Goal: Task Accomplishment & Management: Manage account settings

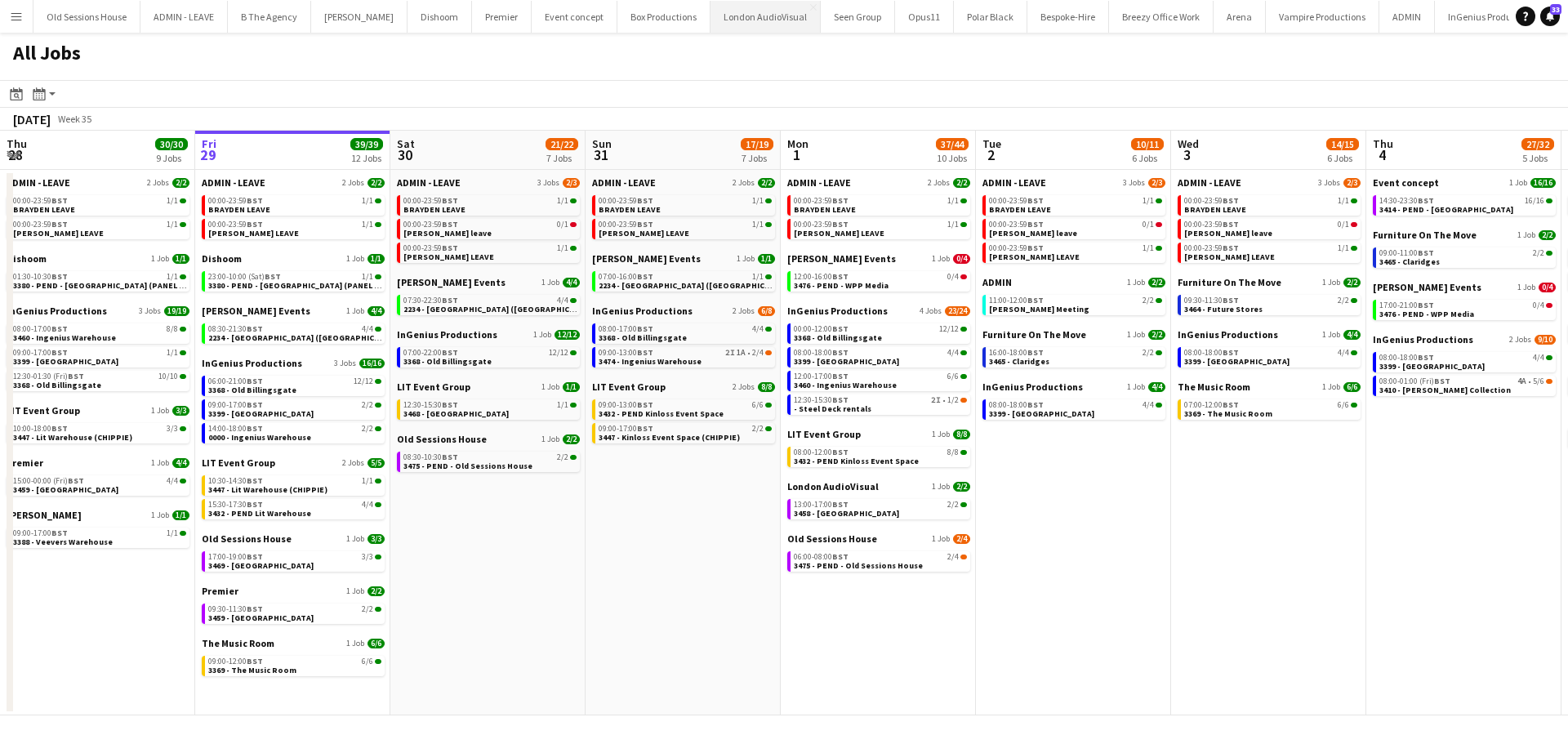
click at [734, 12] on button "London AudioVisual Close" at bounding box center [765, 16] width 110 height 32
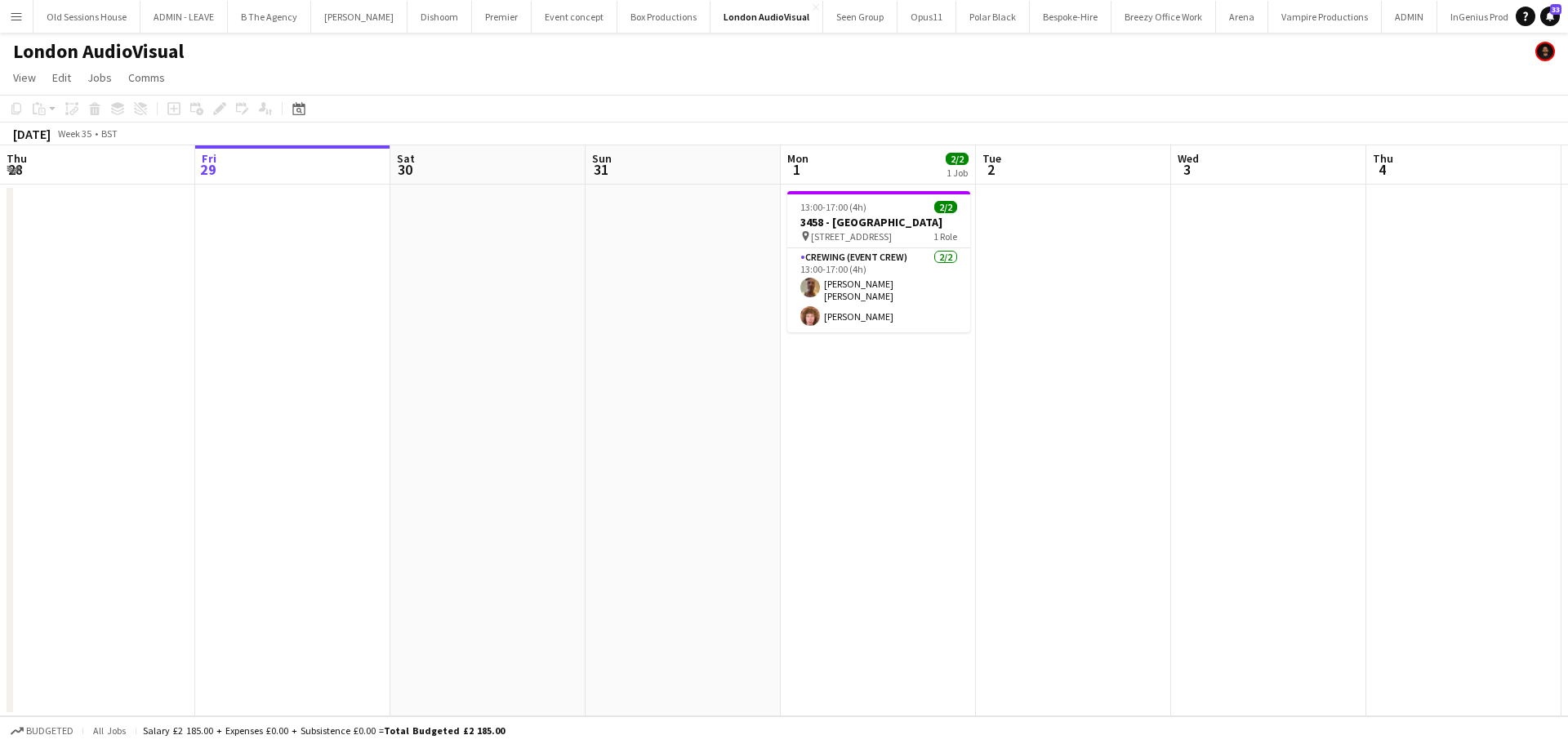
click at [809, 400] on app-calendar-viewport "Tue 26 Wed 27 2/2 1 Job Thu 28 Fri 29 Sat 30 Sun 31 Mon 1 2/2 1 Job Tue 2 Wed 3…" at bounding box center [784, 430] width 1568 height 571
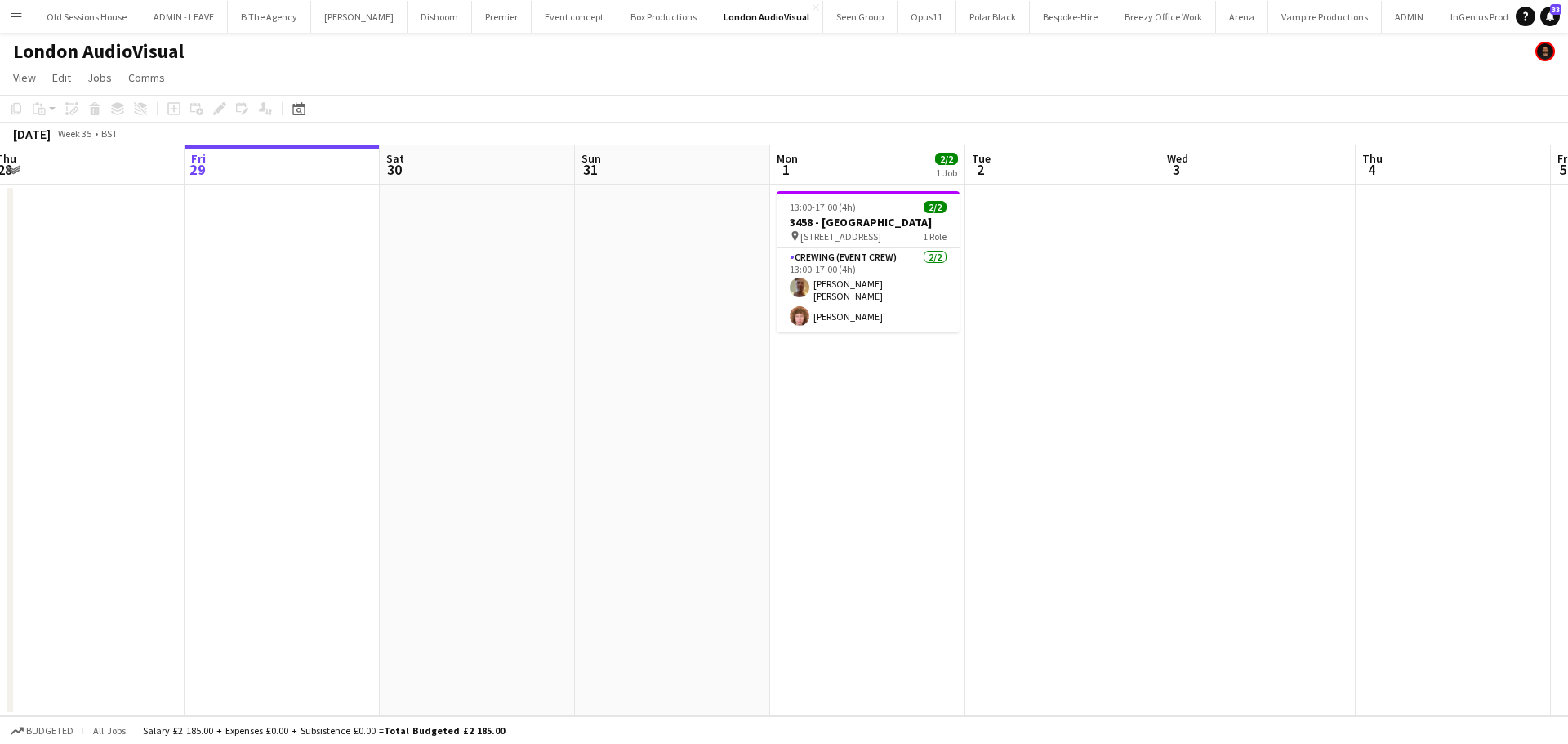
scroll to position [0, 491]
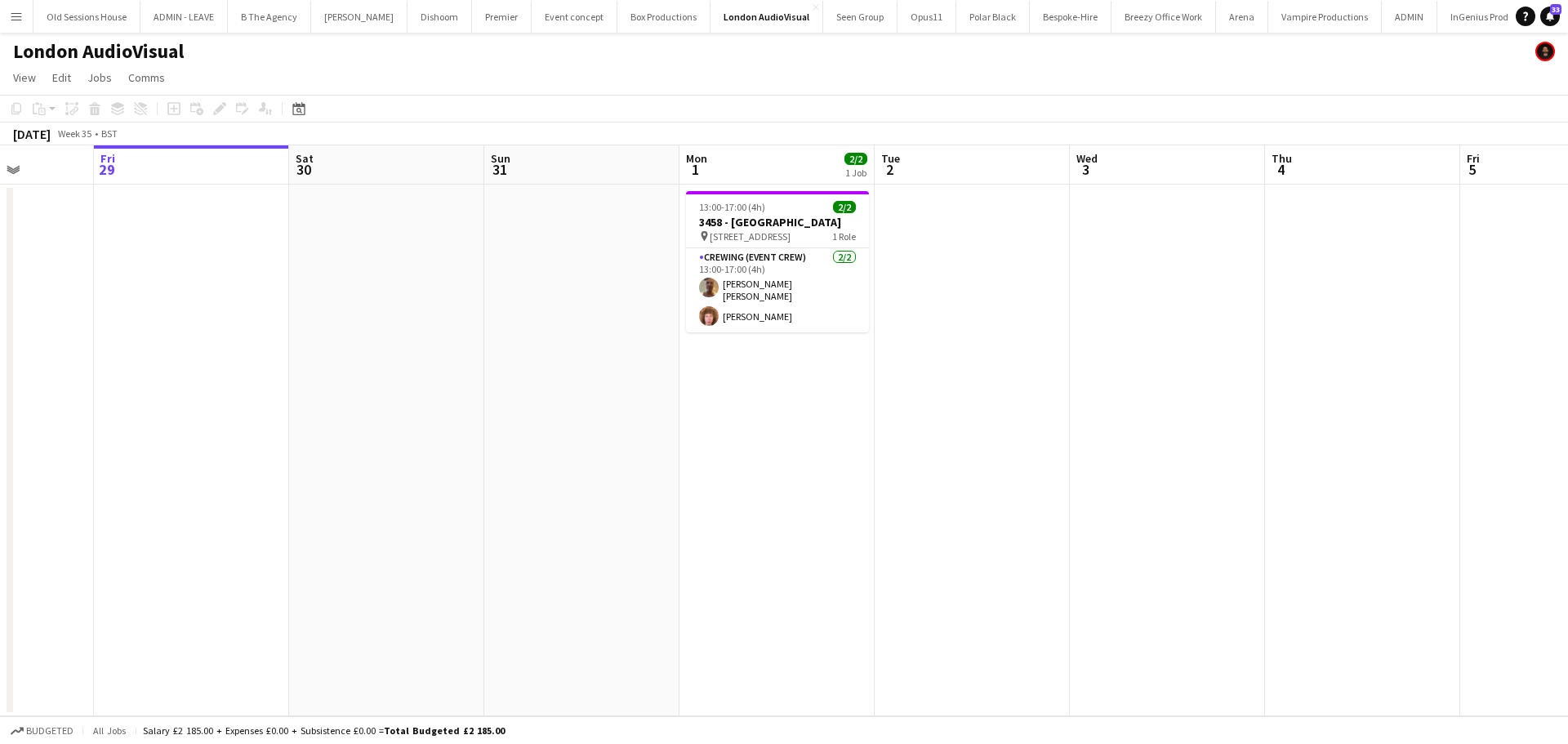
drag, startPoint x: 567, startPoint y: 369, endPoint x: 671, endPoint y: 372, distance: 104.0
click at [671, 372] on app-calendar-viewport "Tue 26 Wed 27 2/2 1 Job Thu 28 Fri 29 Sat 30 Sun 31 Mon 1 2/2 1 Job Tue 2 Wed 3…" at bounding box center [784, 430] width 1568 height 571
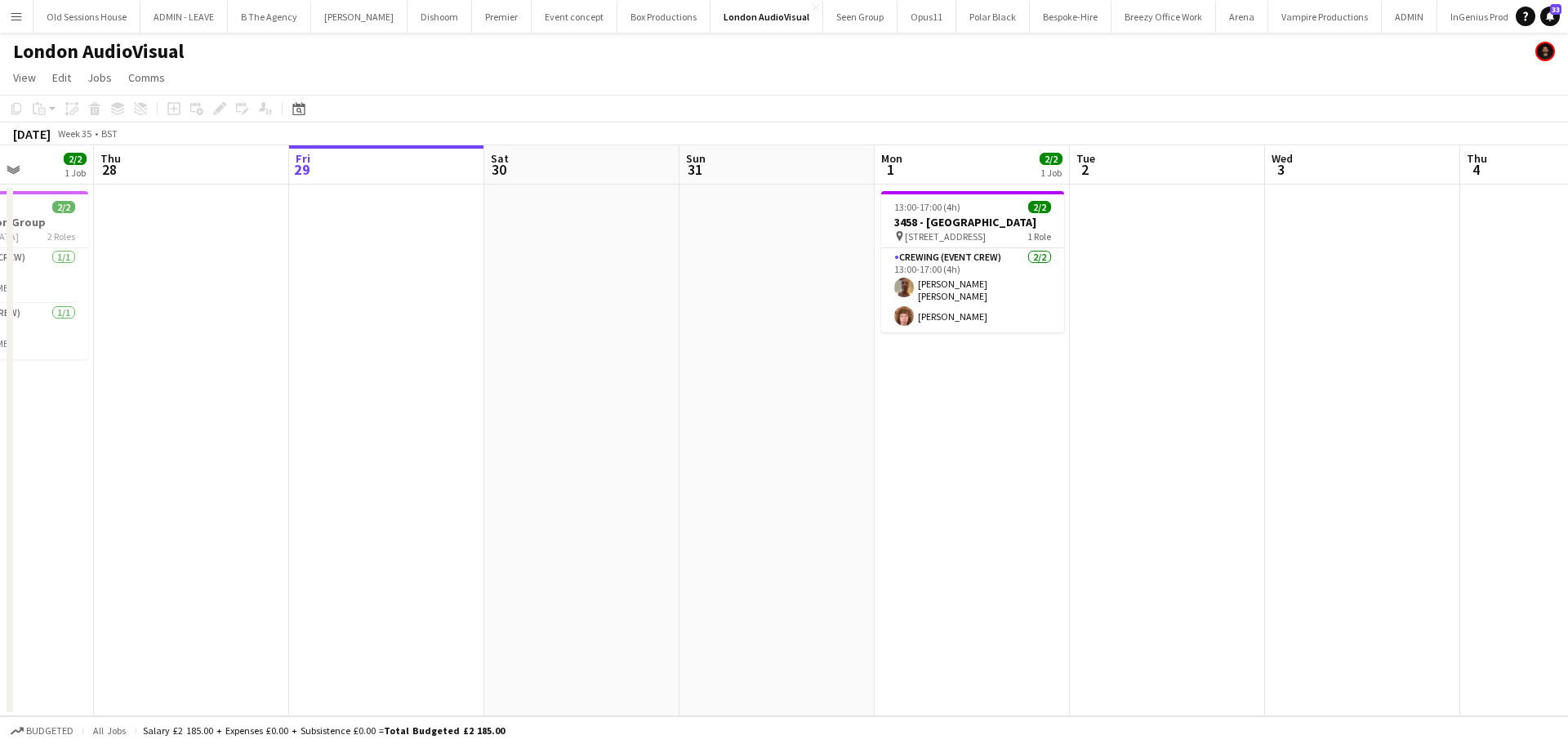
click at [556, 262] on app-date-cell at bounding box center [581, 450] width 195 height 532
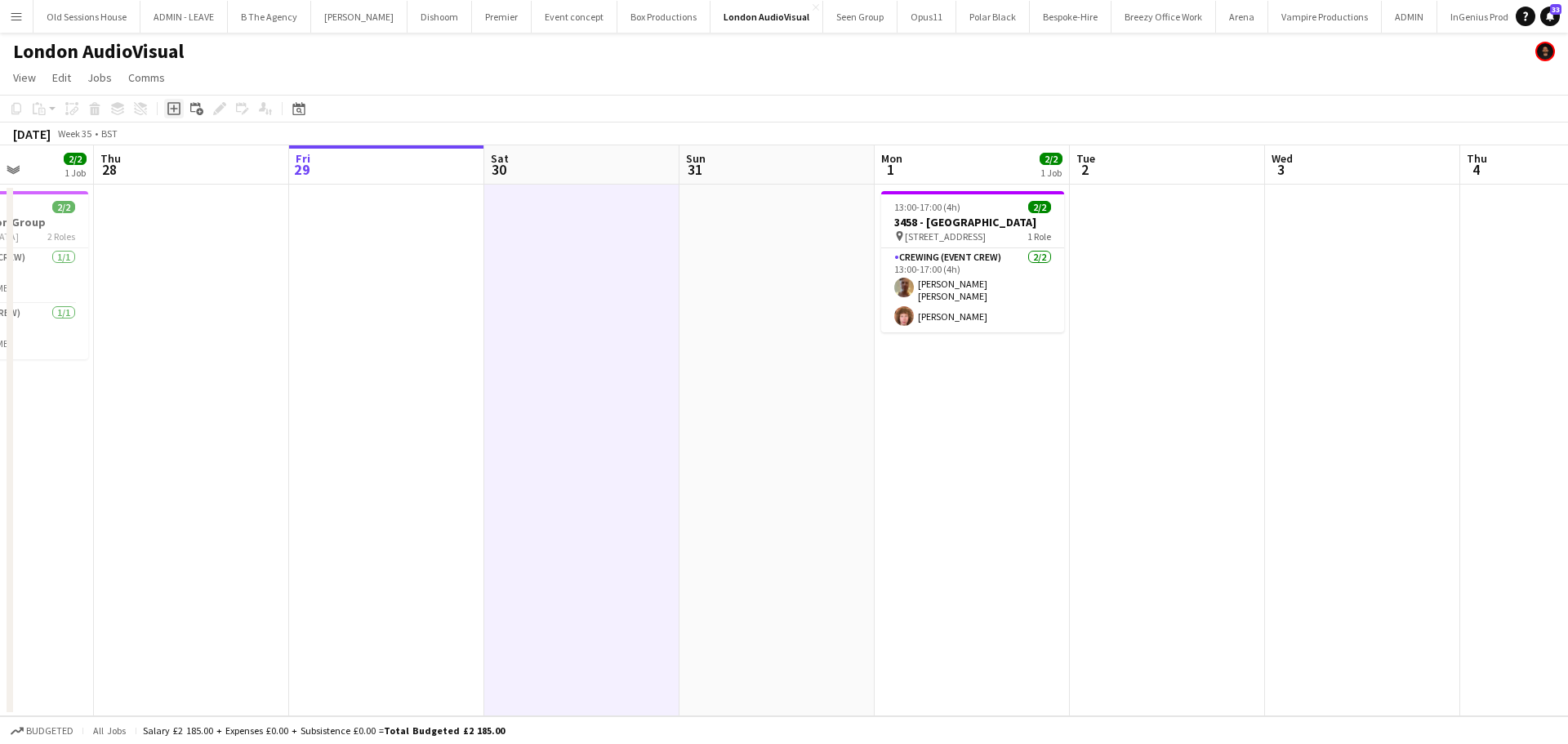
click at [172, 108] on icon at bounding box center [173, 109] width 7 height 7
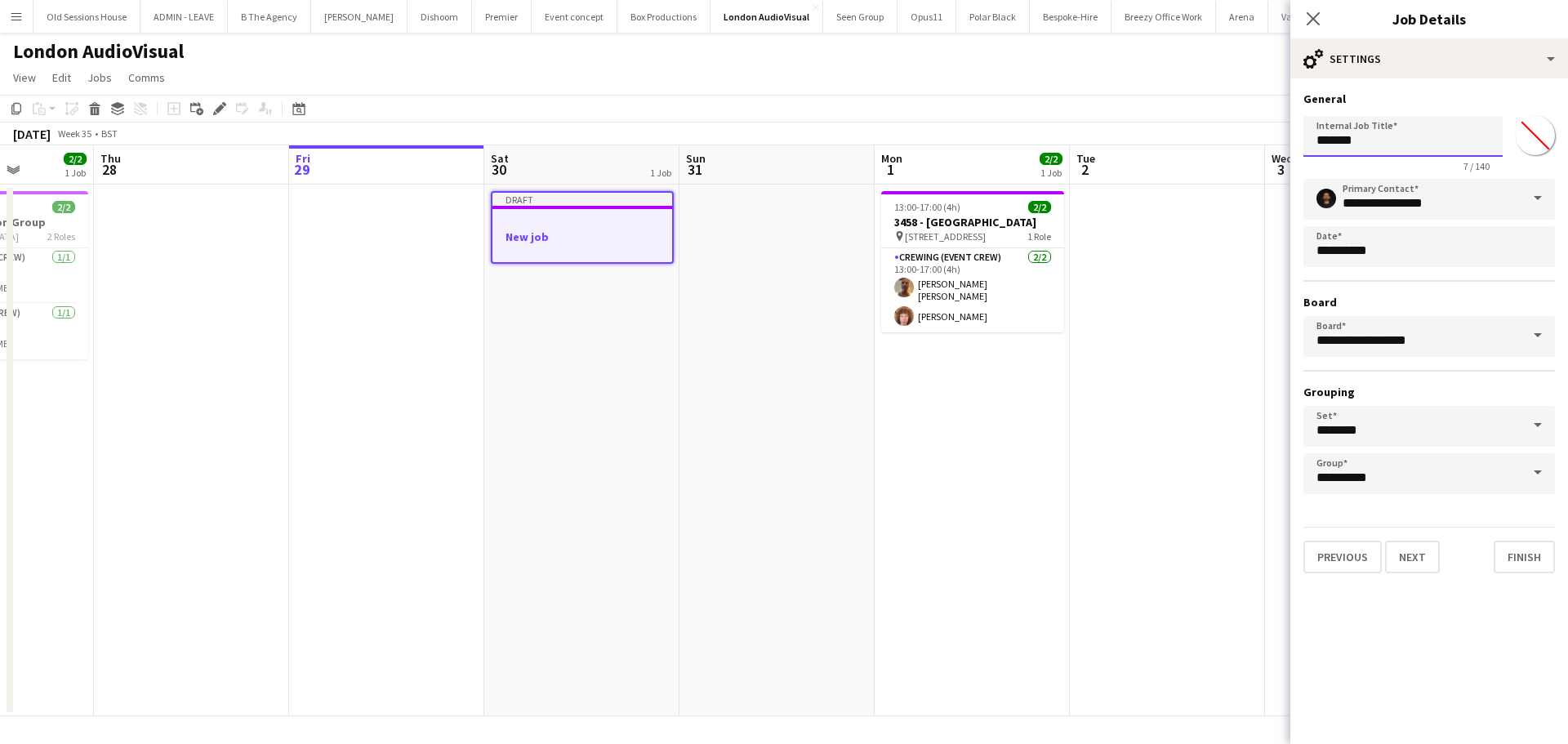
click at [1352, 136] on input "*******" at bounding box center [1403, 136] width 199 height 41
type input "**********"
click at [1410, 567] on button "Next" at bounding box center [1412, 557] width 55 height 33
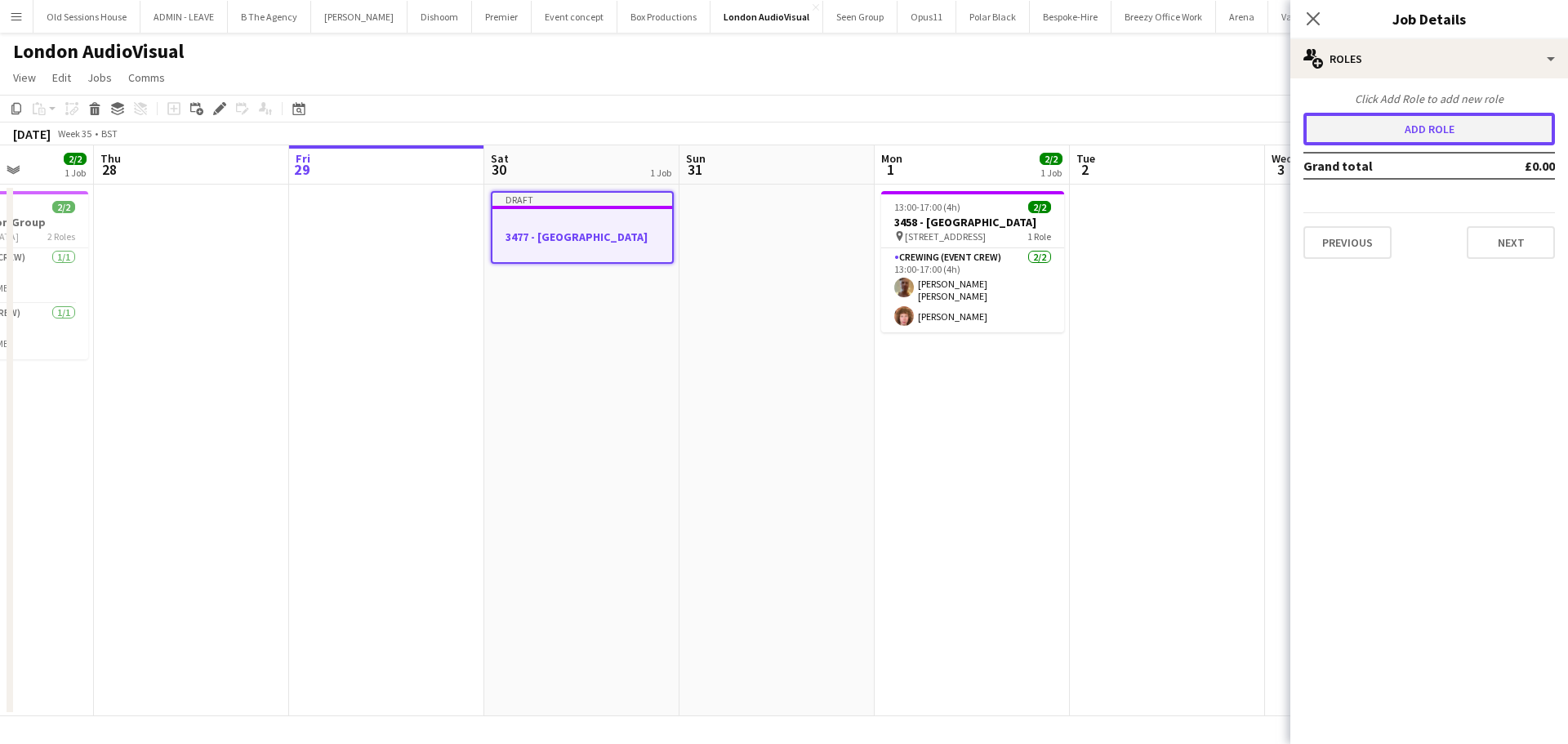
click at [1400, 142] on button "Add role" at bounding box center [1429, 129] width 251 height 33
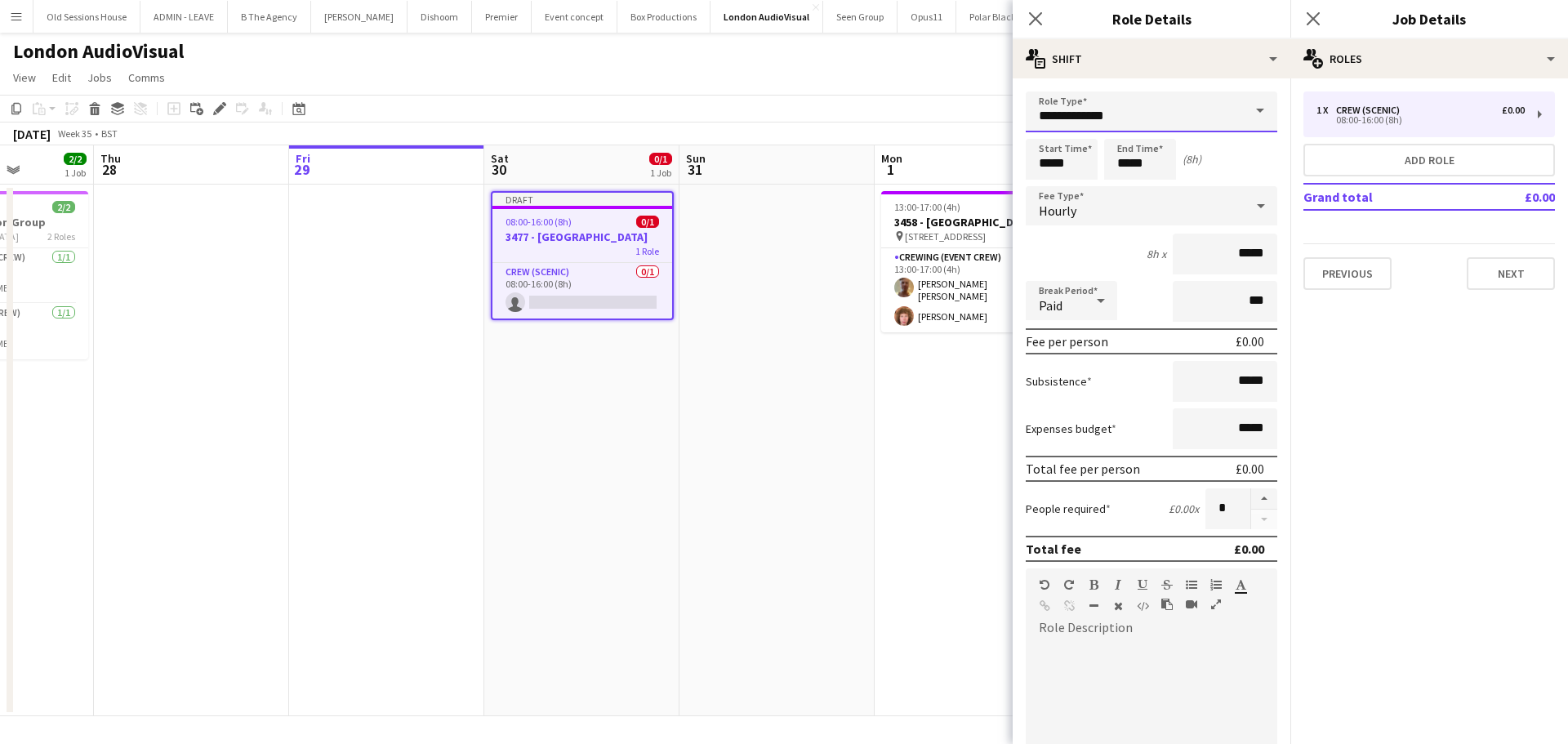
click at [1131, 107] on input "**********" at bounding box center [1151, 112] width 251 height 41
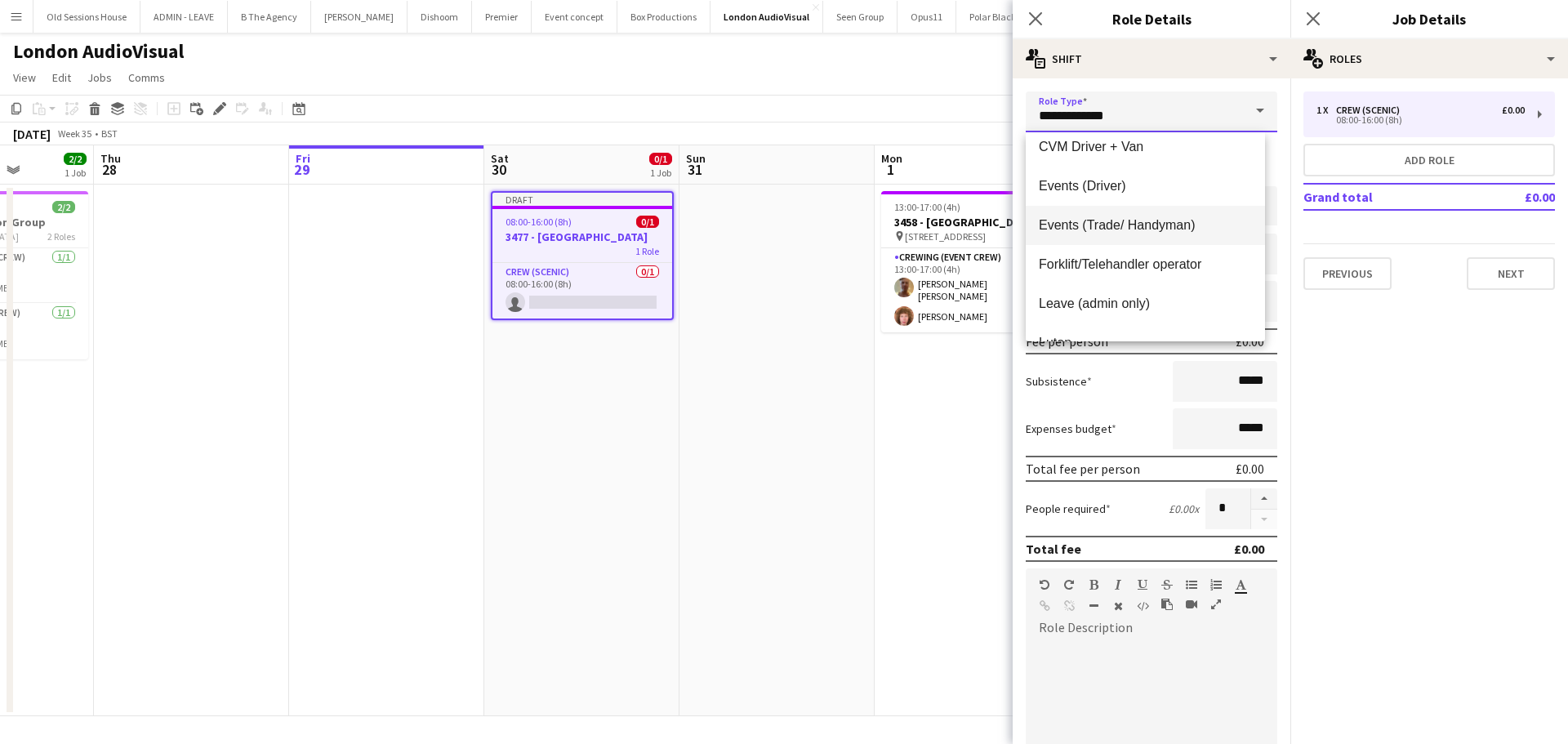
scroll to position [327, 0]
click at [1116, 190] on span "Events (Driver)" at bounding box center [1145, 184] width 213 height 16
type input "**********"
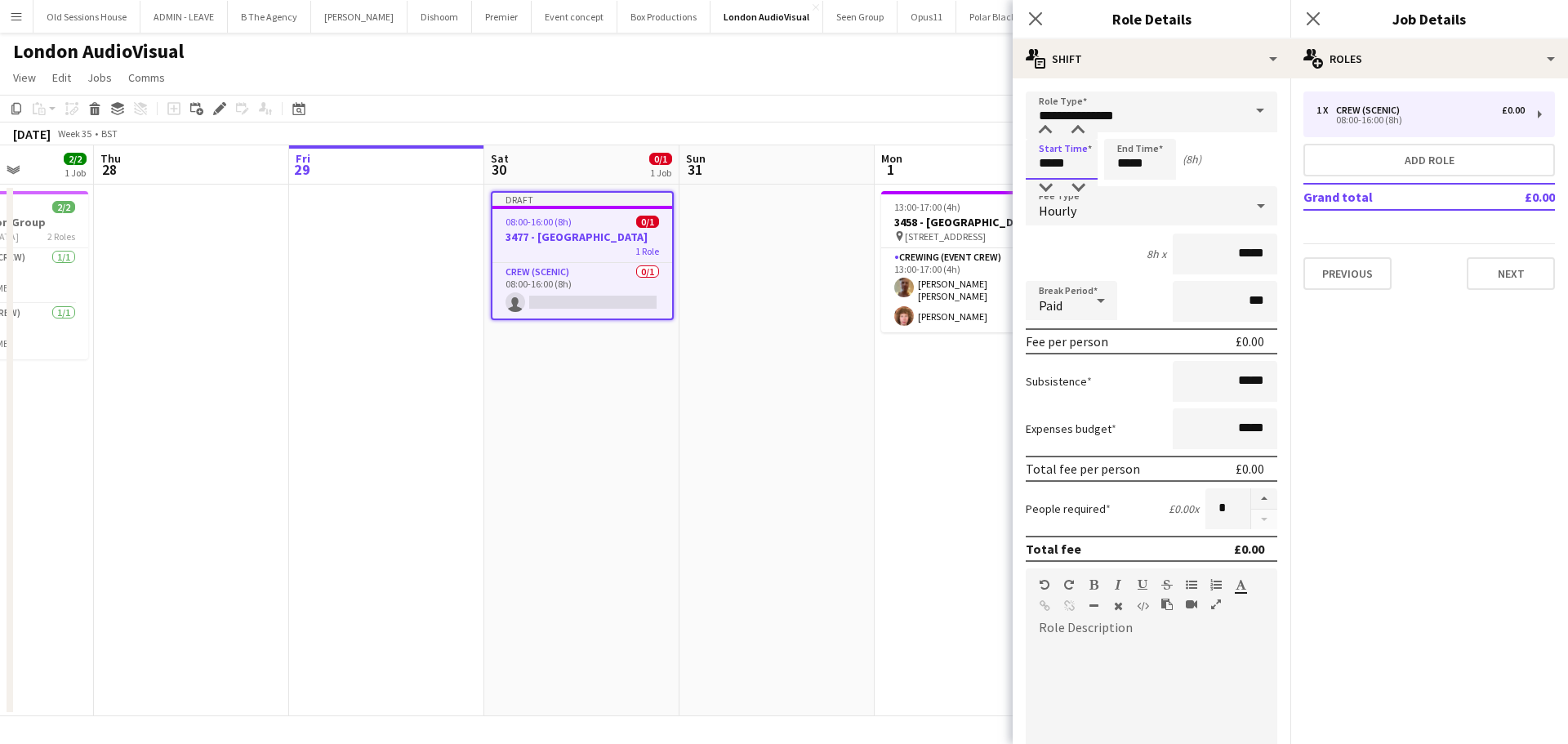
drag, startPoint x: 1075, startPoint y: 164, endPoint x: 988, endPoint y: 162, distance: 87.0
click at [988, 164] on body "Menu Boards Boards Boards All jobs Status Workforce Workforce My Workforce Recr…" at bounding box center [784, 372] width 1568 height 744
type input "*****"
click at [1136, 172] on input "*****" at bounding box center [1139, 159] width 72 height 41
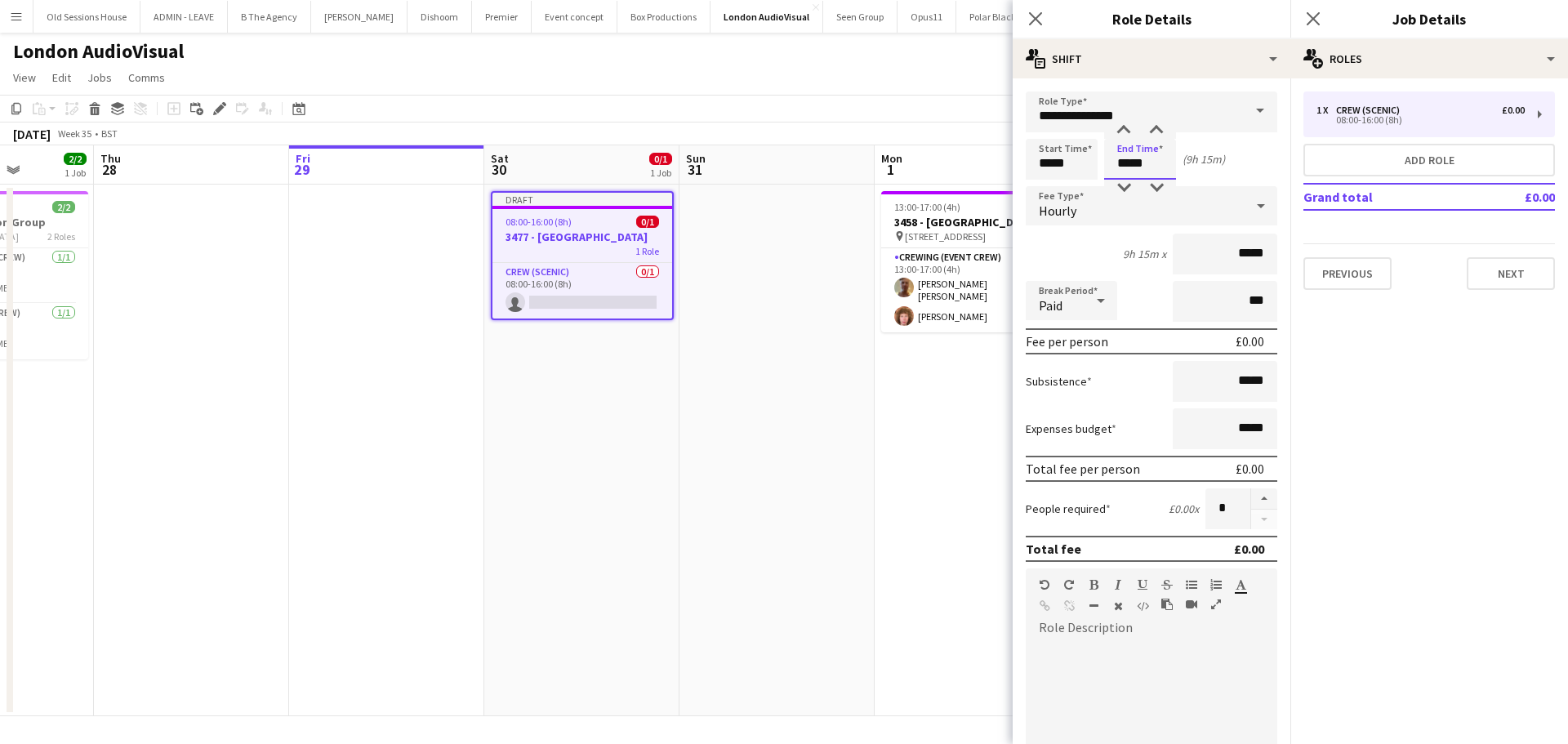
click at [1136, 172] on input "*****" at bounding box center [1139, 159] width 72 height 41
type input "*****"
click at [1099, 245] on div "4h x *****" at bounding box center [1151, 254] width 251 height 41
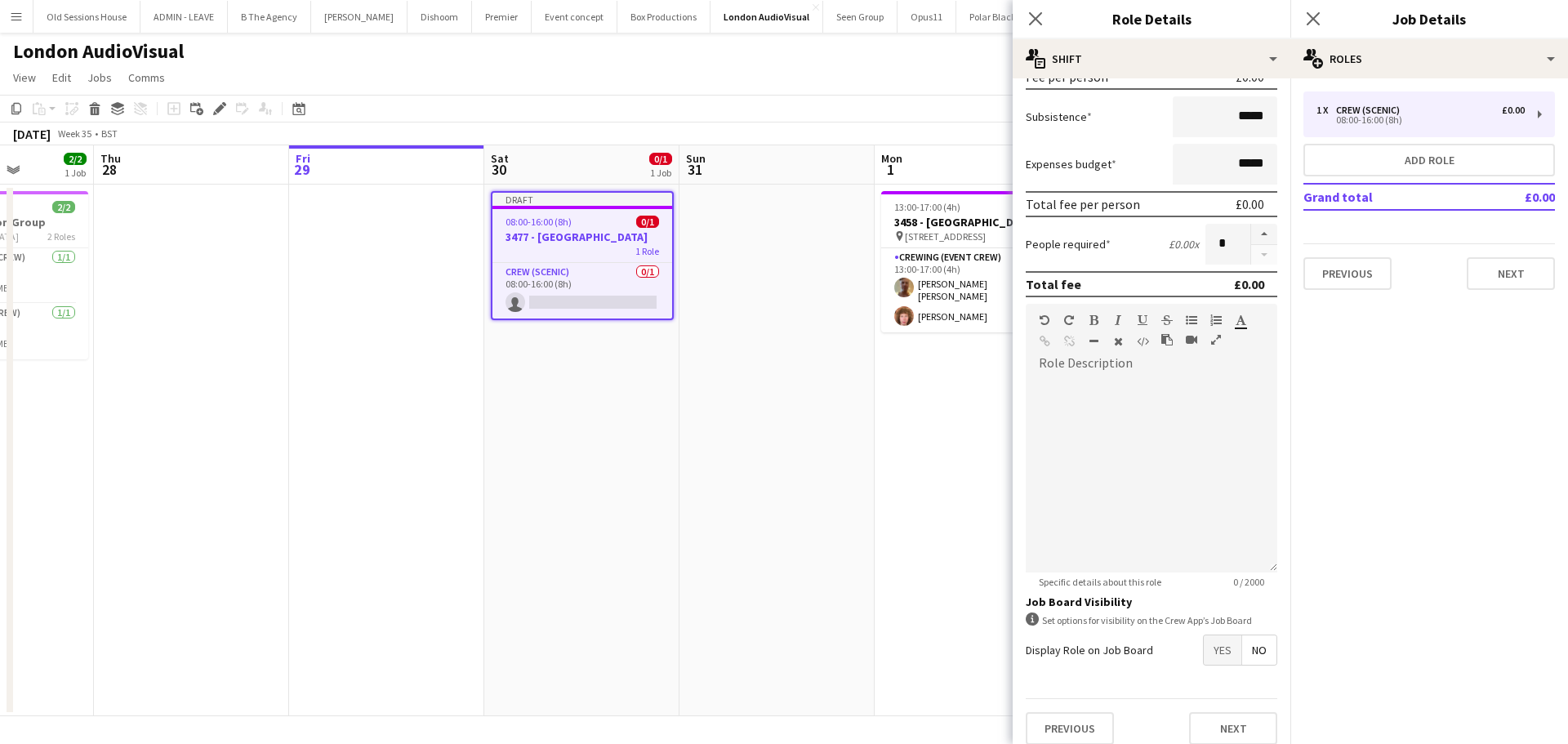
scroll to position [278, 0]
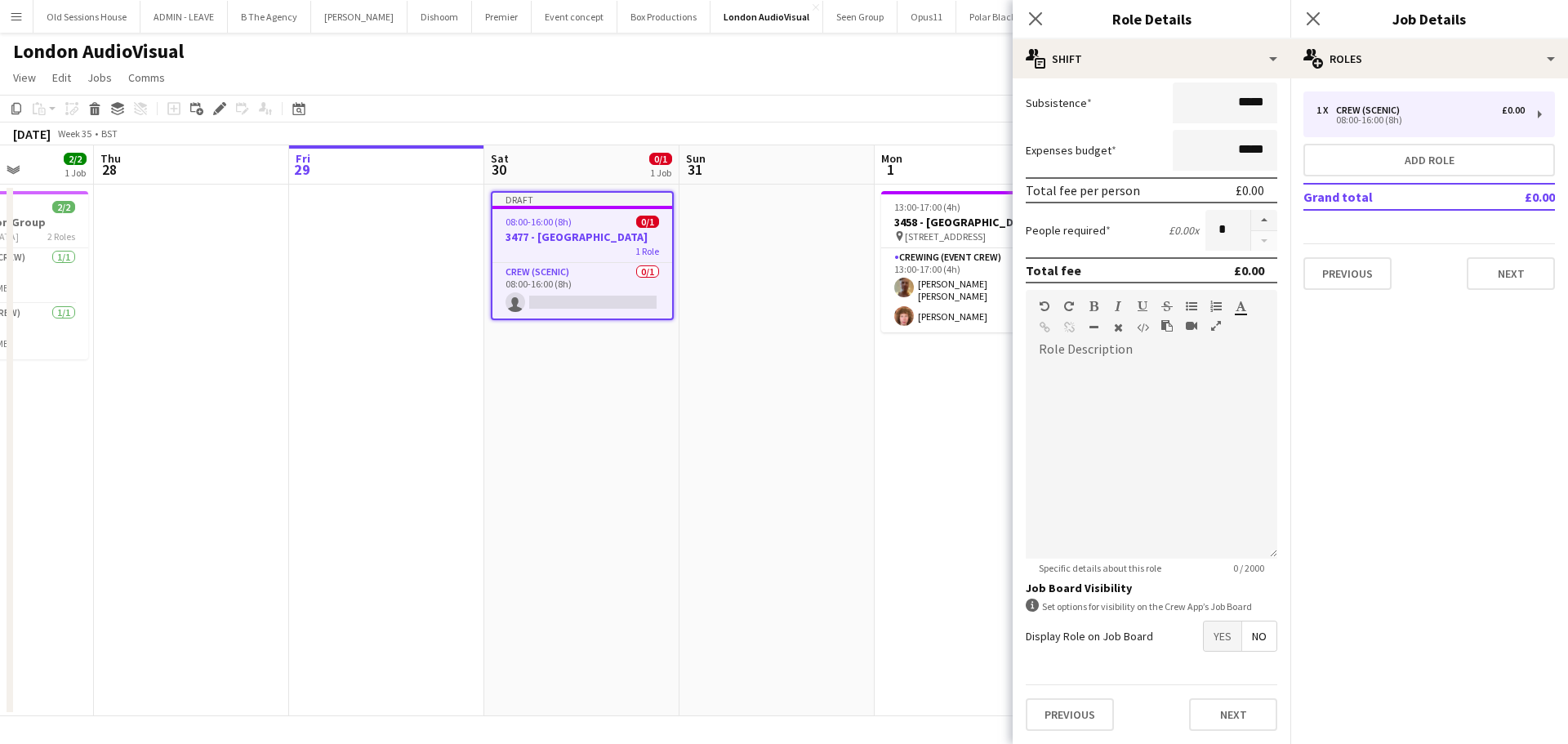
click at [1203, 630] on span "Yes" at bounding box center [1221, 636] width 37 height 29
click at [1038, 13] on icon "Close pop-in" at bounding box center [1035, 18] width 16 height 16
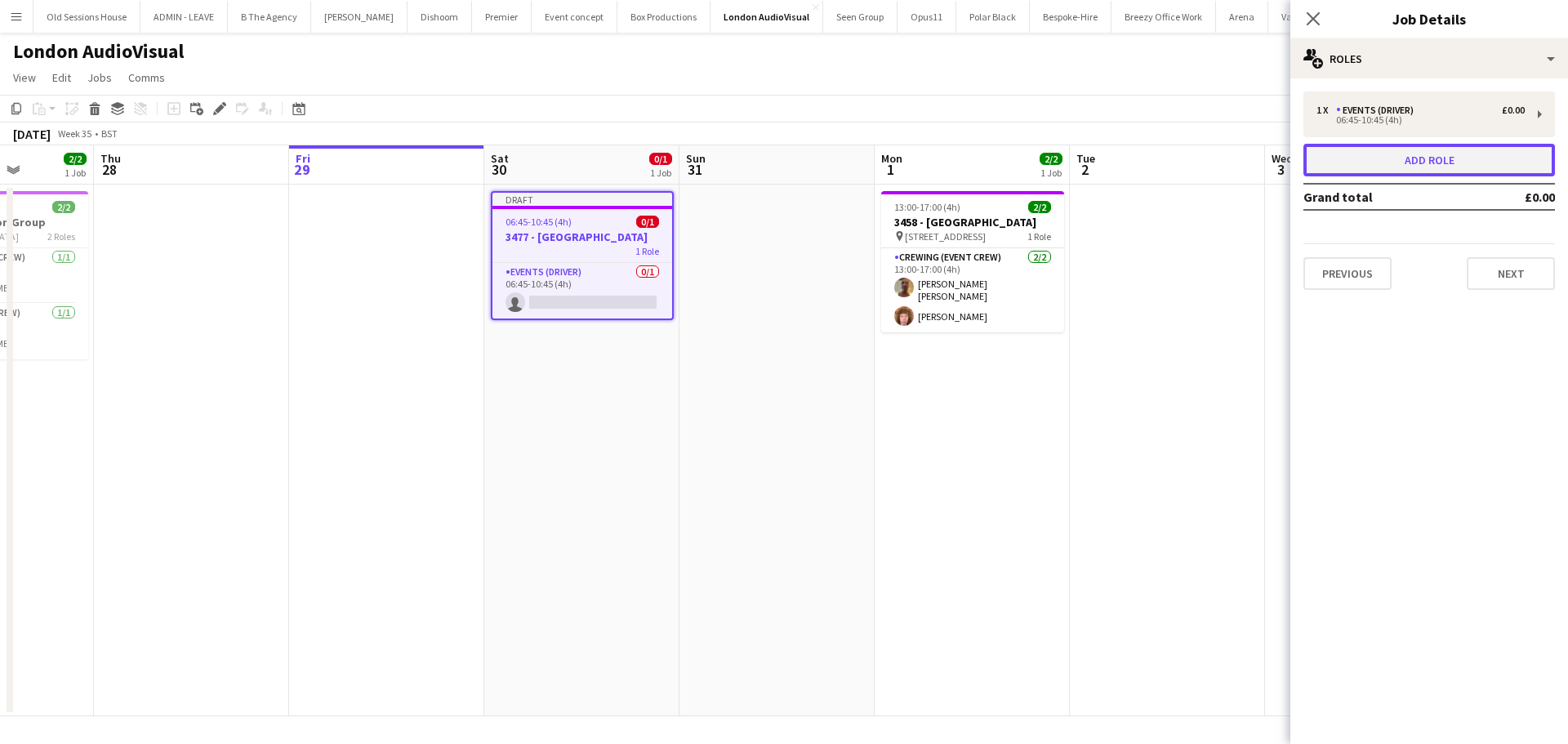
click at [1388, 156] on button "Add role" at bounding box center [1429, 160] width 251 height 33
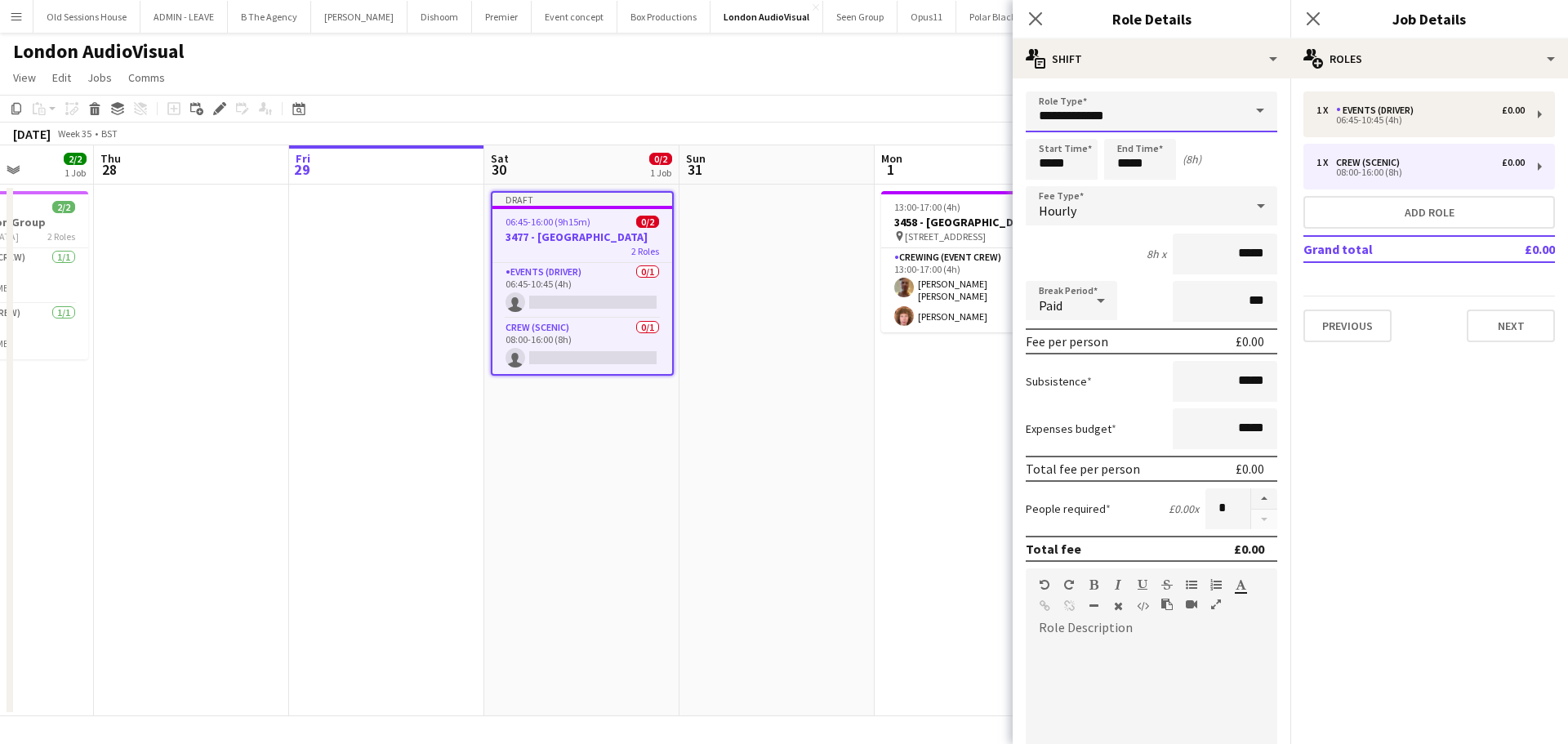
click at [1138, 105] on input "**********" at bounding box center [1151, 112] width 251 height 41
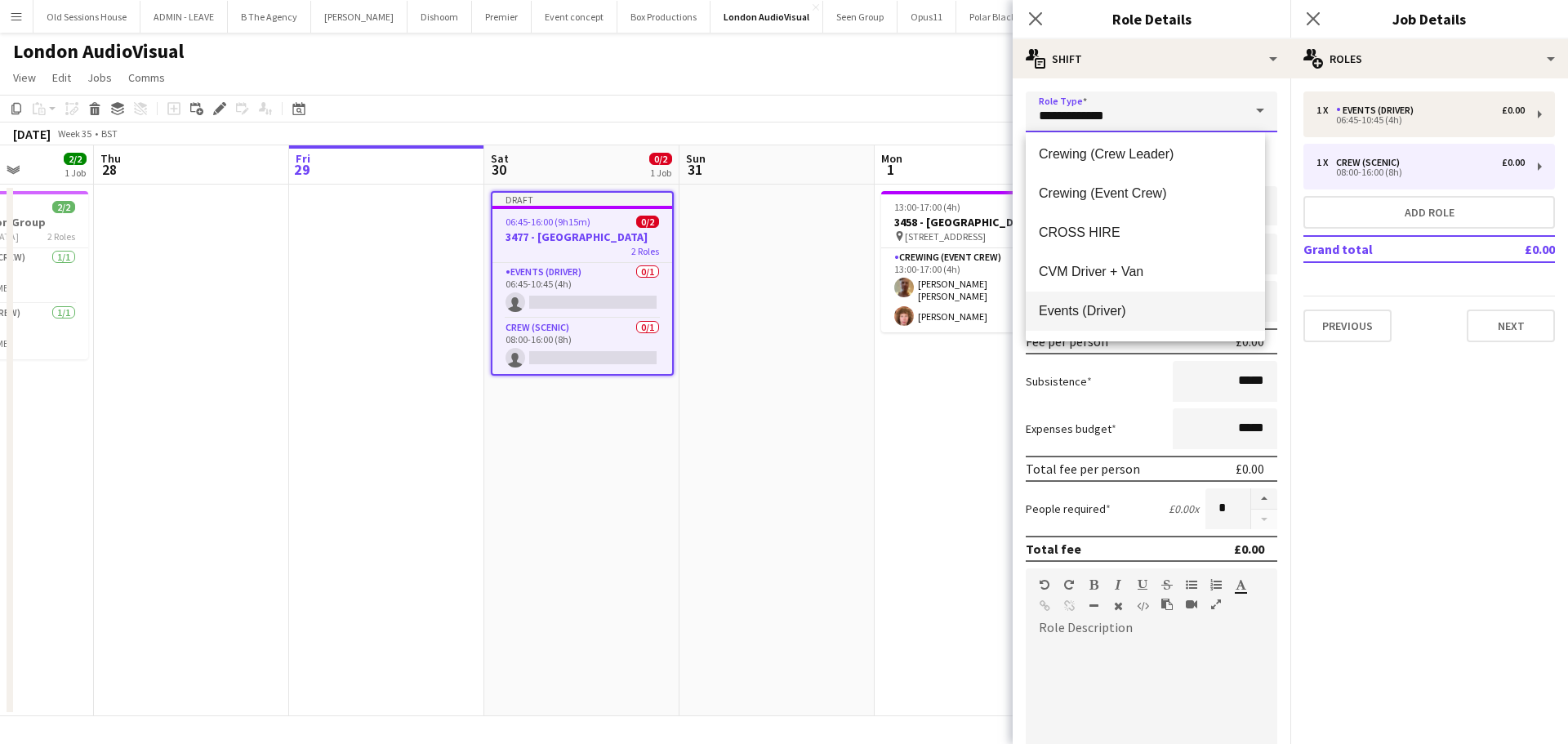
scroll to position [245, 0]
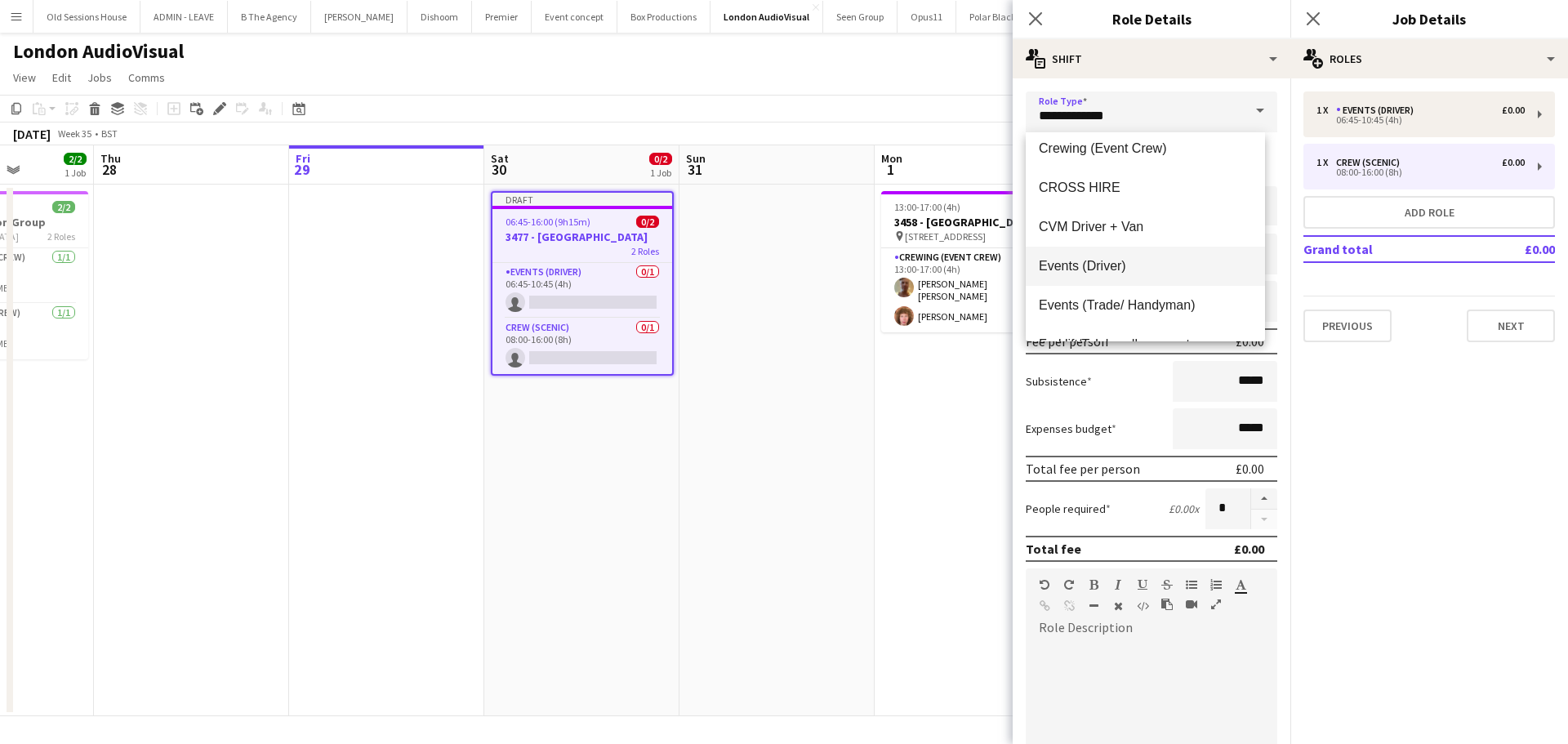
click at [1123, 262] on span "Events (Driver)" at bounding box center [1145, 266] width 213 height 16
type input "**********"
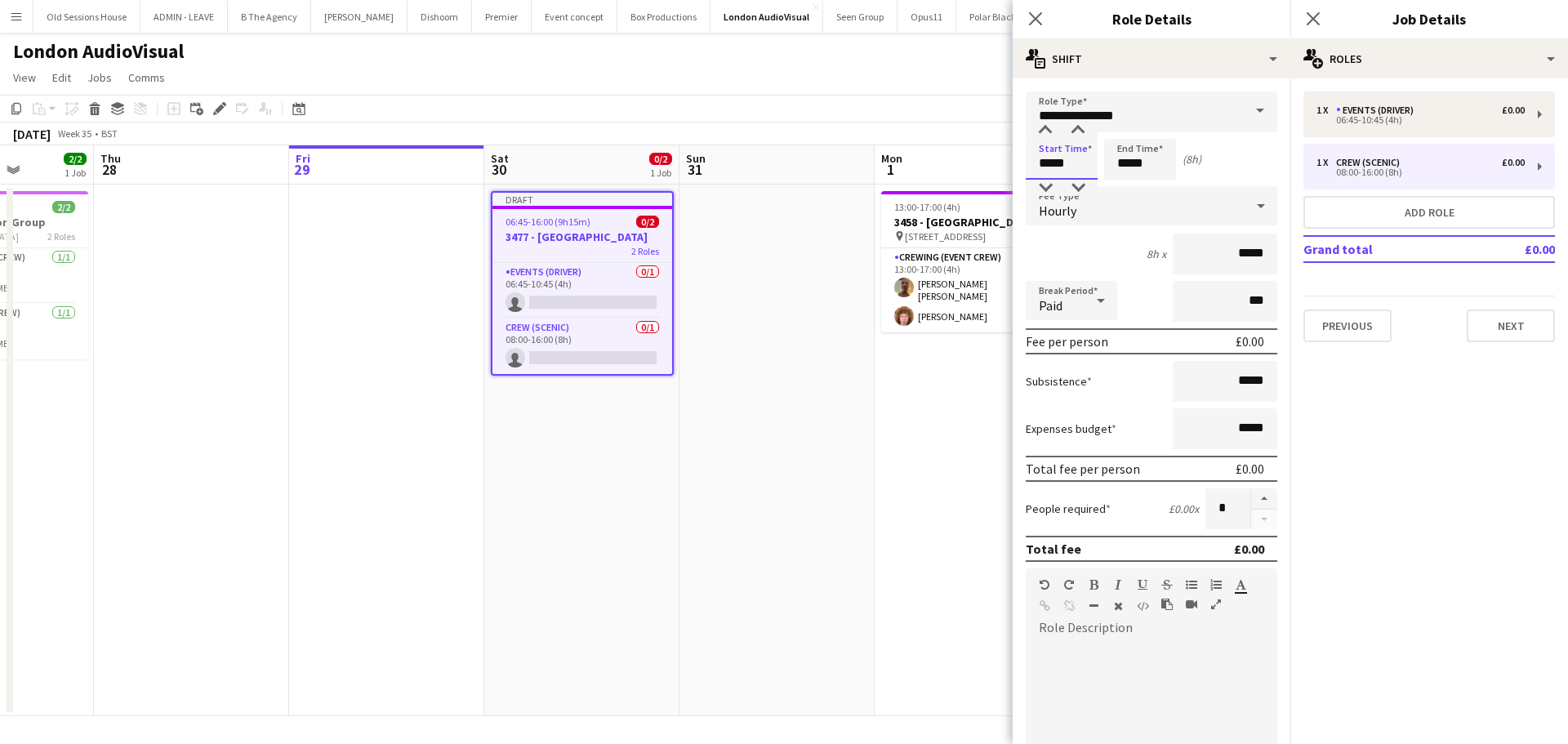
drag, startPoint x: 1075, startPoint y: 165, endPoint x: 978, endPoint y: 171, distance: 97.2
click at [978, 171] on body "Menu Boards Boards Boards All jobs Status Workforce Workforce My Workforce Recr…" at bounding box center [784, 372] width 1568 height 744
type input "*****"
drag, startPoint x: 1169, startPoint y: 166, endPoint x: 1084, endPoint y: 171, distance: 85.1
click at [1083, 173] on div "Start Time ***** End Time ***** (22h)" at bounding box center [1151, 159] width 251 height 41
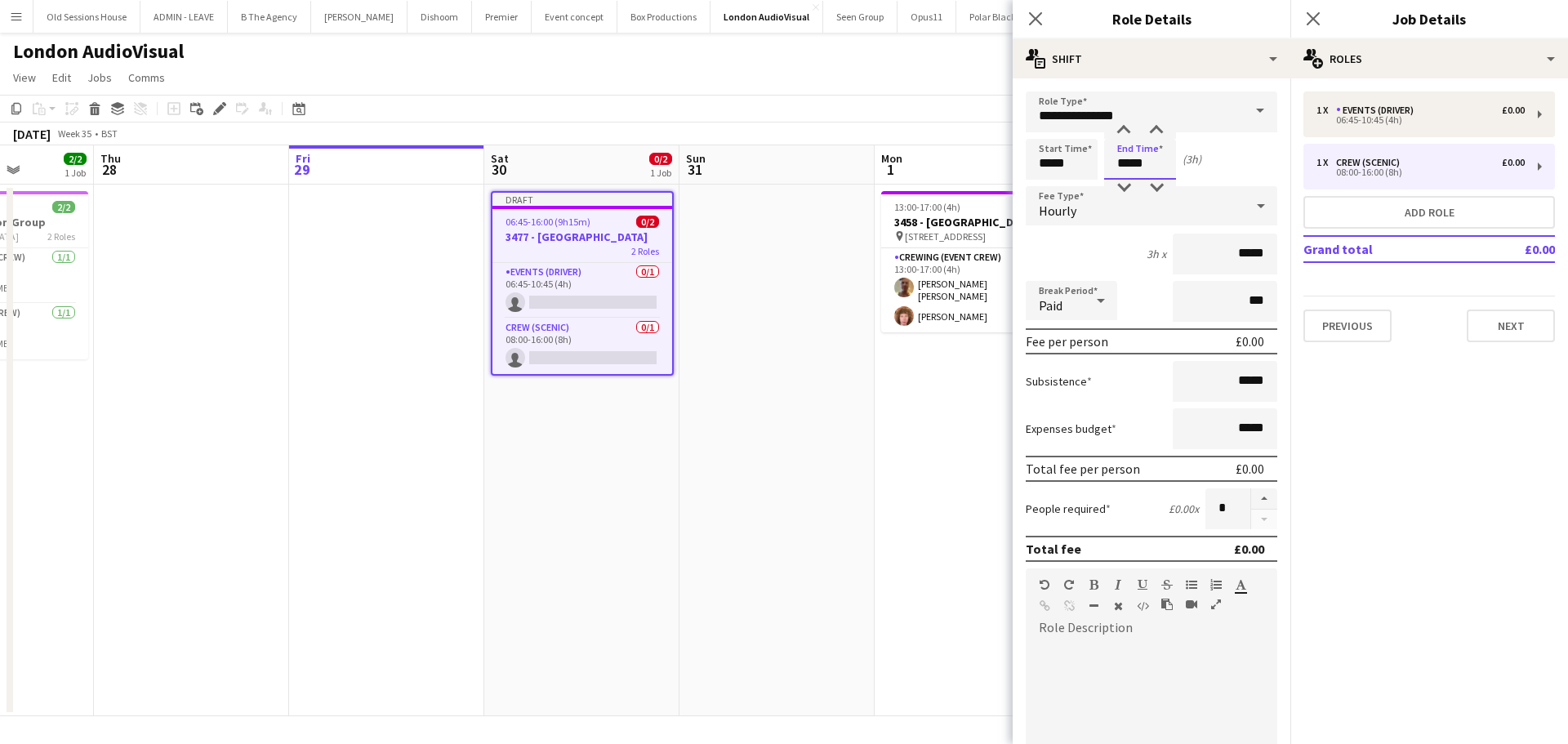
type input "*****"
click at [1117, 256] on div "3h x *****" at bounding box center [1151, 254] width 251 height 41
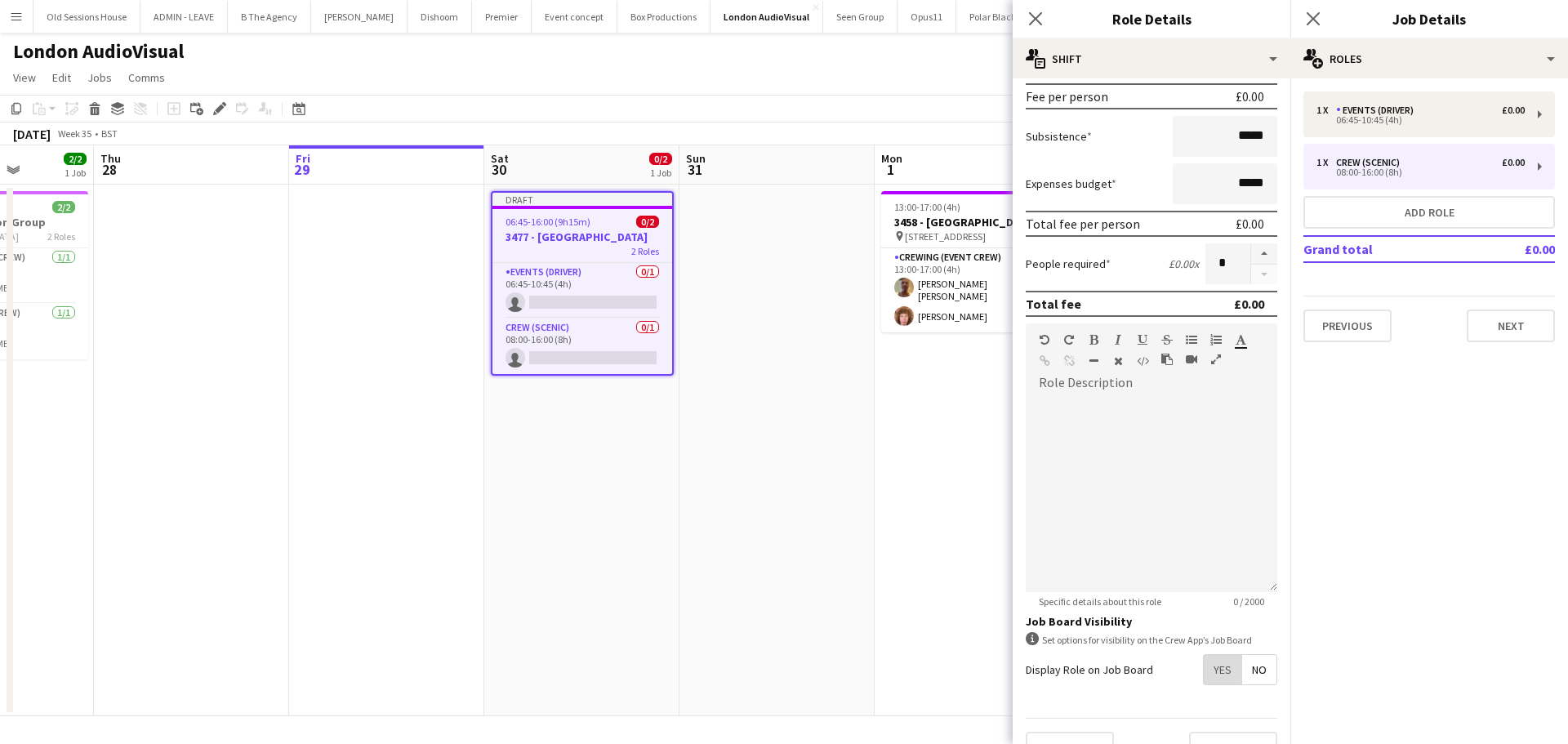
click at [1203, 665] on span "Yes" at bounding box center [1221, 670] width 37 height 29
click at [1040, 16] on icon "Close pop-in" at bounding box center [1035, 18] width 16 height 16
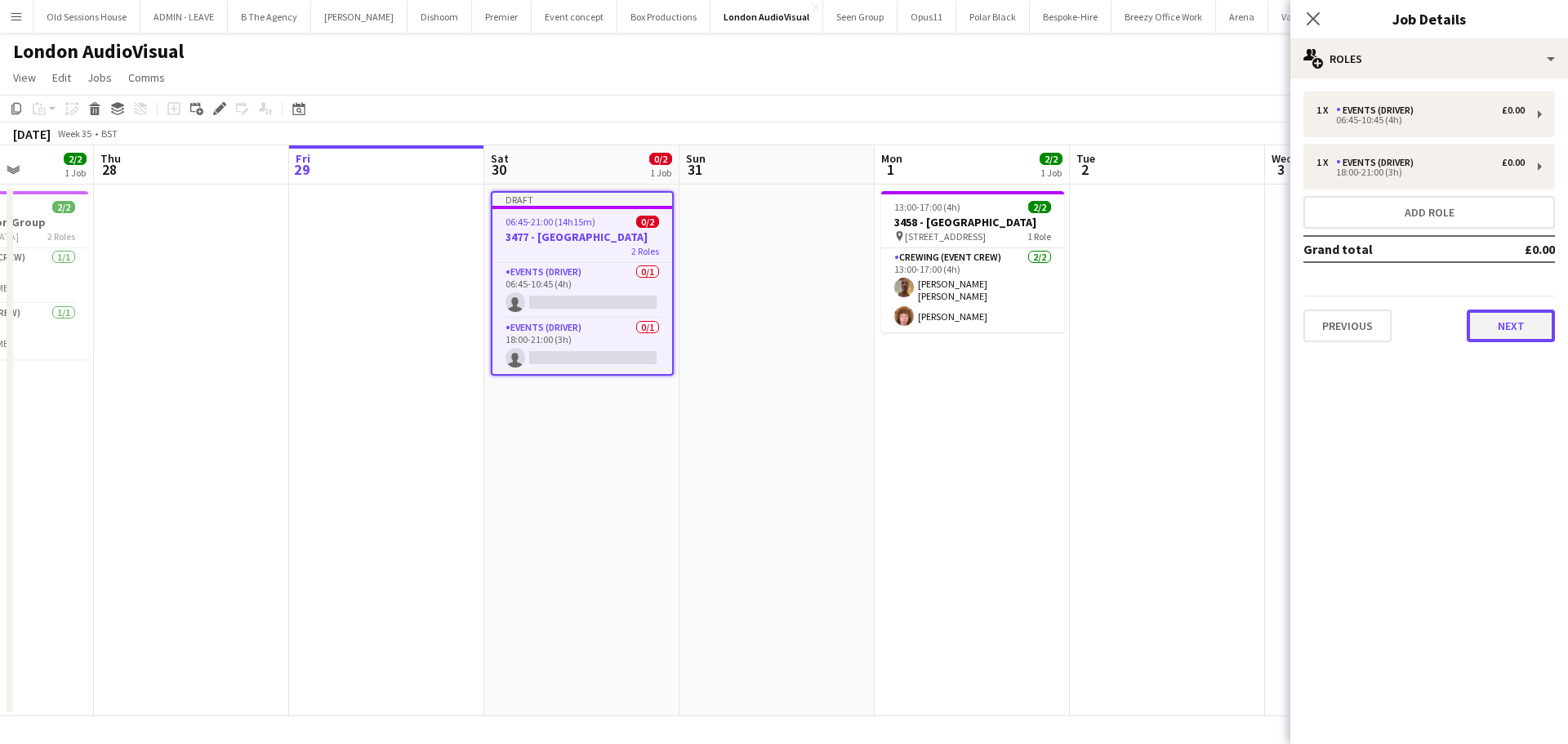
click at [1493, 333] on button "Next" at bounding box center [1511, 326] width 88 height 33
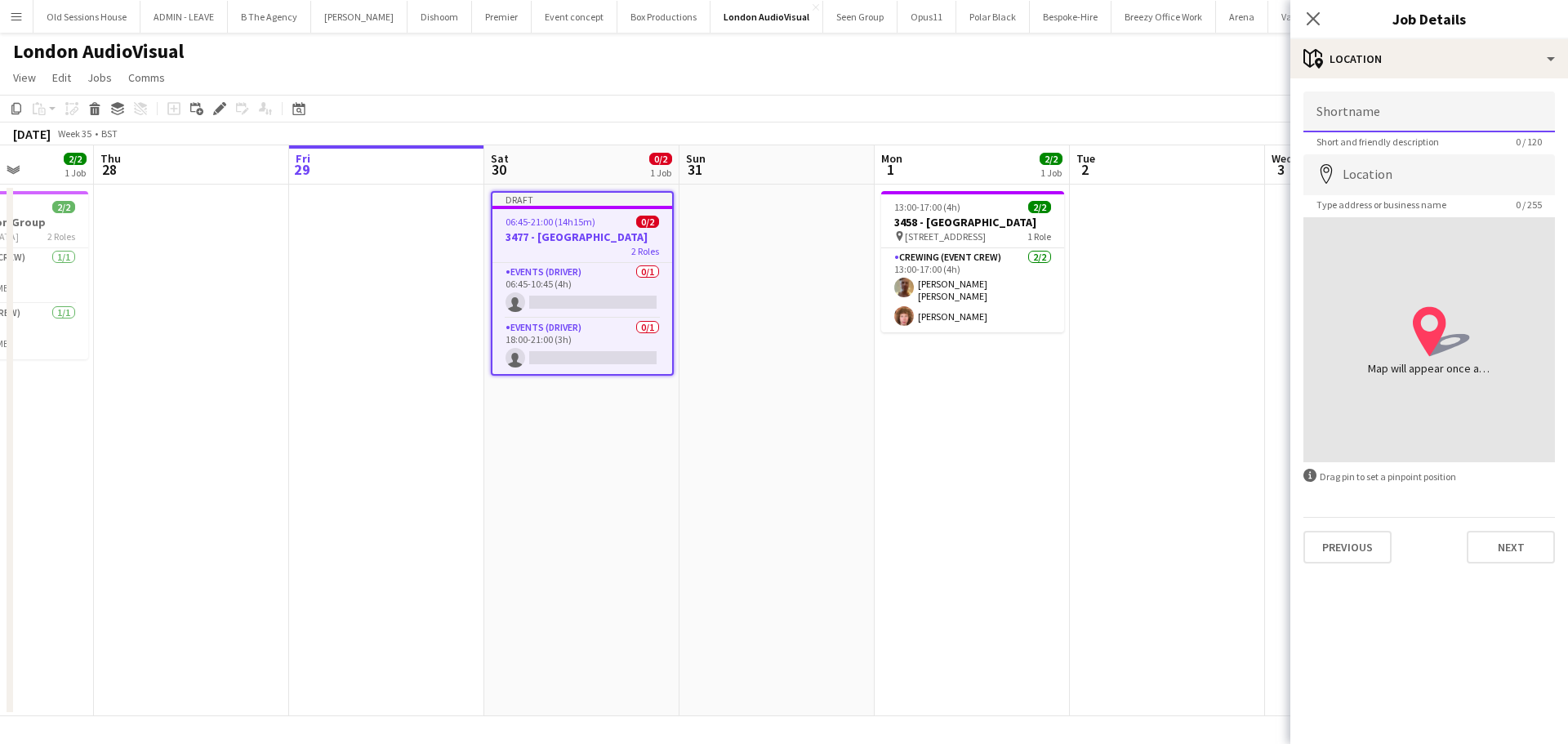
click at [1404, 116] on input "Shortname" at bounding box center [1429, 112] width 251 height 41
click at [590, 223] on span "06:45-21:00 (14h15m)" at bounding box center [550, 222] width 90 height 12
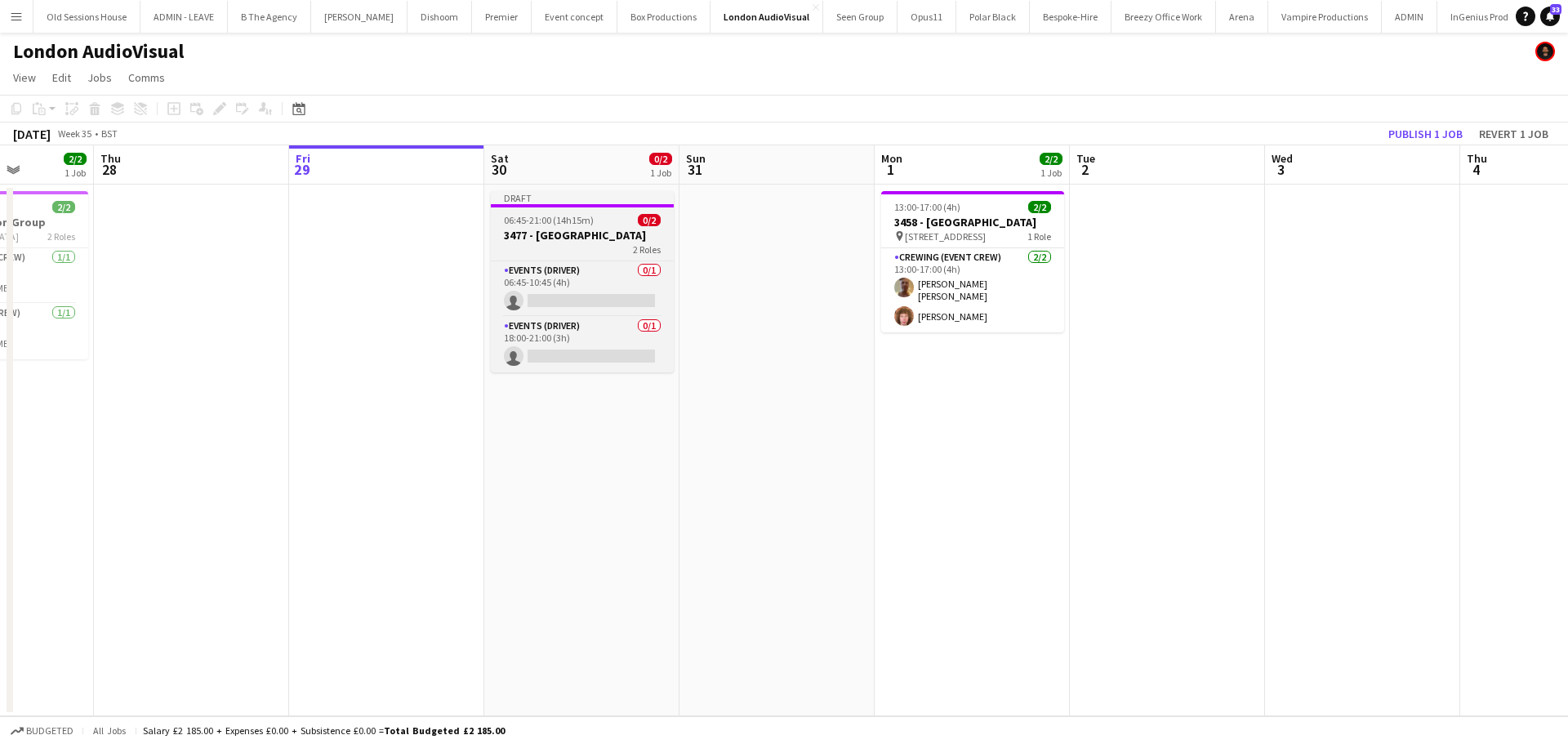
click at [590, 223] on span "06:45-21:00 (14h15m)" at bounding box center [549, 220] width 90 height 12
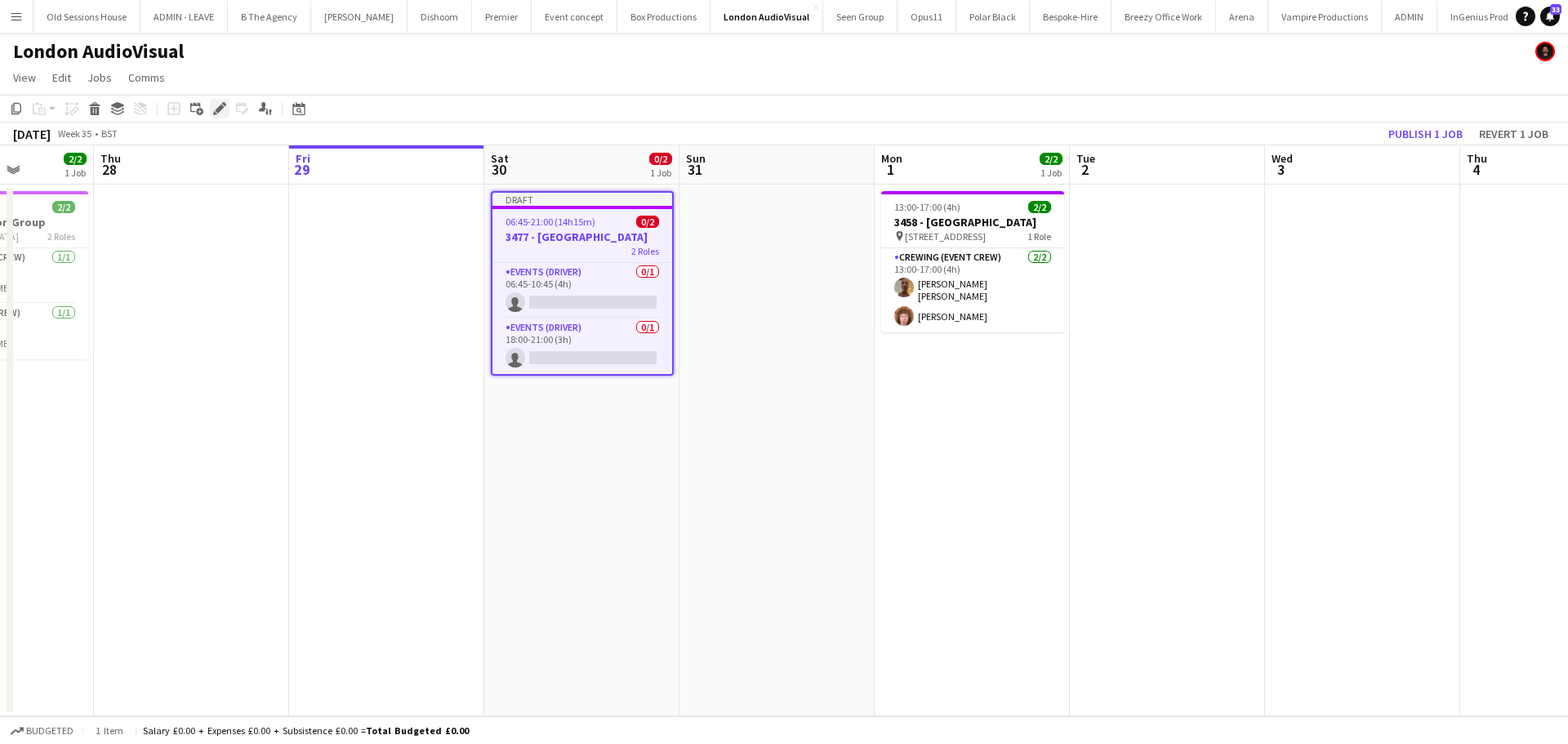
click at [212, 109] on div "Edit" at bounding box center [219, 108] width 20 height 20
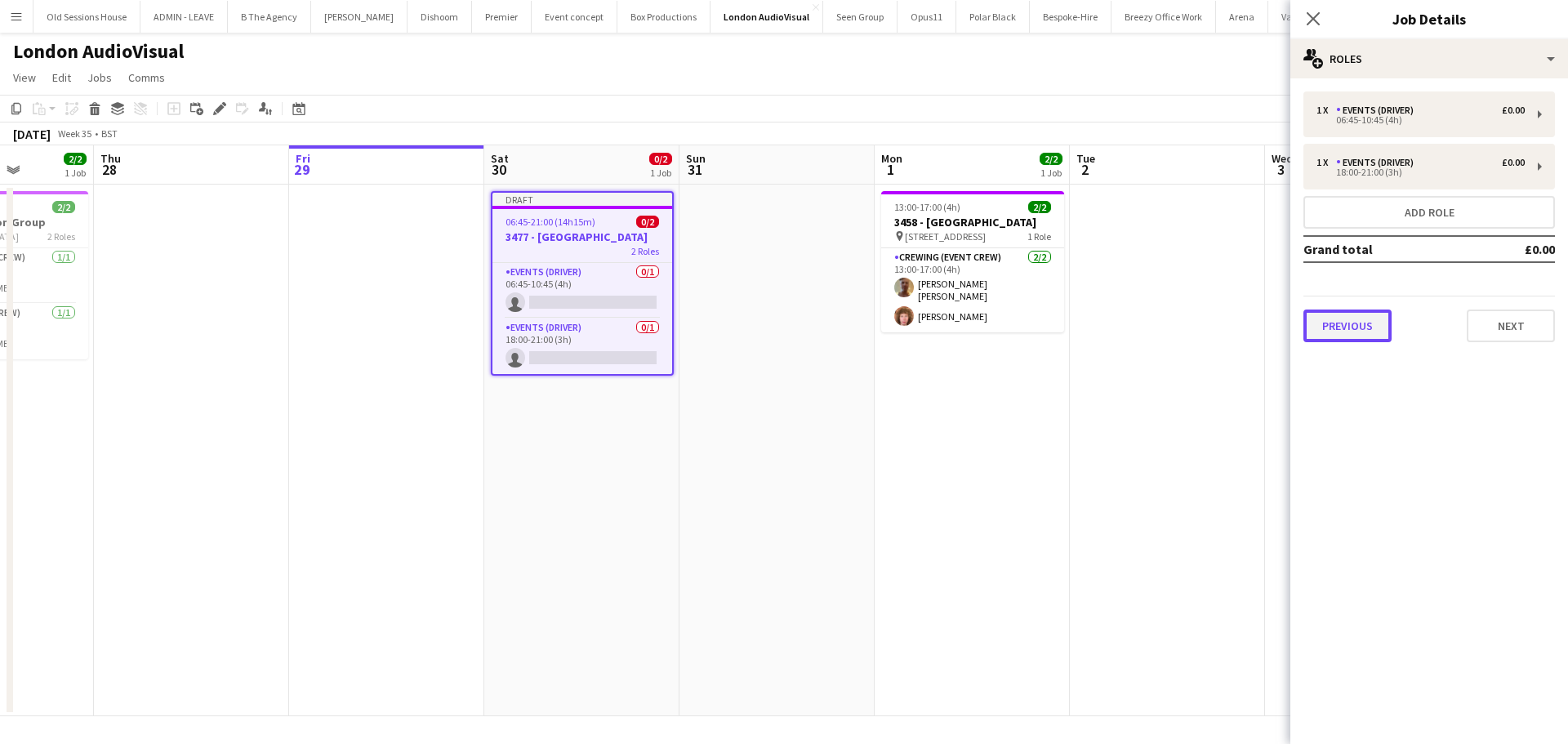
click at [1314, 328] on button "Previous" at bounding box center [1347, 326] width 88 height 33
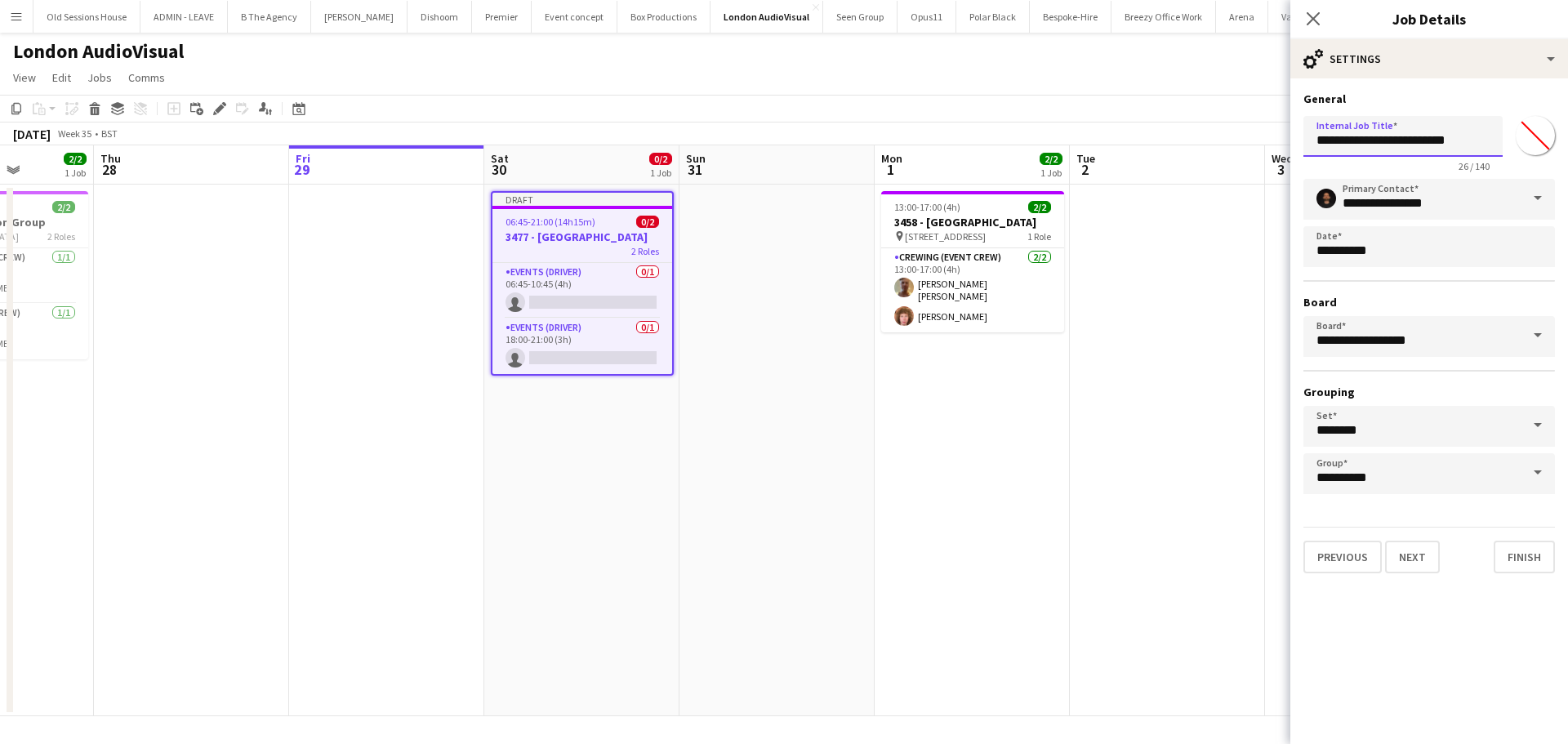
drag, startPoint x: 1469, startPoint y: 146, endPoint x: 1352, endPoint y: 142, distance: 117.1
click at [1352, 142] on input "**********" at bounding box center [1403, 136] width 199 height 41
type input "**********"
click at [1415, 542] on button "Next" at bounding box center [1412, 557] width 55 height 33
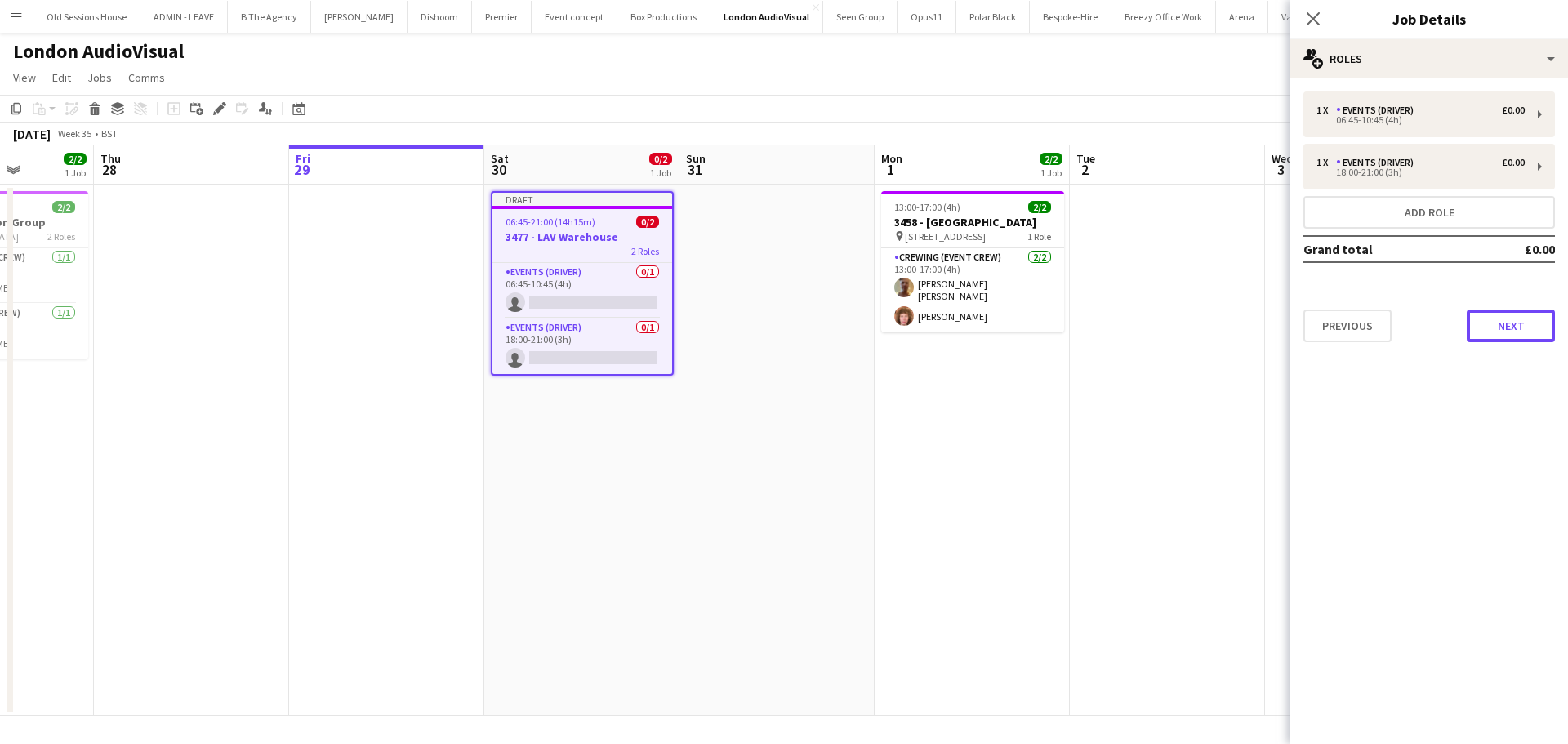
click at [1519, 335] on button "Next" at bounding box center [1511, 326] width 88 height 33
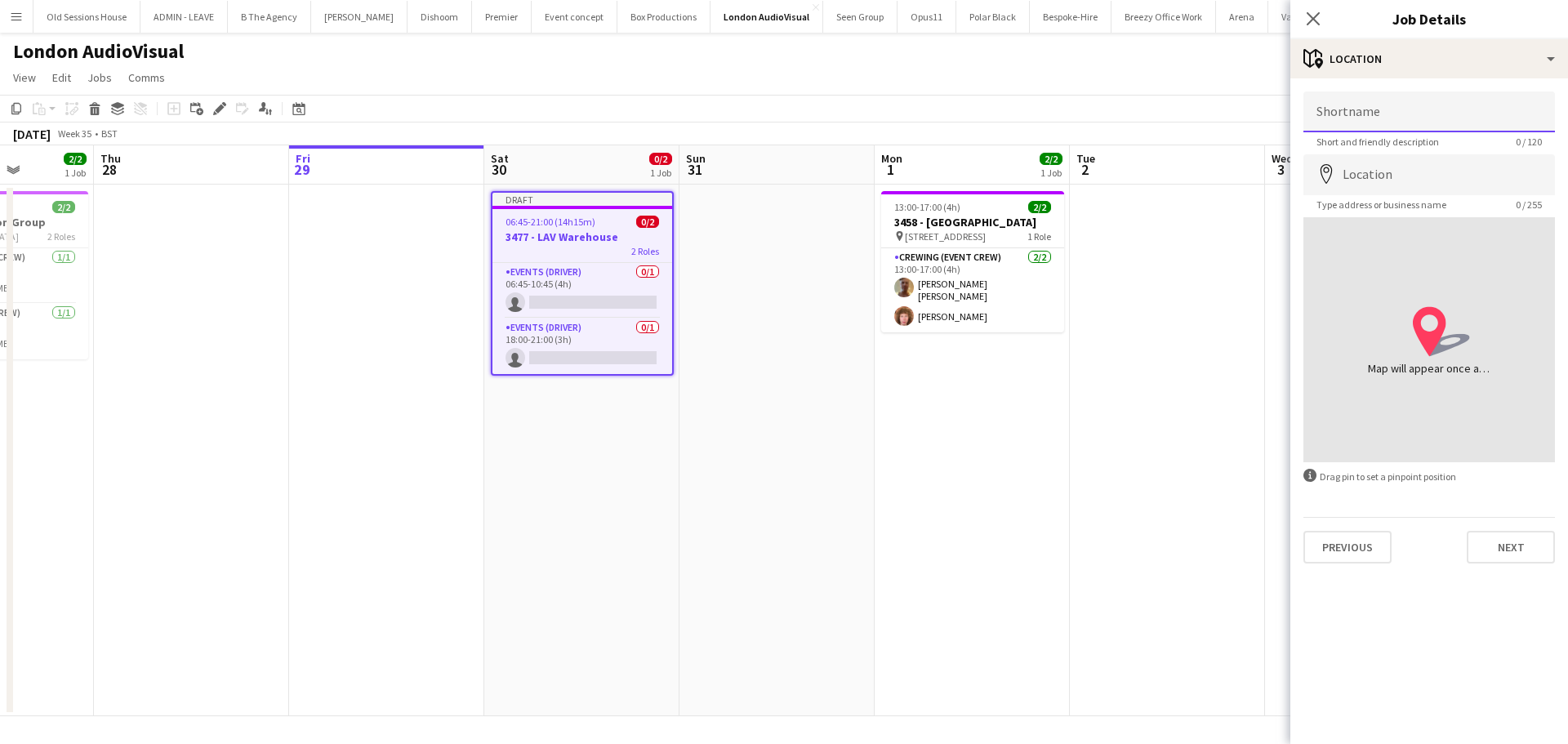
click at [1377, 107] on input "Shortname" at bounding box center [1429, 112] width 251 height 41
type input "**********"
click at [1453, 175] on input "Location" at bounding box center [1429, 174] width 251 height 41
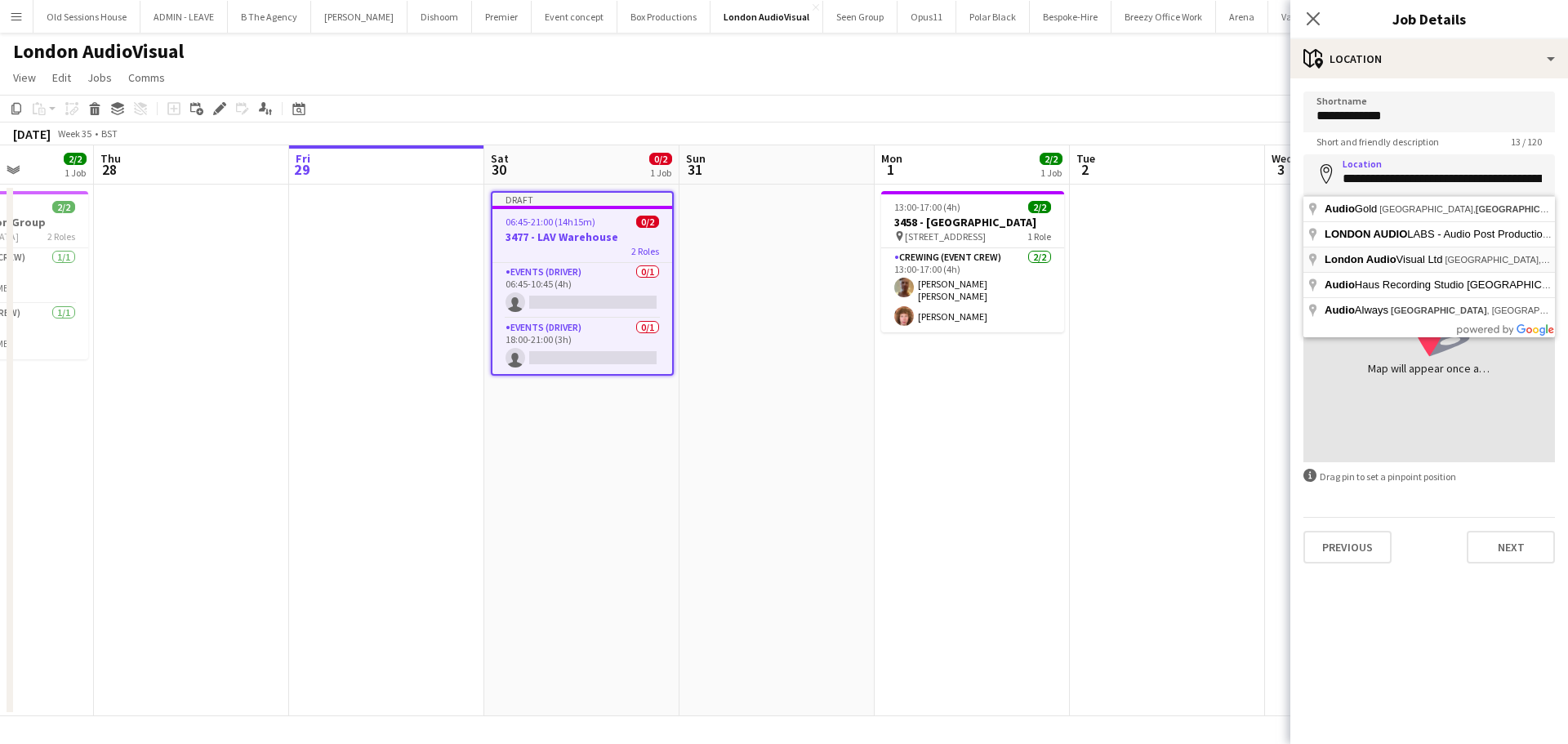
type input "**********"
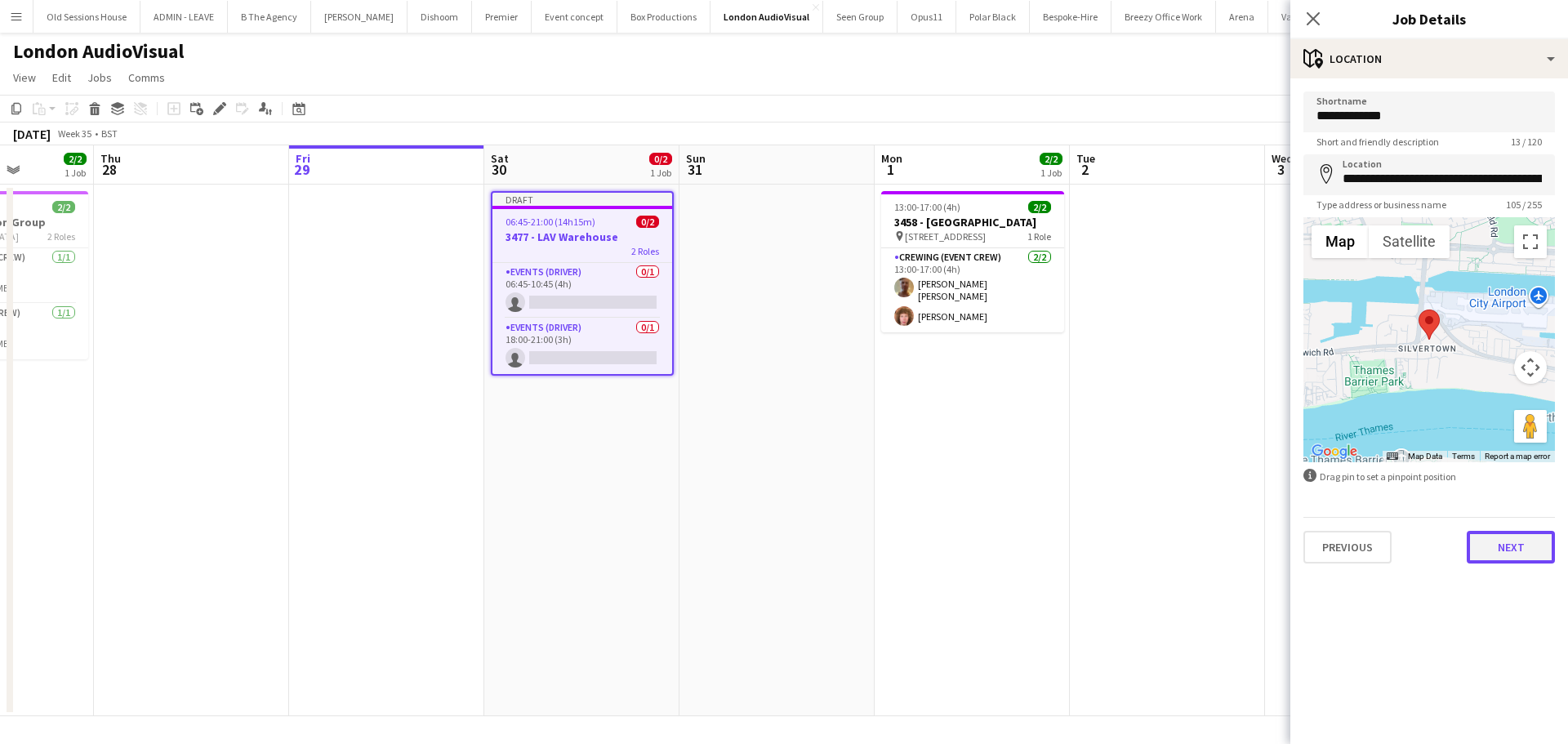
click at [1497, 553] on button "Next" at bounding box center [1511, 547] width 88 height 33
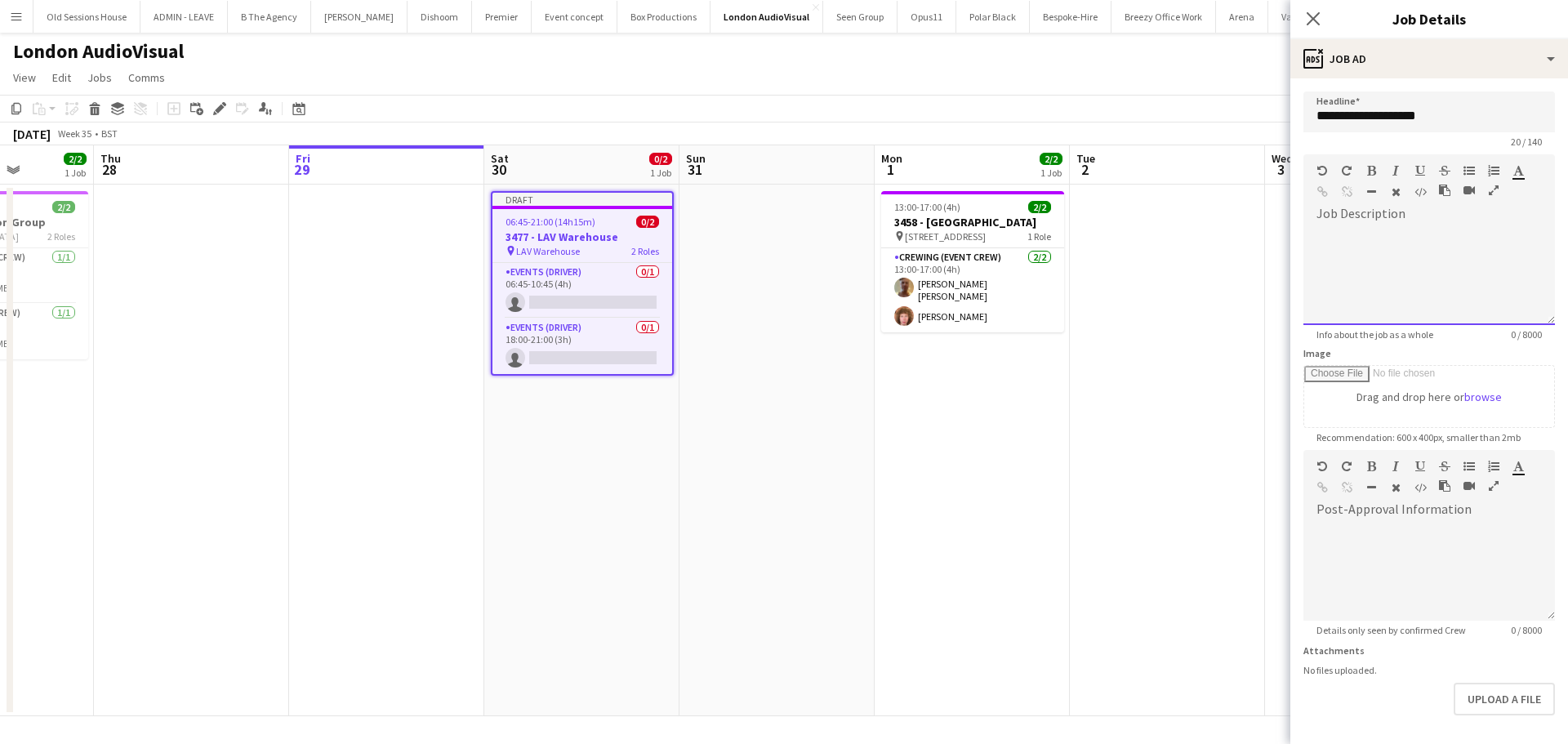
click at [1351, 220] on div at bounding box center [1429, 270] width 251 height 109
click at [1469, 306] on div "**********" at bounding box center [1422, 300] width 213 height 16
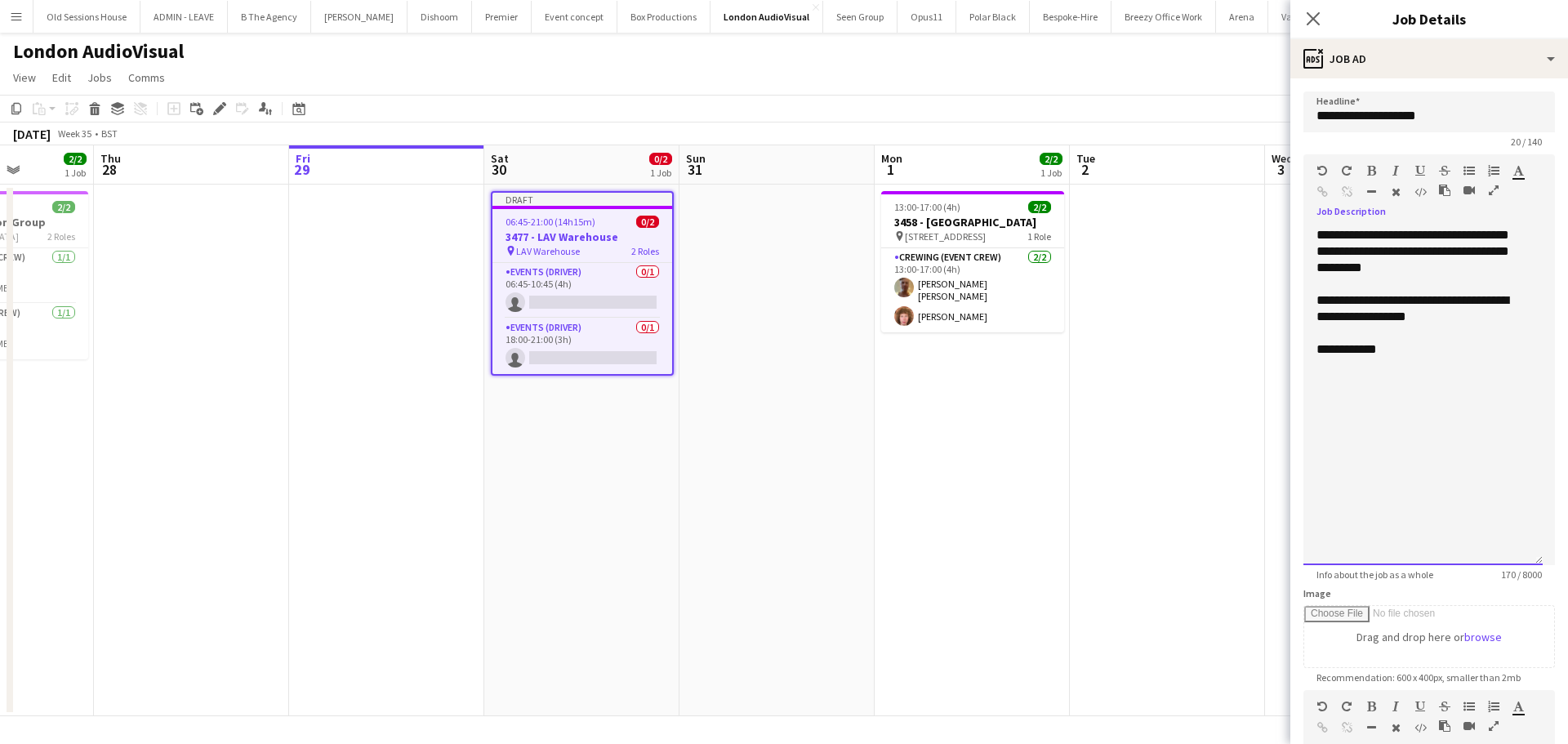
drag, startPoint x: 1536, startPoint y: 320, endPoint x: 1378, endPoint y: 706, distance: 417.1
click at [1542, 559] on form "**********" at bounding box center [1429, 563] width 277 height 943
click at [1352, 379] on div at bounding box center [1422, 382] width 213 height 16
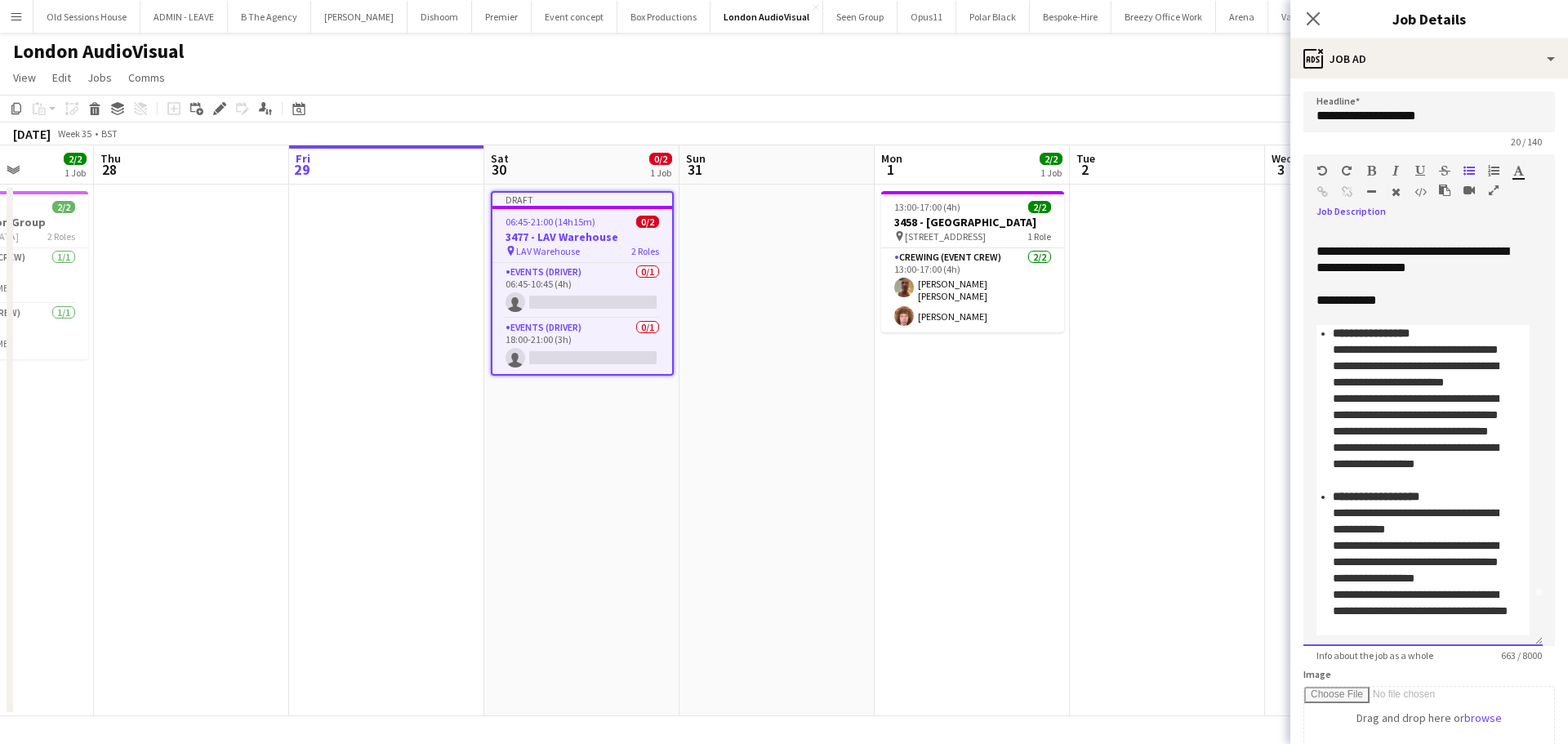
scroll to position [49, 0]
drag, startPoint x: 1534, startPoint y: 555, endPoint x: 1536, endPoint y: 637, distance: 82.0
click at [1536, 639] on div "**********" at bounding box center [1422, 437] width 239 height 419
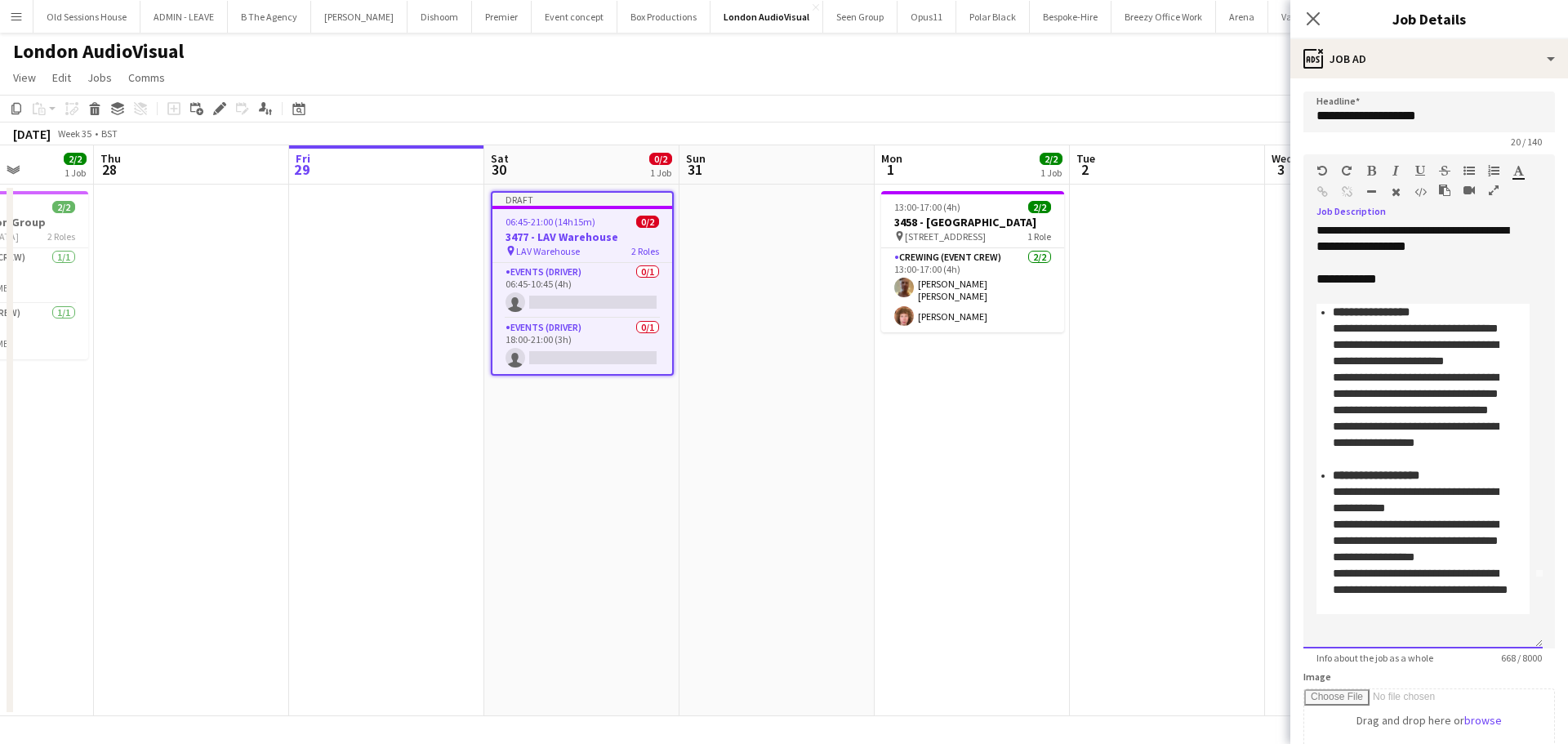
scroll to position [87, 0]
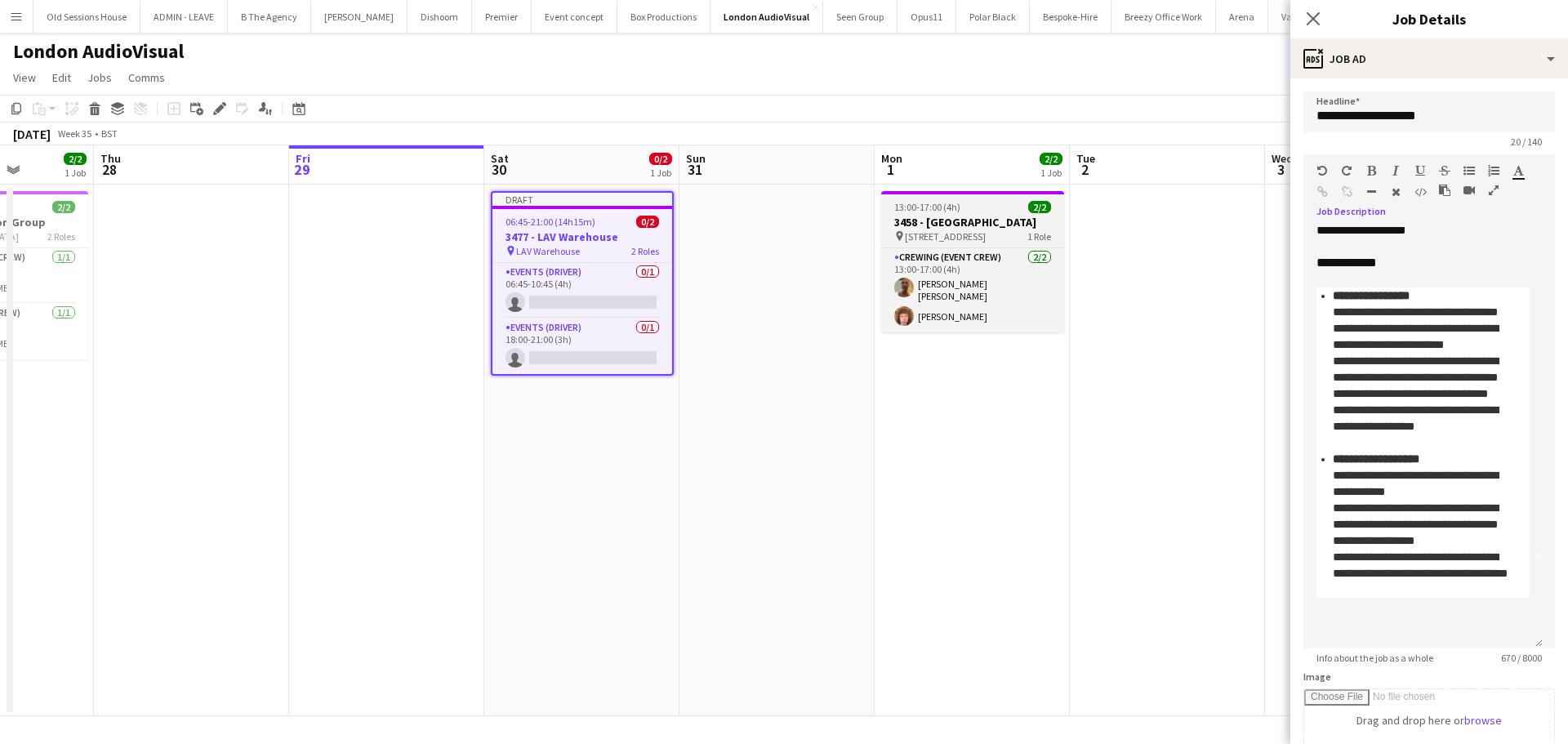
click at [935, 215] on h3 "3458 - Intercontinental London" at bounding box center [972, 222] width 183 height 15
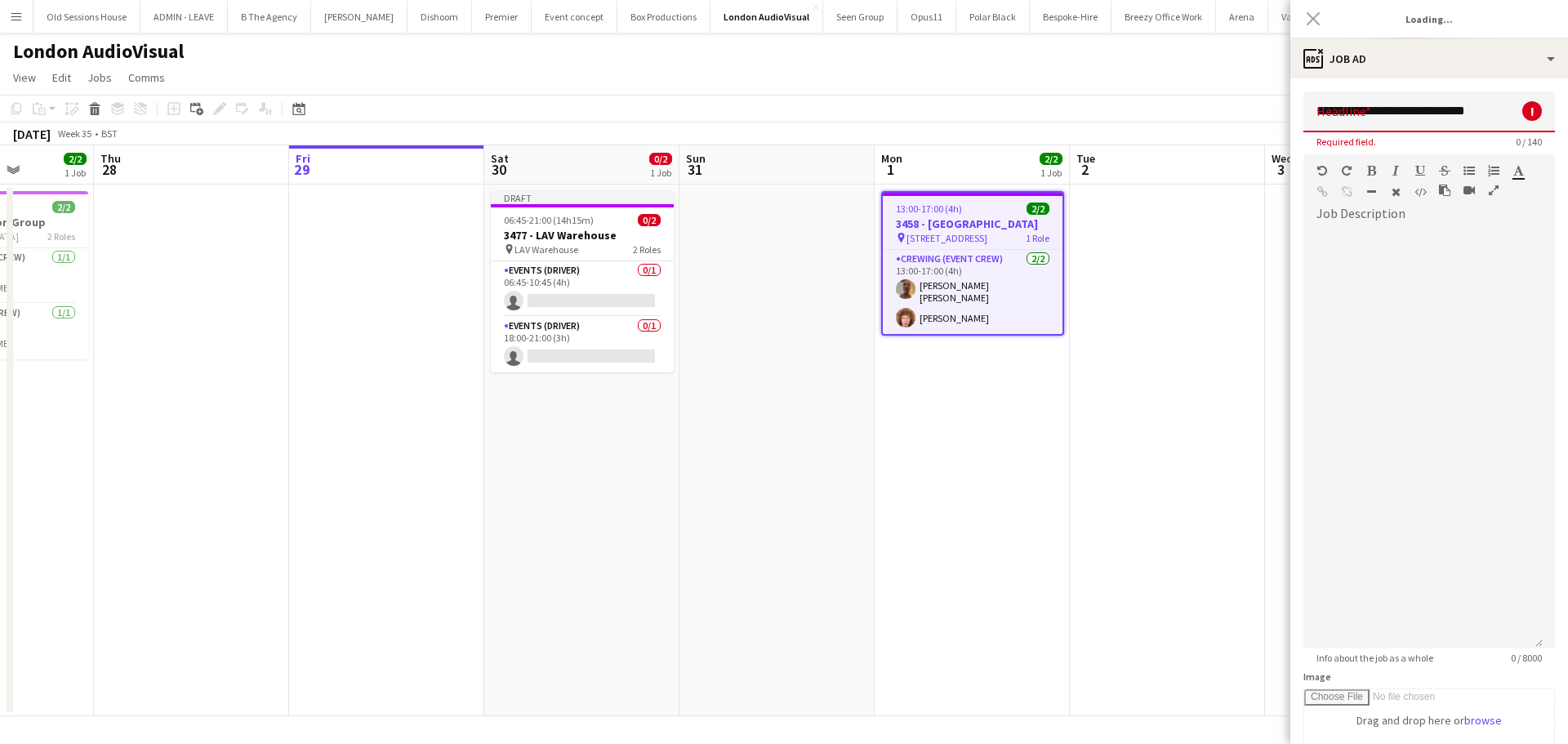
scroll to position [0, 0]
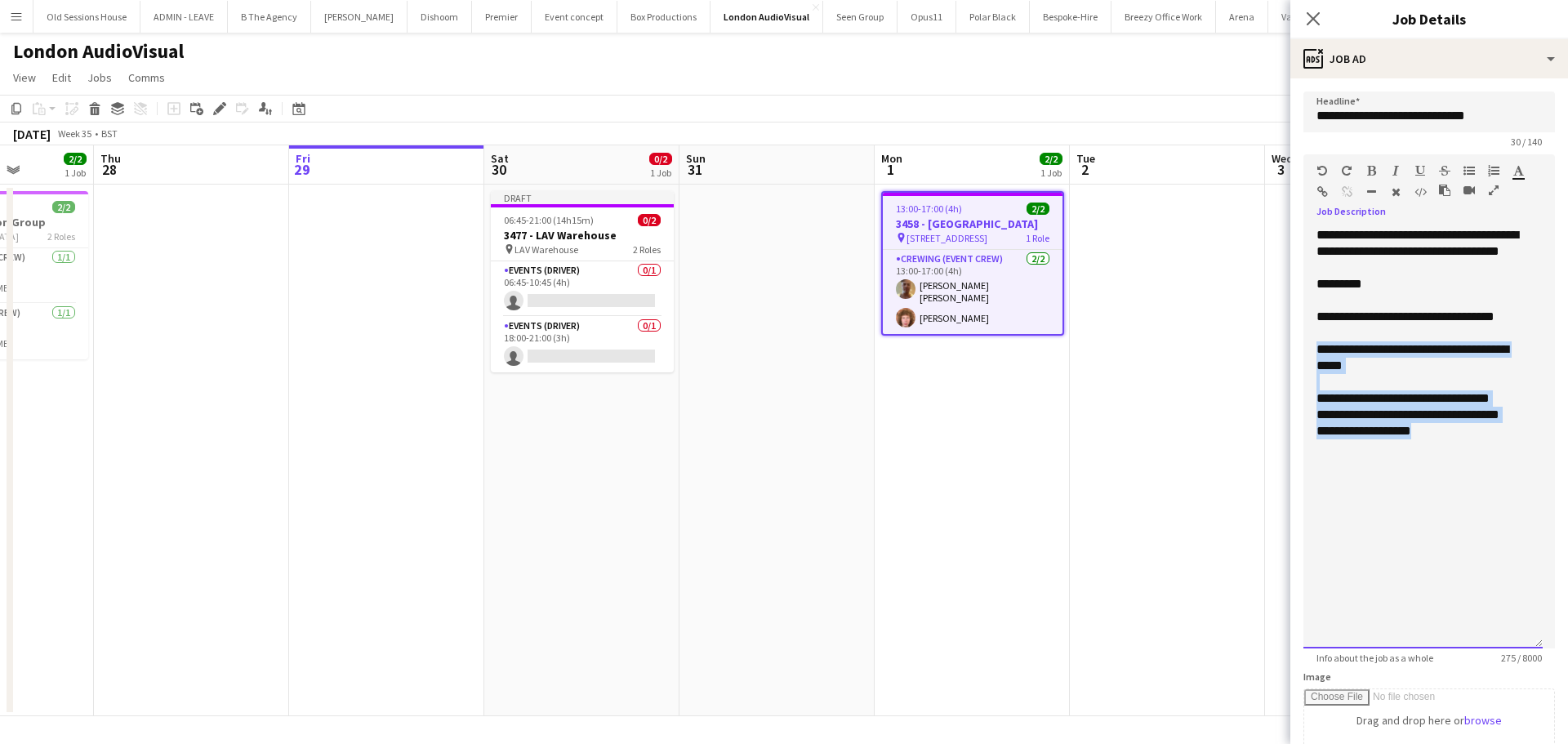
drag, startPoint x: 1450, startPoint y: 469, endPoint x: 1325, endPoint y: 367, distance: 161.3
click at [1308, 367] on div "**********" at bounding box center [1422, 437] width 239 height 421
copy div "**********"
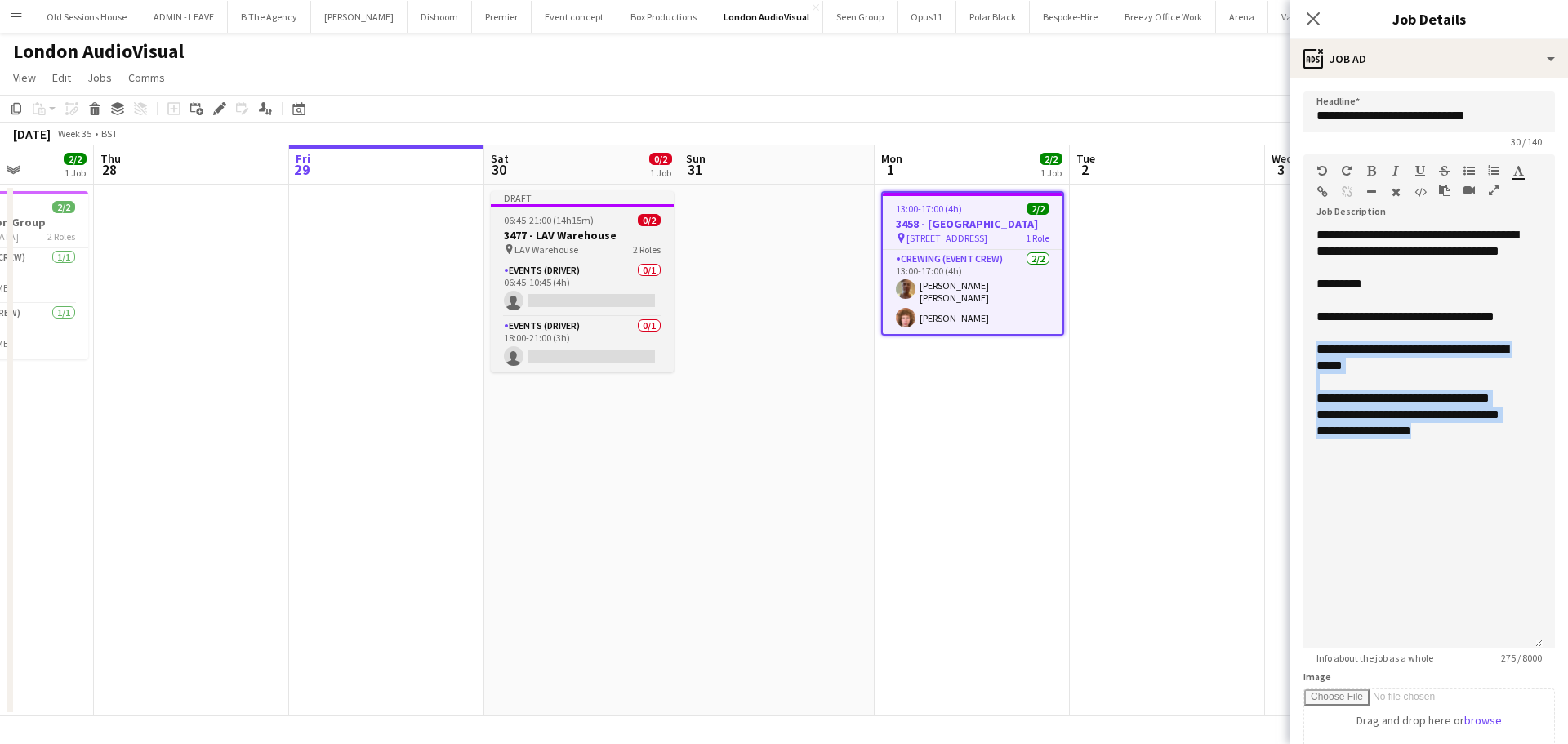
click at [592, 230] on h3 "3477 - LAV Warehouse" at bounding box center [581, 235] width 183 height 15
type input "**********"
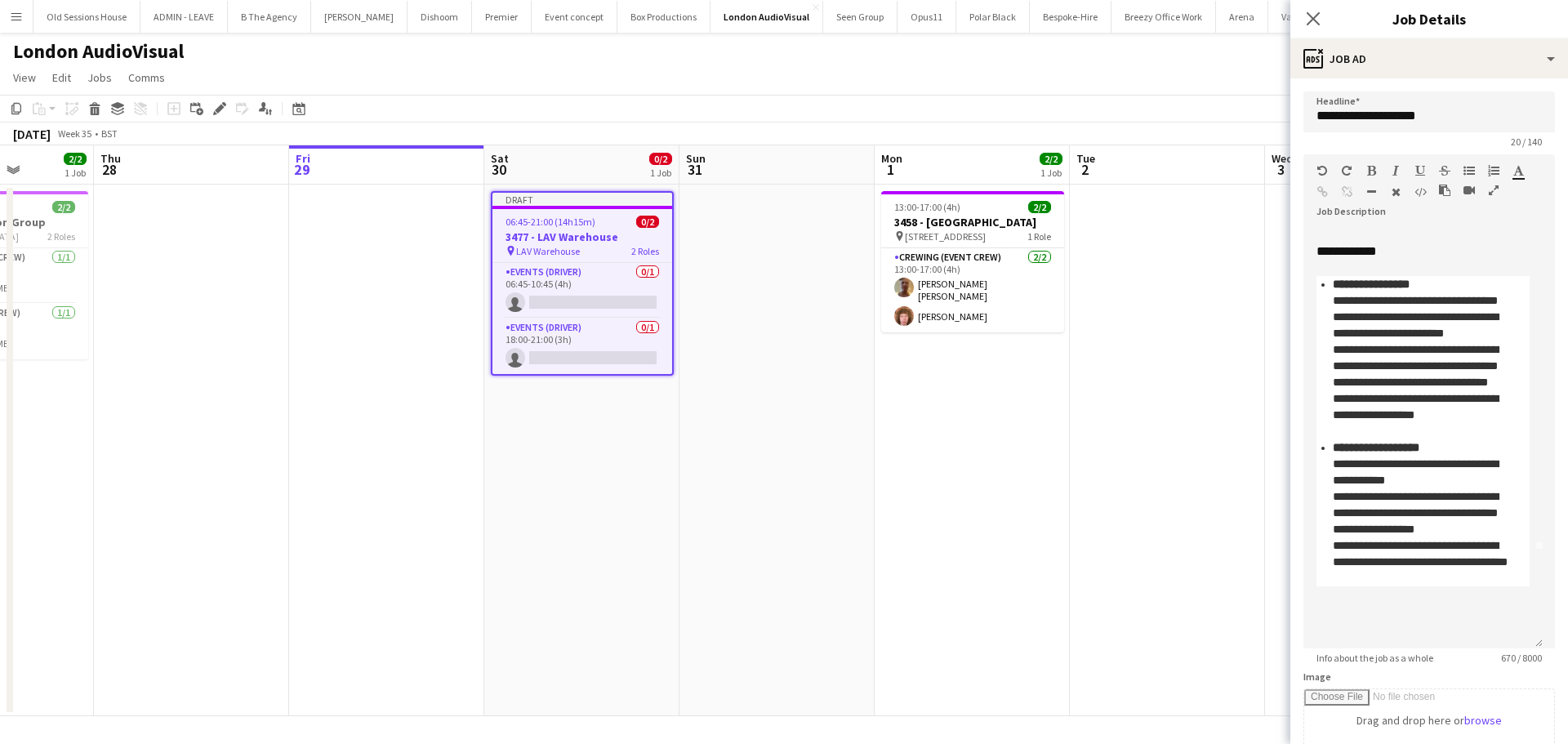
scroll to position [387, 0]
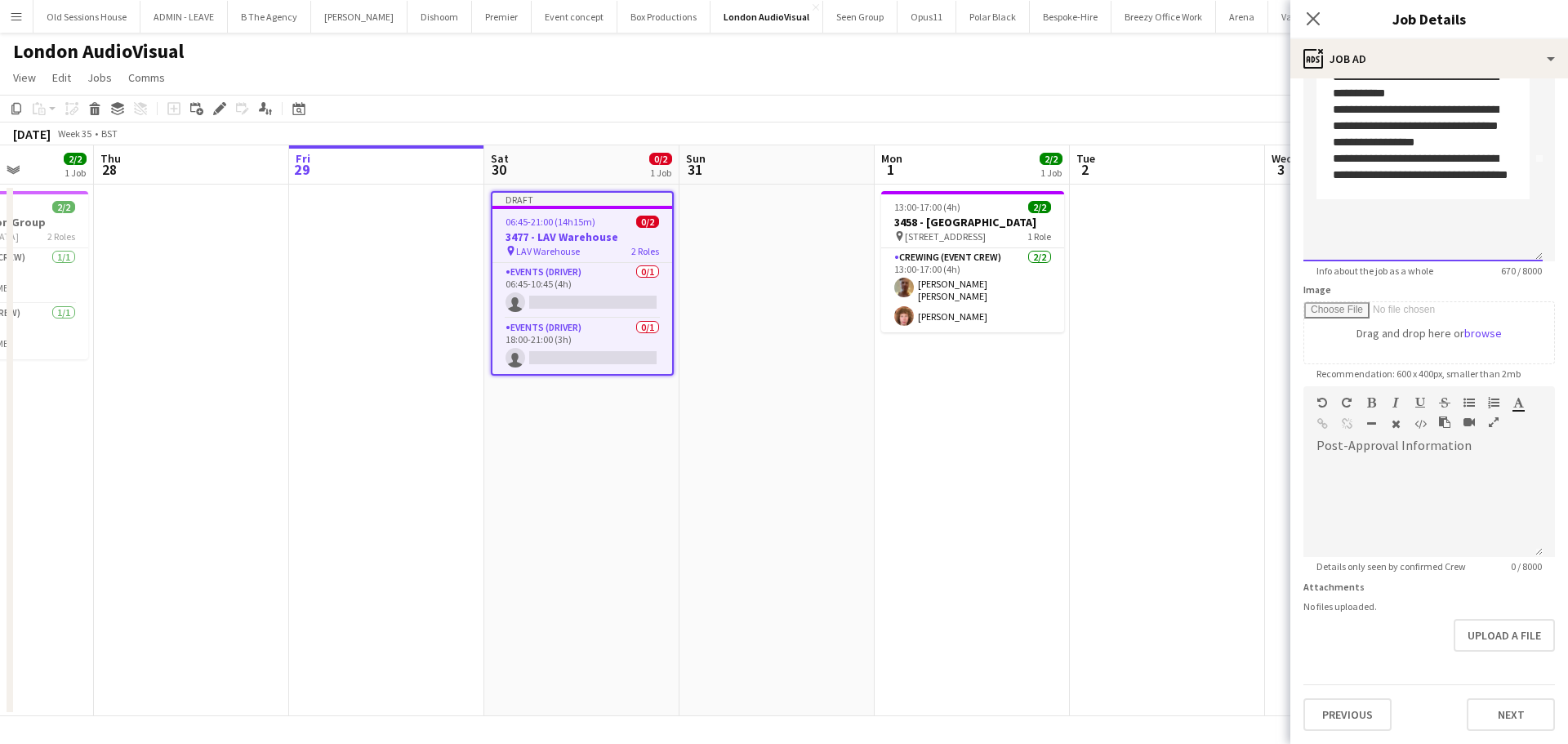
click at [1349, 231] on div at bounding box center [1422, 223] width 213 height 16
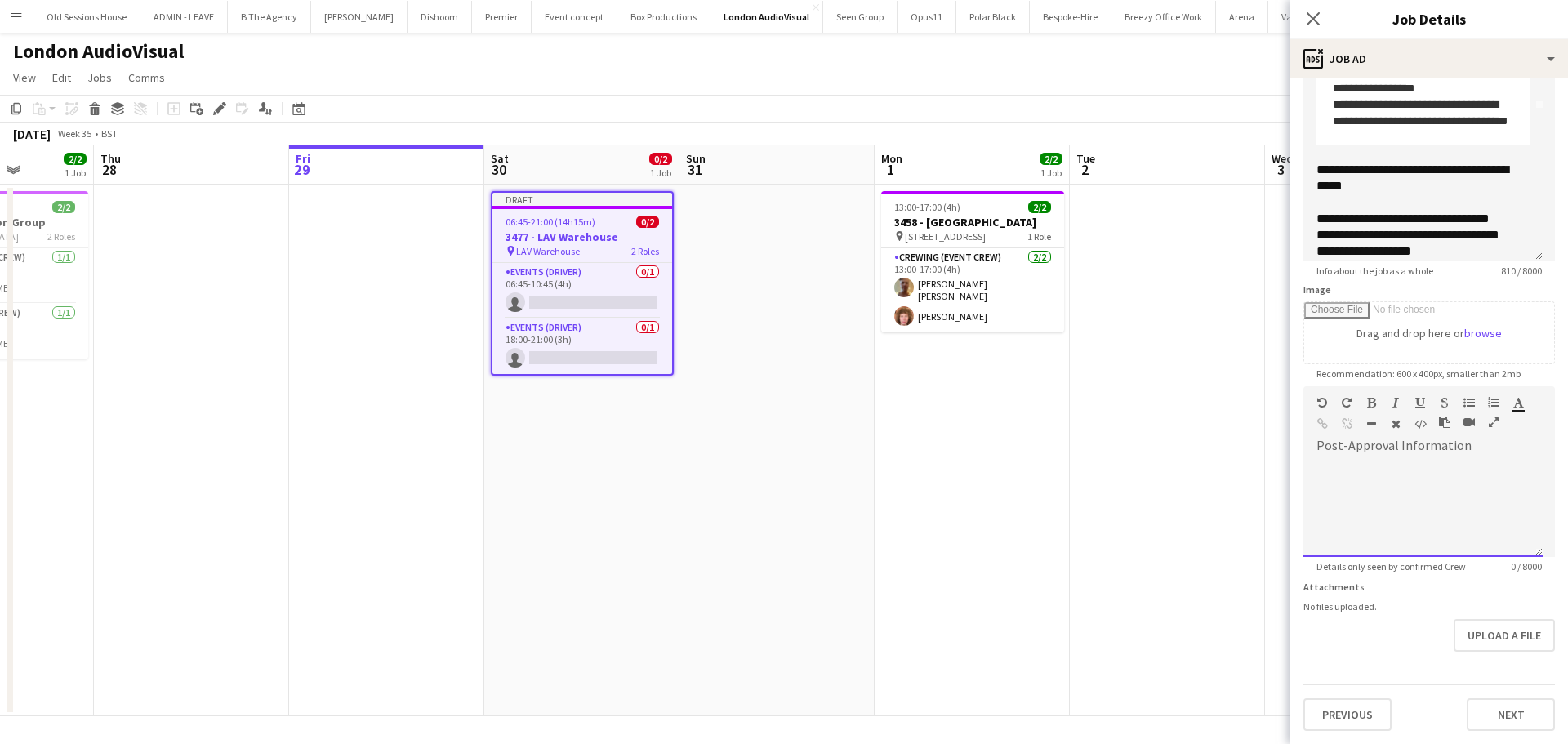
click at [1387, 453] on div at bounding box center [1429, 502] width 251 height 109
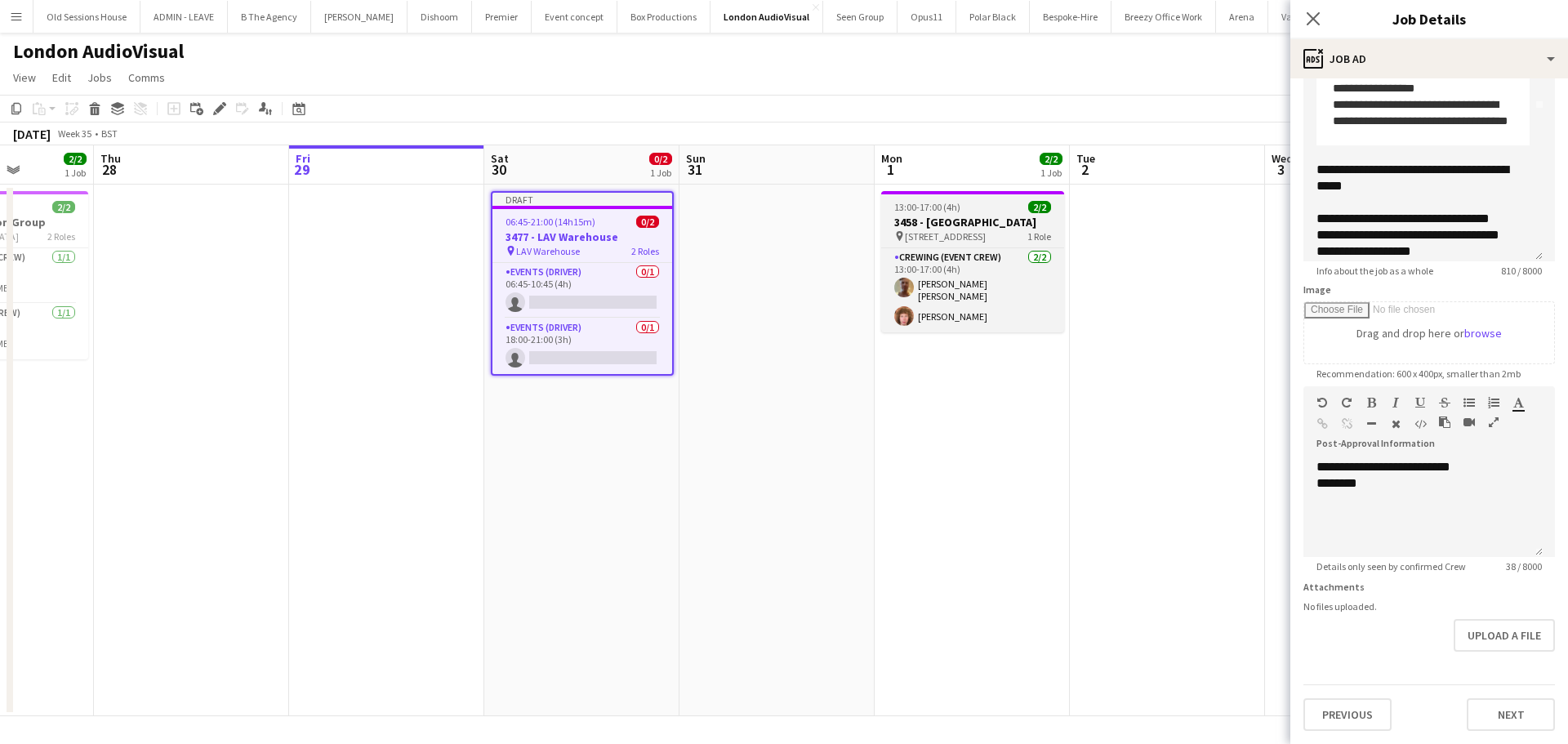
click at [982, 207] on div "13:00-17:00 (4h) 2/2" at bounding box center [972, 207] width 183 height 12
type input "**********"
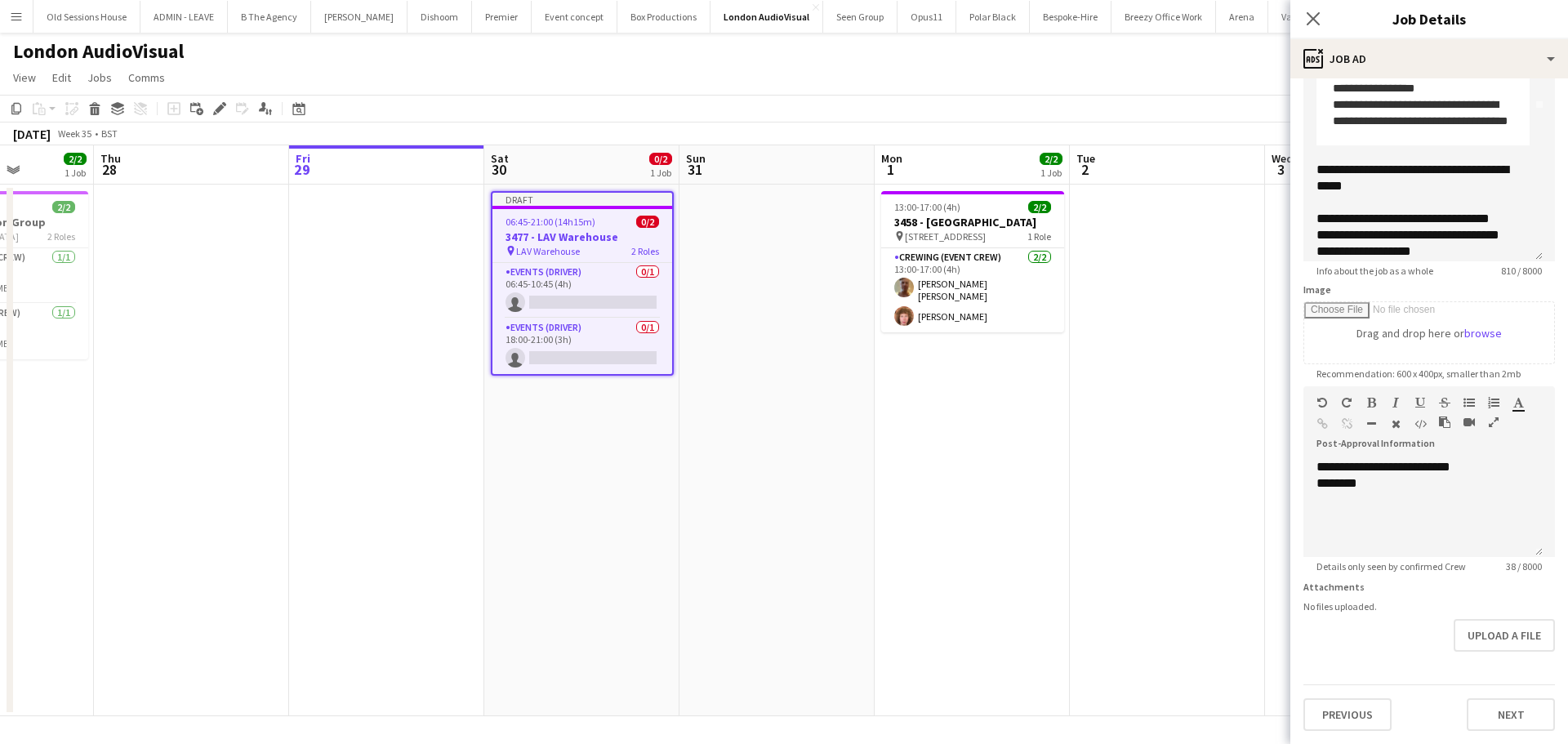
scroll to position [0, 0]
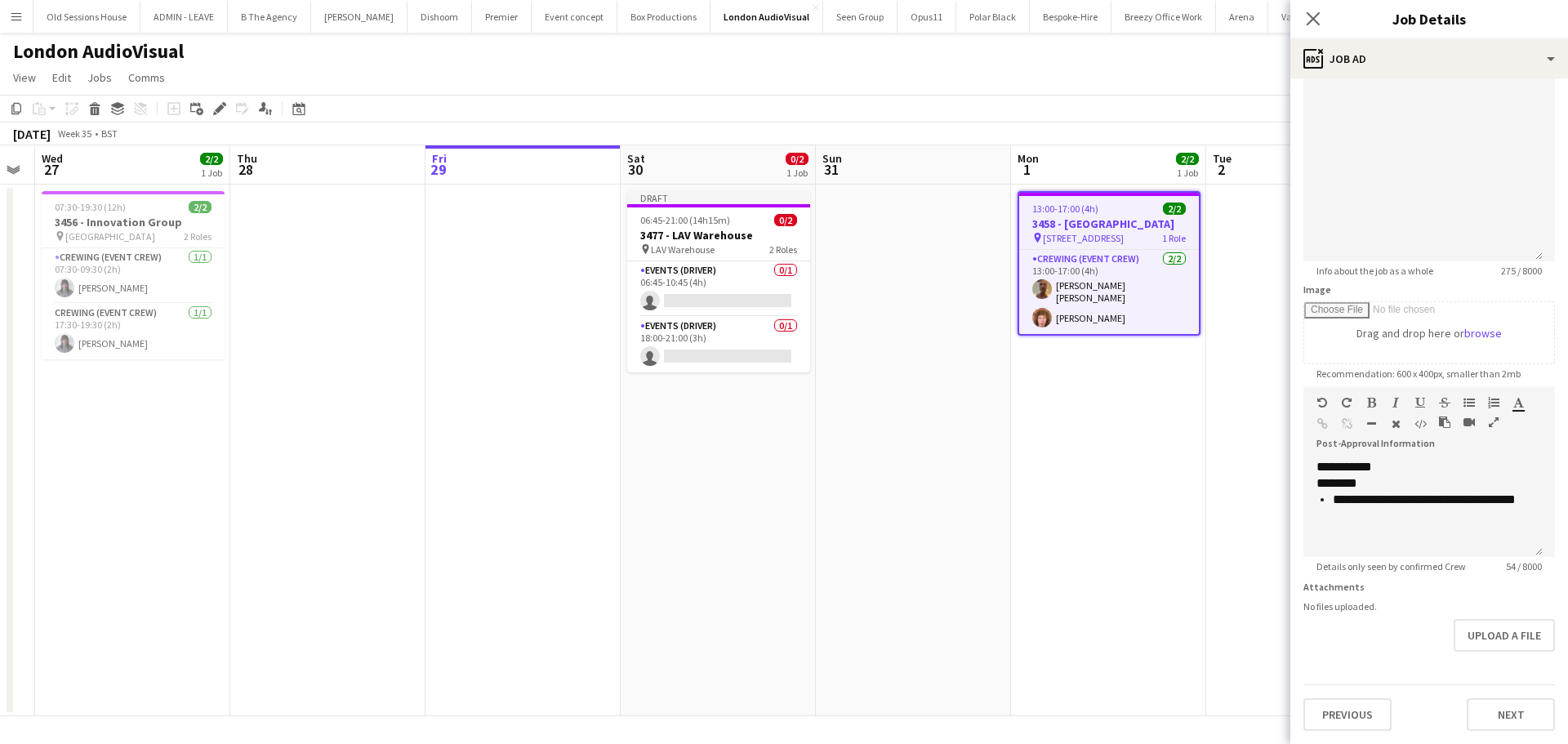
drag, startPoint x: 363, startPoint y: 325, endPoint x: 348, endPoint y: 314, distance: 18.6
click at [360, 323] on app-calendar-viewport "Mon 25 Tue 26 Wed 27 2/2 1 Job Thu 28 Fri 29 Sat 30 0/2 1 Job Sun 31 Mon 1 2/2 …" at bounding box center [784, 430] width 1568 height 571
click at [107, 220] on h3 "3456 - Innovation Group" at bounding box center [129, 222] width 183 height 15
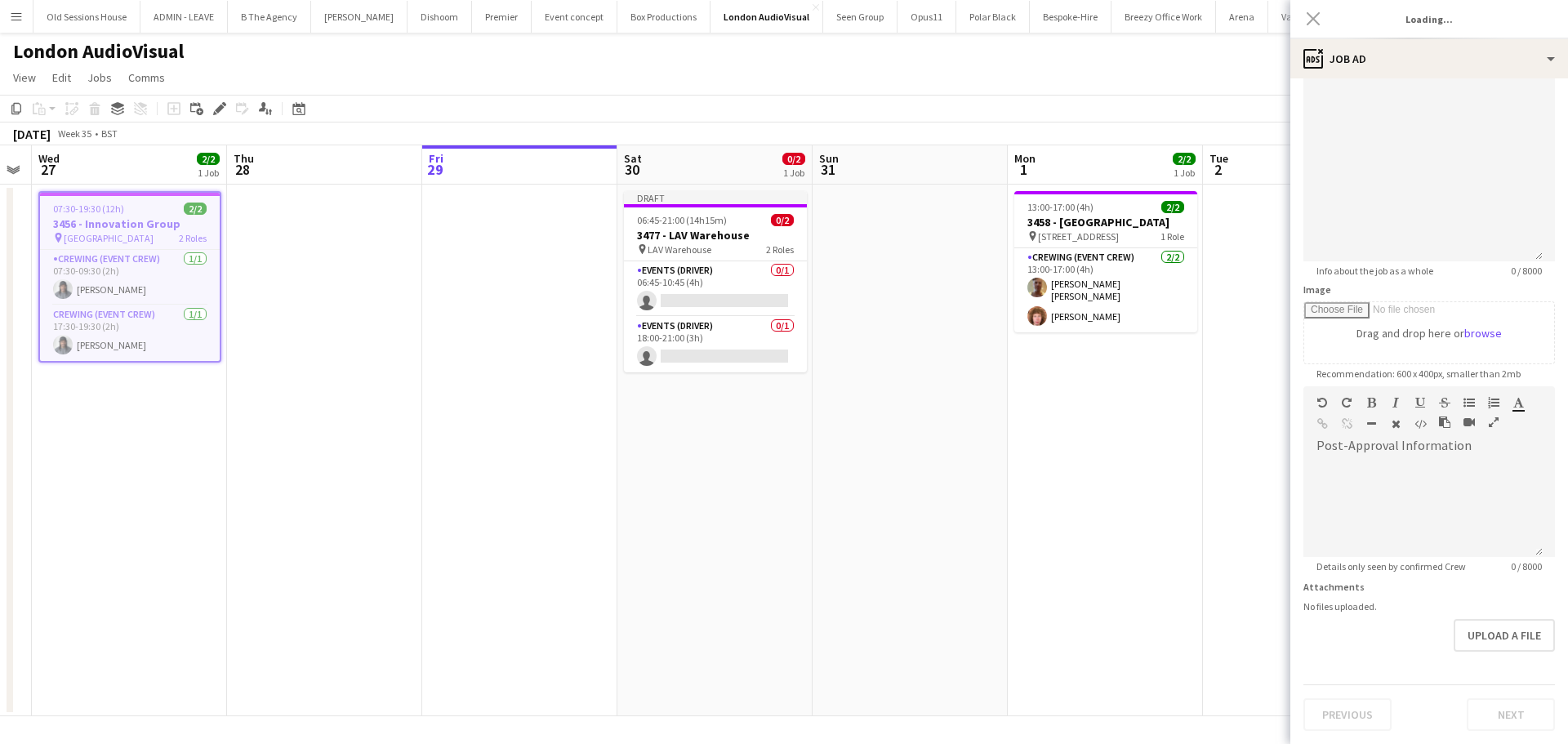
type input "**********"
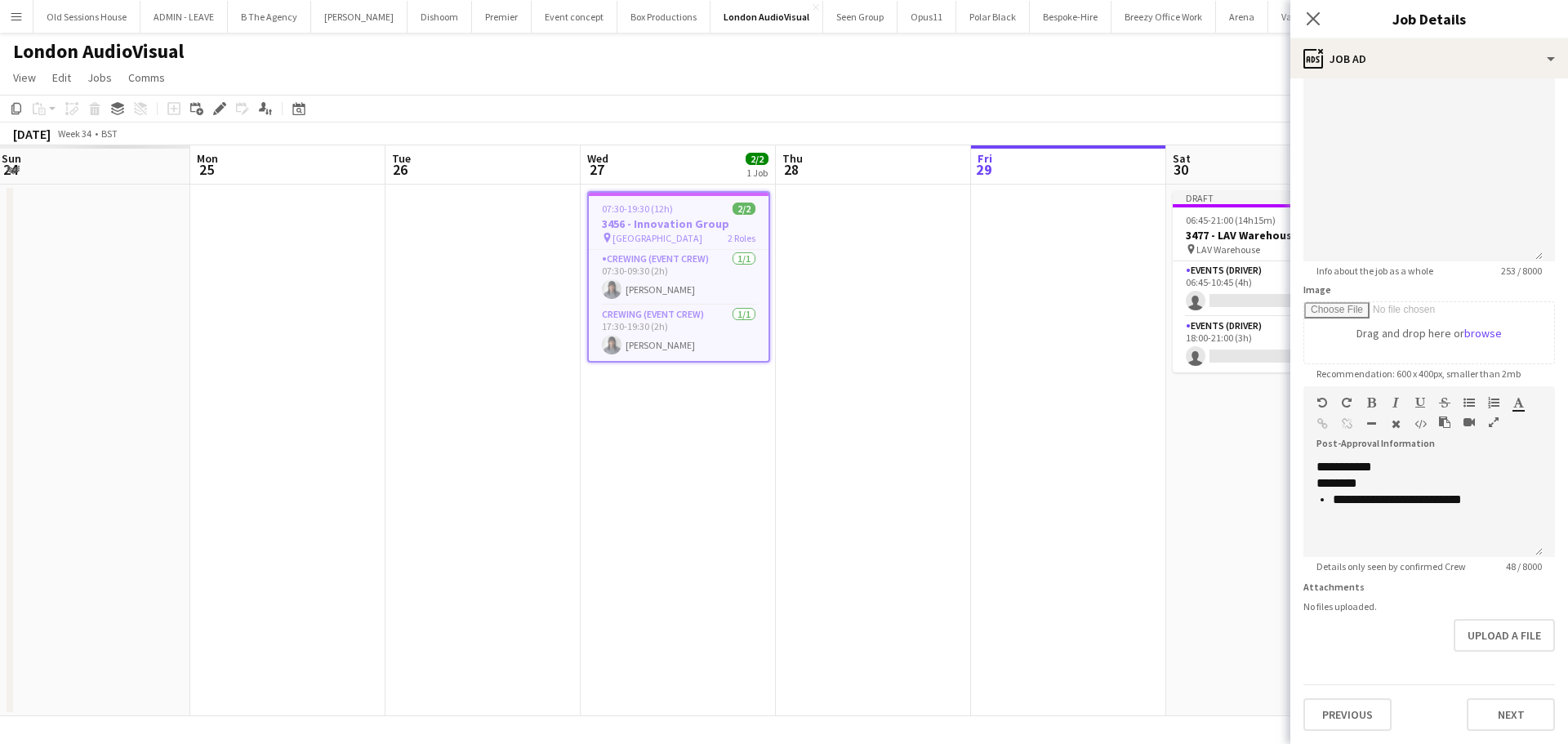
drag, startPoint x: 804, startPoint y: 437, endPoint x: 852, endPoint y: 409, distance: 55.6
click at [892, 423] on app-calendar-viewport "Fri 22 Sat 23 Sun 24 Mon 25 Tue 26 Wed 27 2/2 1 Job Thu 28 Fri 29 Sat 30 0/2 1 …" at bounding box center [784, 430] width 1568 height 571
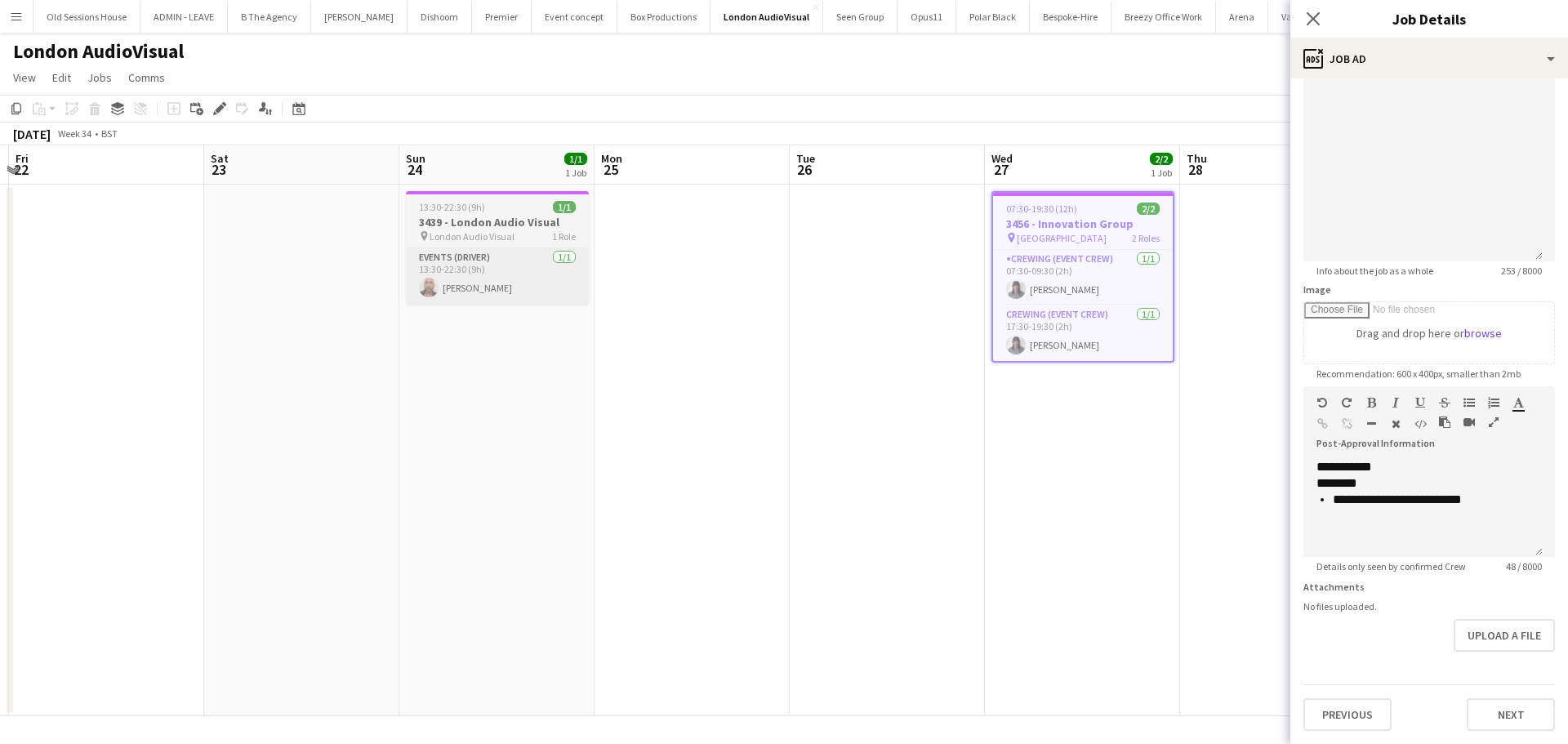
scroll to position [0, 495]
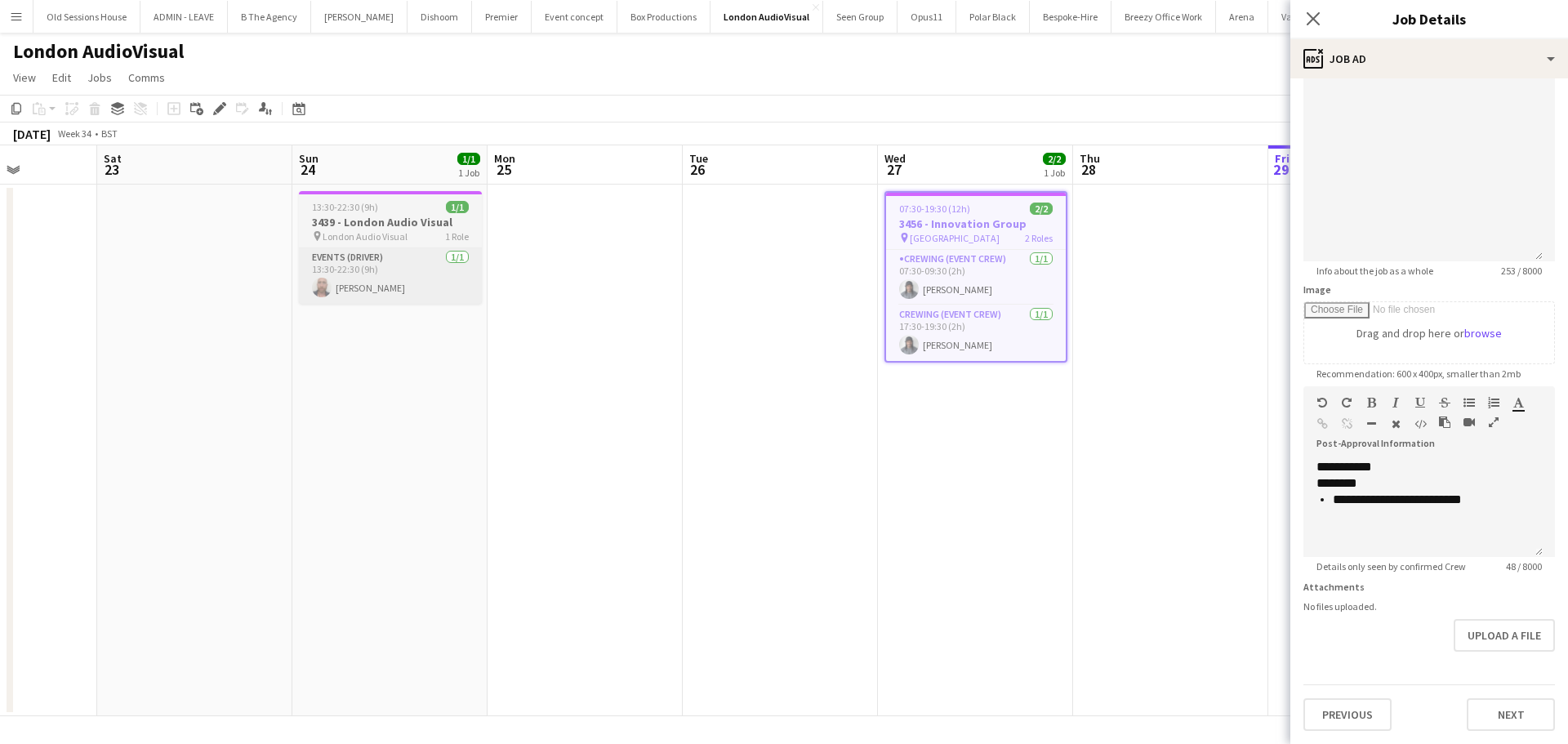
drag, startPoint x: 373, startPoint y: 300, endPoint x: 315, endPoint y: 259, distance: 71.0
click at [367, 298] on app-calendar-viewport "Wed 20 Thu 21 Fri 22 Sat 23 Sun 24 1/1 1 Job Mon 25 Tue 26 Wed 27 2/2 1 Job Thu…" at bounding box center [784, 430] width 1568 height 571
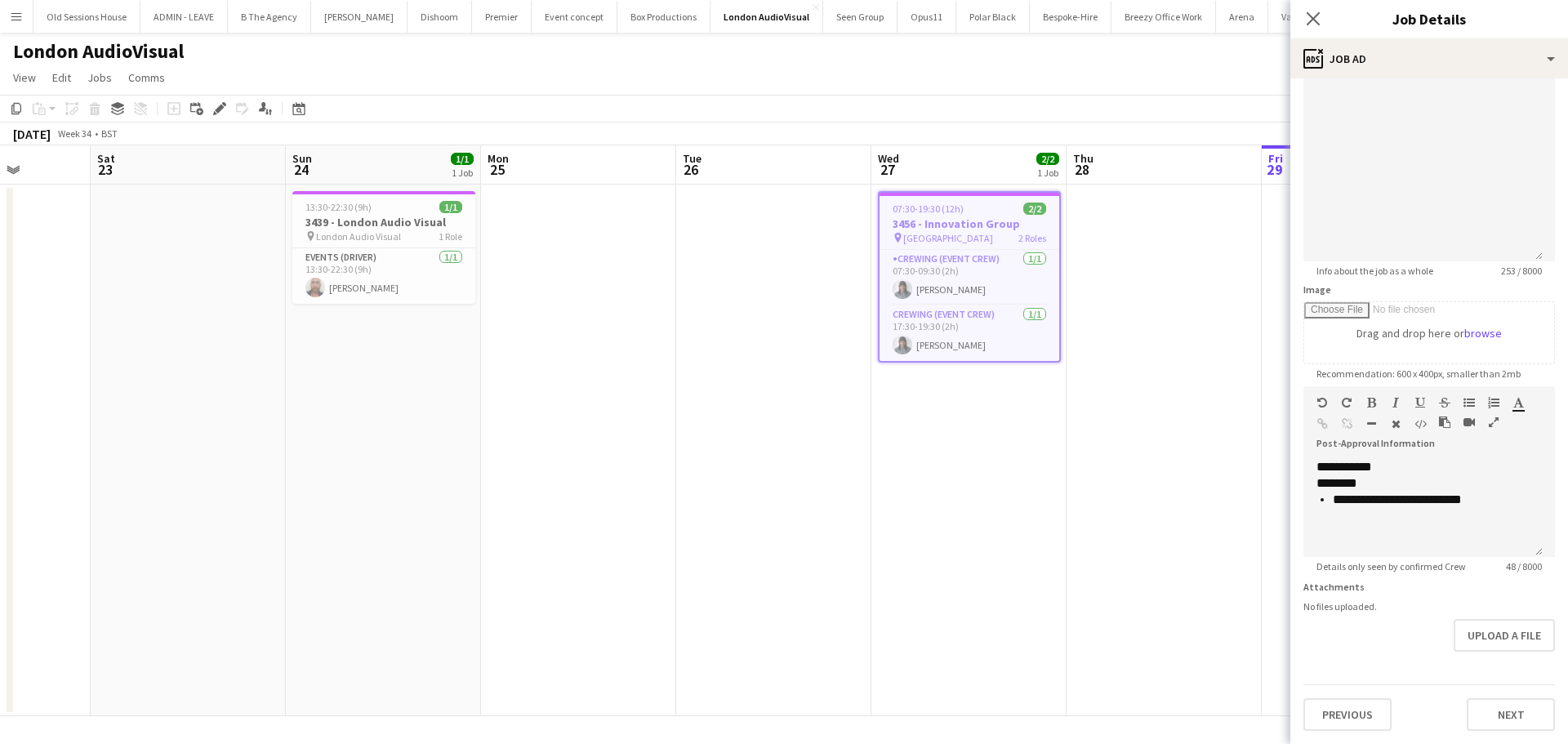
click at [322, 231] on span "London Audio Visual" at bounding box center [359, 236] width 85 height 12
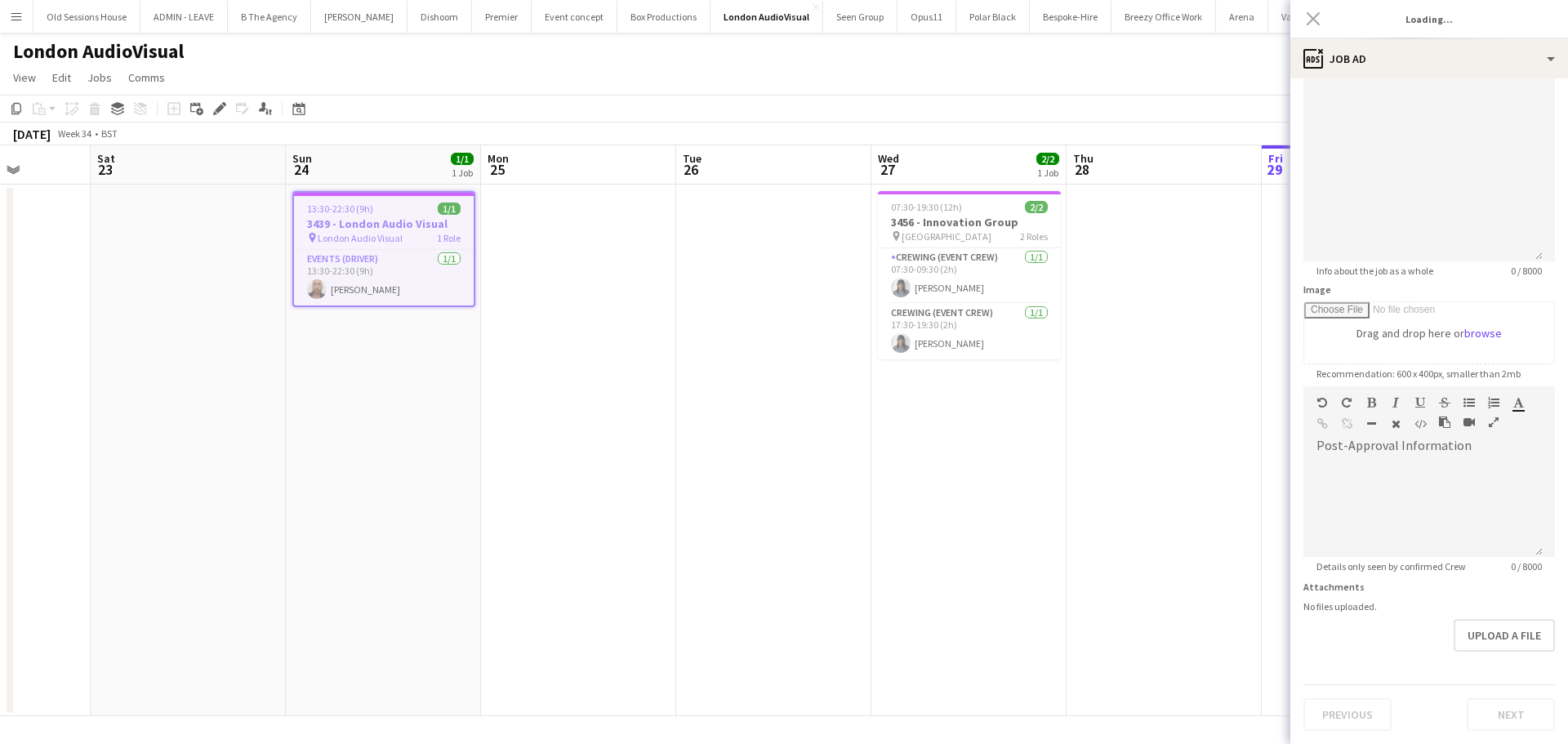
type input "**********"
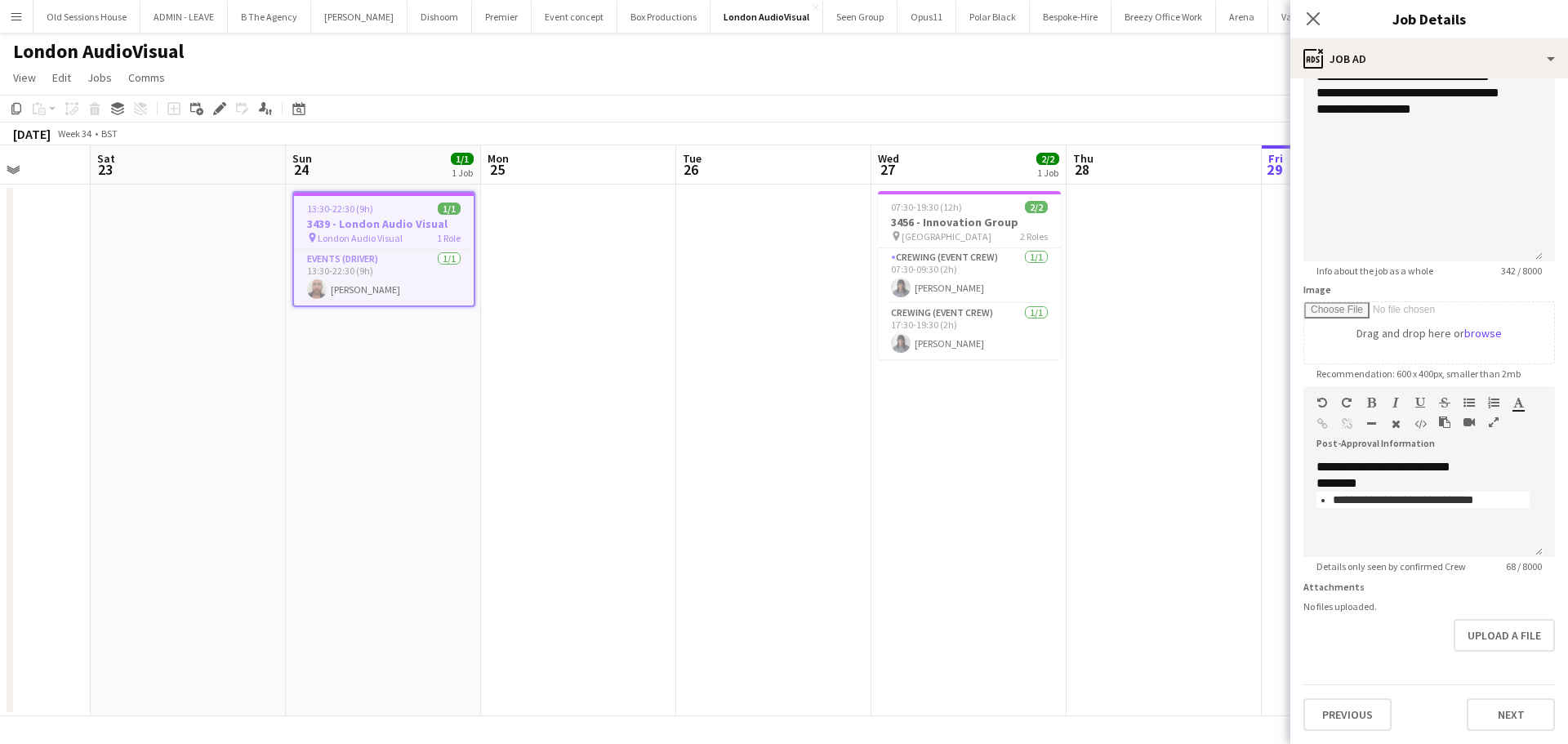
drag, startPoint x: 519, startPoint y: 396, endPoint x: 912, endPoint y: 379, distance: 393.4
click at [960, 393] on app-calendar-viewport "Wed 20 Thu 21 Fri 22 Sat 23 Sun 24 1/1 1 Job Mon 25 Tue 26 Wed 27 2/2 1 Job Thu…" at bounding box center [784, 430] width 1568 height 571
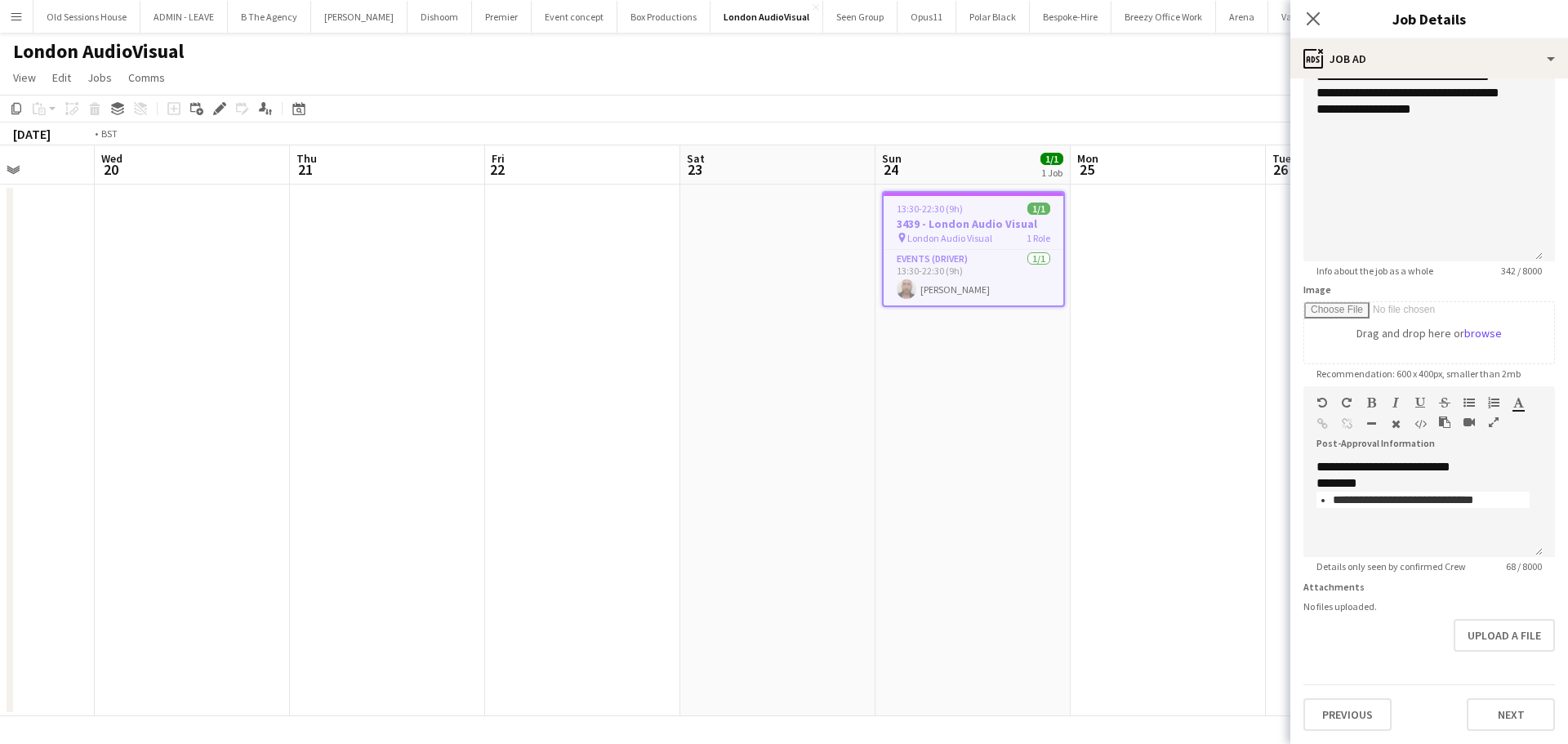
drag, startPoint x: 490, startPoint y: 382, endPoint x: 997, endPoint y: 381, distance: 507.0
click at [1001, 382] on app-calendar-viewport "Sun 17 Mon 18 Tue 19 Wed 20 Thu 21 Fri 22 Sat 23 Sun 24 1/1 1 Job Mon 25 Tue 26…" at bounding box center [784, 430] width 1568 height 571
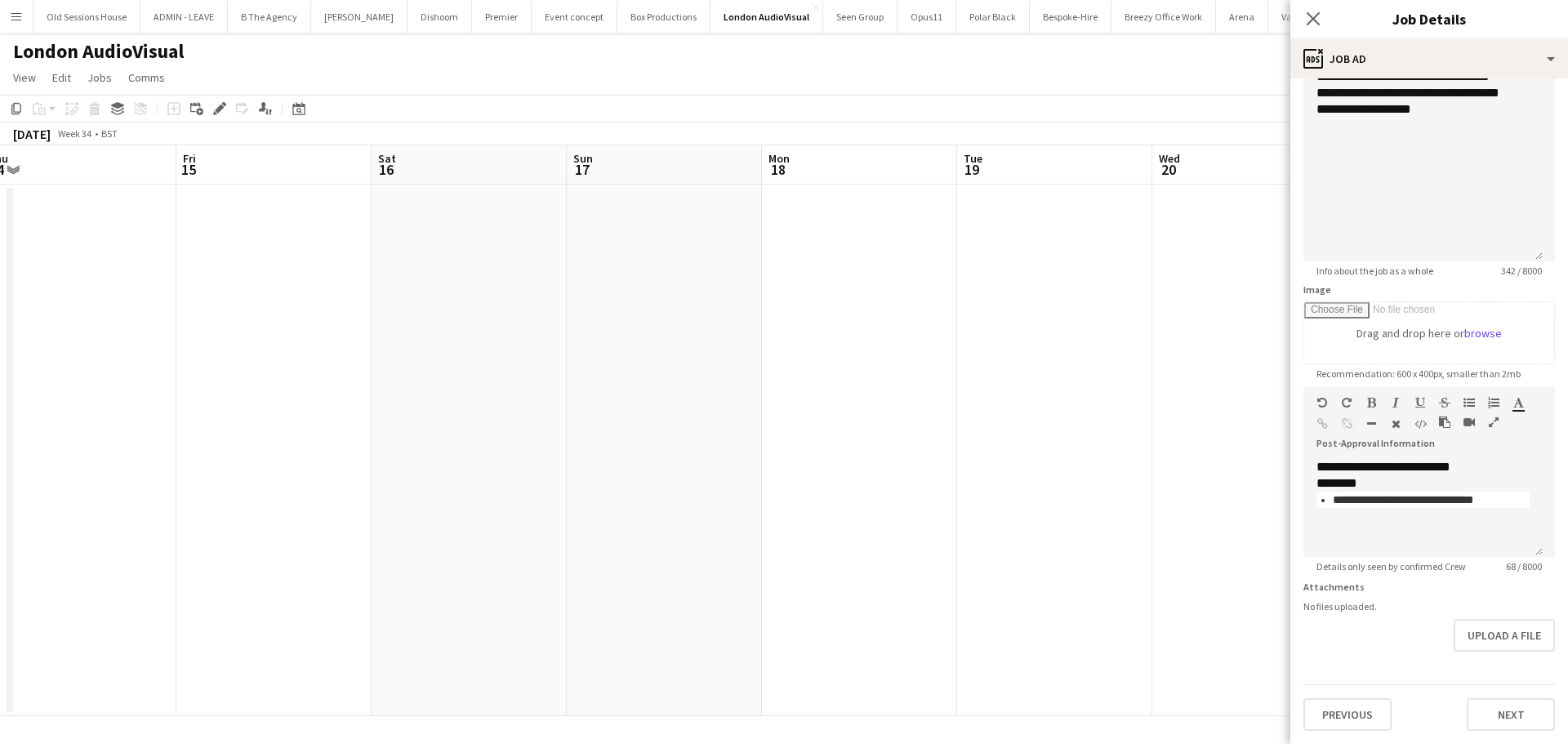
drag, startPoint x: 392, startPoint y: 404, endPoint x: 813, endPoint y: 412, distance: 421.1
click at [932, 408] on app-calendar-viewport "Wed 13 Thu 14 Fri 15 Sat 16 Sun 17 Mon 18 Tue 19 Wed 20 Thu 21 Fri 22 Sat 23 Su…" at bounding box center [784, 430] width 1568 height 571
drag, startPoint x: 385, startPoint y: 444, endPoint x: 391, endPoint y: 423, distance: 21.8
click at [1012, 444] on app-calendar-viewport "Mon 11 Tue 12 Wed 13 Thu 14 Fri 15 Sat 16 Sun 17 Mon 18 Tue 19 Wed 20 Thu 21 Fr…" at bounding box center [784, 430] width 1568 height 571
click at [897, 433] on app-calendar-viewport "Fri 8 Sat 9 Sun 10 Mon 11 Tue 12 Wed 13 Thu 14 Fri 15 Sat 16 Sun 17 Mon 18 Tue …" at bounding box center [784, 430] width 1568 height 571
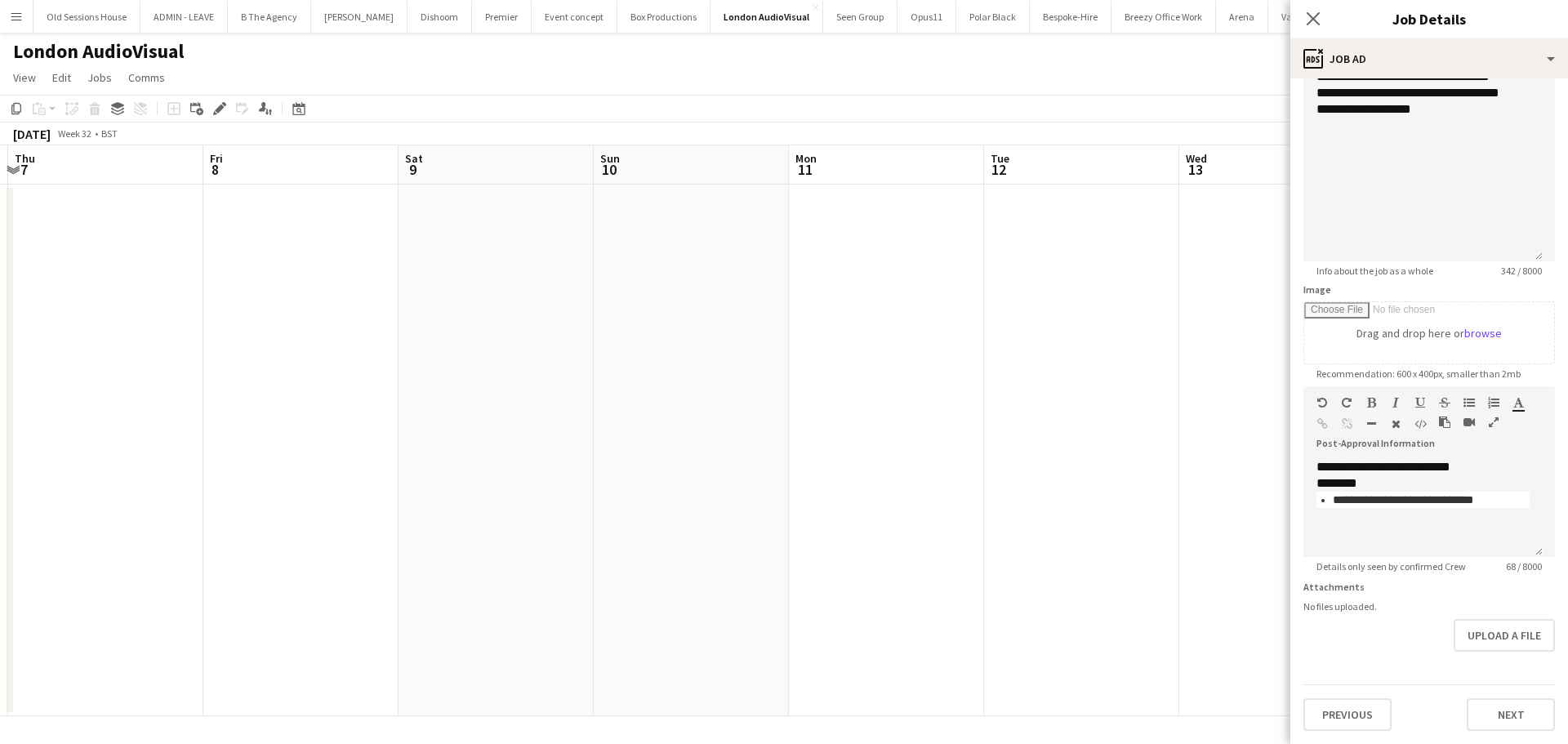
drag, startPoint x: 330, startPoint y: 422, endPoint x: 763, endPoint y: 423, distance: 433.0
click at [884, 422] on app-calendar-viewport "Tue 5 Wed 6 Thu 7 Fri 8 Sat 9 Sun 10 Mon 11 Tue 12 Wed 13 Thu 14 Fri 15 Sat 16 …" at bounding box center [784, 430] width 1568 height 571
drag, startPoint x: 220, startPoint y: 438, endPoint x: 653, endPoint y: 404, distance: 434.3
click at [606, 404] on app-calendar-viewport "Sat 2 Sun 3 Mon 4 Tue 5 Wed 6 Thu 7 Fri 8 Sat 9 Sun 10 Mon 11 Tue 12 Wed 13 Thu…" at bounding box center [784, 430] width 1568 height 571
drag, startPoint x: 255, startPoint y: 422, endPoint x: 861, endPoint y: 424, distance: 606.0
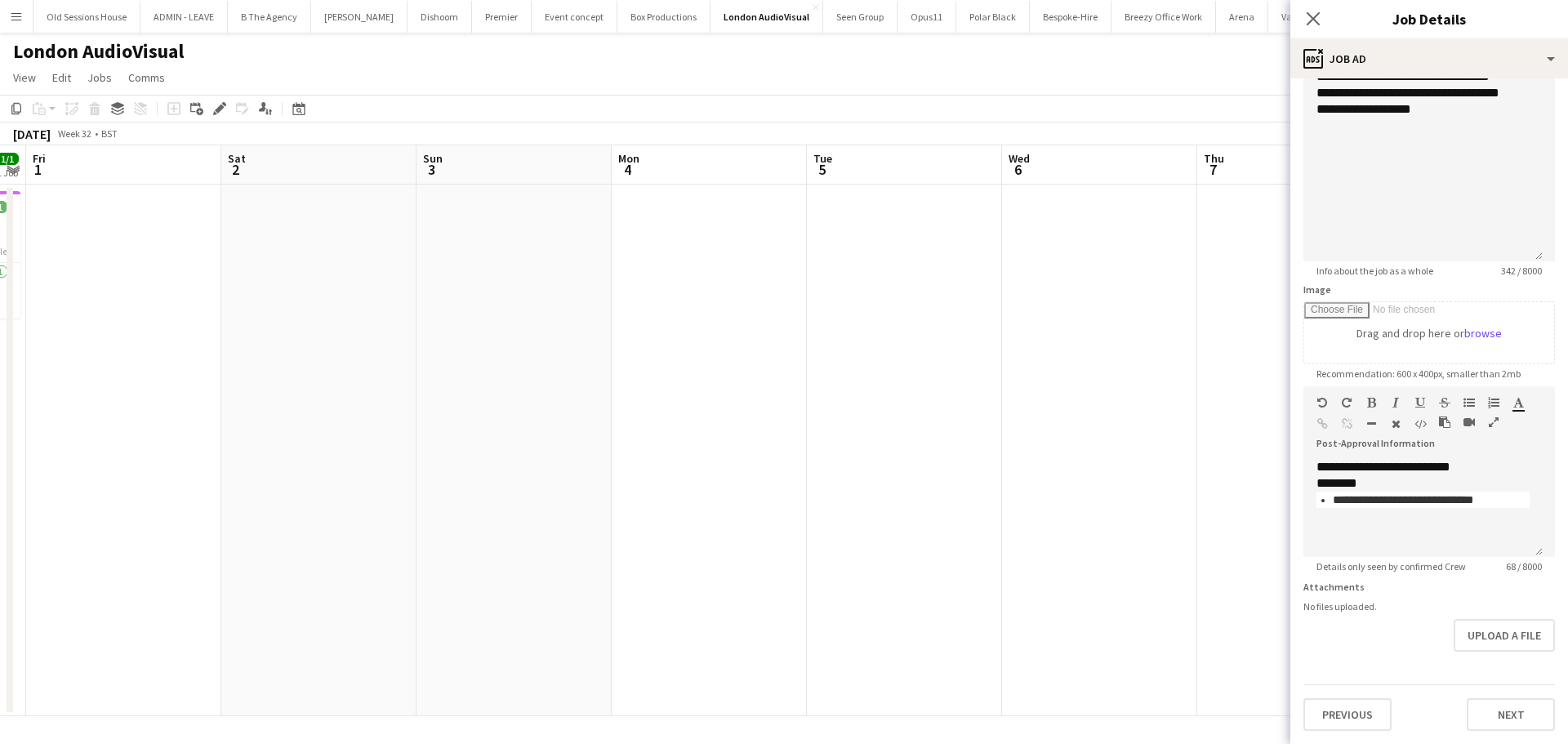
click at [844, 422] on app-calendar-viewport "Thu 31 1/1 1 Job Fri 1 Sat 2 Sun 3 Mon 4 Tue 5 Wed 6 Thu 7 Fri 8 Sat 9 Sun 10 M…" at bounding box center [784, 430] width 1568 height 571
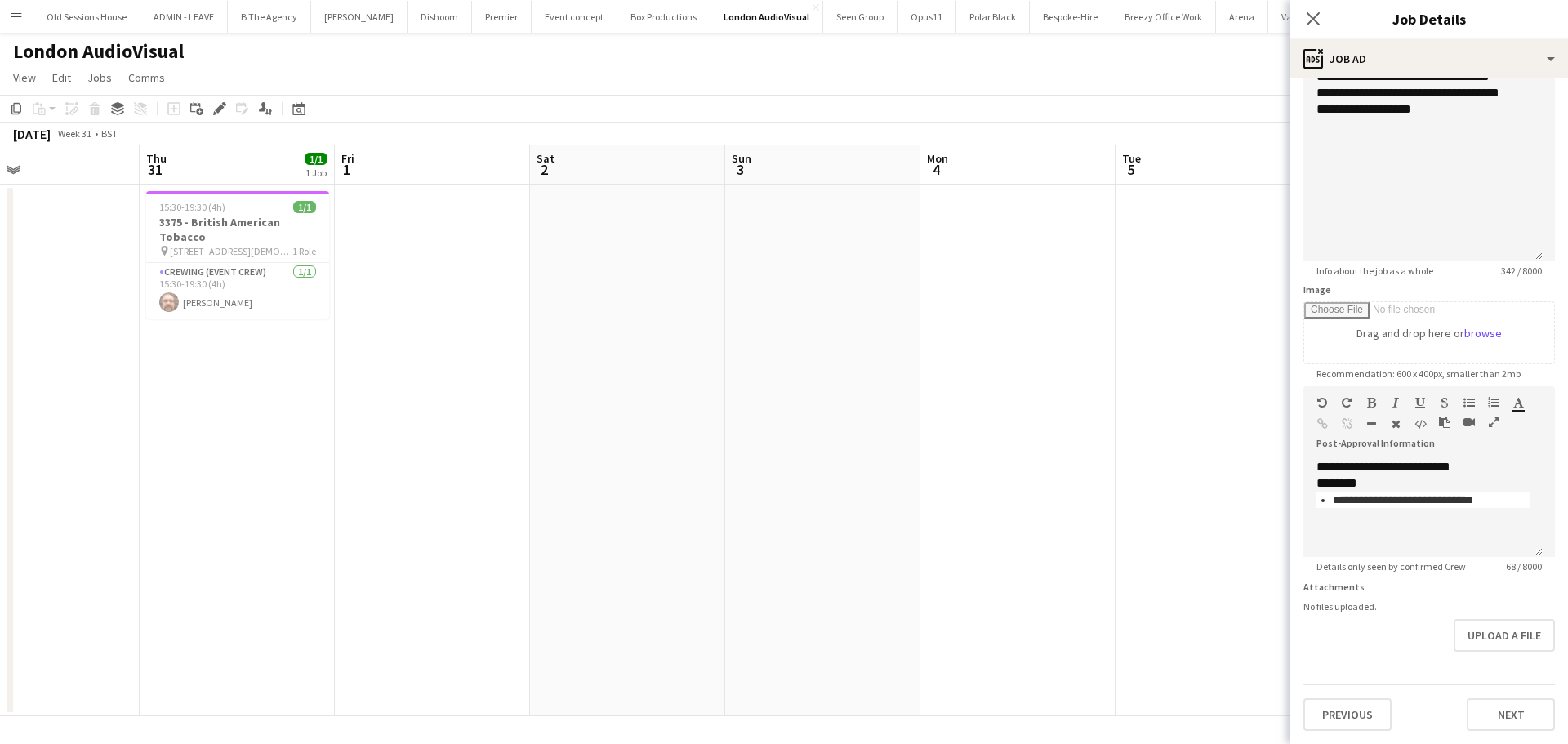
drag, startPoint x: 634, startPoint y: 450, endPoint x: 795, endPoint y: 448, distance: 161.0
click at [884, 450] on app-calendar-viewport "Mon 28 Tue 29 Wed 30 Thu 31 1/1 1 Job Fri 1 Sat 2 Sun 3 Mon 4 Tue 5 Wed 6 Thu 7…" at bounding box center [784, 430] width 1568 height 571
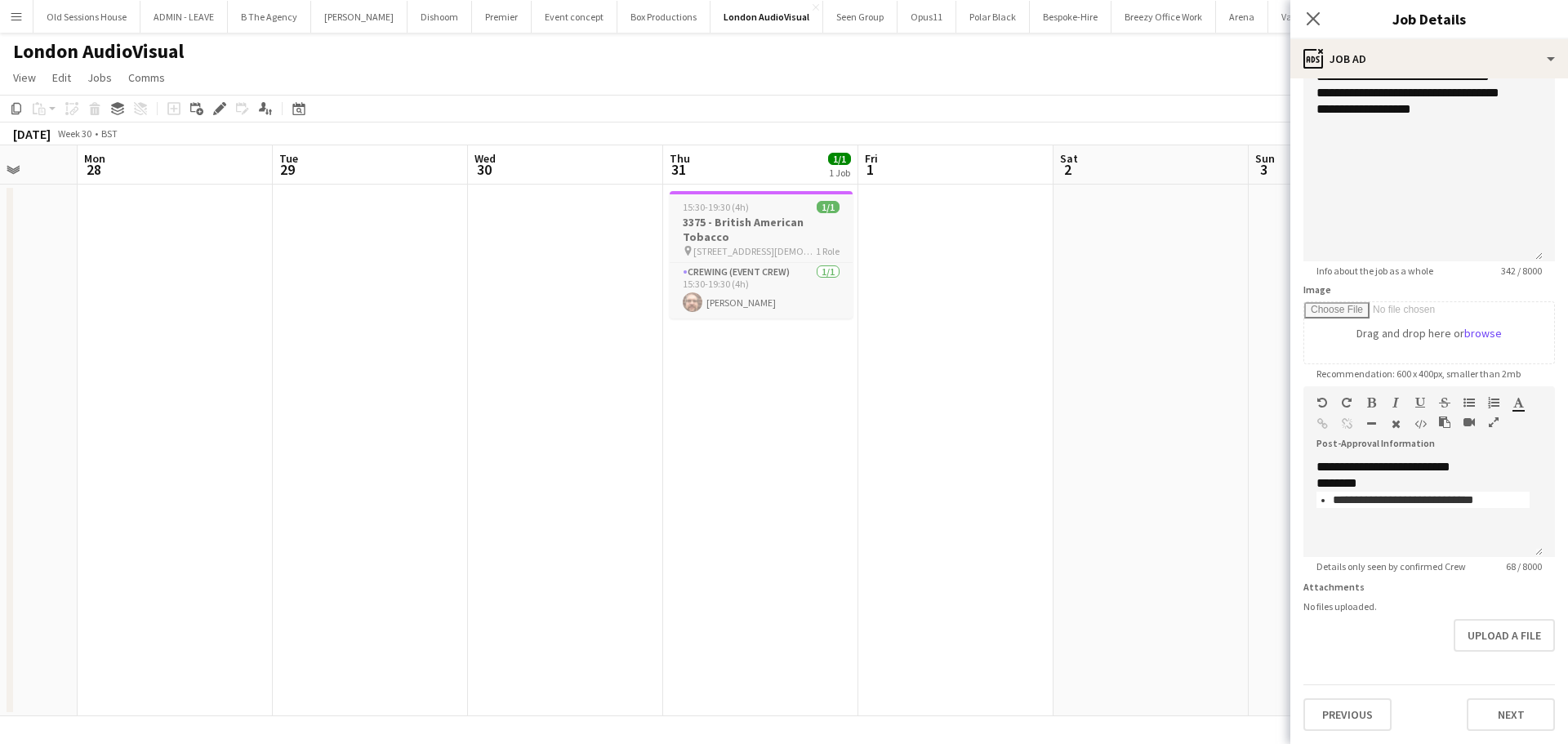
click at [727, 212] on span "15:30-19:30 (4h)" at bounding box center [716, 207] width 66 height 12
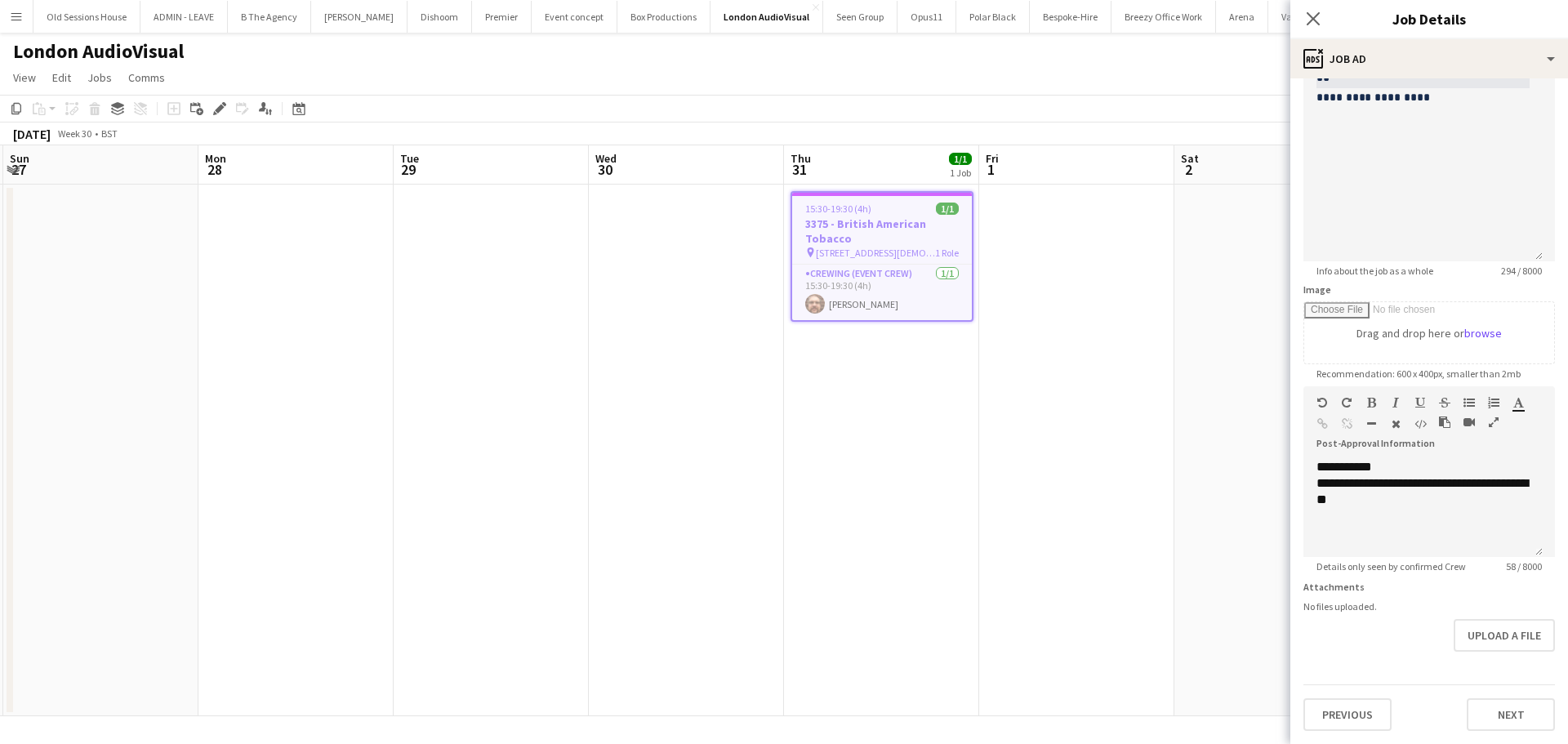
drag, startPoint x: 580, startPoint y: 429, endPoint x: 963, endPoint y: 393, distance: 384.7
click at [1057, 422] on app-calendar-viewport "Fri 25 Sat 26 Sun 27 Mon 28 Tue 29 Wed 30 Thu 31 1/1 1 Job Fri 1 Sat 2 Sun 3 Mo…" at bounding box center [784, 430] width 1568 height 571
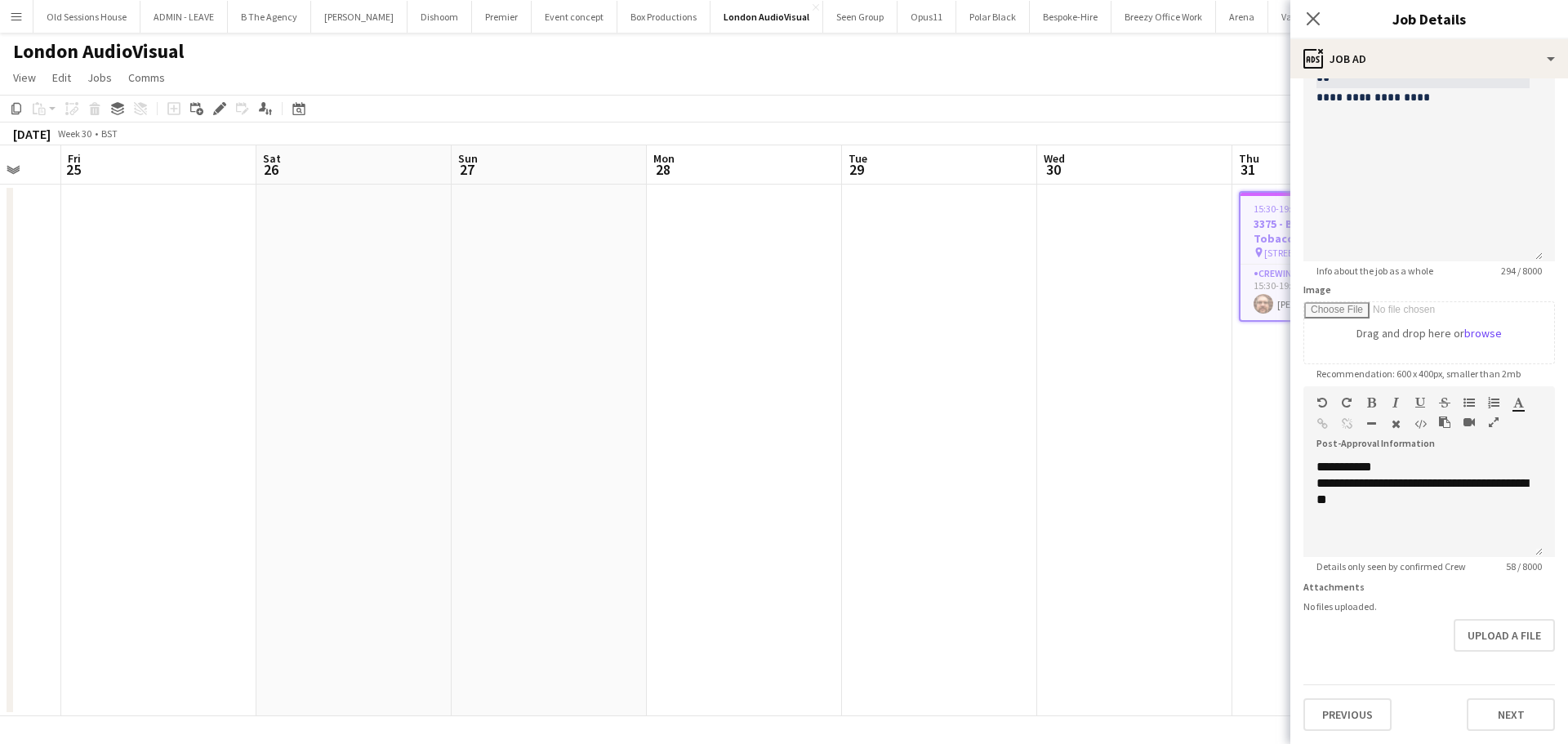
drag, startPoint x: 532, startPoint y: 398, endPoint x: 851, endPoint y: 392, distance: 319.1
click at [886, 396] on app-calendar-viewport "Wed 23 Thu 24 Fri 25 Sat 26 Sun 27 Mon 28 Tue 29 Wed 30 Thu 31 1/1 1 Job Fri 1 …" at bounding box center [784, 430] width 1568 height 571
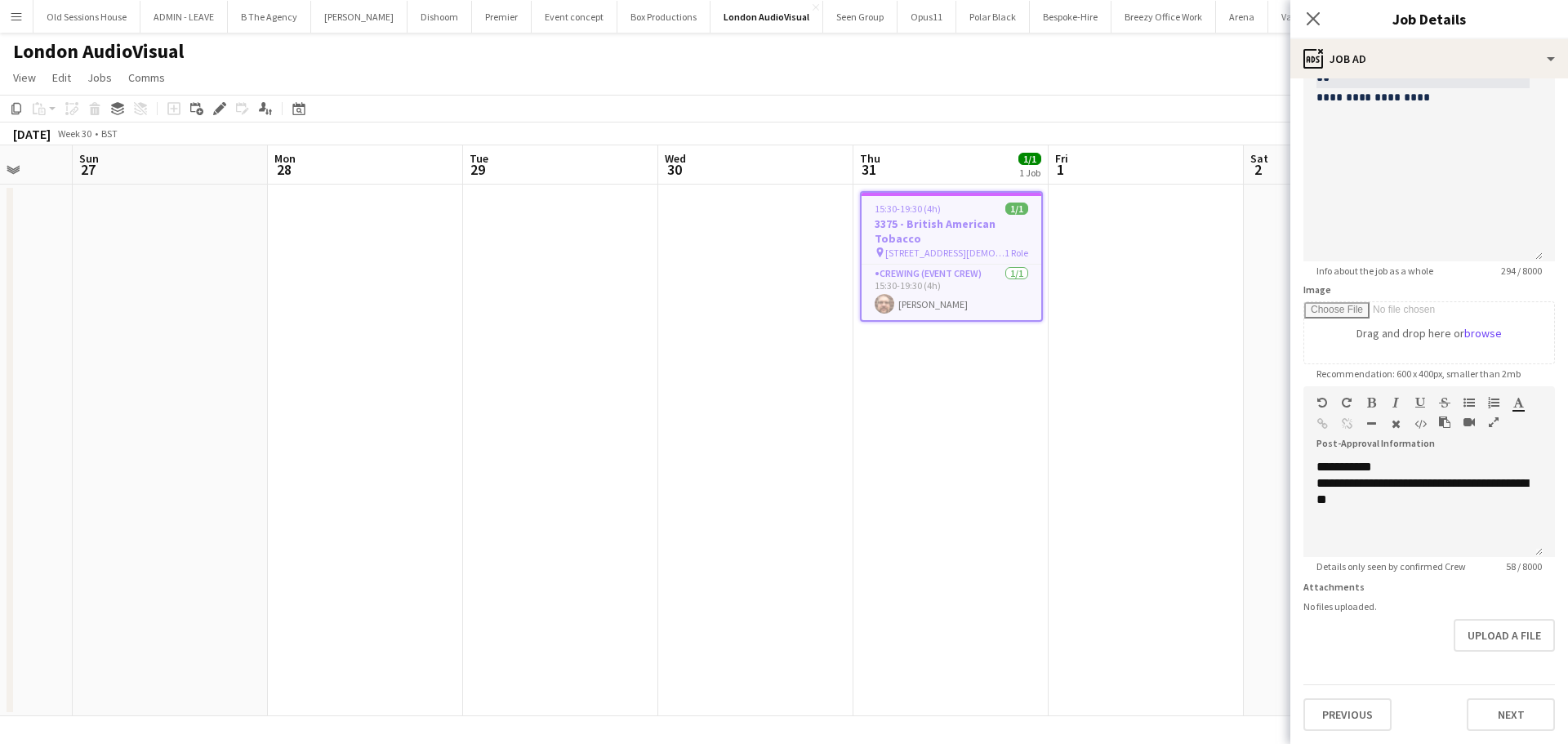
drag, startPoint x: 296, startPoint y: 399, endPoint x: 52, endPoint y: 397, distance: 244.0
click at [47, 398] on app-calendar-viewport "Thu 24 Fri 25 Sat 26 Sun 27 Mon 28 Tue 29 Wed 30 Thu 31 1/1 1 Job Fri 1 Sat 2 S…" at bounding box center [784, 430] width 1568 height 571
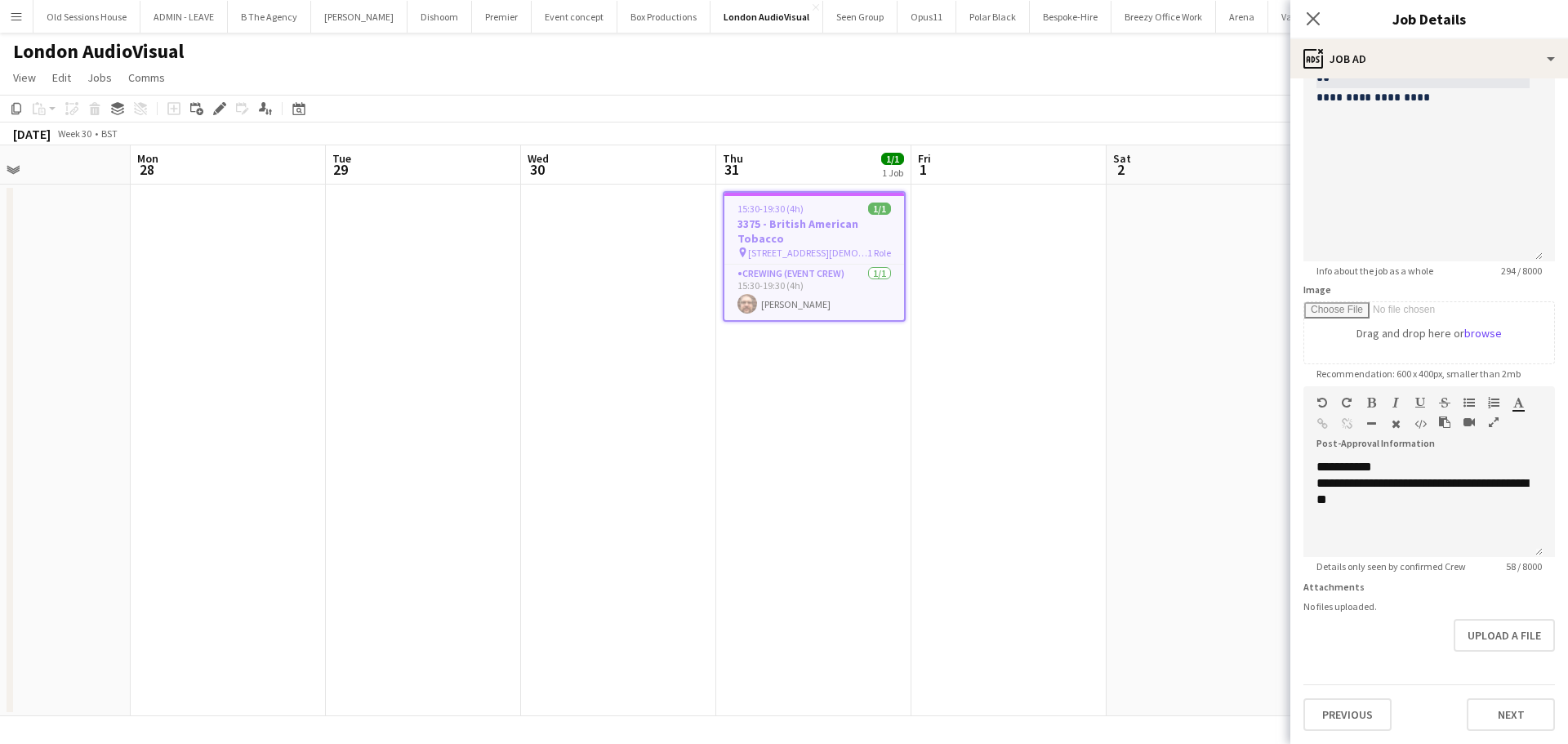
drag, startPoint x: 560, startPoint y: 393, endPoint x: 634, endPoint y: 391, distance: 74.0
click at [567, 391] on app-calendar-viewport "Thu 24 Fri 25 Sat 26 Sun 27 Mon 28 Tue 29 Wed 30 Thu 31 1/1 1 Job Fri 1 Sat 2 S…" at bounding box center [784, 430] width 1568 height 571
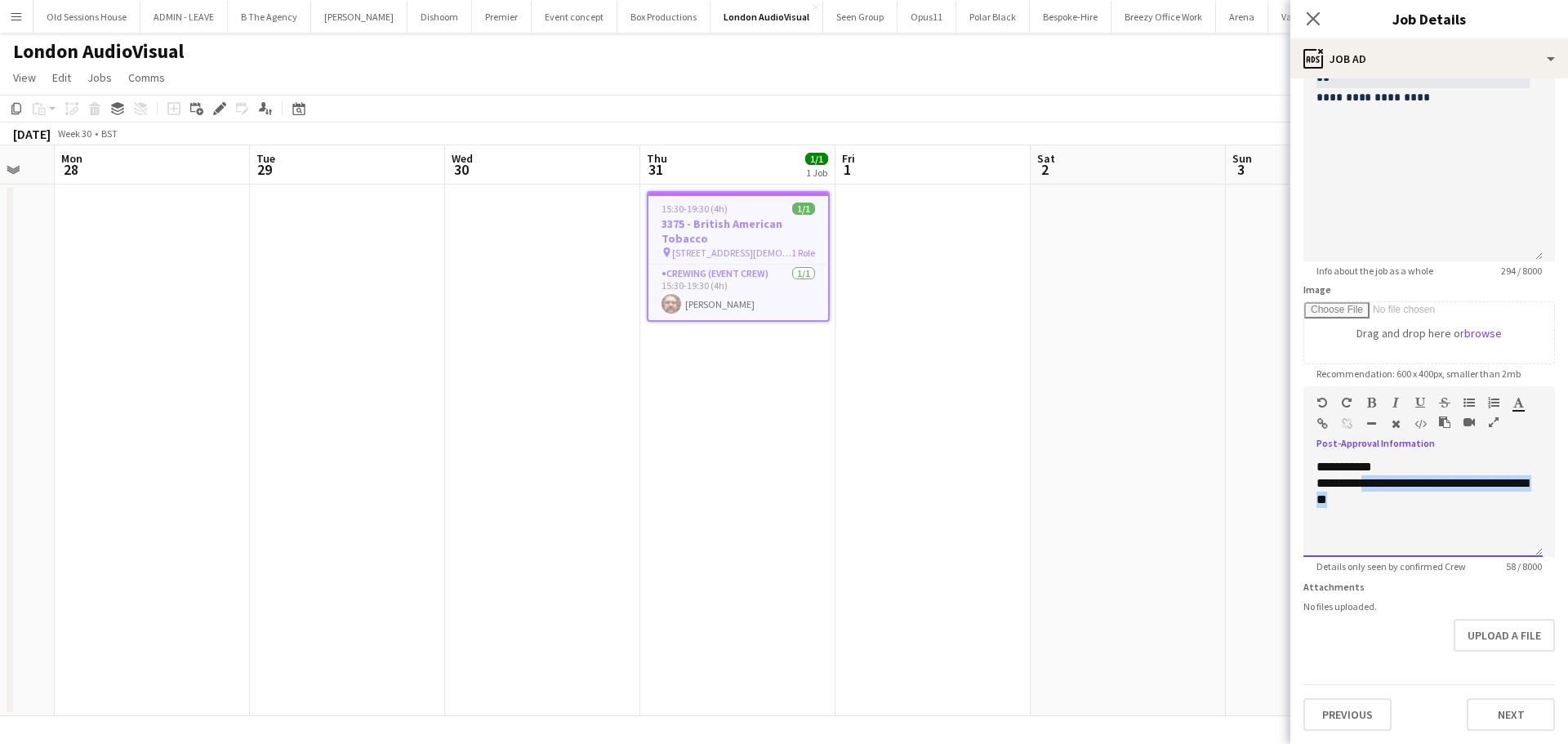
drag, startPoint x: 1420, startPoint y: 507, endPoint x: 1366, endPoint y: 490, distance: 56.6
click at [1366, 490] on div "**********" at bounding box center [1422, 493] width 213 height 35
copy span "**********"
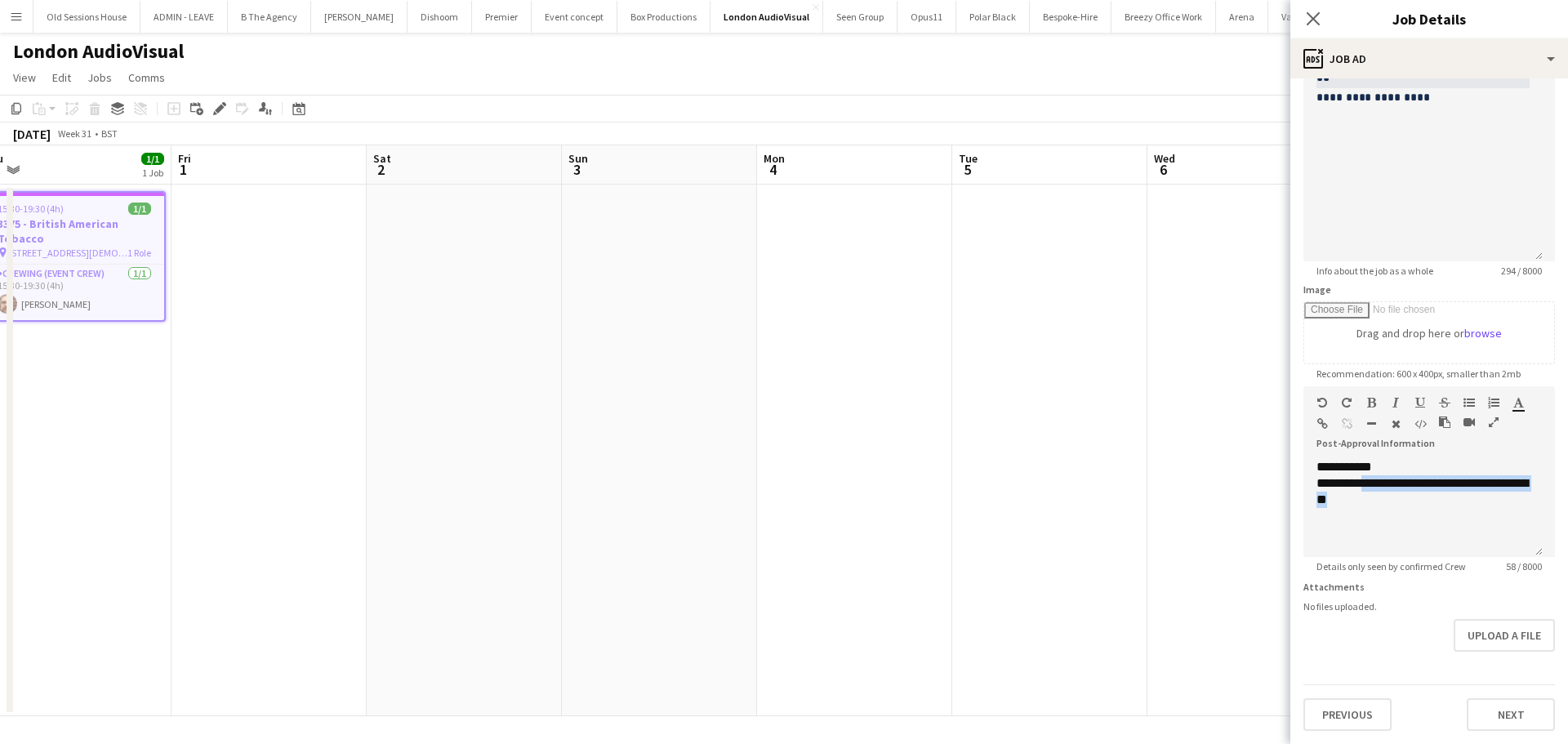
drag, startPoint x: 399, startPoint y: 484, endPoint x: 312, endPoint y: 480, distance: 87.1
click at [312, 480] on app-calendar-viewport "Mon 28 Tue 29 Wed 30 Thu 31 1/1 1 Job Fri 1 Sat 2 Sun 3 Mon 4 Tue 5 Wed 6 Thu 7…" at bounding box center [784, 430] width 1568 height 571
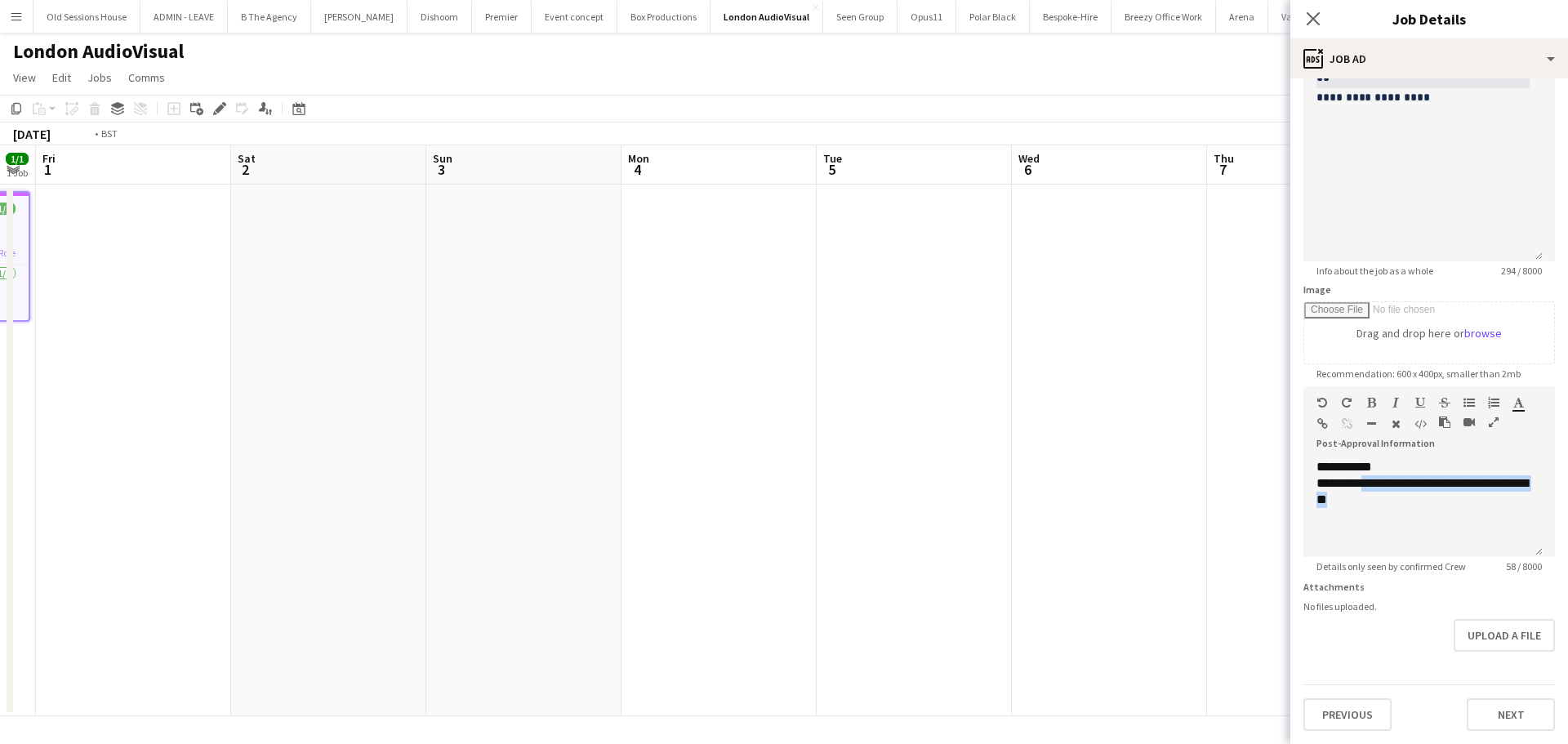
drag, startPoint x: 1018, startPoint y: 437, endPoint x: 259, endPoint y: 438, distance: 759.0
click at [259, 438] on app-calendar-viewport "Tue 29 Wed 30 Thu 31 1/1 1 Job Fri 1 Sat 2 Sun 3 Mon 4 Tue 5 Wed 6 Thu 7 Fri 8 …" at bounding box center [784, 430] width 1568 height 571
drag, startPoint x: 992, startPoint y: 450, endPoint x: 235, endPoint y: 388, distance: 759.5
click at [226, 388] on app-calendar-viewport "Sat 2 Sun 3 Mon 4 Tue 5 Wed 6 Thu 7 Fri 8 Sat 9 Sun 10 Mon 11 Tue 12 Wed 13 Thu…" at bounding box center [784, 430] width 1568 height 571
drag, startPoint x: 821, startPoint y: 401, endPoint x: 351, endPoint y: 399, distance: 470.0
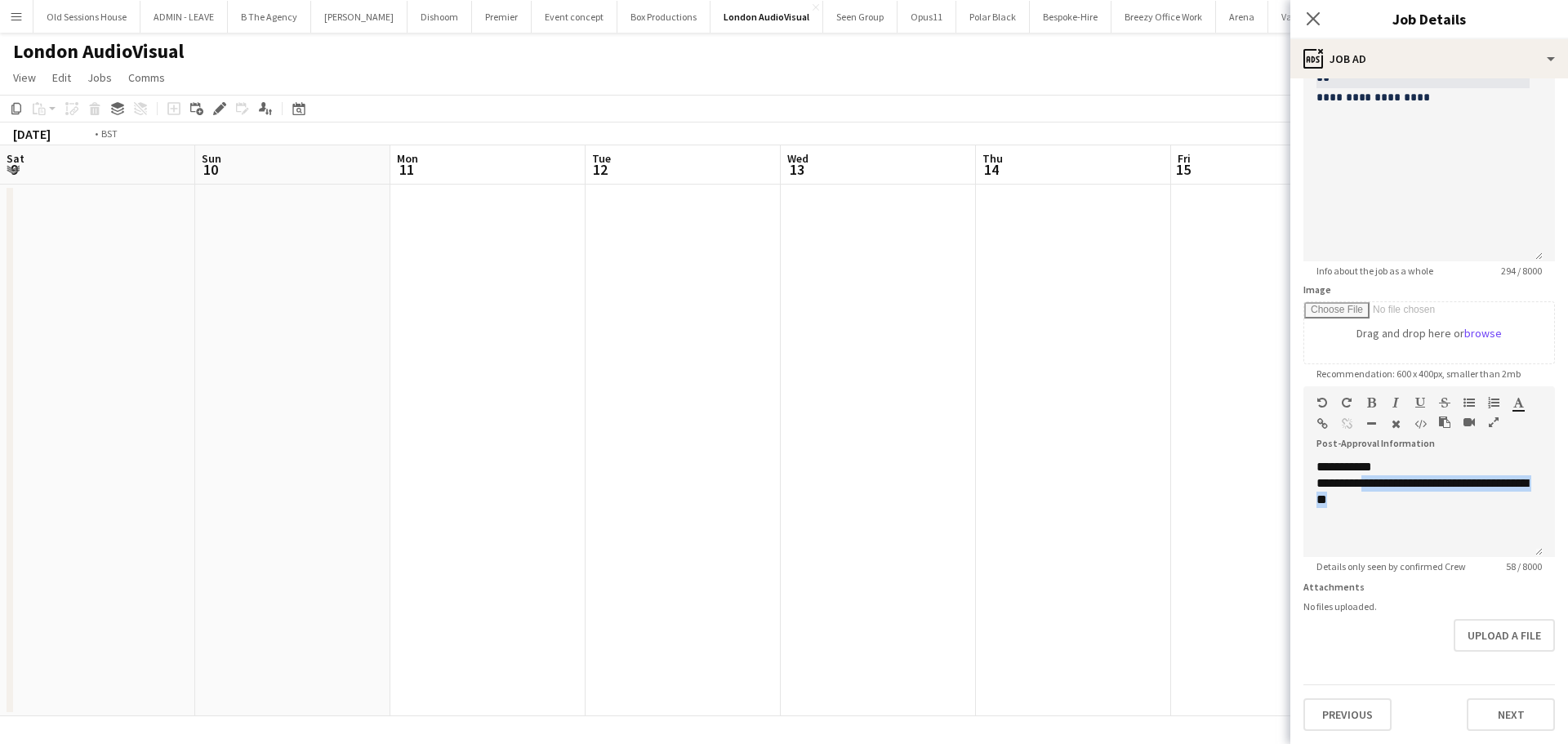
click at [184, 399] on app-calendar-viewport "Wed 6 Thu 7 Fri 8 Sat 9 Sun 10 Mon 11 Tue 12 Wed 13 Thu 14 Fri 15 Sat 16 Sun 17…" at bounding box center [784, 430] width 1568 height 571
drag, startPoint x: 528, startPoint y: 399, endPoint x: 240, endPoint y: 398, distance: 288.0
click at [220, 399] on app-calendar-viewport "Sat 9 Sun 10 Mon 11 Tue 12 Wed 13 Thu 14 Fri 15 Sat 16 Sun 17 Mon 18 Tue 19 Wed…" at bounding box center [784, 430] width 1568 height 571
click at [50, 378] on app-calendar-viewport "Wed 13 Thu 14 Fri 15 Sat 16 Sun 17 Mon 18 Tue 19 Wed 20 Thu 21 Fri 22 Sat 23 Su…" at bounding box center [784, 430] width 1568 height 571
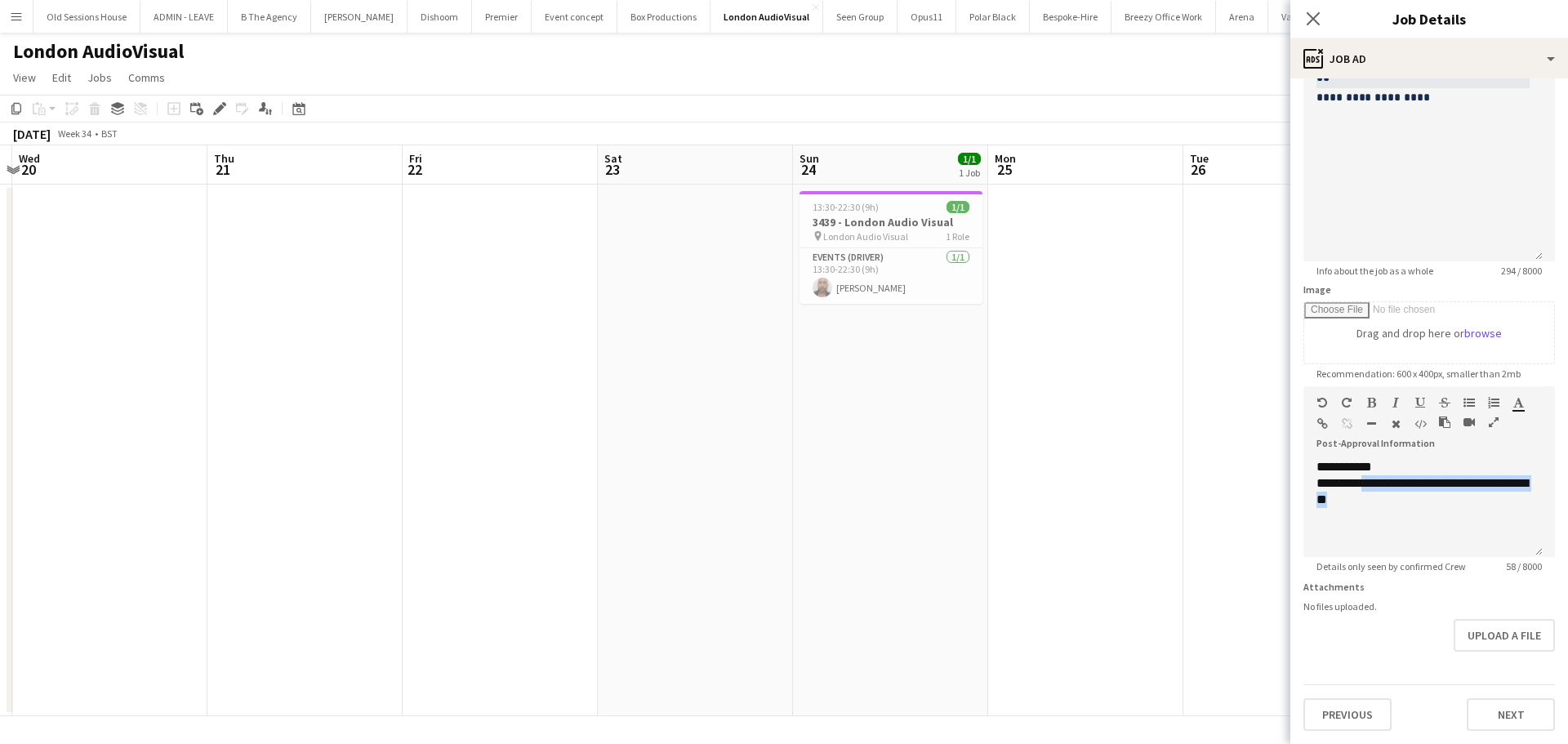
drag, startPoint x: 817, startPoint y: 391, endPoint x: 265, endPoint y: 377, distance: 552.2
click at [267, 377] on app-calendar-viewport "Sun 17 Mon 18 Tue 19 Wed 20 Thu 21 Fri 22 Sat 23 Sun 24 1/1 1 Job Mon 25 Tue 26…" at bounding box center [784, 430] width 1568 height 571
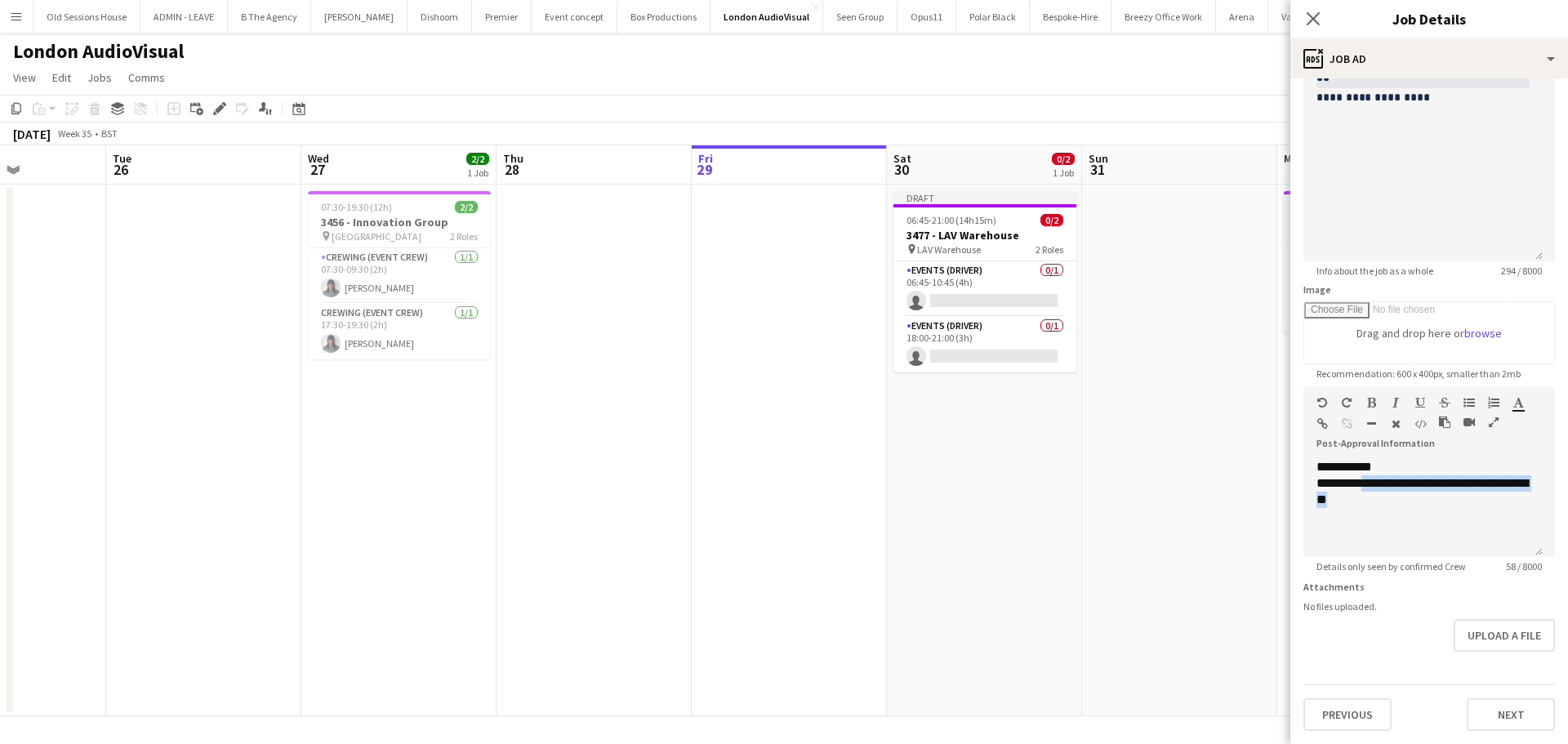
drag, startPoint x: 676, startPoint y: 427, endPoint x: 381, endPoint y: 382, distance: 298.4
click at [215, 385] on app-calendar-viewport "Sat 23 Sun 24 1/1 1 Job Mon 25 Tue 26 Wed 27 2/2 1 Job Thu 28 Fri 29 Sat 30 0/2…" at bounding box center [784, 430] width 1568 height 571
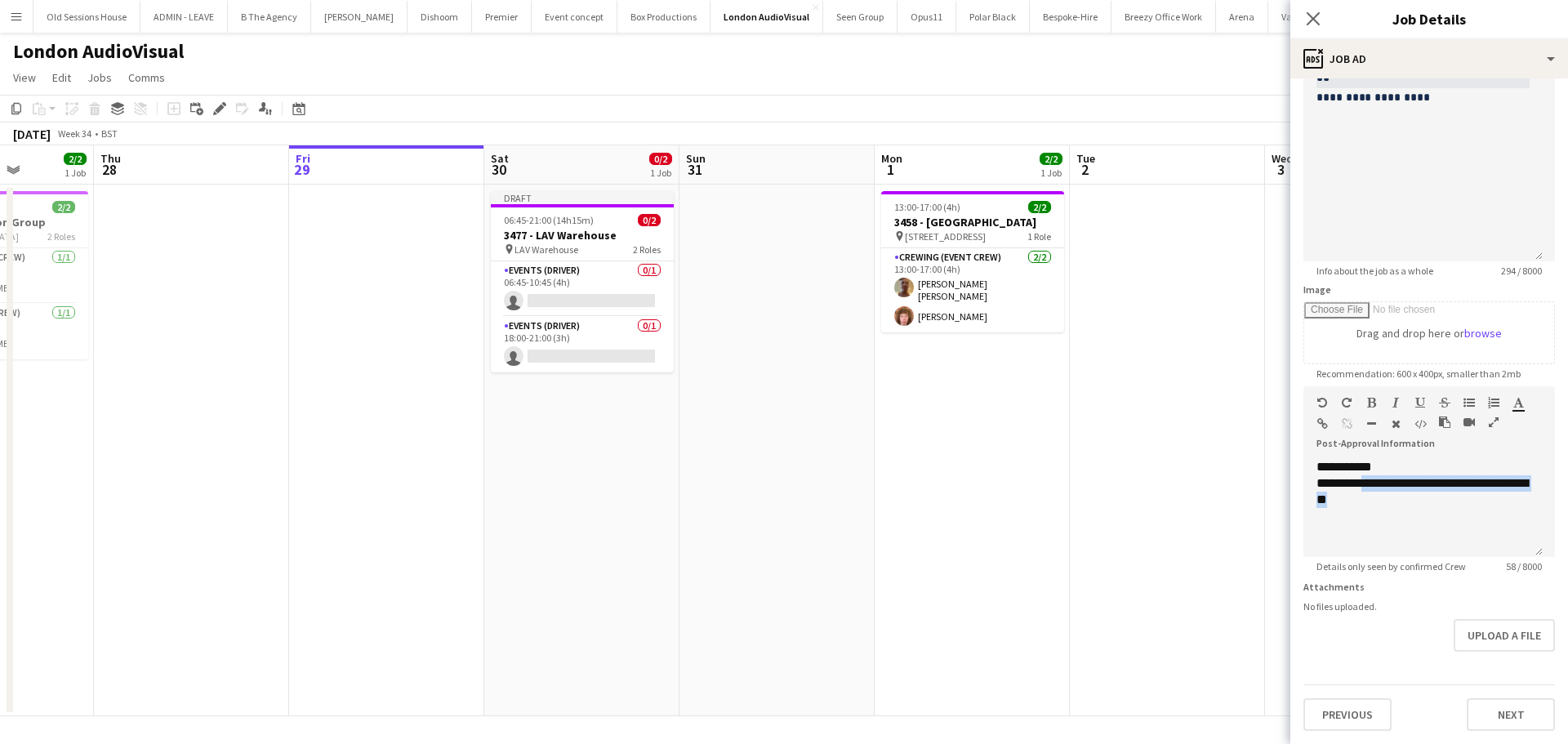
drag, startPoint x: 215, startPoint y: 387, endPoint x: 531, endPoint y: 424, distance: 318.2
click at [211, 386] on app-calendar-viewport "Mon 25 Tue 26 Wed 27 2/2 1 Job Thu 28 Fri 29 Sat 30 0/2 1 Job Sun 31 Mon 1 2/2 …" at bounding box center [784, 430] width 1568 height 571
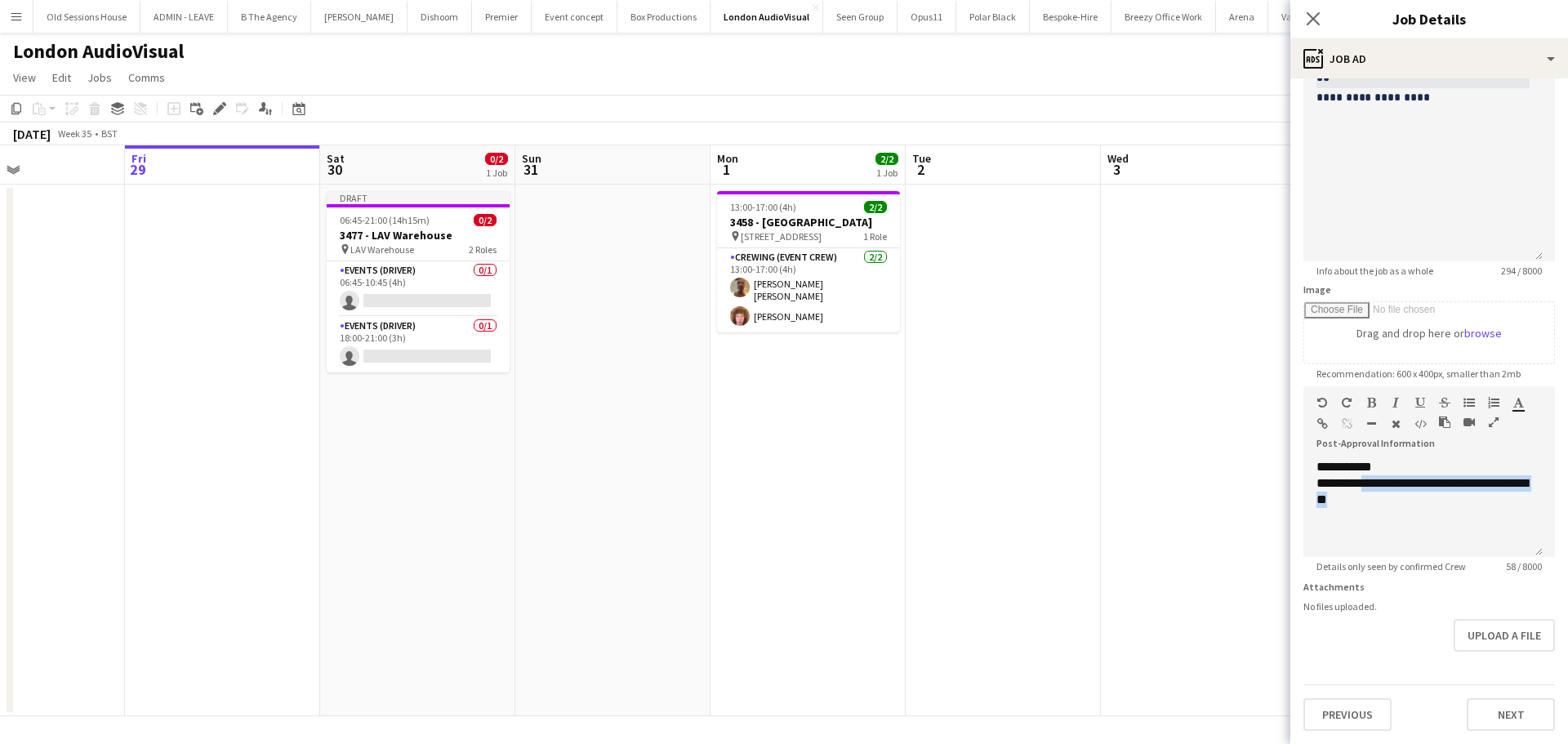
scroll to position [0, 344]
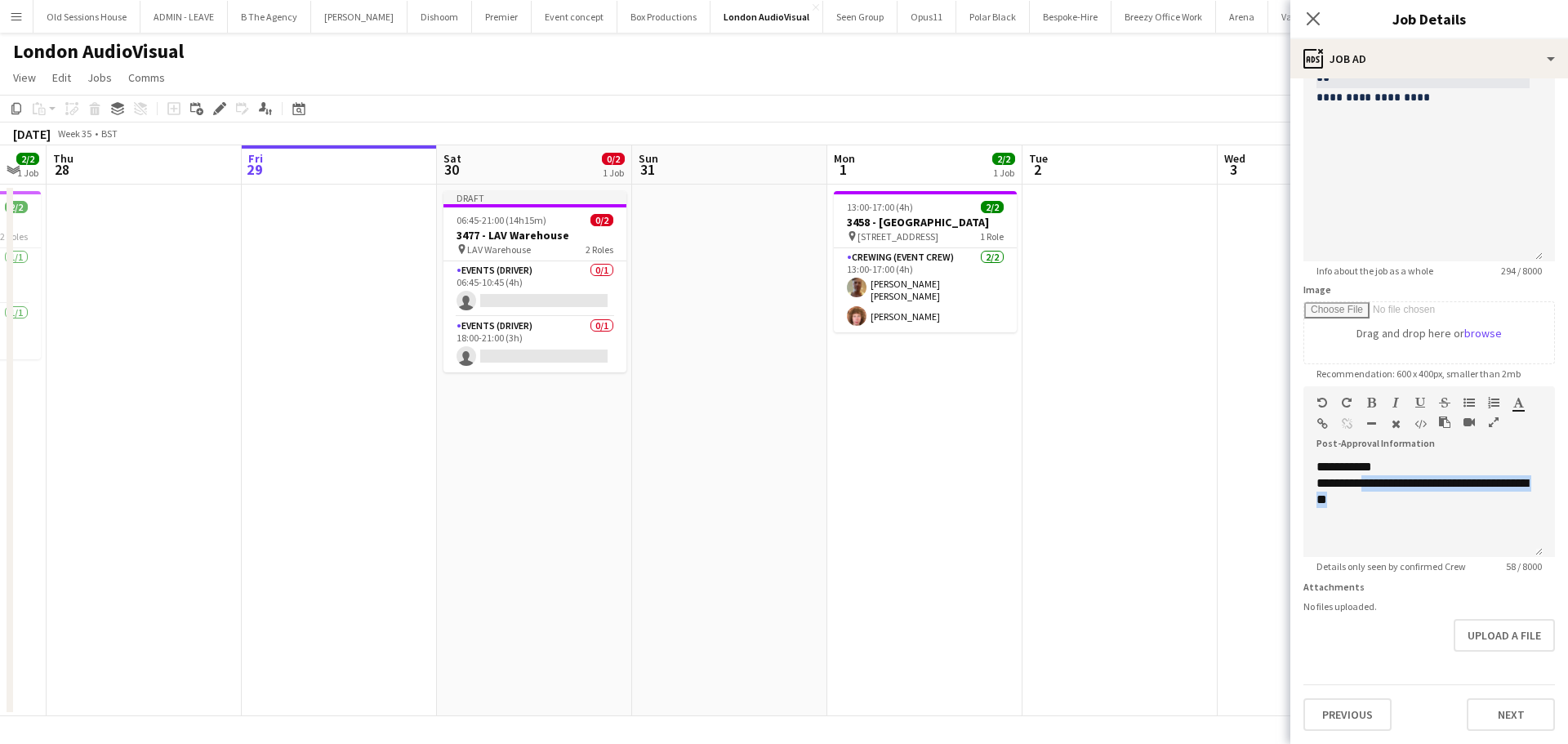
drag, startPoint x: 848, startPoint y: 447, endPoint x: 843, endPoint y: 437, distance: 11.2
click at [843, 437] on app-calendar-viewport "Tue 26 Wed 27 2/2 1 Job Thu 28 Fri 29 Sat 30 0/2 1 Job Sun 31 Mon 1 2/2 1 Job T…" at bounding box center [784, 430] width 1568 height 571
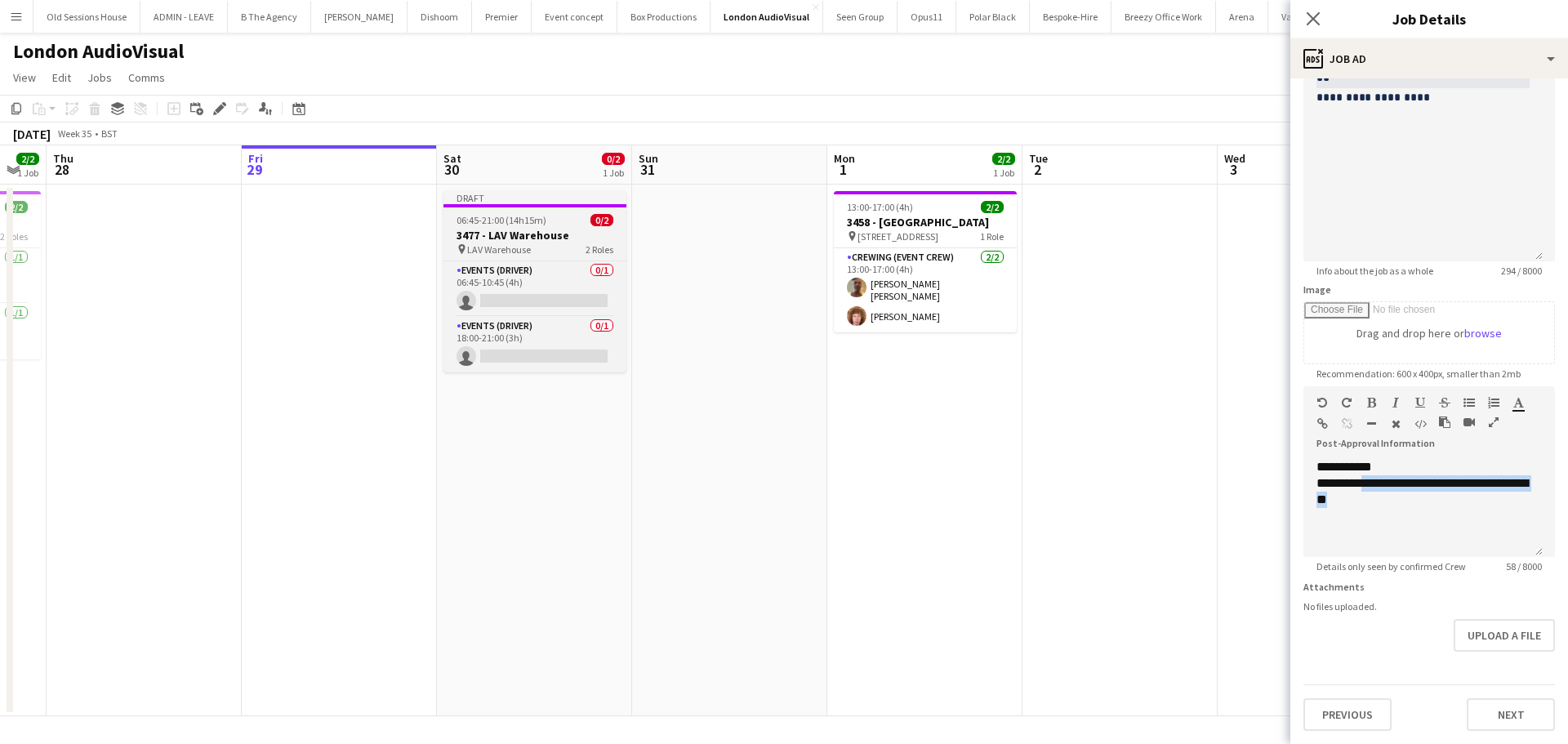
click at [487, 227] on app-job-card "Draft 06:45-21:00 (14h15m) 0/2 3477 - LAV Warehouse pin LAV Warehouse 2 Roles E…" at bounding box center [535, 281] width 183 height 181
type input "**********"
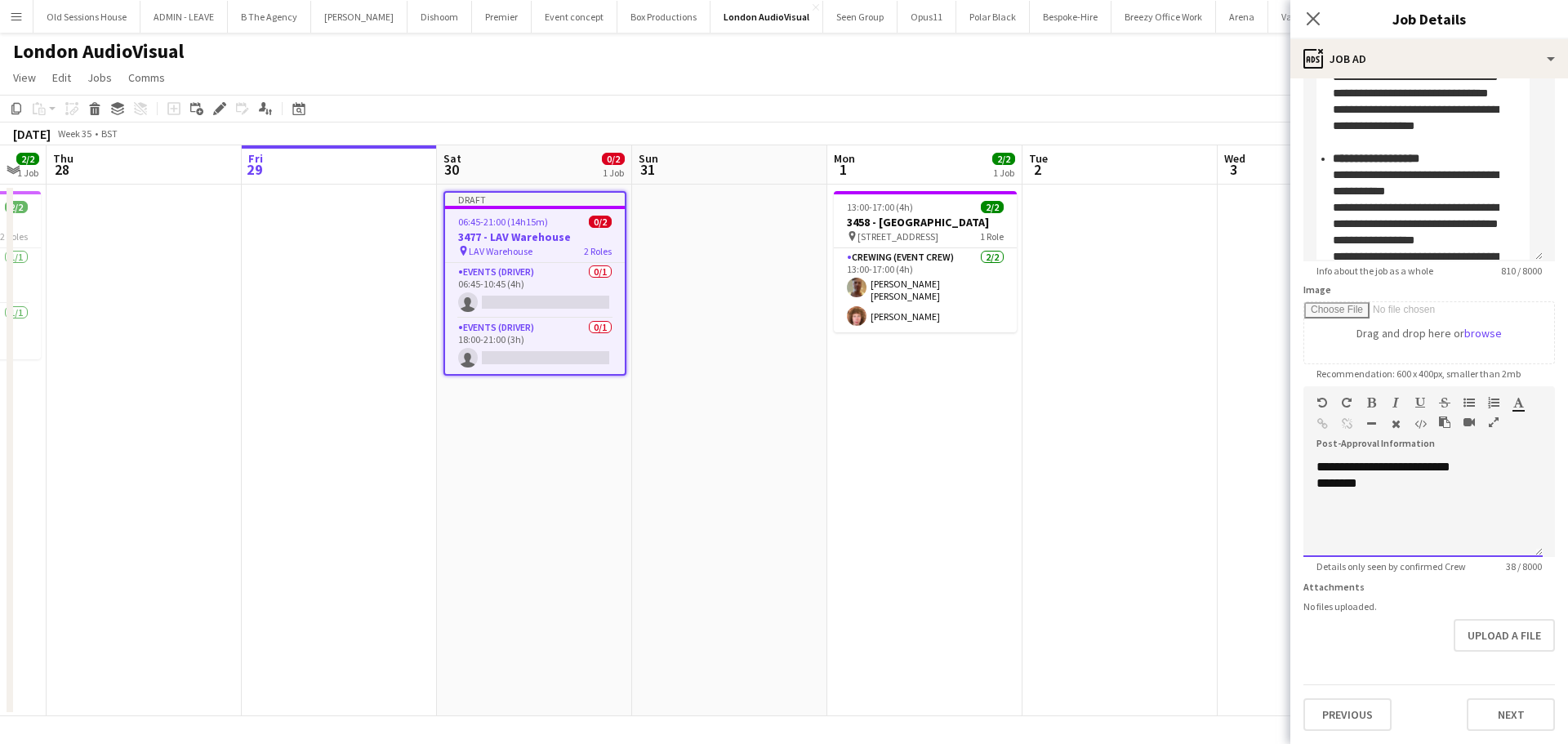
click at [1382, 488] on div "********" at bounding box center [1422, 483] width 213 height 16
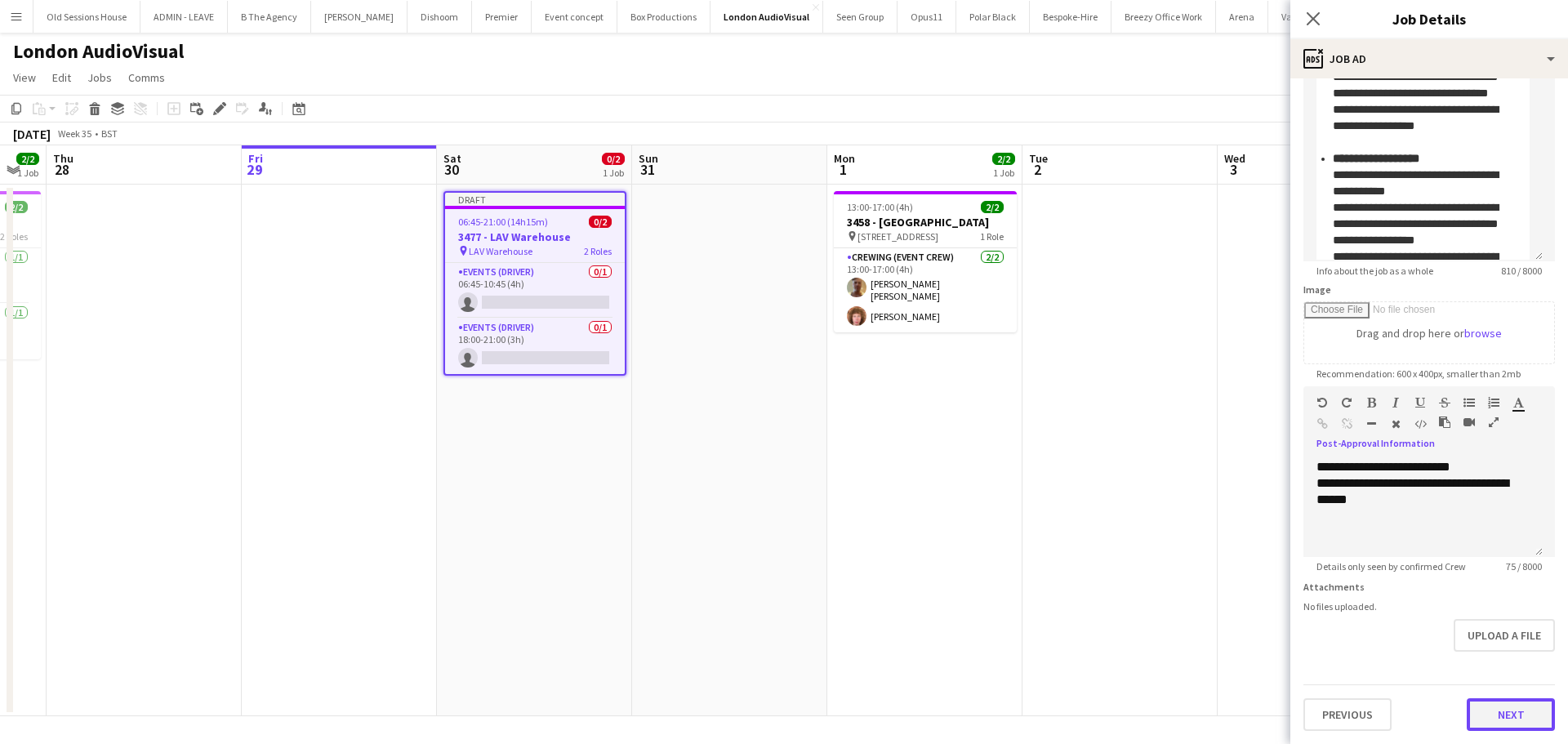
click at [1500, 709] on button "Next" at bounding box center [1511, 715] width 88 height 33
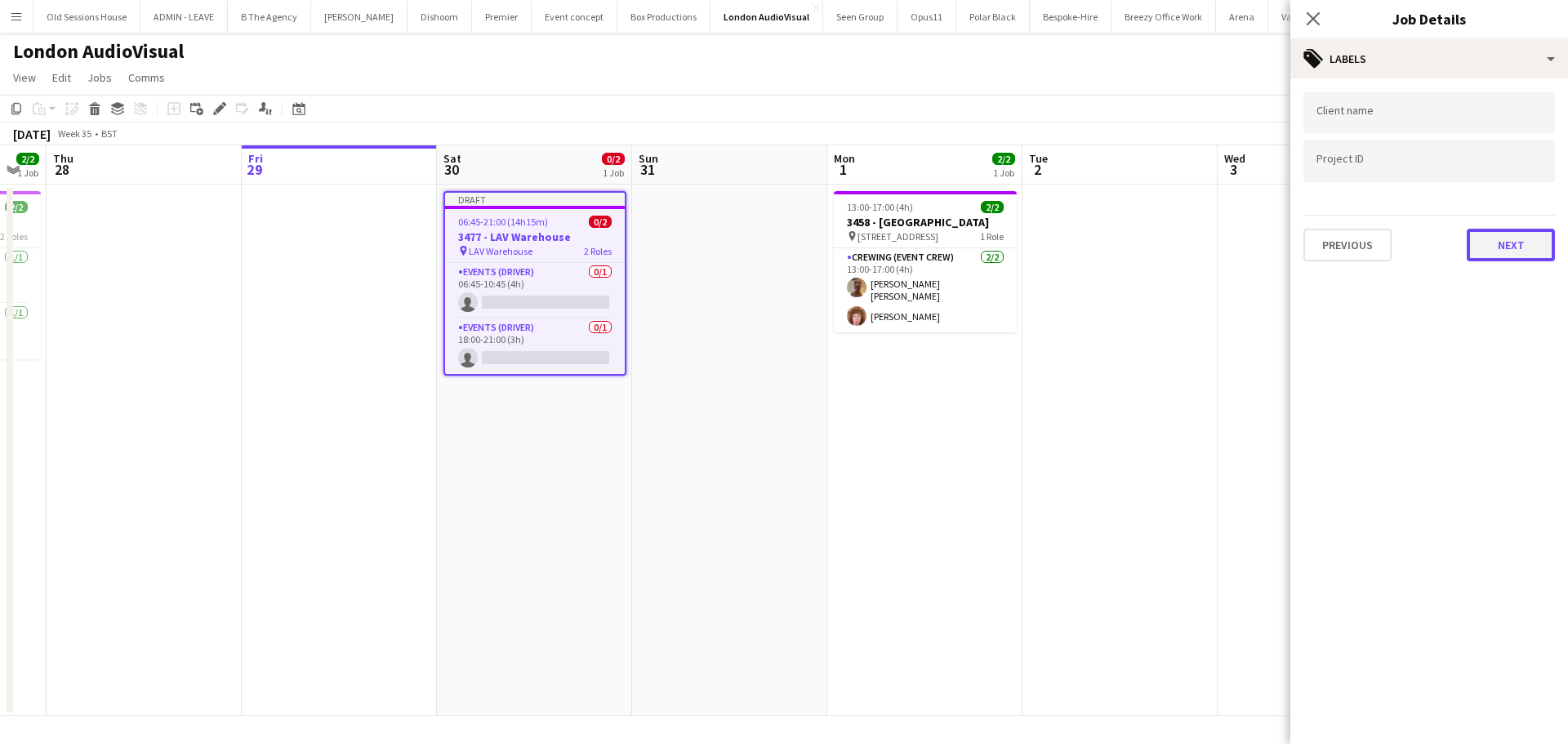
click at [1470, 231] on button "Next" at bounding box center [1511, 245] width 88 height 33
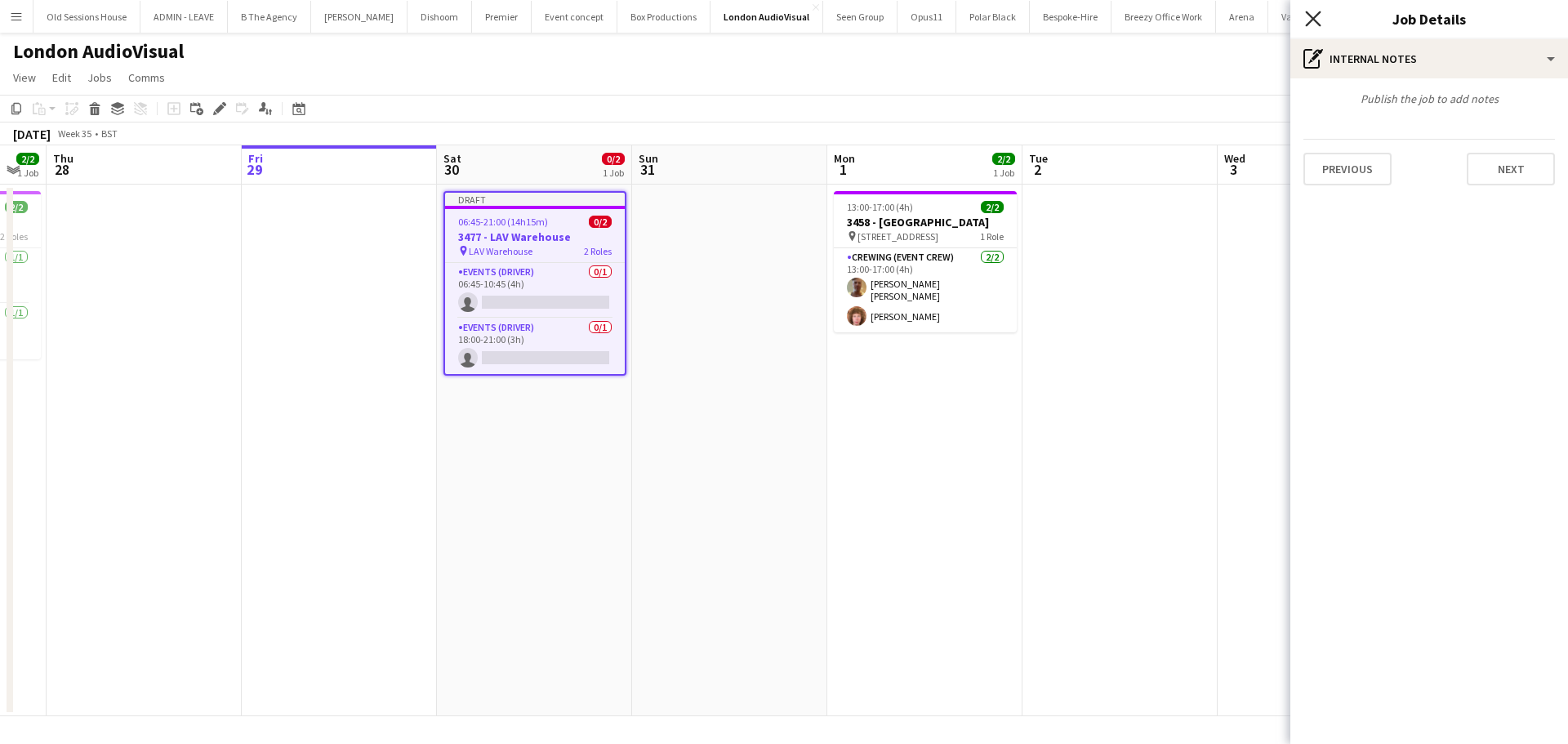
click at [1307, 18] on icon "Close pop-in" at bounding box center [1312, 18] width 16 height 16
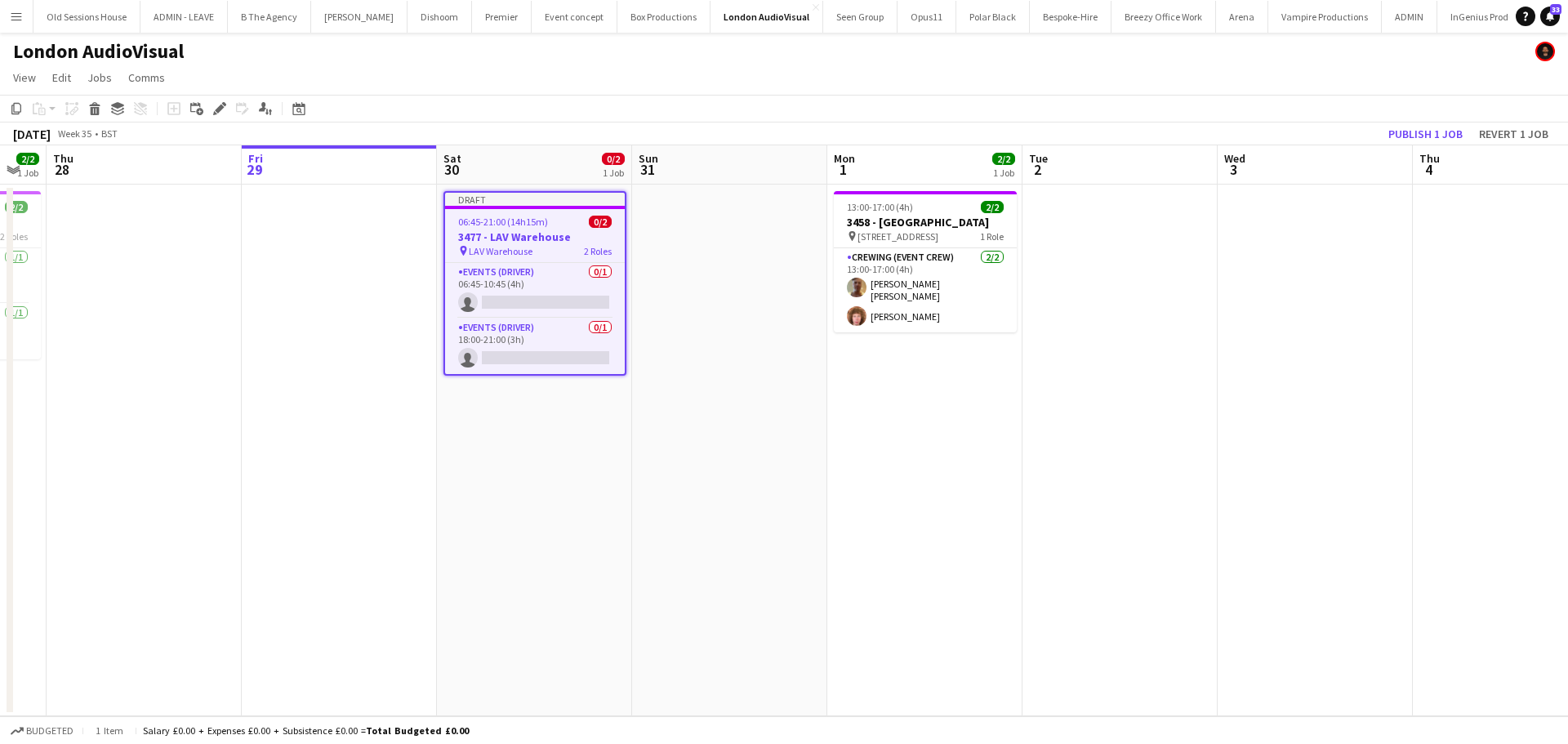
click at [519, 408] on app-date-cell "Draft 06:45-21:00 (14h15m) 0/2 3477 - LAV Warehouse pin LAV Warehouse 2 Roles E…" at bounding box center [534, 450] width 195 height 532
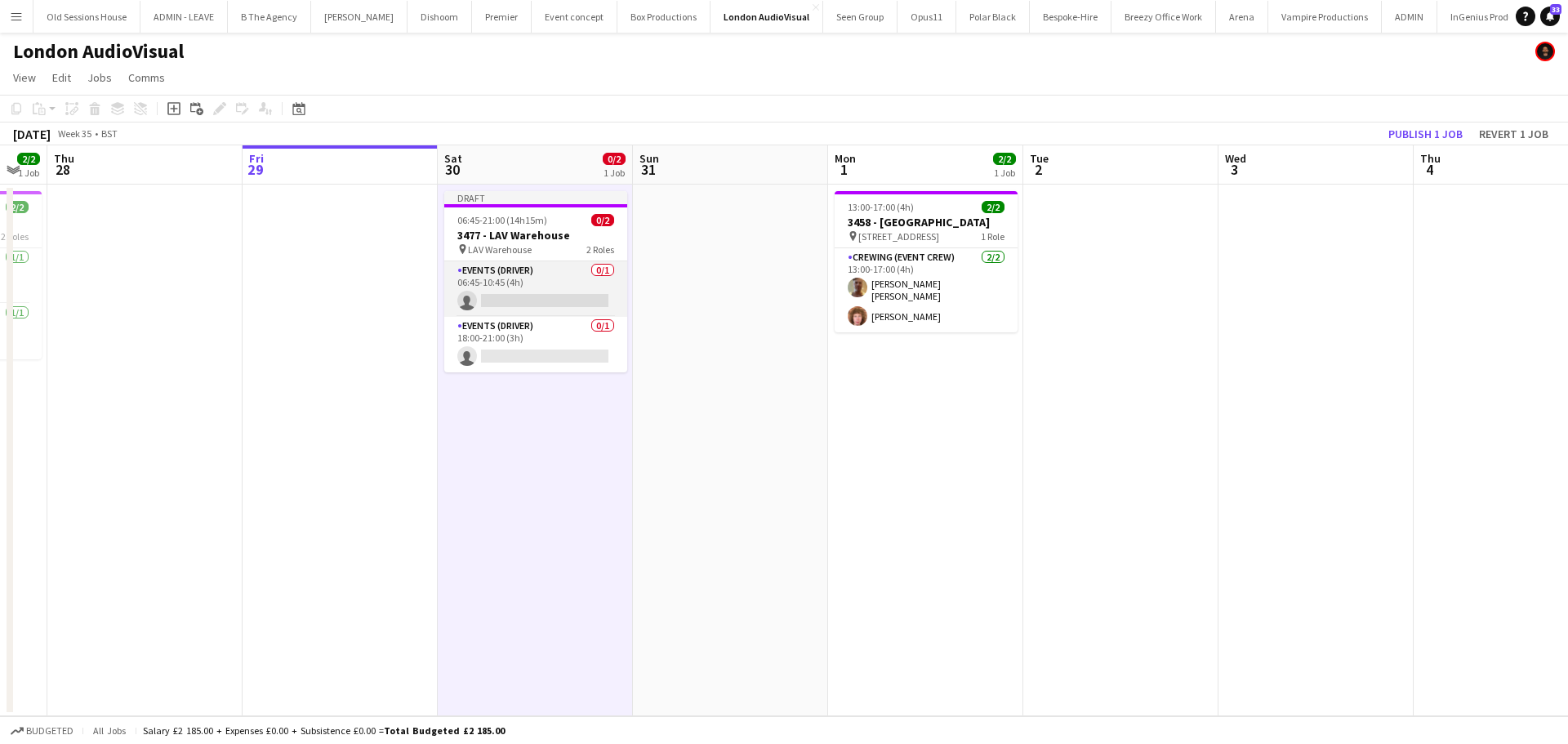
click at [515, 285] on app-card-role "Events (Driver) 0/1 06:45-10:45 (4h) single-neutral-actions" at bounding box center [535, 289] width 183 height 55
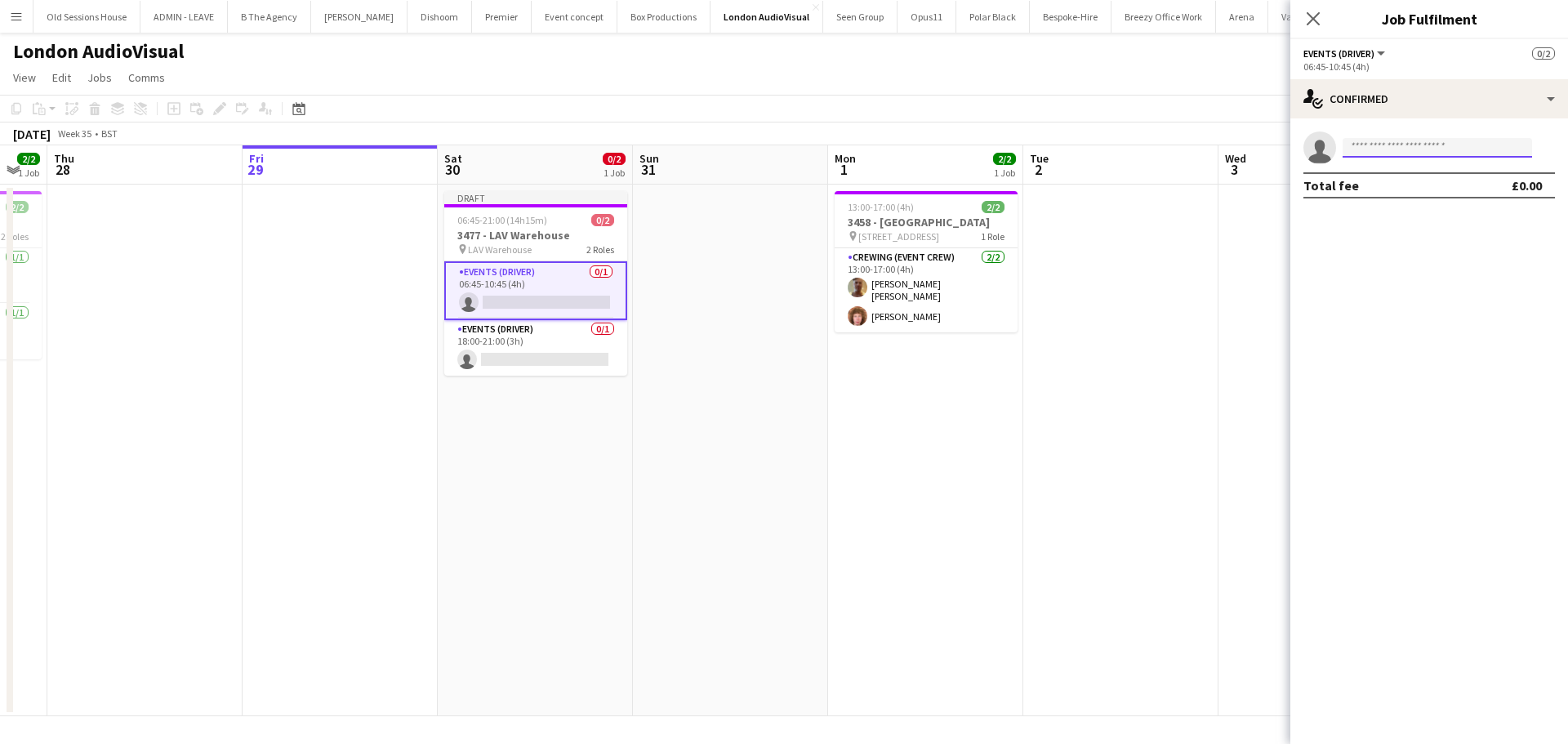
click at [1435, 146] on input at bounding box center [1437, 147] width 190 height 20
type input "****"
click at [1429, 170] on span "[PERSON_NAME]" at bounding box center [1403, 171] width 94 height 14
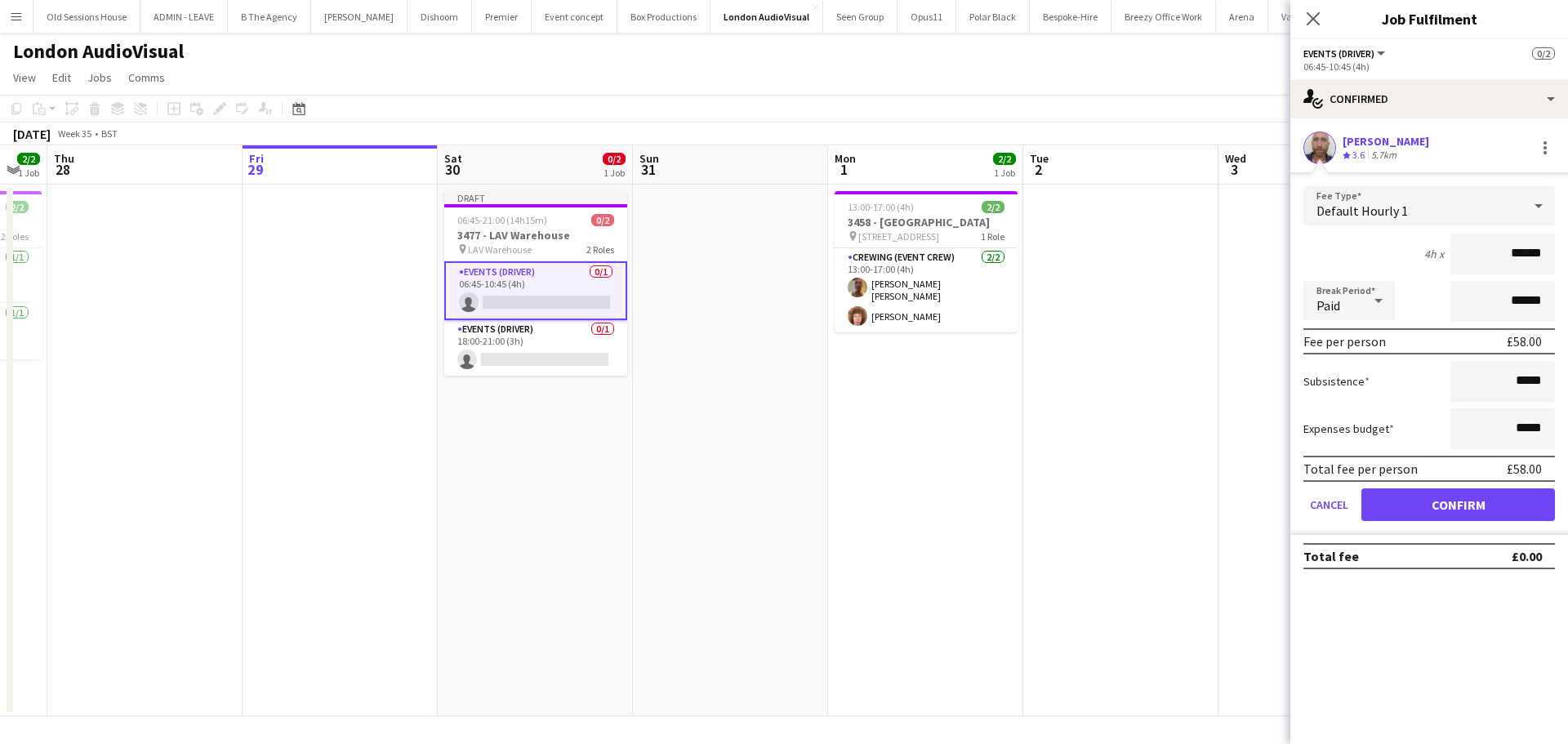
drag, startPoint x: 1547, startPoint y: 254, endPoint x: 1406, endPoint y: 249, distance: 141.1
click at [1406, 249] on div "4h x ******" at bounding box center [1429, 254] width 251 height 41
type input "***"
click at [1409, 243] on div "4h x ***" at bounding box center [1429, 254] width 251 height 41
click at [1464, 503] on button "Confirm" at bounding box center [1457, 505] width 193 height 33
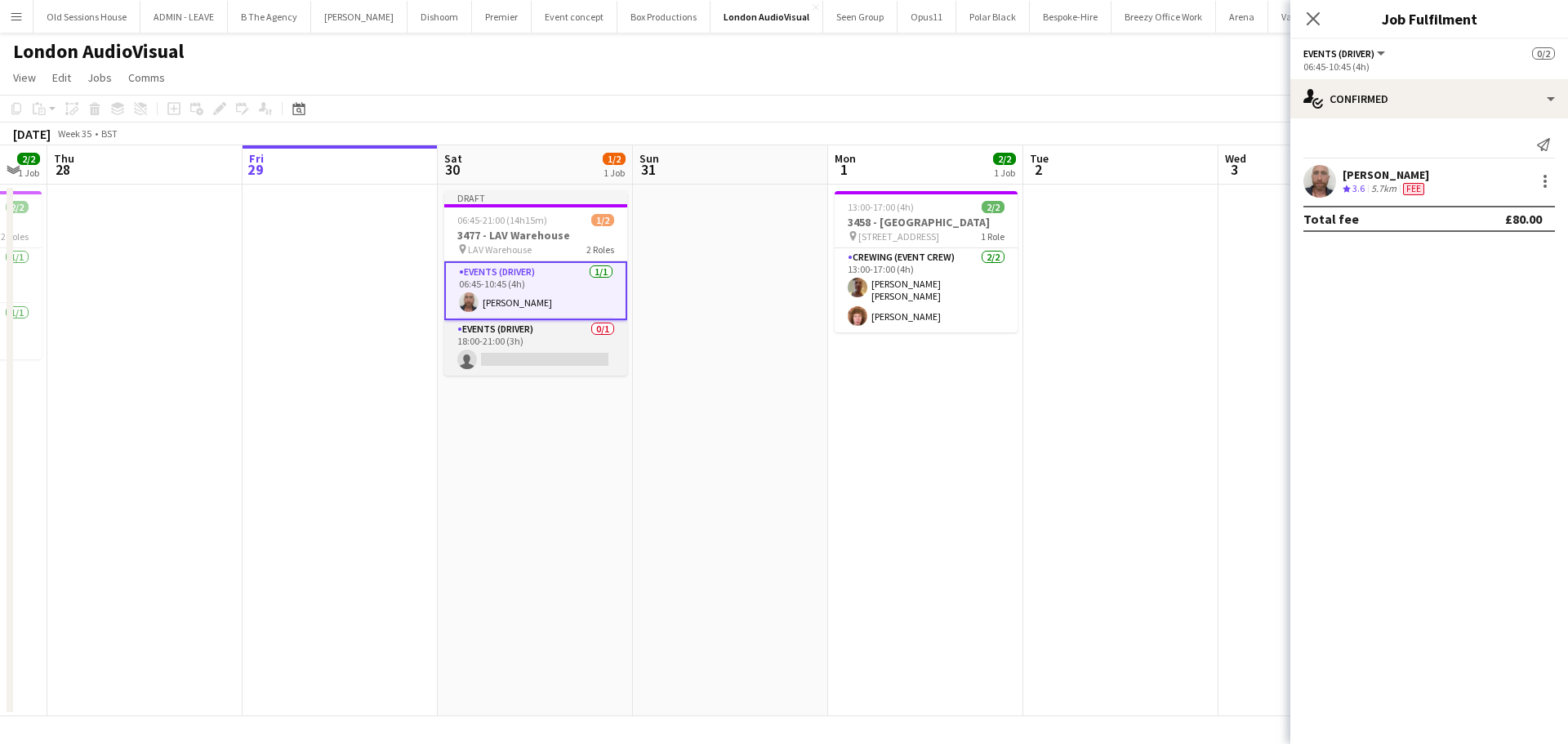
click at [522, 353] on app-card-role "Events (Driver) 0/1 18:00-21:00 (3h) single-neutral-actions" at bounding box center [535, 347] width 183 height 55
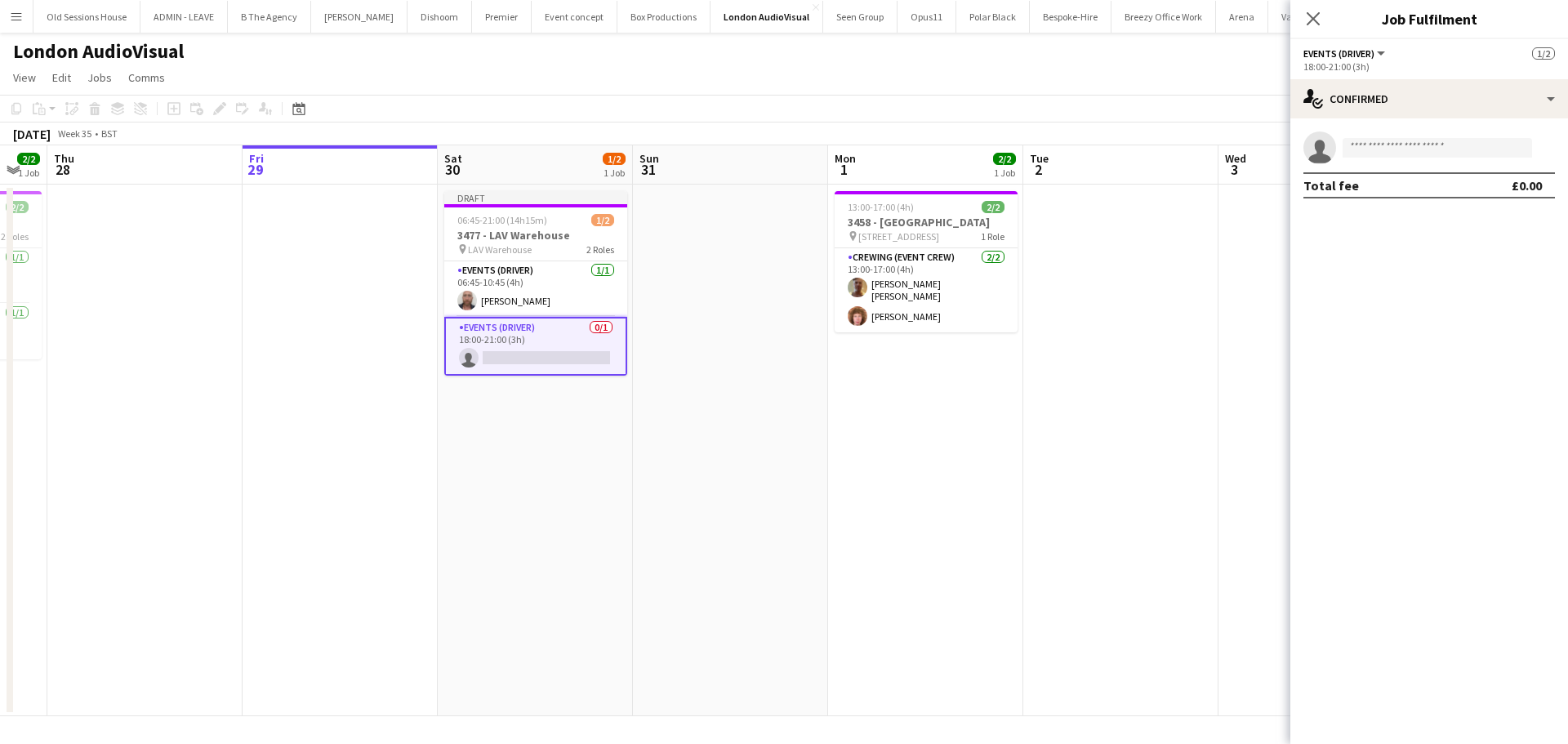
scroll to position [0, 344]
click at [1439, 146] on input at bounding box center [1437, 147] width 190 height 20
type input "****"
click at [1428, 184] on span "jordan_dunkley@hotmail.co.uk" at bounding box center [1437, 184] width 164 height 13
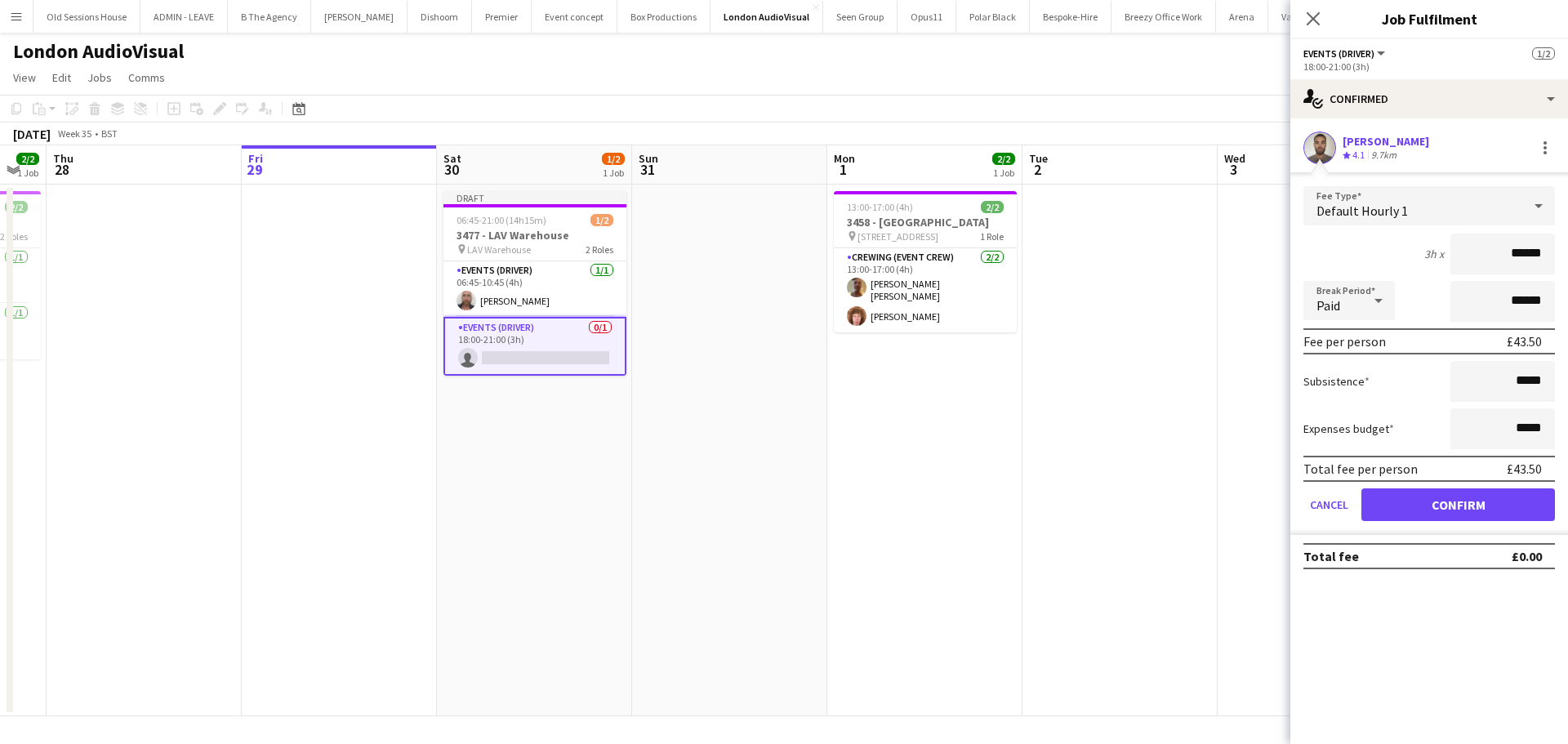
drag, startPoint x: 1554, startPoint y: 260, endPoint x: 1436, endPoint y: 244, distance: 119.1
click at [1436, 244] on div "3h x ******" at bounding box center [1429, 254] width 251 height 41
type input "***"
drag, startPoint x: 1367, startPoint y: 251, endPoint x: 1465, endPoint y: 452, distance: 223.6
click at [1368, 251] on div "3h x ***" at bounding box center [1429, 254] width 251 height 41
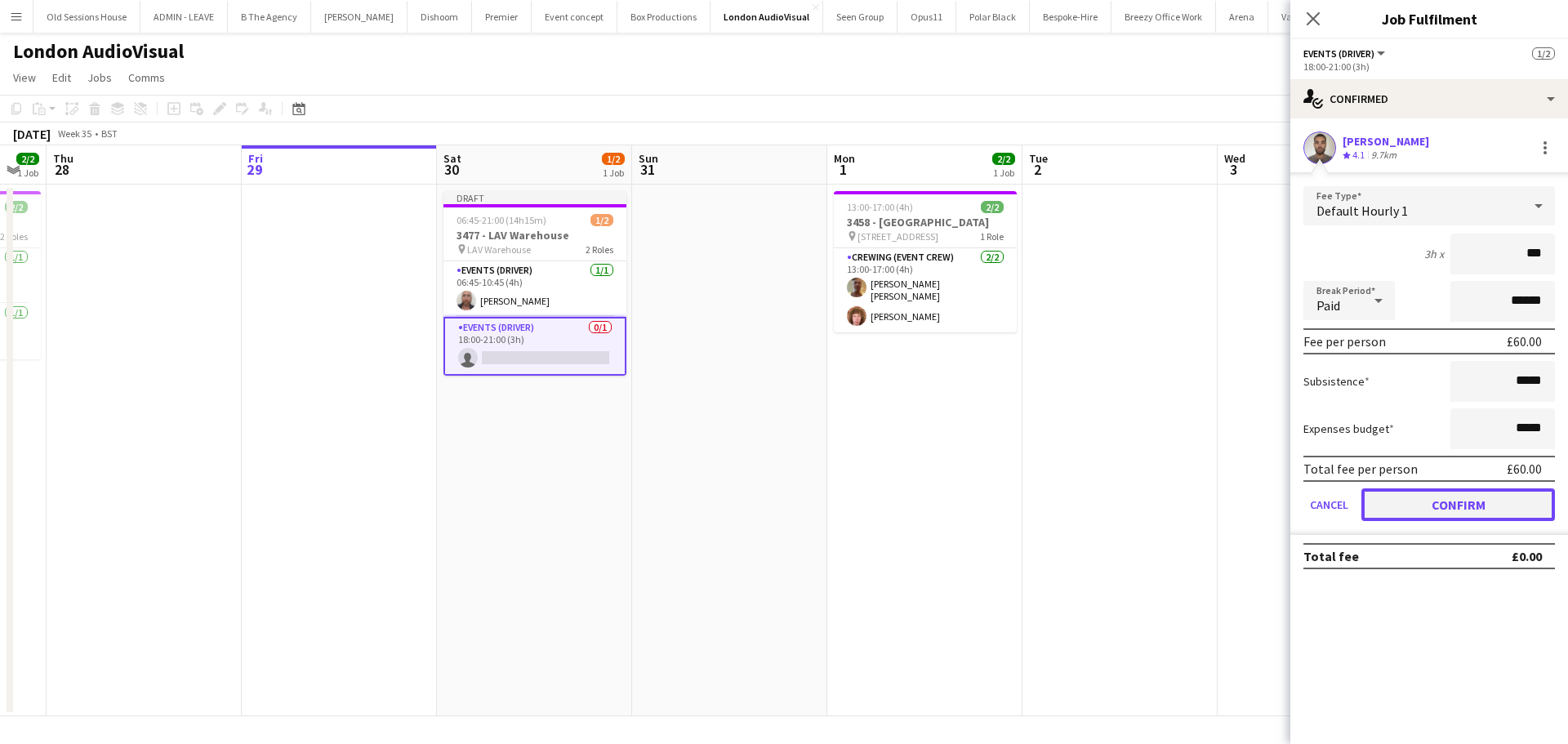
click at [1463, 493] on button "Confirm" at bounding box center [1457, 505] width 193 height 33
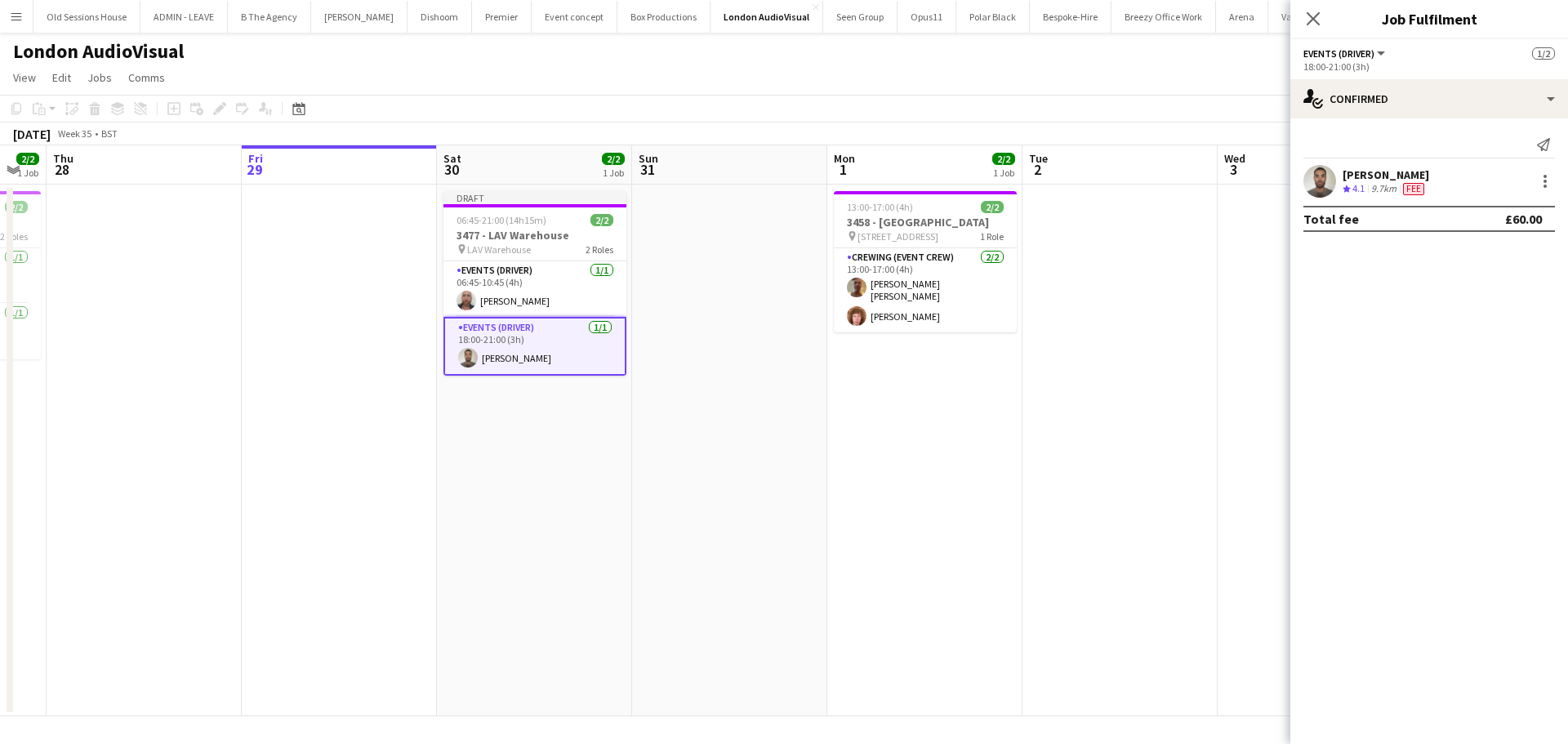
click at [471, 494] on app-date-cell "Draft 06:45-21:00 (14h15m) 2/2 3477 - LAV Warehouse pin LAV Warehouse 2 Roles E…" at bounding box center [534, 450] width 195 height 532
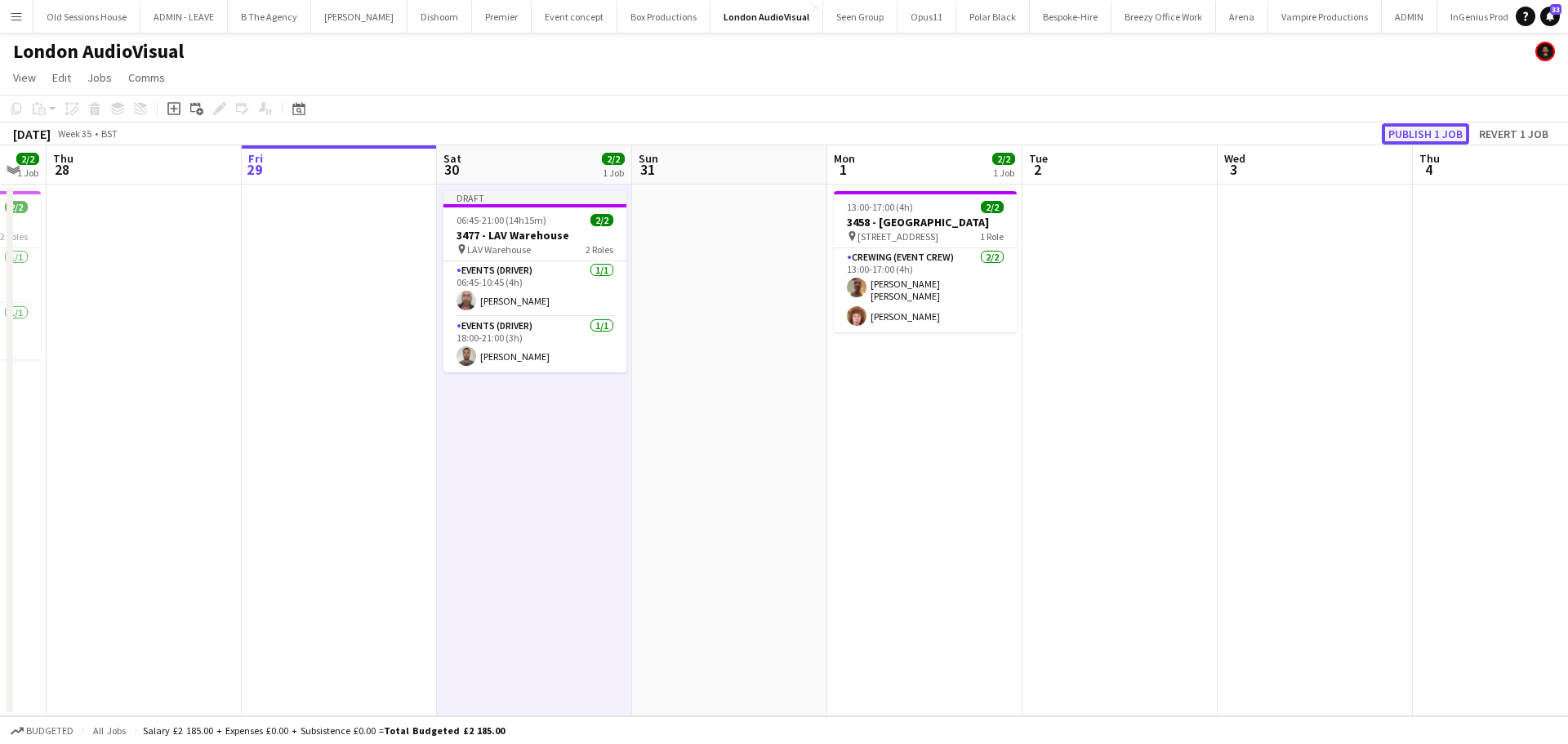
click at [1405, 132] on button "Publish 1 job" at bounding box center [1425, 133] width 87 height 22
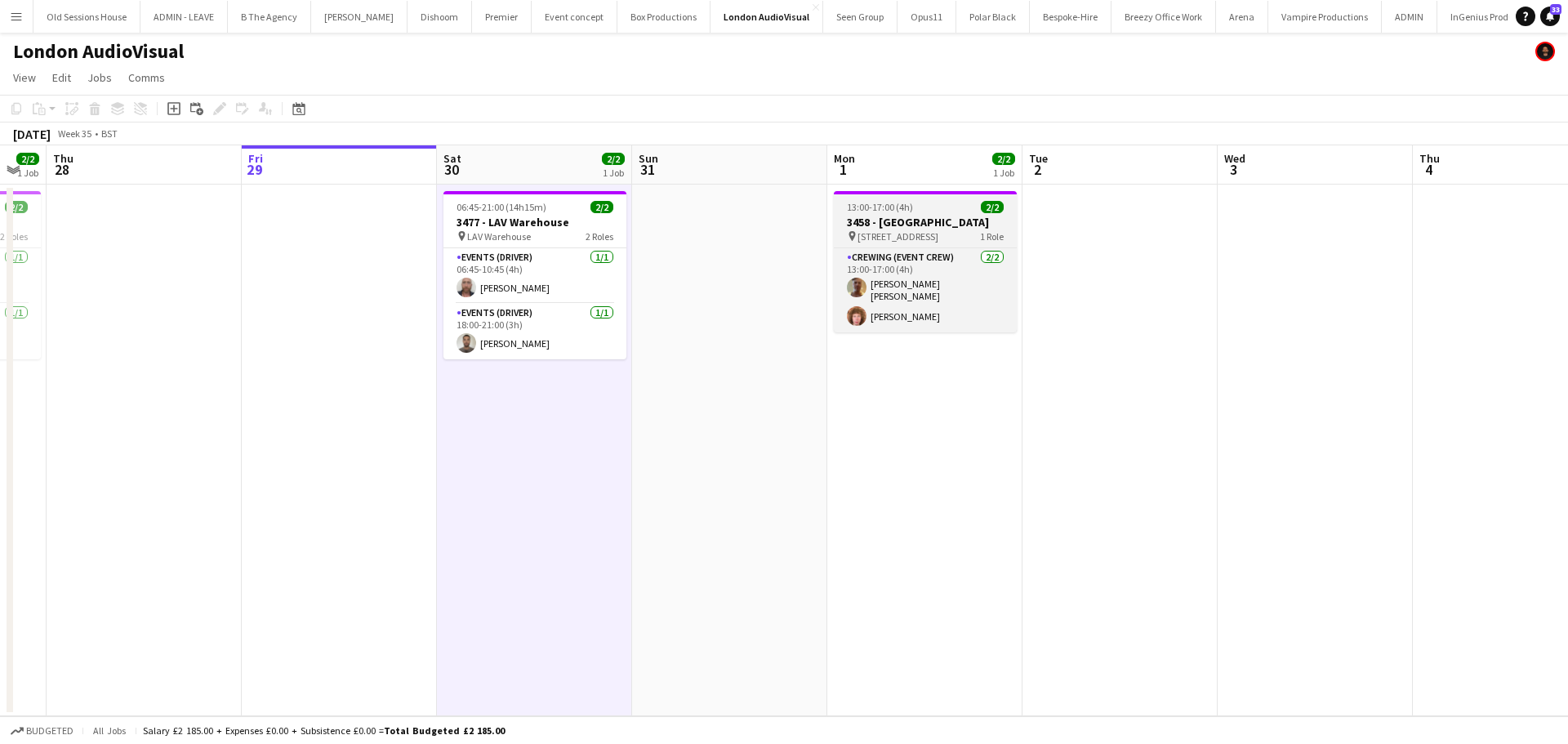
drag, startPoint x: 561, startPoint y: 320, endPoint x: 978, endPoint y: 217, distance: 429.5
click at [561, 320] on app-card-role "Events (Driver) 1/1 18:00-21:00 (3h) Jordan Dunkley" at bounding box center [535, 332] width 183 height 55
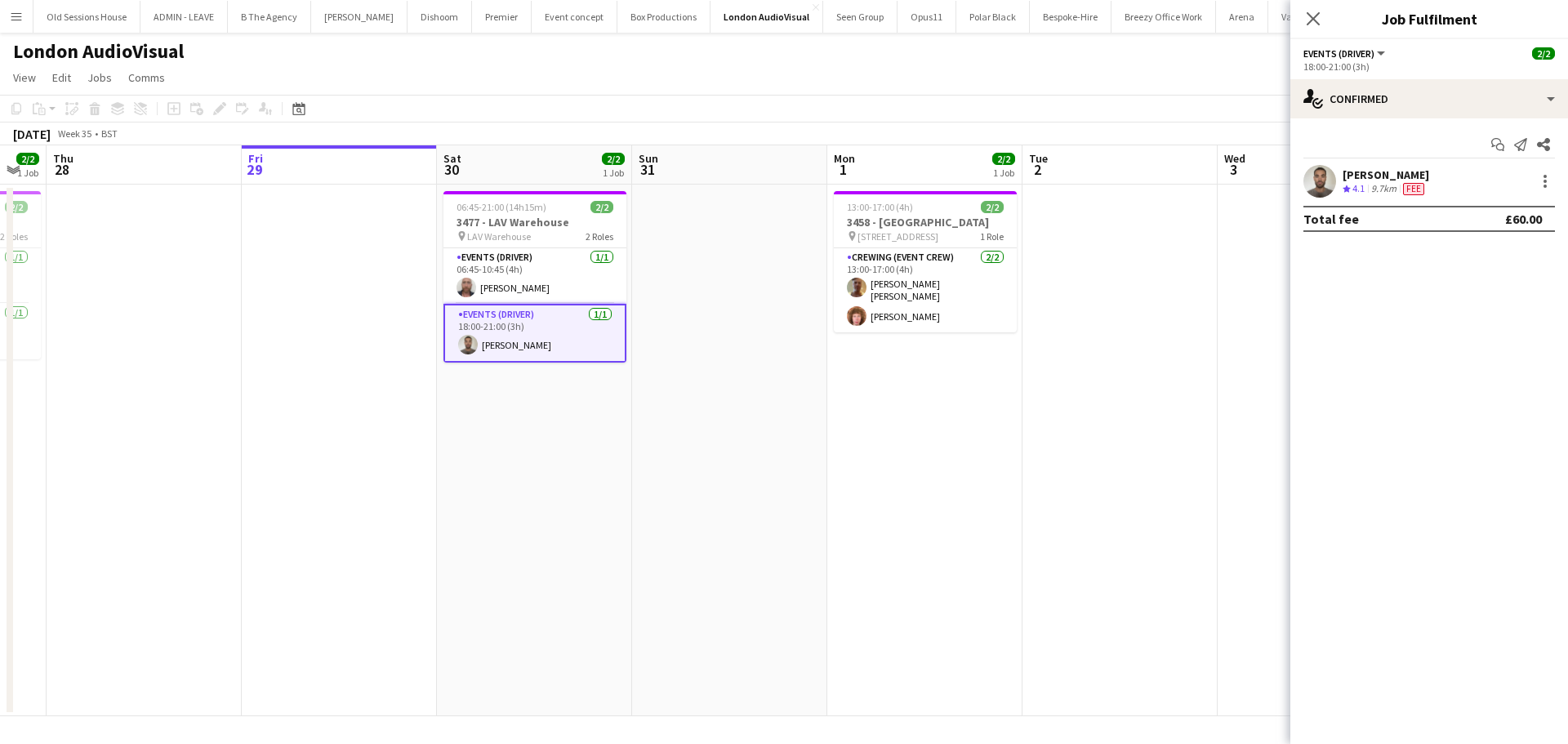
click at [1379, 184] on div "9.7km" at bounding box center [1383, 189] width 32 height 14
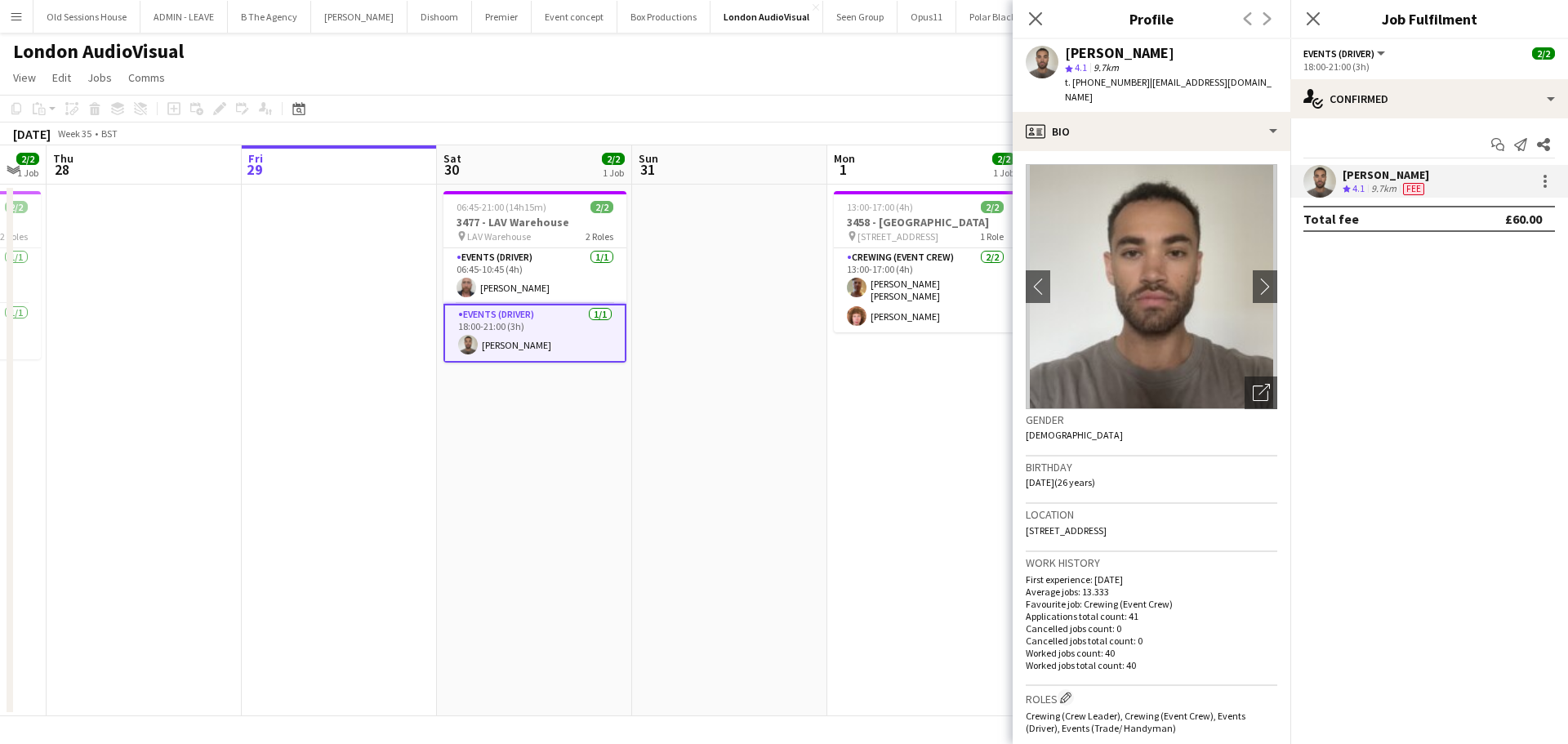
drag, startPoint x: 1194, startPoint y: 59, endPoint x: 1060, endPoint y: 53, distance: 134.1
click at [1047, 61] on div "Jordan Dunkley star 4.1 9.7km t. +447584633218 | jordan_dunkley@hotmail.co.uk" at bounding box center [1151, 75] width 277 height 73
copy div "[PERSON_NAME]"
drag, startPoint x: 1135, startPoint y: 82, endPoint x: 1074, endPoint y: 86, distance: 61.1
click at [1074, 86] on span "t. +447584633218" at bounding box center [1107, 82] width 85 height 12
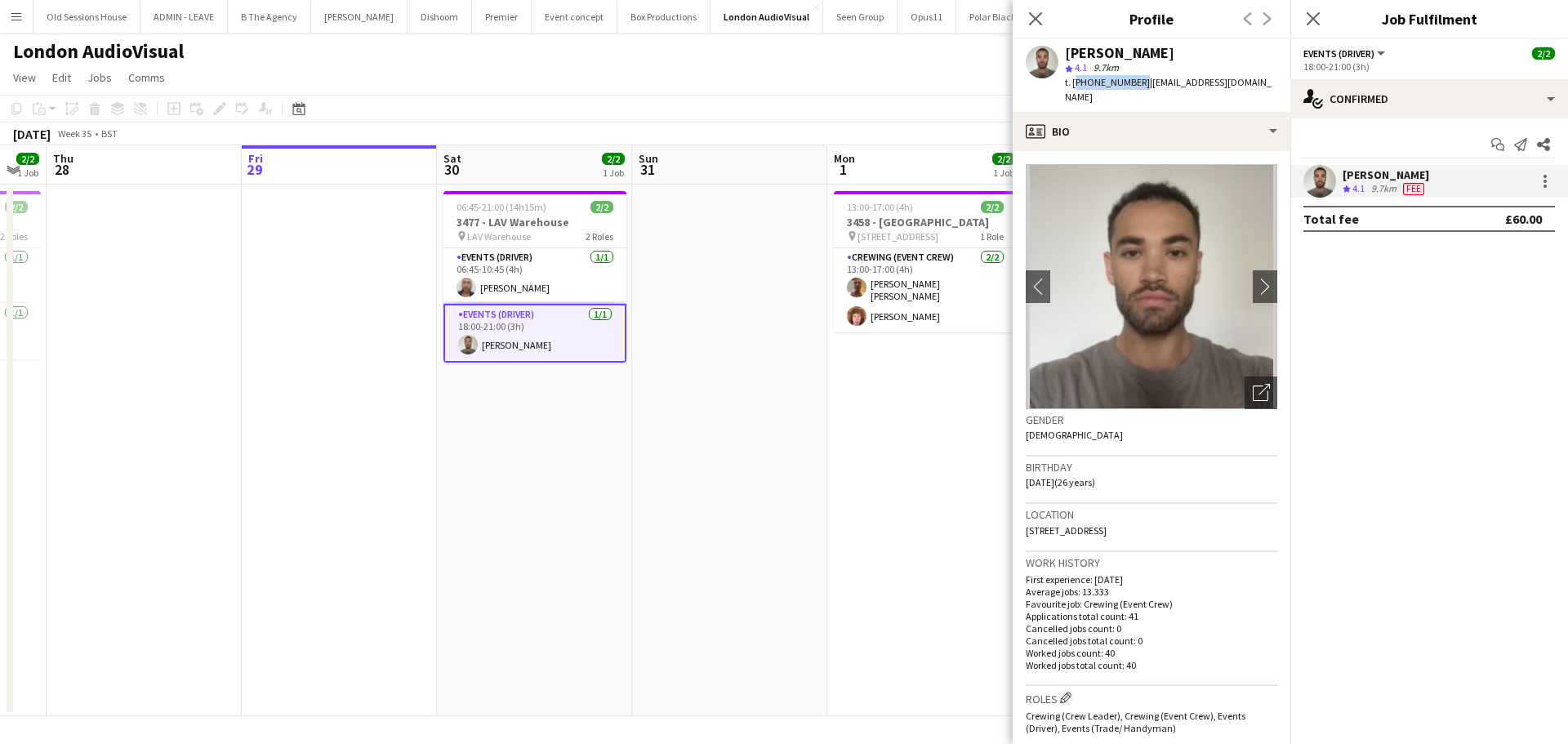
copy span "+447584633218"
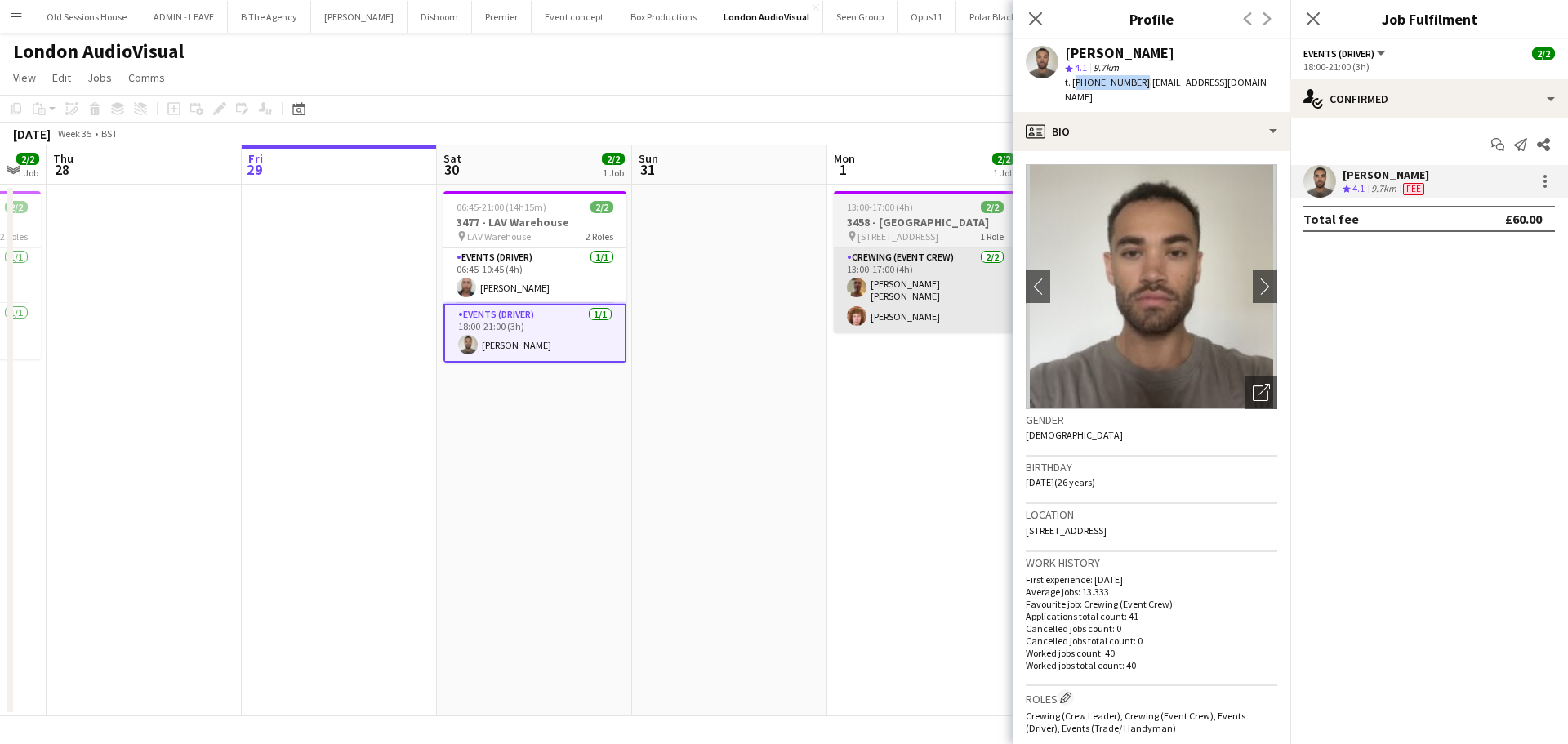
drag, startPoint x: 470, startPoint y: 272, endPoint x: 841, endPoint y: 292, distance: 371.5
click at [470, 272] on app-card-role "Events (Driver) 1/1 06:45-10:45 (4h) Sandy Grierson" at bounding box center [535, 276] width 183 height 55
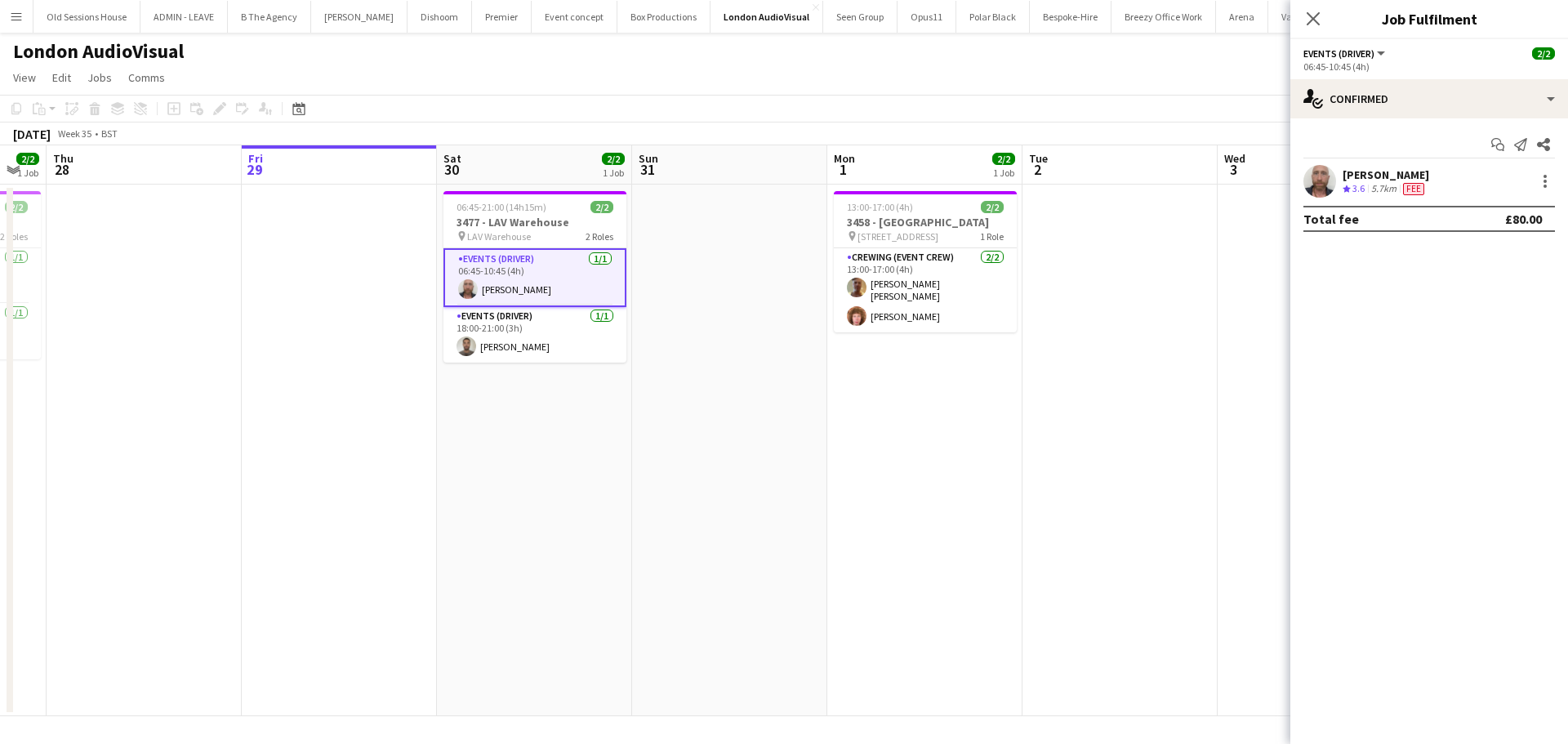
click at [1380, 174] on div "[PERSON_NAME]" at bounding box center [1386, 174] width 87 height 15
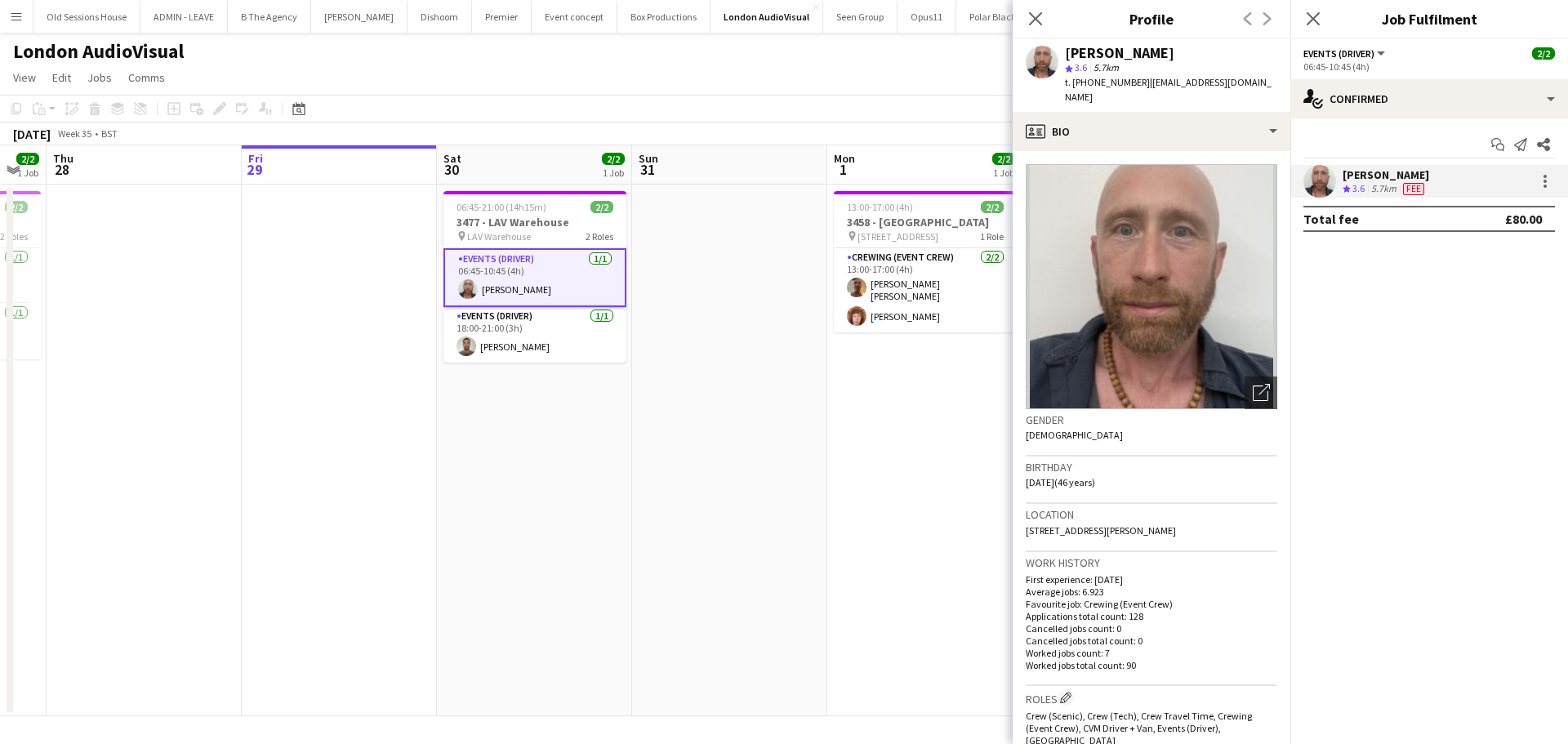
drag, startPoint x: 1170, startPoint y: 52, endPoint x: 1072, endPoint y: 44, distance: 98.3
click at [1066, 47] on div "Sandy Grierson" at bounding box center [1170, 53] width 212 height 15
copy div "Sandy Grierson"
drag, startPoint x: 1072, startPoint y: 85, endPoint x: 1126, endPoint y: 85, distance: 54.0
click at [1133, 86] on span "t. +447973334527" at bounding box center [1107, 82] width 85 height 12
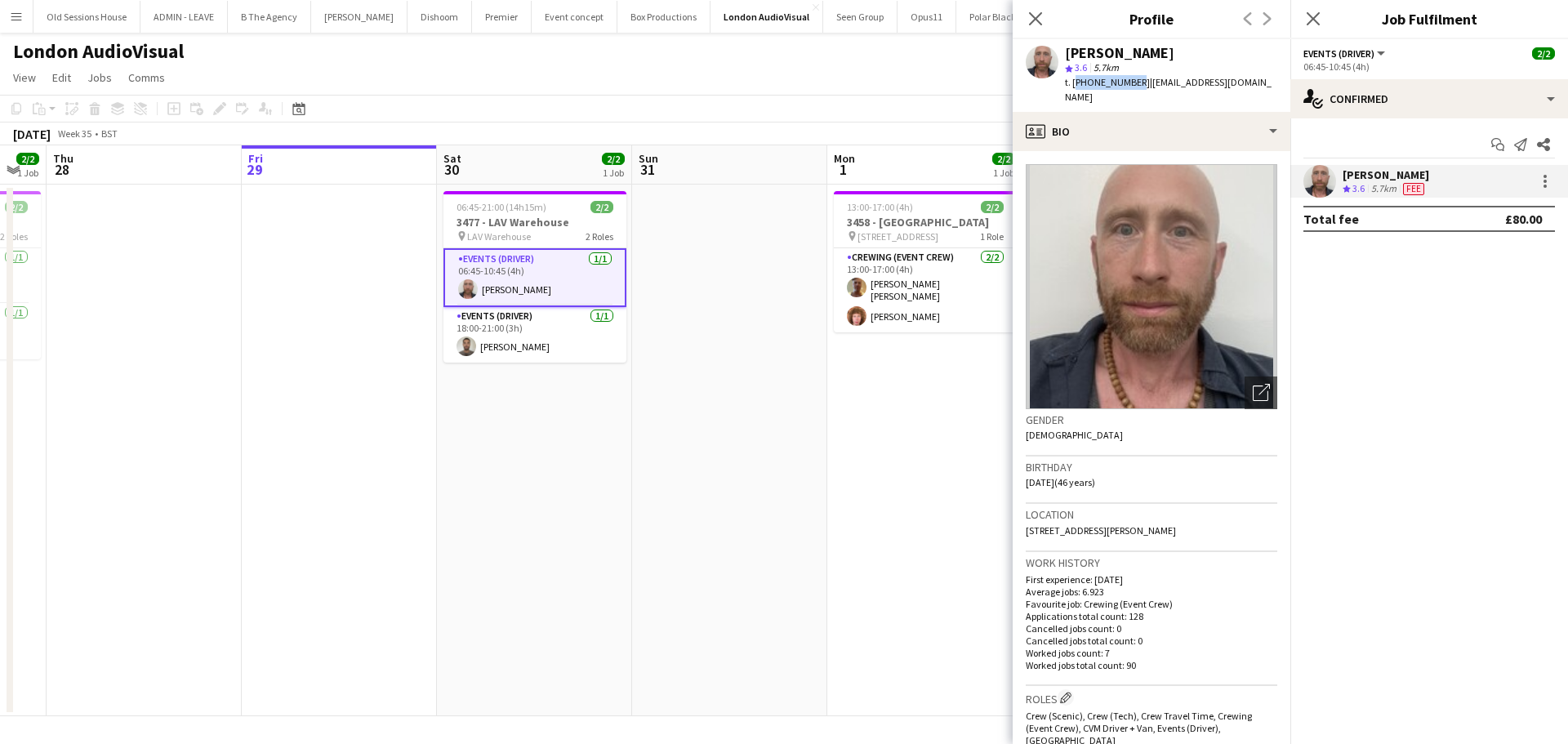
click at [1126, 84] on span "t. +447973334527" at bounding box center [1107, 82] width 85 height 12
drag, startPoint x: 1072, startPoint y: 83, endPoint x: 1130, endPoint y: 87, distance: 58.1
click at [1134, 90] on div "t. +447973334527 | alexbgrierson@hotmail.com" at bounding box center [1170, 90] width 212 height 29
copy span "+447973334527"
click at [707, 433] on app-date-cell at bounding box center [729, 450] width 195 height 532
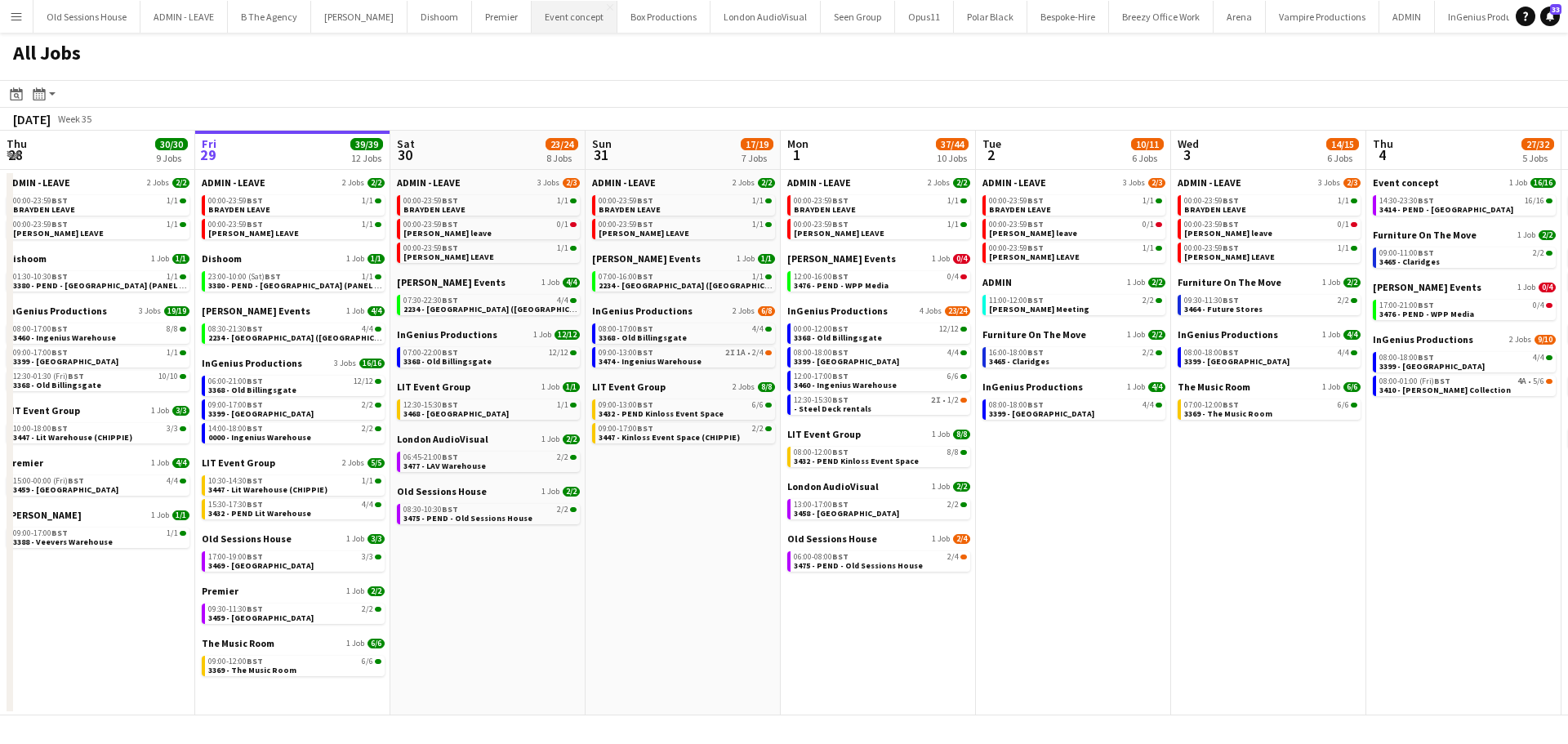
click at [552, 10] on button "Event concept Close" at bounding box center [574, 16] width 86 height 32
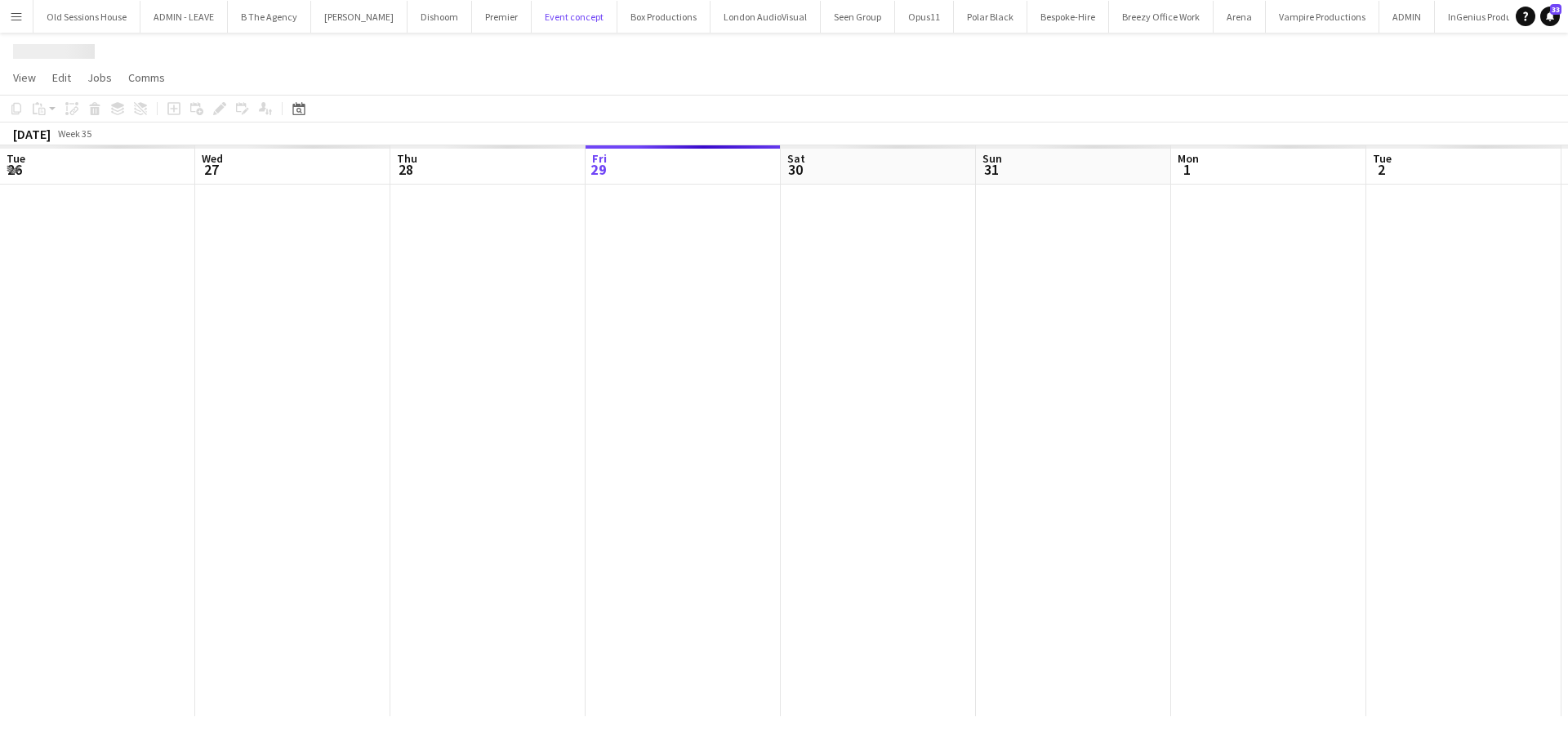
scroll to position [0, 391]
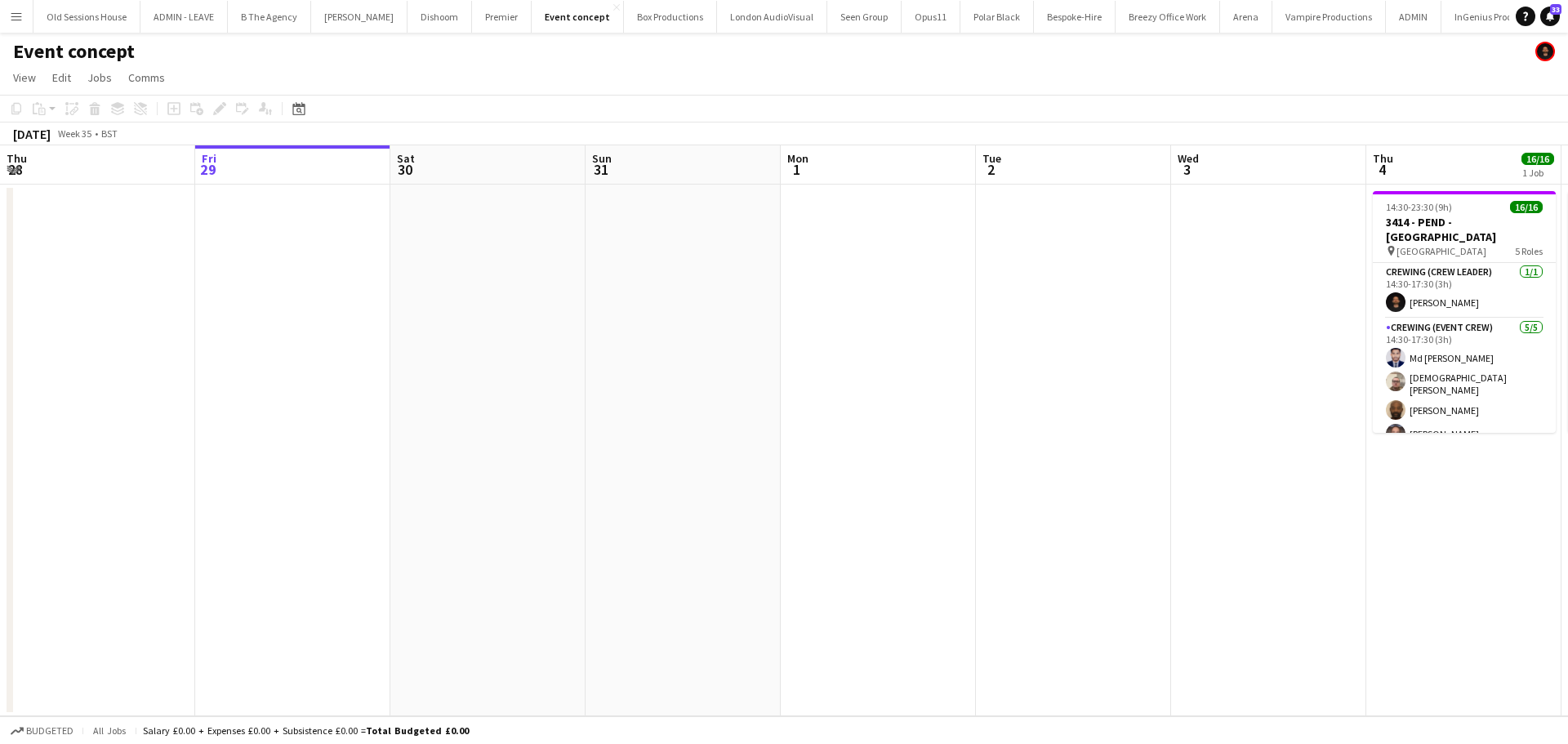
drag, startPoint x: 712, startPoint y: 417, endPoint x: 349, endPoint y: 424, distance: 363.1
click at [341, 427] on app-calendar-viewport "Tue 26 2/2 1 Job Wed 27 Thu 28 Fri 29 Sat 30 Sun 31 Mon 1 Tue 2 Wed 3 Thu 4 16/…" at bounding box center [784, 430] width 1568 height 571
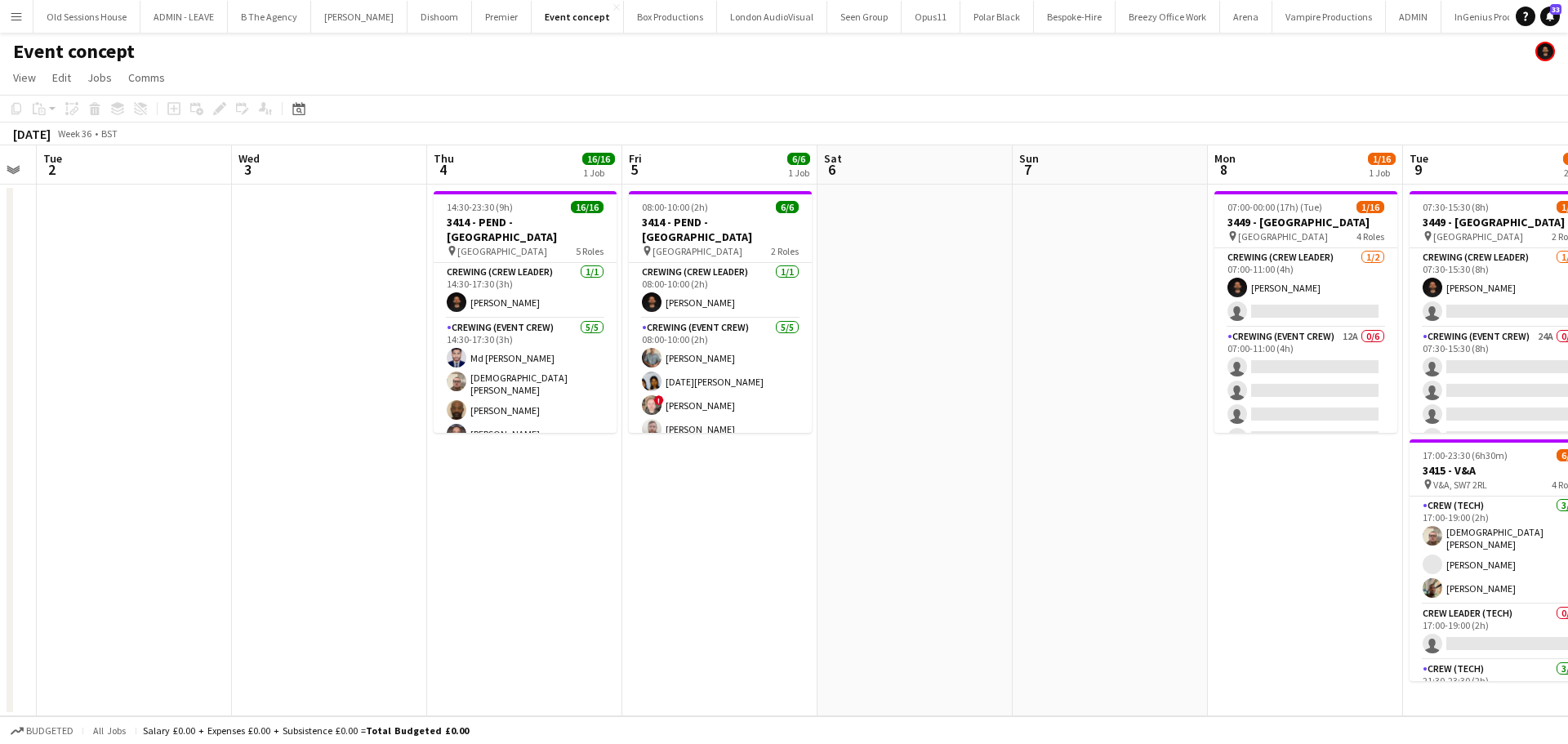
drag, startPoint x: 616, startPoint y: 442, endPoint x: 300, endPoint y: 443, distance: 316.0
click at [295, 443] on app-calendar-viewport "Sat 30 Sun 31 Mon 1 Tue 2 Wed 3 Thu 4 16/16 1 Job Fri 5 6/6 1 Job Sat 6 Sun 7 M…" at bounding box center [784, 430] width 1568 height 571
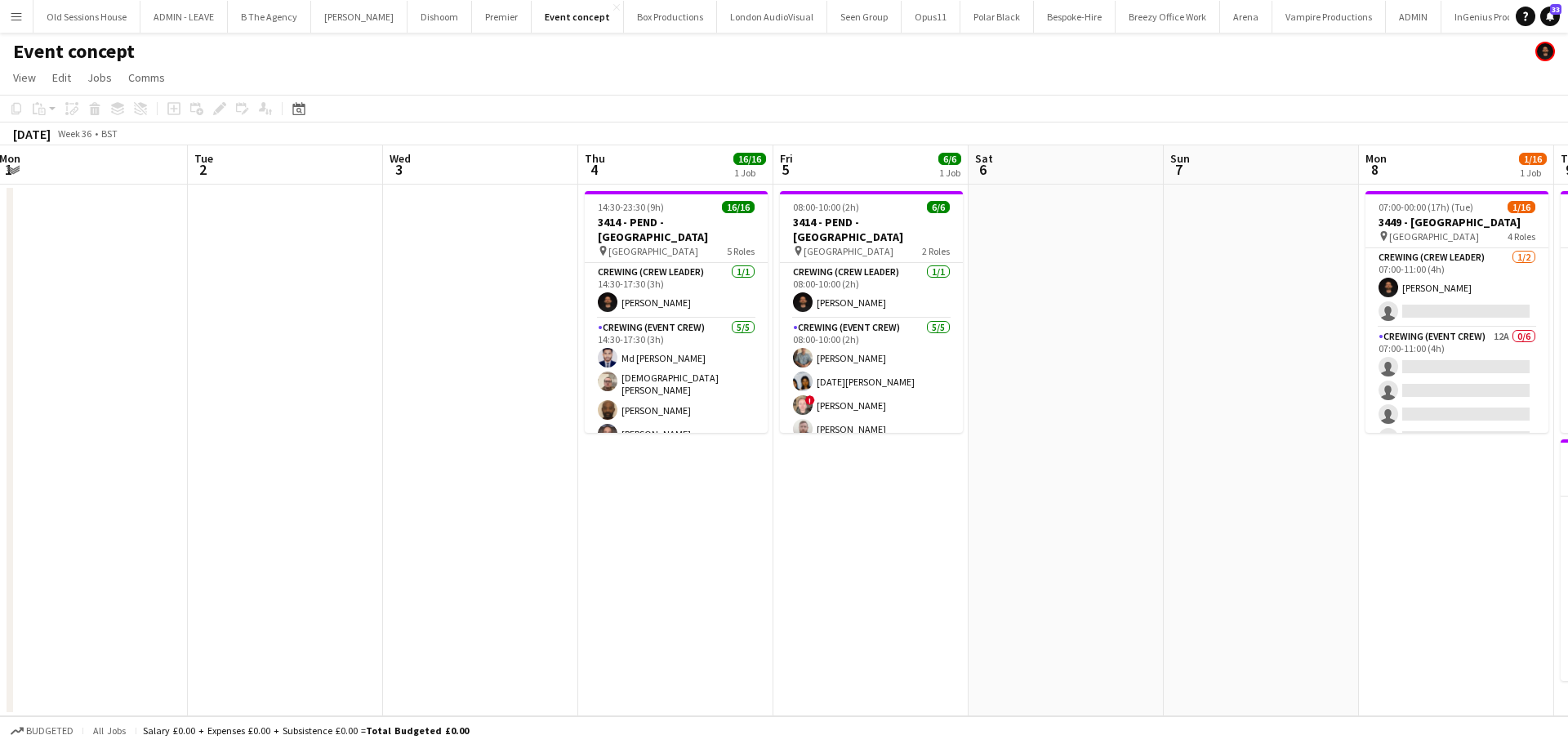
drag, startPoint x: 656, startPoint y: 427, endPoint x: 119, endPoint y: 451, distance: 537.5
click at [0, 430] on app-calendar-viewport "Sat 30 Sun 31 Mon 1 Tue 2 Wed 3 Thu 4 16/16 1 Job Fri 5 6/6 1 Job Sat 6 Sun 7 M…" at bounding box center [784, 430] width 1568 height 571
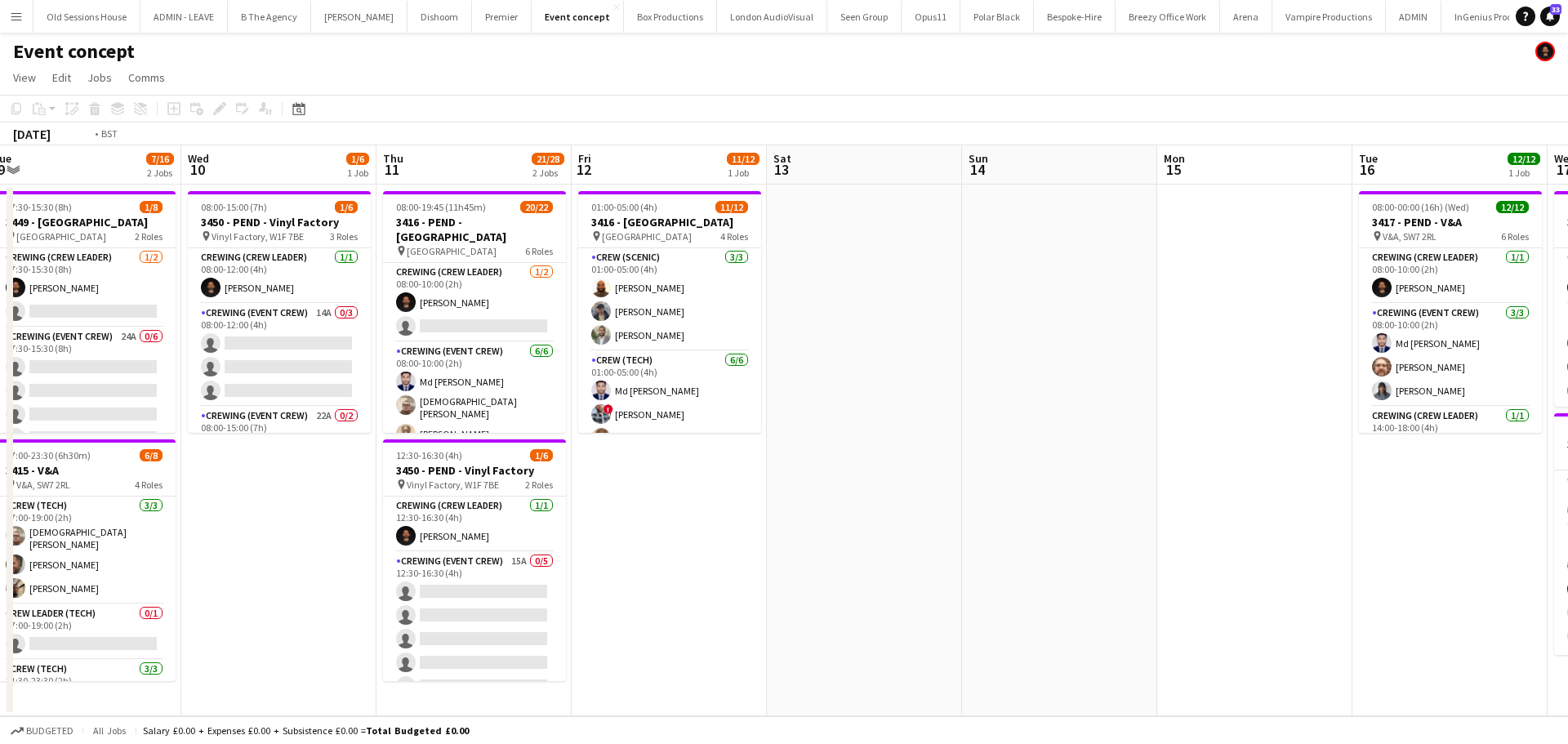
drag, startPoint x: 1245, startPoint y: 502, endPoint x: 268, endPoint y: 479, distance: 977.3
click at [262, 479] on app-calendar-viewport "Fri 5 6/6 1 Job Sat 6 Sun 7 Mon 8 1/16 1 Job Tue 9 7/16 2 Jobs Wed 10 1/6 1 Job…" at bounding box center [784, 430] width 1568 height 571
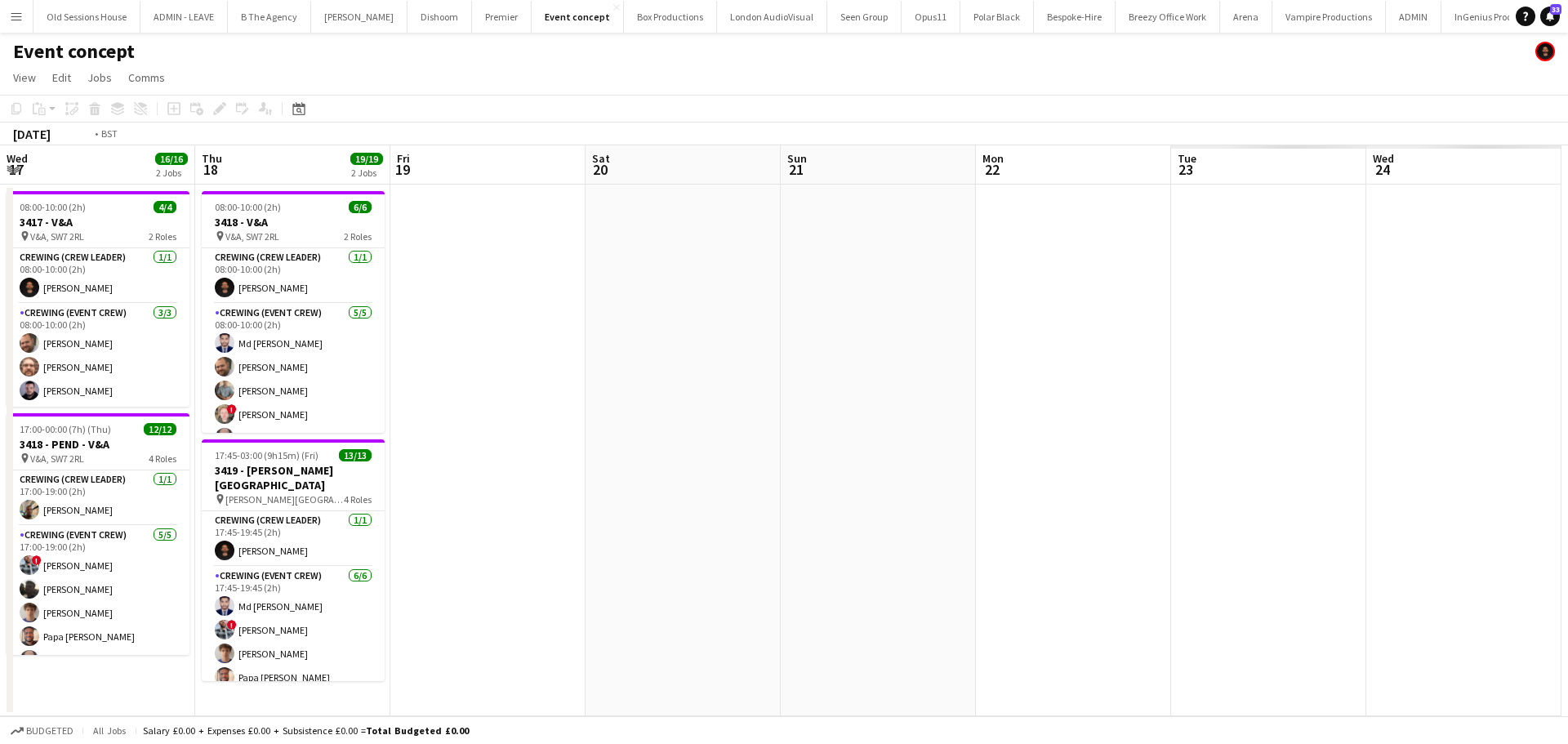
drag, startPoint x: 1216, startPoint y: 433, endPoint x: 102, endPoint y: 453, distance: 1114.2
click at [97, 453] on app-calendar-viewport "Fri 12 11/12 1 Job Sat 13 Sun 14 Mon 15 Tue 16 12/12 1 Job Wed 17 16/16 2 Jobs …" at bounding box center [784, 430] width 1568 height 571
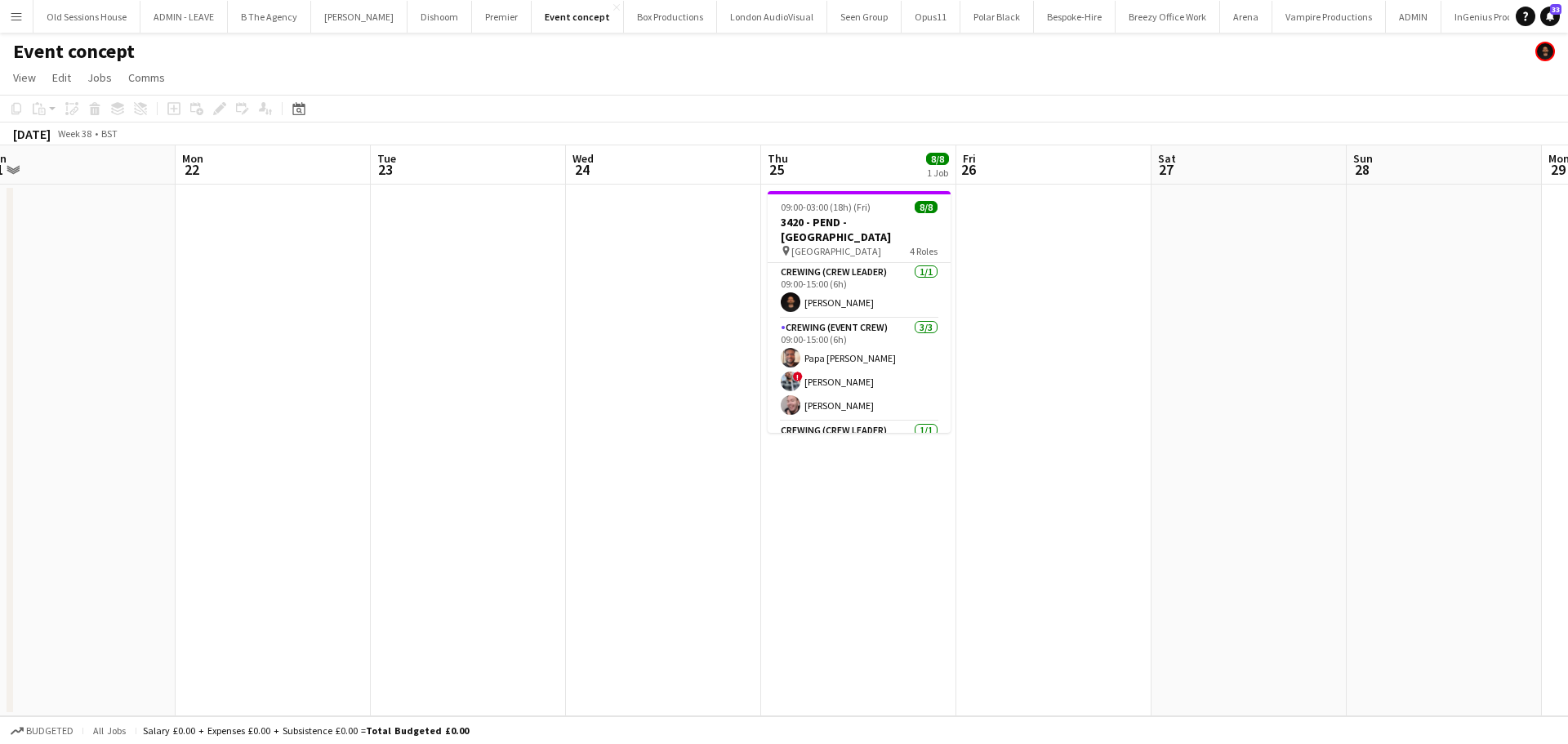
scroll to position [0, 471]
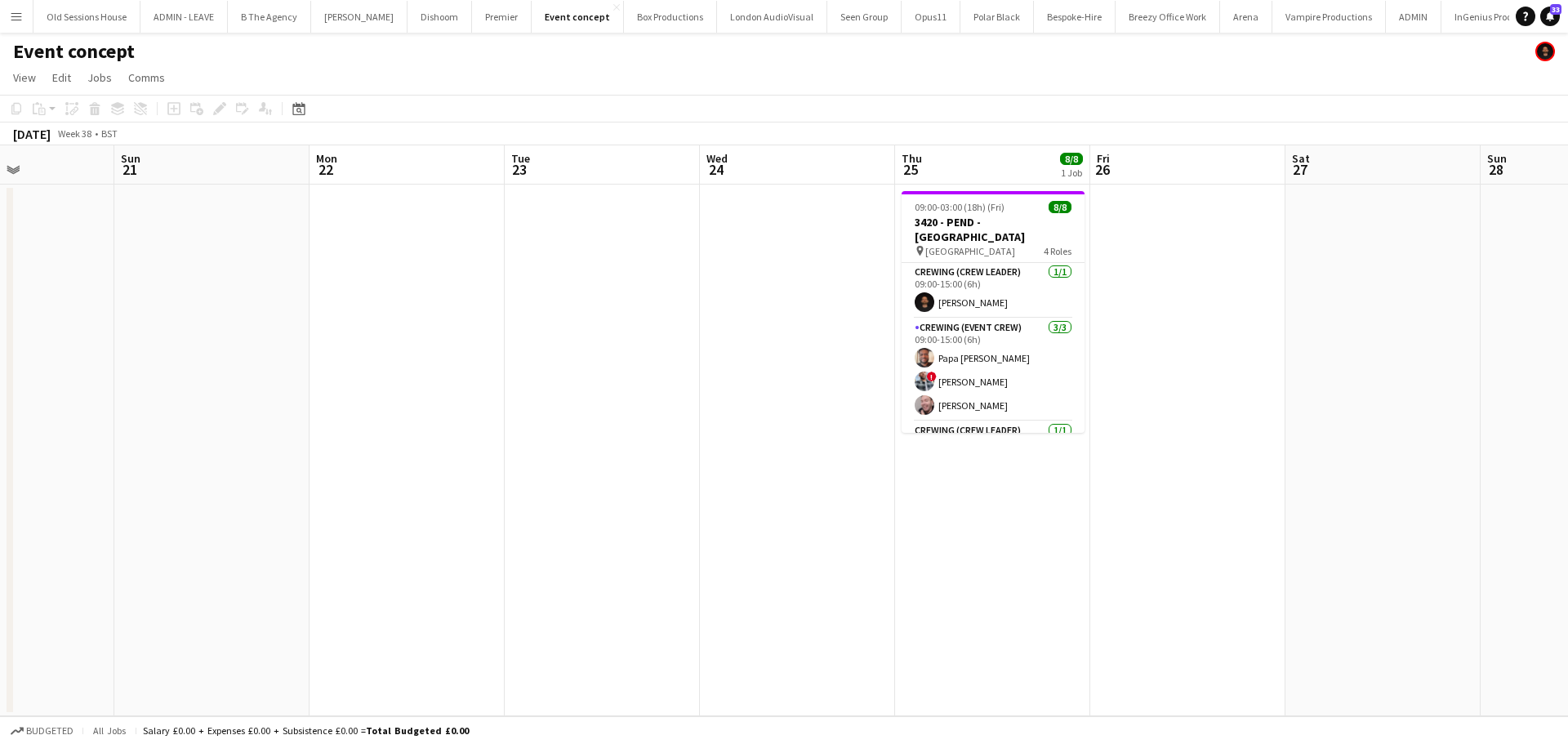
drag, startPoint x: 554, startPoint y: 459, endPoint x: 373, endPoint y: 462, distance: 181.0
click at [373, 462] on app-calendar-viewport "Thu 18 19/19 2 Jobs Fri 19 Sat 20 Sun 21 Mon 22 Tue 23 Wed 24 Thu 25 8/8 1 Job …" at bounding box center [784, 430] width 1568 height 571
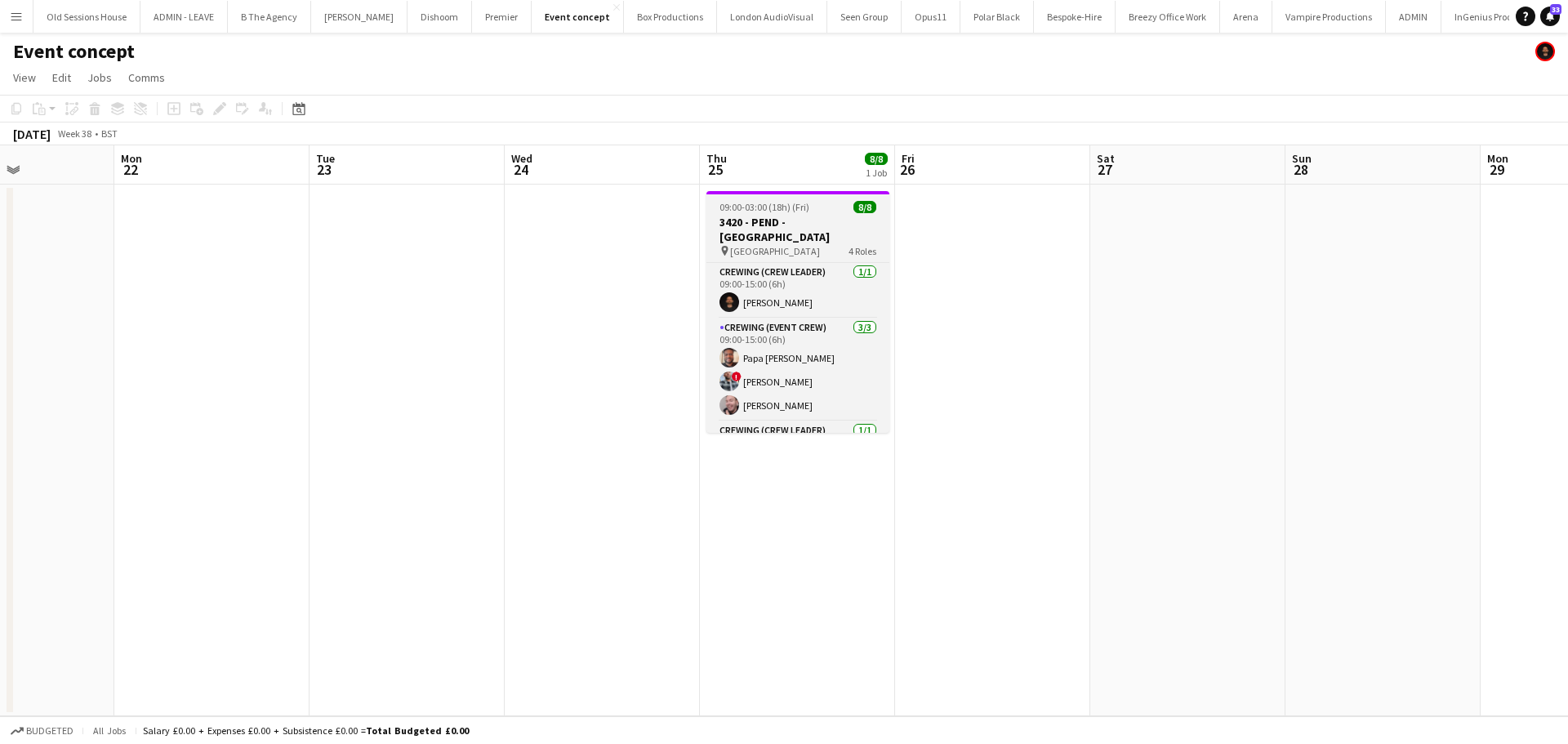
click at [779, 230] on h3 "3420 - PEND - Royal Opera House" at bounding box center [797, 230] width 183 height 29
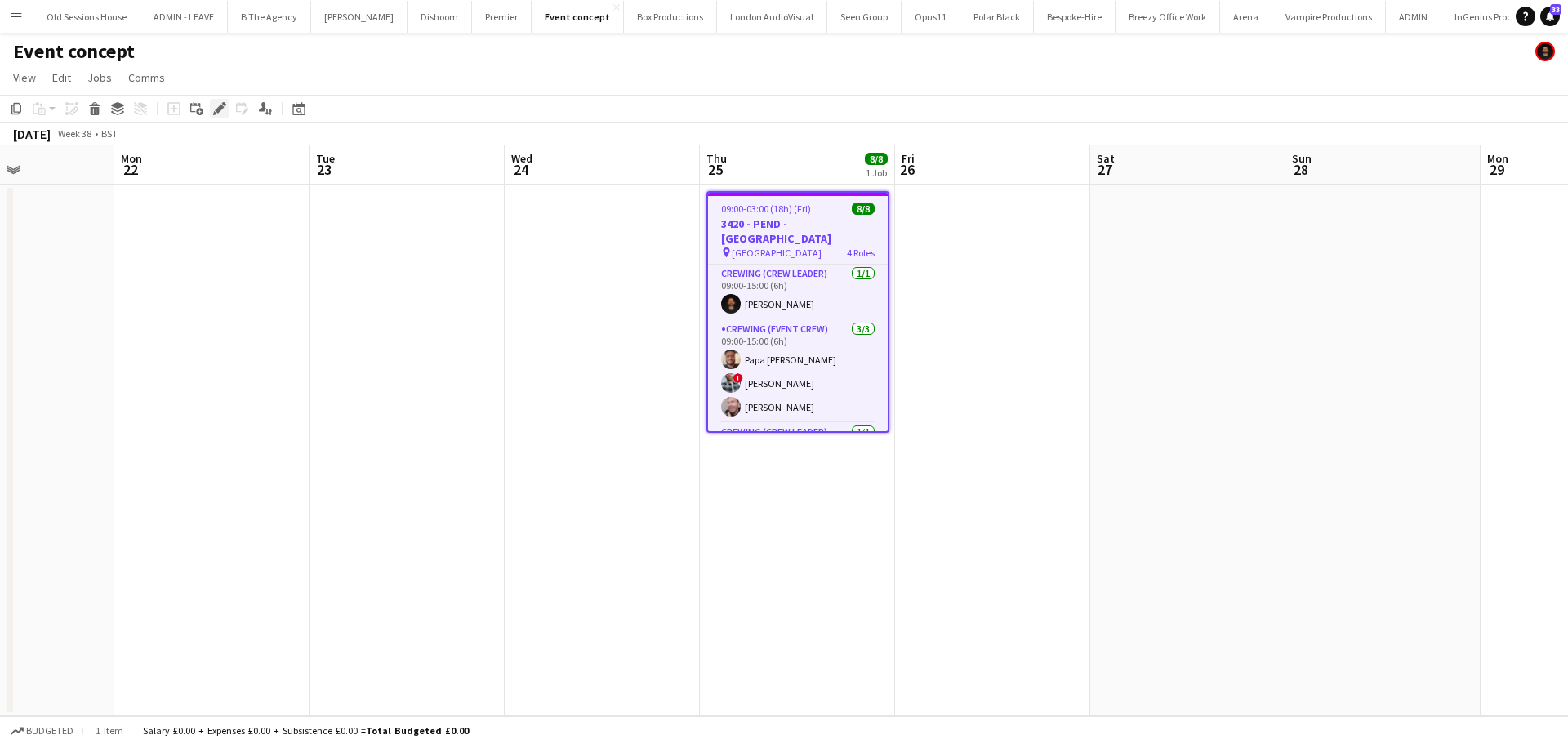
click at [224, 116] on div "Edit" at bounding box center [219, 108] width 20 height 20
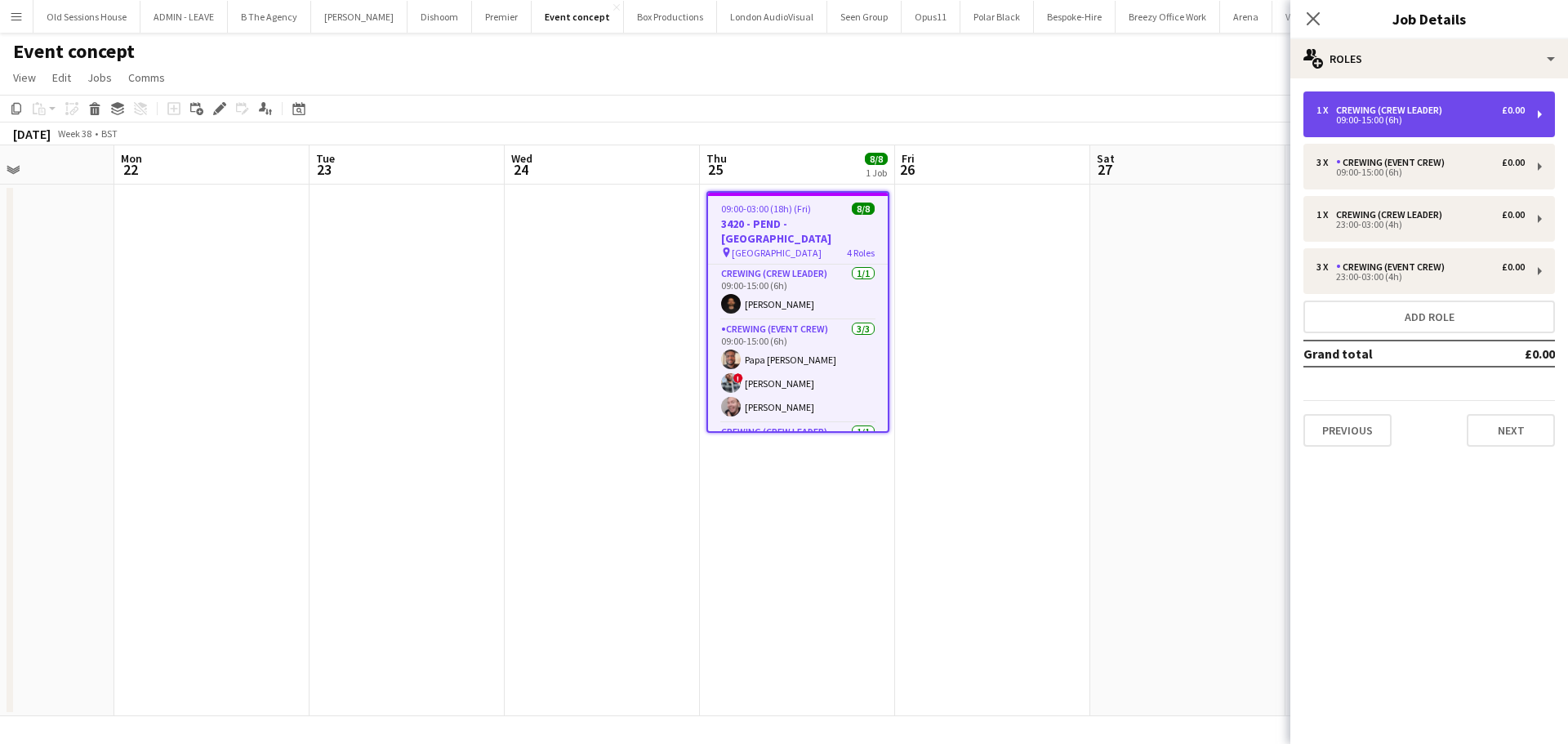
click at [1411, 117] on div "09:00-15:00 (6h)" at bounding box center [1420, 120] width 208 height 8
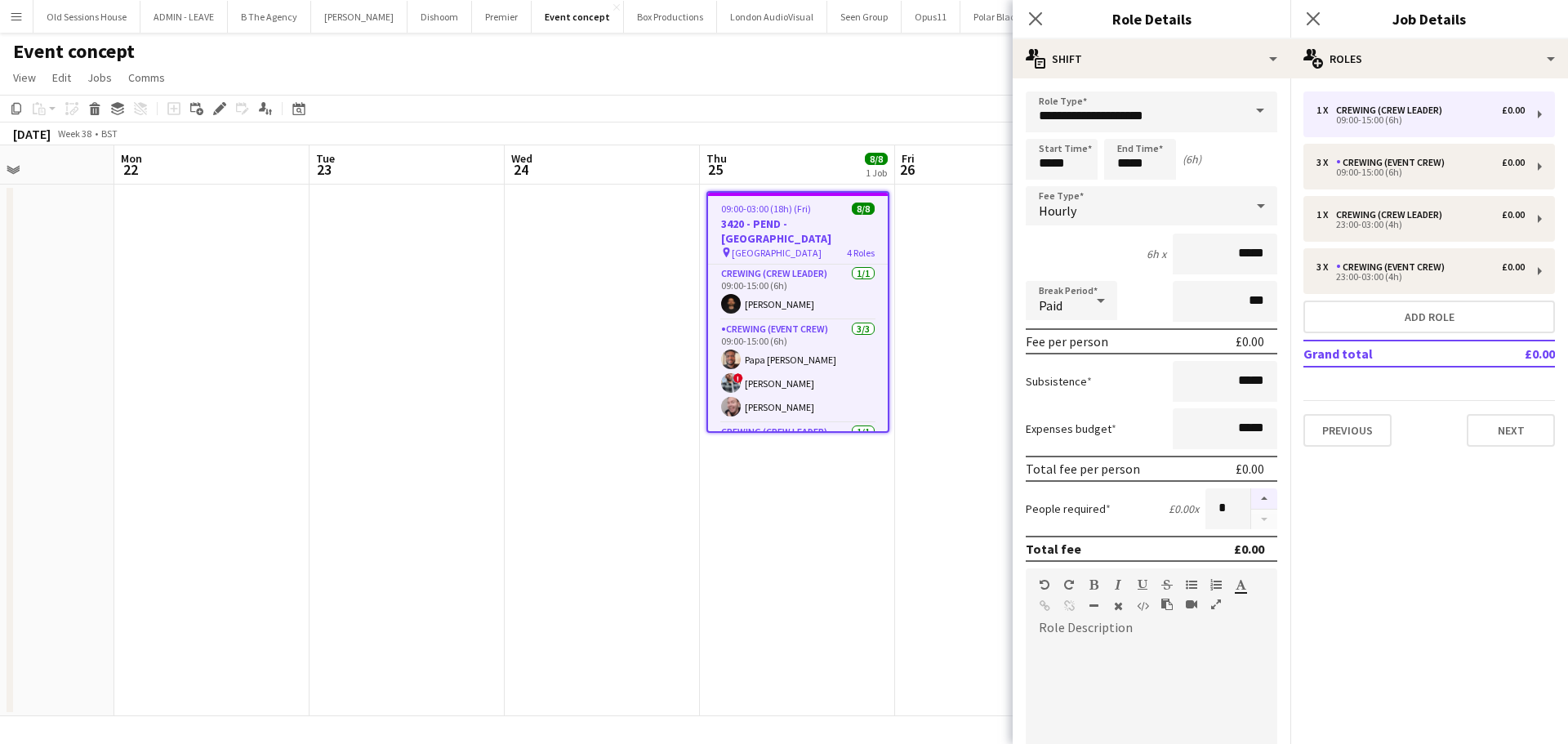
click at [1251, 500] on button "button" at bounding box center [1264, 499] width 26 height 22
type input "*"
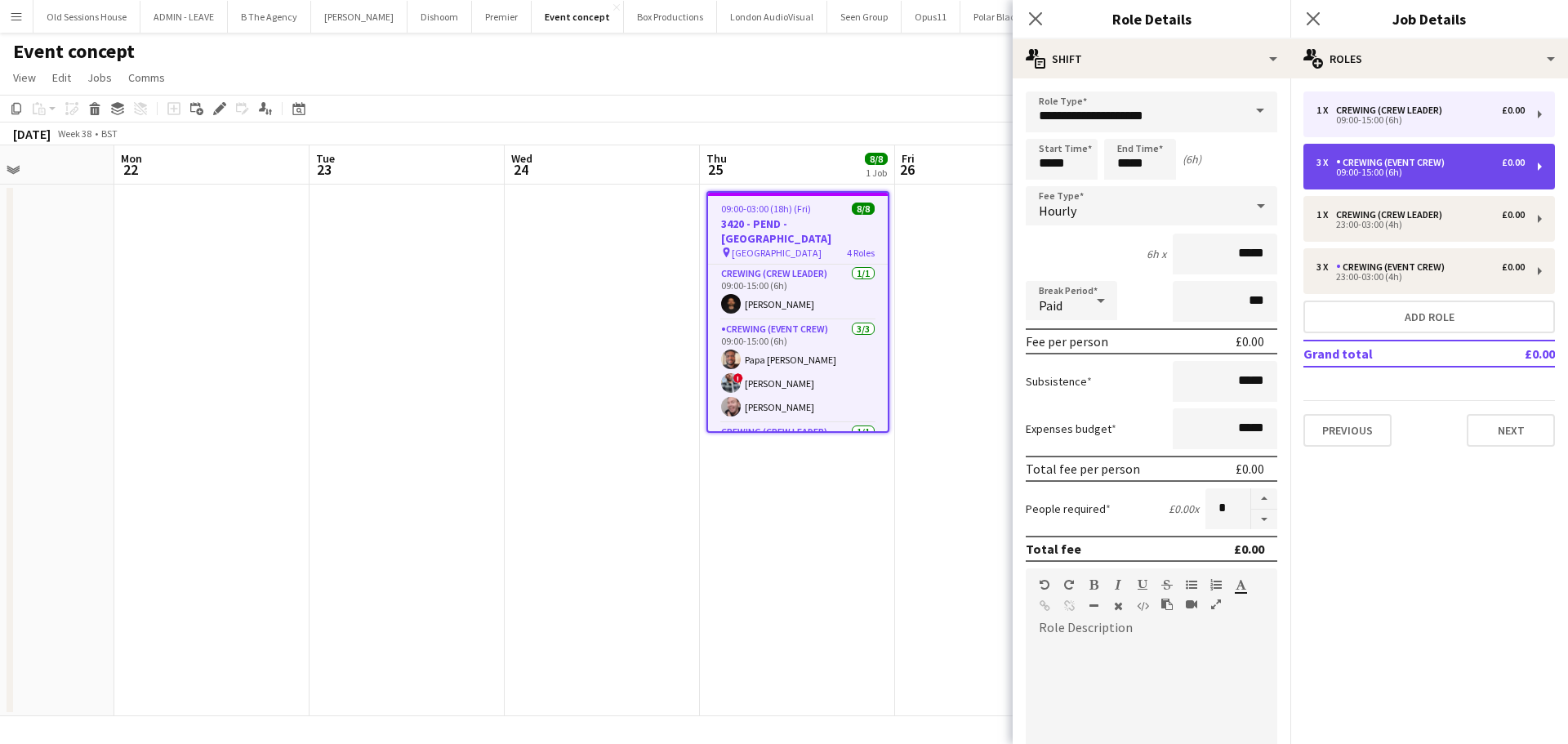
click at [1374, 167] on div "3 x Crewing (Event Crew) £0.00 09:00-15:00 (6h)" at bounding box center [1420, 166] width 208 height 20
type input "**********"
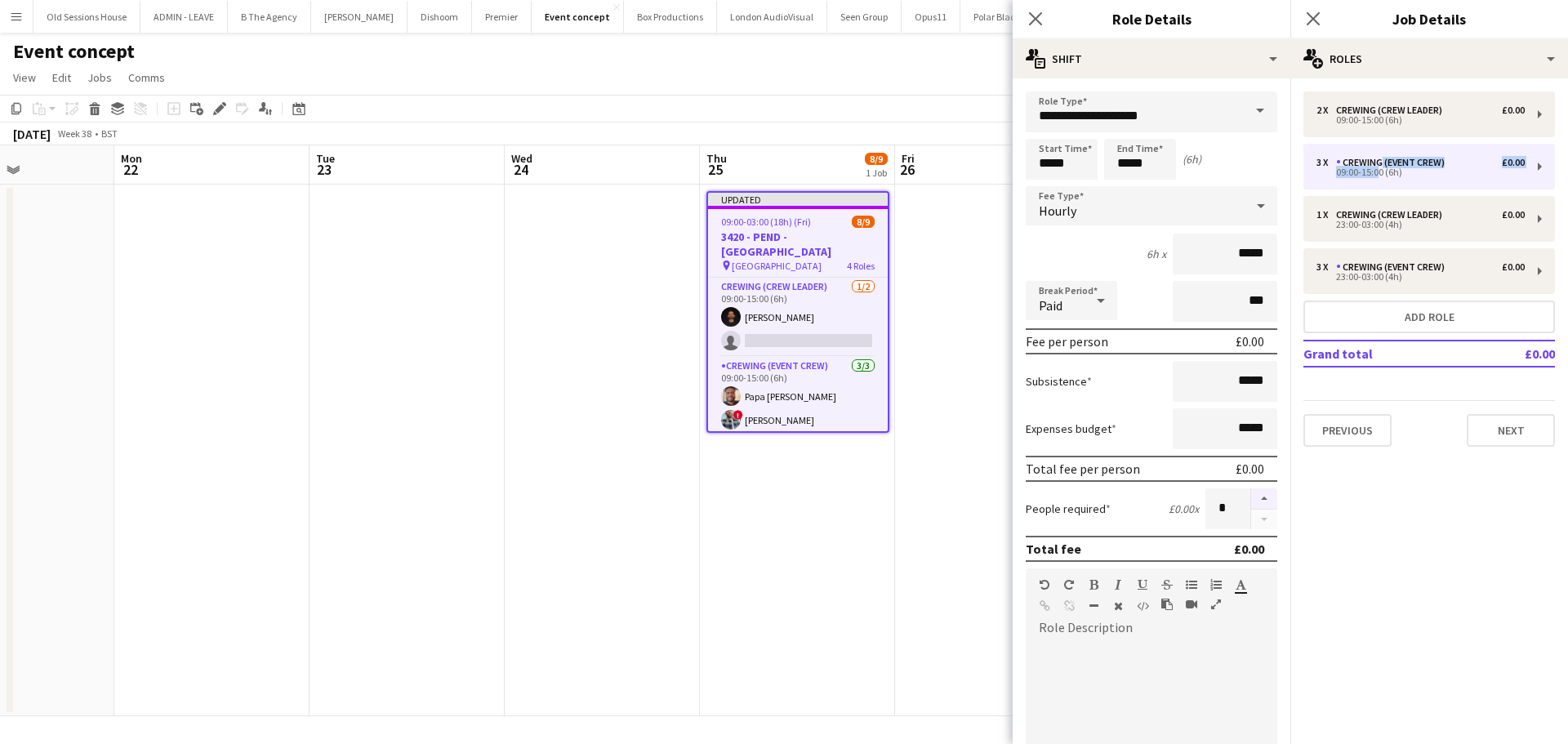
click at [1251, 493] on button "button" at bounding box center [1264, 499] width 26 height 22
type input "*"
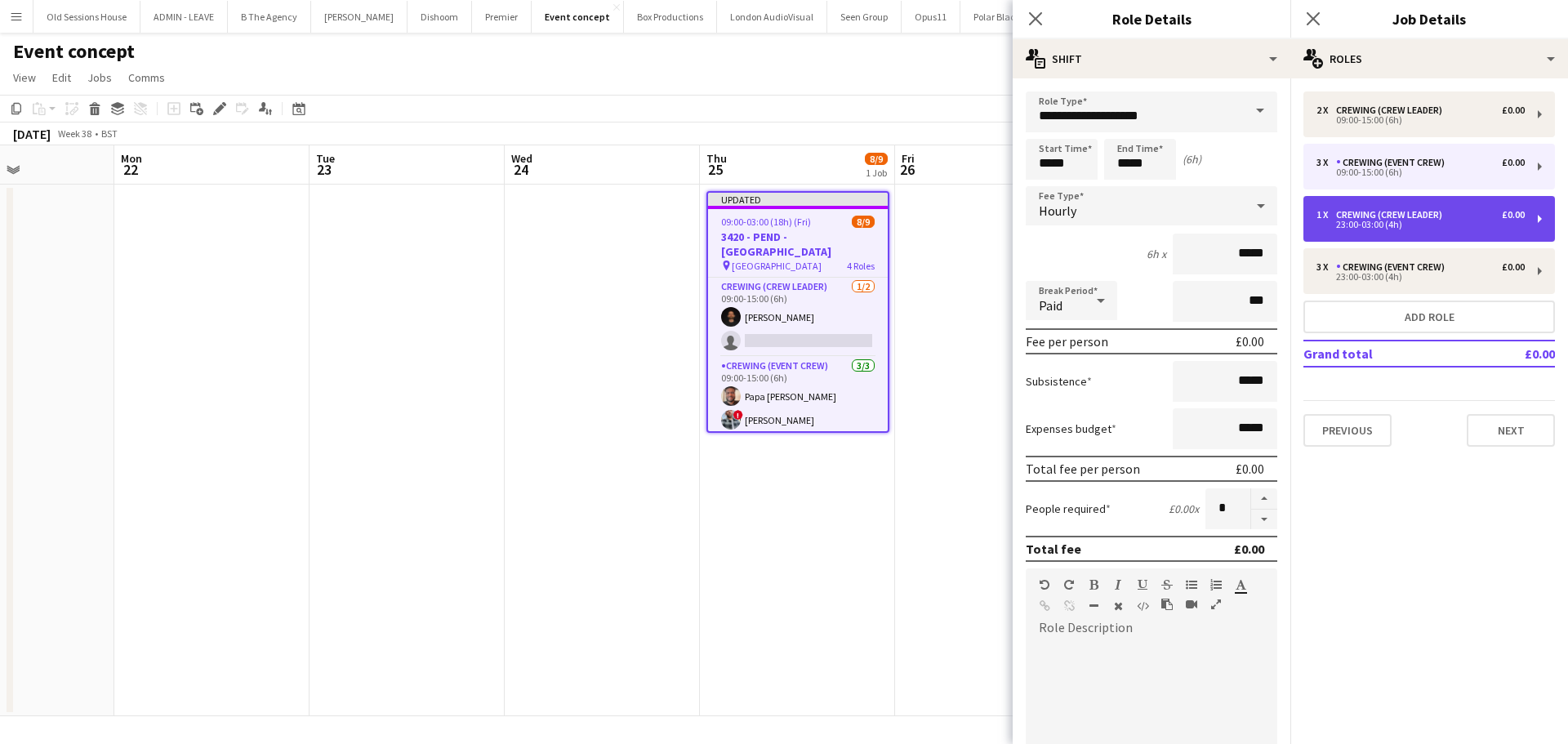
click at [1369, 210] on div "Crewing (Crew Leader)" at bounding box center [1392, 214] width 113 height 11
type input "**********"
type input "*****"
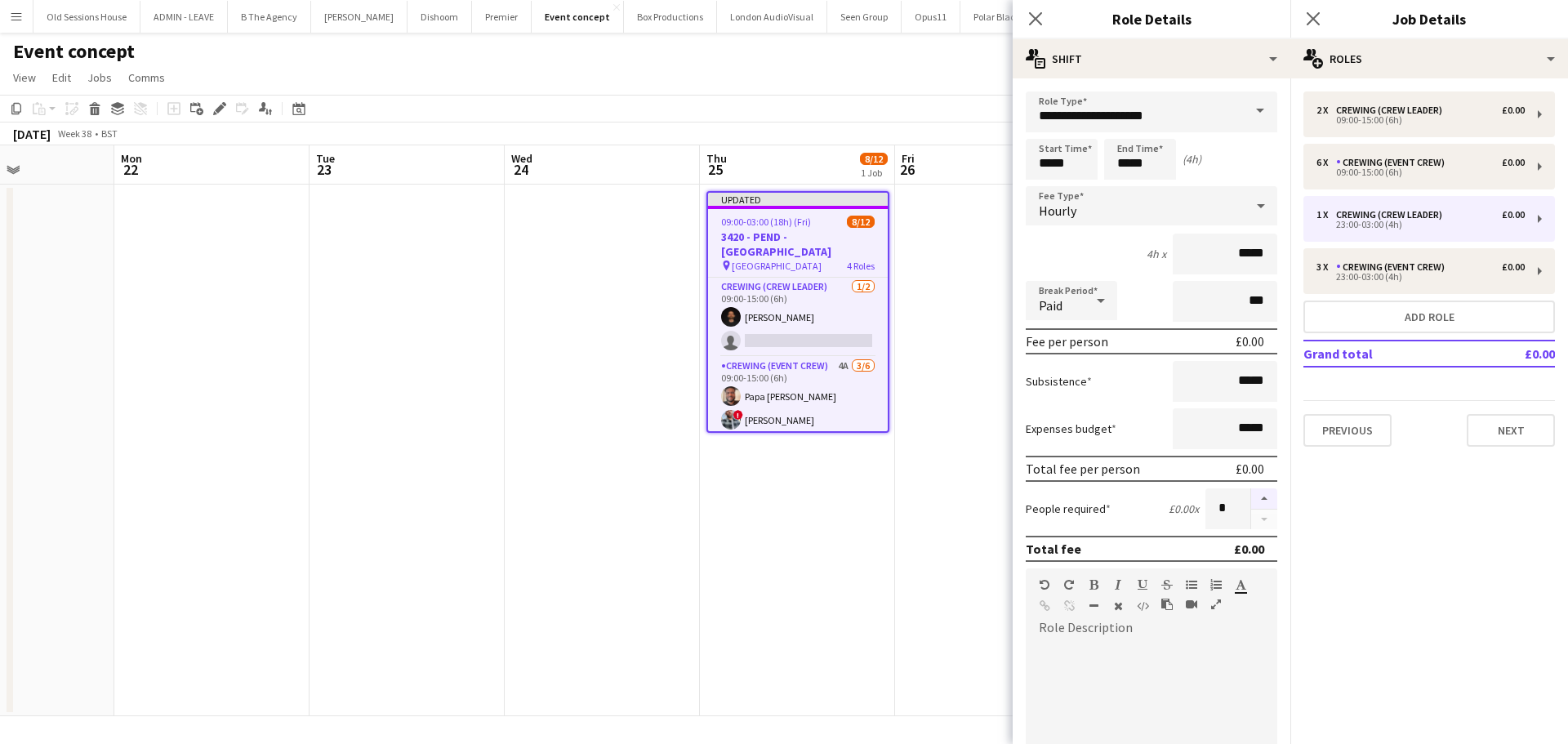
click at [1251, 498] on button "button" at bounding box center [1264, 499] width 26 height 22
type input "*"
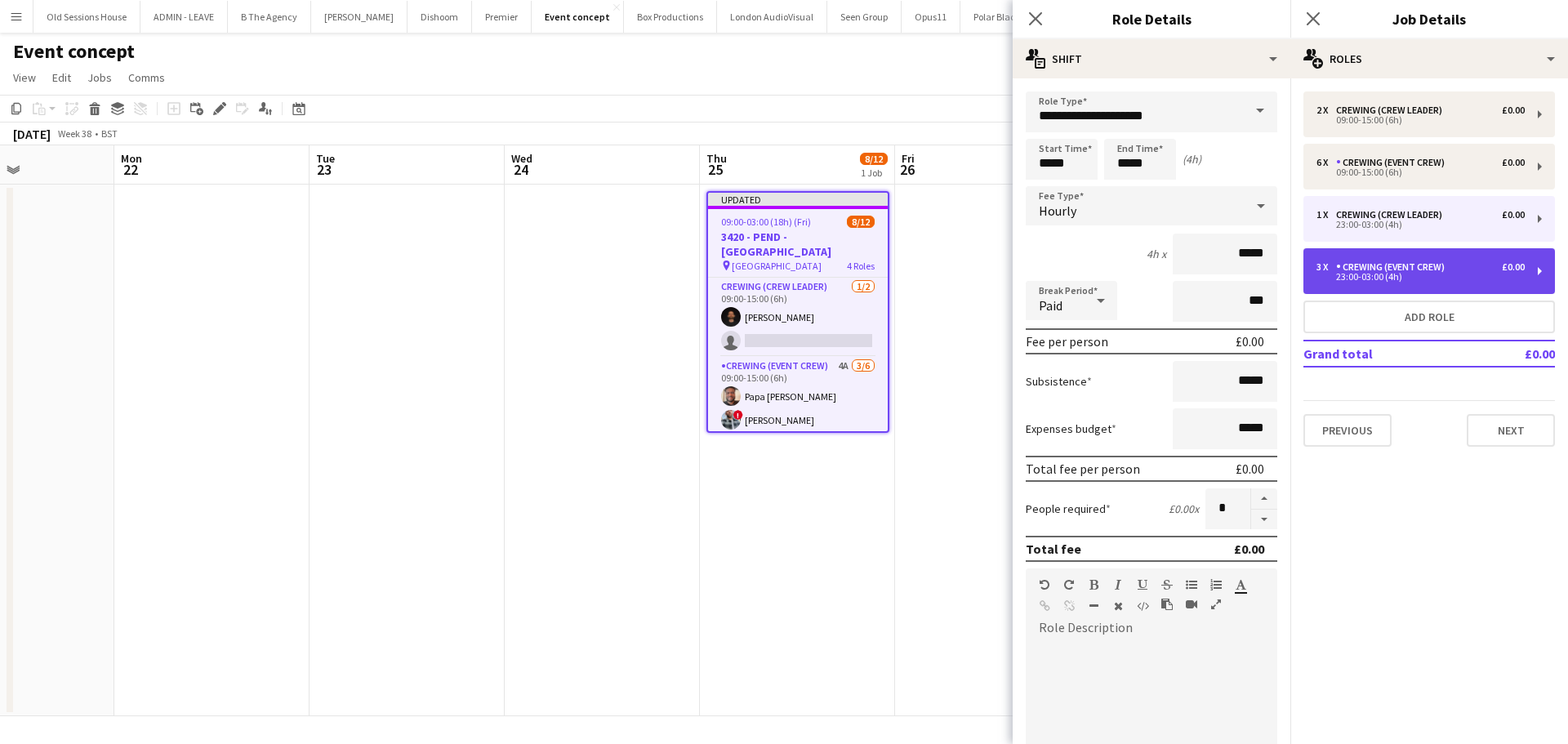
click at [1368, 274] on div "23:00-03:00 (4h)" at bounding box center [1420, 276] width 208 height 8
type input "**********"
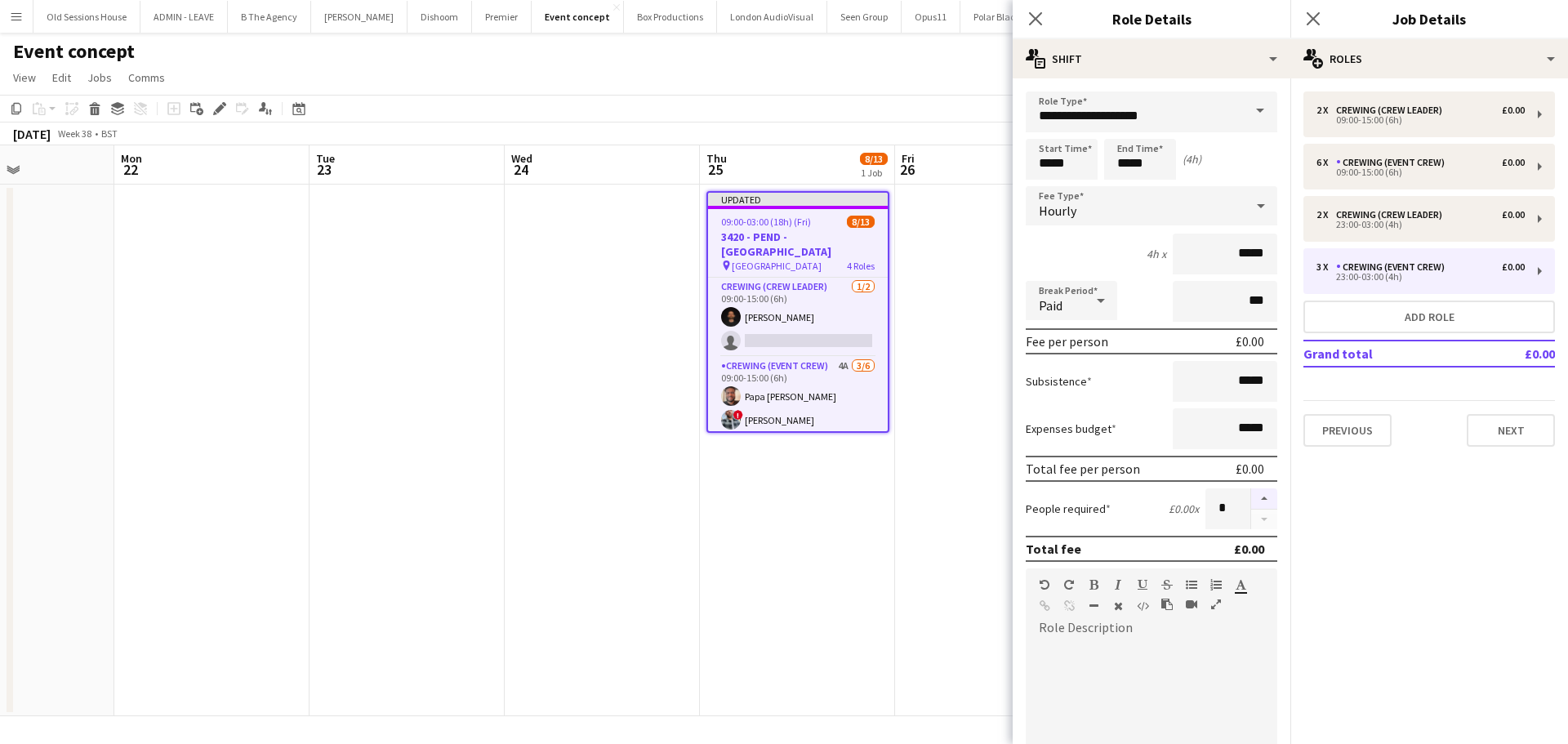
click at [1253, 492] on button "button" at bounding box center [1264, 499] width 26 height 22
type input "*"
click at [1029, 12] on icon at bounding box center [1035, 18] width 16 height 16
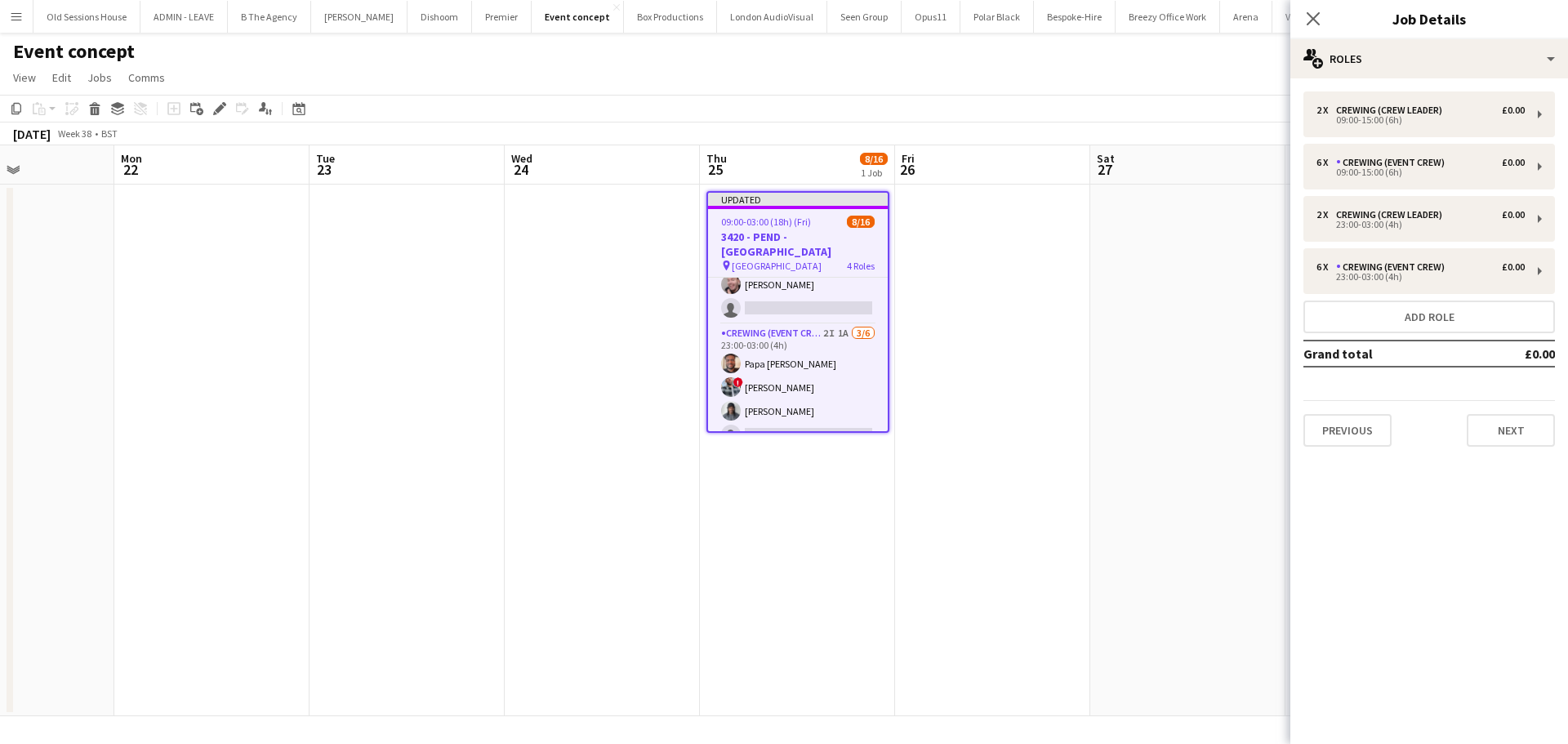
scroll to position [280, 0]
click at [814, 459] on app-date-cell "Updated 09:00-03:00 (18h) (Fri) 8/16 3420 - PEND - Royal Opera House pin Royal …" at bounding box center [797, 450] width 195 height 532
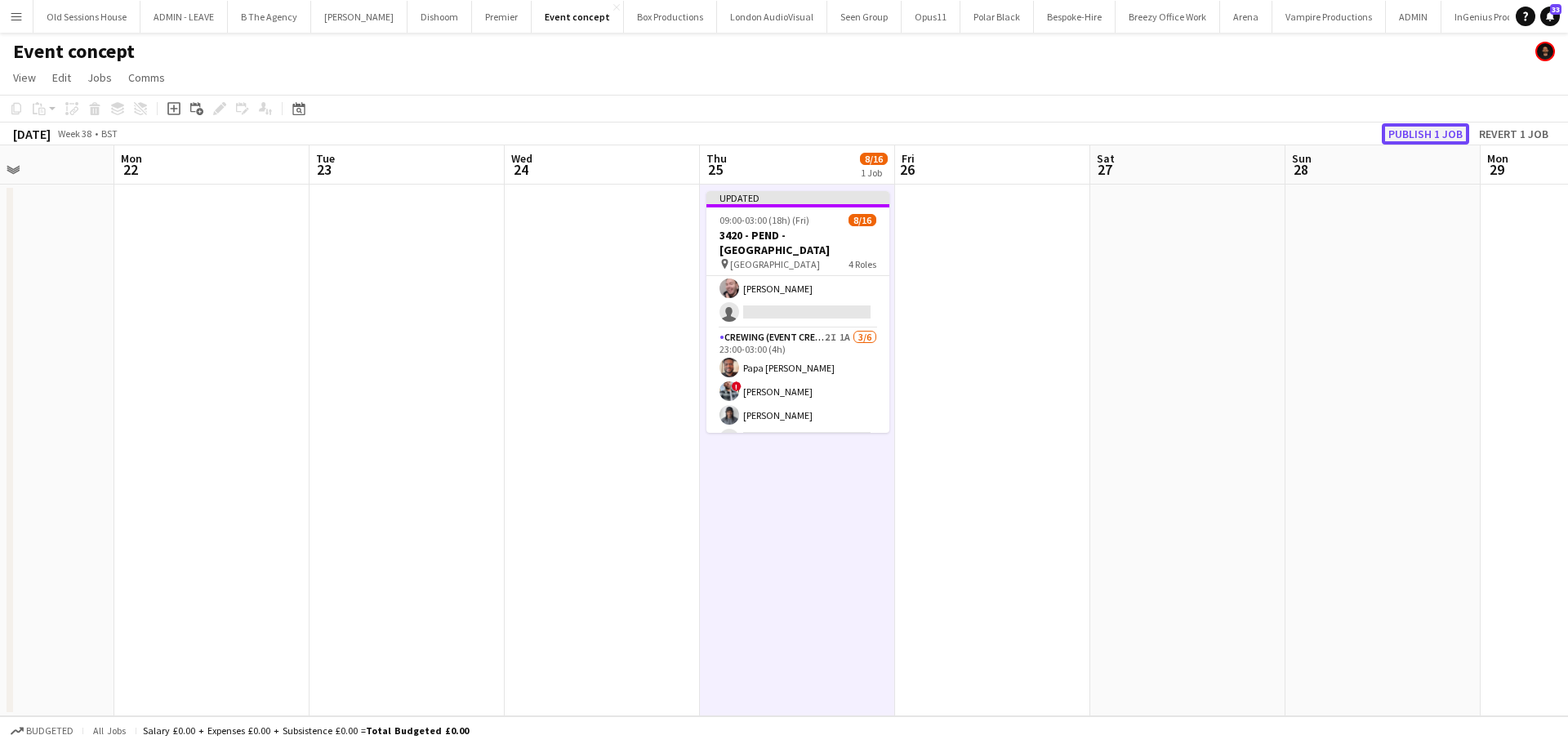
click at [1452, 133] on button "Publish 1 job" at bounding box center [1425, 133] width 87 height 22
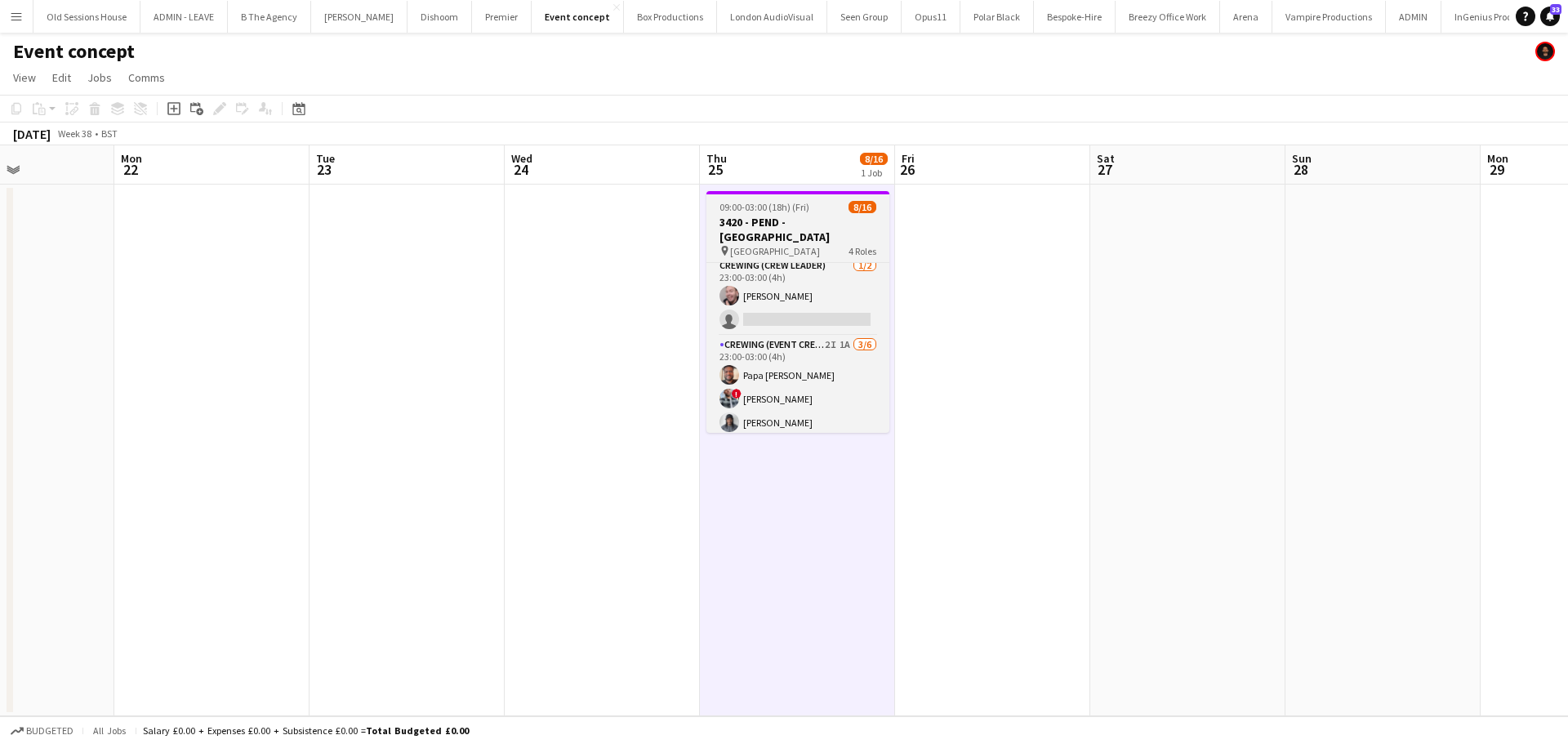
scroll to position [262, 0]
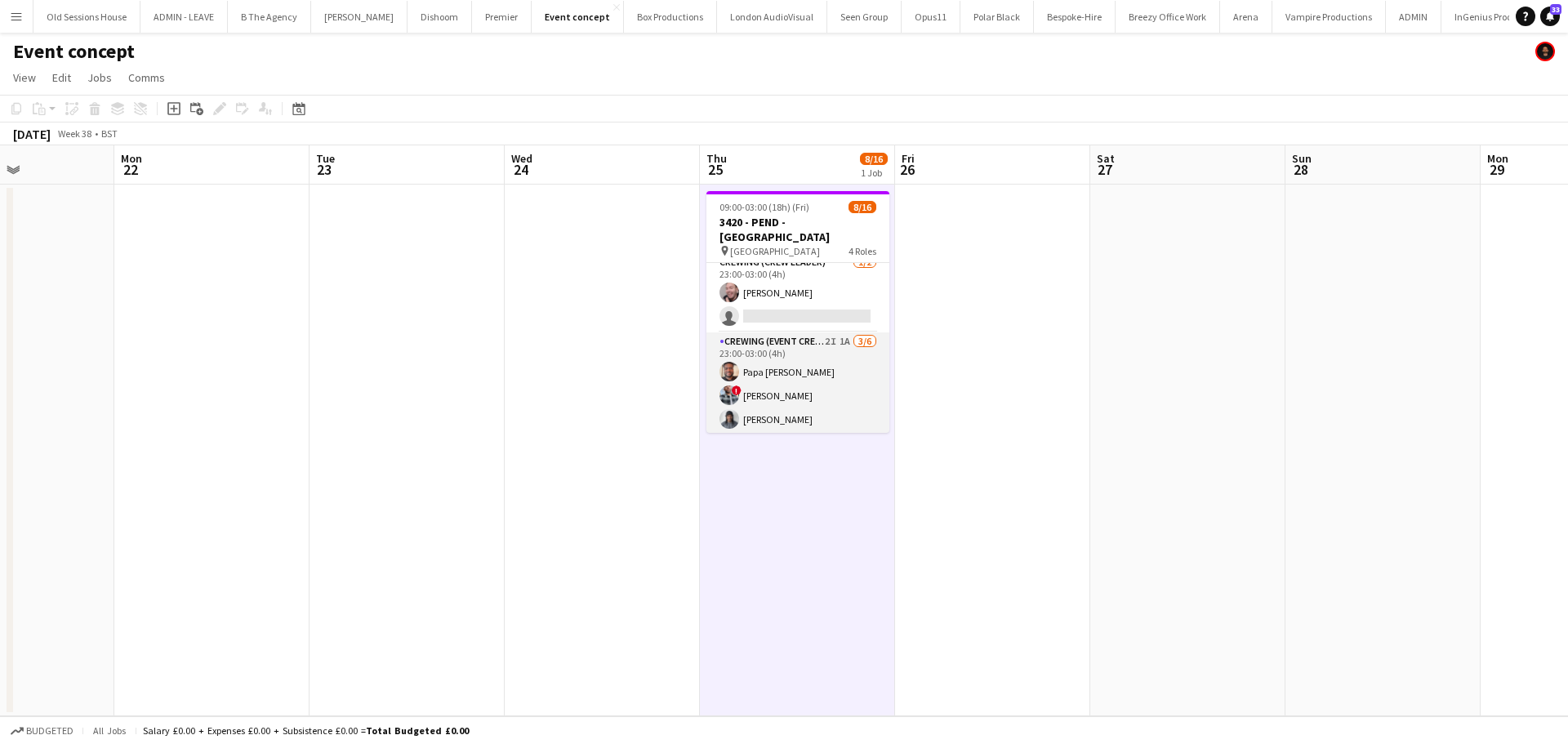
drag, startPoint x: 781, startPoint y: 395, endPoint x: 866, endPoint y: 354, distance: 94.4
click at [781, 393] on app-card-role "Crewing (Event Crew) 2I 1A 3/6 23:00-03:00 (4h) Papa Opoku-Adjei ! Kieran Brook…" at bounding box center [797, 419] width 183 height 174
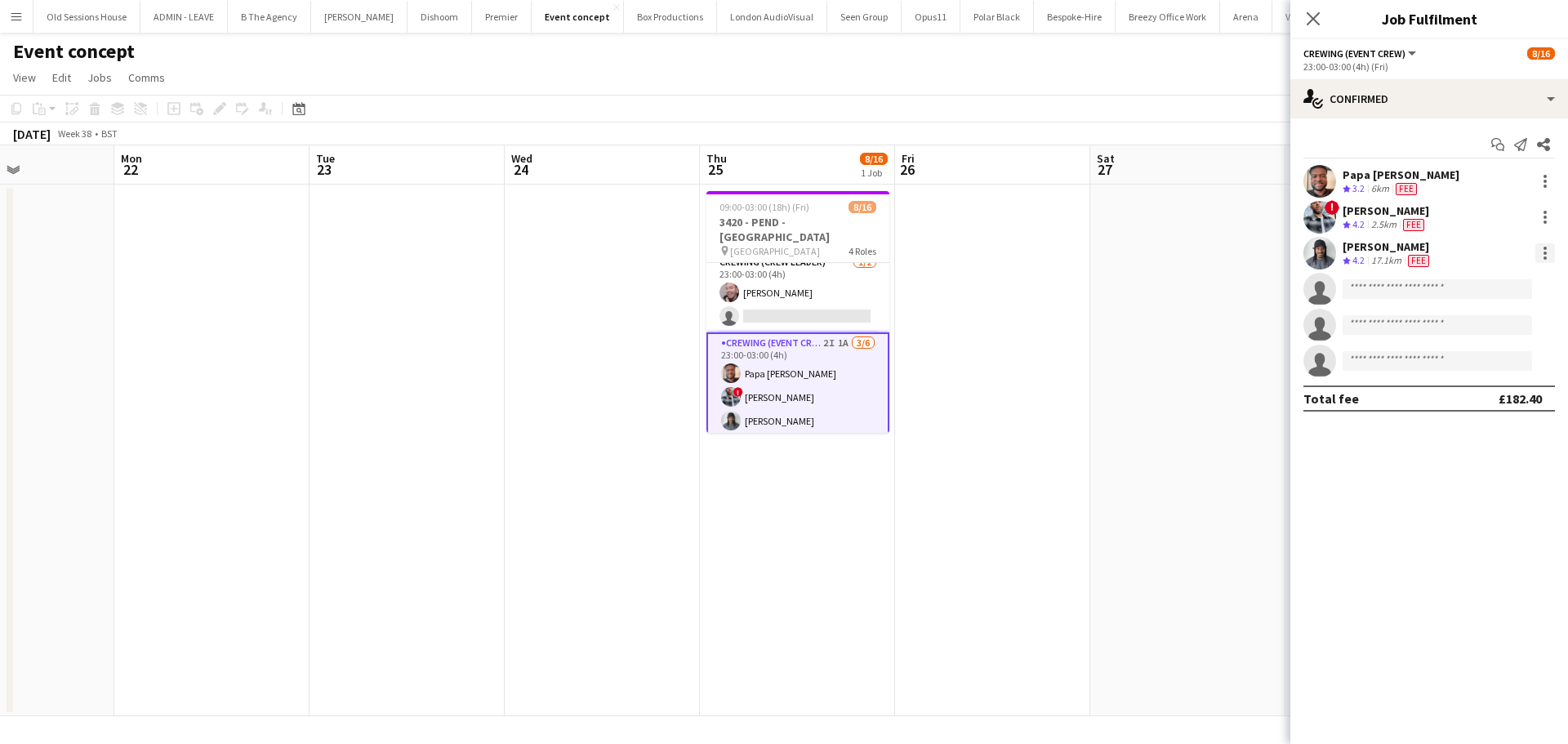
click at [1544, 249] on div at bounding box center [1545, 249] width 3 height 3
drag, startPoint x: 1456, startPoint y: 433, endPoint x: 1214, endPoint y: 452, distance: 242.7
click at [1456, 433] on span "Remove" at bounding box center [1465, 440] width 49 height 14
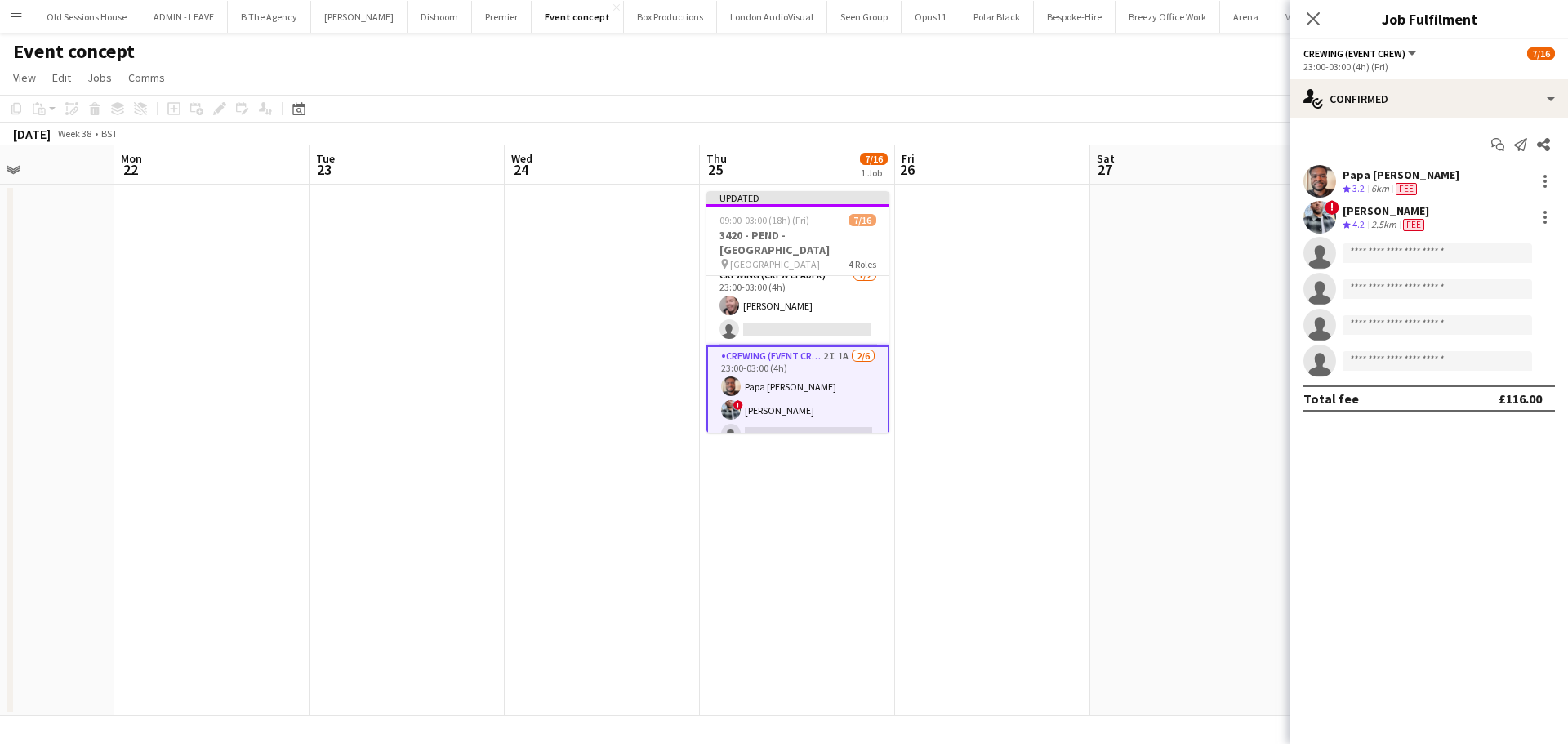
click at [784, 538] on app-date-cell "Updated 09:00-03:00 (18h) (Fri) 7/16 3420 - PEND - Royal Opera House pin Royal …" at bounding box center [797, 450] width 195 height 532
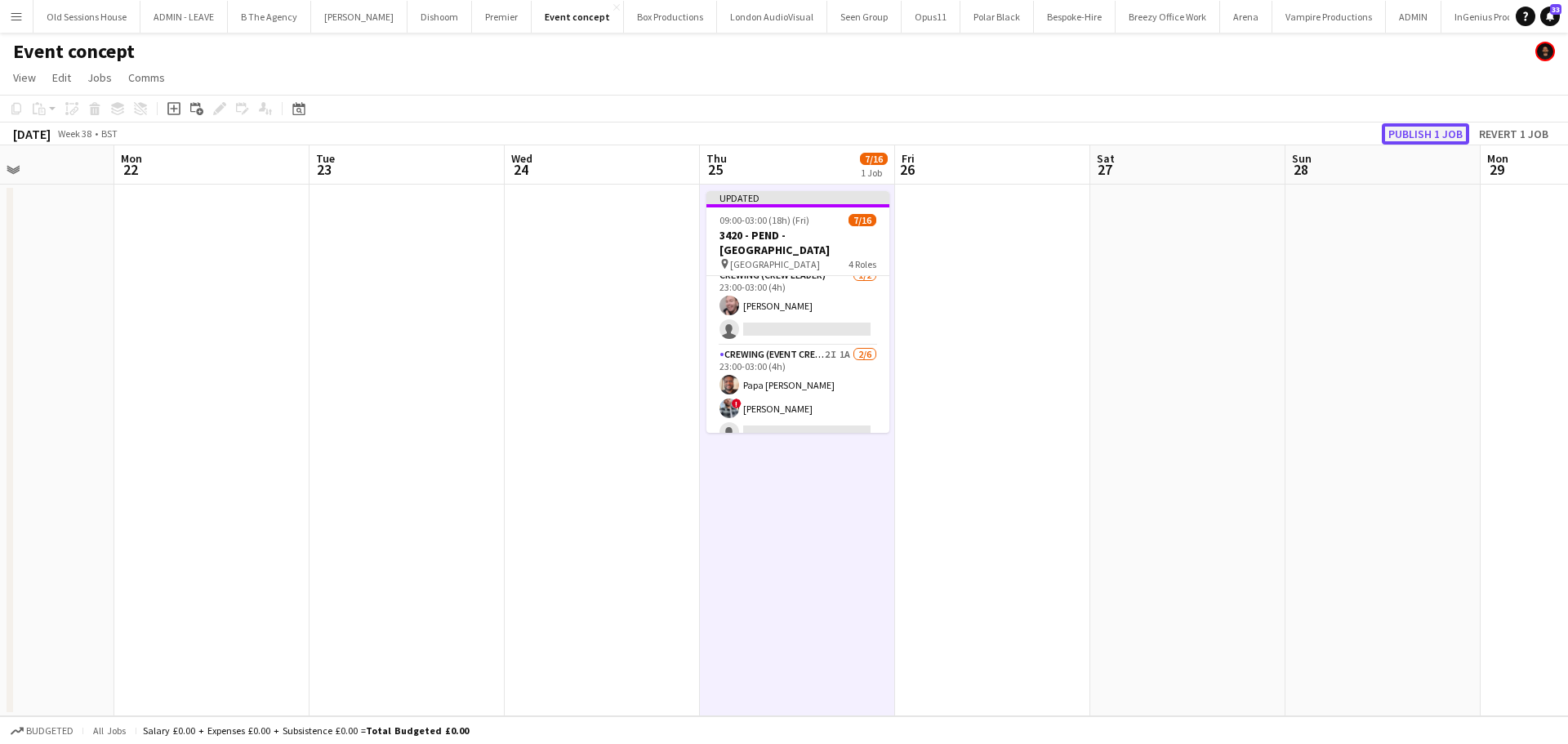
click at [1420, 129] on button "Publish 1 job" at bounding box center [1425, 133] width 87 height 22
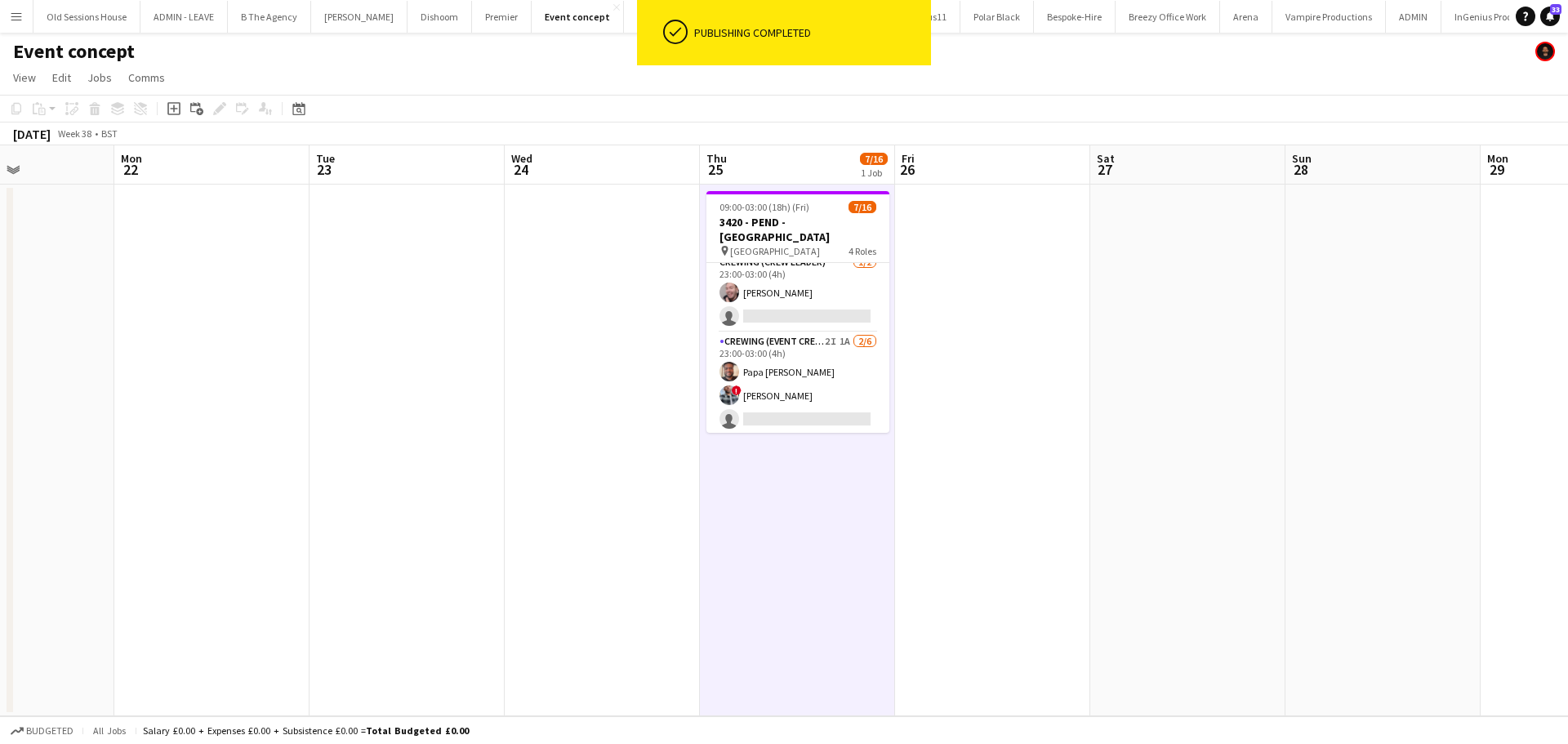
click at [786, 305] on app-card-role "Crewing (Crew Leader) 1/2 23:00-03:00 (4h) Eldon Taylor single-neutral-actions" at bounding box center [797, 292] width 183 height 79
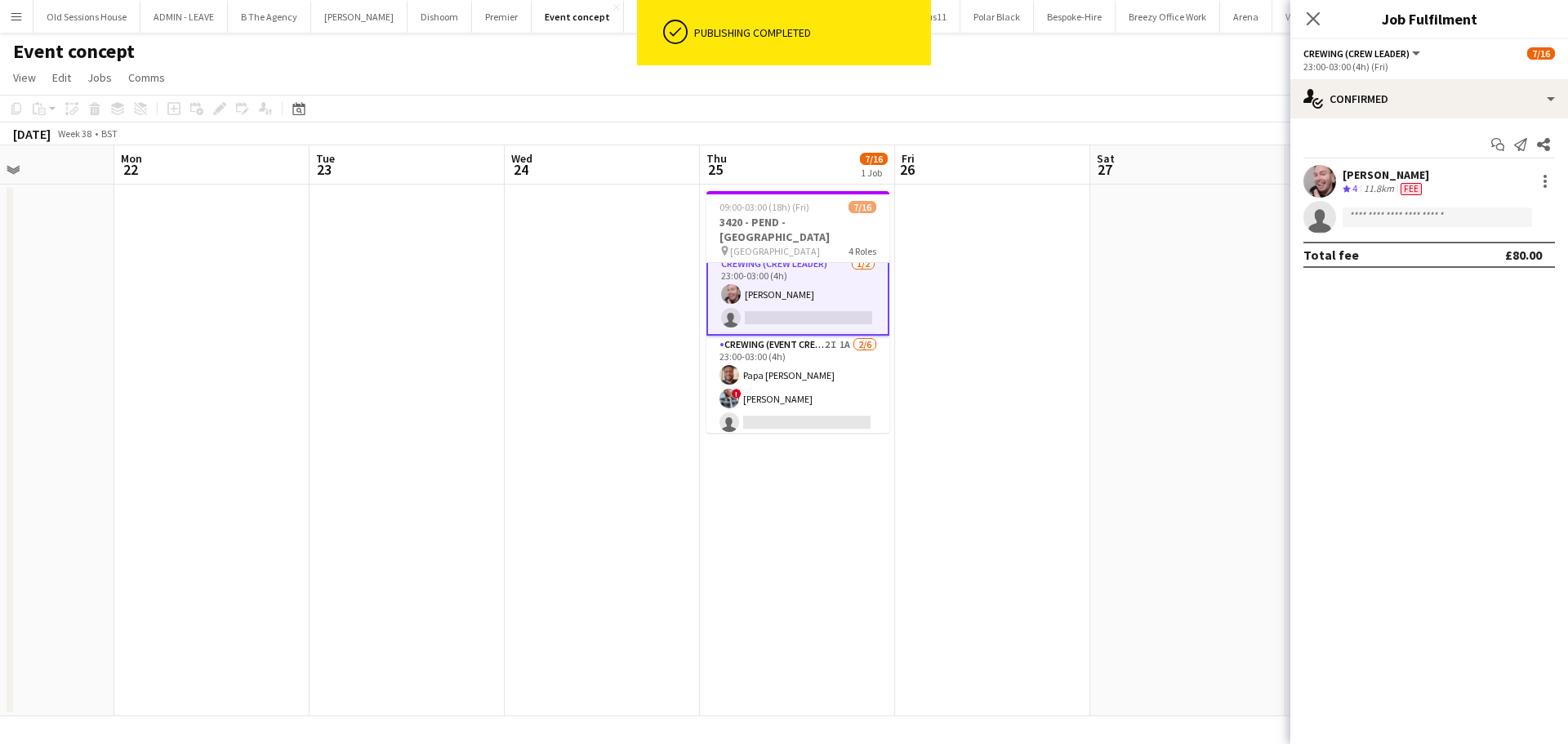
scroll to position [264, 0]
click at [1367, 221] on input at bounding box center [1437, 217] width 190 height 20
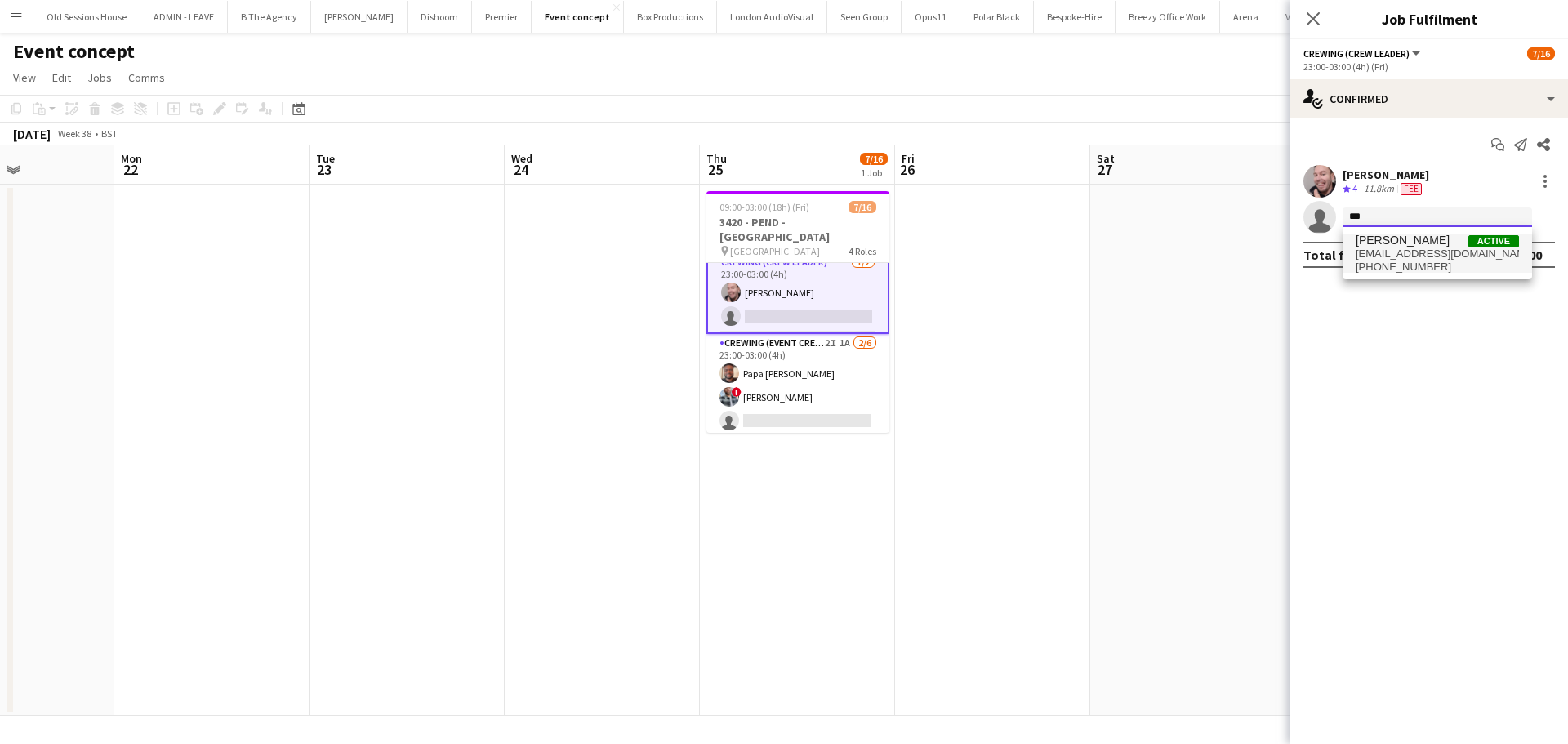
type input "***"
click at [1372, 235] on span "[PERSON_NAME]" at bounding box center [1403, 241] width 94 height 14
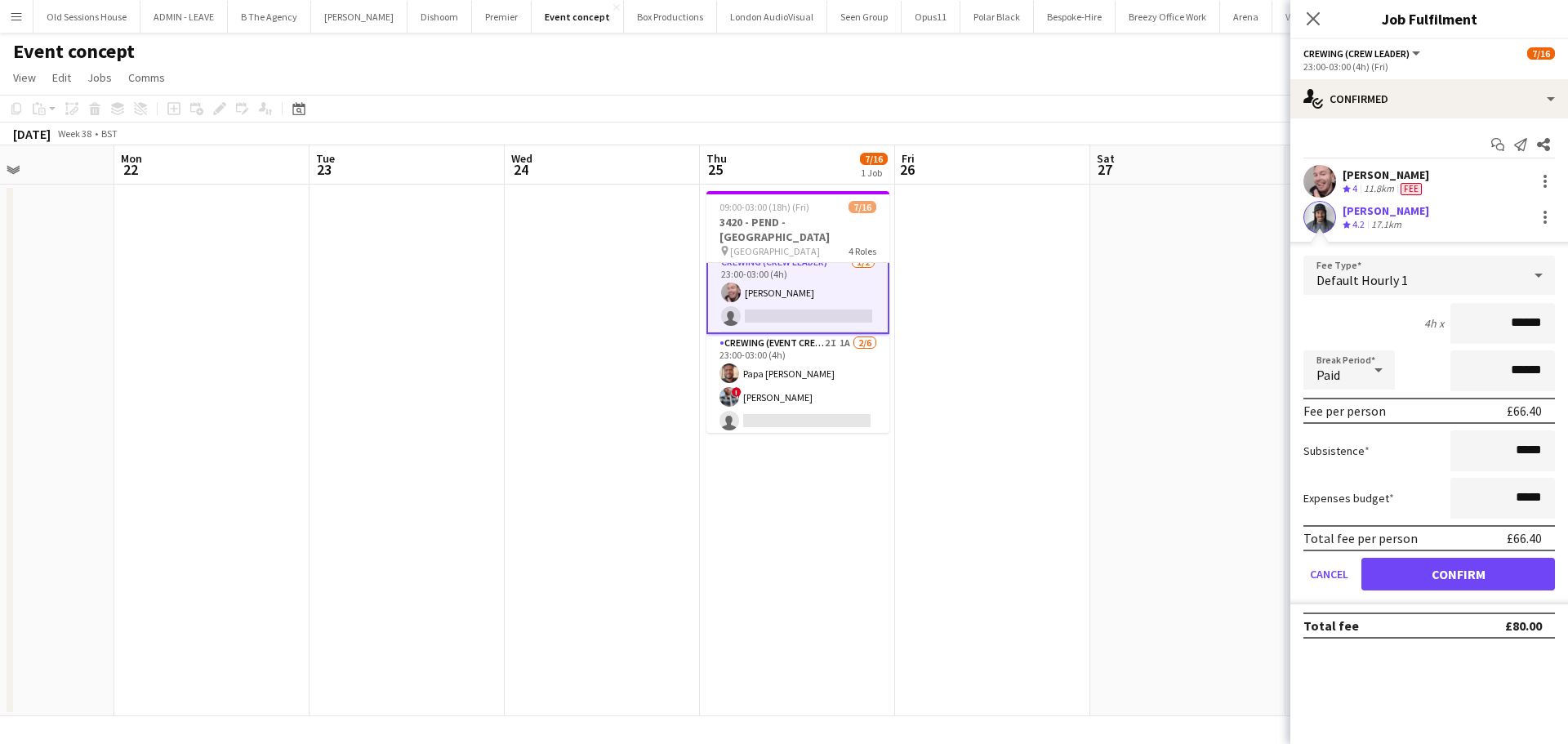
drag, startPoint x: 1542, startPoint y: 319, endPoint x: 1437, endPoint y: 332, distance: 105.8
click at [1437, 332] on div "4h x ******" at bounding box center [1429, 323] width 251 height 41
type input "***"
click at [1400, 314] on div "4h x ***" at bounding box center [1429, 323] width 251 height 41
click at [1433, 584] on button "Confirm" at bounding box center [1457, 574] width 193 height 33
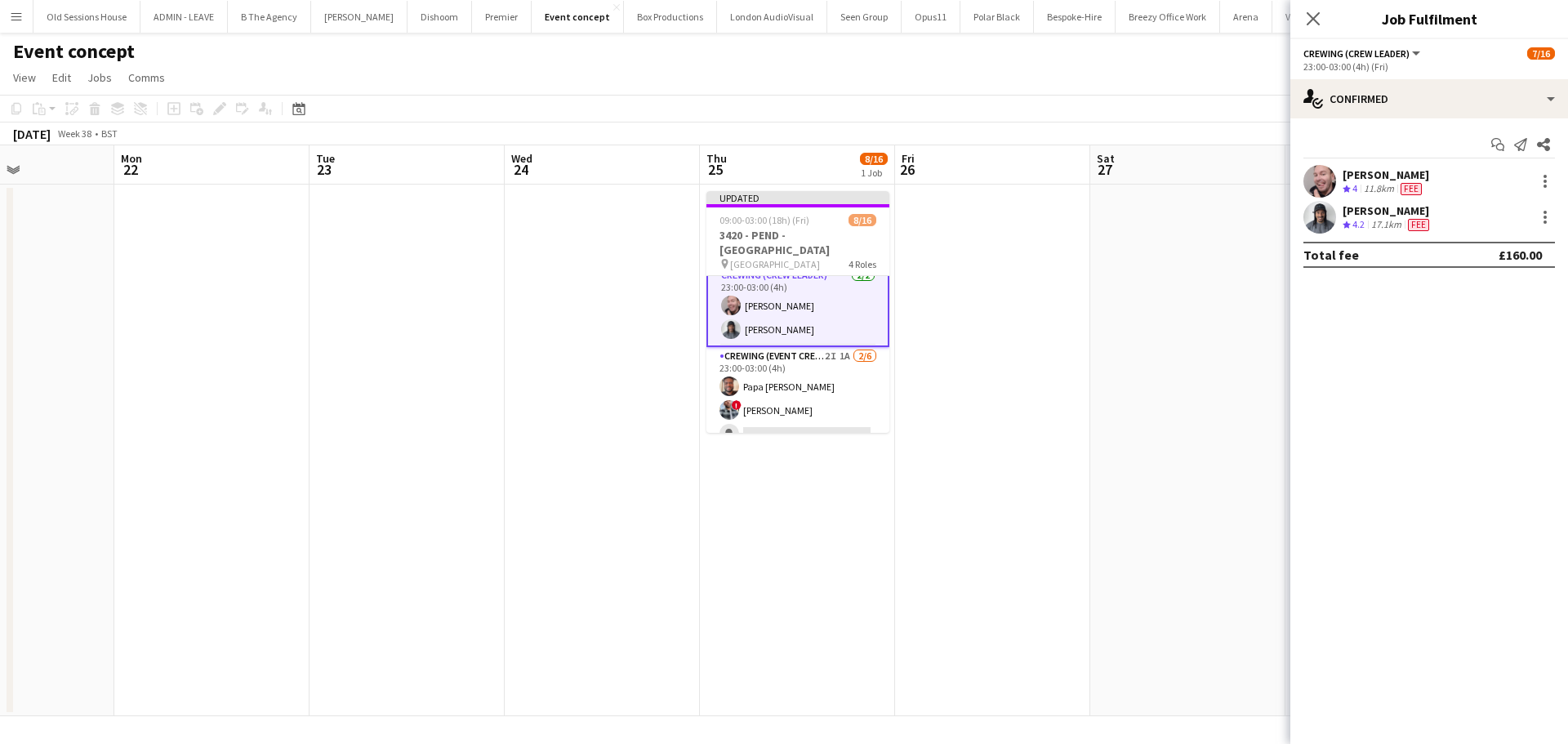
click at [807, 472] on app-date-cell "Updated 09:00-03:00 (18h) (Fri) 8/16 3420 - PEND - Royal Opera House pin Royal …" at bounding box center [797, 450] width 195 height 532
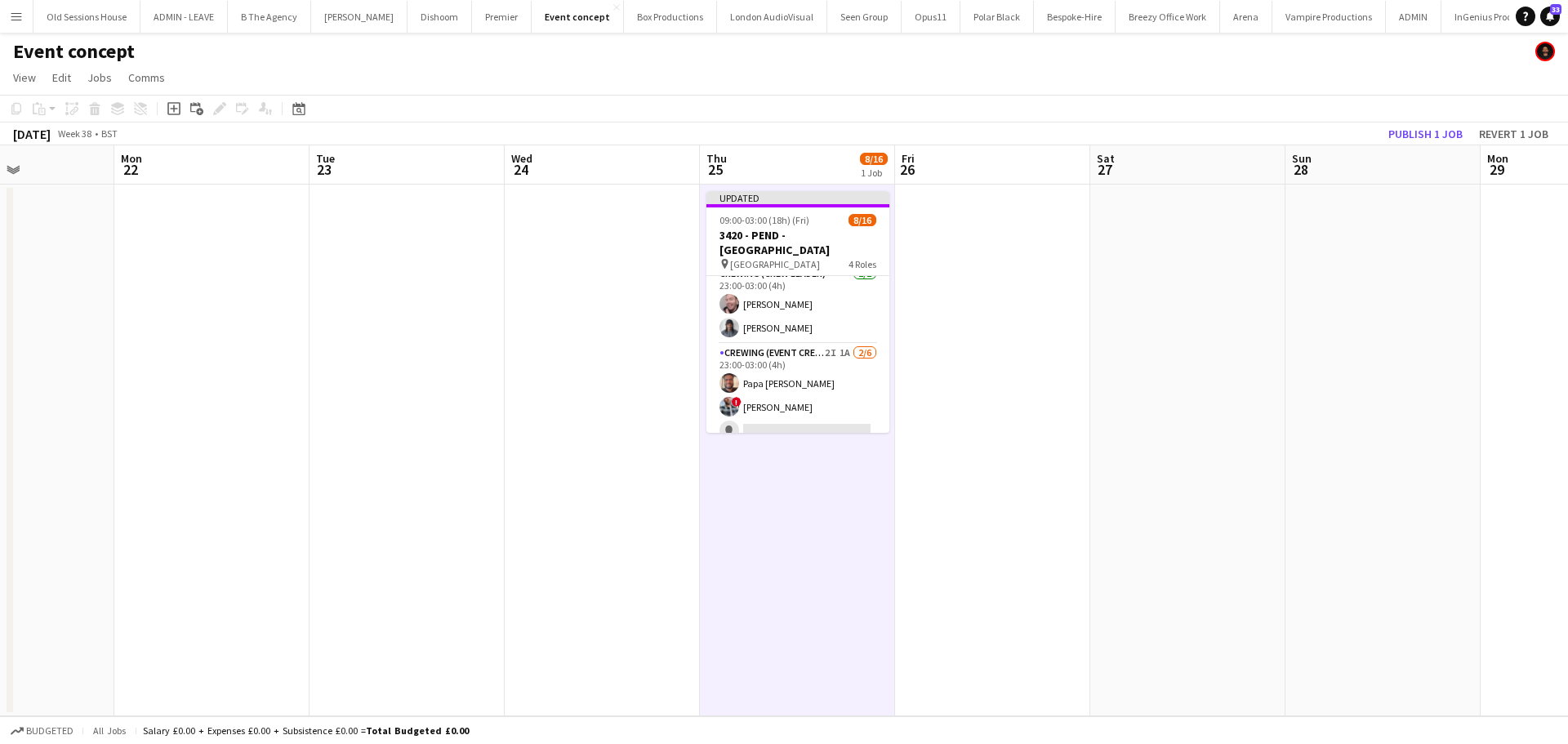
scroll to position [262, 0]
click at [1433, 133] on button "Publish 1 job" at bounding box center [1425, 133] width 87 height 22
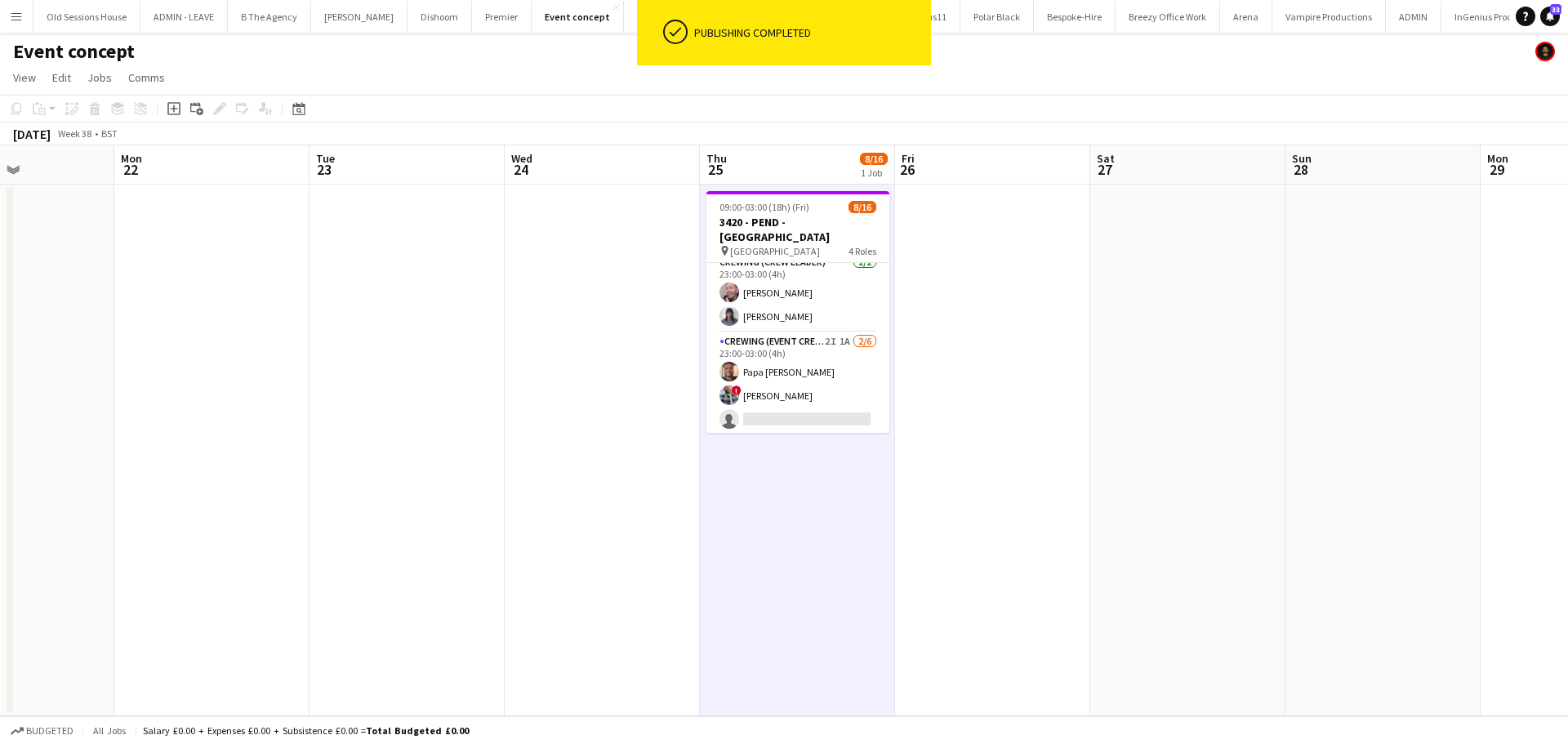
click at [846, 379] on app-card-role "Crewing (Event Crew) 2I 1A 2/6 23:00-03:00 (4h) Papa Opoku-Adjei ! Kieran Brook…" at bounding box center [797, 419] width 183 height 174
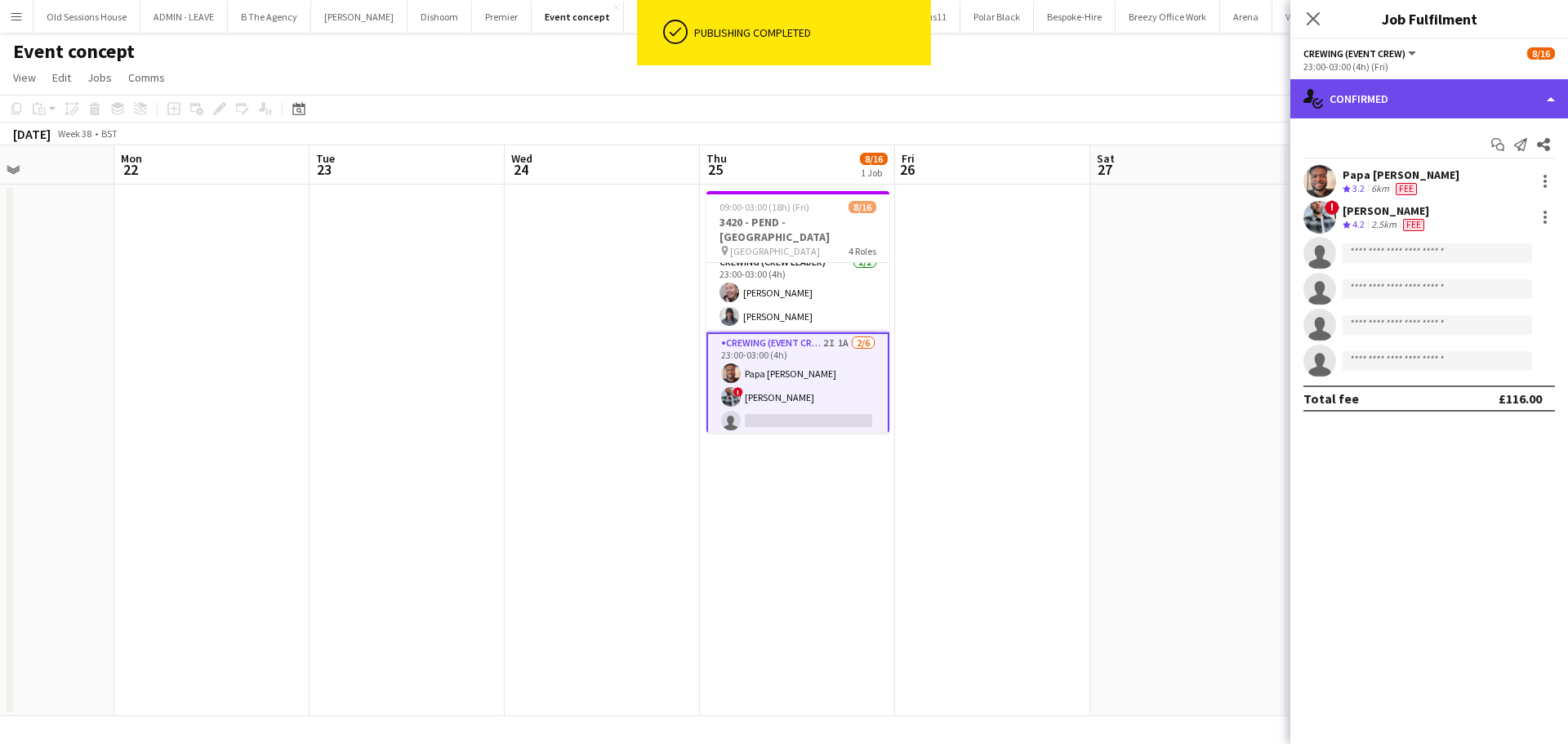
click at [1390, 97] on div "single-neutral-actions-check-2 Confirmed" at bounding box center [1429, 98] width 277 height 39
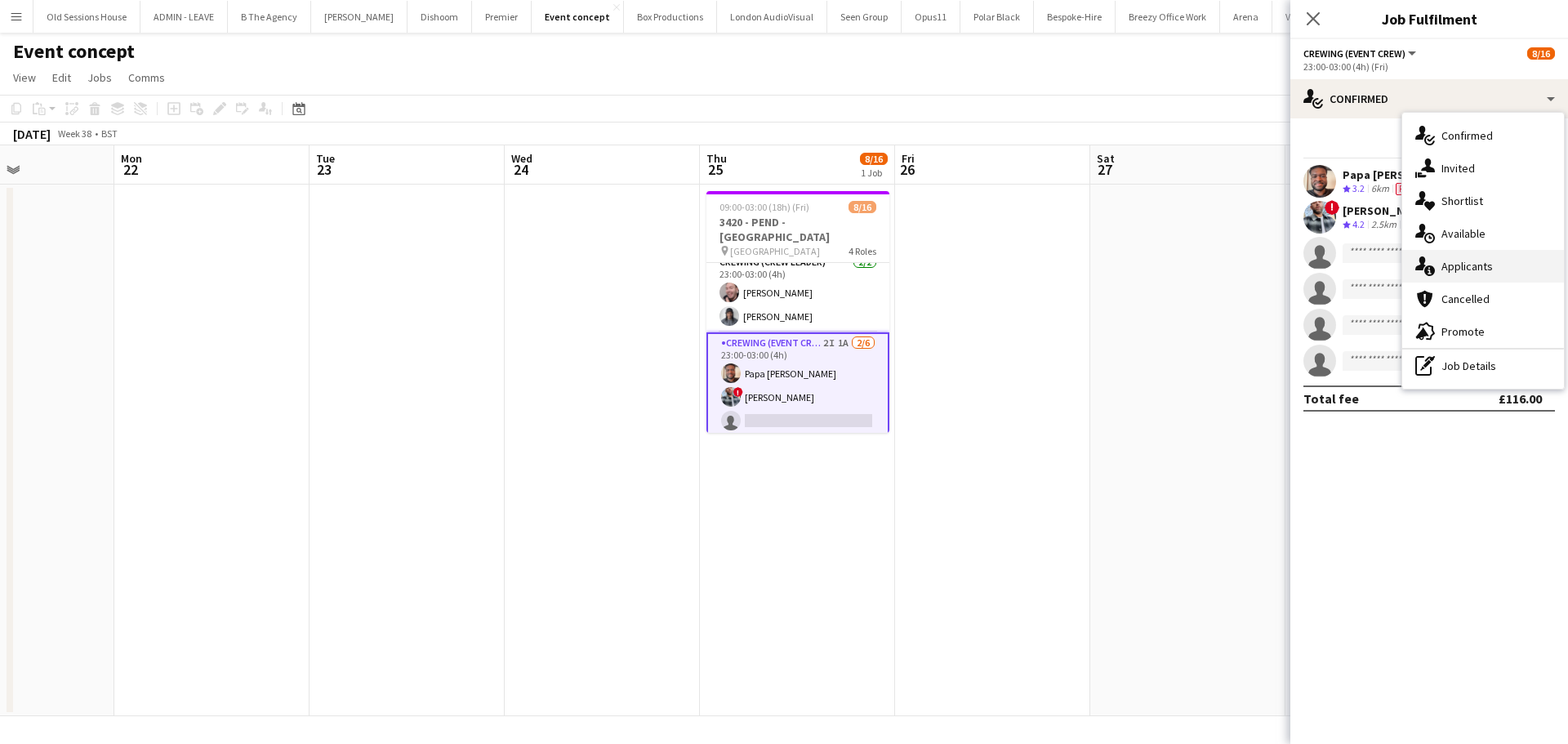
click at [1474, 256] on div "single-neutral-actions-information Applicants" at bounding box center [1482, 266] width 162 height 33
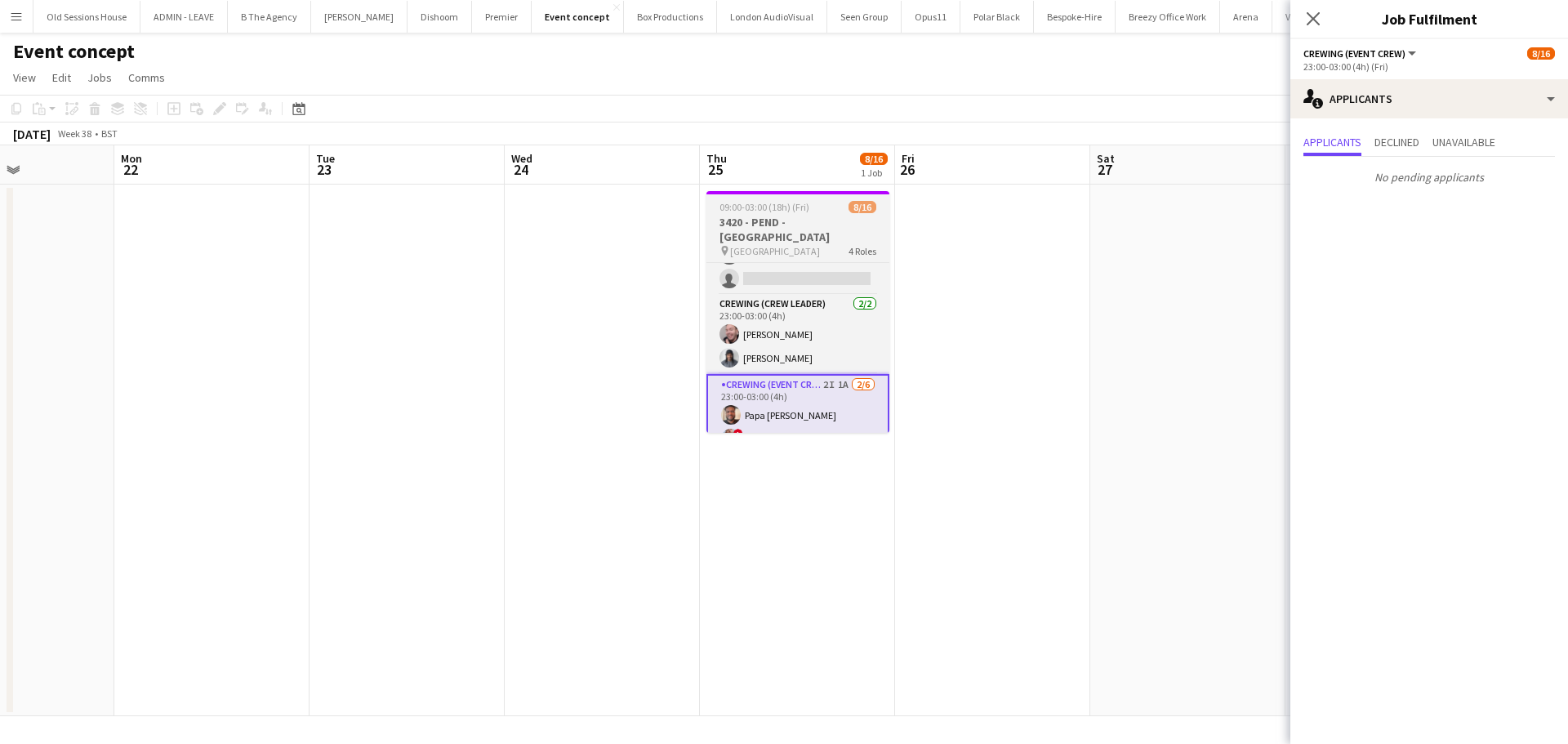
scroll to position [216, 0]
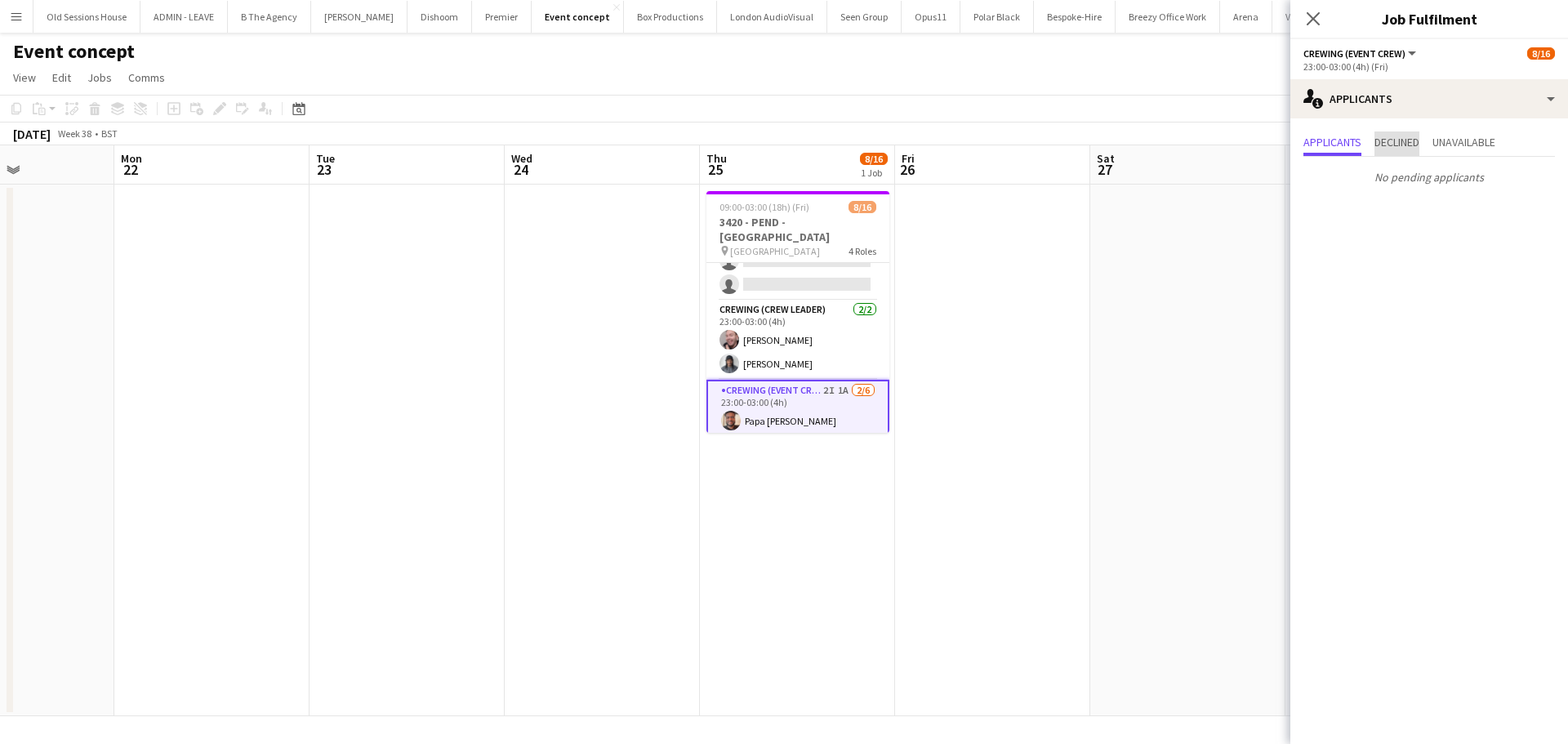
click at [1396, 142] on span "Declined" at bounding box center [1396, 141] width 45 height 11
click at [1455, 146] on span "Unavailable" at bounding box center [1463, 141] width 63 height 11
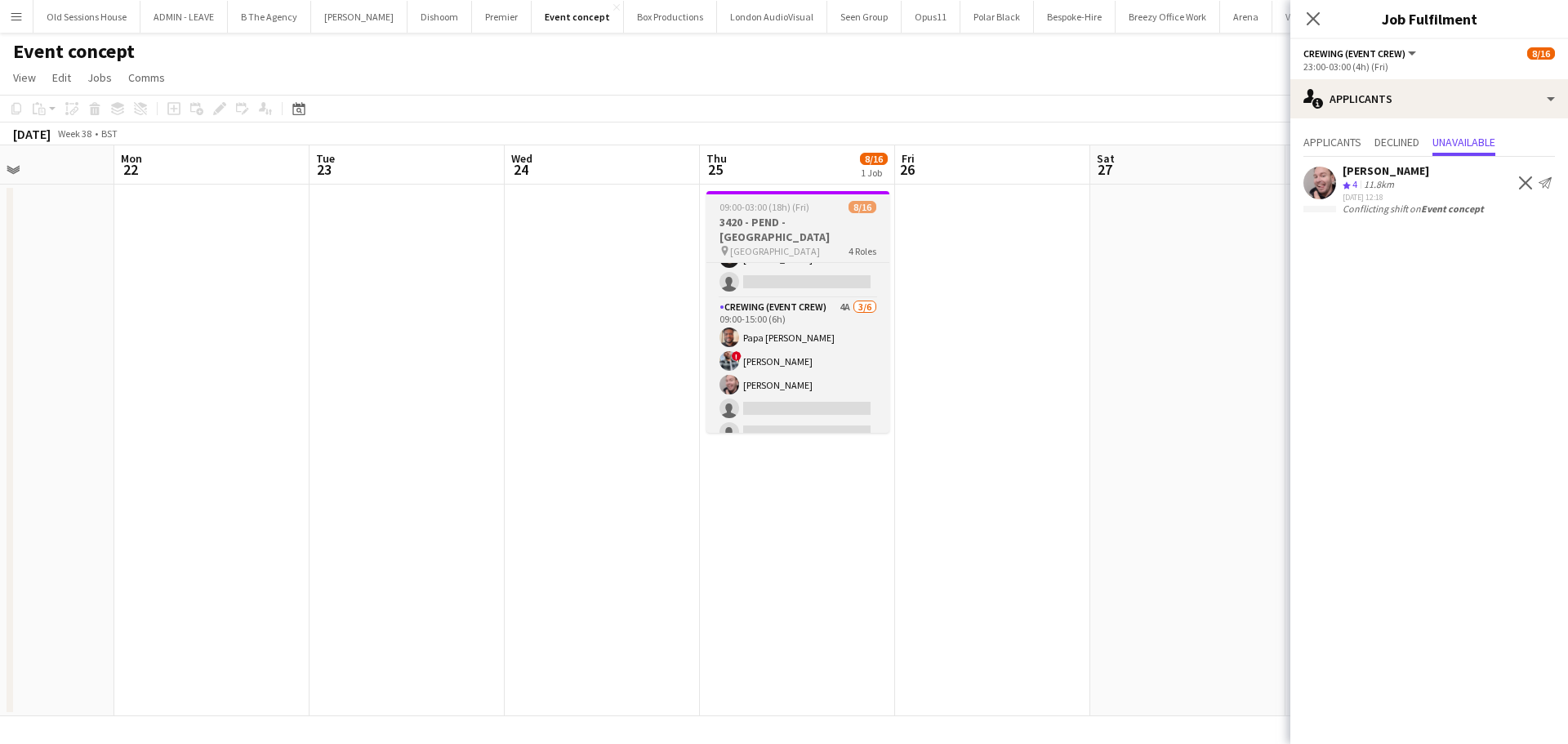
scroll to position [48, 0]
click at [844, 348] on app-card-role "Crewing (Event Crew) 4A 3/6 09:00-15:00 (6h) Papa Opoku-Adjei ! Kieran Brooks E…" at bounding box center [797, 381] width 183 height 174
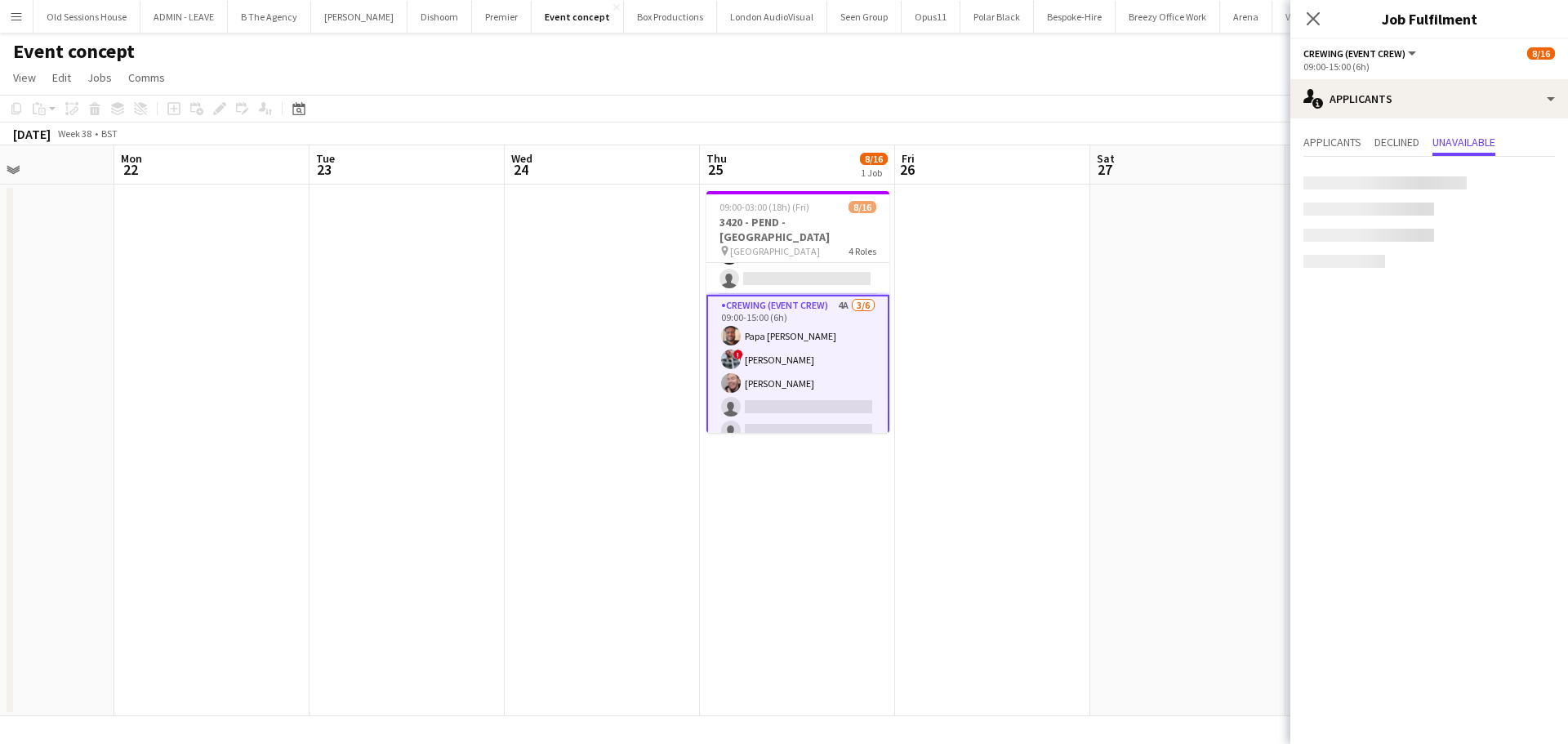
scroll to position [0, 472]
click at [1380, 147] on span "Declined" at bounding box center [1396, 141] width 45 height 11
click at [1328, 148] on span "Applicants" at bounding box center [1332, 141] width 58 height 11
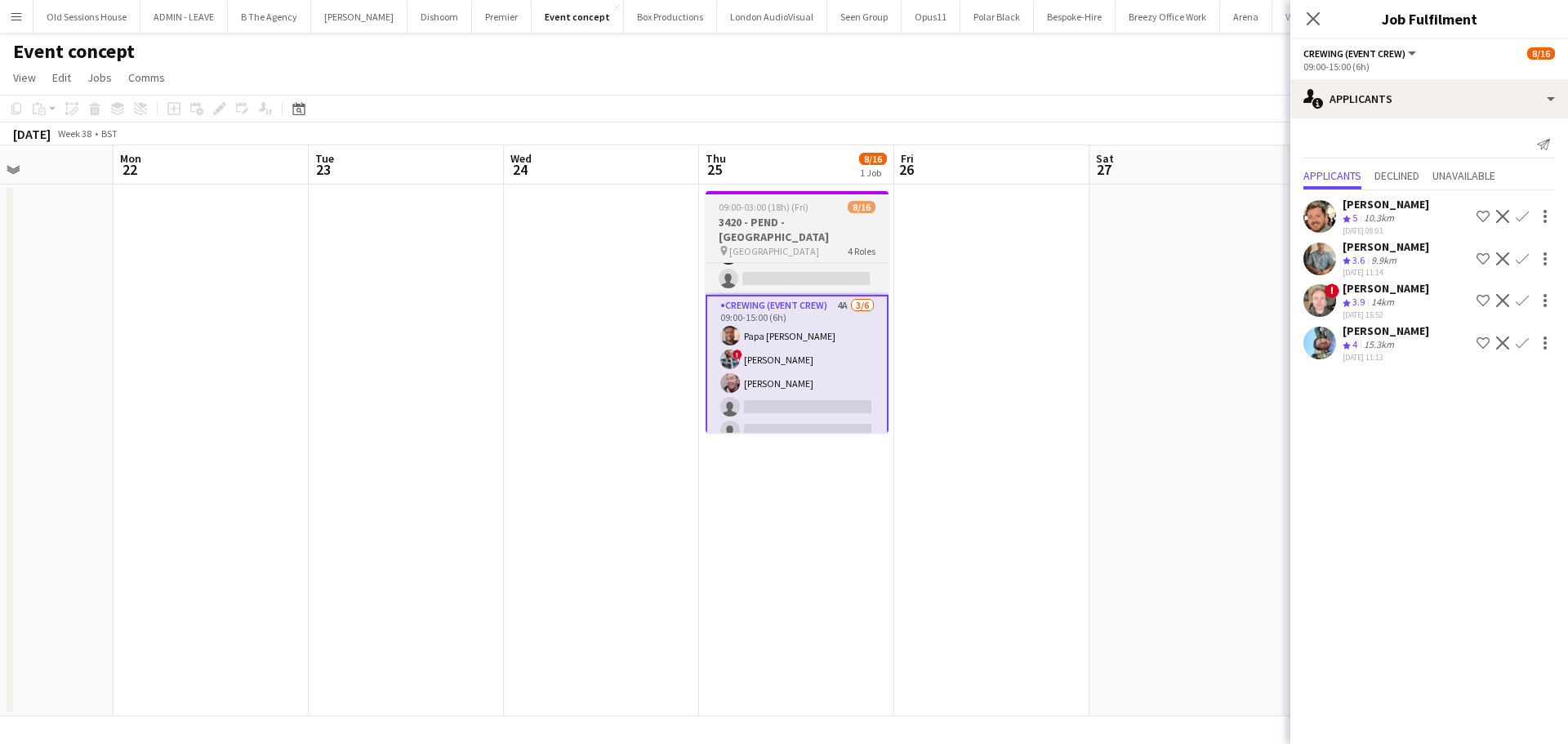
scroll to position [0, 0]
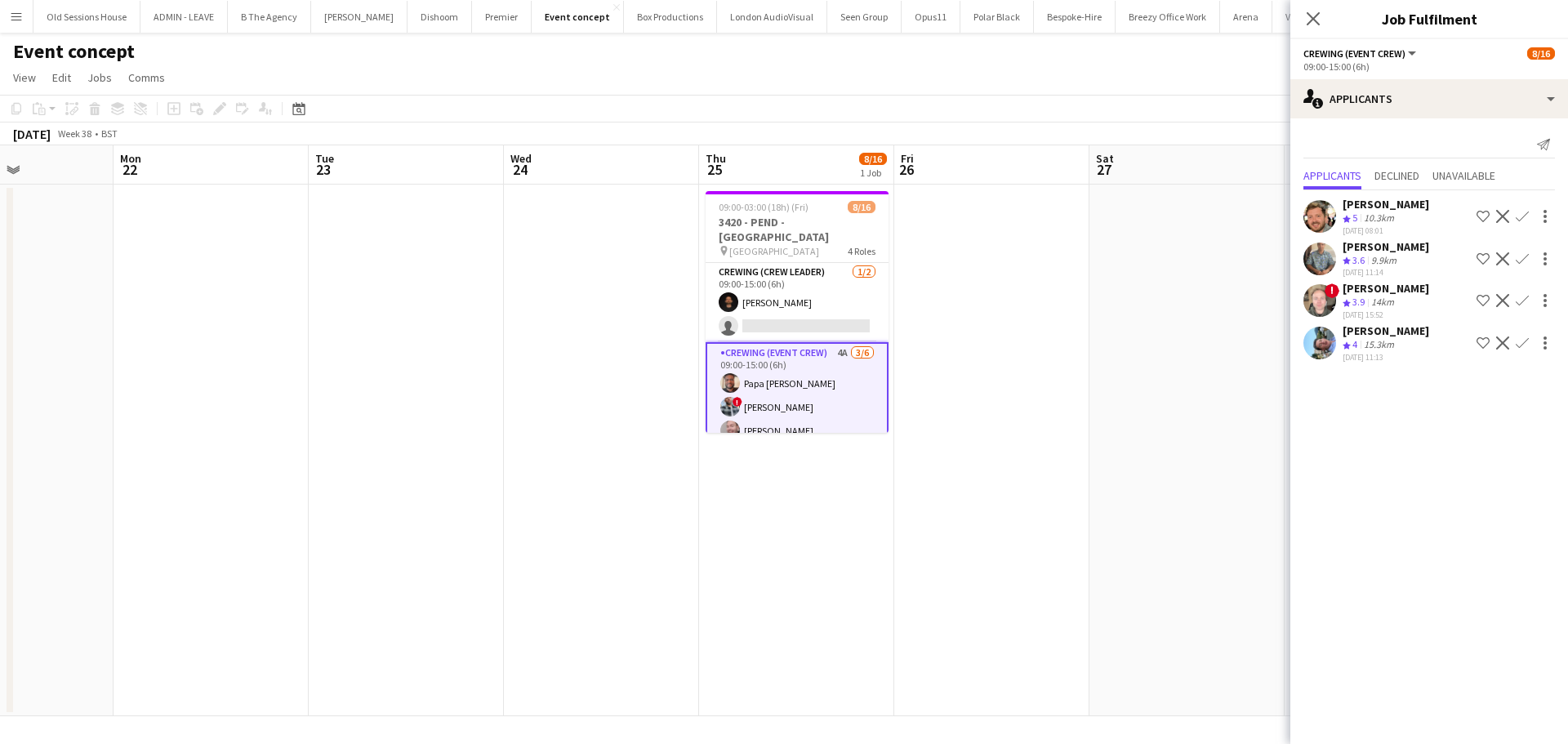
click at [803, 388] on app-card-role "Crewing (Event Crew) 4A 3/6 09:00-15:00 (6h) Papa Opoku-Adjei ! Kieran Brooks E…" at bounding box center [796, 430] width 183 height 178
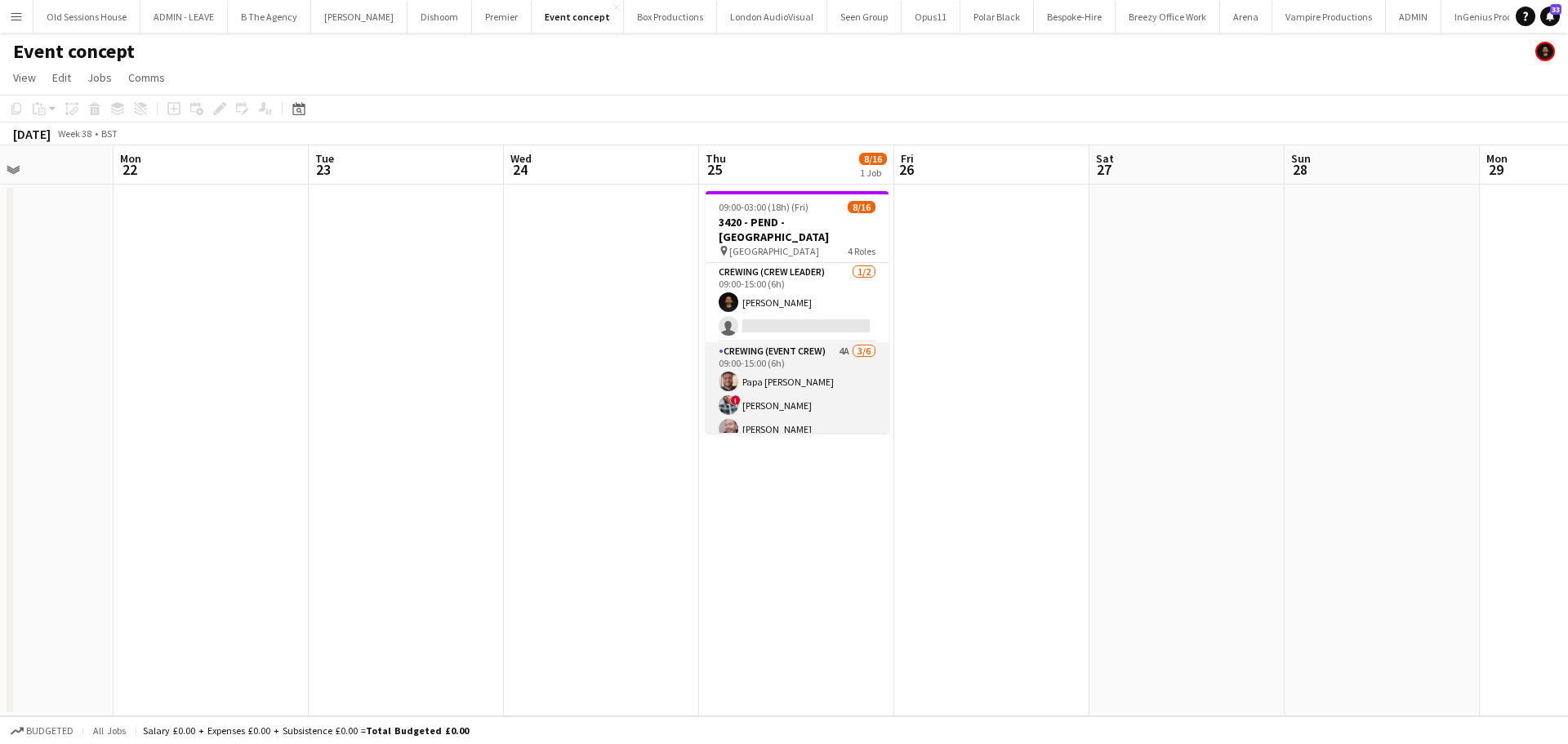
click at [830, 396] on app-card-role "Crewing (Event Crew) 4A 3/6 09:00-15:00 (6h) Papa Opoku-Adjei ! Kieran Brooks E…" at bounding box center [796, 429] width 183 height 174
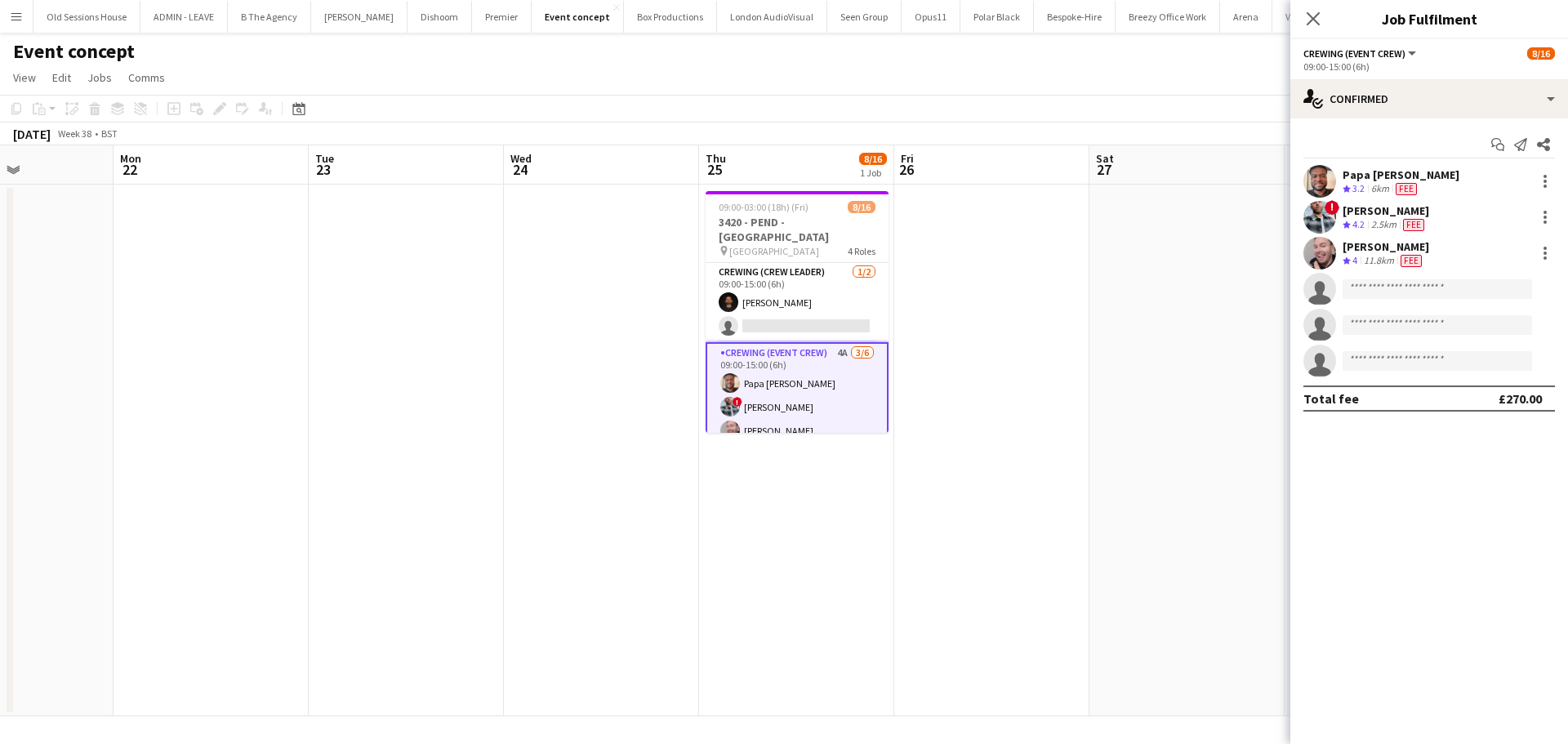
drag, startPoint x: 1557, startPoint y: 253, endPoint x: 1542, endPoint y: 252, distance: 15.0
click at [1556, 252] on div "Eldon Taylor Crew rating 4 11.8km Fee" at bounding box center [1429, 253] width 277 height 33
click at [1542, 251] on div at bounding box center [1545, 253] width 20 height 20
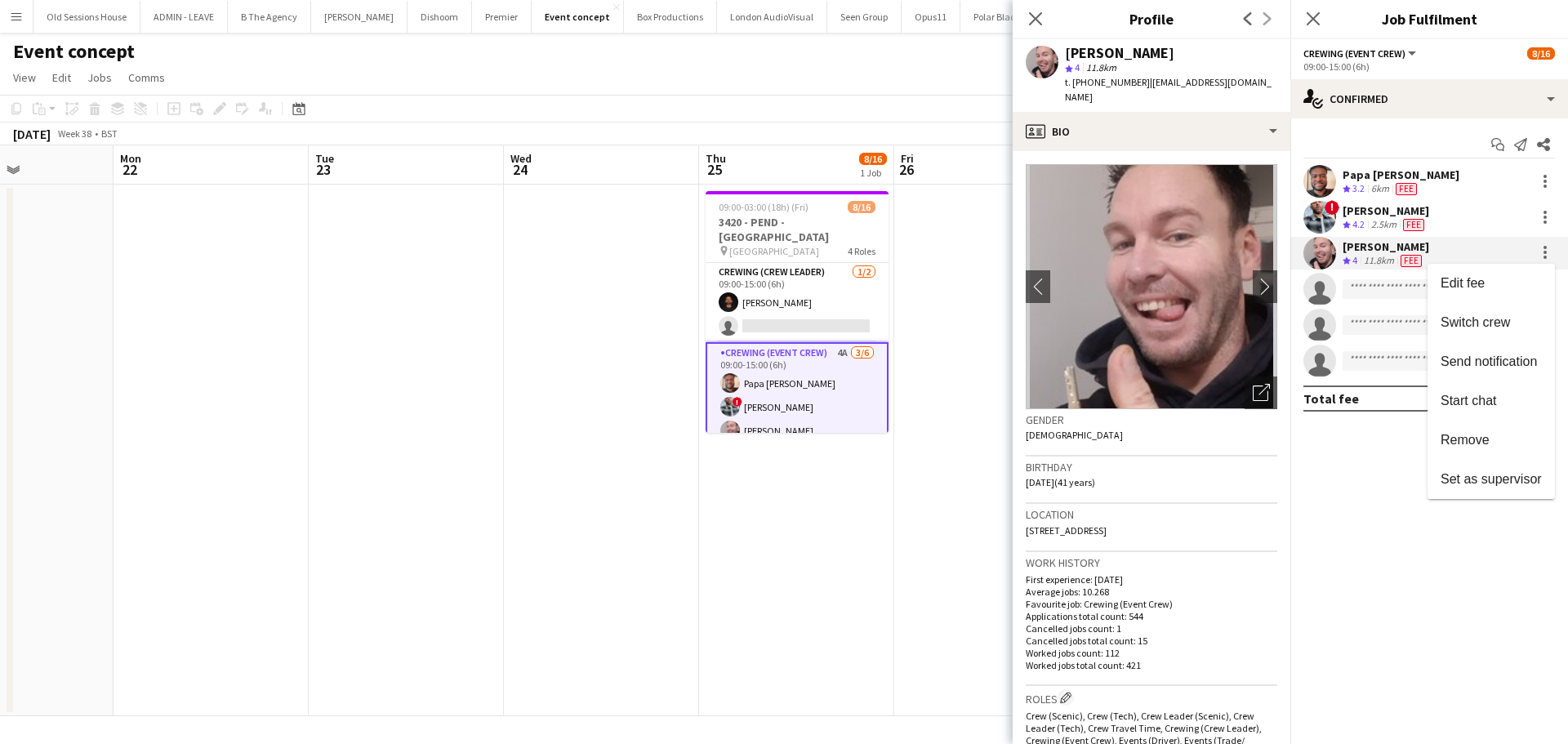
click at [1464, 430] on button "Remove" at bounding box center [1491, 439] width 127 height 39
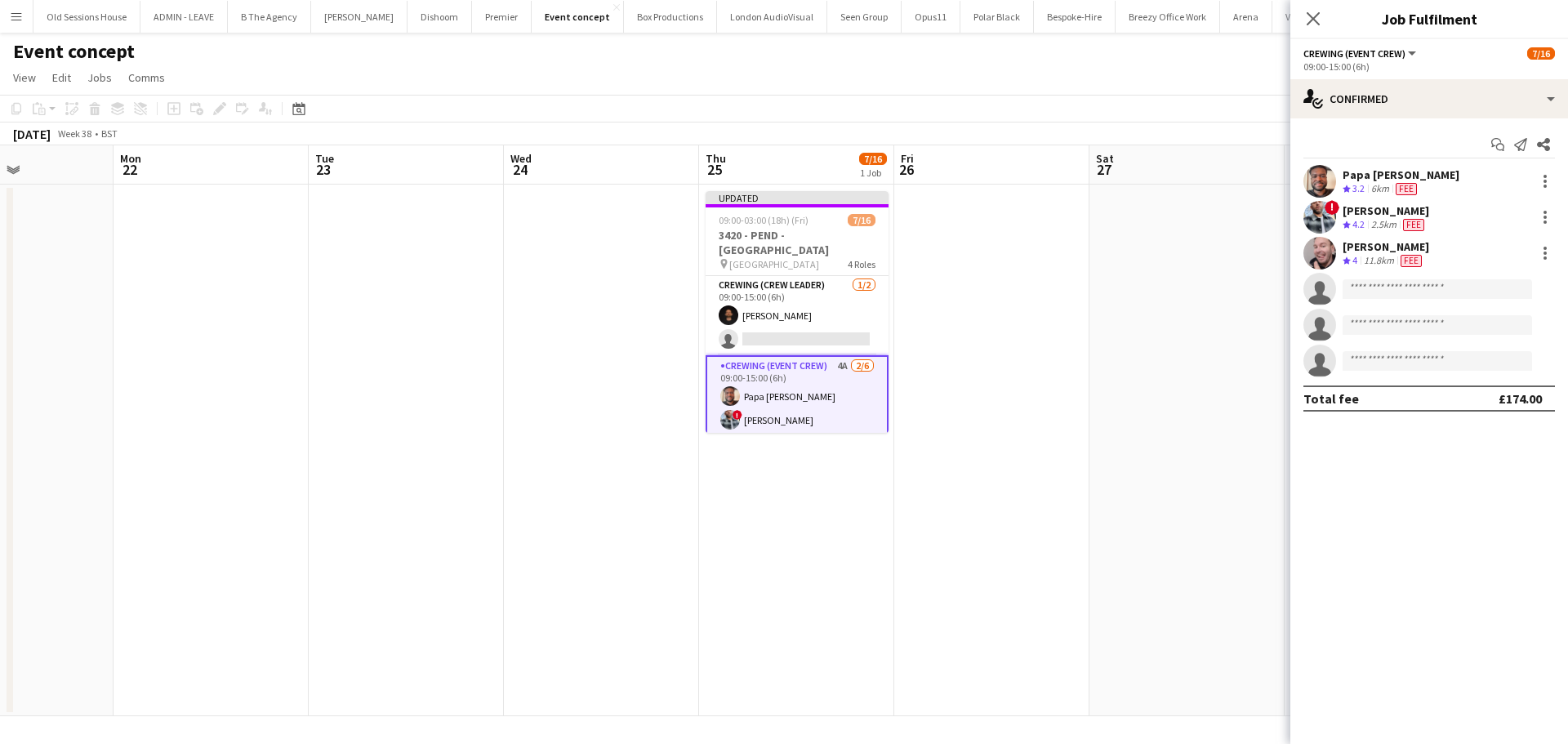
click at [774, 481] on app-calendar-viewport "Fri 19 Sat 20 Sun 21 Mon 22 Tue 23 Wed 24 Thu 25 7/16 1 Job Fri 26 Sat 27 Sun 2…" at bounding box center [784, 430] width 1568 height 571
click at [822, 497] on app-date-cell "Updated 09:00-03:00 (18h) (Fri) 7/16 3420 - PEND - Royal Opera House pin Royal …" at bounding box center [802, 450] width 195 height 532
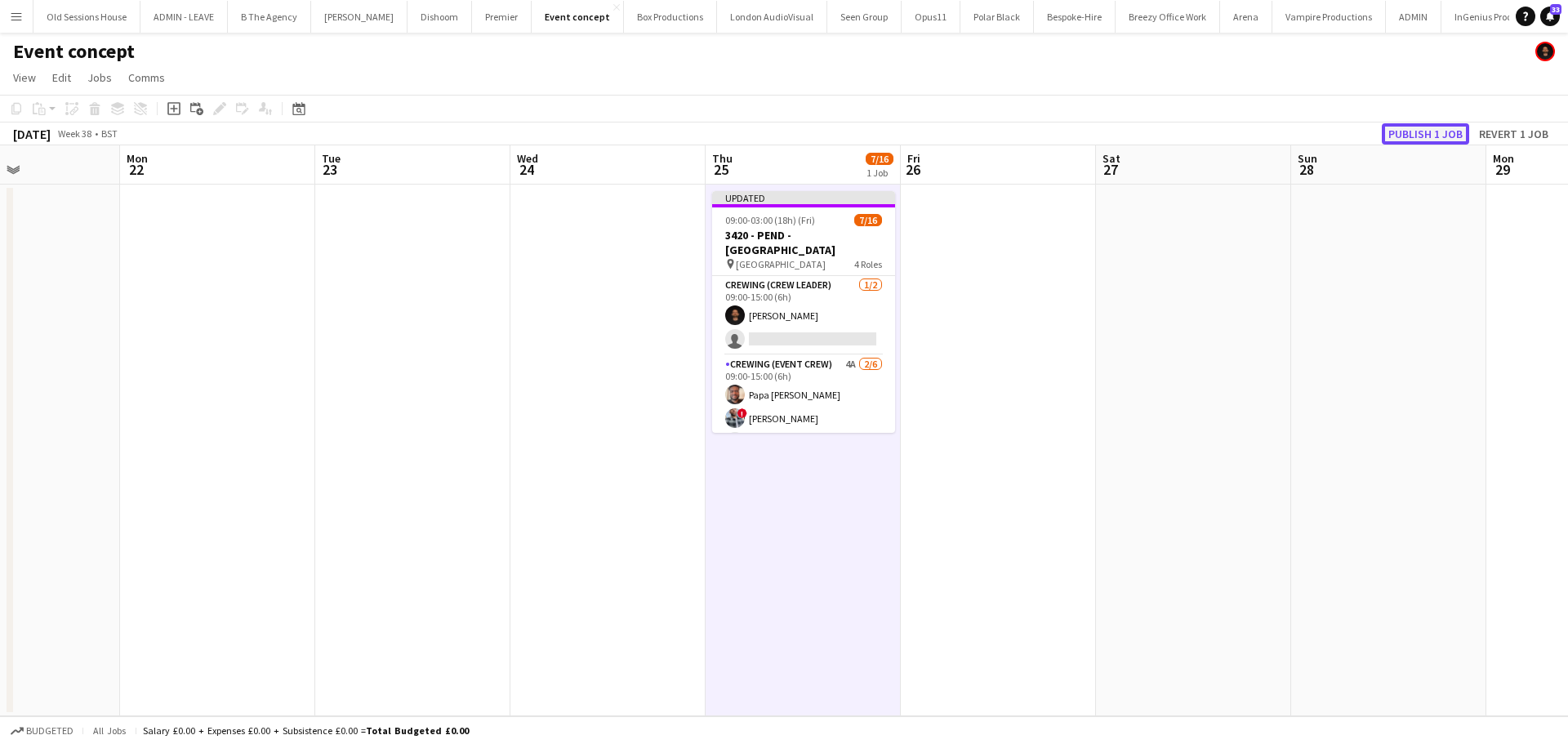
click at [1419, 129] on button "Publish 1 job" at bounding box center [1425, 133] width 87 height 22
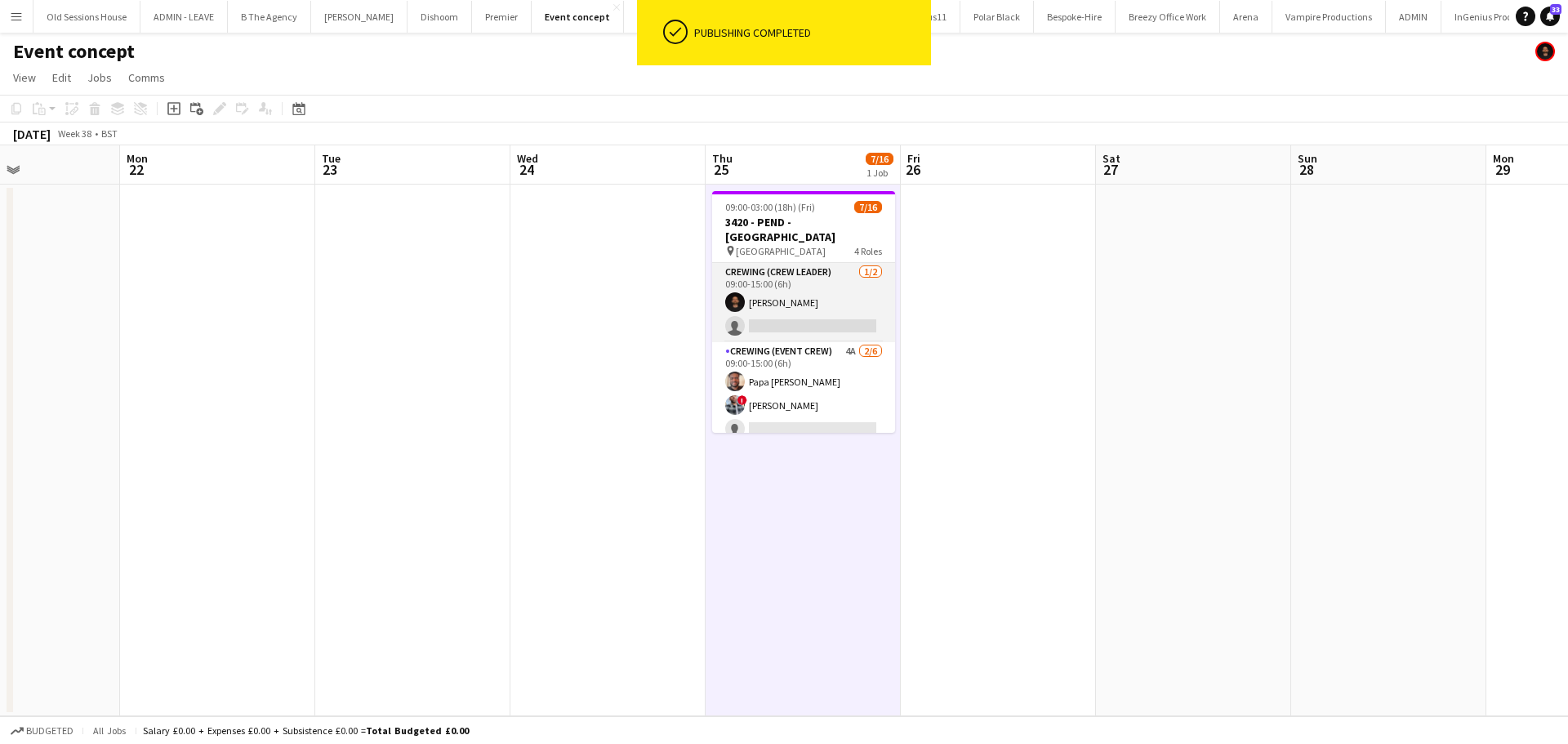
click at [791, 314] on app-card-role "Crewing (Crew Leader) 1/2 09:00-15:00 (6h) Christopher Ames single-neutral-acti…" at bounding box center [803, 301] width 183 height 79
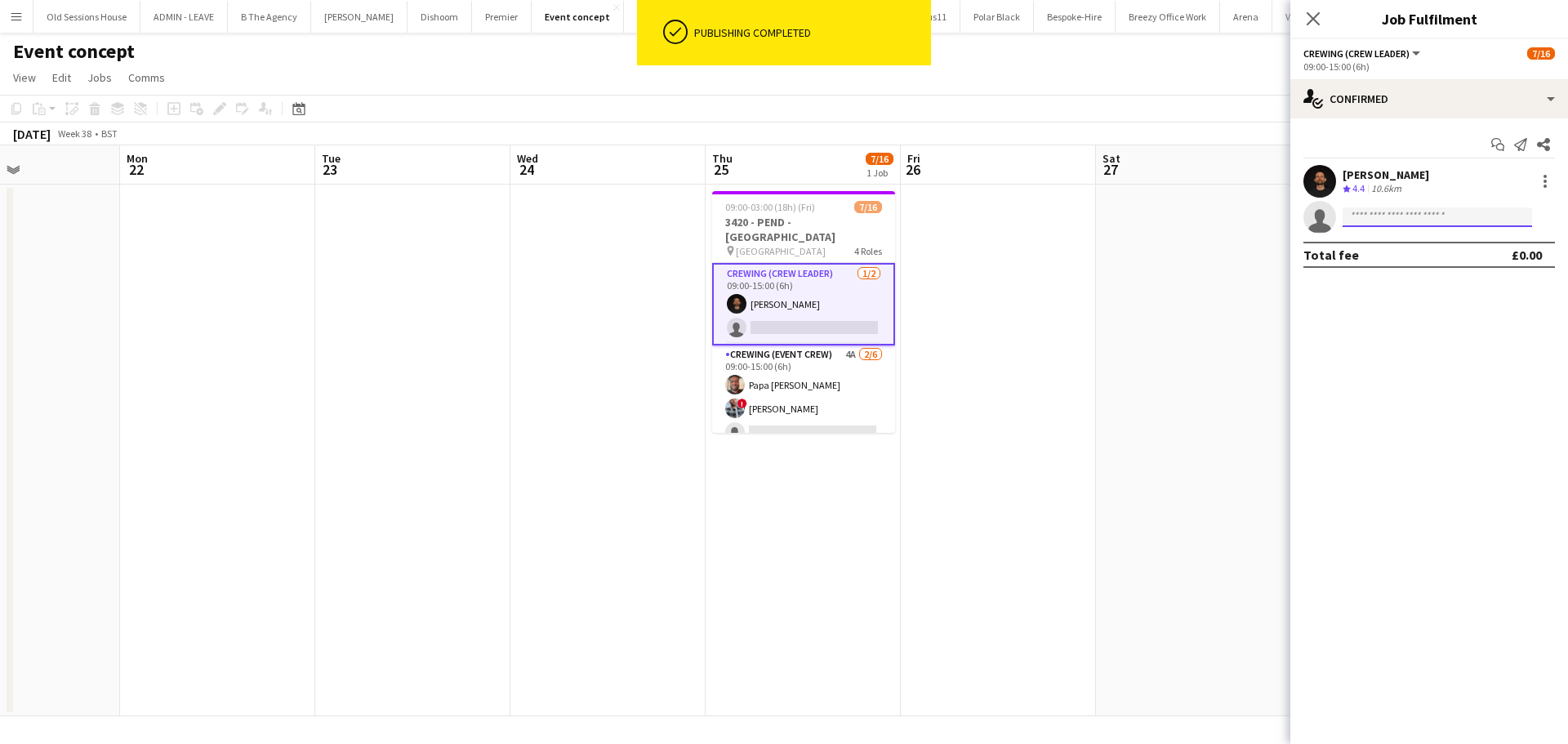
click at [1401, 220] on input at bounding box center [1437, 217] width 190 height 20
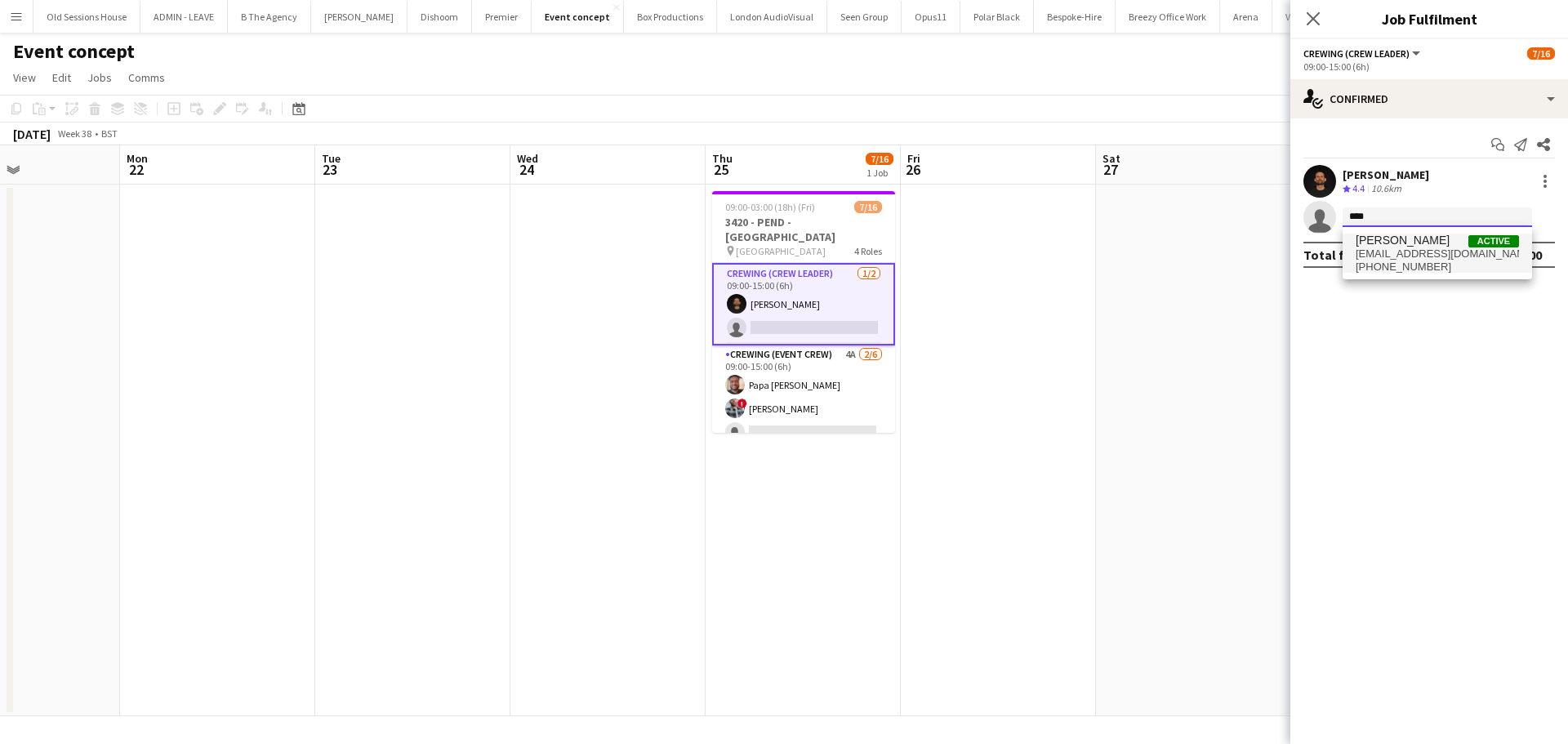
type input "****"
click at [1396, 256] on span "eldonalexandre@yahoo.com" at bounding box center [1437, 254] width 164 height 13
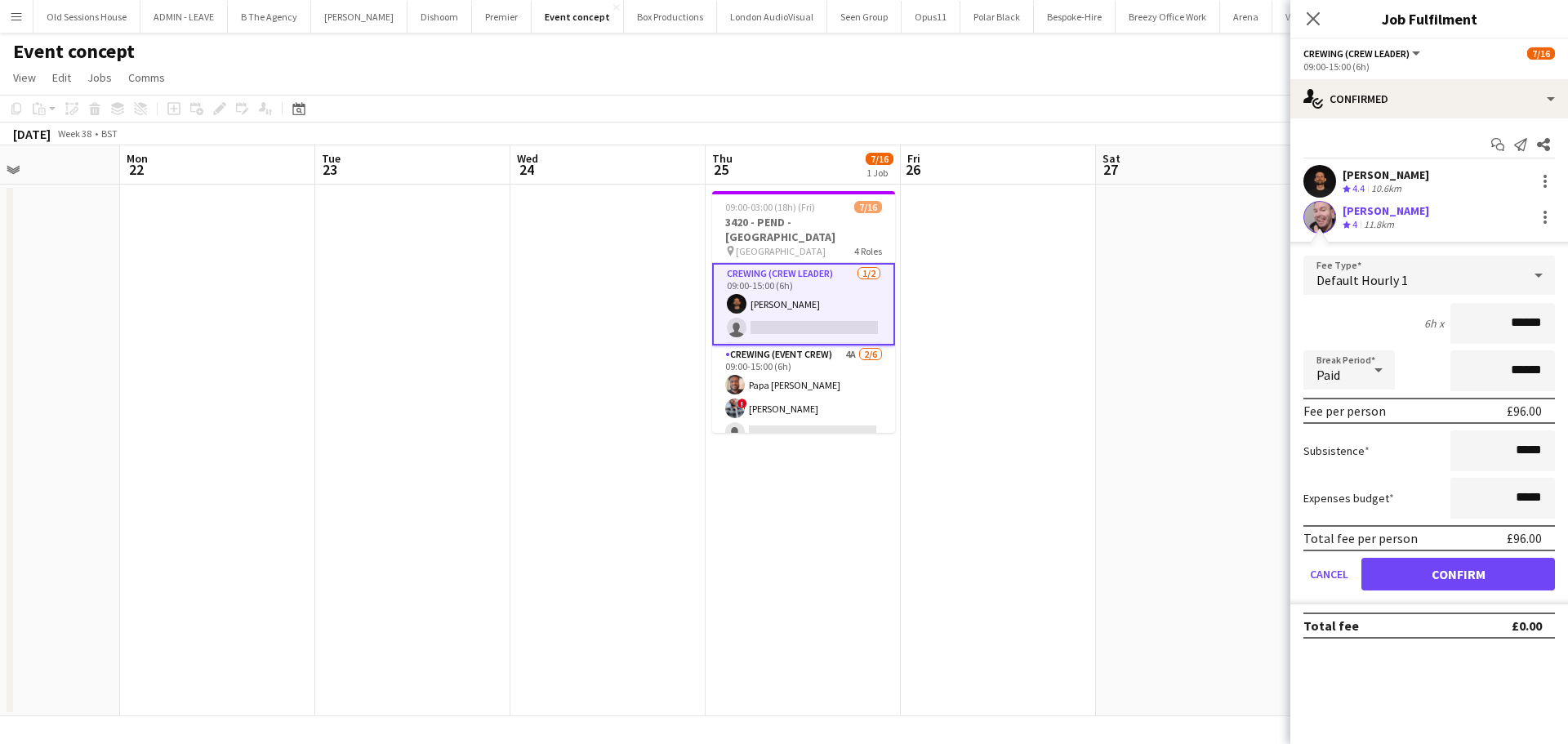
drag, startPoint x: 1542, startPoint y: 322, endPoint x: 1368, endPoint y: 306, distance: 174.7
click at [1359, 308] on div "6h x ******" at bounding box center [1429, 323] width 251 height 41
type input "***"
click at [1370, 307] on div "6h x ***" at bounding box center [1429, 323] width 251 height 41
click at [1414, 569] on button "Confirm" at bounding box center [1457, 574] width 193 height 33
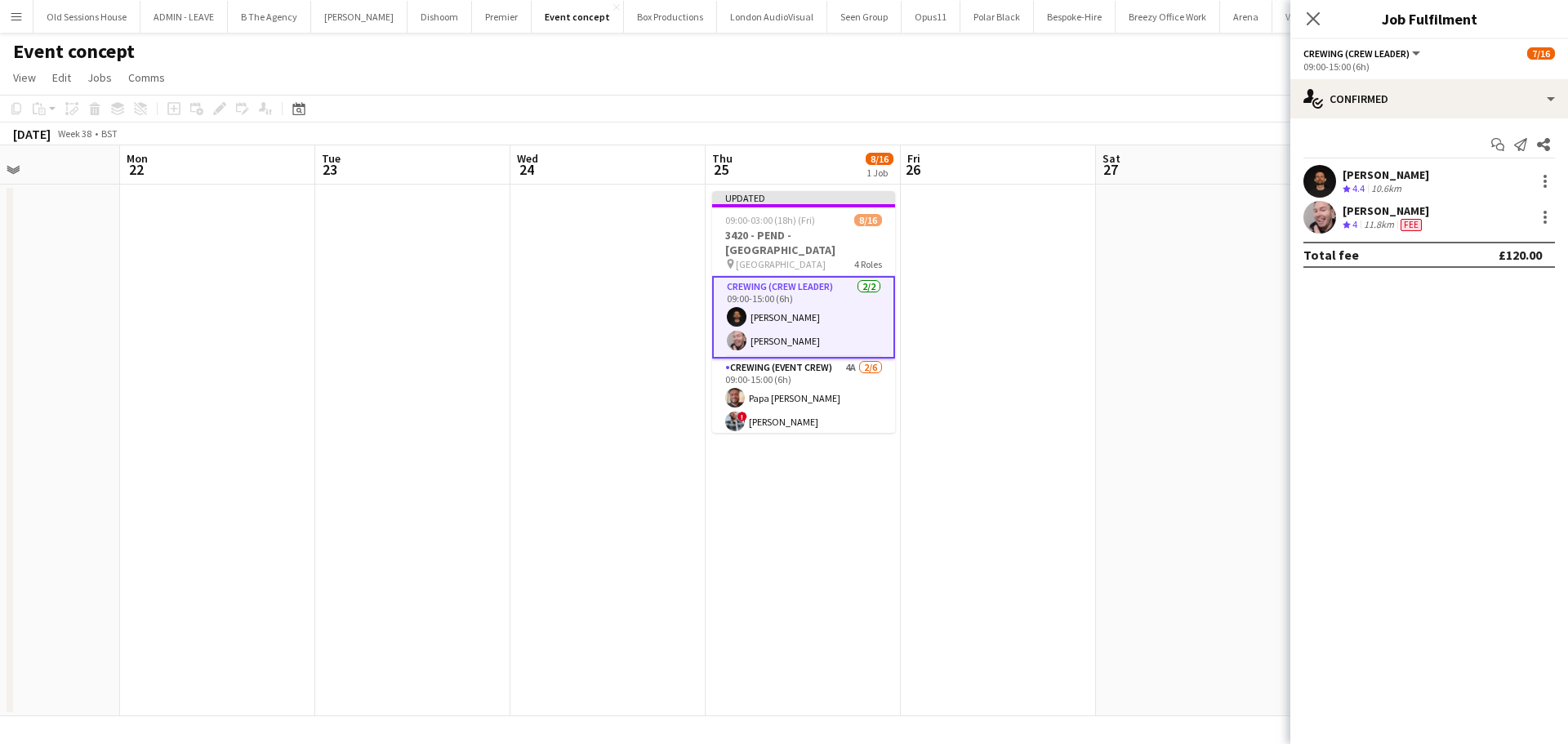
drag, startPoint x: 813, startPoint y: 507, endPoint x: 995, endPoint y: 436, distance: 195.4
click at [813, 505] on app-date-cell "Updated 09:00-03:00 (18h) (Fri) 8/16 3420 - PEND - Royal Opera House pin Royal …" at bounding box center [802, 450] width 195 height 532
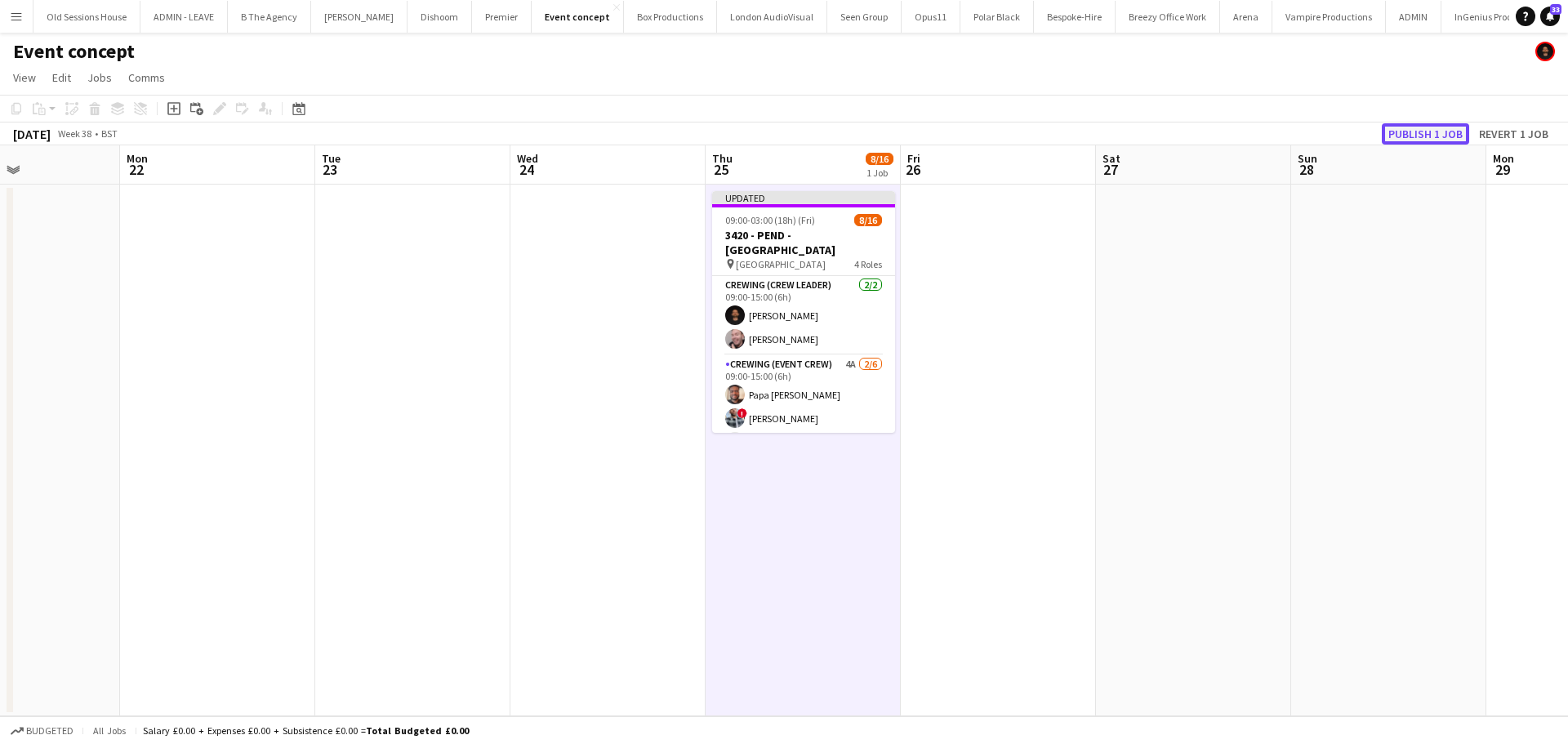
click at [1421, 126] on button "Publish 1 job" at bounding box center [1425, 133] width 87 height 22
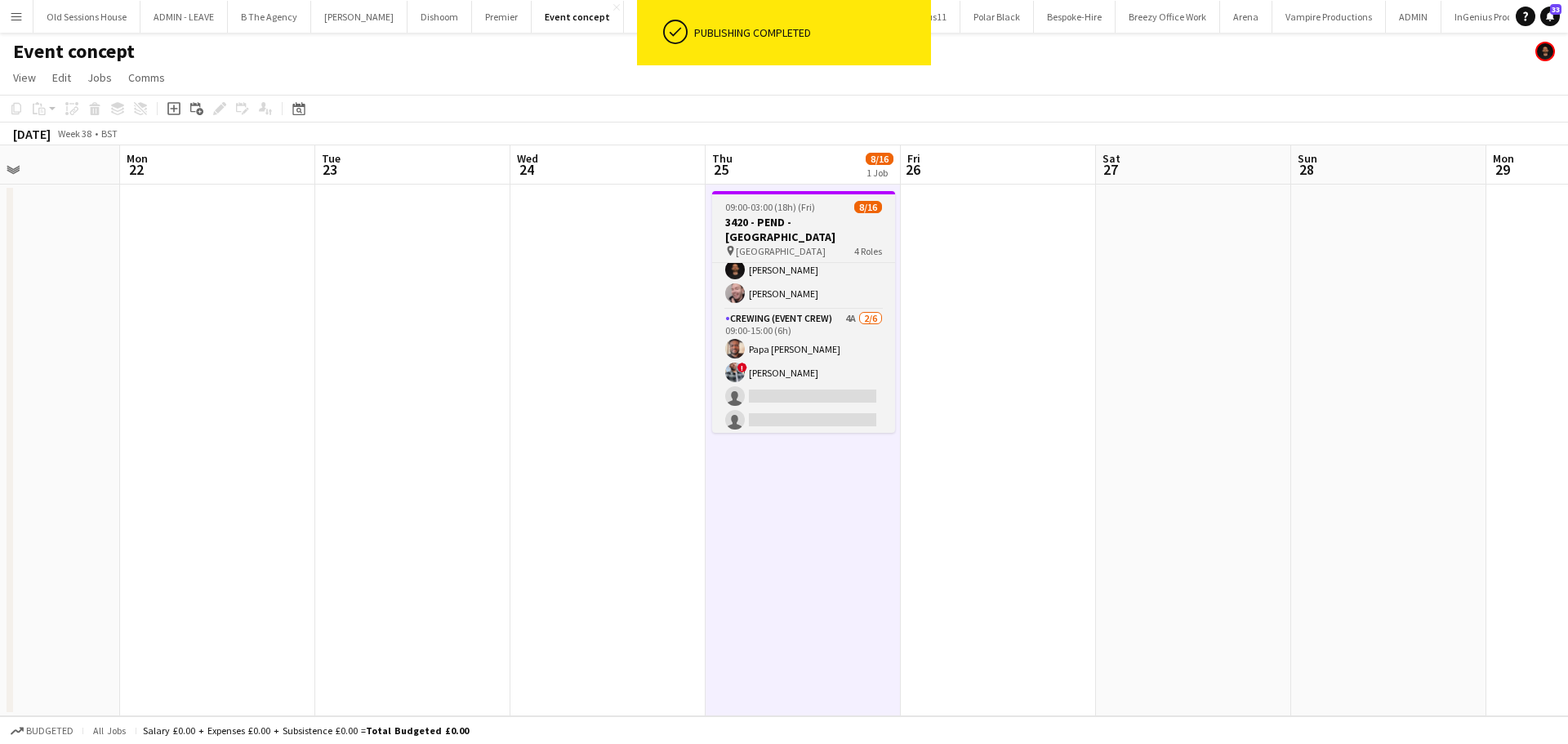
scroll to position [47, 0]
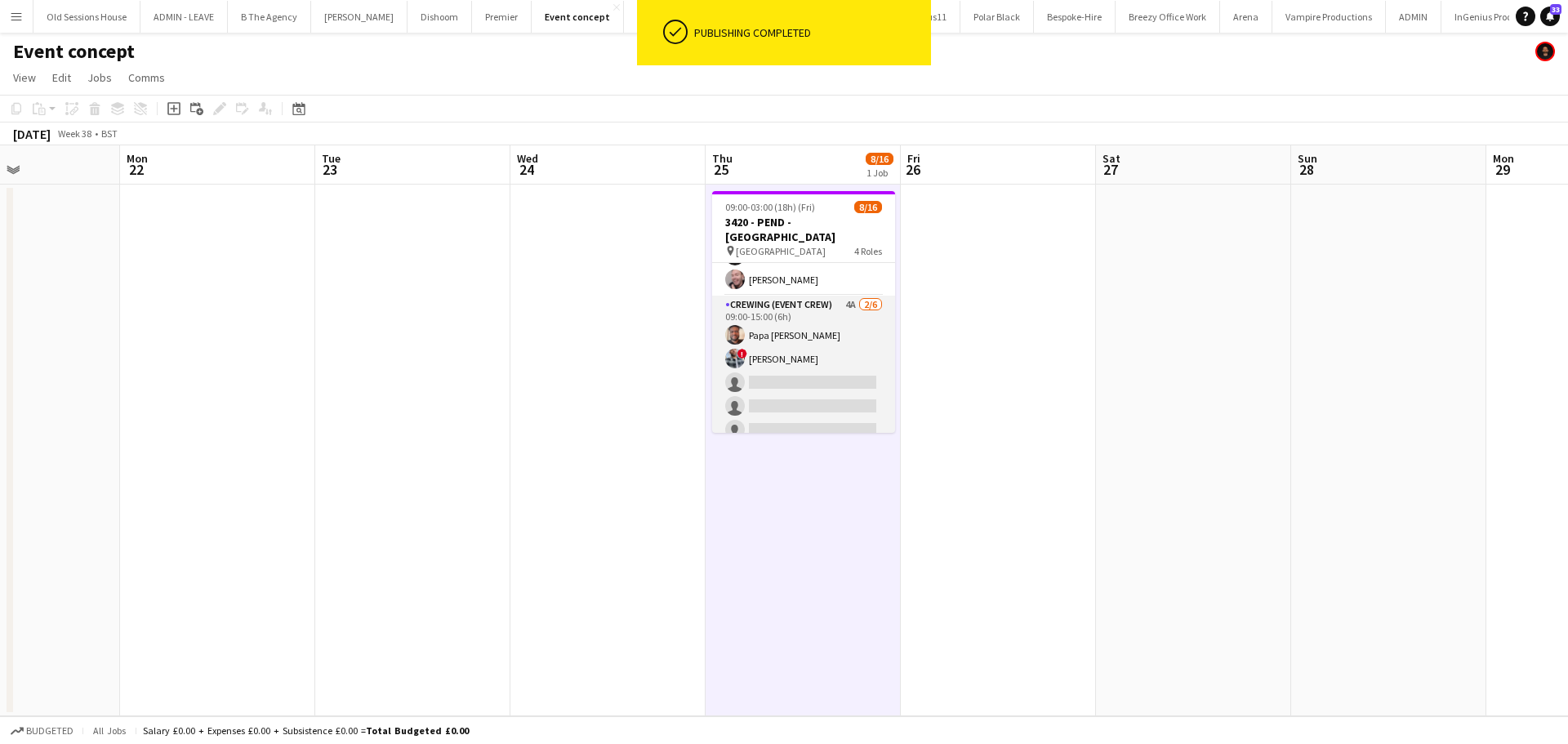
click at [807, 346] on app-card-role "Crewing (Event Crew) 4A 2/6 09:00-15:00 (6h) Papa Opoku-Adjei ! Kieran Brooks s…" at bounding box center [803, 382] width 183 height 174
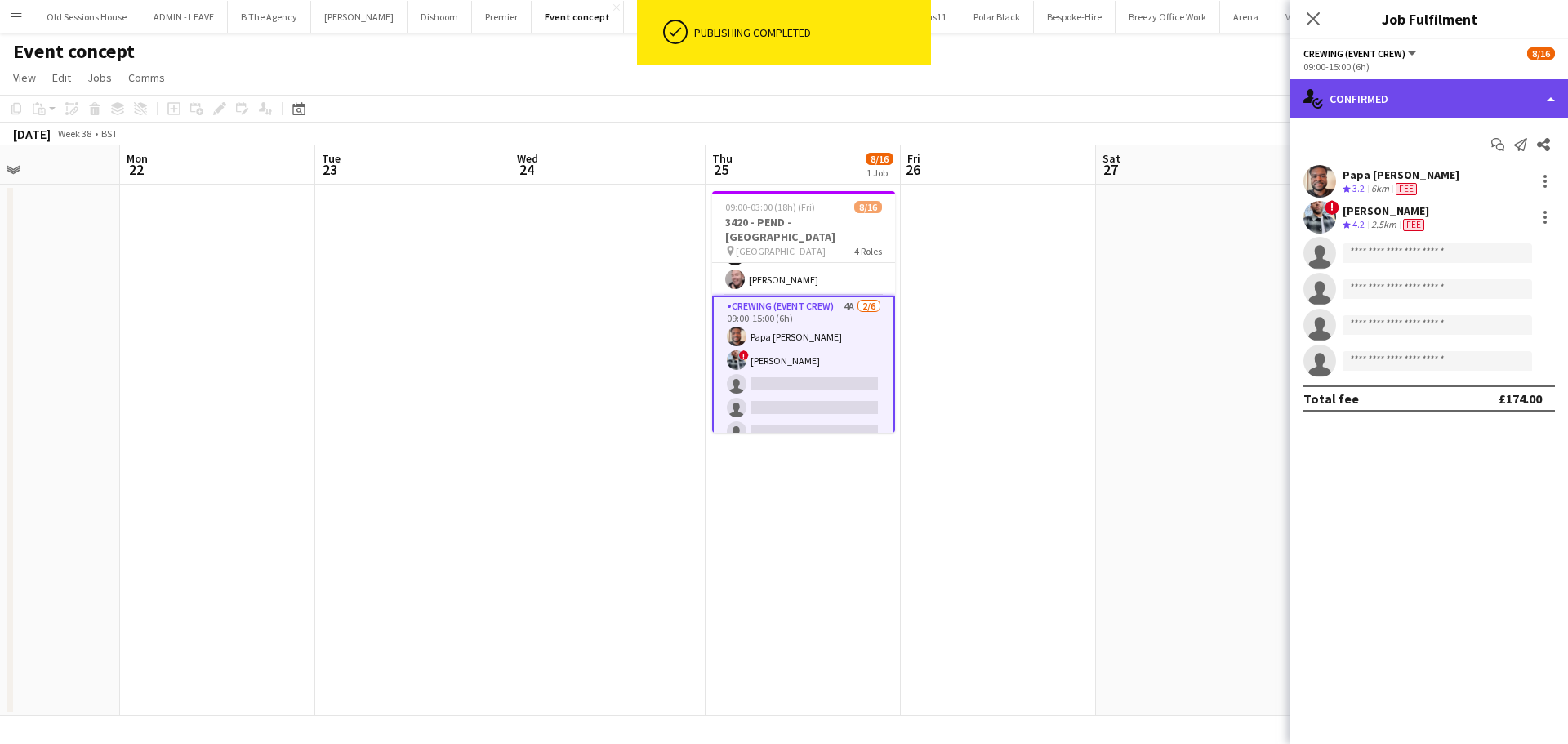
click at [1363, 111] on div "single-neutral-actions-check-2 Confirmed" at bounding box center [1429, 98] width 277 height 39
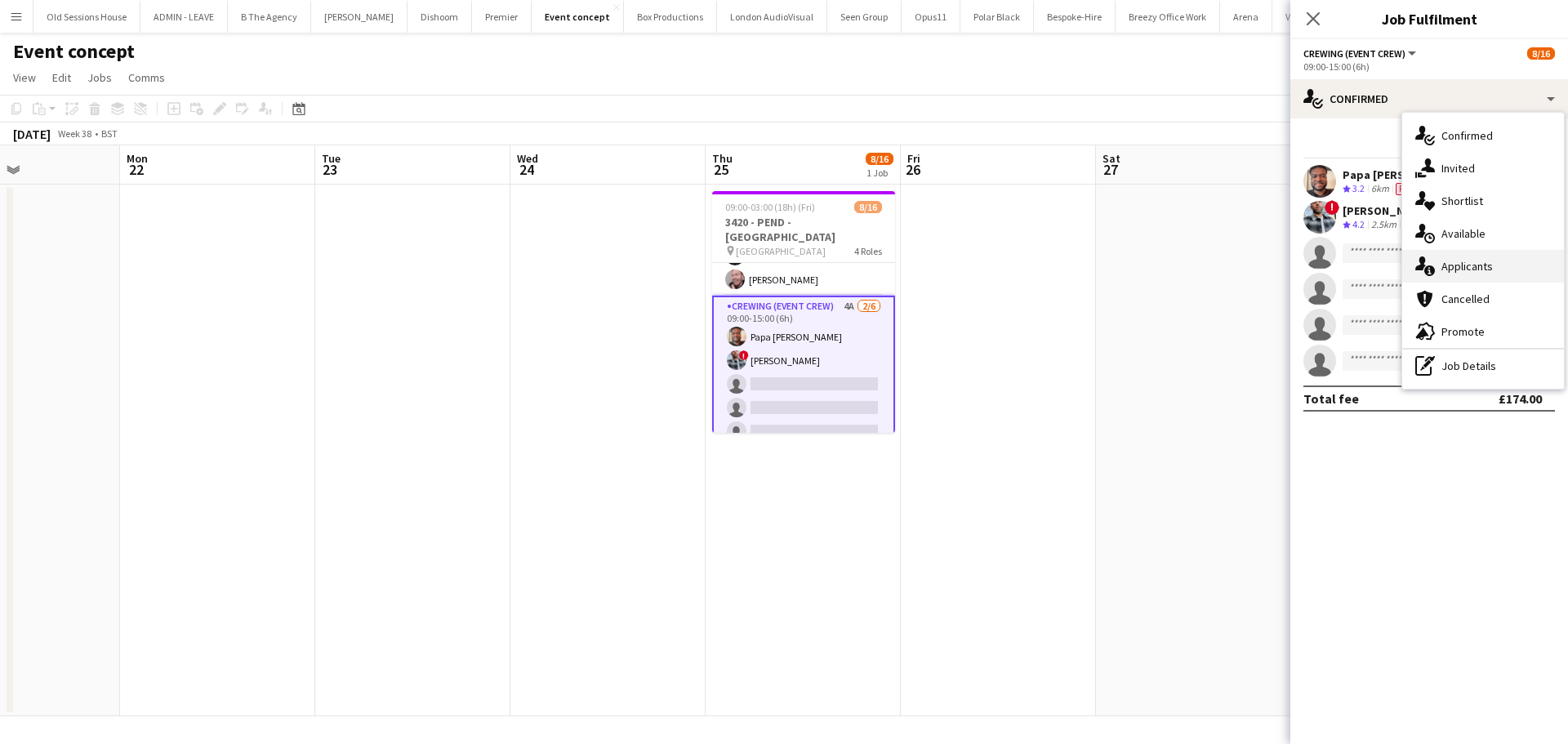
click at [1437, 260] on div "single-neutral-actions-information Applicants" at bounding box center [1482, 266] width 162 height 33
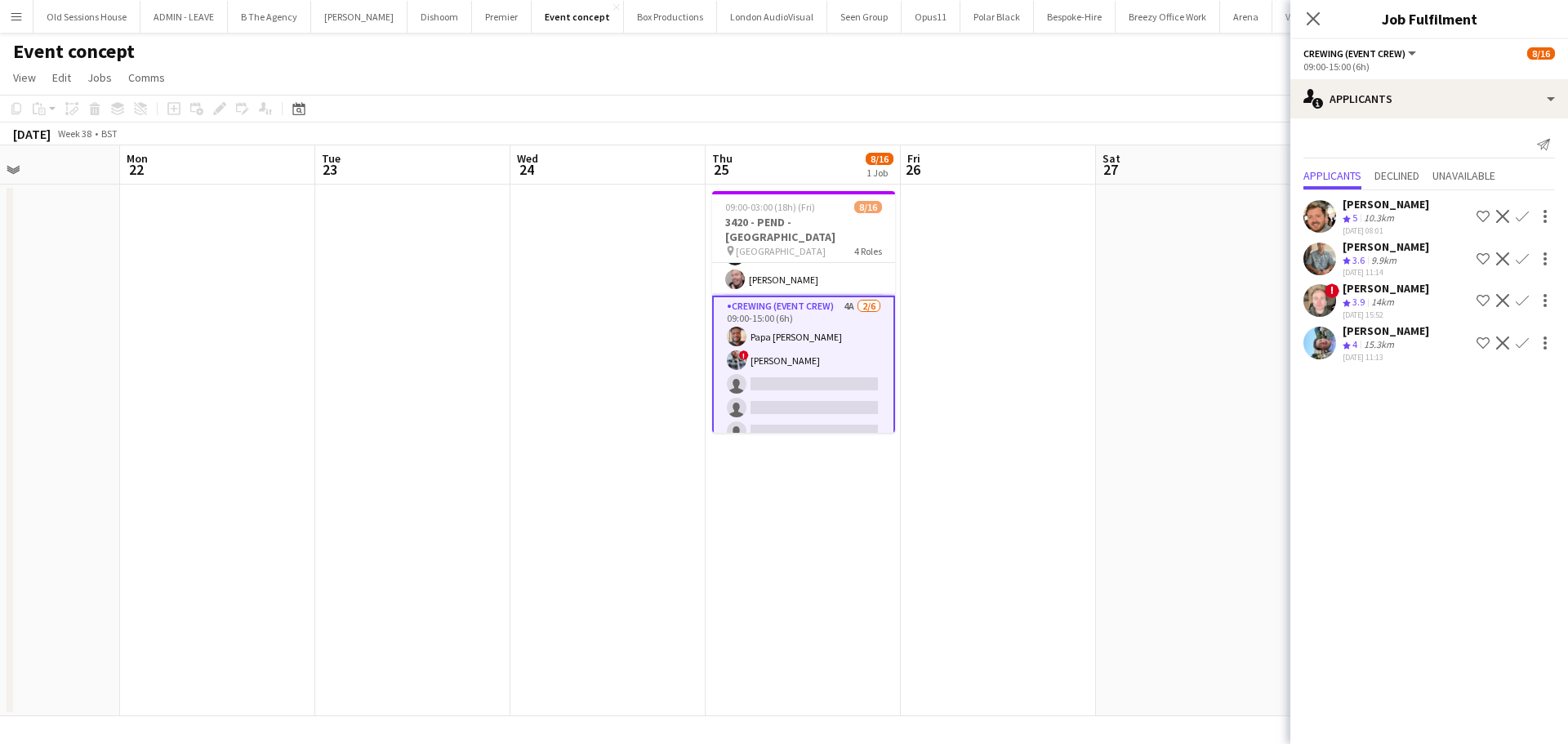
click at [1525, 219] on app-icon "Confirm" at bounding box center [1521, 216] width 13 height 13
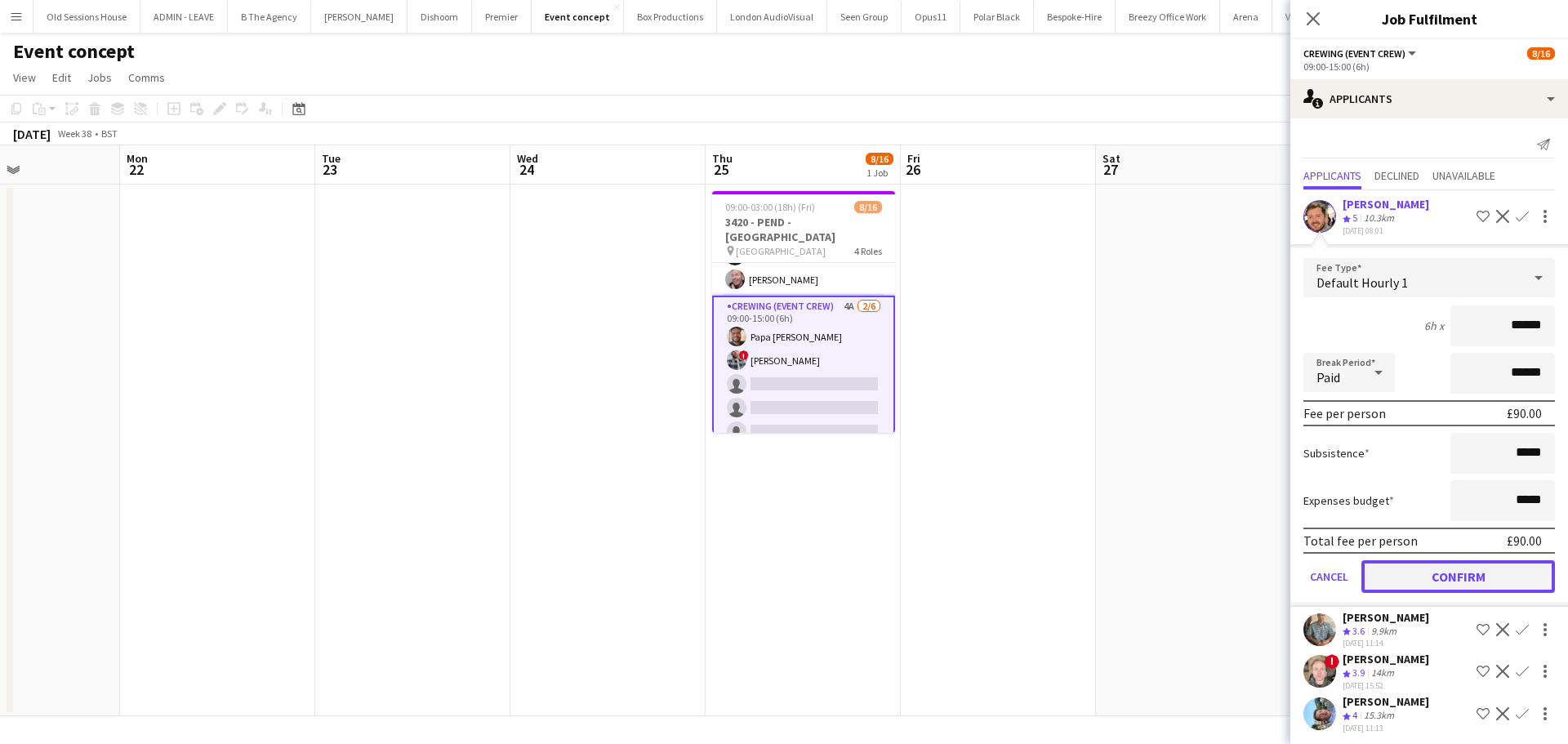
click at [1461, 577] on button "Confirm" at bounding box center [1457, 577] width 193 height 33
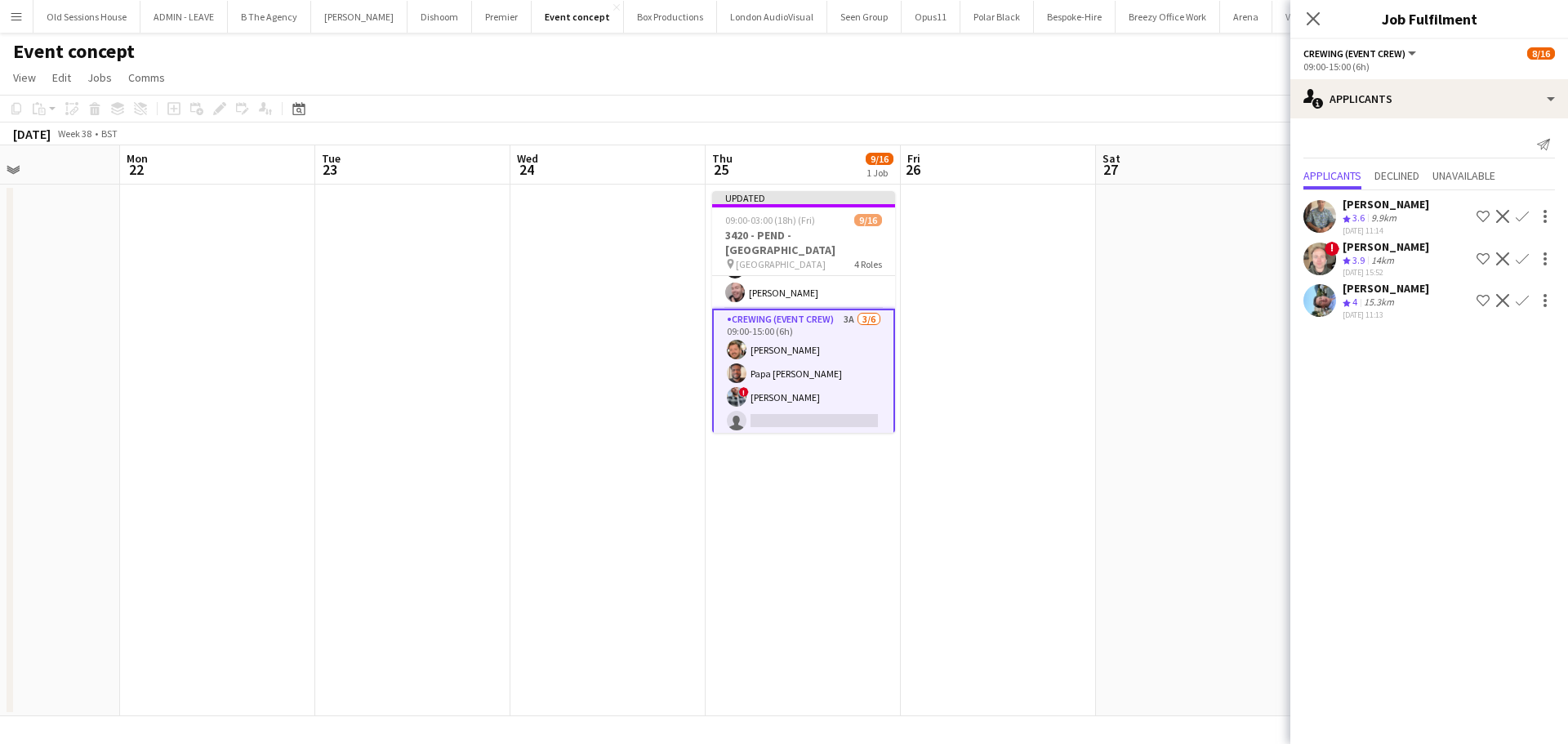
click at [1520, 216] on app-icon "Confirm" at bounding box center [1521, 216] width 13 height 13
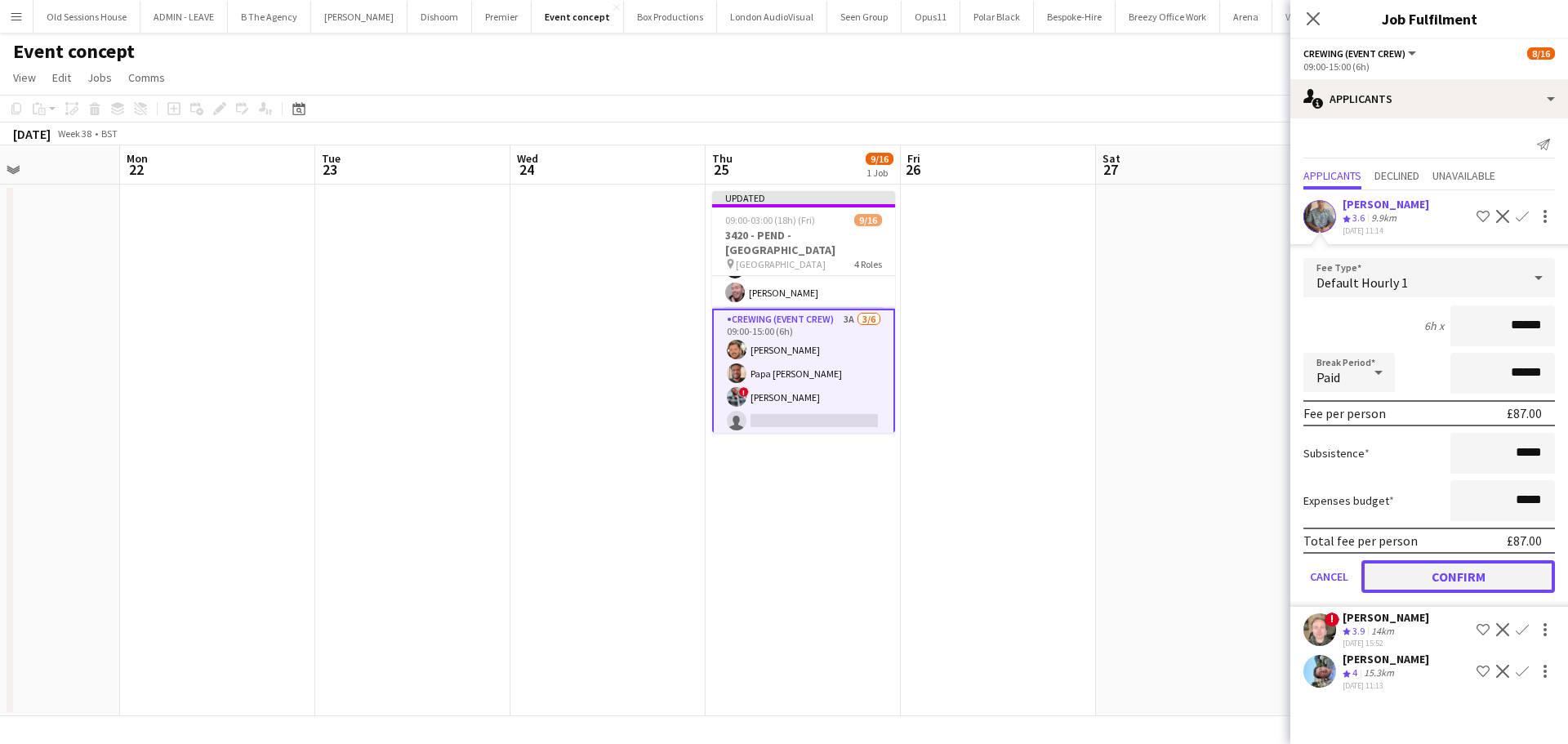
click at [1434, 572] on button "Confirm" at bounding box center [1457, 577] width 193 height 33
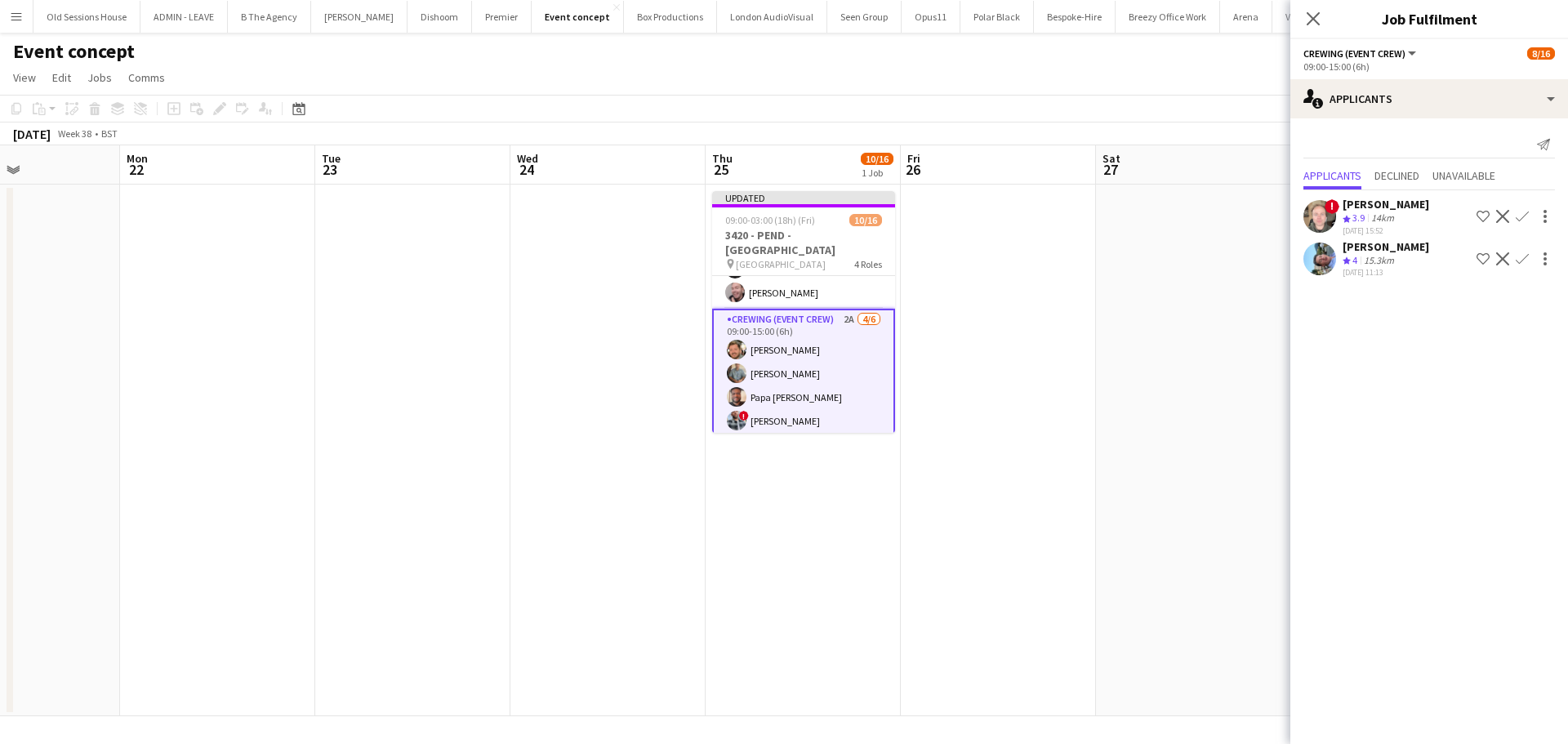
click at [1519, 258] on app-icon "Confirm" at bounding box center [1521, 258] width 13 height 13
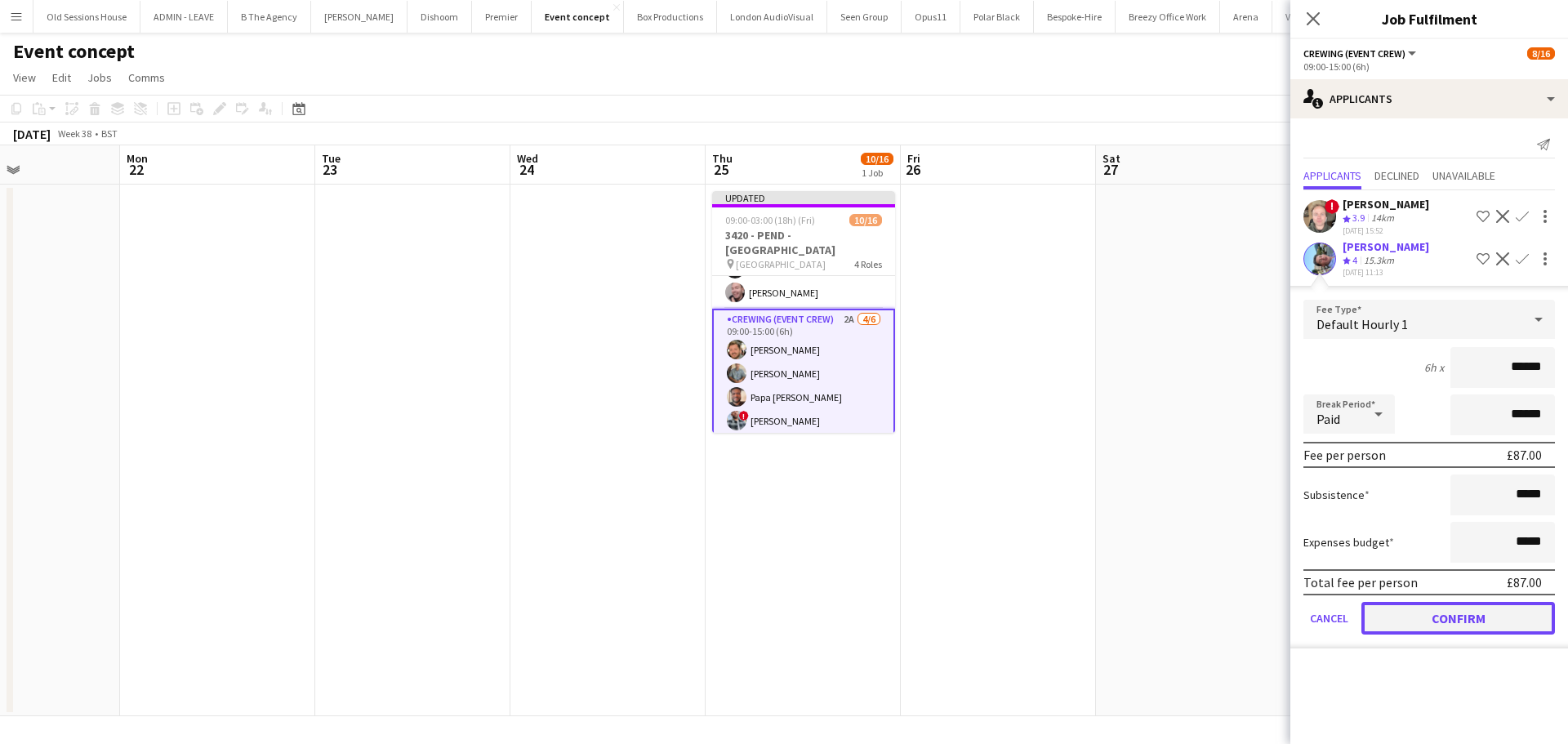
click at [1432, 618] on button "Confirm" at bounding box center [1457, 618] width 193 height 33
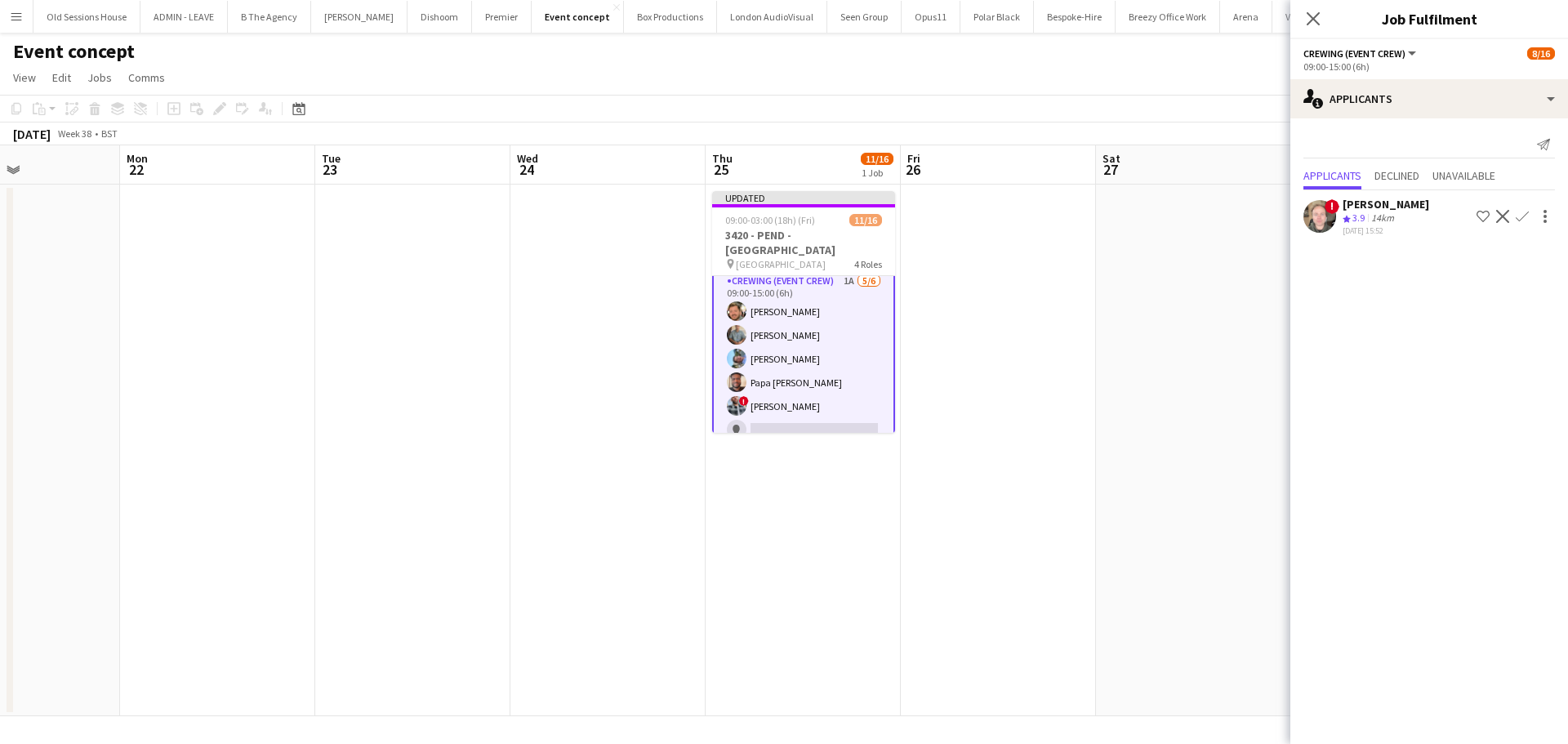
click at [826, 482] on app-date-cell "Updated 09:00-03:00 (18h) (Fri) 11/16 3420 - PEND - Royal Opera House pin Royal…" at bounding box center [802, 450] width 195 height 532
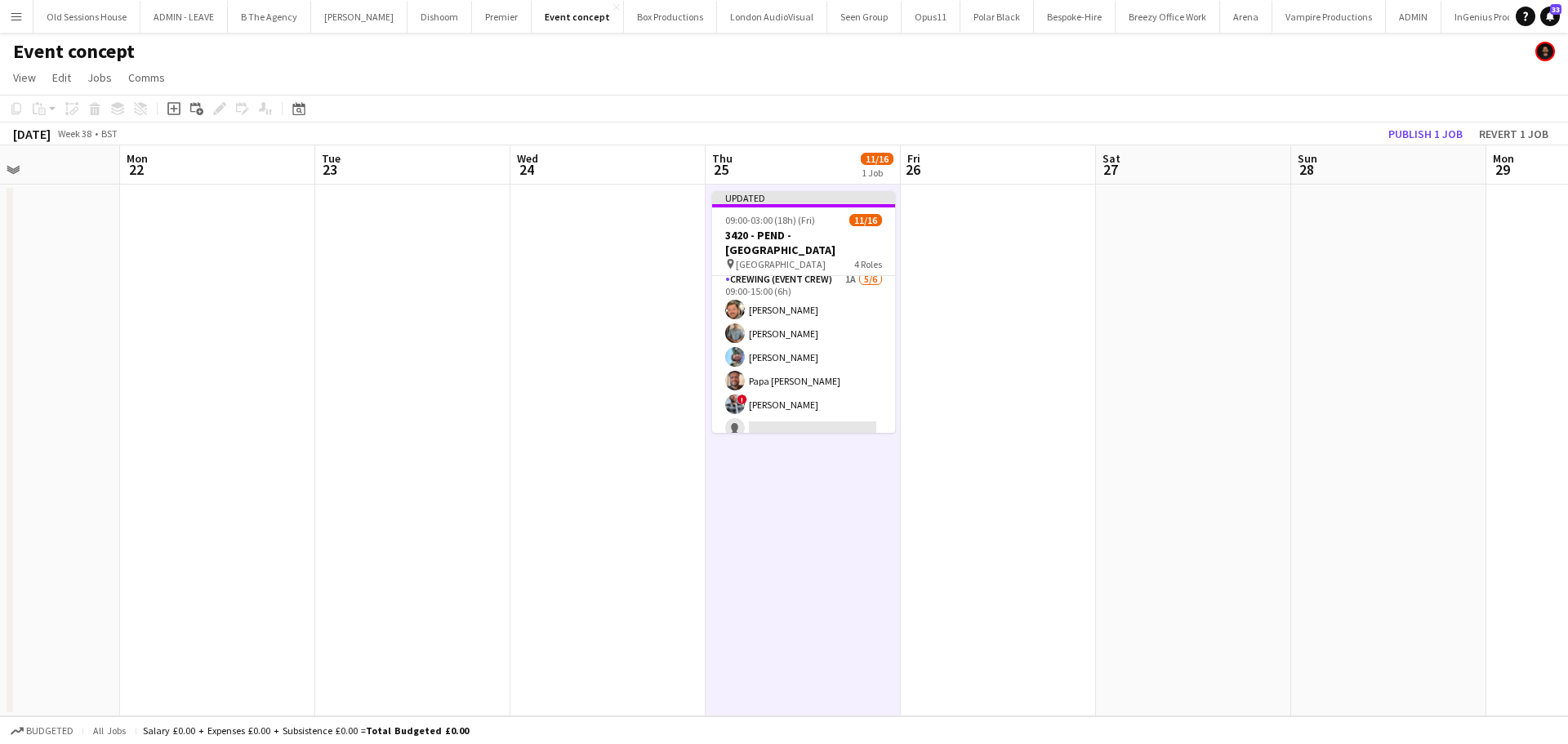
scroll to position [83, 0]
click at [1416, 132] on button "Publish 1 job" at bounding box center [1425, 133] width 87 height 22
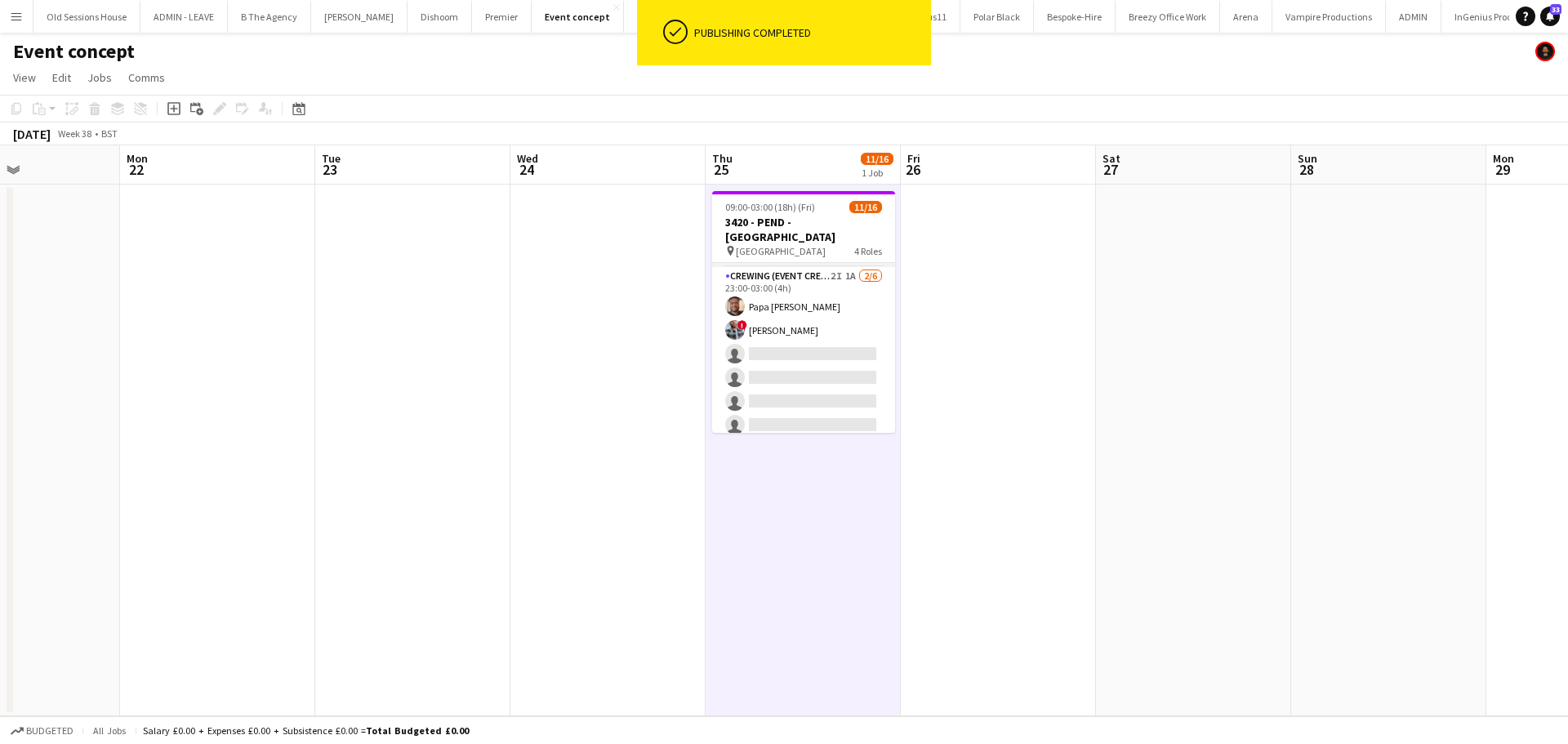
scroll to position [336, 0]
click at [782, 526] on app-date-cell "09:00-03:00 (18h) (Fri) 11/16 3420 - PEND - Royal Opera House pin Royal Opera H…" at bounding box center [802, 450] width 195 height 532
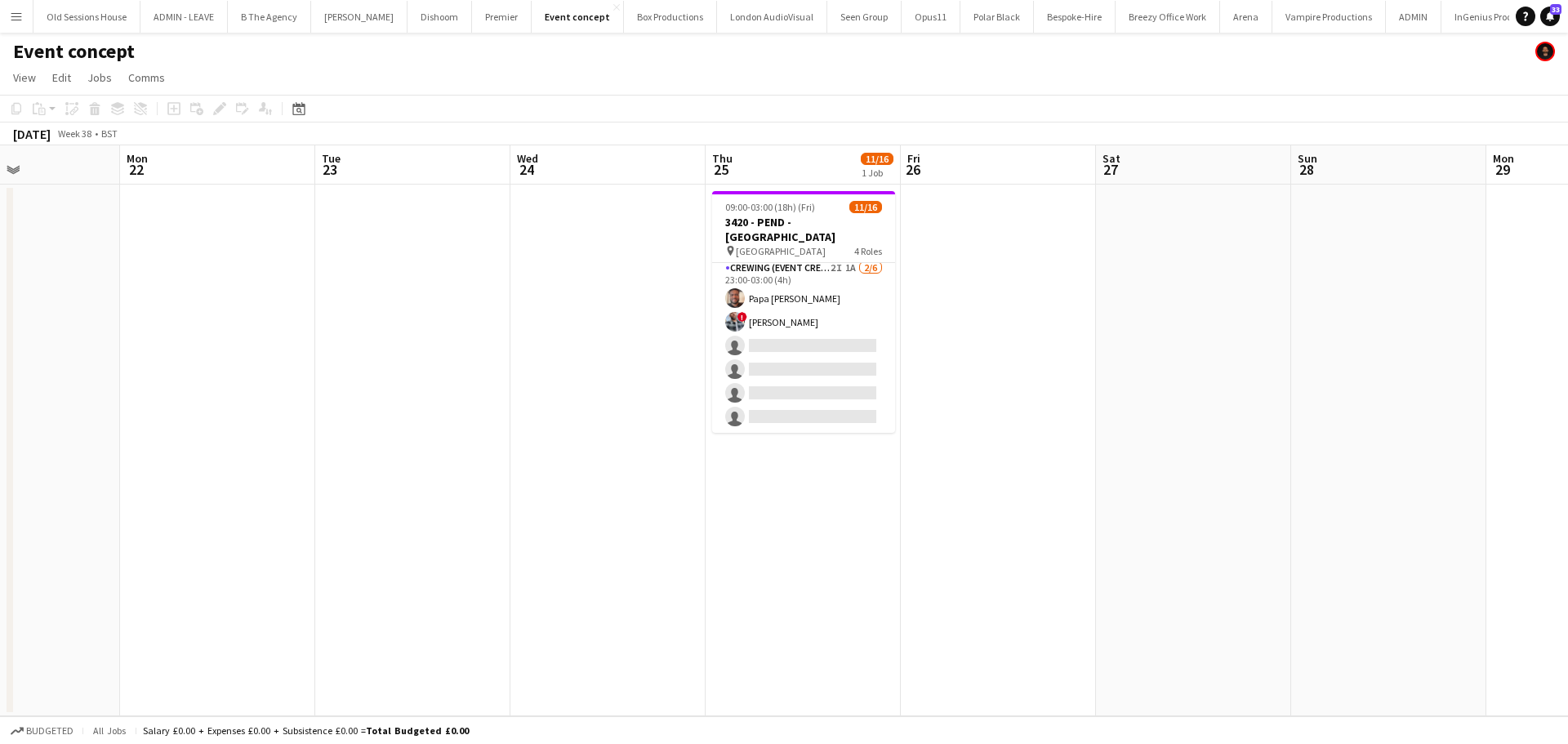
scroll to position [0, 470]
drag, startPoint x: 895, startPoint y: 392, endPoint x: 890, endPoint y: 361, distance: 31.4
click at [890, 361] on app-calendar-viewport "Fri 19 Sat 20 Sun 21 Mon 22 Tue 23 Wed 24 Thu 25 11/16 1 Job Fri 26 Sat 27 Sun …" at bounding box center [784, 430] width 1568 height 571
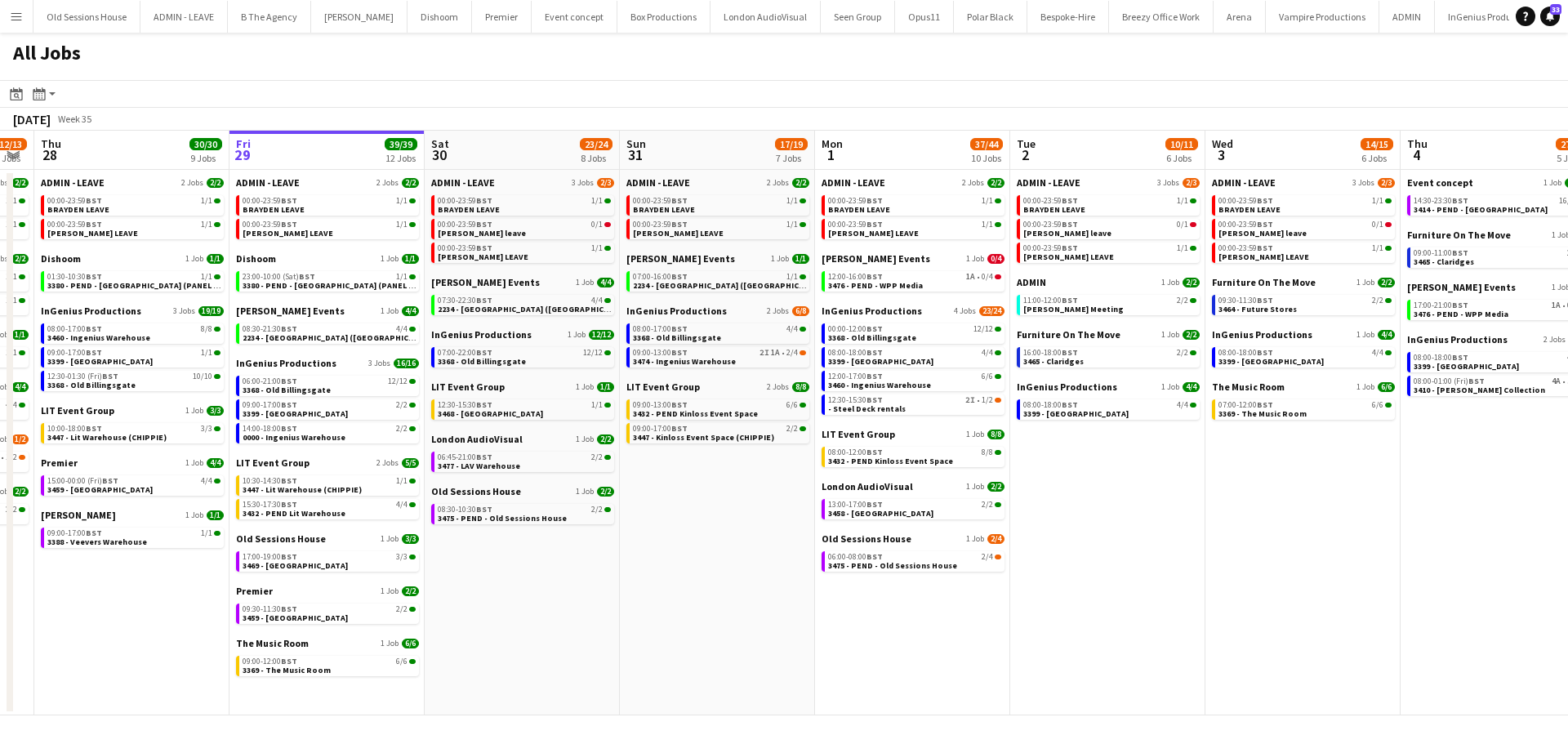
scroll to position [0, 521]
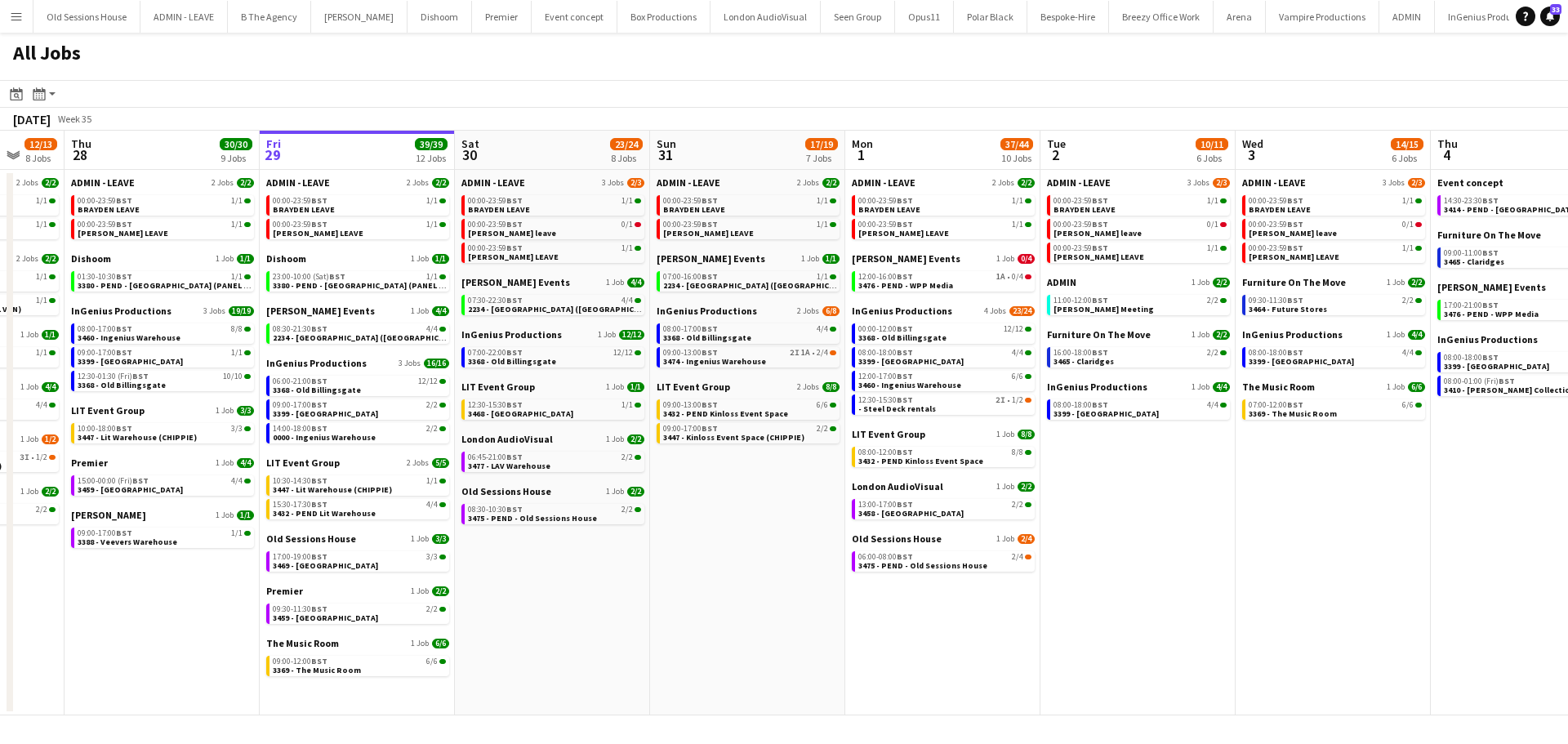
drag, startPoint x: 523, startPoint y: 589, endPoint x: 586, endPoint y: 591, distance: 63.0
click at [586, 591] on app-calendar-viewport "Mon 25 3/3 3 Jobs Tue 26 25/25 9 Jobs Wed 27 12/13 8 Jobs Thu 28 30/30 9 Jobs F…" at bounding box center [784, 423] width 1568 height 585
click at [888, 553] on span "06:00-08:00 BST" at bounding box center [885, 556] width 55 height 8
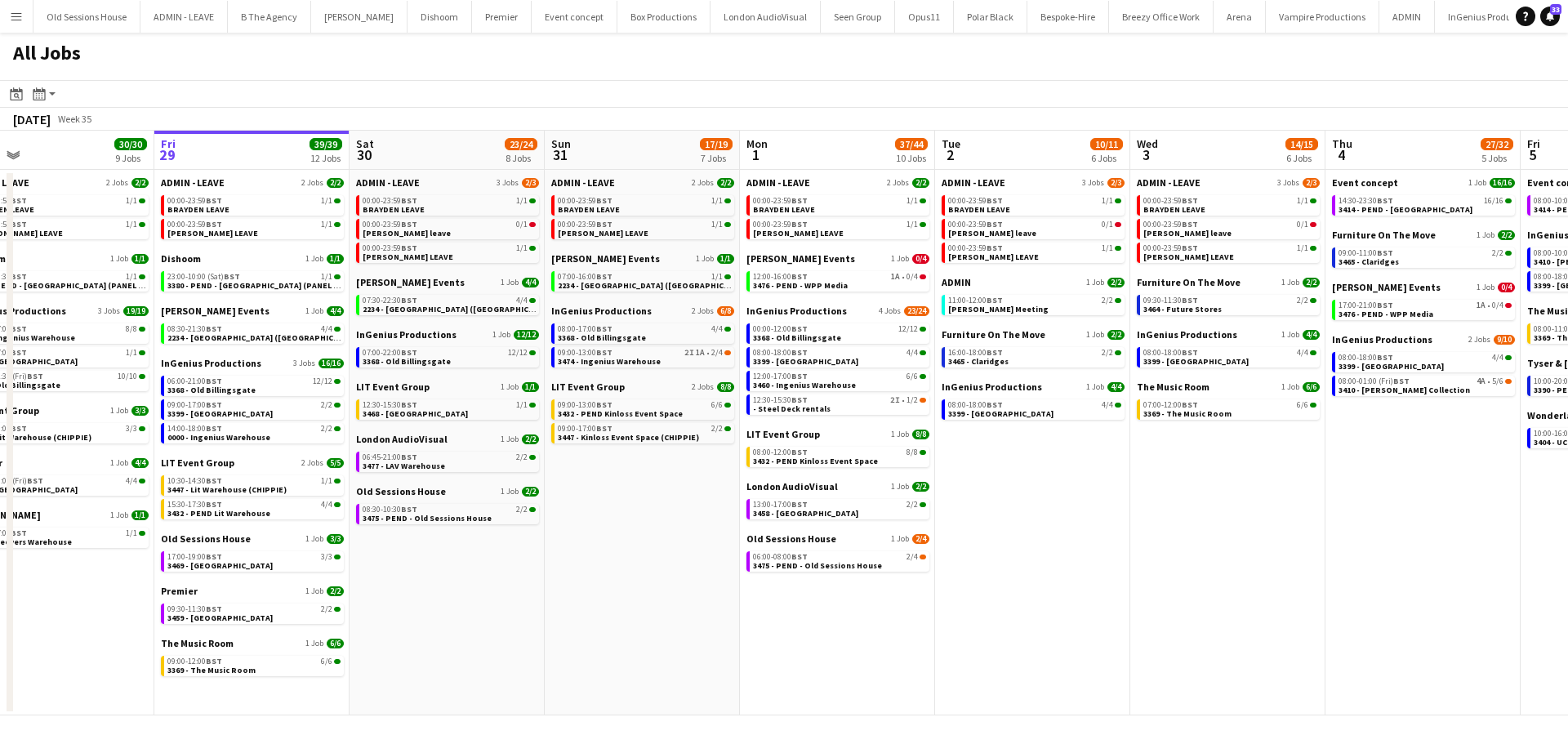
scroll to position [0, 492]
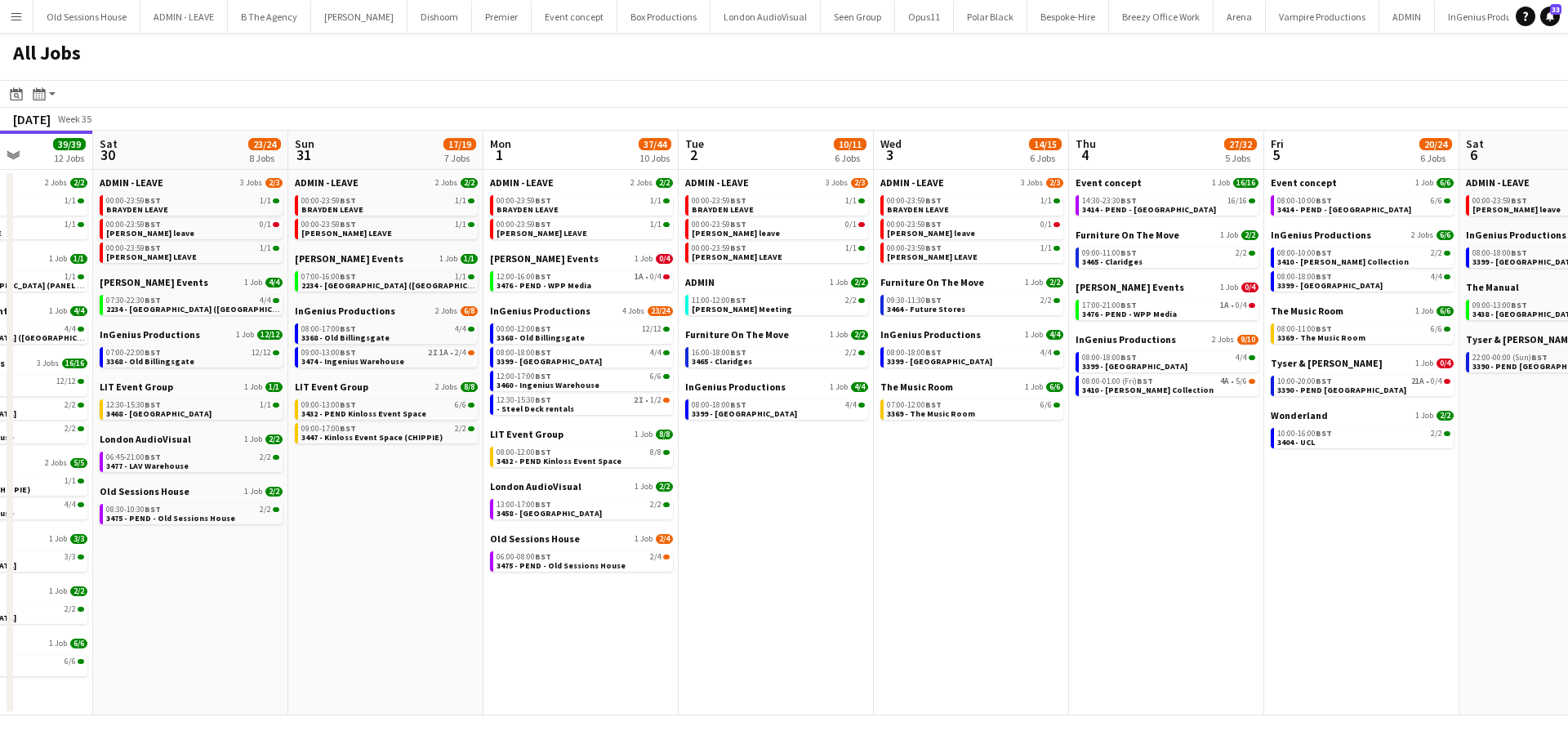
drag, startPoint x: 1165, startPoint y: 529, endPoint x: 803, endPoint y: 550, distance: 362.6
click at [803, 550] on app-calendar-viewport "Wed 27 12/13 8 Jobs Thu 28 30/30 9 Jobs Fri 29 39/39 12 Jobs Sat 30 23/24 8 Job…" at bounding box center [784, 423] width 1568 height 585
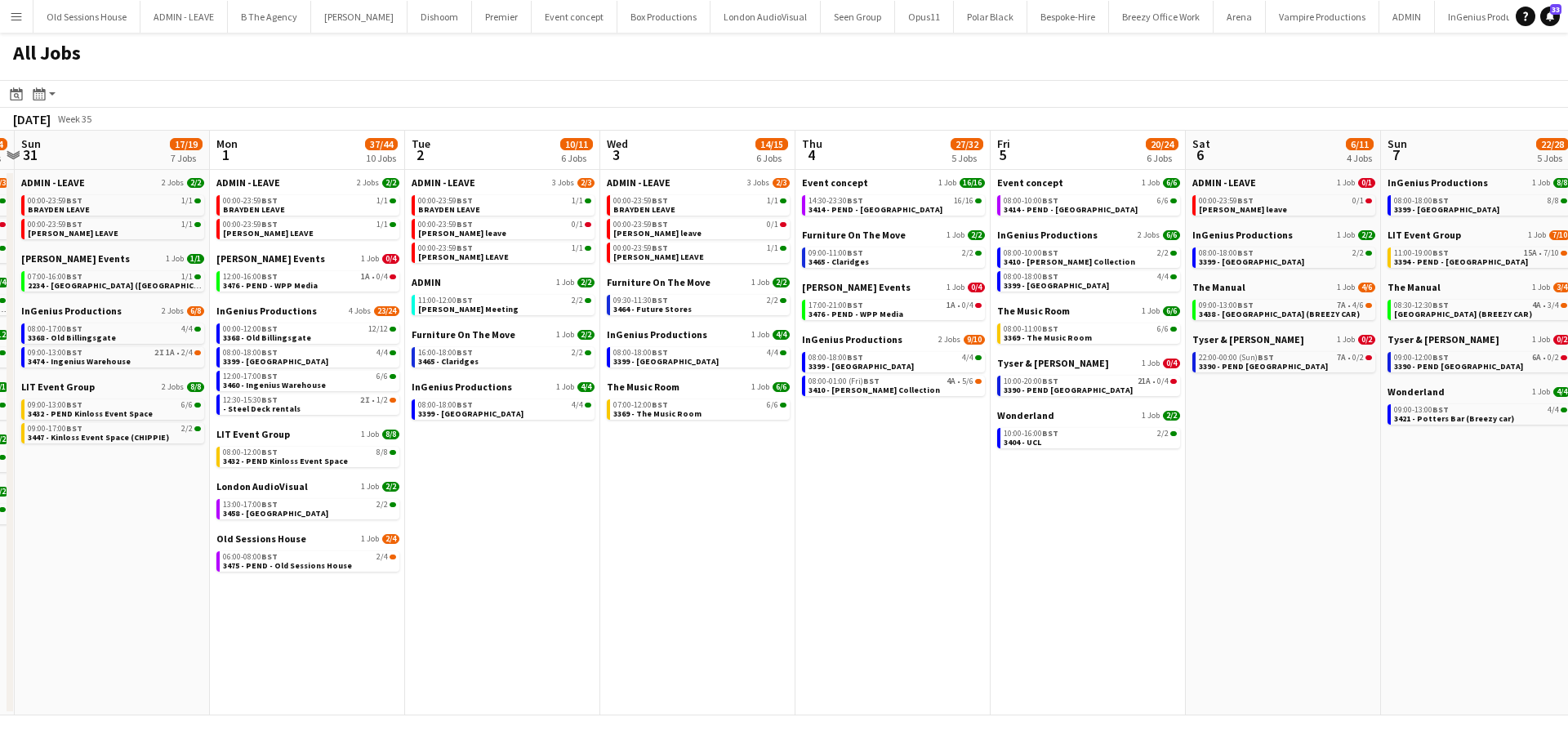
scroll to position [0, 768]
drag, startPoint x: 943, startPoint y: 519, endPoint x: 671, endPoint y: 519, distance: 272.0
click at [671, 519] on app-calendar-viewport "Wed 27 12/13 8 Jobs Thu 28 30/30 9 Jobs Fri 29 39/39 12 Jobs Sat 30 23/24 8 Job…" at bounding box center [784, 423] width 1568 height 585
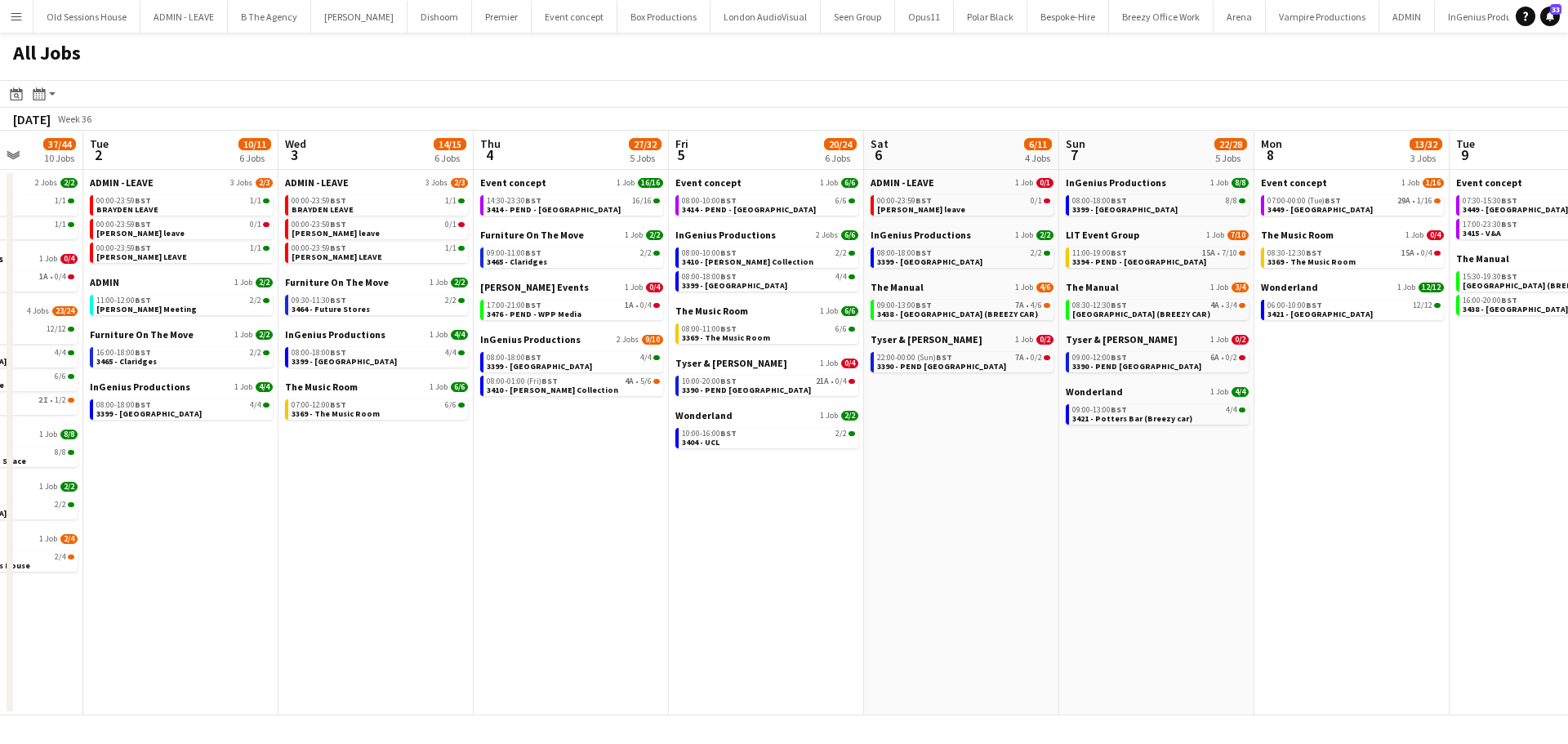
drag, startPoint x: 897, startPoint y: 516, endPoint x: 576, endPoint y: 488, distance: 322.2
click at [576, 488] on app-calendar-viewport "Fri 29 39/39 12 Jobs Sat 30 23/24 8 Jobs Sun 31 17/19 7 Jobs Mon 1 37/44 10 Job…" at bounding box center [784, 423] width 1568 height 585
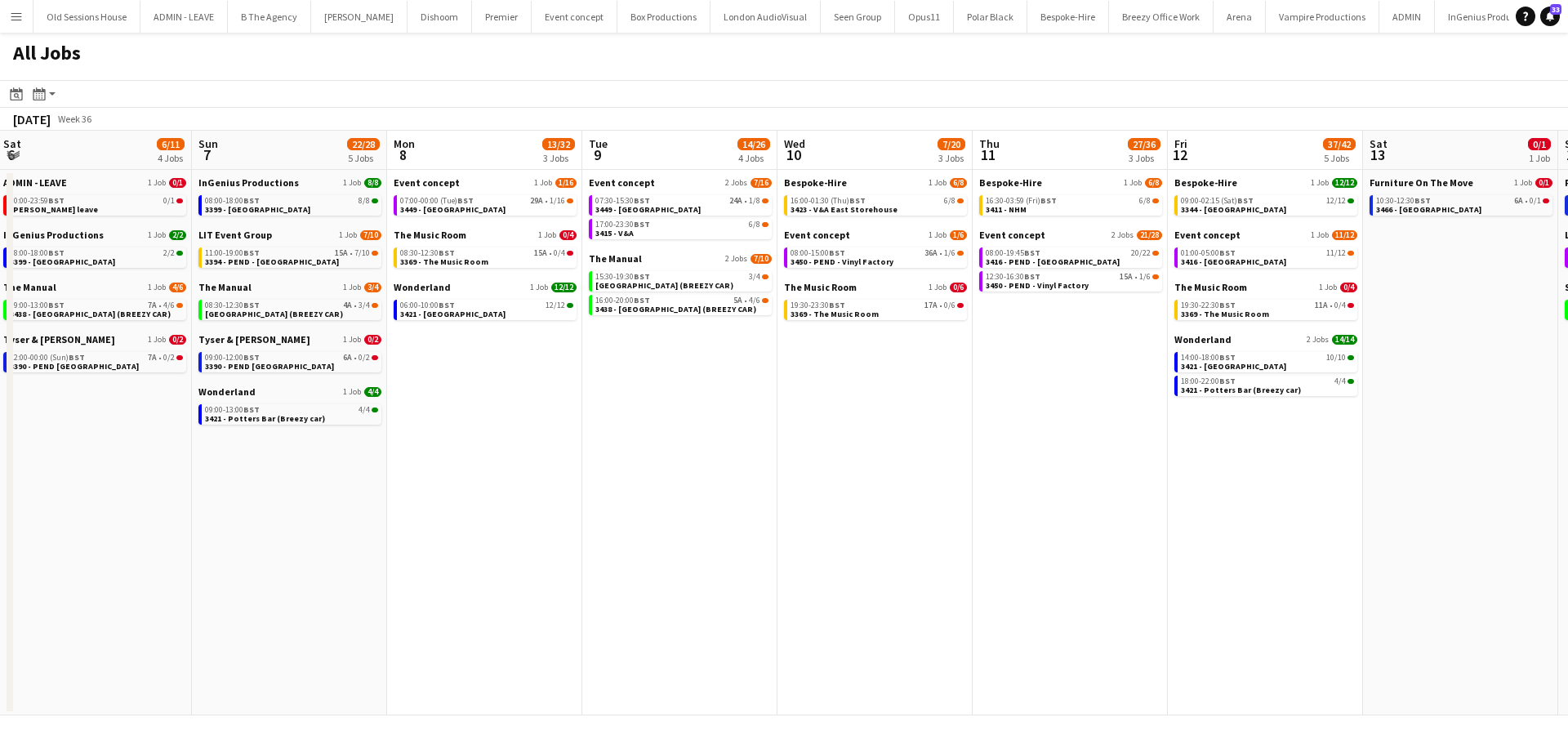
scroll to position [0, 474]
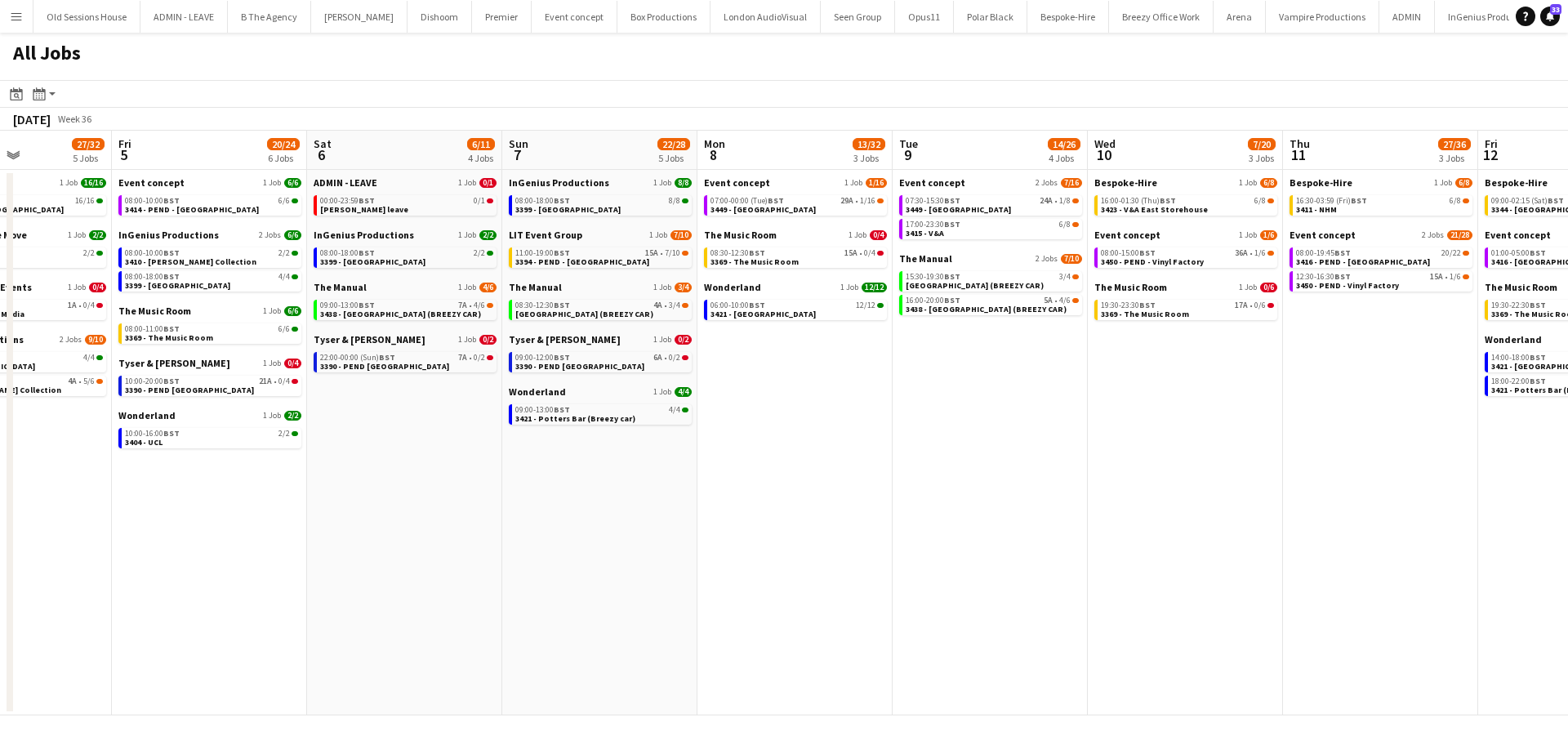
drag, startPoint x: 976, startPoint y: 534, endPoint x: 421, endPoint y: 515, distance: 555.3
click at [421, 515] on app-calendar-viewport "Tue 2 10/11 6 Jobs Wed 3 14/15 6 Jobs Thu 4 27/32 5 Jobs Fri 5 20/24 6 Jobs Sat…" at bounding box center [784, 423] width 1568 height 585
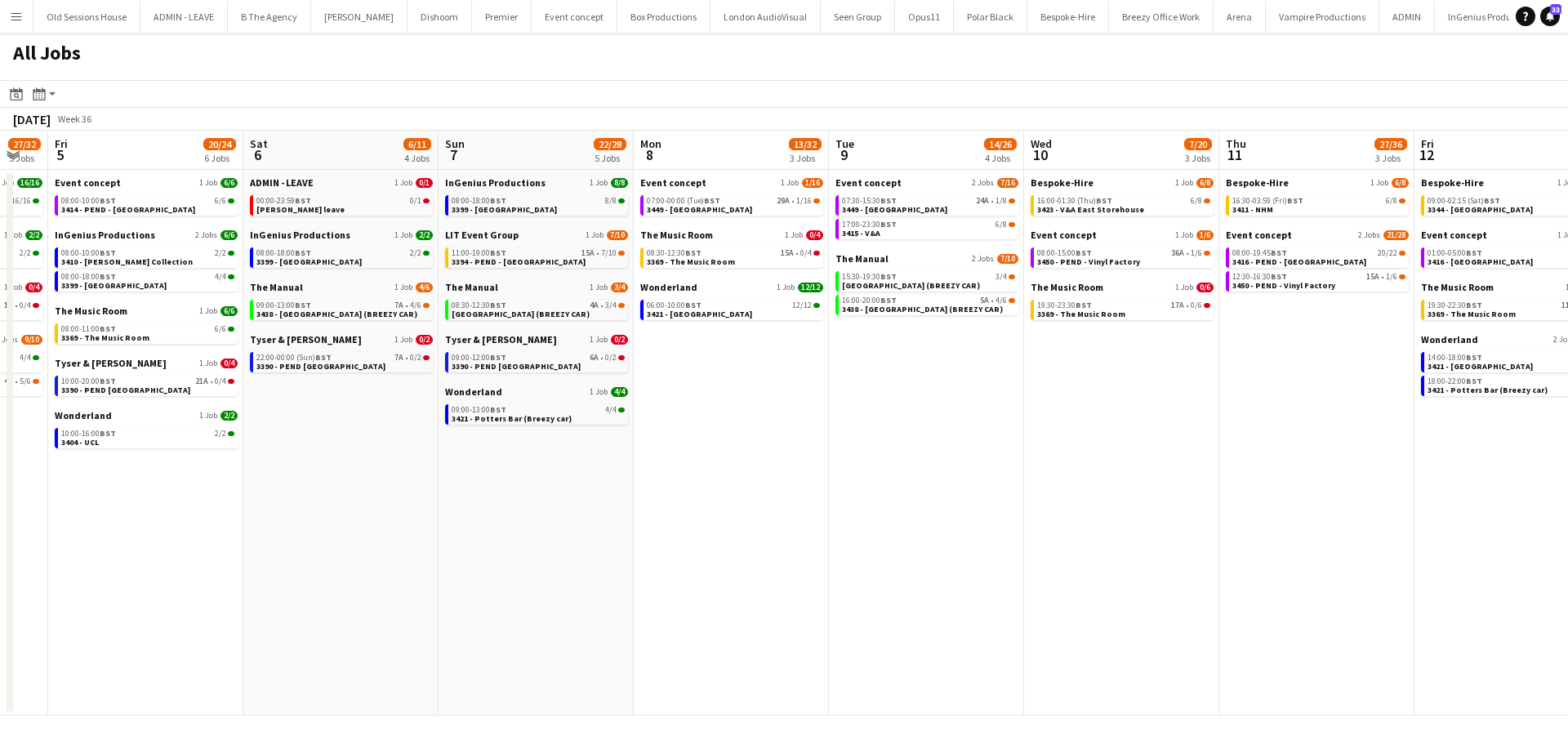
scroll to position [0, 587]
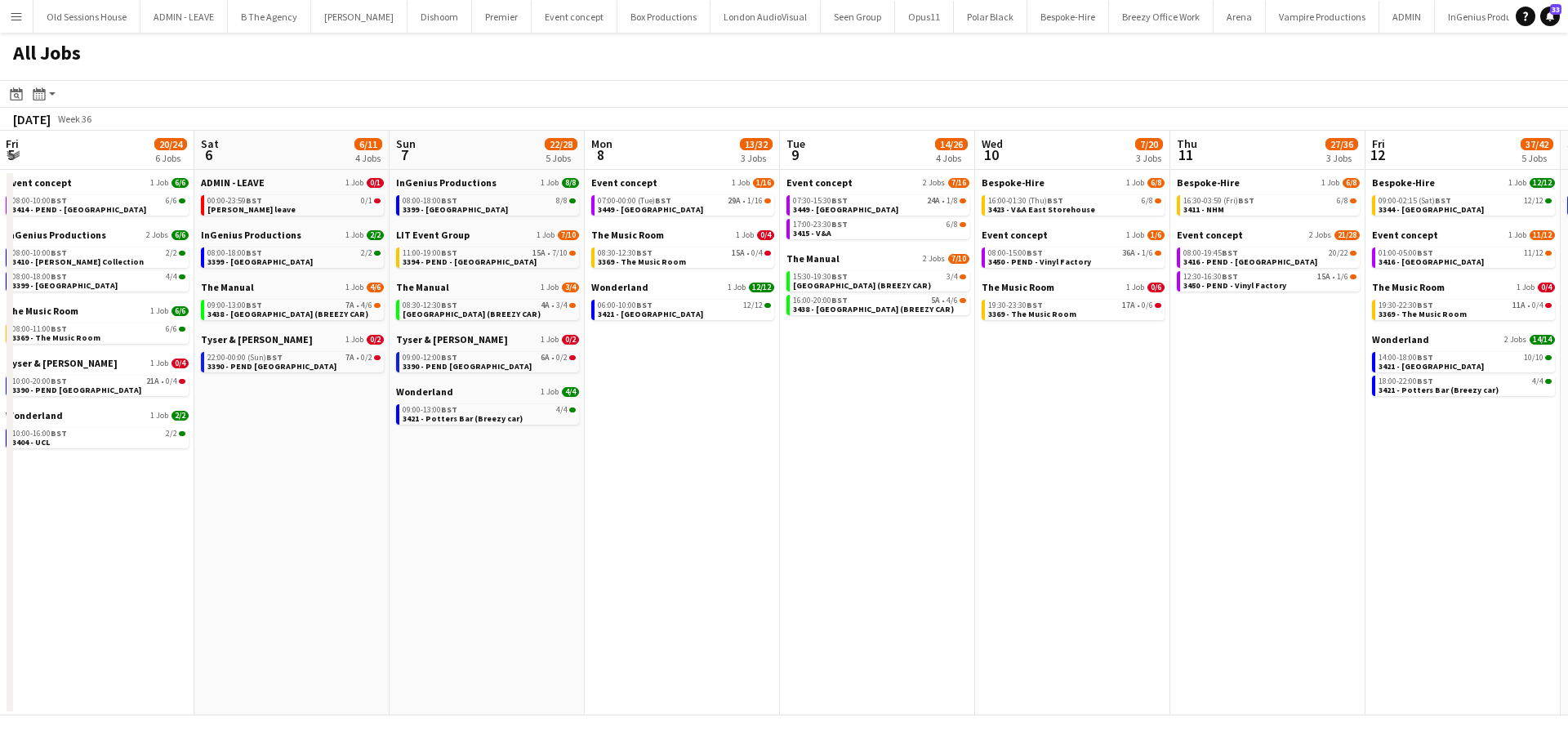
drag, startPoint x: 760, startPoint y: 469, endPoint x: 677, endPoint y: 480, distance: 83.7
click at [678, 481] on app-calendar-viewport "Tue 2 10/11 6 Jobs Wed 3 14/15 6 Jobs Thu 4 27/32 5 Jobs Fri 5 20/24 6 Jobs Sat…" at bounding box center [784, 423] width 1568 height 585
click at [696, 205] on span "3449 - [GEOGRAPHIC_DATA]" at bounding box center [650, 210] width 106 height 10
click at [71, 16] on button "Old Sessions House Close" at bounding box center [87, 16] width 107 height 32
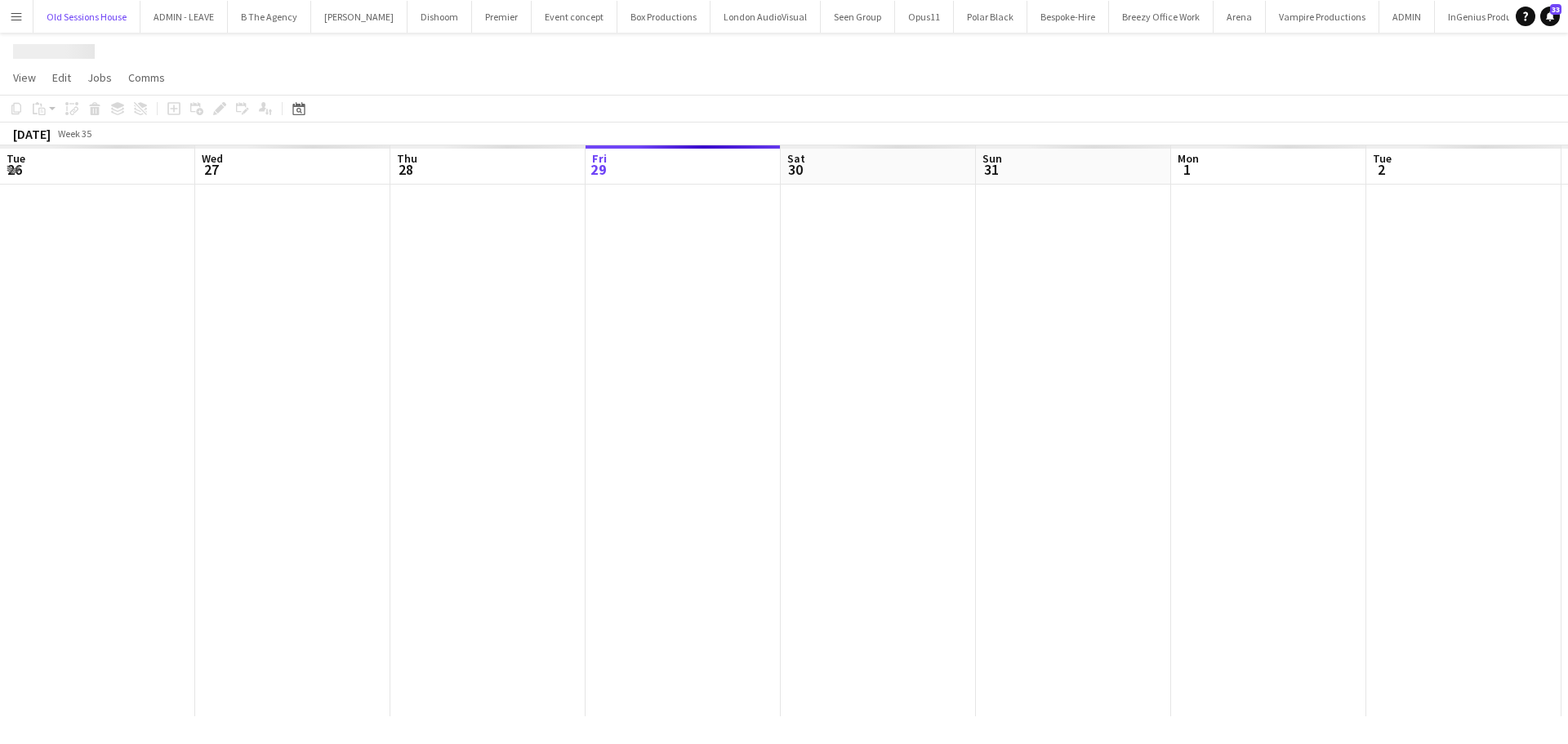
scroll to position [0, 391]
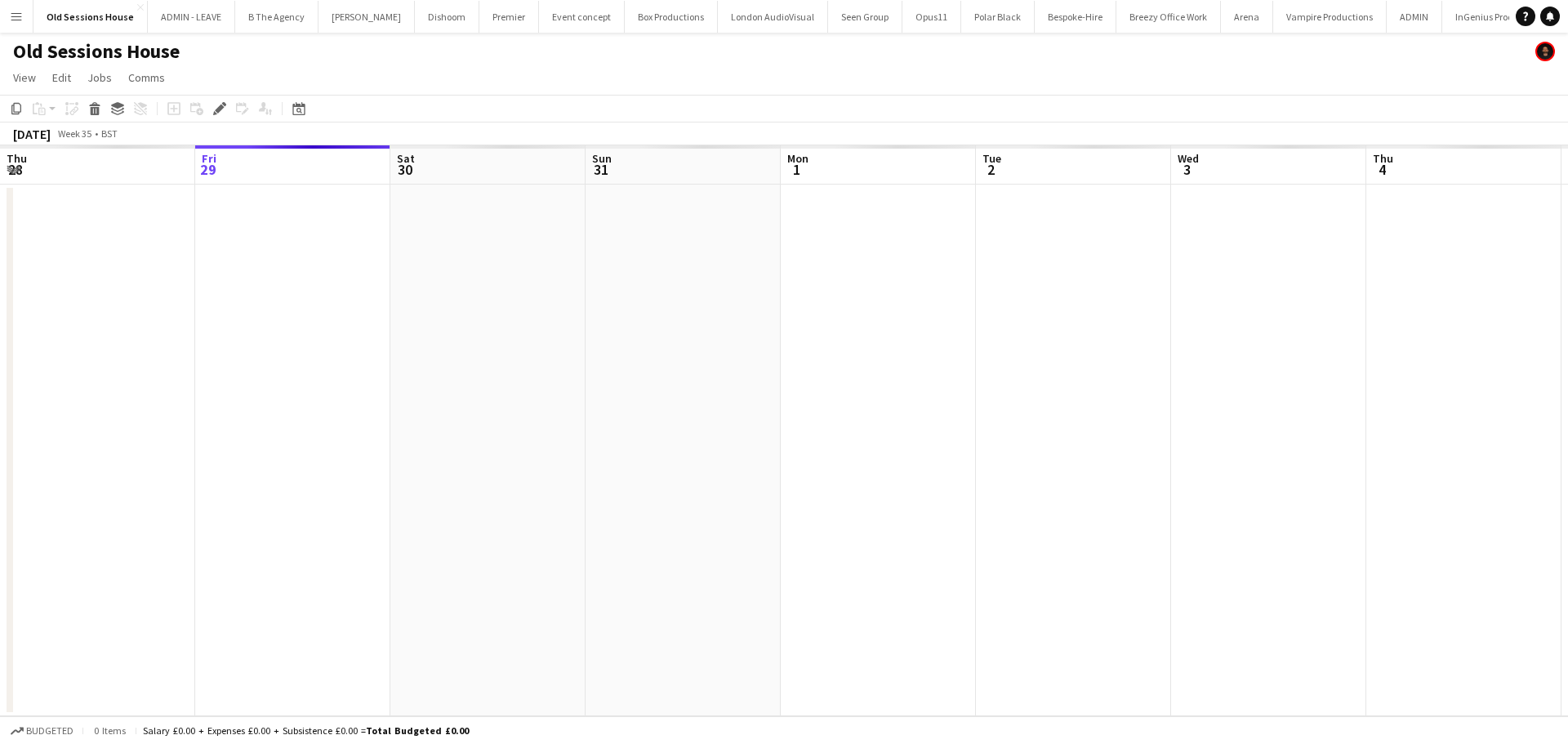
scroll to position [0, 561]
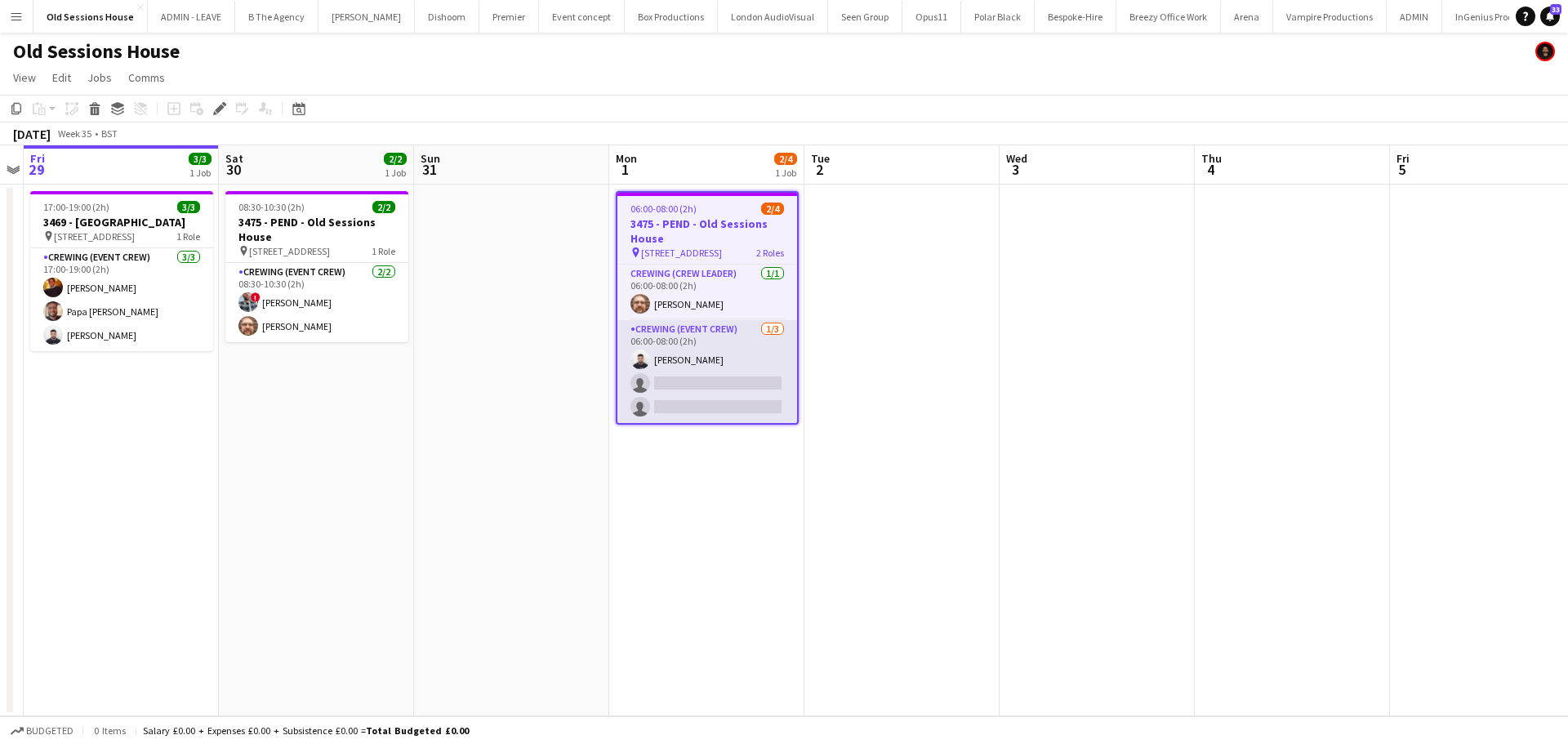
click at [729, 379] on app-card-role "Crewing (Event Crew) 1/3 06:00-08:00 (2h) Caleb Caffoor single-neutral-actions …" at bounding box center [707, 371] width 179 height 103
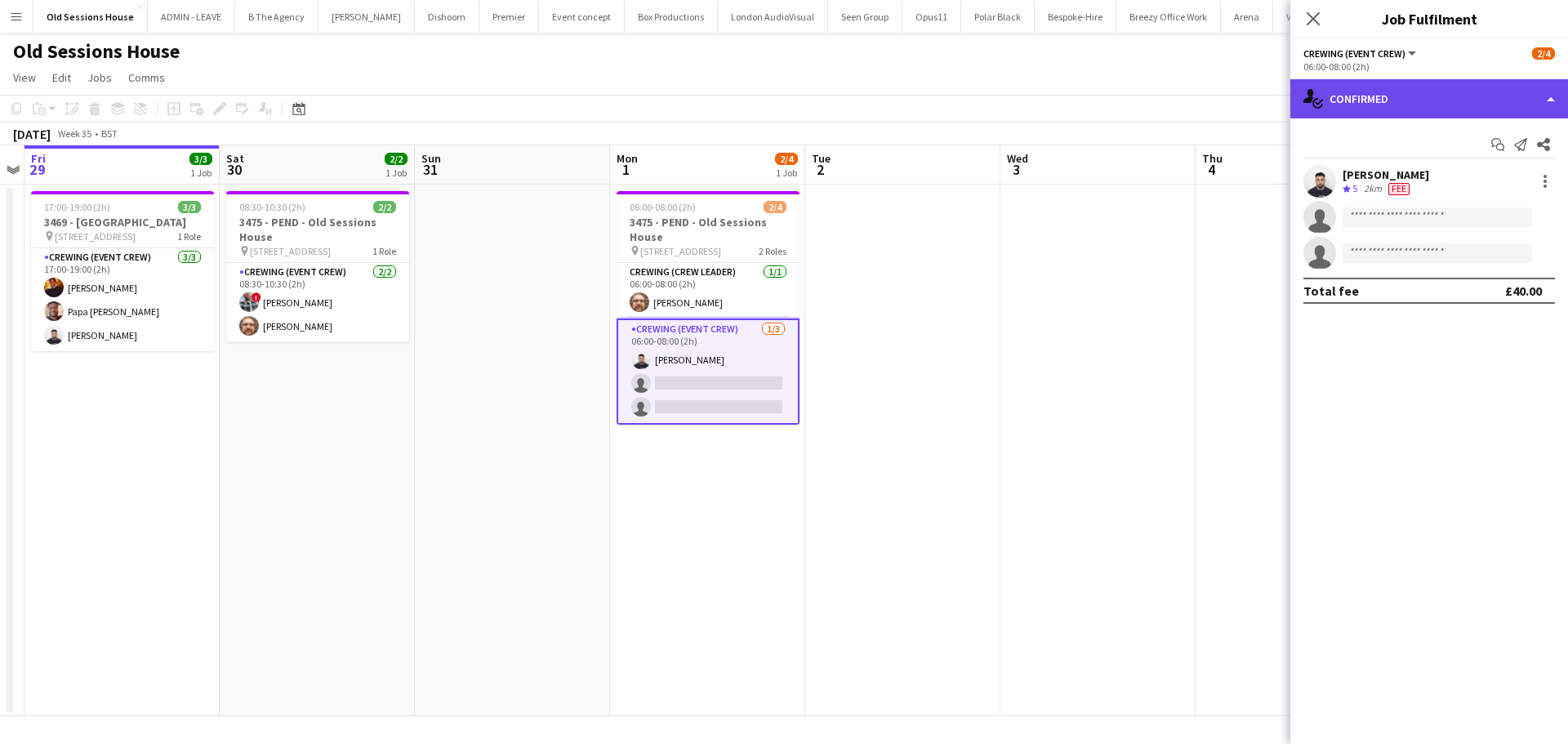
click at [1370, 105] on div "single-neutral-actions-check-2 Confirmed" at bounding box center [1429, 98] width 277 height 39
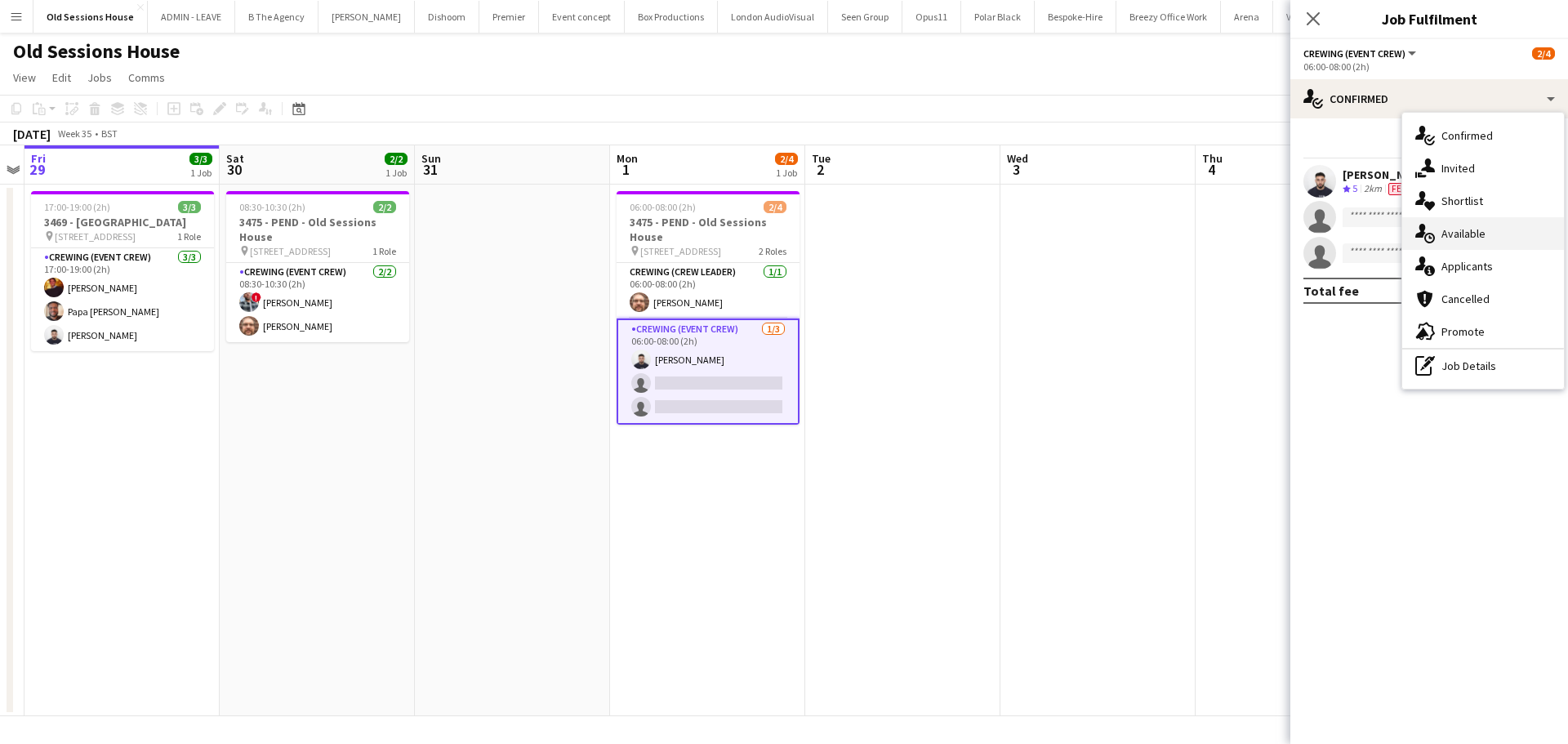
click at [1442, 232] on div "single-neutral-actions-upload Available" at bounding box center [1482, 234] width 162 height 33
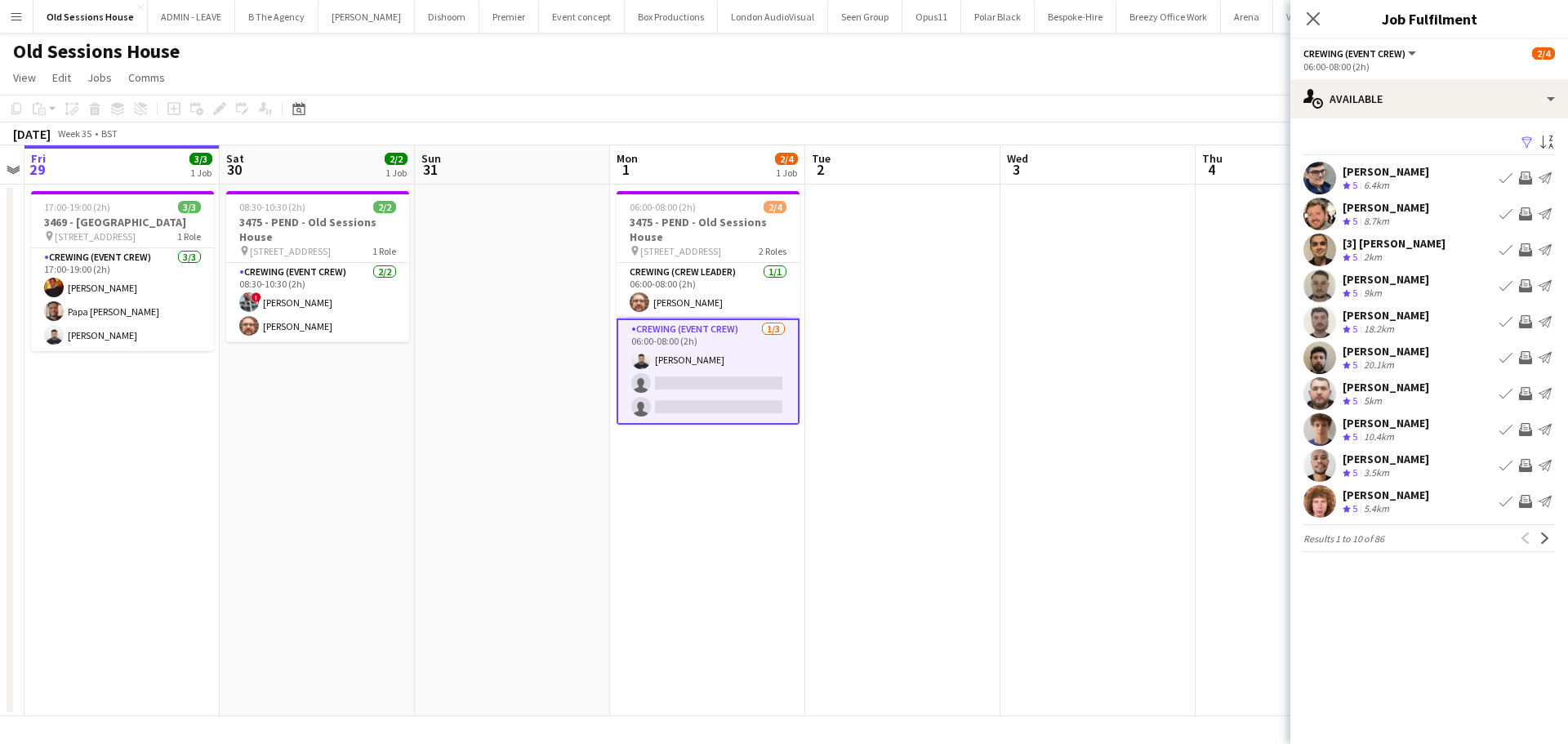
click at [1521, 214] on app-icon "Invite crew" at bounding box center [1525, 213] width 13 height 13
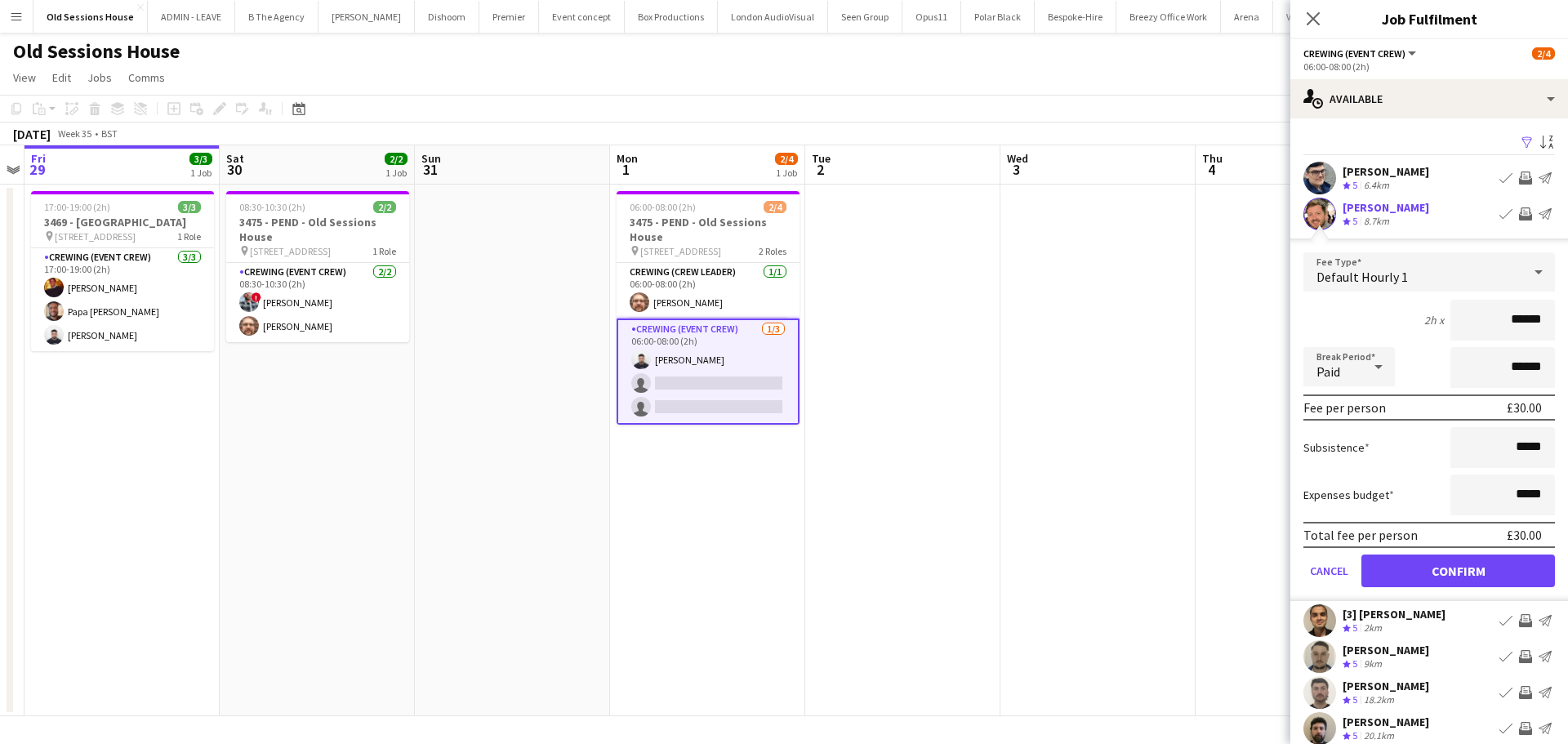
drag, startPoint x: 1519, startPoint y: 320, endPoint x: 1442, endPoint y: 332, distance: 77.9
click at [1450, 332] on input "******" at bounding box center [1502, 320] width 105 height 41
type input "***"
click at [1390, 326] on div "2h x ***" at bounding box center [1429, 320] width 251 height 41
drag, startPoint x: 1419, startPoint y: 568, endPoint x: 1418, endPoint y: 555, distance: 13.0
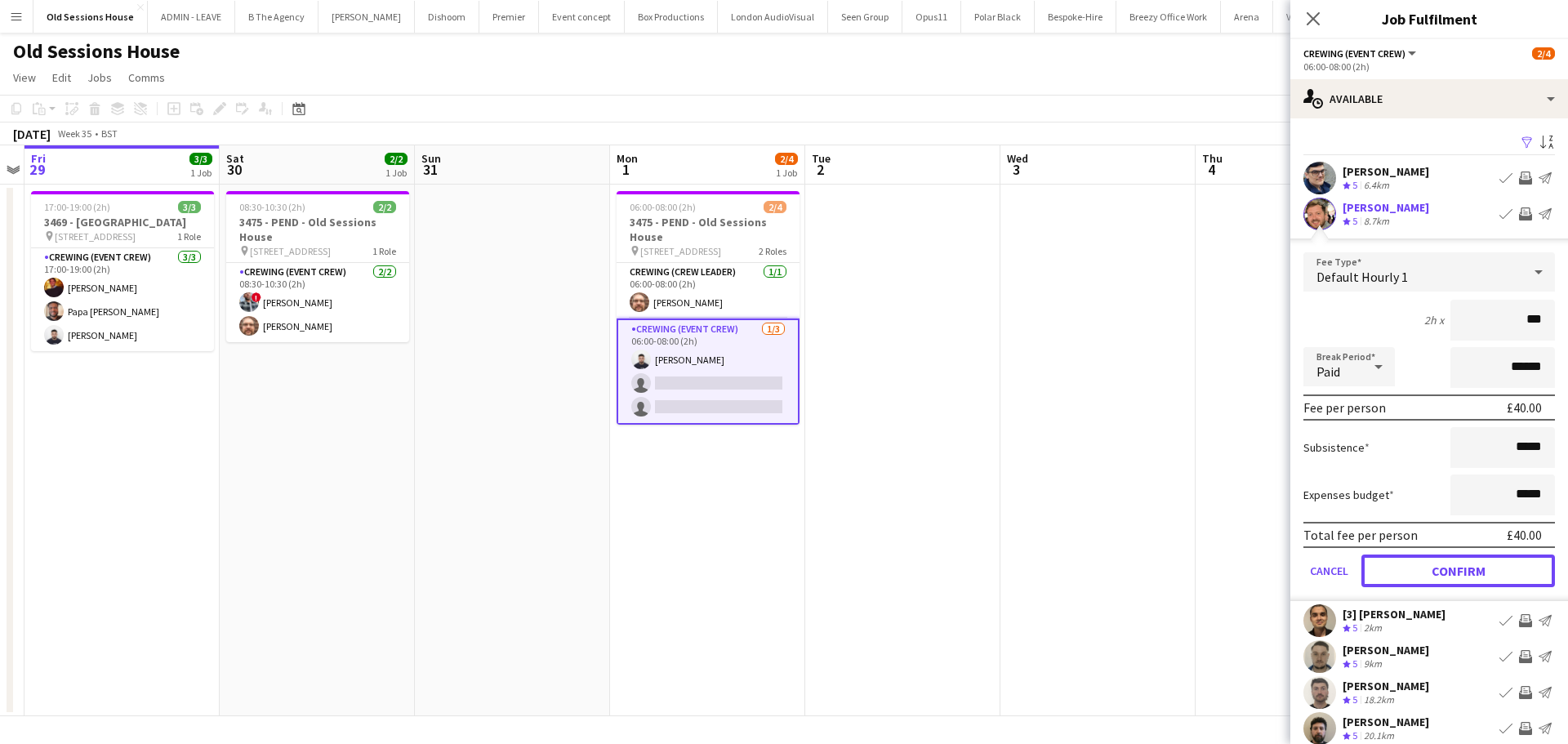
click at [1418, 568] on button "Confirm" at bounding box center [1457, 571] width 193 height 33
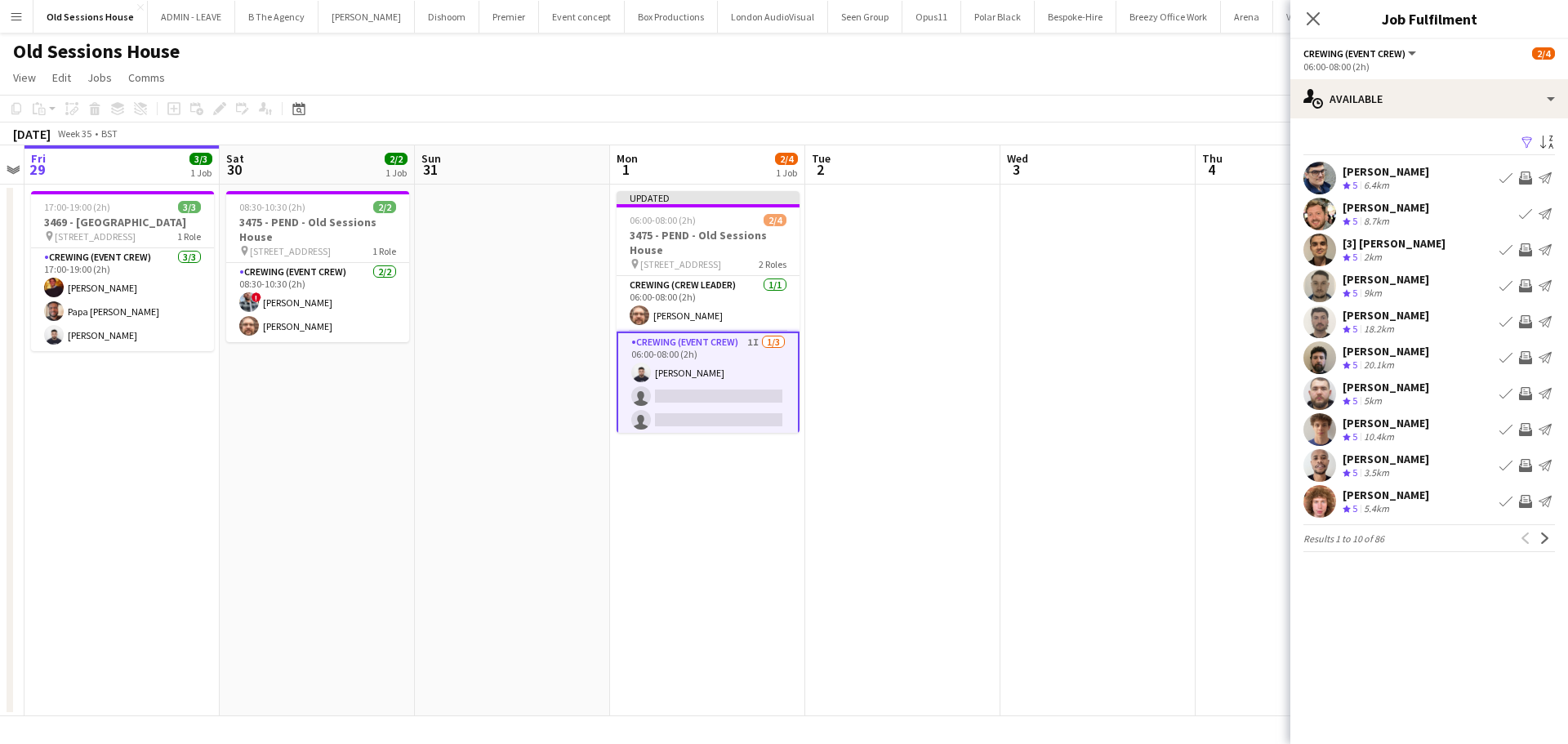
click at [1527, 428] on app-icon "Invite crew" at bounding box center [1525, 429] width 13 height 13
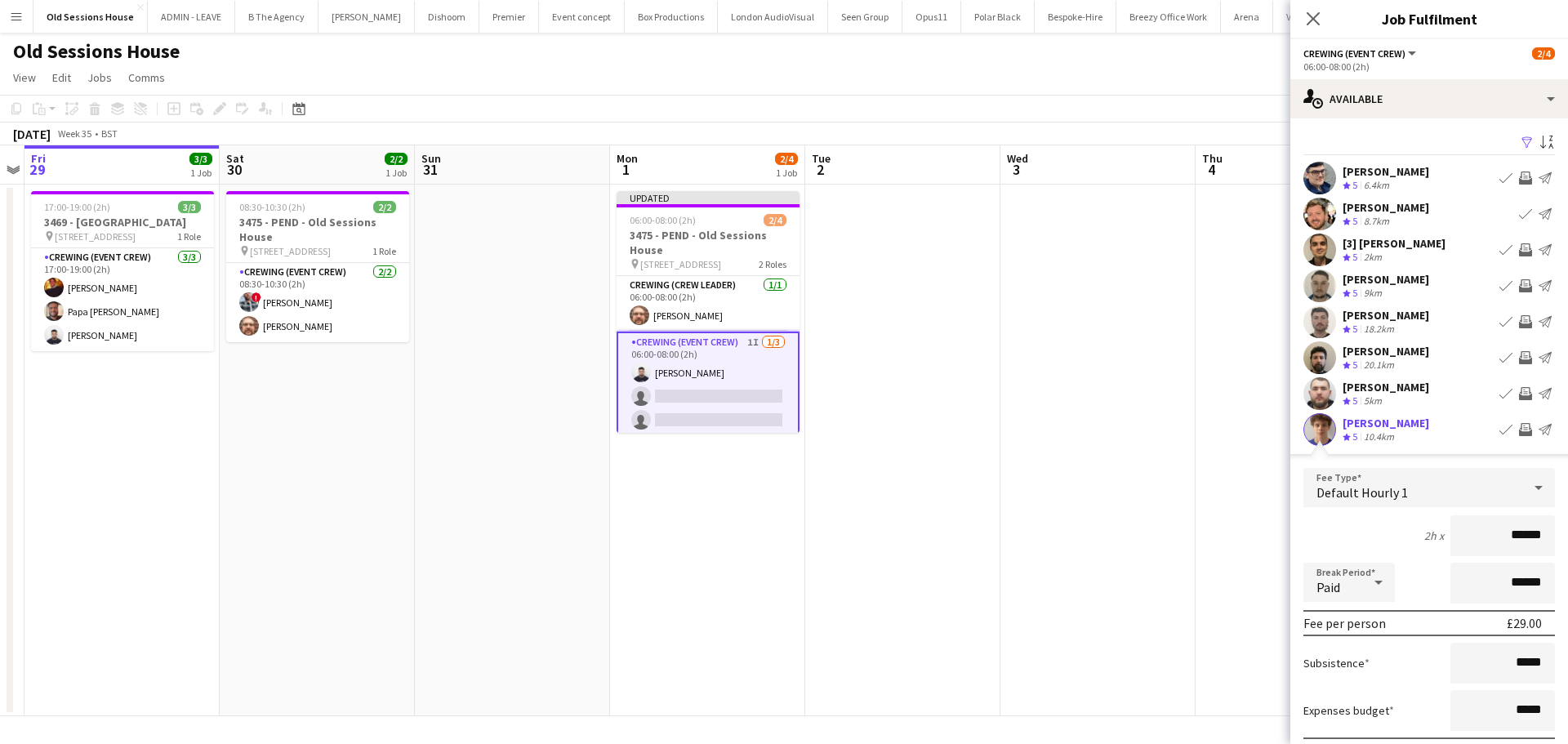
drag, startPoint x: 1522, startPoint y: 533, endPoint x: 1402, endPoint y: 534, distance: 120.0
click at [1402, 534] on div "2h x ******" at bounding box center [1429, 535] width 251 height 41
type input "***"
click at [1384, 519] on div "2h x ***" at bounding box center [1429, 535] width 251 height 41
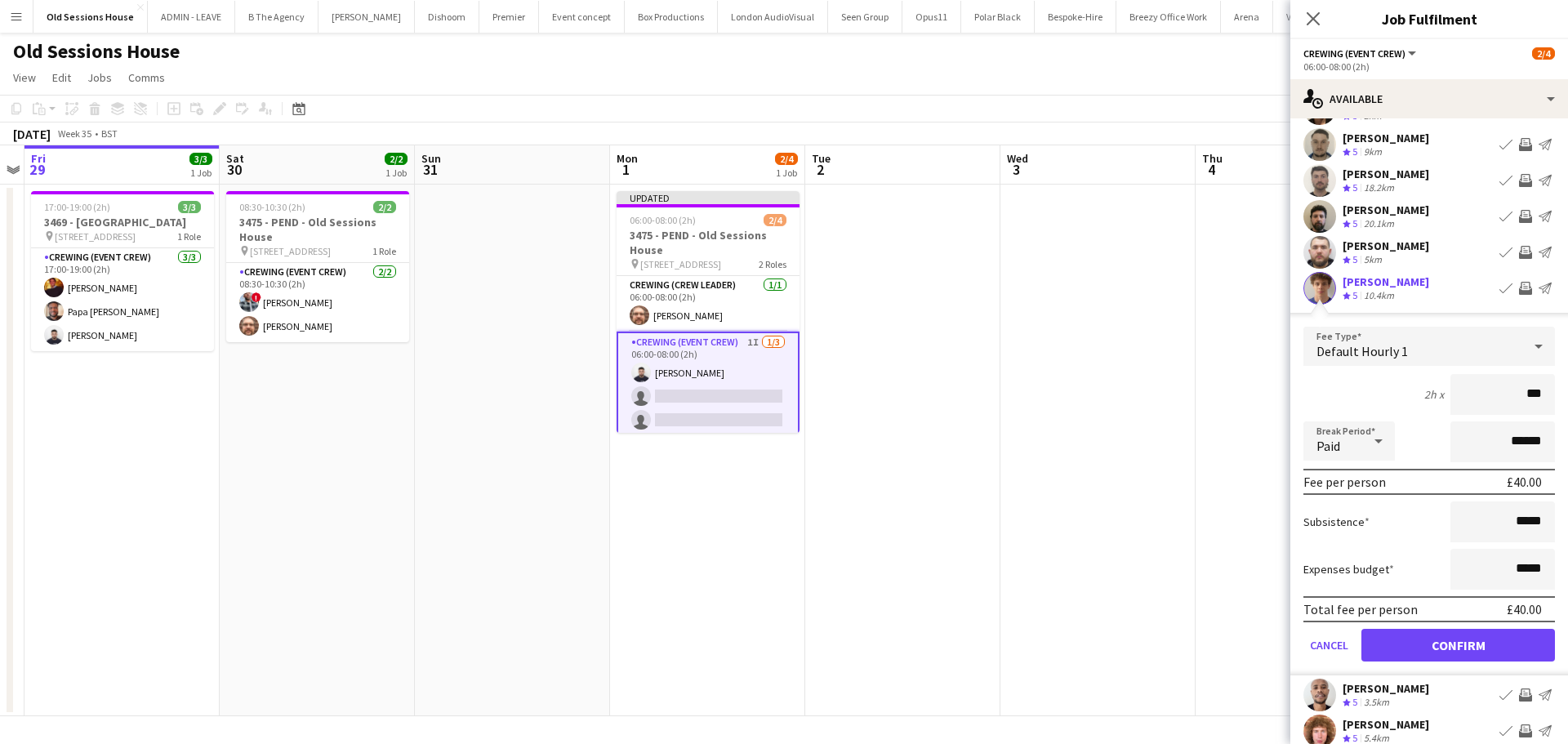
scroll to position [164, 0]
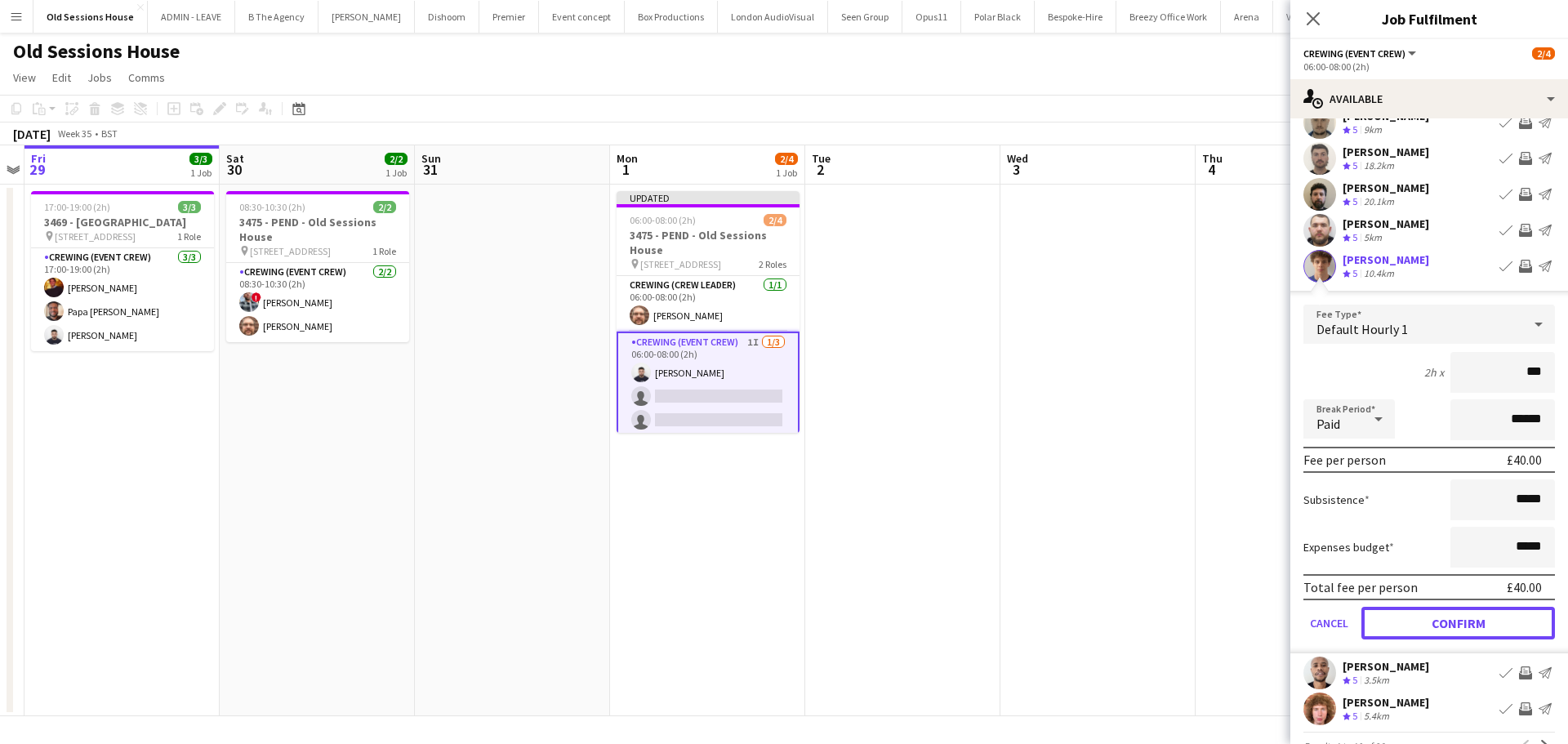
drag, startPoint x: 1435, startPoint y: 616, endPoint x: 1450, endPoint y: 532, distance: 85.3
click at [1436, 616] on button "Confirm" at bounding box center [1457, 623] width 193 height 33
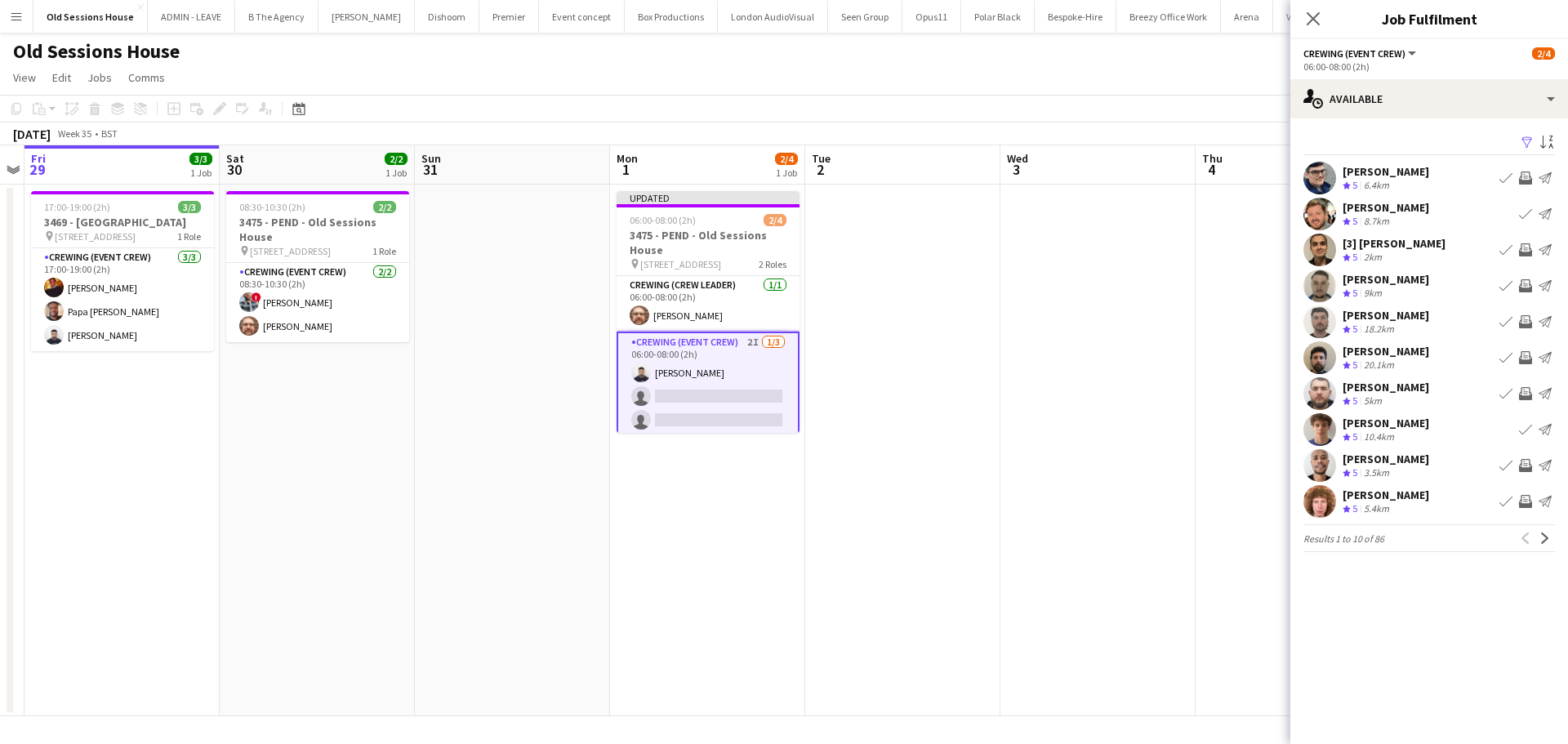
click at [1521, 464] on app-icon "Invite crew" at bounding box center [1525, 465] width 13 height 13
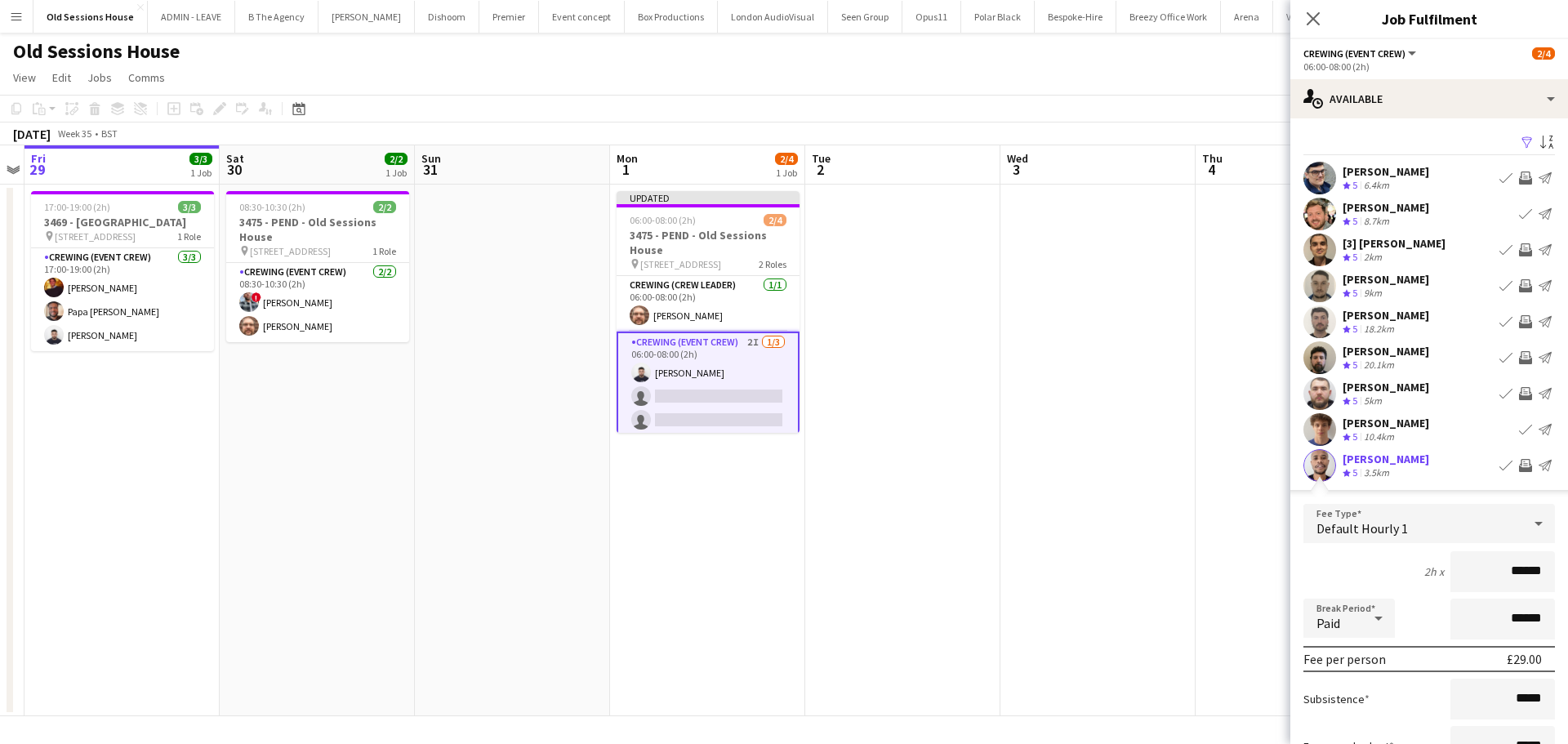
drag, startPoint x: 1540, startPoint y: 572, endPoint x: 1364, endPoint y: 573, distance: 176.0
click at [1364, 573] on div "2h x ******" at bounding box center [1429, 571] width 251 height 41
type input "***"
click at [1348, 560] on div "2h x ***" at bounding box center [1429, 571] width 251 height 41
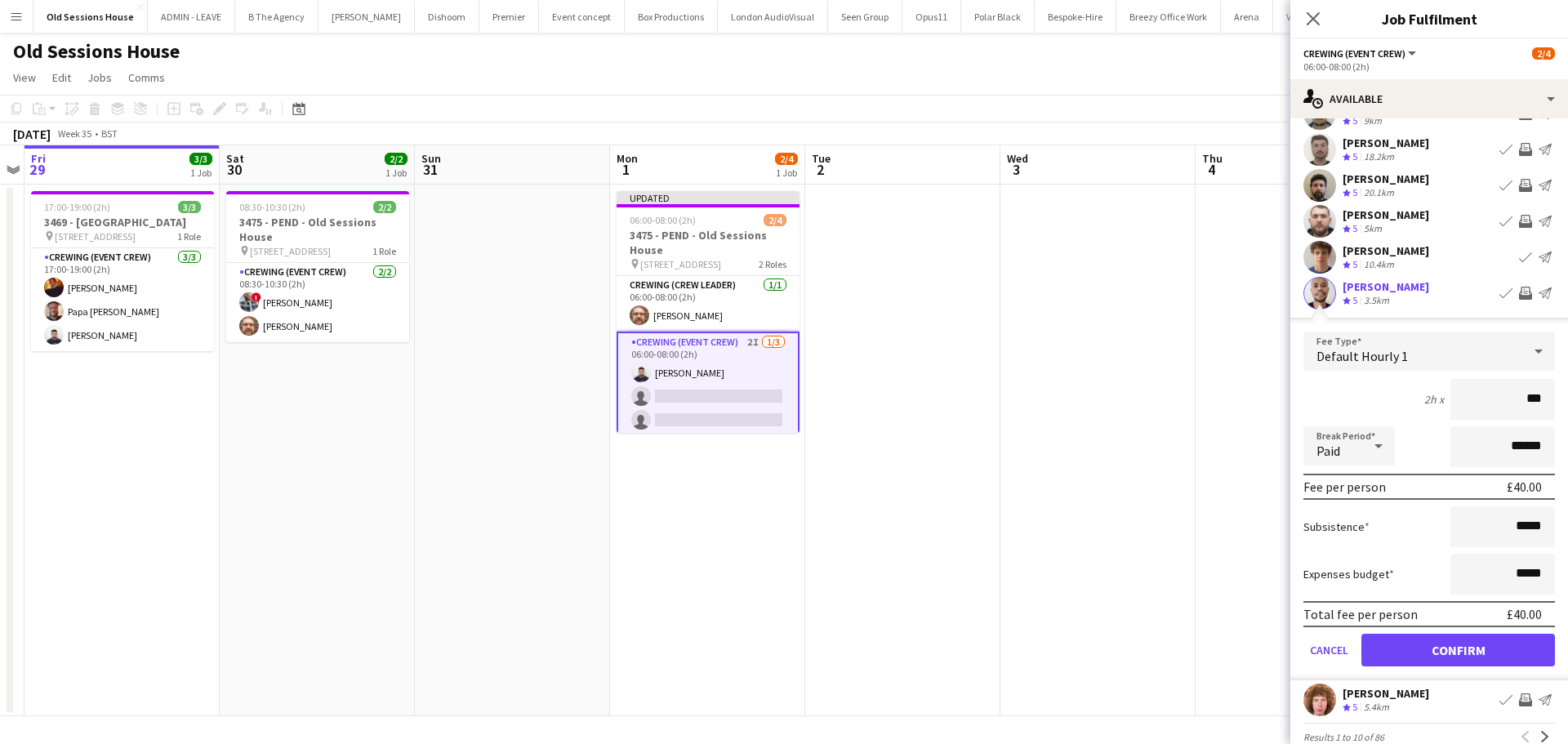
scroll to position [198, 0]
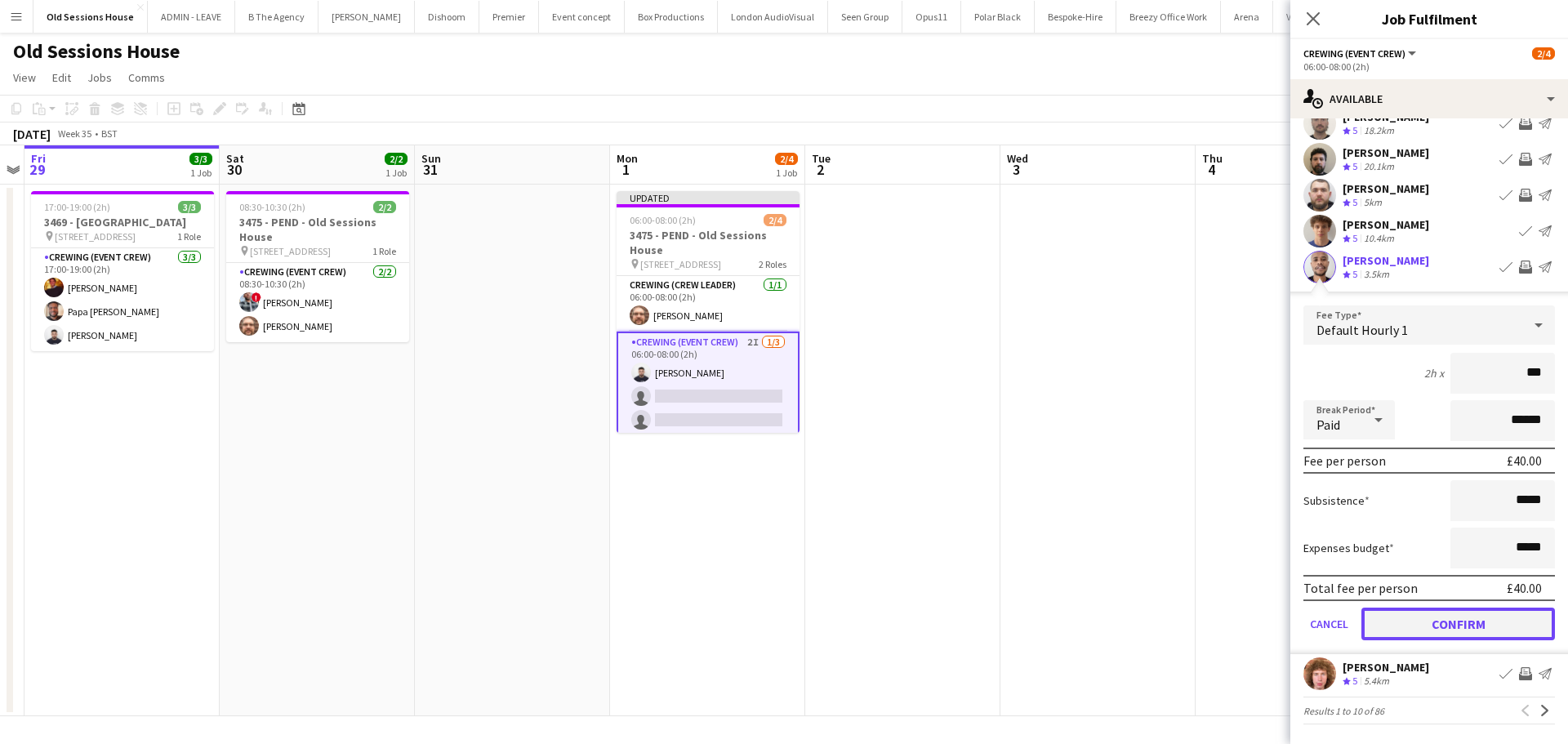
click at [1427, 617] on button "Confirm" at bounding box center [1457, 624] width 193 height 33
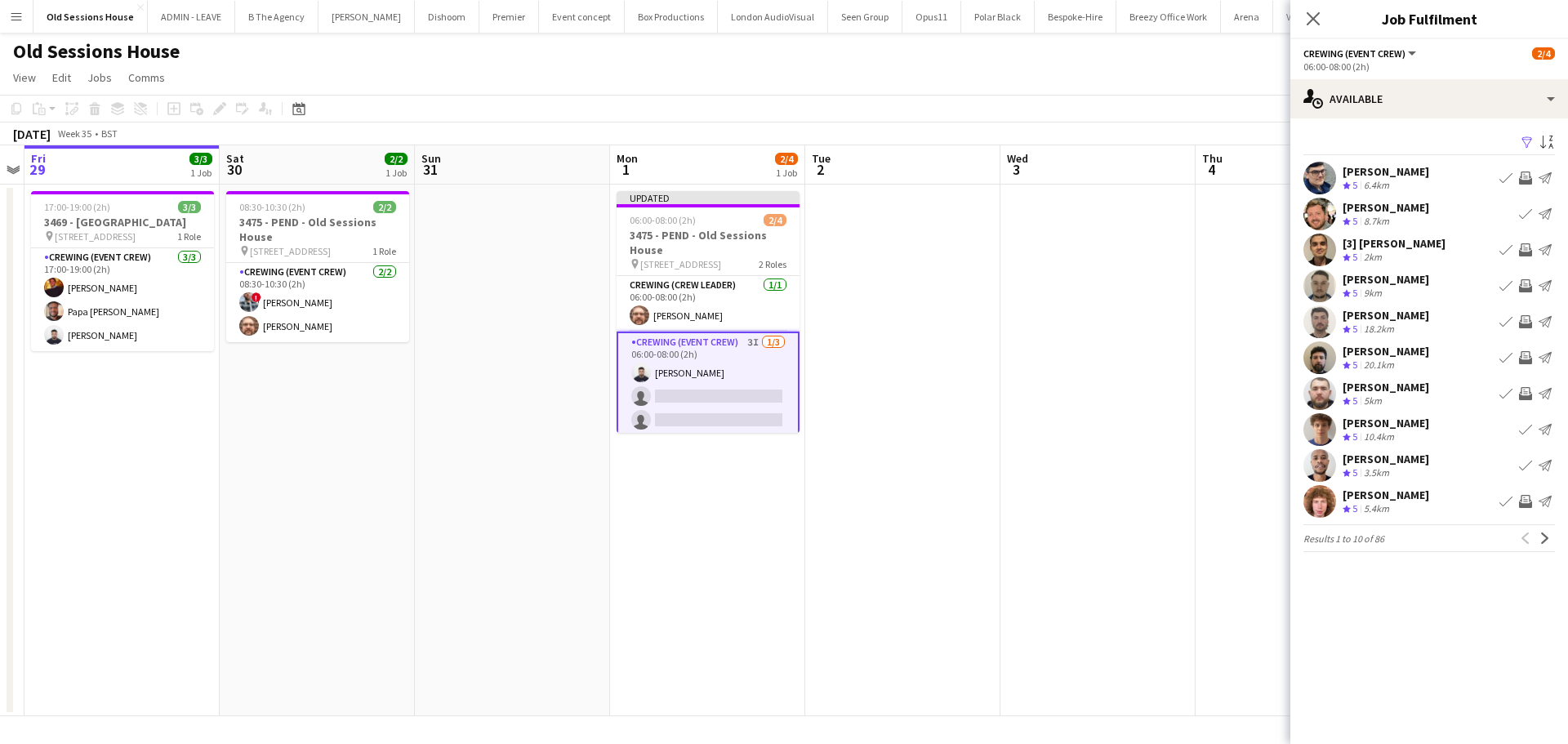
scroll to position [0, 0]
click at [1521, 503] on app-icon "Invite crew" at bounding box center [1525, 501] width 13 height 13
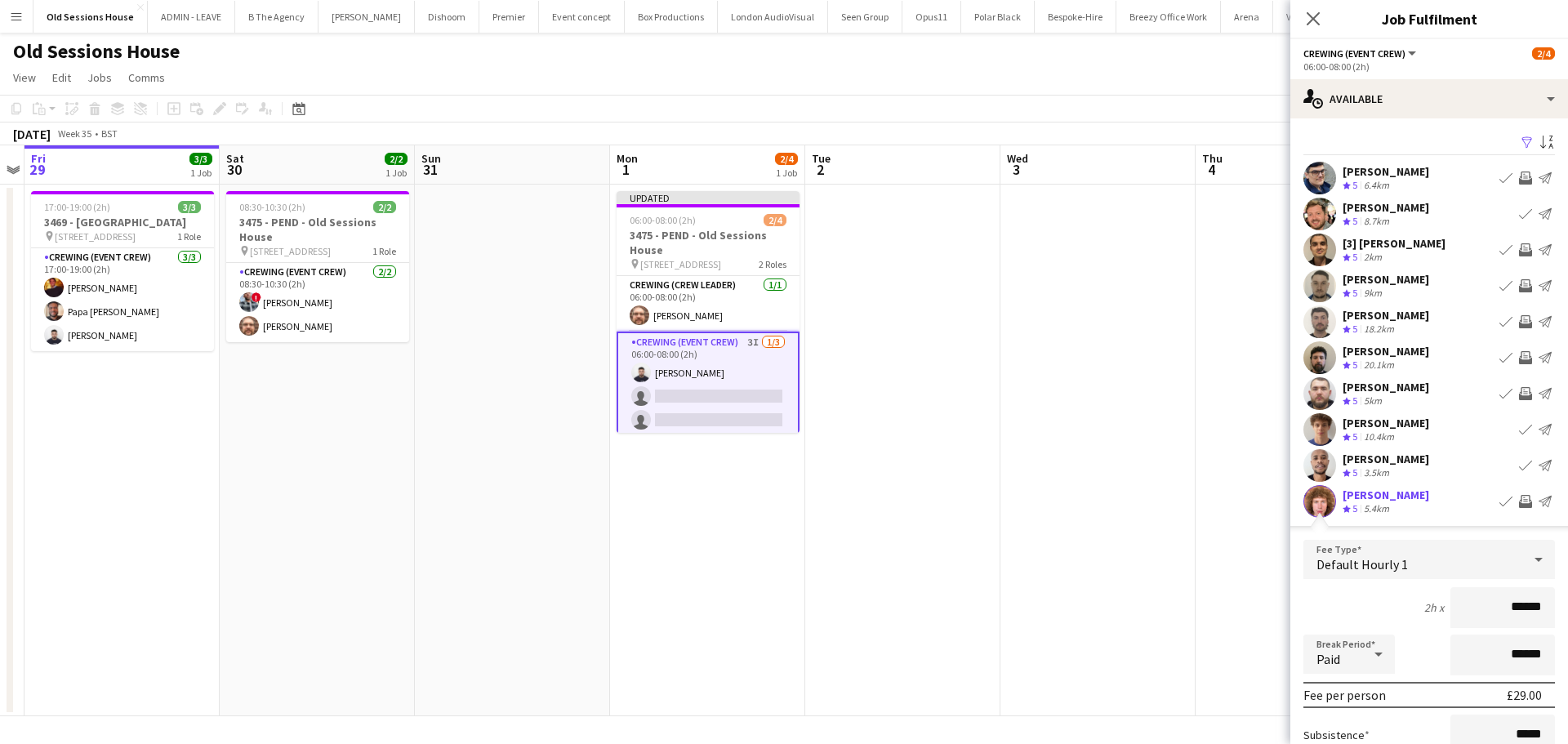
drag, startPoint x: 1527, startPoint y: 606, endPoint x: 1422, endPoint y: 598, distance: 105.3
click at [1422, 598] on div "2h x ******" at bounding box center [1429, 607] width 251 height 41
type input "***"
drag, startPoint x: 1396, startPoint y: 598, endPoint x: 1405, endPoint y: 589, distance: 12.7
click at [1395, 598] on div "2h x ***" at bounding box center [1429, 607] width 251 height 41
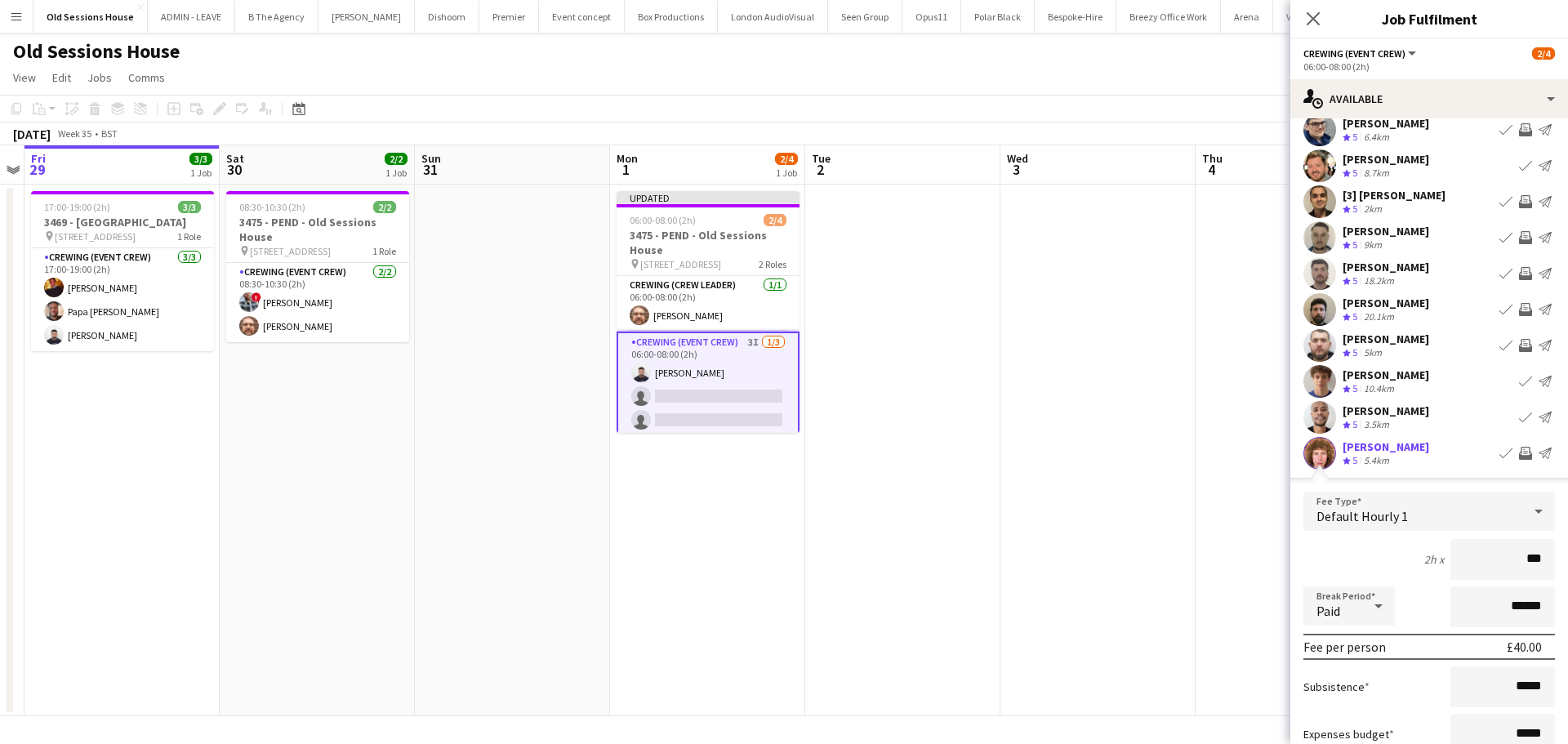
scroll to position [198, 0]
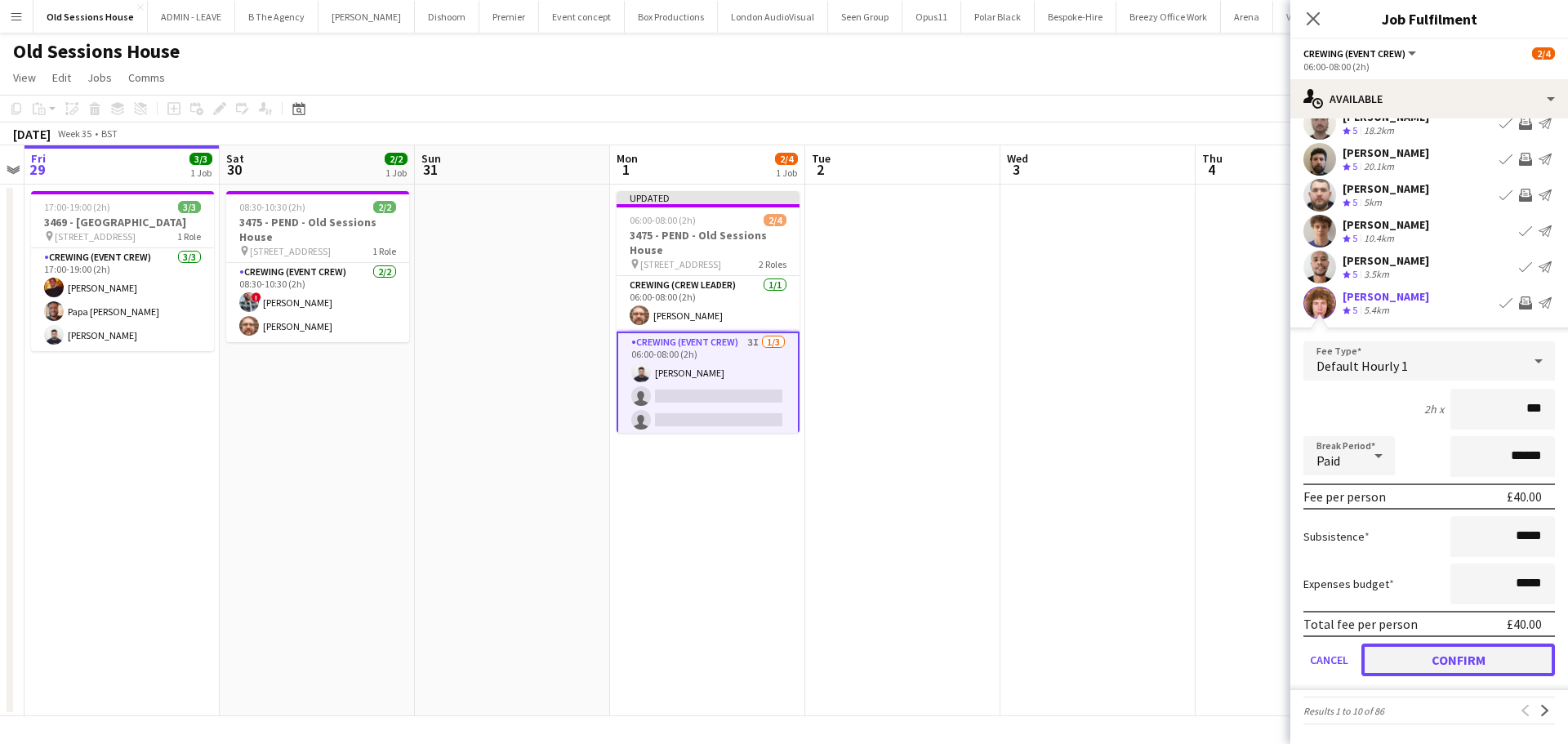
click at [1428, 650] on button "Confirm" at bounding box center [1457, 660] width 193 height 33
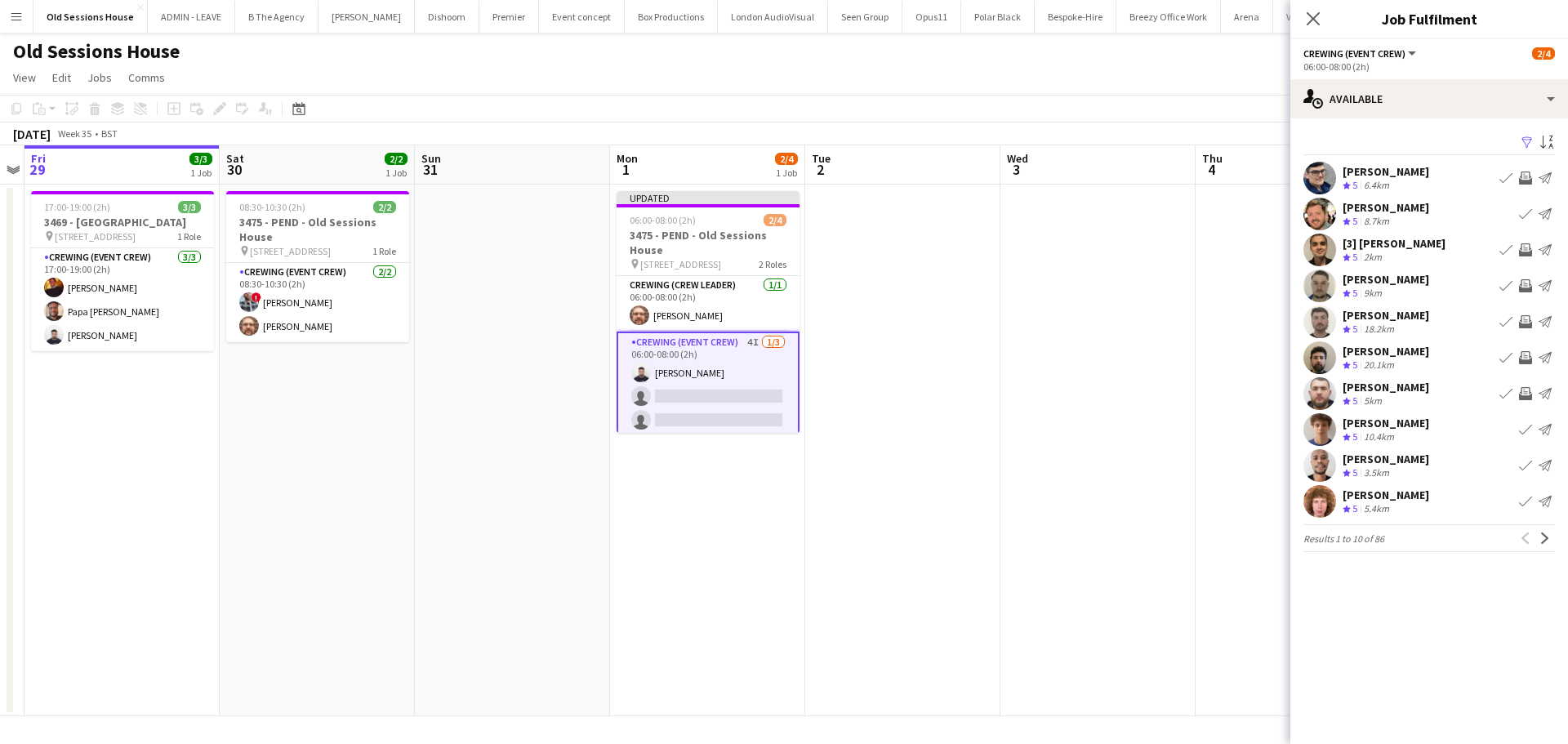
scroll to position [0, 0]
click at [1542, 538] on app-icon "Next" at bounding box center [1545, 538] width 11 height 11
drag, startPoint x: 1523, startPoint y: 215, endPoint x: 1519, endPoint y: 225, distance: 10.8
click at [1523, 214] on app-icon "Invite crew" at bounding box center [1525, 213] width 13 height 13
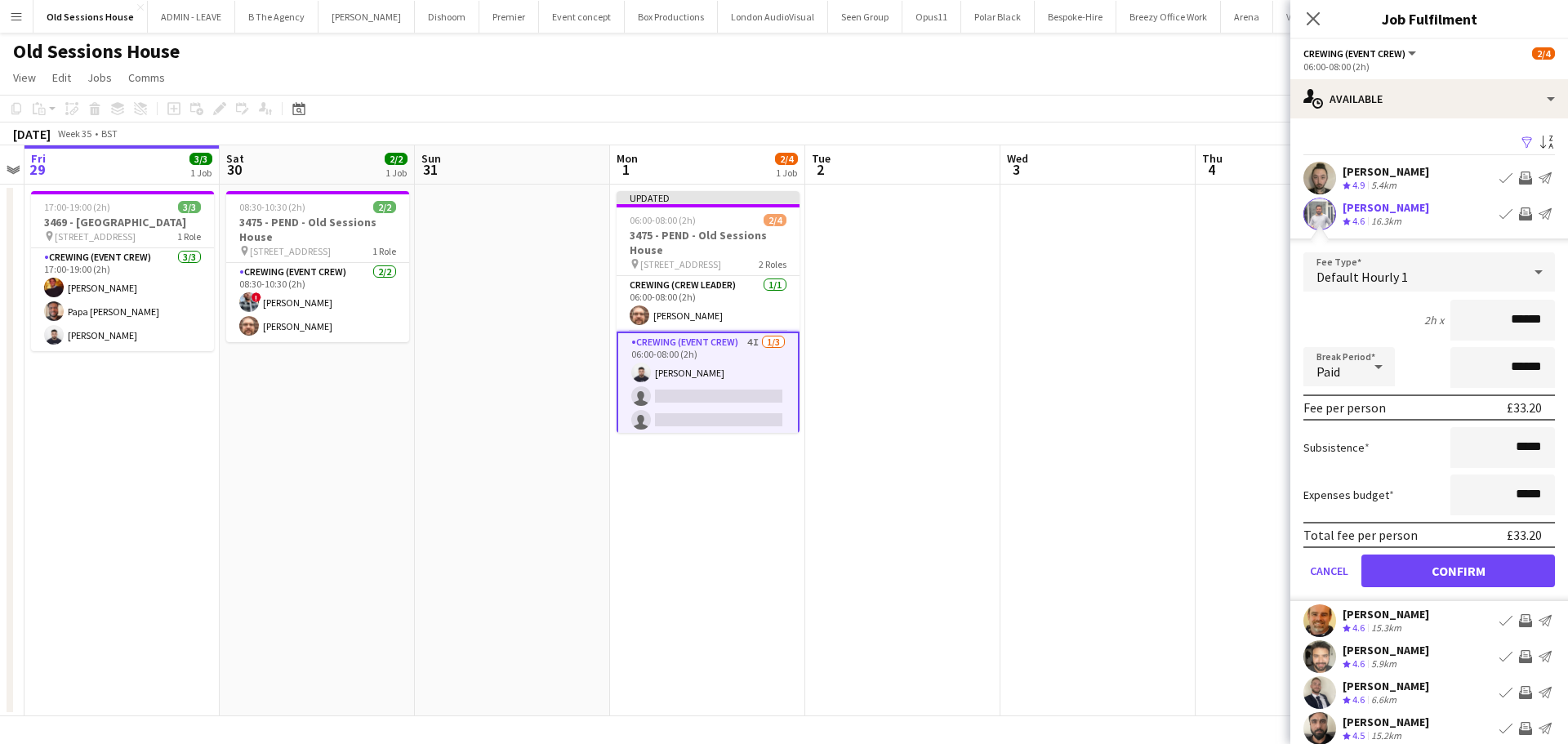
drag, startPoint x: 1539, startPoint y: 320, endPoint x: 1419, endPoint y: 320, distance: 120.0
click at [1419, 320] on div "2h x ******" at bounding box center [1429, 320] width 251 height 41
type input "***"
drag, startPoint x: 1379, startPoint y: 320, endPoint x: 1394, endPoint y: 336, distance: 21.9
click at [1379, 319] on div "2h x ***" at bounding box center [1429, 320] width 251 height 41
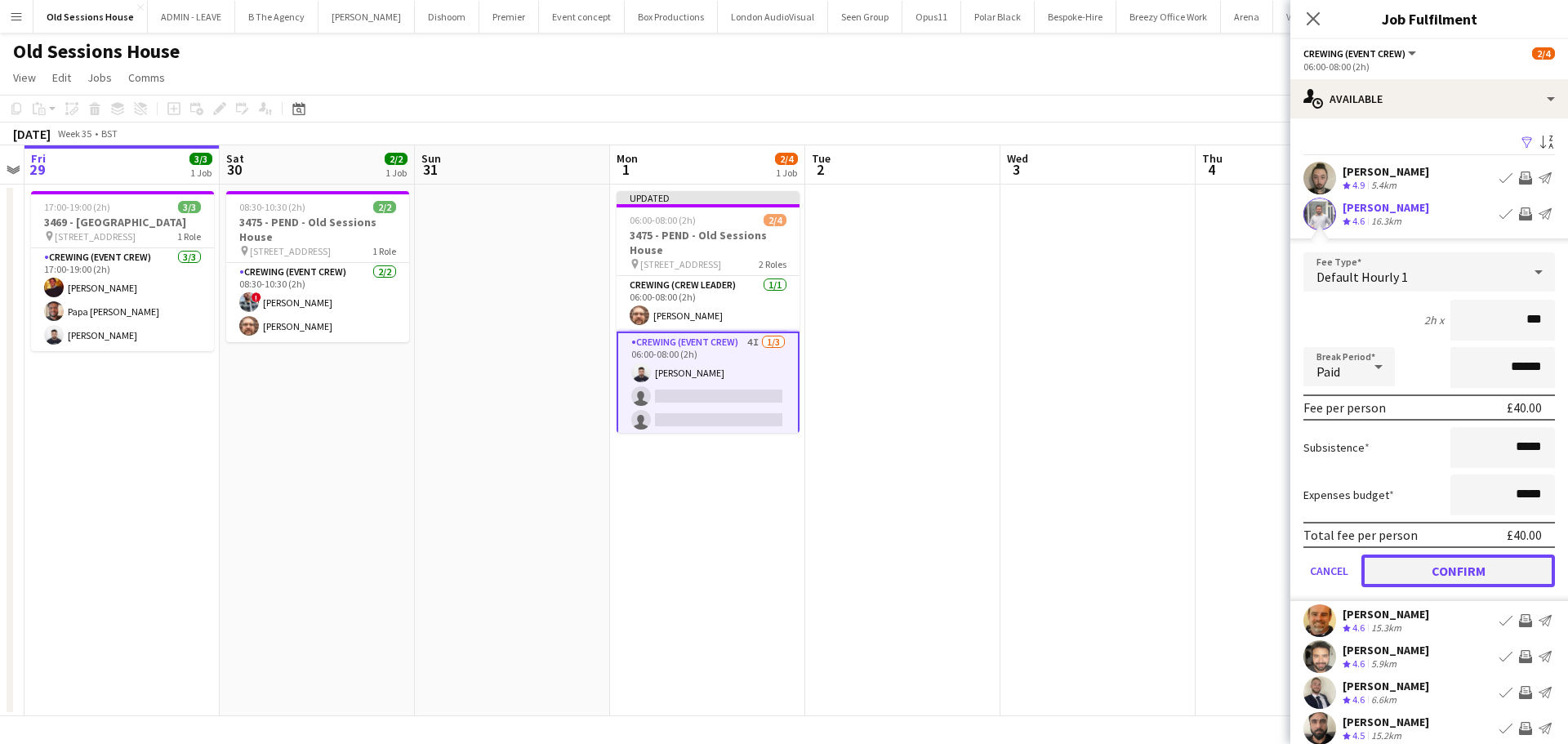
click at [1482, 561] on button "Confirm" at bounding box center [1457, 571] width 193 height 33
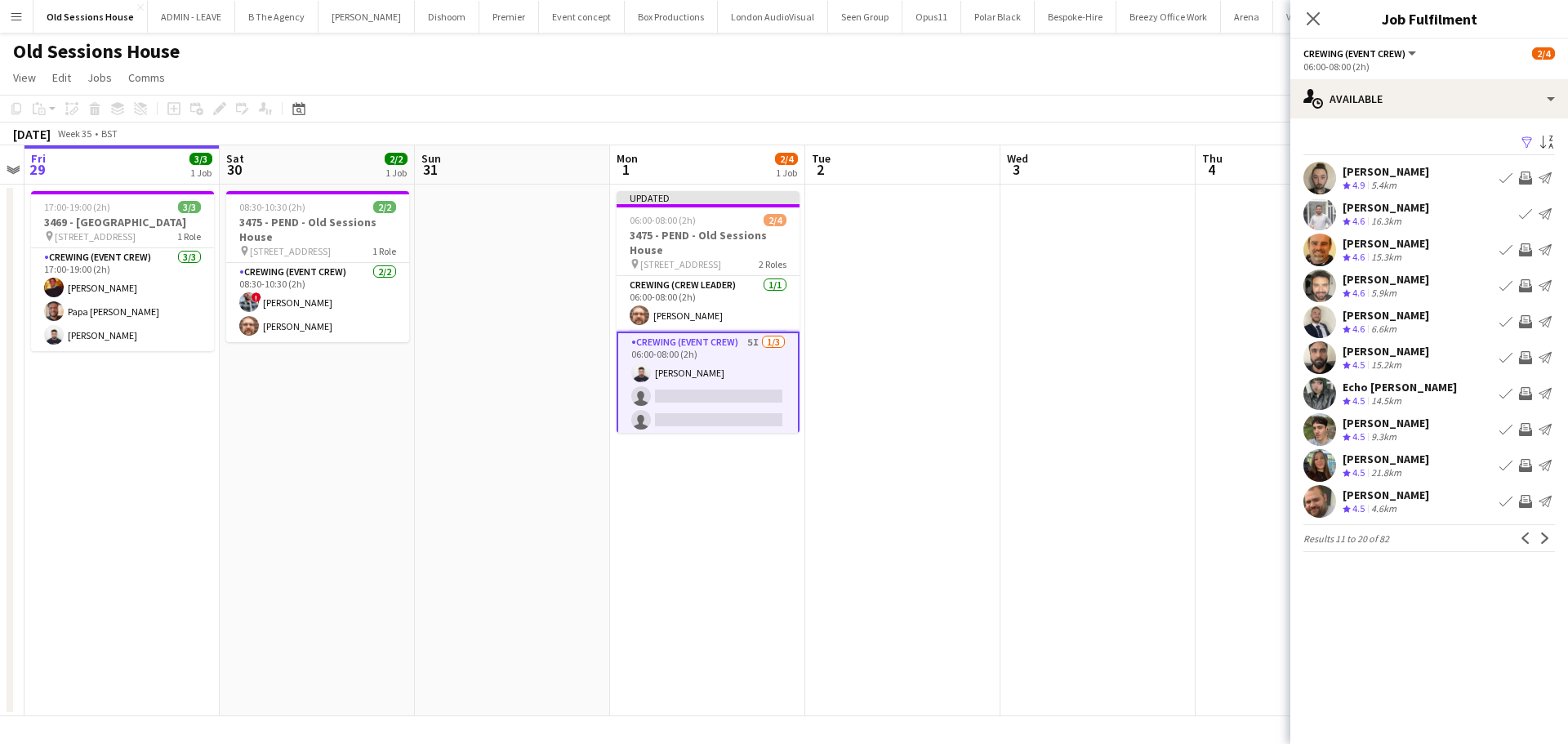
click at [1527, 288] on app-icon "Invite crew" at bounding box center [1525, 285] width 13 height 13
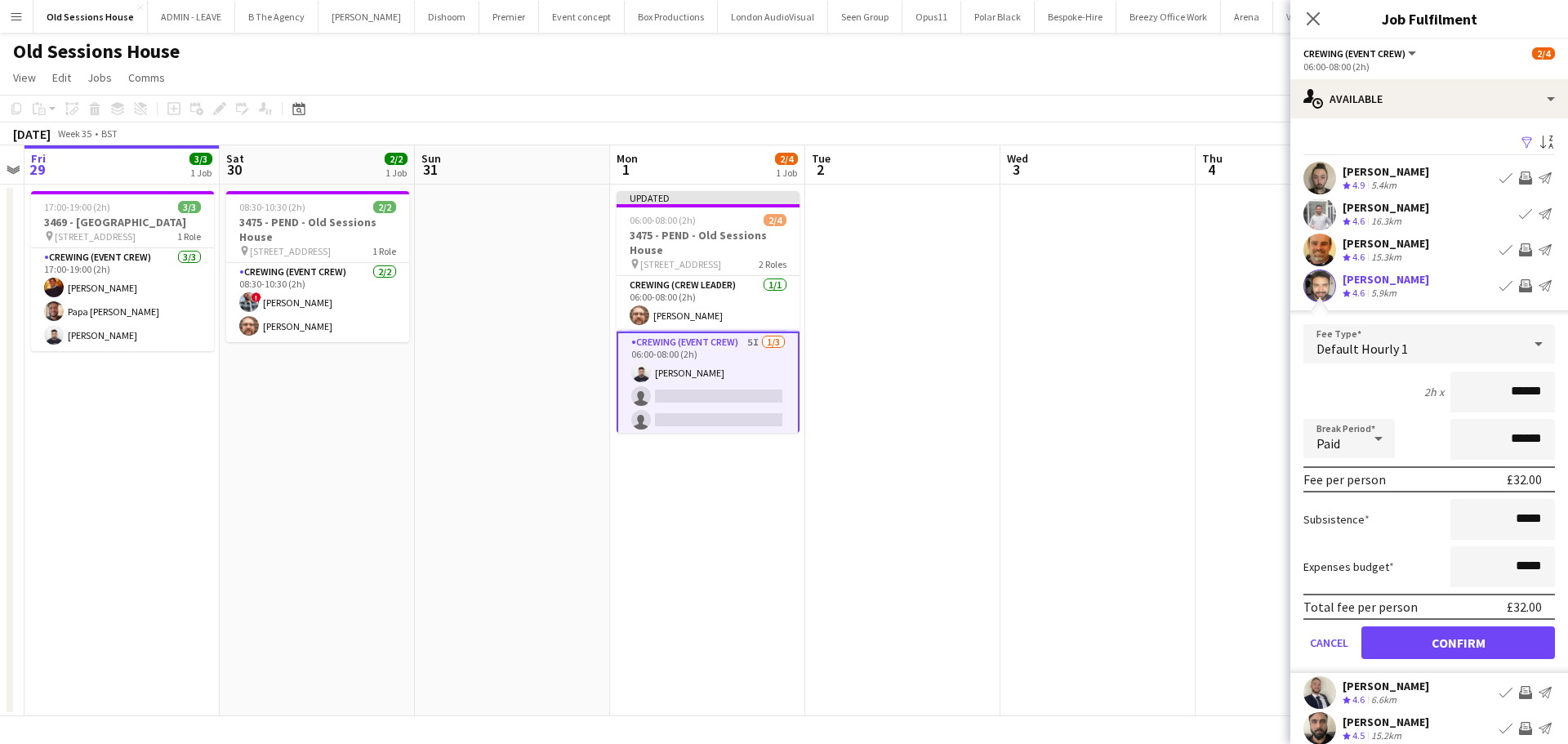
drag, startPoint x: 1535, startPoint y: 391, endPoint x: 1330, endPoint y: 393, distance: 205.0
click at [1330, 393] on div "2h x ******" at bounding box center [1429, 391] width 251 height 41
type input "***"
click at [1331, 385] on div "2h x ***" at bounding box center [1429, 391] width 251 height 41
click at [1424, 642] on button "Confirm" at bounding box center [1457, 643] width 193 height 33
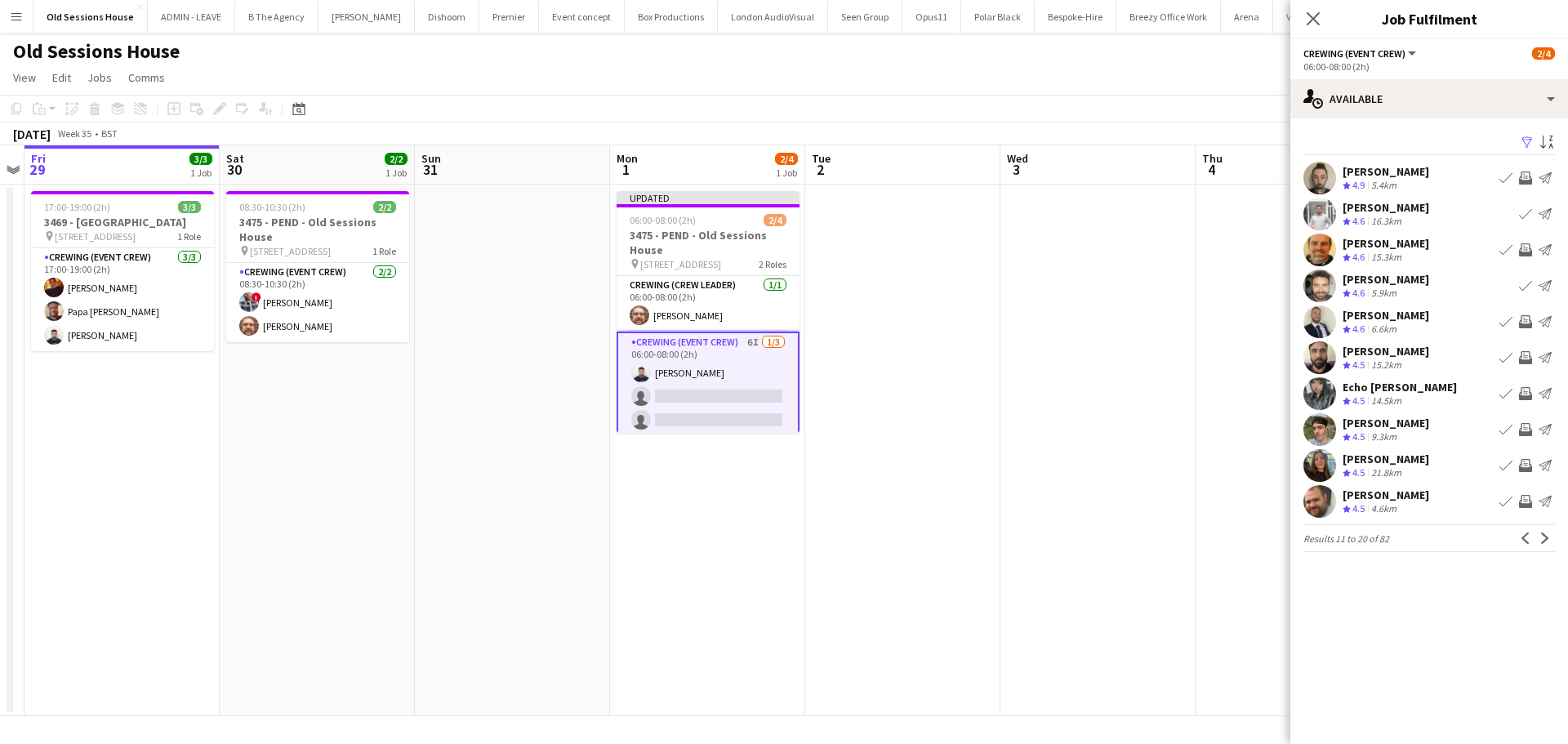
click at [1526, 391] on app-icon "Invite crew" at bounding box center [1525, 393] width 13 height 13
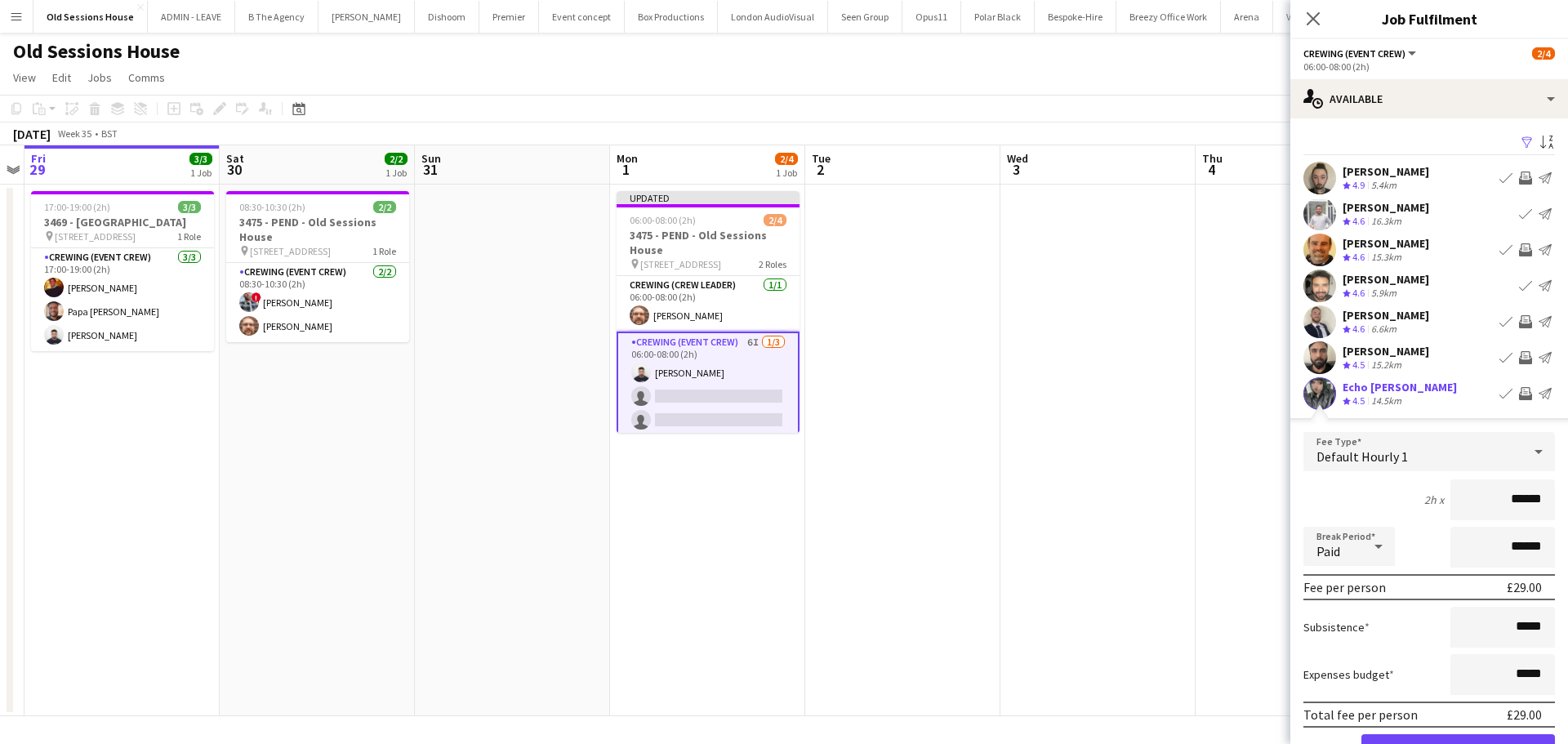
drag, startPoint x: 1532, startPoint y: 500, endPoint x: 1426, endPoint y: 500, distance: 106.0
click at [1426, 500] on div "2h x ******" at bounding box center [1429, 499] width 251 height 41
type input "***"
click at [1407, 495] on div "2h x ***" at bounding box center [1429, 499] width 251 height 41
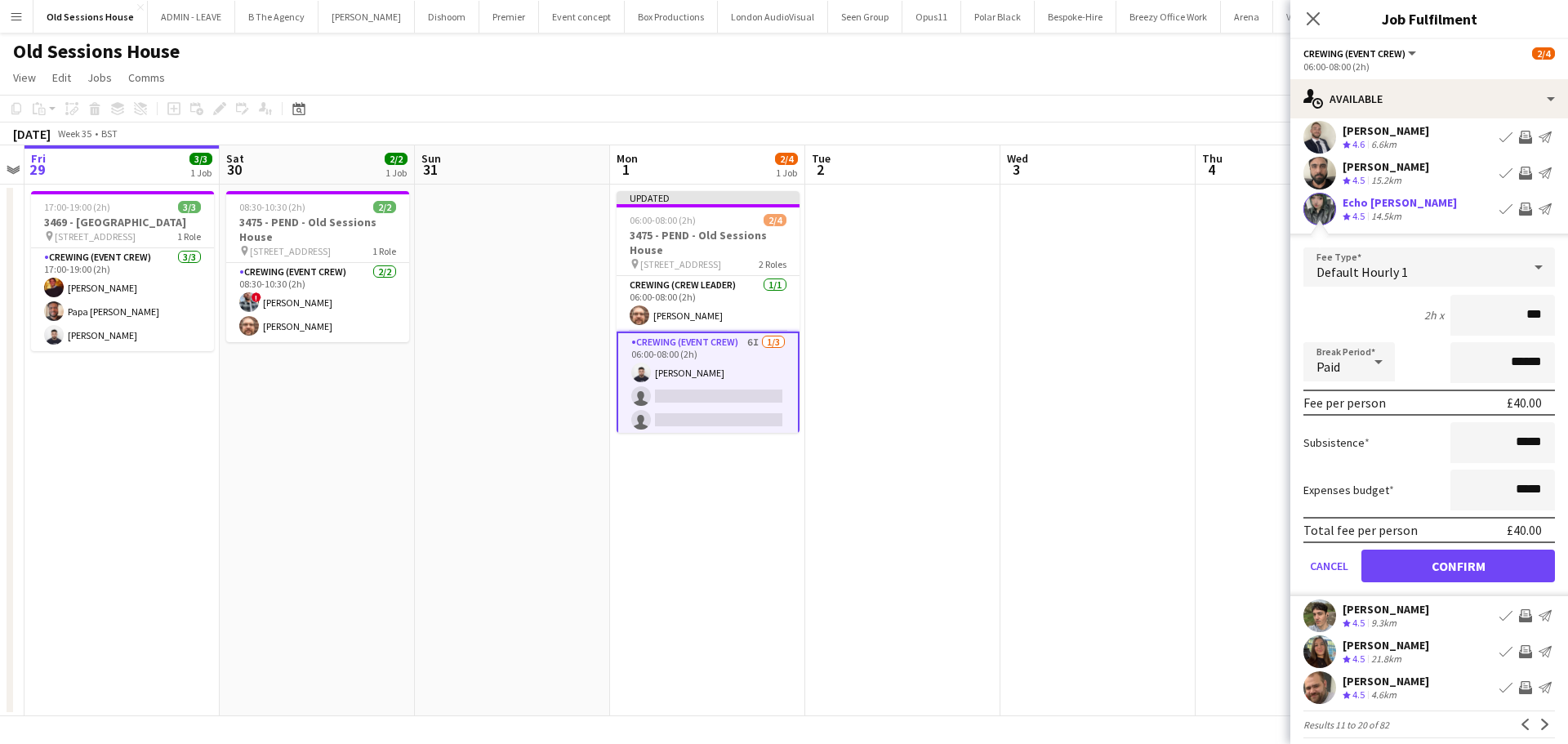
scroll to position [198, 0]
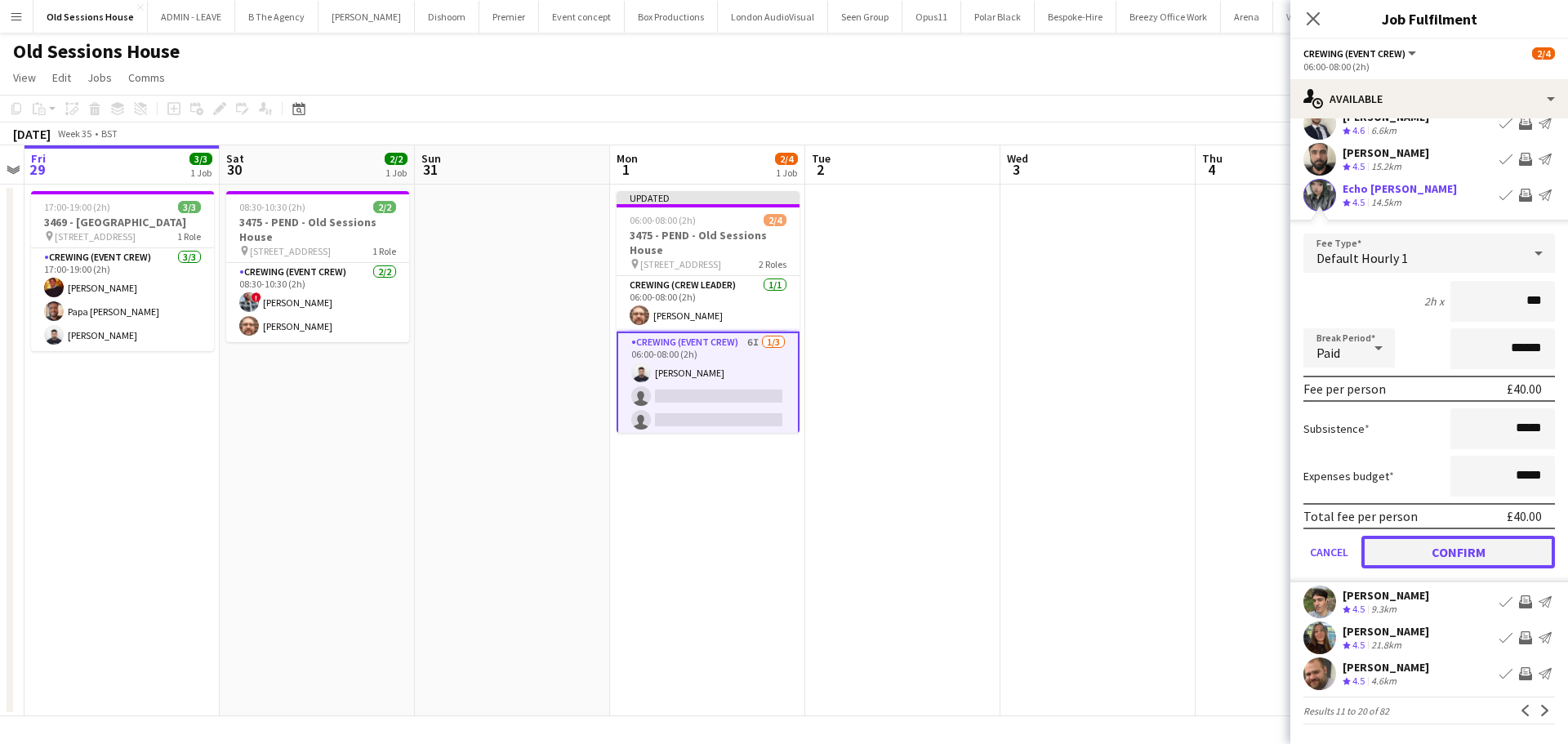
click at [1417, 547] on button "Confirm" at bounding box center [1457, 552] width 193 height 33
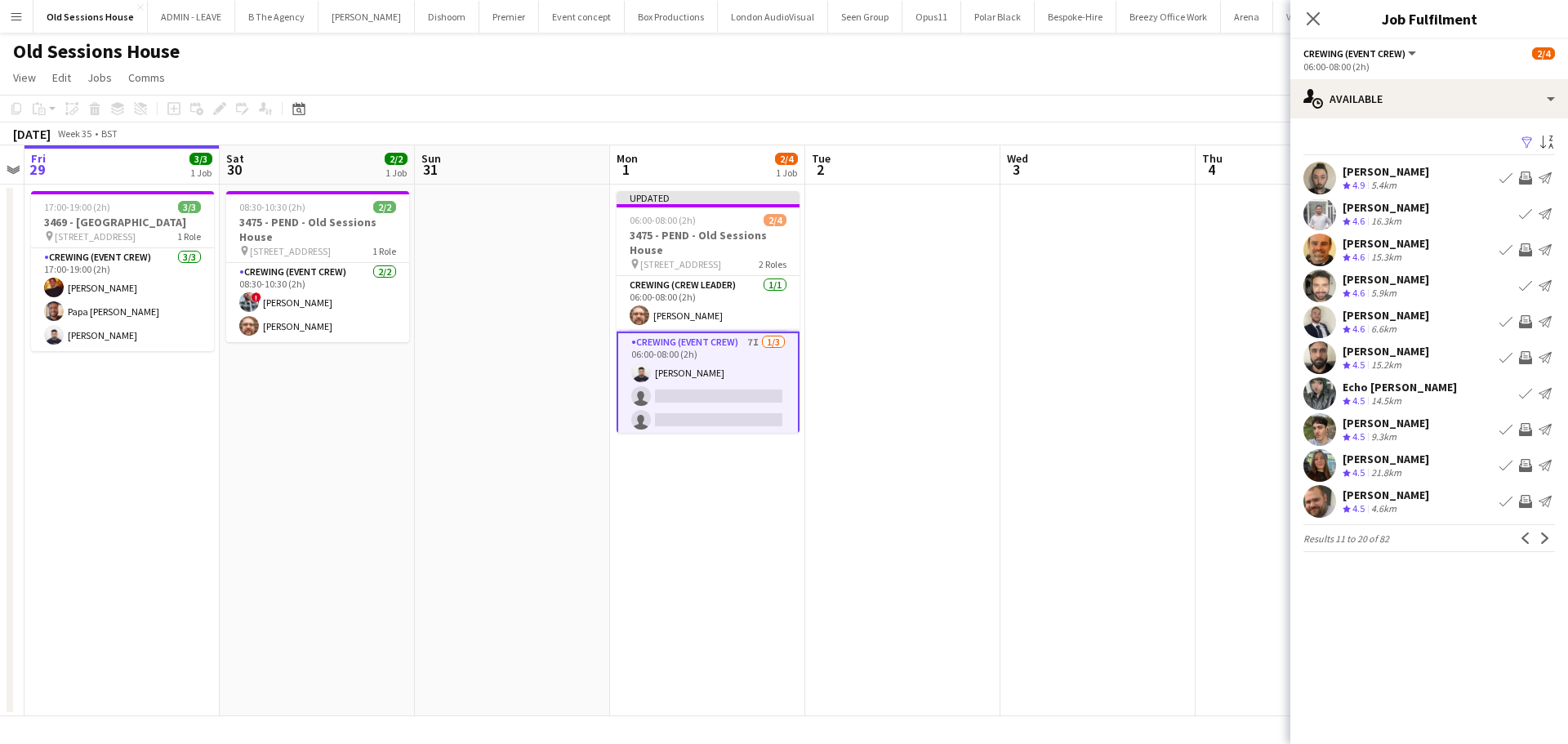
click at [1521, 501] on app-icon "Invite crew" at bounding box center [1525, 501] width 13 height 13
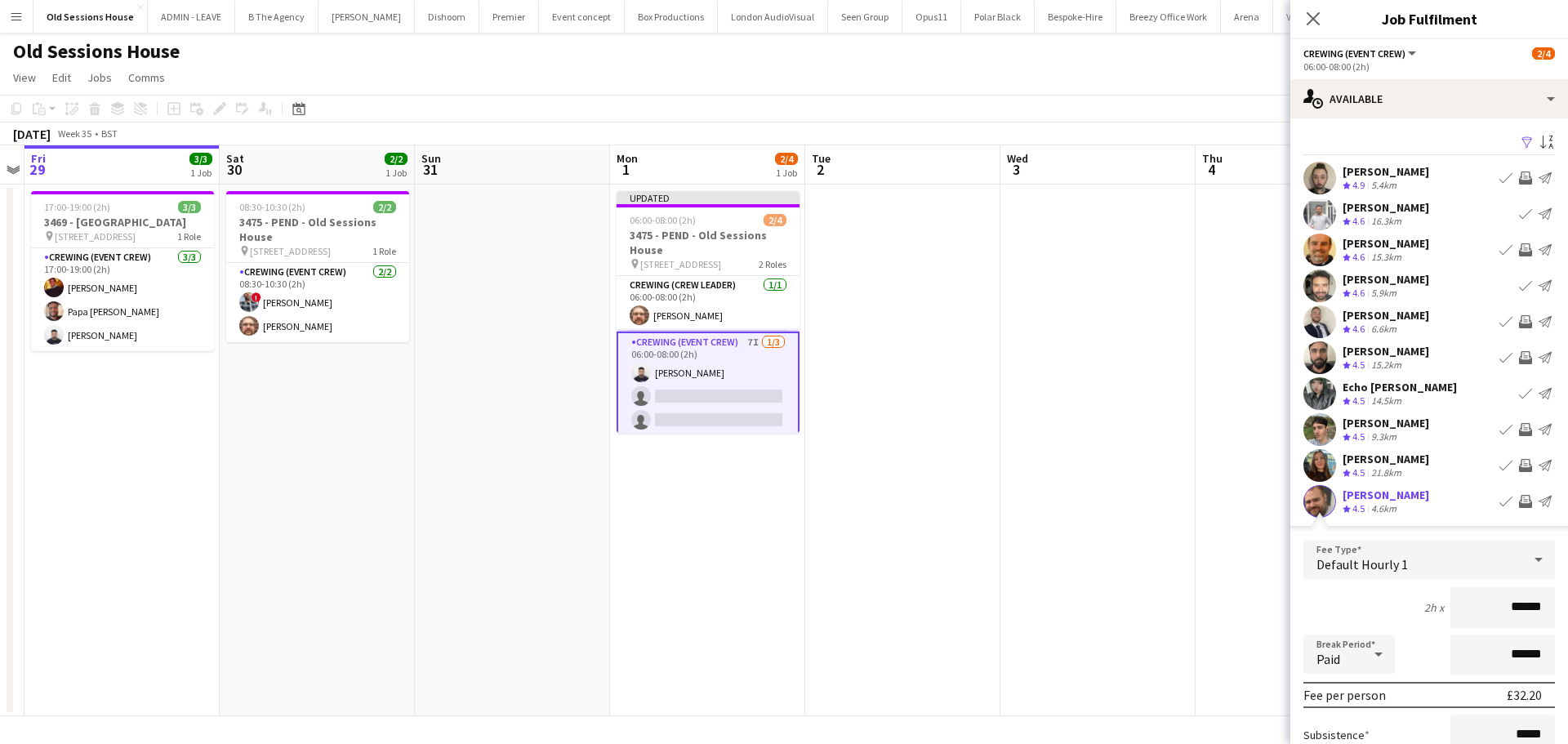
drag, startPoint x: 1500, startPoint y: 604, endPoint x: 1447, endPoint y: 605, distance: 53.0
click at [1450, 605] on input "******" at bounding box center [1502, 607] width 105 height 41
type input "***"
click at [1387, 579] on mat-select "Default Hourly 1" at bounding box center [1429, 560] width 251 height 41
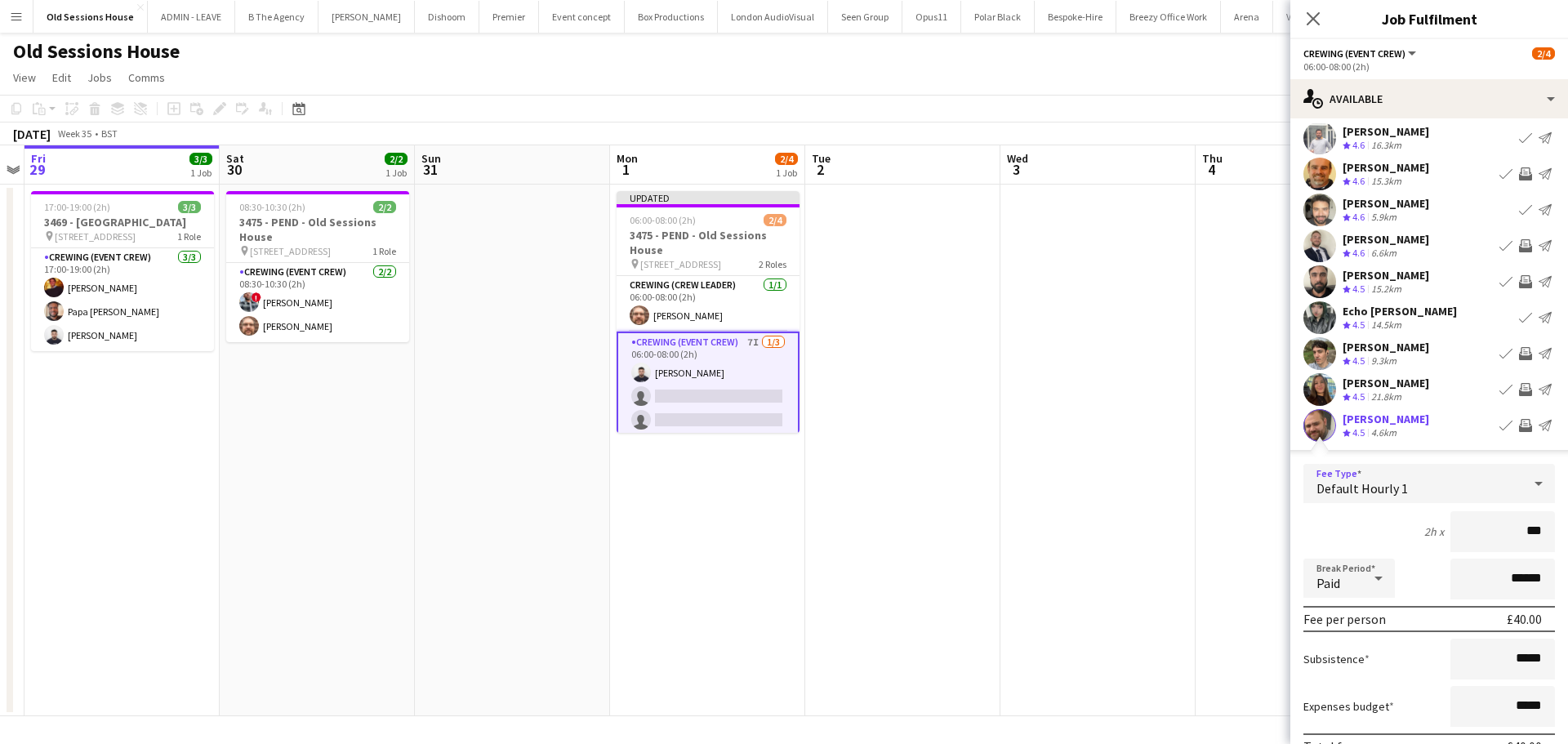
scroll to position [198, 0]
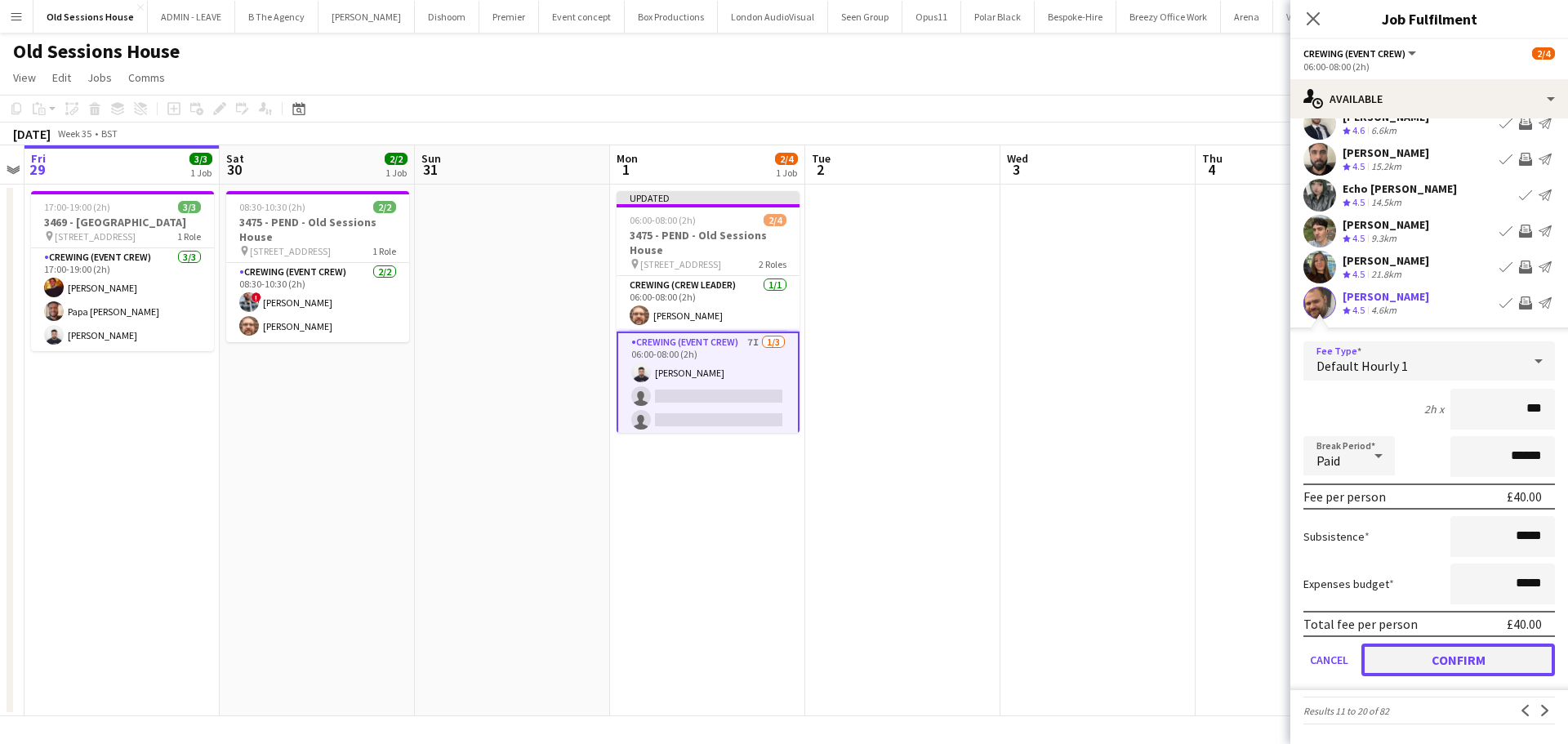
drag, startPoint x: 1427, startPoint y: 667, endPoint x: 1435, endPoint y: 649, distance: 19.7
click at [1428, 666] on button "Confirm" at bounding box center [1457, 660] width 193 height 33
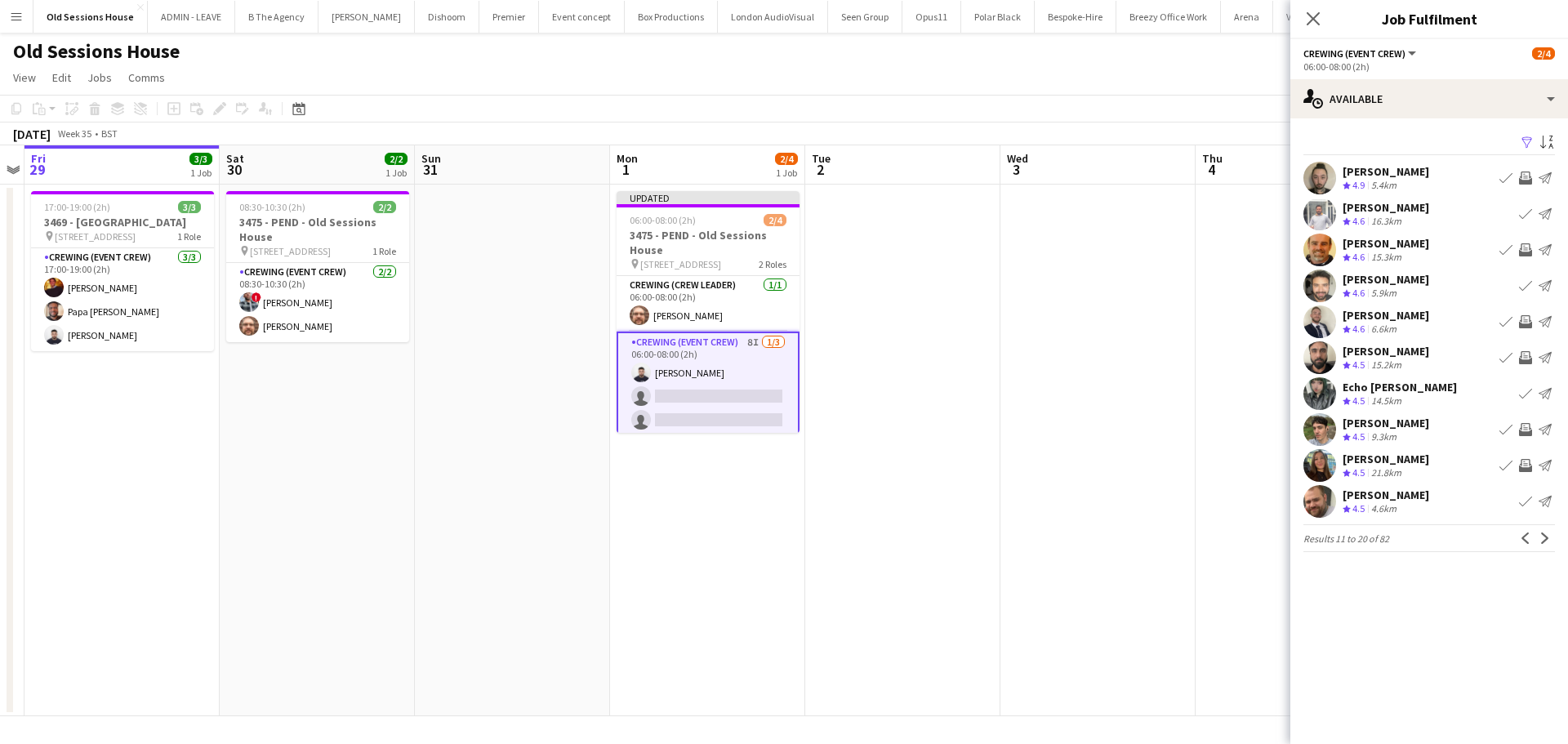
click at [1542, 538] on app-icon "Next" at bounding box center [1545, 538] width 11 height 11
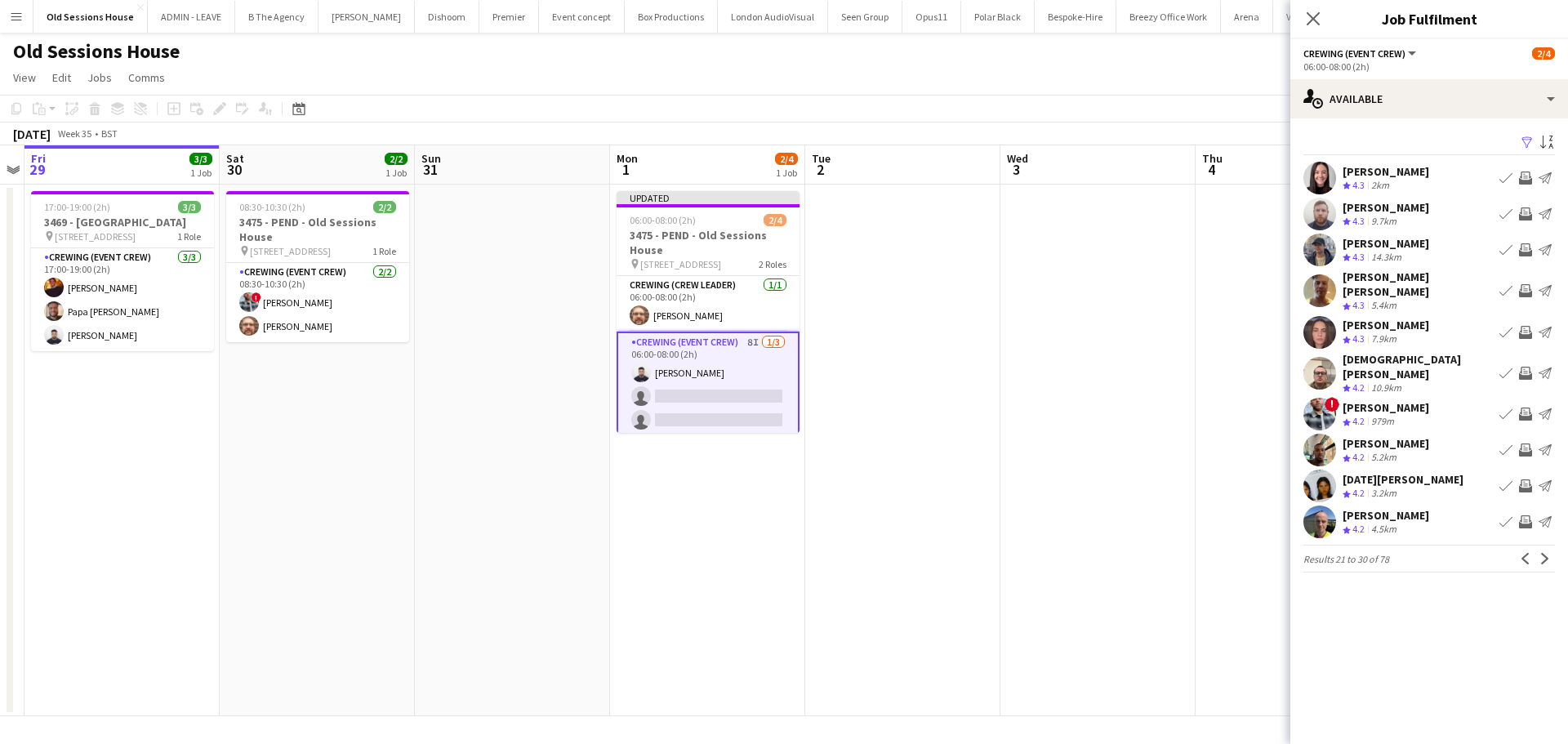
click at [1521, 217] on app-icon "Invite crew" at bounding box center [1525, 213] width 13 height 13
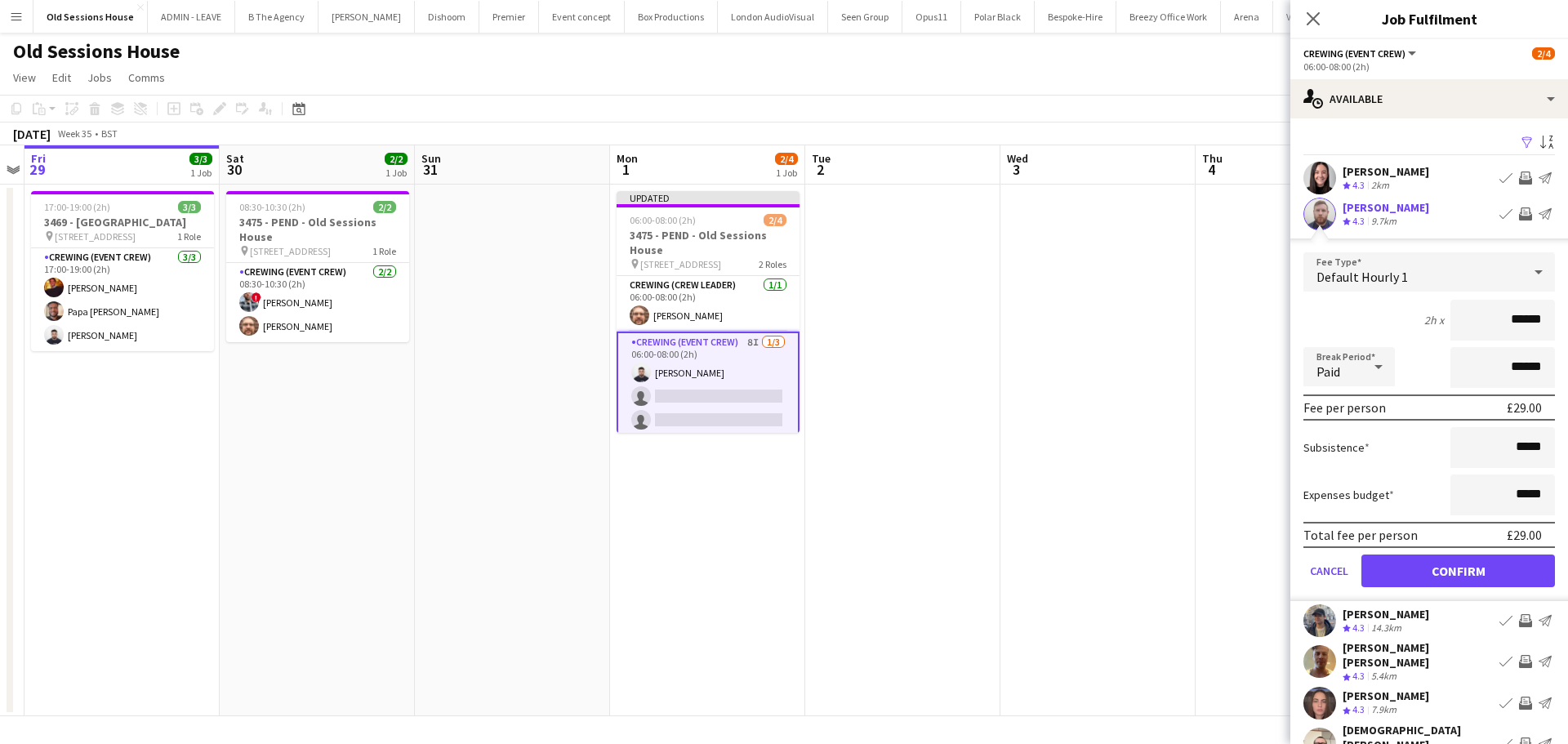
drag, startPoint x: 1540, startPoint y: 324, endPoint x: 1416, endPoint y: 328, distance: 124.1
click at [1416, 328] on div "2h x ******" at bounding box center [1429, 320] width 251 height 41
type input "***"
click at [1357, 313] on div "2h x ***" at bounding box center [1429, 320] width 251 height 41
drag, startPoint x: 1455, startPoint y: 571, endPoint x: 1462, endPoint y: 464, distance: 107.2
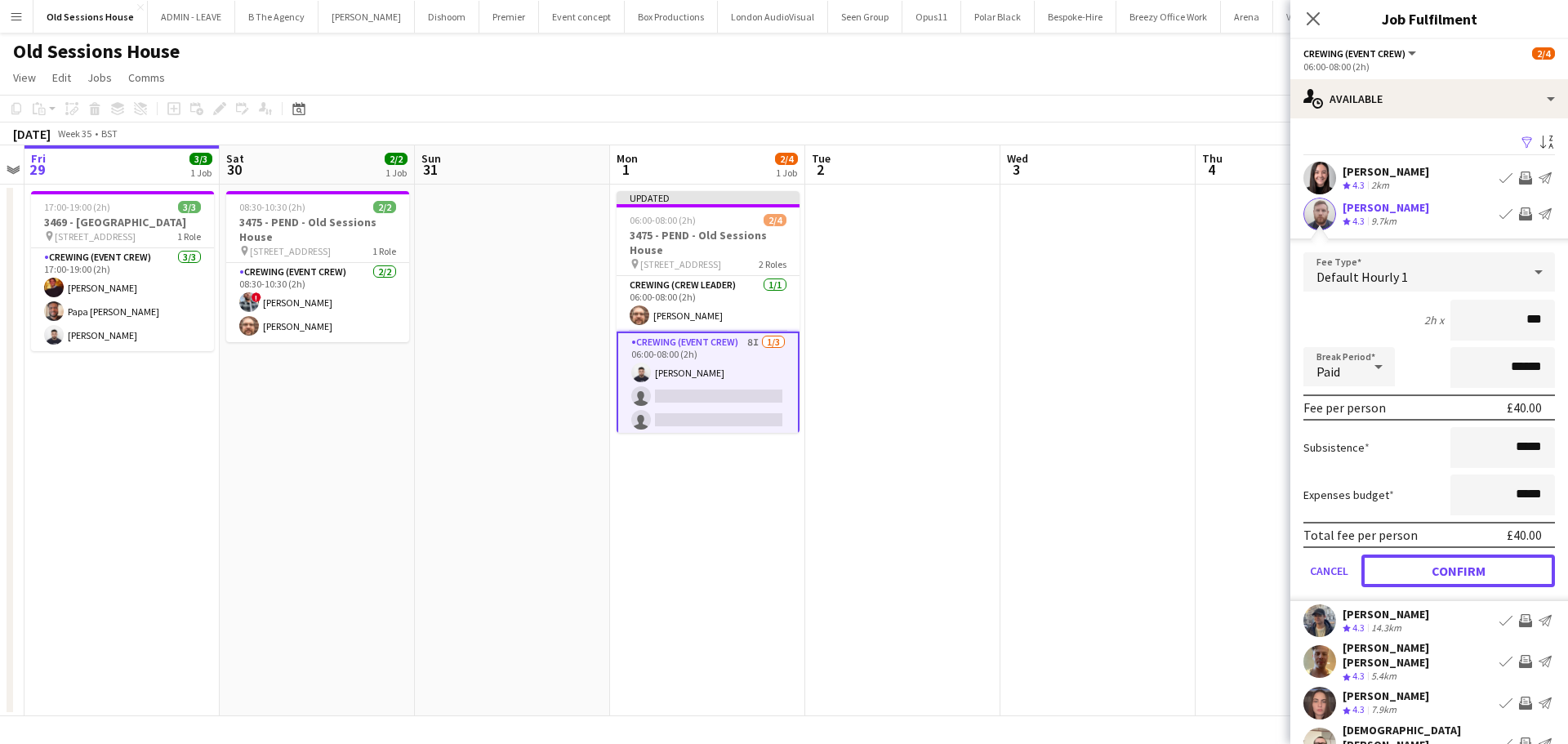
click at [1455, 569] on button "Confirm" at bounding box center [1457, 571] width 193 height 33
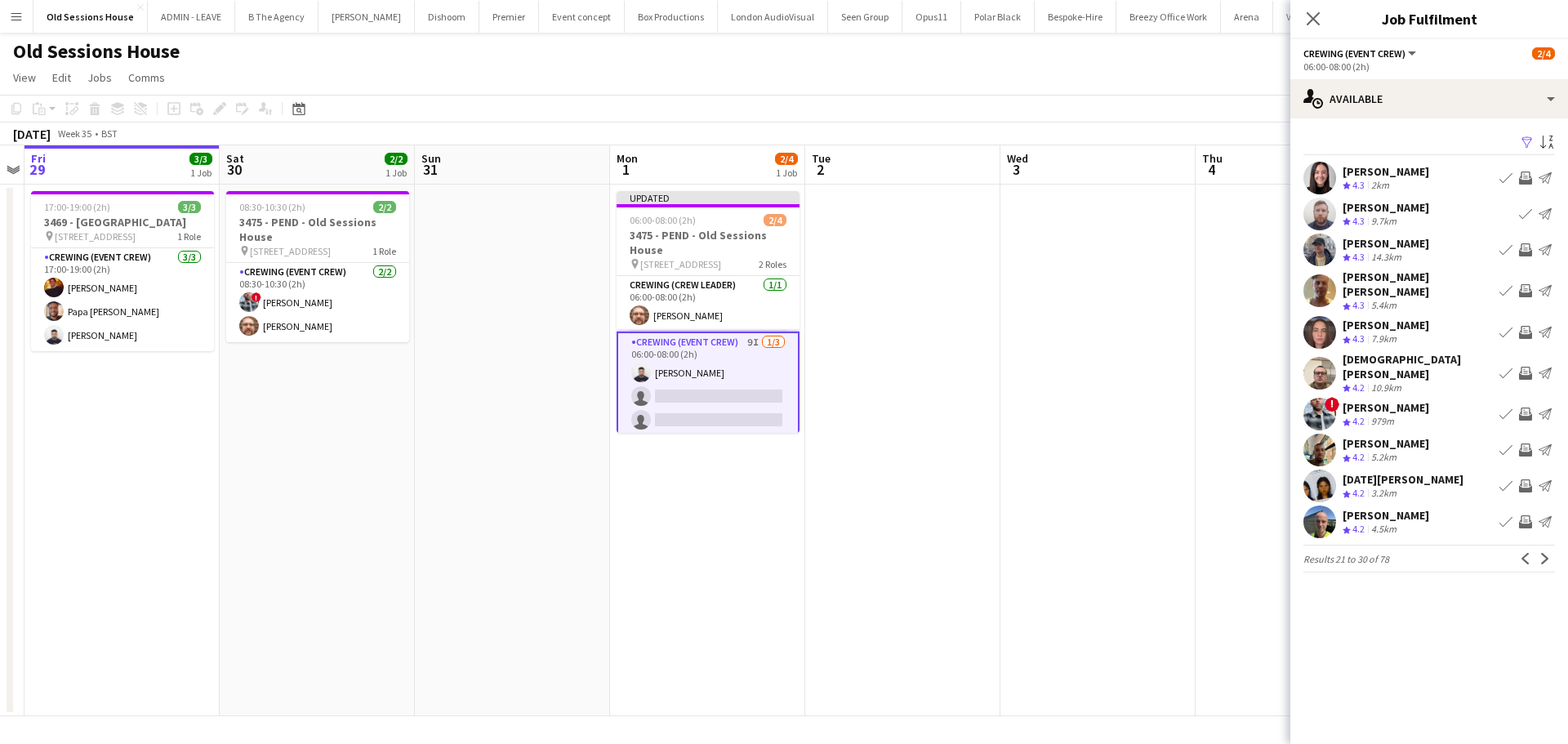
click at [1526, 249] on app-icon "Invite crew" at bounding box center [1525, 249] width 13 height 13
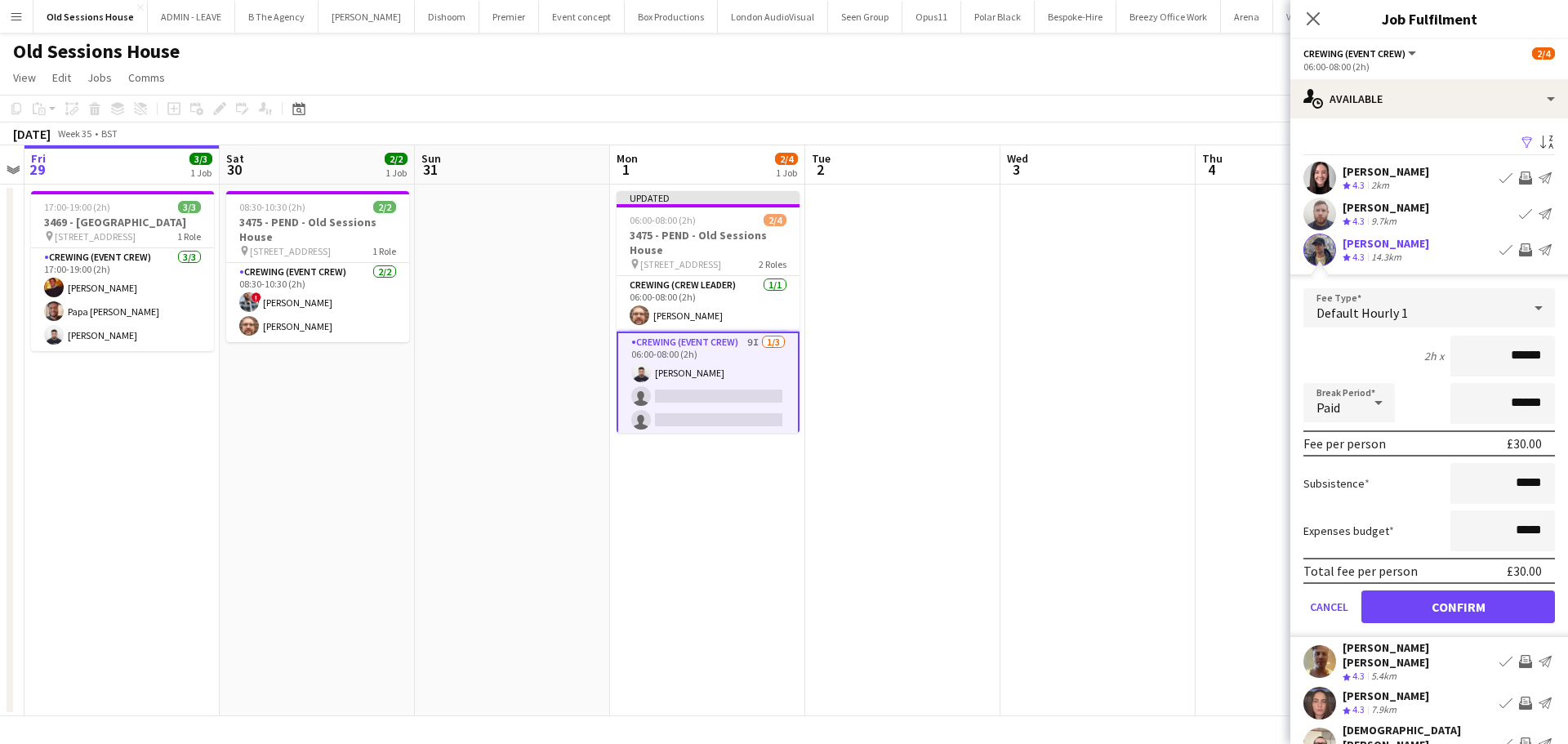
drag, startPoint x: 1475, startPoint y: 362, endPoint x: 1429, endPoint y: 362, distance: 46.0
click at [1429, 362] on div "2h x ******" at bounding box center [1429, 355] width 251 height 41
type input "***"
click at [1404, 360] on div "2h x ***" at bounding box center [1429, 355] width 251 height 41
click at [1442, 595] on button "Confirm" at bounding box center [1457, 606] width 193 height 33
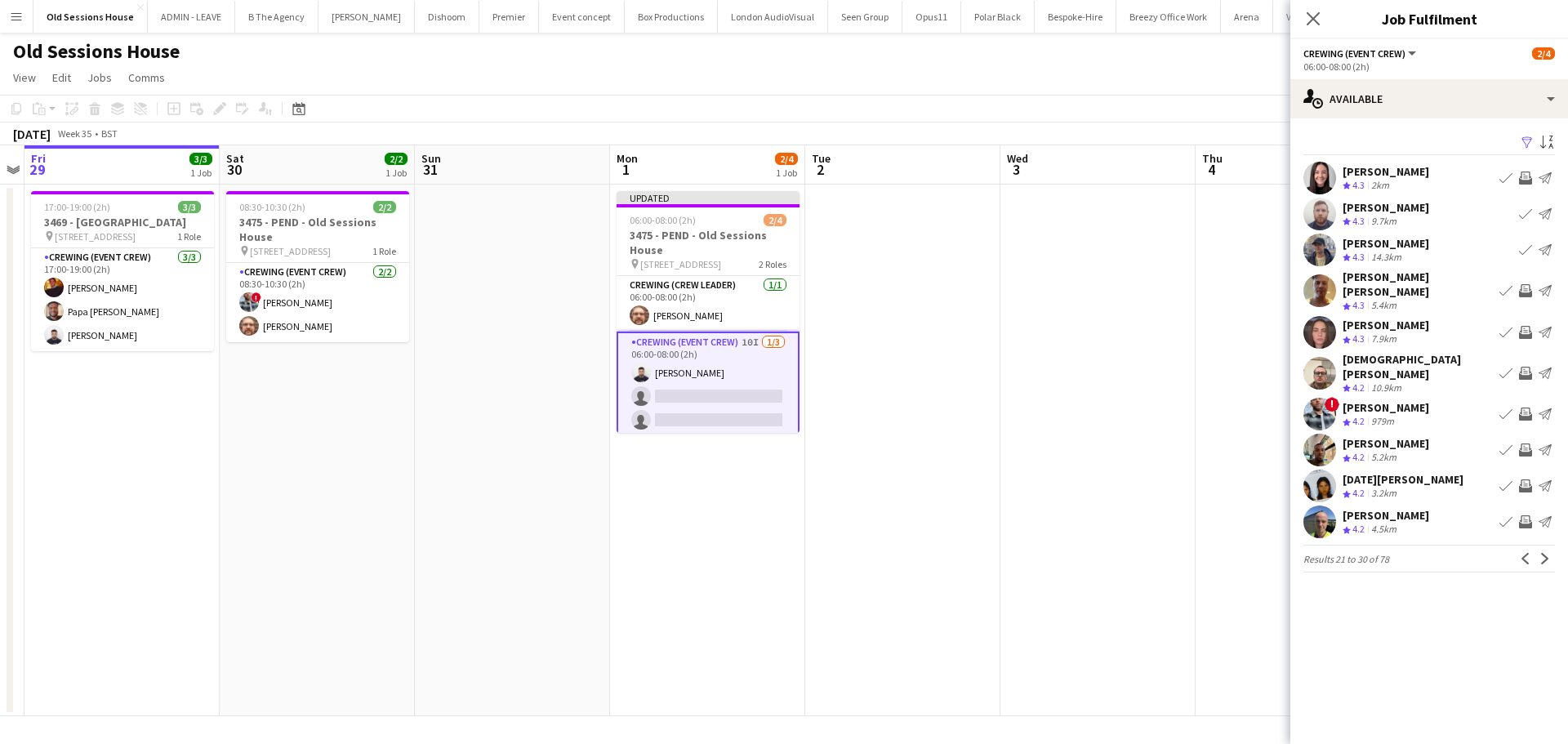
click at [1527, 286] on app-icon "Invite crew" at bounding box center [1525, 290] width 13 height 13
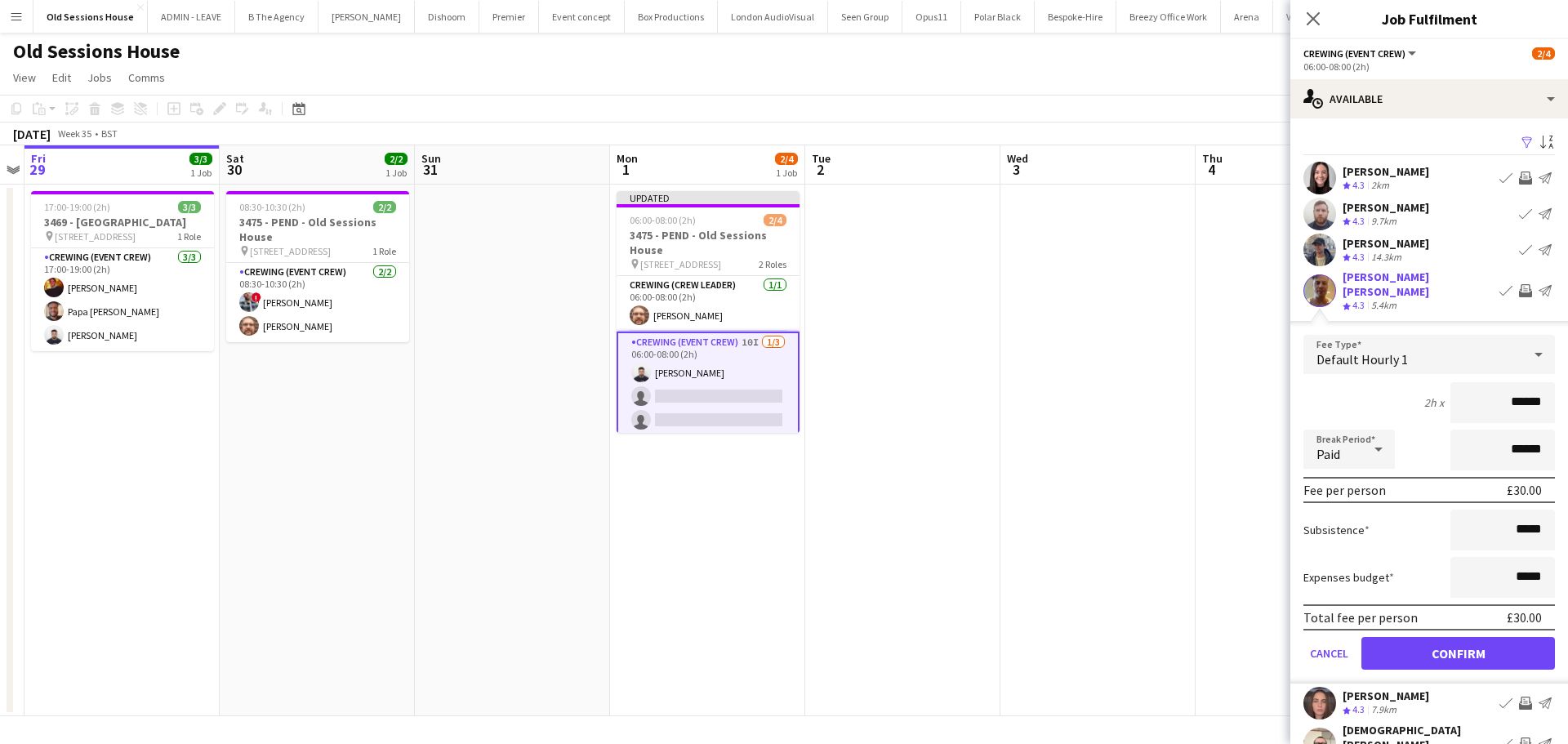
drag, startPoint x: 1534, startPoint y: 387, endPoint x: 1414, endPoint y: 391, distance: 120.1
click at [1414, 391] on div "2h x ******" at bounding box center [1429, 402] width 251 height 41
type input "***"
drag, startPoint x: 1371, startPoint y: 389, endPoint x: 1383, endPoint y: 411, distance: 25.1
click at [1371, 389] on div "2h x ***" at bounding box center [1429, 402] width 251 height 41
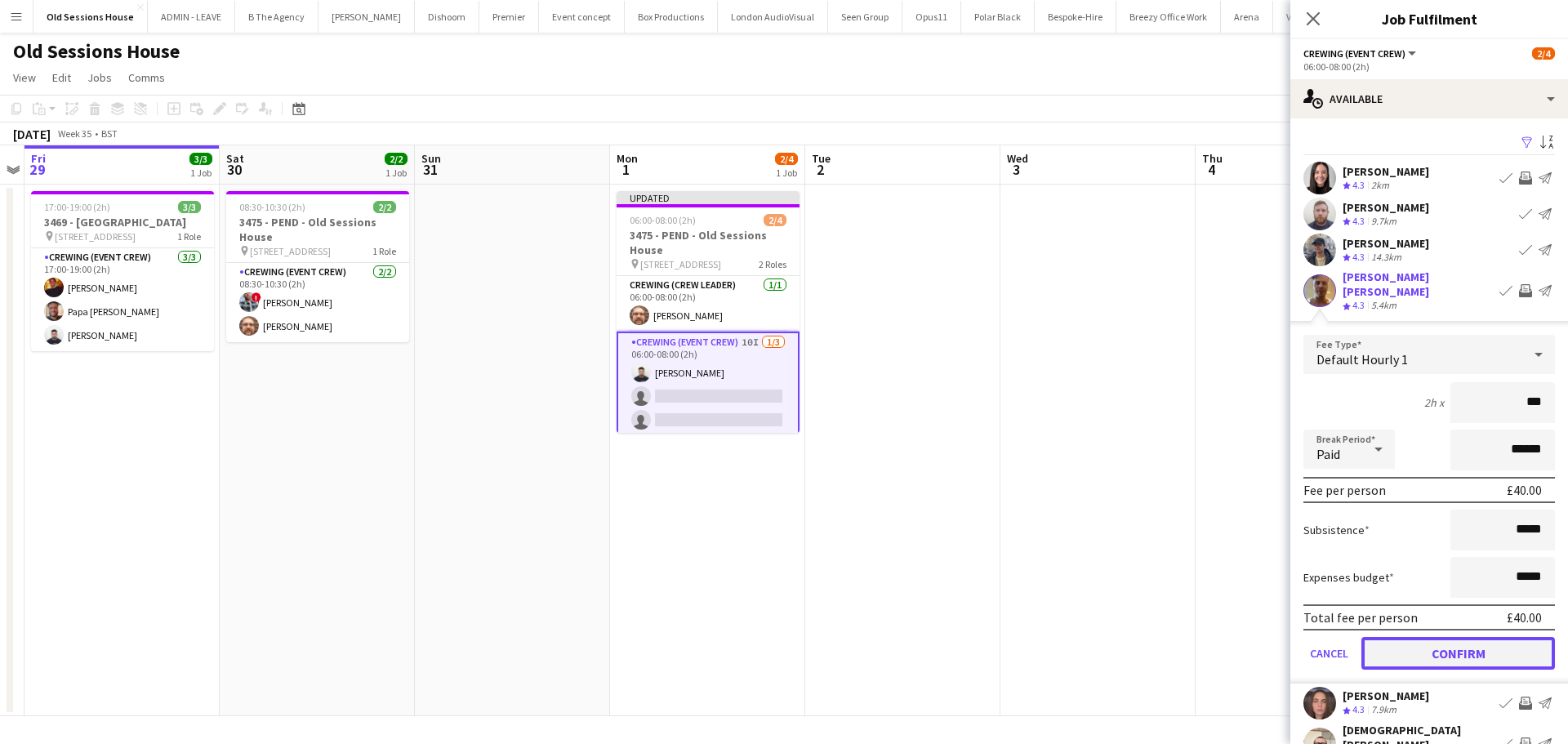
click at [1437, 646] on button "Confirm" at bounding box center [1457, 653] width 193 height 33
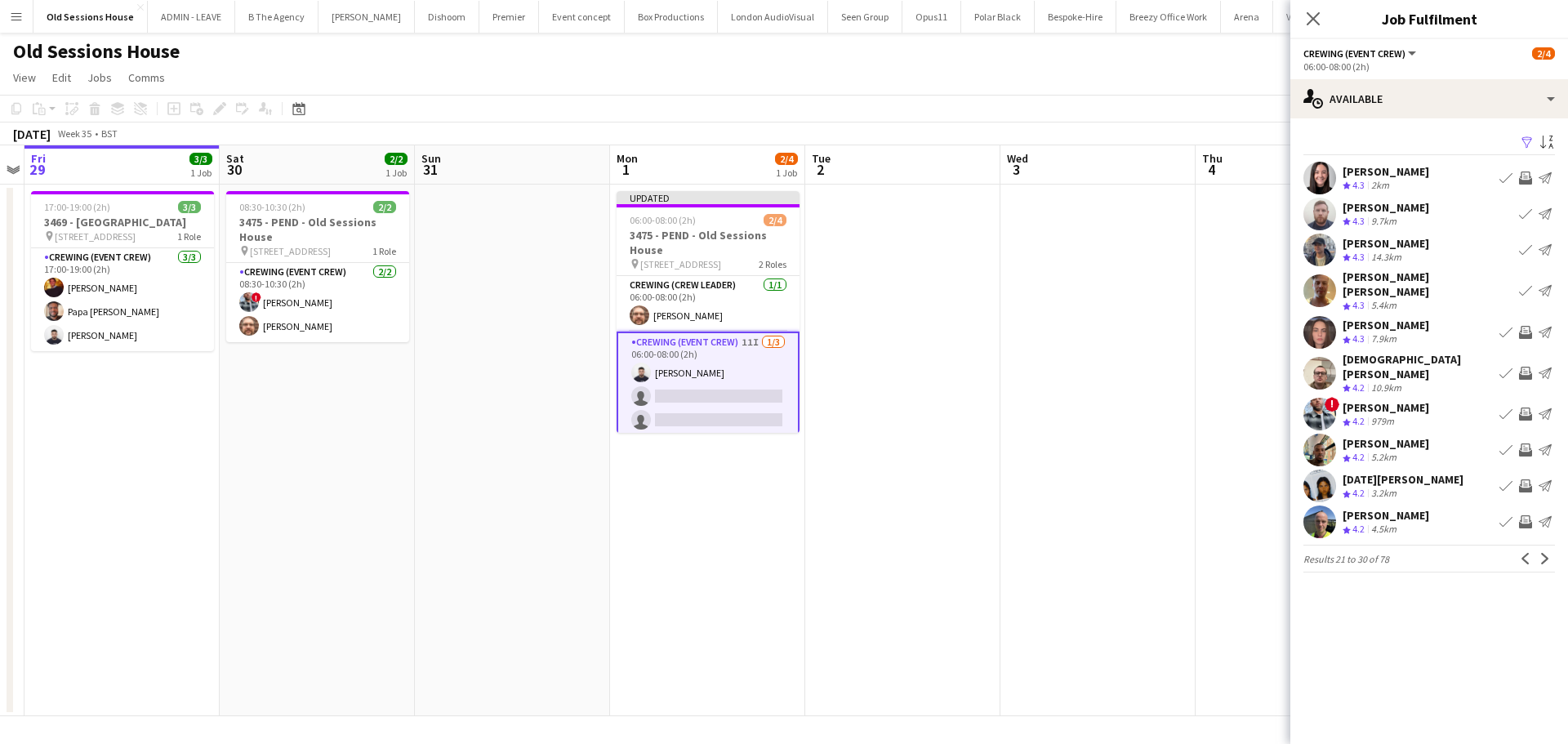
click at [1523, 366] on app-icon "Invite crew" at bounding box center [1525, 372] width 13 height 13
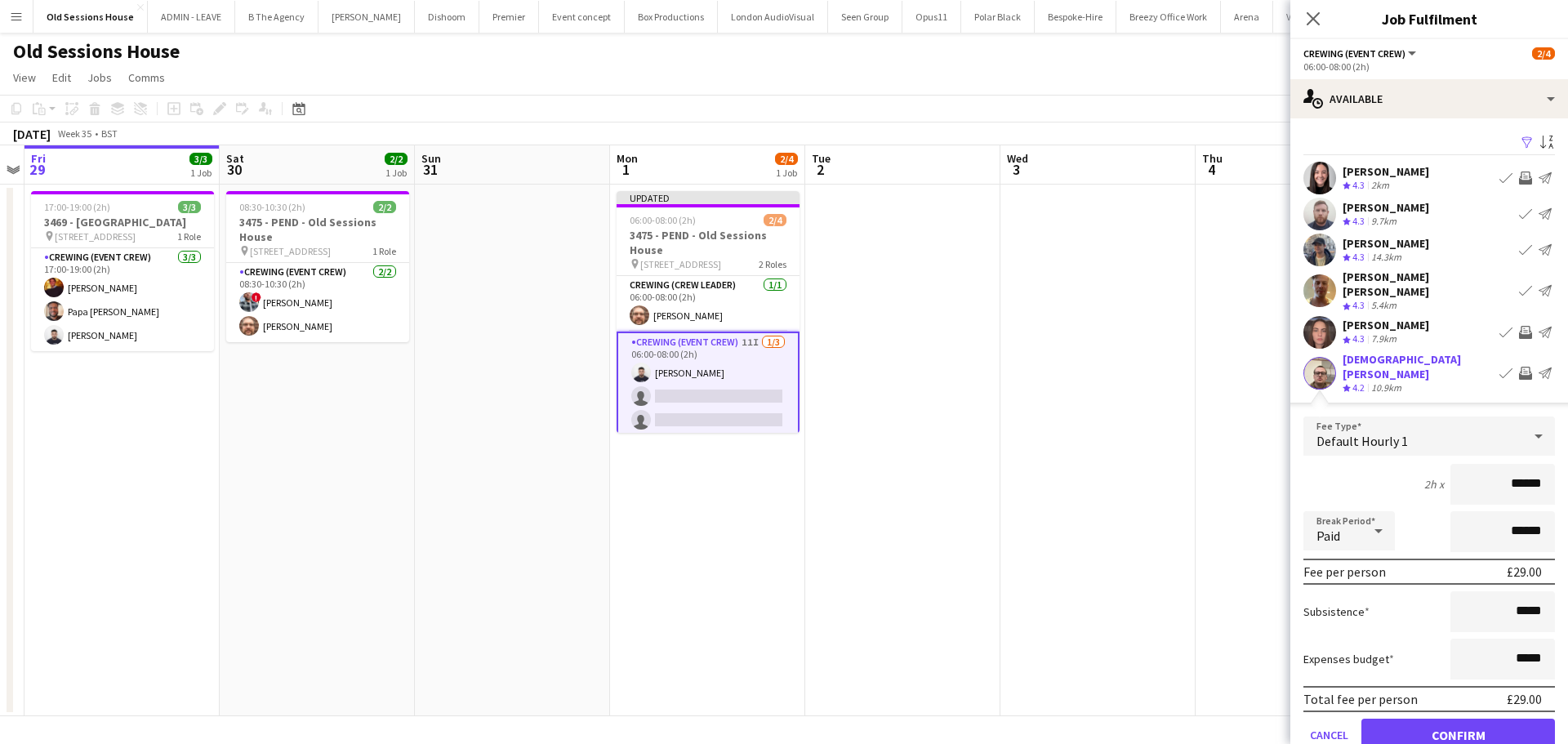
drag, startPoint x: 1523, startPoint y: 462, endPoint x: 1384, endPoint y: 456, distance: 139.1
click at [1384, 463] on div "2h x ******" at bounding box center [1429, 483] width 251 height 41
type input "***"
drag, startPoint x: 1376, startPoint y: 451, endPoint x: 1388, endPoint y: 485, distance: 36.1
click at [1376, 463] on div "2h x ***" at bounding box center [1429, 483] width 251 height 41
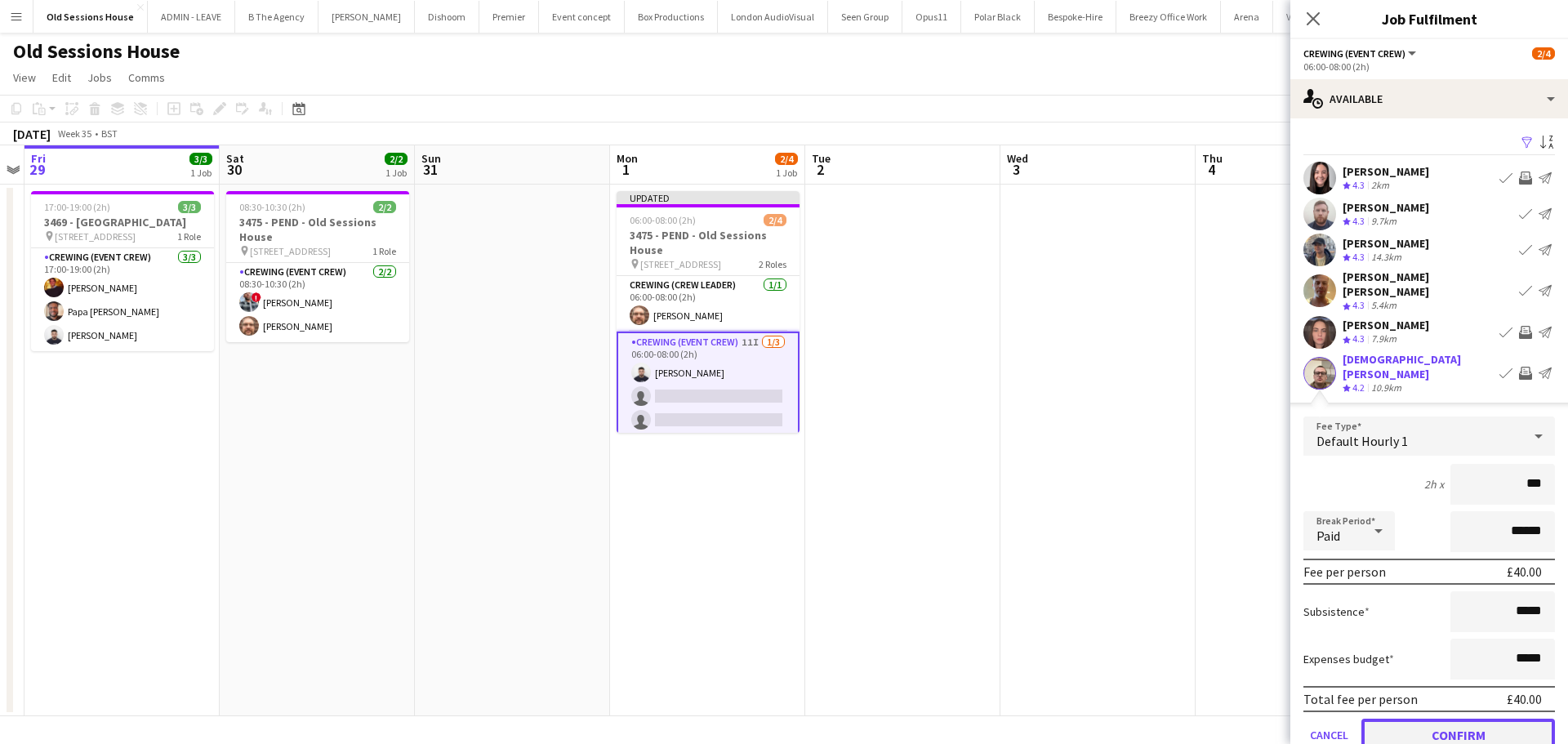
drag, startPoint x: 1422, startPoint y: 708, endPoint x: 1422, endPoint y: 699, distance: 9.0
click at [1422, 718] on button "Confirm" at bounding box center [1457, 734] width 193 height 33
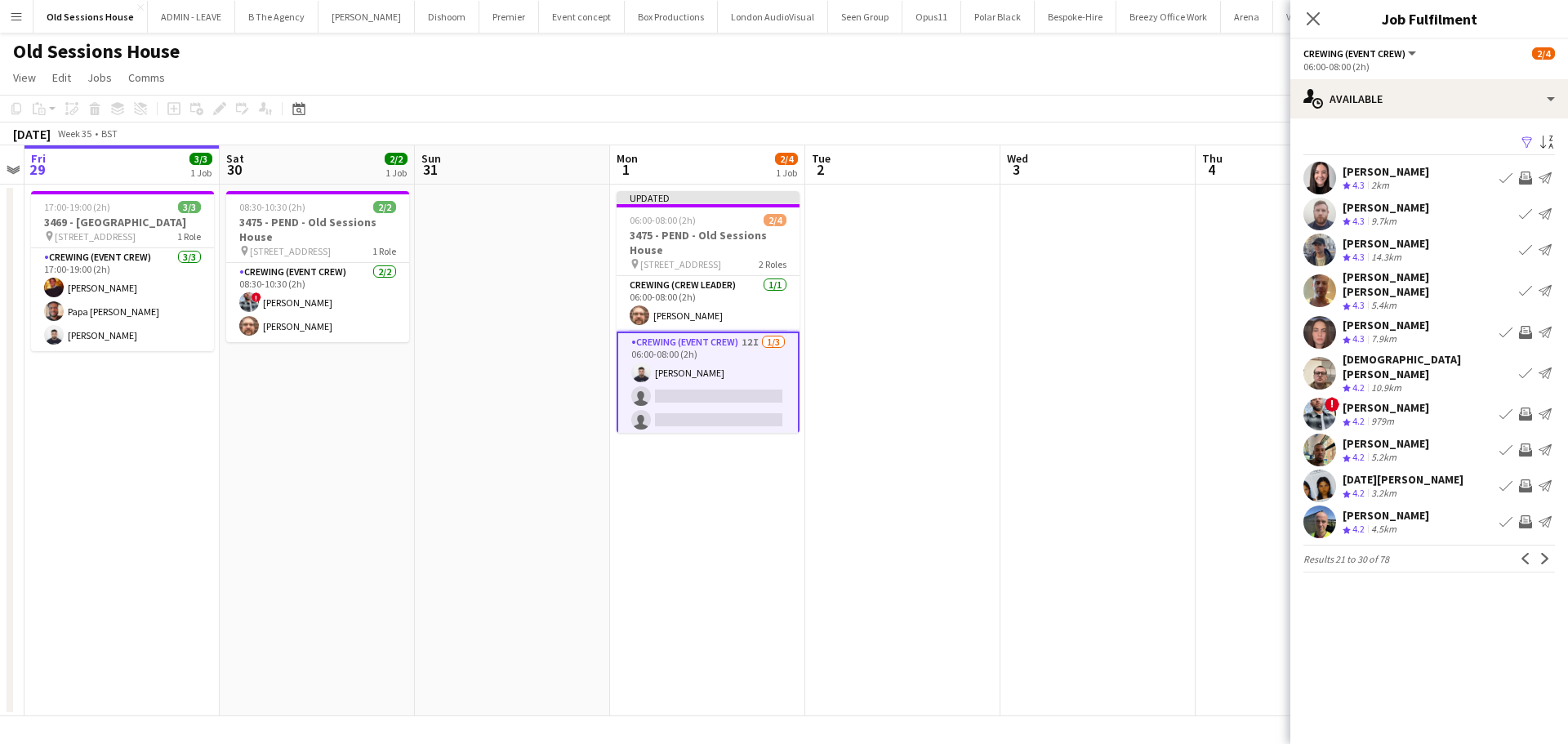
click at [1523, 326] on app-icon "Invite crew" at bounding box center [1525, 332] width 13 height 13
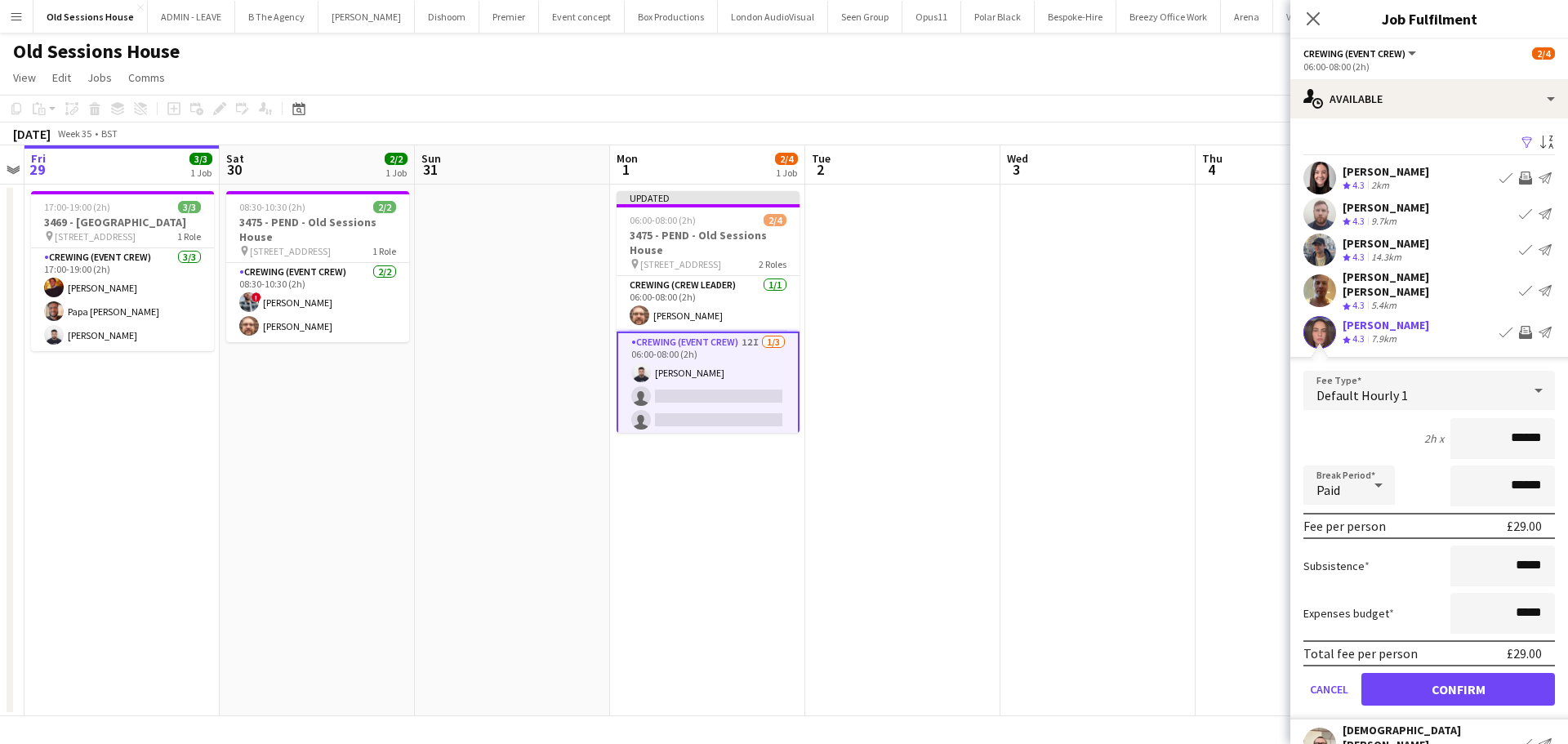
drag, startPoint x: 1531, startPoint y: 428, endPoint x: 1428, endPoint y: 430, distance: 103.0
click at [1427, 431] on div "2h x ******" at bounding box center [1429, 438] width 251 height 41
type input "***"
click at [1396, 422] on div "2h x ***" at bounding box center [1429, 438] width 251 height 41
drag, startPoint x: 1473, startPoint y: 667, endPoint x: 1459, endPoint y: 575, distance: 93.1
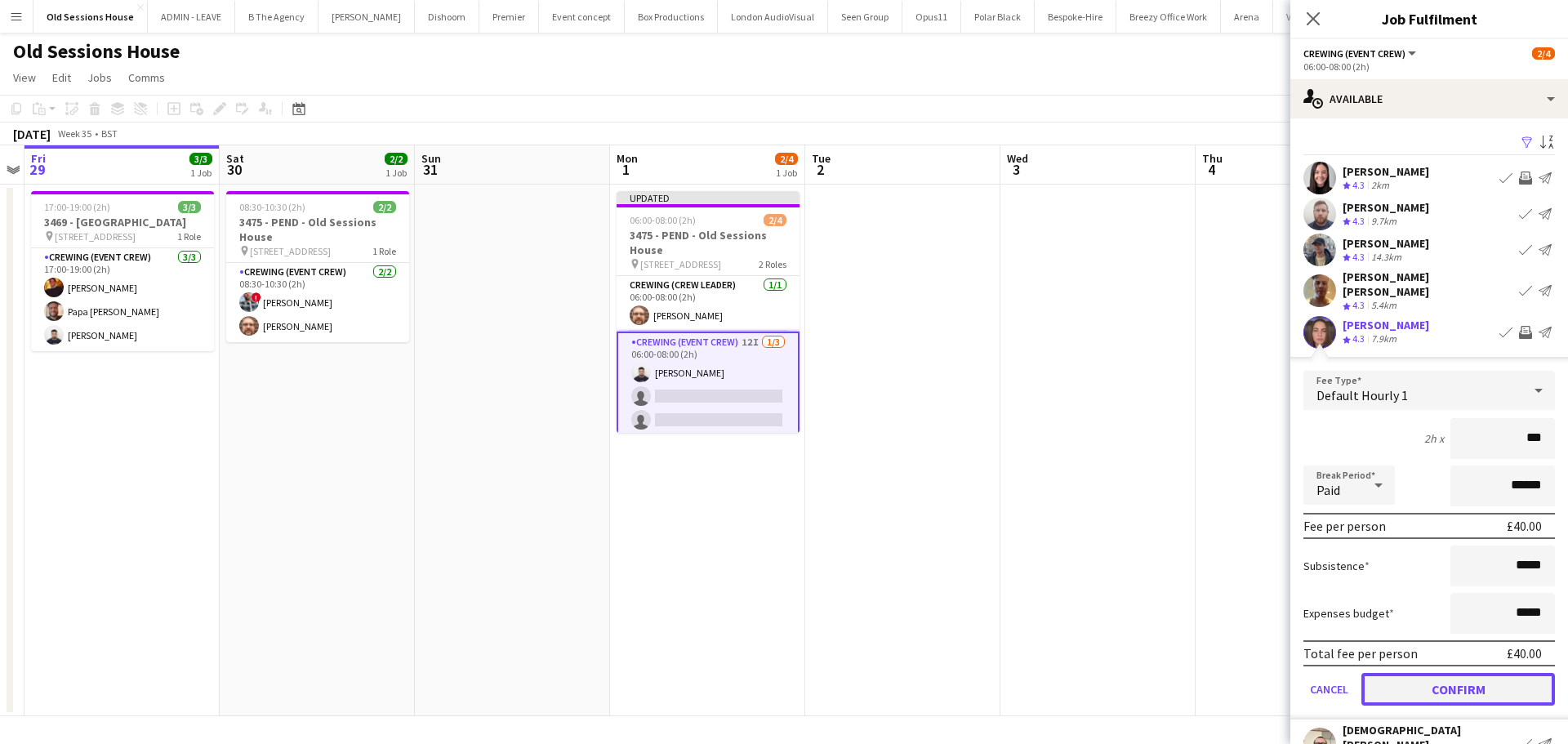
click at [1472, 673] on button "Confirm" at bounding box center [1457, 689] width 193 height 33
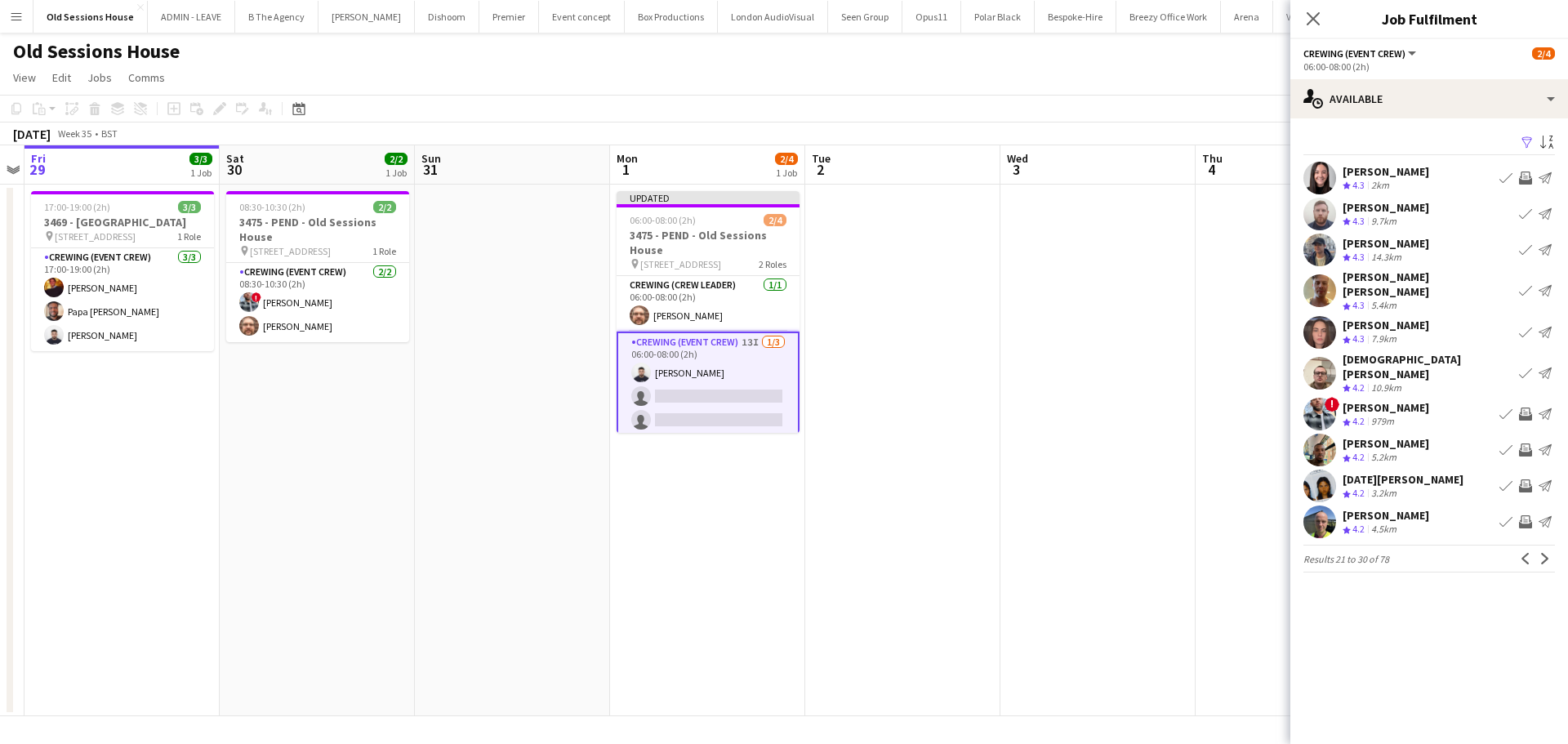
click at [1524, 407] on app-icon "Invite crew" at bounding box center [1525, 413] width 13 height 13
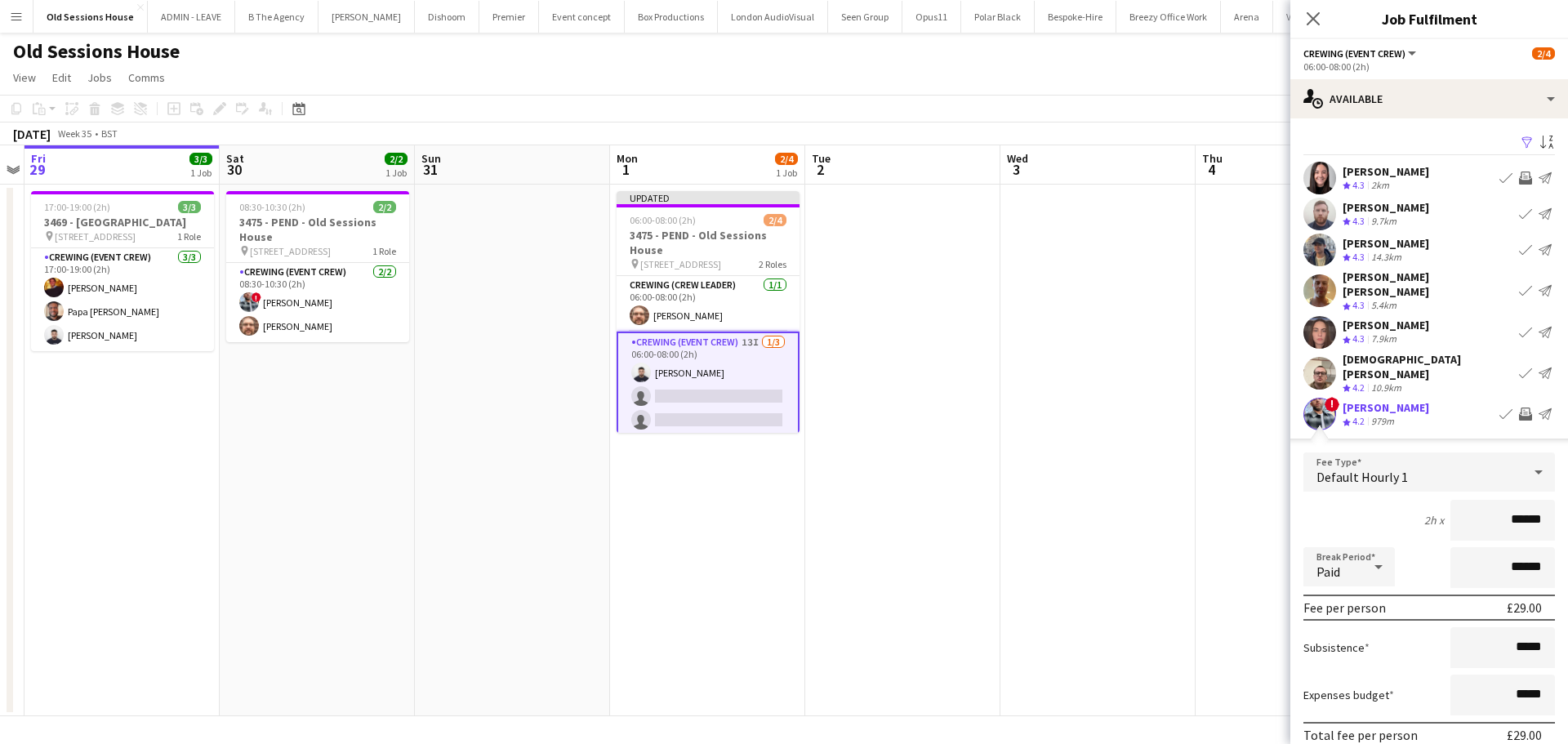
drag, startPoint x: 1533, startPoint y: 501, endPoint x: 1422, endPoint y: 505, distance: 111.1
click at [1422, 505] on div "2h x ******" at bounding box center [1429, 520] width 251 height 41
type input "***"
drag, startPoint x: 1390, startPoint y: 495, endPoint x: 1398, endPoint y: 516, distance: 22.5
click at [1390, 500] on div "2h x ***" at bounding box center [1429, 520] width 251 height 41
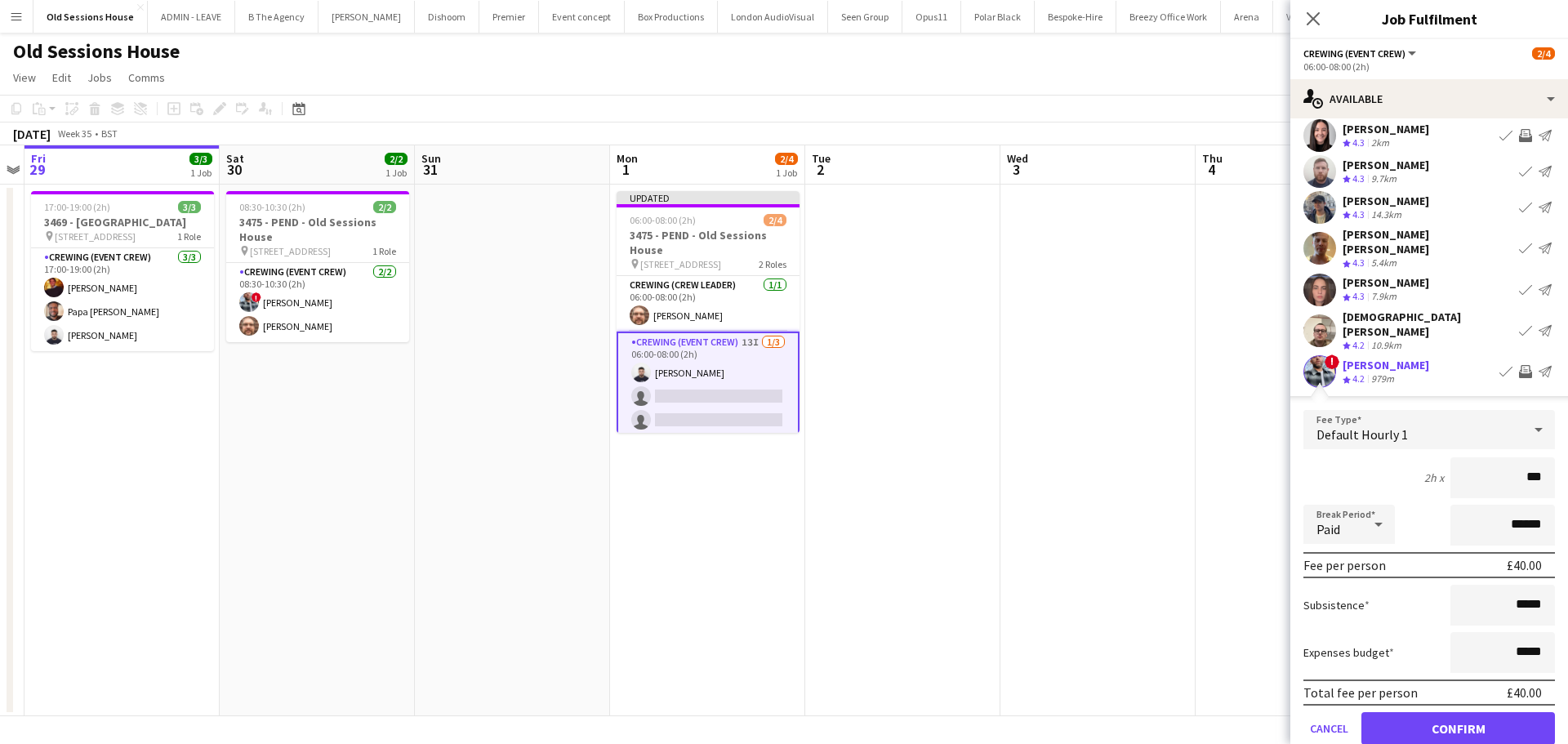
scroll to position [198, 0]
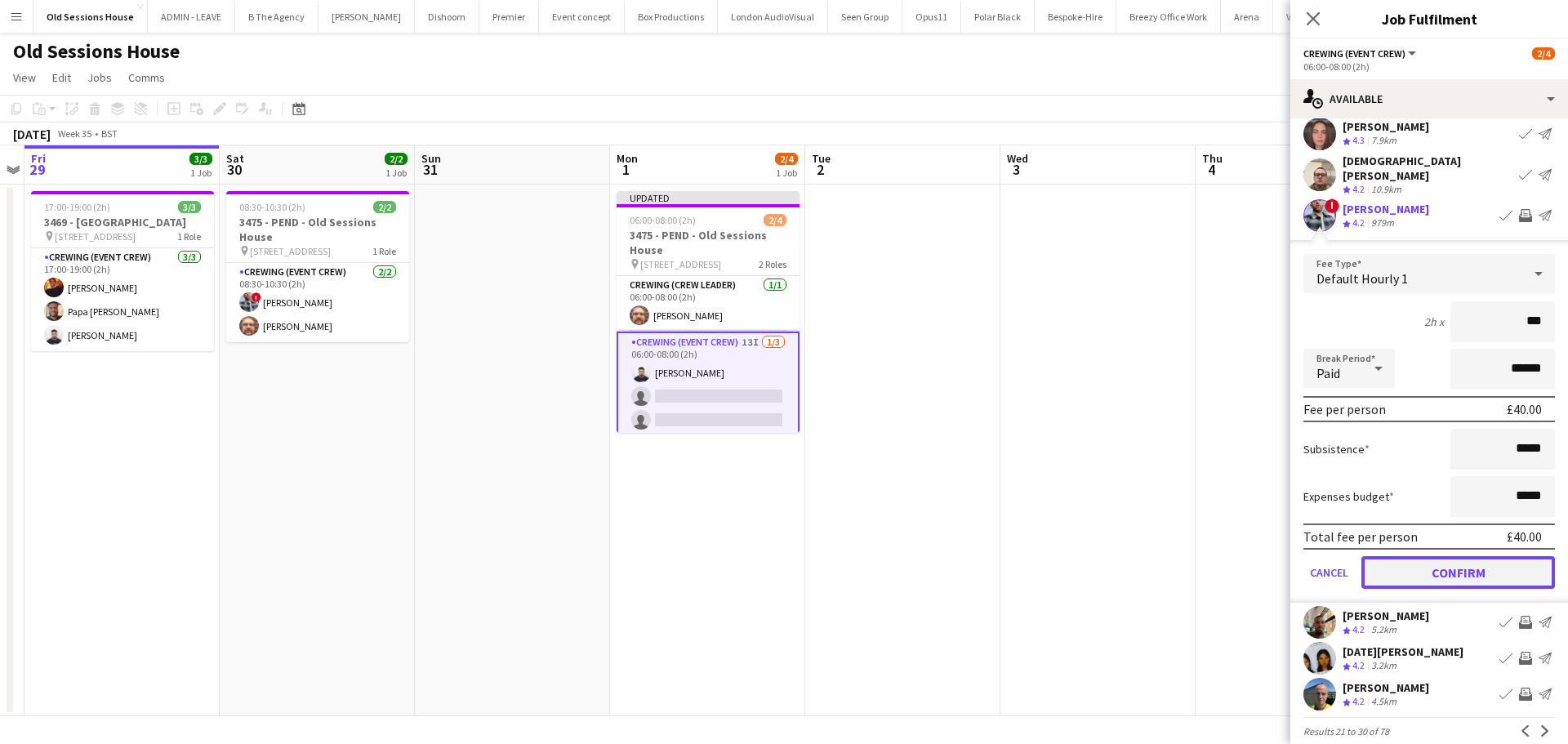
drag, startPoint x: 1470, startPoint y: 564, endPoint x: 1469, endPoint y: 553, distance: 11.0
click at [1470, 563] on button "Confirm" at bounding box center [1457, 573] width 193 height 33
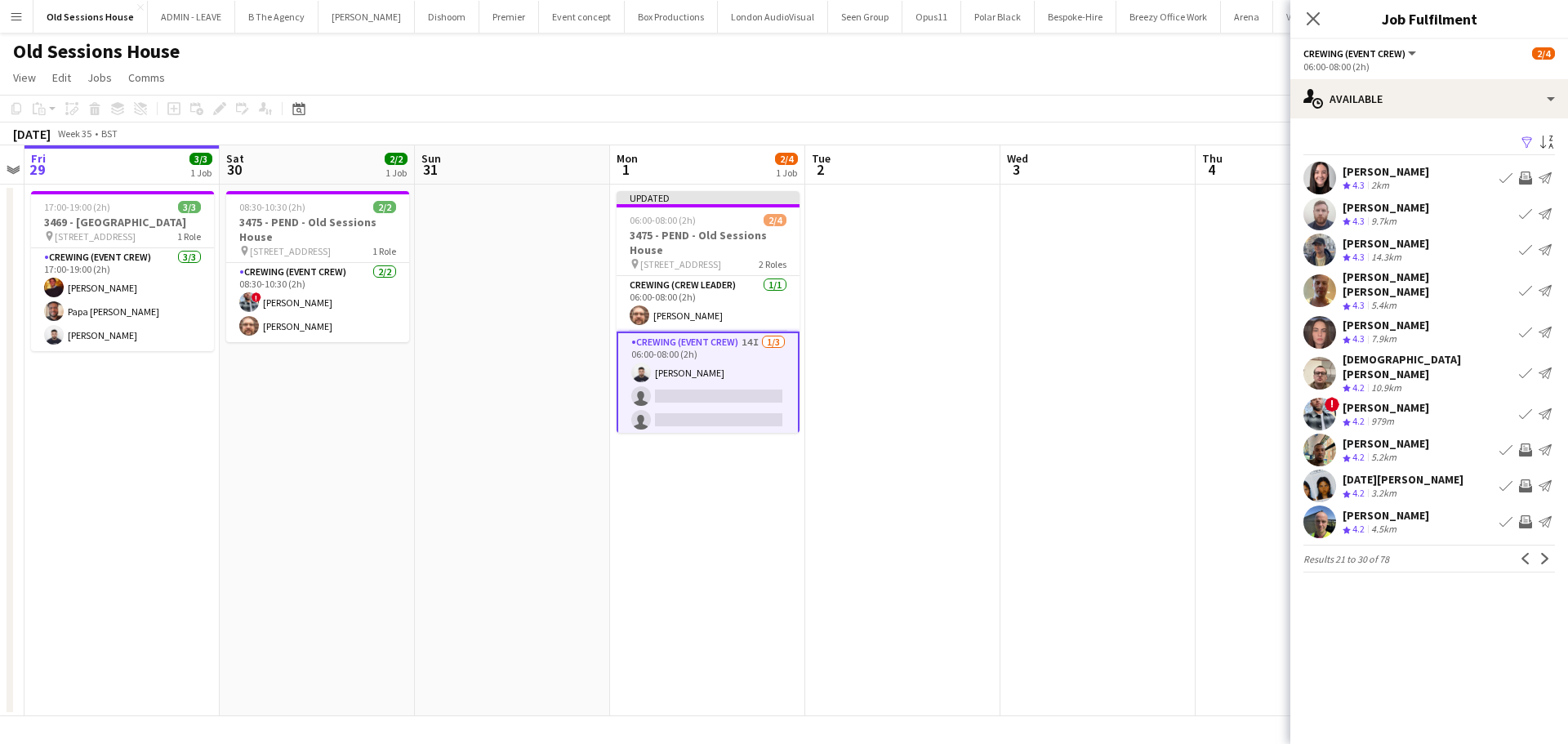
scroll to position [0, 0]
click at [1526, 443] on app-icon "Invite crew" at bounding box center [1525, 450] width 13 height 13
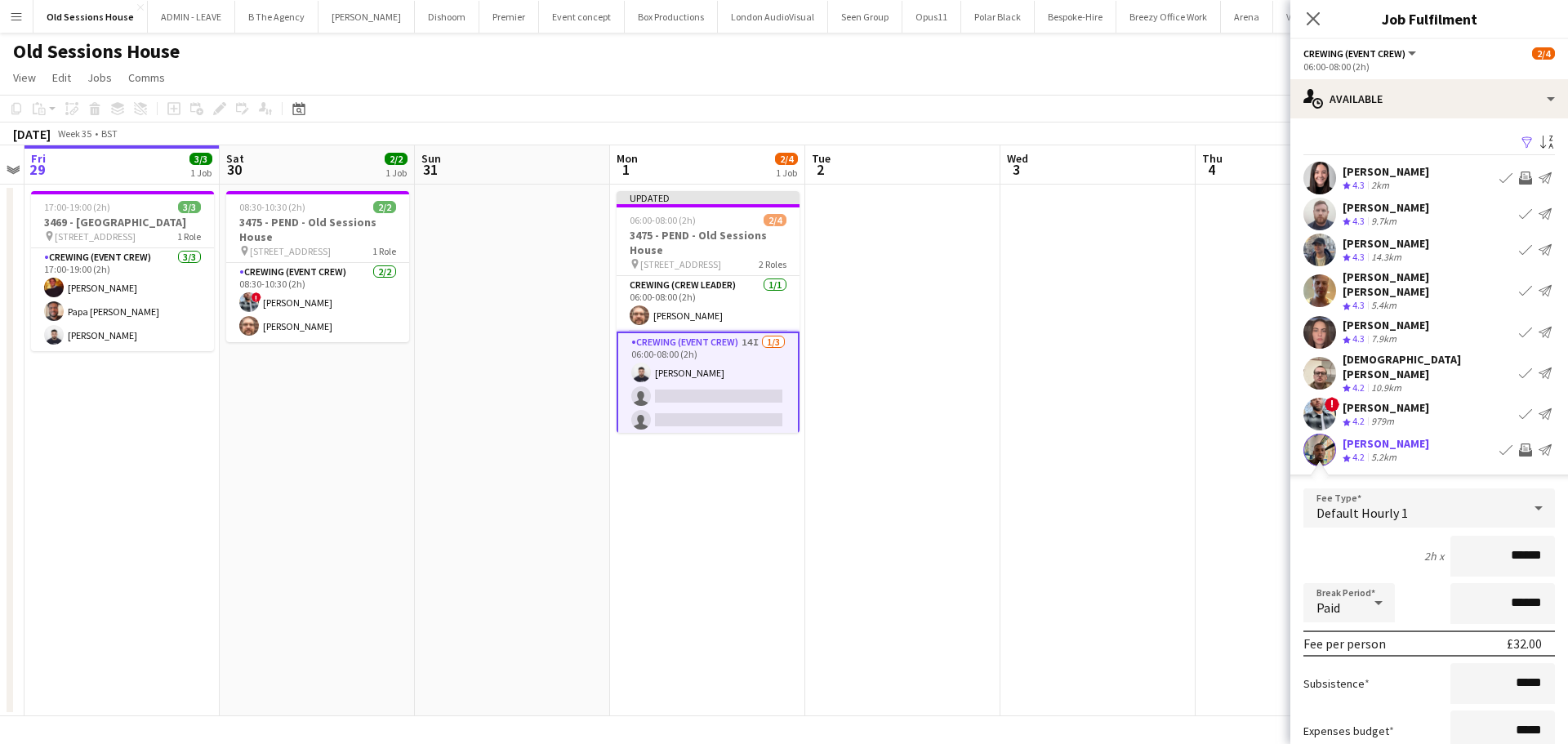
drag, startPoint x: 1537, startPoint y: 534, endPoint x: 1440, endPoint y: 534, distance: 97.0
click at [1450, 535] on input "******" at bounding box center [1502, 555] width 105 height 41
type input "***"
click at [1396, 535] on div "2h x ***" at bounding box center [1429, 555] width 251 height 41
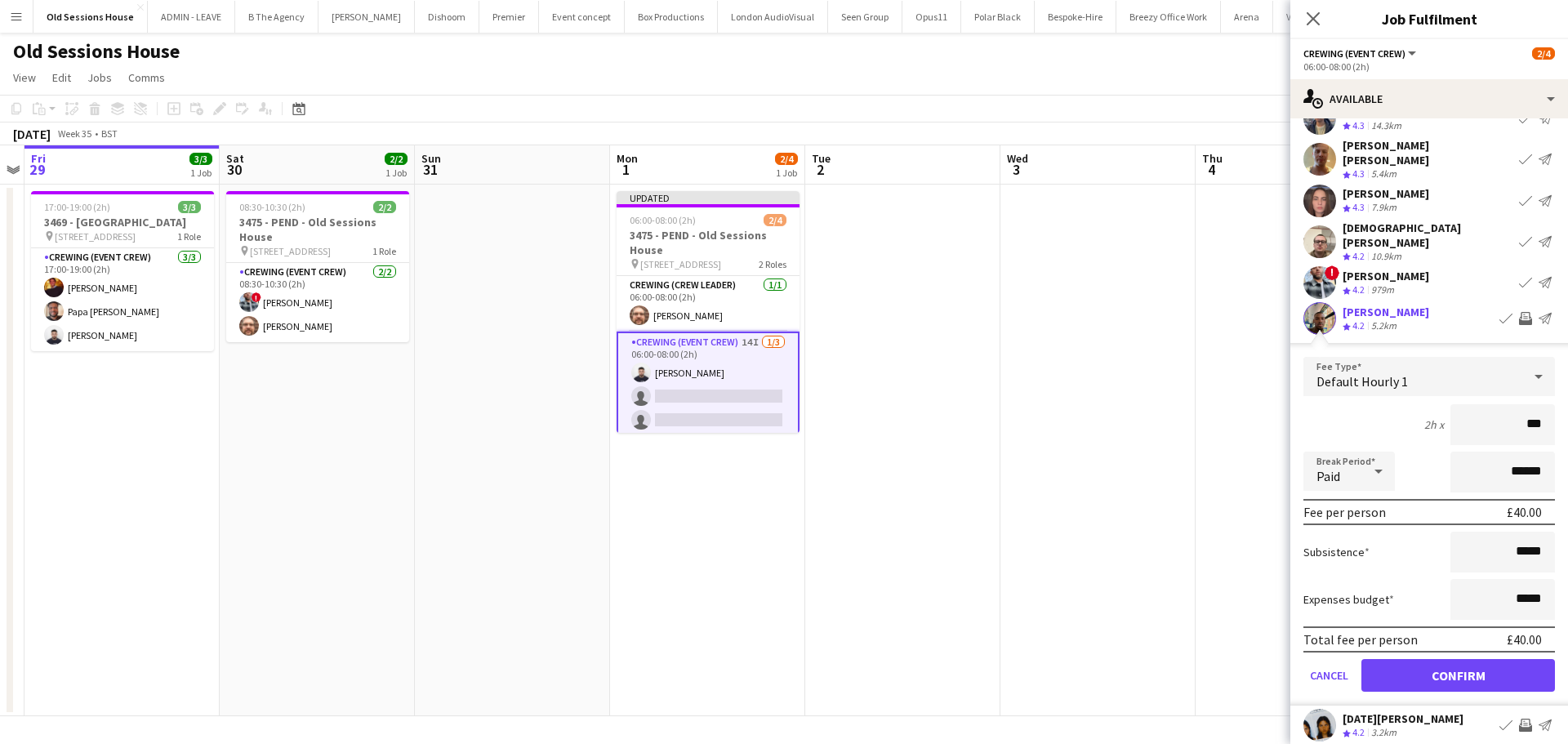
scroll to position [164, 0]
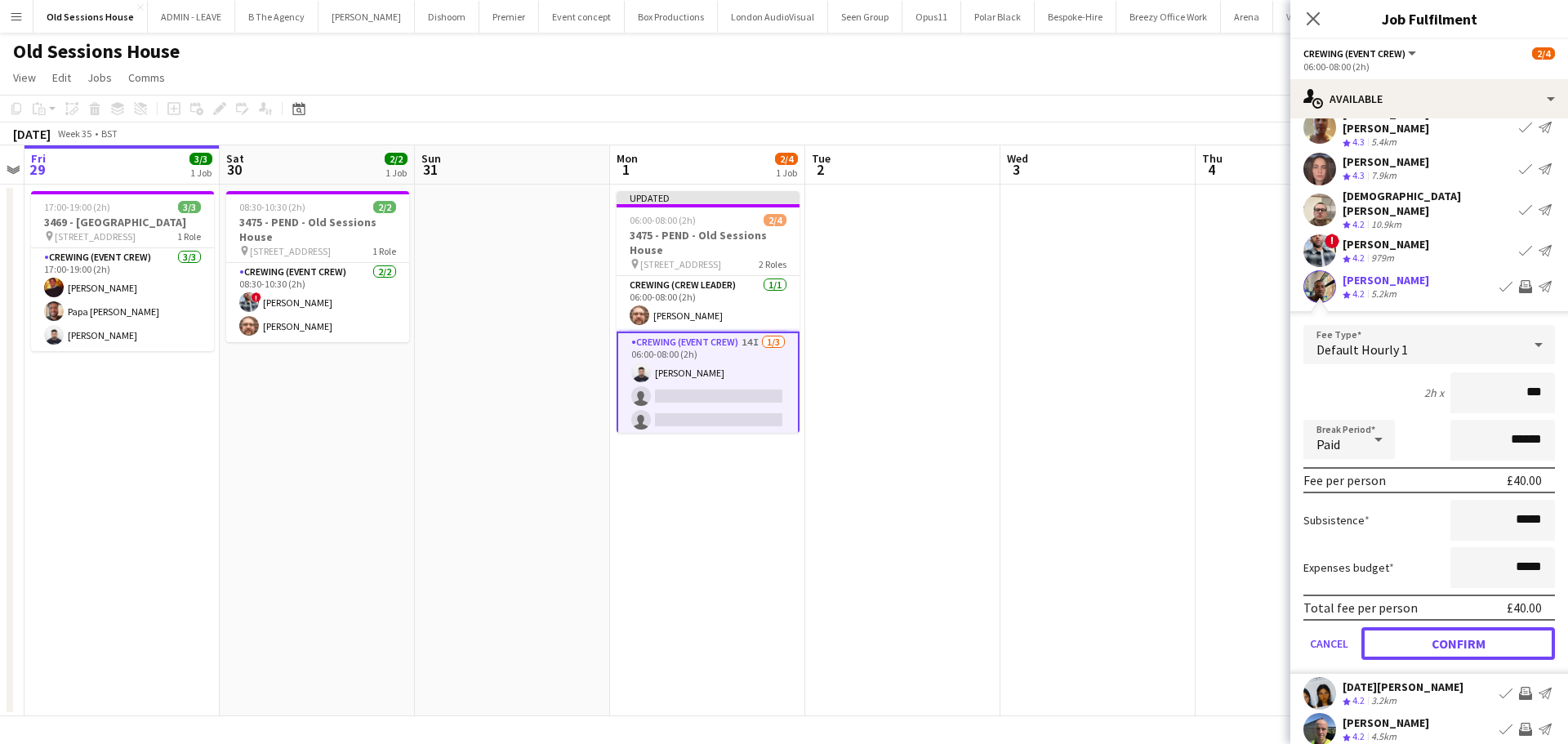
click at [1414, 627] on button "Confirm" at bounding box center [1457, 644] width 193 height 33
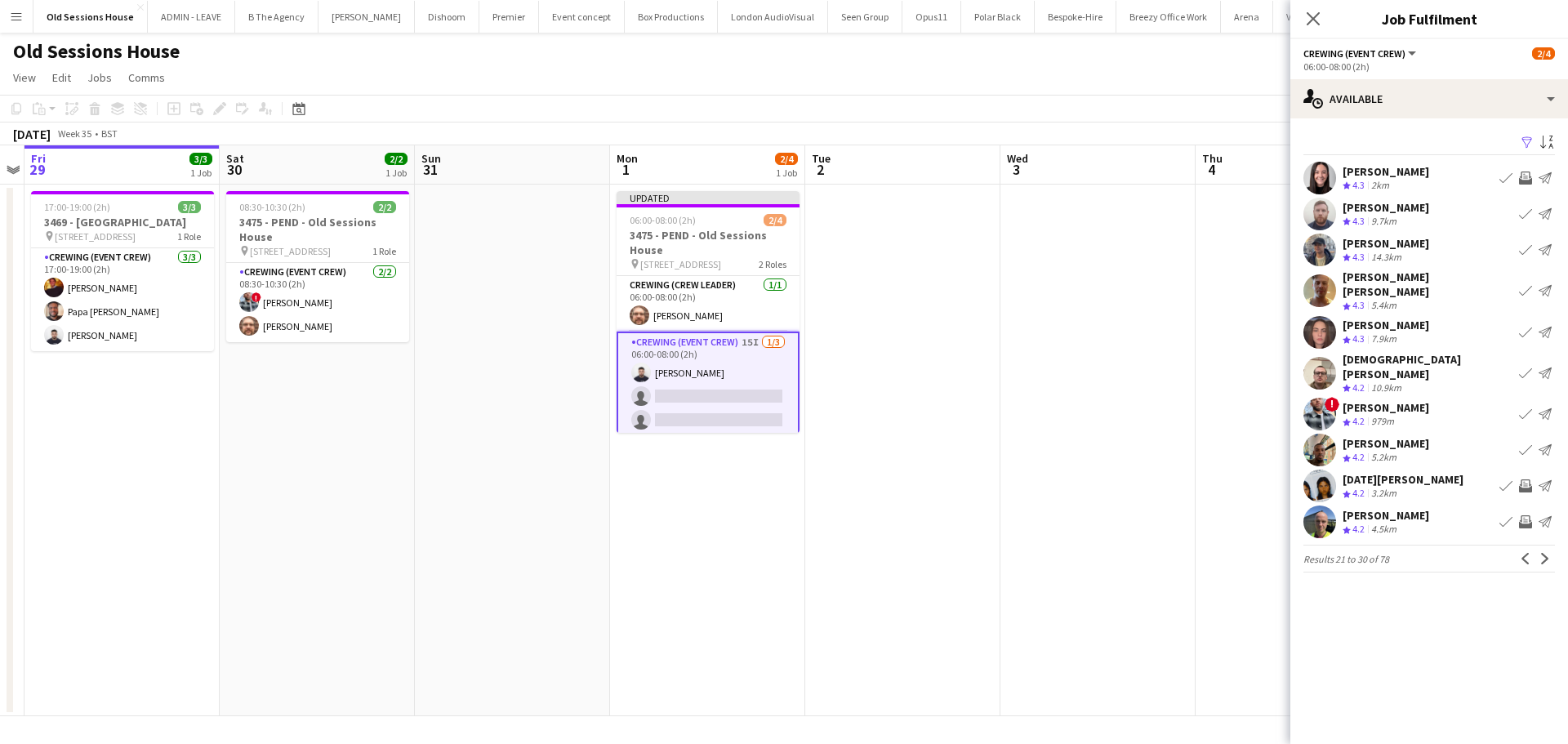
click at [1527, 479] on app-icon "Invite crew" at bounding box center [1525, 485] width 13 height 13
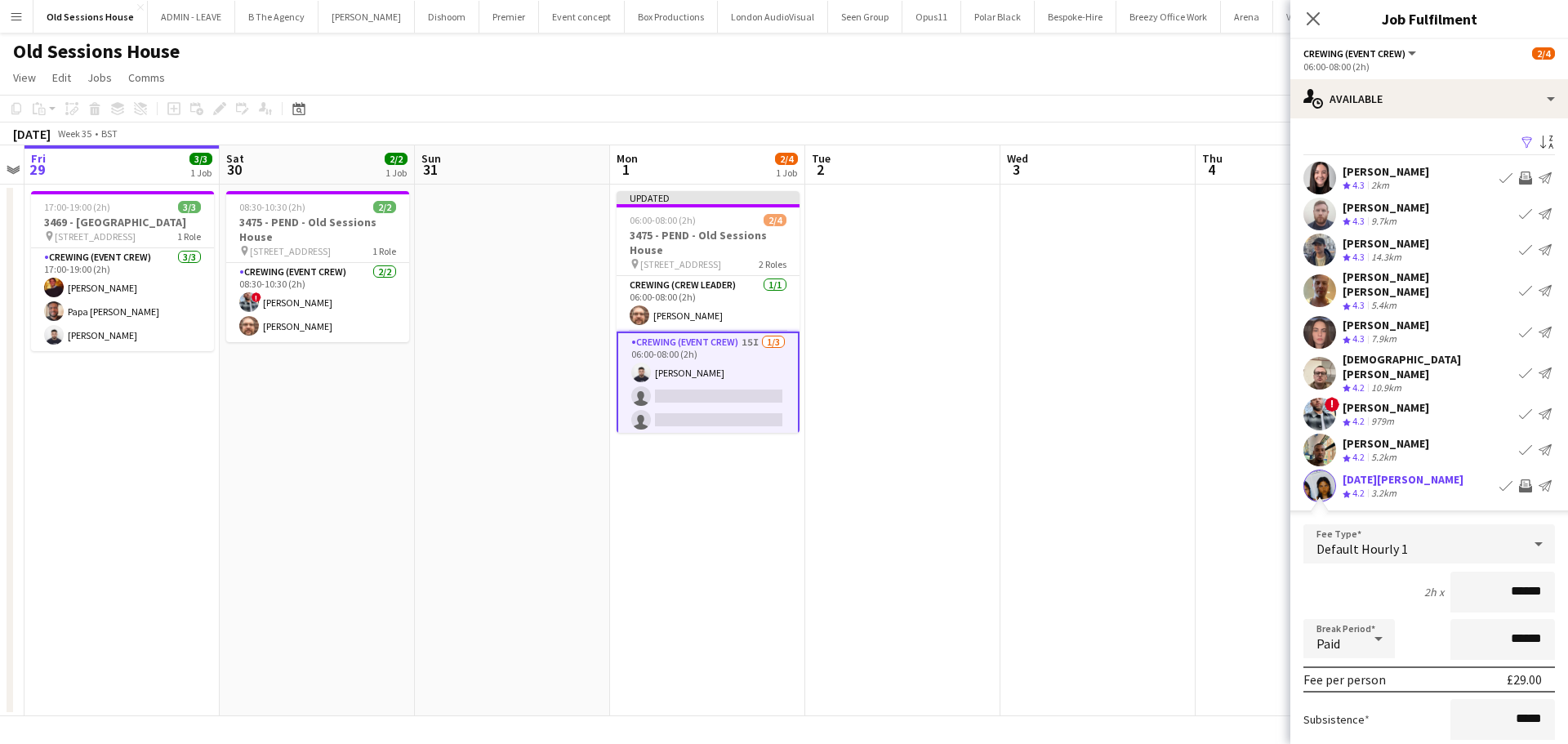
drag, startPoint x: 1532, startPoint y: 573, endPoint x: 1422, endPoint y: 576, distance: 110.0
click at [1422, 576] on div "2h x ******" at bounding box center [1429, 592] width 251 height 41
type input "***"
drag, startPoint x: 1366, startPoint y: 557, endPoint x: 1383, endPoint y: 553, distance: 17.5
click at [1370, 572] on div "2h x ***" at bounding box center [1429, 592] width 251 height 41
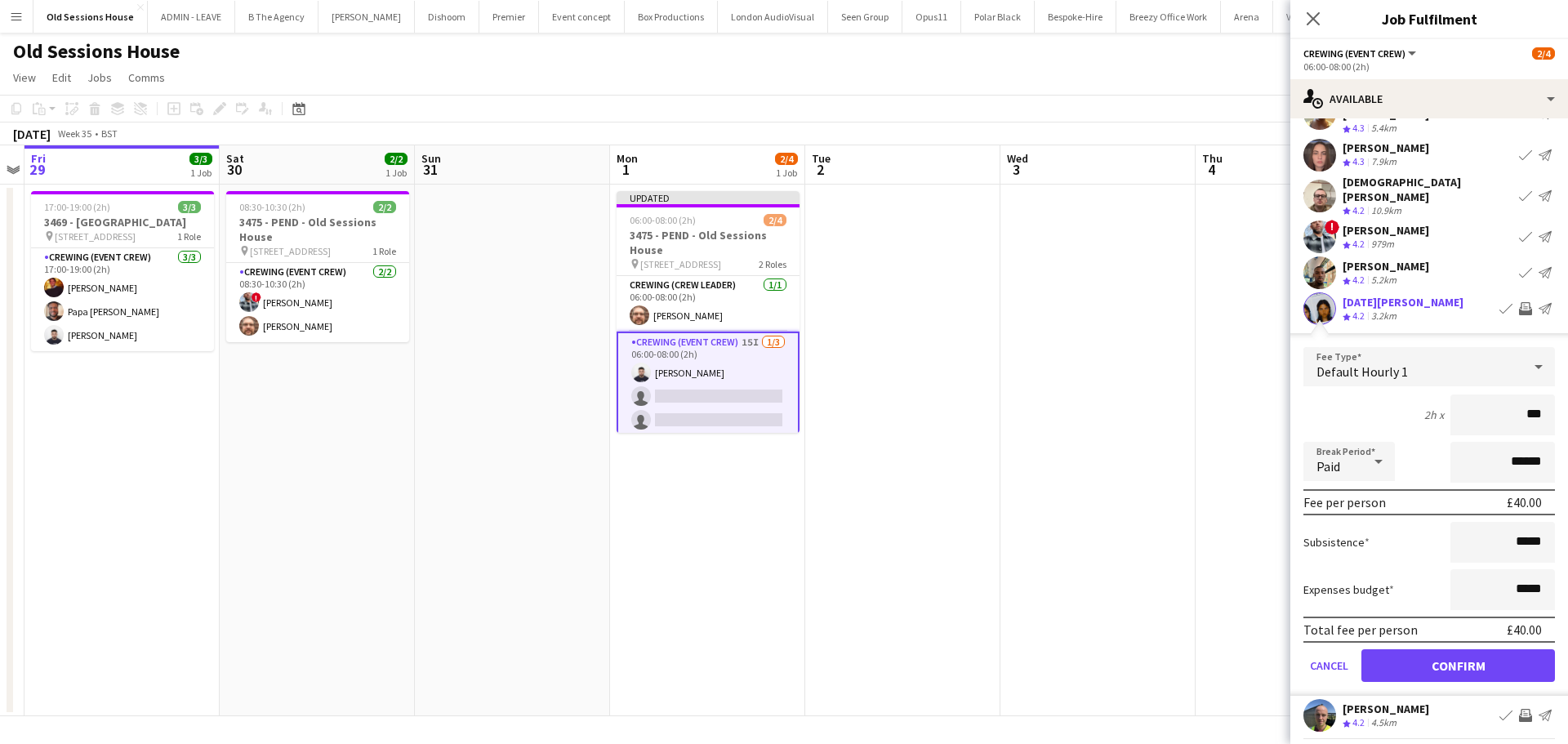
scroll to position [198, 0]
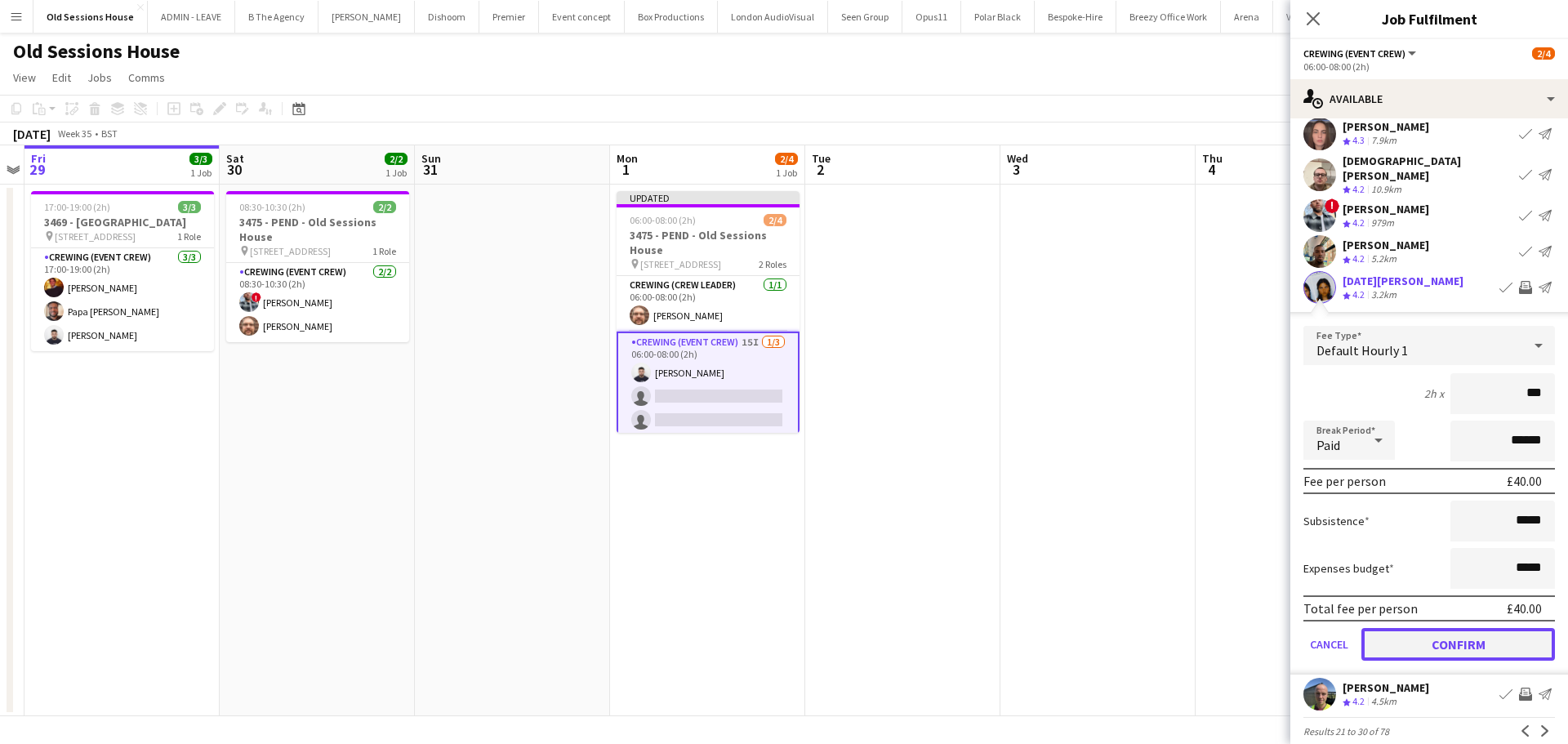
click at [1416, 628] on button "Confirm" at bounding box center [1457, 644] width 193 height 33
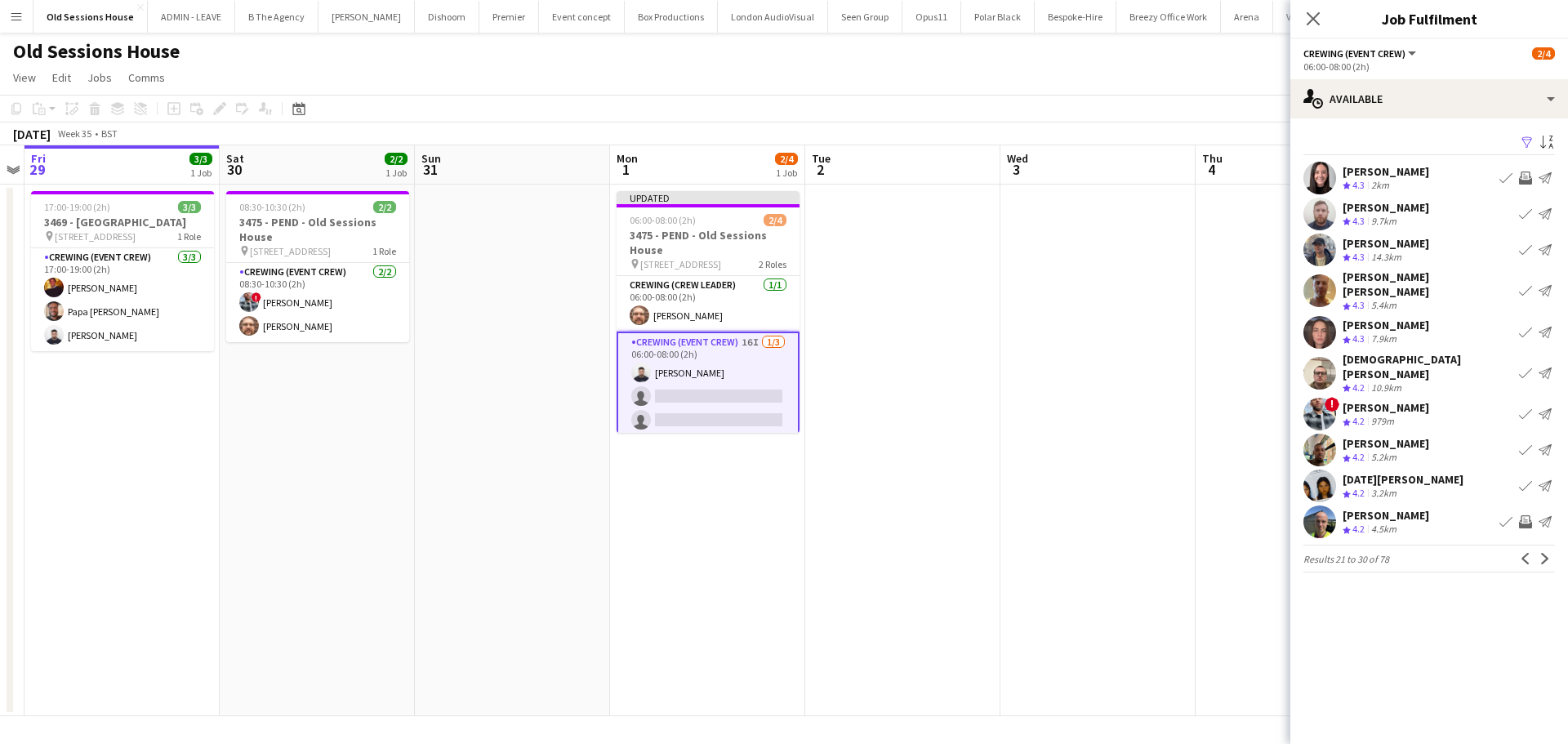
scroll to position [0, 0]
drag, startPoint x: 1542, startPoint y: 537, endPoint x: 1499, endPoint y: 421, distance: 123.7
click at [1543, 553] on app-icon "Next" at bounding box center [1545, 558] width 11 height 11
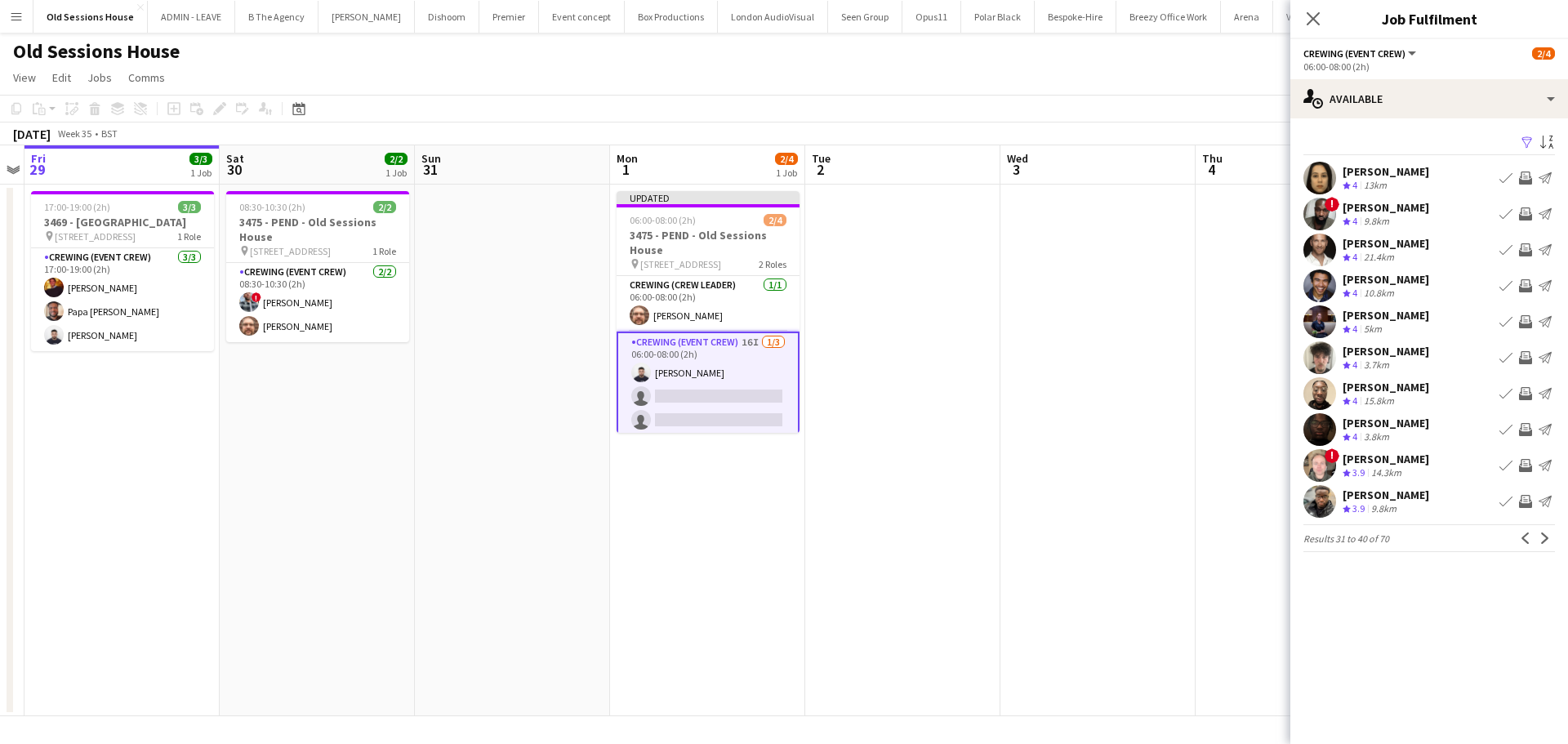
click at [1530, 461] on app-icon "Invite crew" at bounding box center [1525, 465] width 13 height 13
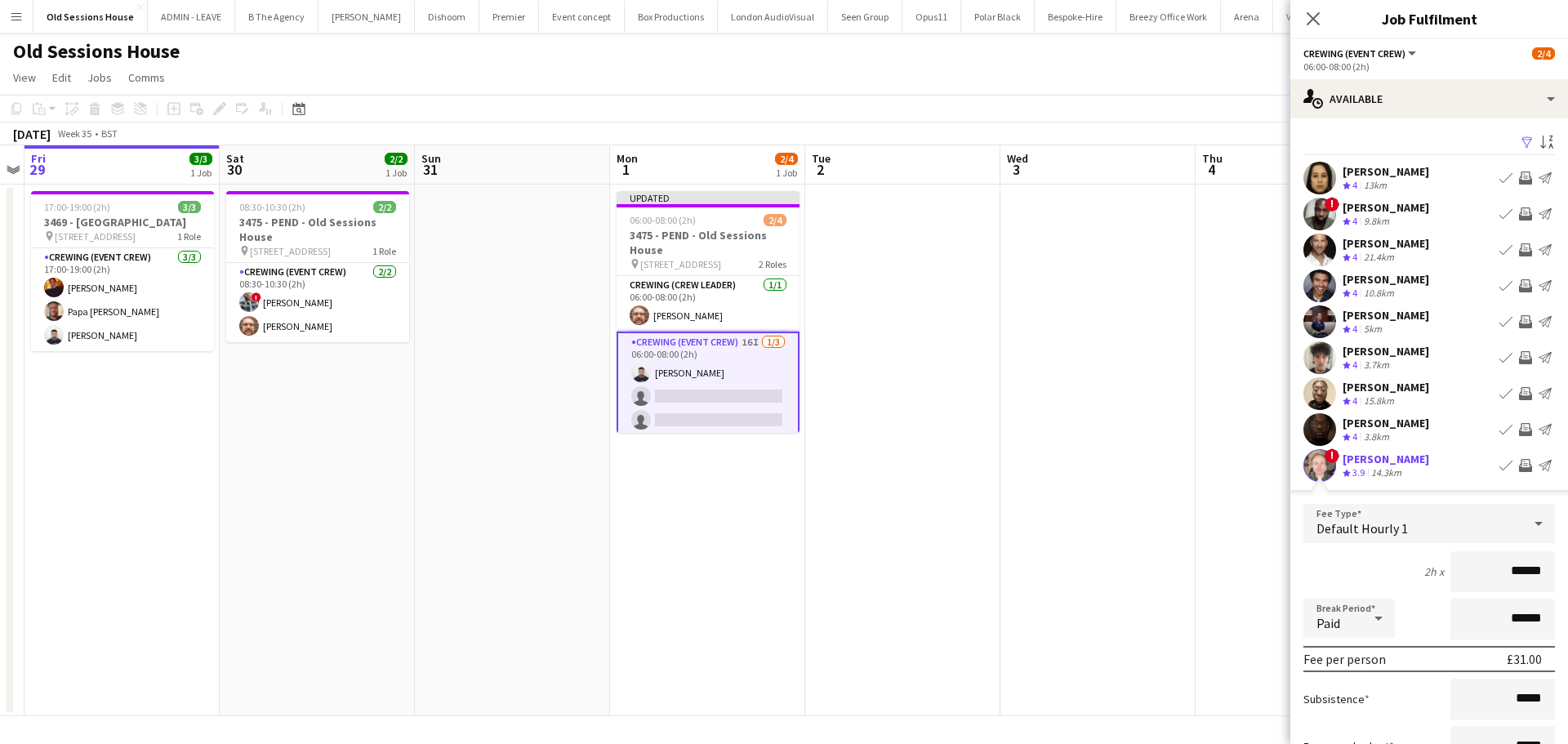
drag, startPoint x: 1519, startPoint y: 568, endPoint x: 1449, endPoint y: 570, distance: 70.0
click at [1450, 570] on input "******" at bounding box center [1502, 571] width 105 height 41
type input "***"
drag, startPoint x: 1401, startPoint y: 557, endPoint x: 1407, endPoint y: 544, distance: 14.3
click at [1401, 558] on div "2h x ***" at bounding box center [1429, 571] width 251 height 41
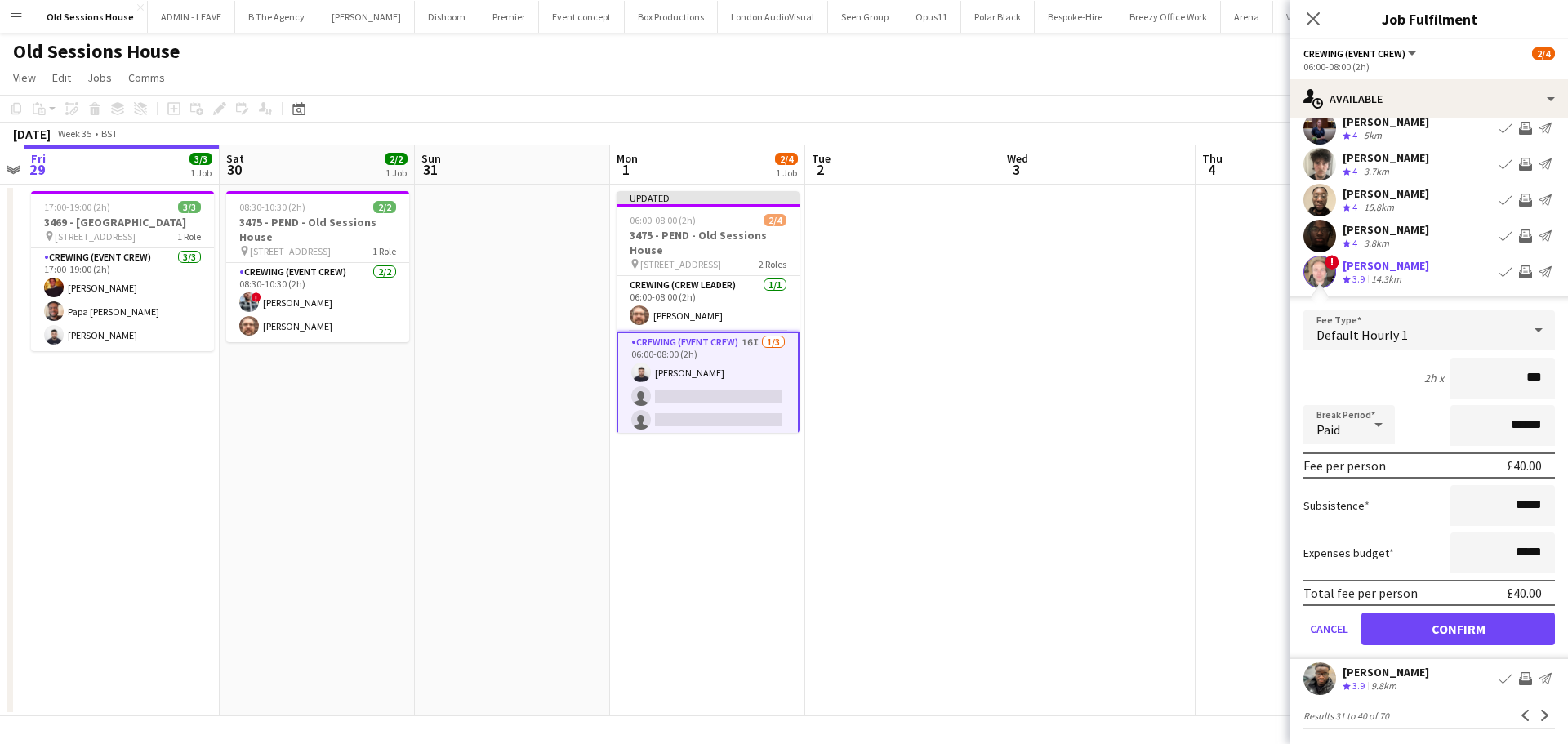
scroll to position [198, 0]
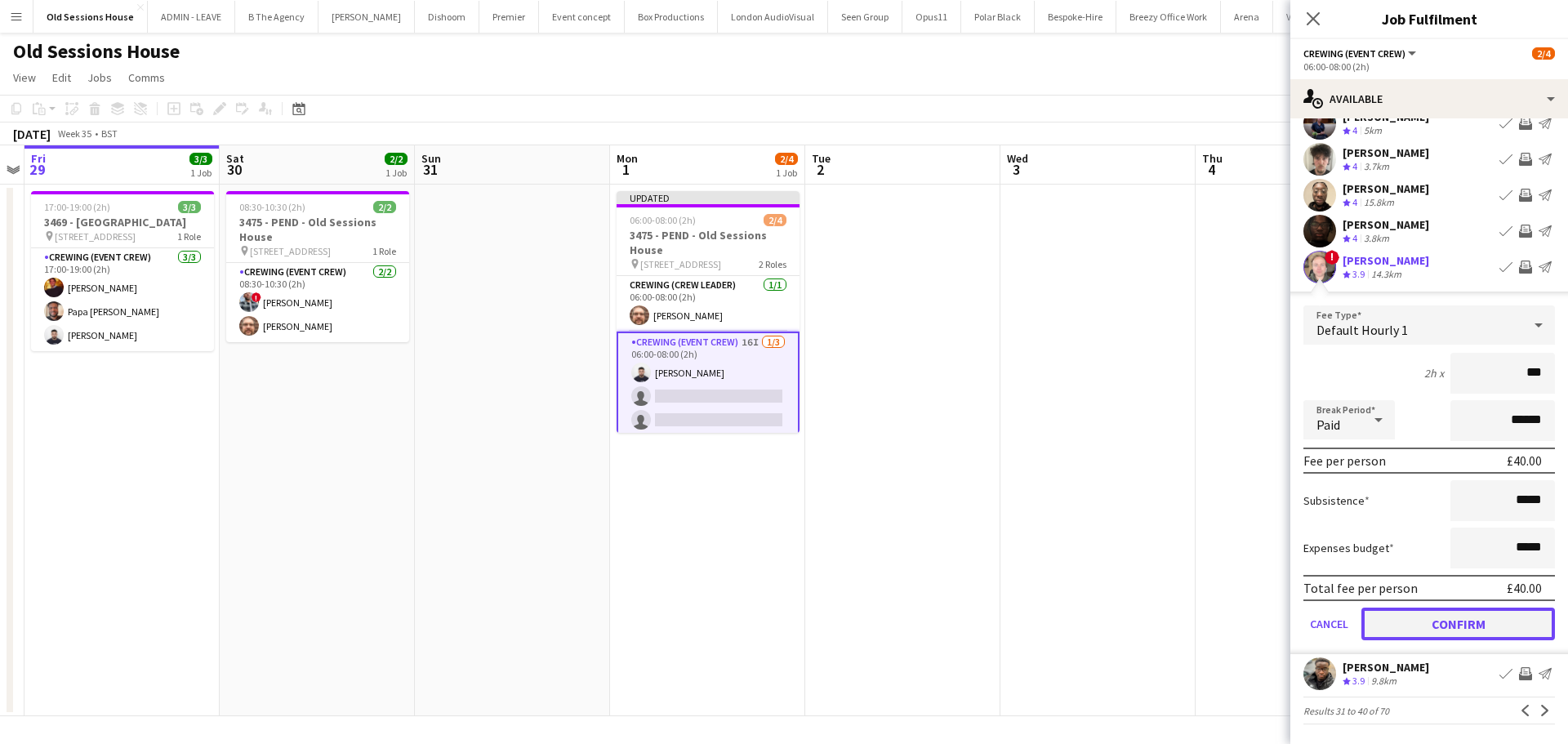
click at [1405, 611] on button "Confirm" at bounding box center [1457, 624] width 193 height 33
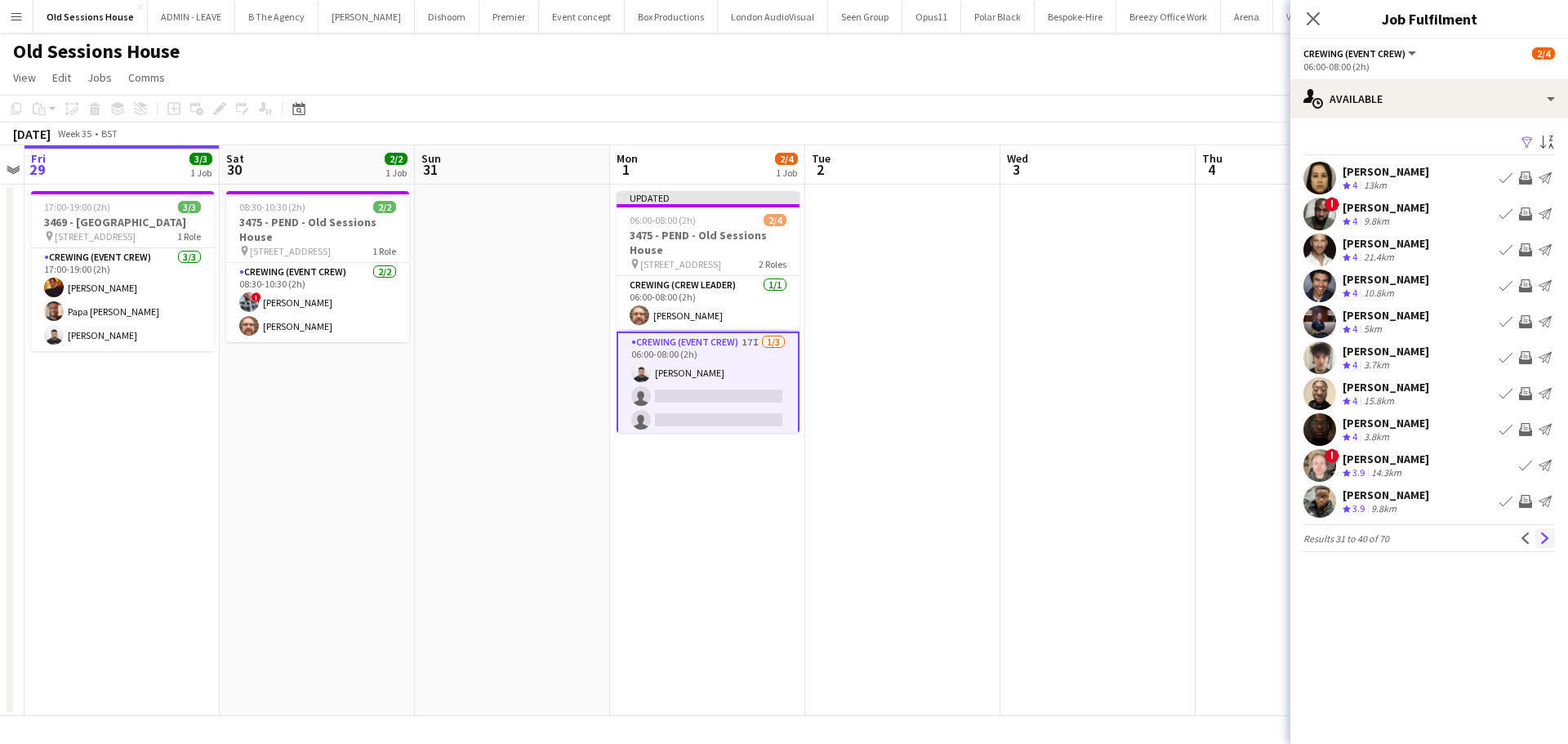
click at [1547, 540] on app-icon "Next" at bounding box center [1545, 538] width 11 height 11
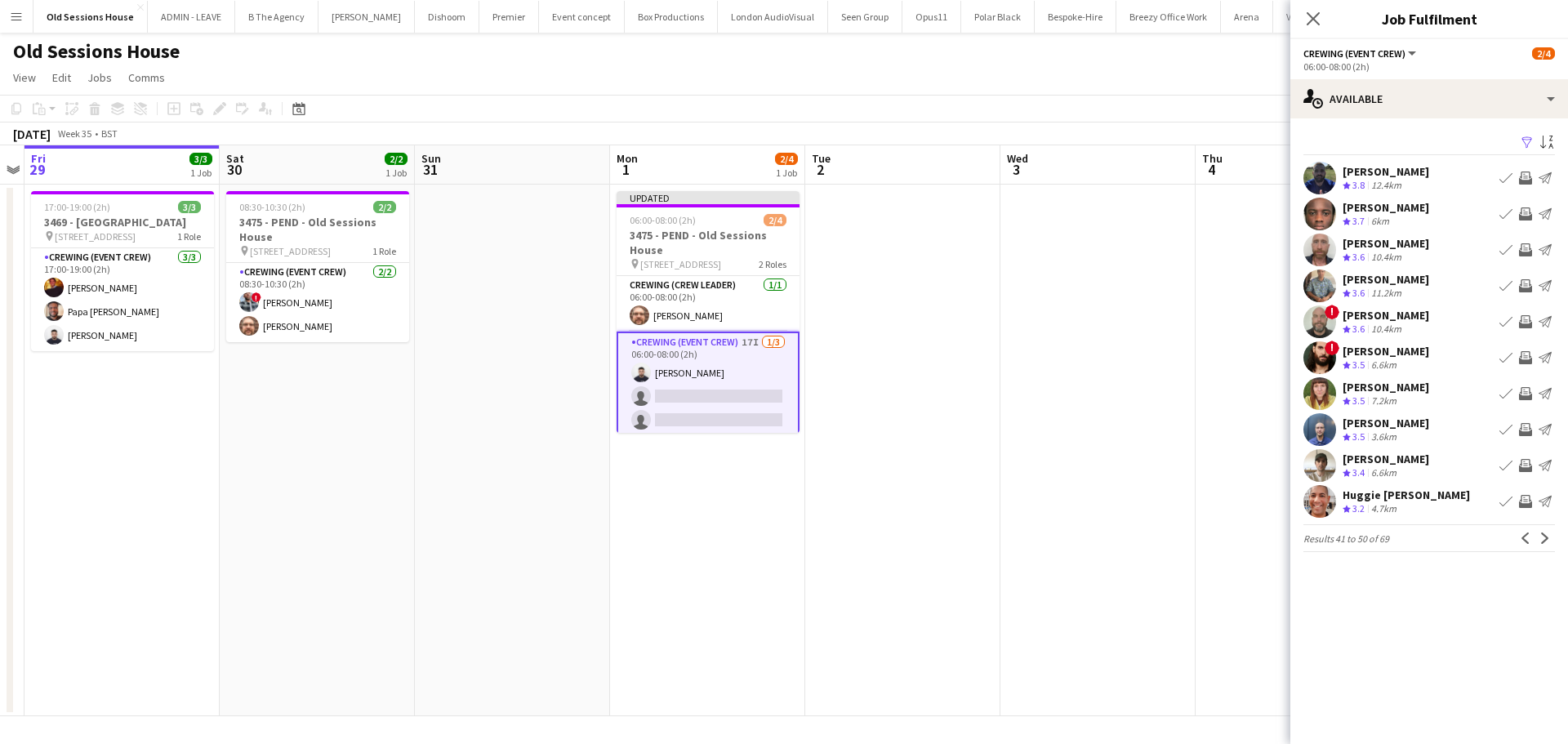
click at [1526, 213] on app-icon "Invite crew" at bounding box center [1525, 213] width 13 height 13
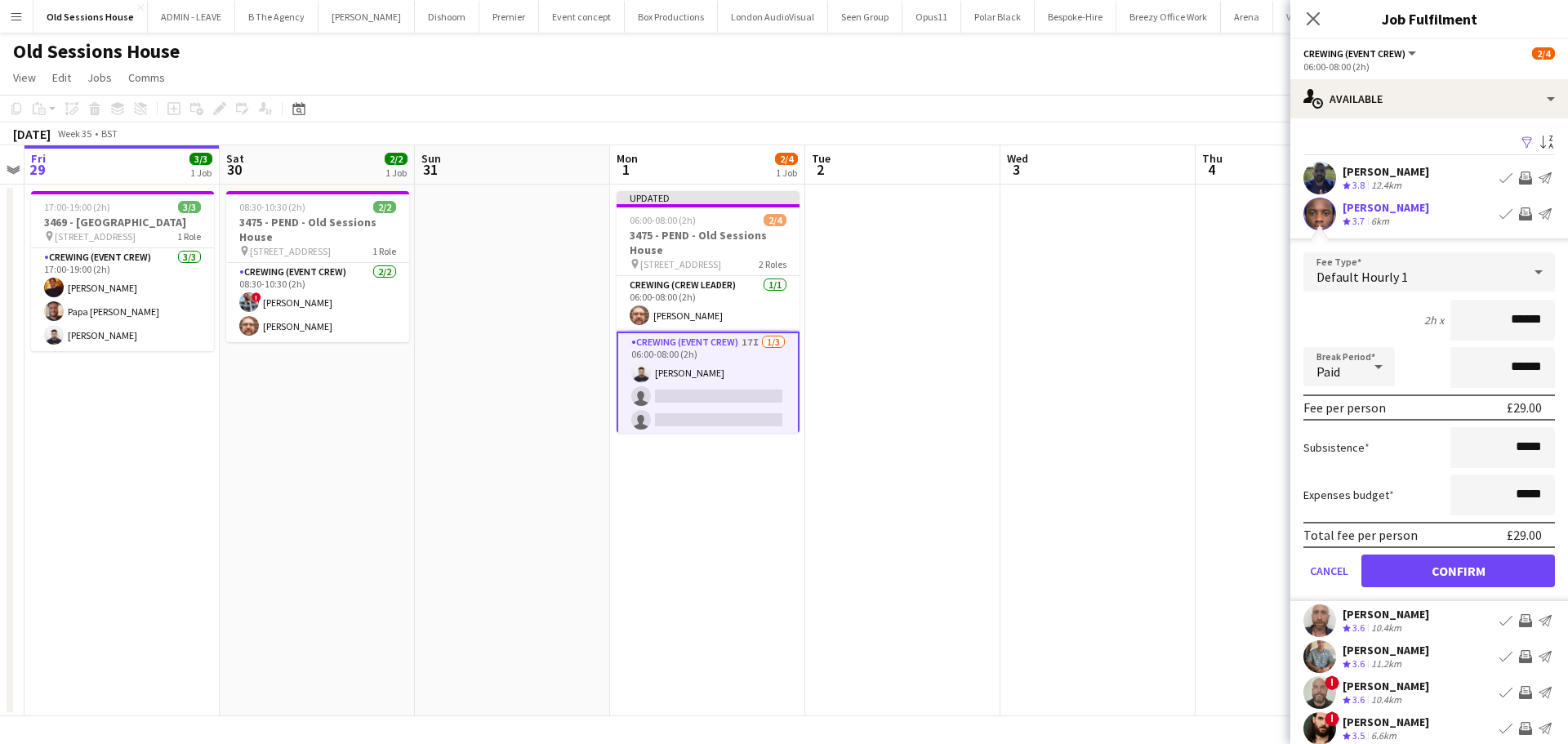
drag, startPoint x: 1535, startPoint y: 321, endPoint x: 1416, endPoint y: 322, distance: 119.0
click at [1416, 322] on div "2h x ******" at bounding box center [1429, 320] width 251 height 41
type input "***"
drag, startPoint x: 1383, startPoint y: 320, endPoint x: 1395, endPoint y: 322, distance: 12.2
click at [1383, 320] on div "2h x ***" at bounding box center [1429, 320] width 251 height 41
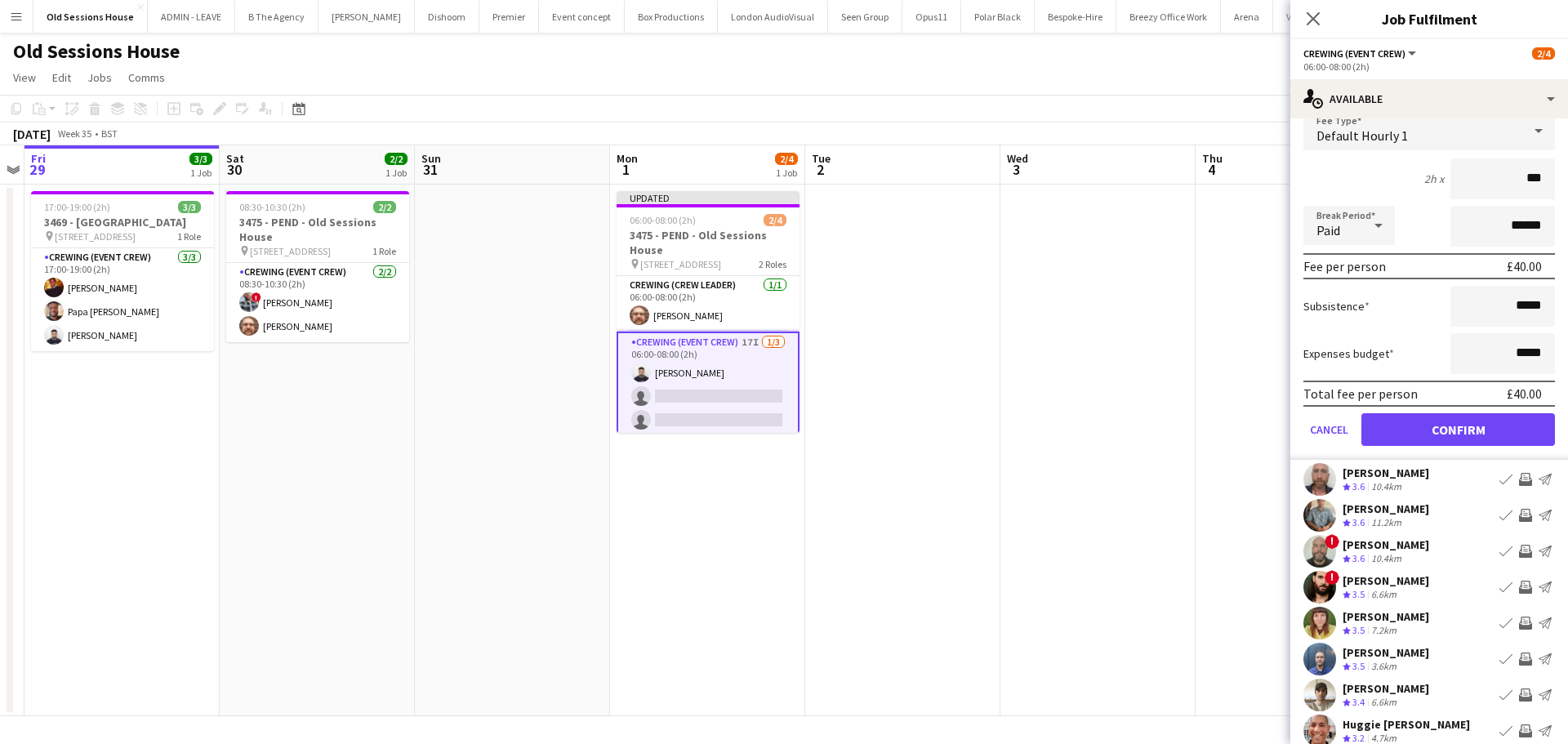
scroll to position [164, 0]
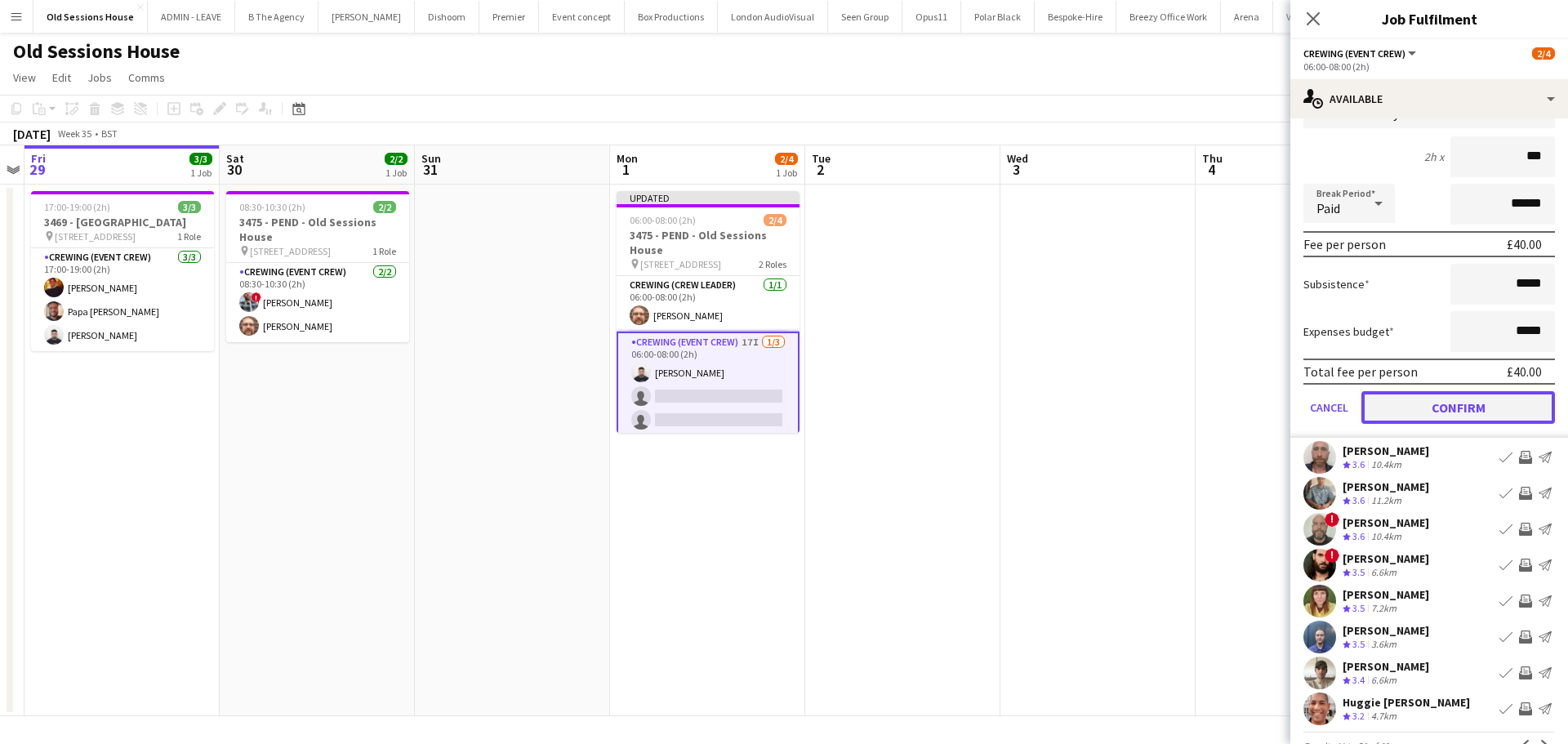
click at [1439, 394] on button "Confirm" at bounding box center [1457, 407] width 193 height 33
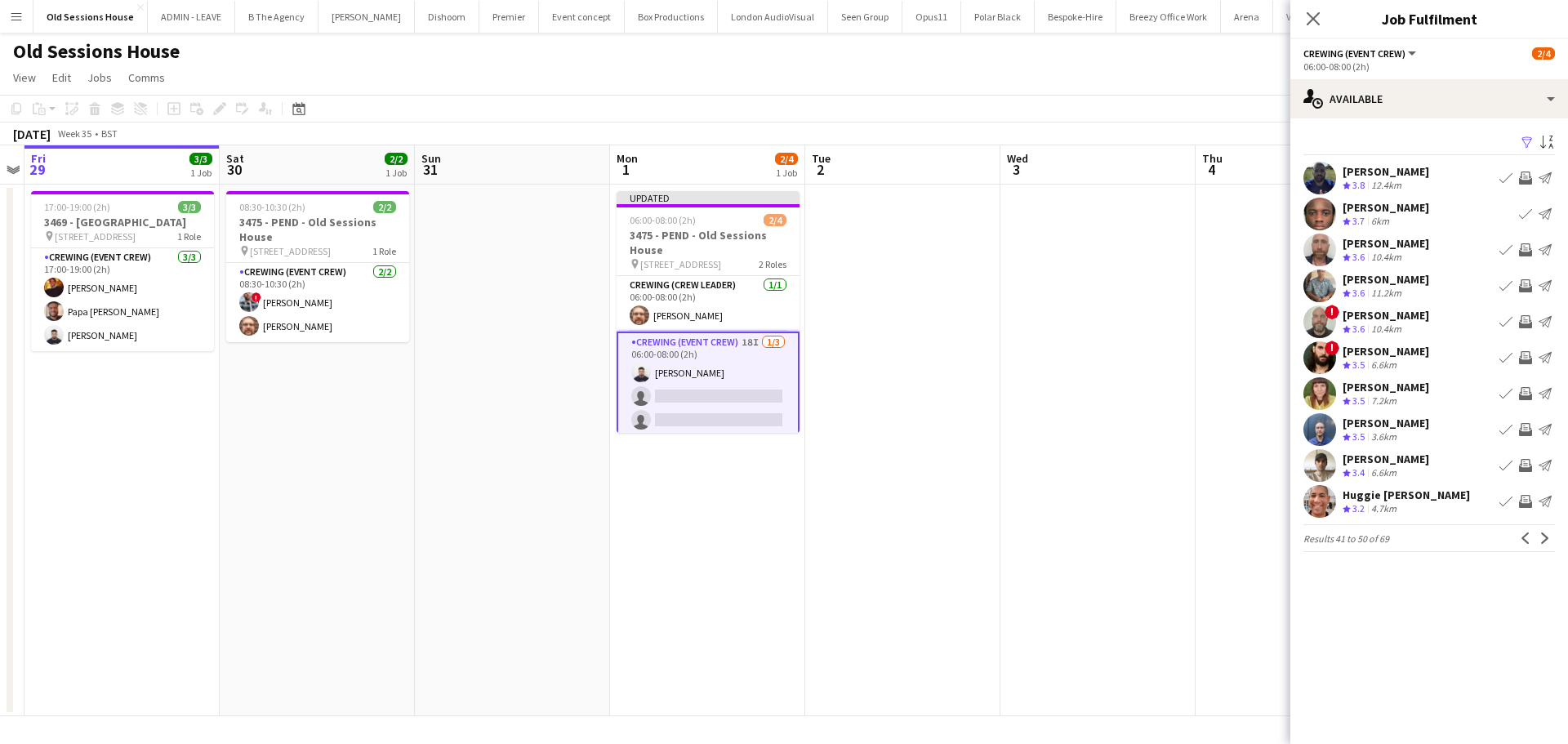
scroll to position [0, 0]
click at [1519, 249] on app-icon "Invite crew" at bounding box center [1525, 249] width 13 height 13
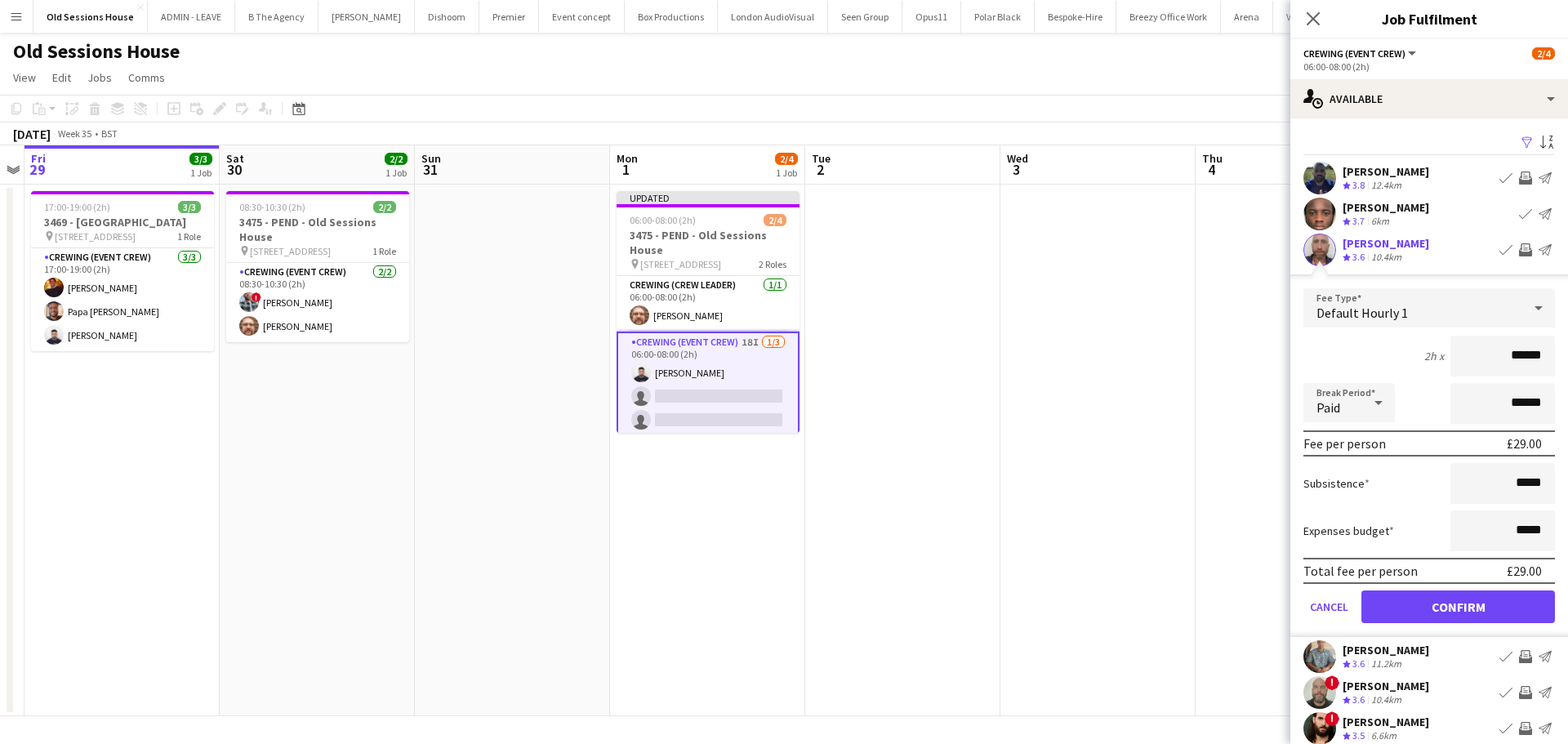
drag, startPoint x: 1439, startPoint y: 366, endPoint x: 1409, endPoint y: 366, distance: 30.0
click at [1409, 366] on div "2h x ******" at bounding box center [1429, 355] width 251 height 41
type input "***"
click at [1357, 348] on div "2h x ***" at bounding box center [1429, 355] width 251 height 41
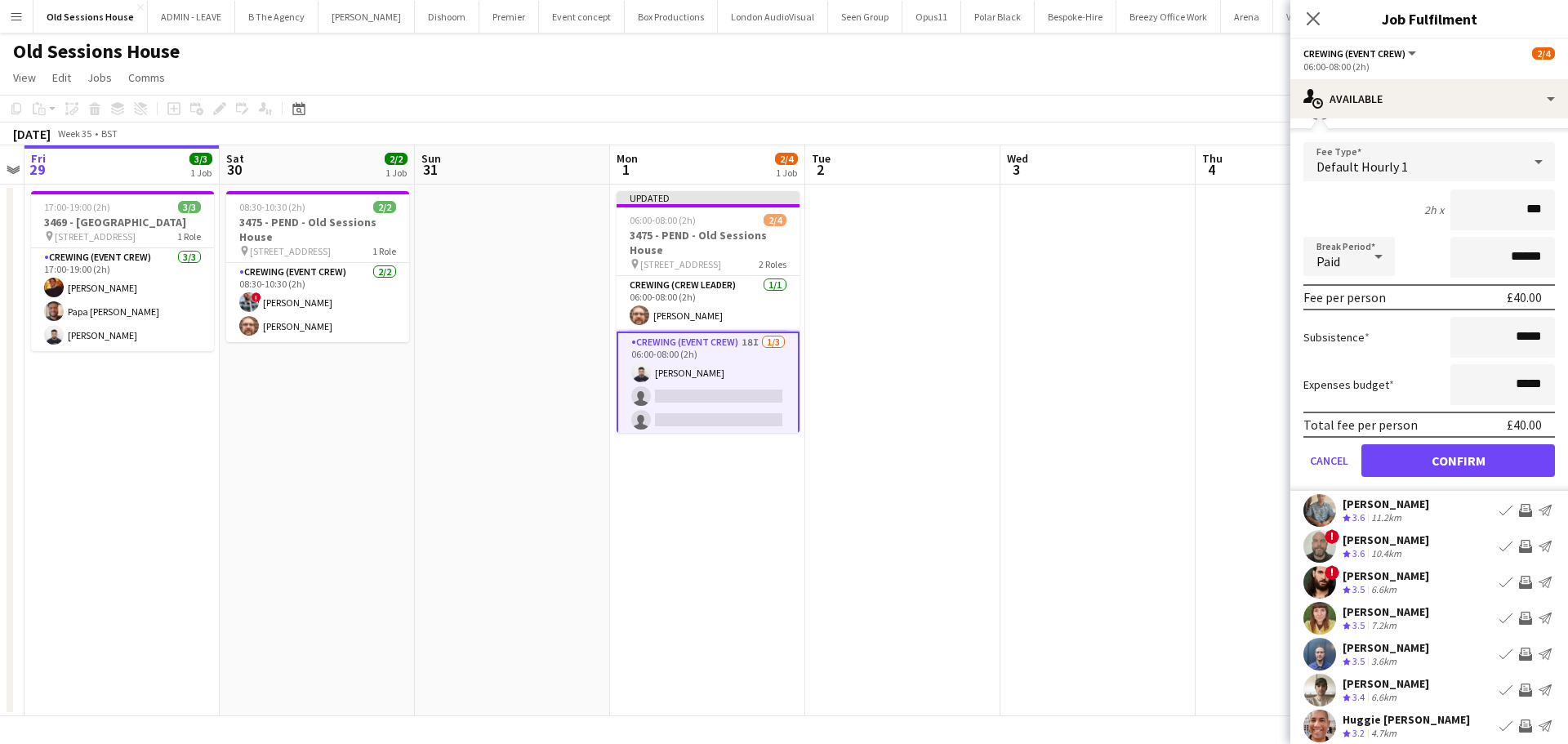
scroll to position [164, 0]
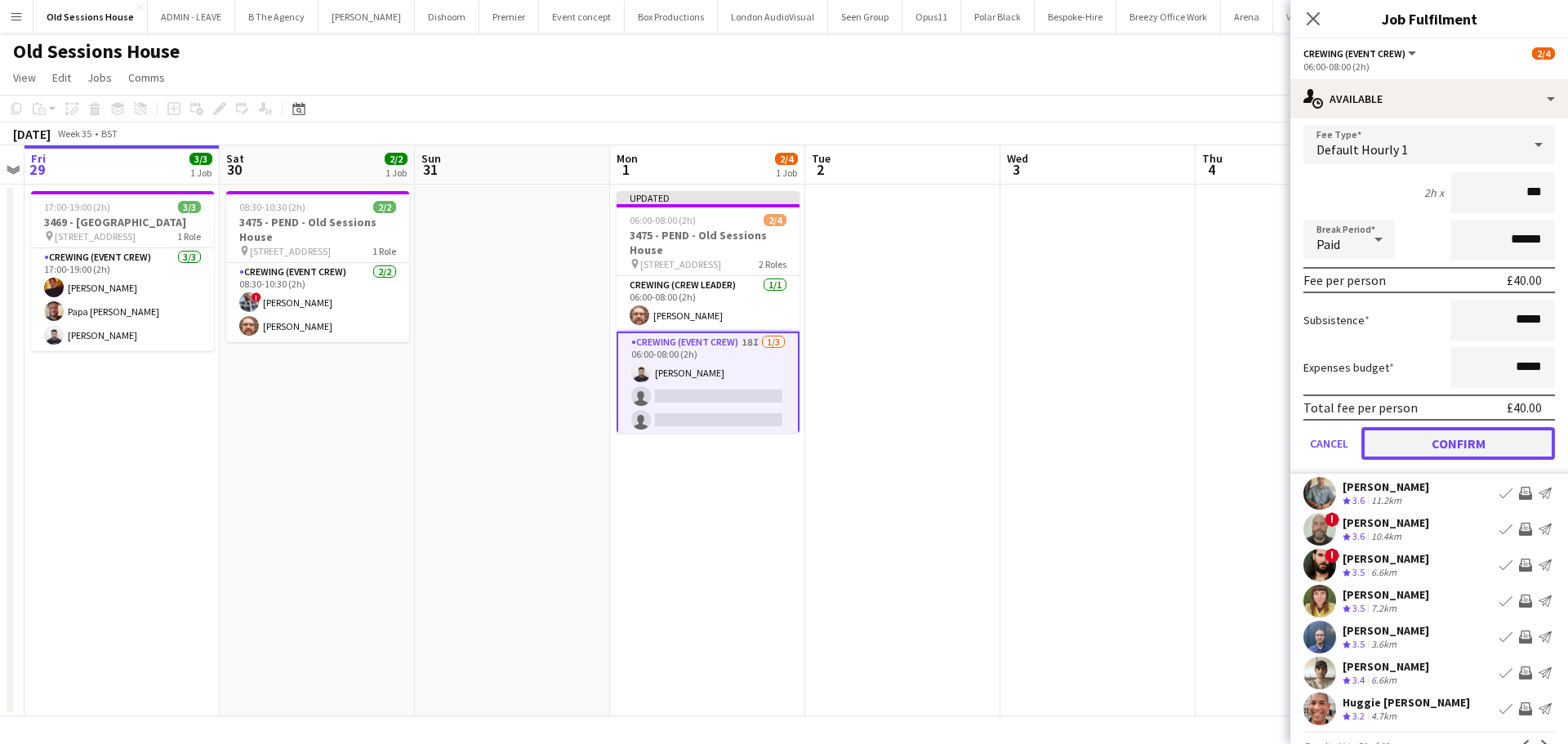
click at [1422, 444] on button "Confirm" at bounding box center [1457, 443] width 193 height 33
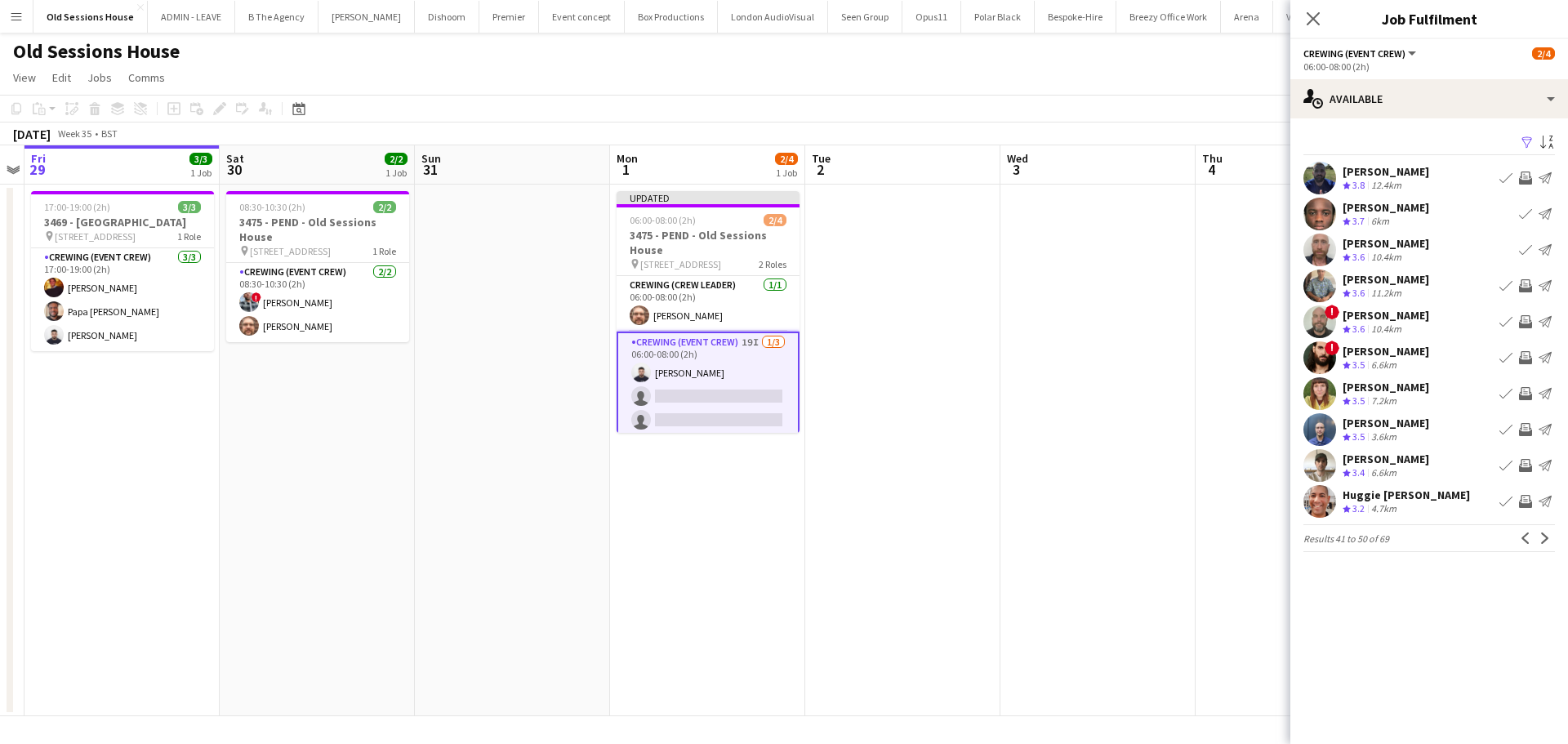
click at [1526, 289] on app-icon "Invite crew" at bounding box center [1525, 285] width 13 height 13
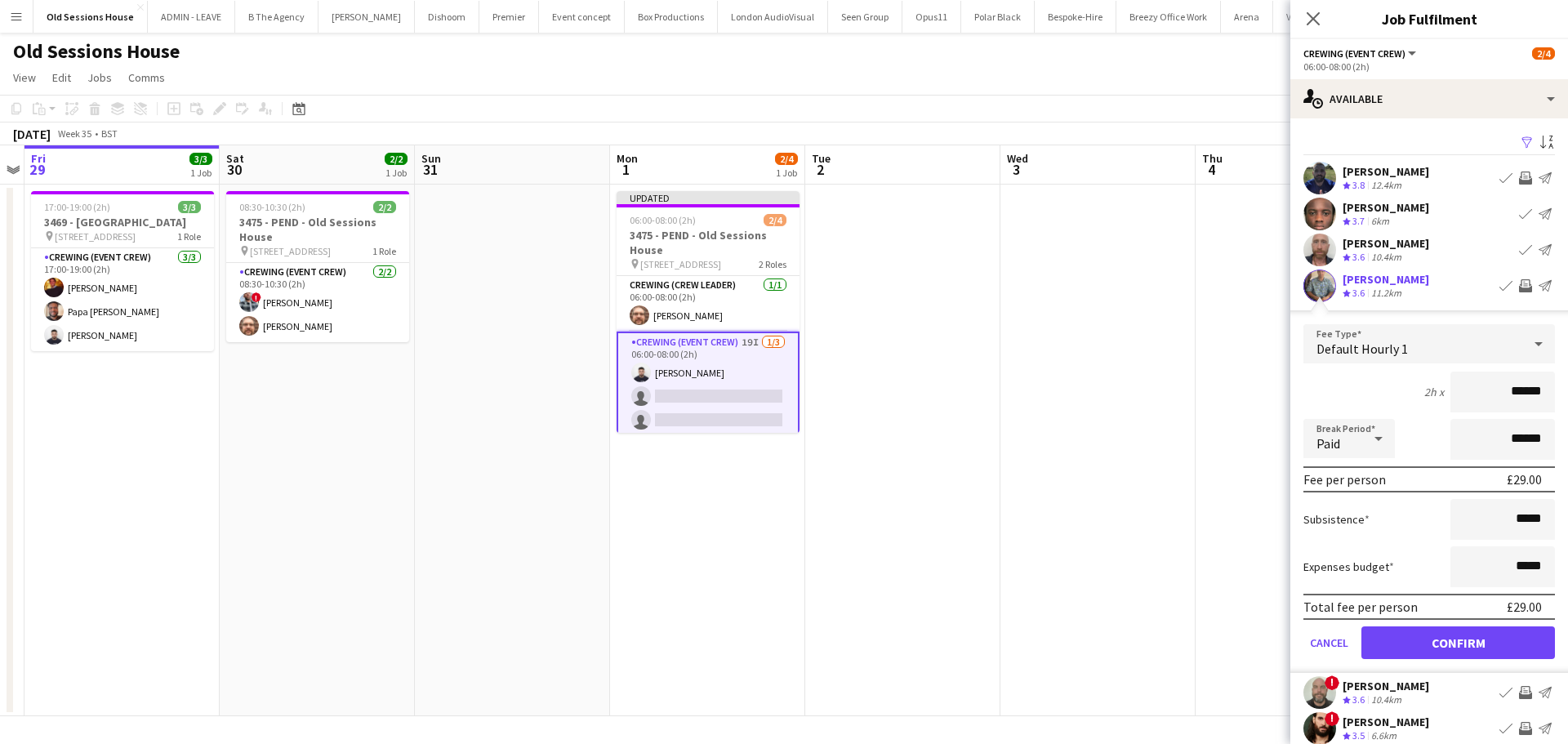
drag, startPoint x: 1535, startPoint y: 396, endPoint x: 1388, endPoint y: 385, distance: 147.4
click at [1388, 385] on div "2h x ******" at bounding box center [1429, 391] width 251 height 41
type input "***"
drag, startPoint x: 1364, startPoint y: 372, endPoint x: 1391, endPoint y: 359, distance: 30.0
click at [1364, 371] on form "Fee Type Default Hourly 1 2h x *** Break Period Paid ****** Fee per person £40.…" at bounding box center [1429, 498] width 277 height 348
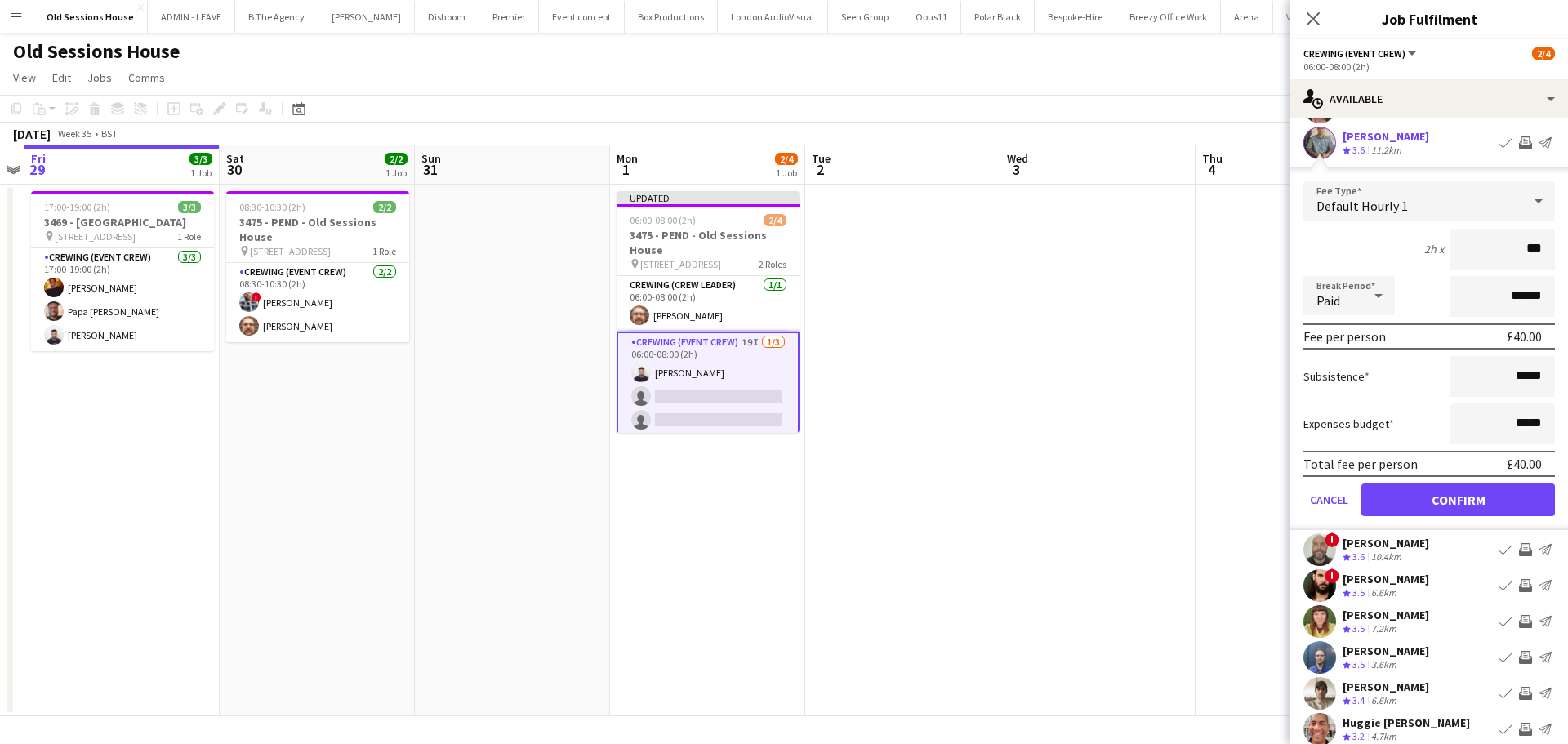
scroll to position [164, 0]
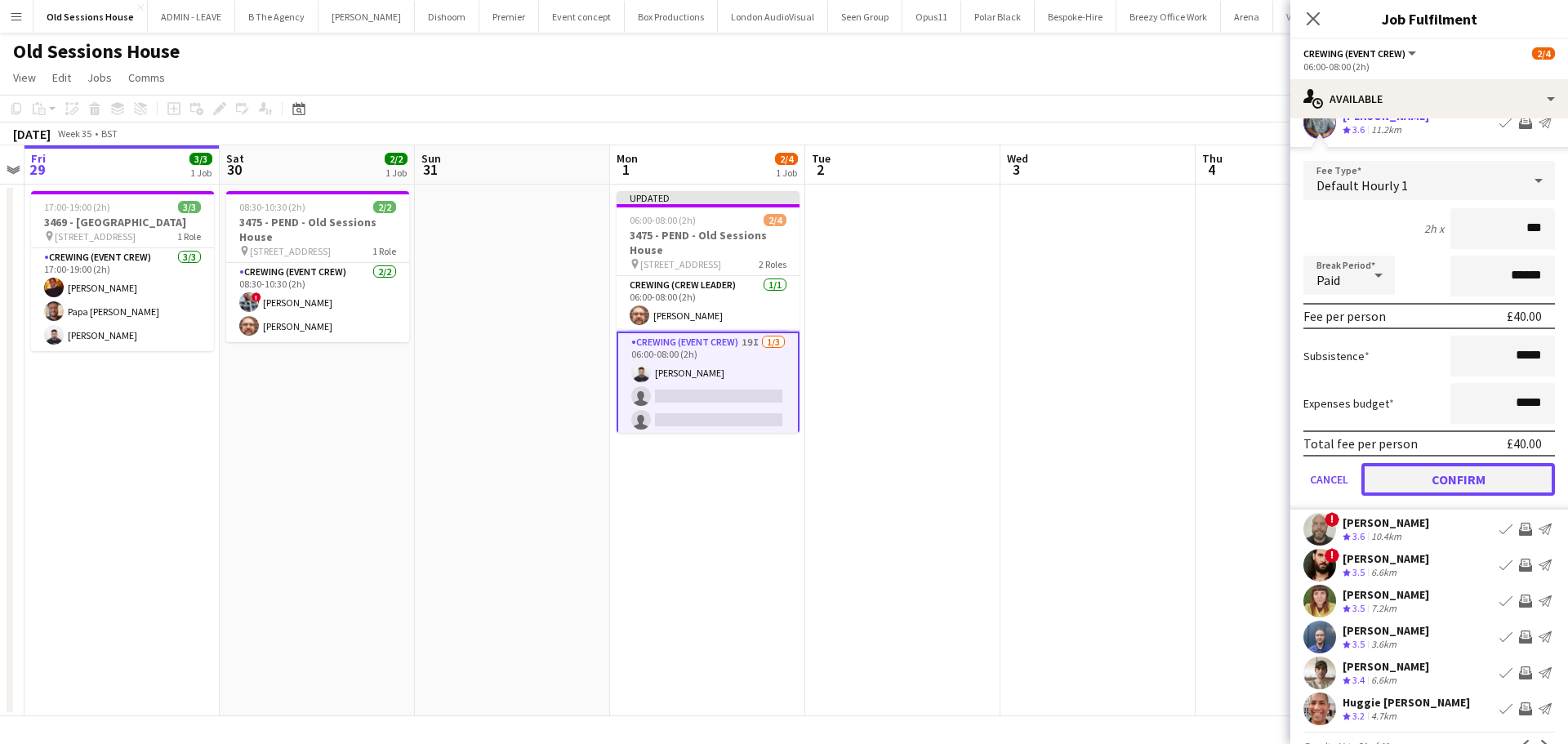
click at [1467, 486] on button "Confirm" at bounding box center [1457, 479] width 193 height 33
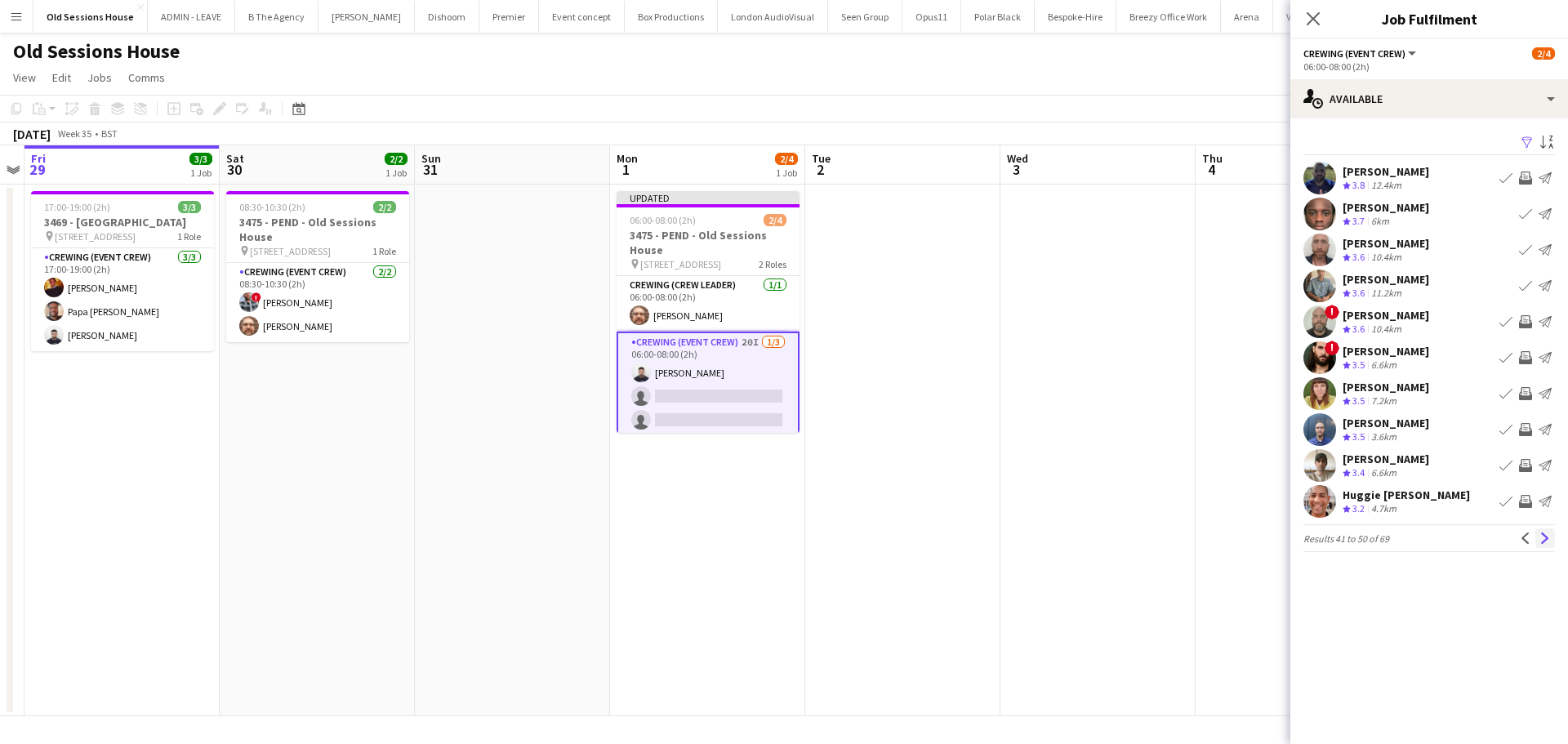
click at [1539, 539] on app-icon "Next" at bounding box center [1545, 538] width 11 height 11
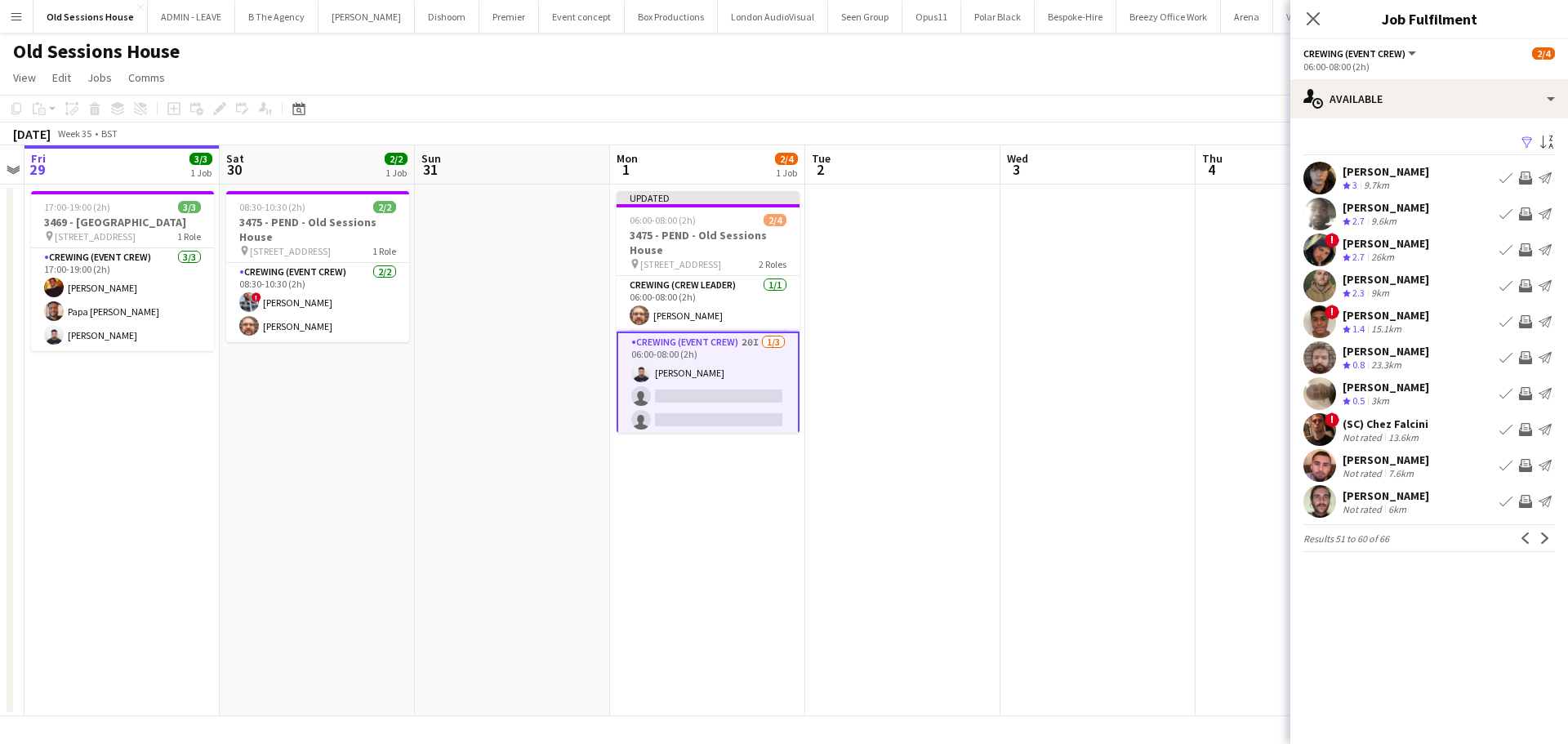
click at [1522, 320] on app-icon "Invite crew" at bounding box center [1525, 321] width 13 height 13
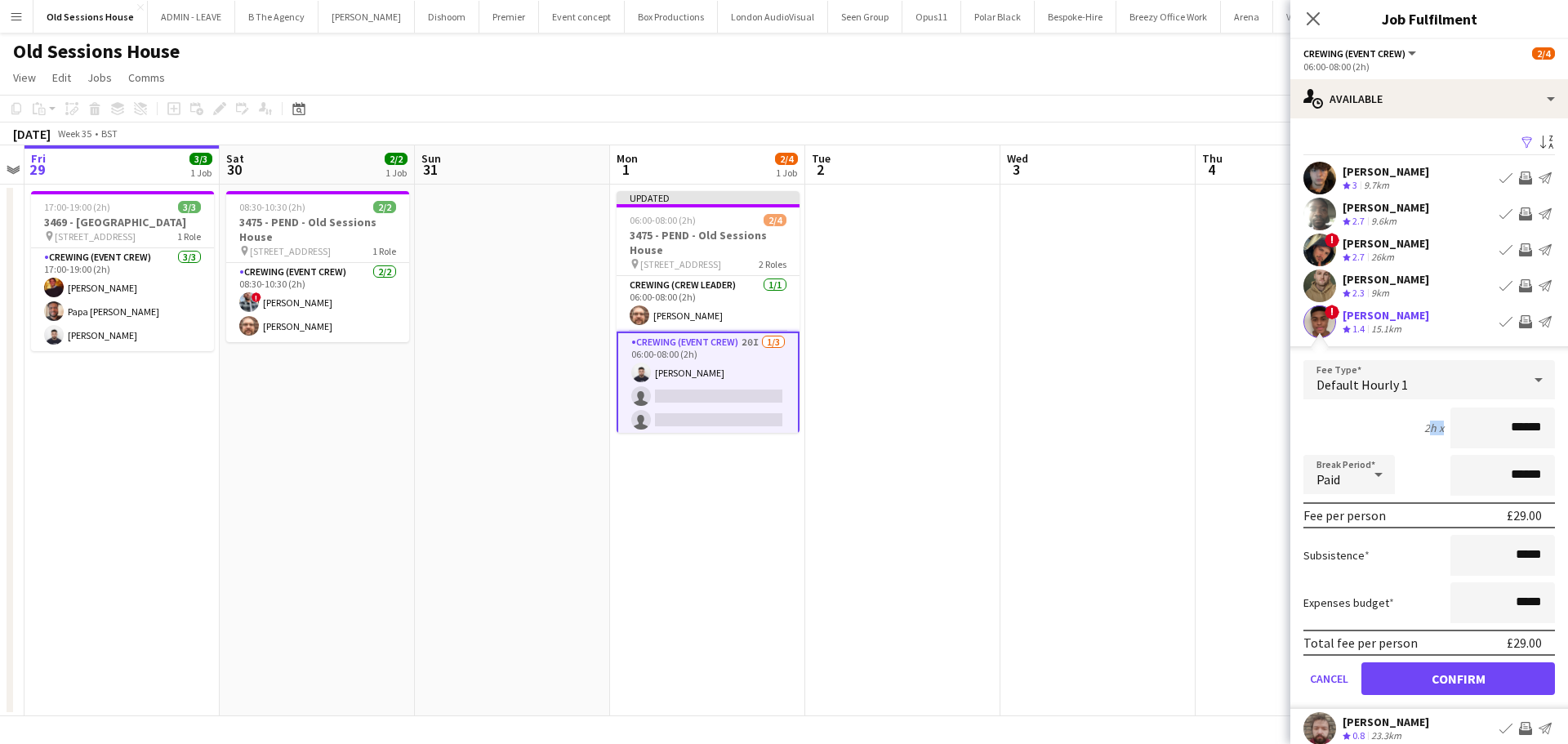
drag, startPoint x: 1390, startPoint y: 442, endPoint x: 1377, endPoint y: 442, distance: 13.0
click at [1377, 442] on form "Fee Type Default Hourly 1 2h x ****** Break Period Paid ****** Fee per person £…" at bounding box center [1429, 534] width 277 height 348
drag, startPoint x: 1548, startPoint y: 433, endPoint x: 1539, endPoint y: 428, distance: 10.3
click at [1548, 432] on form "Fee Type Default Hourly 1 2h x ****** Break Period Paid ****** Fee per person £…" at bounding box center [1429, 534] width 277 height 348
click at [1539, 428] on input "******" at bounding box center [1502, 427] width 105 height 41
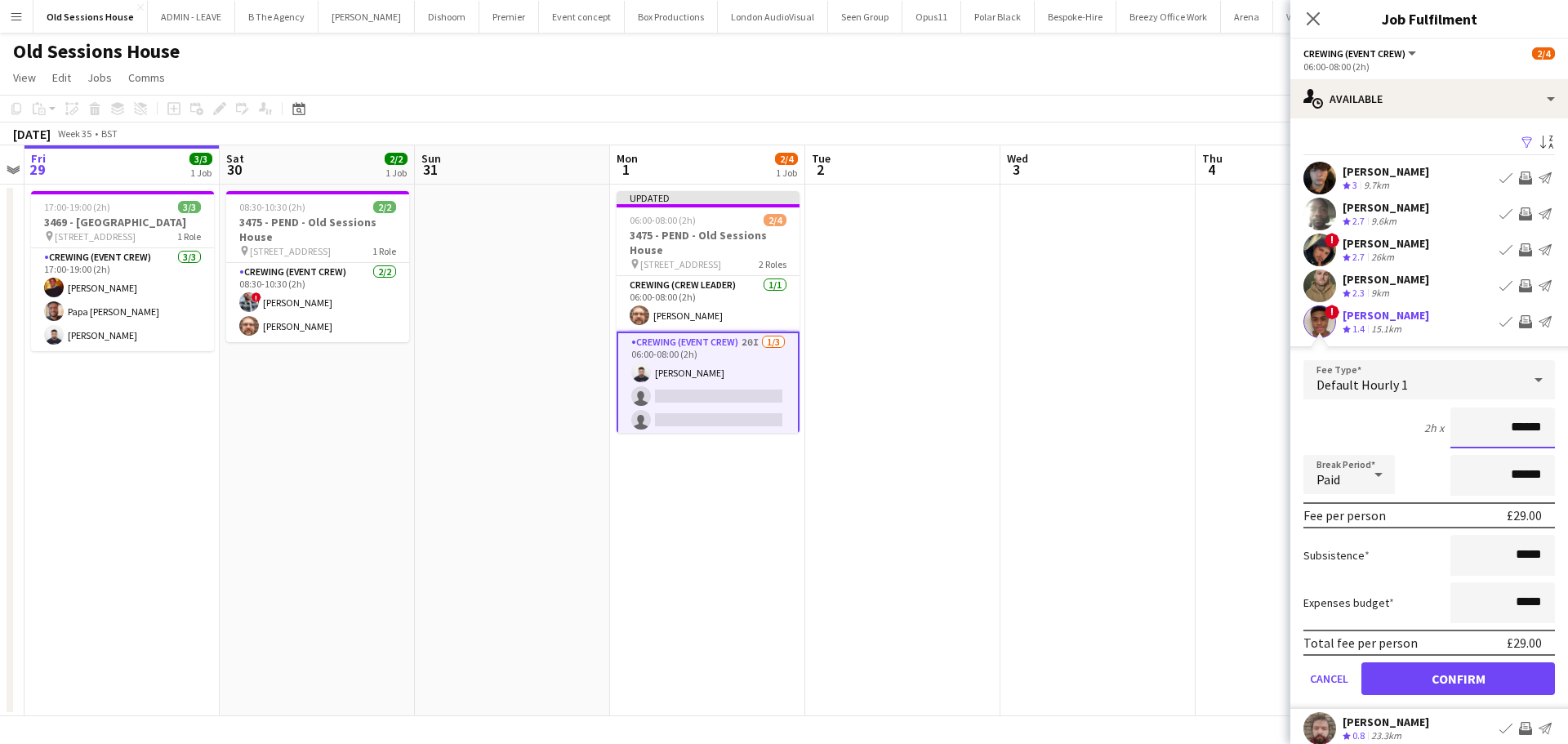
drag, startPoint x: 1538, startPoint y: 428, endPoint x: 1487, endPoint y: 428, distance: 51.0
click at [1487, 428] on input "******" at bounding box center [1502, 427] width 105 height 41
type input "***"
click at [1367, 419] on div "2h x ***" at bounding box center [1429, 427] width 251 height 41
click at [1445, 665] on button "Confirm" at bounding box center [1457, 678] width 193 height 33
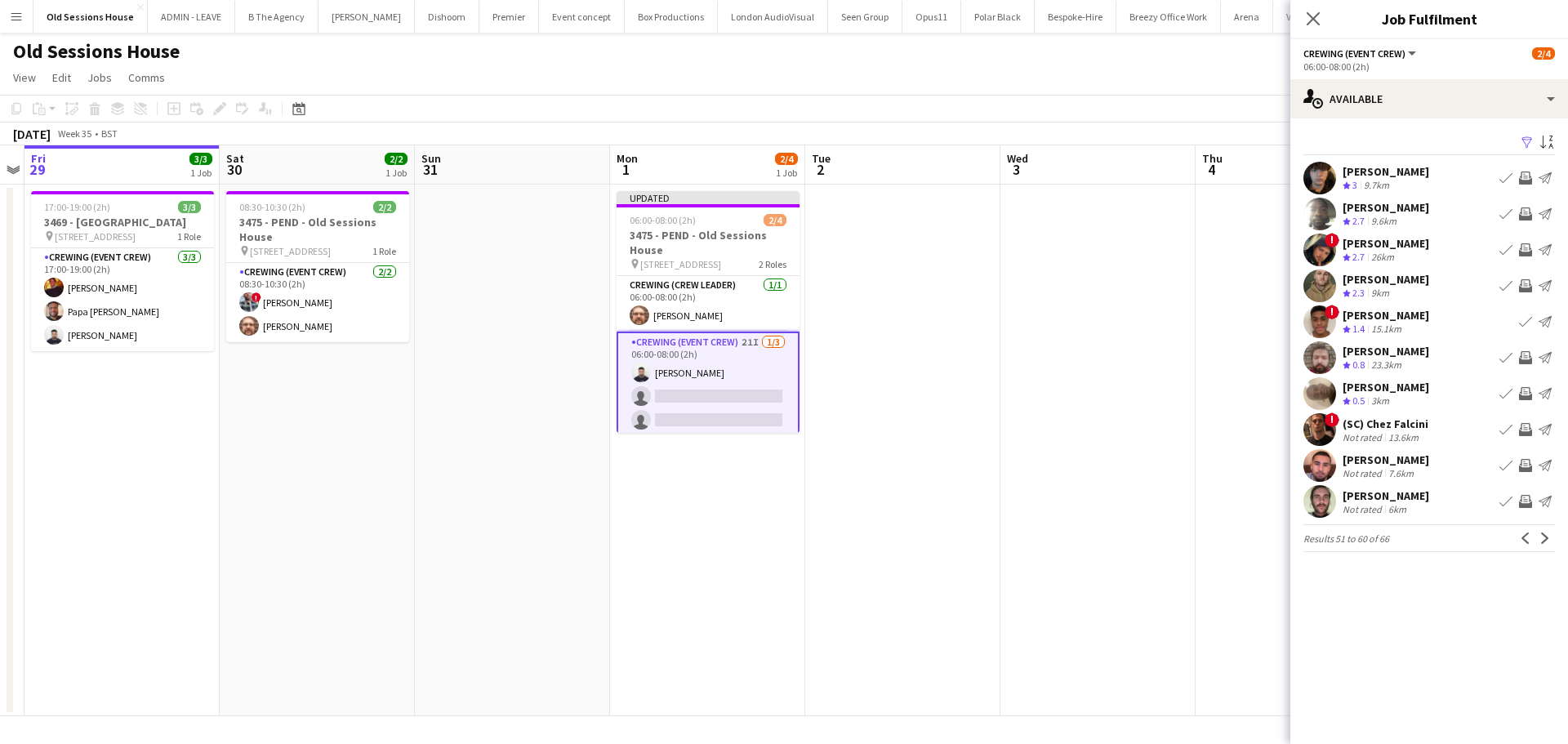
click at [1548, 537] on app-icon "Next" at bounding box center [1545, 538] width 11 height 11
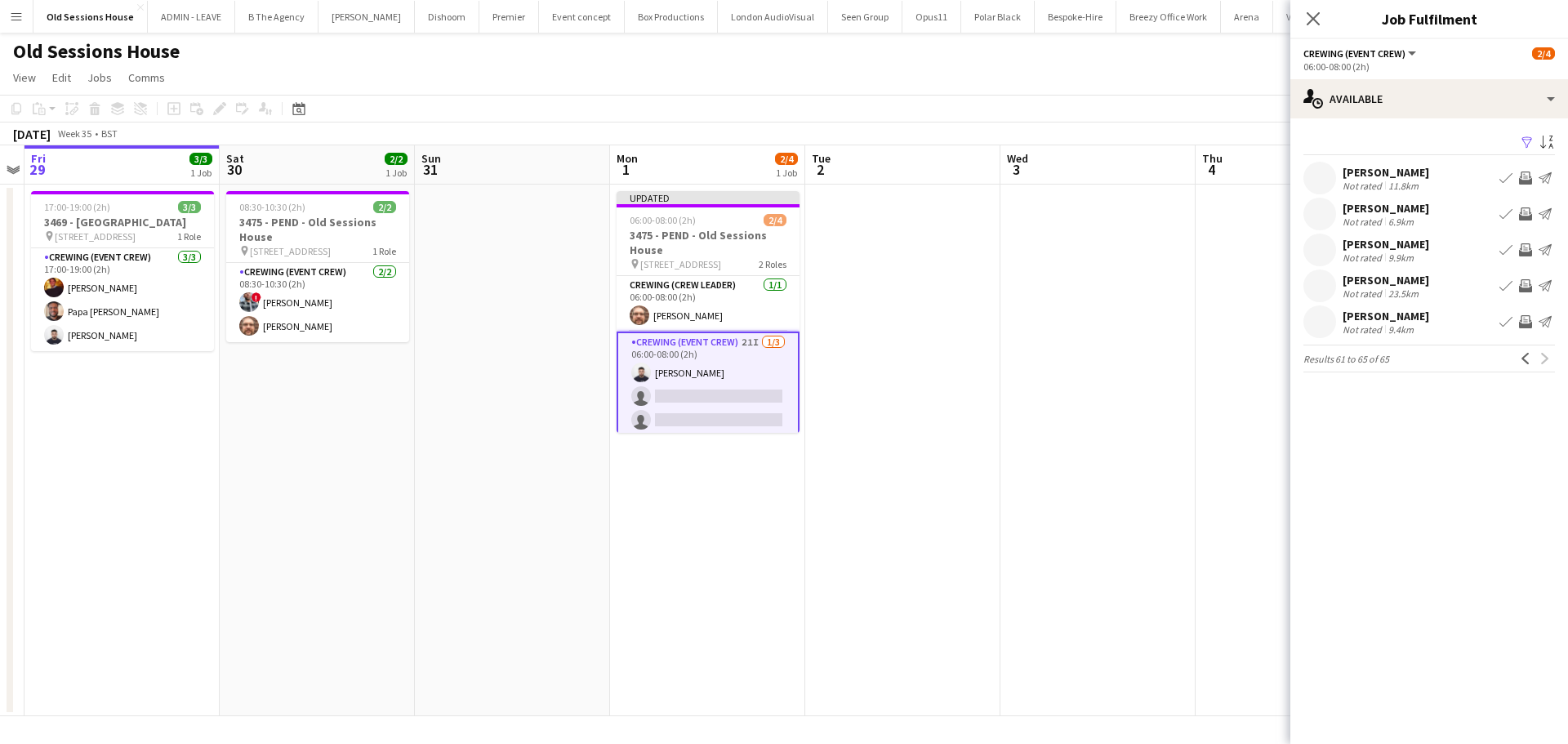
click at [687, 560] on app-date-cell "Updated 06:00-08:00 (2h) 2/4 3475 - PEND - Old Sessions House pin Old Sessions …" at bounding box center [707, 450] width 195 height 532
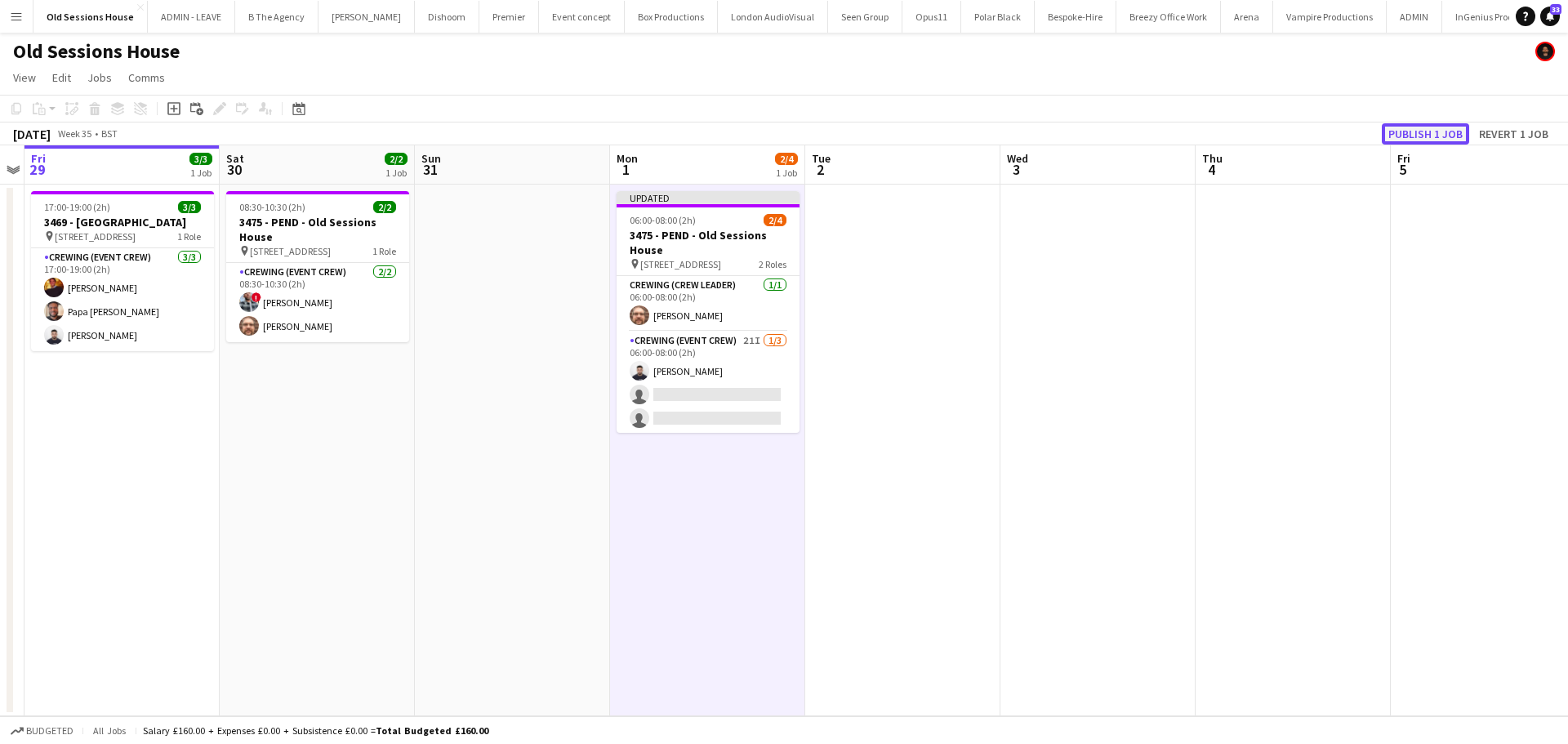
click at [1417, 126] on button "Publish 1 job" at bounding box center [1425, 133] width 87 height 22
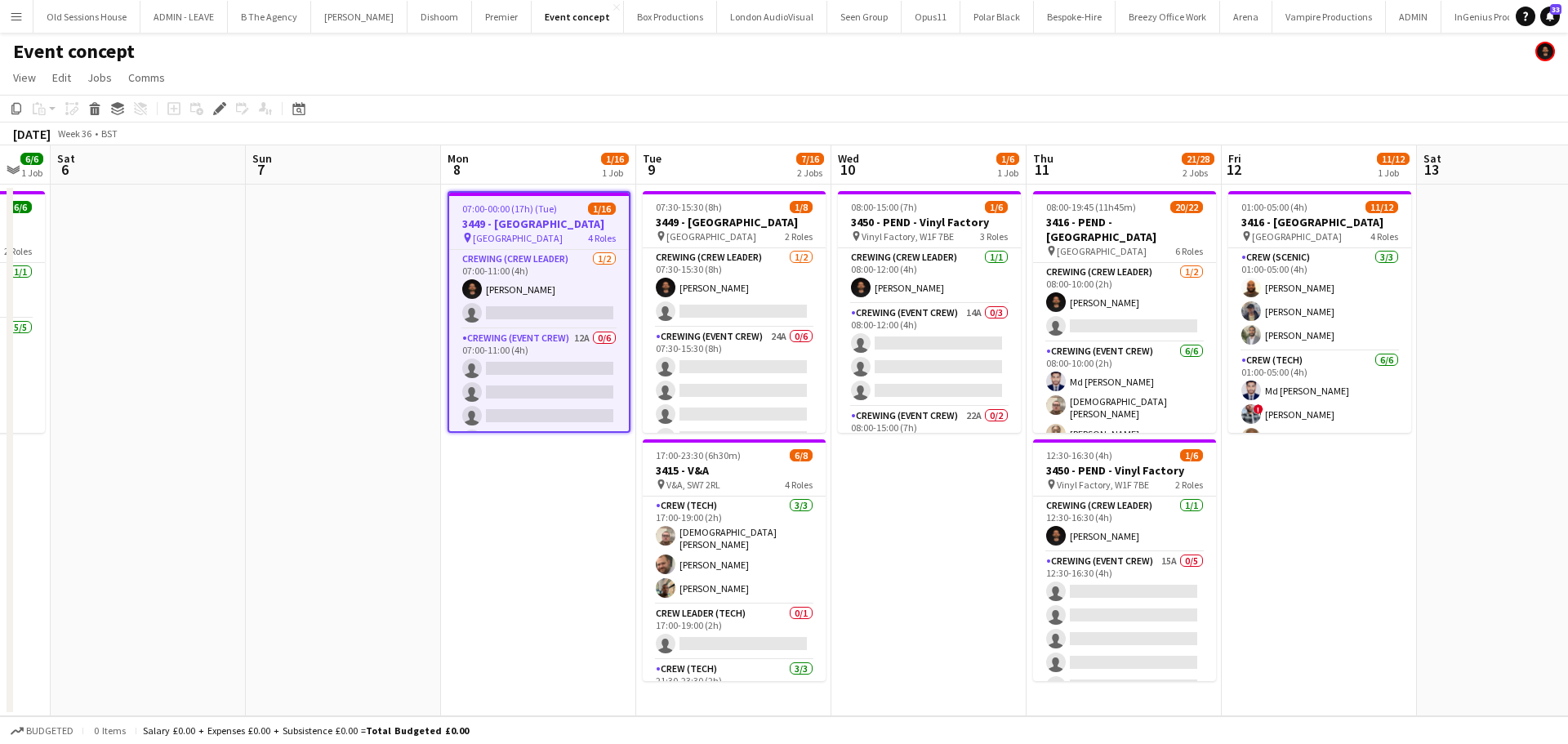
scroll to position [0, 756]
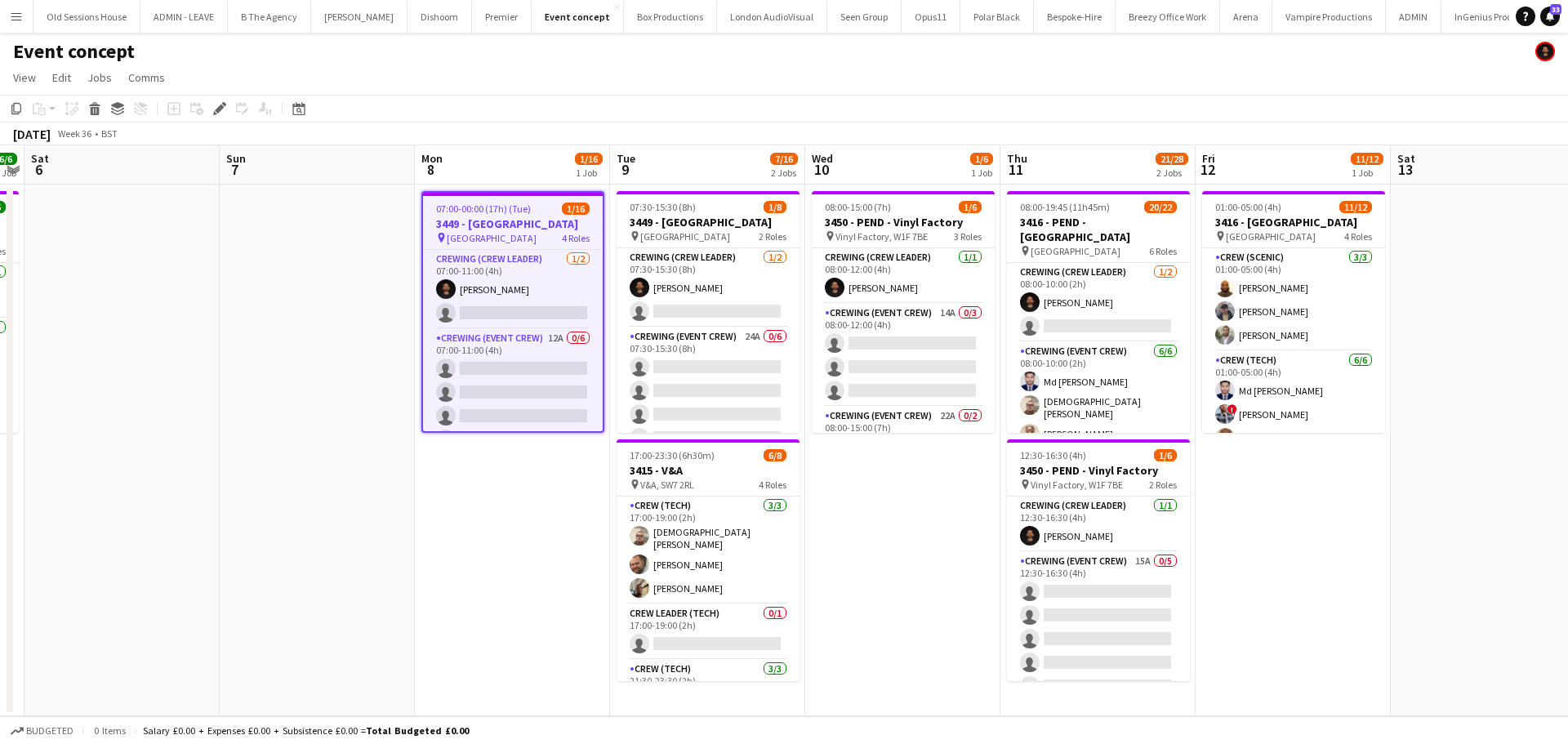
drag, startPoint x: 1085, startPoint y: 469, endPoint x: 891, endPoint y: 489, distance: 195.0
click at [891, 489] on app-calendar-viewport "Tue 2 Wed 3 Thu 4 16/16 1 Job Fri 5 6/6 1 Job Sat 6 Sun 7 Mon 8 1/16 1 Job Tue …" at bounding box center [784, 430] width 1568 height 571
click at [516, 378] on app-card-role "Crewing (Event Crew) 12A 0/6 07:00-11:00 (4h) single-neutral-actions single-neu…" at bounding box center [512, 416] width 179 height 174
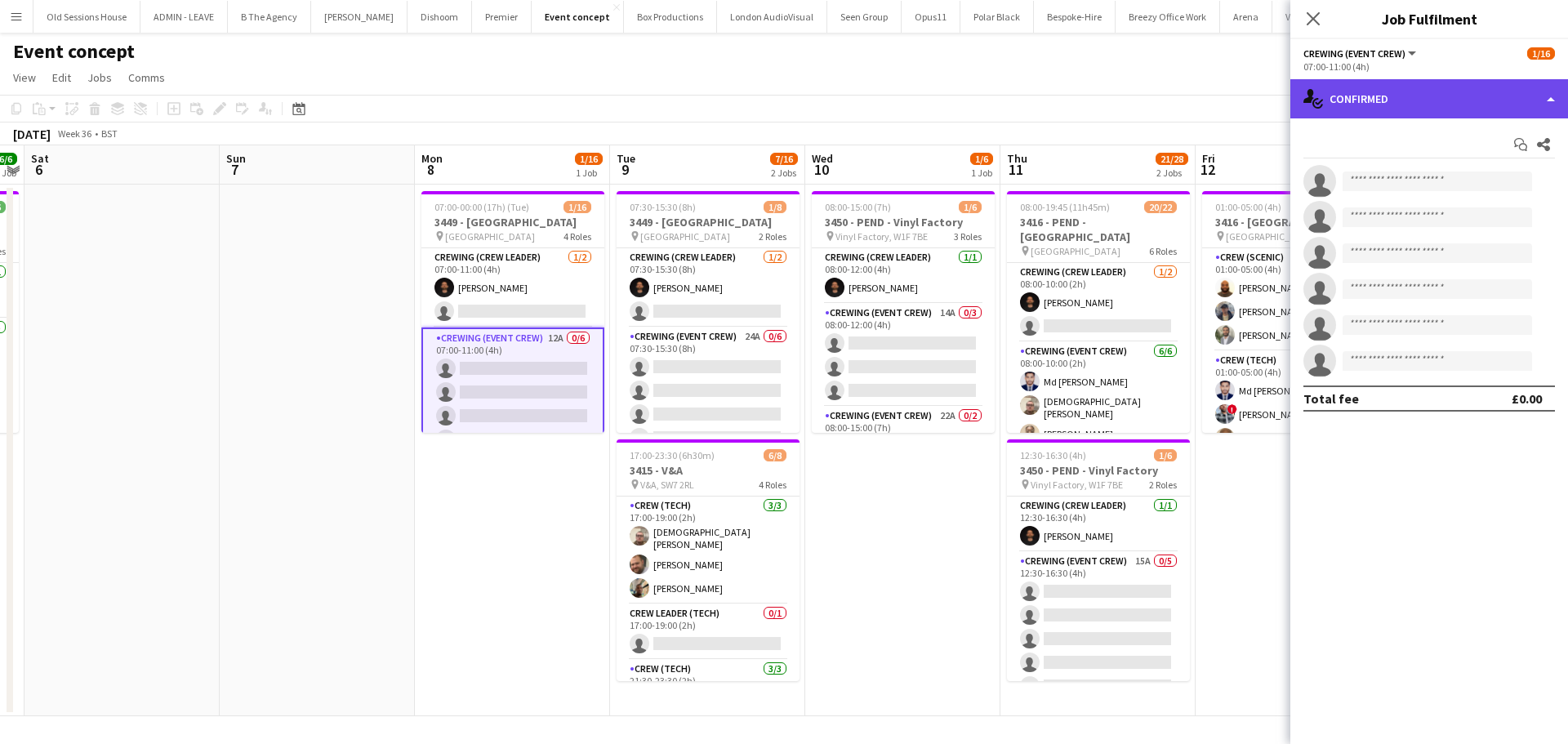
click at [1426, 108] on div "single-neutral-actions-check-2 Confirmed" at bounding box center [1429, 98] width 277 height 39
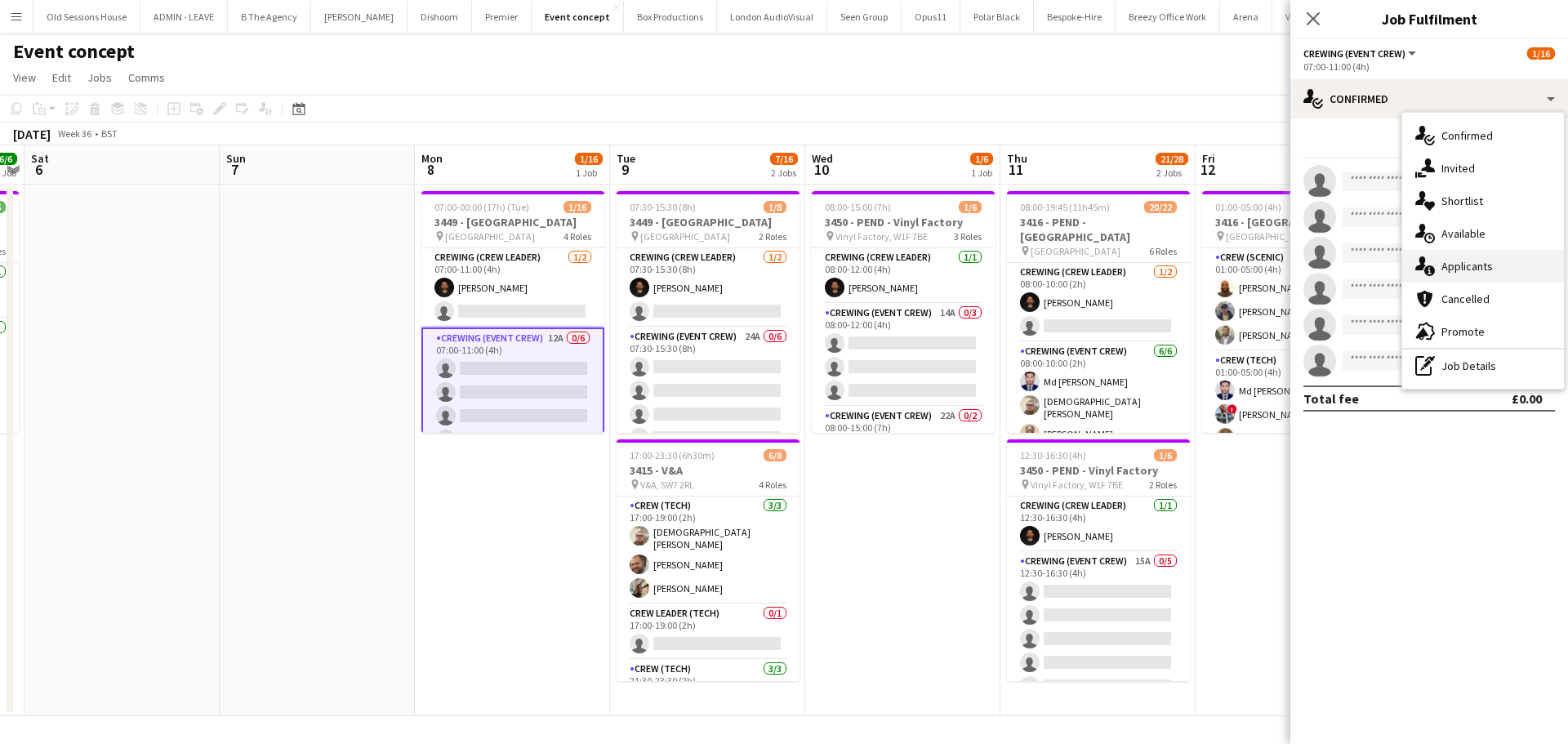
click at [1451, 265] on div "single-neutral-actions-information Applicants" at bounding box center [1482, 266] width 162 height 33
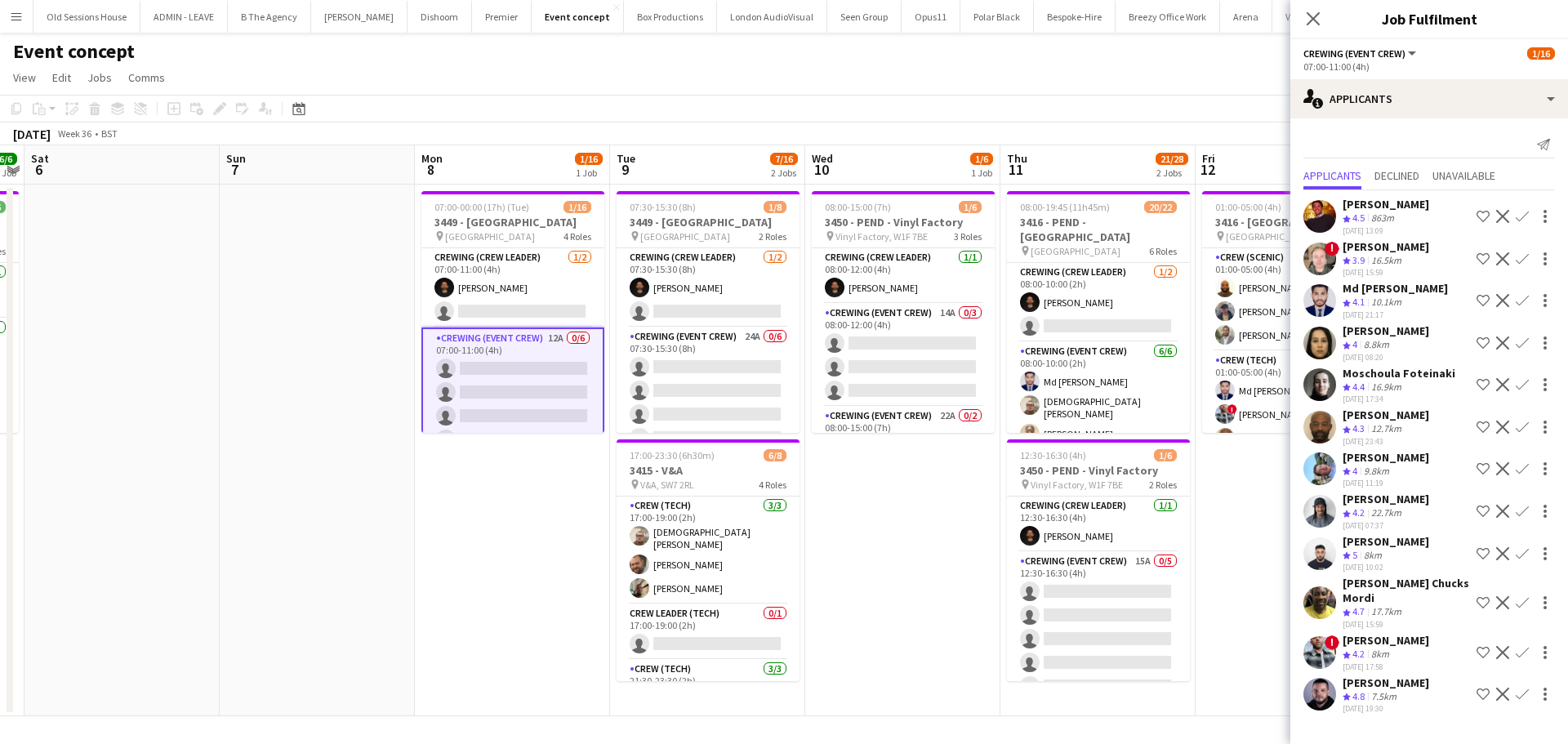
scroll to position [15, 0]
drag, startPoint x: 481, startPoint y: 281, endPoint x: 497, endPoint y: 287, distance: 17.1
click at [482, 281] on app-card-role "Crewing (Crew Leader) [DATE] 07:00-11:00 (4h) [PERSON_NAME] single-neutral-acti…" at bounding box center [512, 288] width 183 height 79
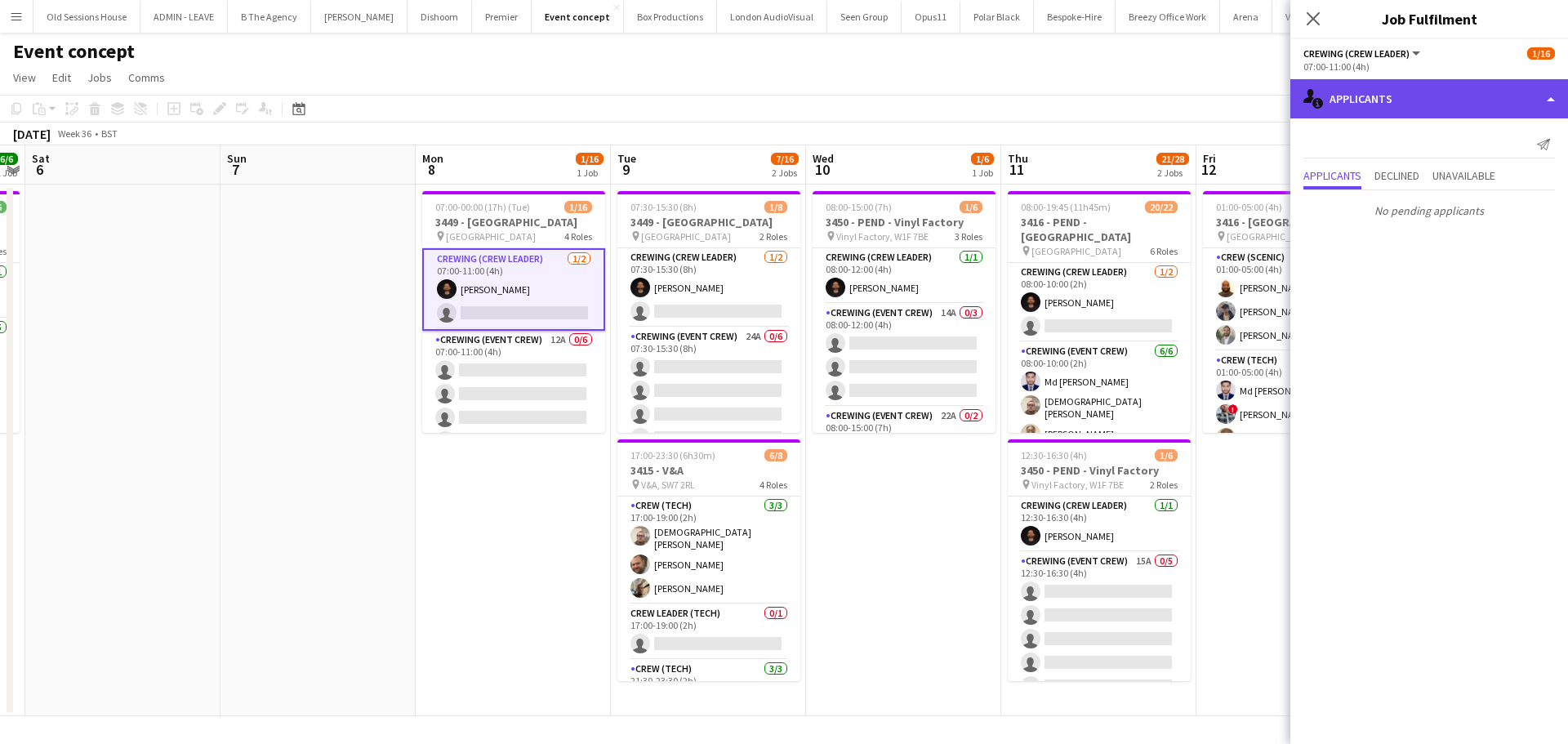
click at [1381, 103] on div "single-neutral-actions-information Applicants" at bounding box center [1429, 98] width 277 height 39
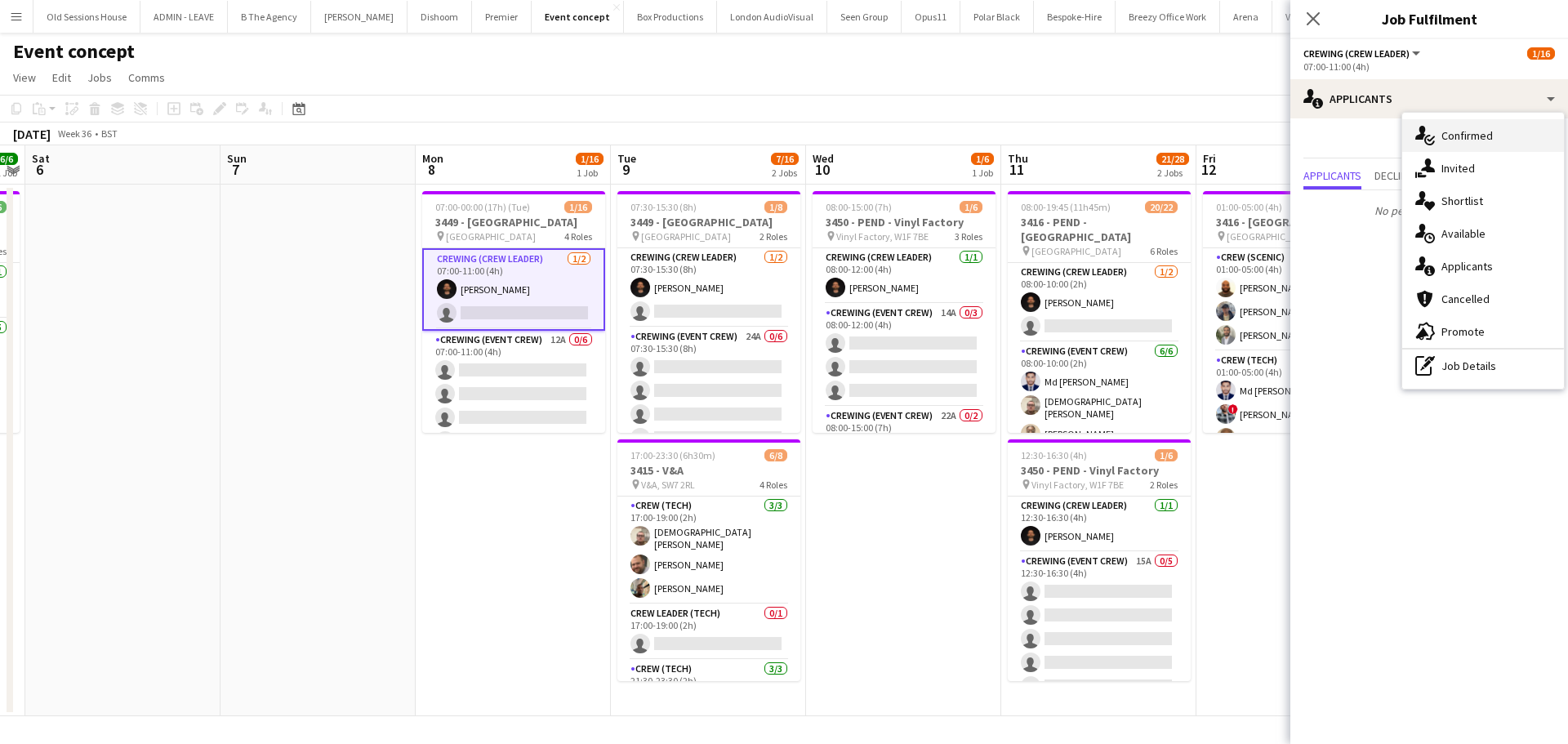
click at [1457, 134] on div "single-neutral-actions-check-2 Confirmed" at bounding box center [1482, 136] width 162 height 33
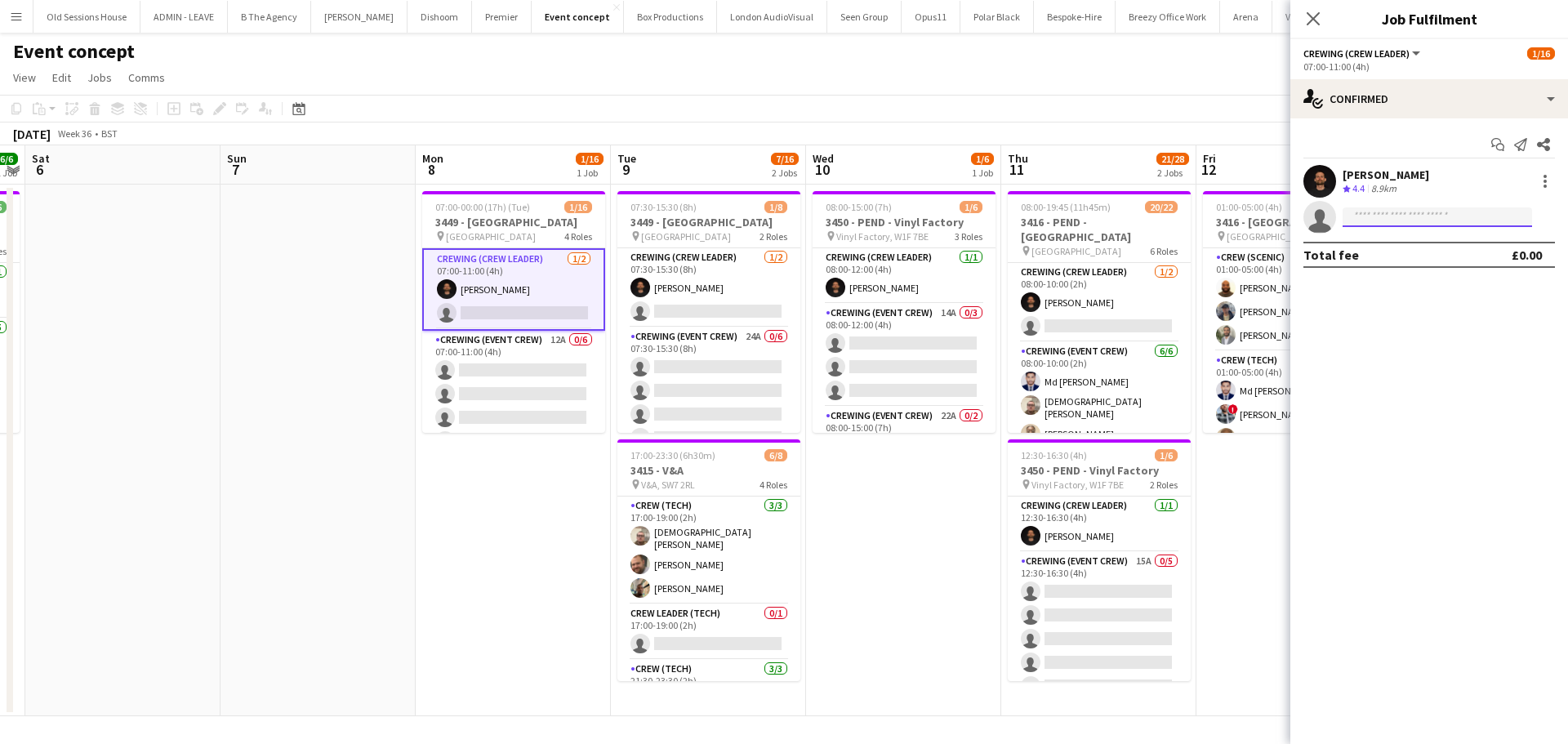
click at [1426, 210] on input at bounding box center [1437, 217] width 190 height 20
type input "***"
click at [1430, 244] on span "Kaine [PERSON_NAME] Active" at bounding box center [1437, 241] width 164 height 14
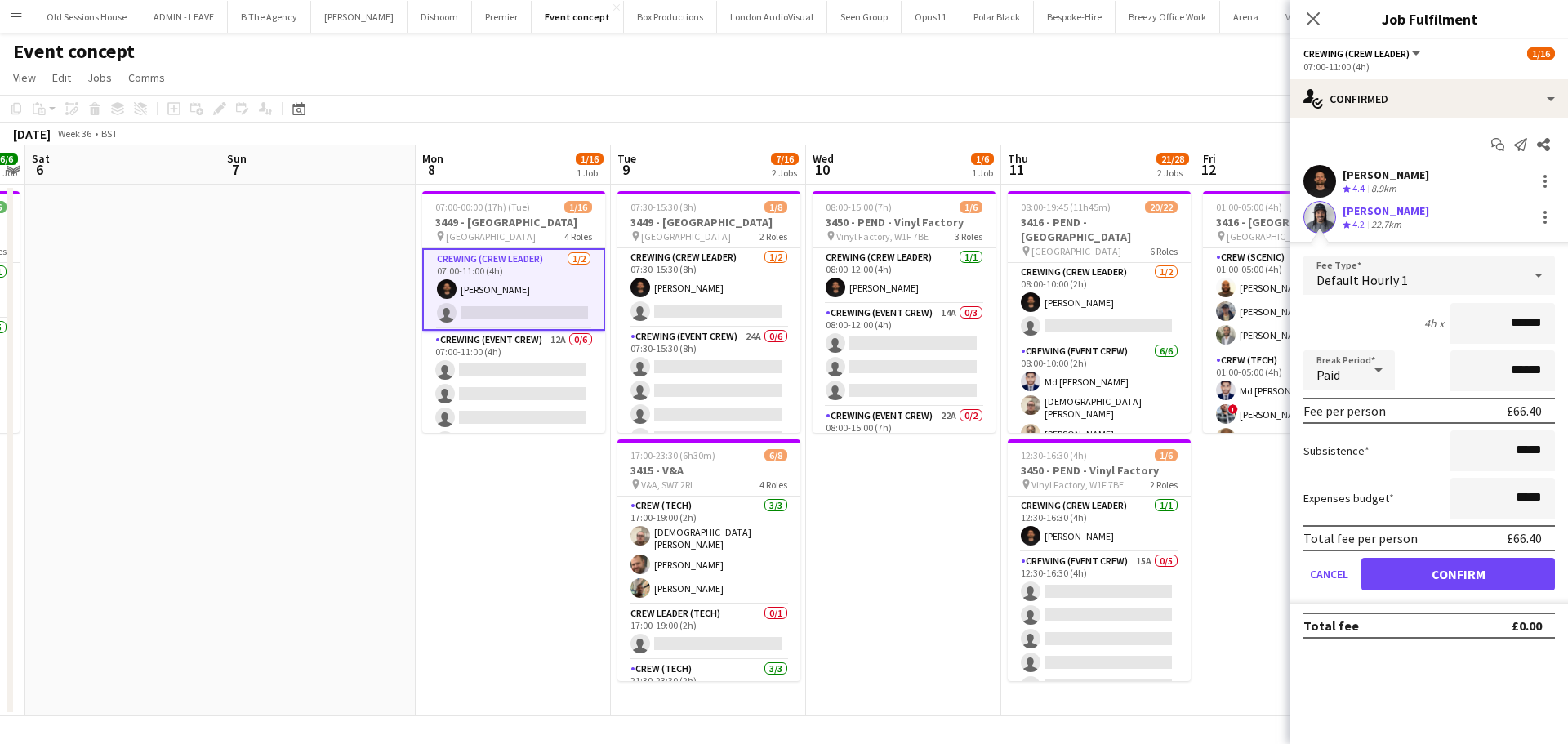
drag, startPoint x: 1549, startPoint y: 320, endPoint x: 1443, endPoint y: 325, distance: 106.1
click at [1443, 325] on div "4h x ******" at bounding box center [1429, 323] width 251 height 41
type input "***"
click at [1402, 322] on div "4h x ***" at bounding box center [1429, 323] width 251 height 41
drag, startPoint x: 1446, startPoint y: 575, endPoint x: 1426, endPoint y: 568, distance: 21.2
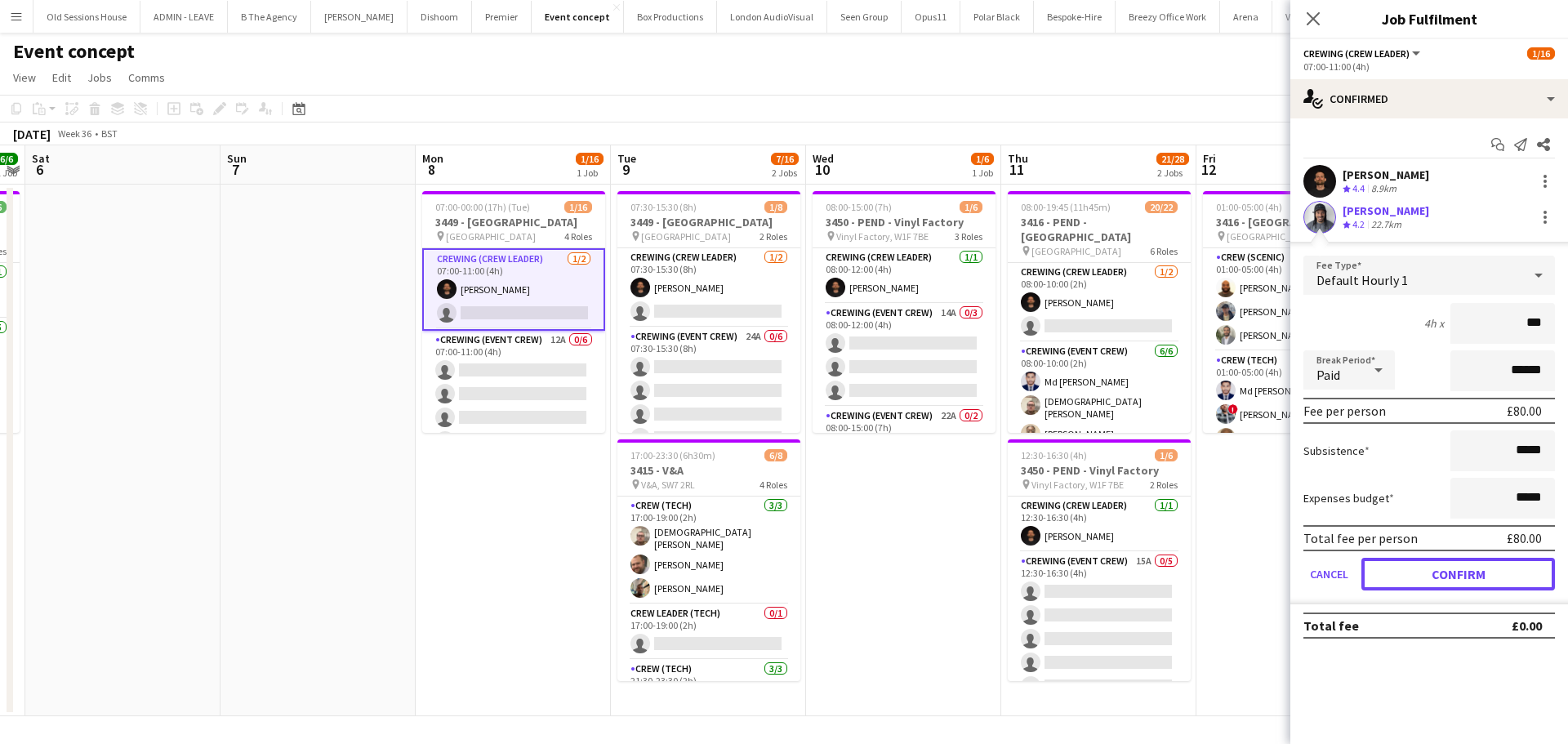
click at [1445, 575] on button "Confirm" at bounding box center [1457, 574] width 193 height 33
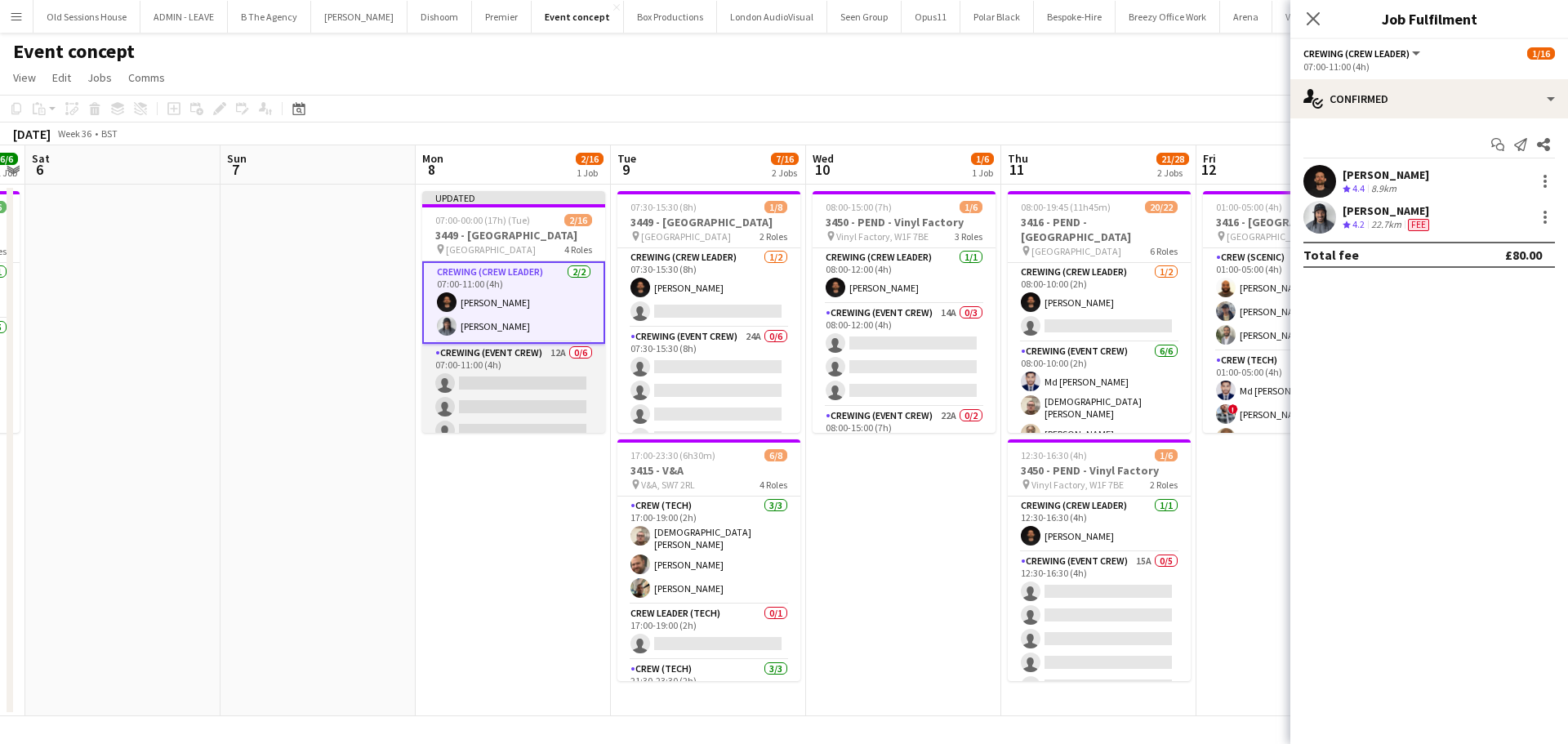
click at [499, 380] on app-card-role "Crewing (Event Crew) 12A 0/6 07:00-11:00 (4h) single-neutral-actions single-neu…" at bounding box center [513, 430] width 183 height 174
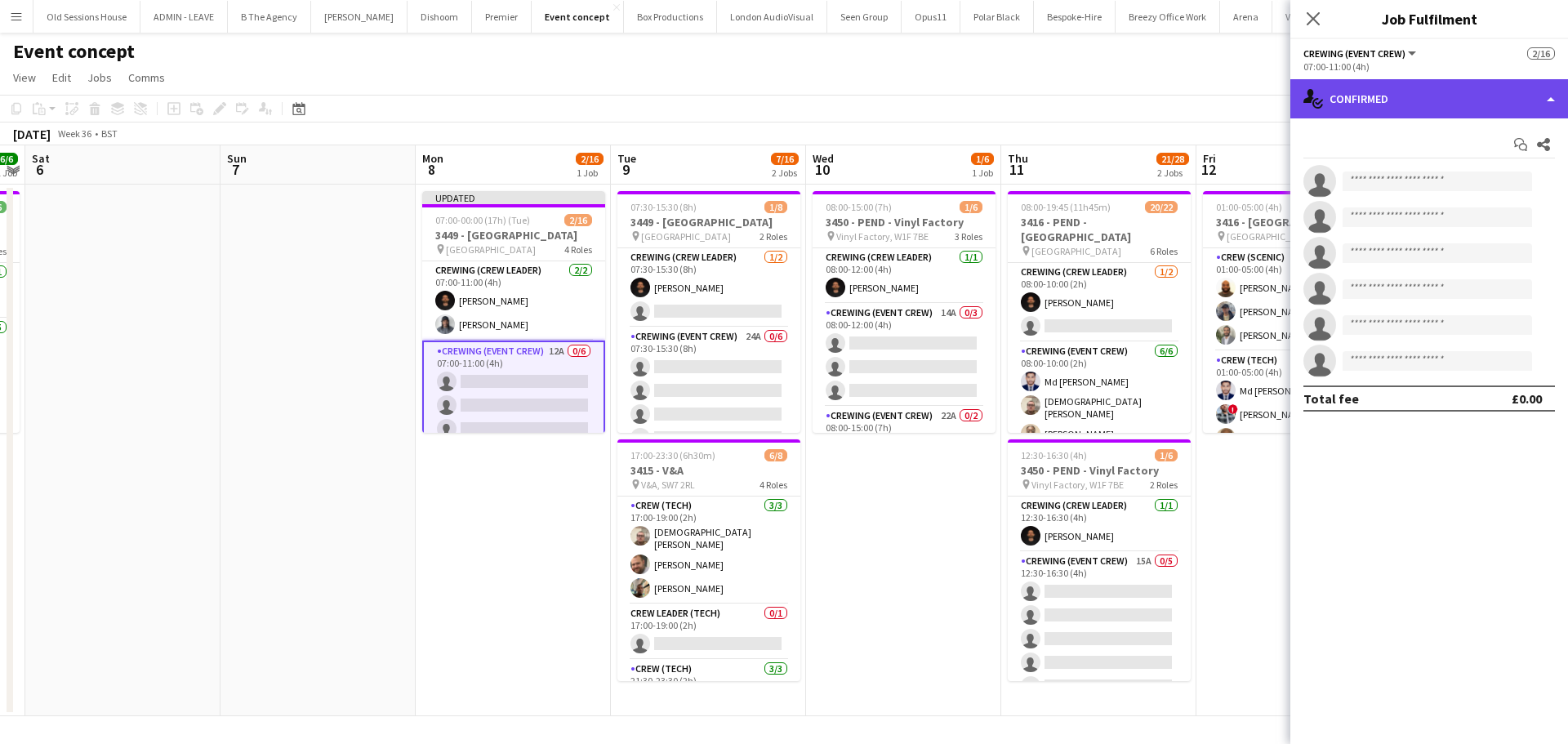
click at [1415, 93] on div "single-neutral-actions-check-2 Confirmed" at bounding box center [1429, 98] width 277 height 39
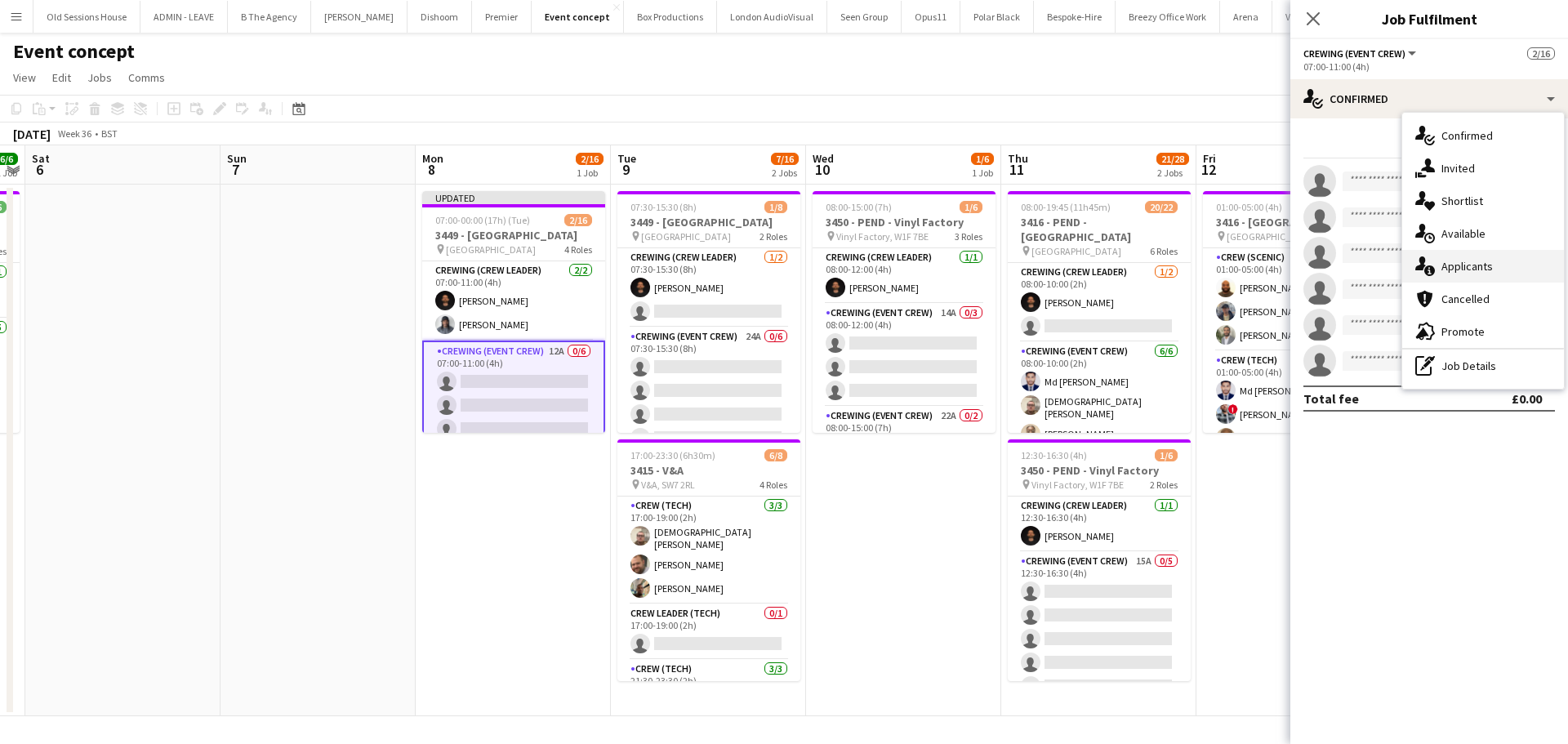
click at [1476, 260] on div "single-neutral-actions-information Applicants" at bounding box center [1482, 266] width 162 height 33
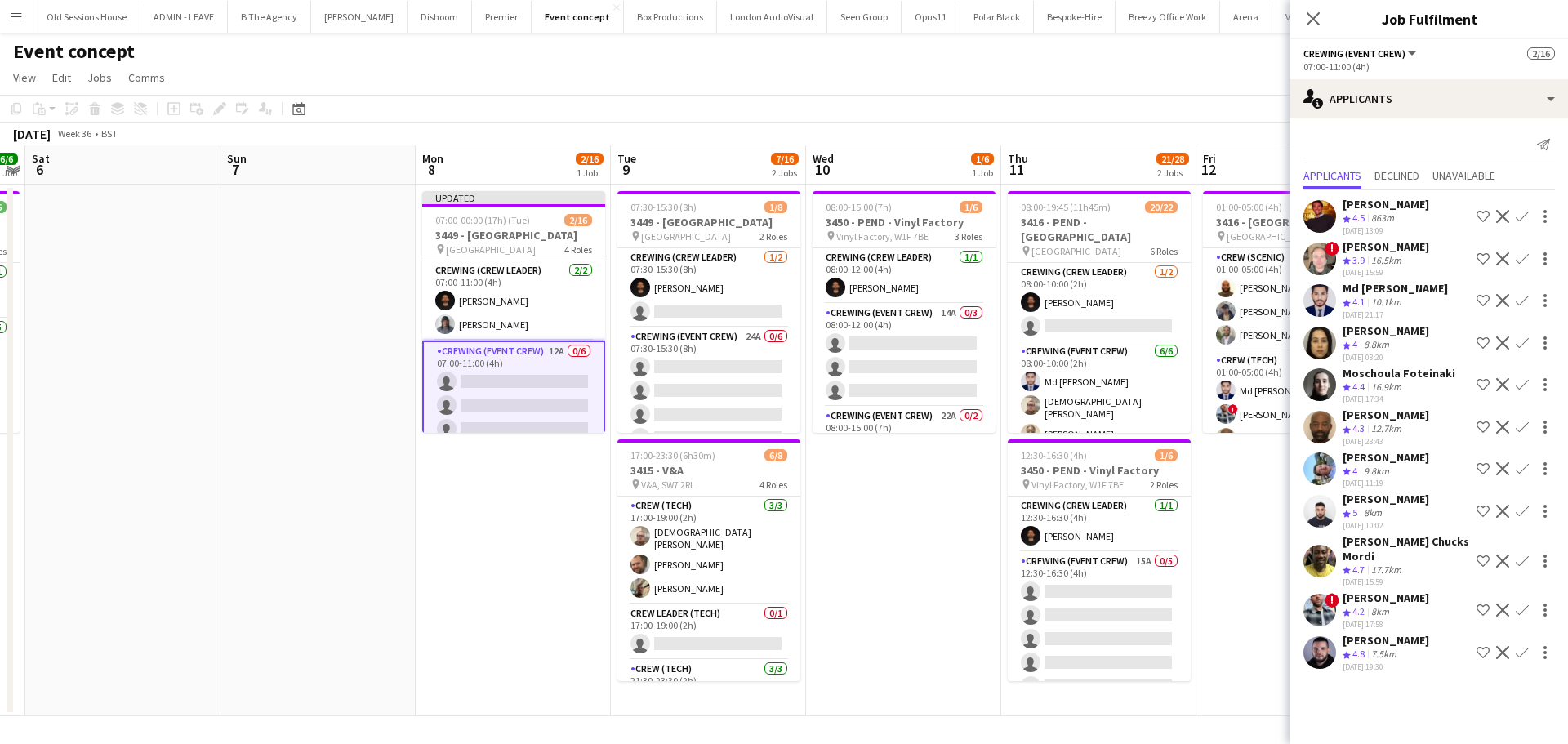
click at [1515, 217] on app-icon "Confirm" at bounding box center [1521, 216] width 13 height 13
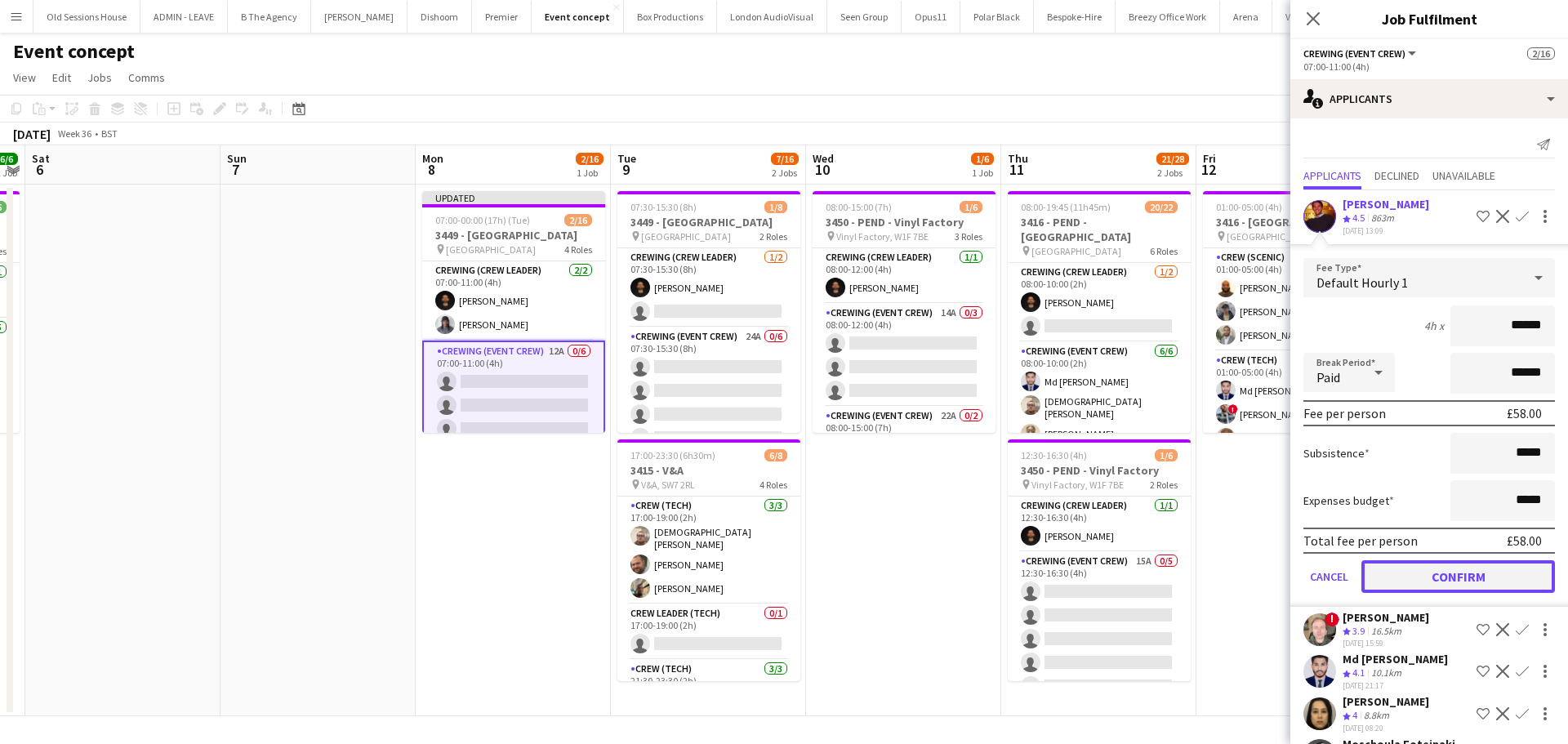
click at [1444, 573] on button "Confirm" at bounding box center [1457, 577] width 193 height 33
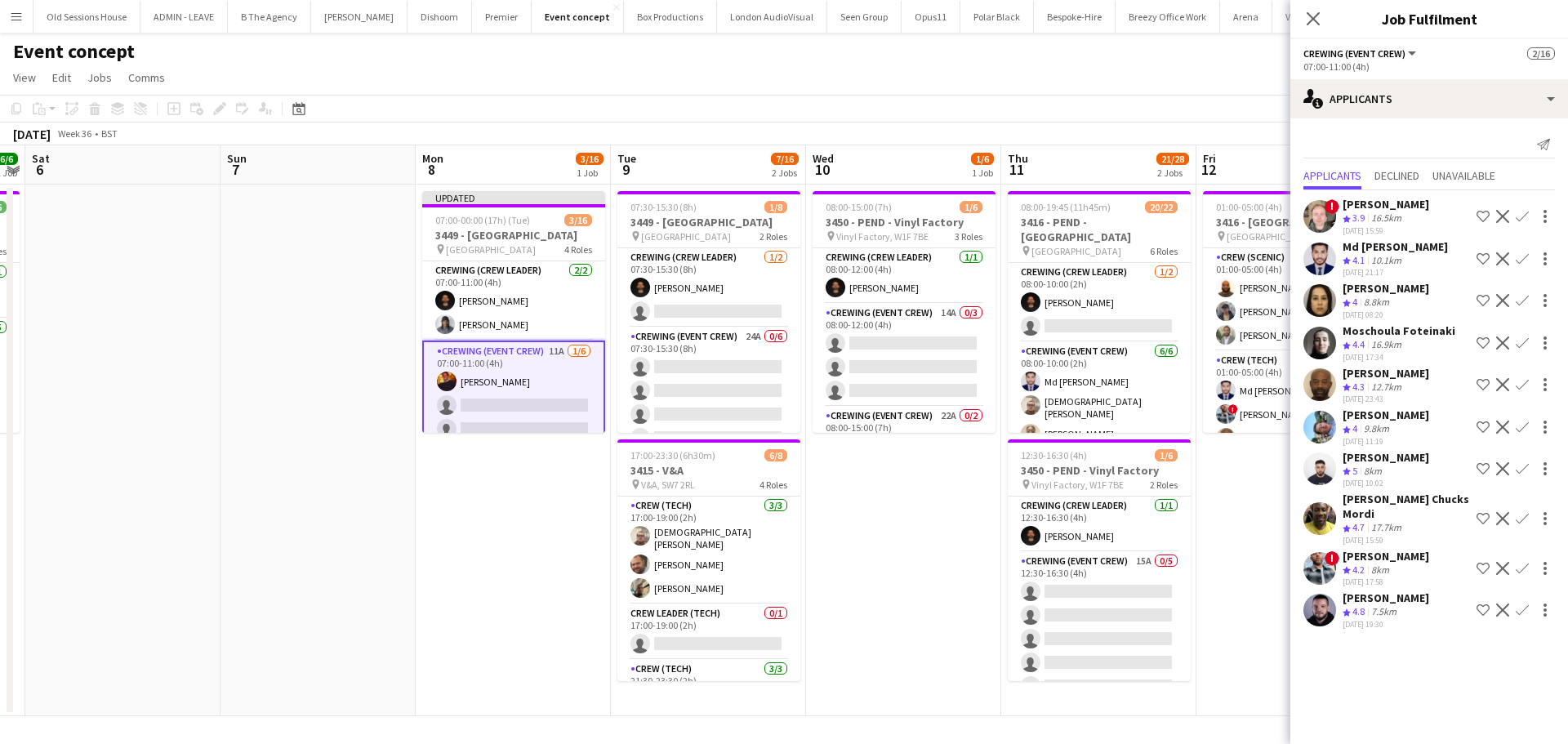
click at [1526, 260] on app-icon "Confirm" at bounding box center [1521, 258] width 13 height 13
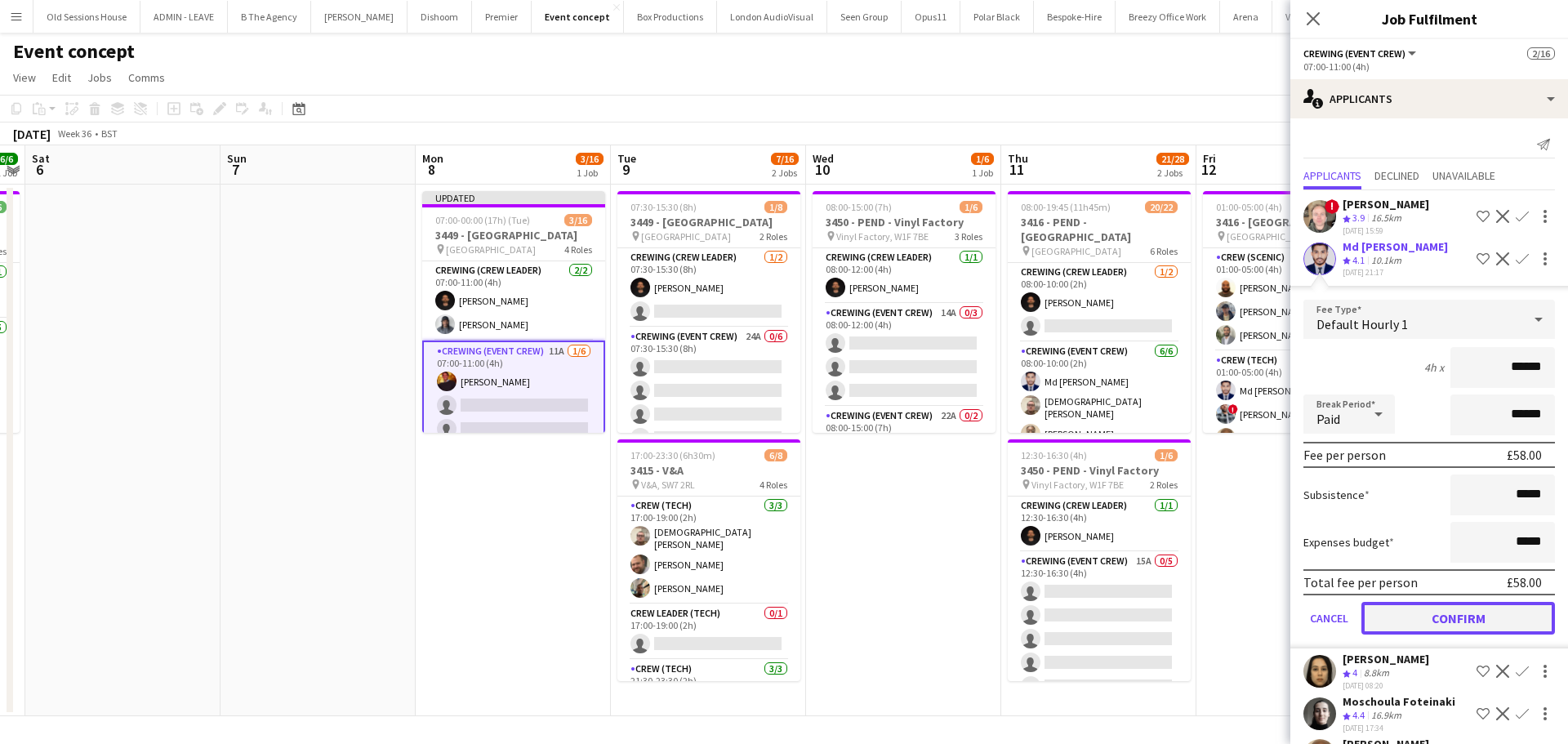
click at [1428, 614] on button "Confirm" at bounding box center [1457, 618] width 193 height 33
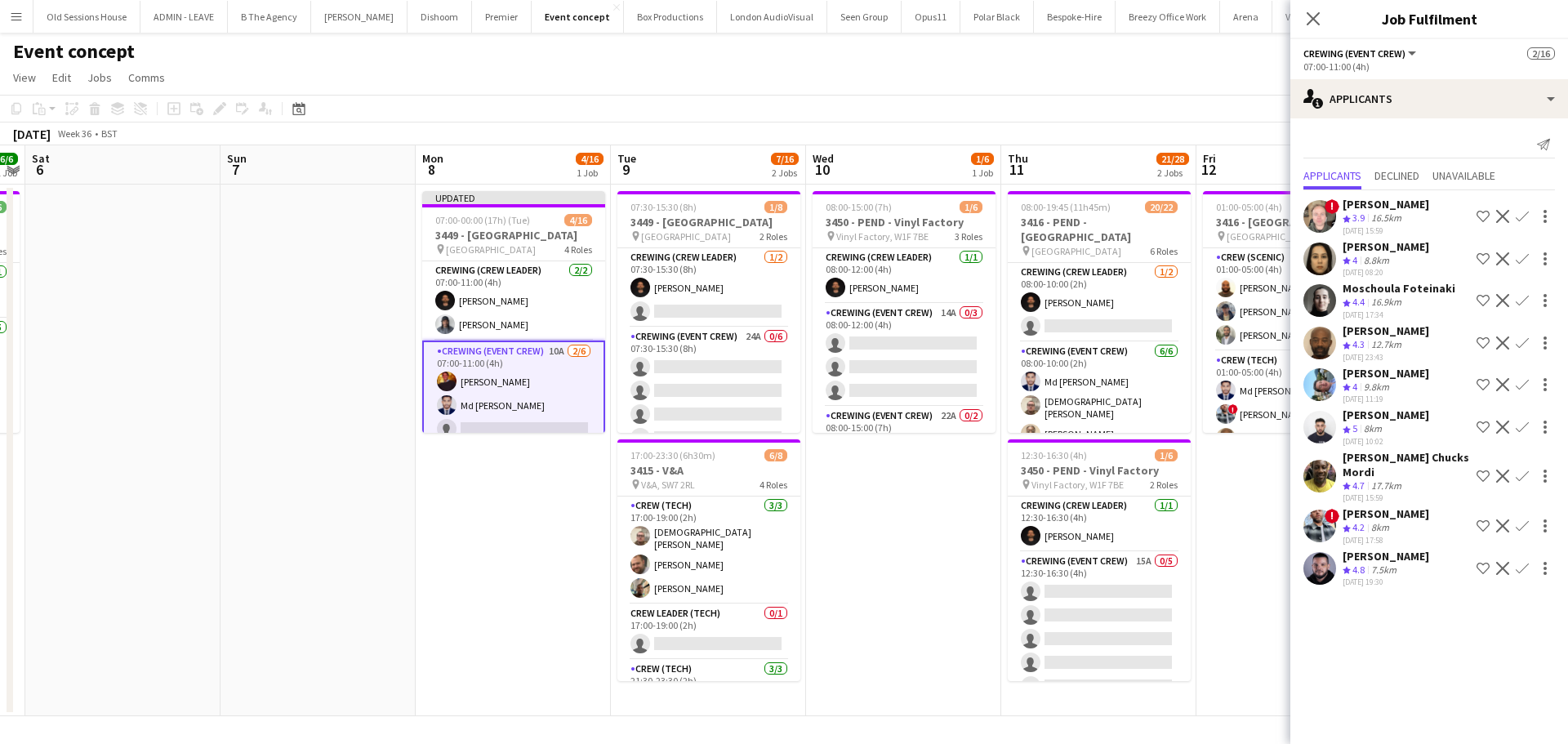
click at [1520, 342] on app-icon "Confirm" at bounding box center [1521, 342] width 13 height 13
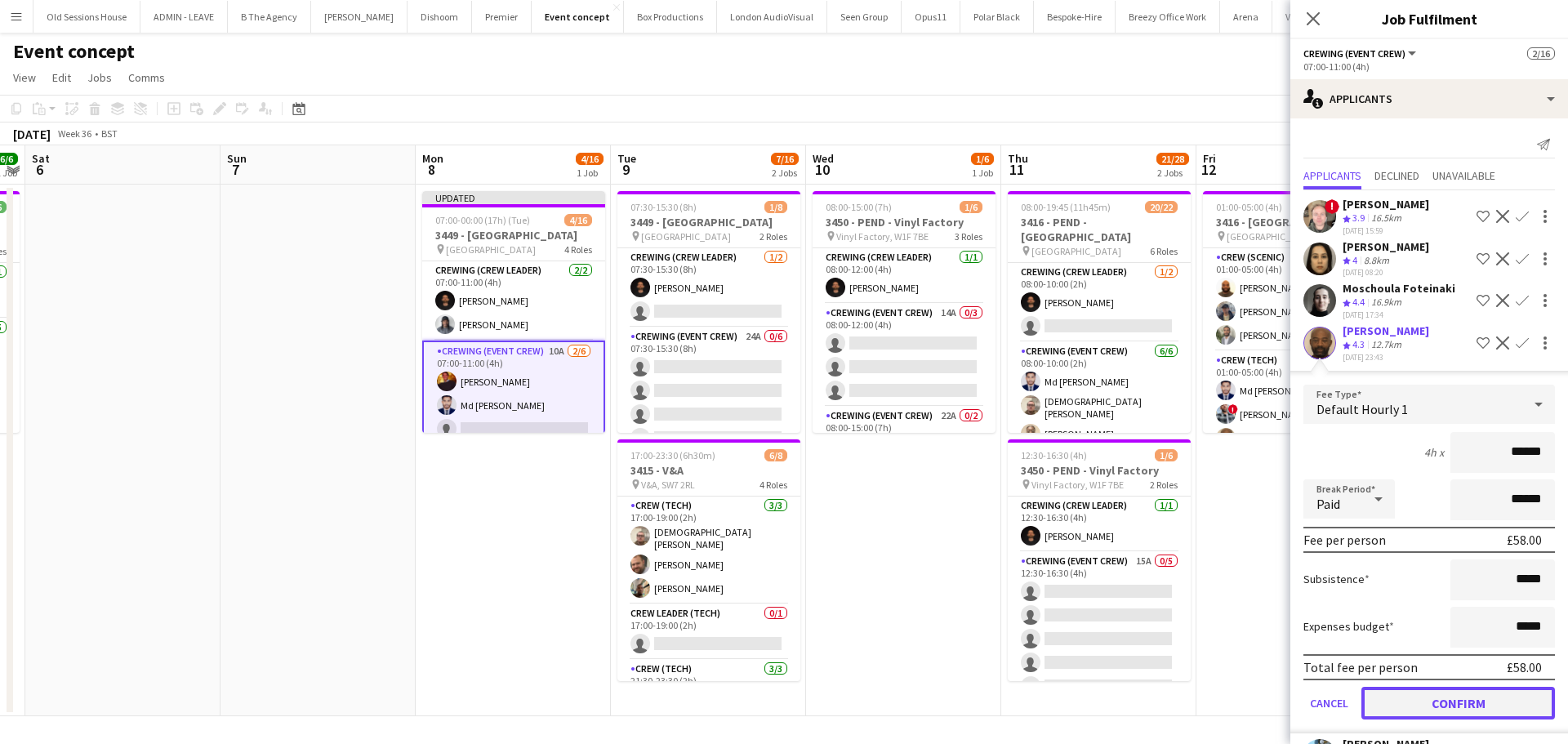
click at [1416, 699] on button "Confirm" at bounding box center [1457, 703] width 193 height 33
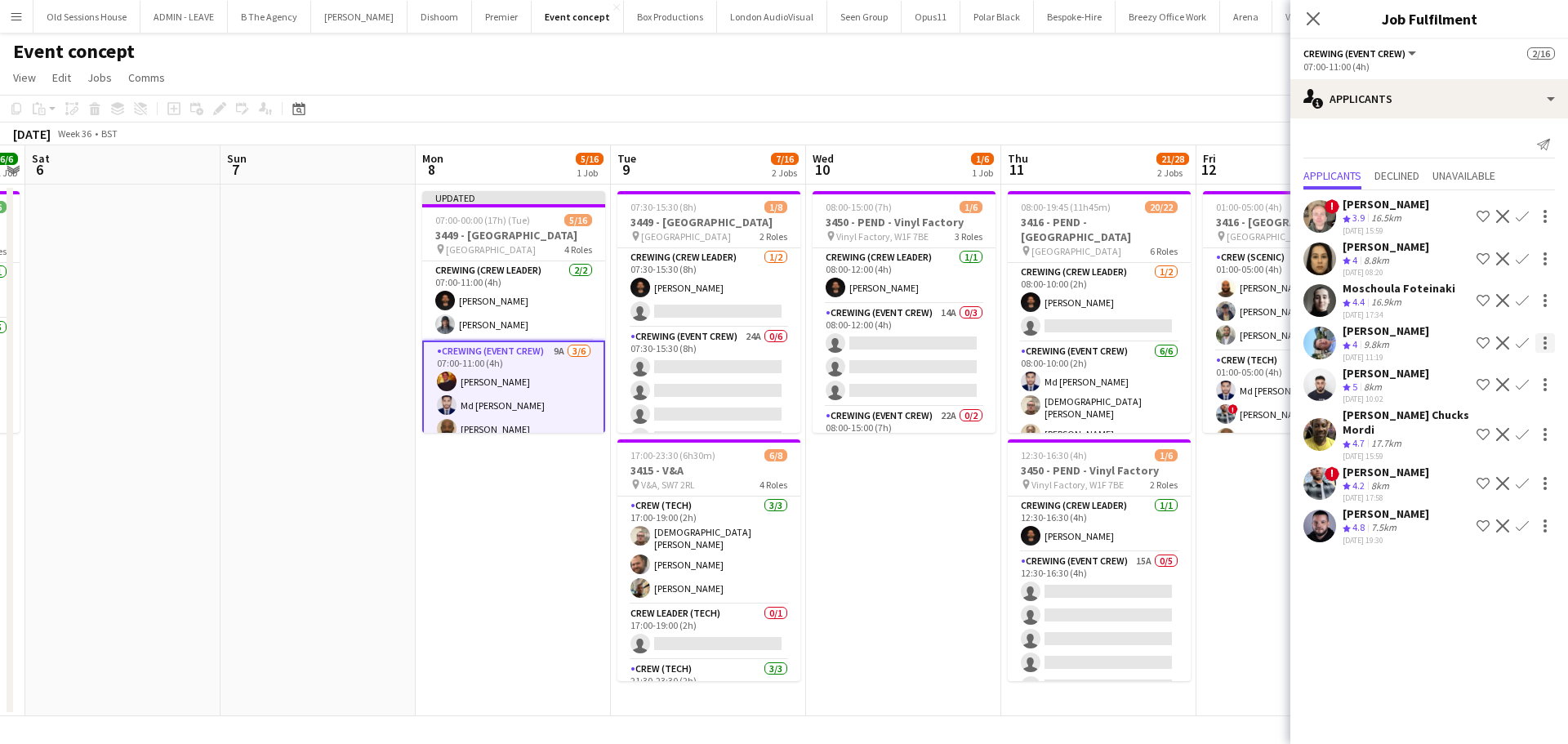
click at [1525, 340] on app-icon "Confirm" at bounding box center [1521, 342] width 13 height 13
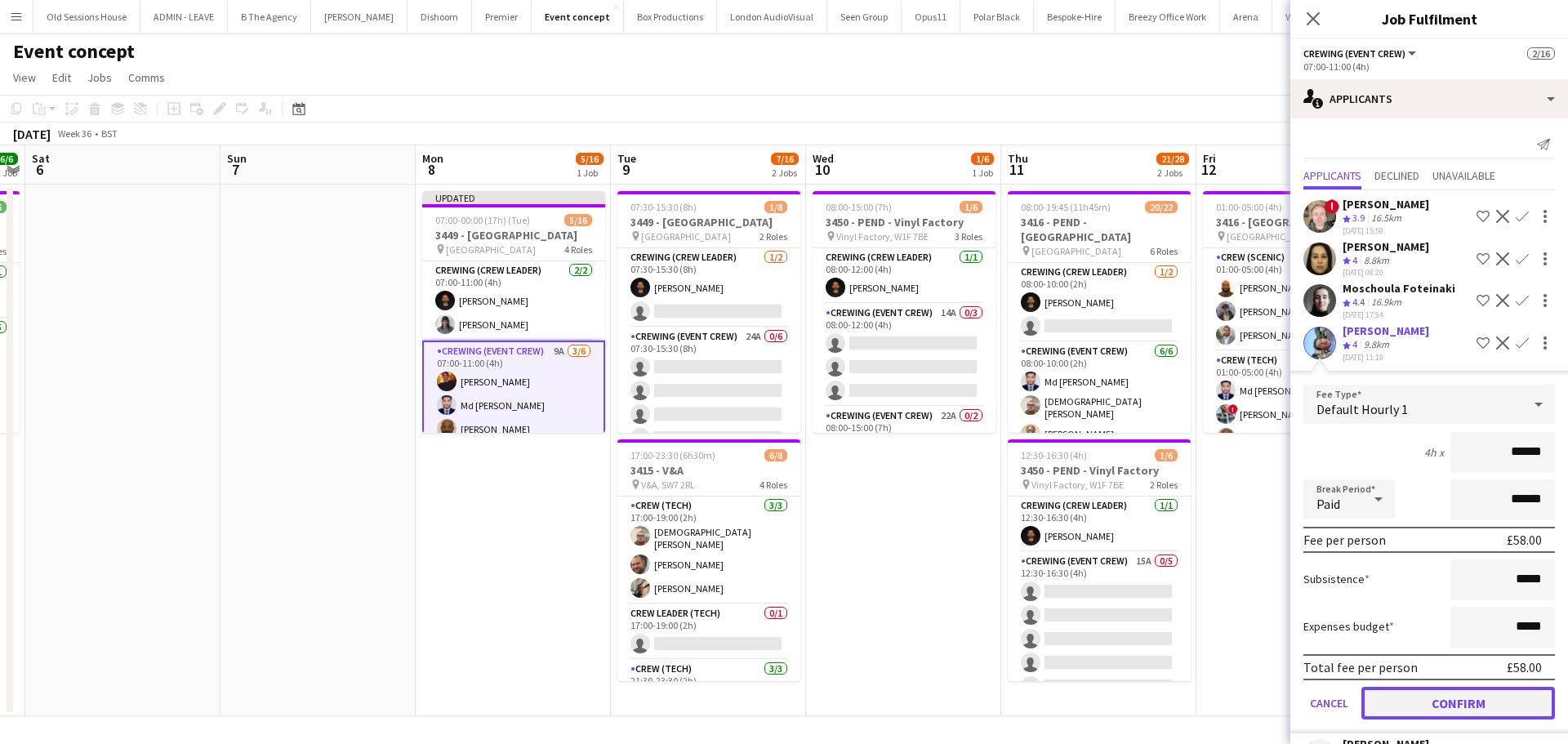
drag, startPoint x: 1448, startPoint y: 695, endPoint x: 1344, endPoint y: 622, distance: 127.1
click at [1448, 695] on button "Confirm" at bounding box center [1457, 703] width 193 height 33
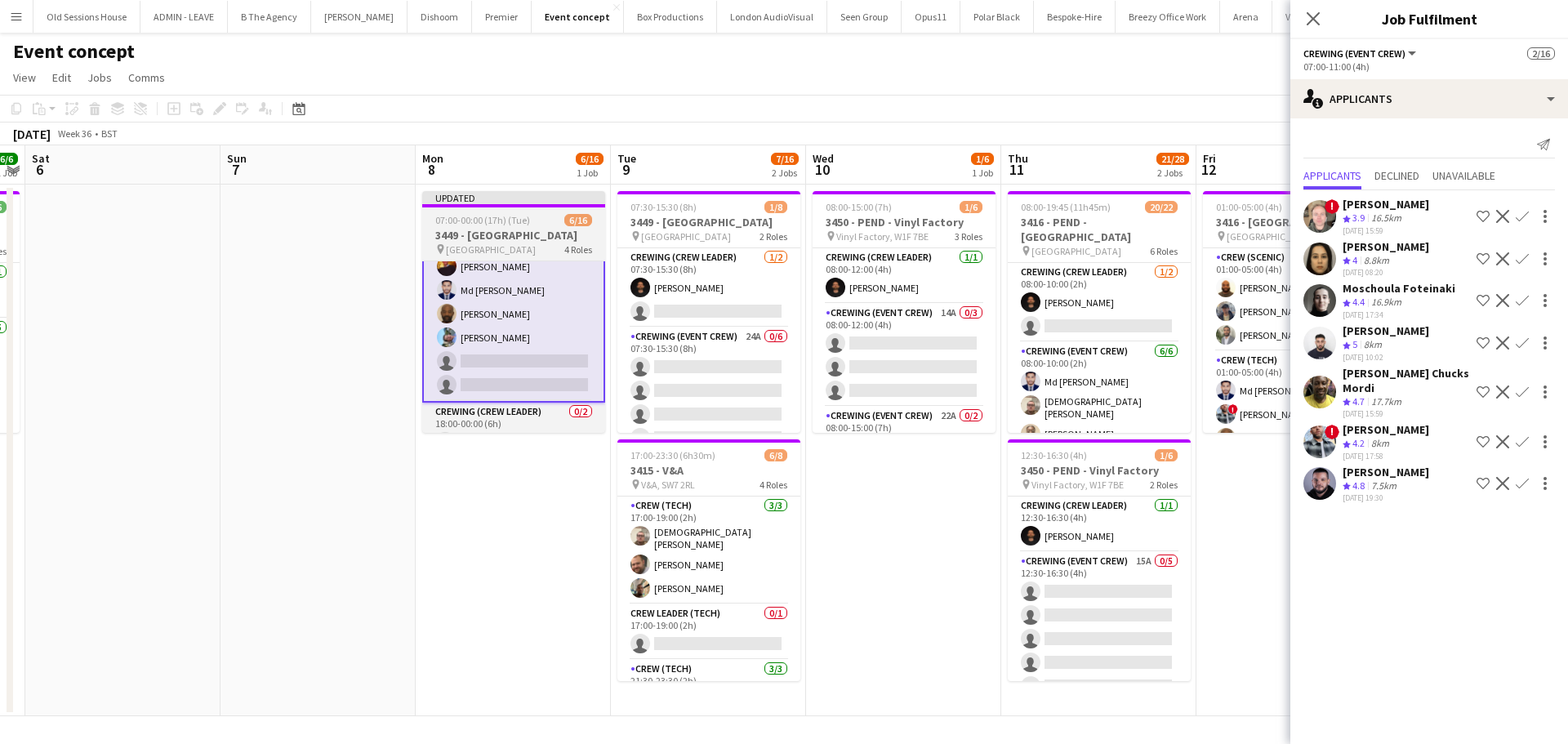
scroll to position [111, 0]
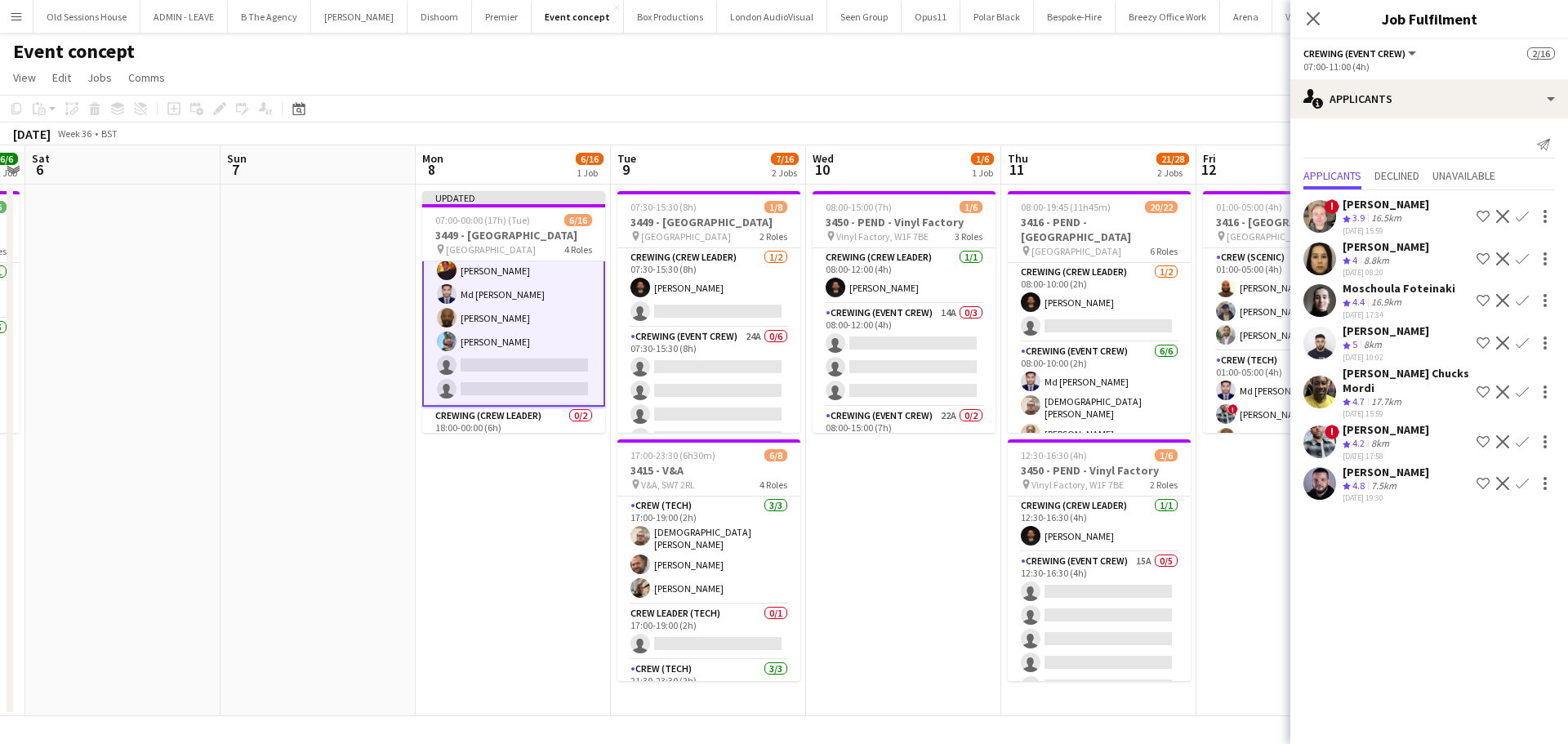
click at [1522, 343] on app-icon "Confirm" at bounding box center [1521, 342] width 13 height 13
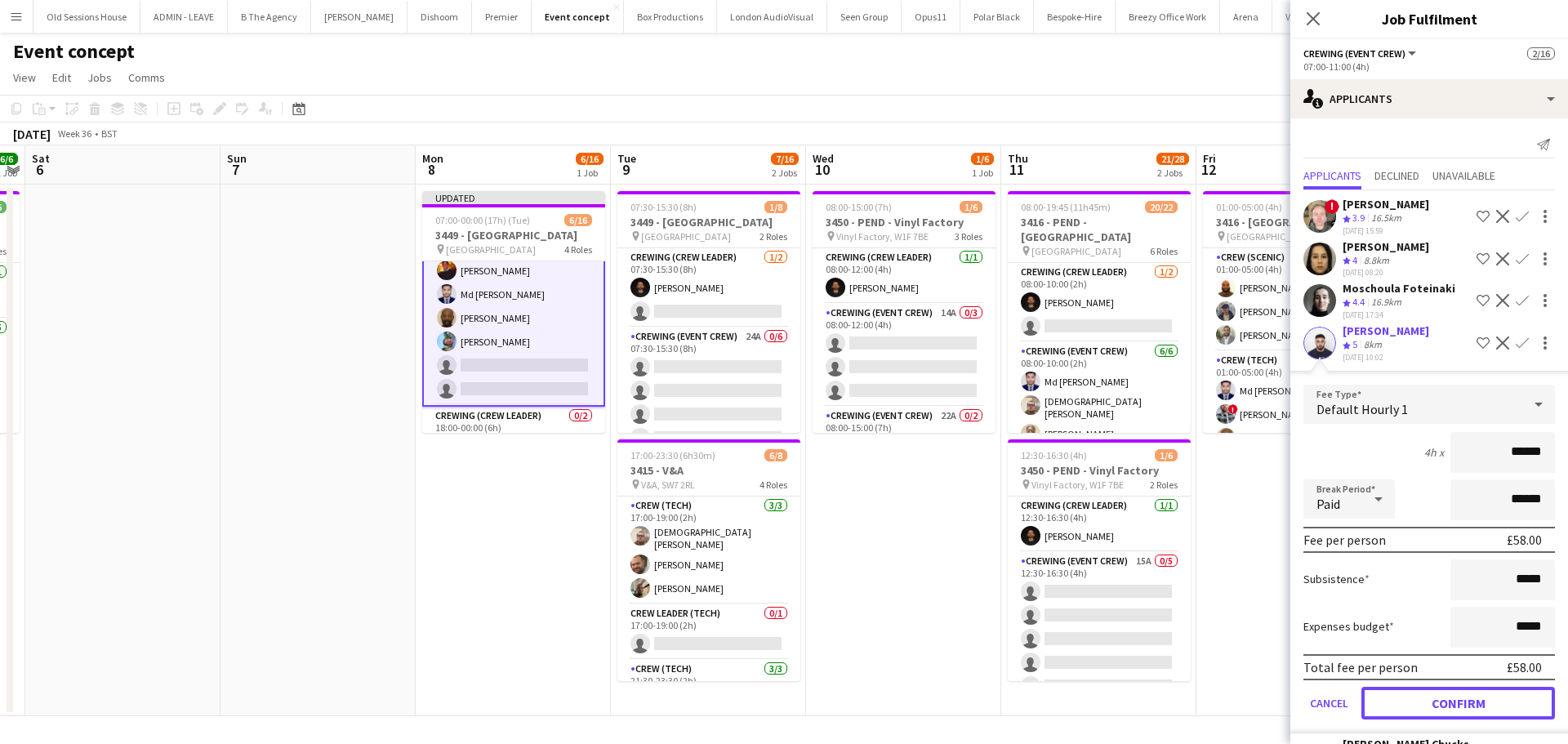
click at [1466, 702] on button "Confirm" at bounding box center [1457, 703] width 193 height 33
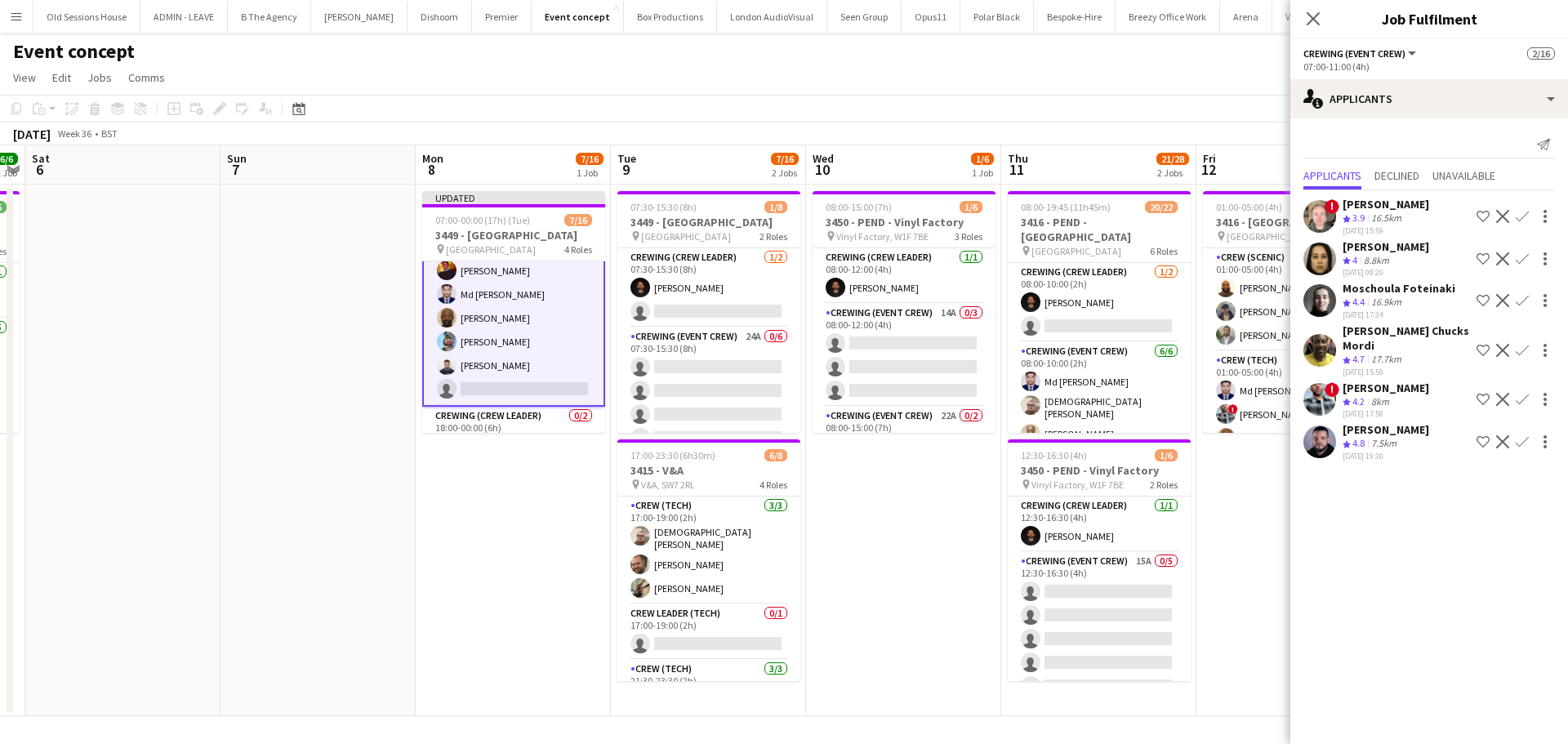
click at [1523, 302] on app-icon "Confirm" at bounding box center [1521, 300] width 13 height 13
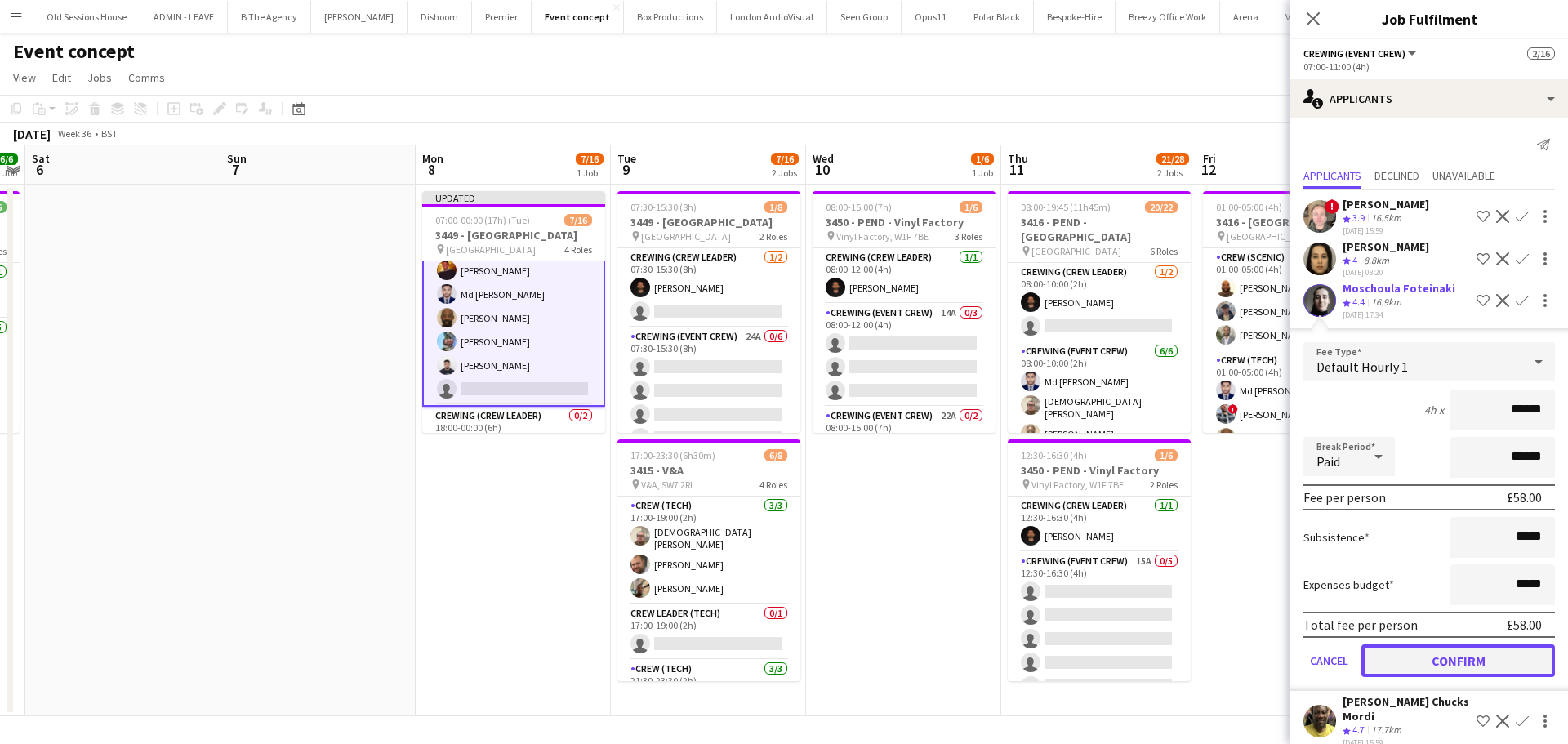
click at [1431, 657] on button "Confirm" at bounding box center [1457, 661] width 193 height 33
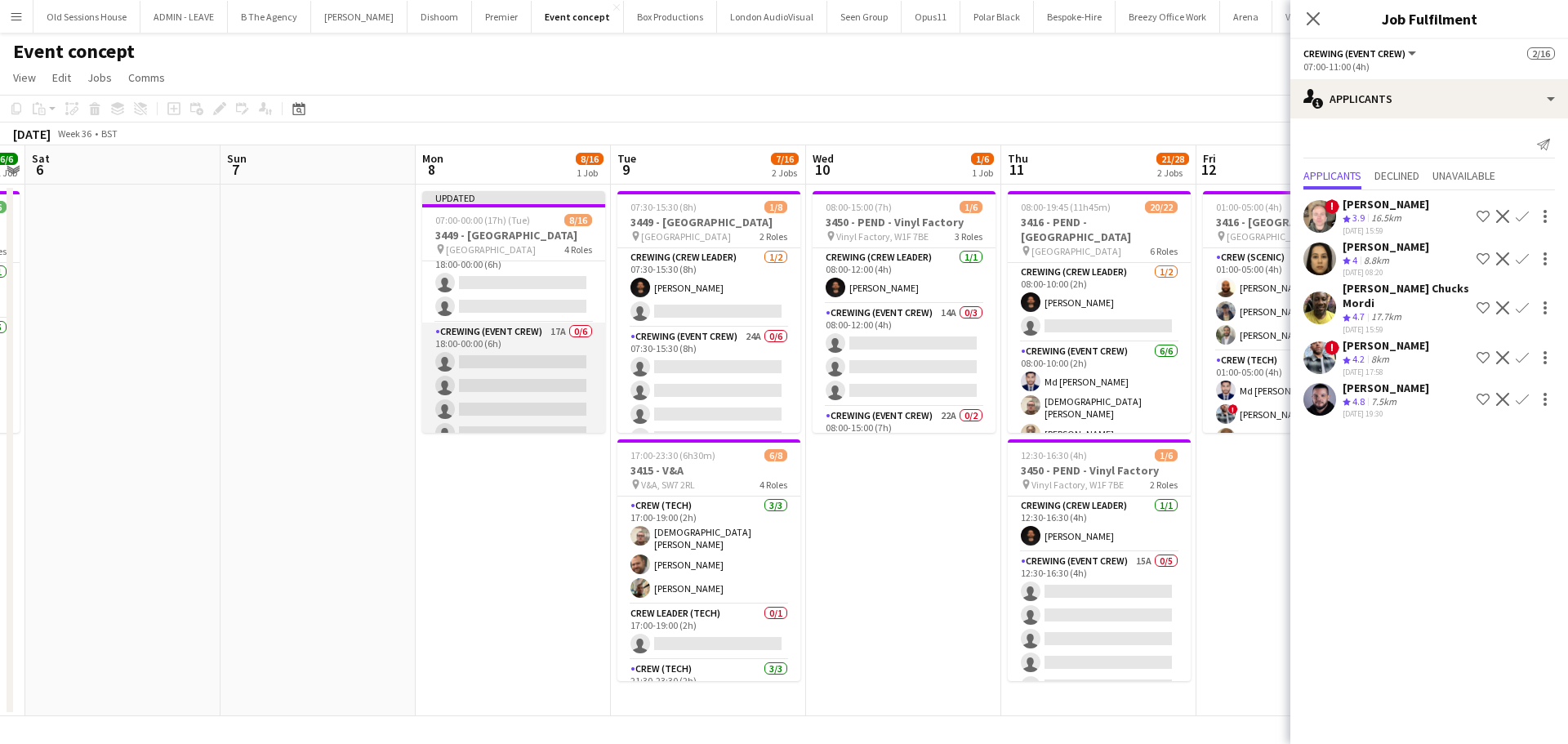
click at [513, 391] on app-card-role "Crewing (Event Crew) 17A 0/6 18:00-00:00 (6h) single-neutral-actions single-neu…" at bounding box center [513, 409] width 183 height 174
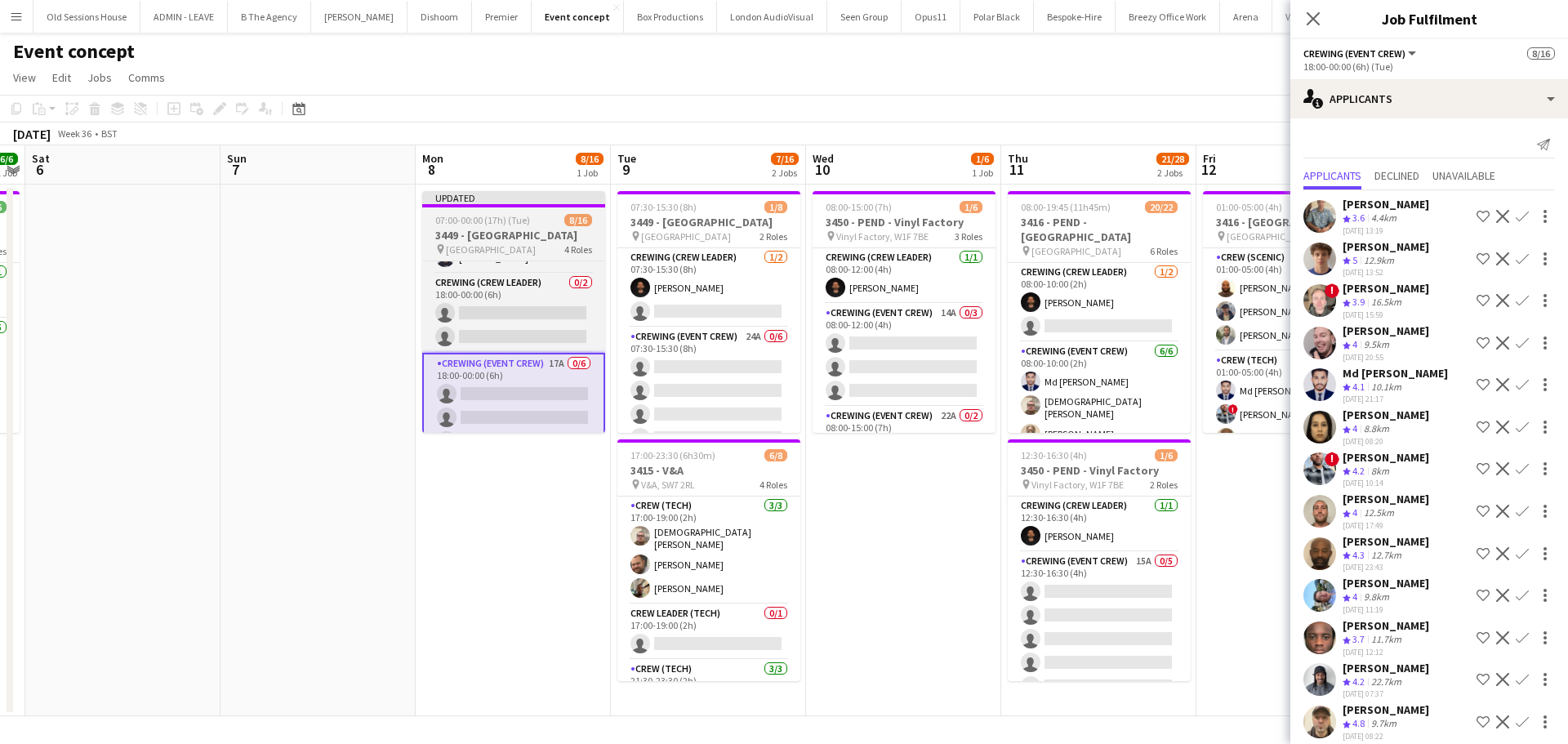
scroll to position [244, 0]
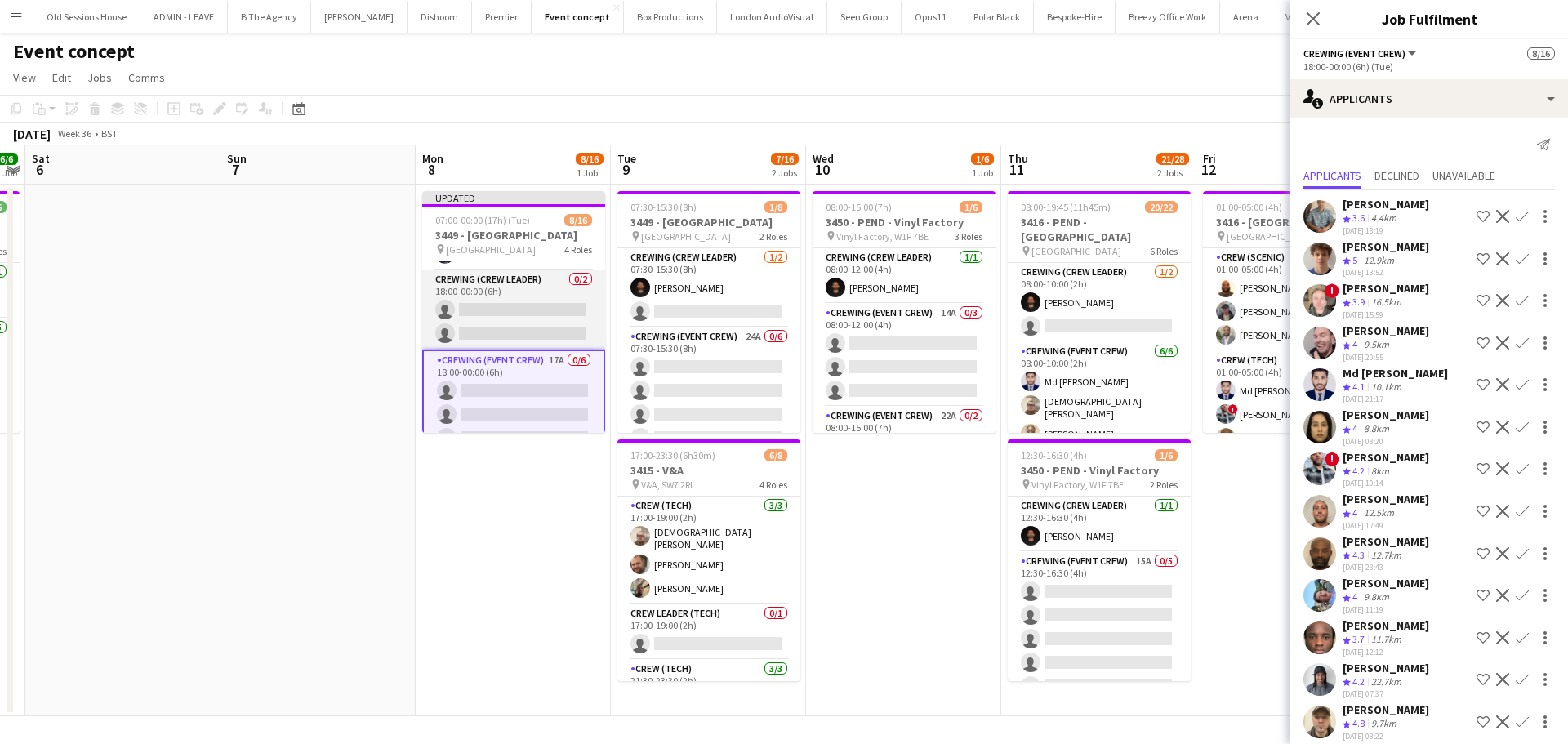
click at [500, 308] on app-card-role "Crewing (Crew Leader) 0/2 18:00-00:00 (6h) single-neutral-actions single-neutra…" at bounding box center [513, 309] width 183 height 79
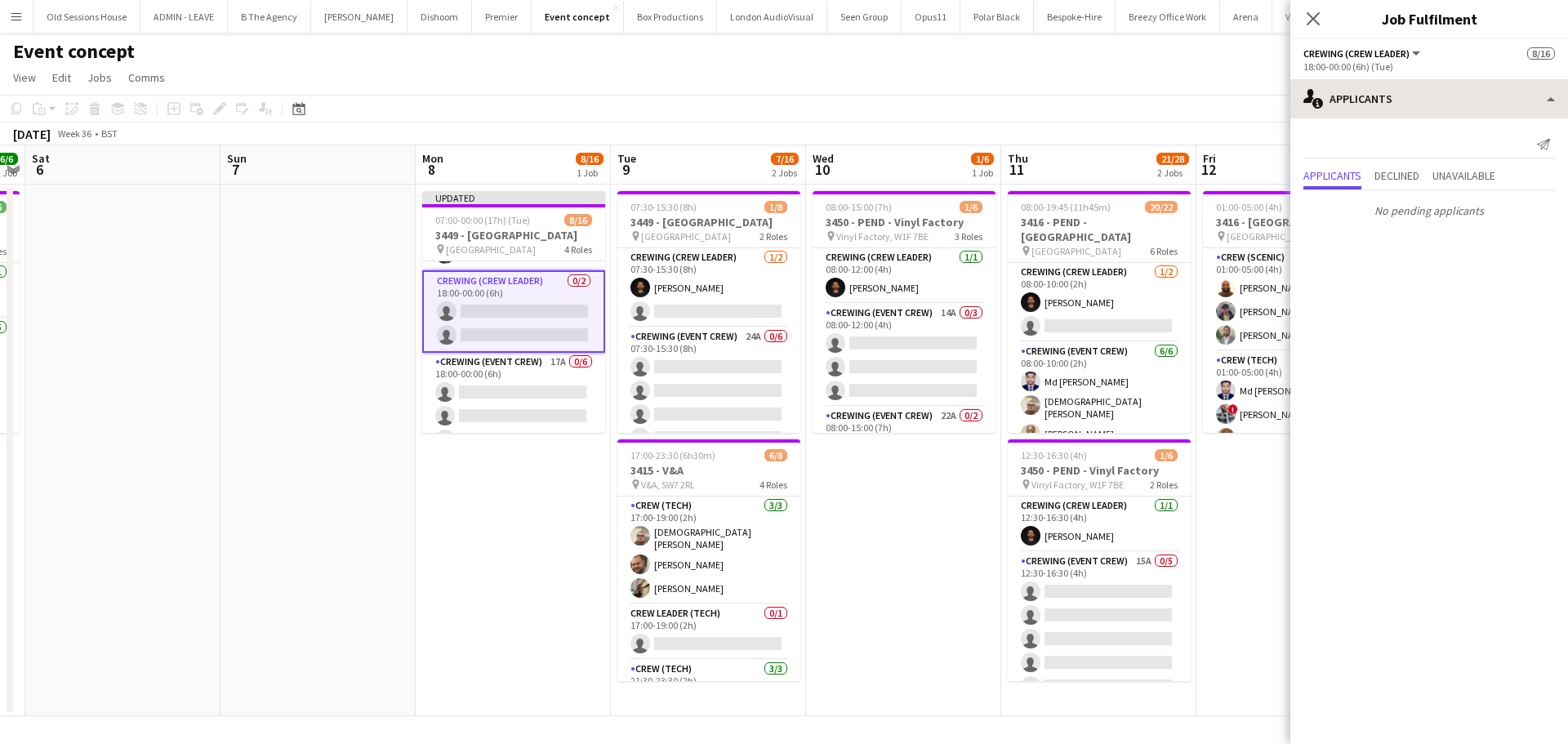
drag, startPoint x: 1465, startPoint y: 128, endPoint x: 1453, endPoint y: 110, distance: 21.6
click at [1464, 127] on div "Send notification Applicants Declined Unavailable No pending applicants" at bounding box center [1429, 178] width 277 height 120
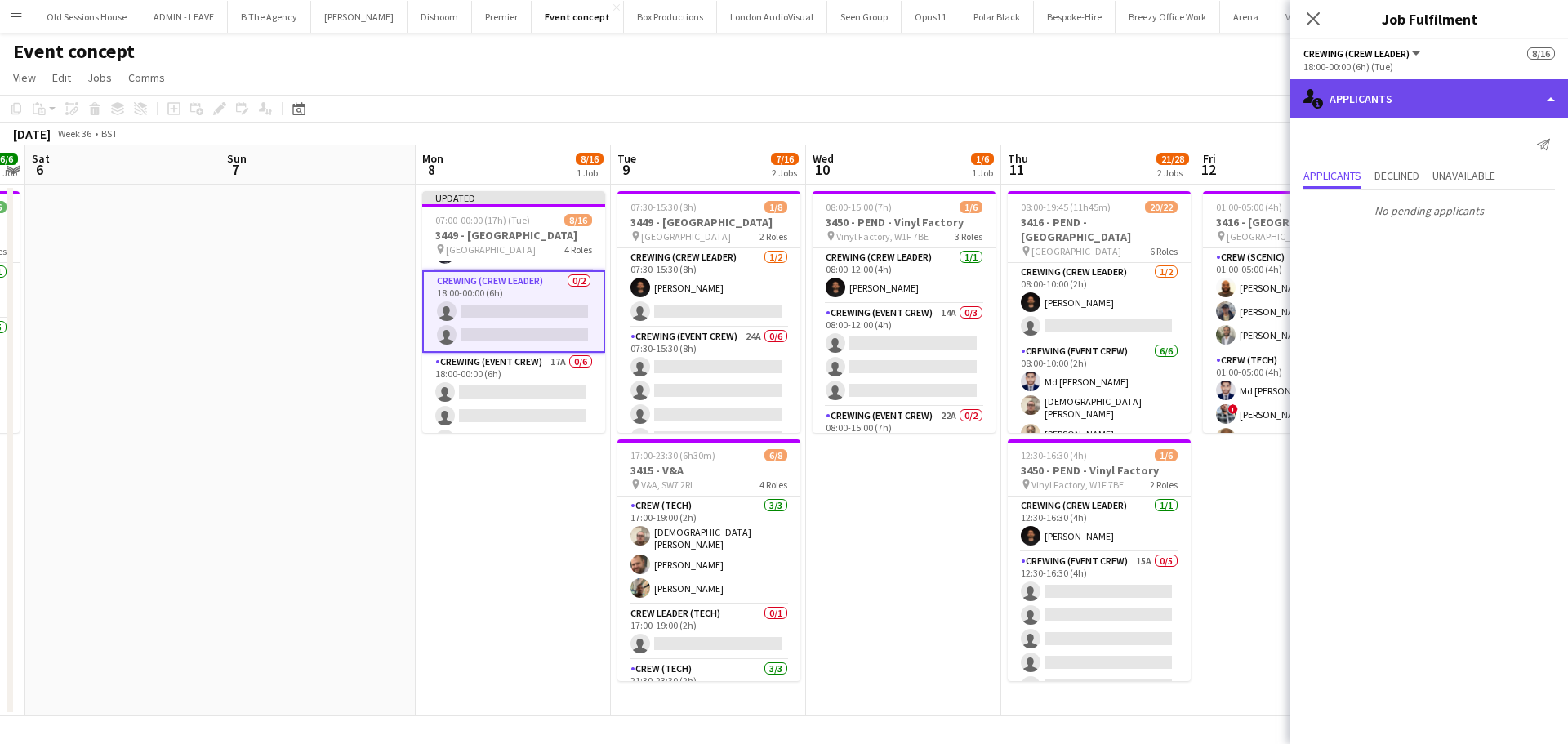
click at [1452, 109] on div "single-neutral-actions-information Applicants" at bounding box center [1429, 98] width 277 height 39
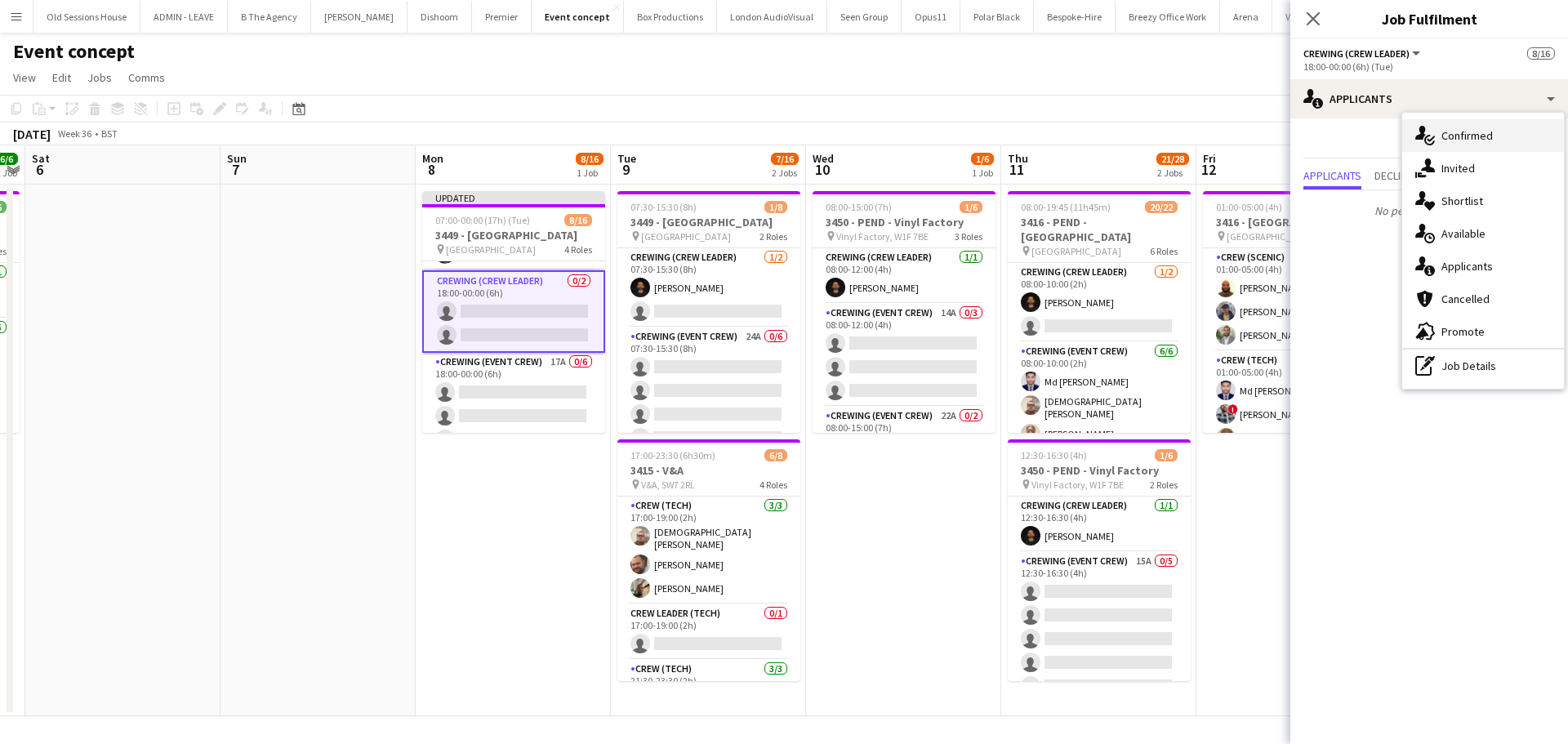
click at [1453, 137] on div "single-neutral-actions-check-2 Confirmed" at bounding box center [1482, 136] width 162 height 33
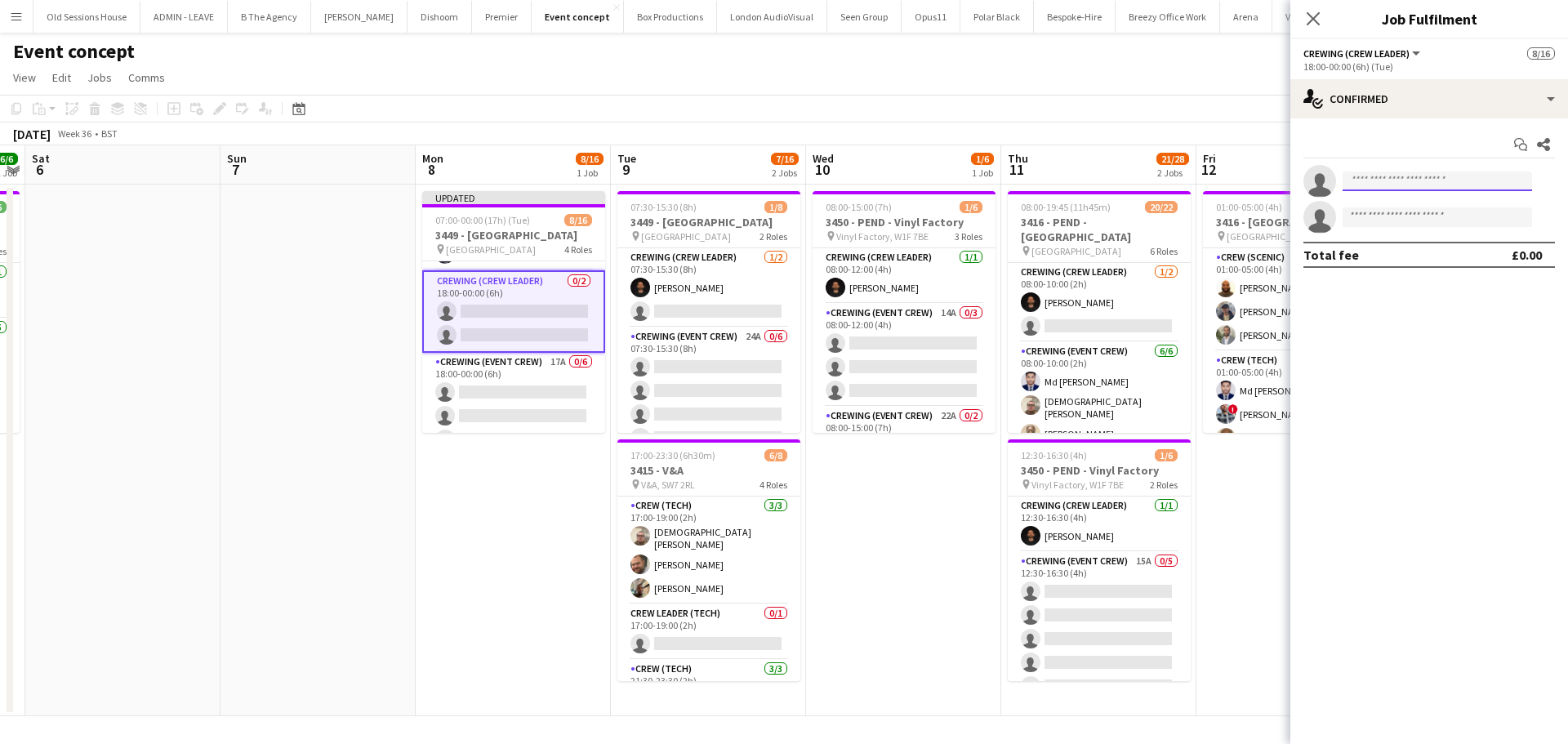
click at [1396, 183] on input at bounding box center [1437, 181] width 190 height 20
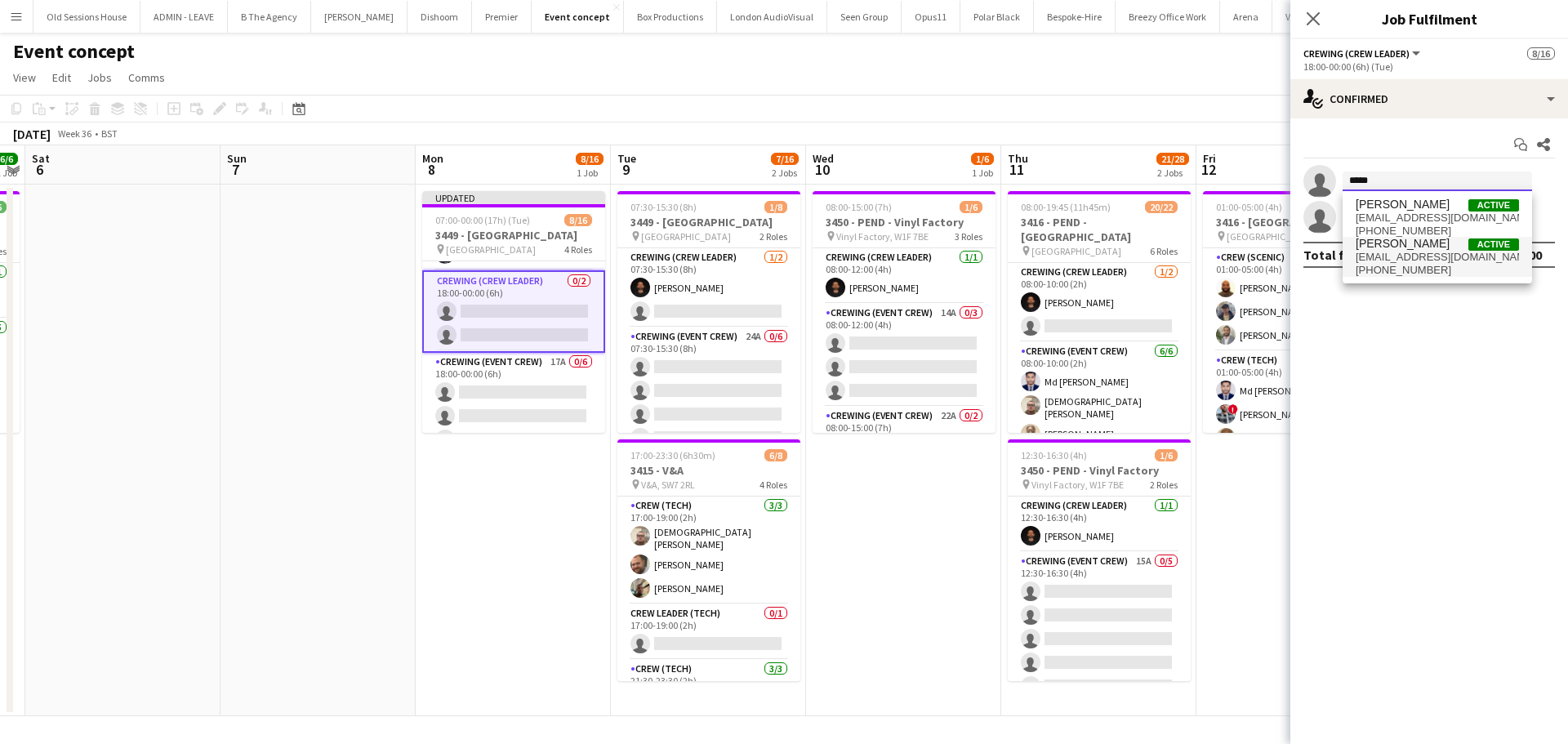
type input "*****"
click at [1394, 262] on span "stephenlyle@hotmail.co.uk" at bounding box center [1437, 256] width 164 height 13
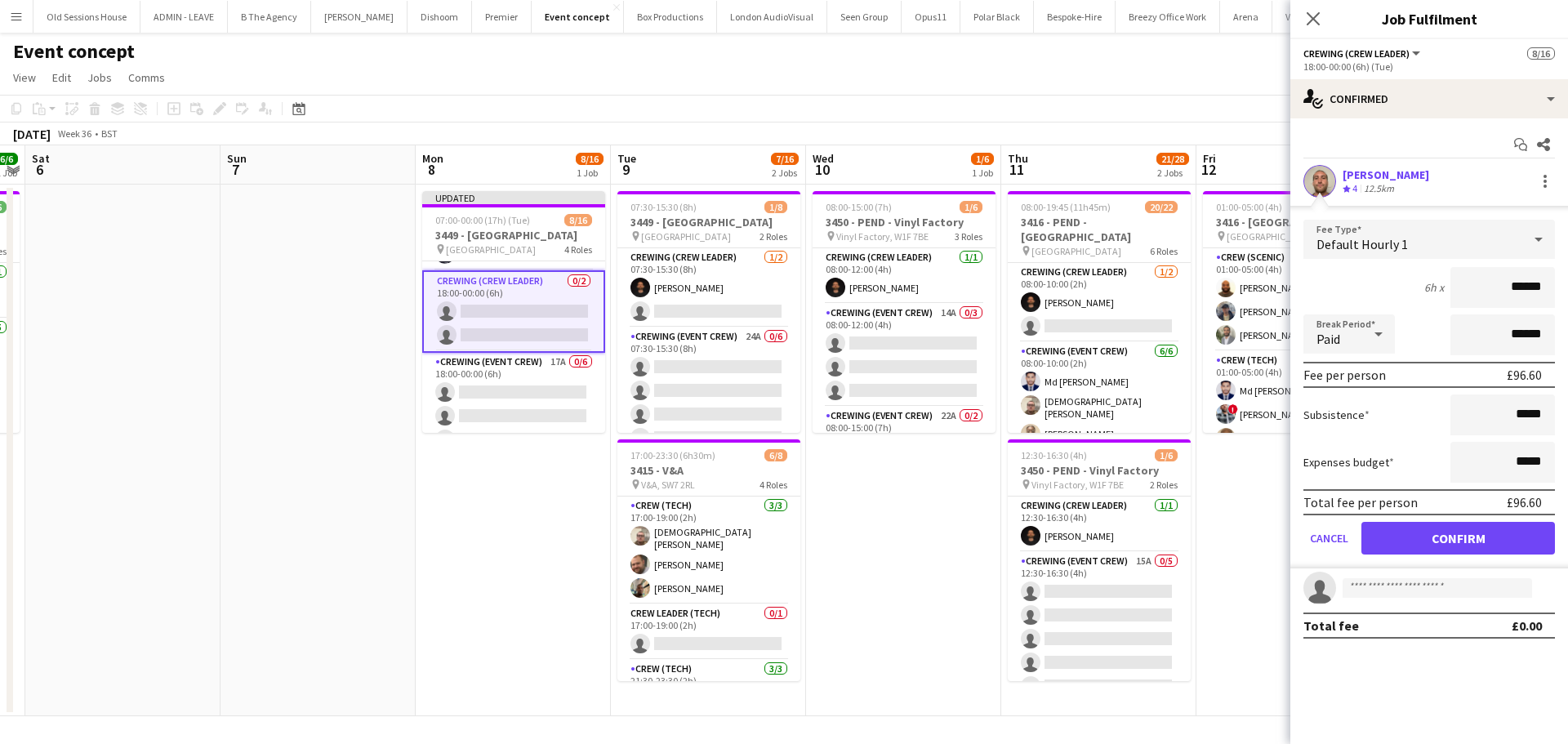
drag, startPoint x: 1439, startPoint y: 288, endPoint x: 1425, endPoint y: 285, distance: 14.3
click at [1425, 286] on div "6h x ******" at bounding box center [1429, 287] width 251 height 41
type input "***"
click at [1408, 287] on div "6h x ***" at bounding box center [1429, 287] width 251 height 41
click at [1441, 536] on button "Confirm" at bounding box center [1457, 538] width 193 height 33
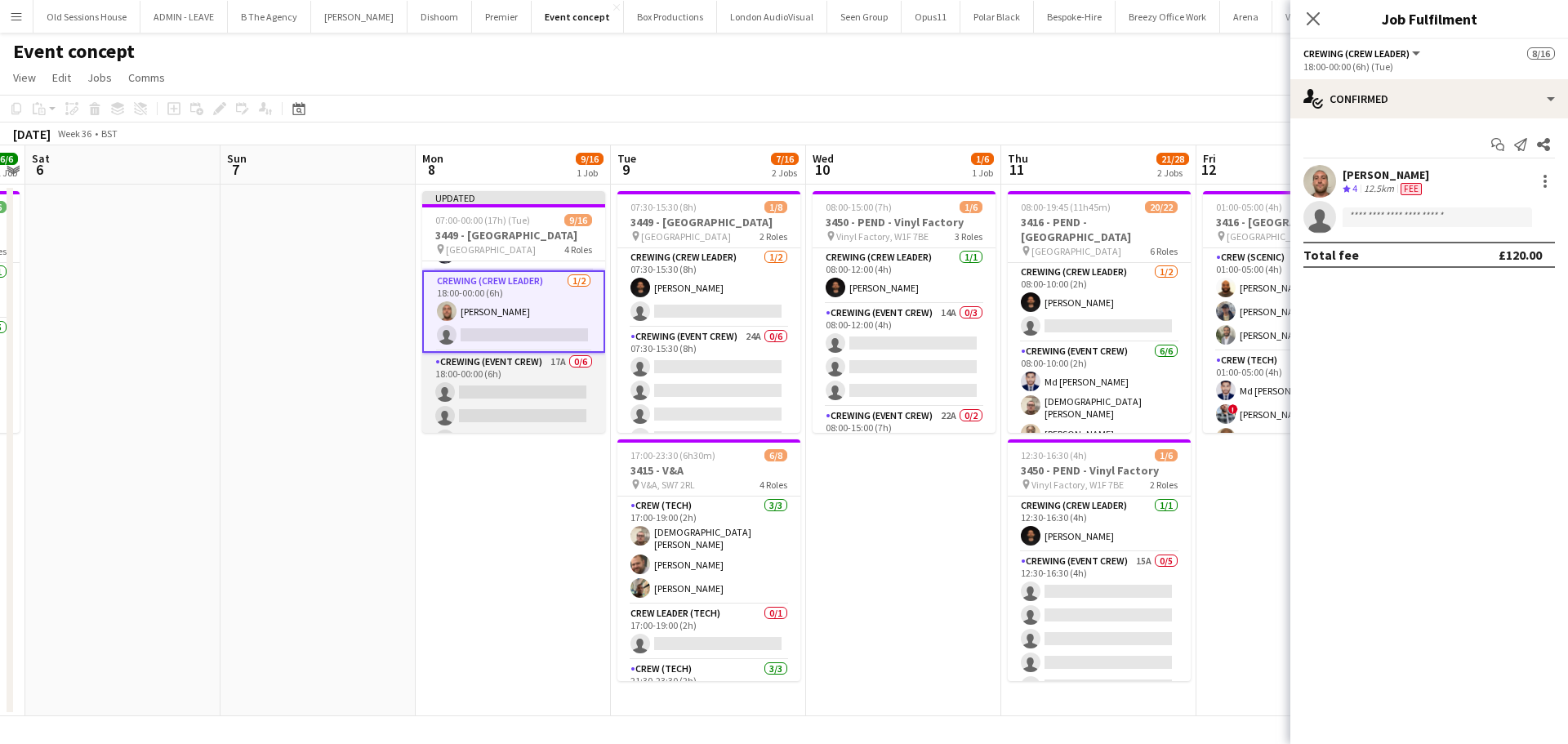
click at [550, 411] on app-card-role "Crewing (Event Crew) 17A 0/6 18:00-00:00 (6h) single-neutral-actions single-neu…" at bounding box center [513, 439] width 183 height 174
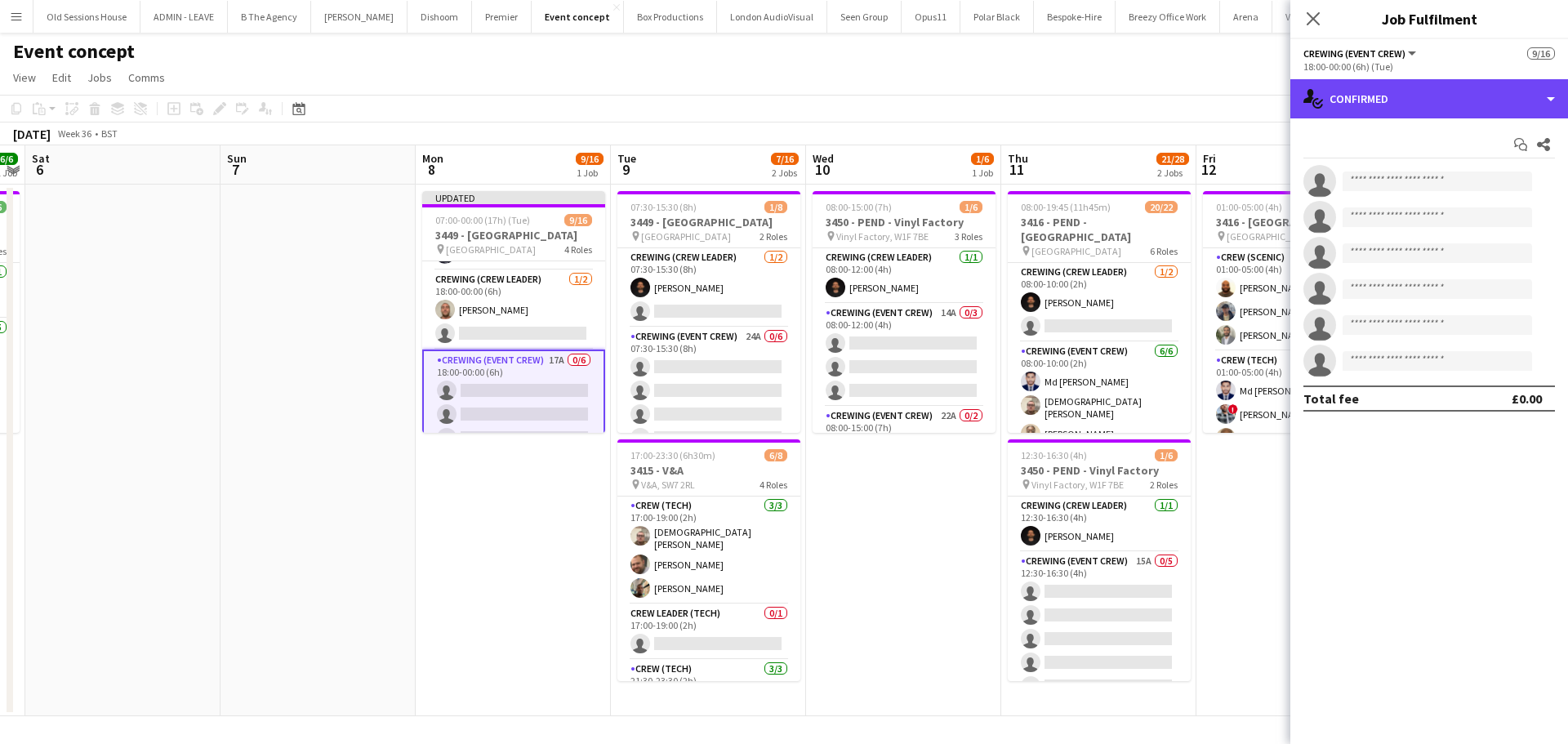
click at [1412, 104] on div "single-neutral-actions-check-2 Confirmed" at bounding box center [1429, 98] width 277 height 39
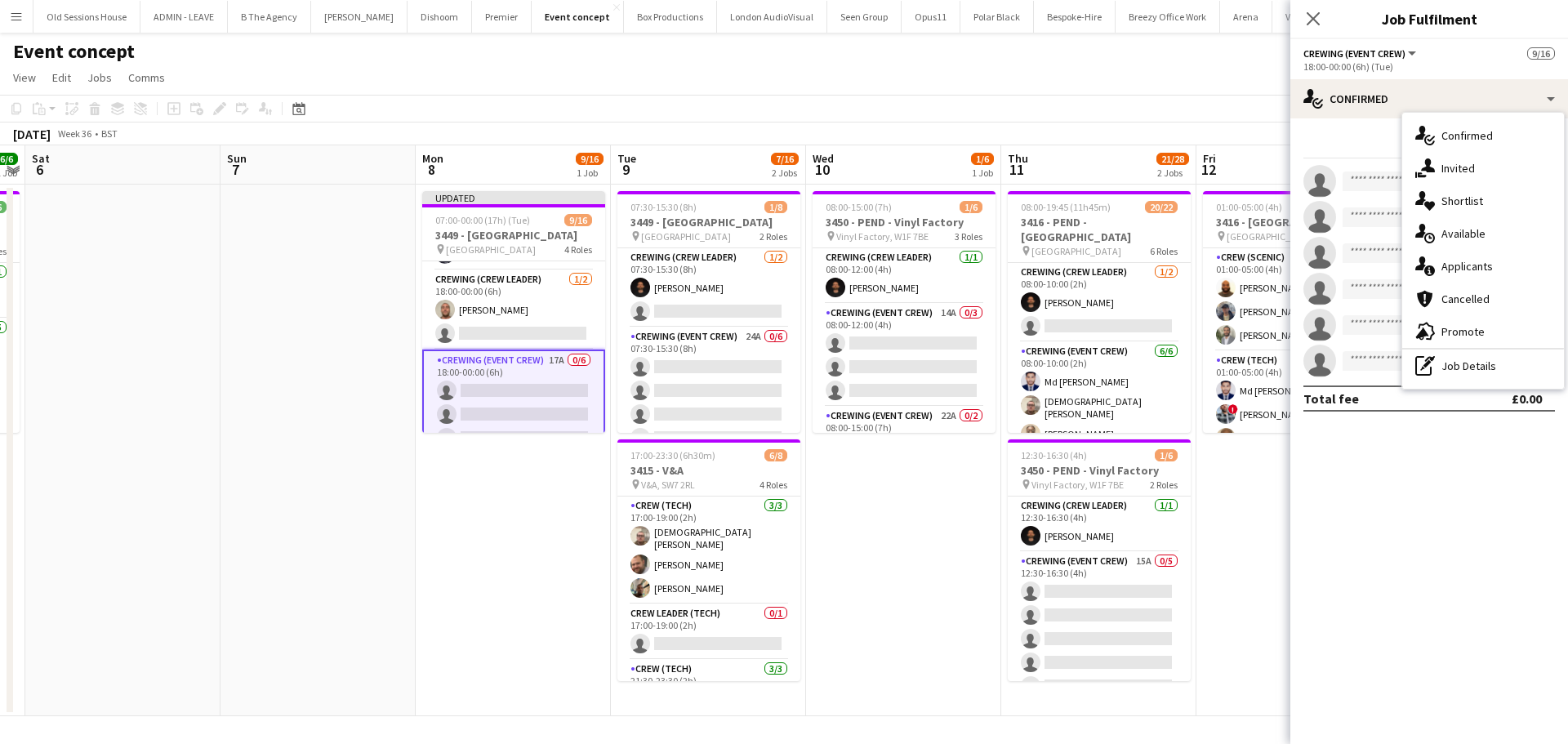
click at [1438, 266] on div "single-neutral-actions-information Applicants" at bounding box center [1482, 266] width 162 height 33
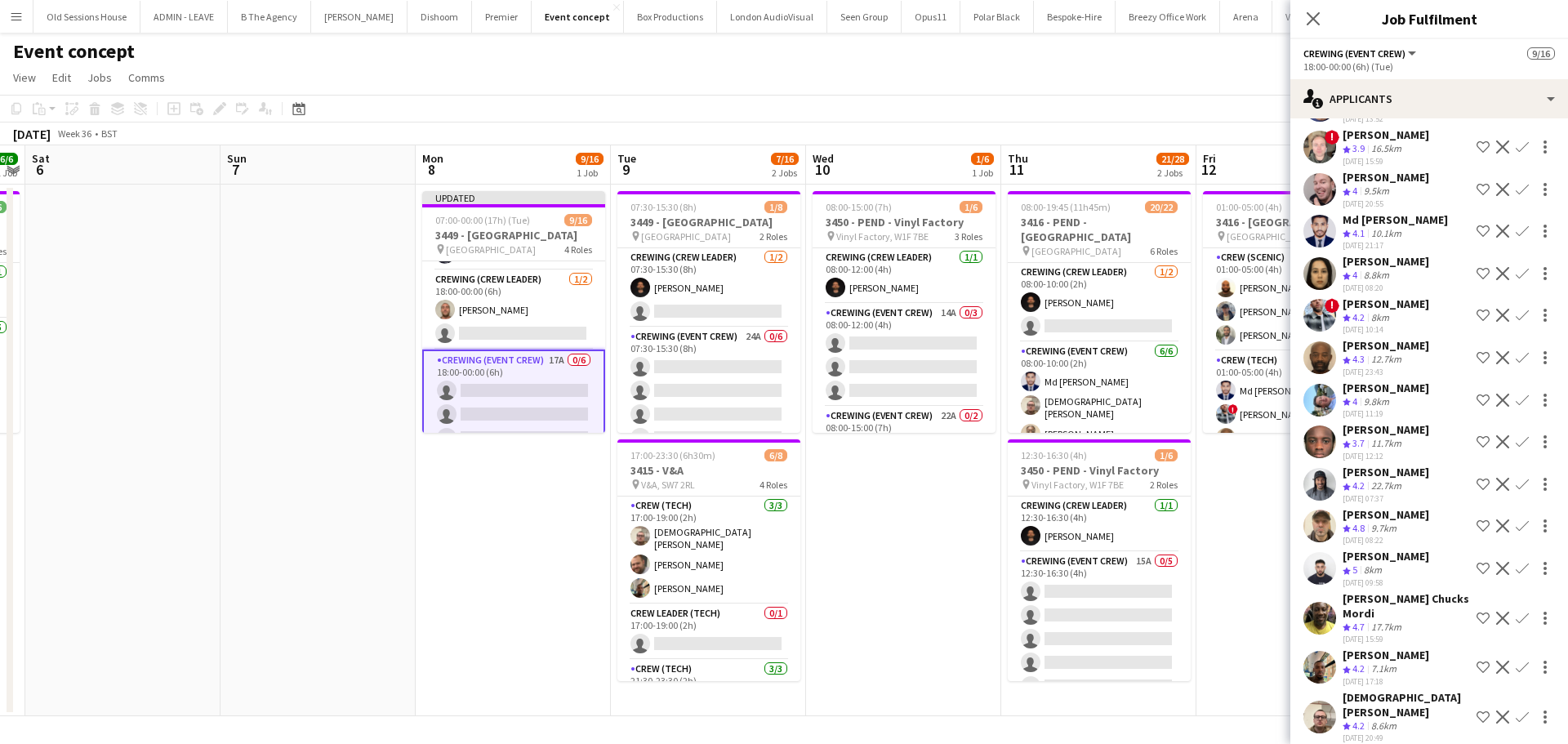
scroll to position [154, 0]
click at [514, 317] on app-card-role "Crewing (Crew Leader) 1/2 18:00-00:00 (6h) Stephen Lyle single-neutral-actions" at bounding box center [513, 309] width 183 height 79
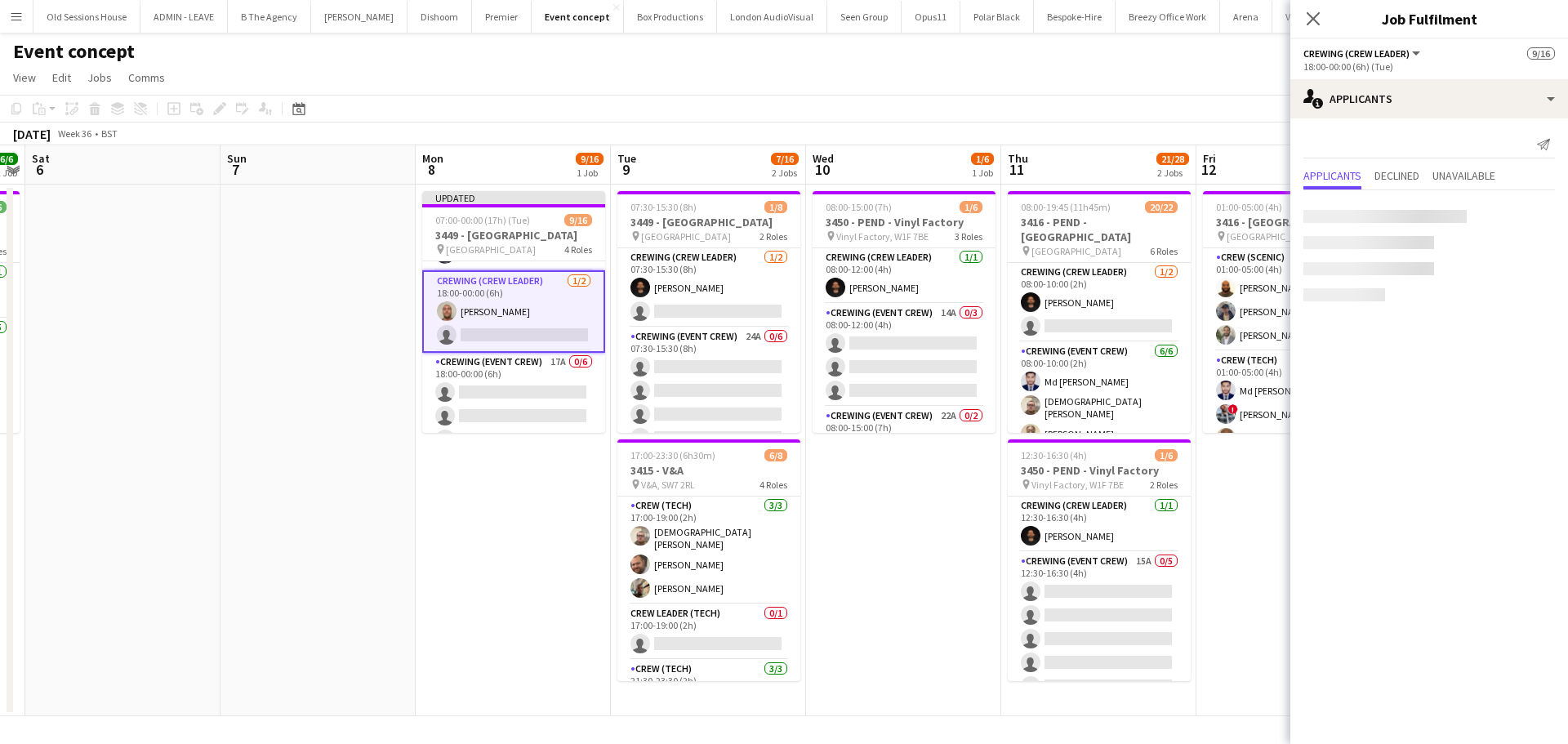
scroll to position [0, 0]
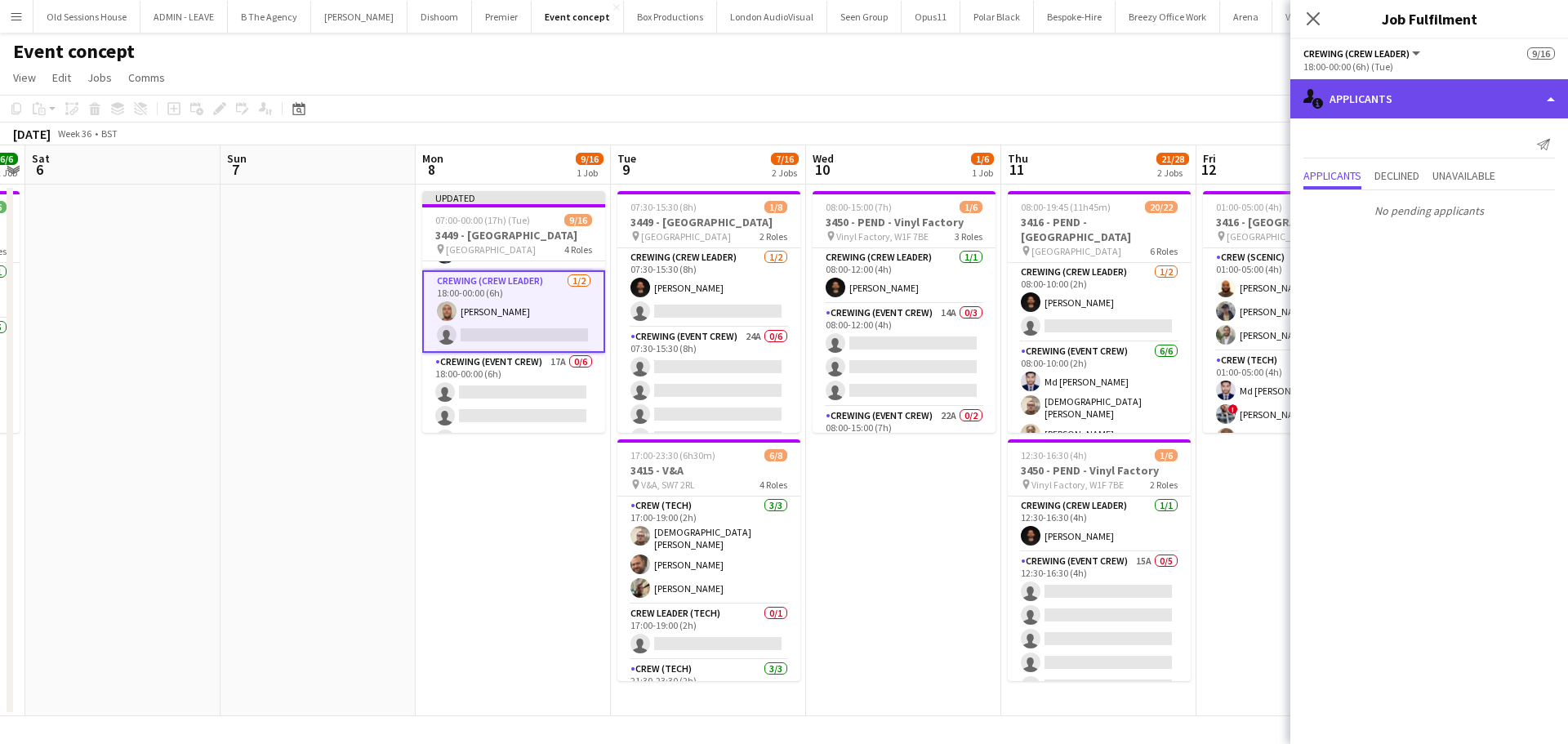
click at [1455, 93] on div "single-neutral-actions-information Applicants" at bounding box center [1429, 98] width 277 height 39
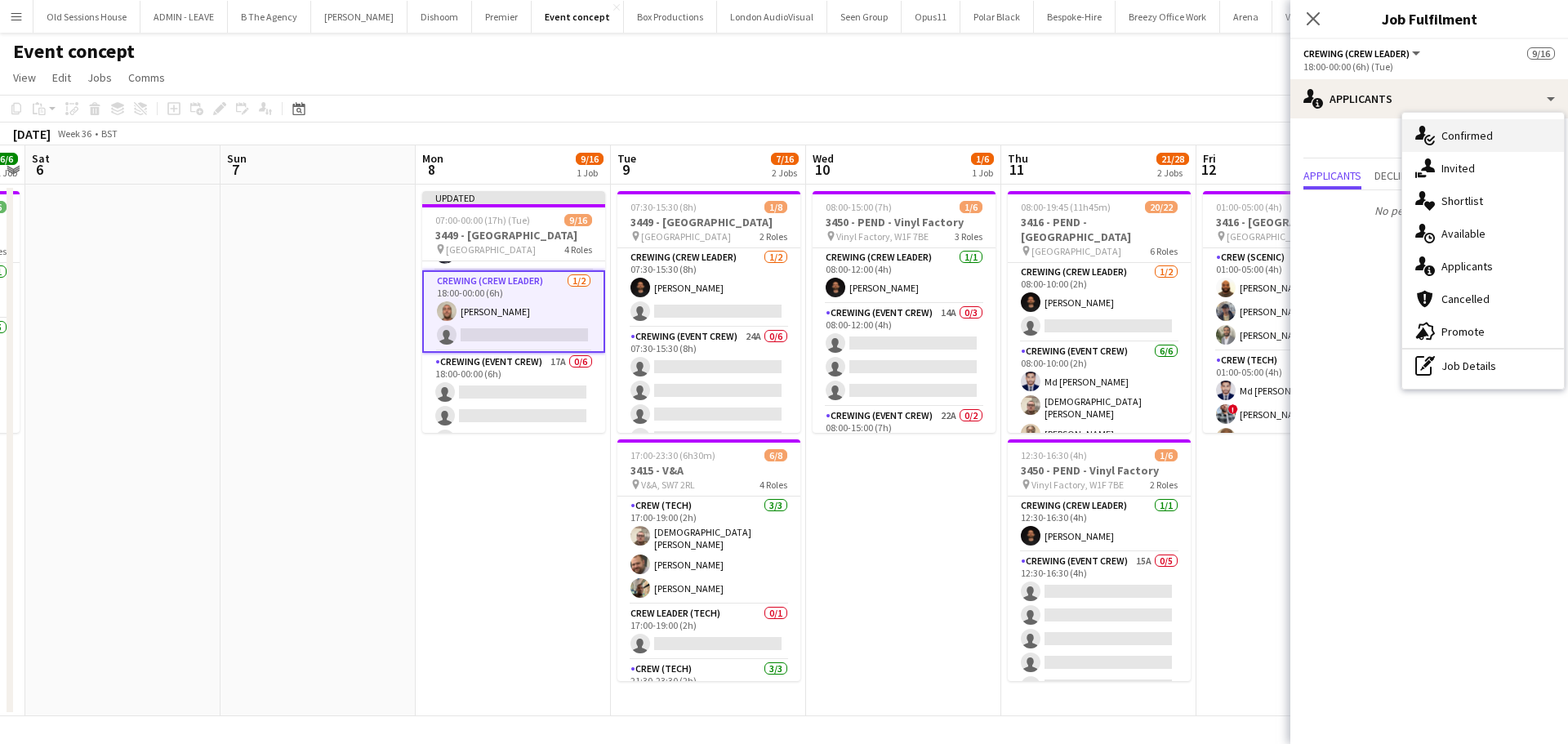
click at [1456, 126] on div "single-neutral-actions-check-2 Confirmed" at bounding box center [1482, 136] width 162 height 33
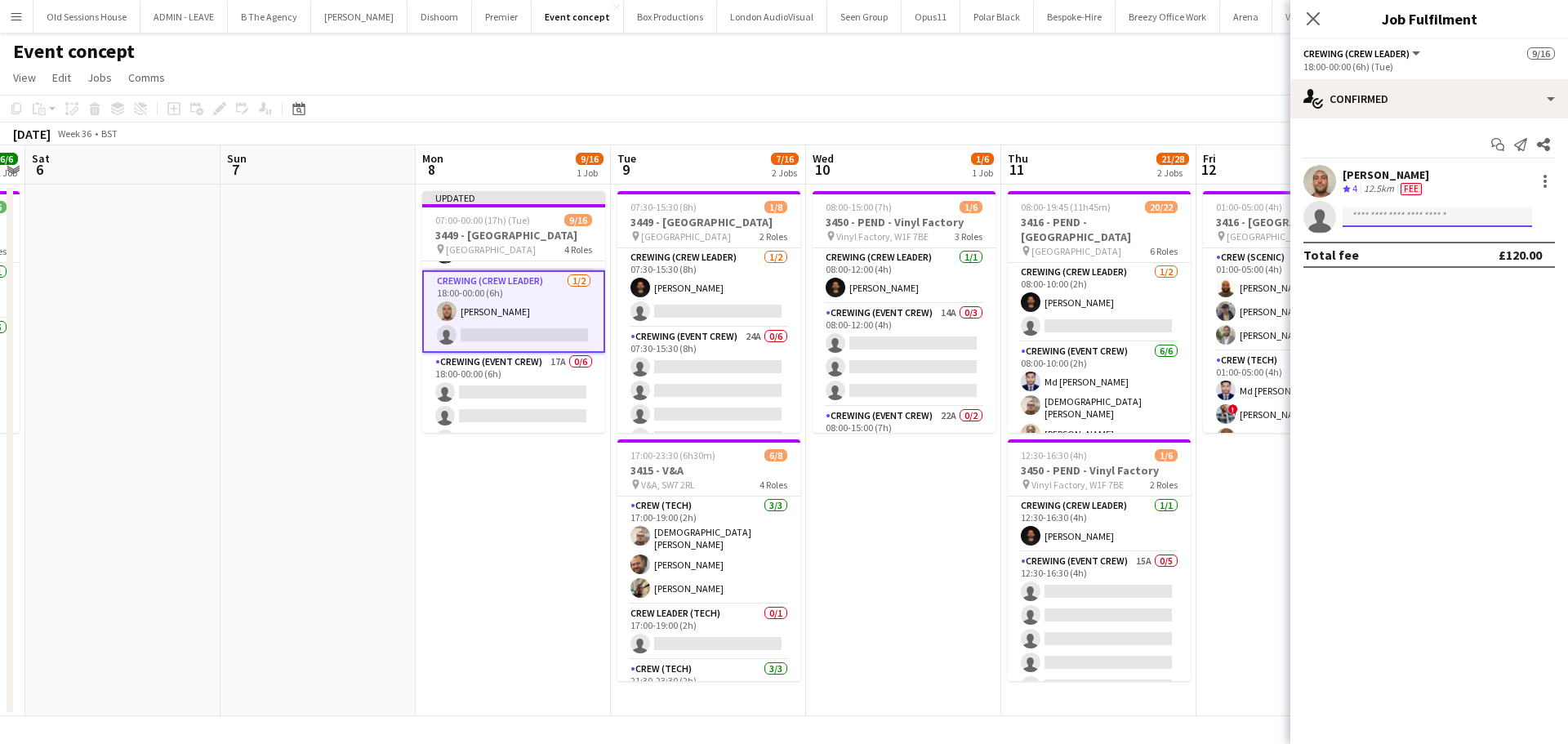
click at [1390, 208] on input at bounding box center [1437, 217] width 190 height 20
type input "***"
click at [1400, 240] on span "Kaine Caldeira" at bounding box center [1403, 241] width 94 height 14
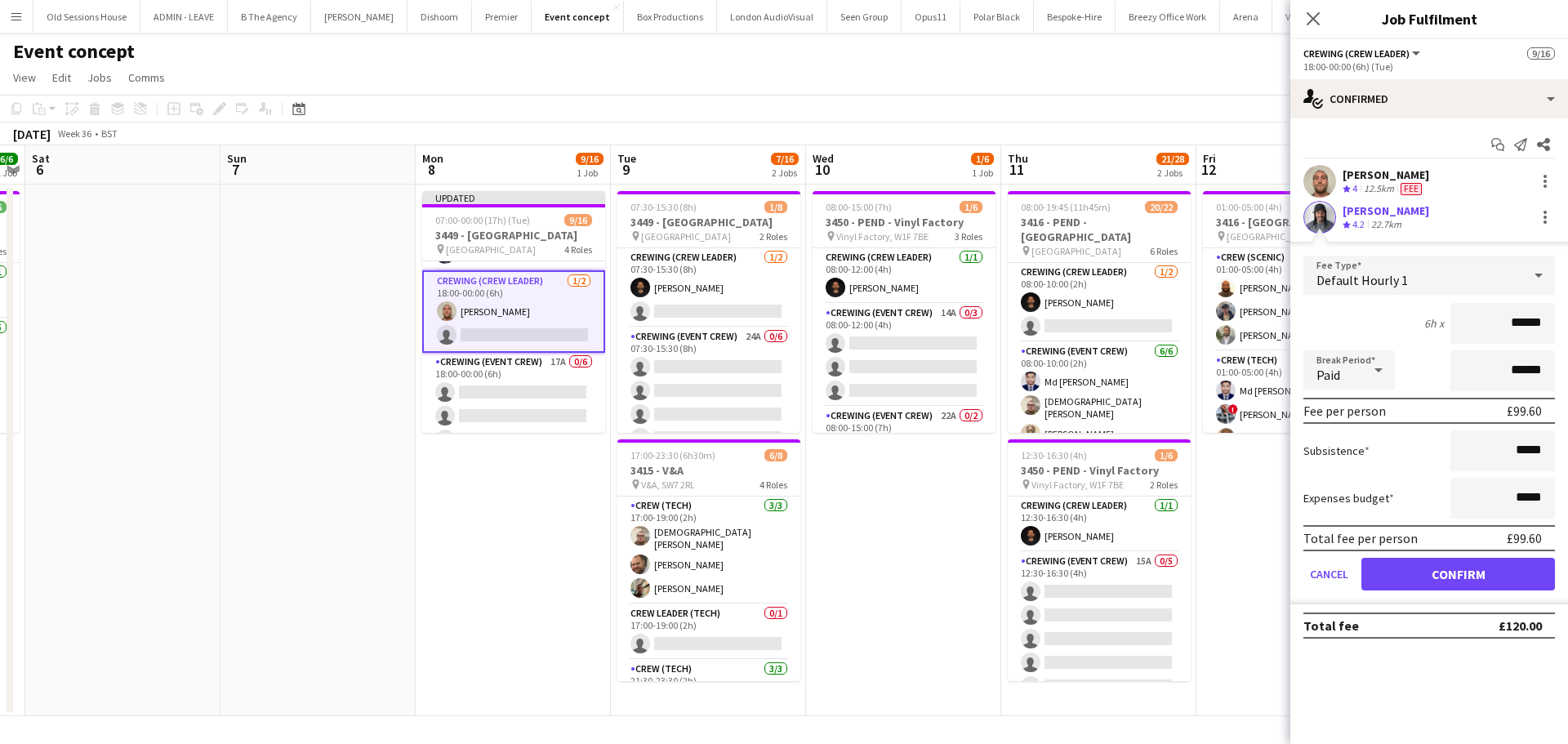
drag, startPoint x: 1518, startPoint y: 320, endPoint x: 1453, endPoint y: 319, distance: 65.0
click at [1453, 320] on input "******" at bounding box center [1502, 323] width 105 height 41
type input "***"
drag, startPoint x: 1375, startPoint y: 320, endPoint x: 1386, endPoint y: 391, distance: 71.8
click at [1375, 320] on div "6h x ***" at bounding box center [1429, 323] width 251 height 41
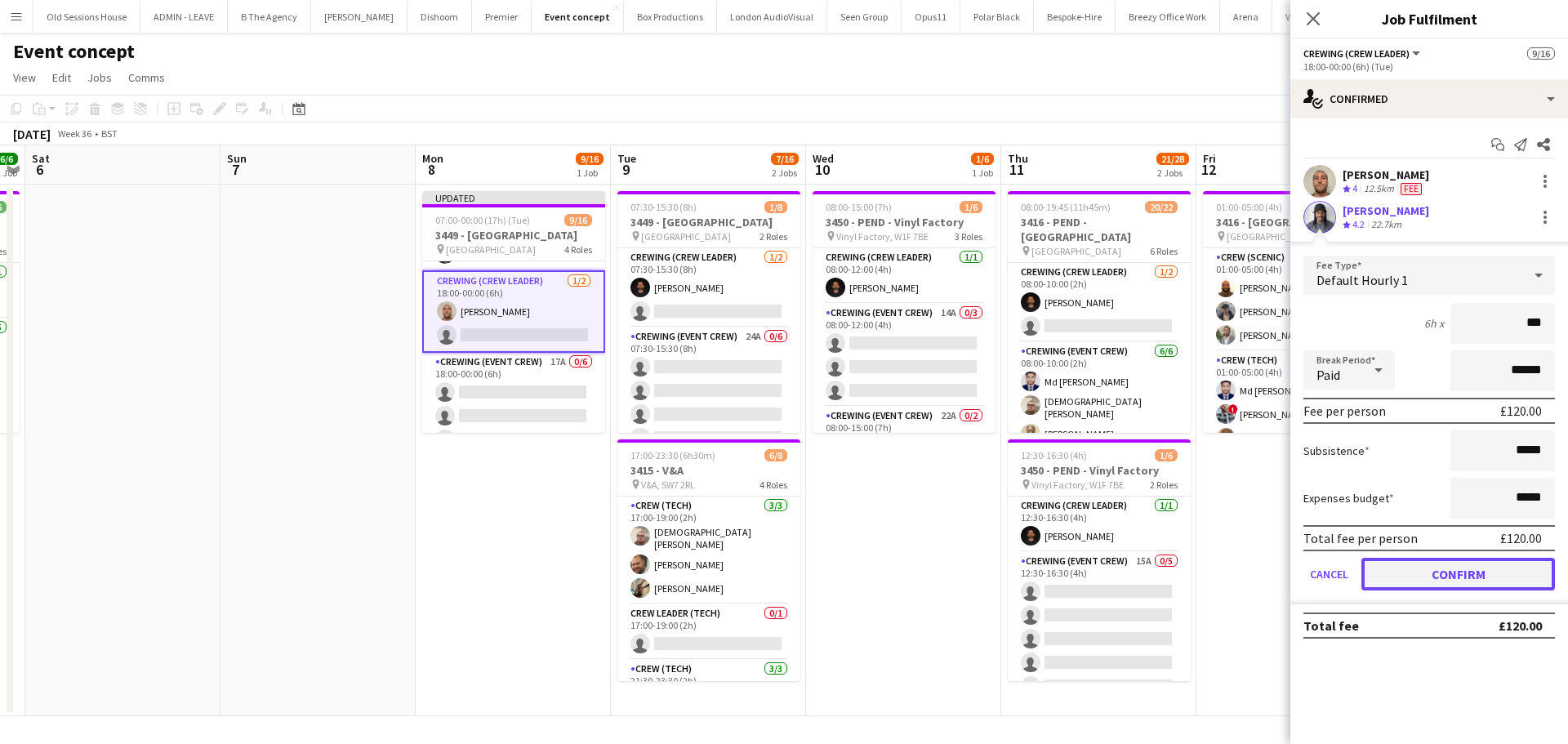
click at [1418, 561] on button "Confirm" at bounding box center [1457, 574] width 193 height 33
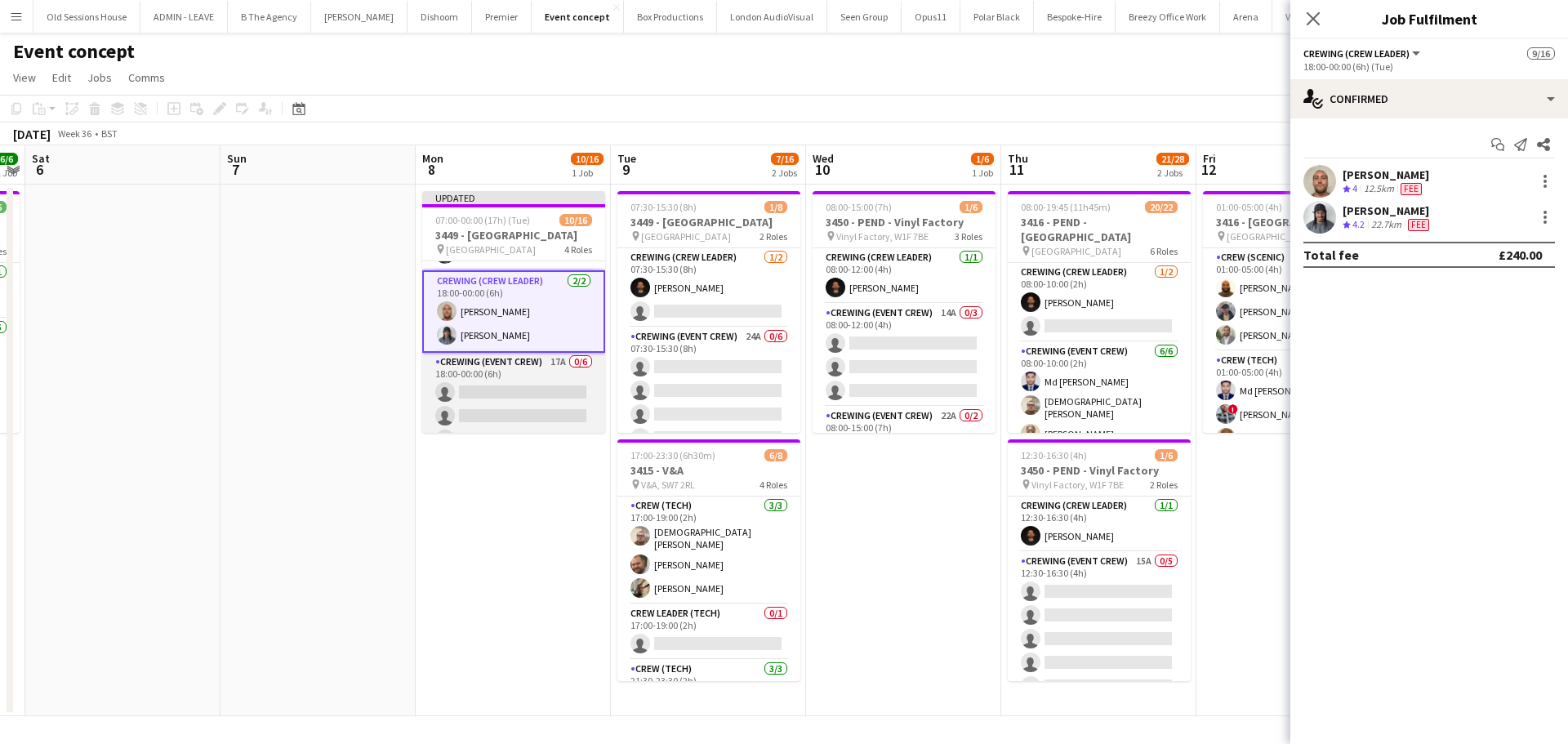
click at [540, 395] on app-card-role "Crewing (Event Crew) 17A 0/6 18:00-00:00 (6h) single-neutral-actions single-neu…" at bounding box center [513, 439] width 183 height 174
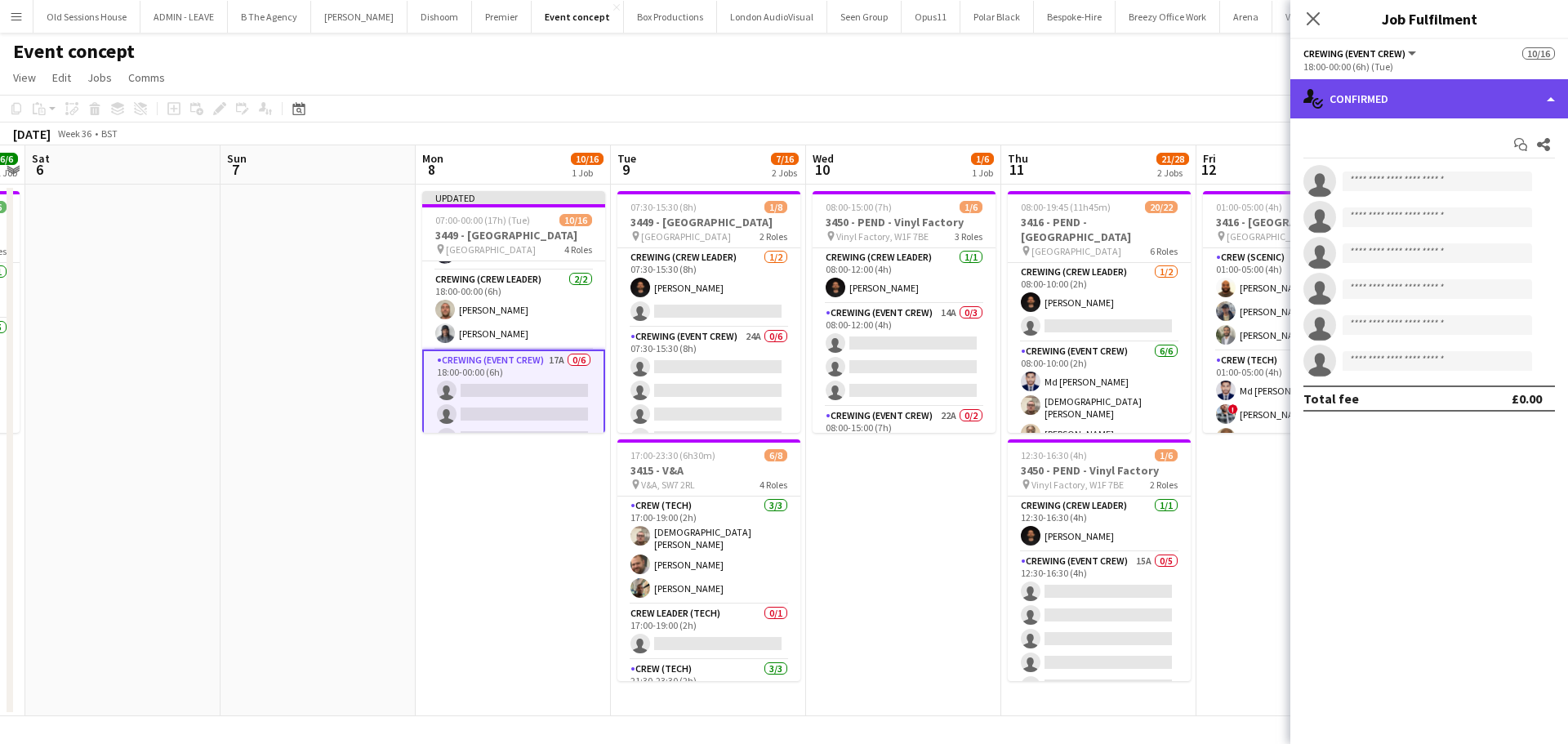
click at [1482, 101] on div "single-neutral-actions-check-2 Confirmed" at bounding box center [1429, 98] width 277 height 39
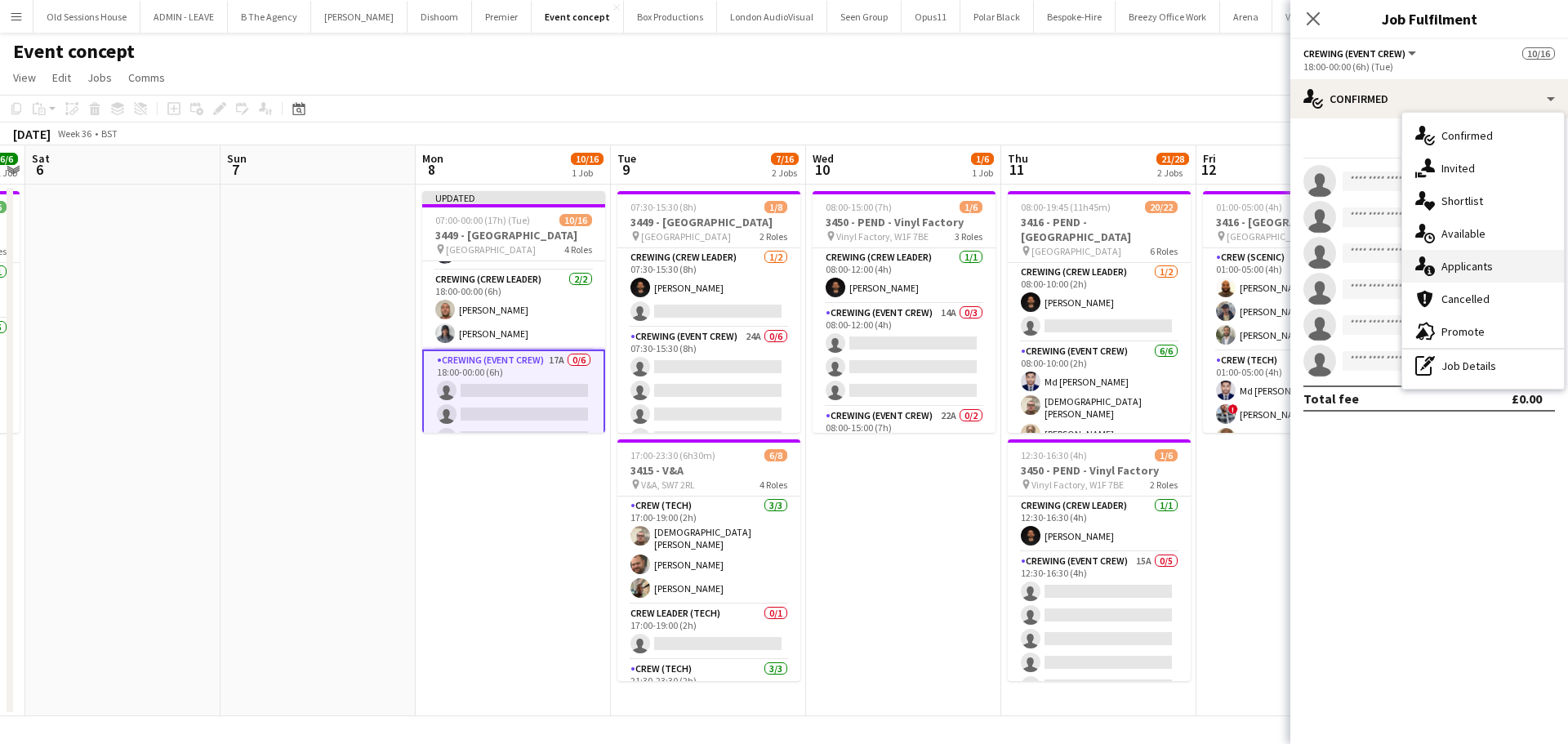
click at [1477, 262] on div "single-neutral-actions-information Applicants" at bounding box center [1482, 266] width 162 height 33
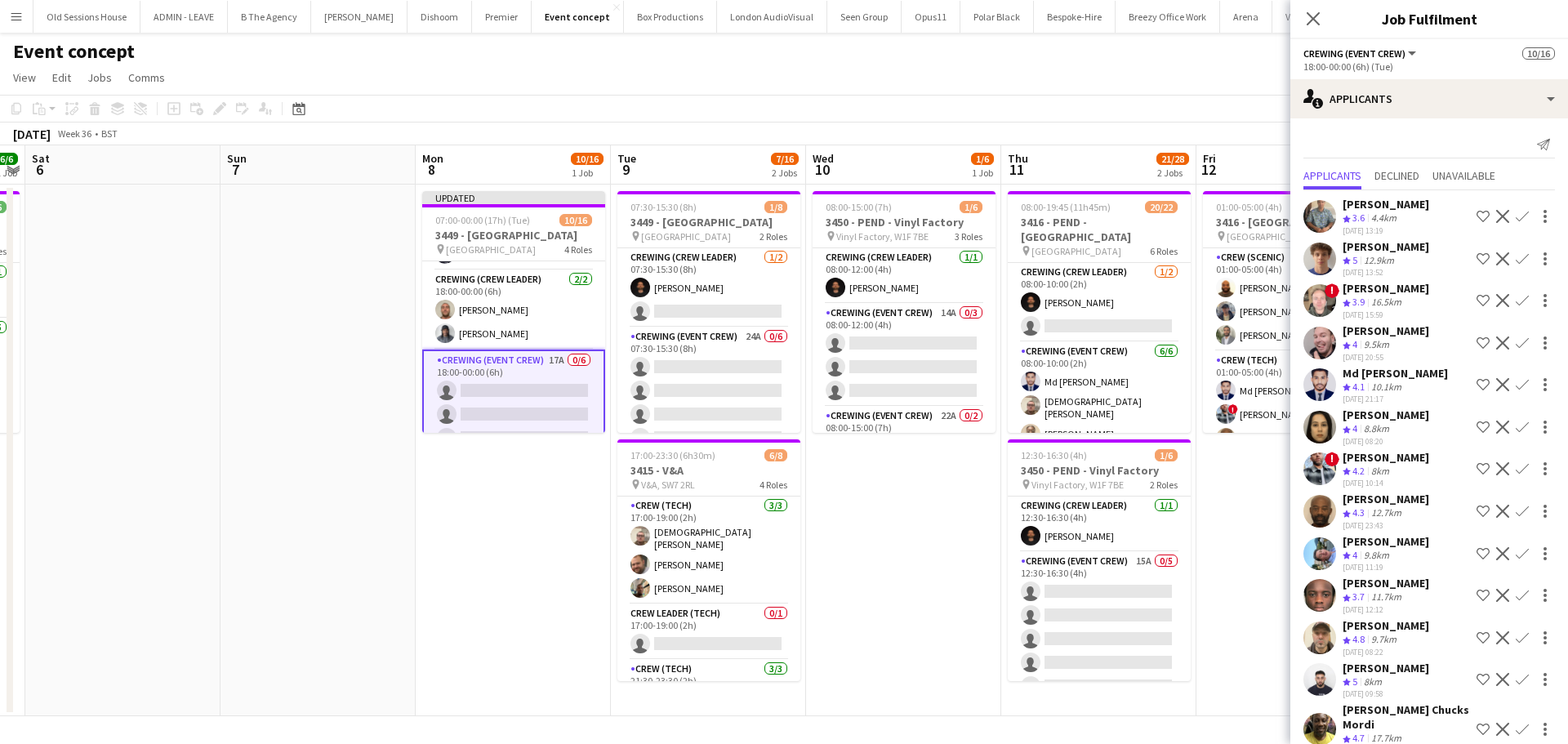
click at [1515, 211] on app-icon "Confirm" at bounding box center [1521, 216] width 13 height 13
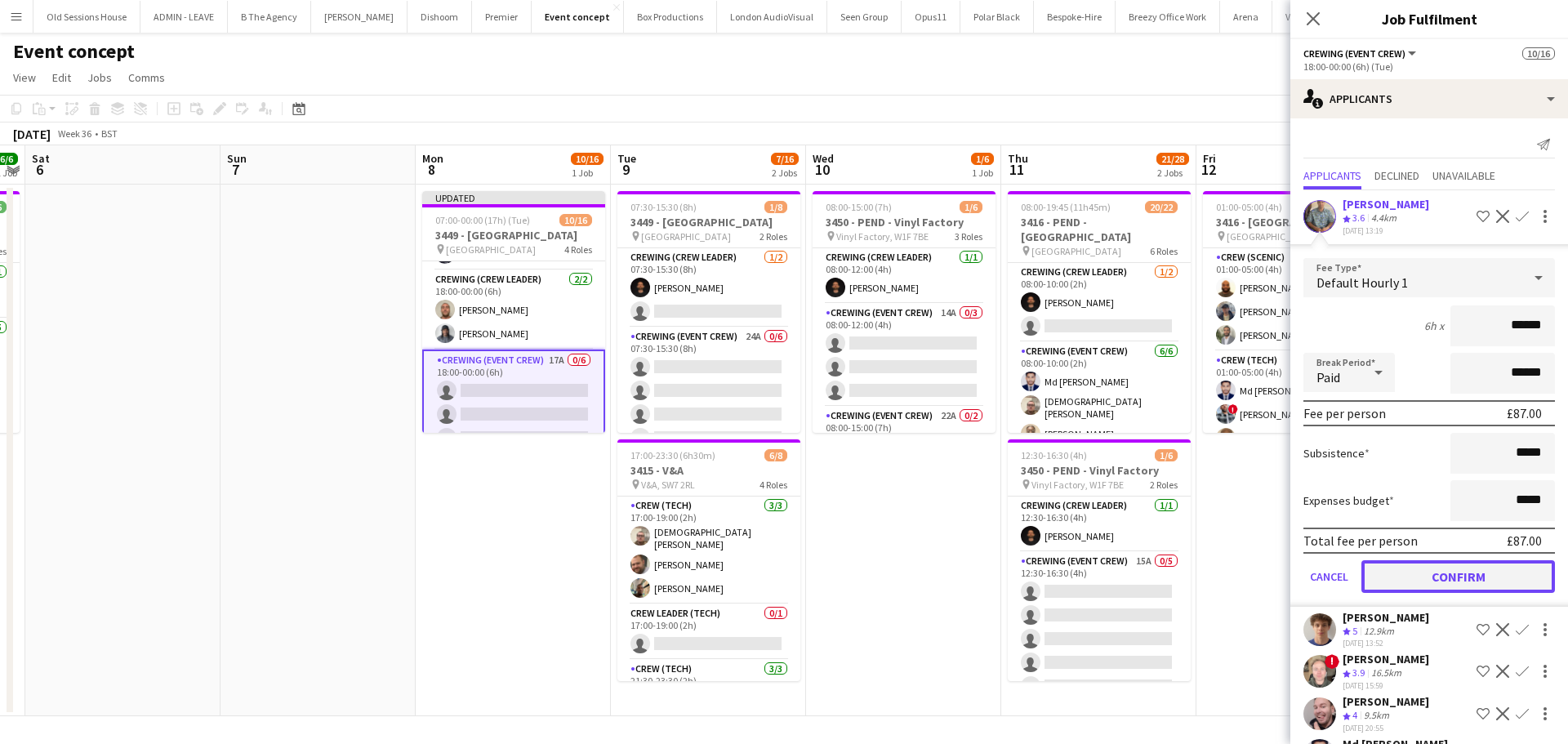
drag, startPoint x: 1461, startPoint y: 571, endPoint x: 1459, endPoint y: 477, distance: 94.0
click at [1460, 571] on button "Confirm" at bounding box center [1457, 577] width 193 height 33
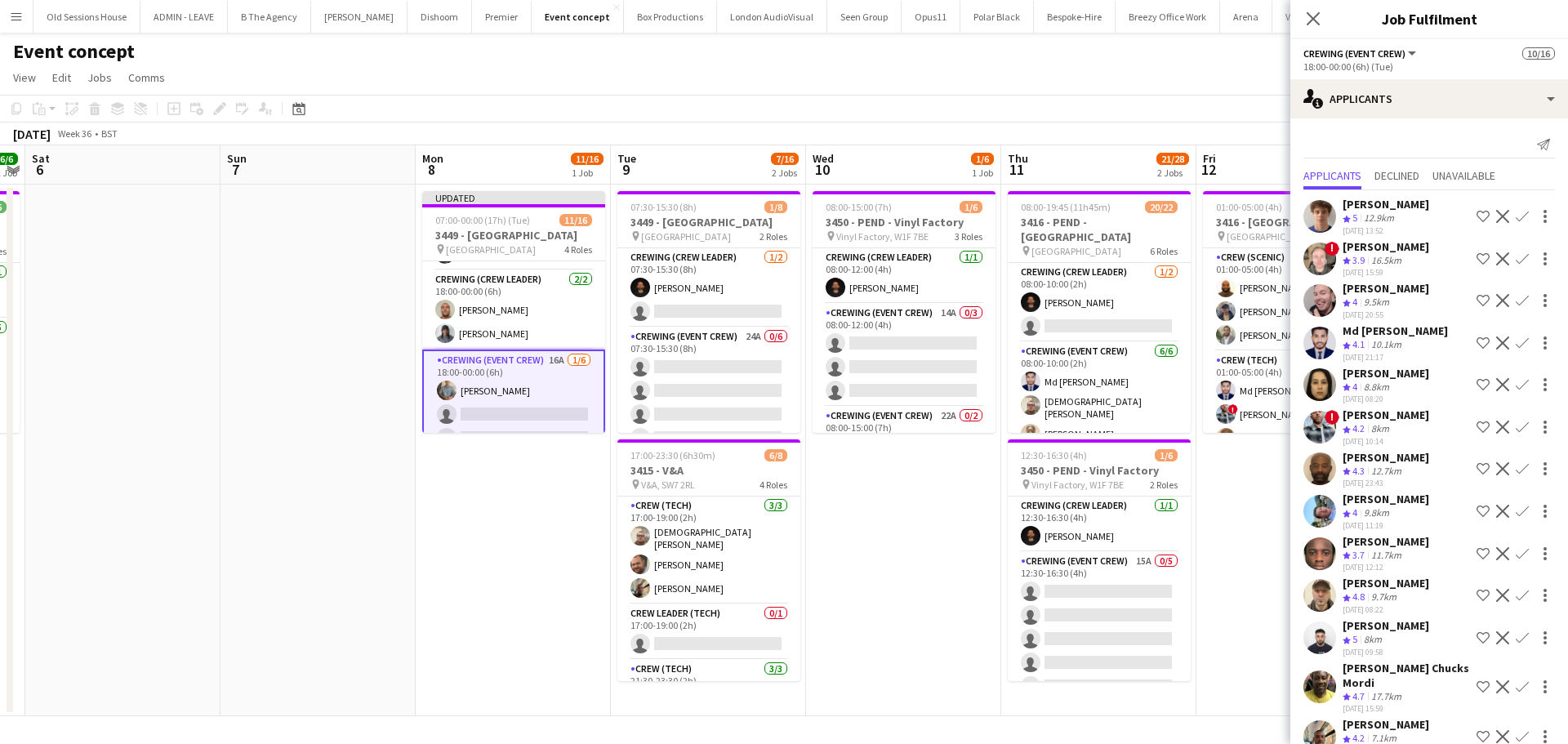
click at [1515, 218] on app-icon "Confirm" at bounding box center [1521, 216] width 13 height 13
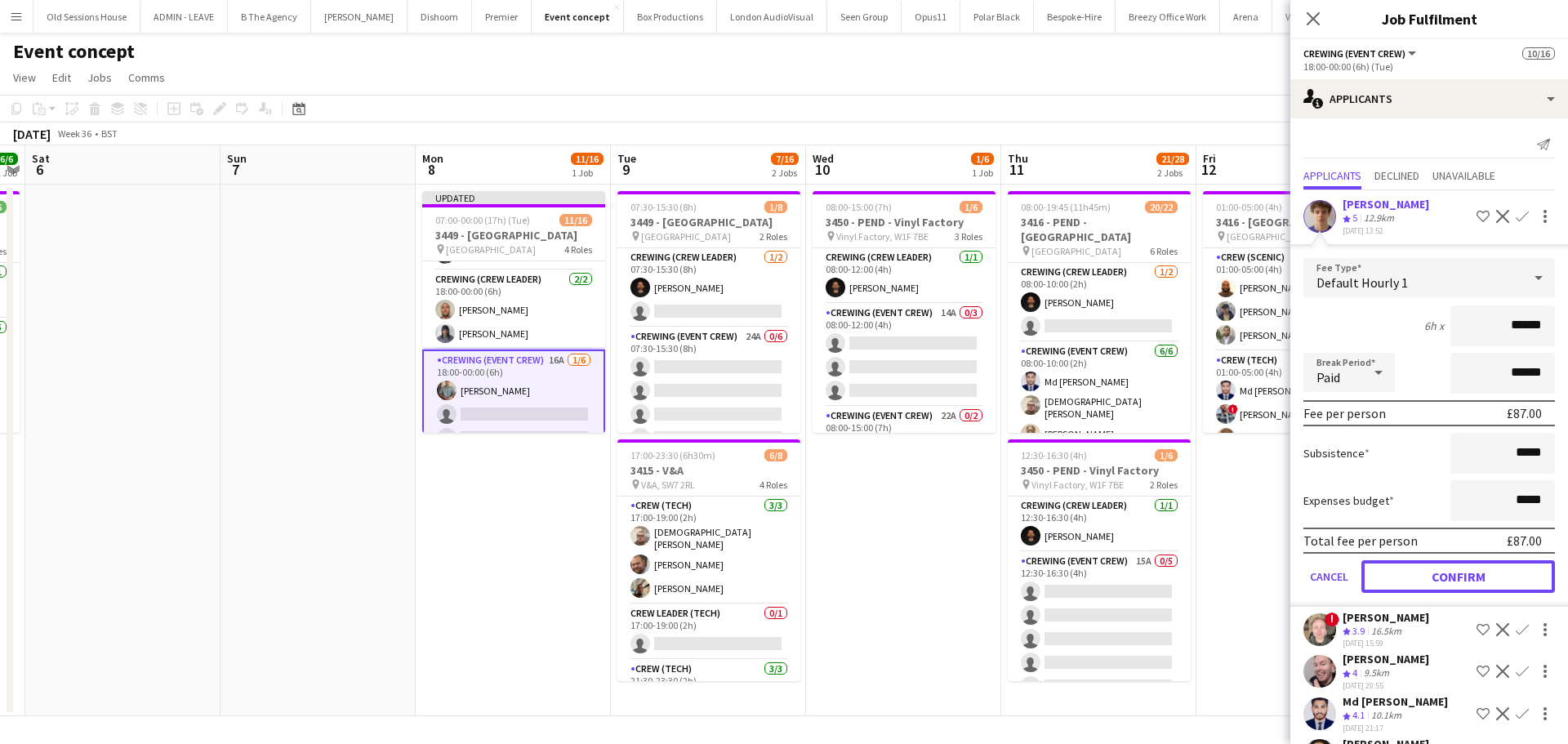
click at [1435, 578] on button "Confirm" at bounding box center [1457, 577] width 193 height 33
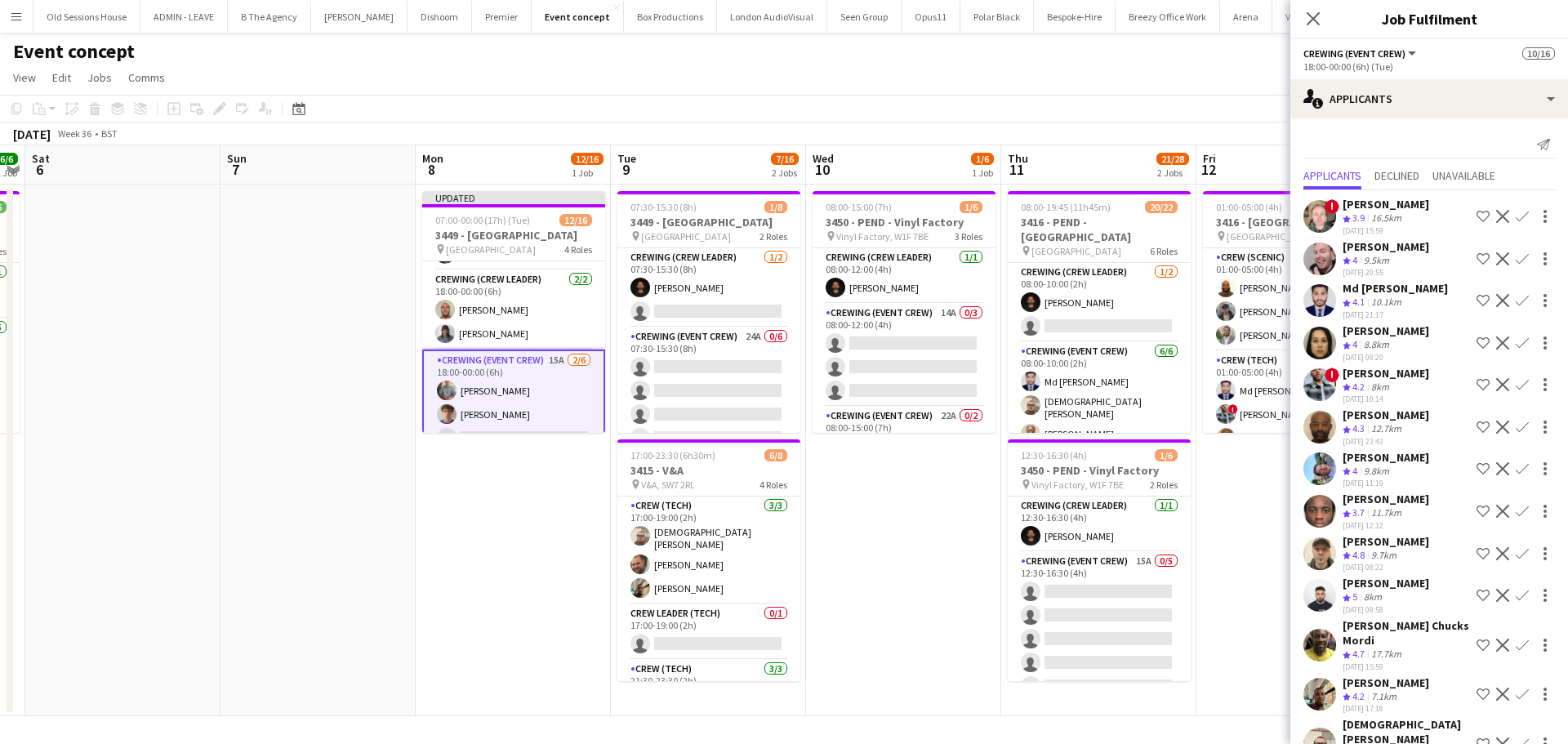
scroll to position [29, 0]
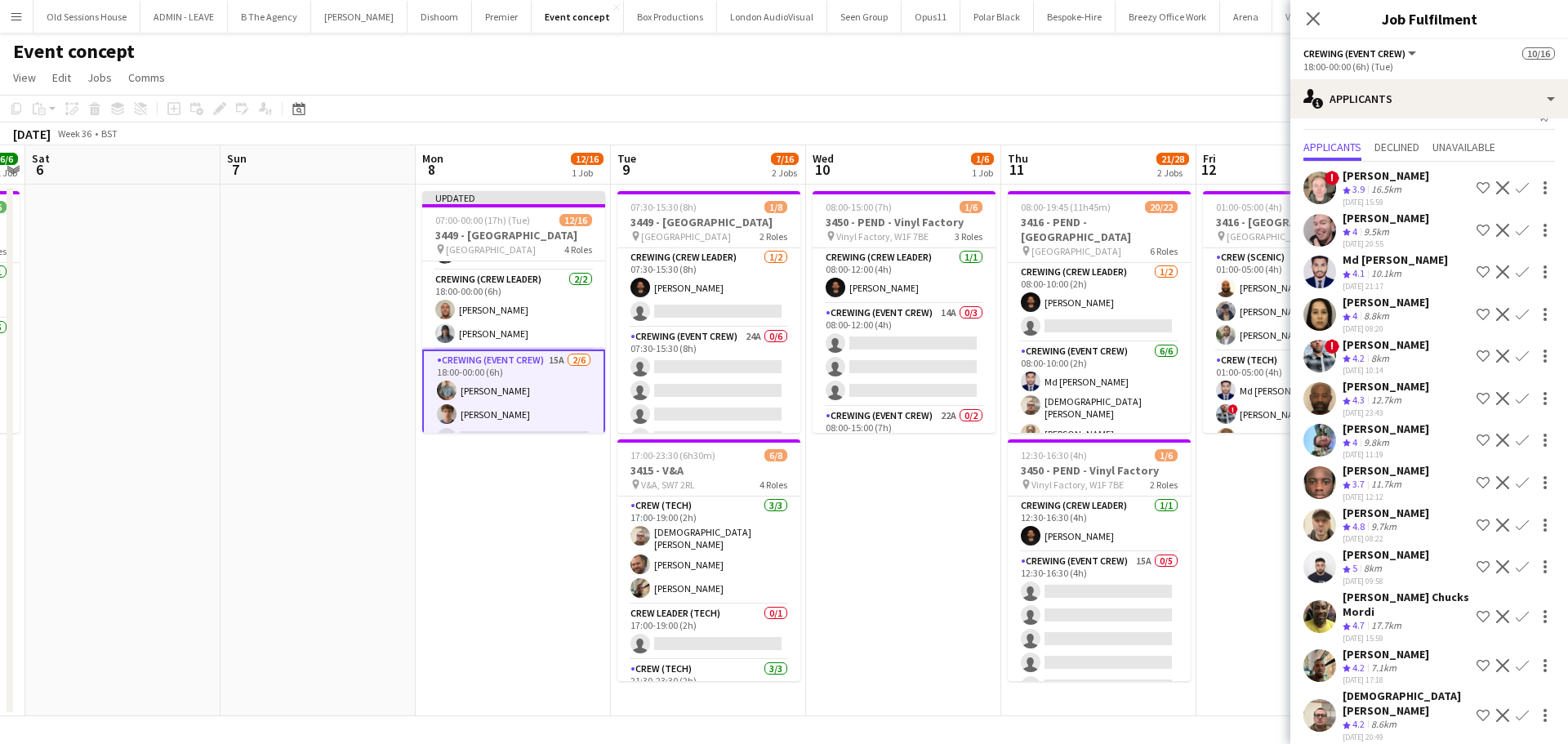
click at [1515, 440] on app-icon "Confirm" at bounding box center [1521, 439] width 13 height 13
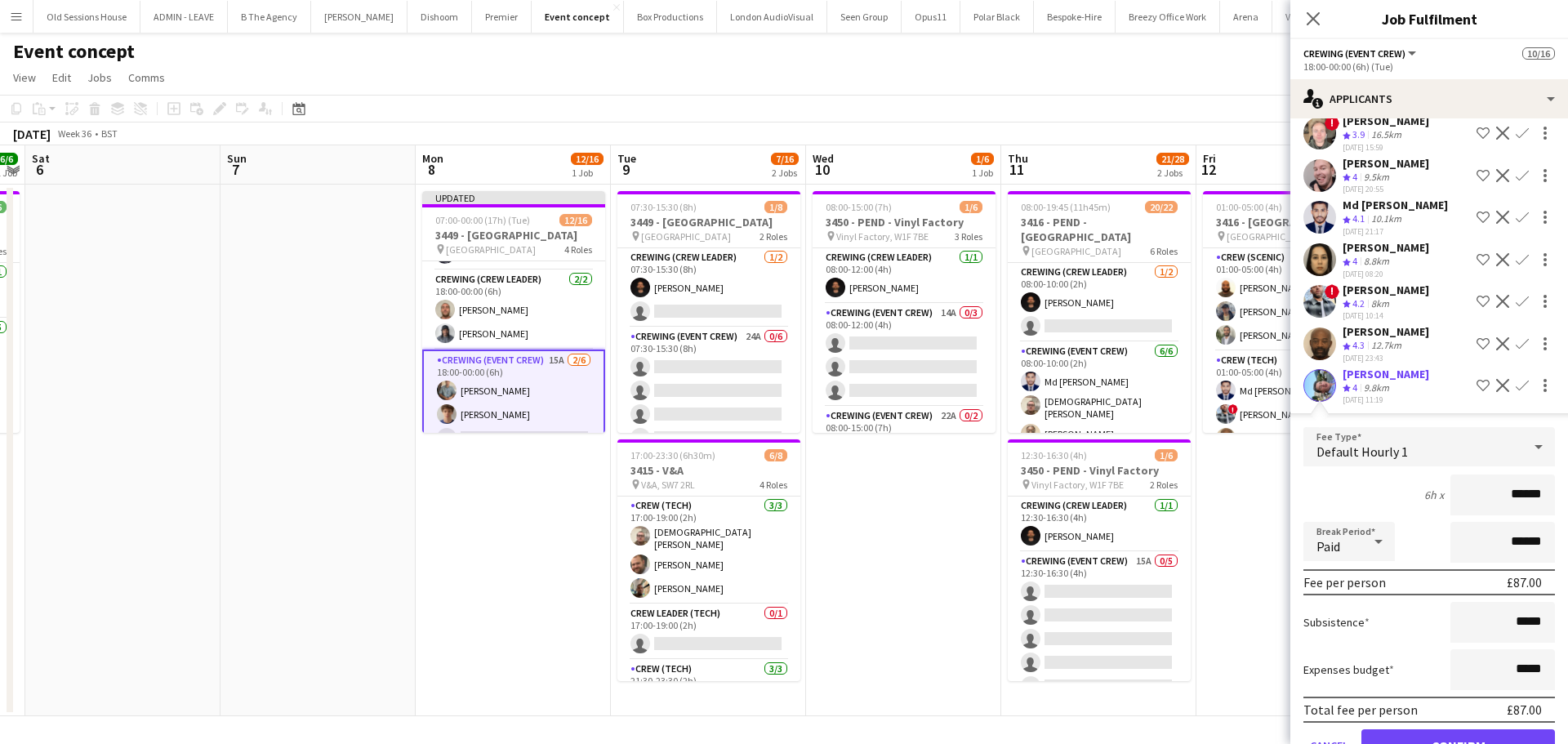
scroll to position [274, 0]
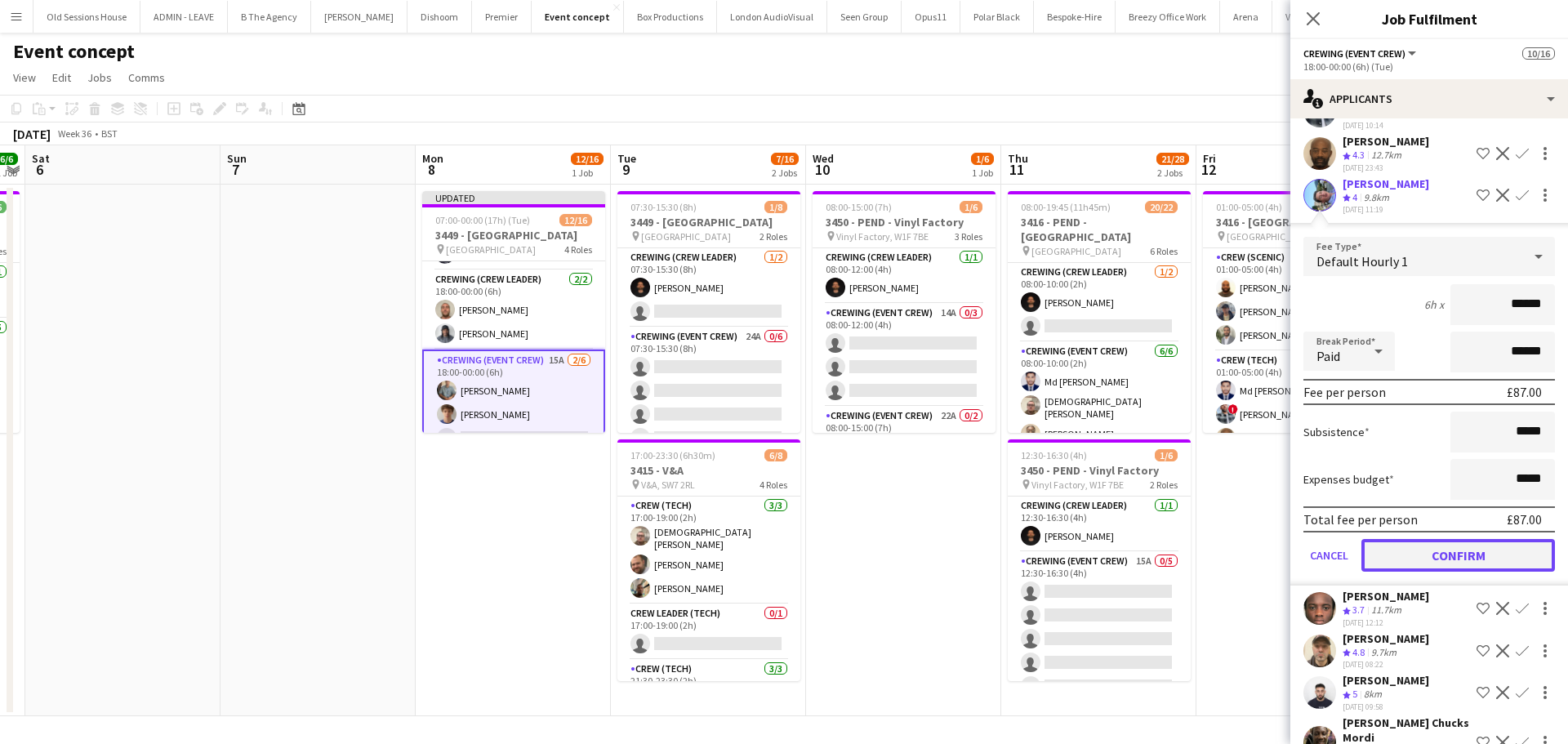
click at [1435, 553] on button "Confirm" at bounding box center [1457, 555] width 193 height 33
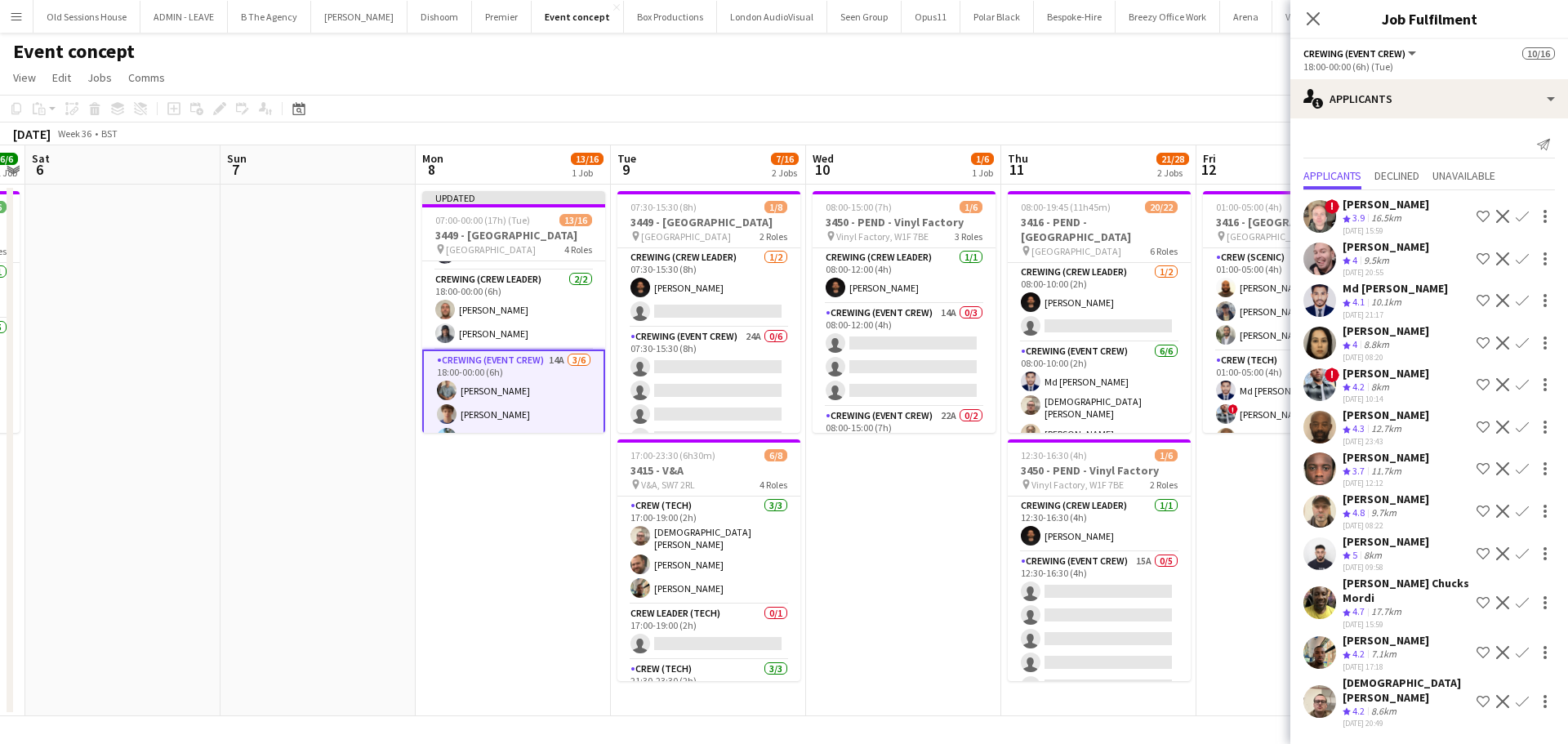
click at [1520, 646] on app-icon "Confirm" at bounding box center [1521, 652] width 13 height 13
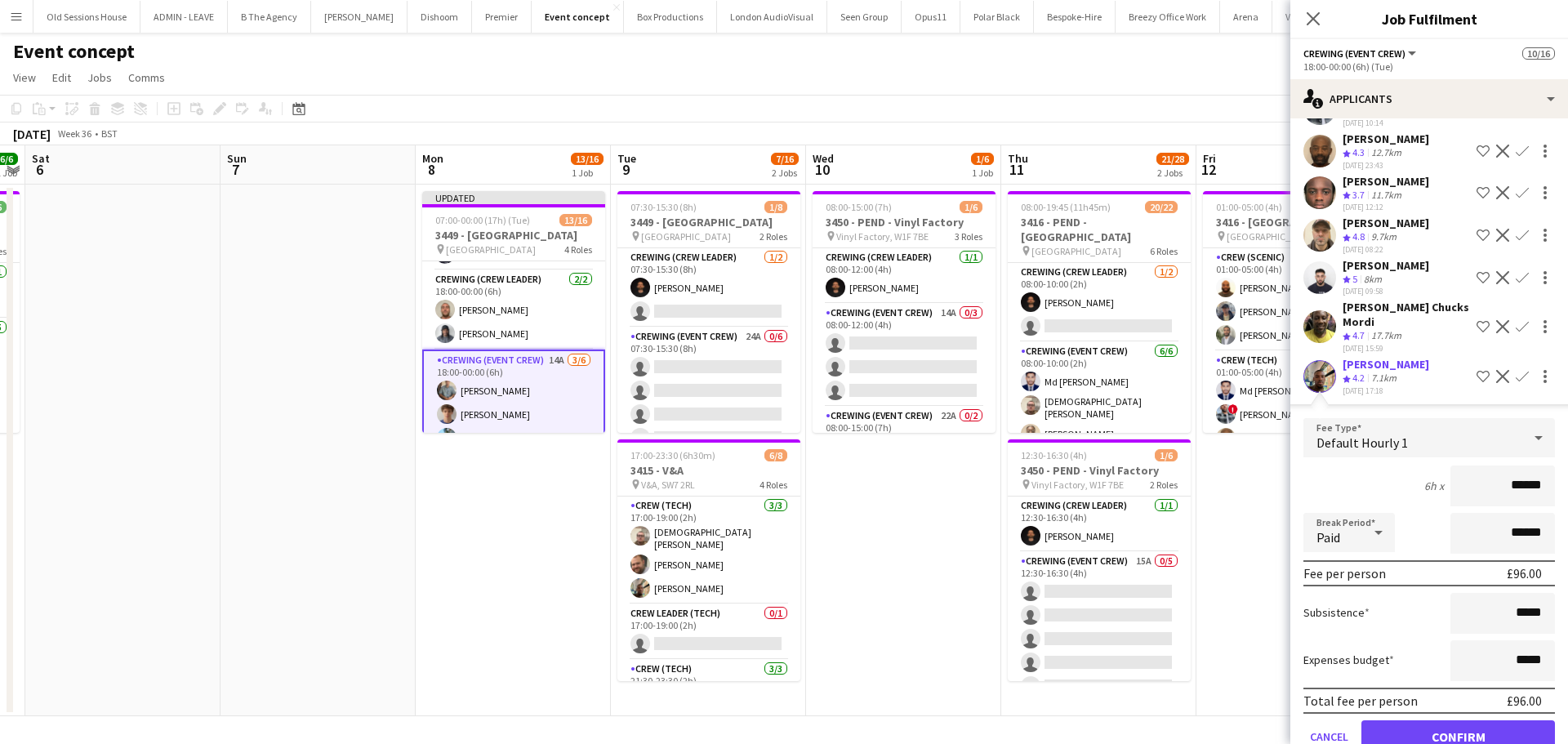
scroll to position [357, 0]
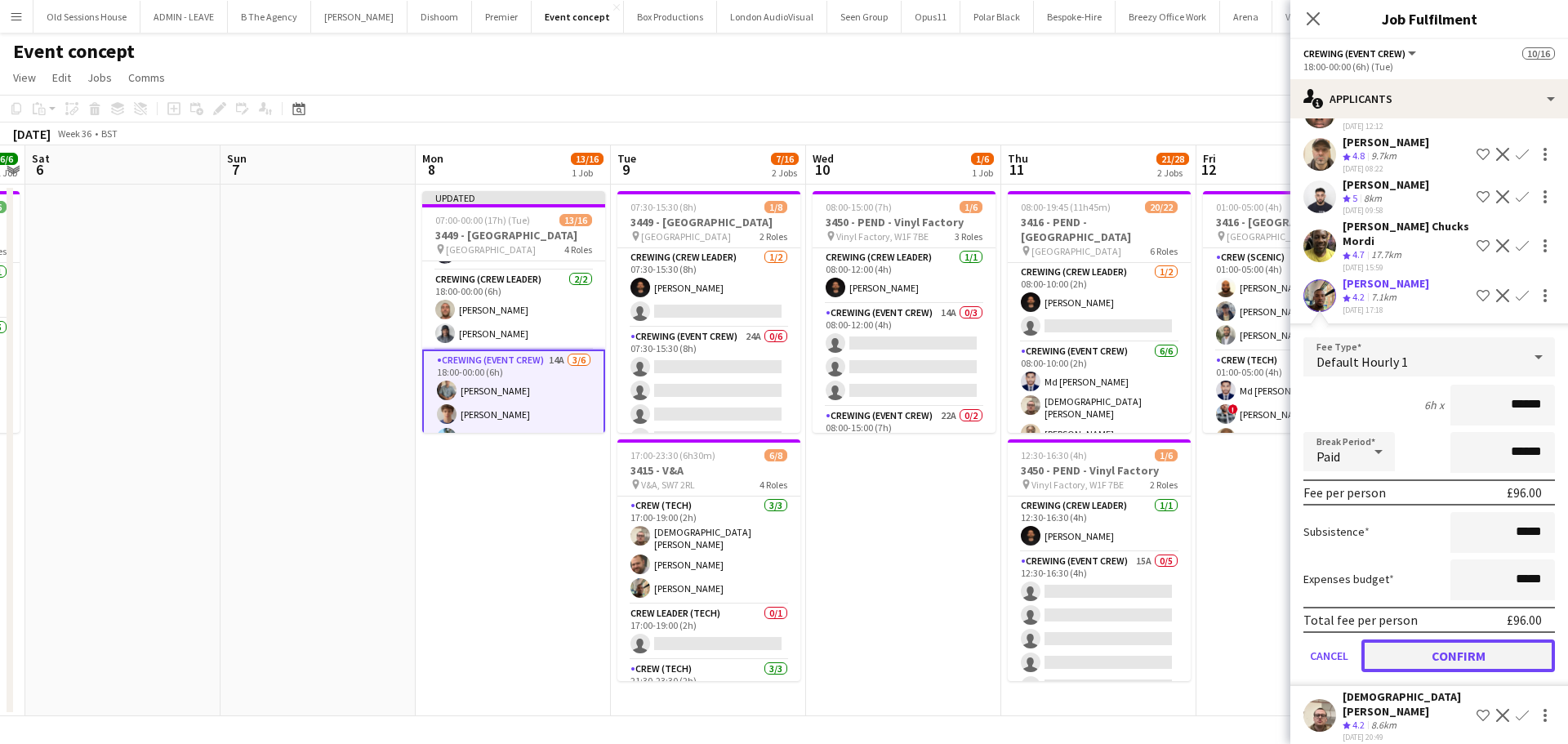
click at [1425, 647] on button "Confirm" at bounding box center [1457, 656] width 193 height 33
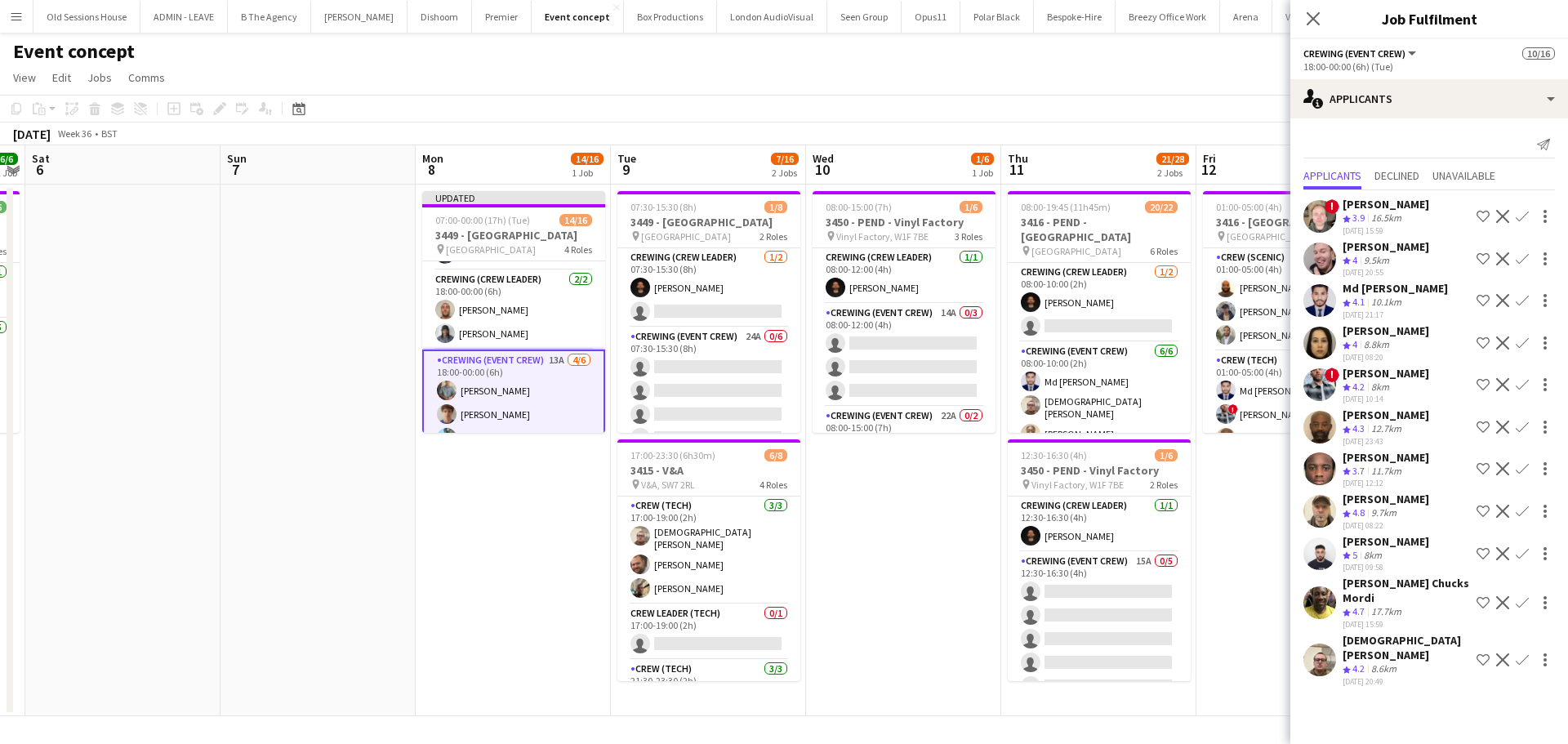
drag, startPoint x: 1516, startPoint y: 636, endPoint x: 1493, endPoint y: 631, distance: 23.5
click at [1517, 653] on app-icon "Confirm" at bounding box center [1521, 659] width 13 height 13
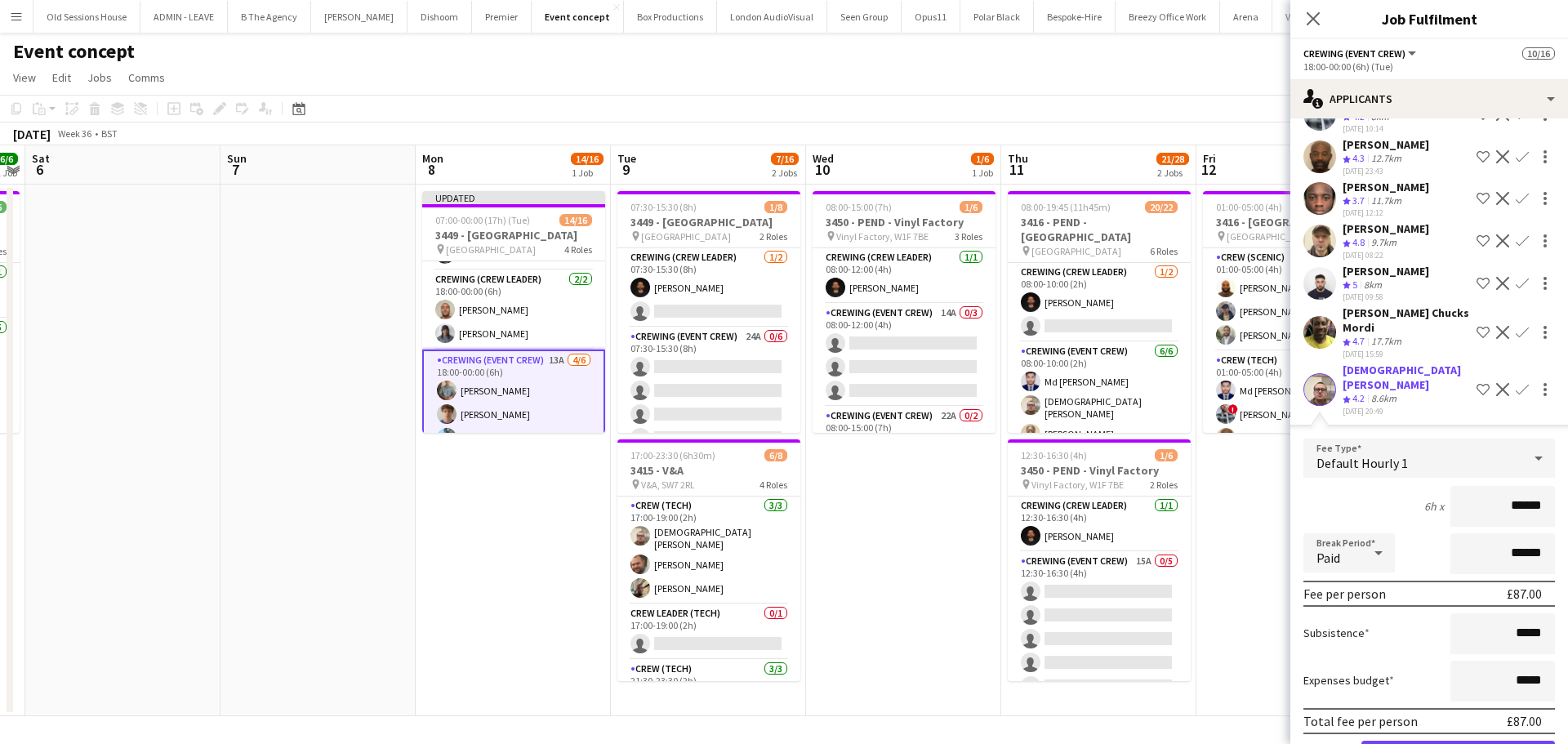
scroll to position [314, 0]
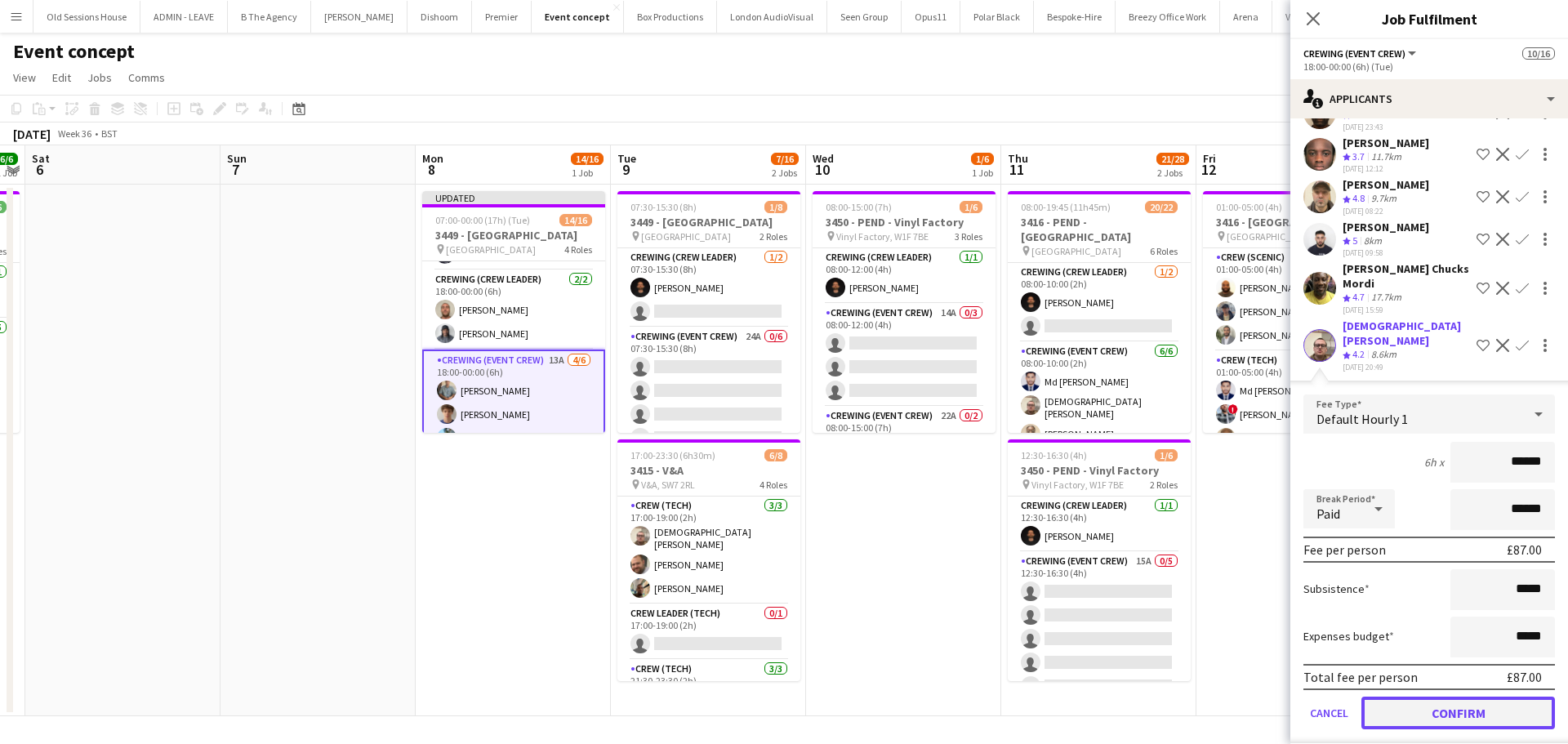
click at [1405, 701] on button "Confirm" at bounding box center [1457, 713] width 193 height 33
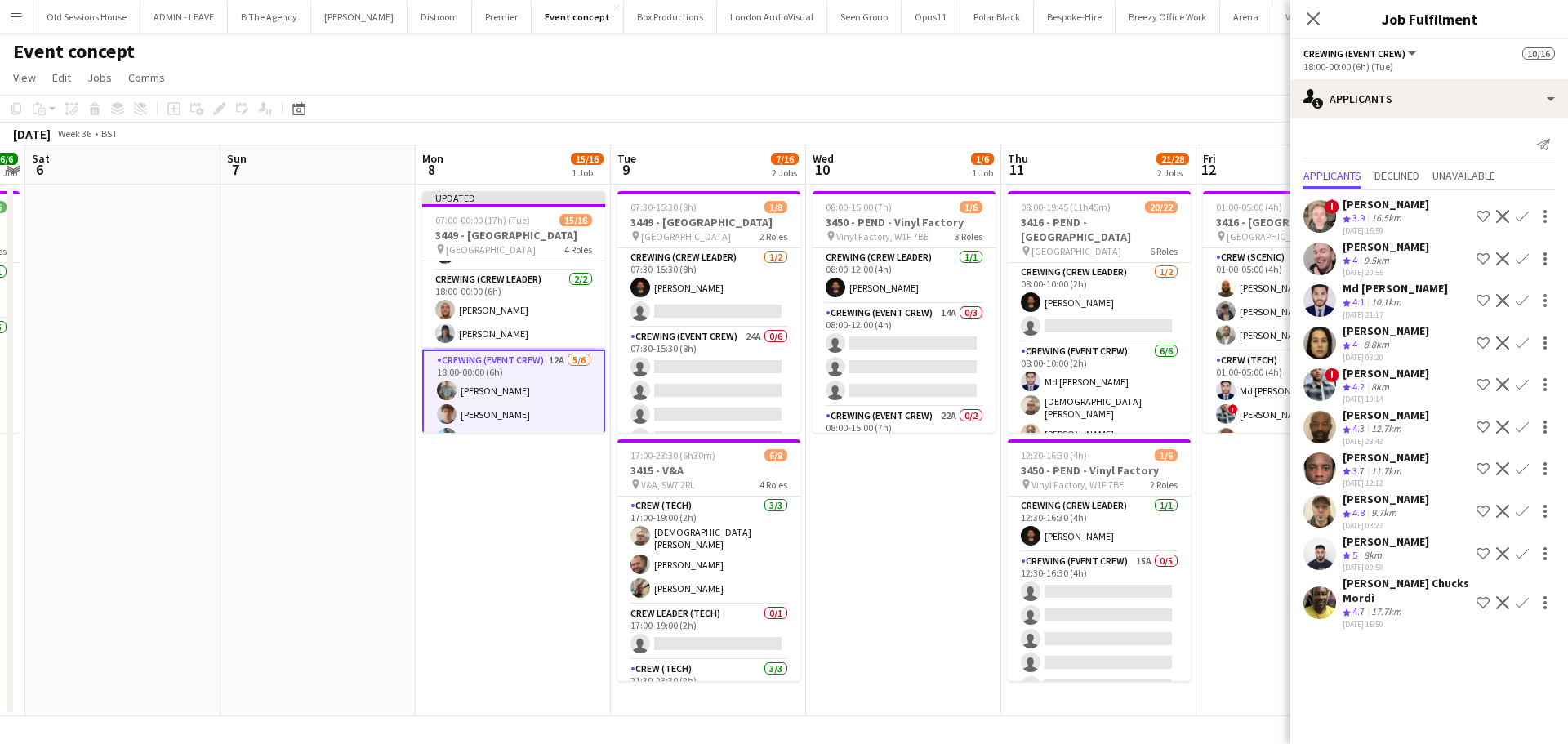
click at [1520, 468] on app-icon "Confirm" at bounding box center [1521, 468] width 13 height 13
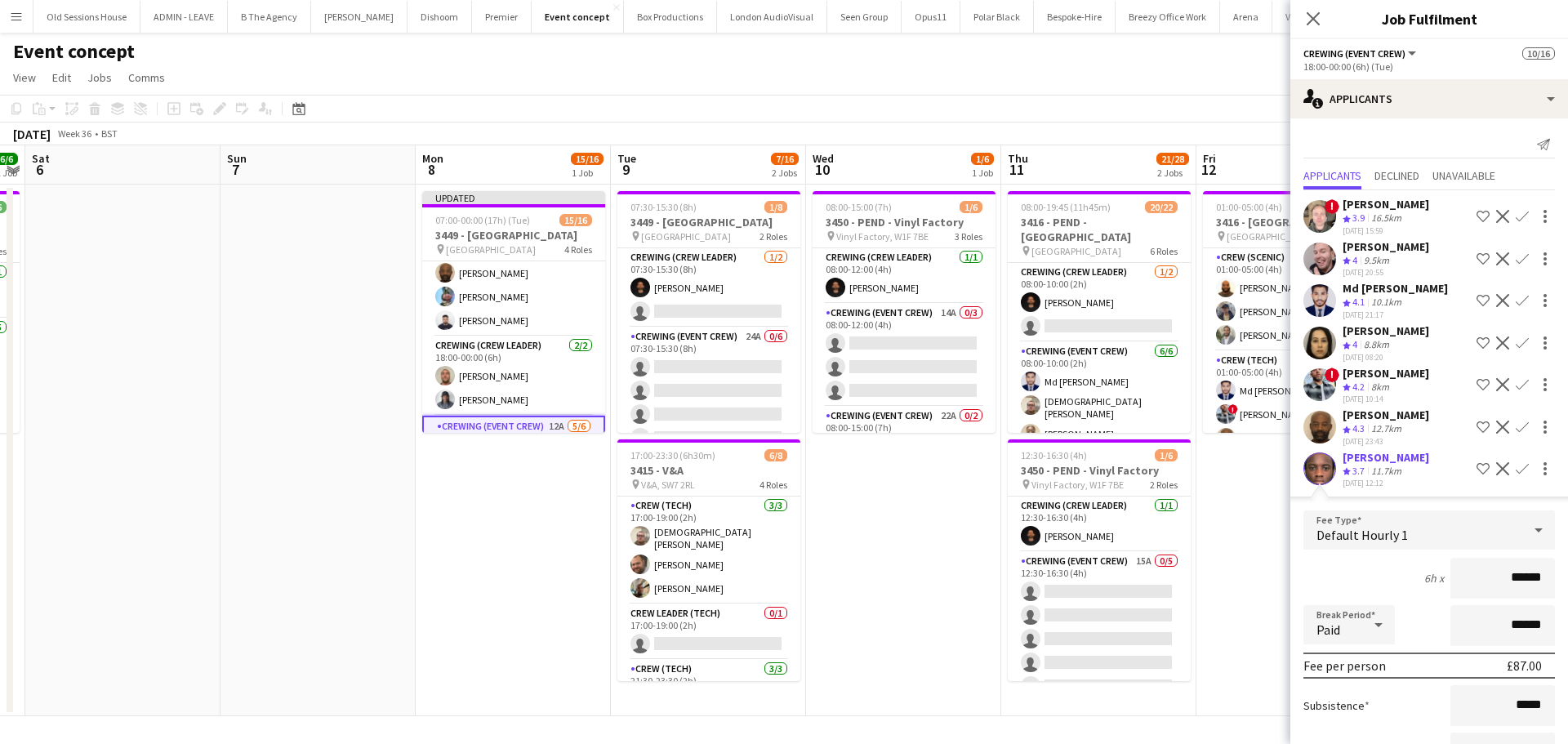
scroll to position [93, 0]
click at [1515, 429] on app-icon "Confirm" at bounding box center [1521, 426] width 13 height 13
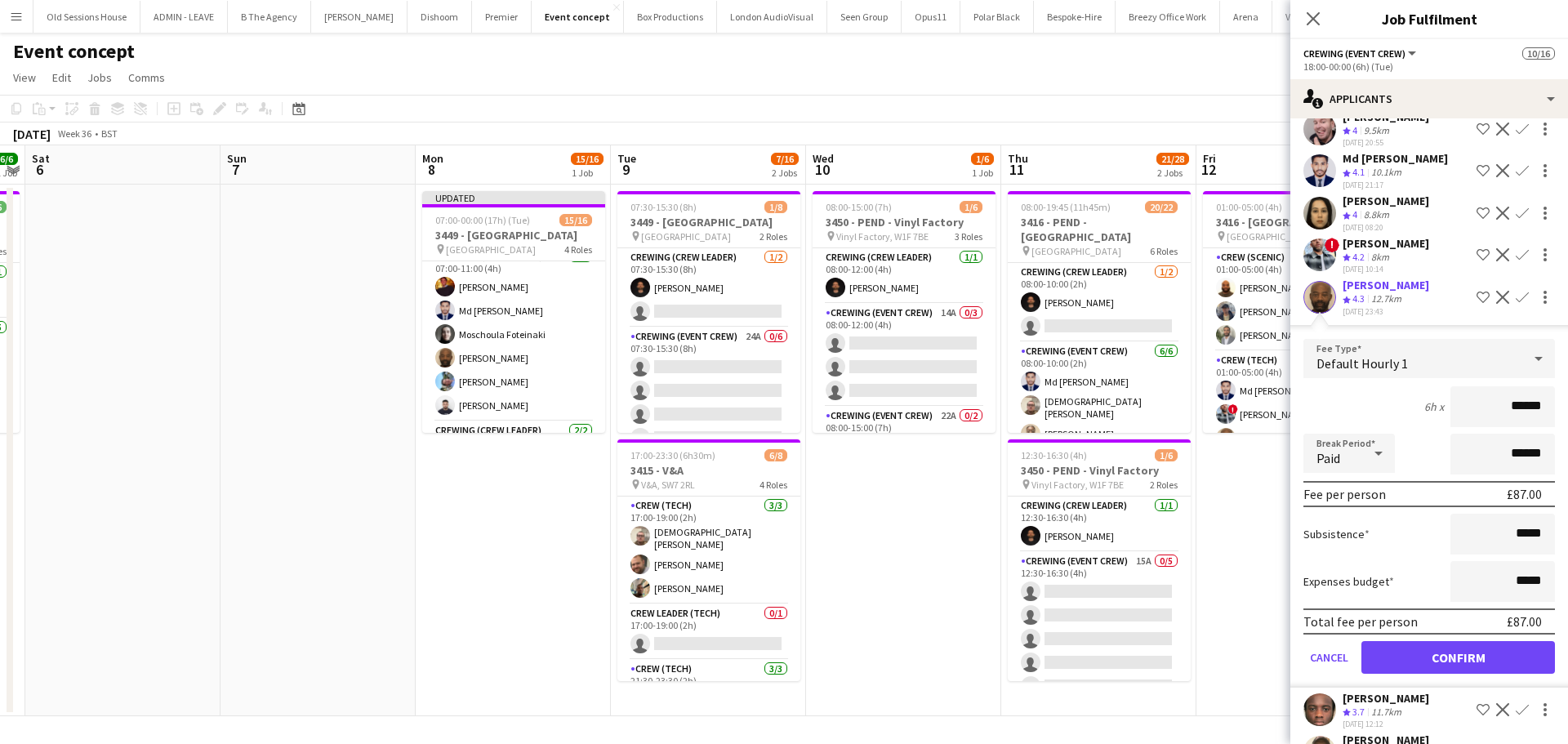
scroll to position [164, 0]
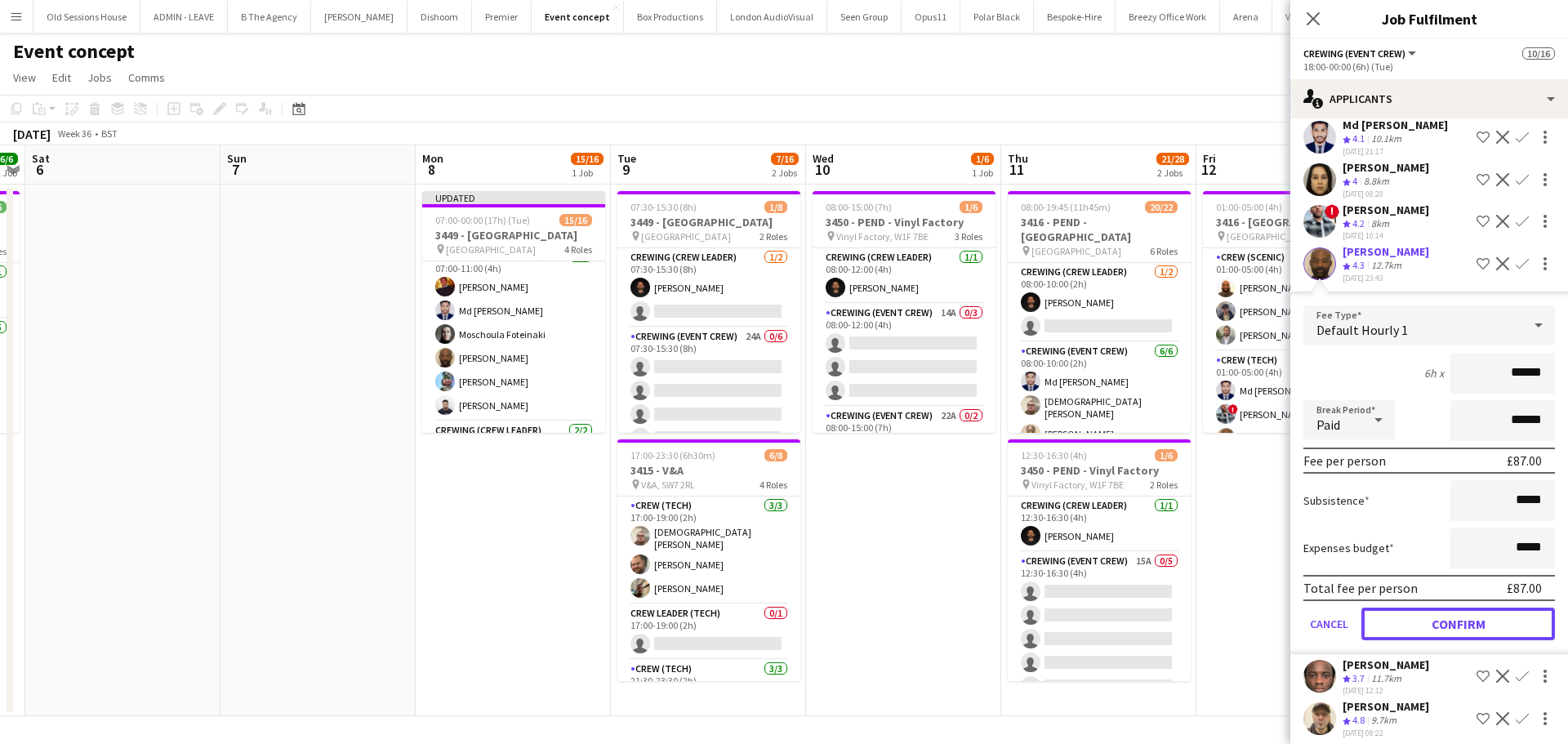
click at [1422, 618] on button "Confirm" at bounding box center [1457, 624] width 193 height 33
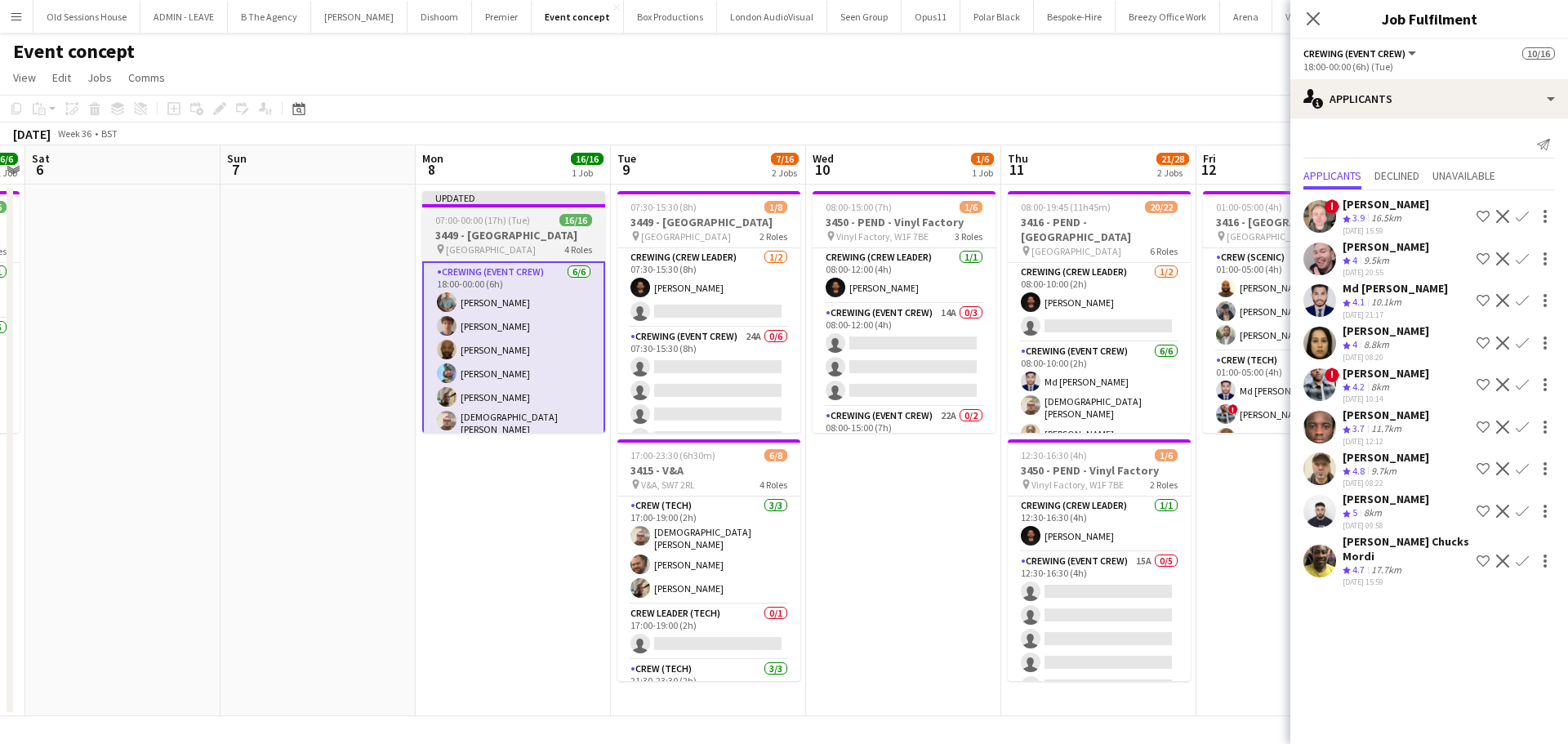
scroll to position [338, 0]
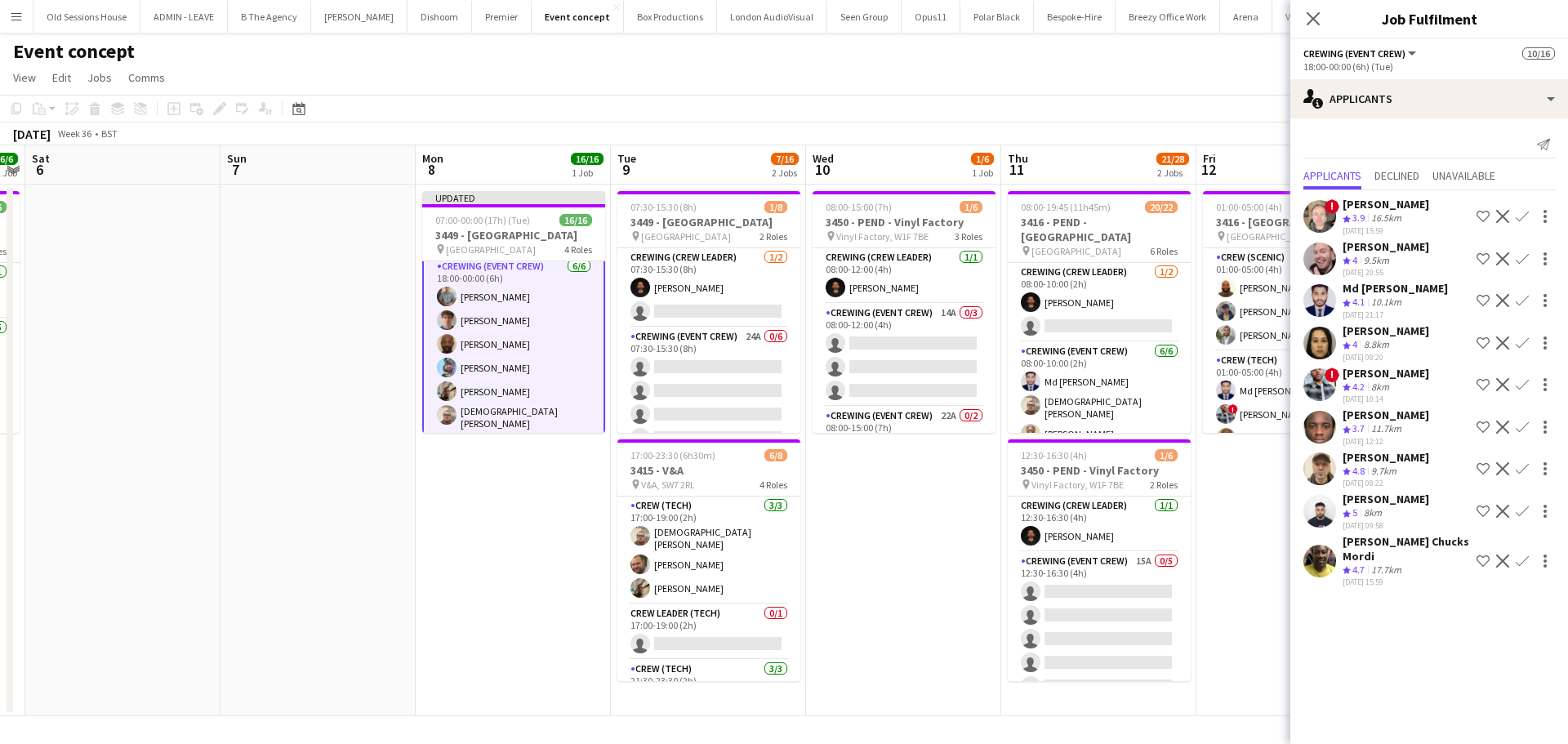
click at [528, 479] on app-date-cell "Updated 07:00-00:00 (17h) (Tue) 16/16 3449 - PEND - Design Museum pin Design Mu…" at bounding box center [513, 450] width 195 height 532
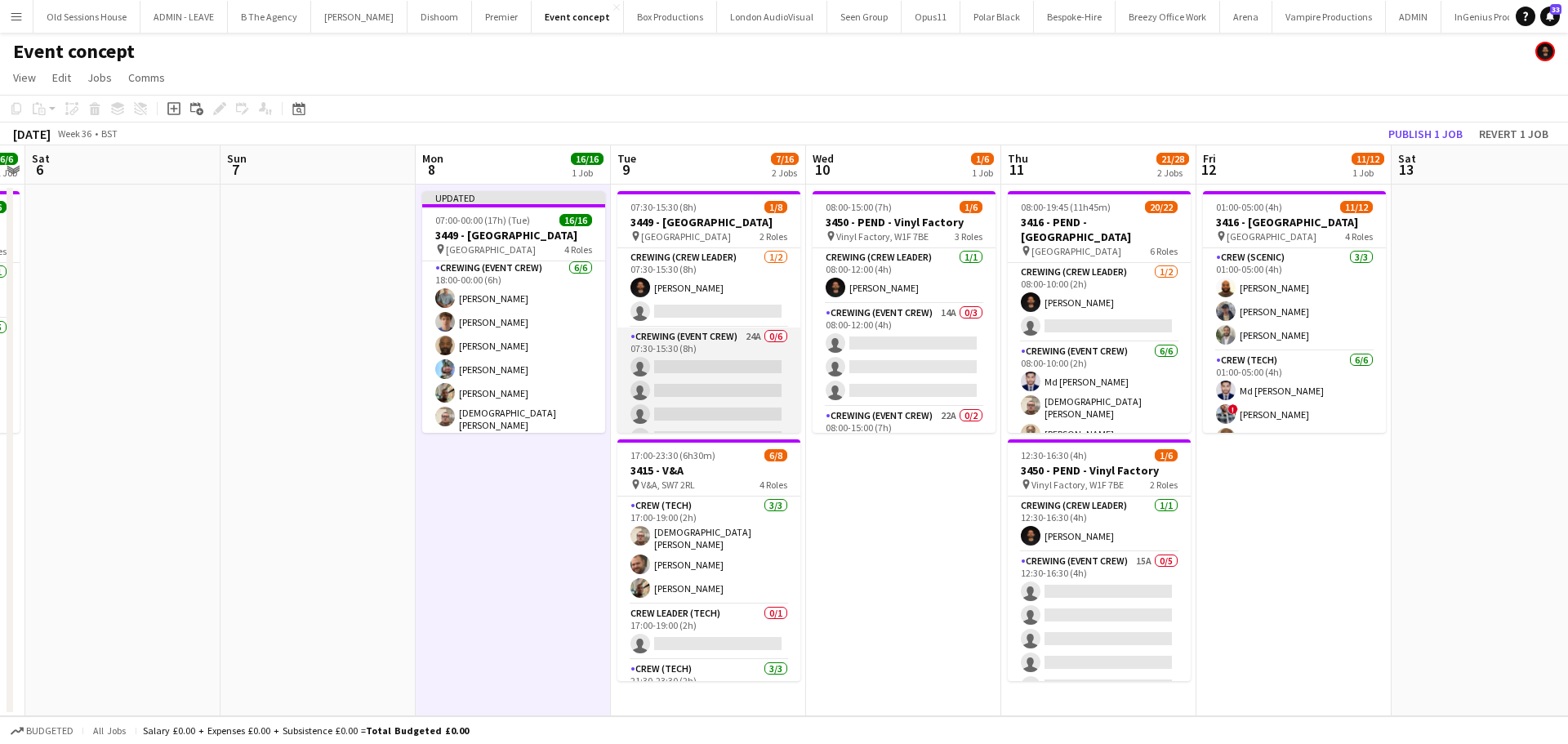
click at [704, 373] on app-card-role "Crewing (Event Crew) 24A 0/6 07:30-15:30 (8h) single-neutral-actions single-neu…" at bounding box center [709, 414] width 183 height 174
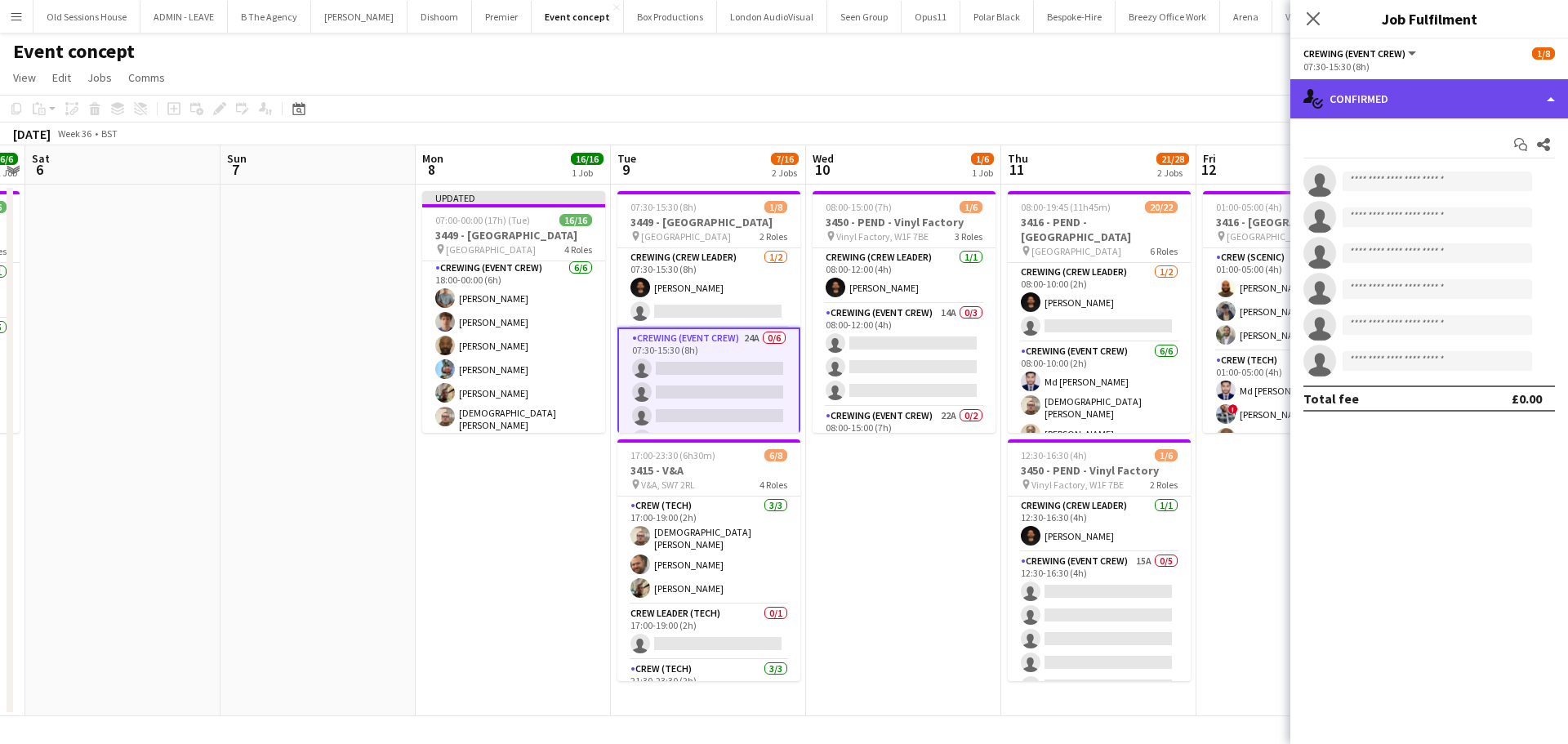
click at [1433, 108] on div "single-neutral-actions-check-2 Confirmed" at bounding box center [1429, 98] width 277 height 39
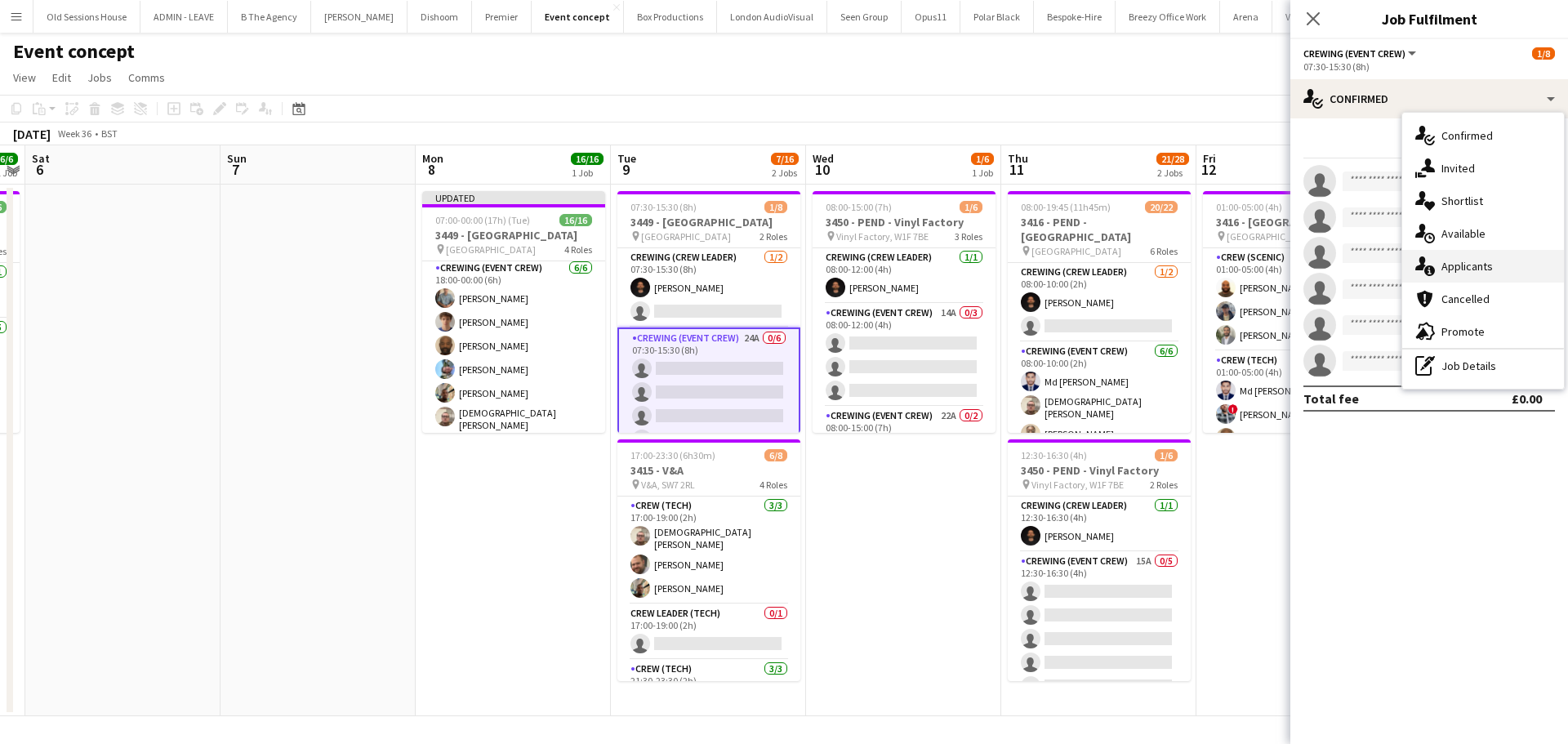
click at [1458, 271] on div "single-neutral-actions-information Applicants" at bounding box center [1482, 266] width 162 height 33
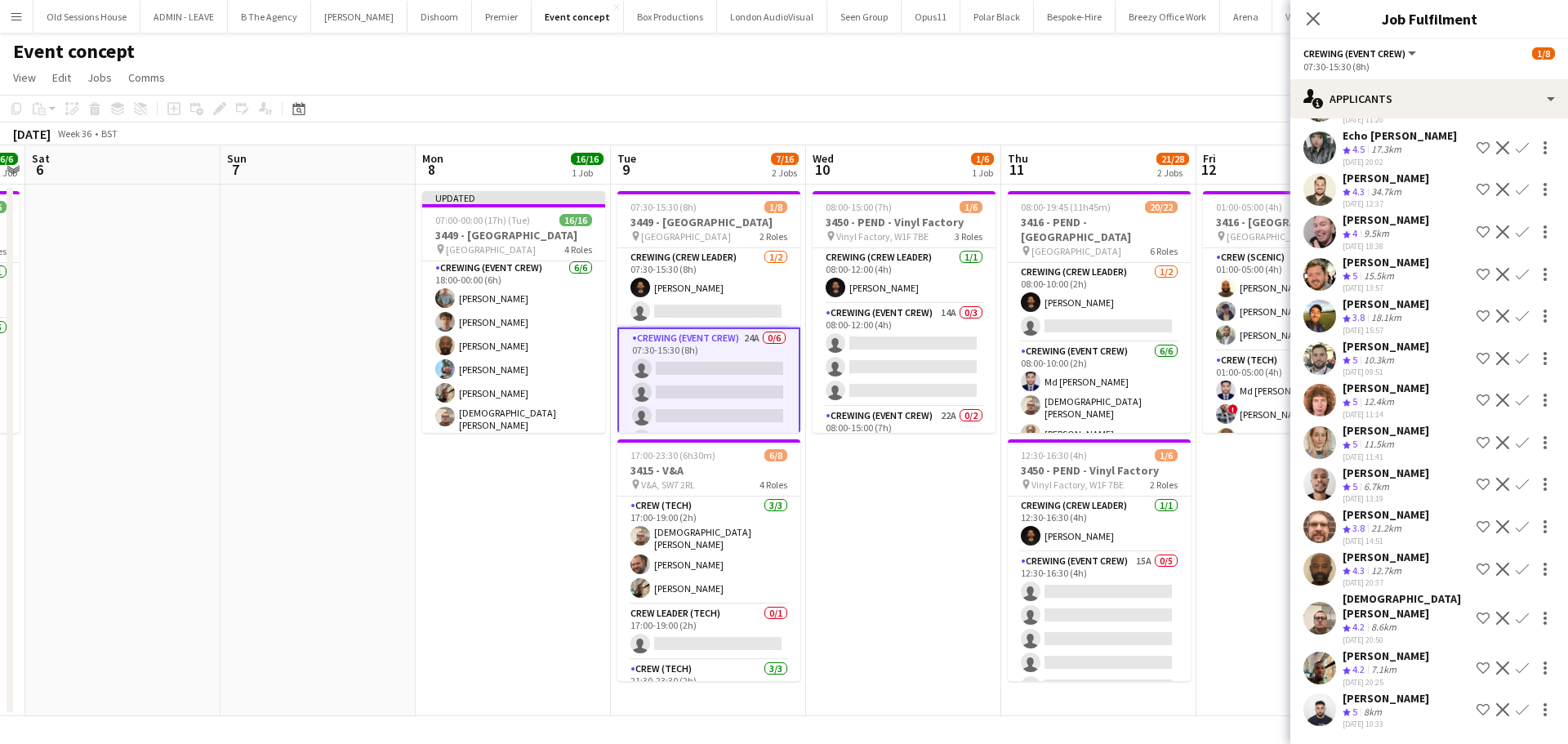
scroll to position [491, 0]
click at [729, 290] on app-card-role "Crewing (Crew Leader) 1/2 07:30-15:30 (8h) Christopher Ames single-neutral-acti…" at bounding box center [709, 288] width 183 height 79
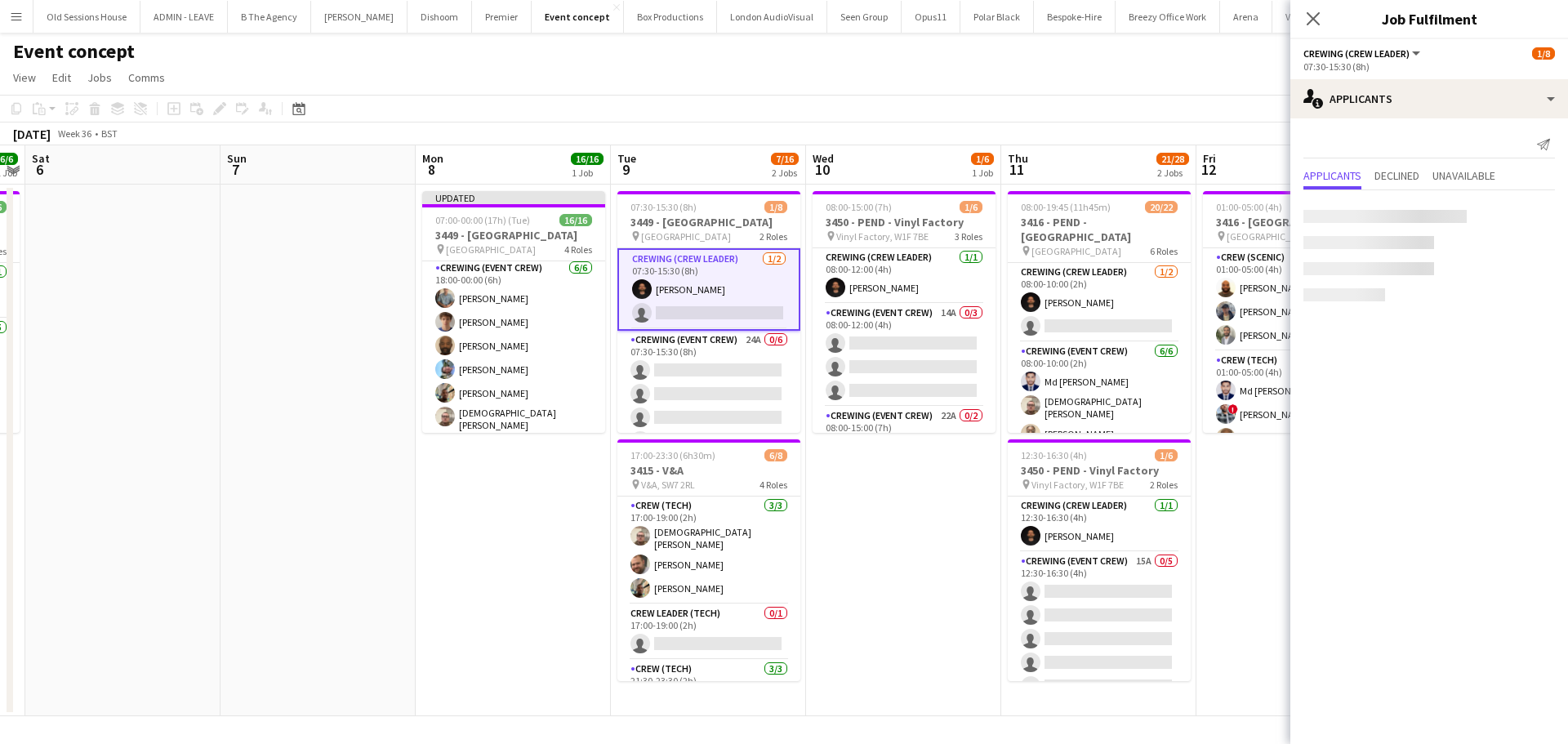
scroll to position [0, 0]
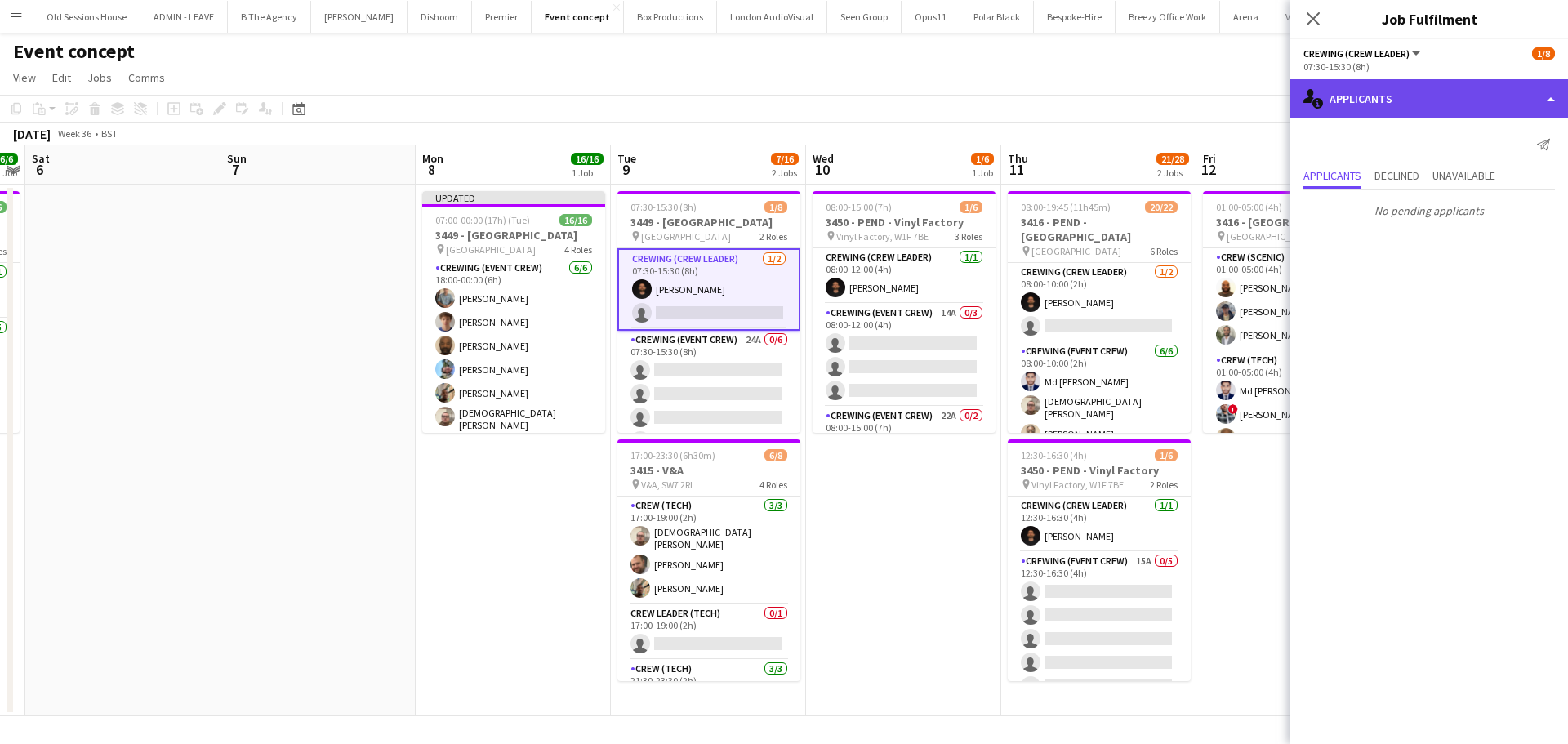
click at [1412, 110] on div "single-neutral-actions-information Applicants" at bounding box center [1429, 98] width 277 height 39
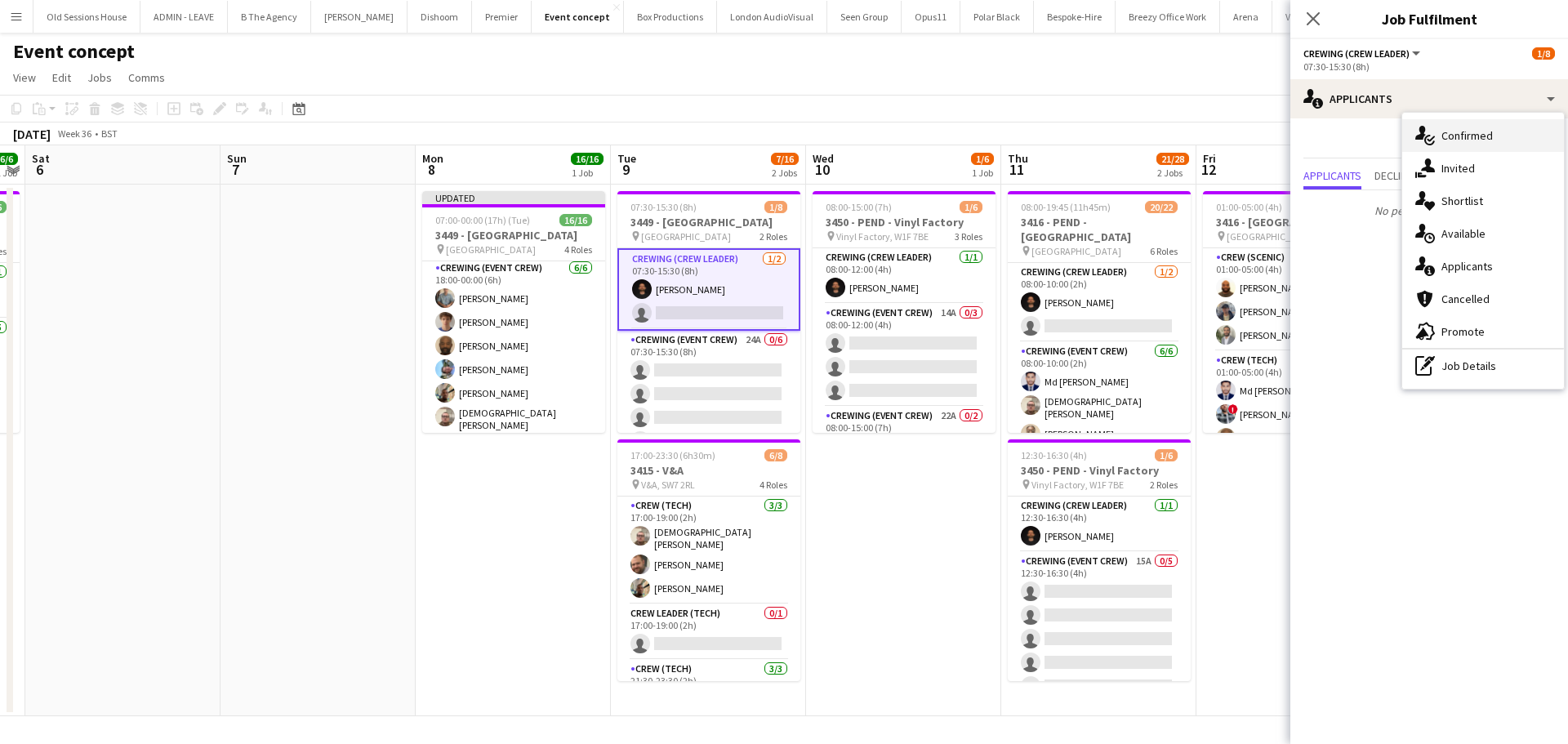
click at [1460, 143] on div "single-neutral-actions-check-2 Confirmed" at bounding box center [1482, 136] width 162 height 33
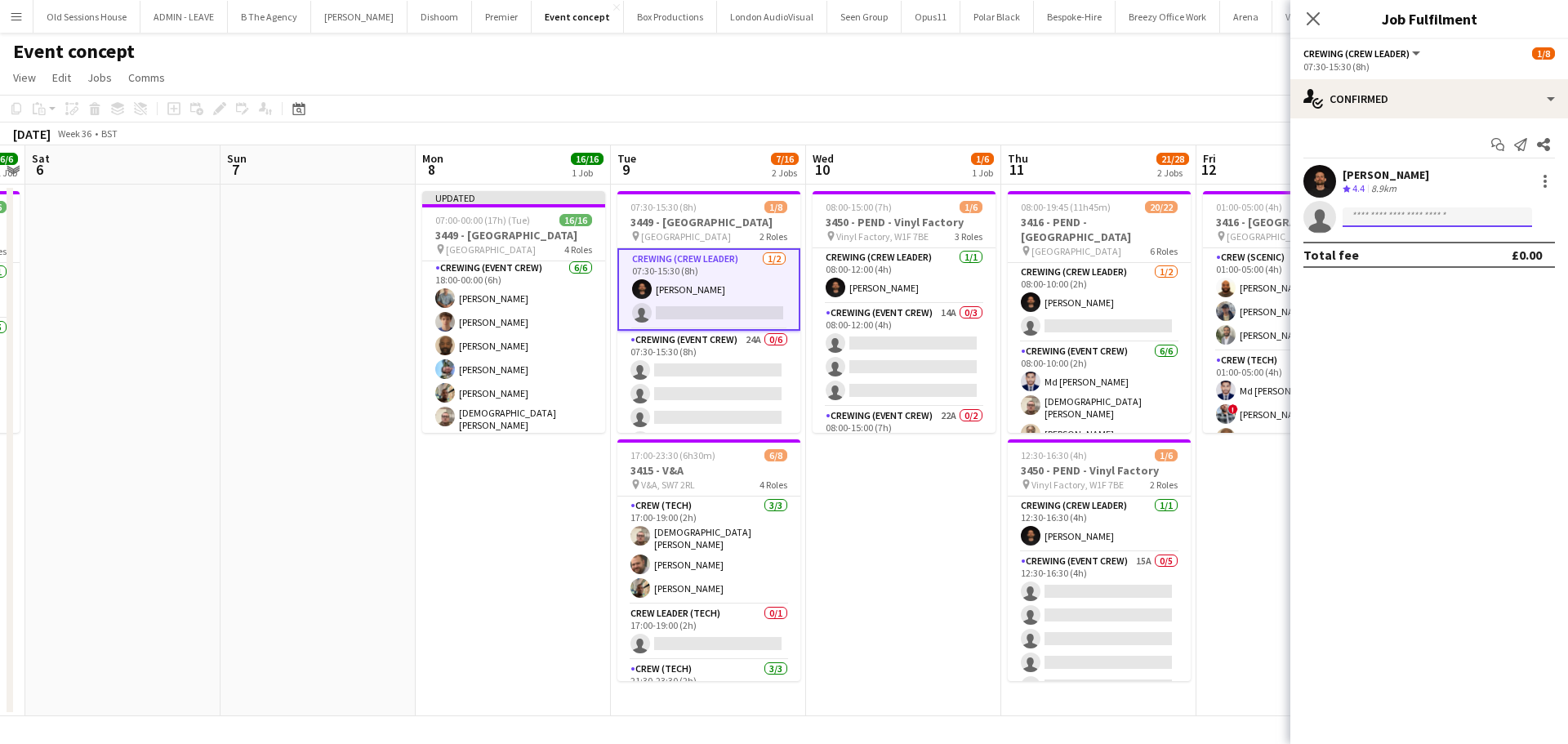
click at [1381, 211] on input at bounding box center [1437, 217] width 190 height 20
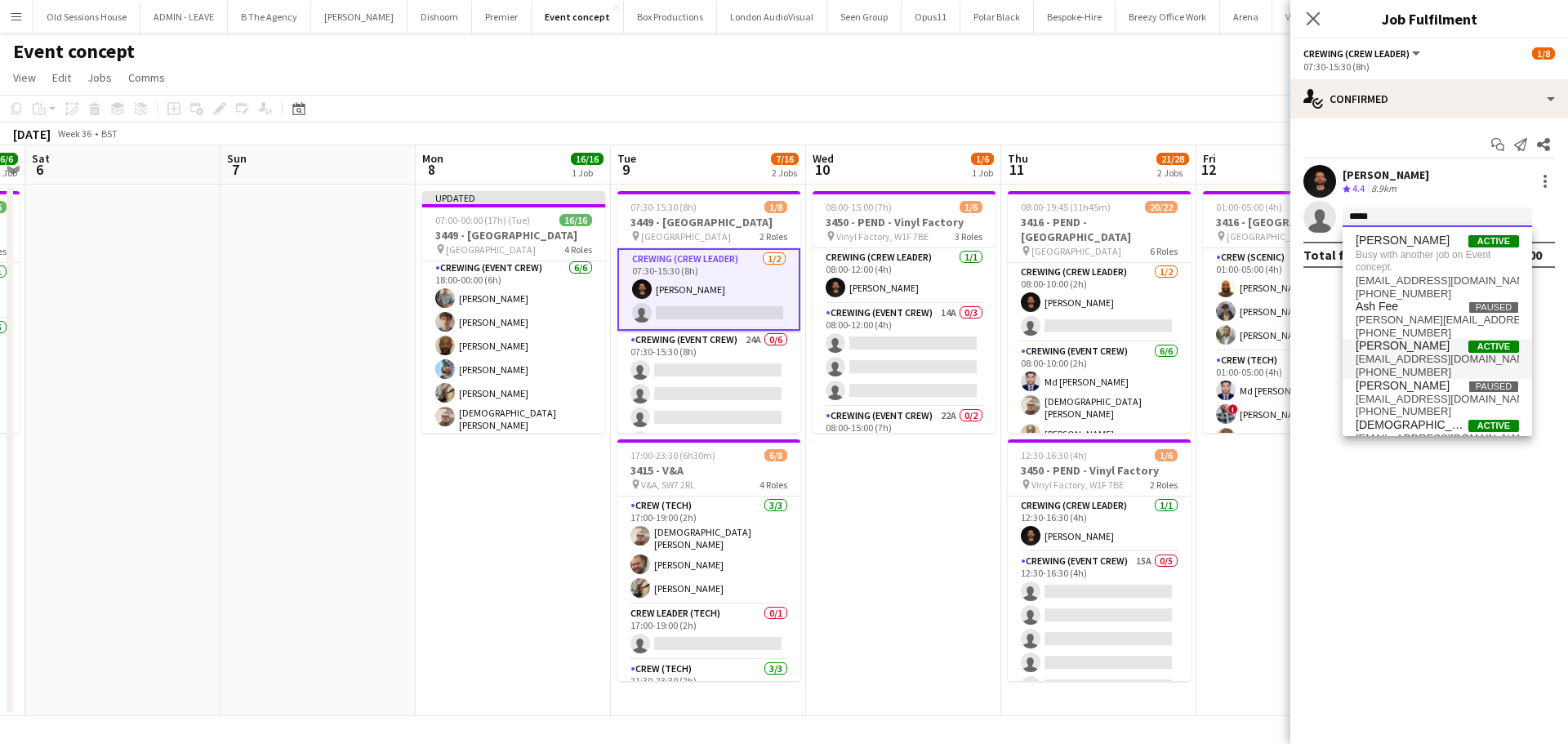
type input "*****"
click at [1423, 353] on span "chrislane.93@hotmail.com" at bounding box center [1437, 359] width 164 height 13
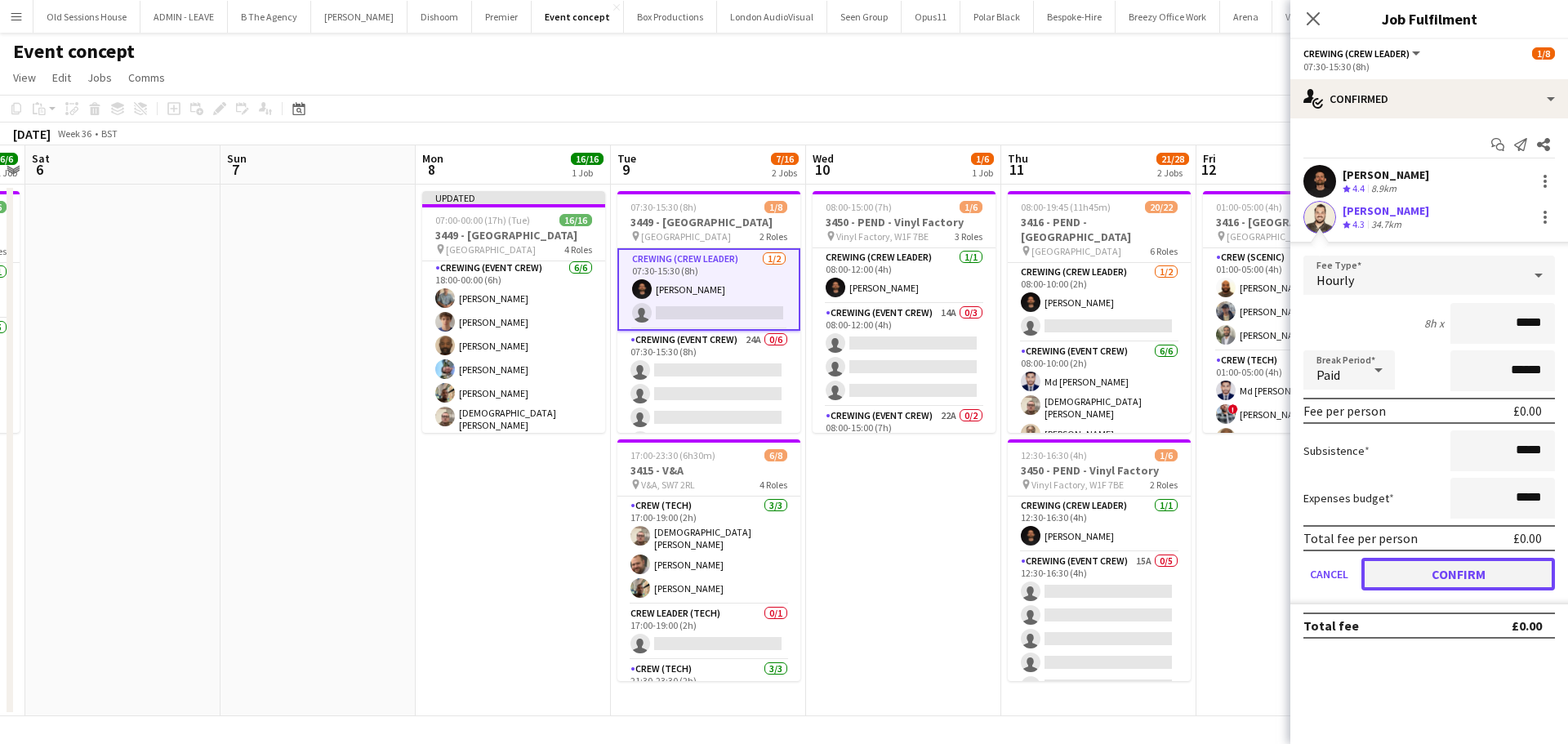
click at [1436, 573] on button "Confirm" at bounding box center [1457, 574] width 193 height 33
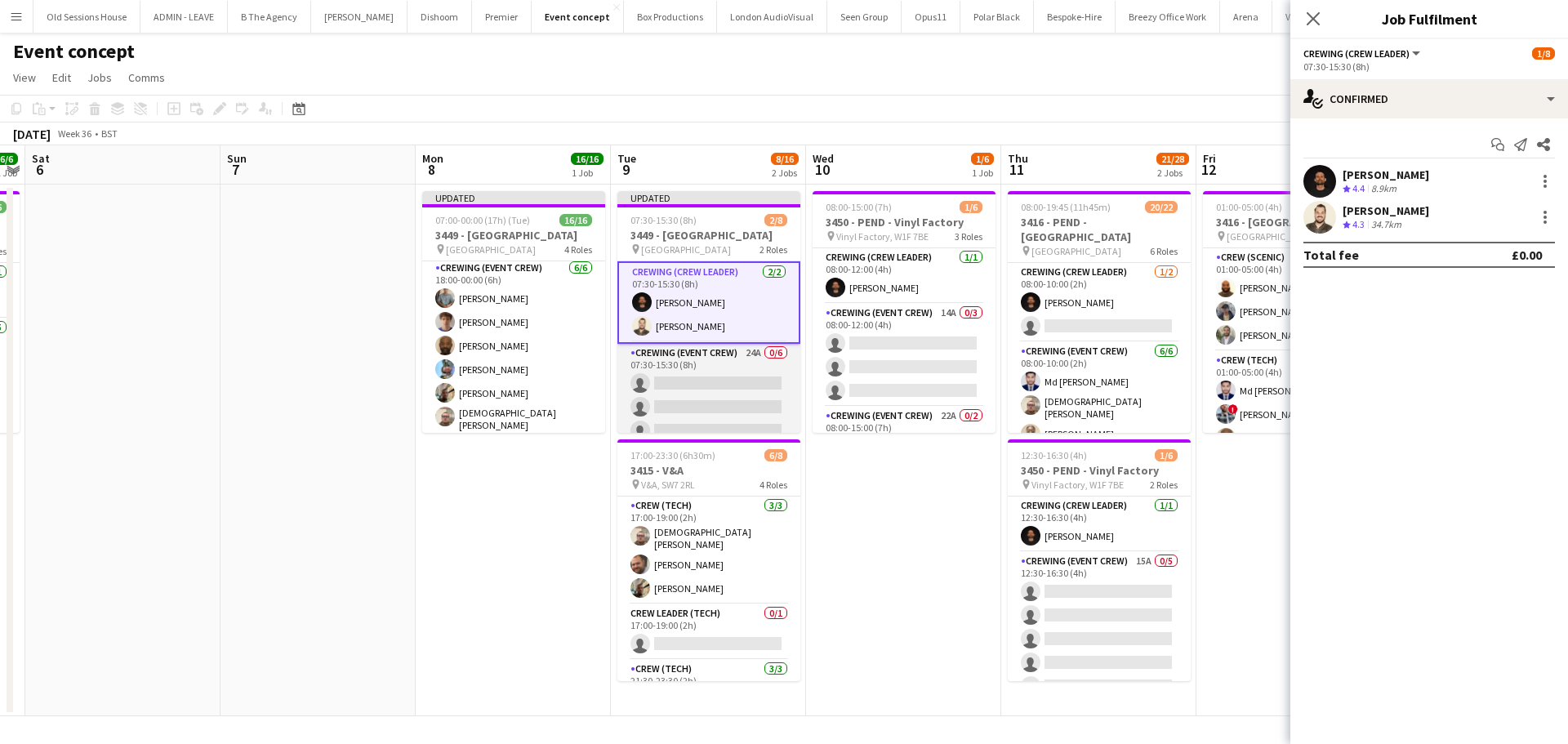
click at [736, 377] on app-card-role "Crewing (Event Crew) 24A 0/6 07:30-15:30 (8h) single-neutral-actions single-neu…" at bounding box center [709, 430] width 183 height 174
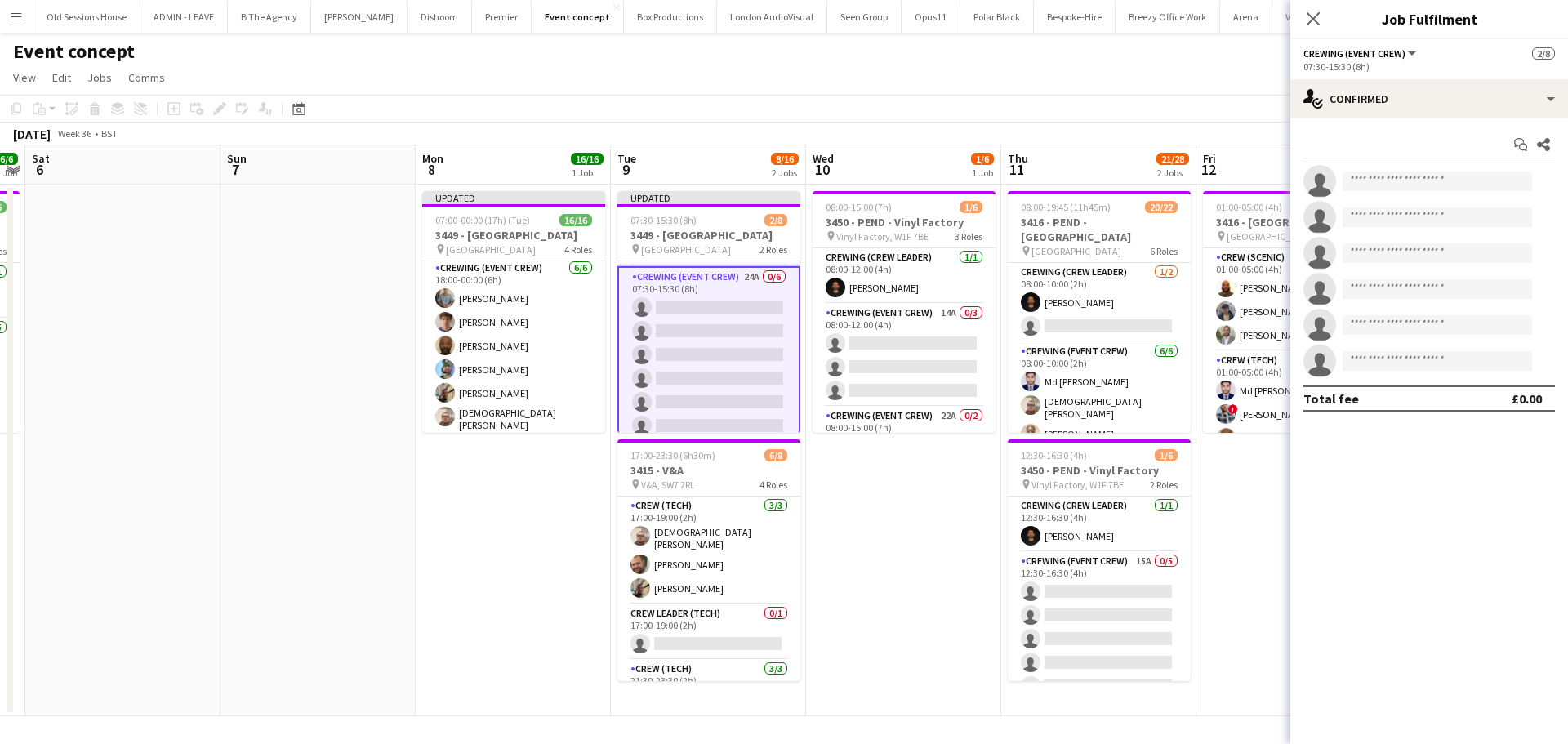
scroll to position [85, 0]
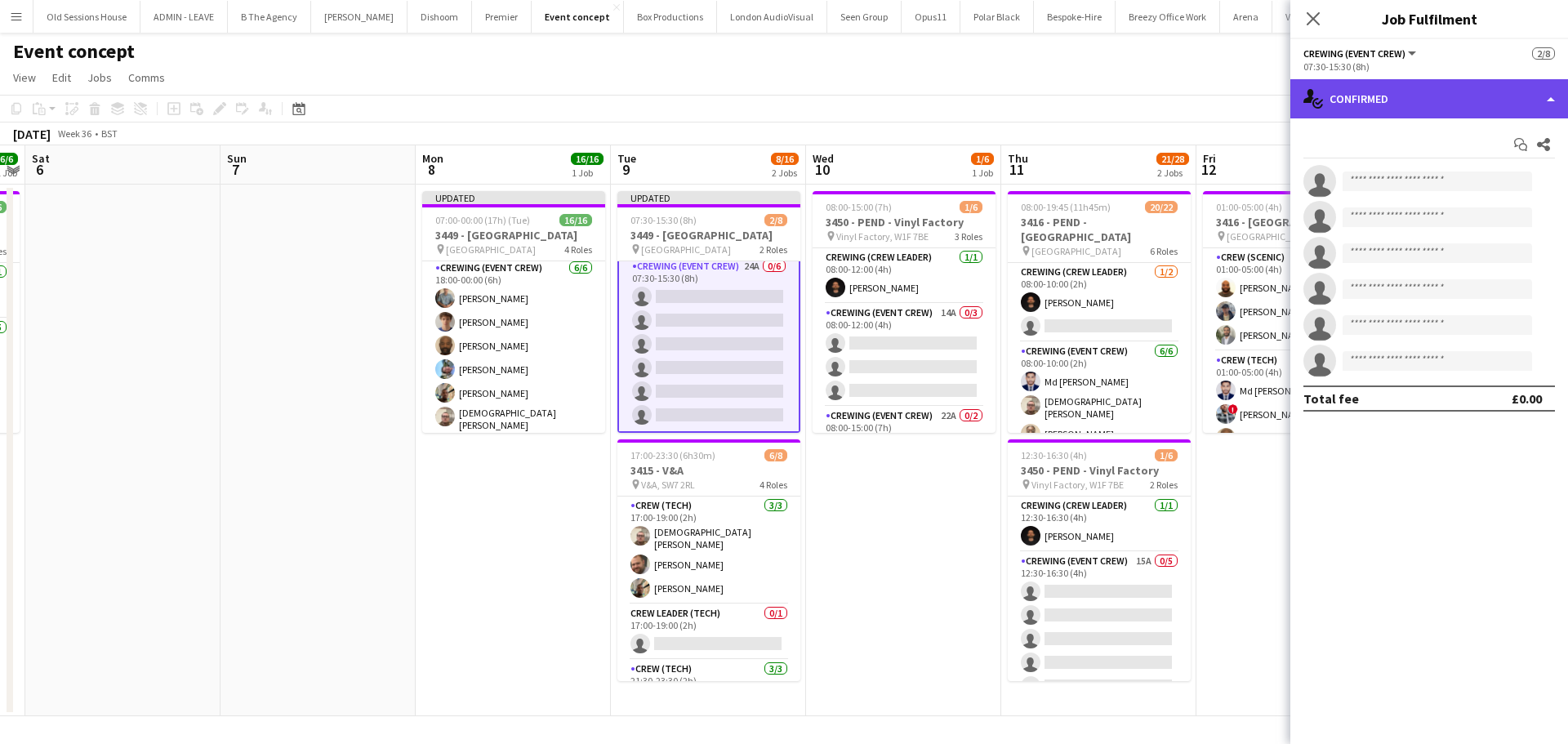
click at [1404, 100] on div "single-neutral-actions-check-2 Confirmed" at bounding box center [1429, 98] width 277 height 39
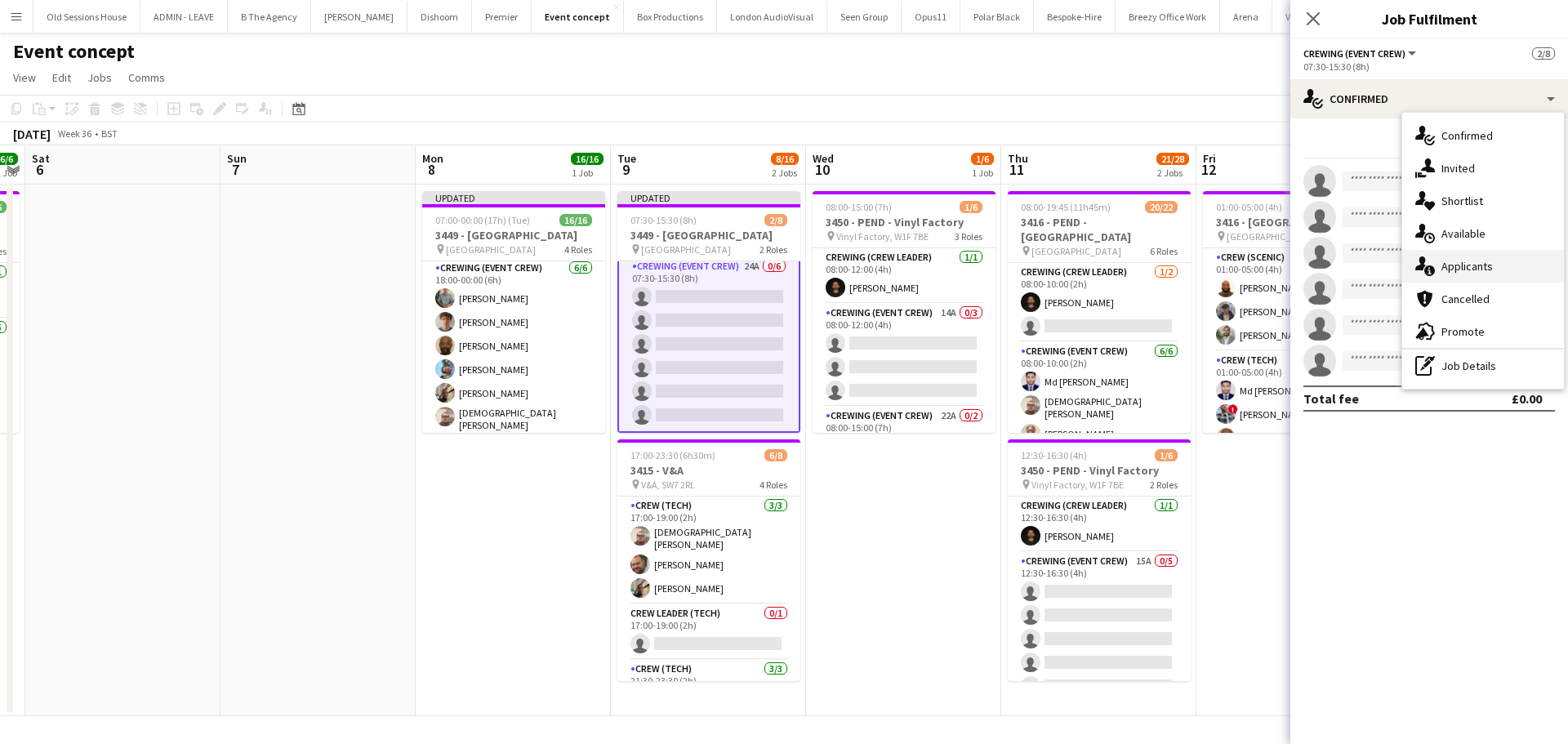
click at [1471, 258] on div "single-neutral-actions-information Applicants" at bounding box center [1482, 266] width 162 height 33
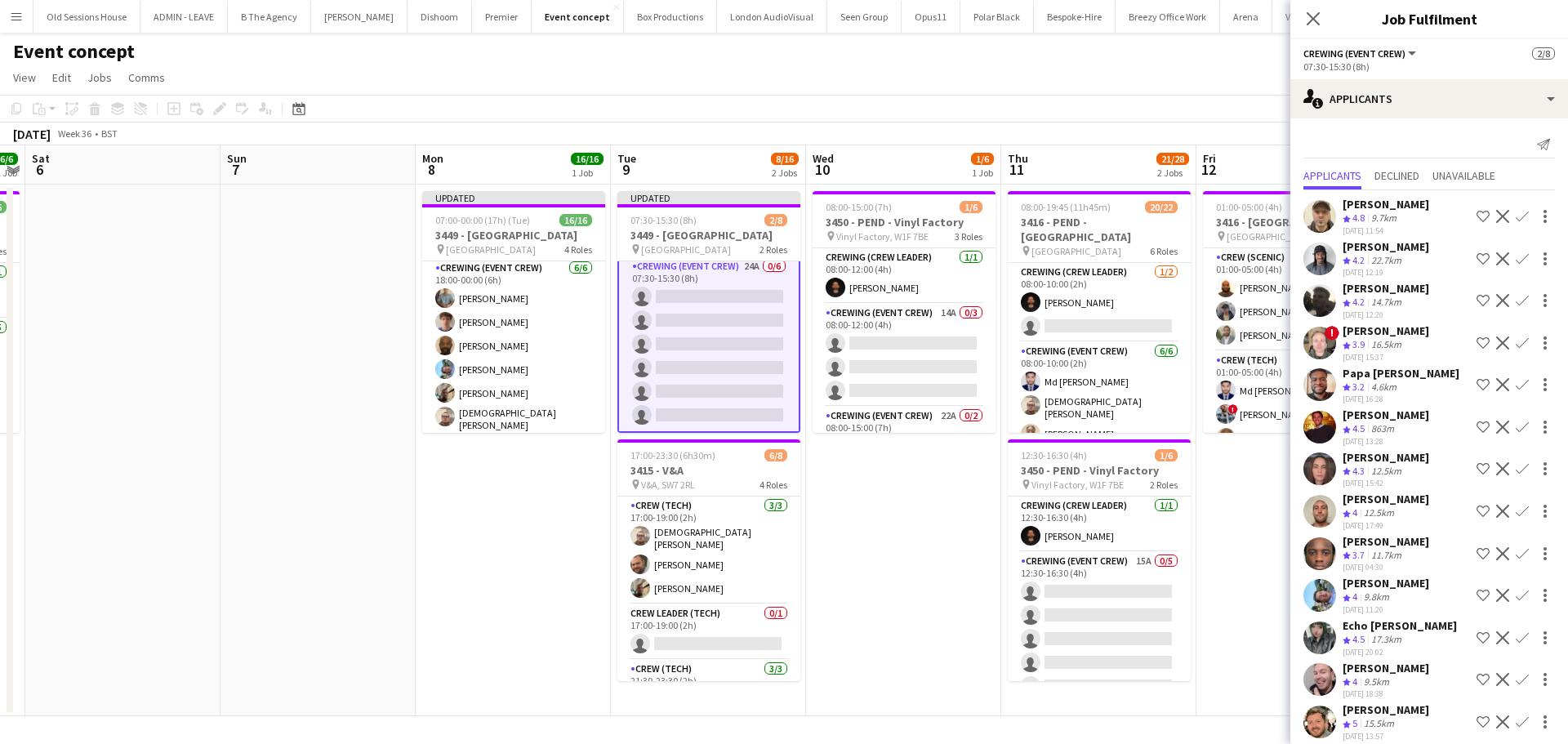
click at [1515, 262] on app-icon "Confirm" at bounding box center [1521, 258] width 13 height 13
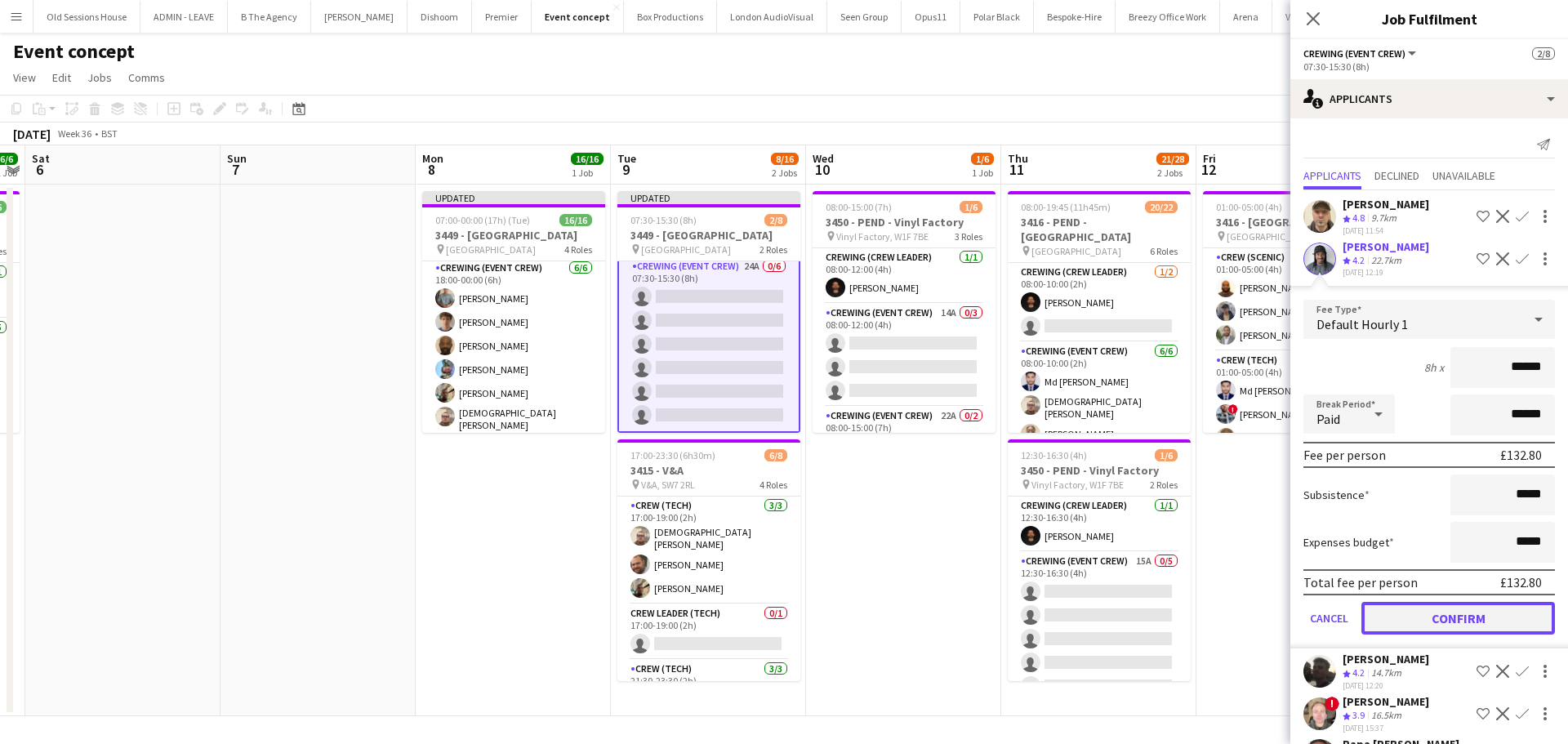
drag, startPoint x: 1435, startPoint y: 613, endPoint x: 1428, endPoint y: 569, distance: 44.6
click at [1435, 613] on button "Confirm" at bounding box center [1457, 618] width 193 height 33
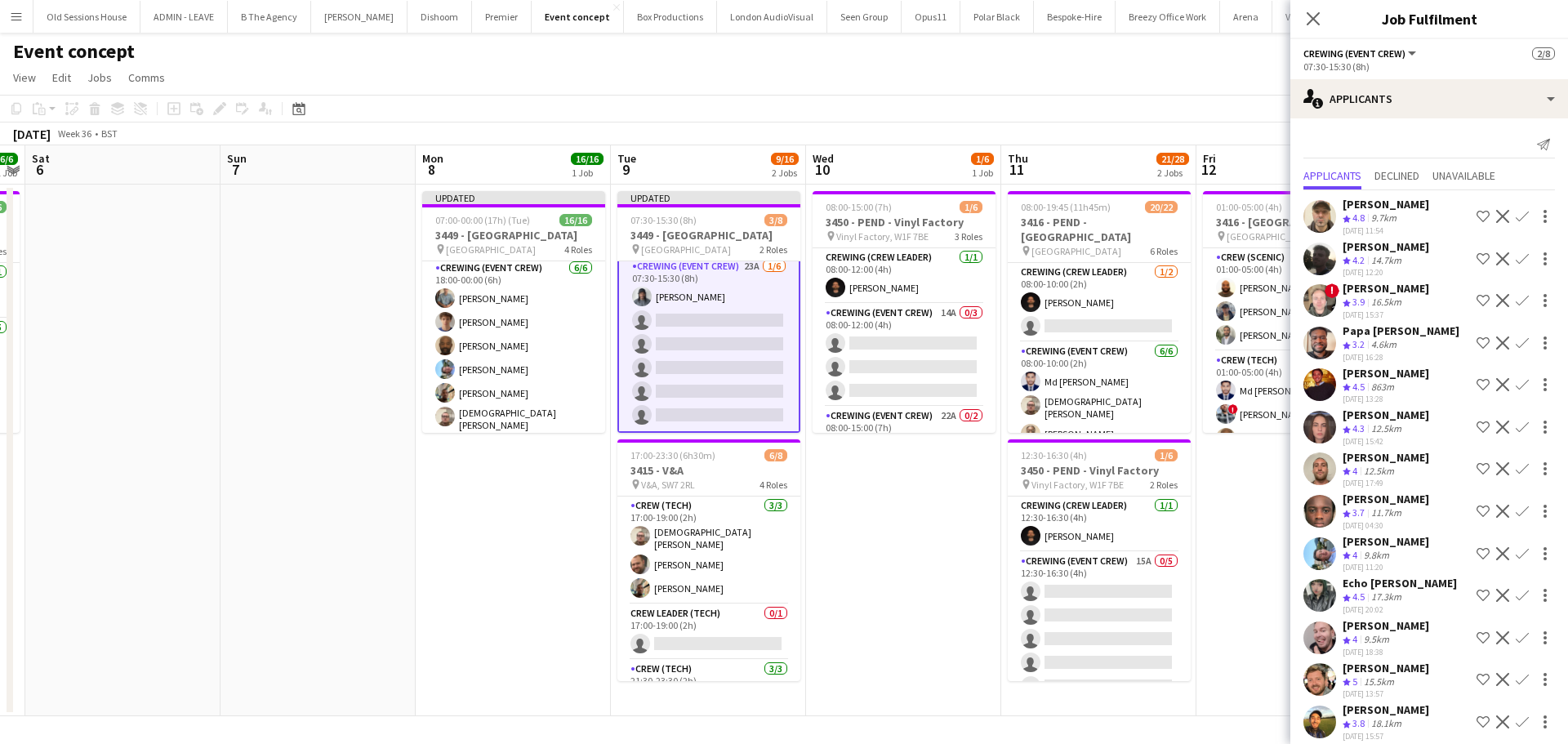
click at [1515, 342] on app-icon "Confirm" at bounding box center [1521, 342] width 13 height 13
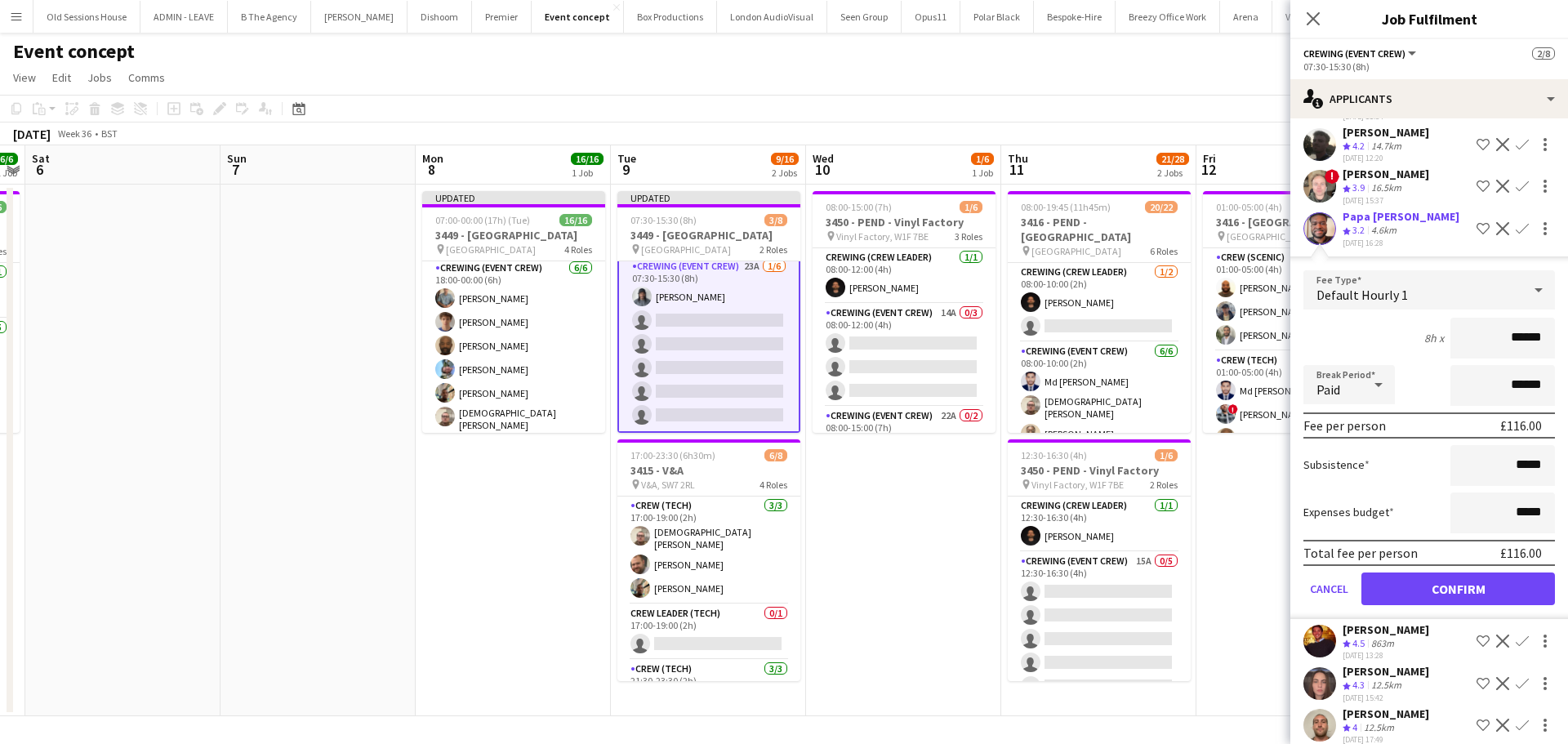
scroll to position [164, 0]
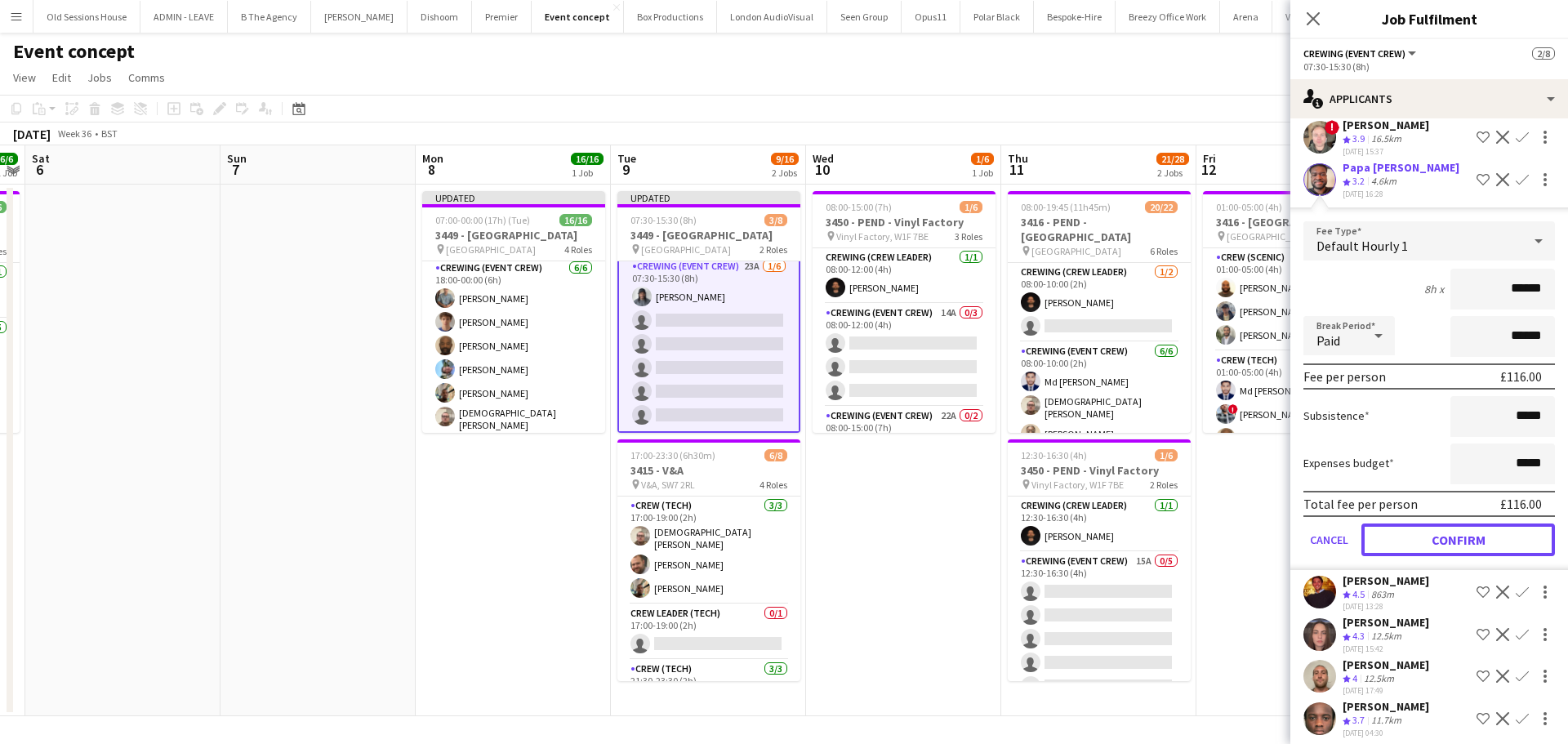
click at [1440, 537] on button "Confirm" at bounding box center [1457, 540] width 193 height 33
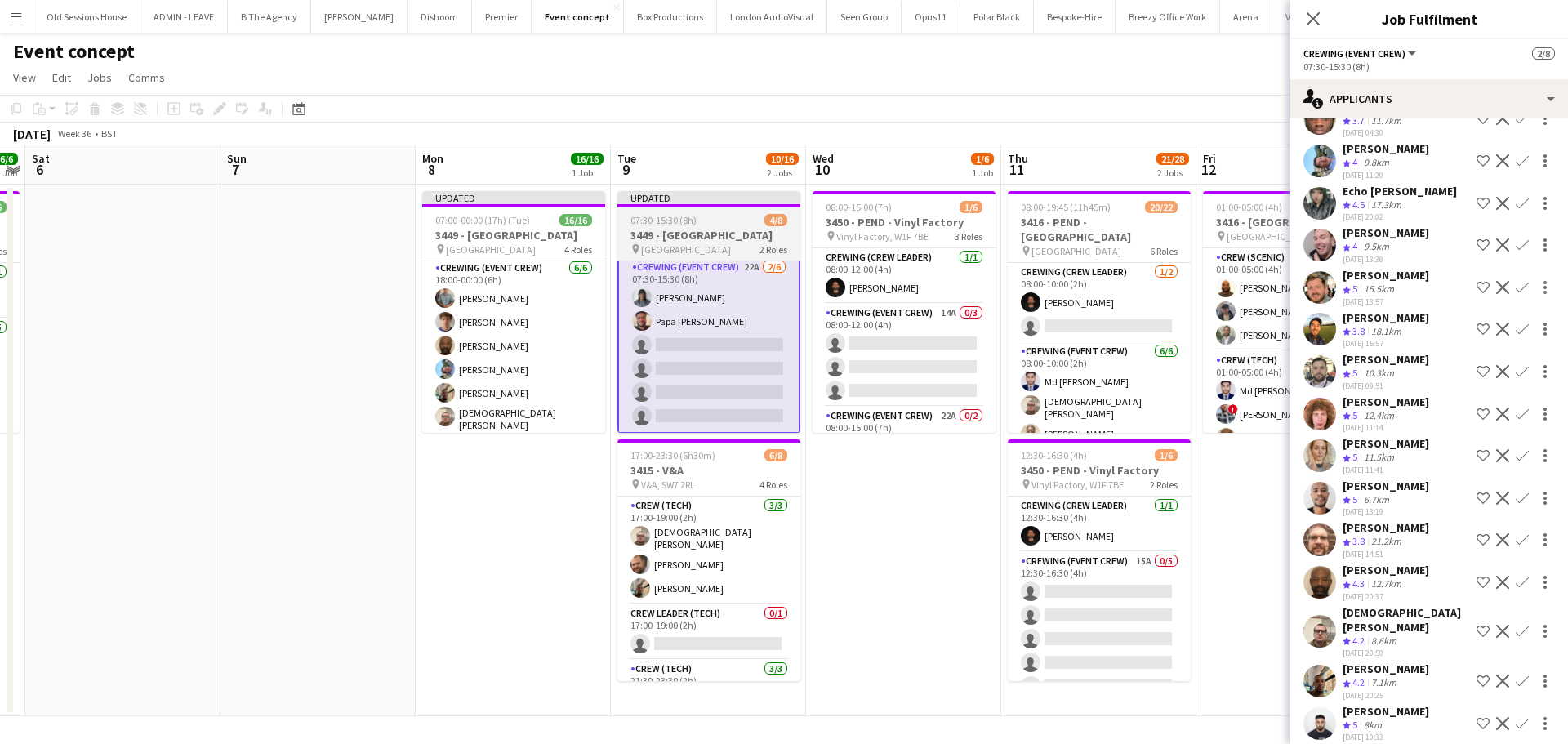
scroll to position [85, 0]
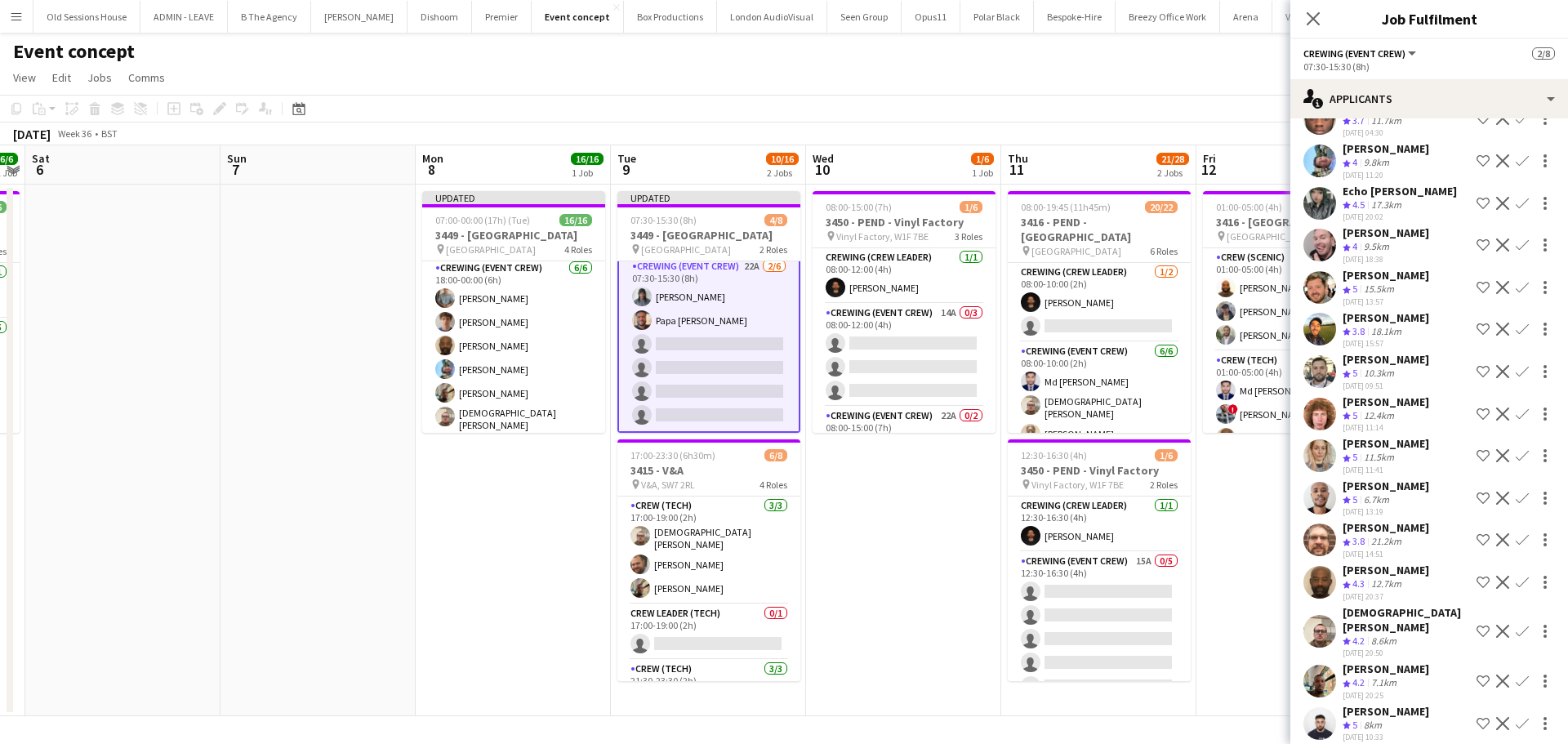
click at [670, 359] on app-card-role "Crewing (Event Crew) 22A 2/6 07:30-15:30 (8h) Kaine Caldeira Papa Opoku-Adjei s…" at bounding box center [709, 344] width 183 height 178
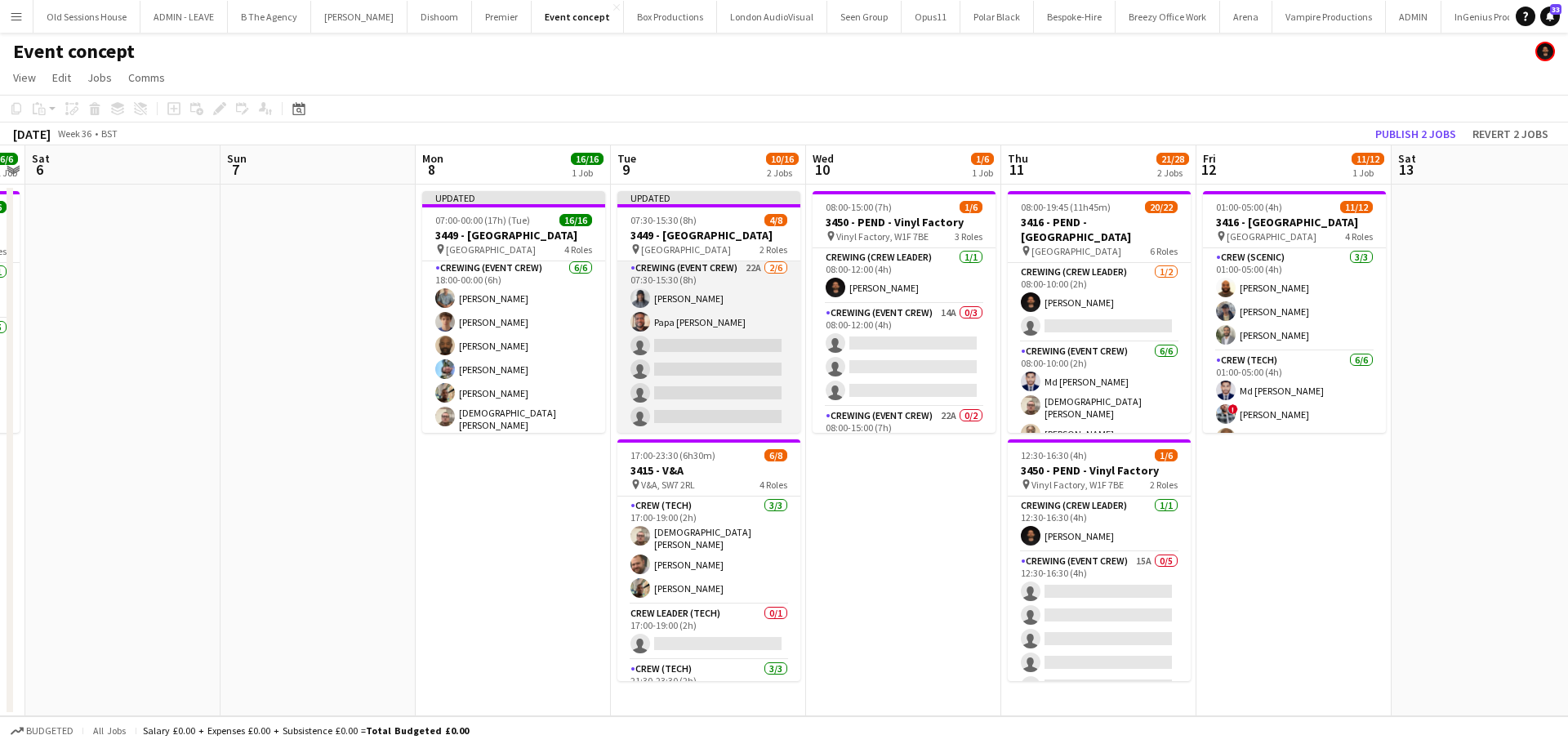
click at [678, 353] on app-card-role "Crewing (Event Crew) 22A 2/6 07:30-15:30 (8h) Kaine Caldeira Papa Opoku-Adjei s…" at bounding box center [709, 346] width 183 height 174
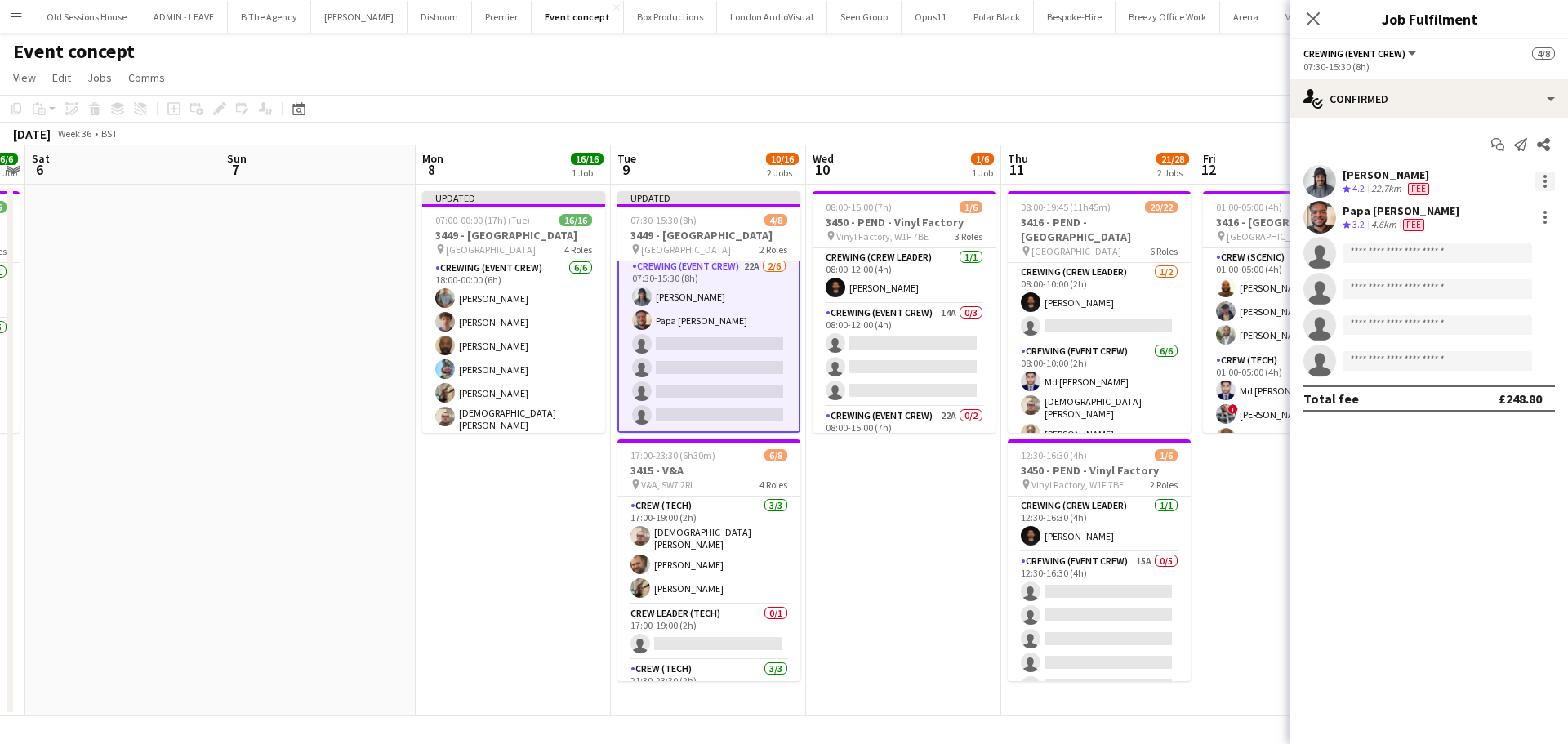
drag, startPoint x: 1548, startPoint y: 178, endPoint x: 1542, endPoint y: 183, distance: 7.8
click at [1545, 181] on div at bounding box center [1545, 181] width 20 height 20
click at [1471, 364] on span "Remove" at bounding box center [1465, 368] width 49 height 14
click at [716, 355] on app-card-role "Crewing (Event Crew) 22A 1/6 07:30-15:30 (8h) Papa Opoku-Adjei single-neutral-a…" at bounding box center [709, 344] width 183 height 178
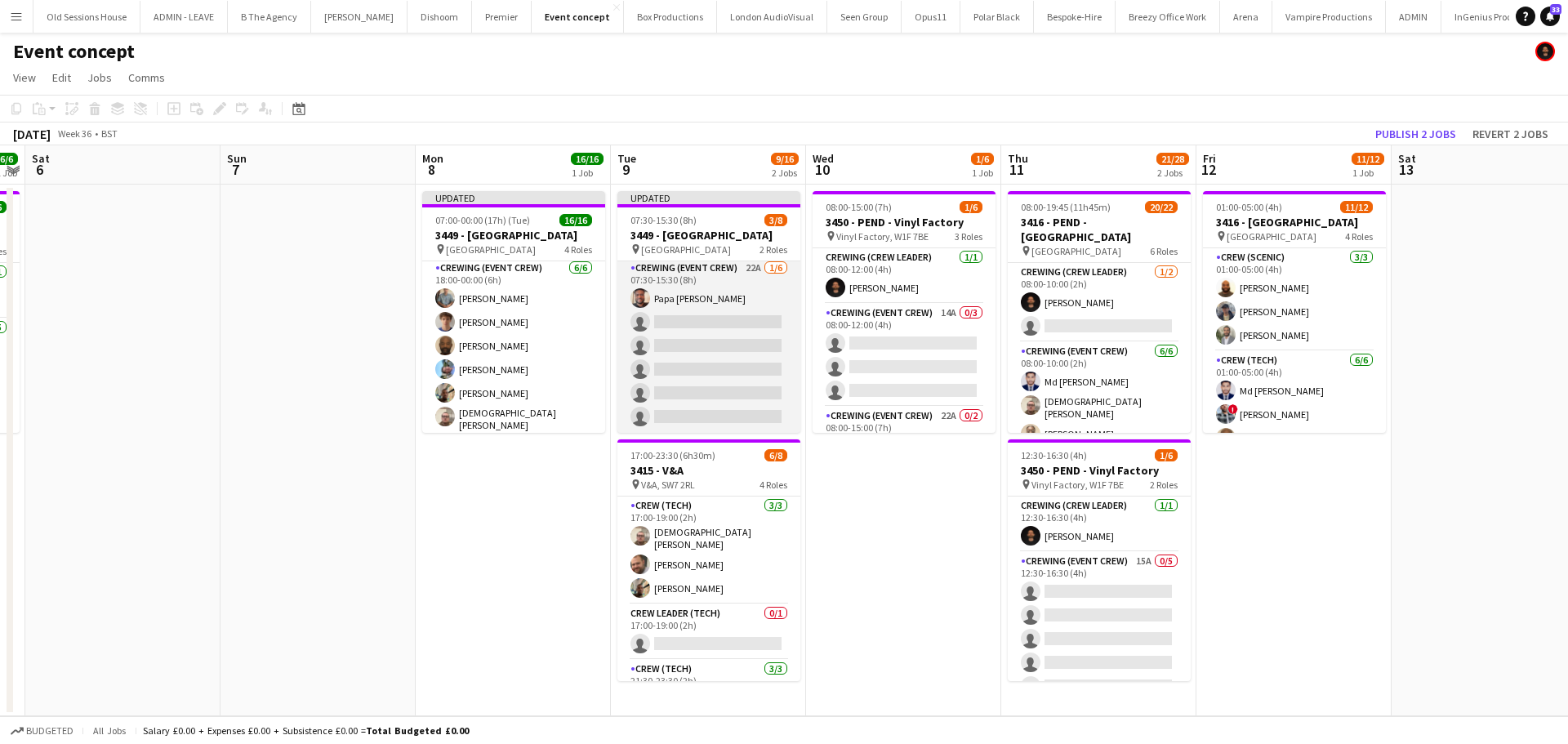
click at [716, 355] on app-card-role "Crewing (Event Crew) 22A 1/6 07:30-15:30 (8h) Papa Opoku-Adjei single-neutral-a…" at bounding box center [709, 346] width 183 height 174
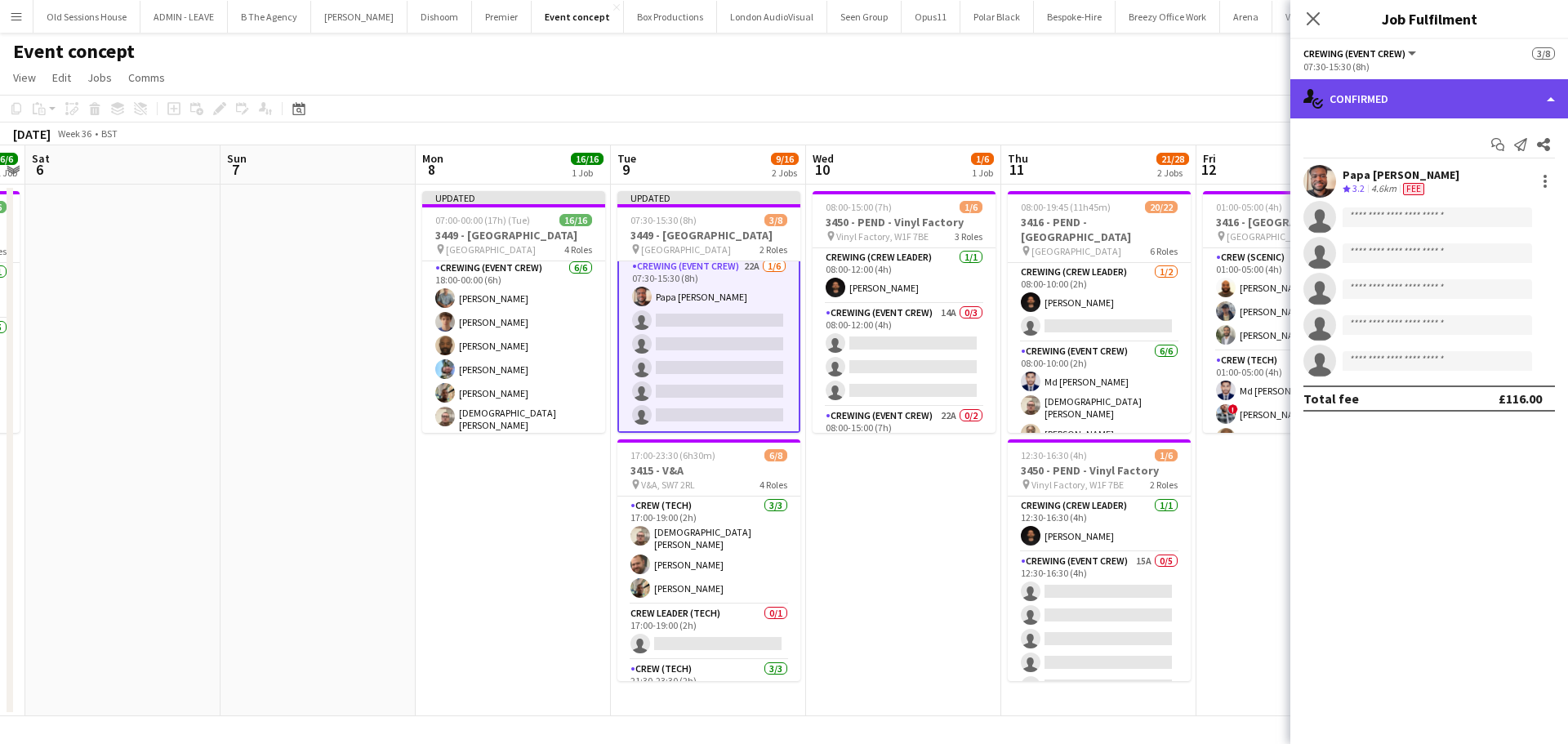
click at [1434, 106] on div "single-neutral-actions-check-2 Confirmed" at bounding box center [1429, 98] width 277 height 39
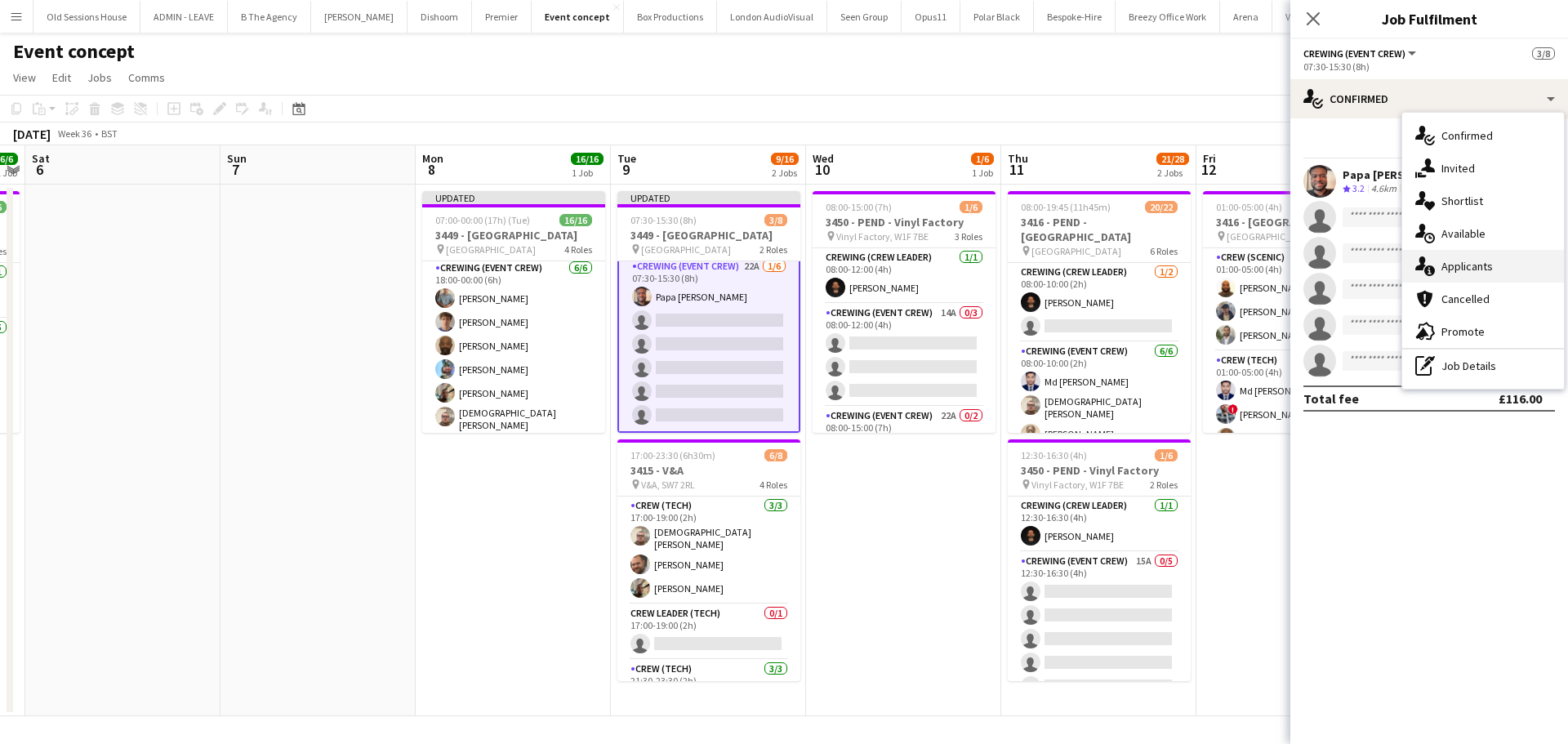
click at [1454, 265] on div "single-neutral-actions-information Applicants" at bounding box center [1482, 266] width 162 height 33
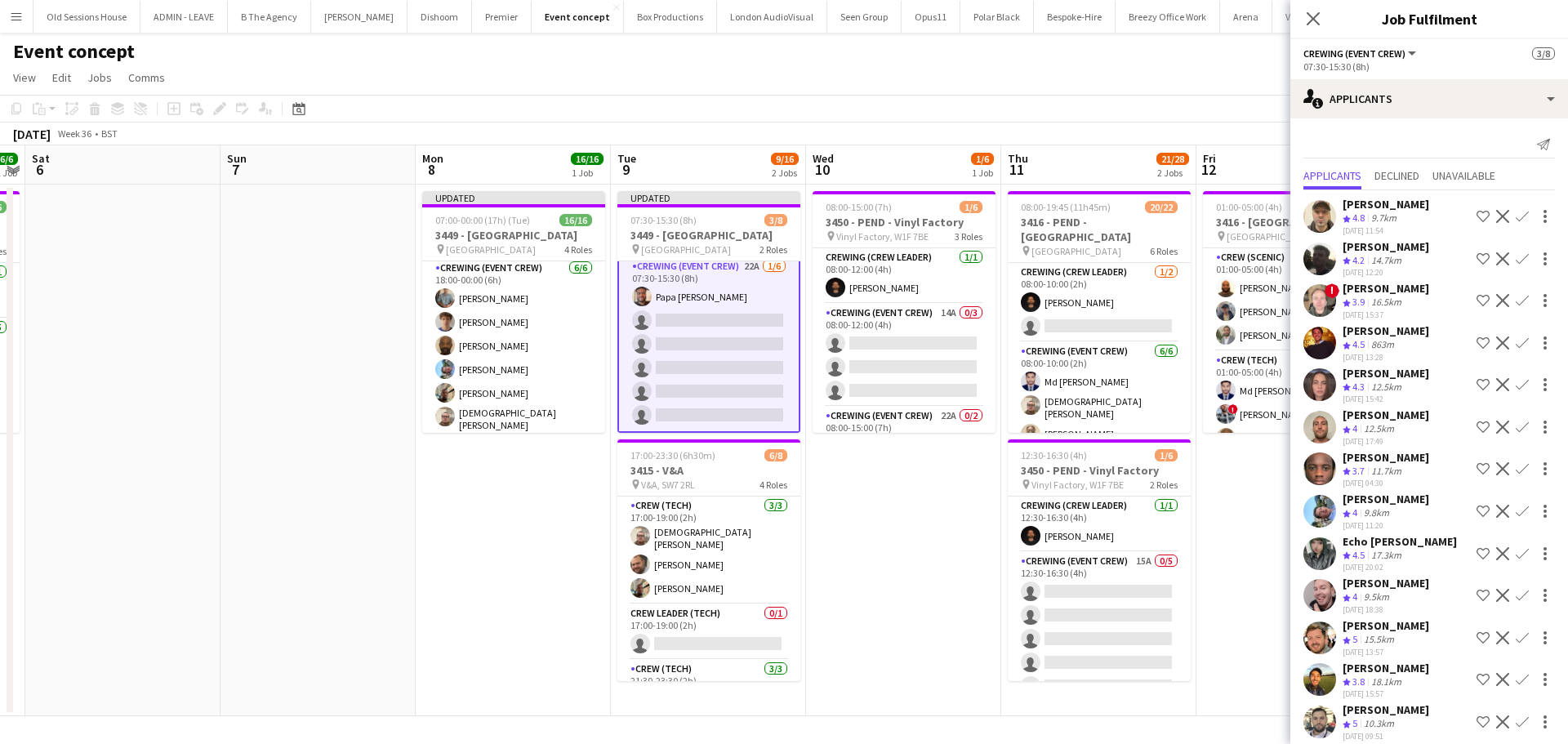
click at [1515, 256] on app-icon "Confirm" at bounding box center [1521, 258] width 13 height 13
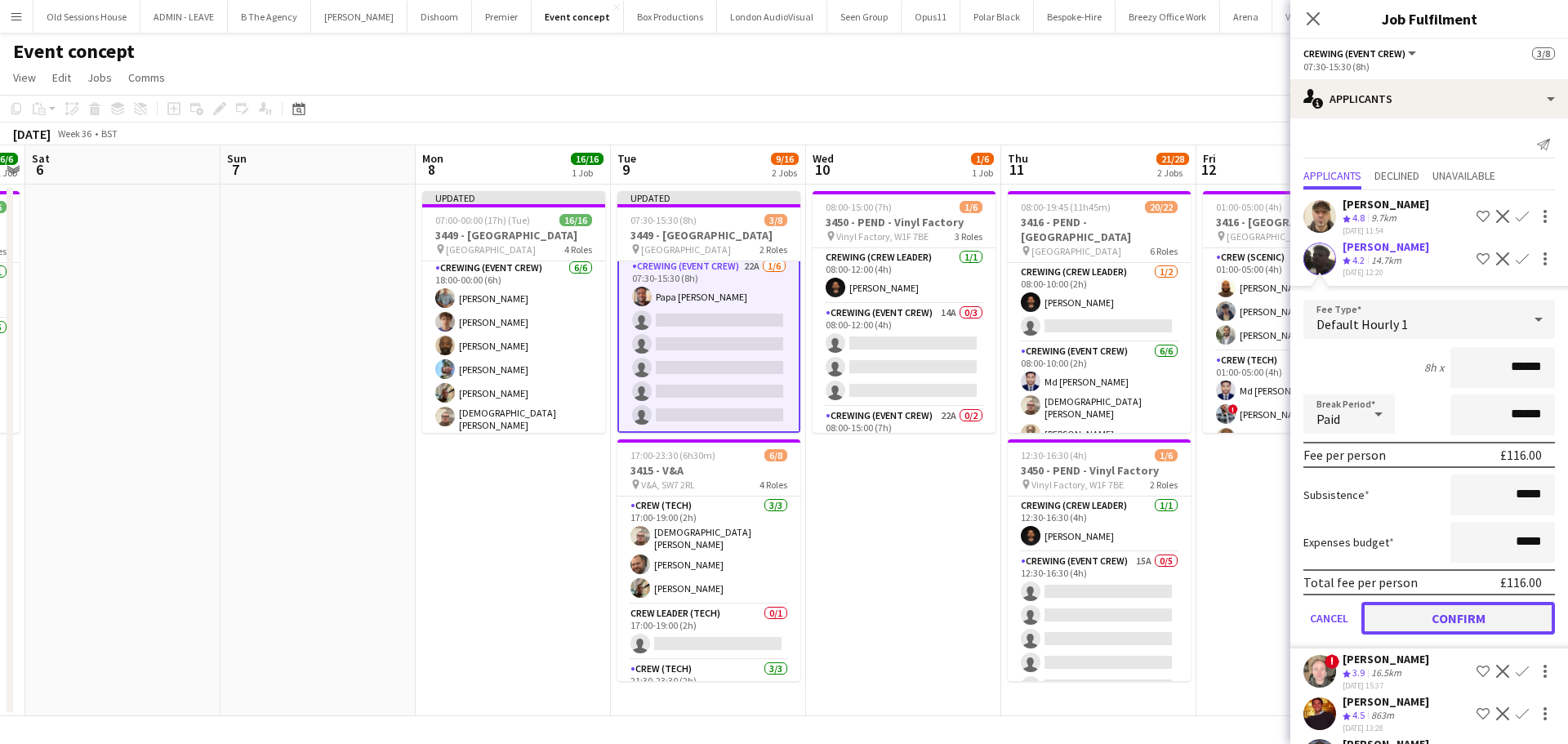
drag, startPoint x: 1403, startPoint y: 618, endPoint x: 1410, endPoint y: 555, distance: 63.4
click at [1402, 619] on button "Confirm" at bounding box center [1457, 618] width 193 height 33
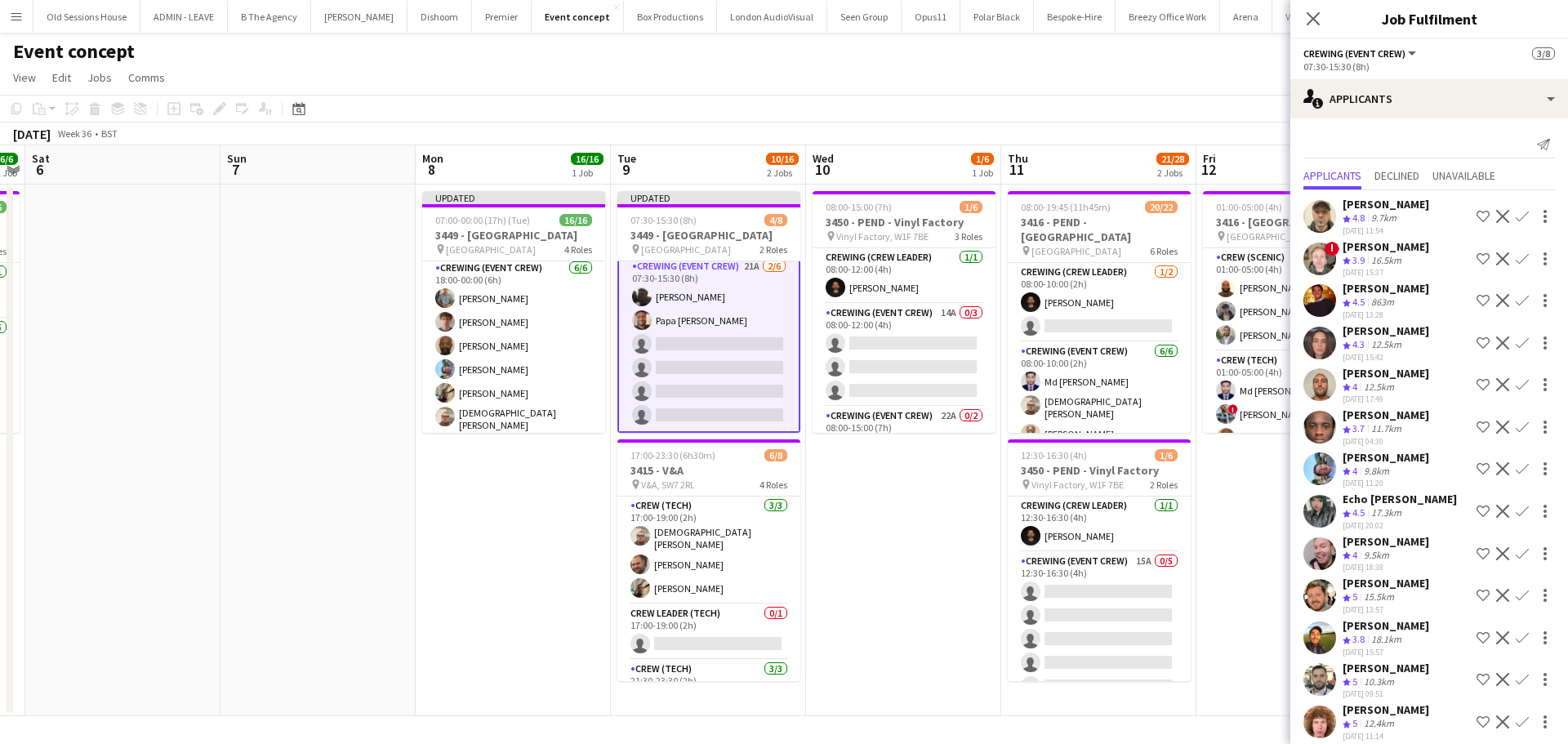
click at [1515, 301] on app-icon "Confirm" at bounding box center [1521, 300] width 13 height 13
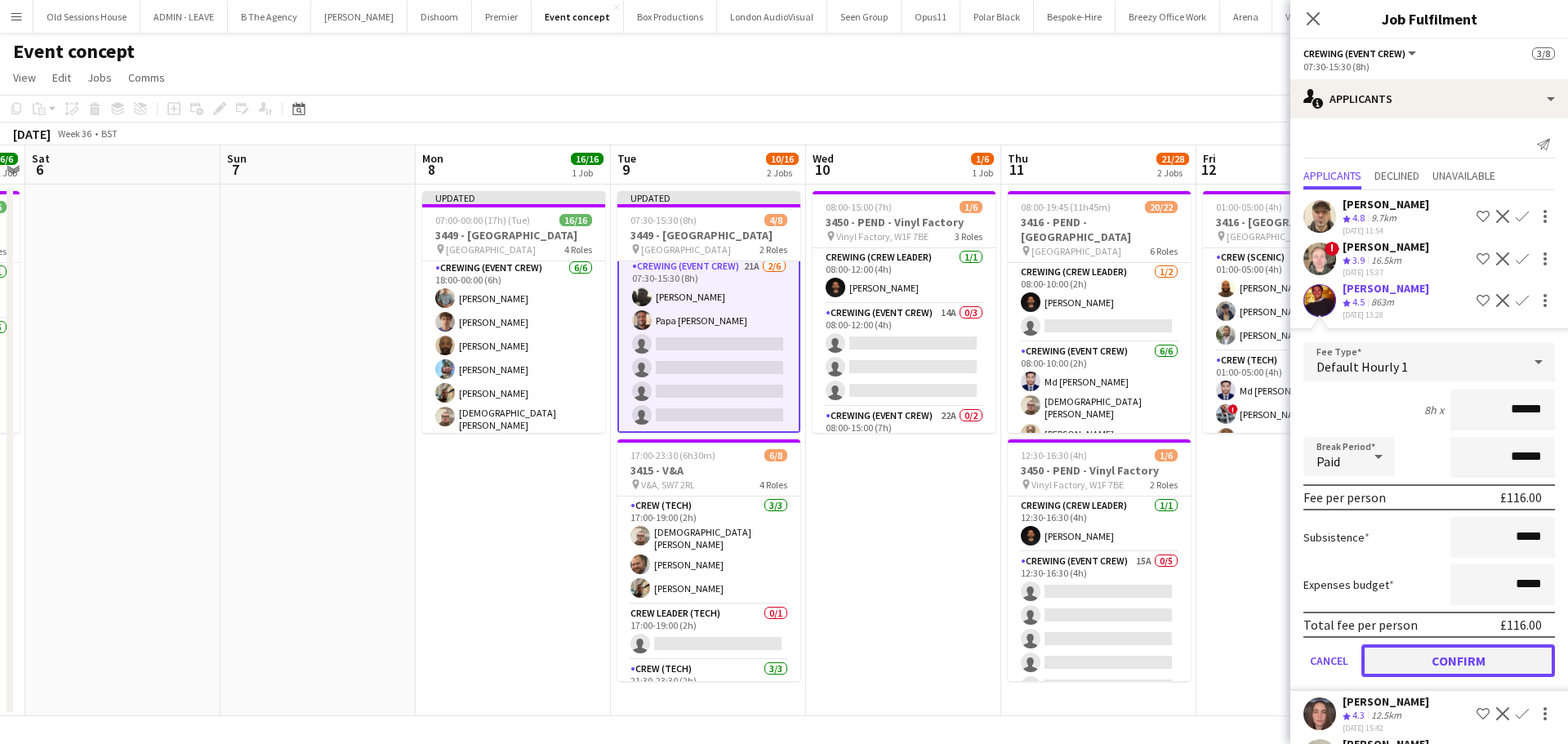
click at [1442, 655] on button "Confirm" at bounding box center [1457, 661] width 193 height 33
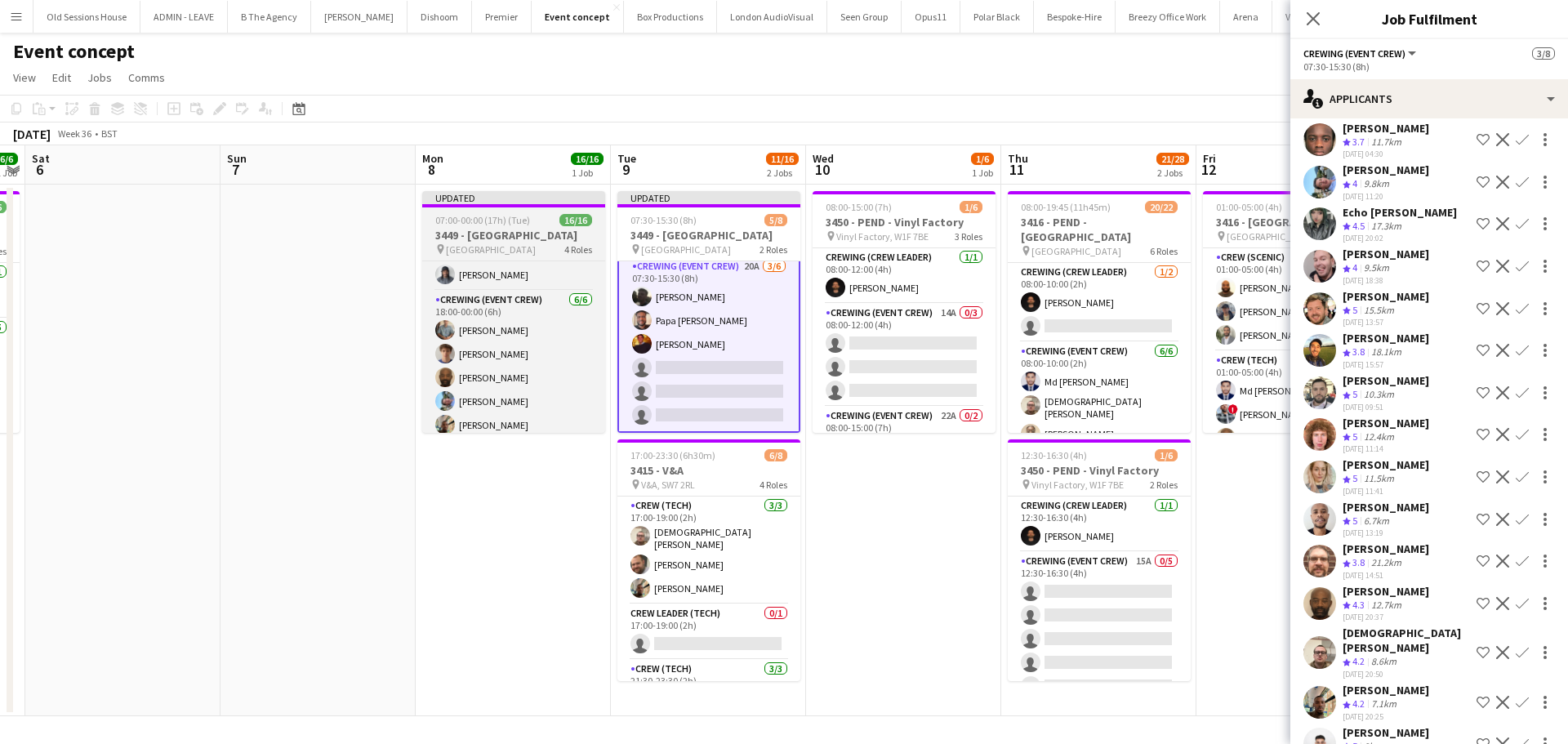
scroll to position [334, 0]
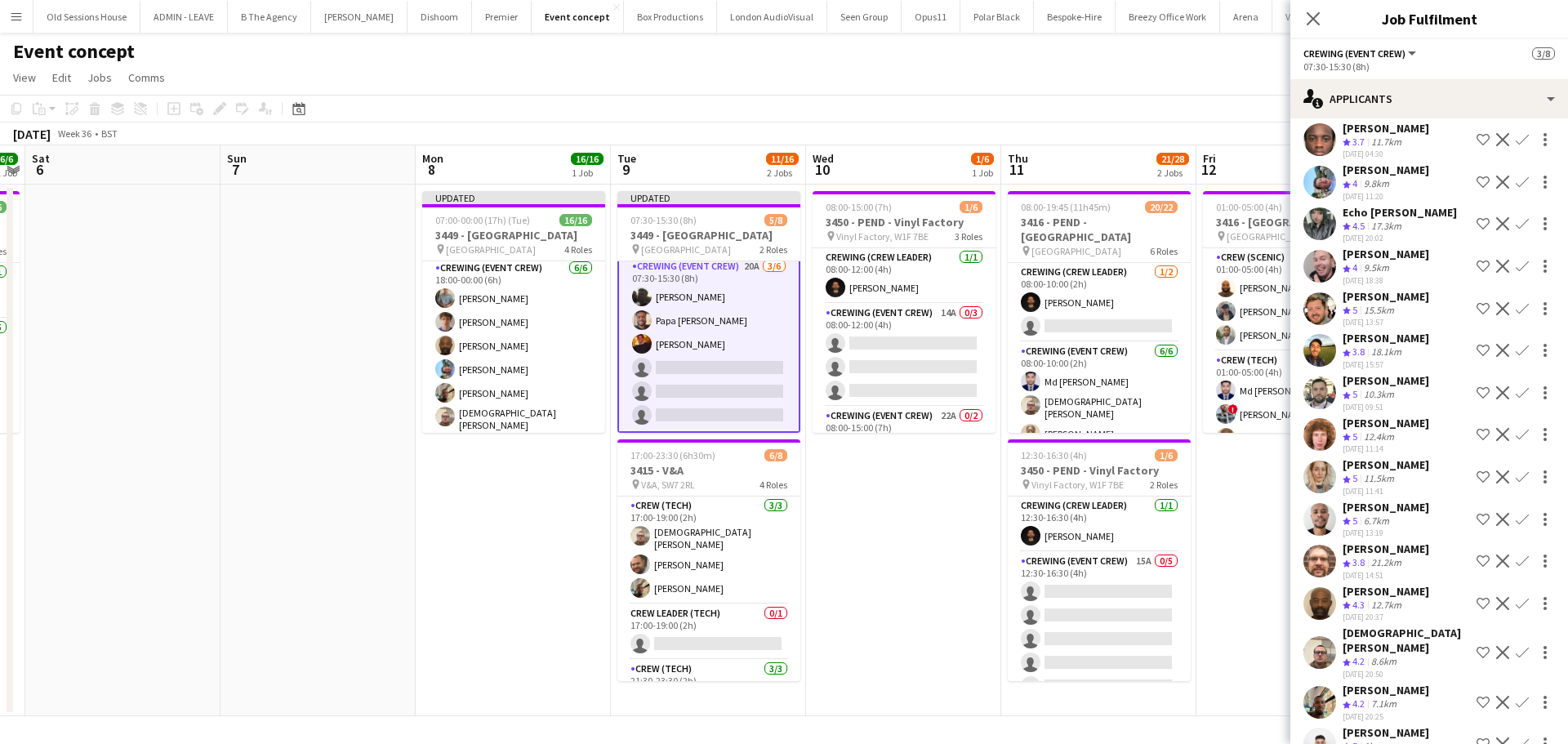
click at [1515, 262] on app-icon "Confirm" at bounding box center [1521, 266] width 13 height 13
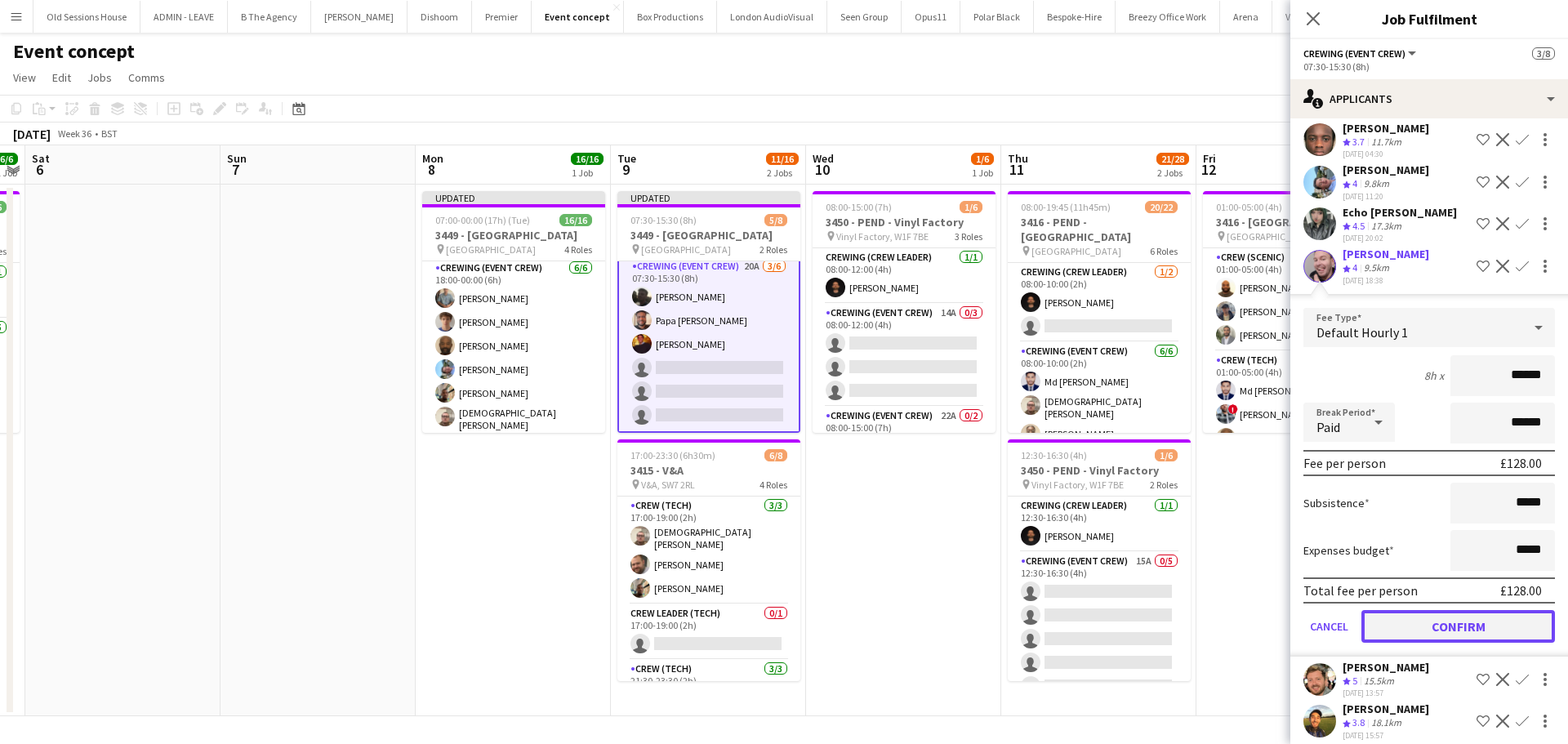
click at [1412, 631] on button "Confirm" at bounding box center [1457, 626] width 193 height 33
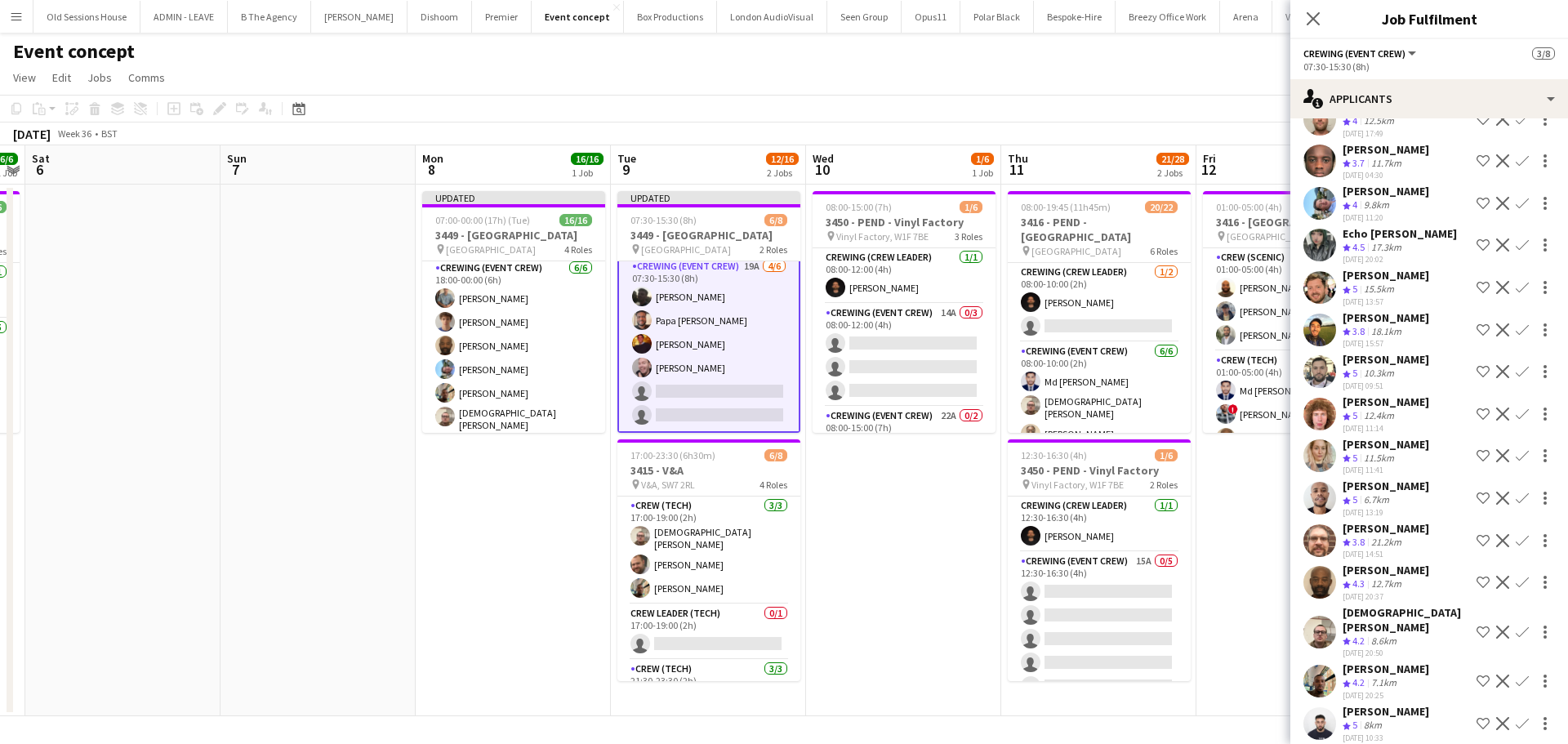
click at [1515, 287] on app-icon "Confirm" at bounding box center [1521, 287] width 13 height 13
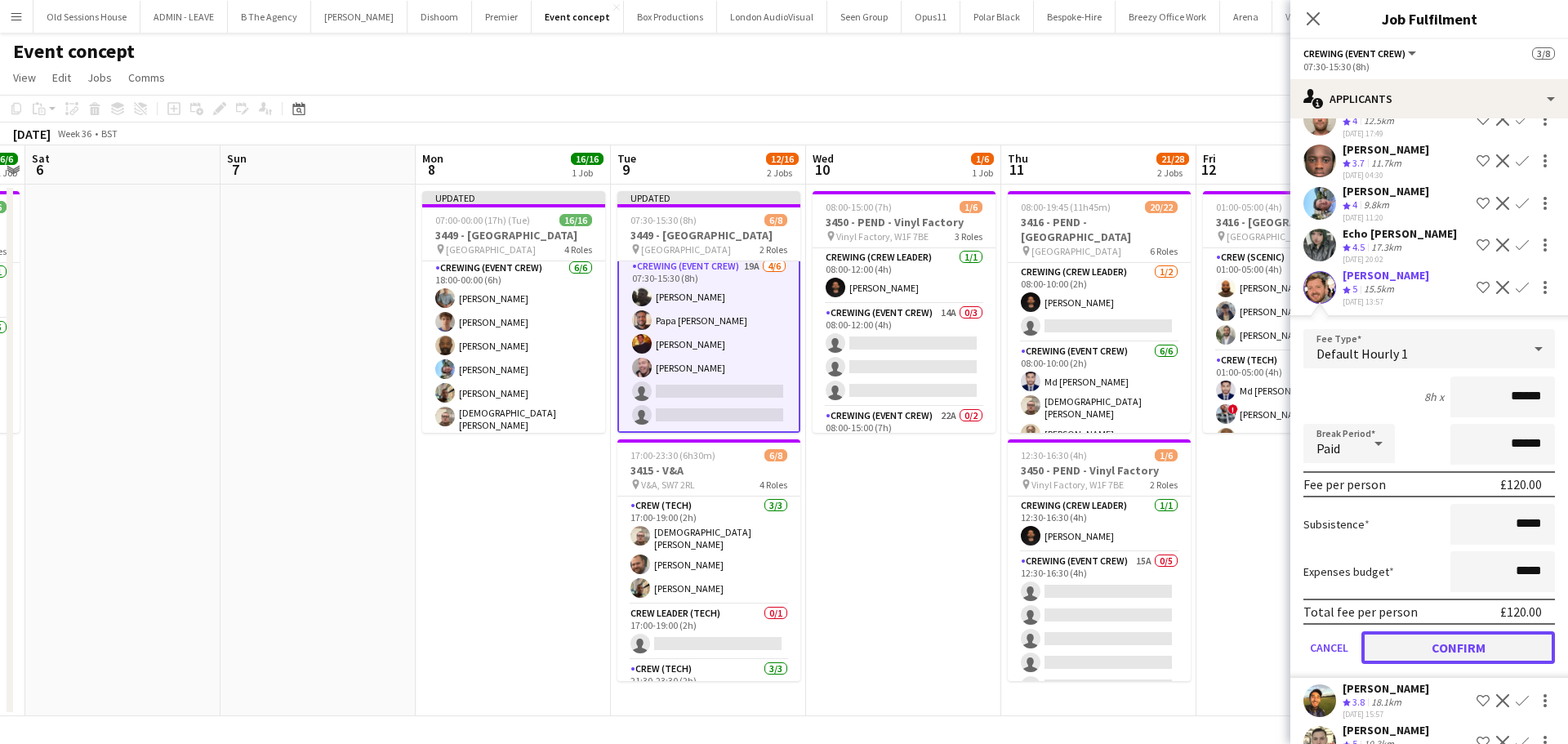
click at [1425, 650] on button "Confirm" at bounding box center [1457, 648] width 193 height 33
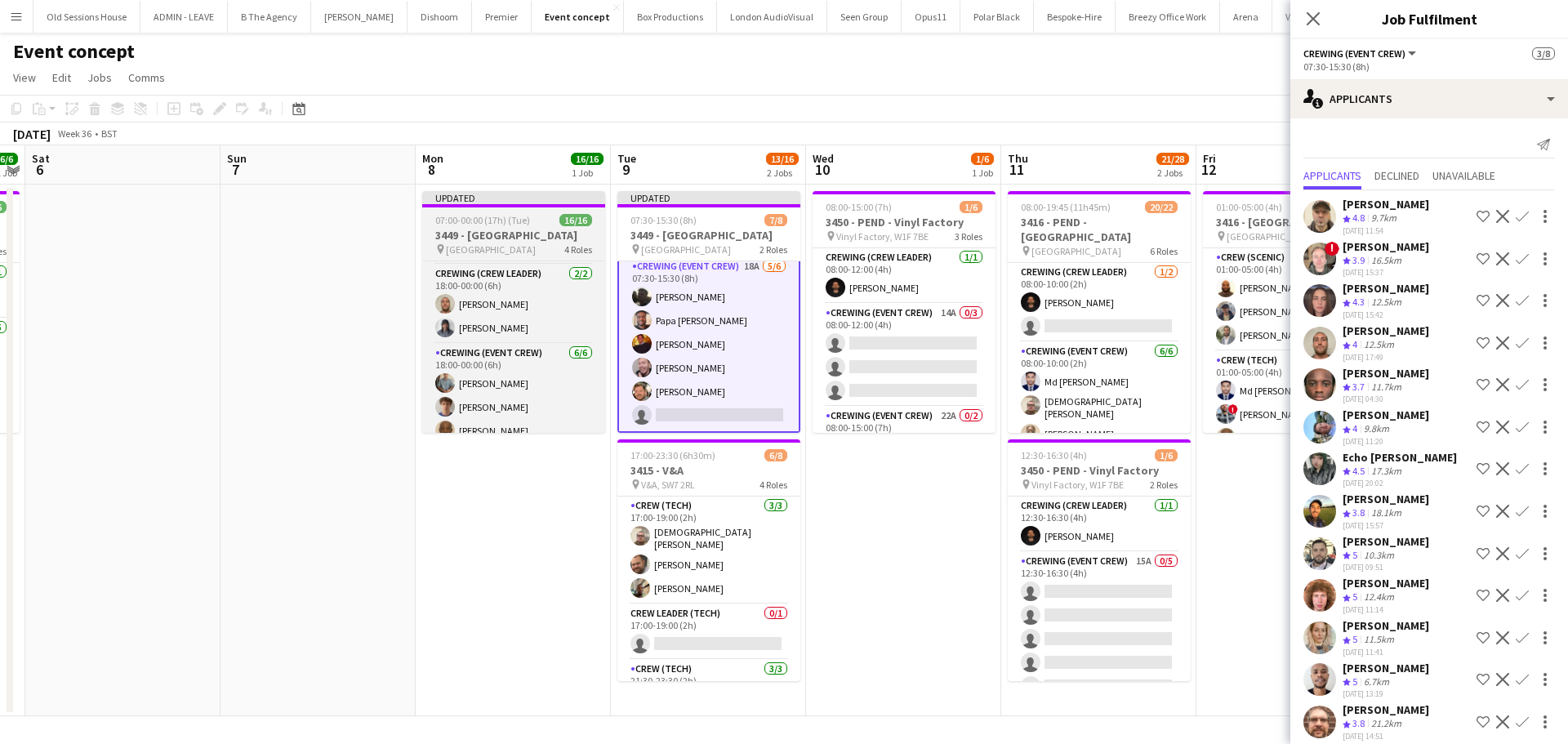
scroll to position [334, 0]
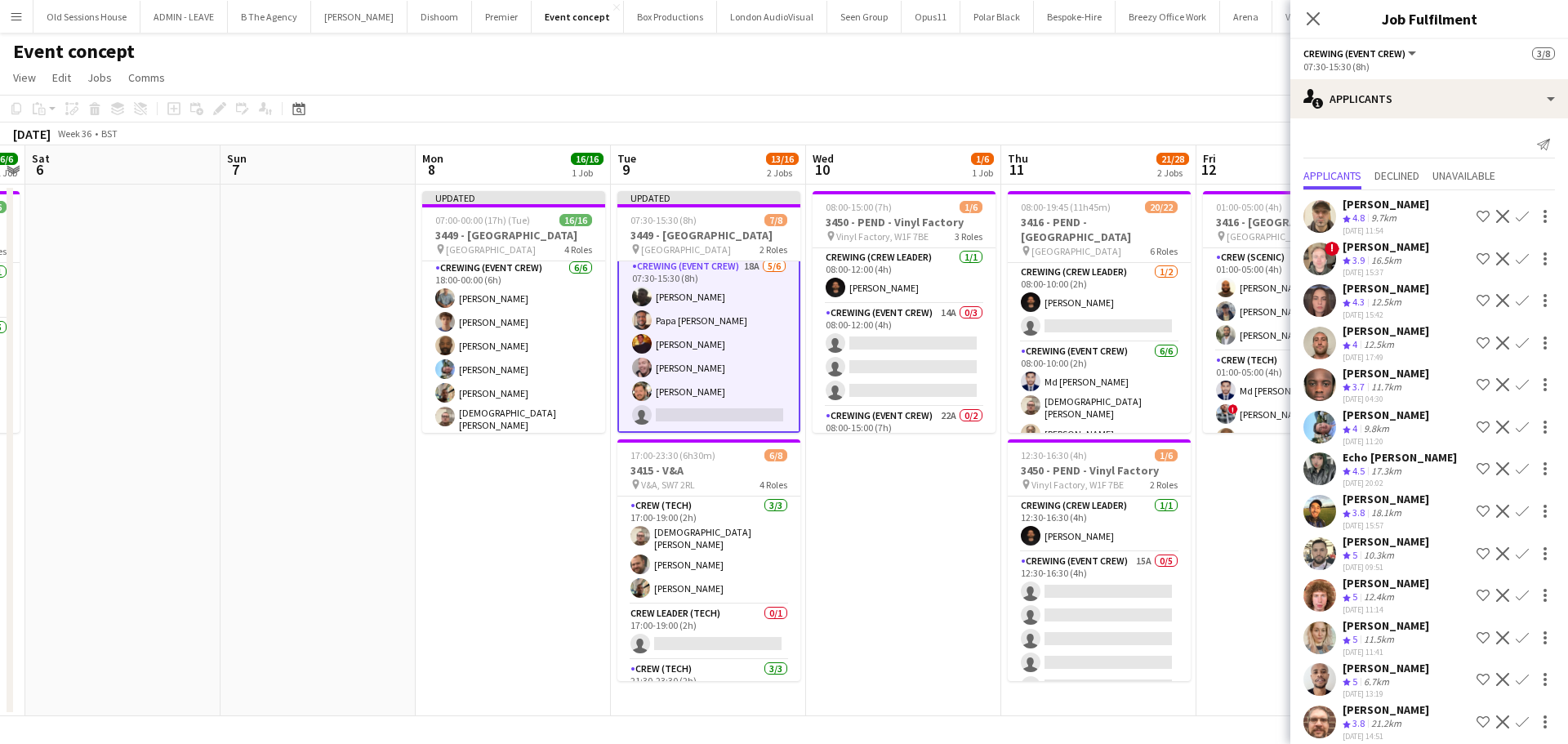
click at [1515, 424] on app-icon "Confirm" at bounding box center [1521, 426] width 13 height 13
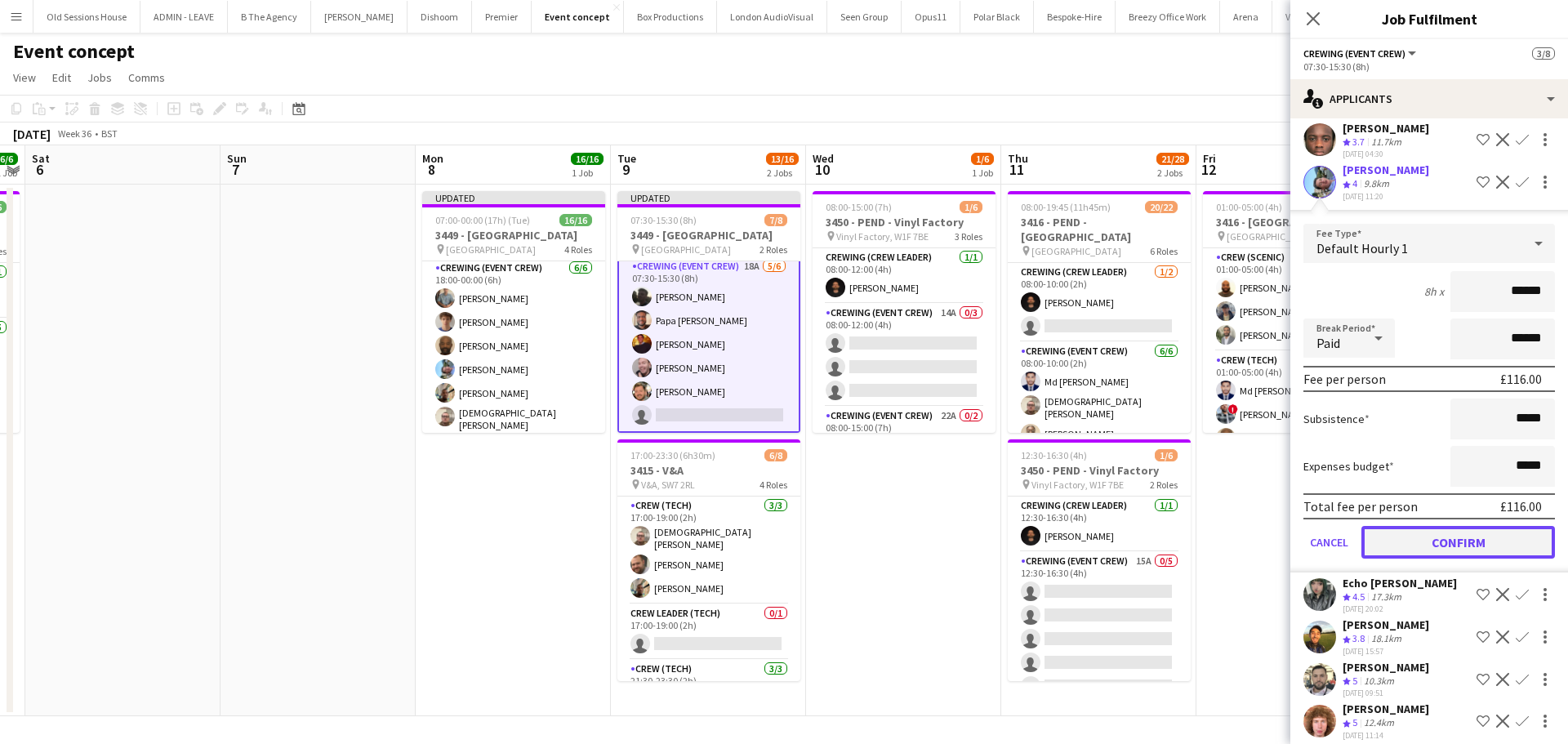
click at [1433, 542] on button "Confirm" at bounding box center [1457, 542] width 193 height 33
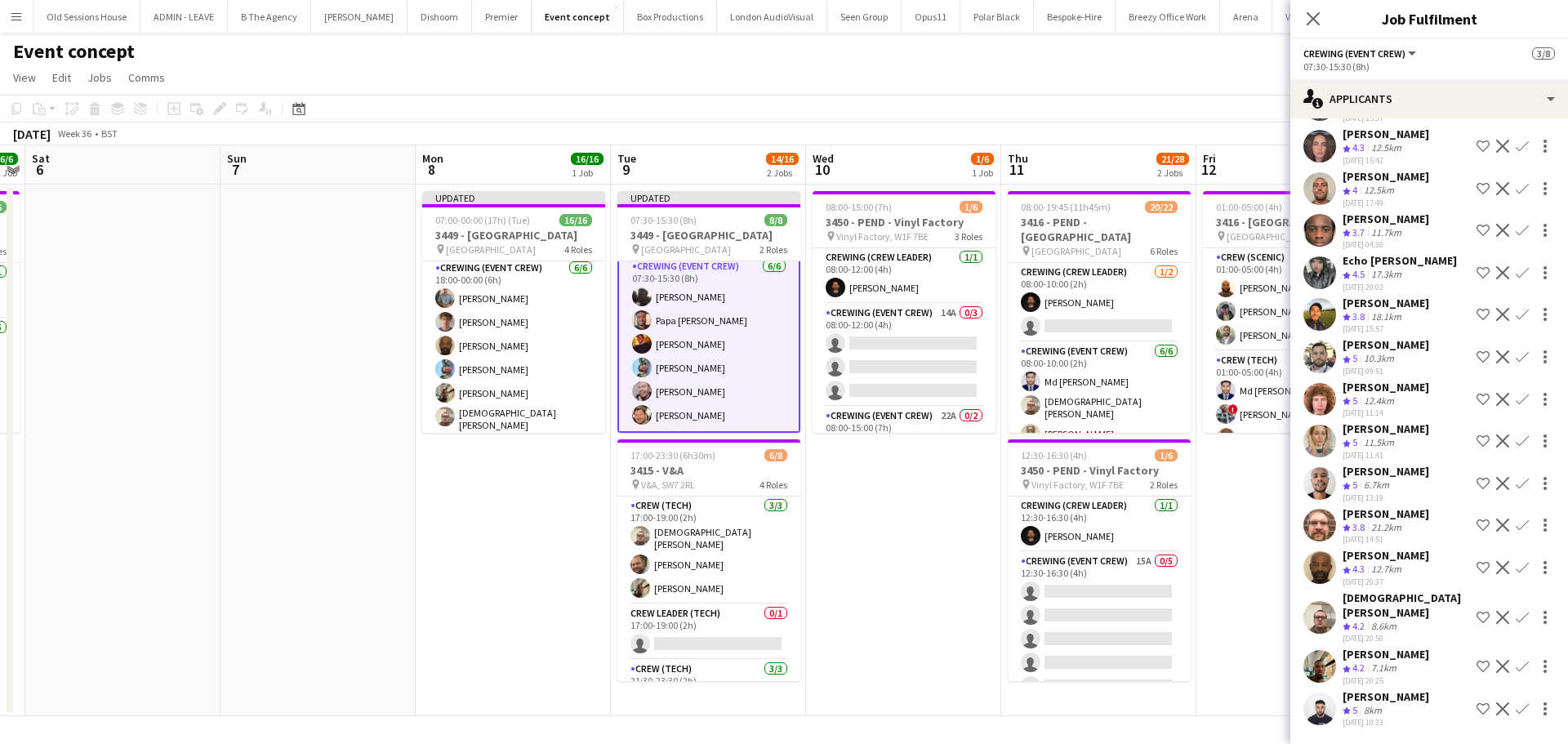
scroll to position [139, 0]
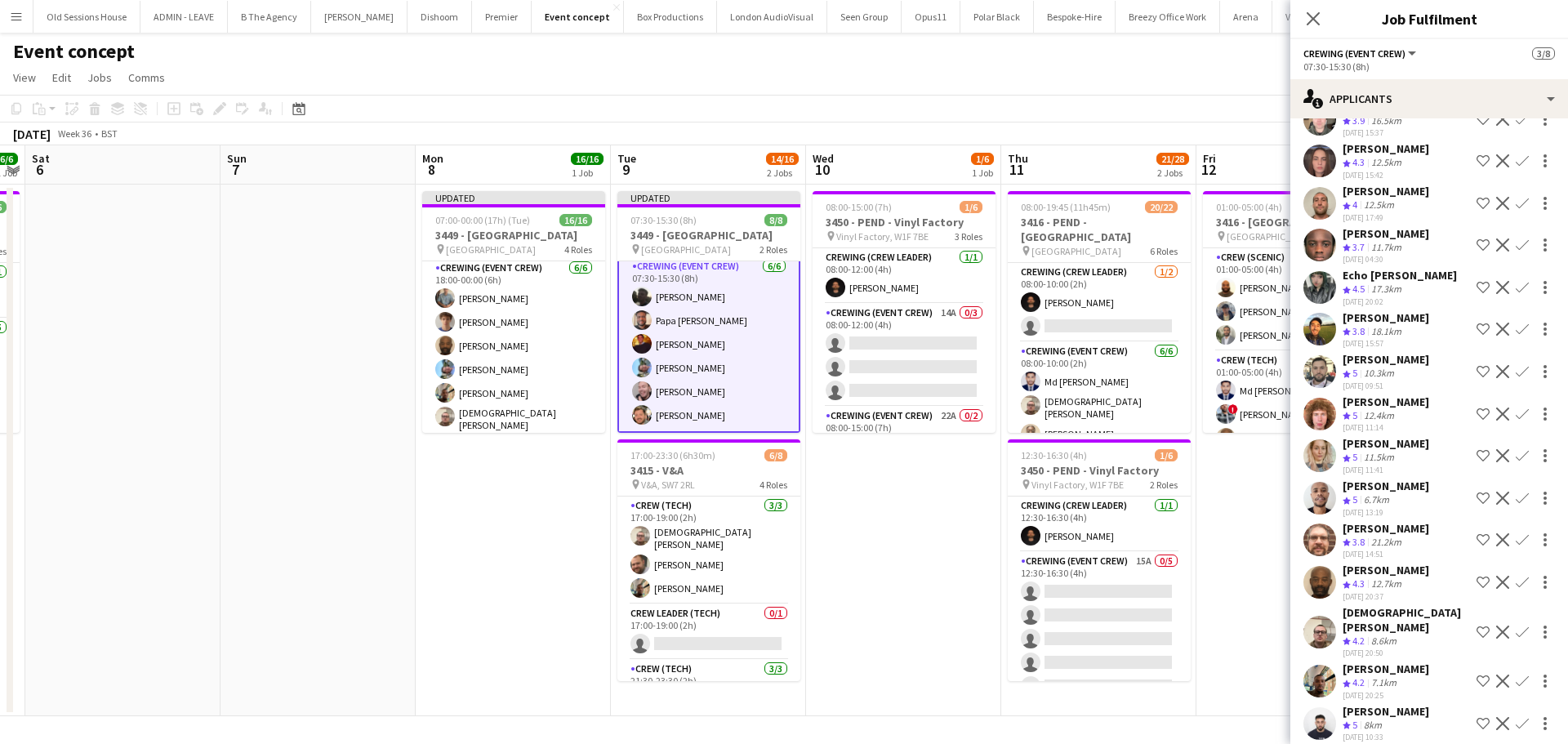
click at [852, 498] on app-date-cell "08:00-15:00 (7h) 1/6 3450 - PEND - Vinyl Factory pin Vinyl Factory, W1F 7BE 3 R…" at bounding box center [903, 450] width 195 height 532
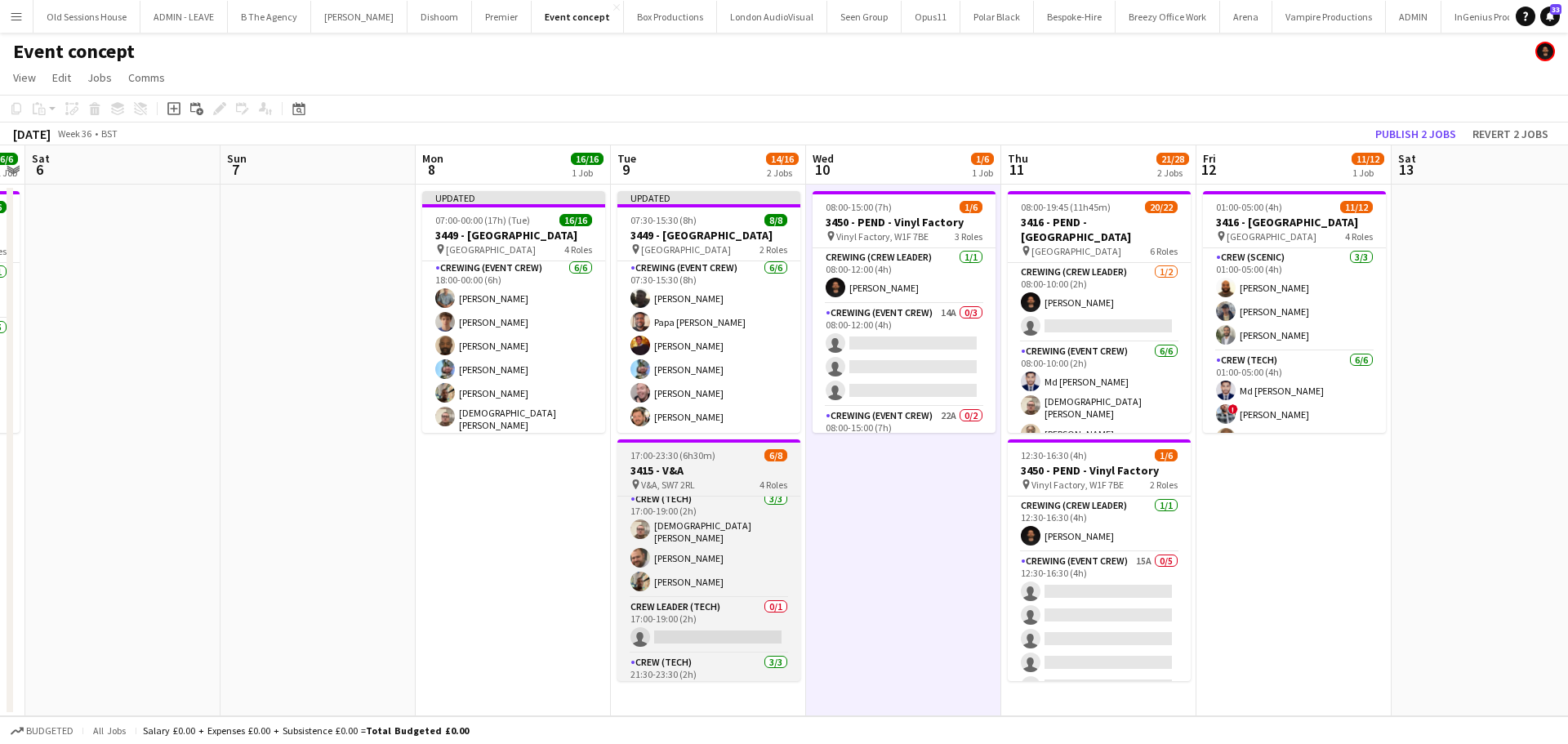
scroll to position [0, 0]
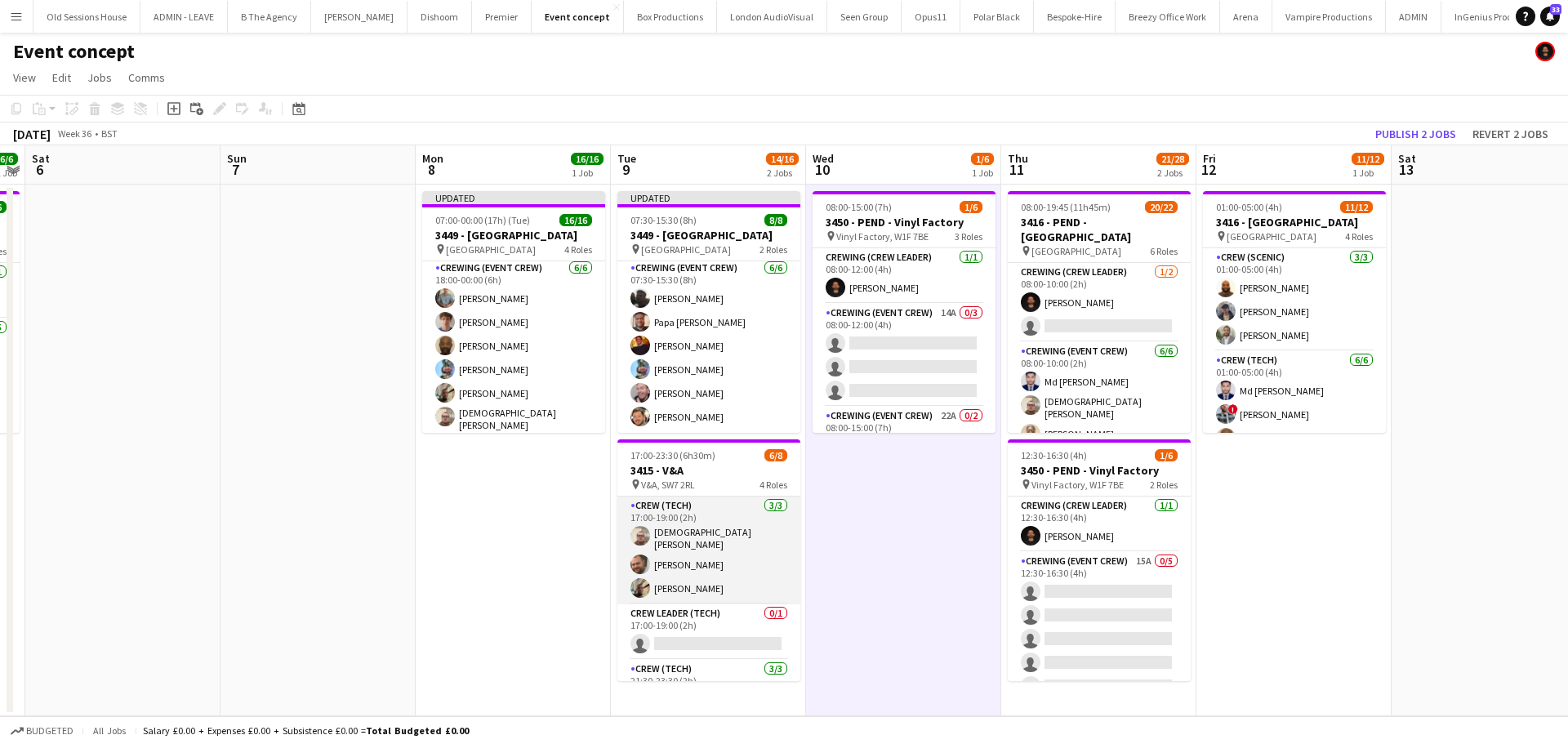
click at [710, 548] on app-card-role "Crew (Tech) 3/3 17:00-19:00 (2h) Christian Skinner Ben Turner Stephon Johnson" at bounding box center [709, 550] width 183 height 107
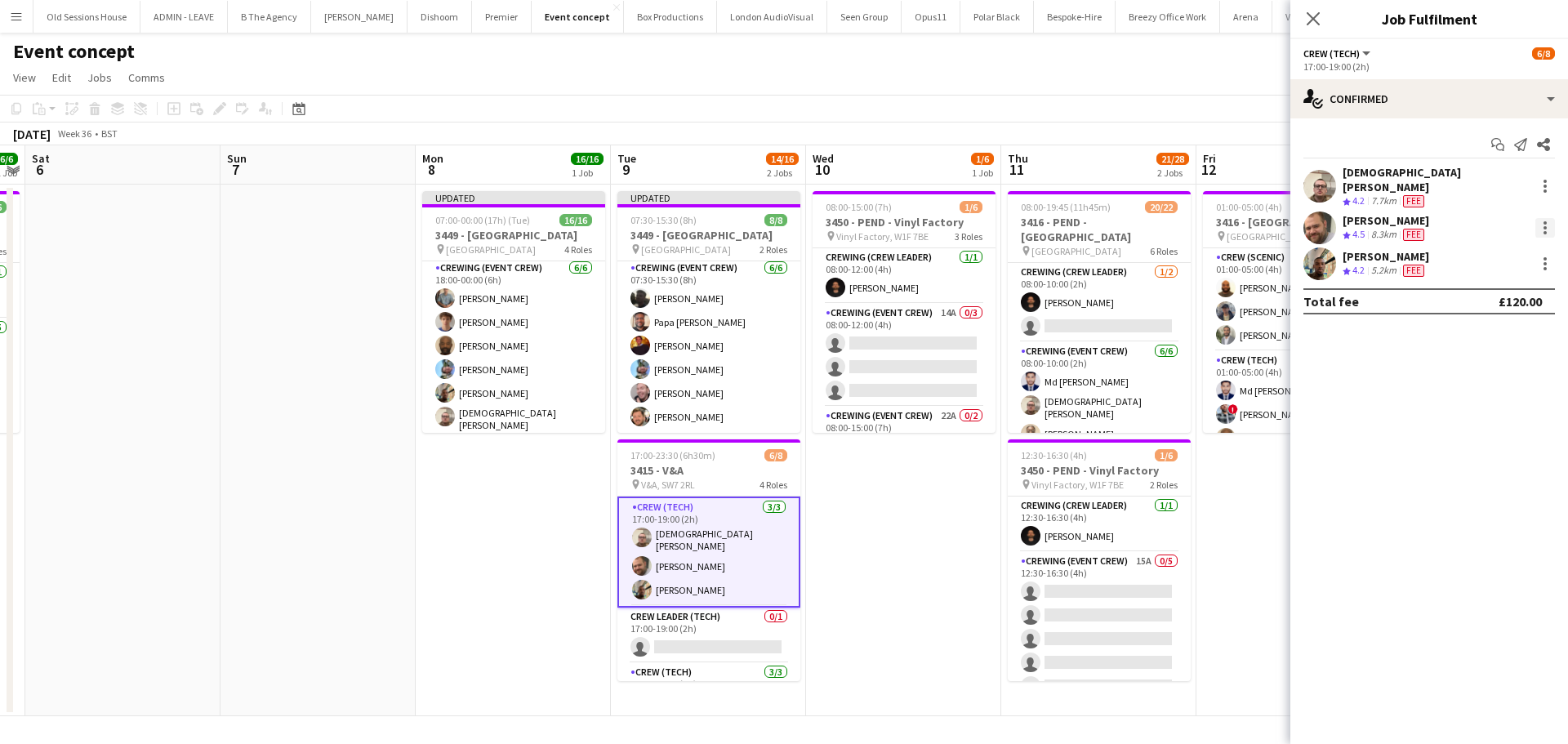
click at [1545, 221] on div at bounding box center [1545, 223] width 3 height 3
click at [1471, 395] on button "Remove" at bounding box center [1491, 404] width 127 height 39
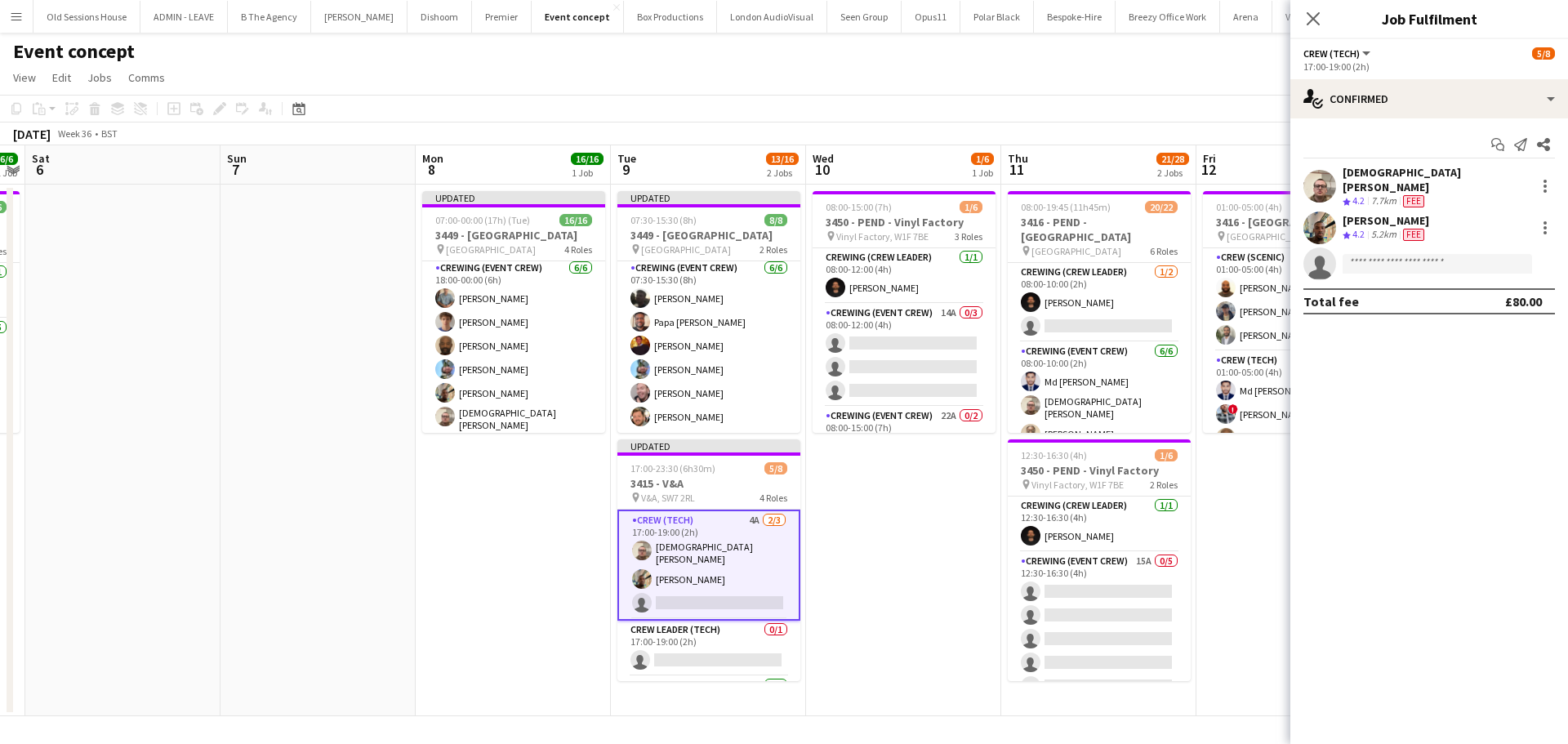
drag, startPoint x: 860, startPoint y: 553, endPoint x: 870, endPoint y: 533, distance: 22.4
click at [861, 553] on app-date-cell "08:00-15:00 (7h) 1/6 3450 - PEND - Vinyl Factory pin Vinyl Factory, W1F 7BE 3 R…" at bounding box center [903, 450] width 195 height 532
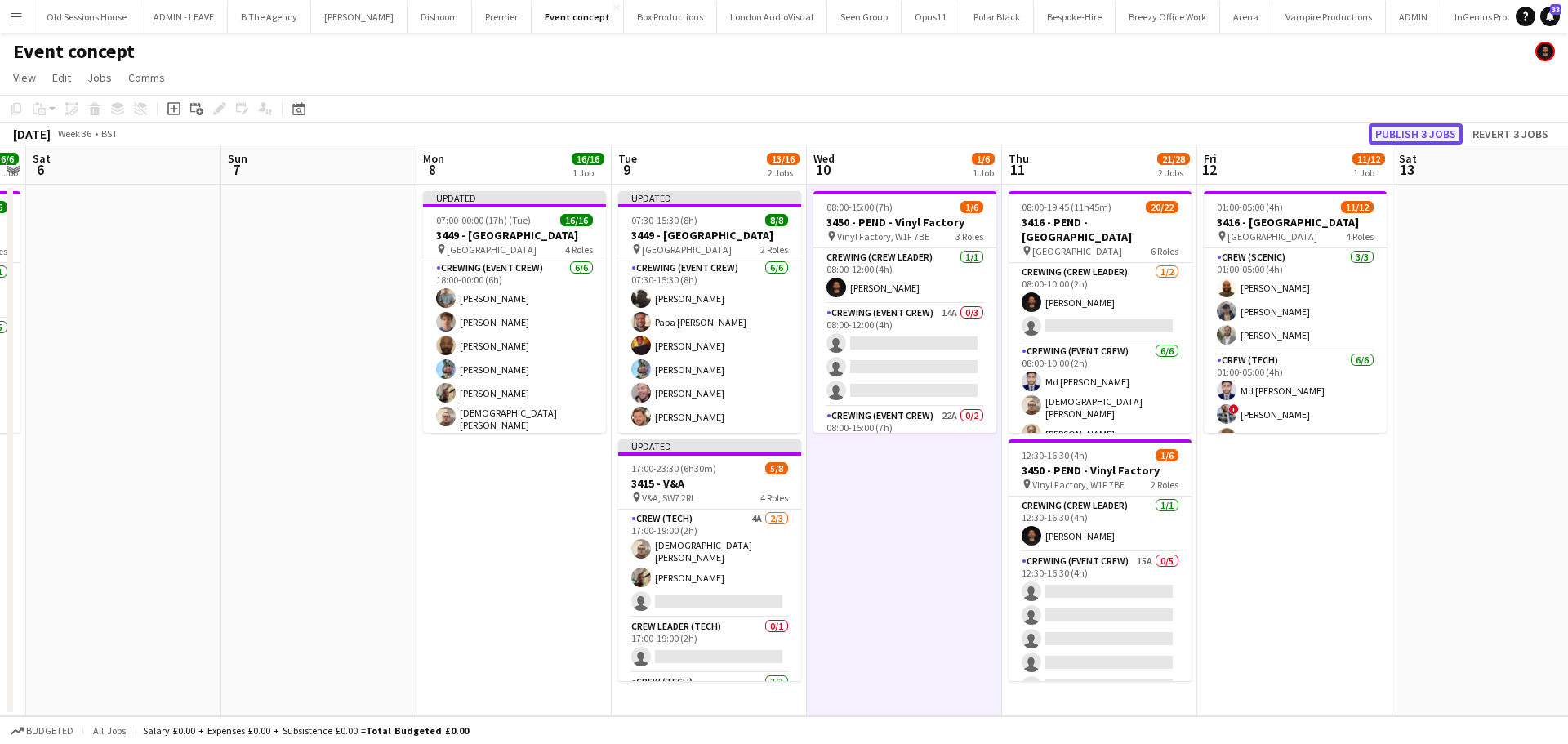
click at [1403, 131] on button "Publish 3 jobs" at bounding box center [1416, 133] width 94 height 22
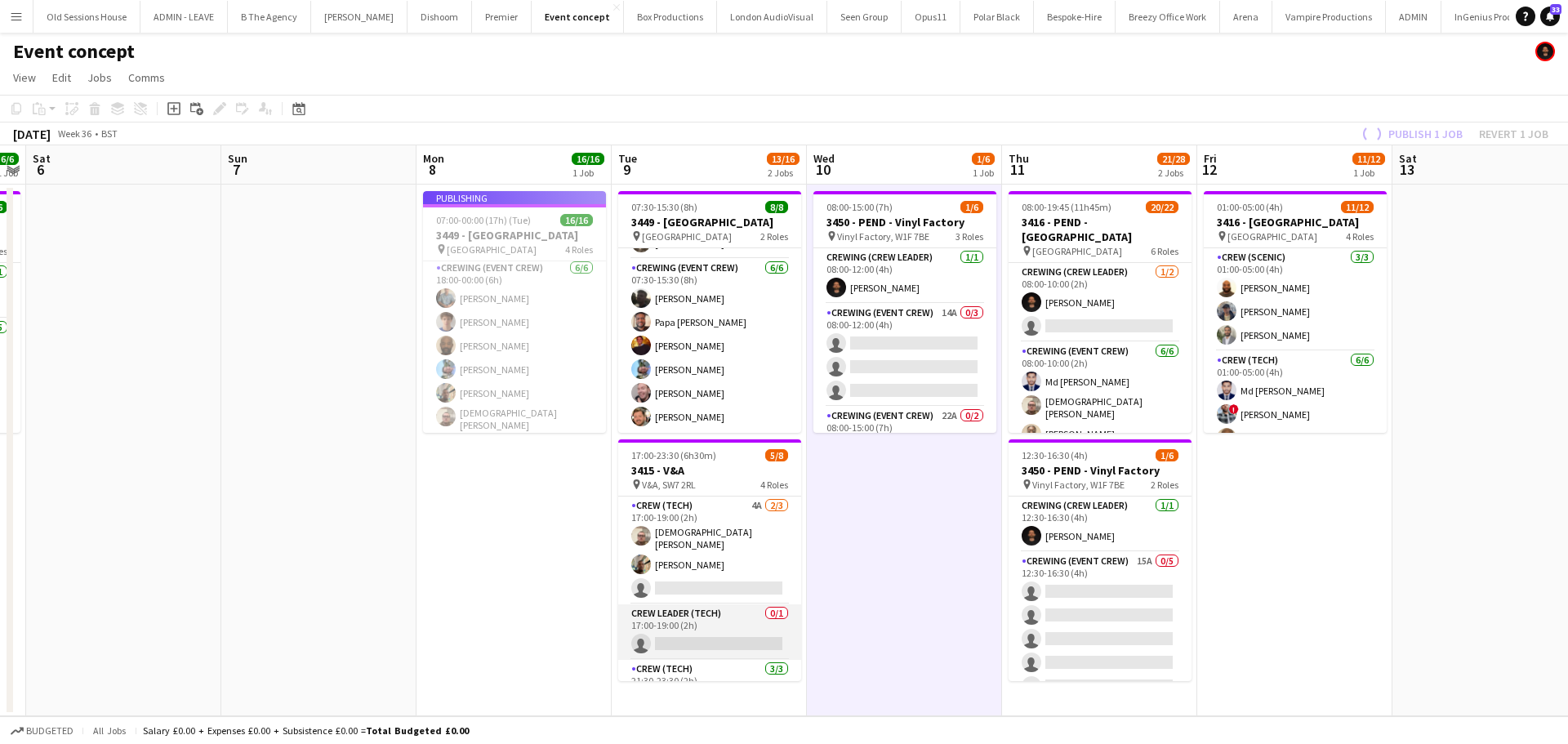
scroll to position [321, 0]
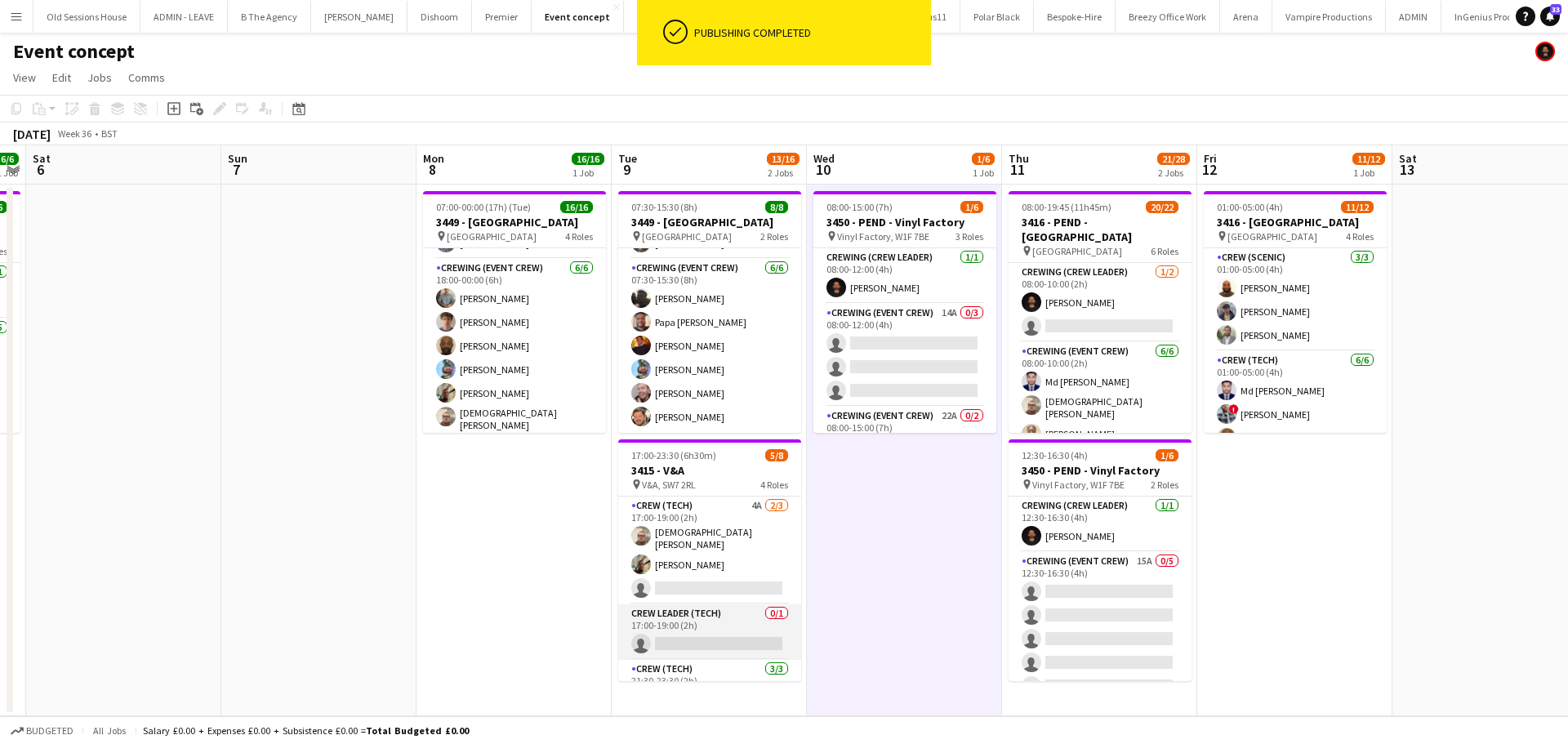
click at [689, 618] on app-card-role "Crew Leader (Tech) 0/1 17:00-19:00 (2h) single-neutral-actions" at bounding box center [709, 631] width 183 height 55
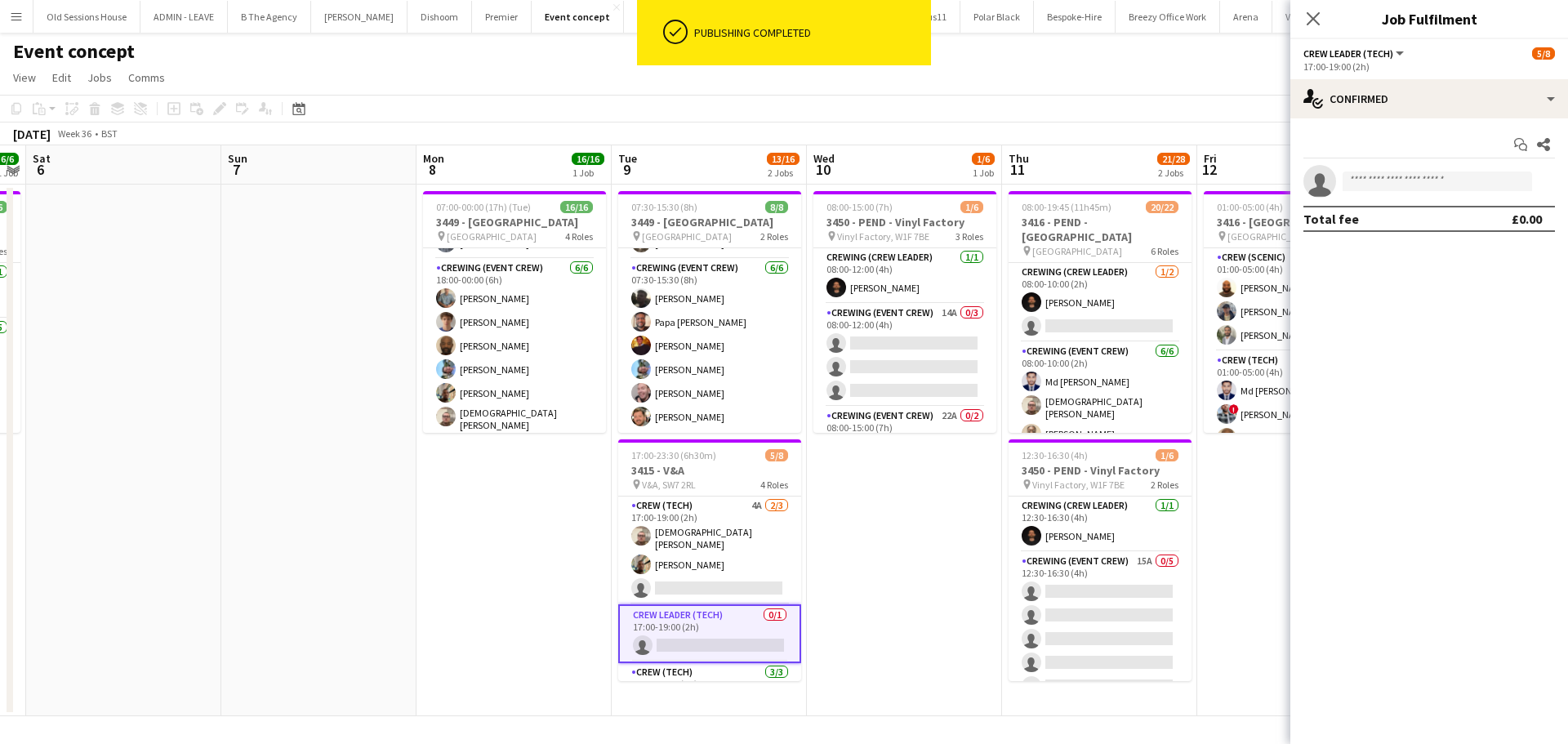
click at [1387, 170] on app-invite-slot "single-neutral-actions" at bounding box center [1429, 181] width 277 height 33
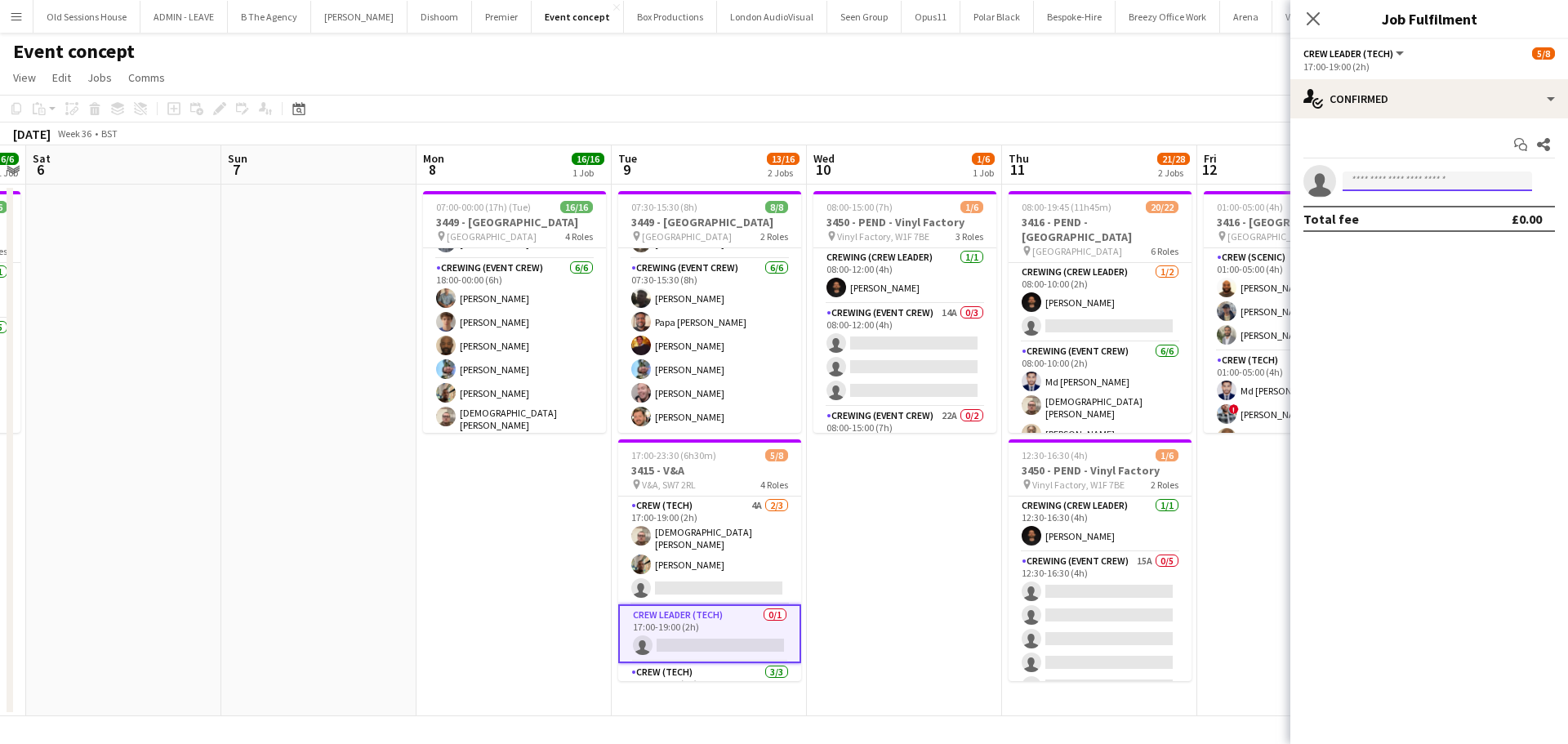
click at [1383, 179] on input at bounding box center [1437, 181] width 190 height 20
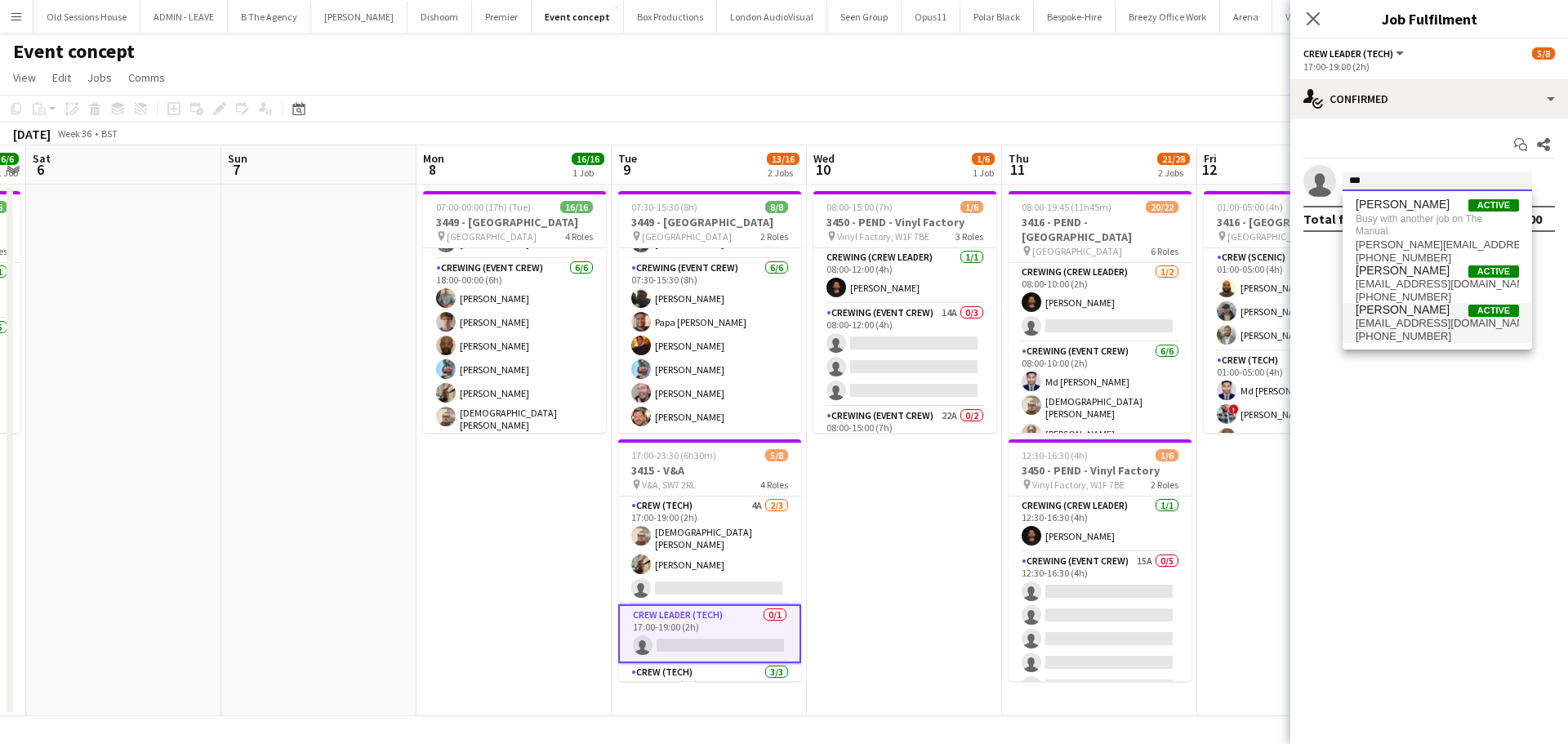
type input "***"
click at [1394, 309] on span "Ben Turner" at bounding box center [1403, 310] width 94 height 14
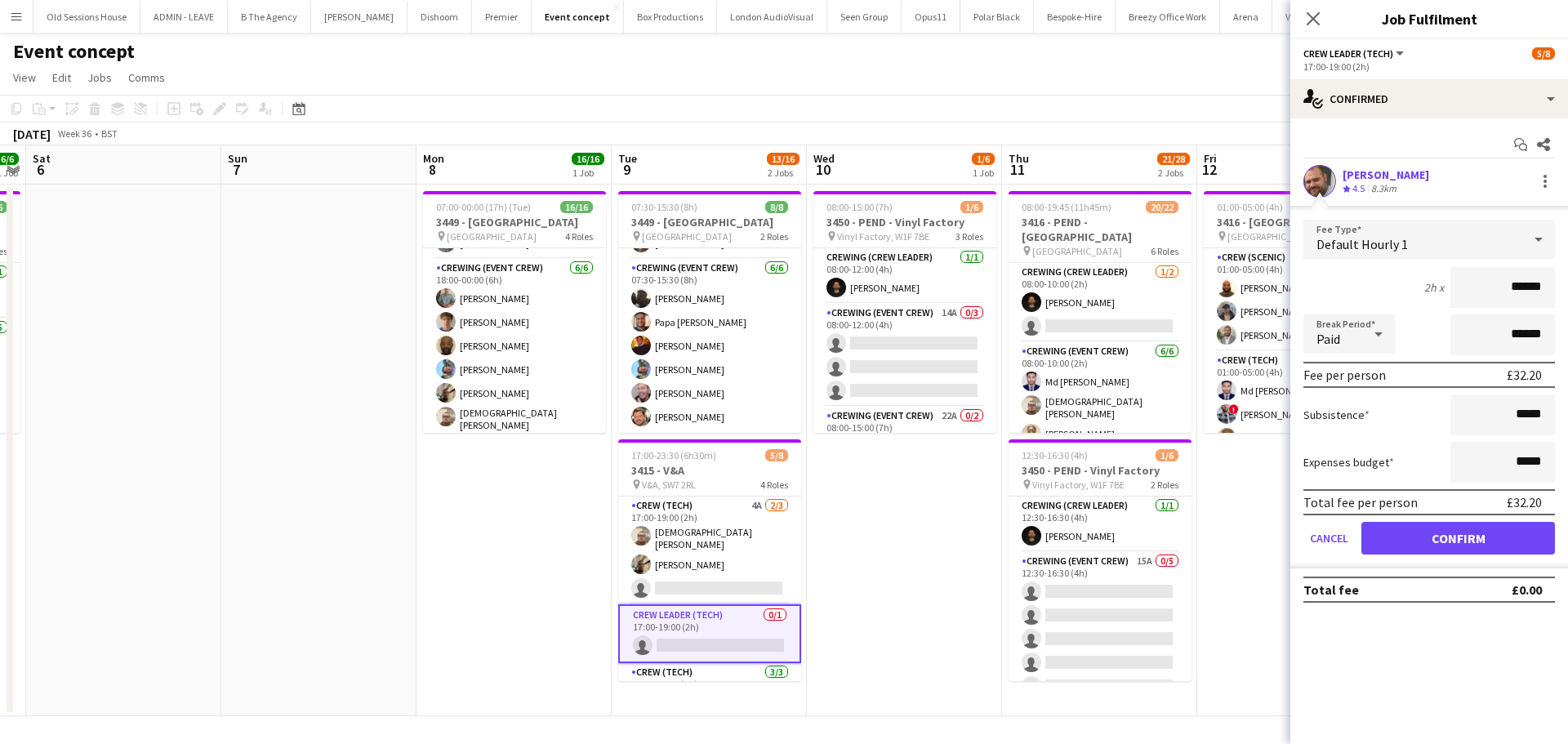
drag, startPoint x: 1545, startPoint y: 284, endPoint x: 1452, endPoint y: 283, distance: 93.0
click at [1452, 283] on input "******" at bounding box center [1502, 287] width 105 height 41
type input "***"
click at [1389, 289] on div "2h x ***" at bounding box center [1429, 287] width 251 height 41
click at [1410, 536] on button "Confirm" at bounding box center [1457, 538] width 193 height 33
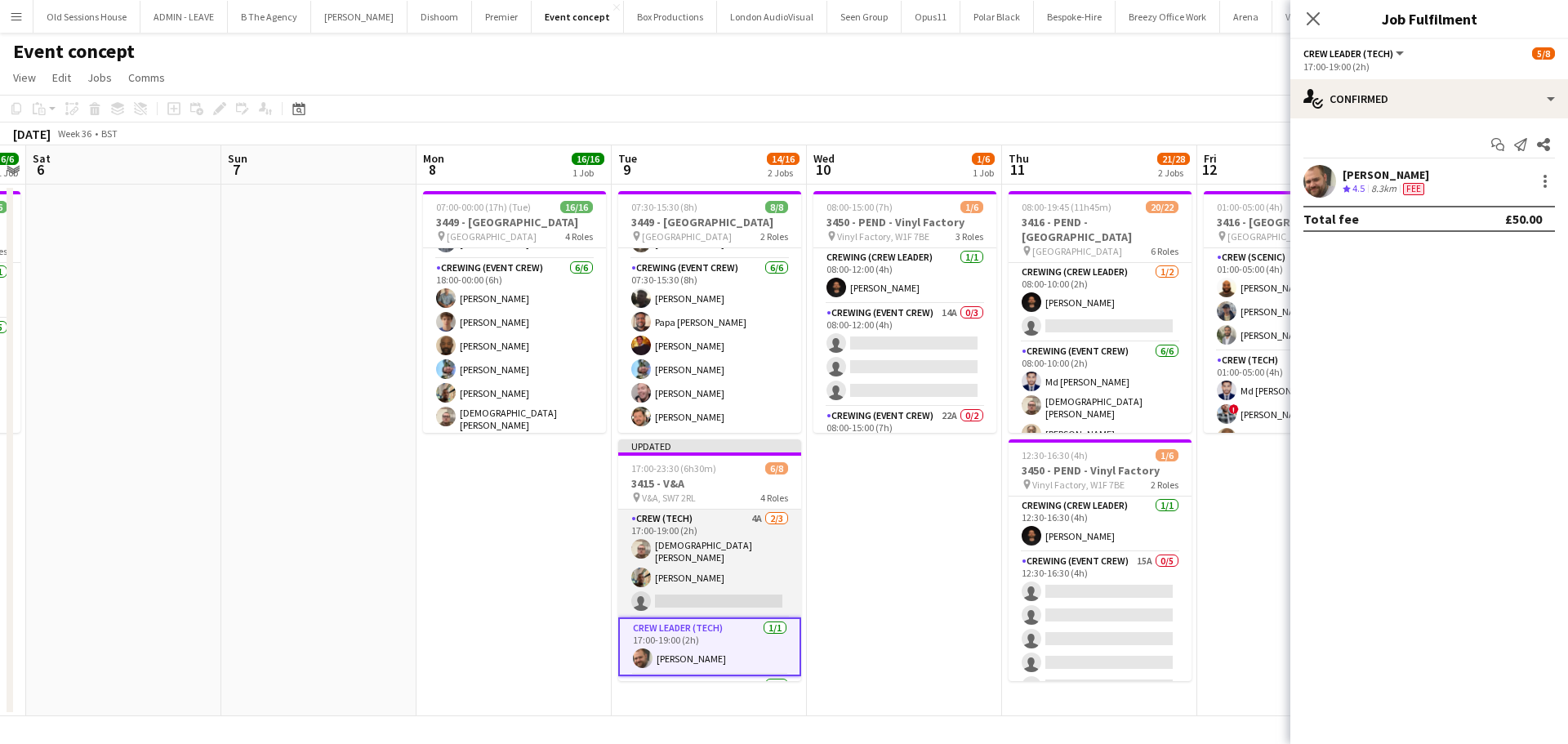
click at [695, 574] on app-card-role "Crew (Tech) 4A 2/3 17:00-19:00 (2h) Christian Skinner Stephon Johnson single-ne…" at bounding box center [709, 563] width 183 height 107
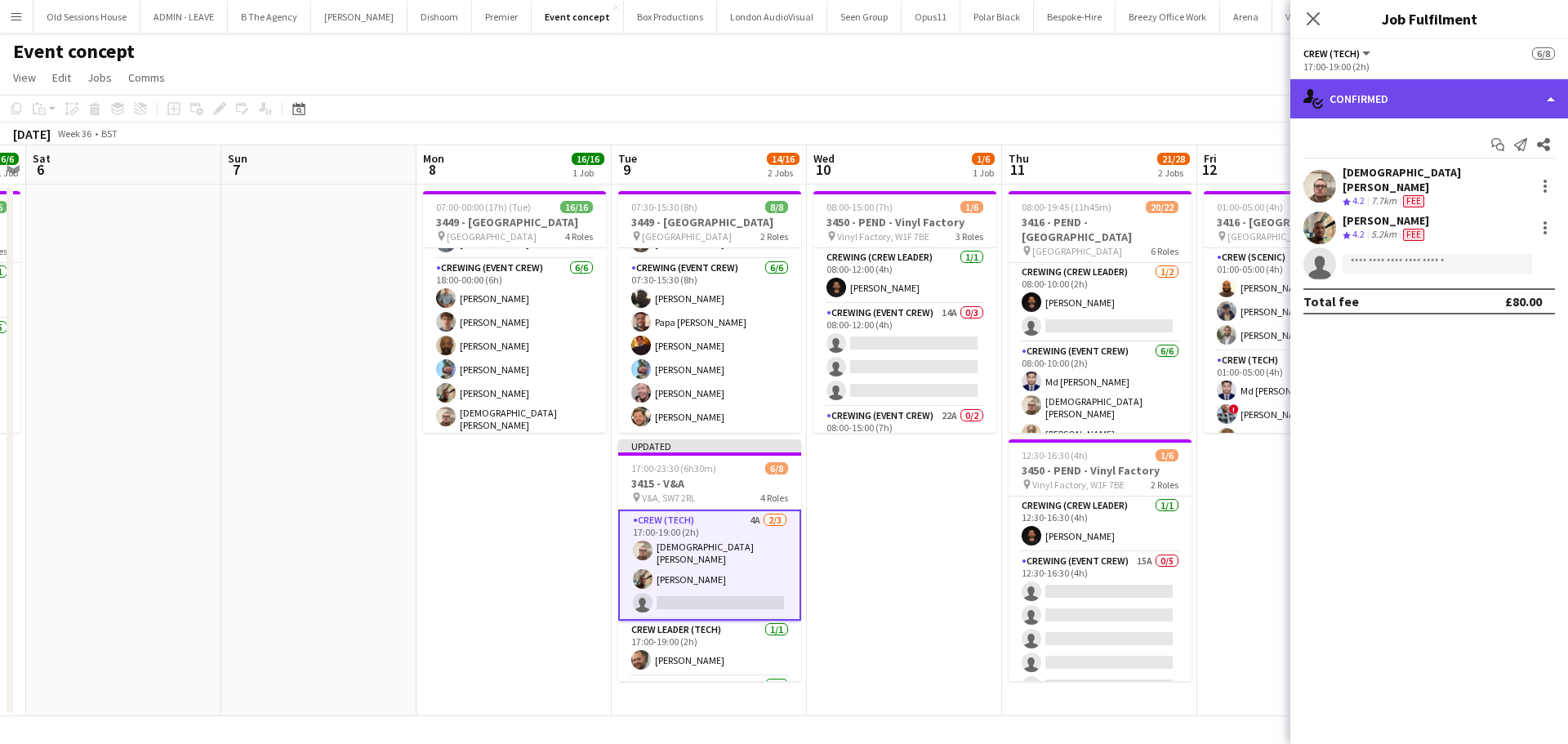
click at [1408, 107] on div "single-neutral-actions-check-2 Confirmed" at bounding box center [1429, 98] width 277 height 39
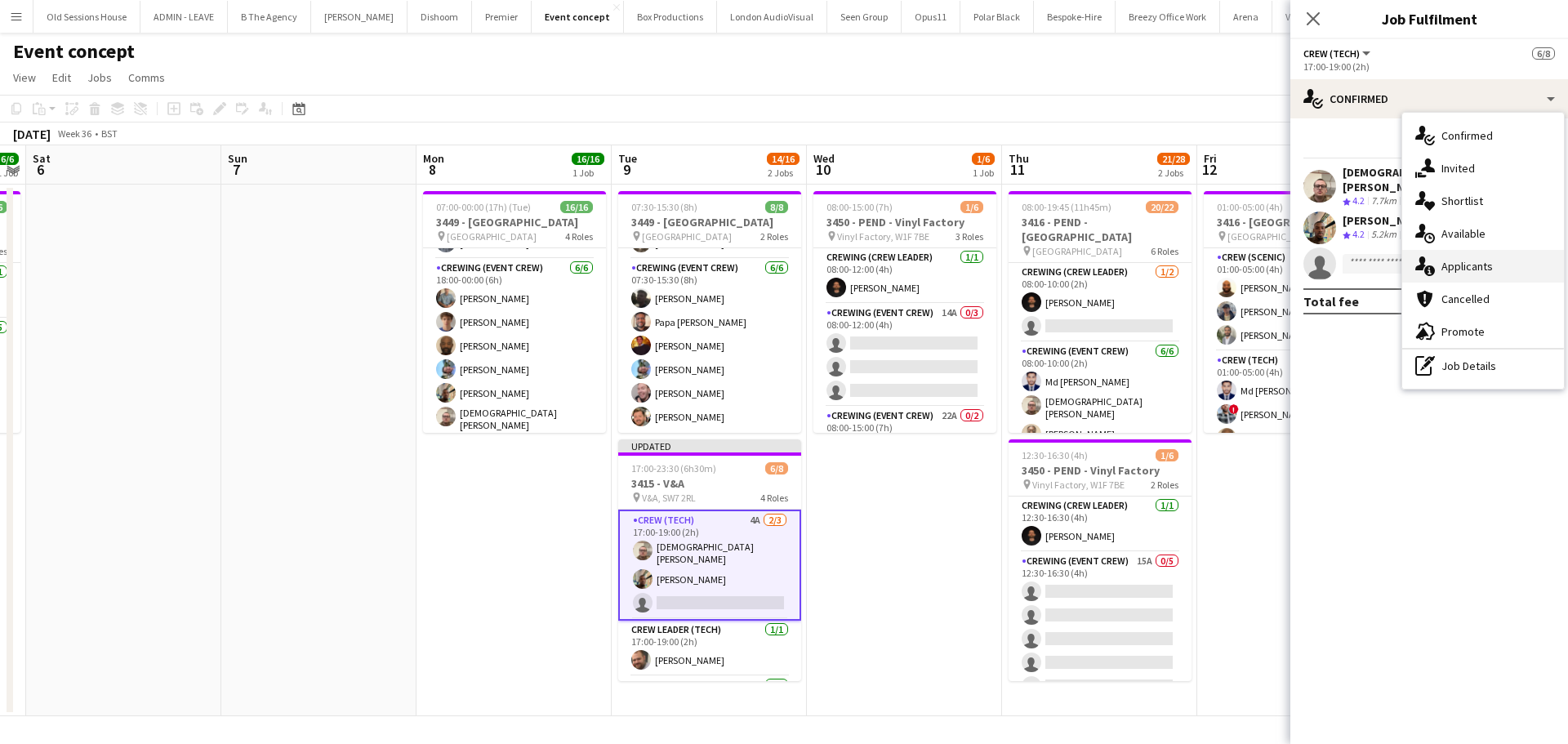
click at [1461, 265] on div "single-neutral-actions-information Applicants" at bounding box center [1482, 266] width 162 height 33
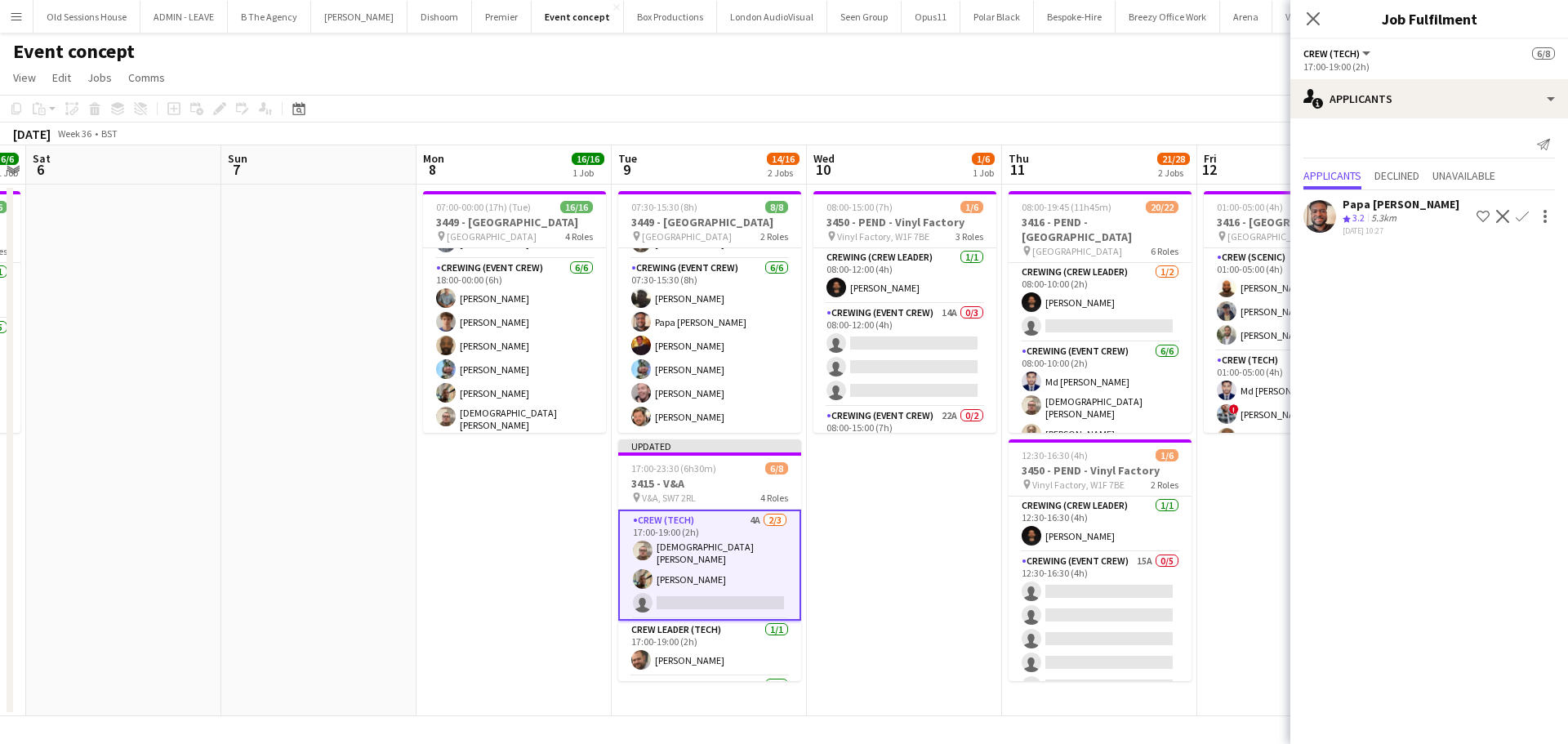
drag, startPoint x: 1526, startPoint y: 217, endPoint x: 1519, endPoint y: 223, distance: 9.2
click at [1526, 216] on app-icon "Confirm" at bounding box center [1521, 216] width 13 height 13
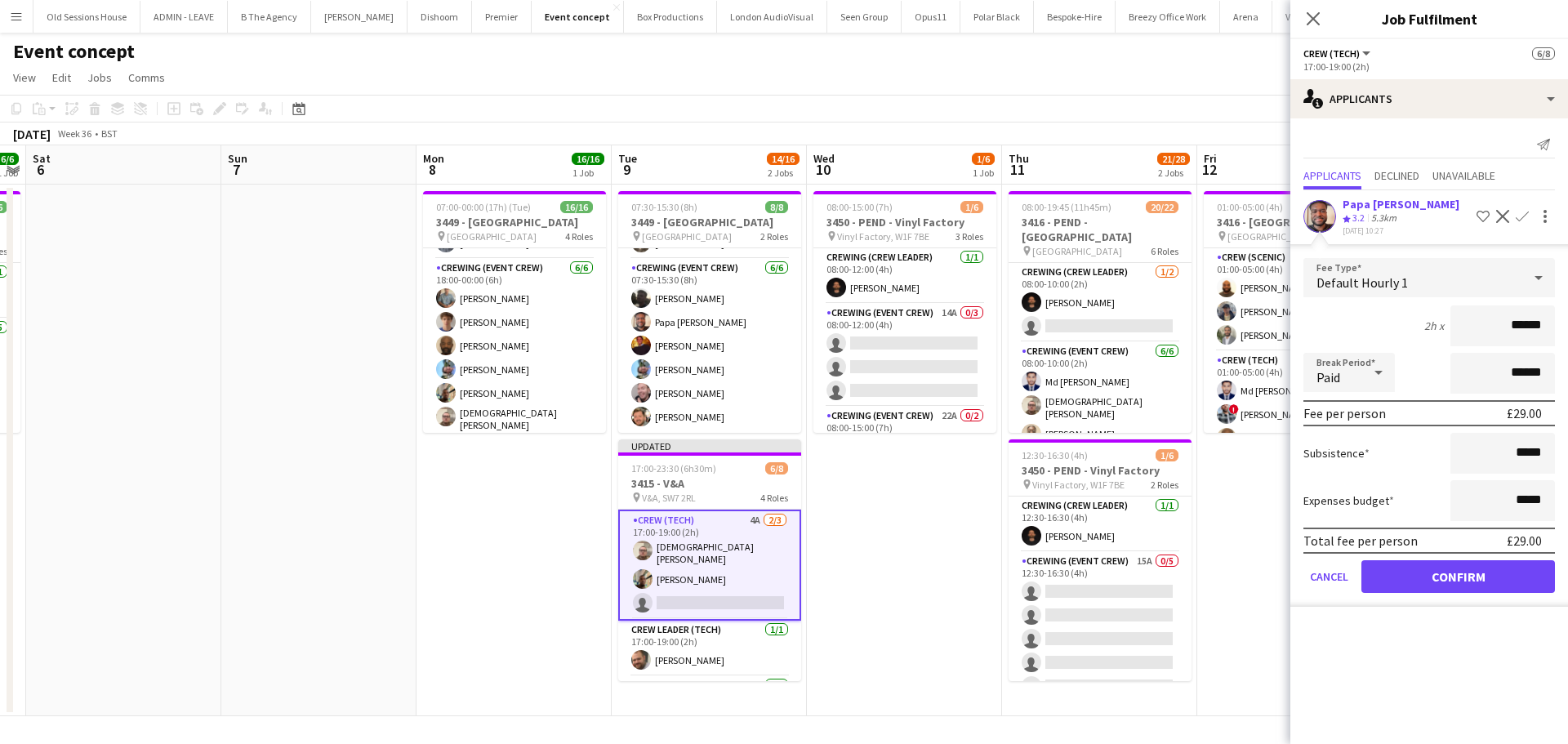
drag, startPoint x: 1549, startPoint y: 325, endPoint x: 1430, endPoint y: 328, distance: 119.0
click at [1430, 328] on div "2h x ******" at bounding box center [1429, 326] width 251 height 41
type input "***"
click at [1396, 320] on div "2h x ***" at bounding box center [1429, 326] width 251 height 41
click at [1440, 573] on button "Confirm" at bounding box center [1457, 577] width 193 height 33
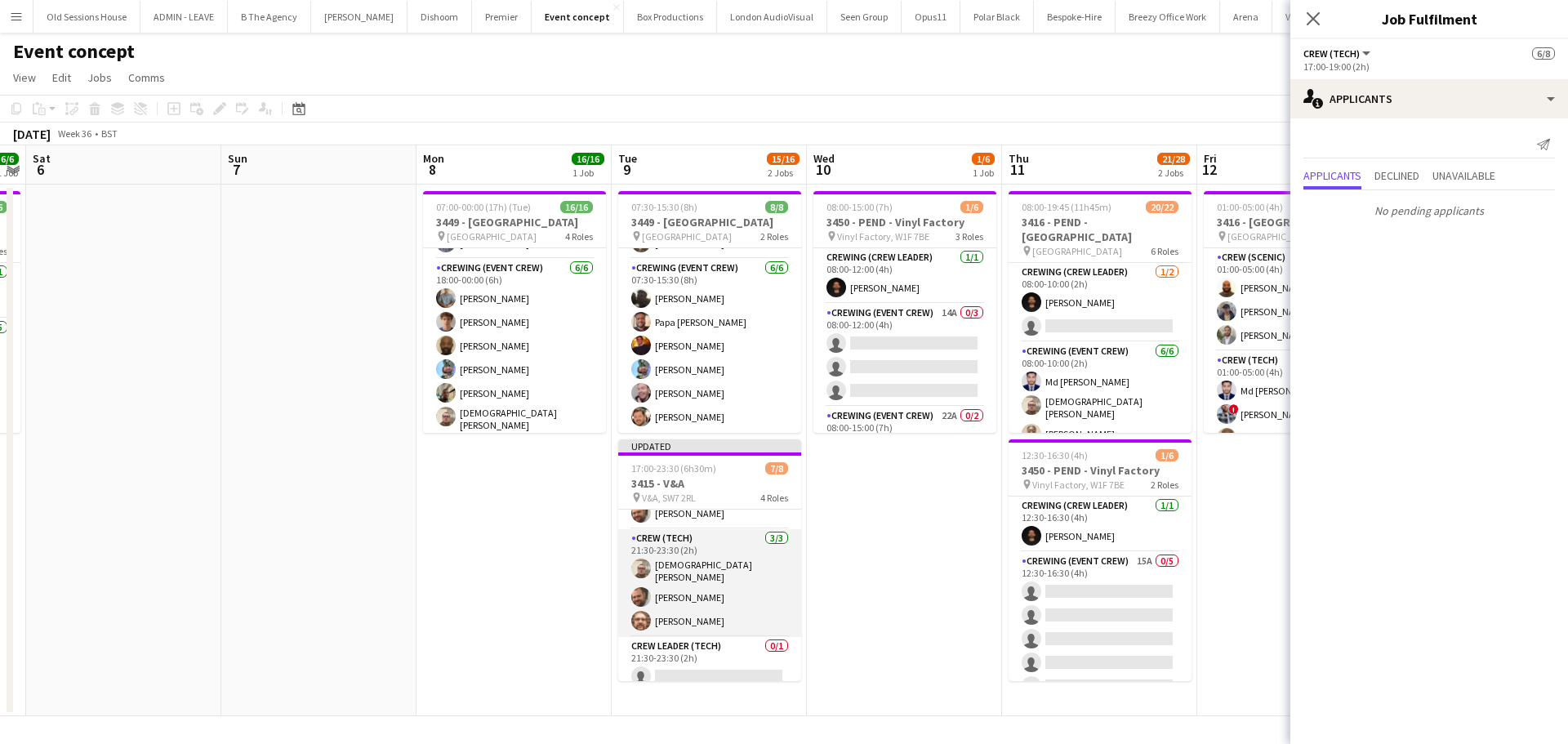
scroll to position [149, 0]
click at [704, 603] on app-card-role "Crew (Tech) 3/3 21:30-23:30 (2h) Christian Skinner Ben Turner Corey Arnold" at bounding box center [709, 581] width 183 height 107
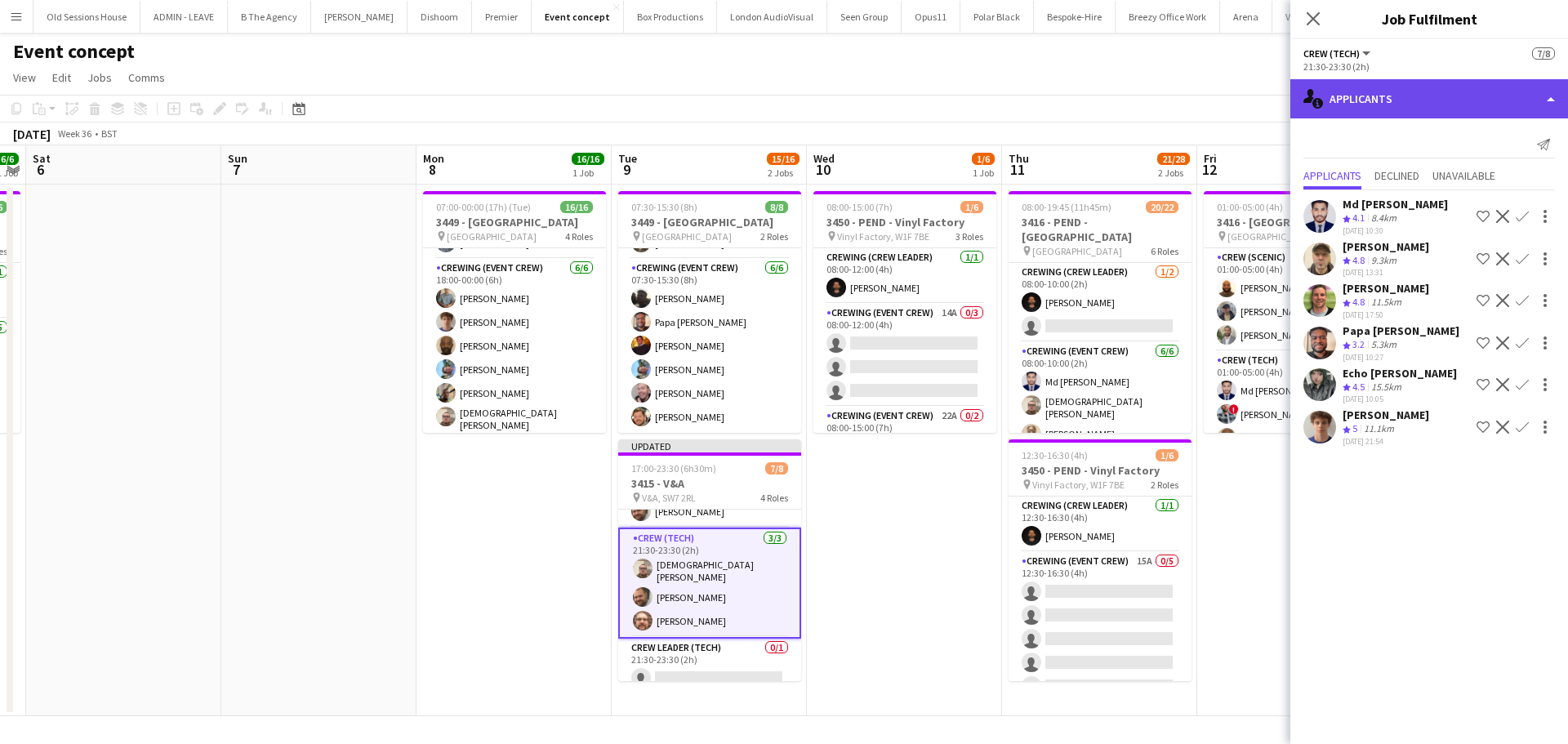
click at [1376, 98] on div "single-neutral-actions-information Applicants" at bounding box center [1429, 98] width 277 height 39
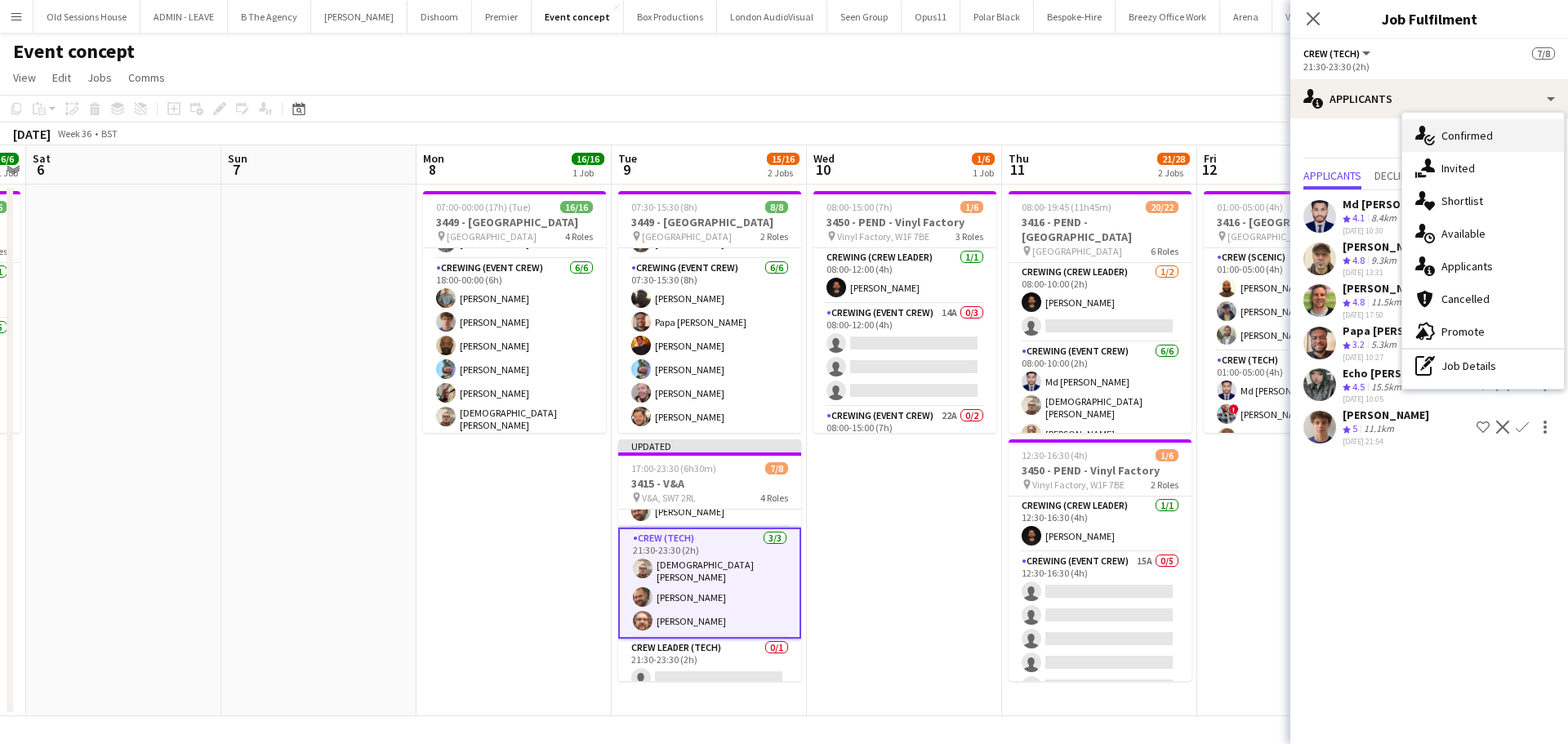
click at [1448, 127] on div "single-neutral-actions-check-2 Confirmed" at bounding box center [1482, 136] width 162 height 33
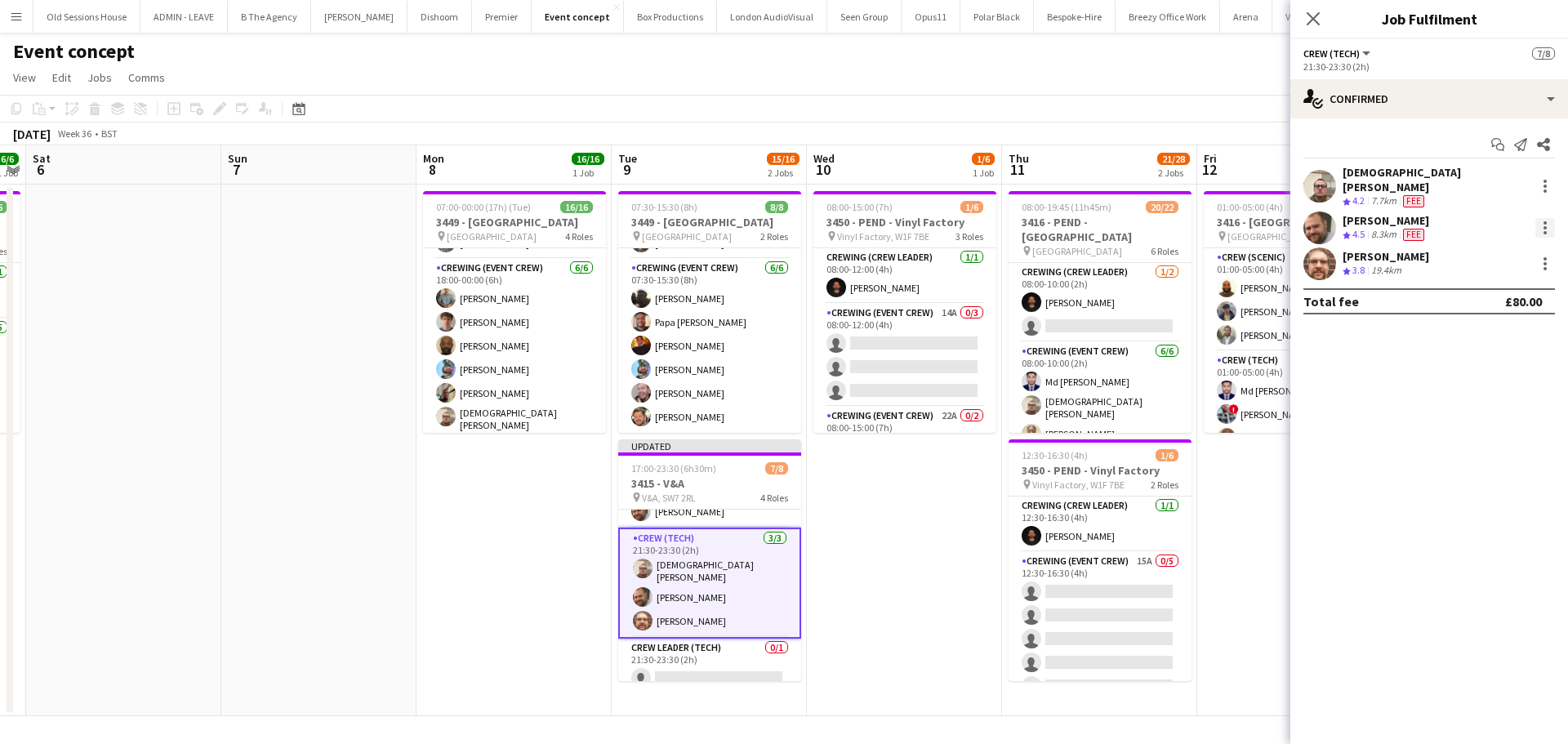
click at [1543, 218] on div at bounding box center [1545, 228] width 20 height 20
click at [1456, 405] on span "Remove" at bounding box center [1465, 404] width 49 height 14
click at [852, 553] on app-date-cell "08:00-15:00 (7h) 1/6 3450 - PEND - Vinyl Factory pin Vinyl Factory, W1F 7BE 3 R…" at bounding box center [904, 450] width 195 height 532
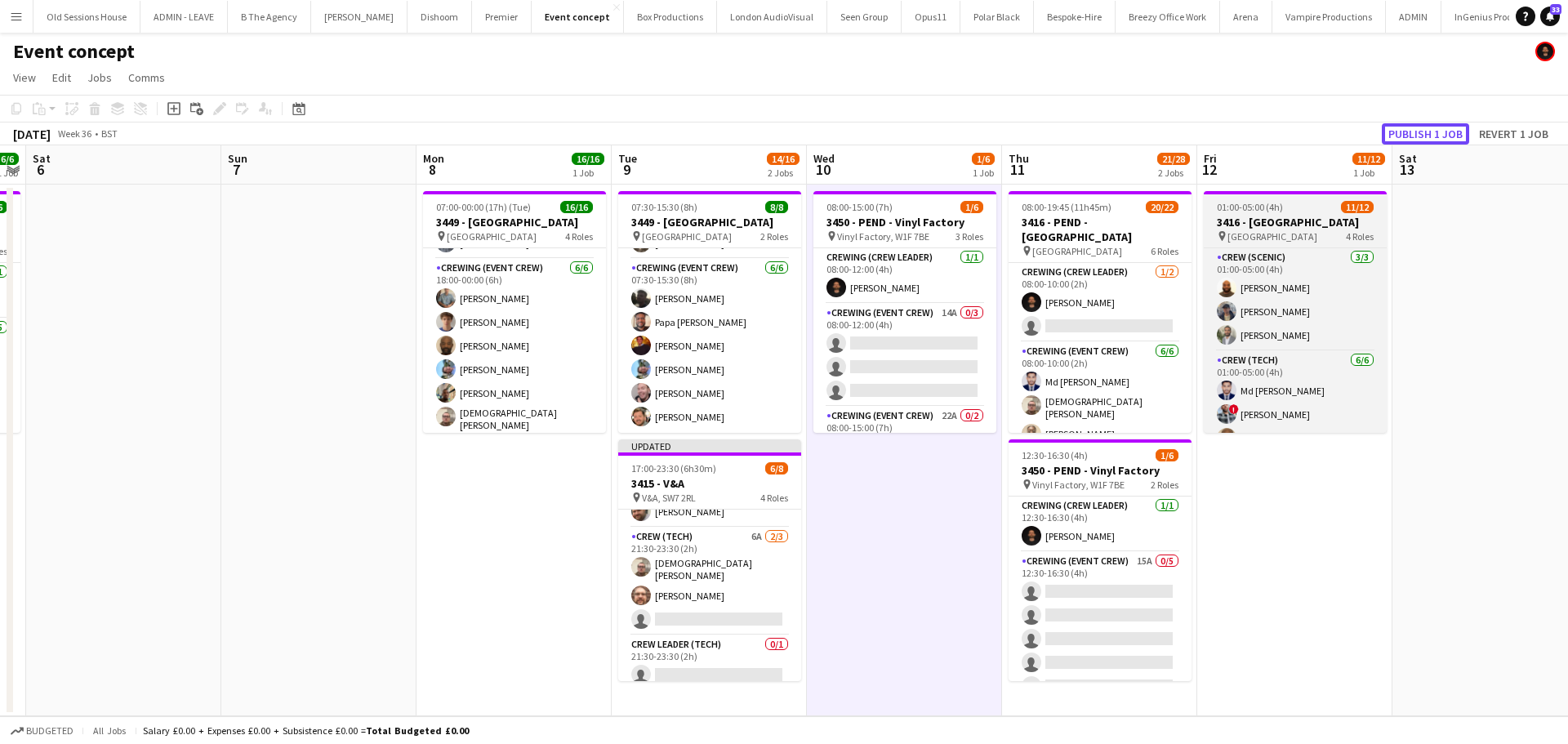
drag, startPoint x: 1406, startPoint y: 133, endPoint x: 1209, endPoint y: 241, distance: 224.7
click at [1408, 133] on button "Publish 1 job" at bounding box center [1425, 133] width 87 height 22
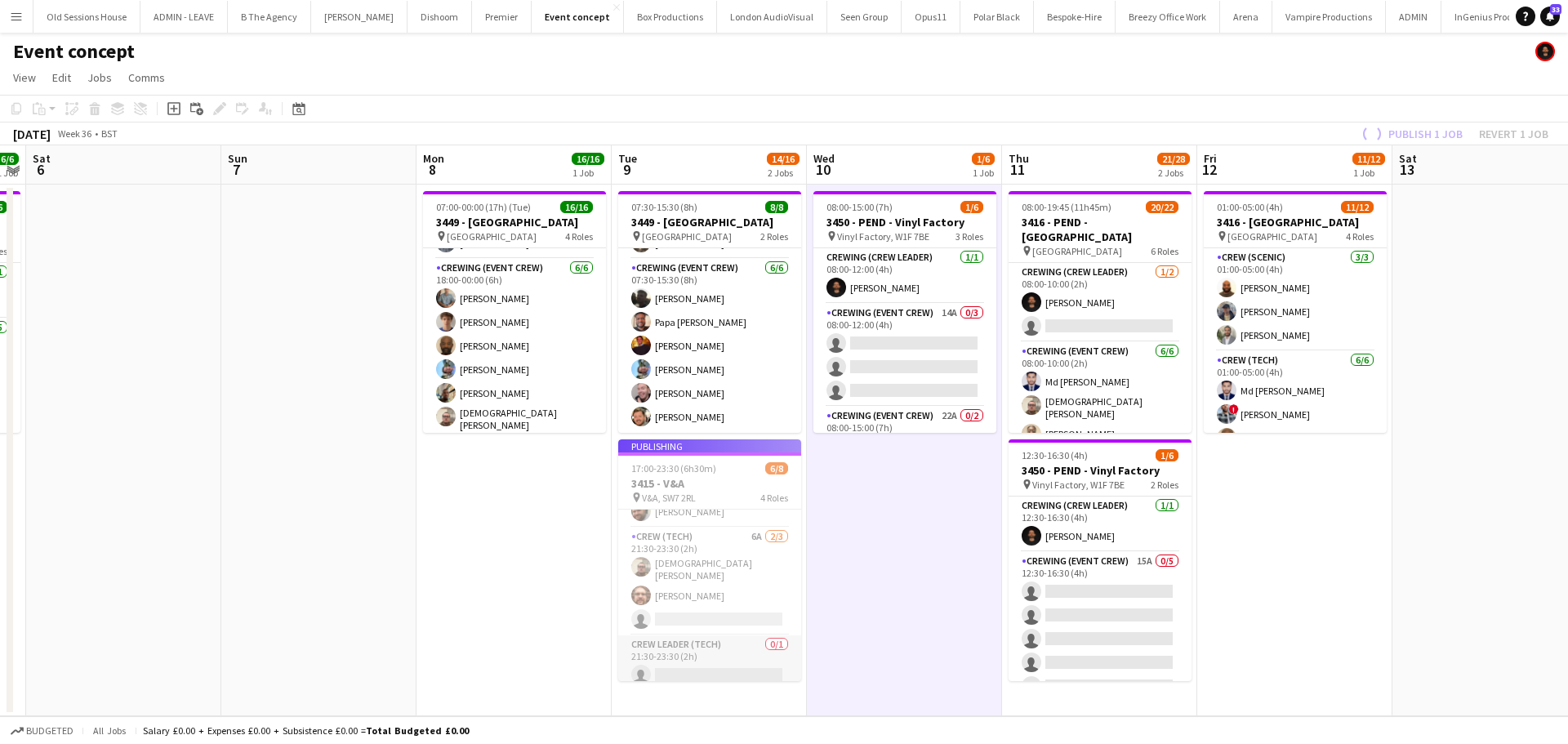
scroll to position [133, 0]
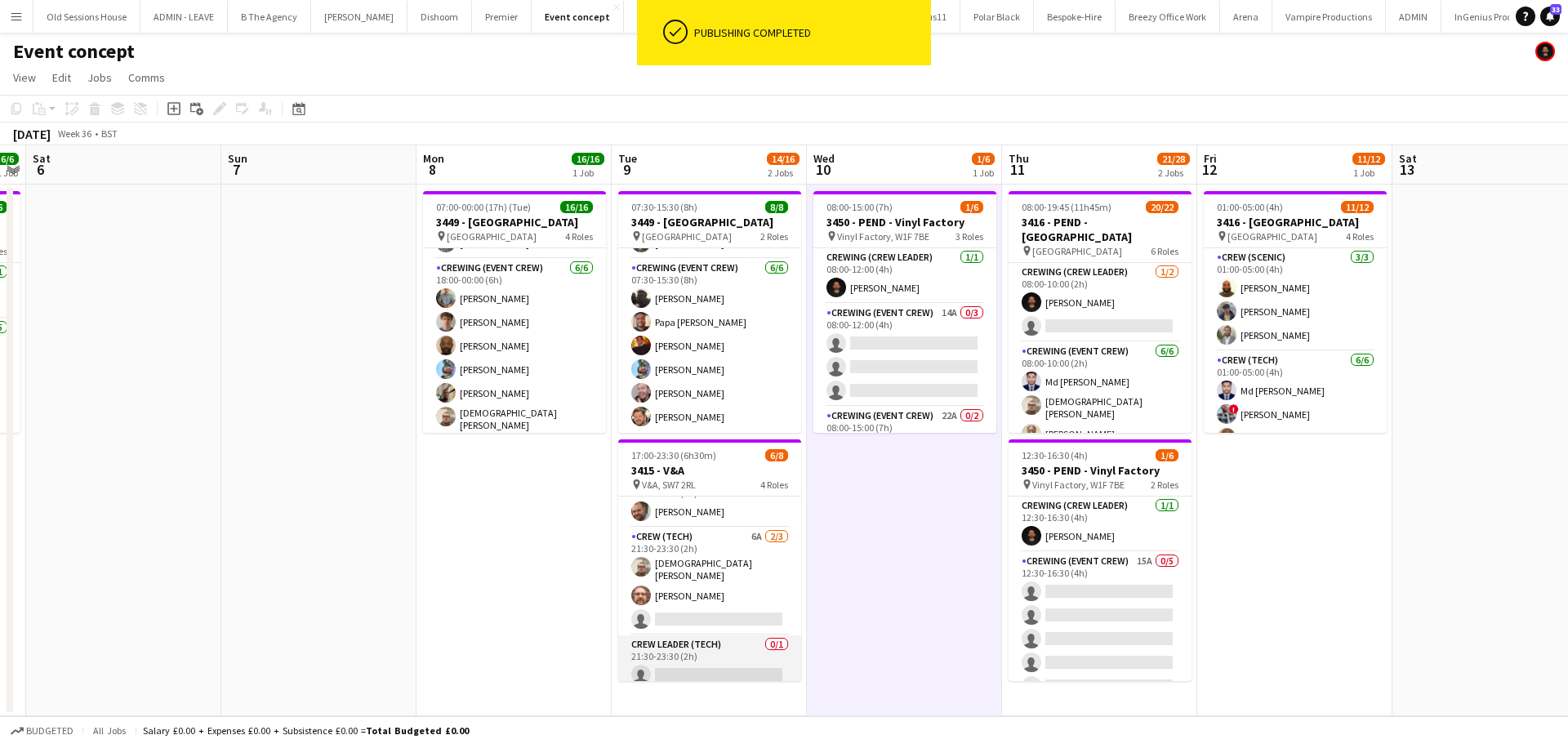
click at [656, 644] on app-card-role "Crew Leader (Tech) 0/1 21:30-23:30 (2h) single-neutral-actions" at bounding box center [709, 663] width 183 height 55
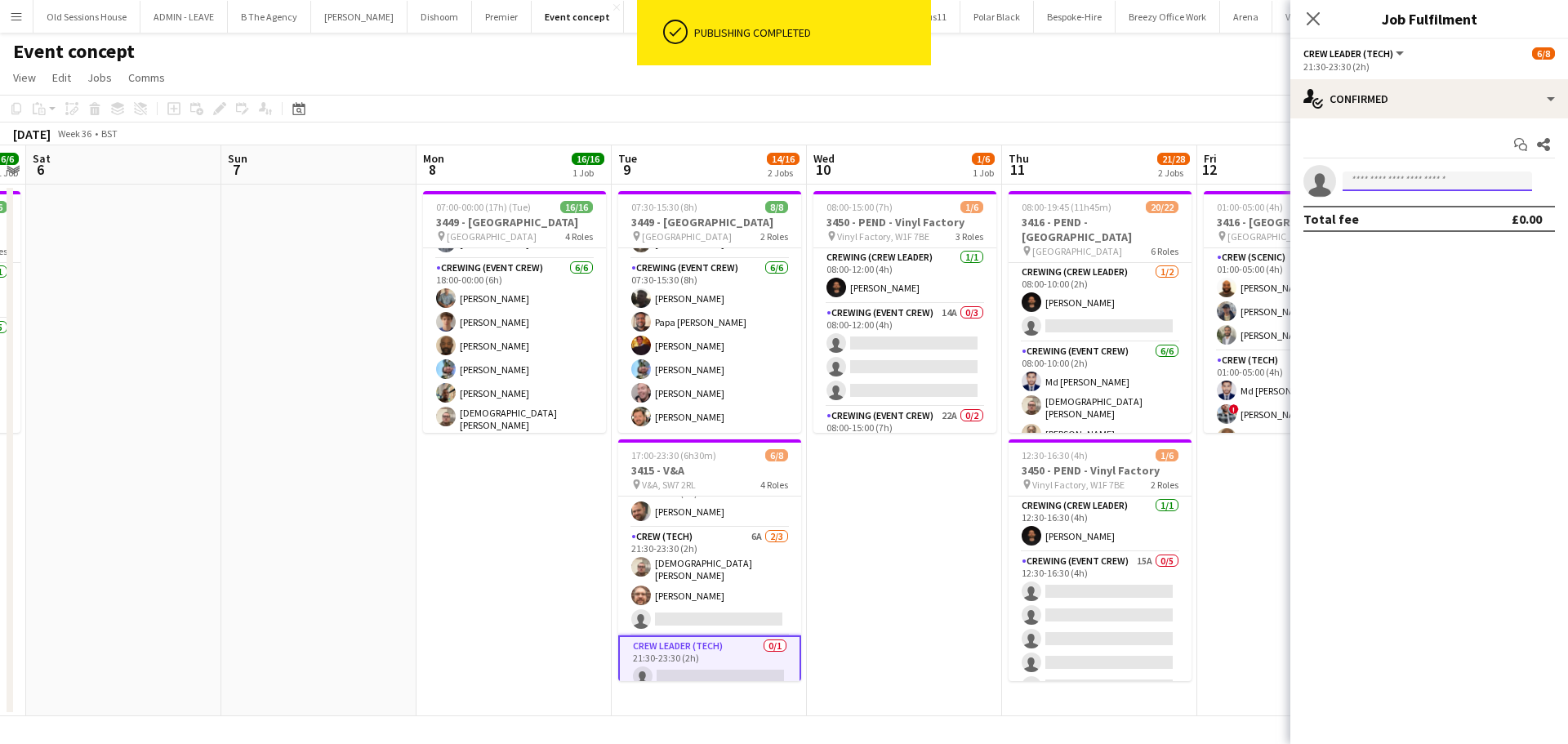
click at [1380, 178] on input at bounding box center [1437, 181] width 190 height 20
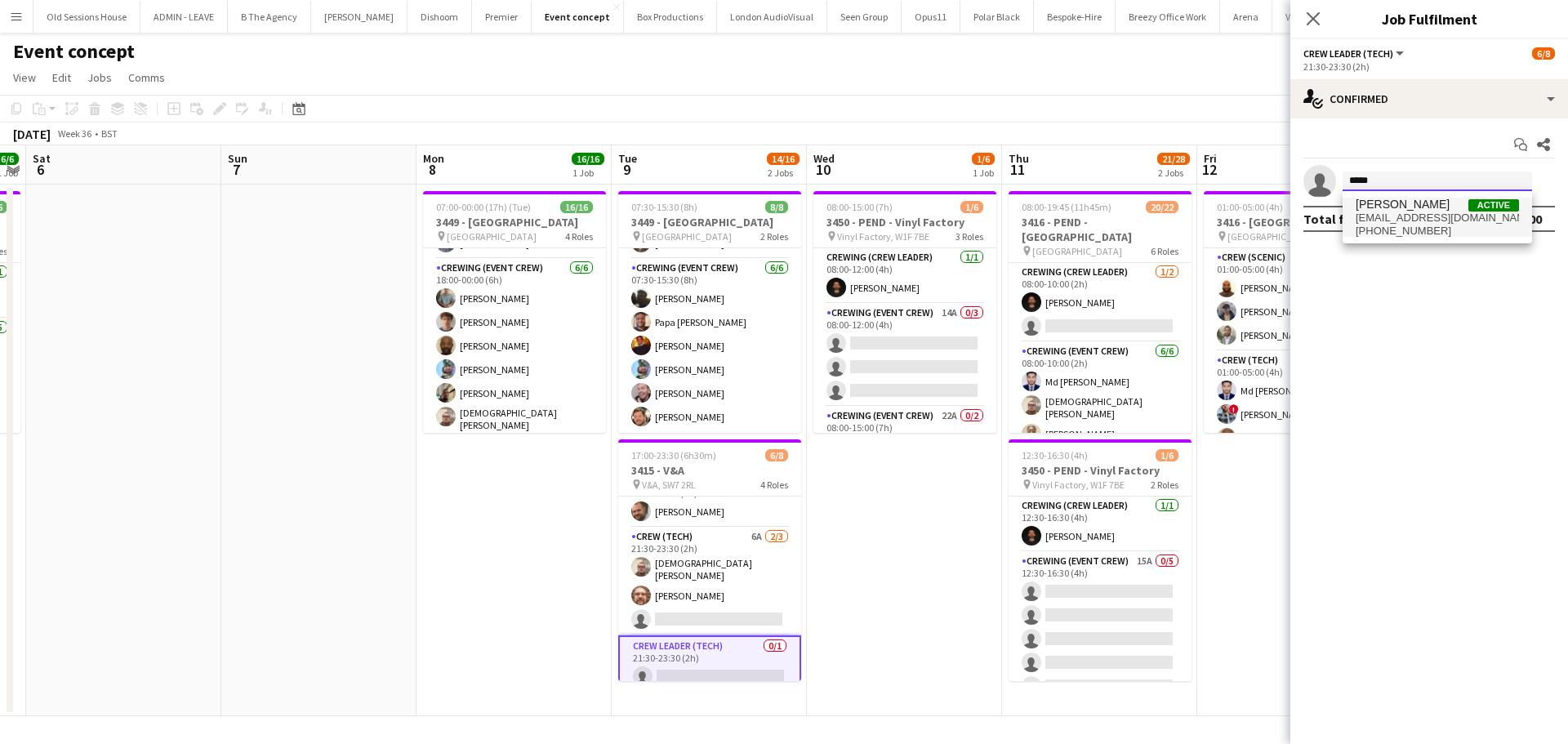
type input "*****"
click at [1401, 212] on span "benpaulturner0@gmail.com" at bounding box center [1437, 217] width 164 height 13
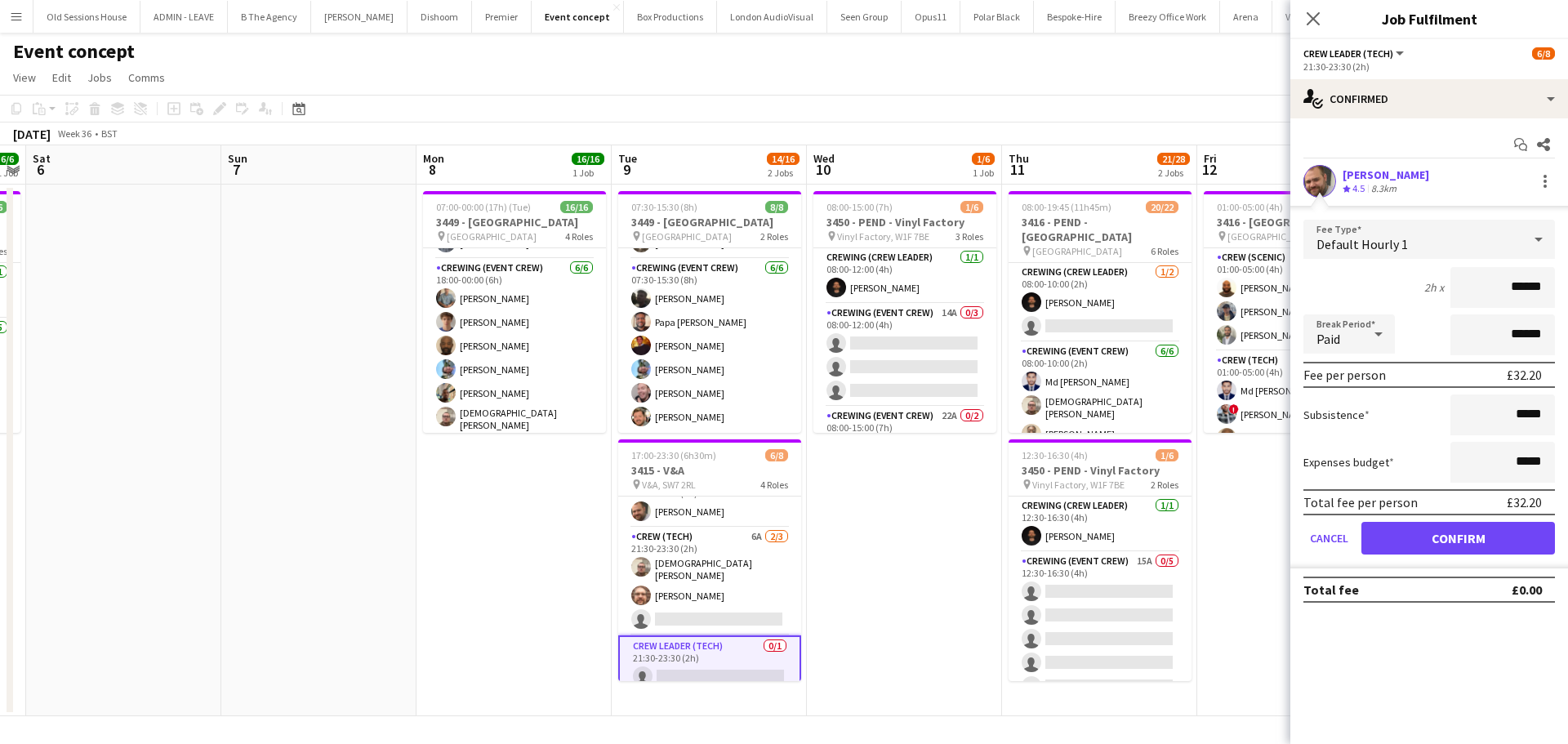
drag, startPoint x: 1540, startPoint y: 285, endPoint x: 1422, endPoint y: 296, distance: 118.5
click at [1422, 296] on div "2h x ******" at bounding box center [1429, 287] width 251 height 41
type input "***"
drag, startPoint x: 1394, startPoint y: 281, endPoint x: 1409, endPoint y: 433, distance: 152.7
click at [1396, 280] on div "2h x ***" at bounding box center [1429, 287] width 251 height 41
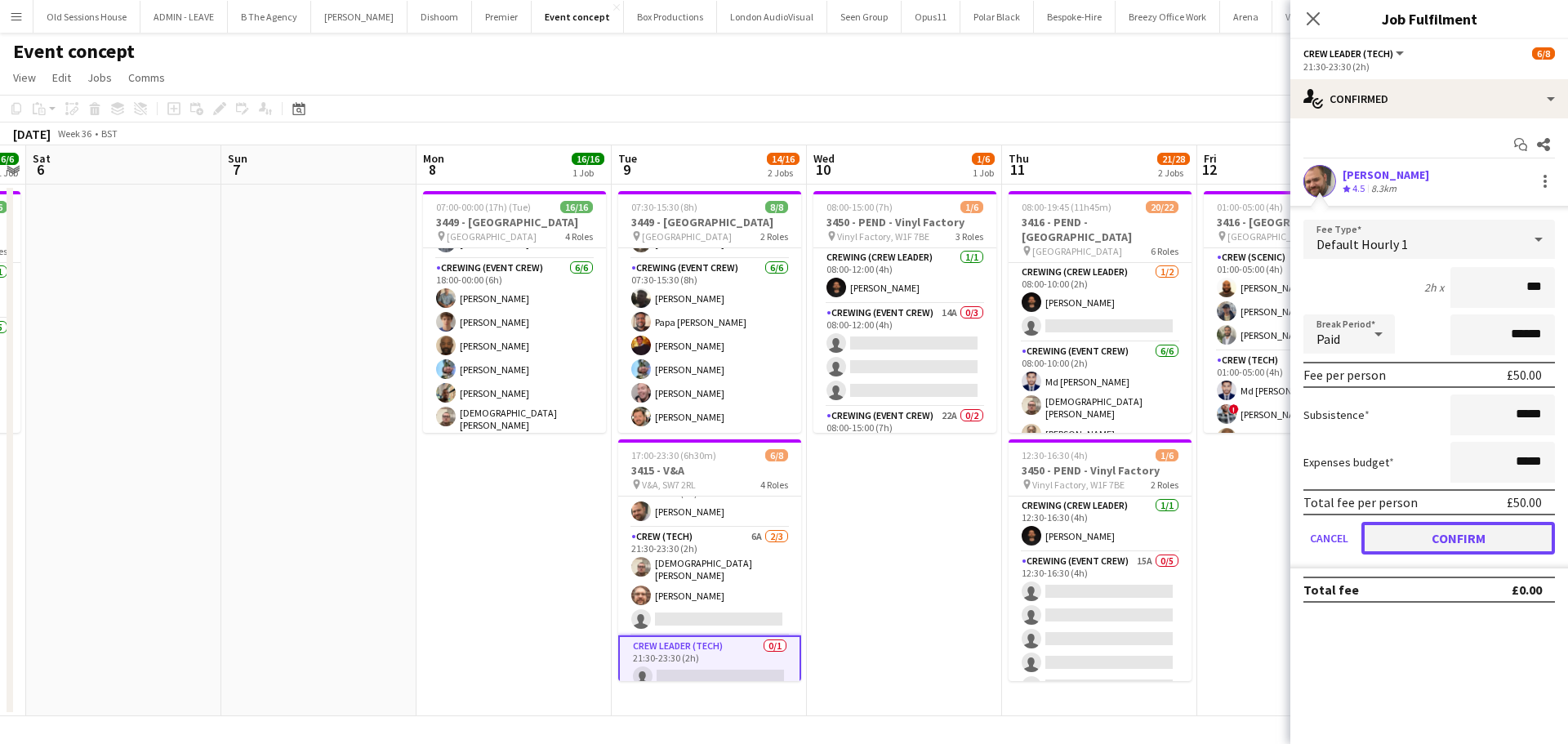
click at [1405, 541] on button "Confirm" at bounding box center [1457, 538] width 193 height 33
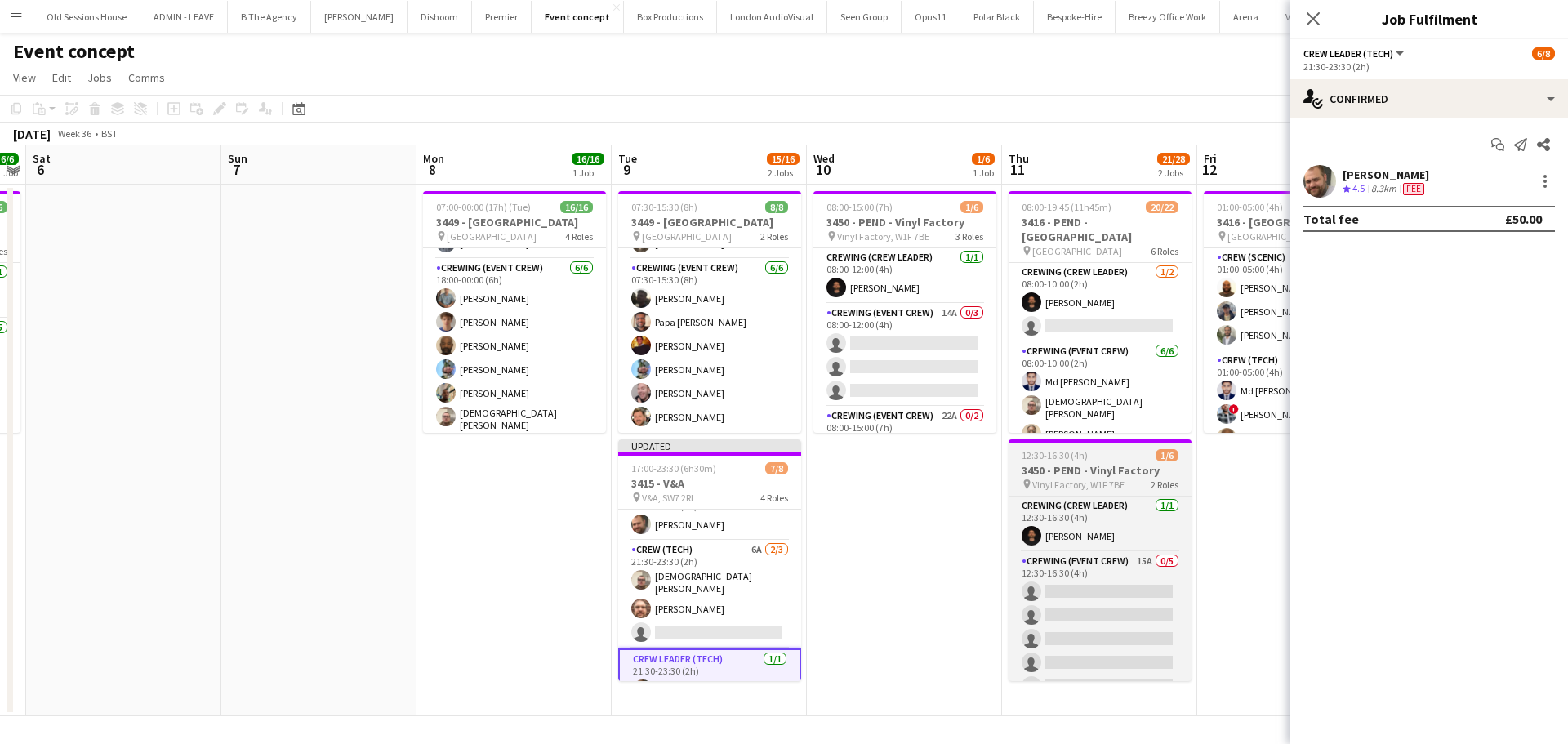
drag, startPoint x: 729, startPoint y: 590, endPoint x: 1053, endPoint y: 443, distance: 355.8
click at [729, 589] on app-card-role "Crew (Tech) 6A 2/3 21:30-23:30 (2h) Christian Skinner Corey Arnold single-neutr…" at bounding box center [709, 594] width 183 height 107
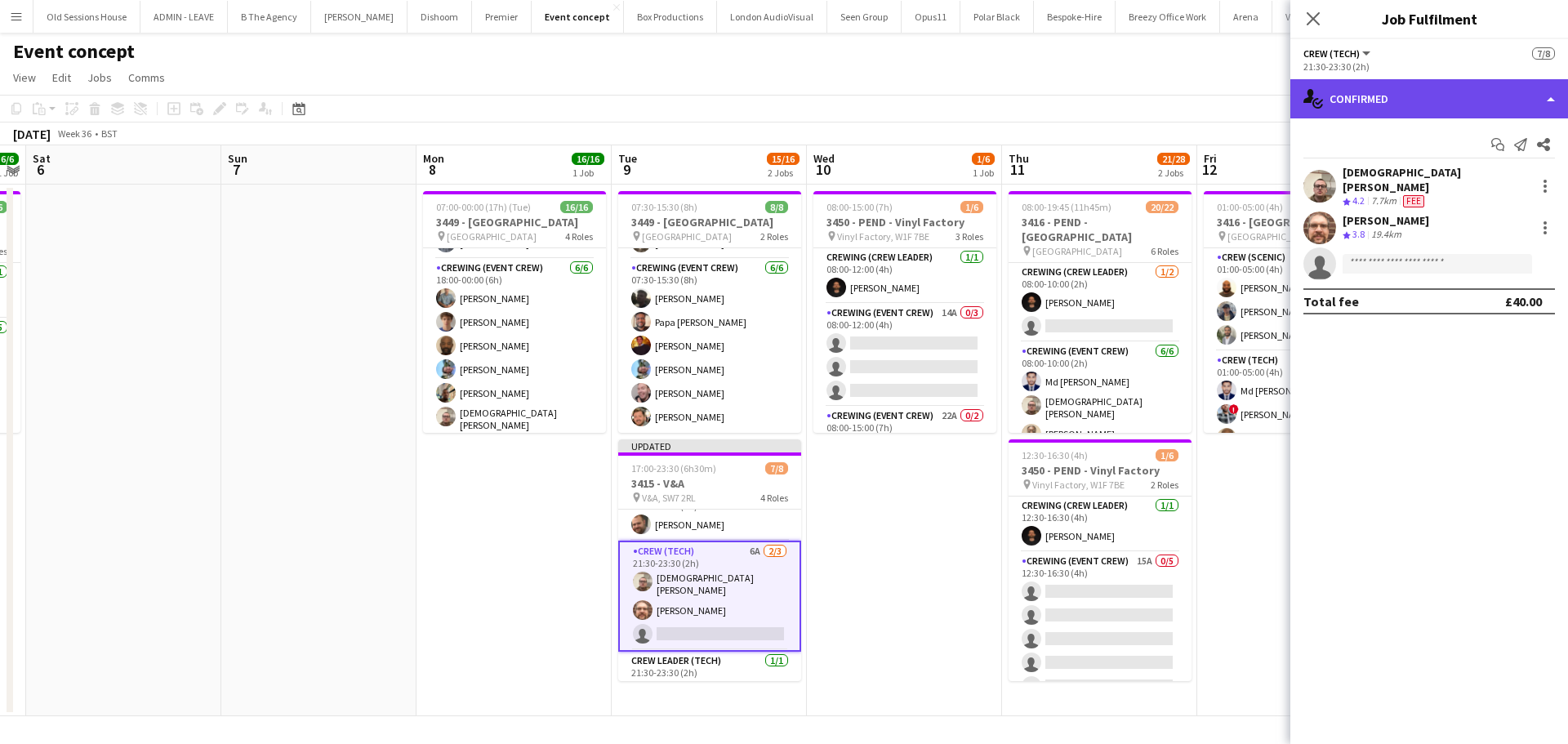
click at [1416, 93] on div "single-neutral-actions-check-2 Confirmed" at bounding box center [1429, 98] width 277 height 39
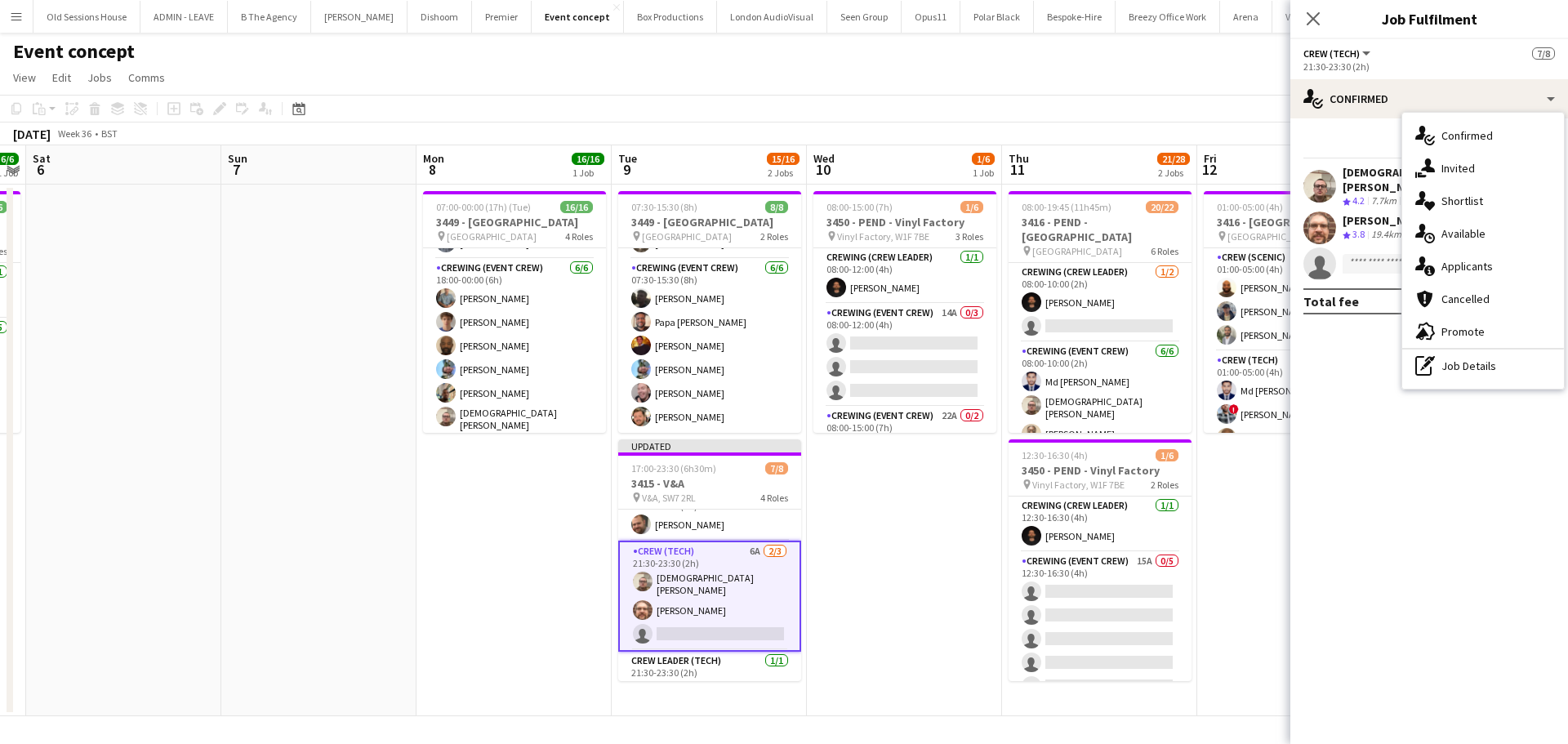
click at [1458, 262] on div "single-neutral-actions-information Applicants" at bounding box center [1482, 266] width 162 height 33
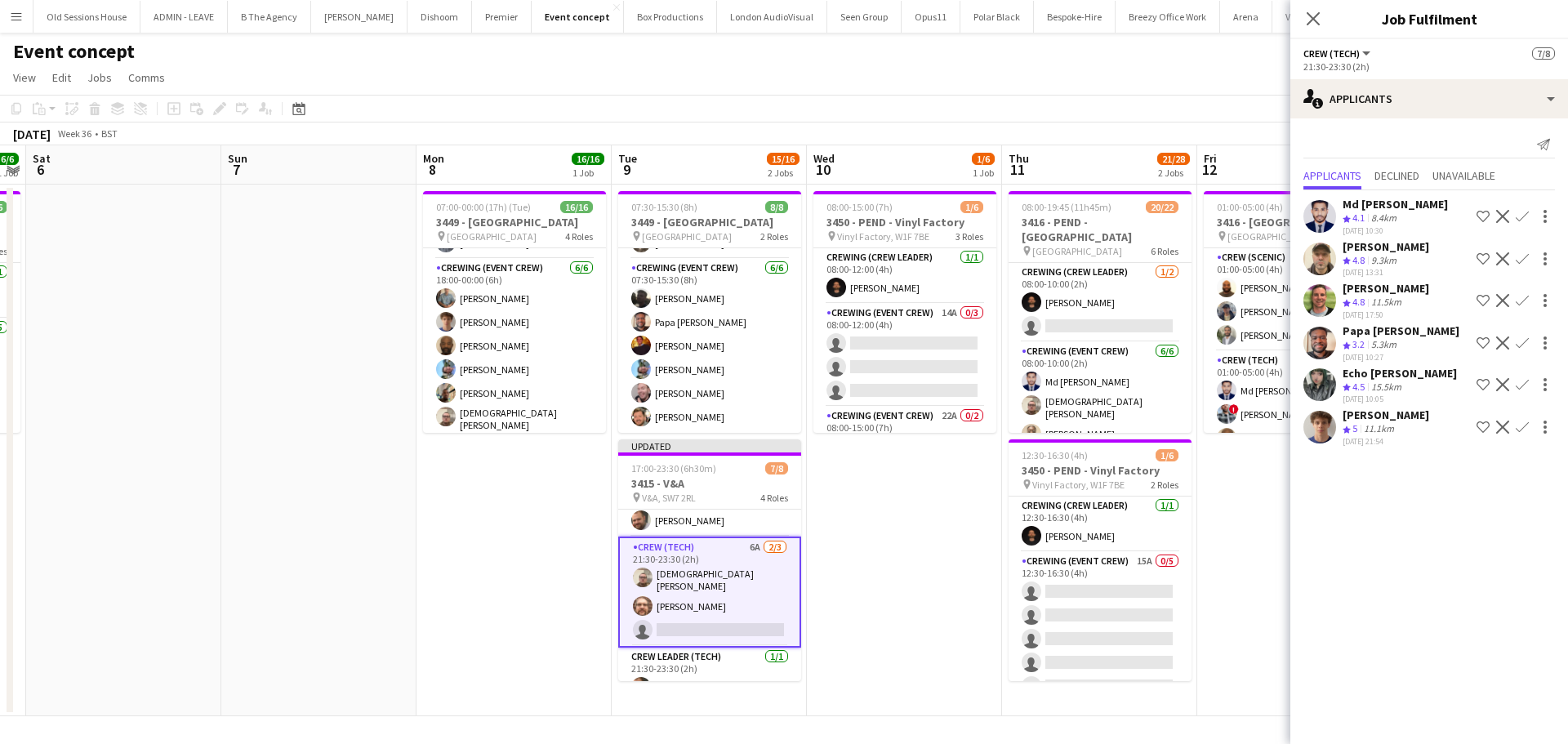
scroll to position [149, 0]
click at [1521, 341] on app-icon "Confirm" at bounding box center [1521, 342] width 13 height 13
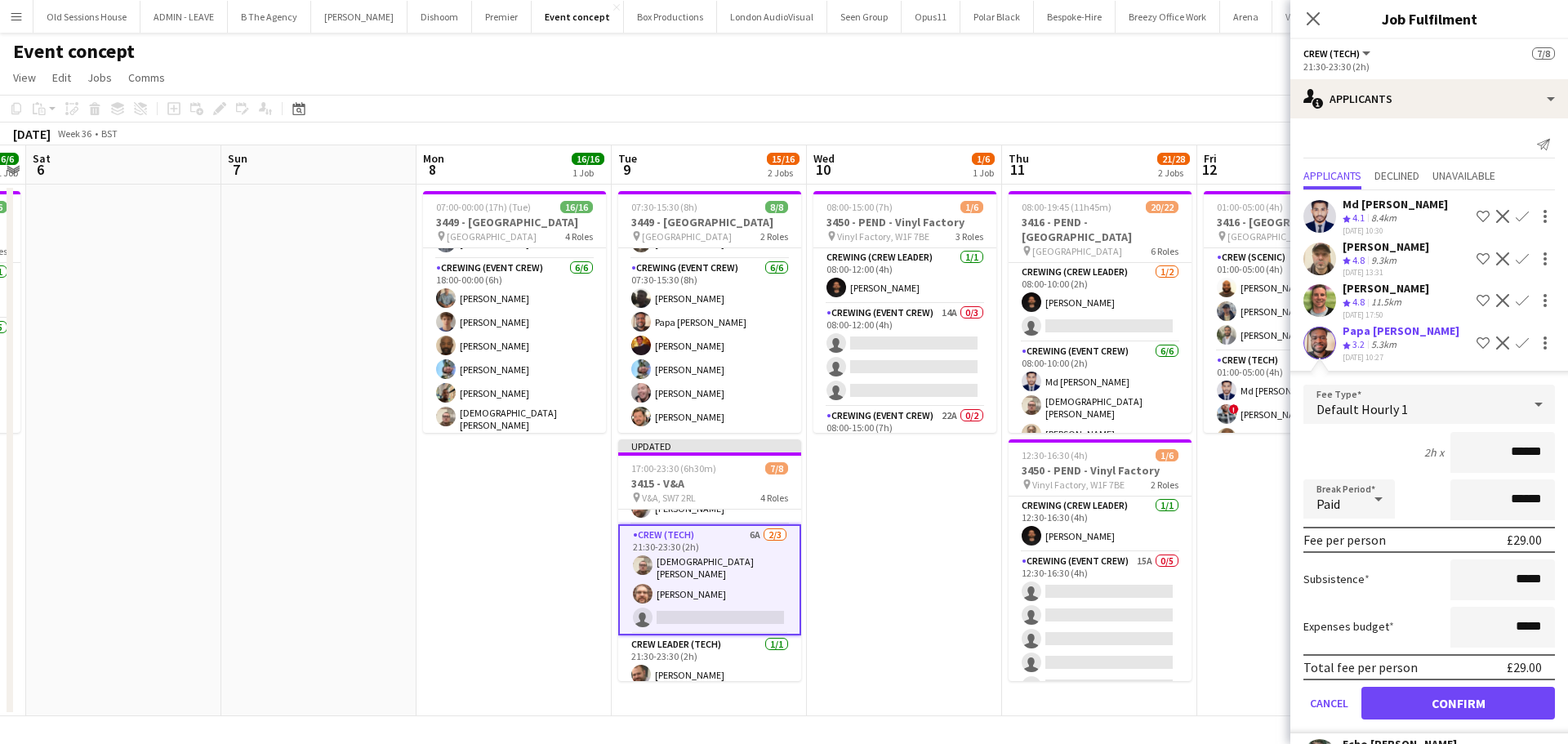
drag, startPoint x: 1539, startPoint y: 452, endPoint x: 1429, endPoint y: 461, distance: 110.4
click at [1429, 461] on div "2h x ******" at bounding box center [1429, 452] width 251 height 41
type input "***"
drag, startPoint x: 1389, startPoint y: 458, endPoint x: 1390, endPoint y: 466, distance: 8.1
click at [1389, 457] on div "2h x ***" at bounding box center [1429, 452] width 251 height 41
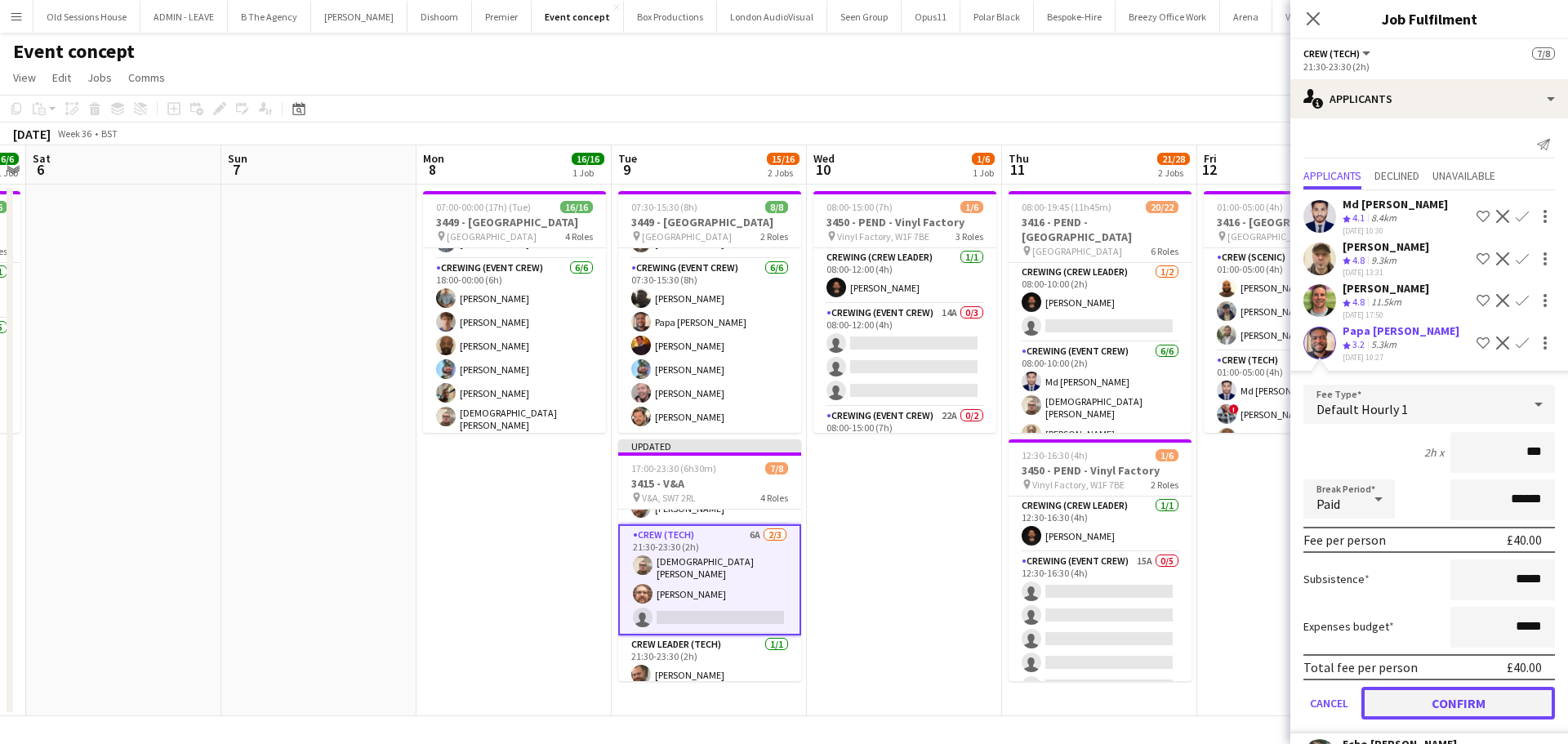
click at [1406, 712] on button "Confirm" at bounding box center [1457, 703] width 193 height 33
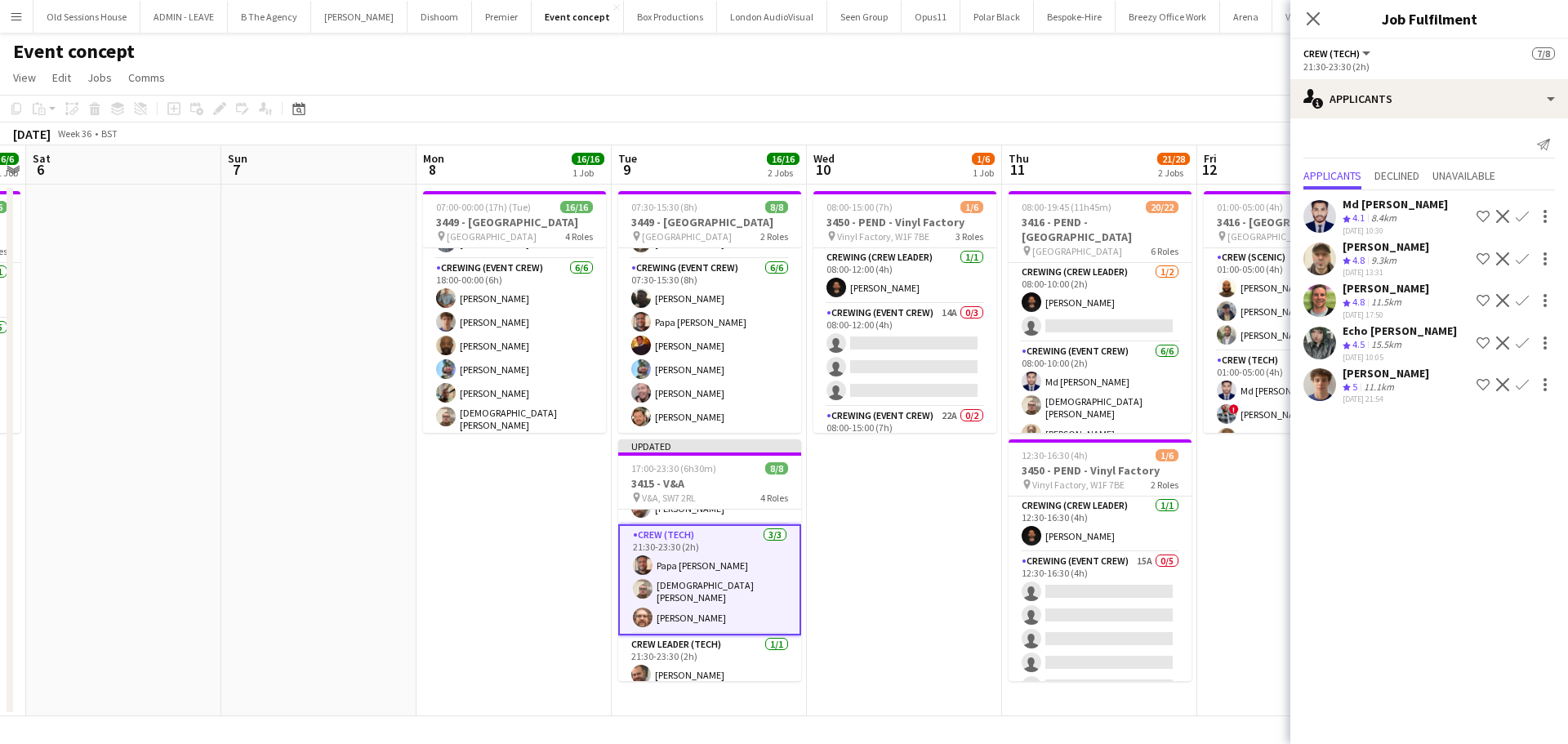
click at [893, 561] on app-date-cell "08:00-15:00 (7h) 1/6 3450 - PEND - Vinyl Factory pin Vinyl Factory, W1F 7BE 3 R…" at bounding box center [904, 450] width 195 height 532
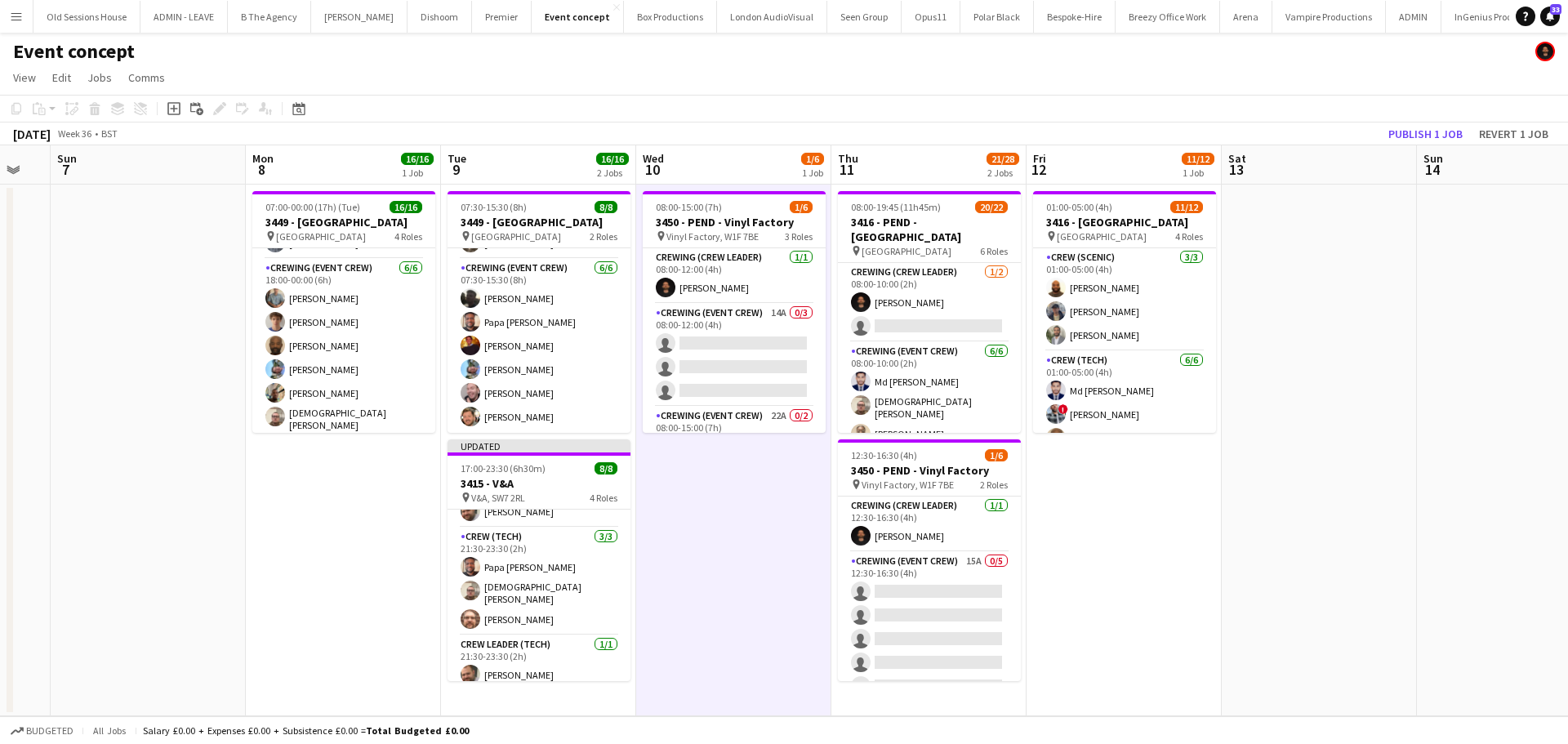
scroll to position [0, 585]
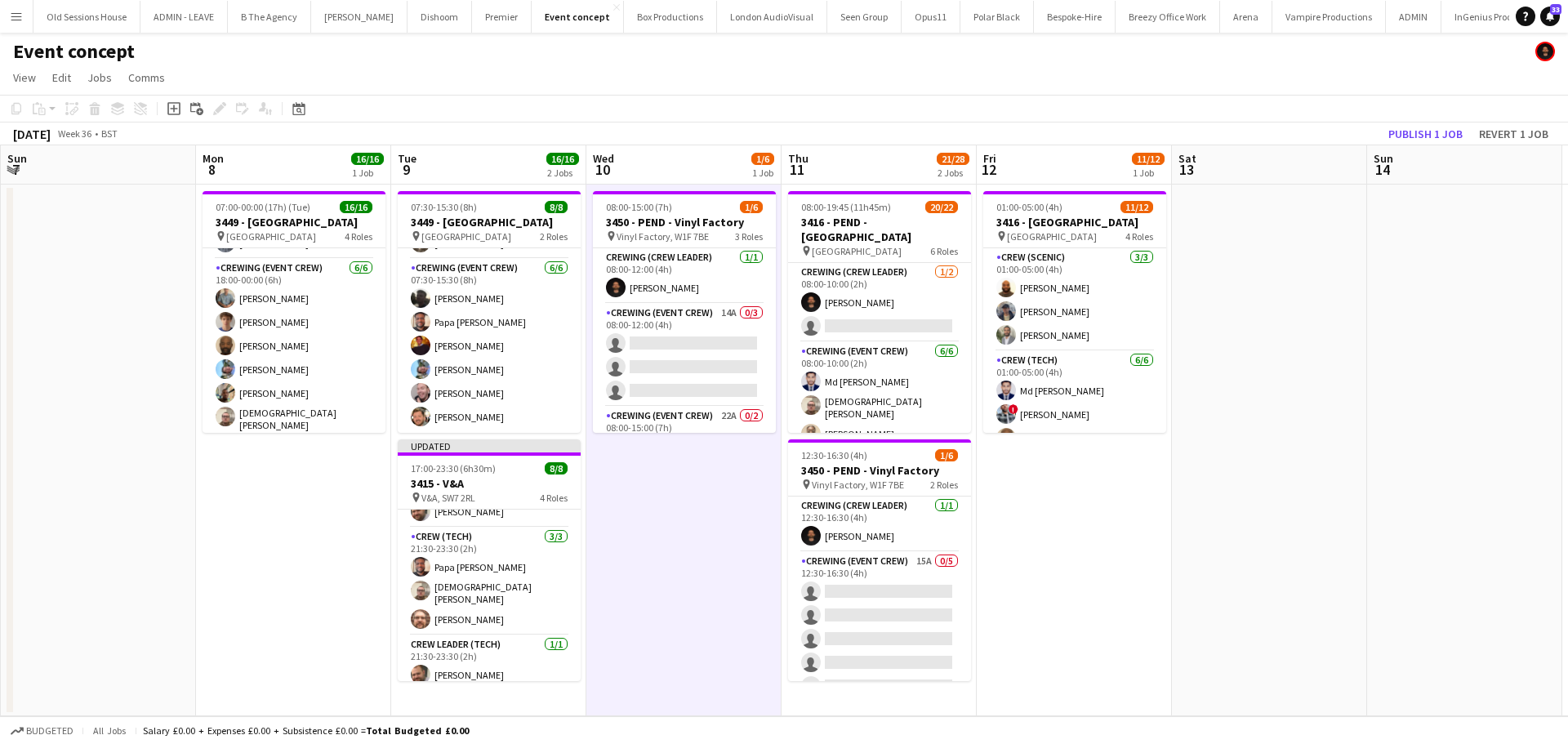
drag, startPoint x: 945, startPoint y: 524, endPoint x: 723, endPoint y: 537, distance: 222.4
click at [725, 537] on app-calendar-viewport "Thu 4 16/16 1 Job Fri 5 6/6 1 Job Sat 6 Sun 7 Mon 8 16/16 1 Job Tue 9 16/16 2 J…" at bounding box center [784, 430] width 1568 height 571
click at [668, 339] on app-card-role "Crewing (Event Crew) 14A 0/3 08:00-12:00 (4h) single-neutral-actions single-neu…" at bounding box center [684, 355] width 183 height 103
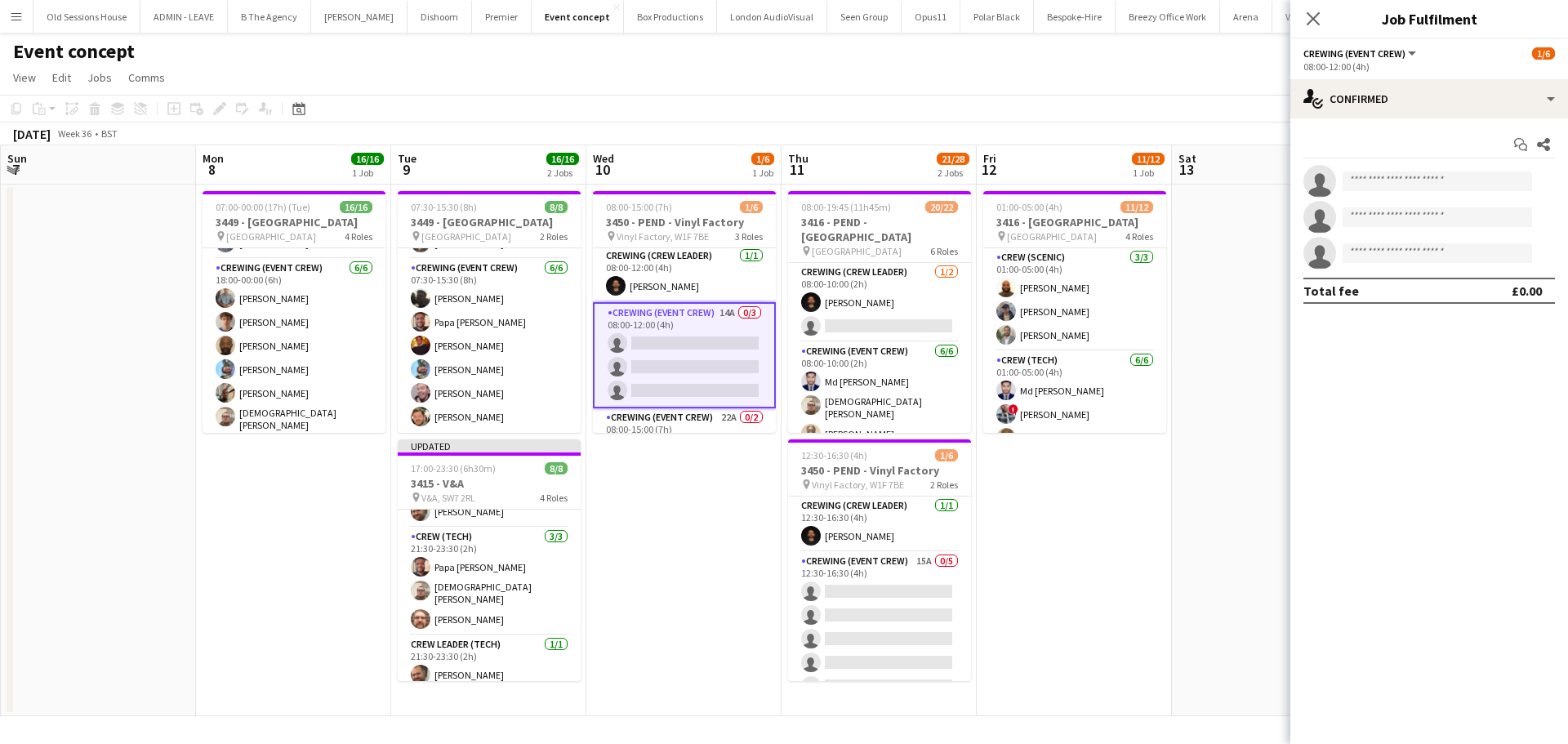
scroll to position [0, 0]
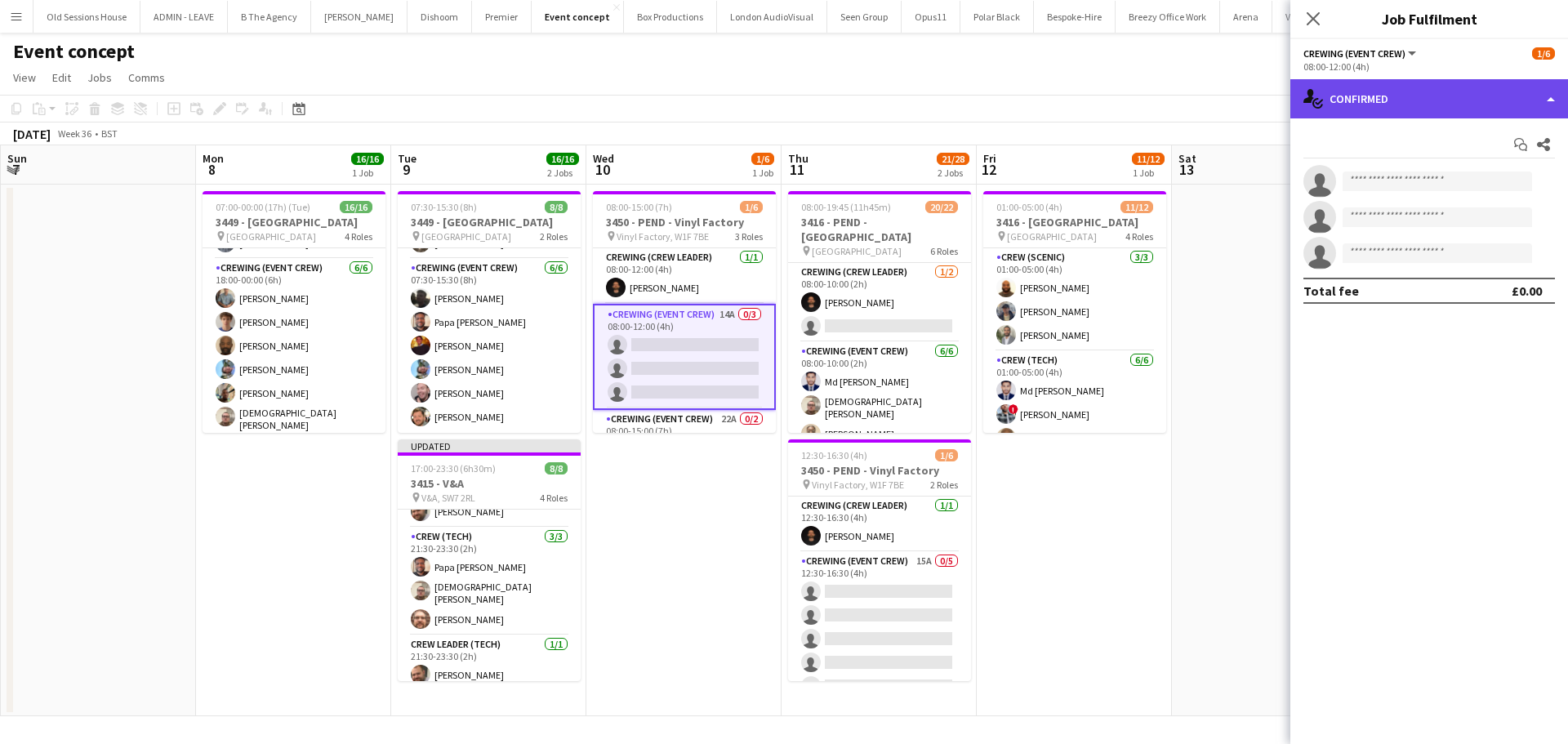
click at [1444, 107] on div "single-neutral-actions-check-2 Confirmed" at bounding box center [1429, 98] width 277 height 39
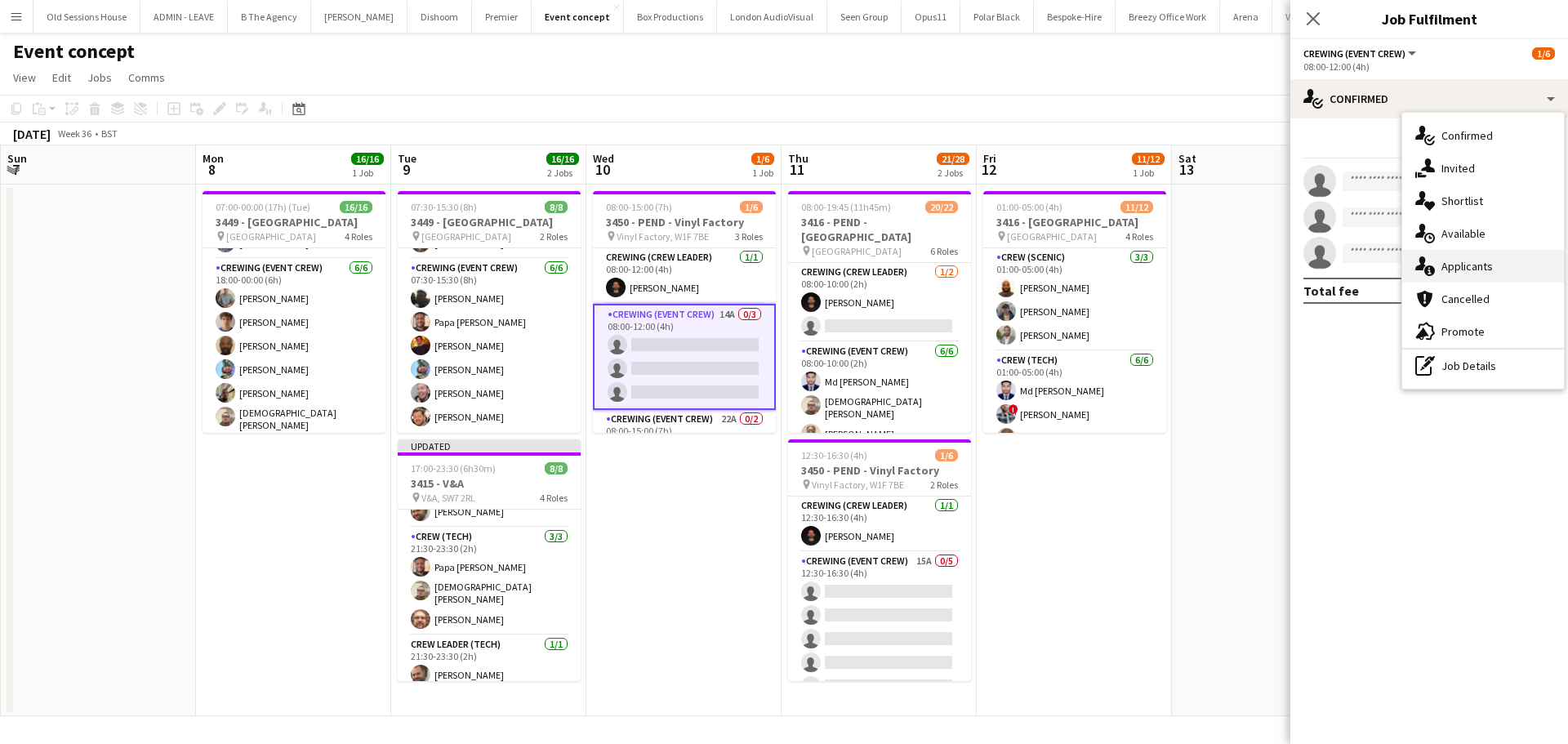
click at [1474, 269] on div "single-neutral-actions-information Applicants" at bounding box center [1482, 266] width 162 height 33
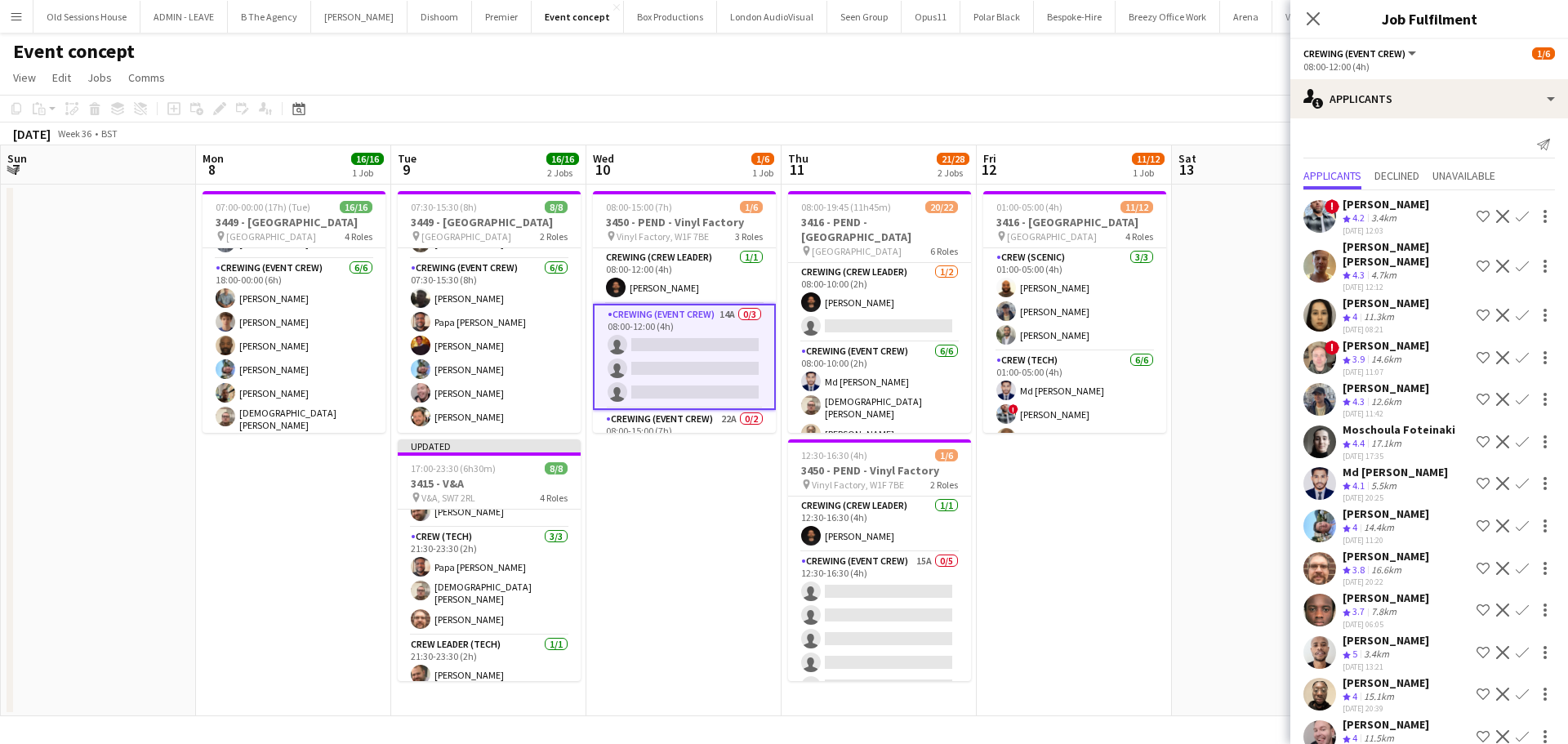
click at [1515, 519] on app-icon "Confirm" at bounding box center [1521, 525] width 13 height 13
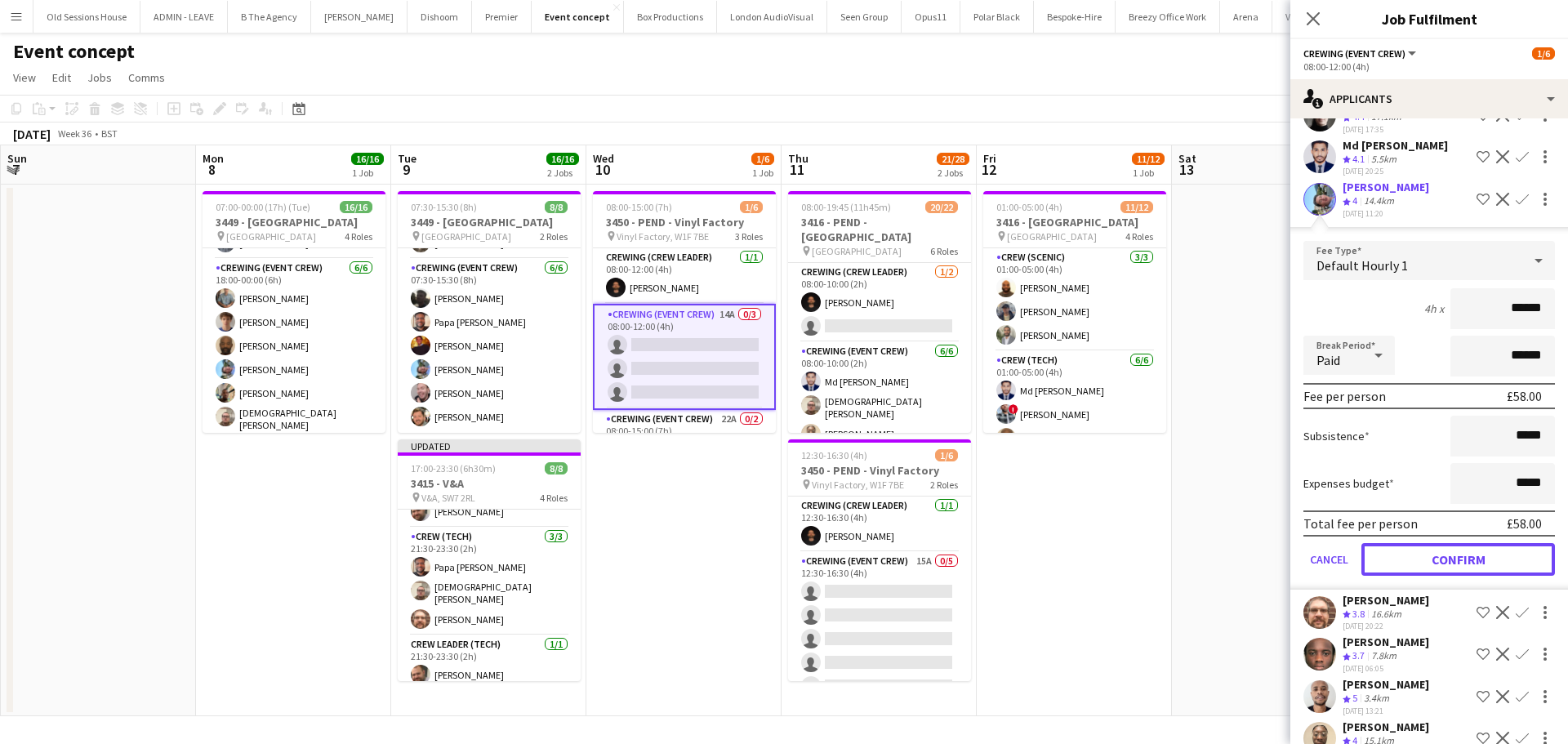
drag, startPoint x: 1421, startPoint y: 539, endPoint x: 1400, endPoint y: 498, distance: 46.1
click at [1422, 543] on button "Confirm" at bounding box center [1457, 560] width 193 height 33
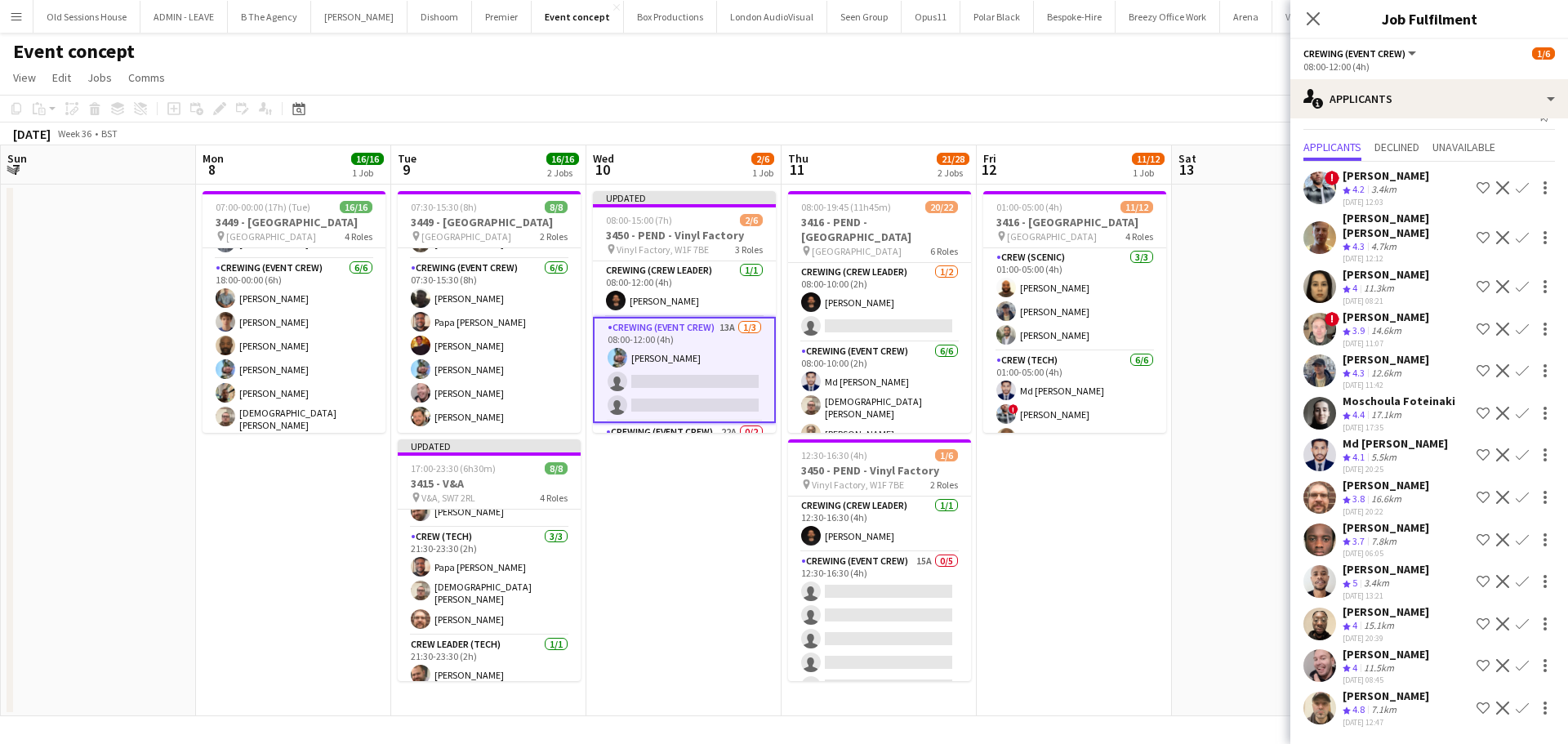
click at [1515, 231] on app-icon "Confirm" at bounding box center [1521, 237] width 13 height 13
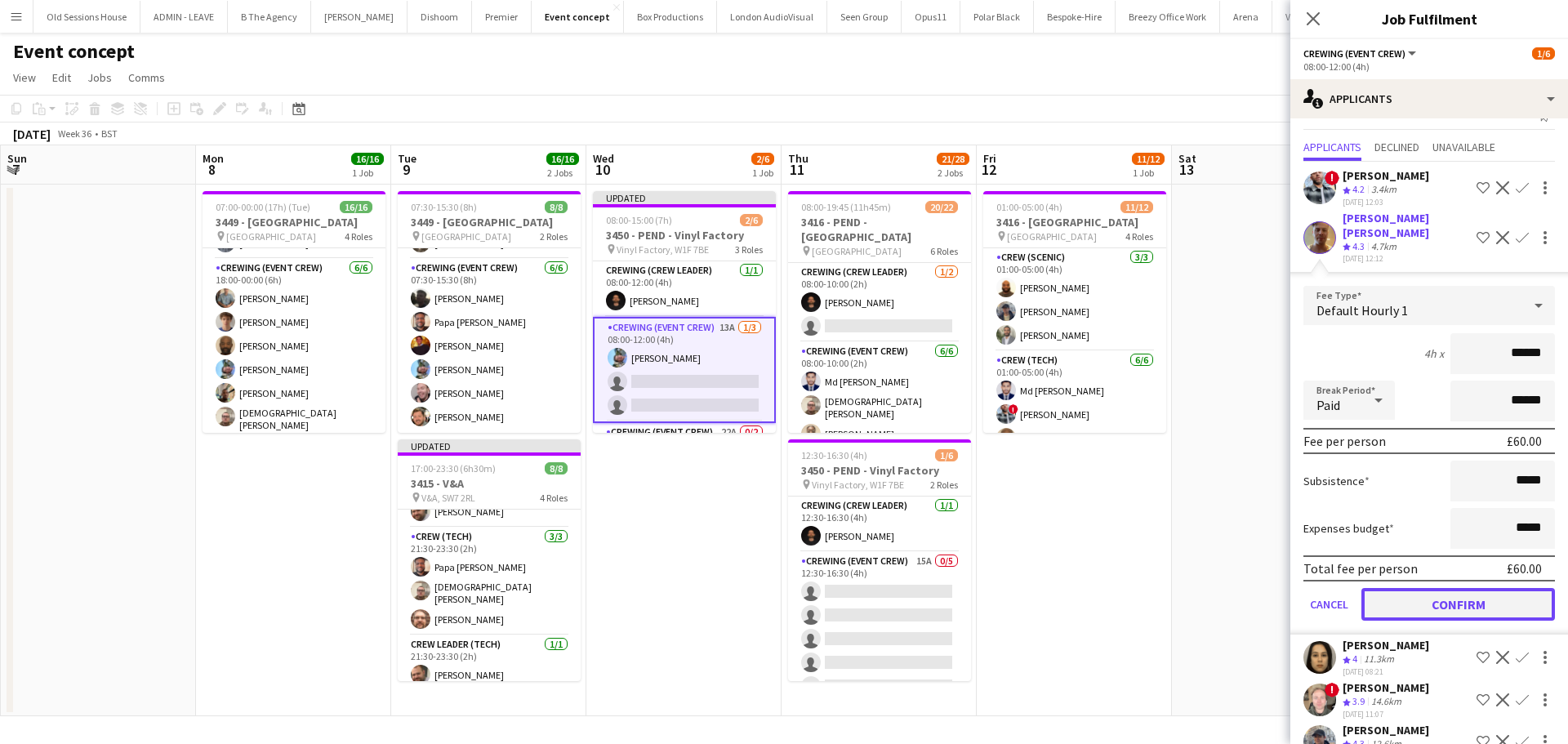
click at [1441, 589] on button "Confirm" at bounding box center [1457, 605] width 193 height 33
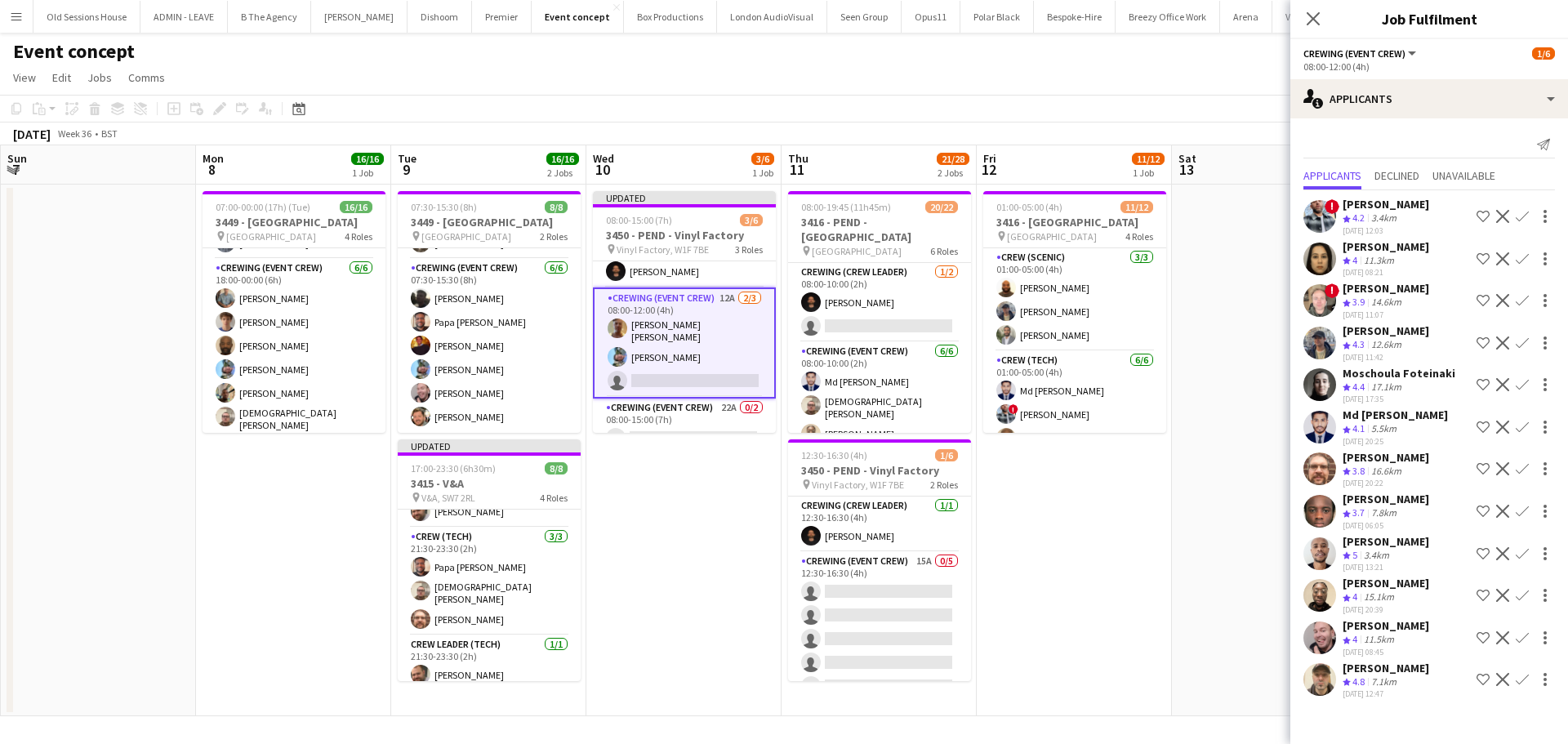
scroll to position [69, 0]
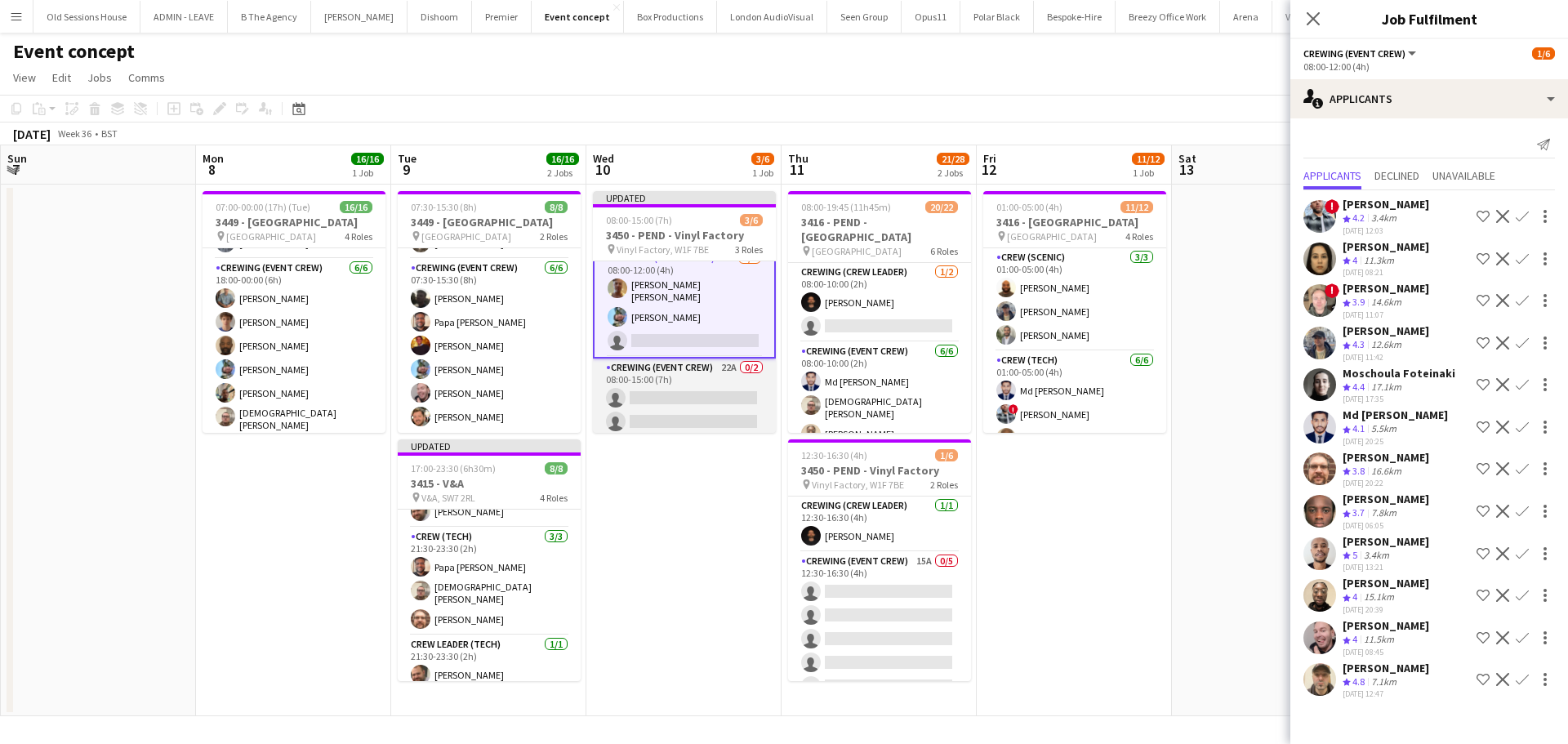
click at [701, 387] on app-card-role "Crewing (Event Crew) 22A 0/2 08:00-15:00 (7h) single-neutral-actions single-neu…" at bounding box center [684, 398] width 183 height 79
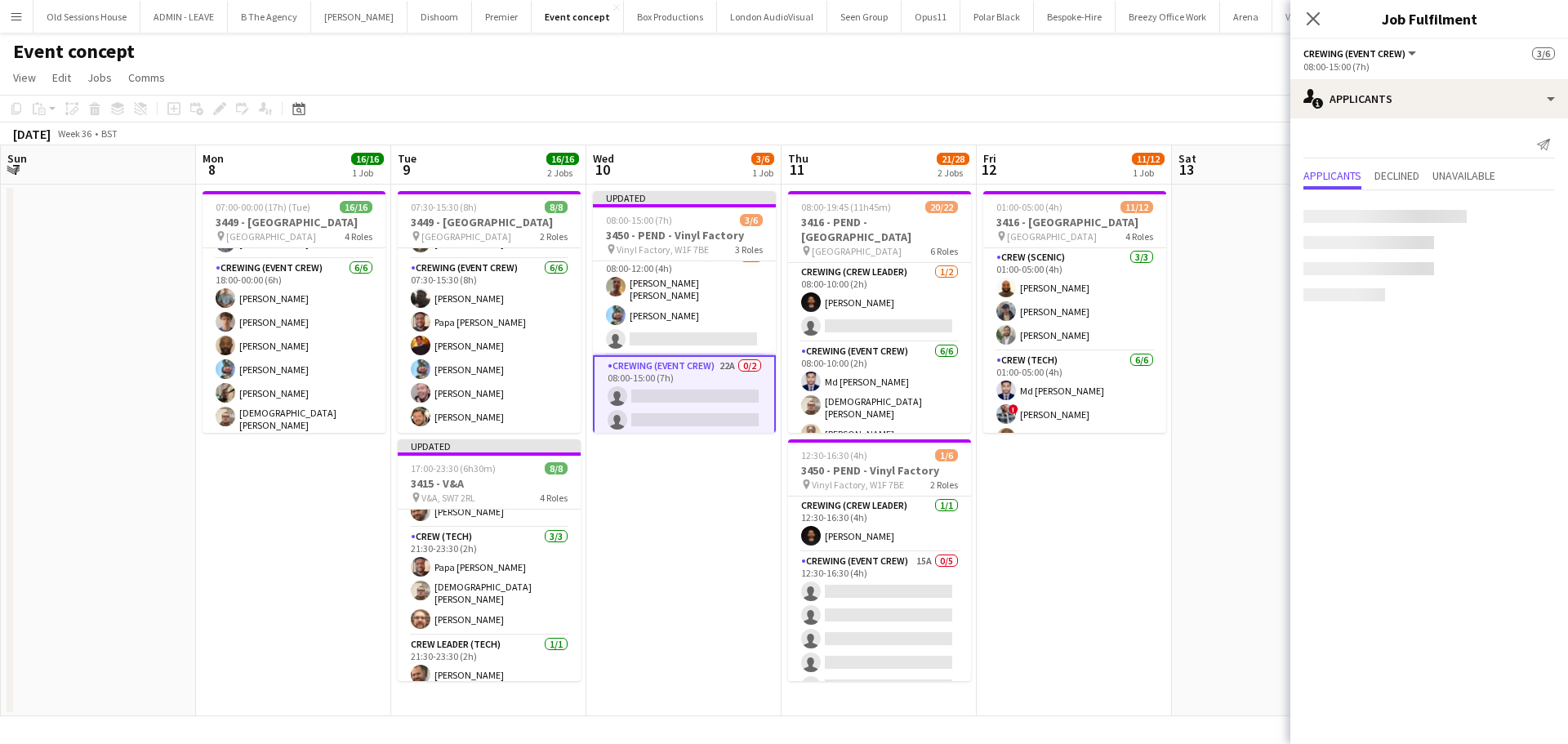
scroll to position [68, 0]
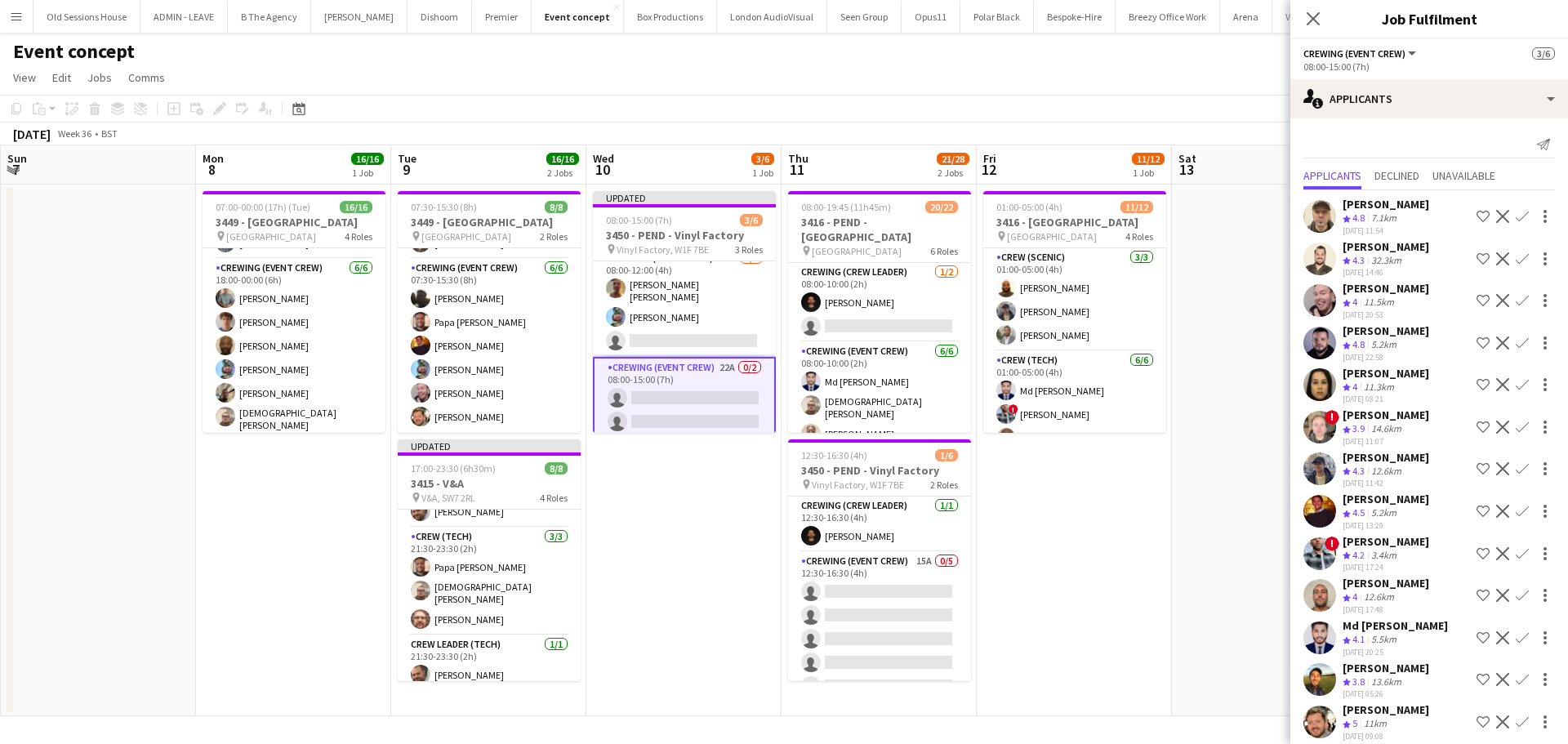
click at [1516, 253] on button "Confirm" at bounding box center [1522, 258] width 20 height 20
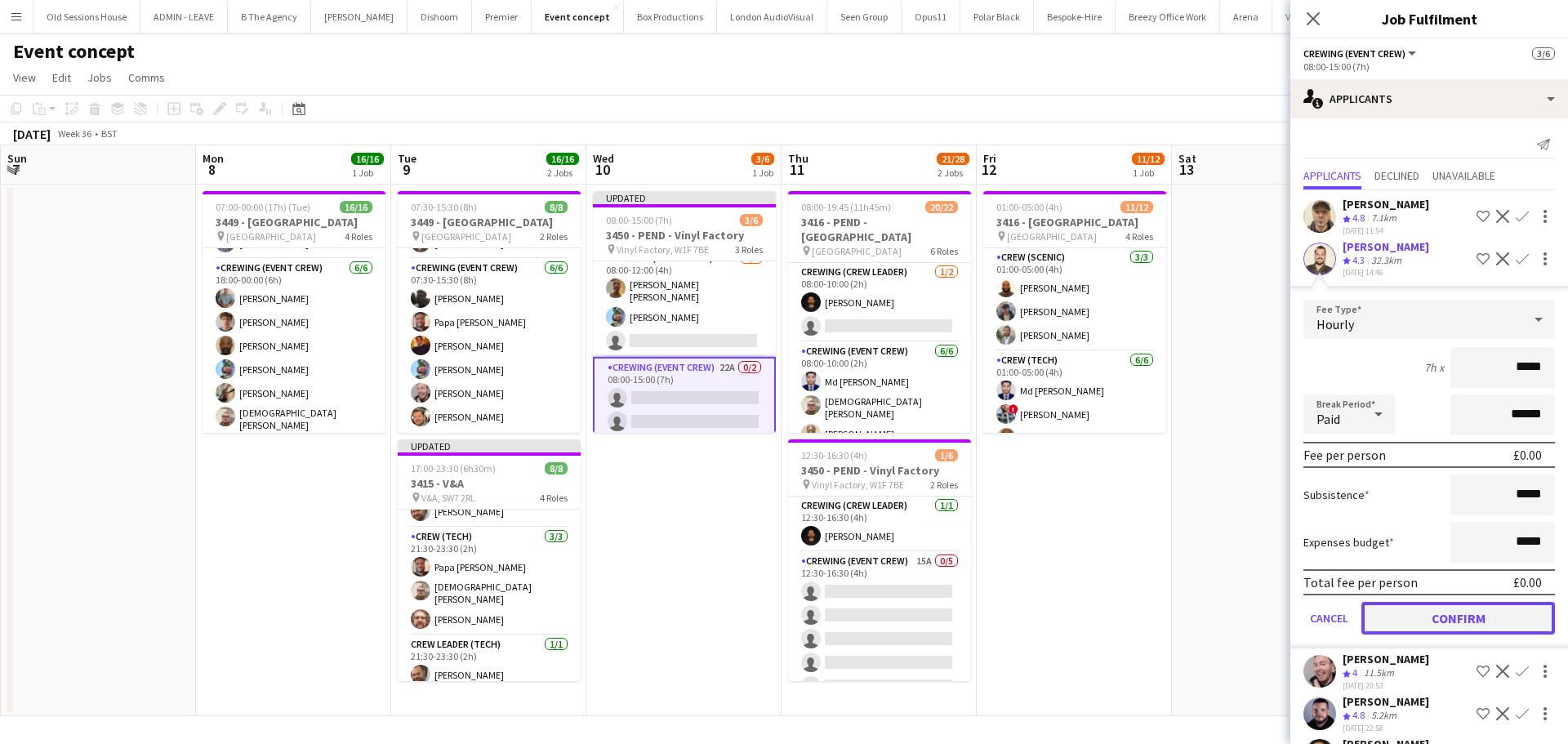
click at [1434, 618] on button "Confirm" at bounding box center [1457, 618] width 193 height 33
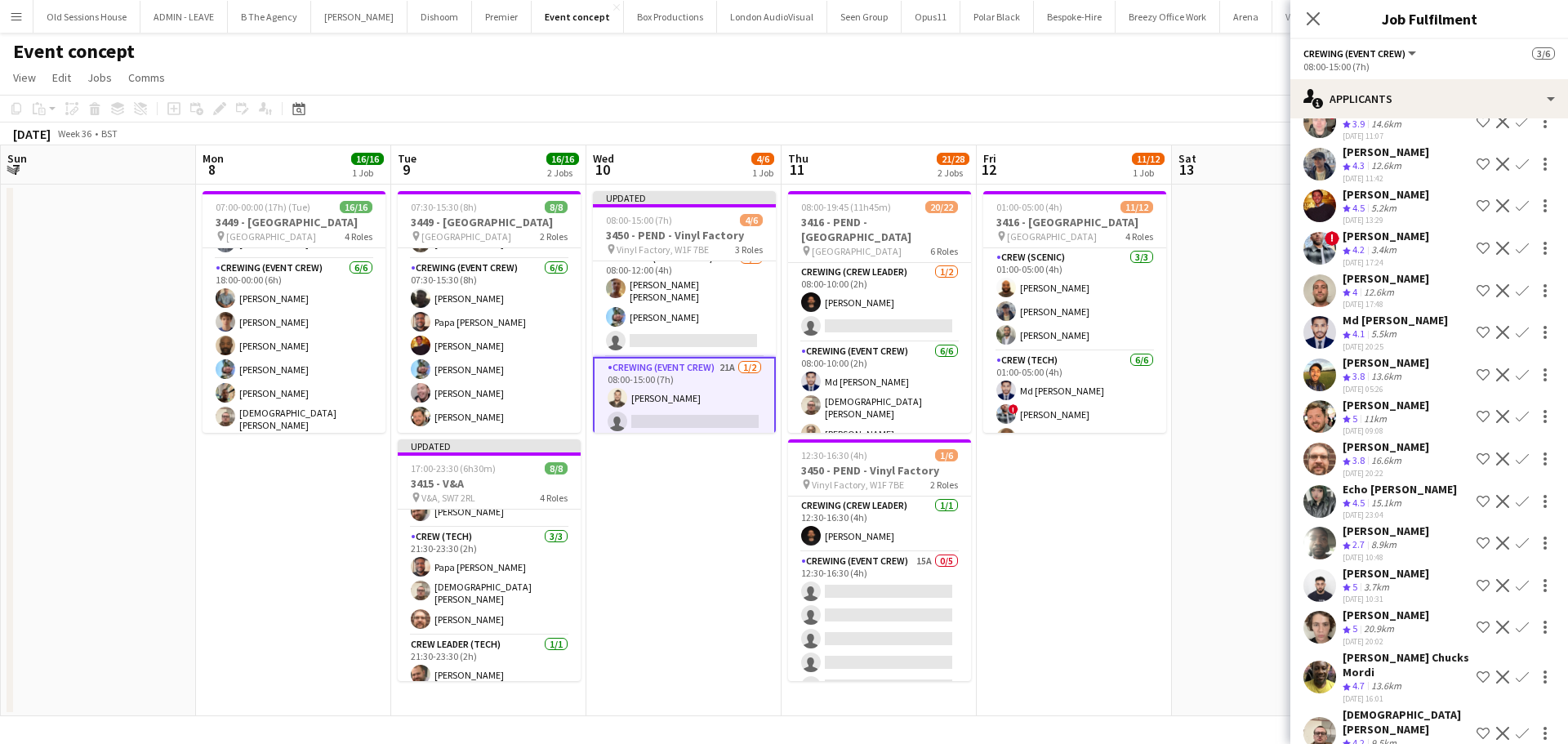
scroll to position [281, 0]
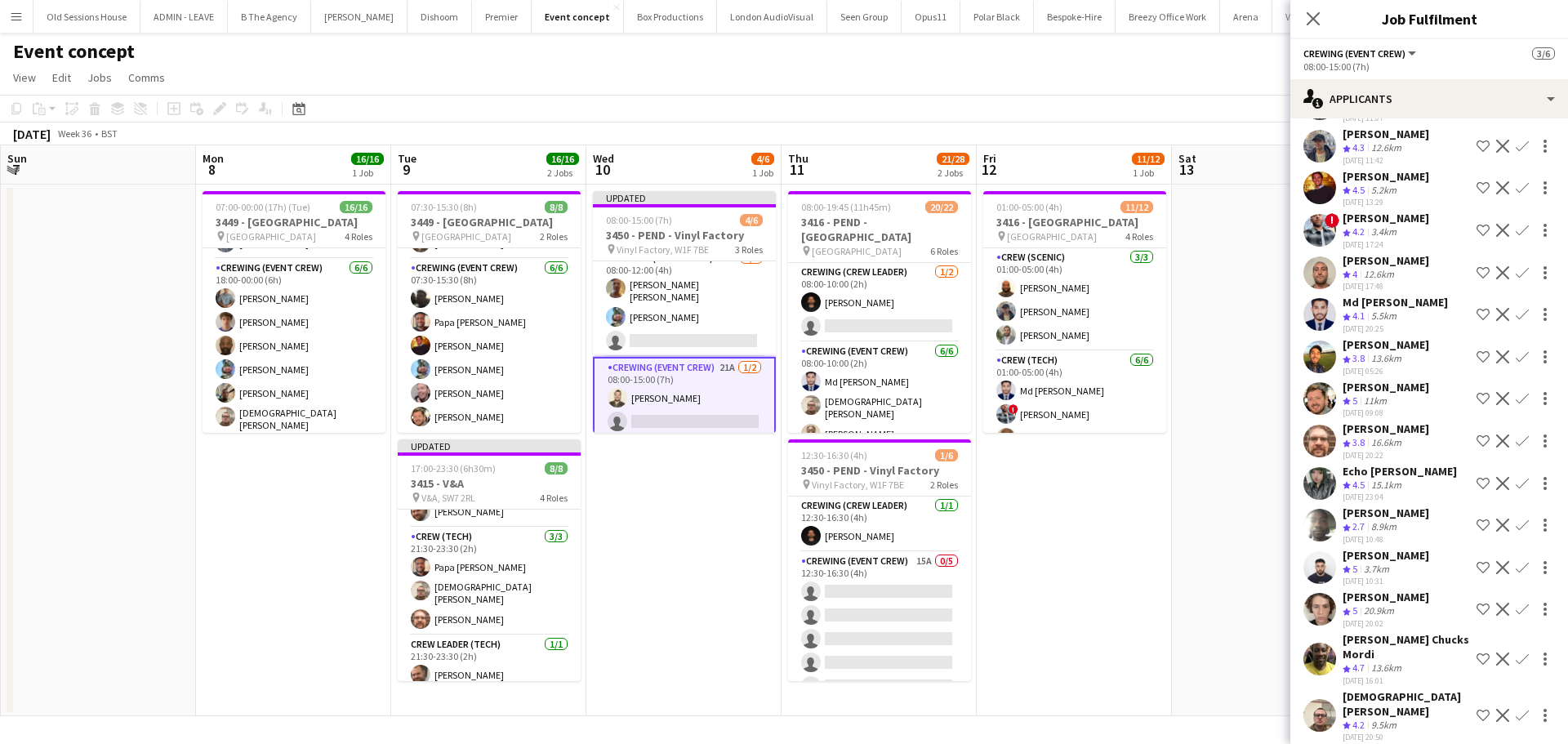
click at [1515, 708] on app-icon "Confirm" at bounding box center [1521, 715] width 13 height 13
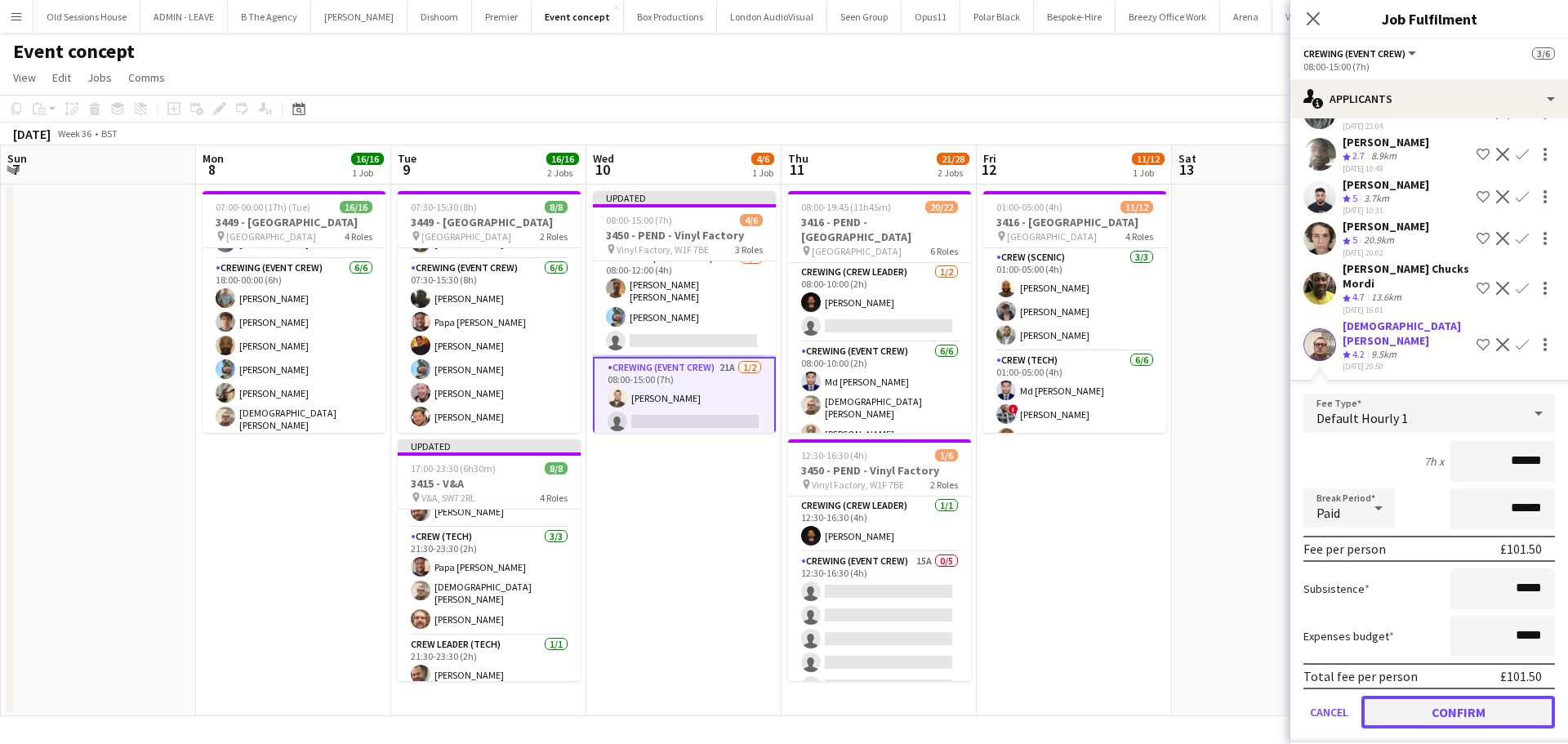
click at [1398, 695] on button "Confirm" at bounding box center [1457, 712] width 193 height 33
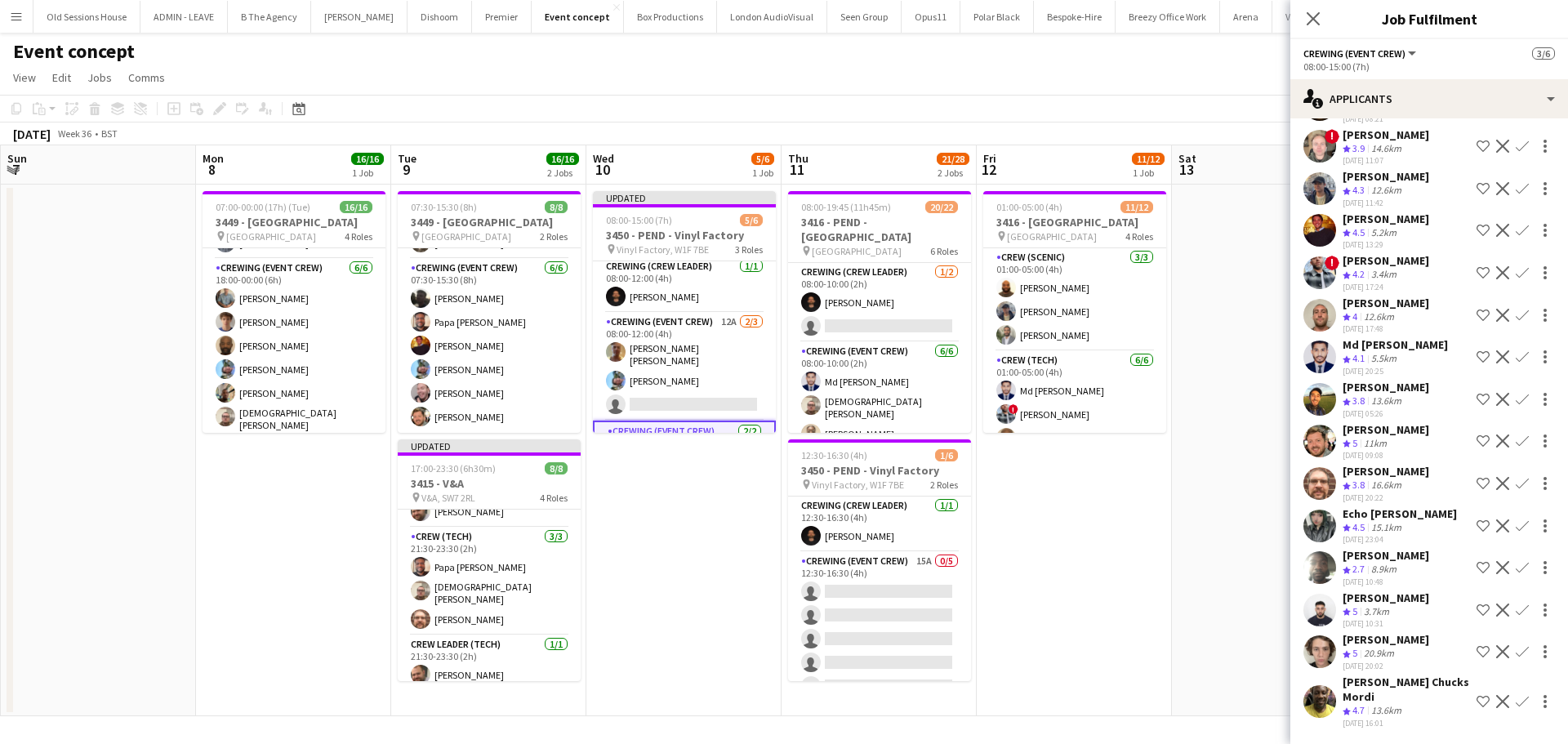
scroll to position [0, 0]
click at [702, 366] on app-card-role "Crewing (Event Crew) 12A 2/3 08:00-12:00 (4h) Jason John Aspinall Liam Kinsella…" at bounding box center [684, 371] width 183 height 107
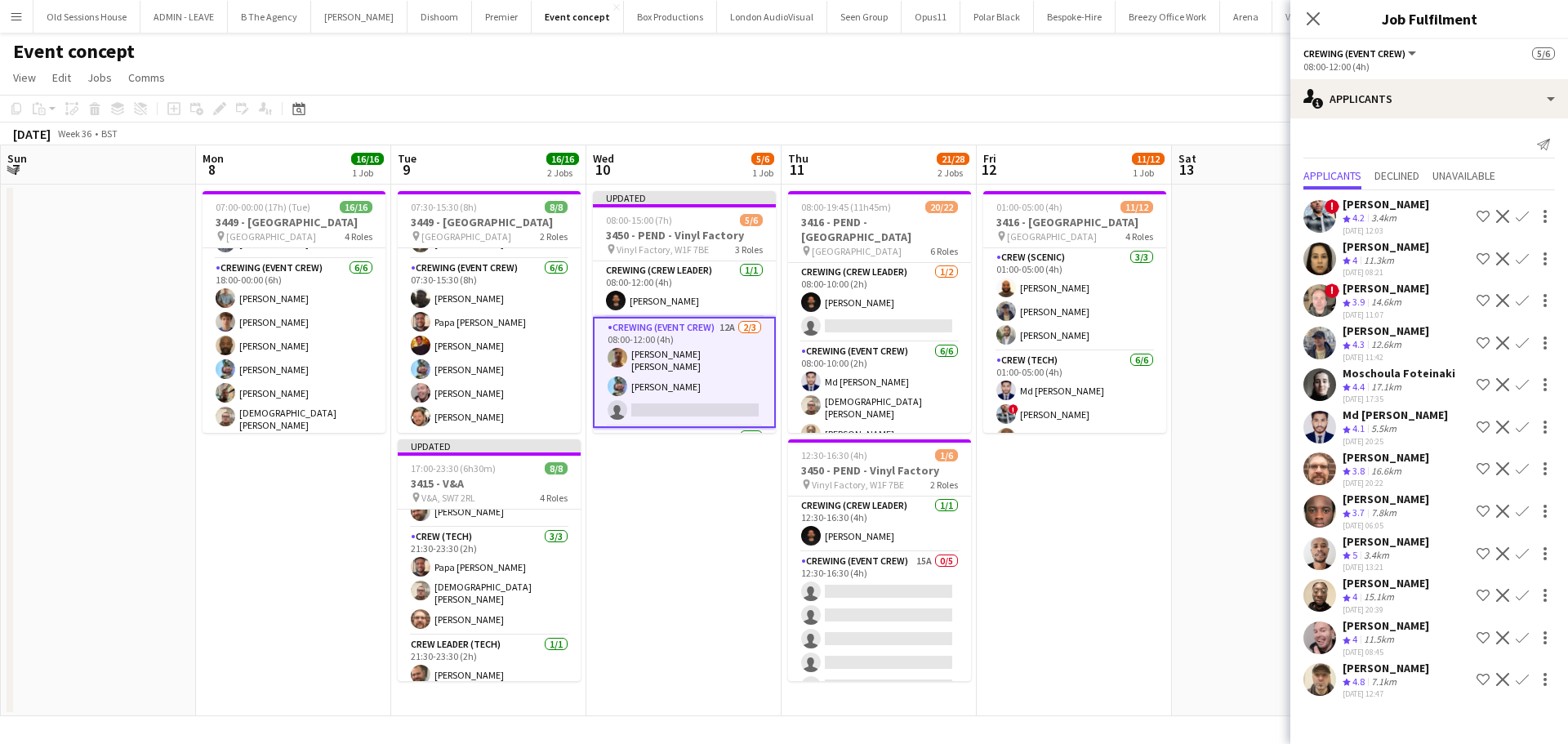
click at [1523, 424] on app-icon "Confirm" at bounding box center [1521, 426] width 13 height 13
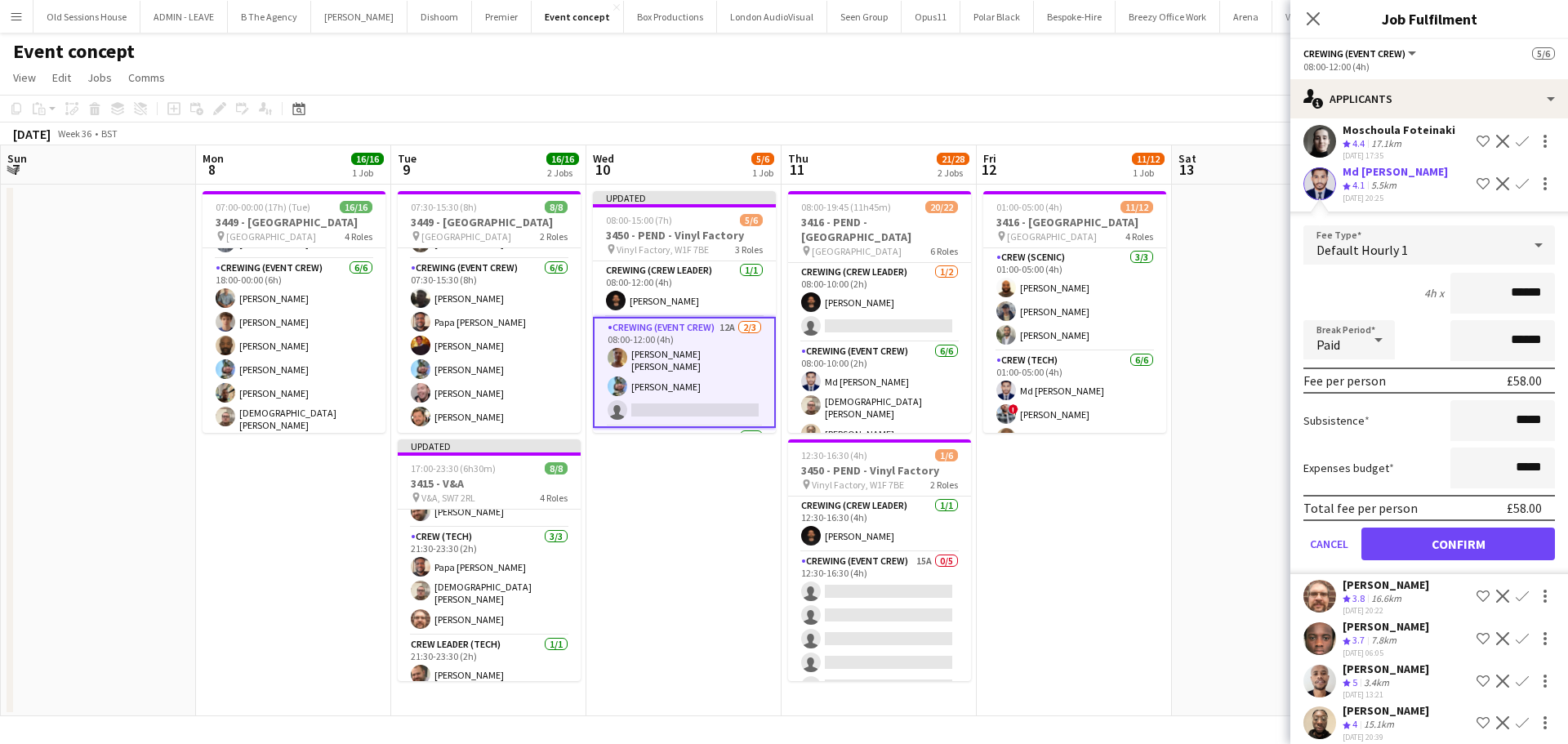
scroll to position [245, 0]
click at [1438, 546] on button "Confirm" at bounding box center [1457, 542] width 193 height 33
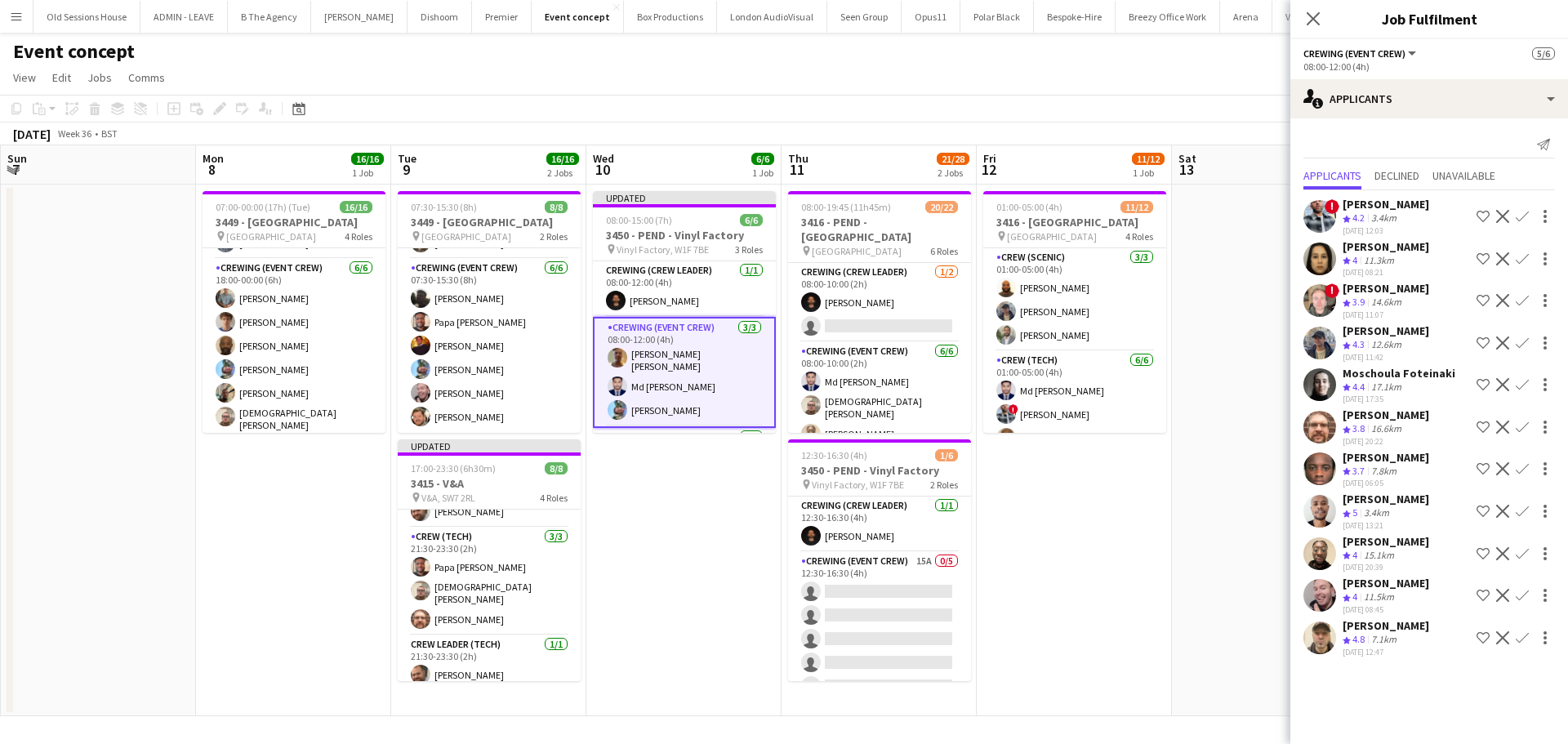
click at [658, 526] on app-date-cell "Updated 08:00-15:00 (7h) 6/6 3450 - PEND - Vinyl Factory pin Vinyl Factory, W1F…" at bounding box center [684, 450] width 195 height 532
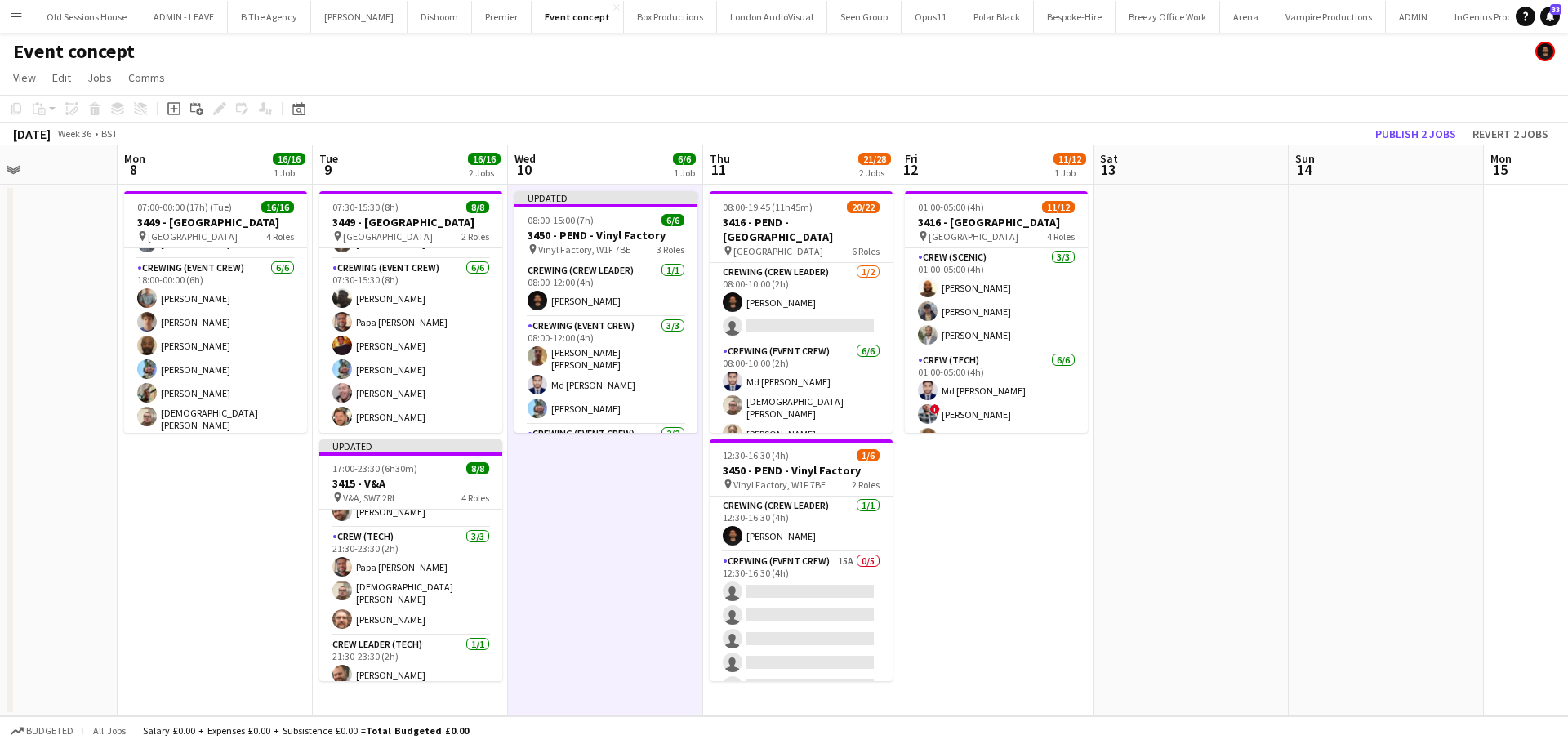
scroll to position [0, 684]
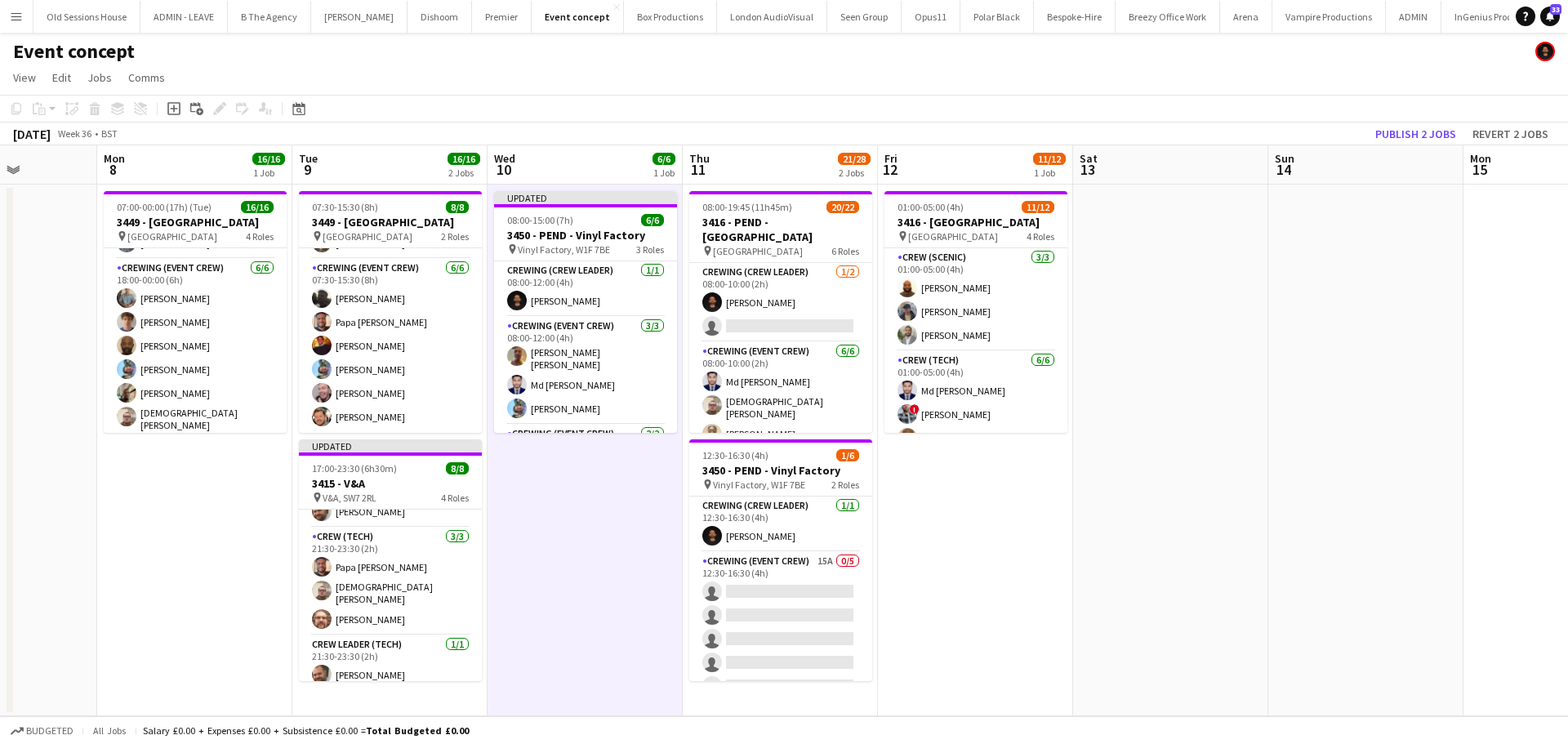
drag, startPoint x: 1079, startPoint y: 533, endPoint x: 1031, endPoint y: 533, distance: 48.0
click at [1031, 533] on app-calendar-viewport "Thu 4 16/16 1 Job Fri 5 6/6 1 Job Sat 6 Sun 7 Mon 8 16/16 1 Job Tue 9 16/16 2 J…" at bounding box center [784, 430] width 1568 height 571
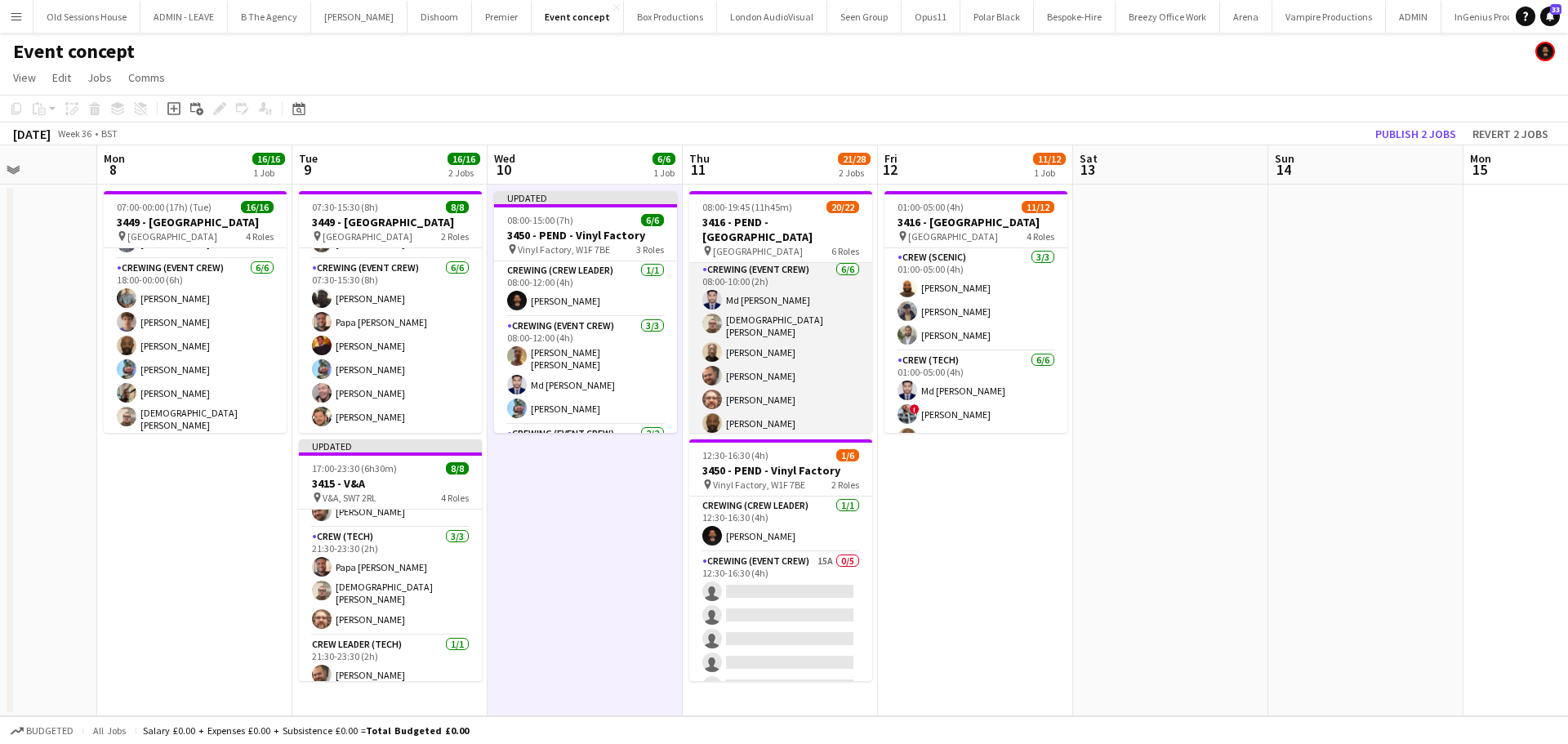
scroll to position [0, 0]
click at [803, 390] on app-card-role "Crewing (Event Crew) 6/6 08:00-10:00 (2h) Md Mosabbit Hridoy Christian Skinner …" at bounding box center [780, 431] width 183 height 178
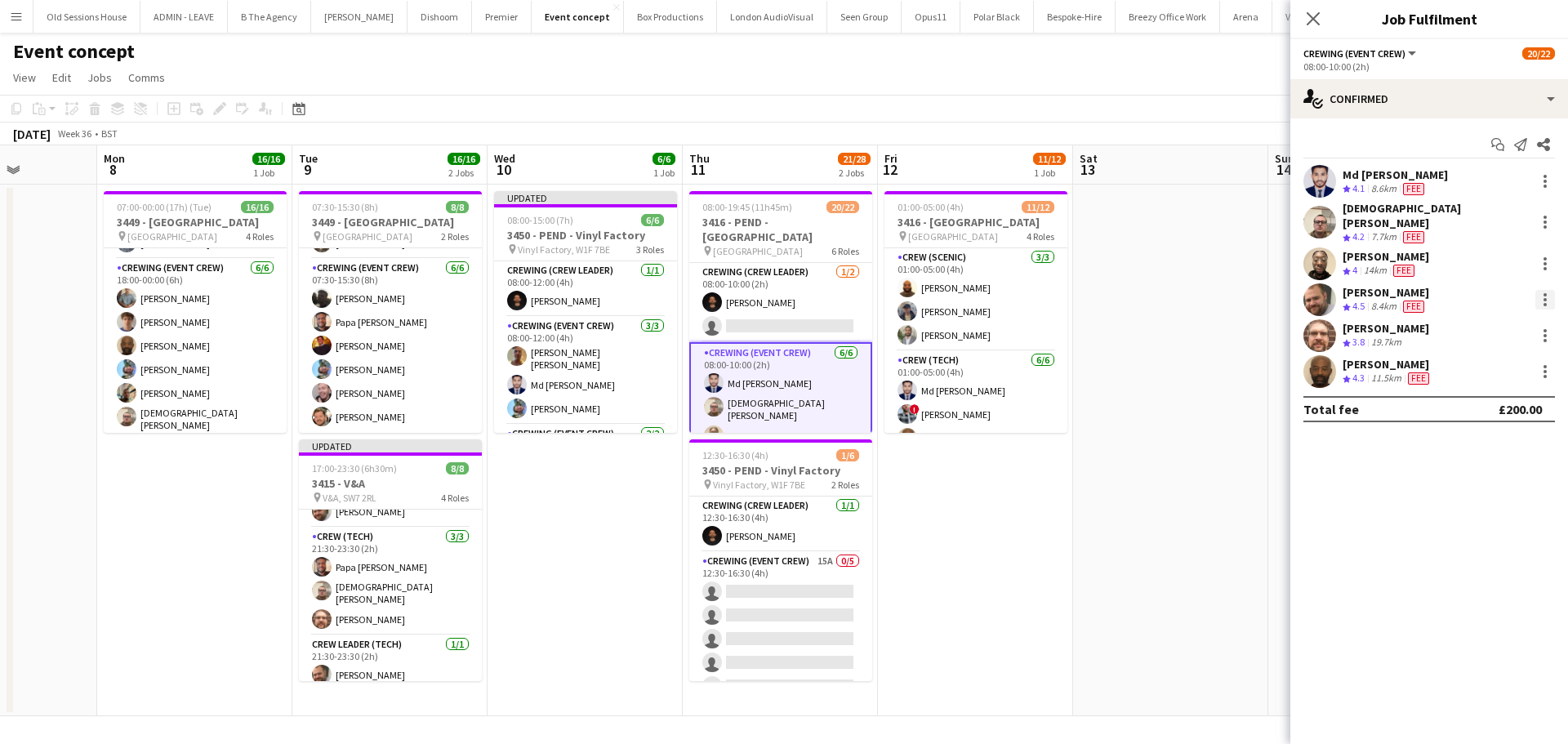
click at [1547, 290] on div at bounding box center [1545, 300] width 20 height 20
click at [1462, 465] on button "Remove" at bounding box center [1491, 476] width 127 height 39
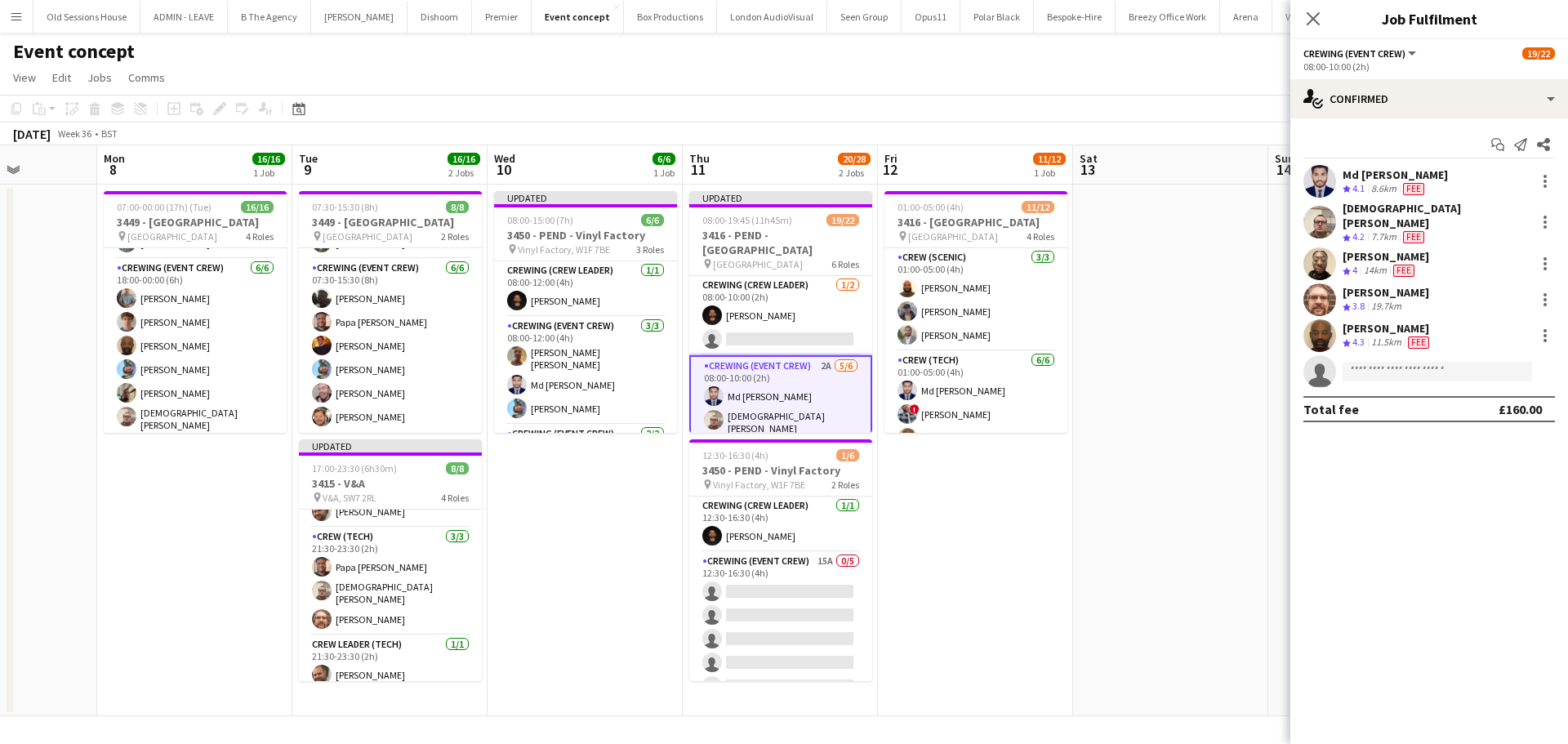
click at [1131, 495] on app-date-cell at bounding box center [1170, 450] width 195 height 532
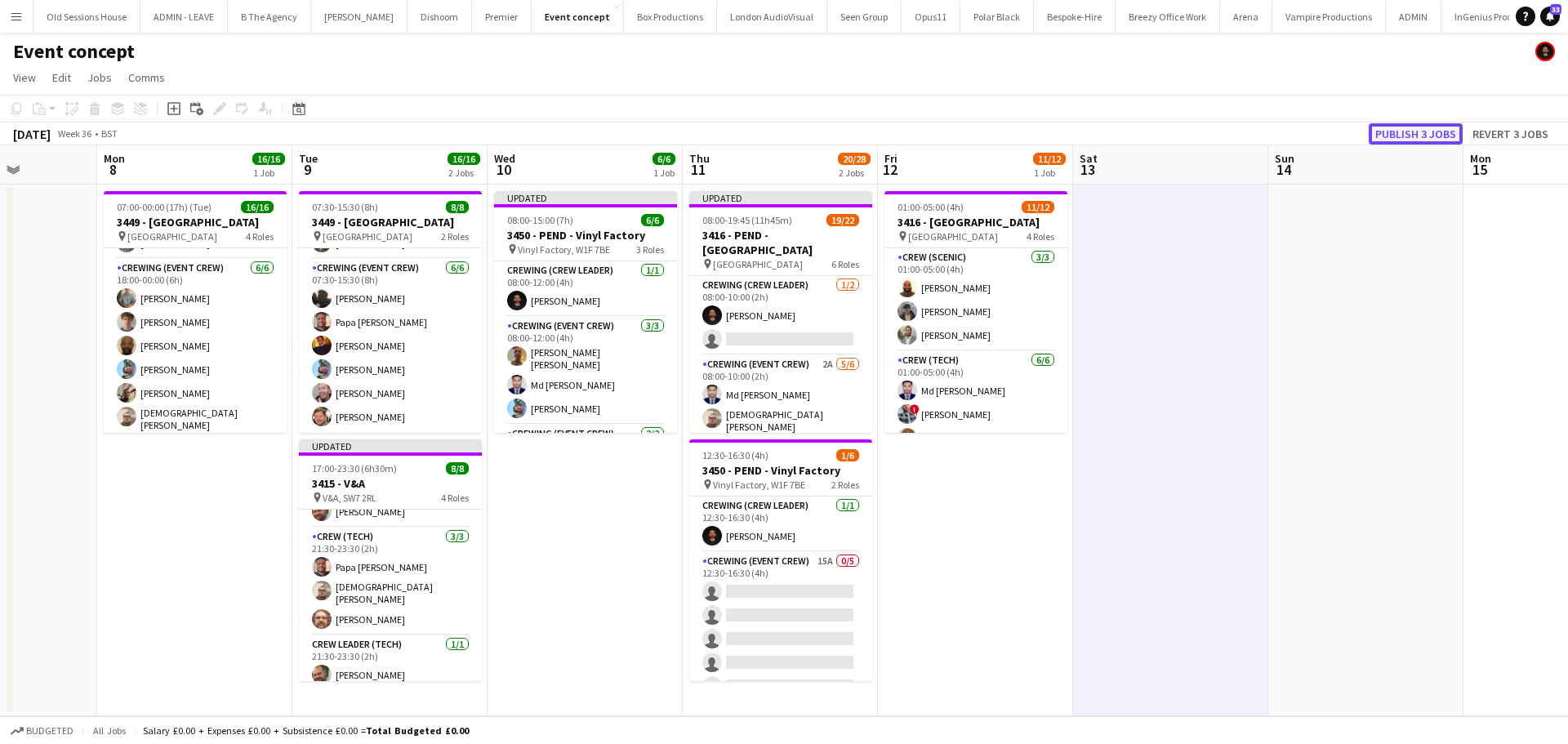
click at [1419, 132] on button "Publish 3 jobs" at bounding box center [1416, 133] width 94 height 22
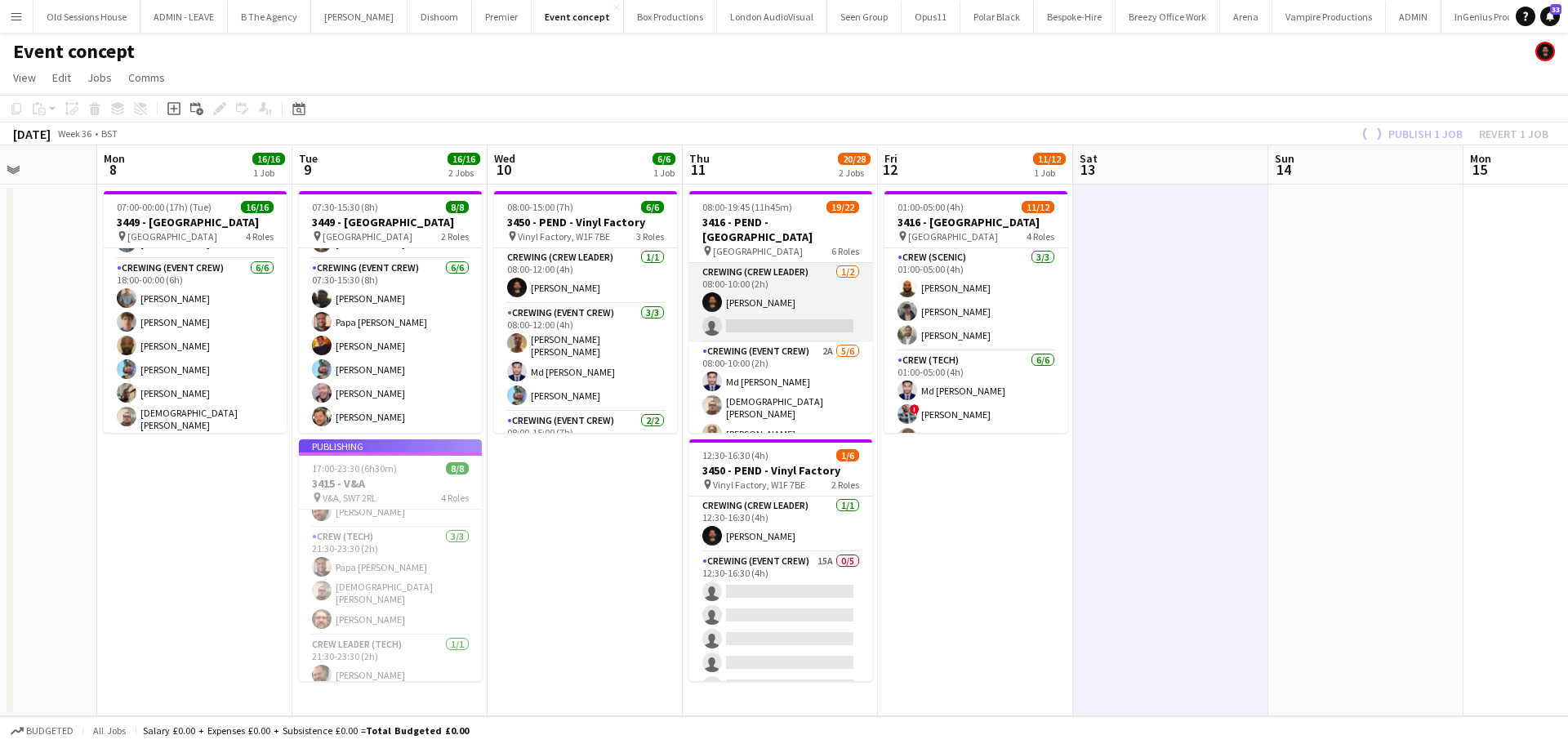
scroll to position [133, 0]
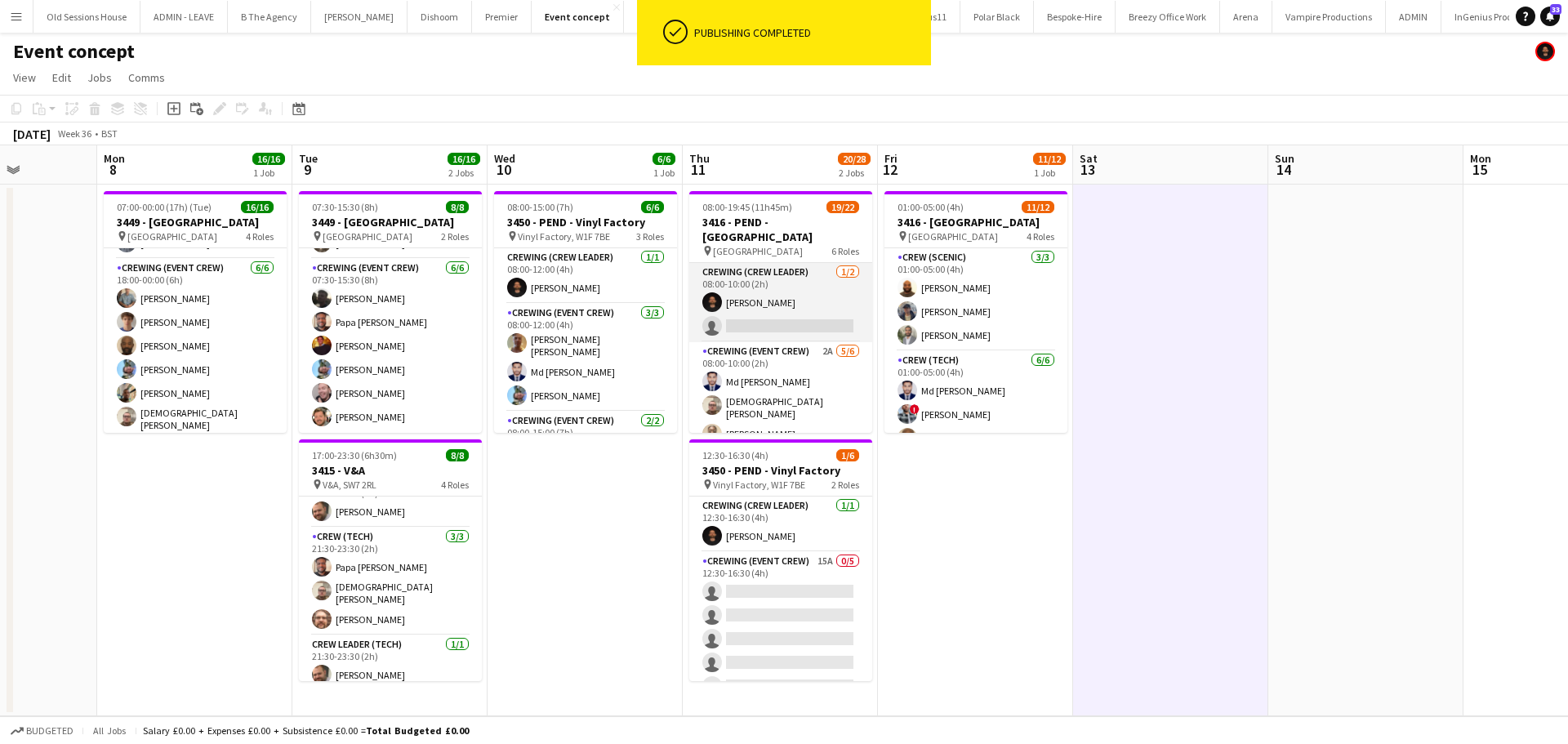
click at [757, 294] on app-card-role "Crewing (Crew Leader) 1/2 08:00-10:00 (2h) Christopher Ames single-neutral-acti…" at bounding box center [780, 301] width 183 height 79
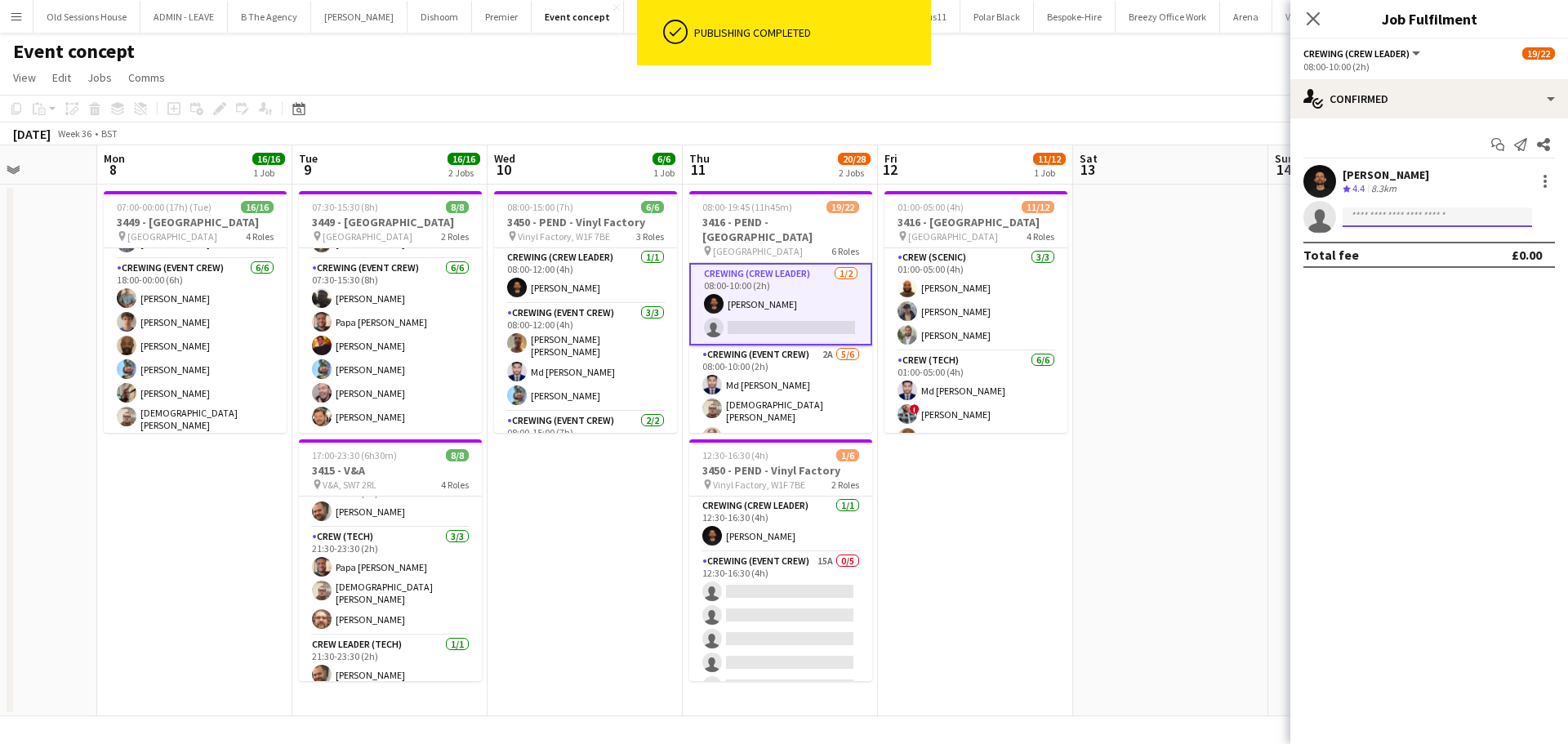
click at [1366, 217] on input at bounding box center [1437, 217] width 190 height 20
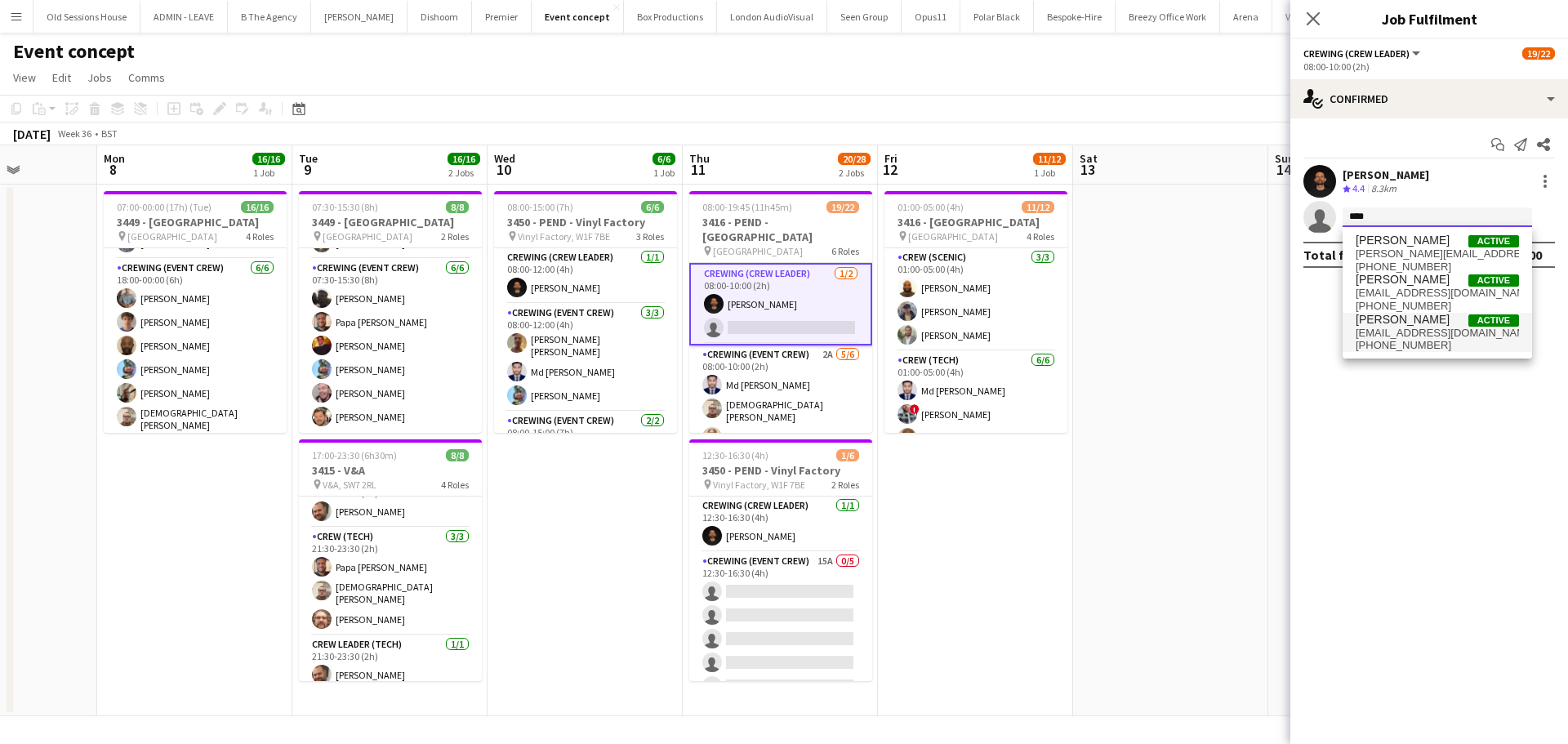
type input "***"
click at [1390, 333] on span "benpaulturner0@gmail.com" at bounding box center [1437, 333] width 164 height 13
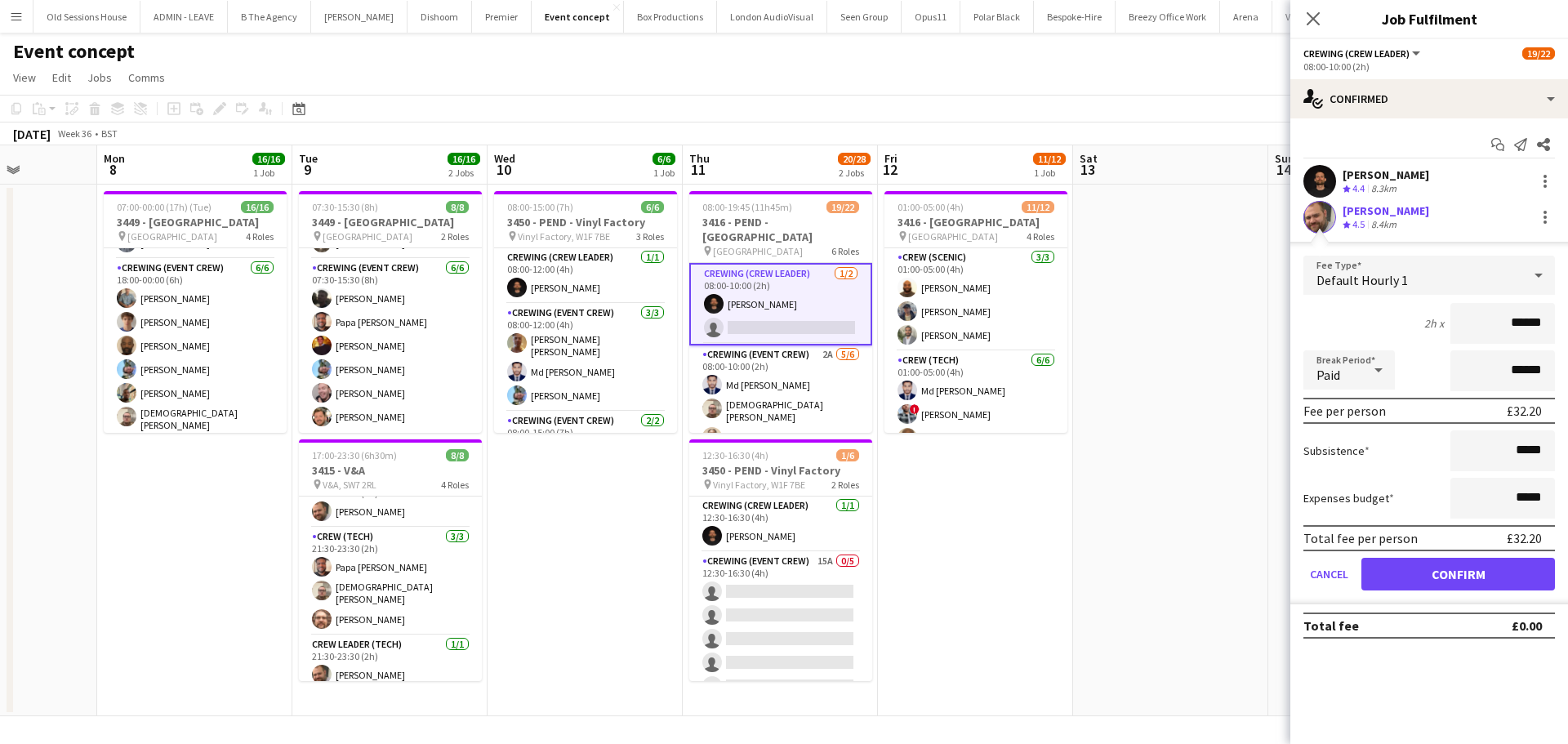
drag, startPoint x: 1549, startPoint y: 327, endPoint x: 1429, endPoint y: 333, distance: 120.1
click at [1429, 333] on div "2h x ******" at bounding box center [1429, 323] width 251 height 41
type input "***"
click at [1395, 325] on div "2h x ***" at bounding box center [1429, 323] width 251 height 41
click at [1418, 571] on button "Confirm" at bounding box center [1457, 574] width 193 height 33
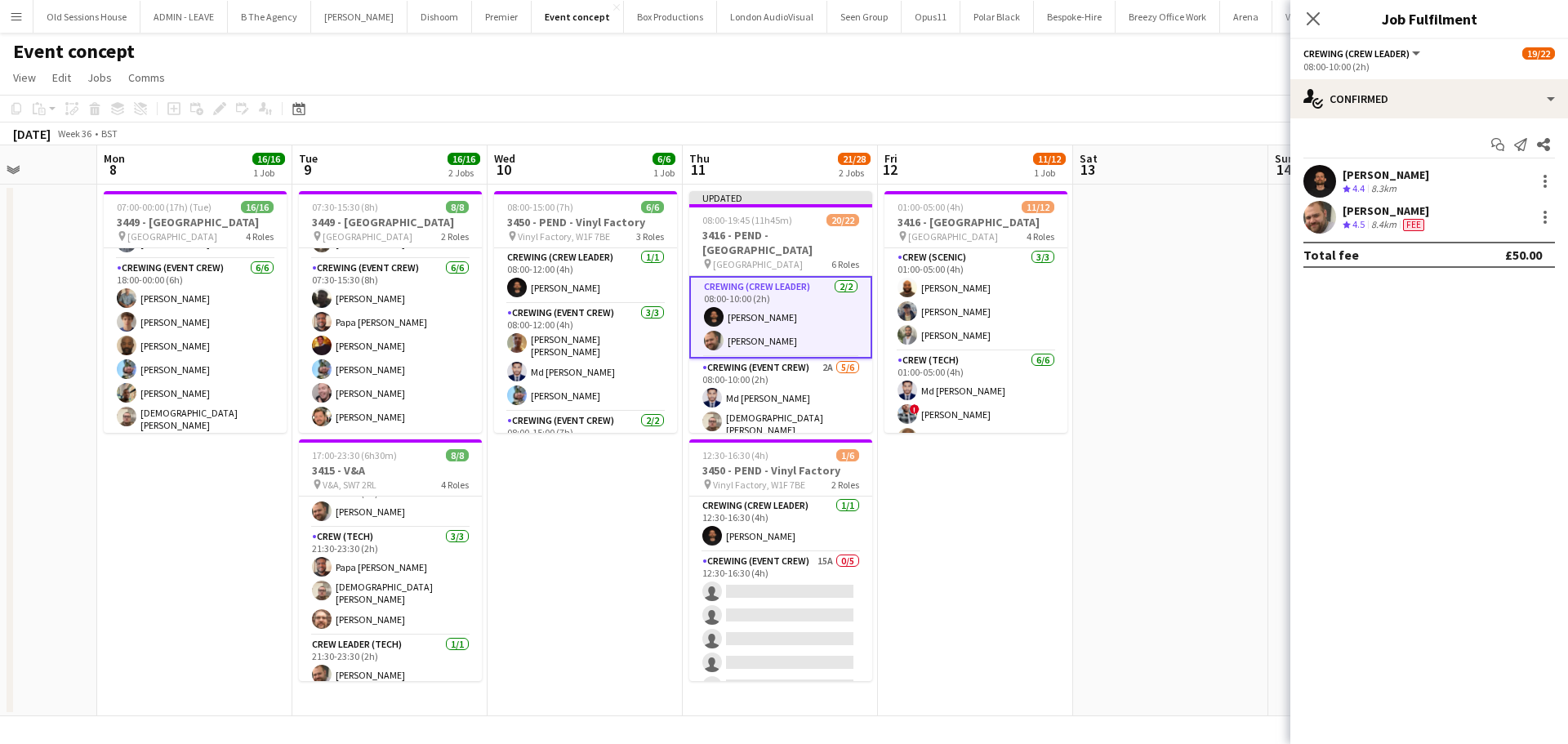
click at [980, 509] on app-date-cell "01:00-05:00 (4h) 11/12 3416 - Natural History Museum pin Natural History Museum…" at bounding box center [975, 450] width 195 height 532
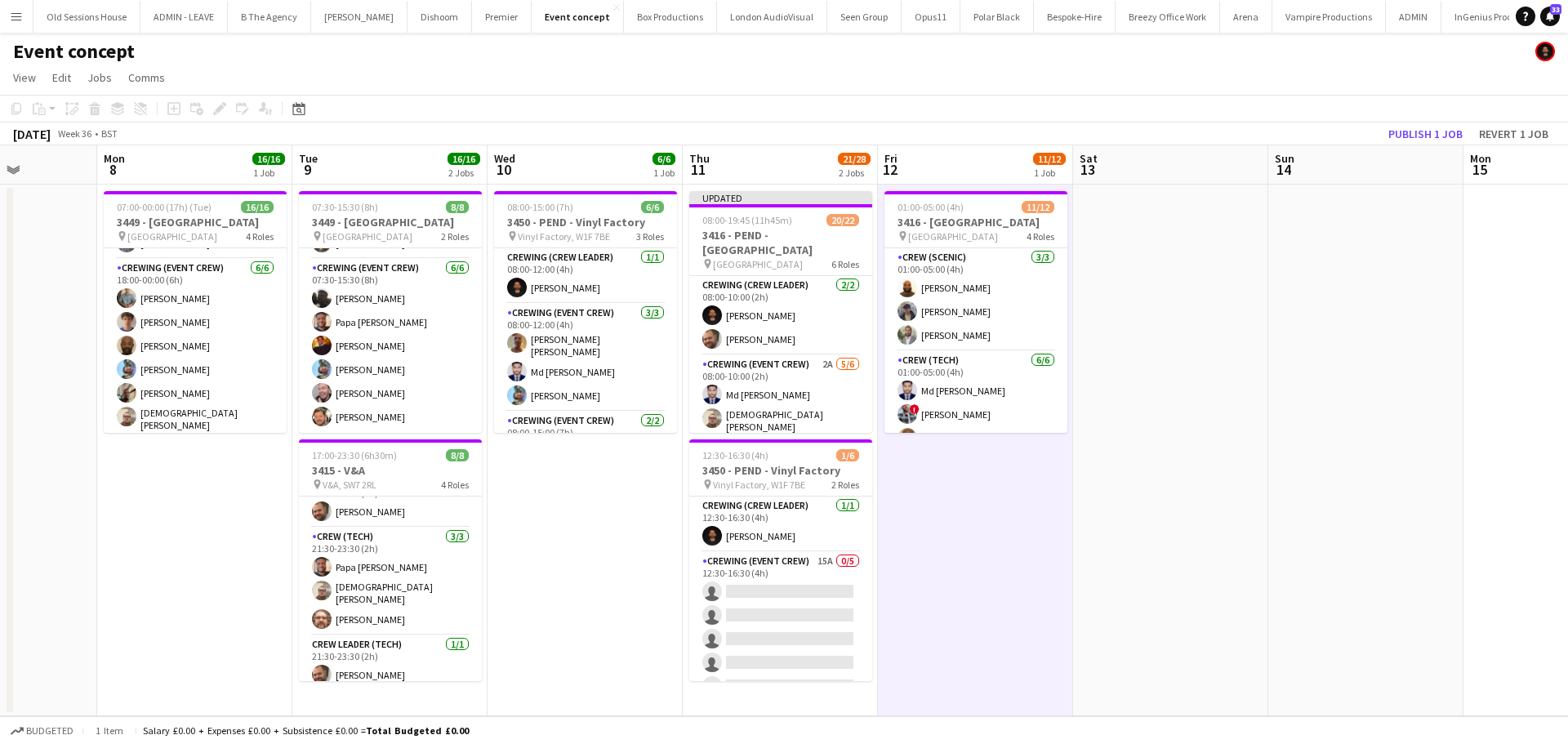
scroll to position [0, 680]
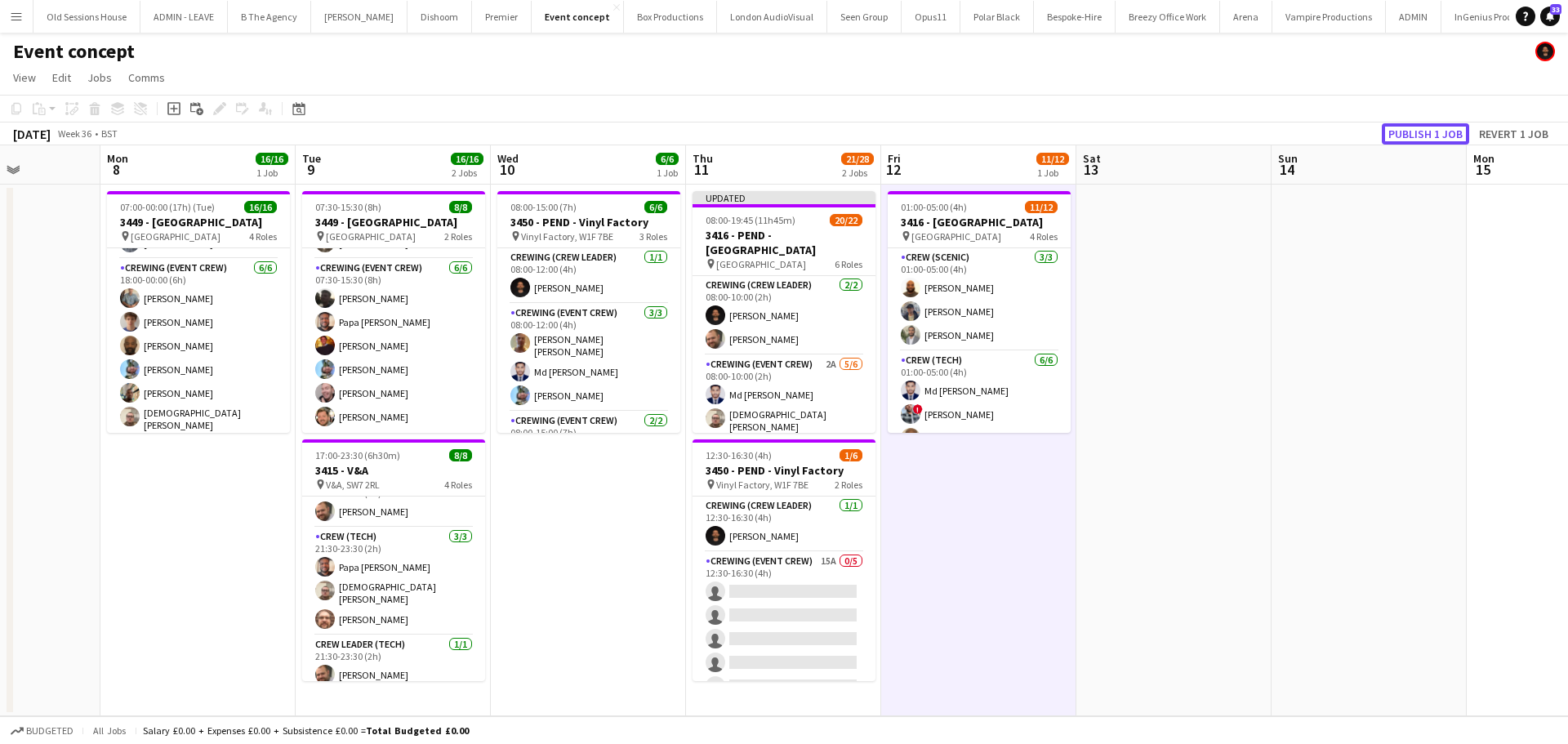
click at [1419, 131] on button "Publish 1 job" at bounding box center [1425, 133] width 87 height 22
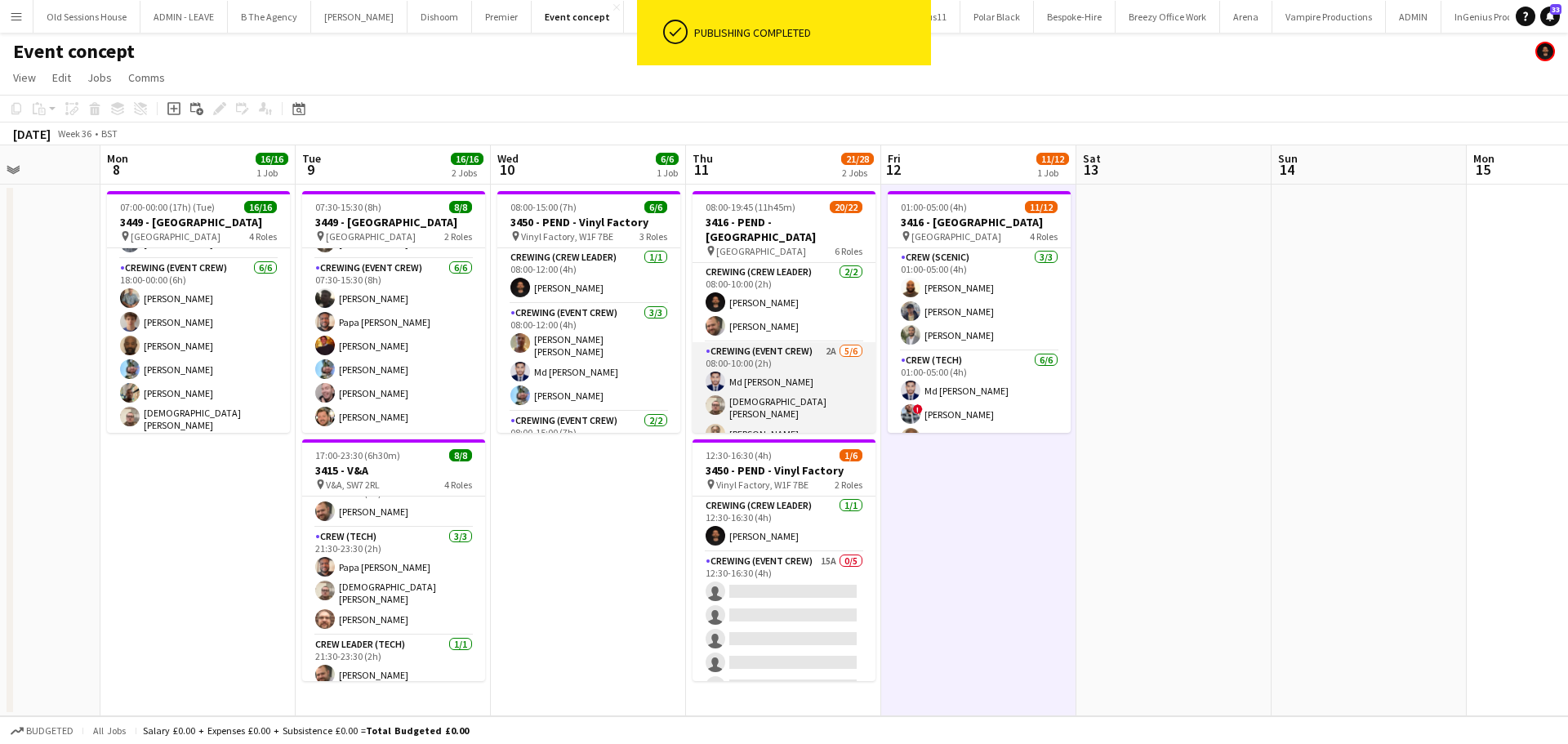
click at [802, 370] on app-card-role "Crewing (Event Crew) 2A 5/6 08:00-10:00 (2h) Md Mosabbit Hridoy Christian Skinn…" at bounding box center [783, 431] width 183 height 178
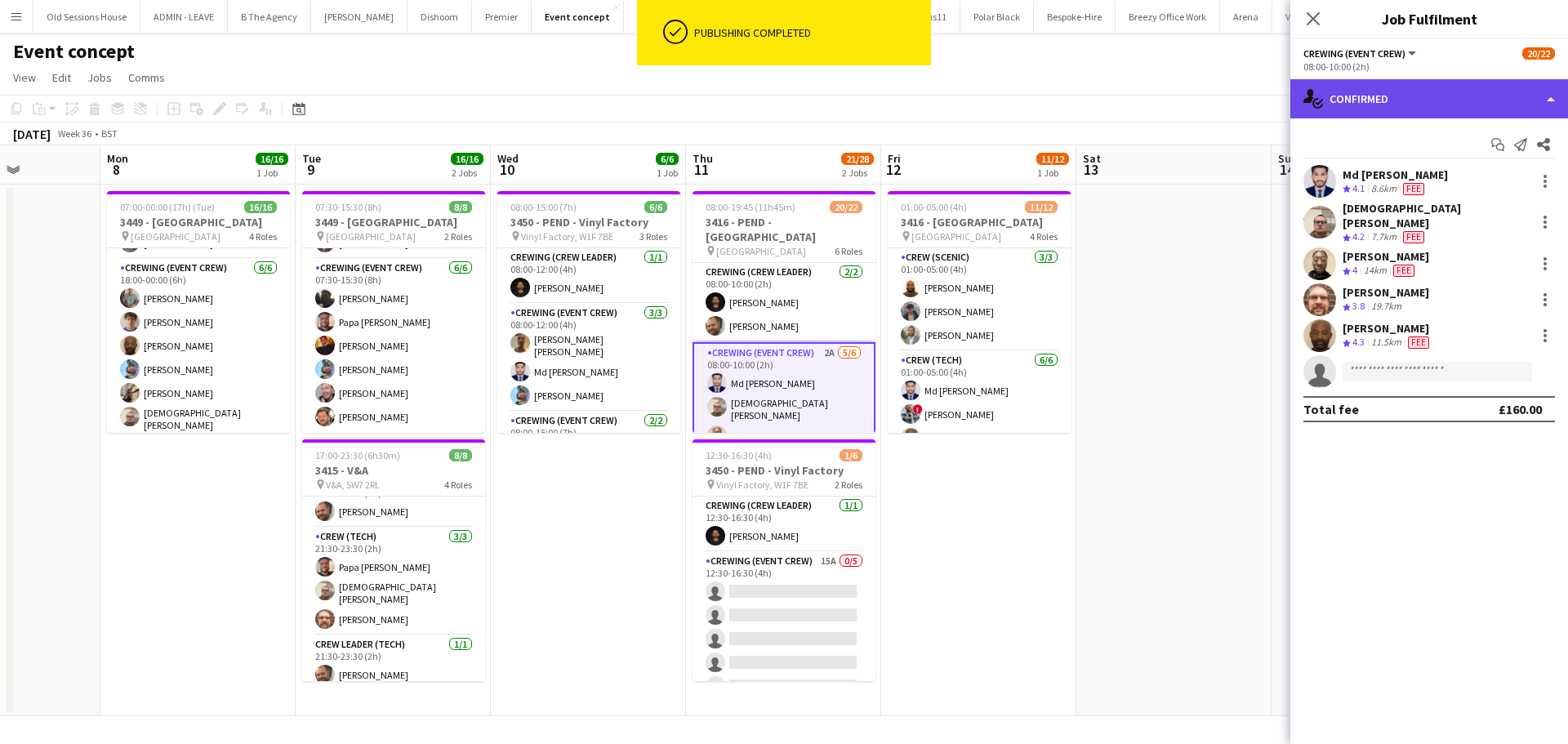
click at [1464, 100] on div "single-neutral-actions-check-2 Confirmed" at bounding box center [1429, 98] width 277 height 39
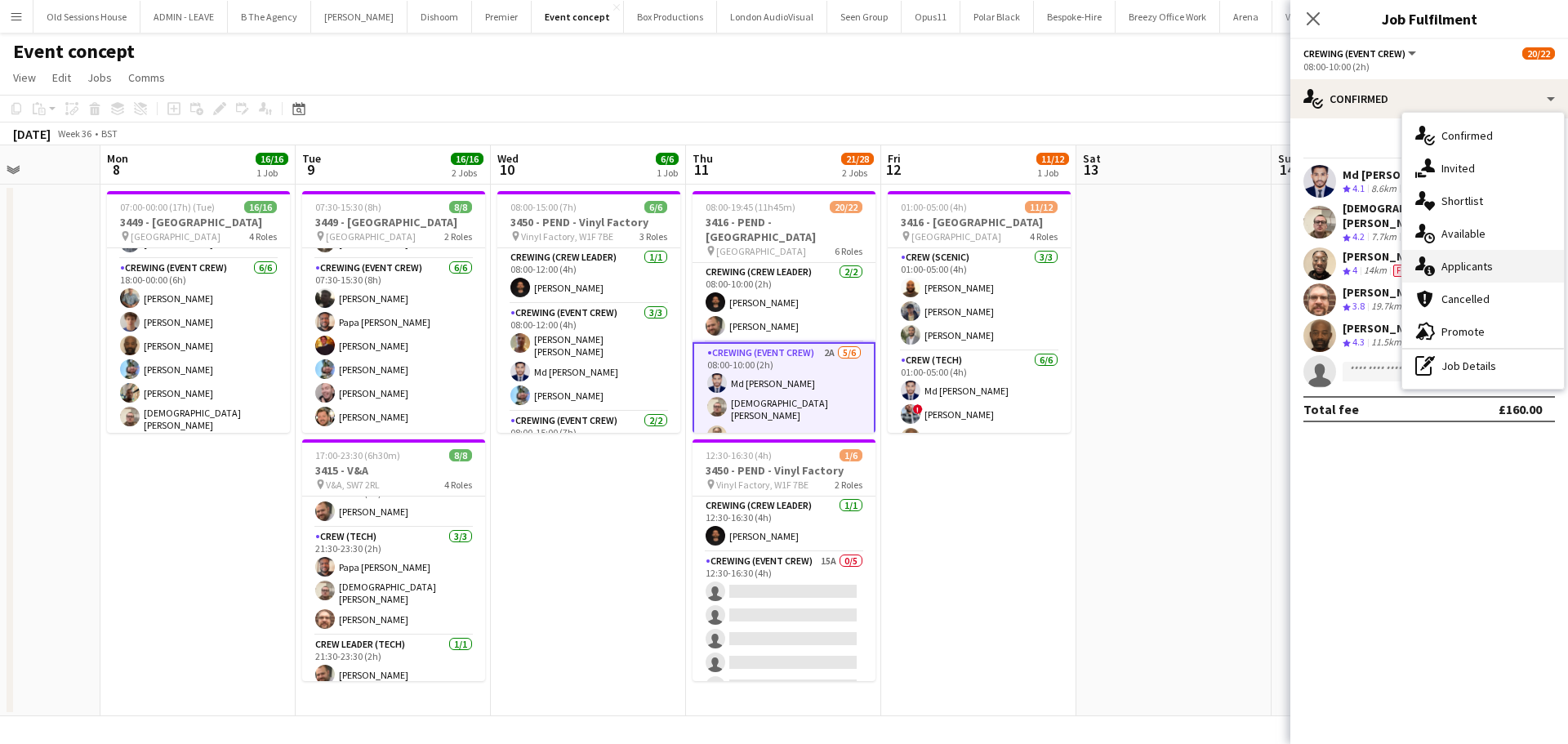
click at [1461, 258] on div "single-neutral-actions-information Applicants" at bounding box center [1482, 266] width 162 height 33
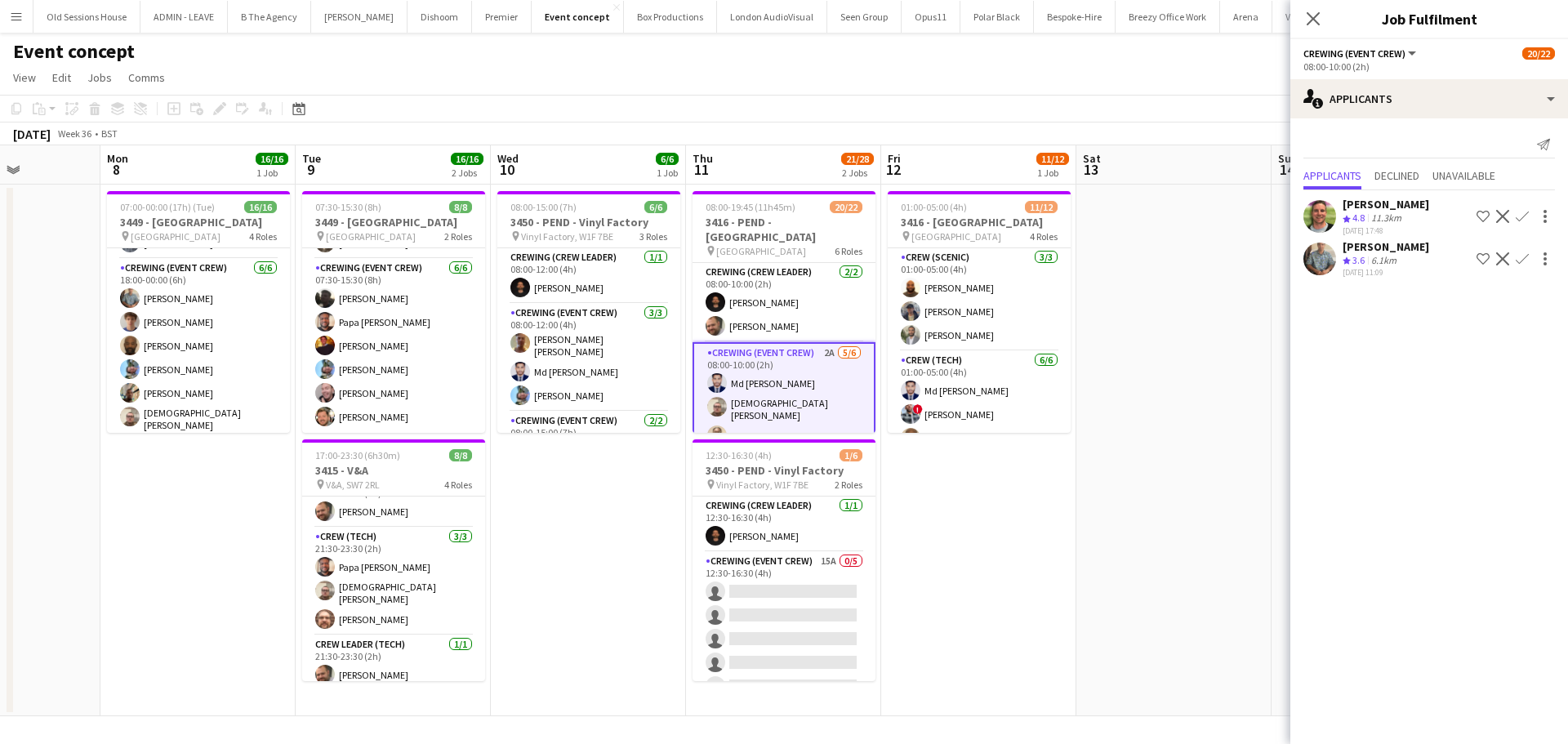
click at [1521, 259] on app-icon "Confirm" at bounding box center [1521, 258] width 13 height 13
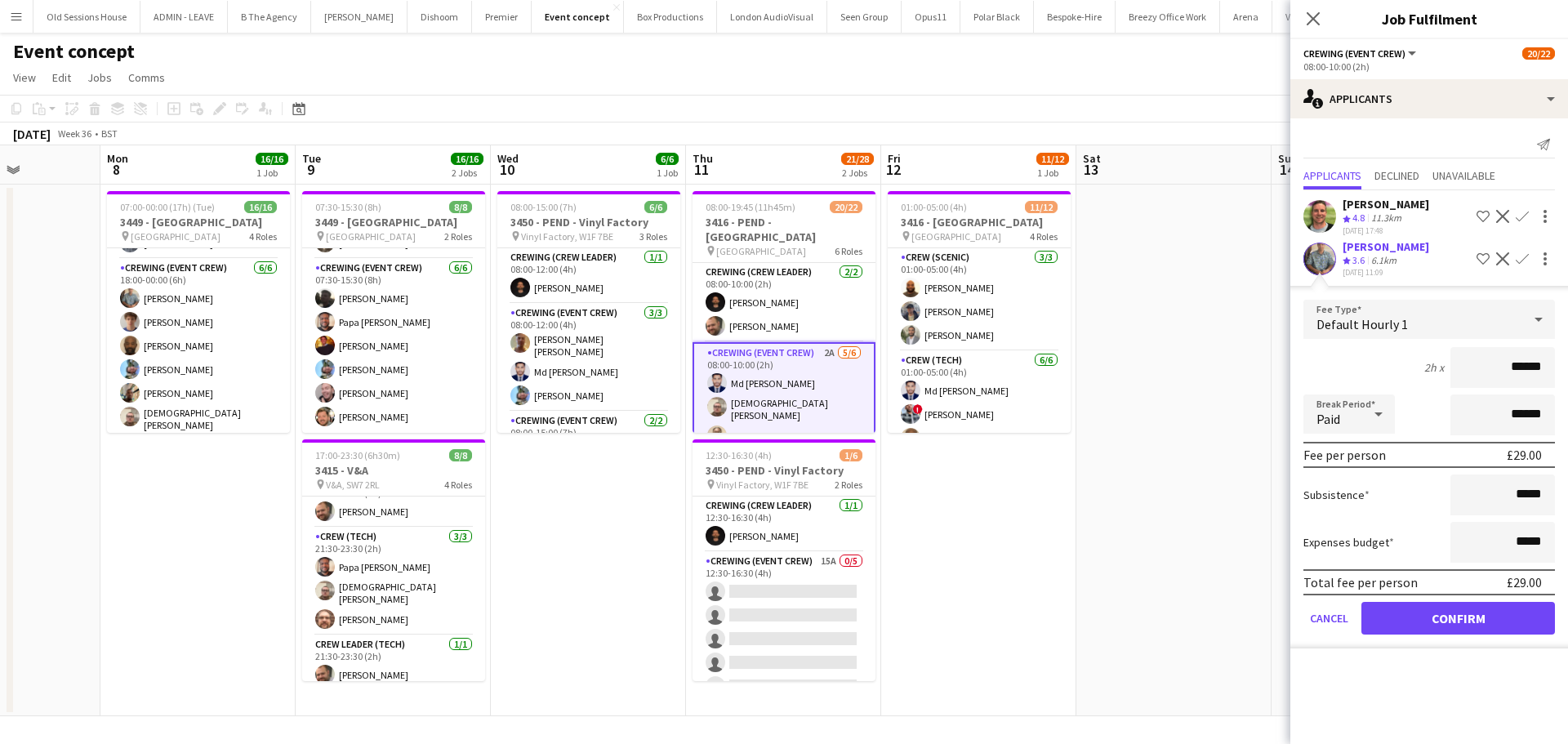
drag, startPoint x: 1548, startPoint y: 360, endPoint x: 1379, endPoint y: 362, distance: 169.0
click at [1379, 362] on div "2h x ******" at bounding box center [1429, 367] width 251 height 41
type input "***"
click at [1374, 362] on div "2h x ***" at bounding box center [1429, 367] width 251 height 41
click at [1403, 622] on button "Confirm" at bounding box center [1457, 618] width 193 height 33
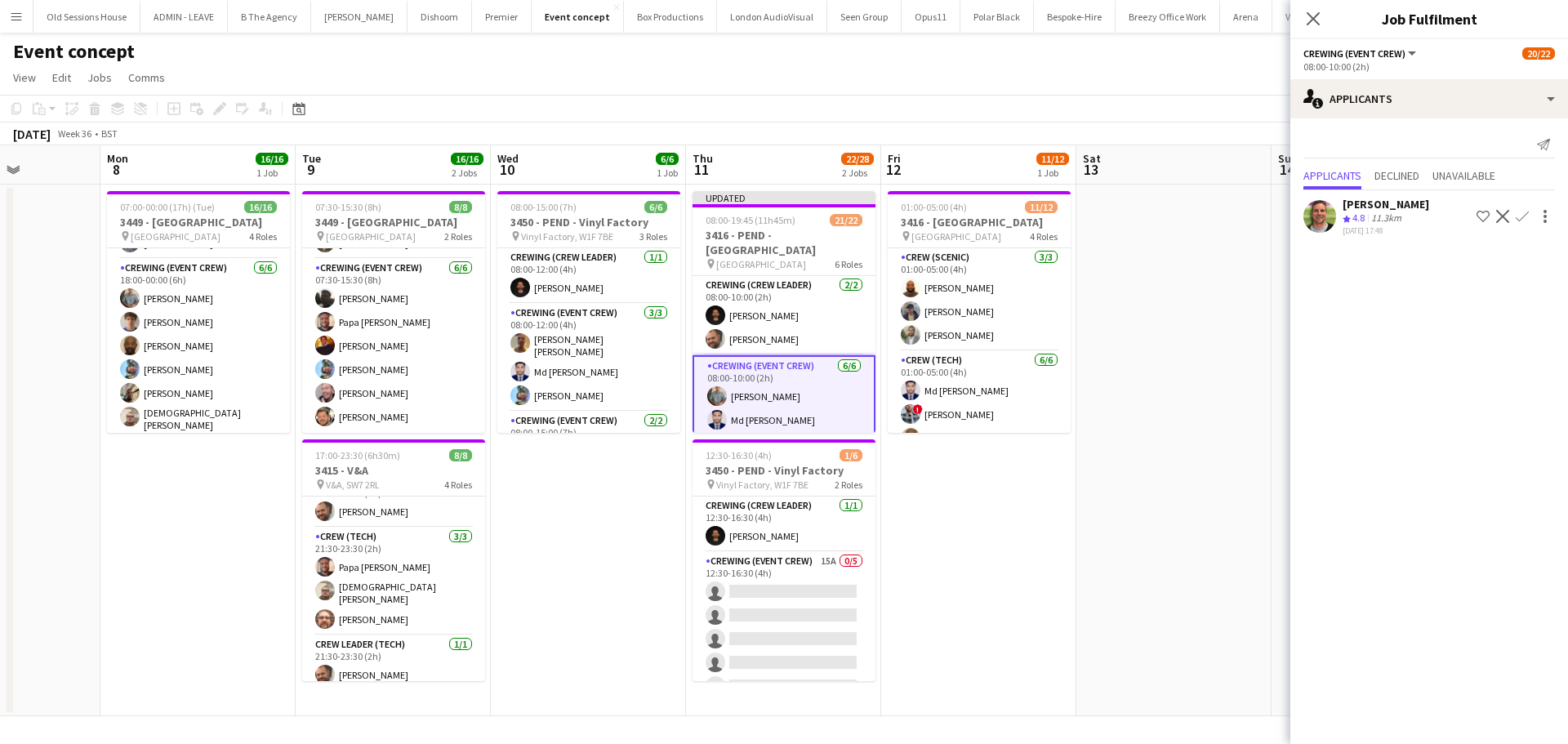
drag, startPoint x: 948, startPoint y: 522, endPoint x: 908, endPoint y: 465, distance: 69.6
click at [949, 522] on app-date-cell "01:00-05:00 (4h) 11/12 3416 - Natural History Museum pin Natural History Museum…" at bounding box center [978, 450] width 195 height 532
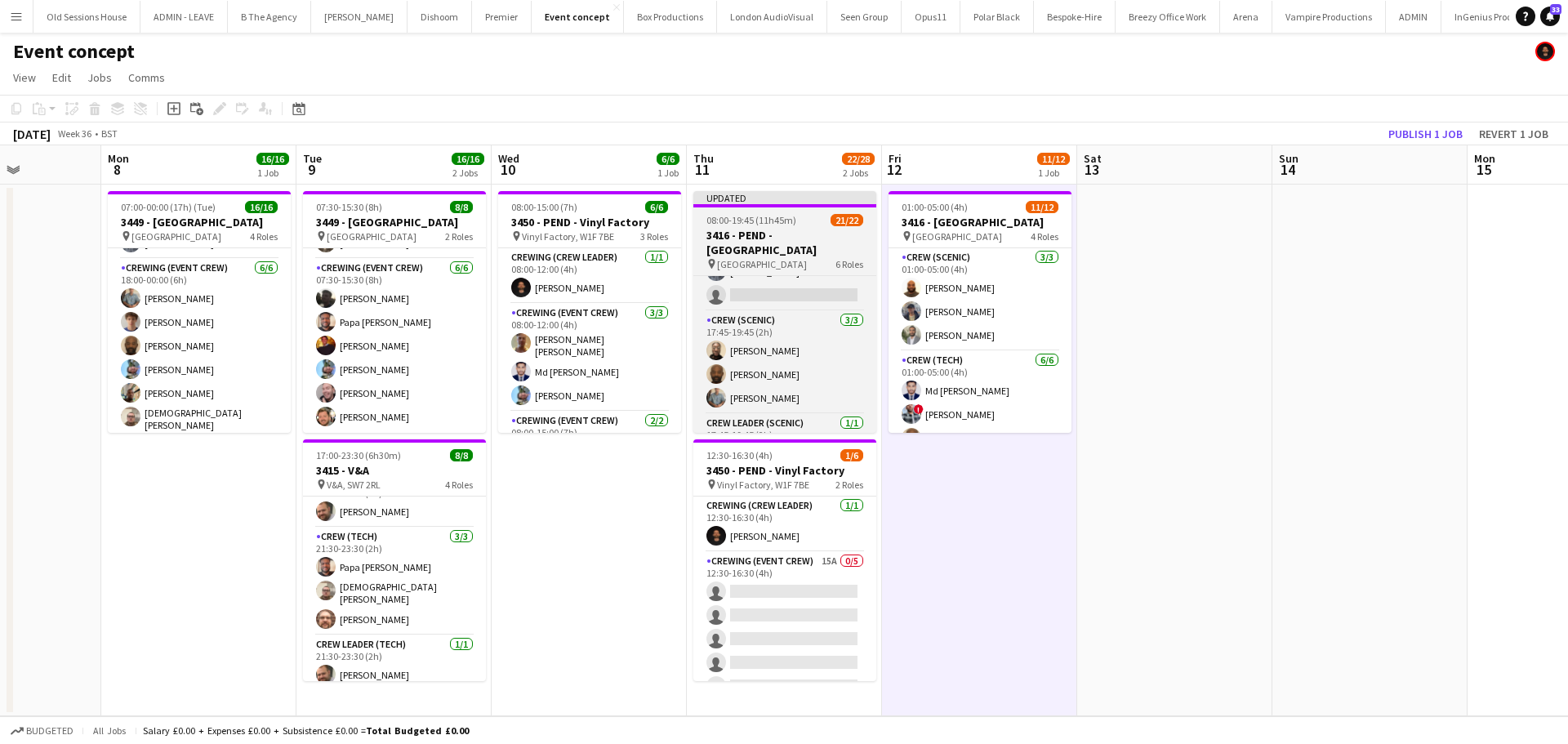
scroll to position [555, 0]
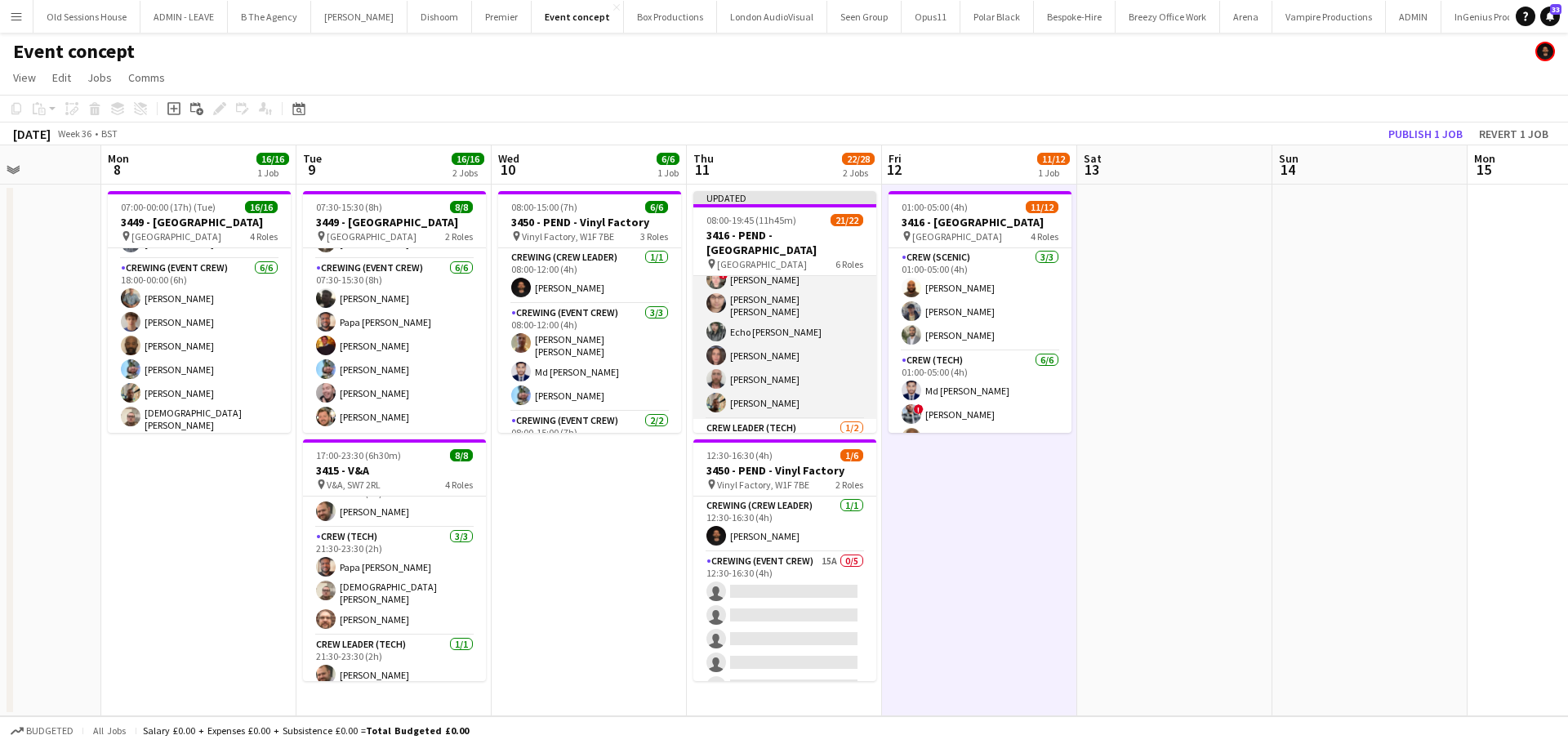
click at [804, 341] on app-card-role "Crew (Tech) 8/8 16:00-19:00 (3h) Md Mosabbit Hridoy ! Kieran Brooks ! Calum War…" at bounding box center [784, 305] width 183 height 226
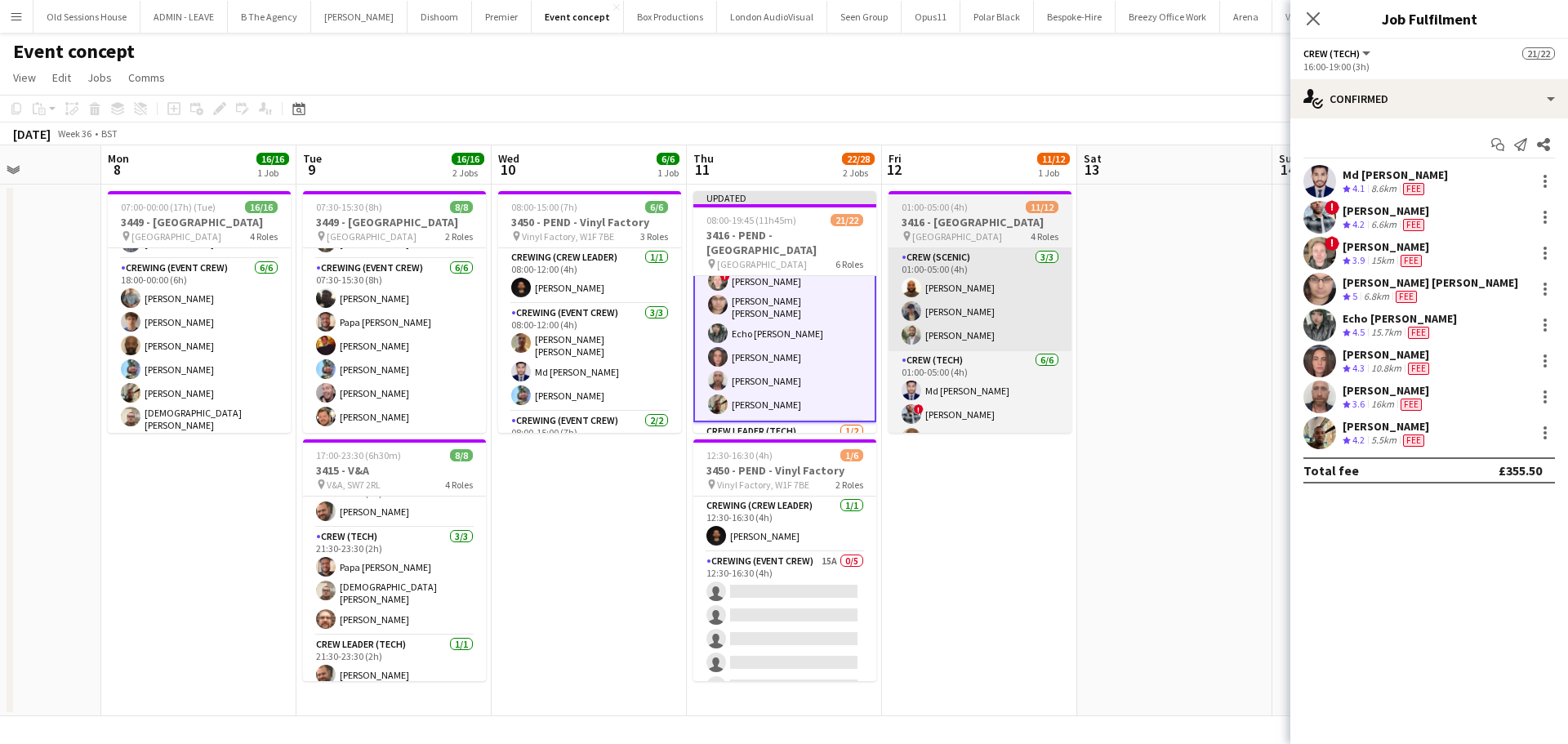
scroll to position [343, 0]
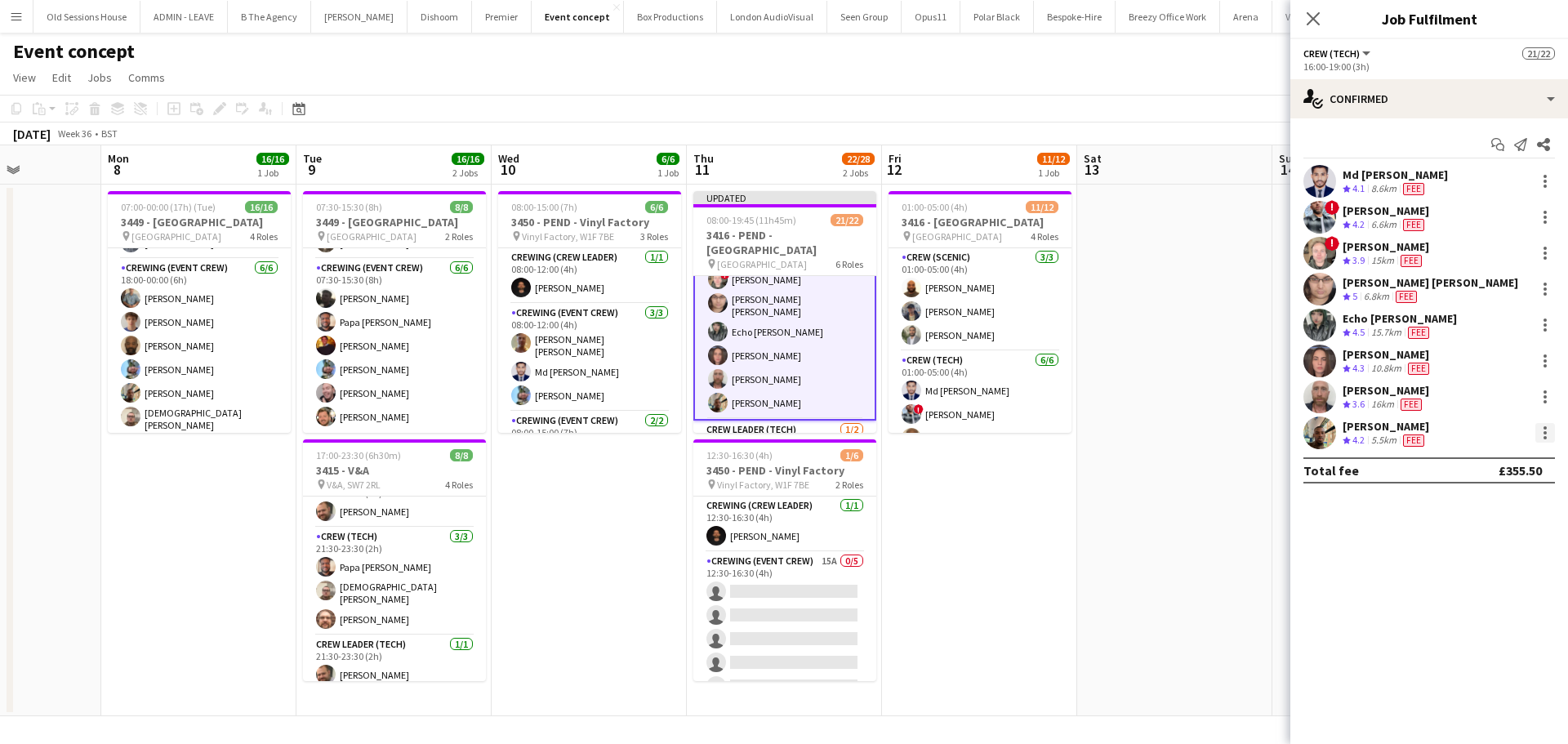
click at [1543, 437] on div at bounding box center [1545, 432] width 20 height 20
click at [1470, 622] on span "Remove" at bounding box center [1465, 619] width 49 height 14
click at [980, 533] on app-date-cell "01:00-05:00 (4h) 11/12 3416 - Natural History Museum pin Natural History Museum…" at bounding box center [979, 450] width 195 height 532
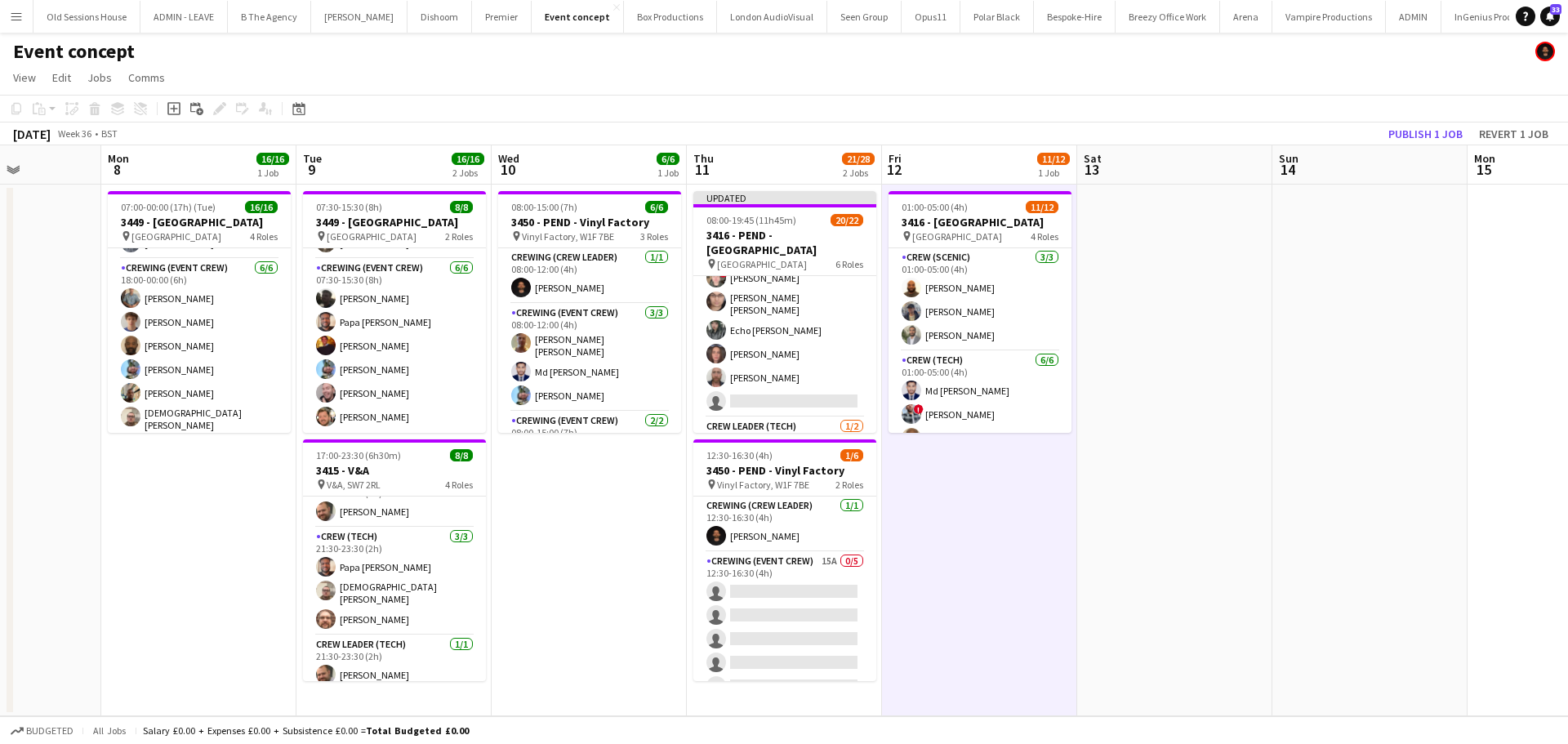
scroll to position [341, 0]
click at [1408, 136] on button "Publish 1 job" at bounding box center [1425, 133] width 87 height 22
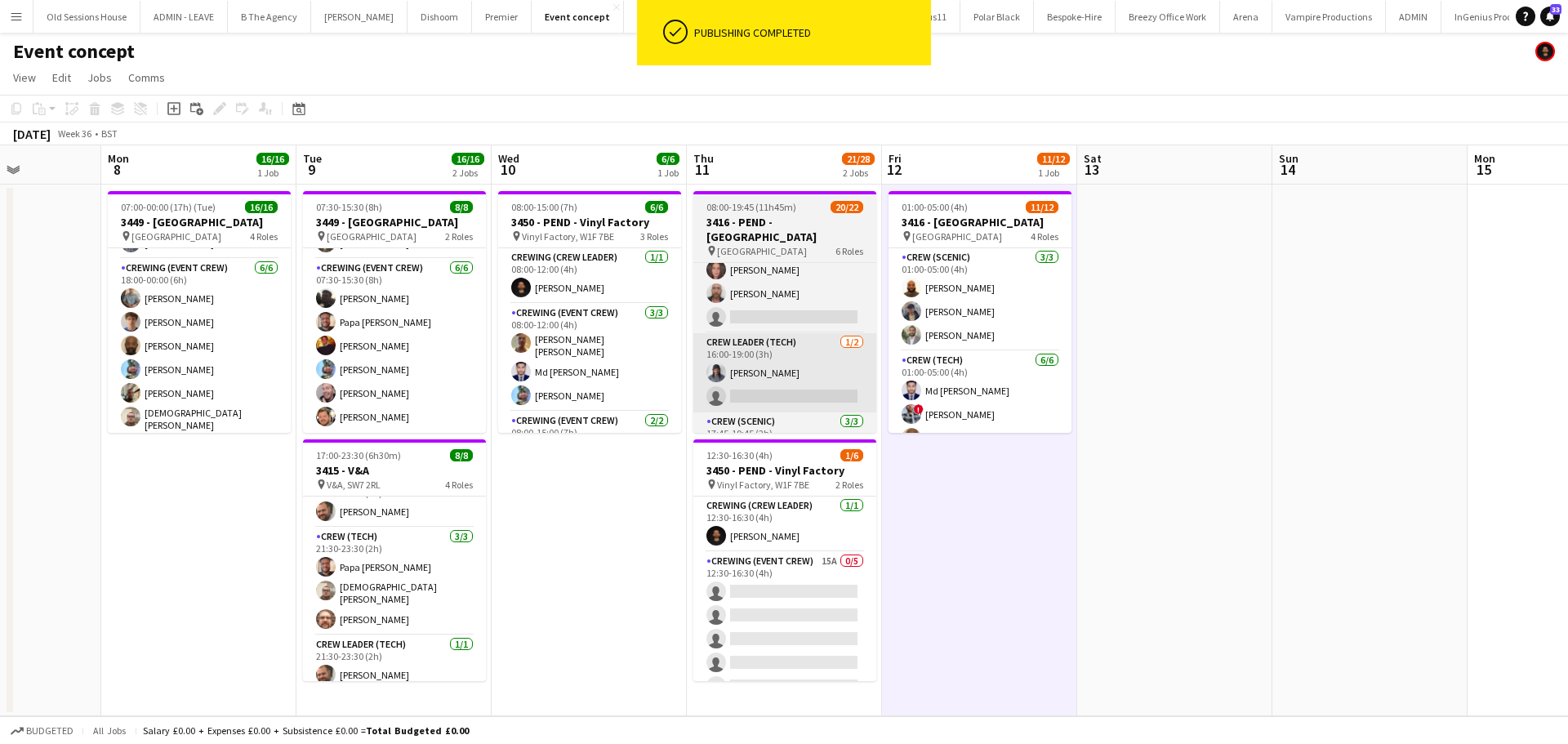
scroll to position [410, 0]
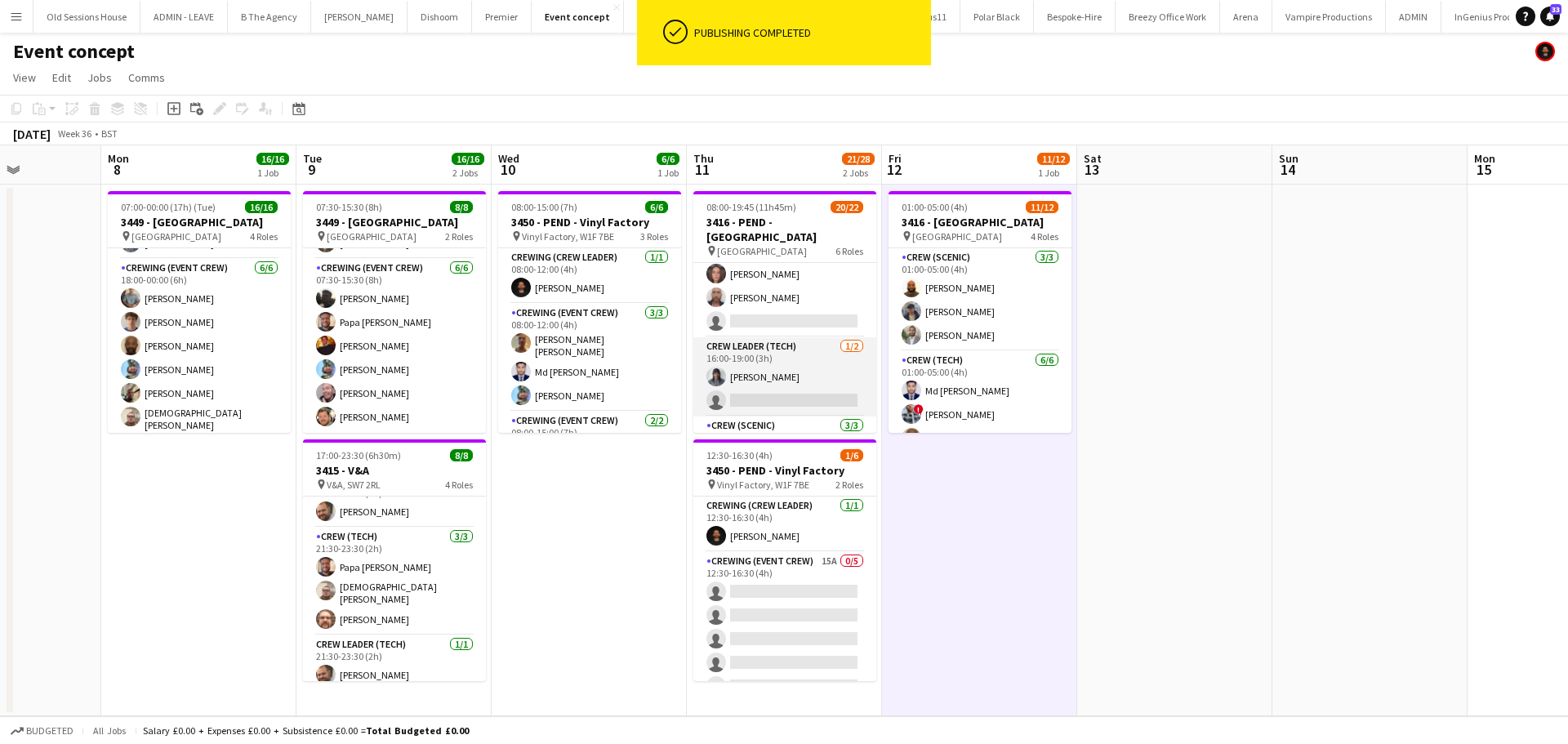
click at [829, 375] on app-card-role "Crew Leader (Tech) 1/2 16:00-19:00 (3h) Kaine Caldeira single-neutral-actions" at bounding box center [784, 376] width 183 height 79
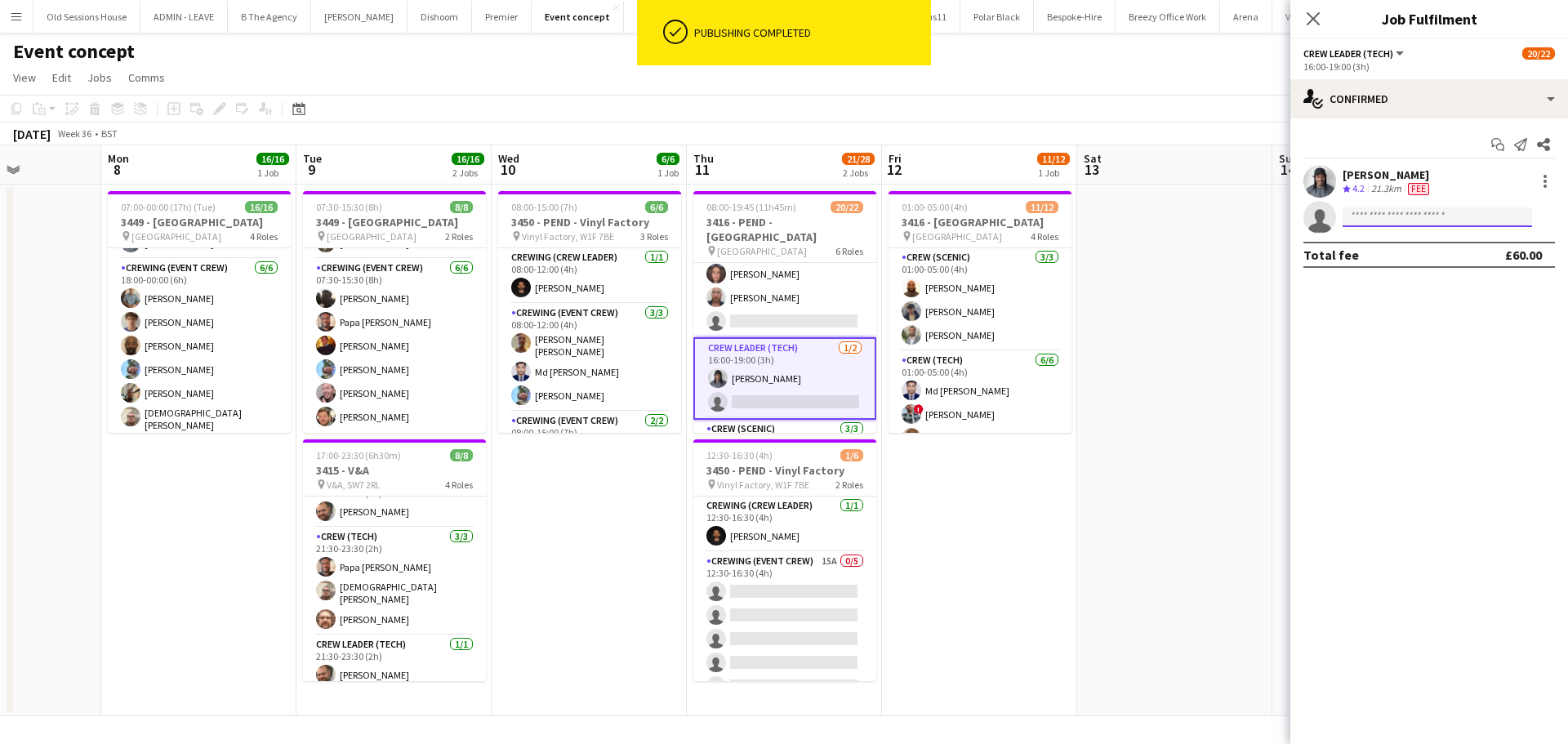
click at [1368, 219] on input at bounding box center [1437, 217] width 190 height 20
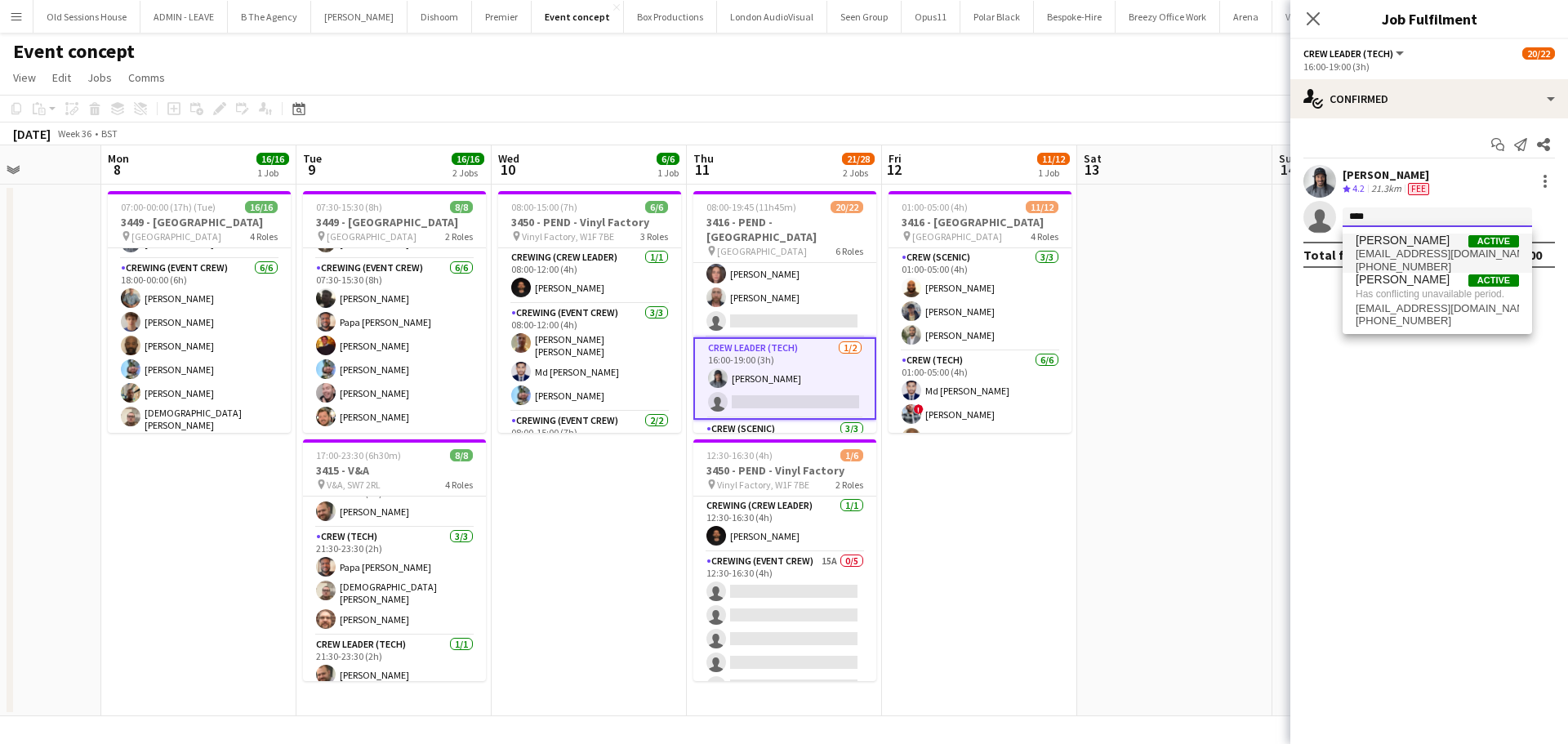
type input "****"
click at [1385, 244] on span "Stephon Johnson" at bounding box center [1403, 241] width 94 height 14
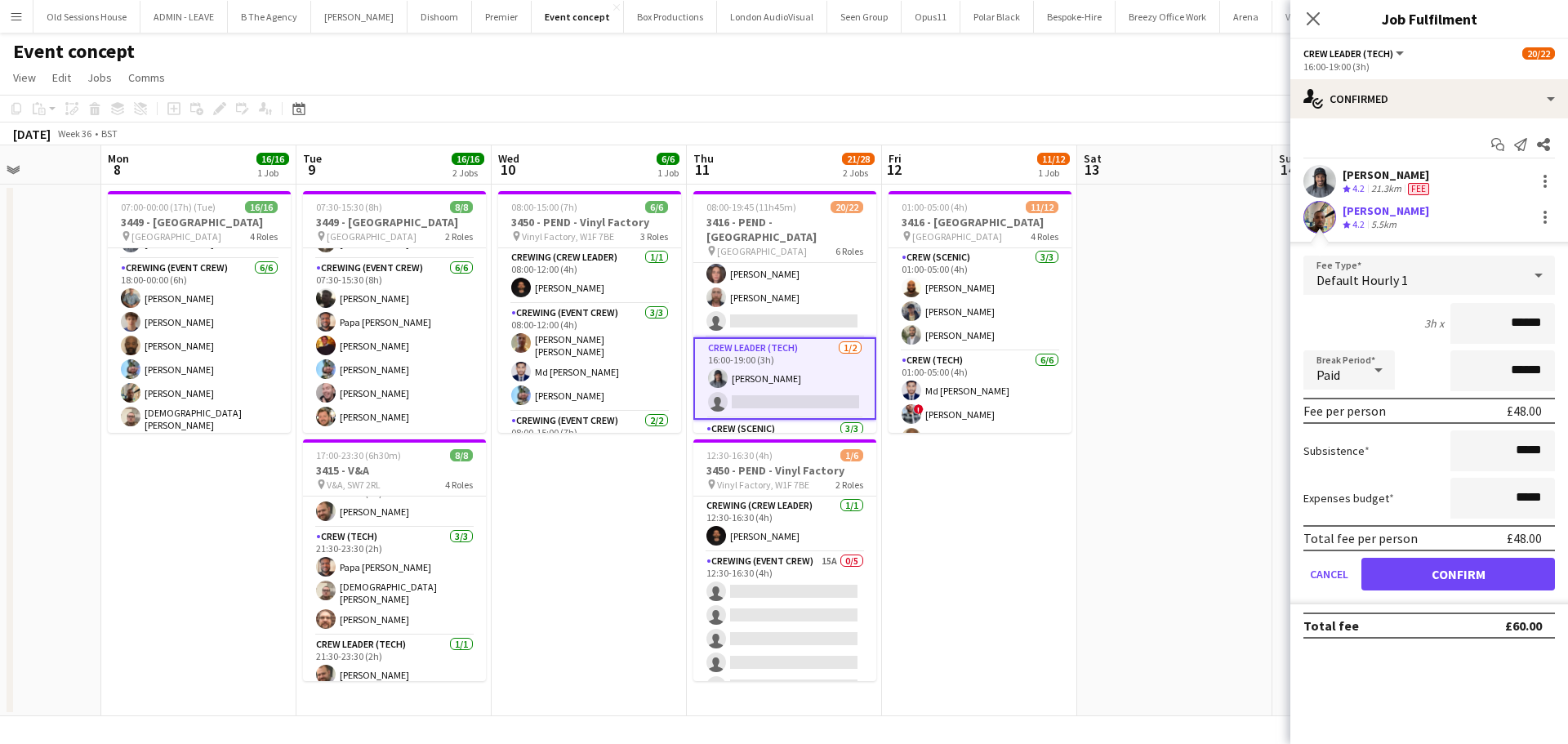
drag, startPoint x: 1550, startPoint y: 322, endPoint x: 1474, endPoint y: 322, distance: 76.0
click at [1474, 322] on input "******" at bounding box center [1502, 323] width 105 height 41
type input "***"
drag, startPoint x: 1431, startPoint y: 314, endPoint x: 1396, endPoint y: 313, distance: 35.0
click at [1429, 313] on div "3h x ***" at bounding box center [1429, 323] width 251 height 41
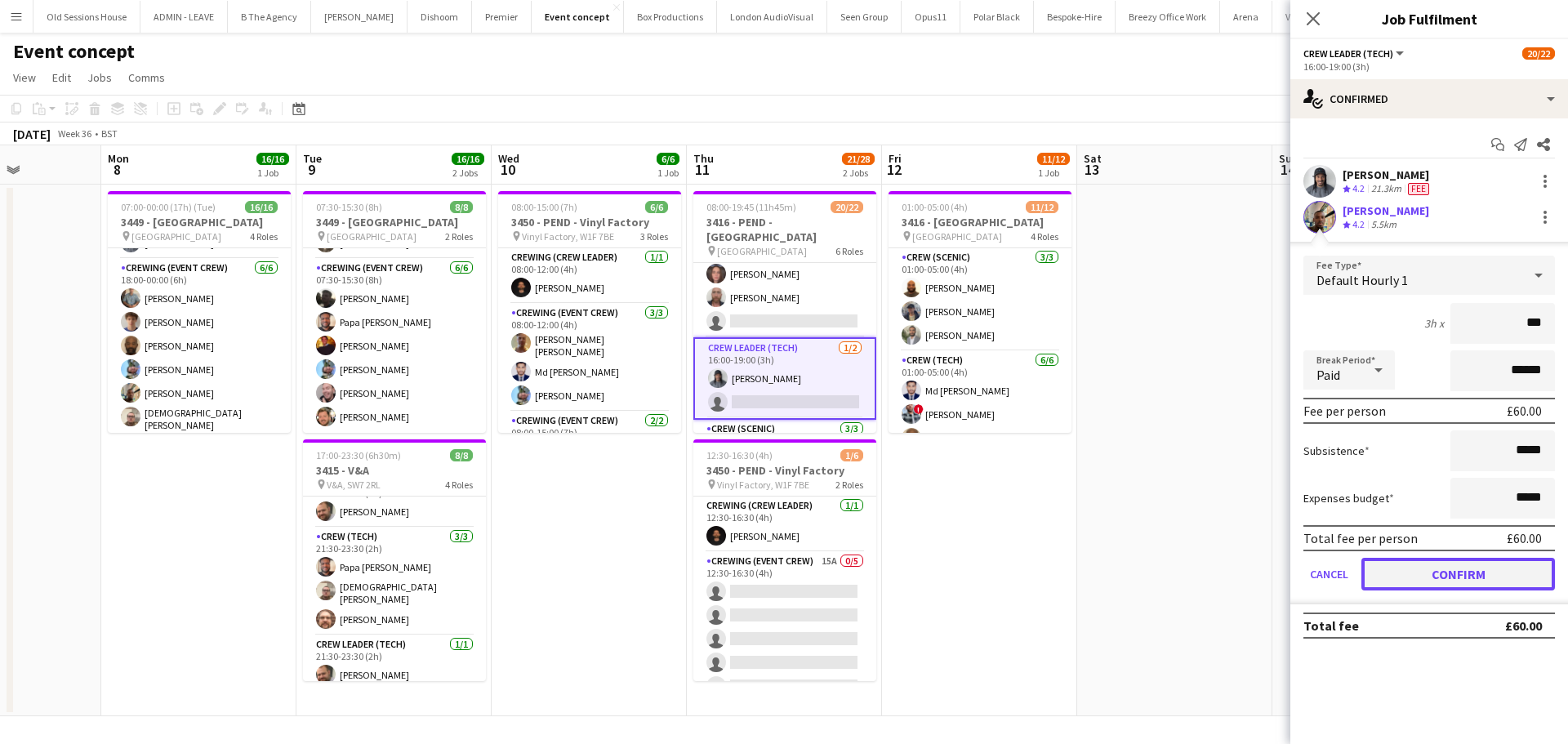
click at [1423, 574] on button "Confirm" at bounding box center [1457, 574] width 193 height 33
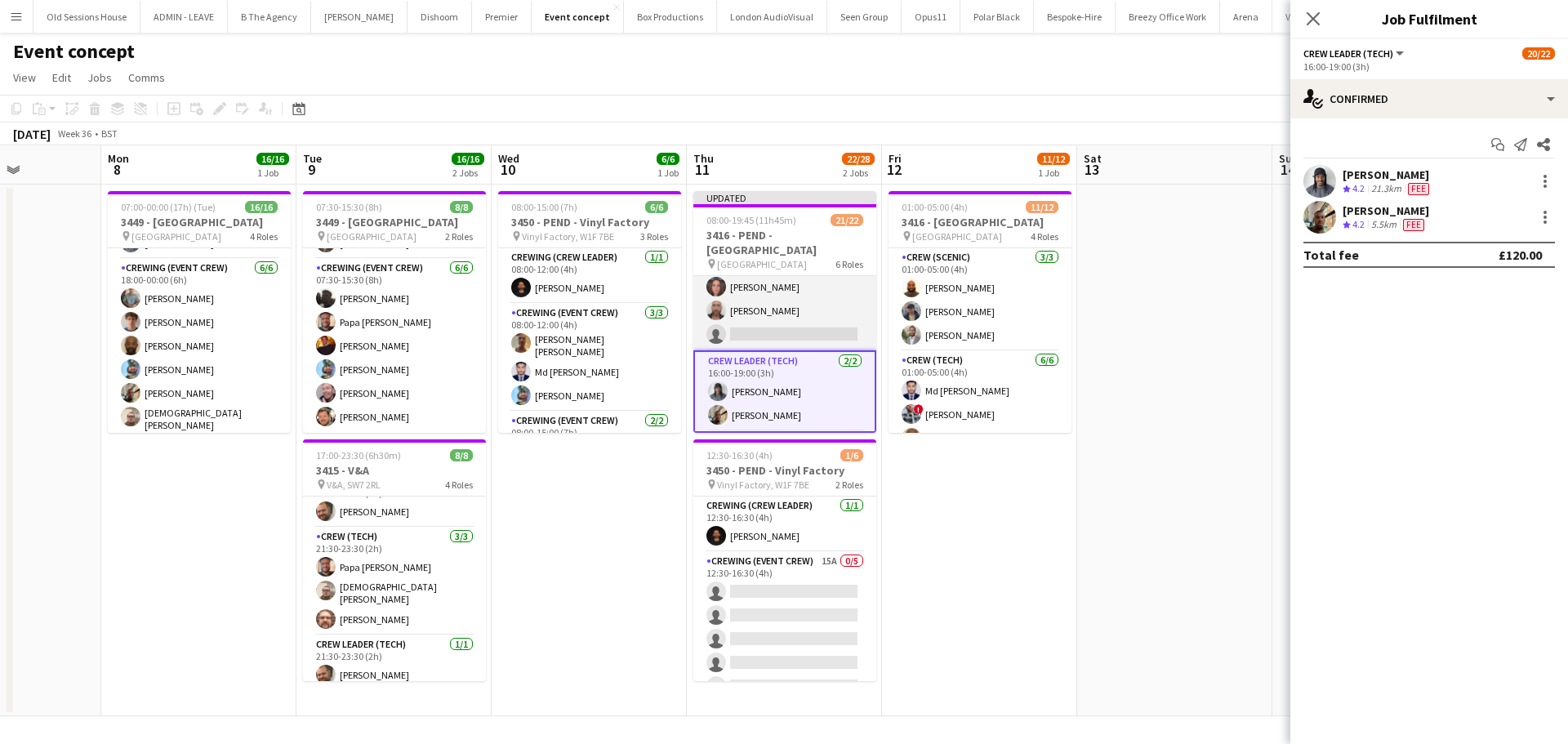
click at [798, 312] on app-card-role "Crew (Tech) 22I 5A 7/8 16:00-19:00 (3h) Md Mosabbit Hridoy ! Kieran Brooks ! Ca…" at bounding box center [784, 236] width 183 height 226
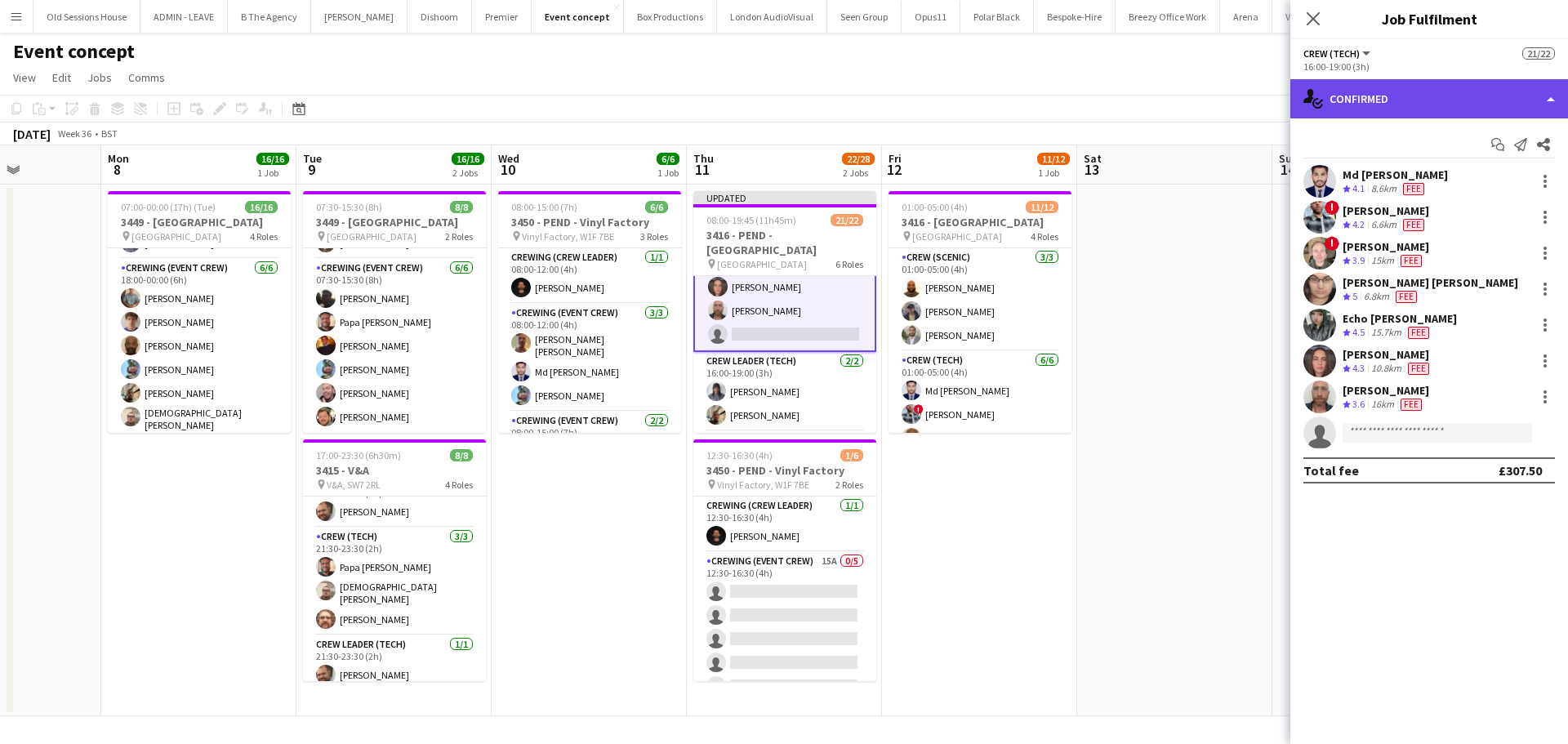
click at [1392, 92] on div "single-neutral-actions-check-2 Confirmed" at bounding box center [1429, 98] width 277 height 39
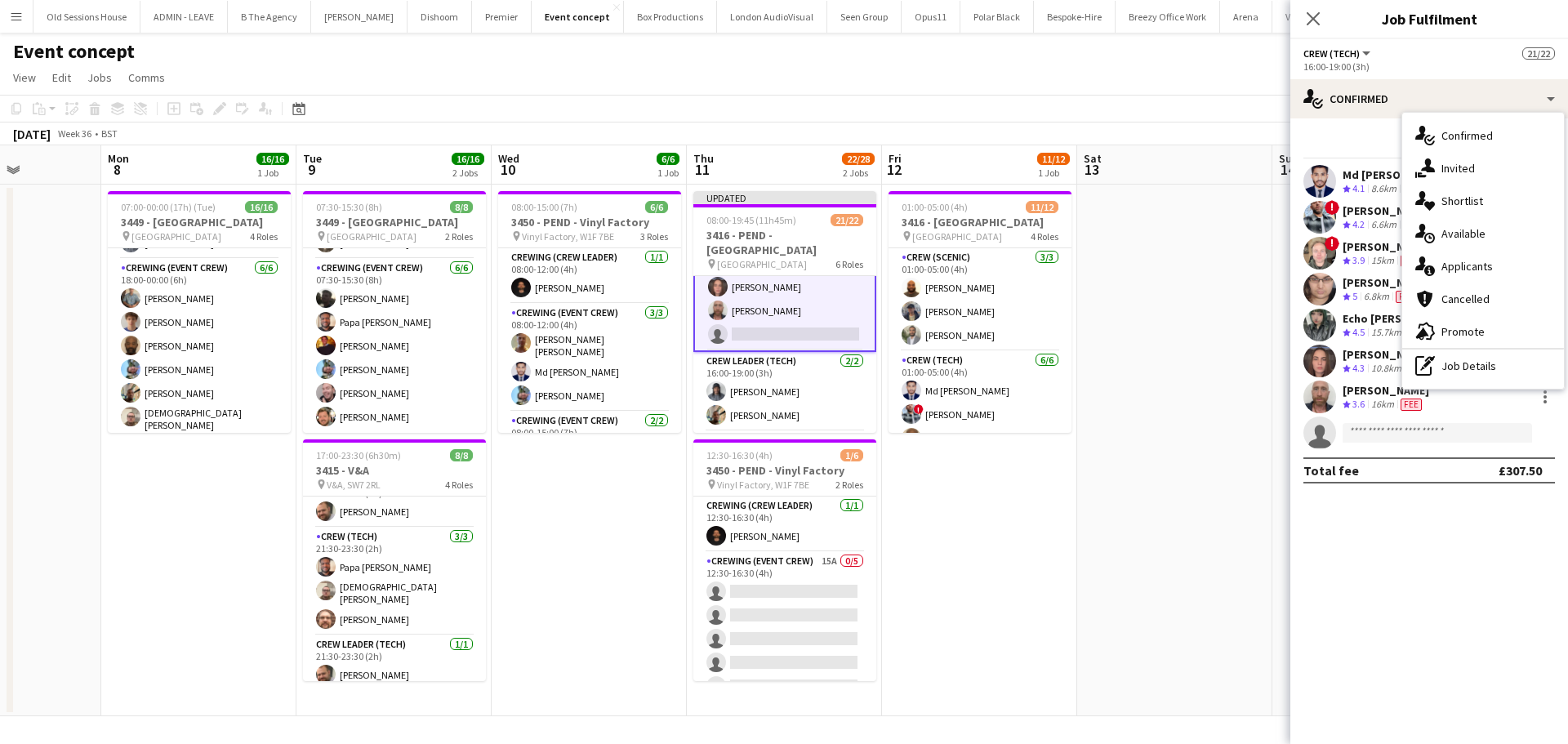
click at [1461, 265] on div "single-neutral-actions-information Applicants" at bounding box center [1482, 266] width 162 height 33
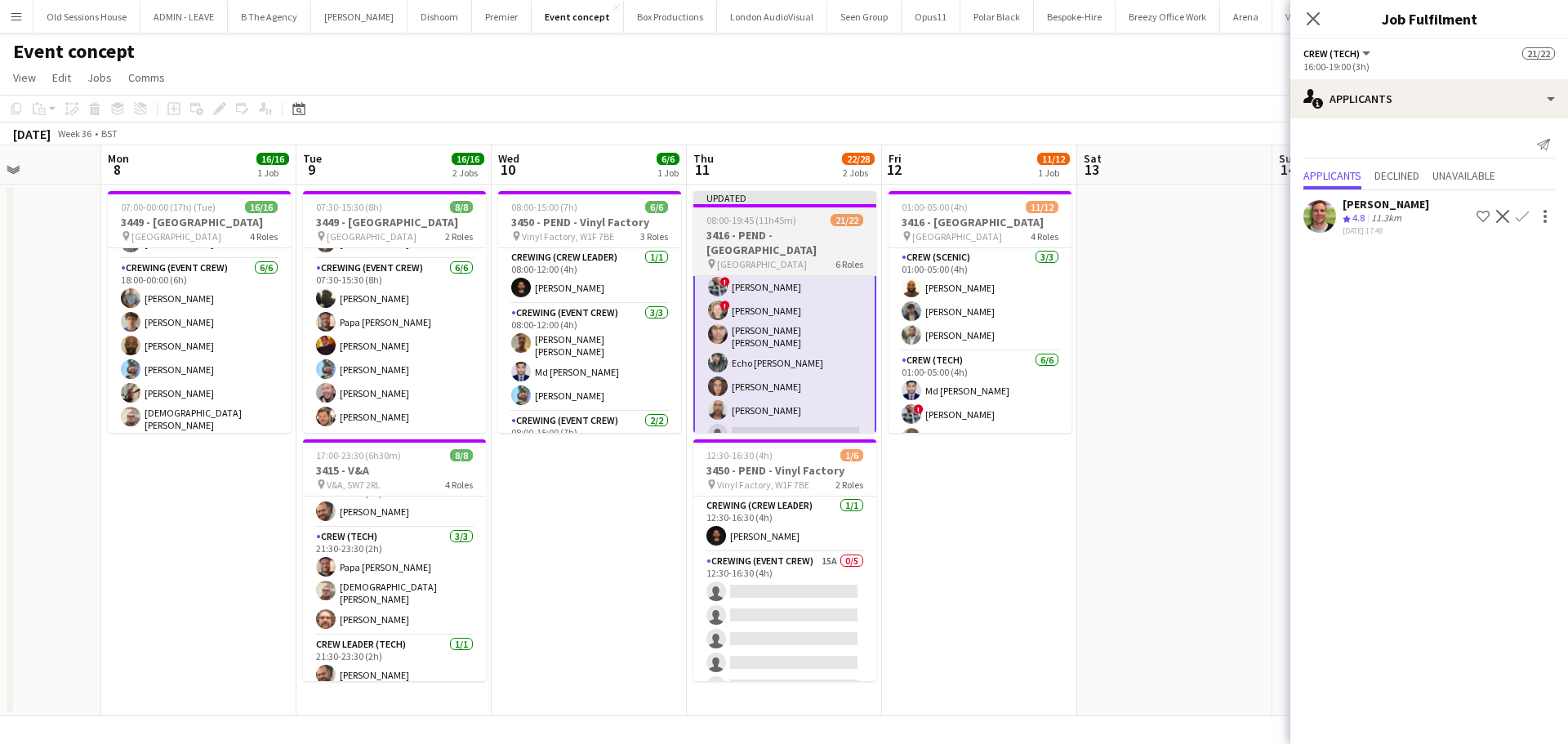
scroll to position [330, 0]
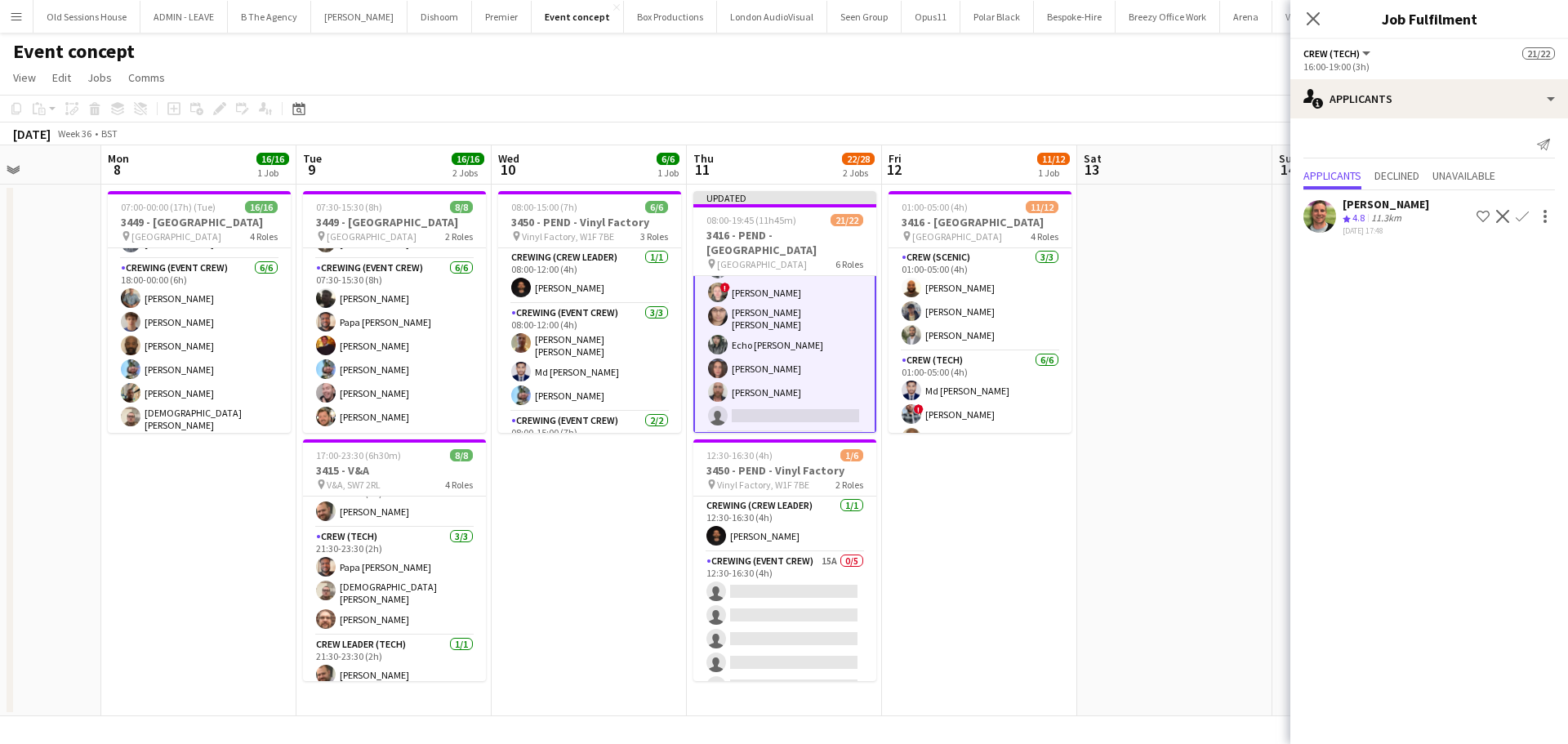
click at [976, 497] on app-date-cell "01:00-05:00 (4h) 11/12 3416 - Natural History Museum pin Natural History Museum…" at bounding box center [979, 450] width 195 height 532
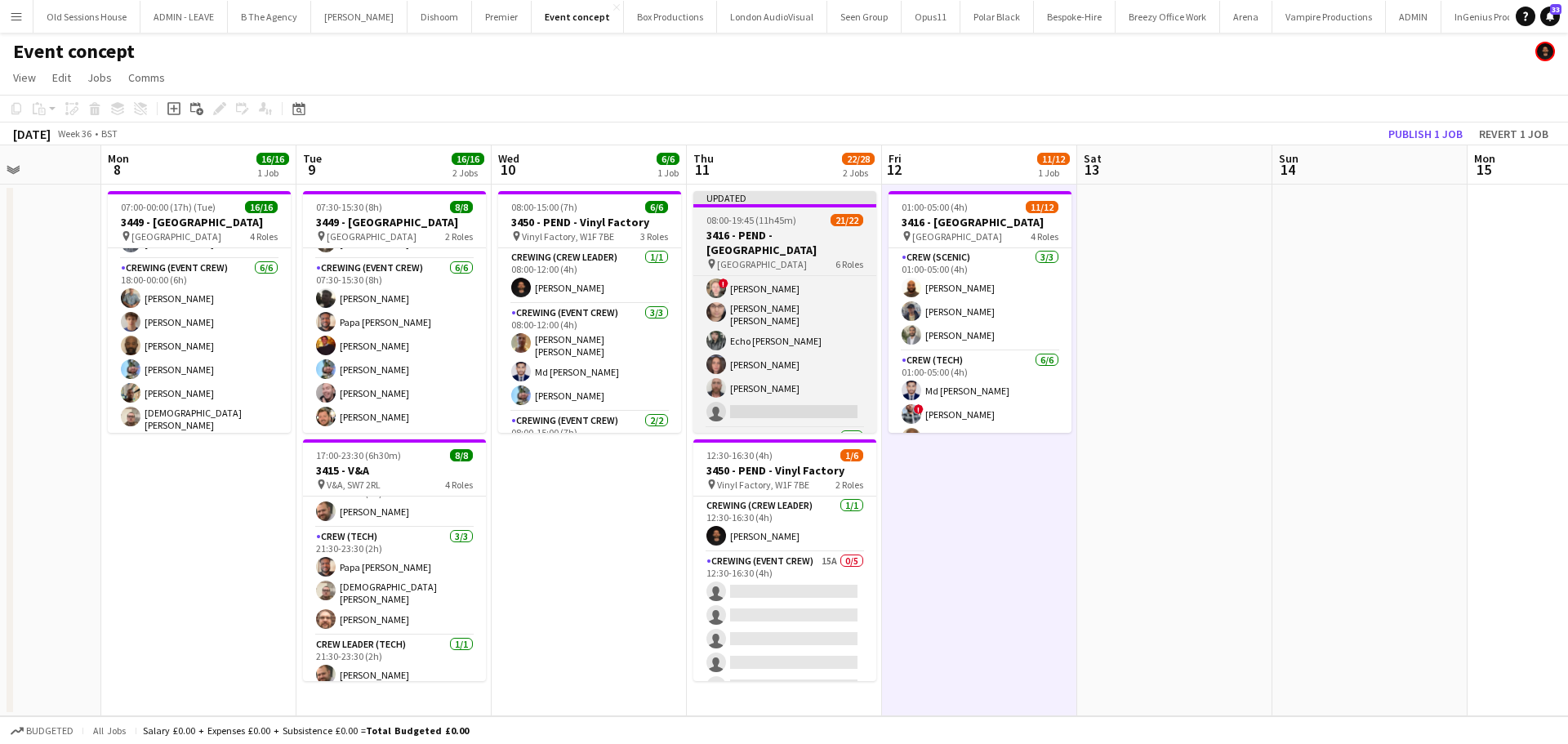
scroll to position [377, 0]
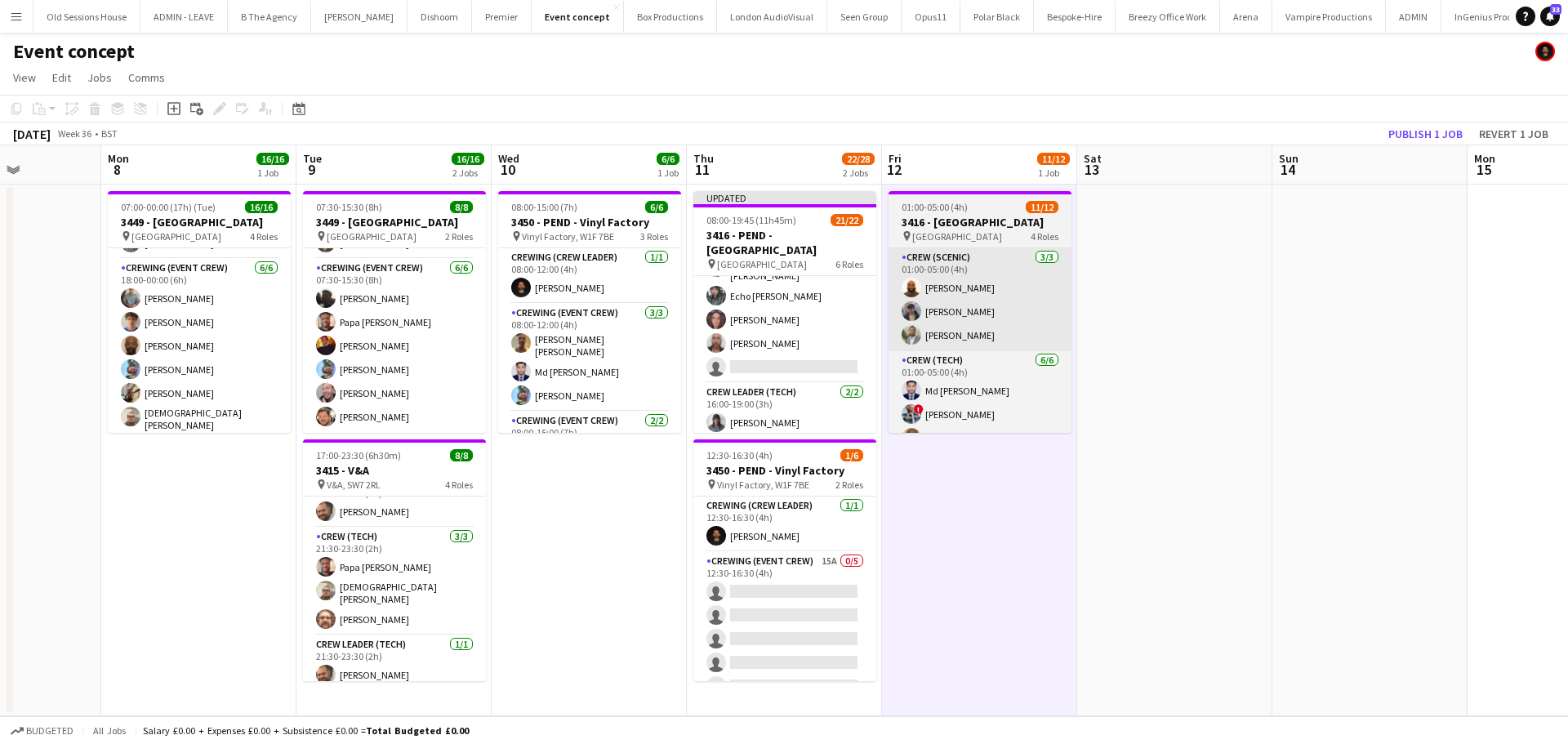
drag, startPoint x: 811, startPoint y: 338, endPoint x: 957, endPoint y: 337, distance: 146.0
click at [813, 337] on app-card-role "Crew (Tech) 22I 5A 7/8 16:00-19:00 (3h) Md Mosabbit Hridoy ! Kieran Brooks ! Ca…" at bounding box center [784, 269] width 183 height 226
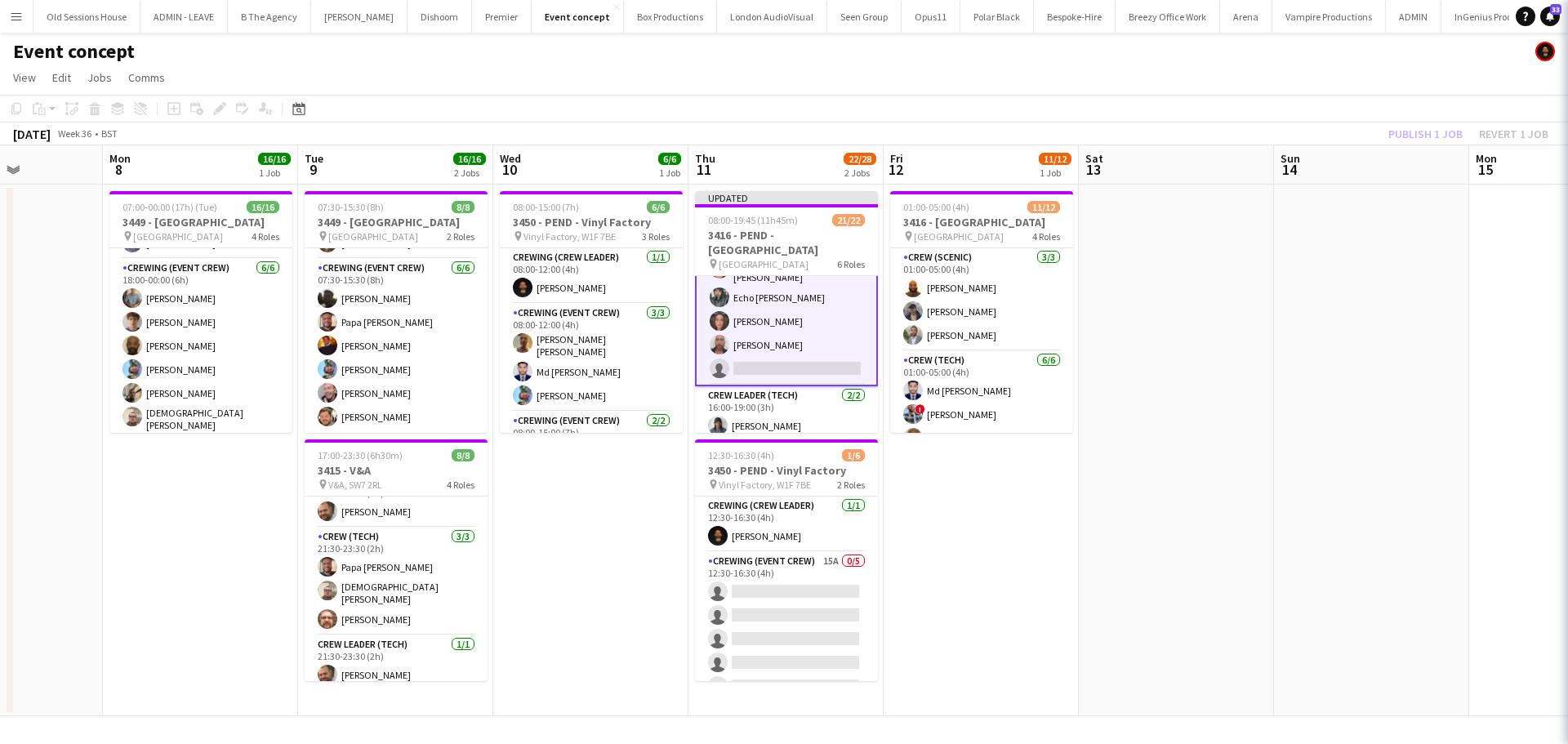
scroll to position [378, 0]
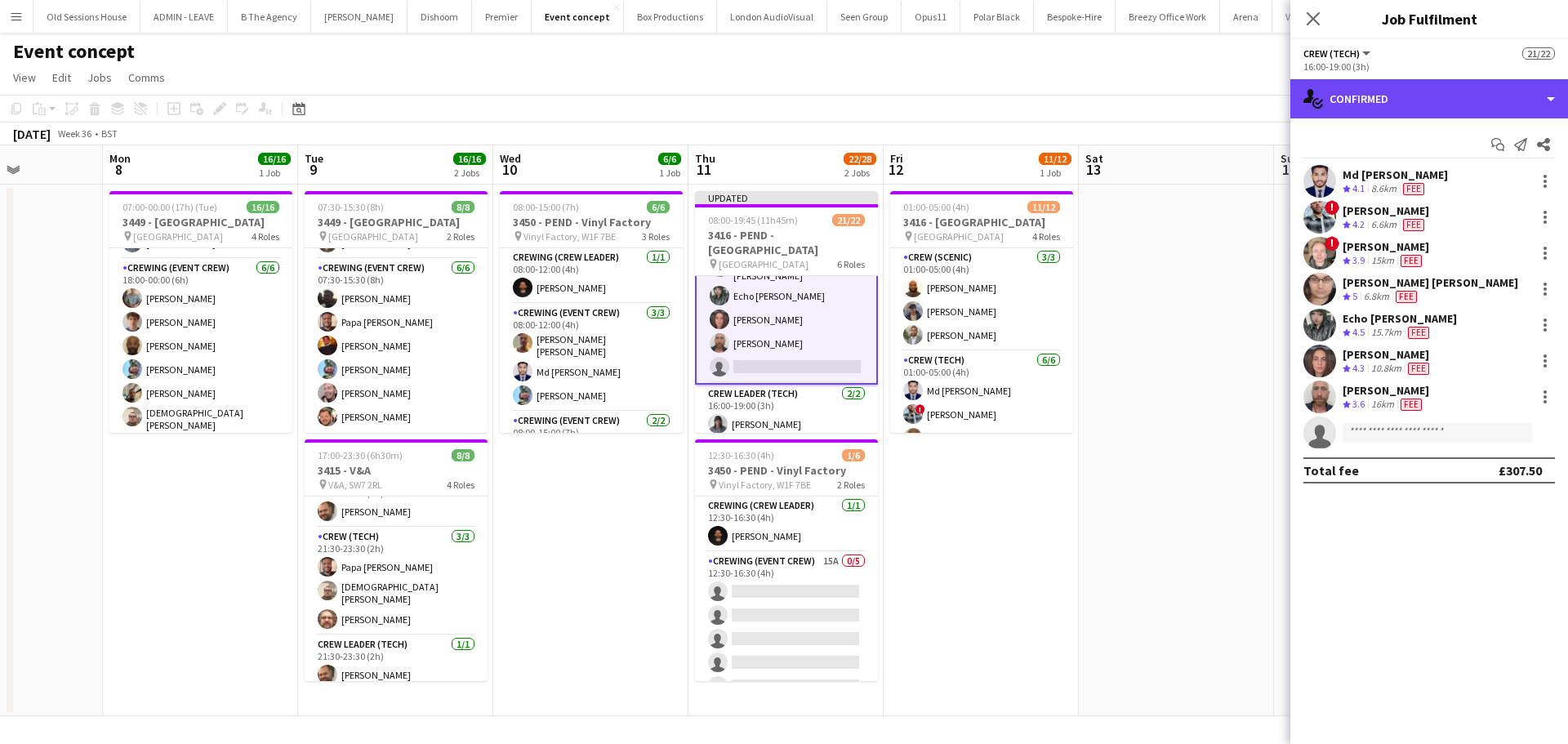
drag, startPoint x: 1423, startPoint y: 109, endPoint x: 1416, endPoint y: 146, distance: 37.7
click at [1422, 108] on div "single-neutral-actions-check-2 Confirmed" at bounding box center [1429, 98] width 277 height 39
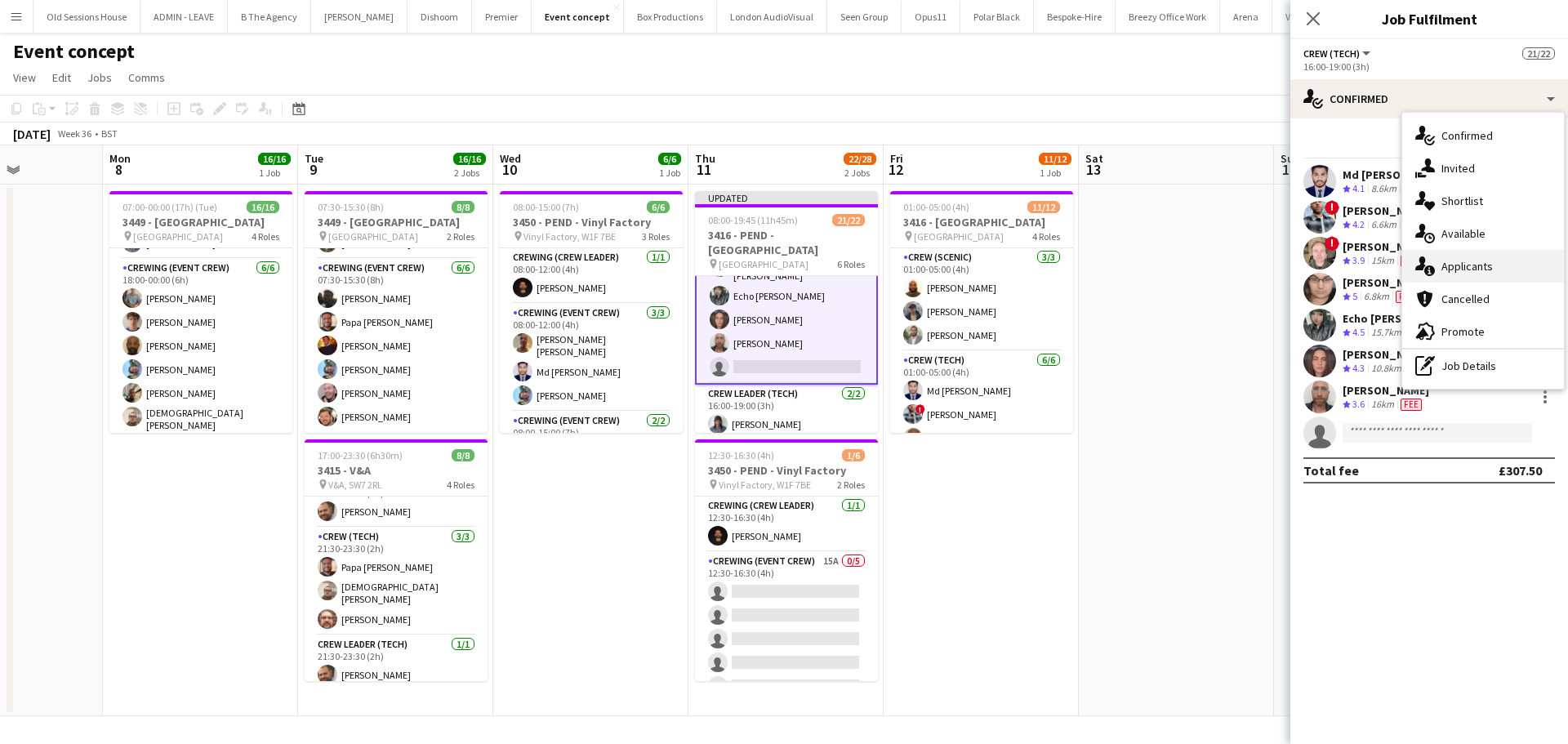
click at [1469, 266] on div "single-neutral-actions-information Applicants" at bounding box center [1482, 266] width 162 height 33
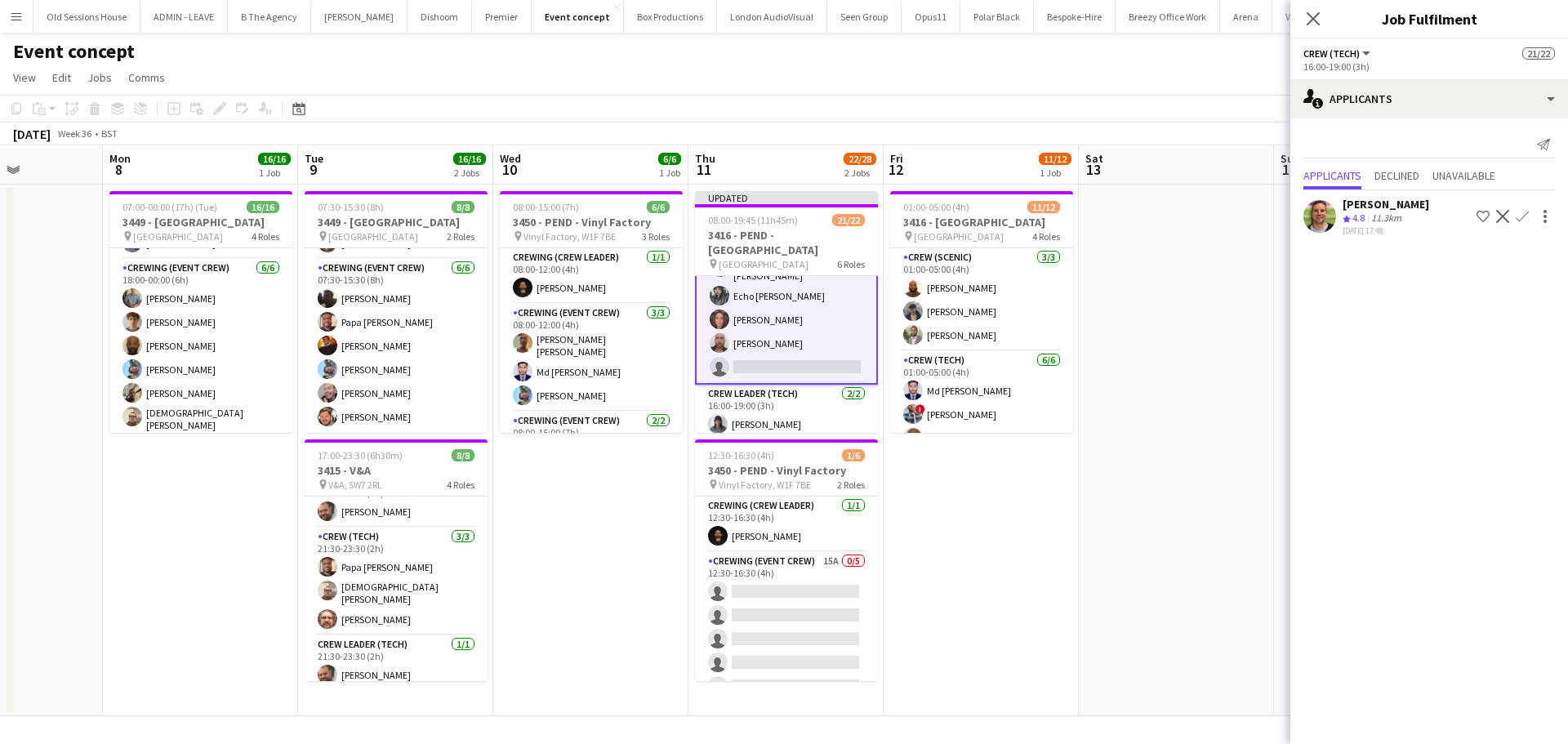
click at [971, 542] on app-date-cell "01:00-05:00 (4h) 11/12 3416 - Natural History Museum pin Natural History Museum…" at bounding box center [981, 450] width 195 height 532
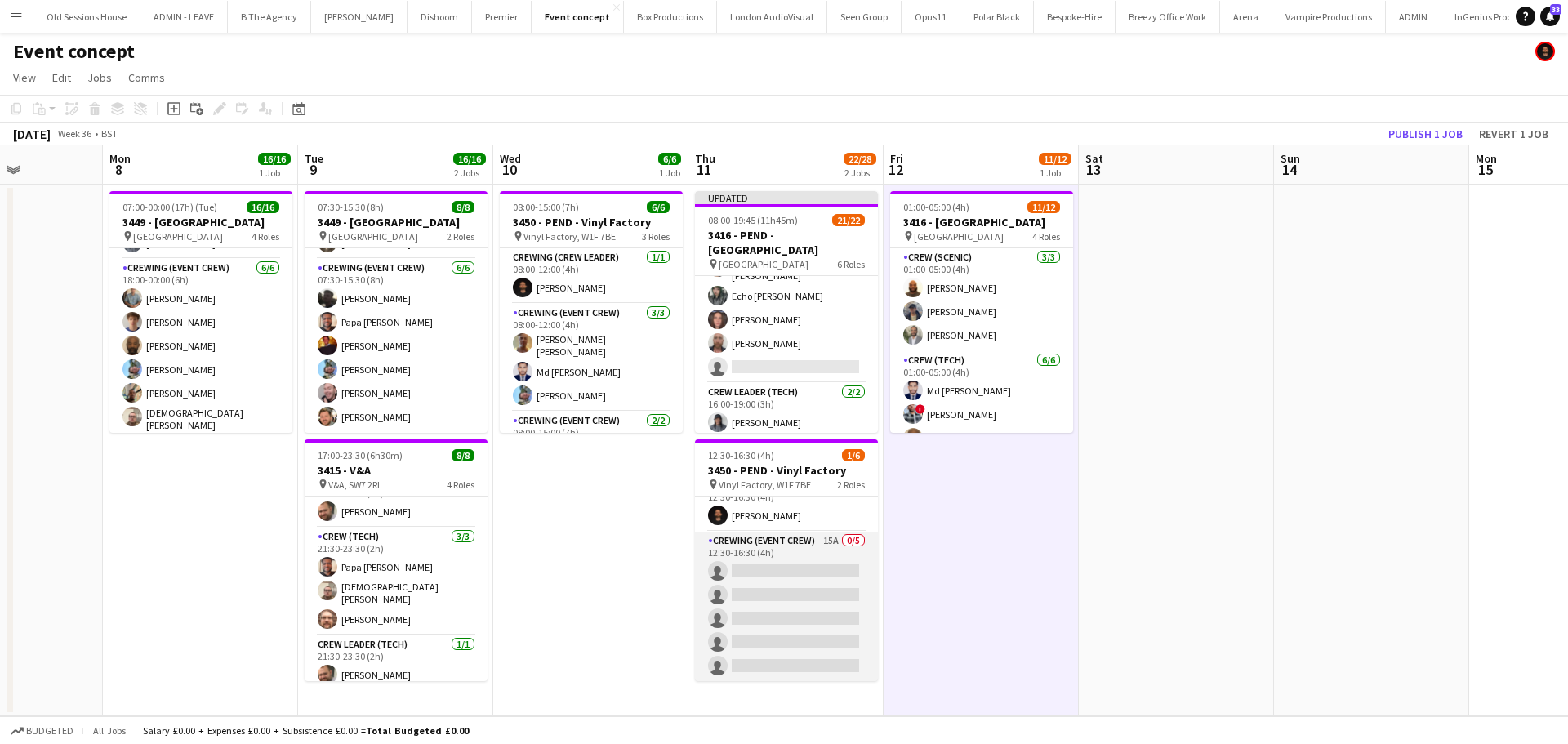
scroll to position [22, 0]
click at [803, 600] on app-card-role "Crewing (Event Crew) 15A 0/5 12:30-16:30 (4h) single-neutral-actions single-neu…" at bounding box center [786, 605] width 183 height 150
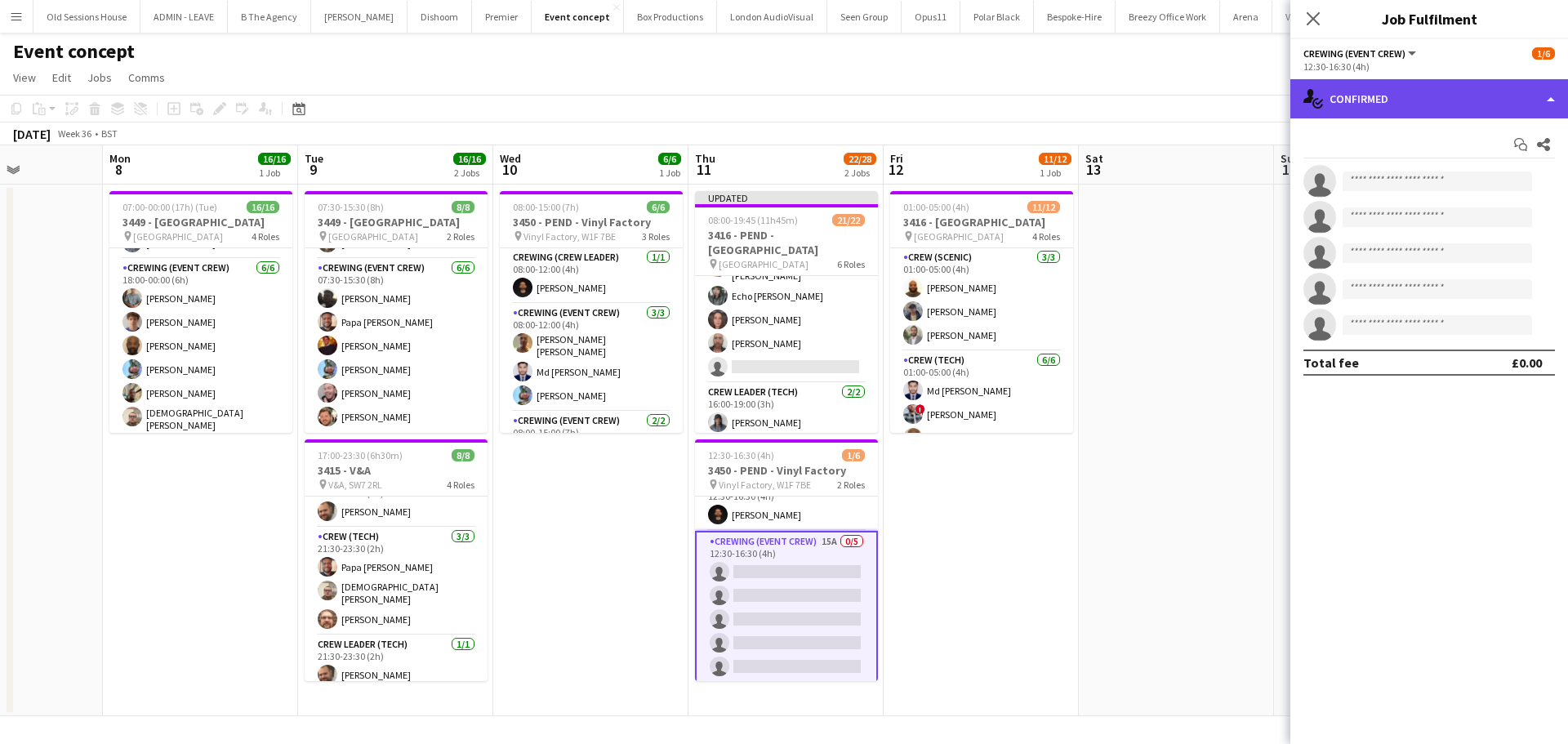
click at [1422, 99] on div "single-neutral-actions-check-2 Confirmed" at bounding box center [1429, 98] width 277 height 39
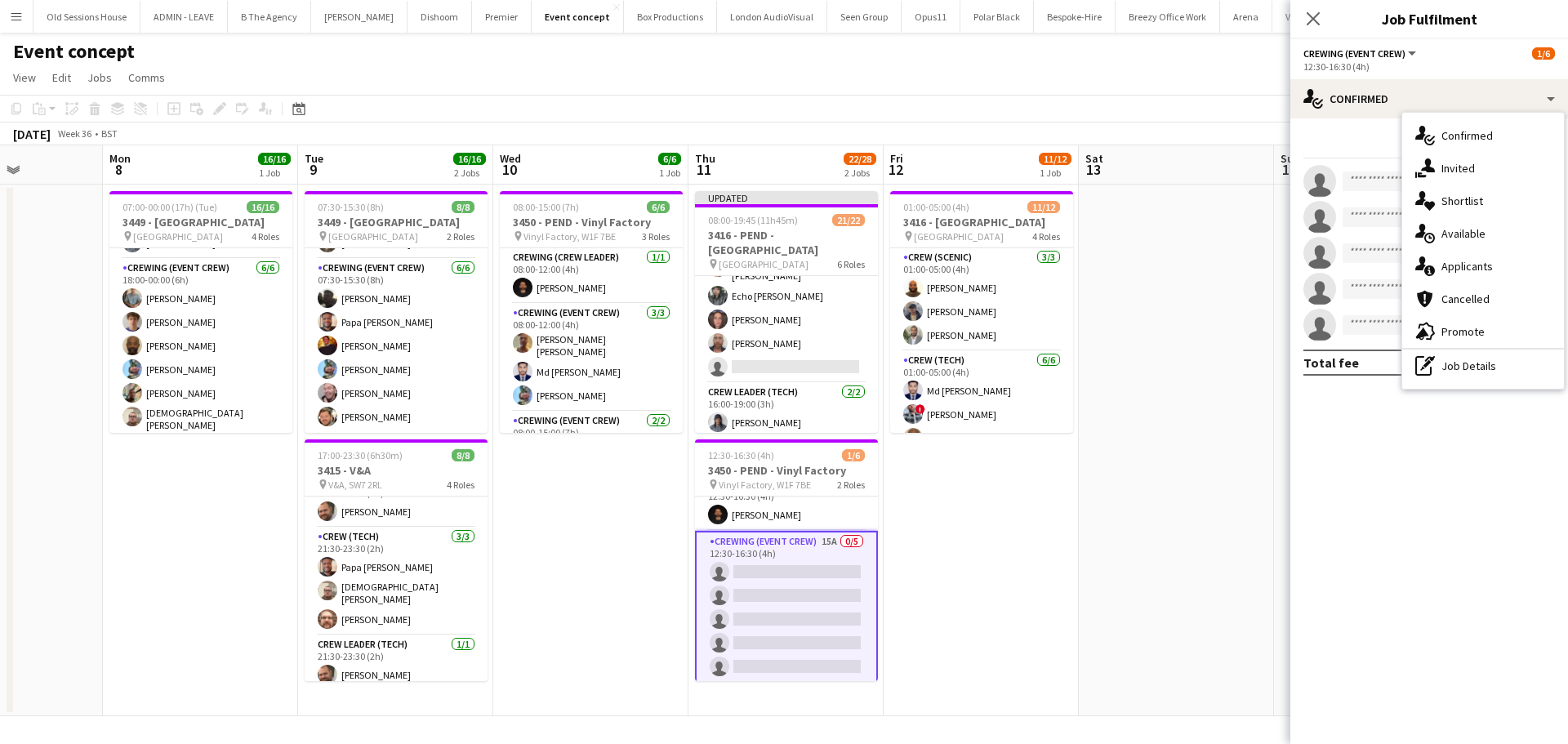
click at [1455, 262] on div "single-neutral-actions-information Applicants" at bounding box center [1482, 266] width 162 height 33
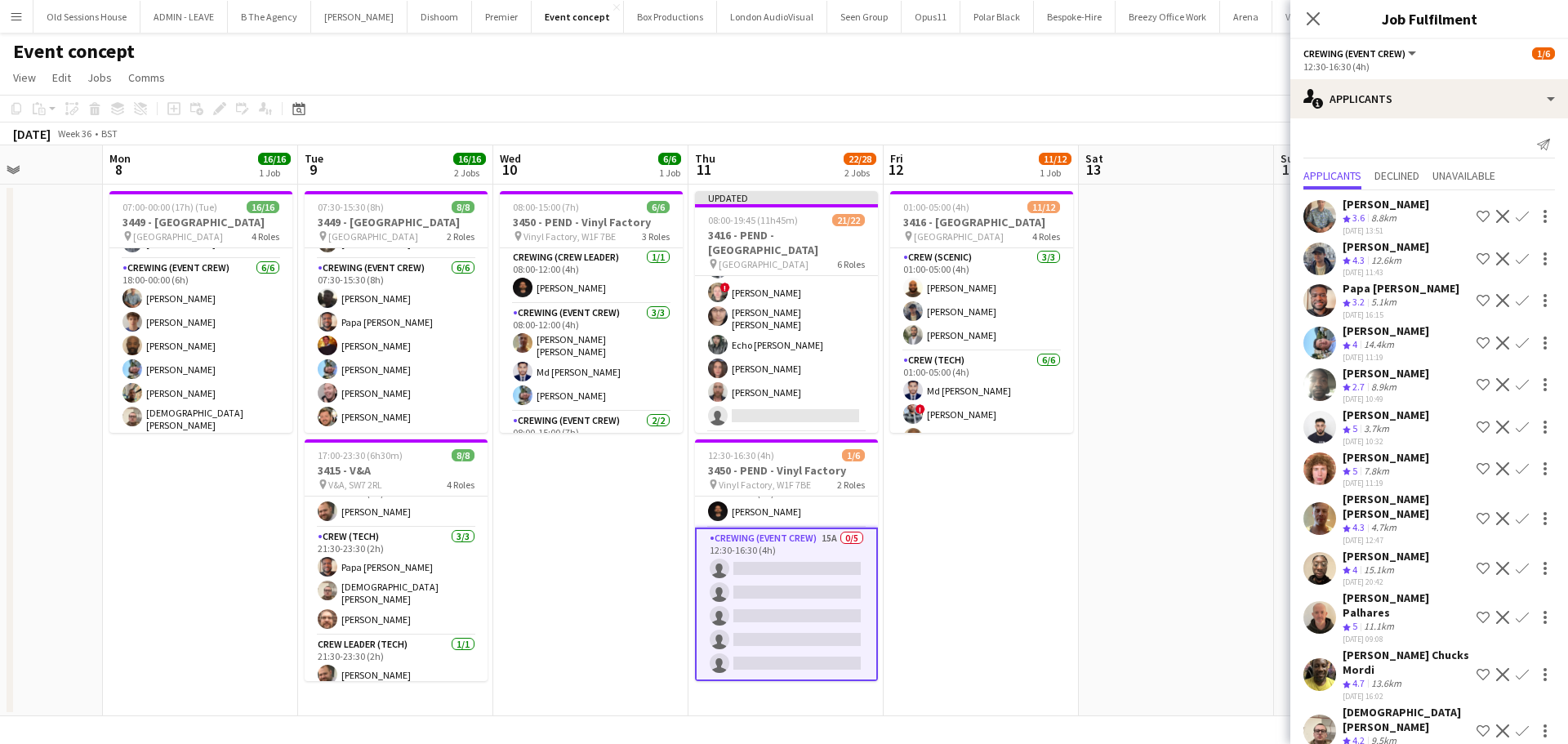
scroll to position [29, 0]
click at [1515, 668] on app-icon "Confirm" at bounding box center [1521, 674] width 13 height 13
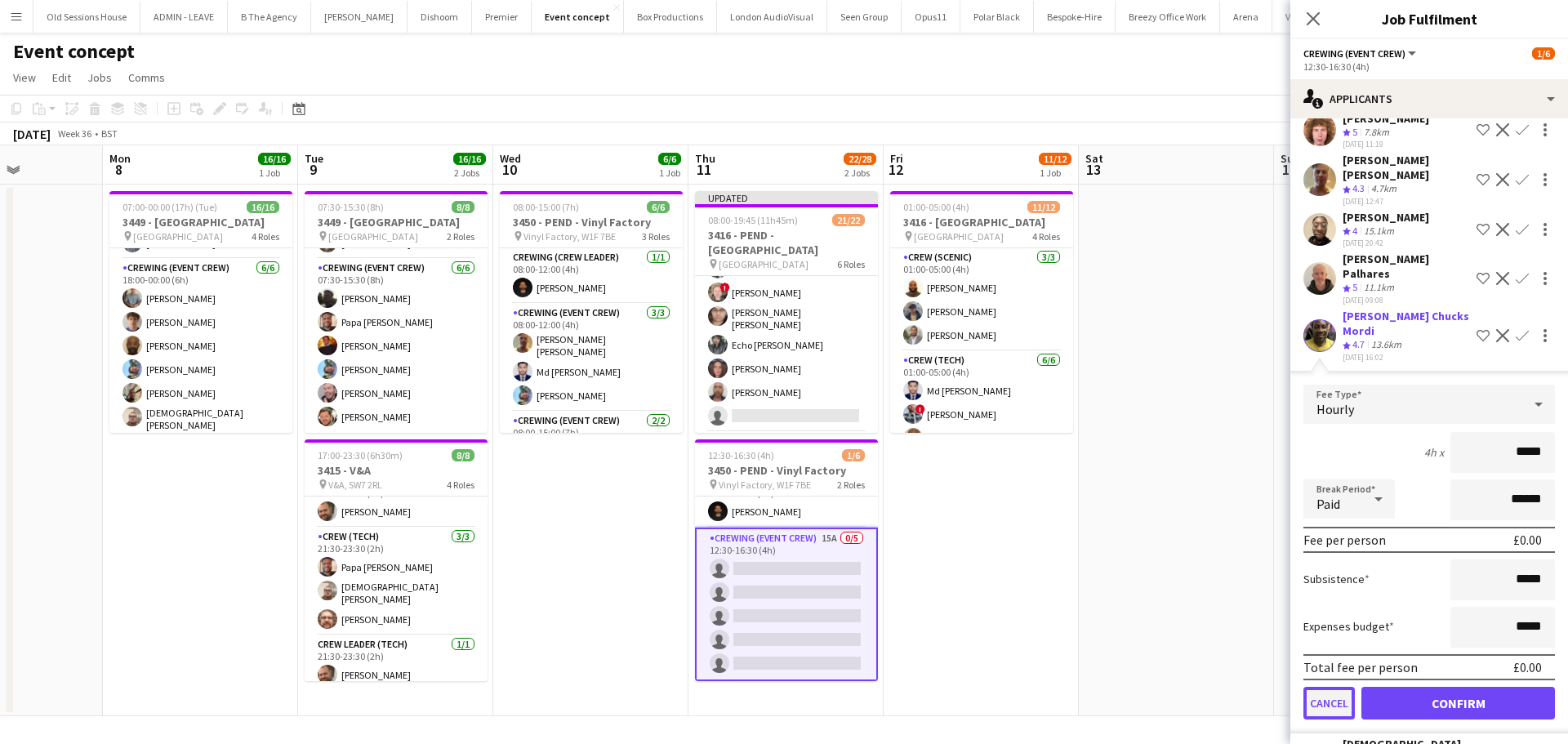
click at [1324, 702] on button "Cancel" at bounding box center [1328, 703] width 51 height 33
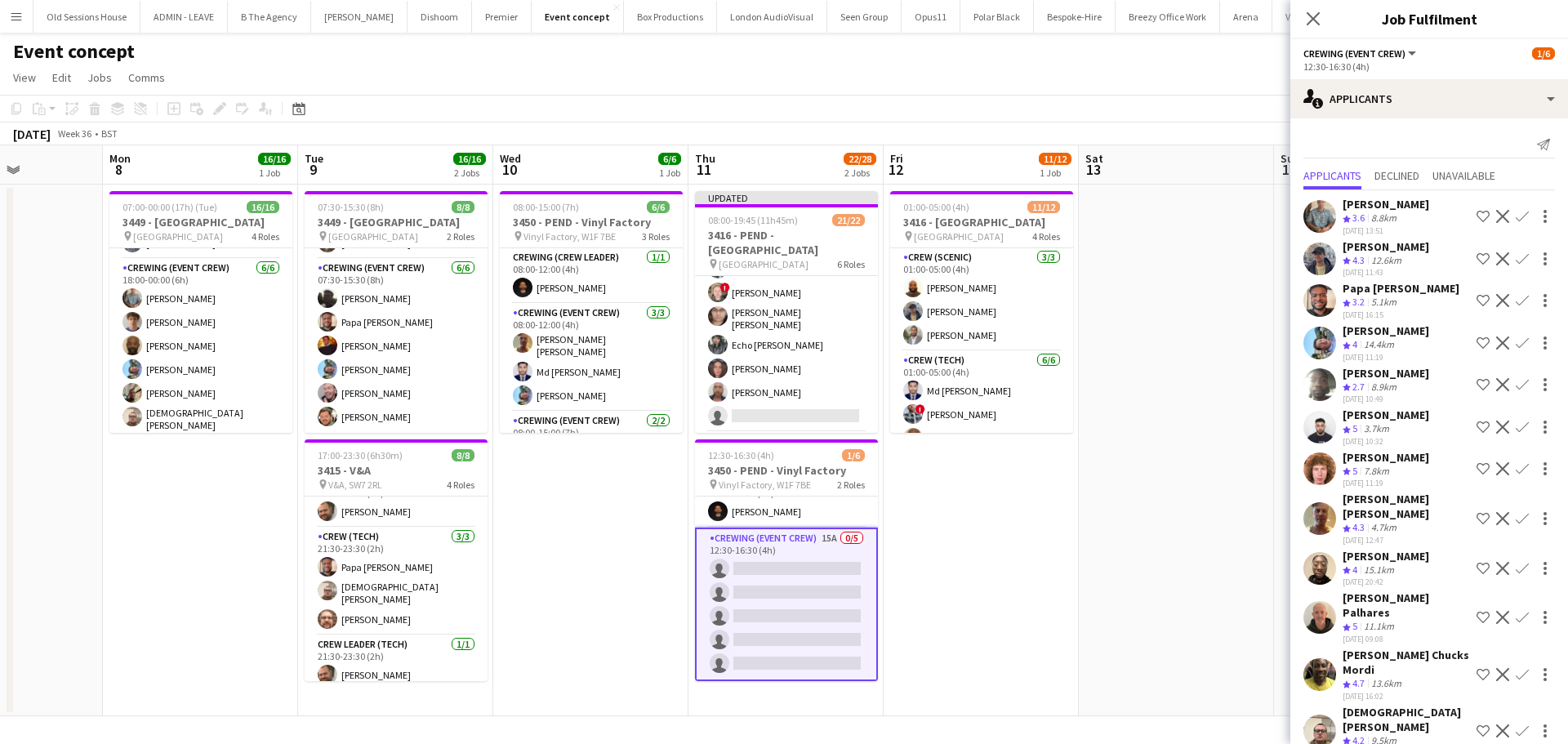
click at [1524, 256] on app-icon "Confirm" at bounding box center [1521, 258] width 13 height 13
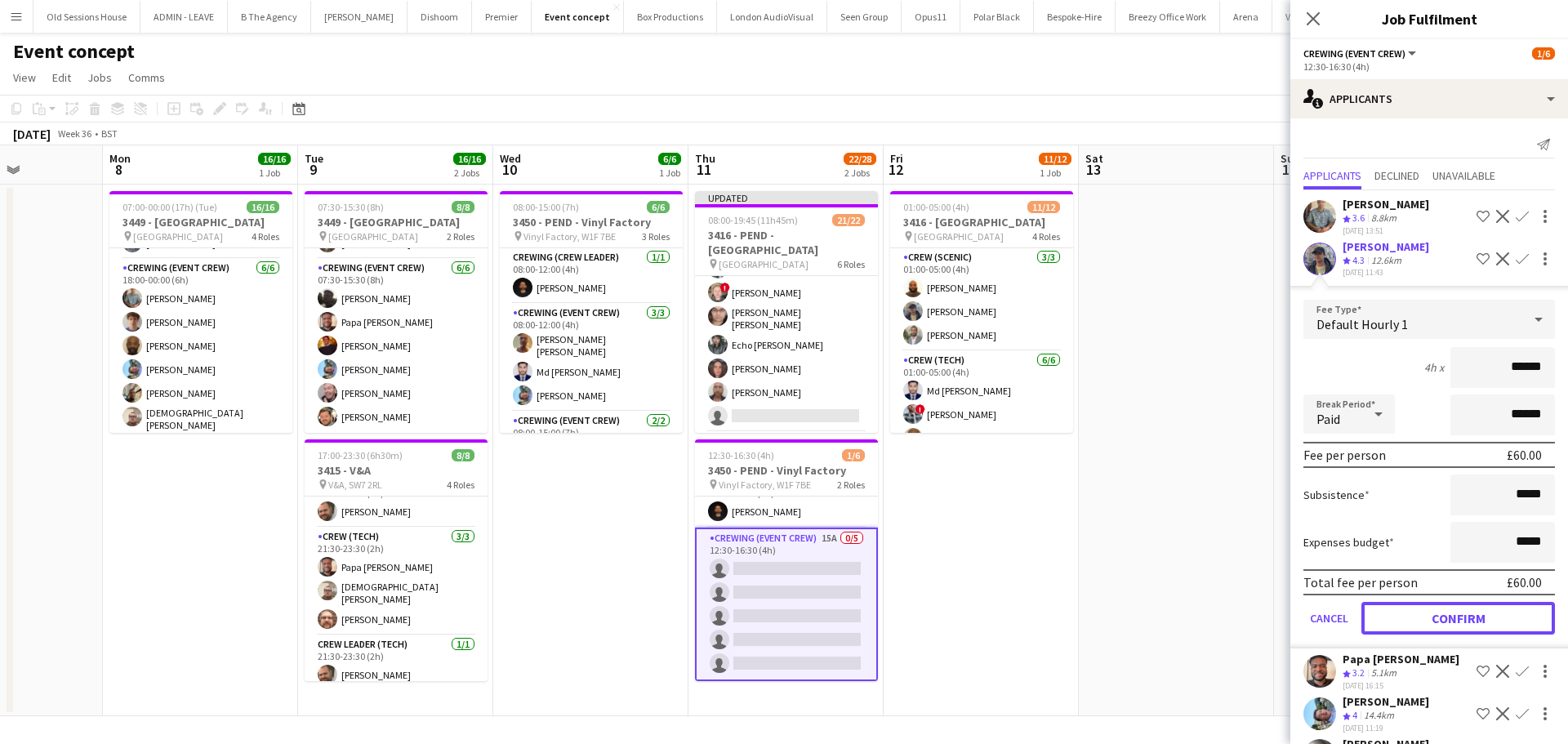
click at [1409, 610] on button "Confirm" at bounding box center [1457, 618] width 193 height 33
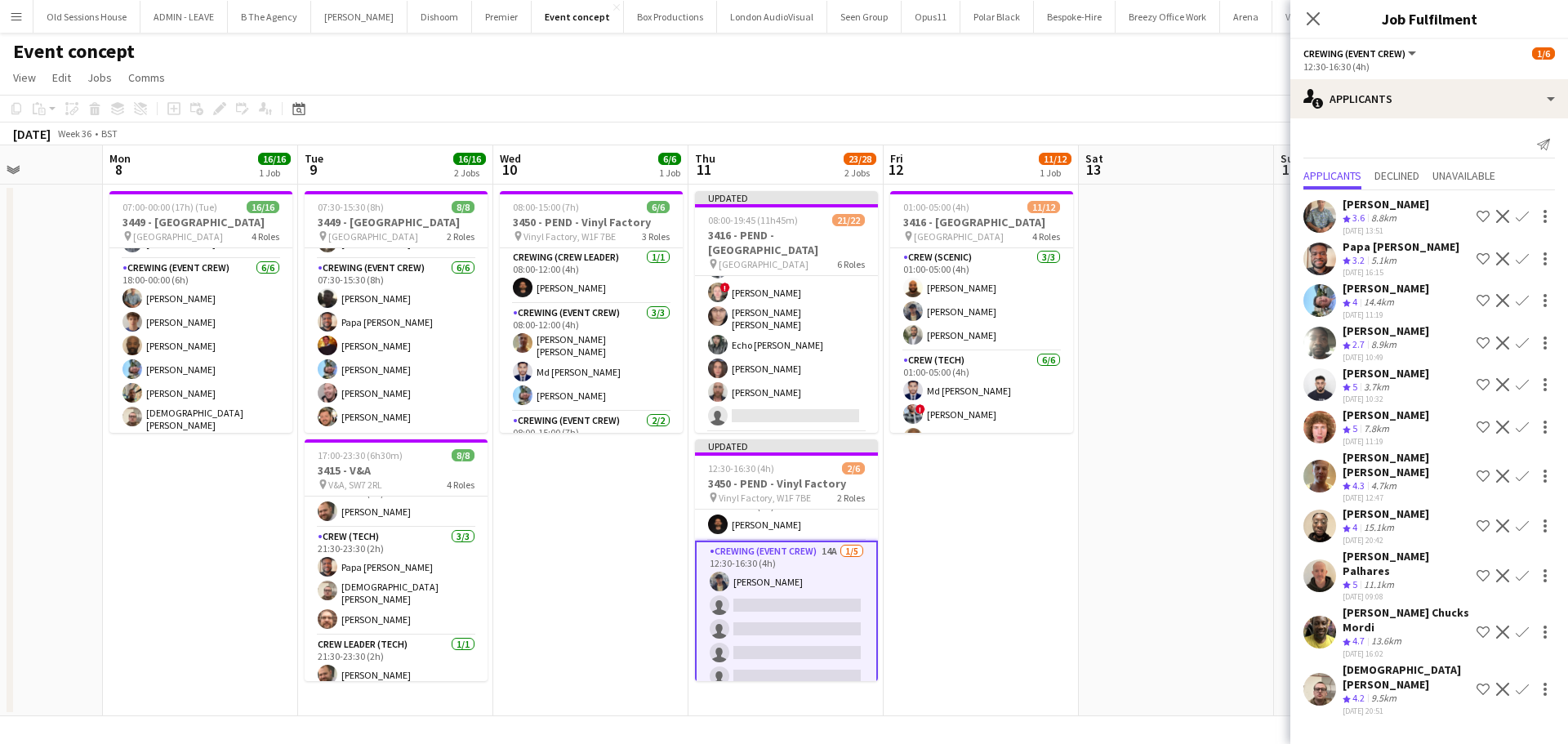
click at [1527, 259] on app-icon "Confirm" at bounding box center [1521, 258] width 13 height 13
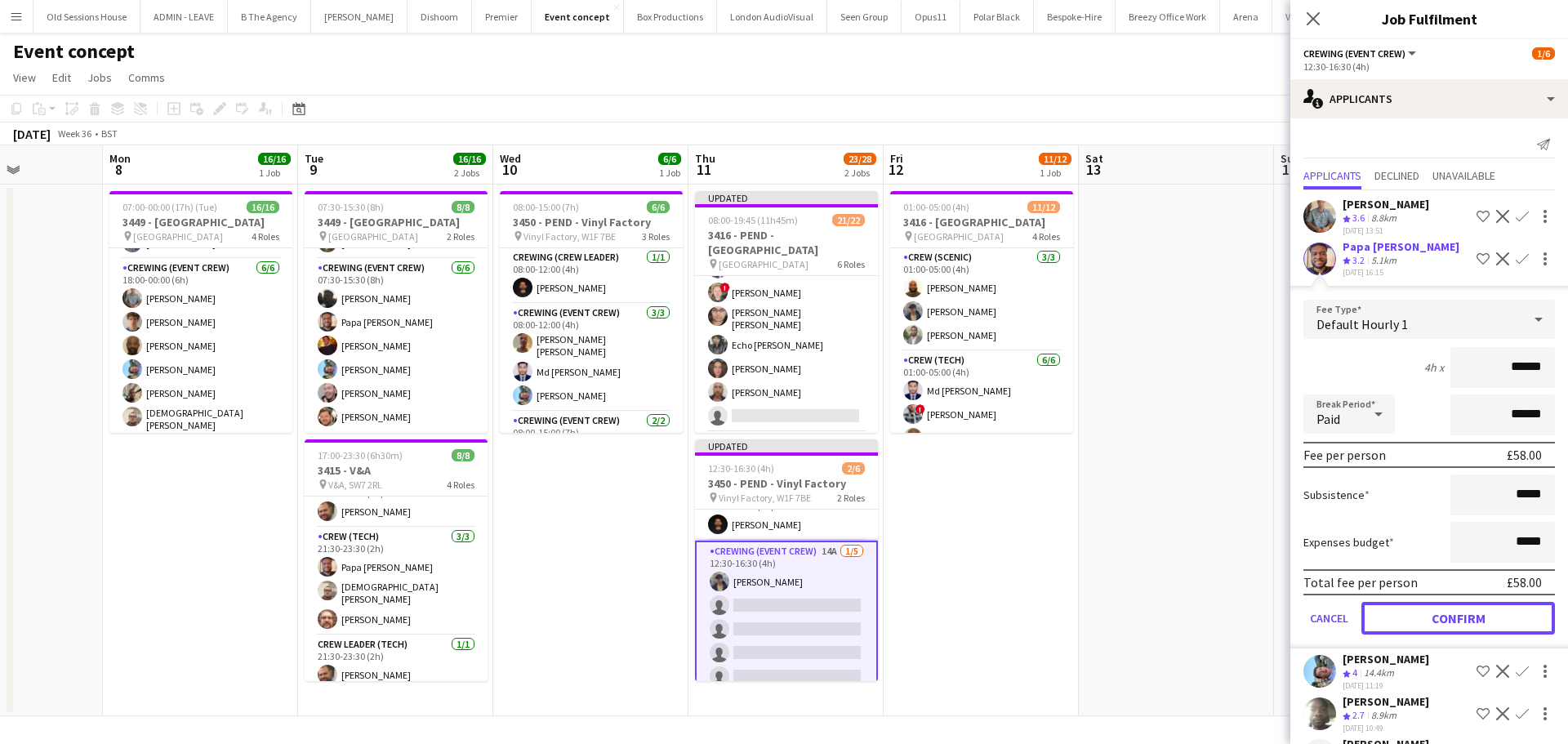
click at [1427, 618] on button "Confirm" at bounding box center [1457, 618] width 193 height 33
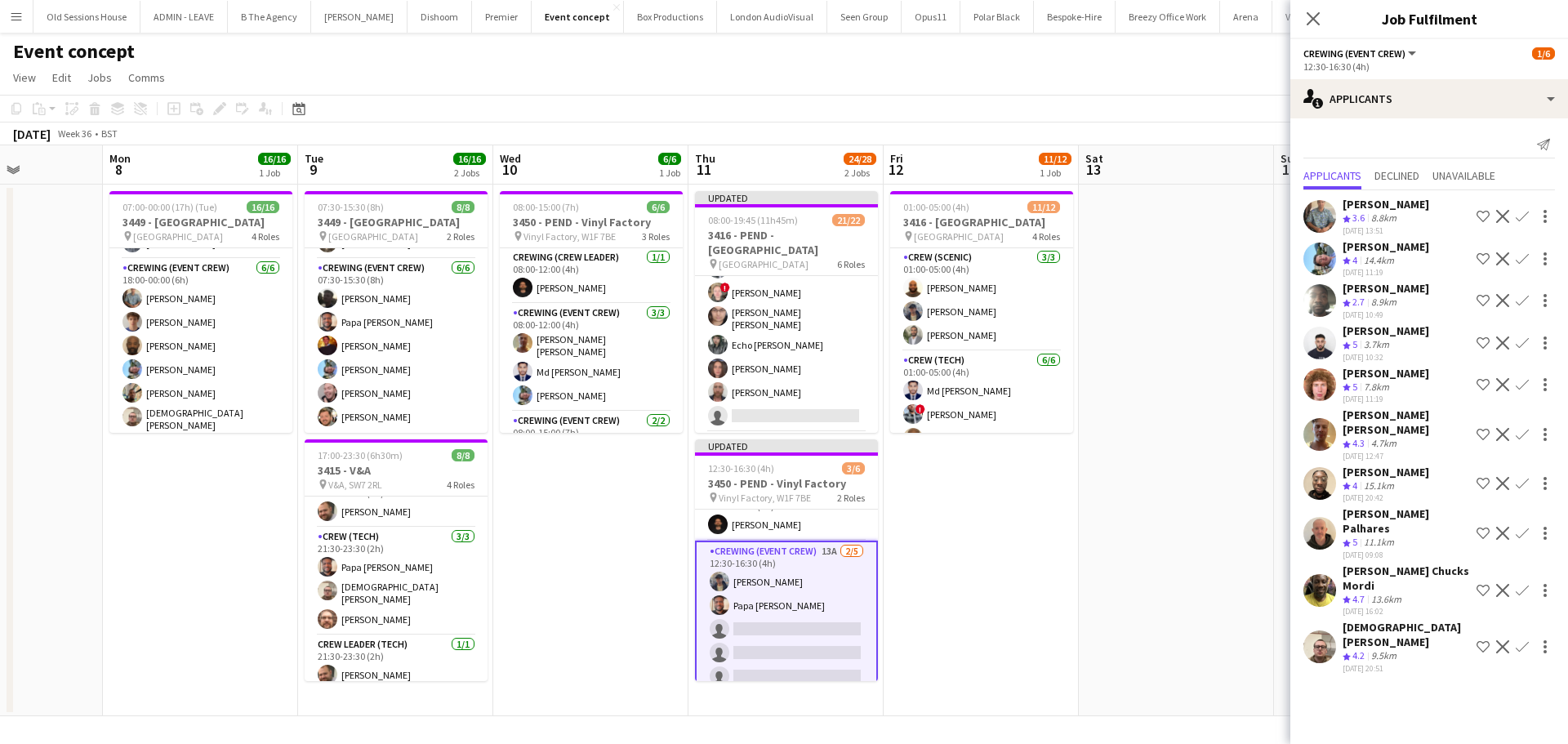
click at [1522, 256] on app-icon "Confirm" at bounding box center [1521, 258] width 13 height 13
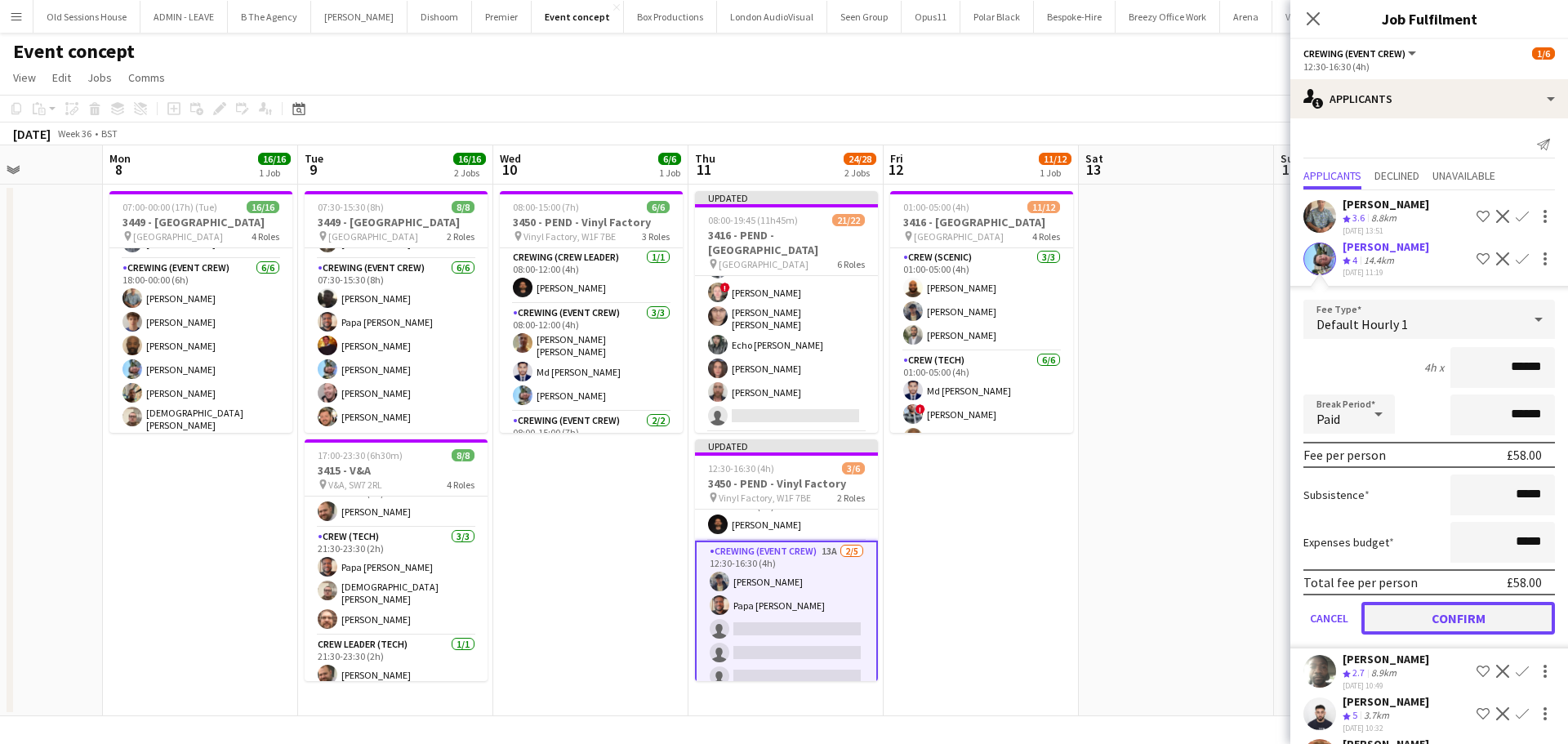
click at [1424, 618] on button "Confirm" at bounding box center [1457, 618] width 193 height 33
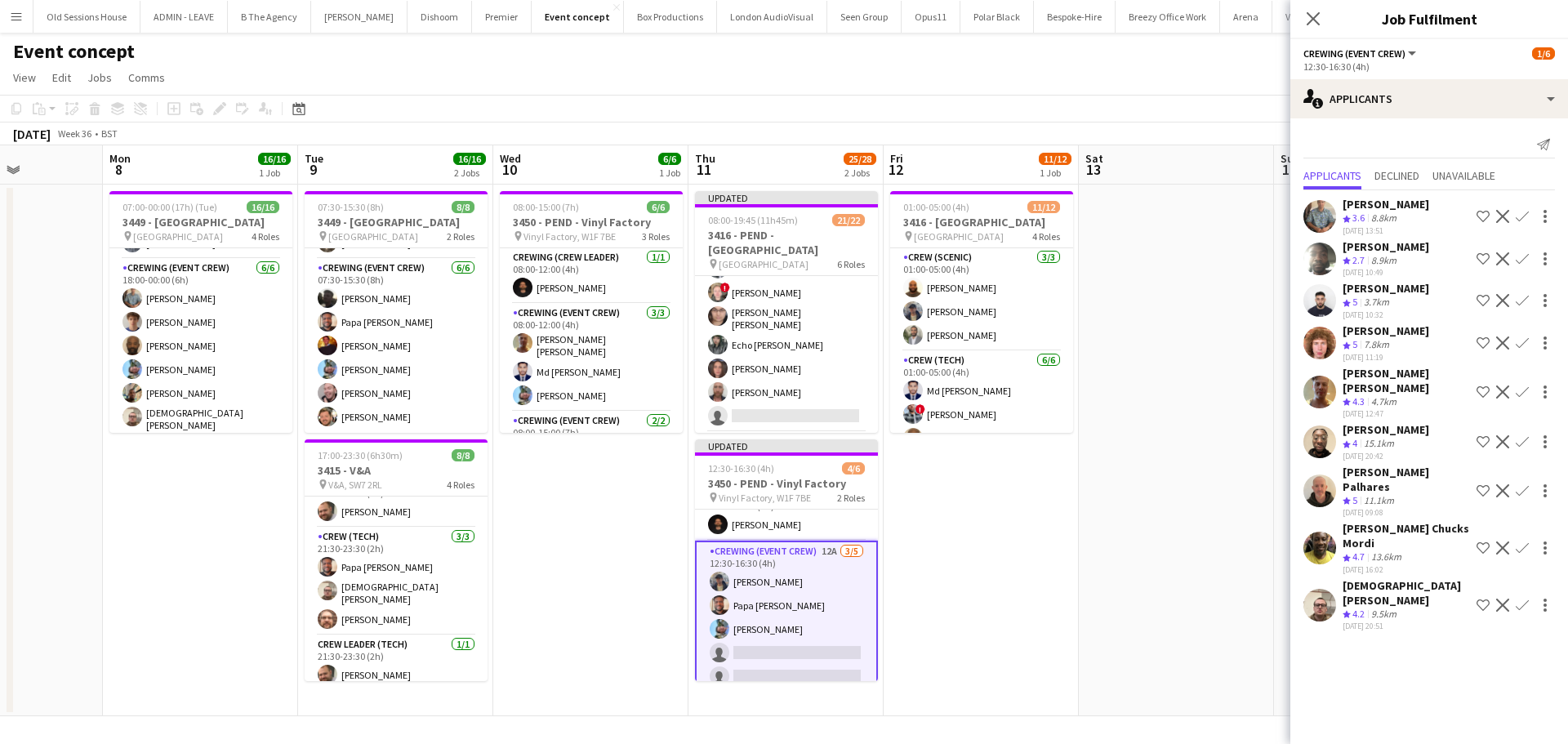
click at [1518, 598] on app-icon "Confirm" at bounding box center [1521, 605] width 13 height 13
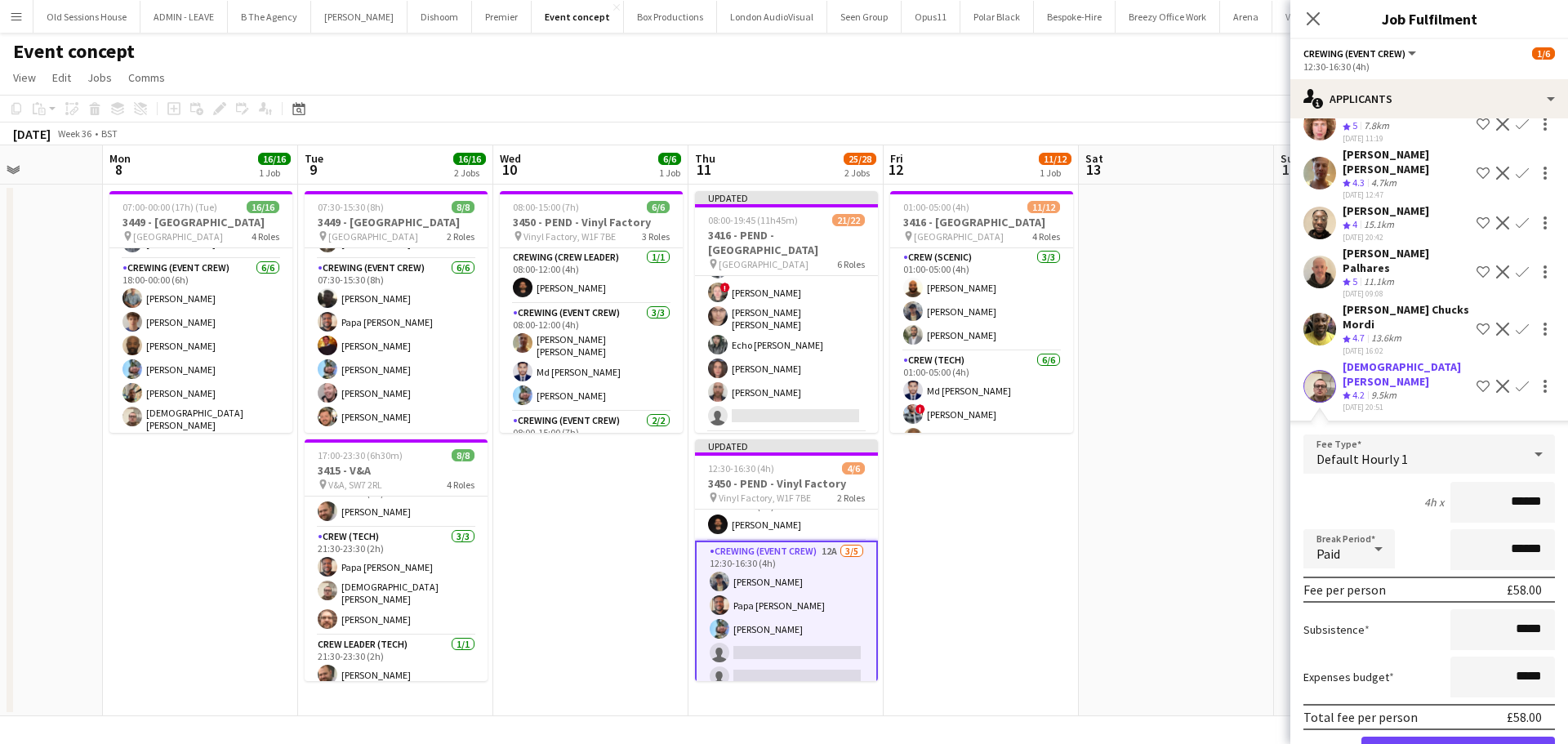
scroll to position [260, 0]
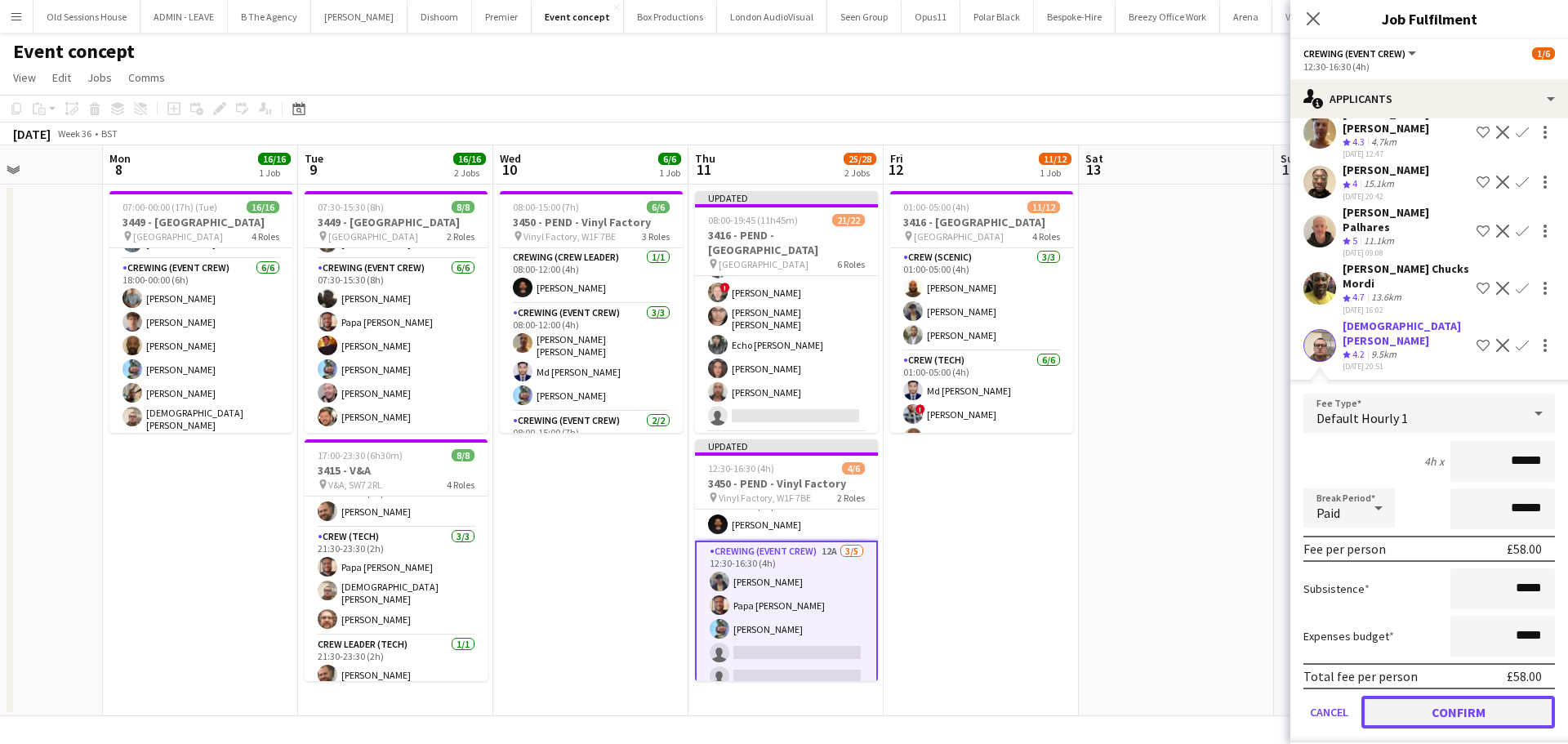
click at [1416, 695] on button "Confirm" at bounding box center [1457, 712] width 193 height 33
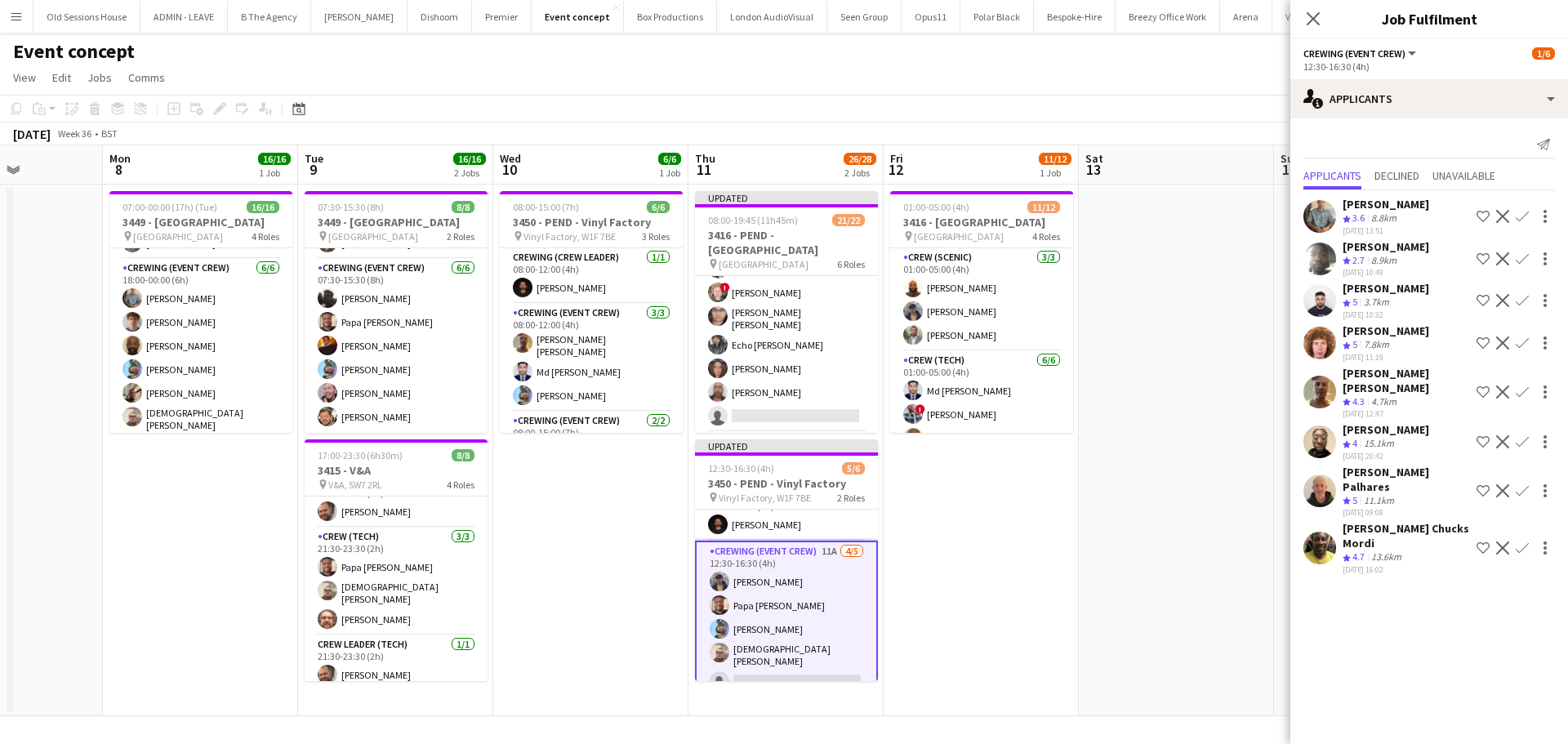
scroll to position [0, 0]
click at [1524, 385] on app-icon "Confirm" at bounding box center [1521, 391] width 13 height 13
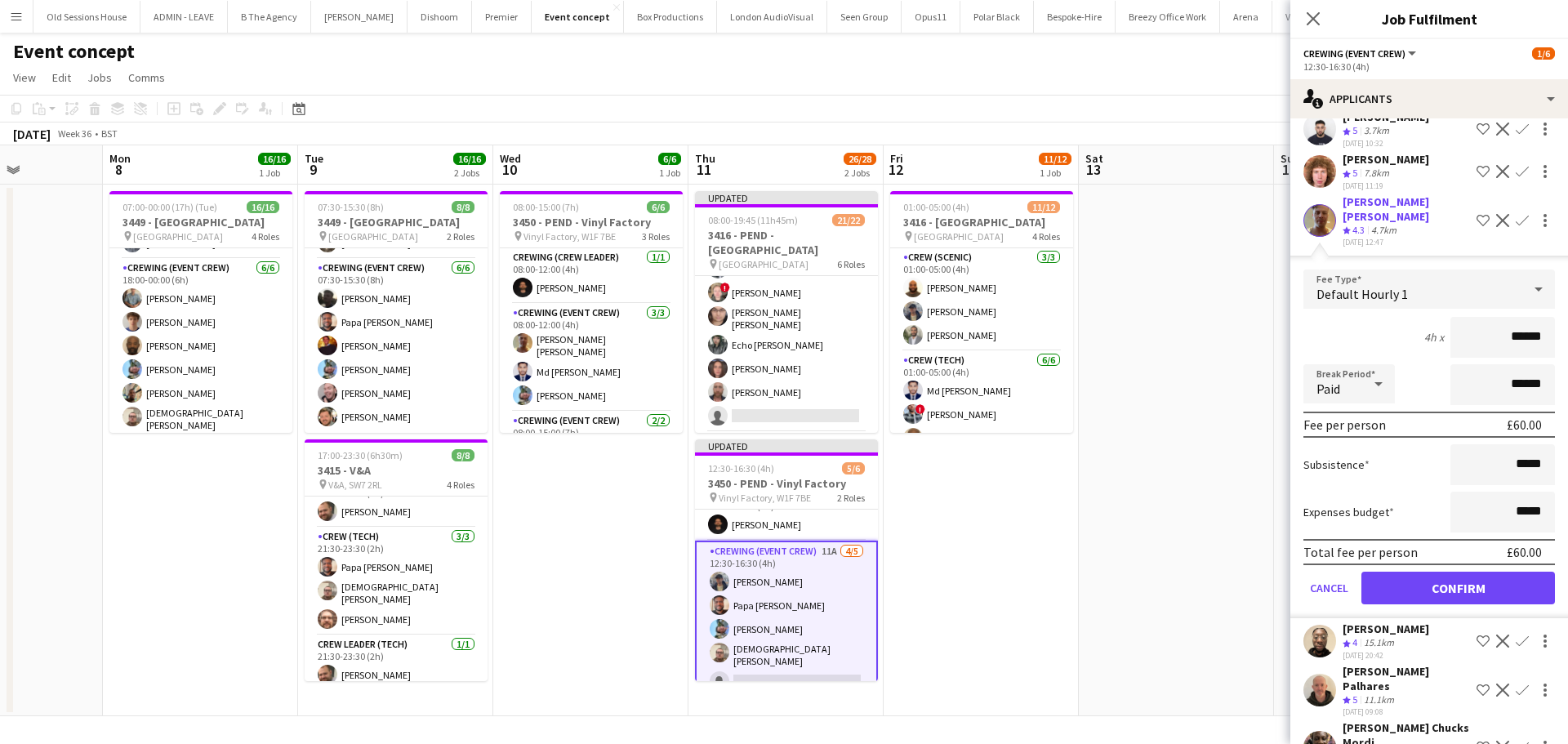
scroll to position [218, 0]
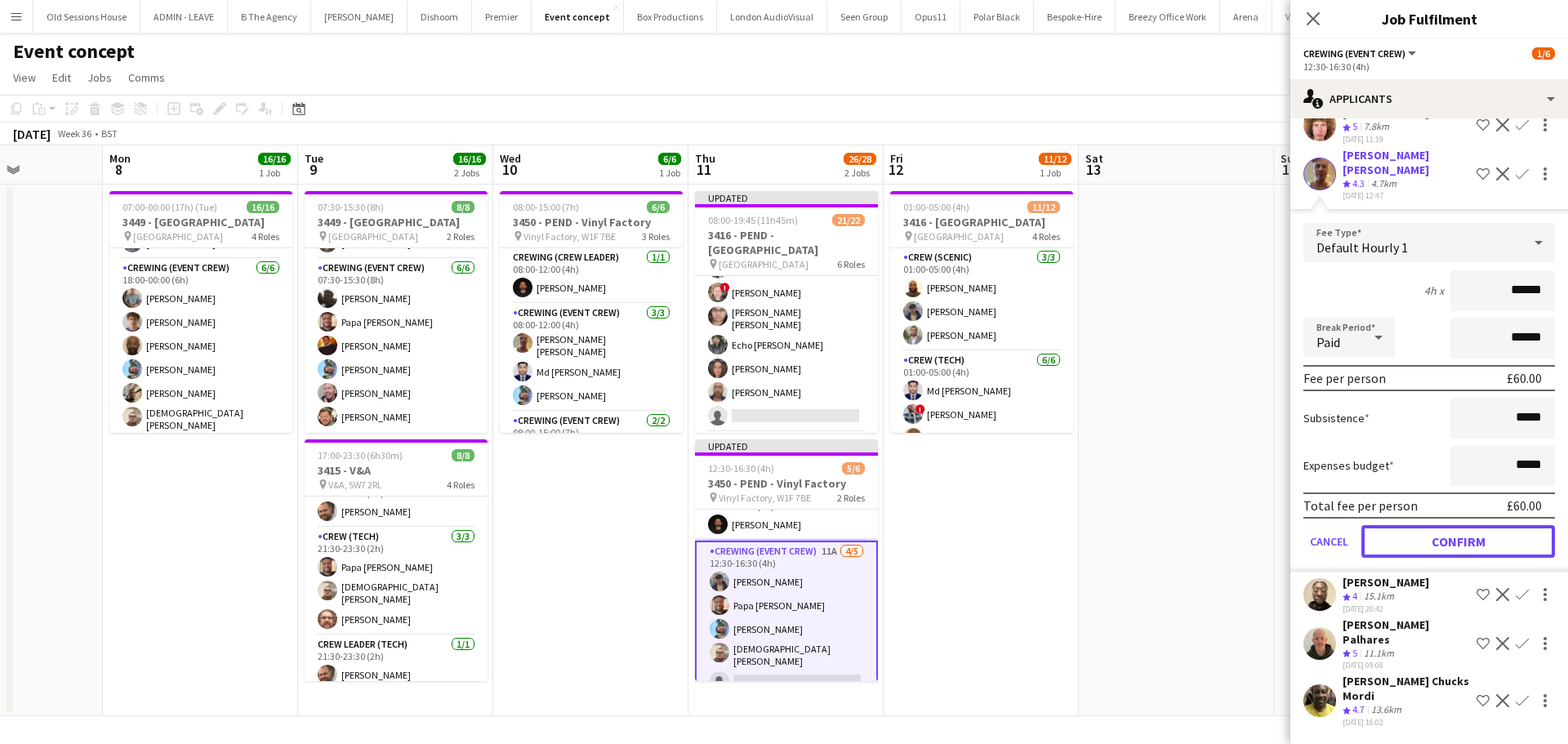
click at [1438, 525] on button "Confirm" at bounding box center [1457, 541] width 193 height 33
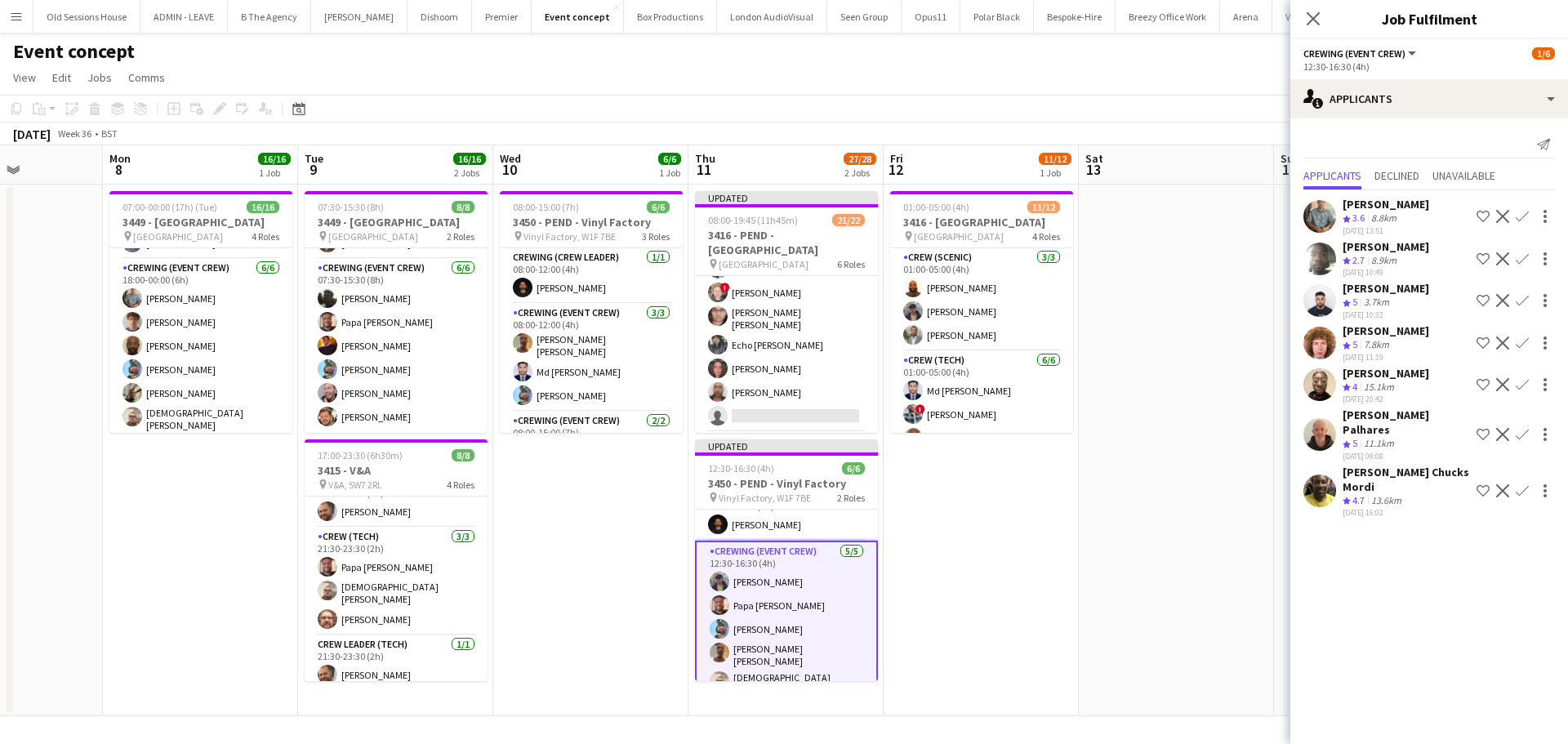
scroll to position [0, 0]
click at [948, 560] on app-date-cell "01:00-05:00 (4h) 11/12 3416 - Natural History Museum pin Natural History Museum…" at bounding box center [981, 450] width 195 height 532
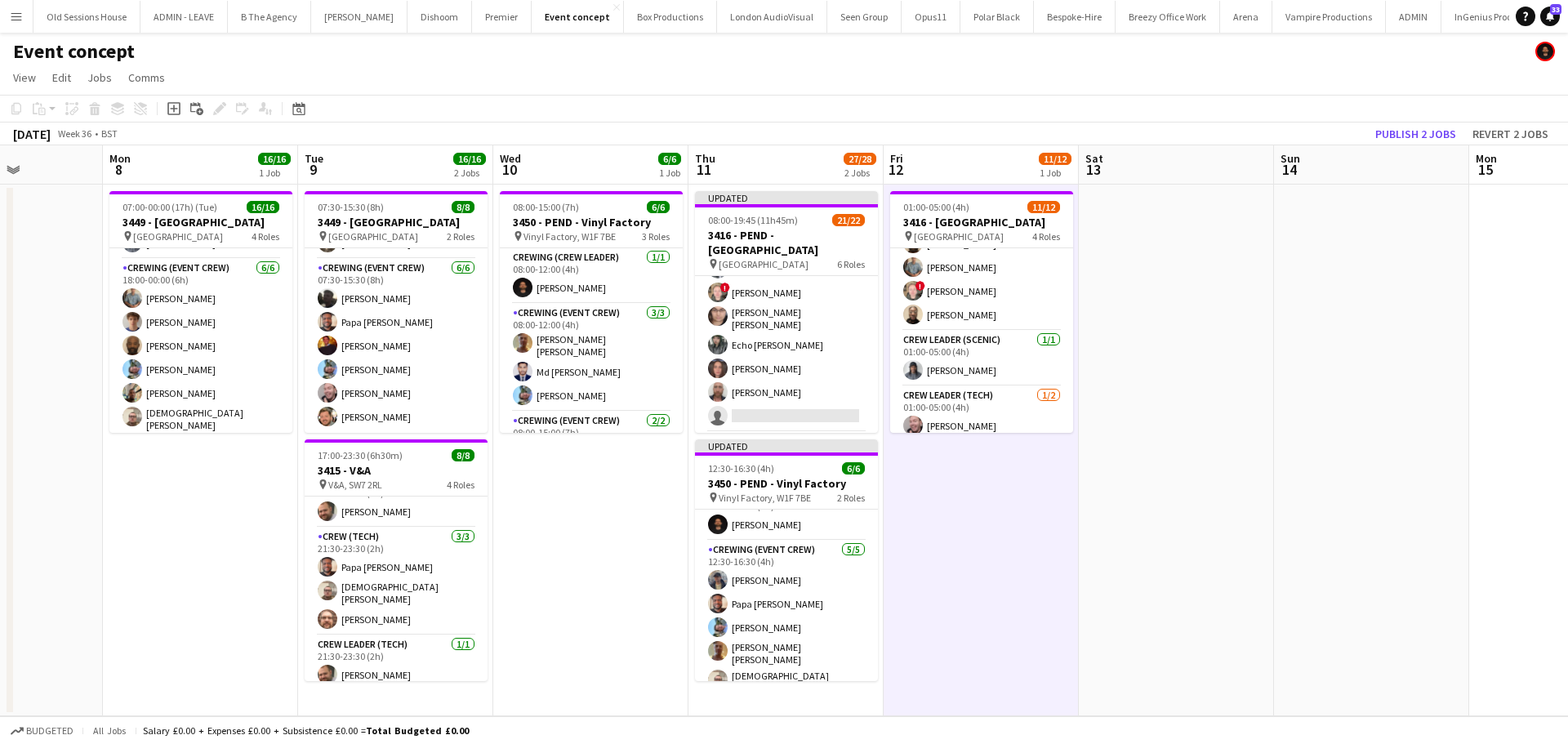
scroll to position [227, 0]
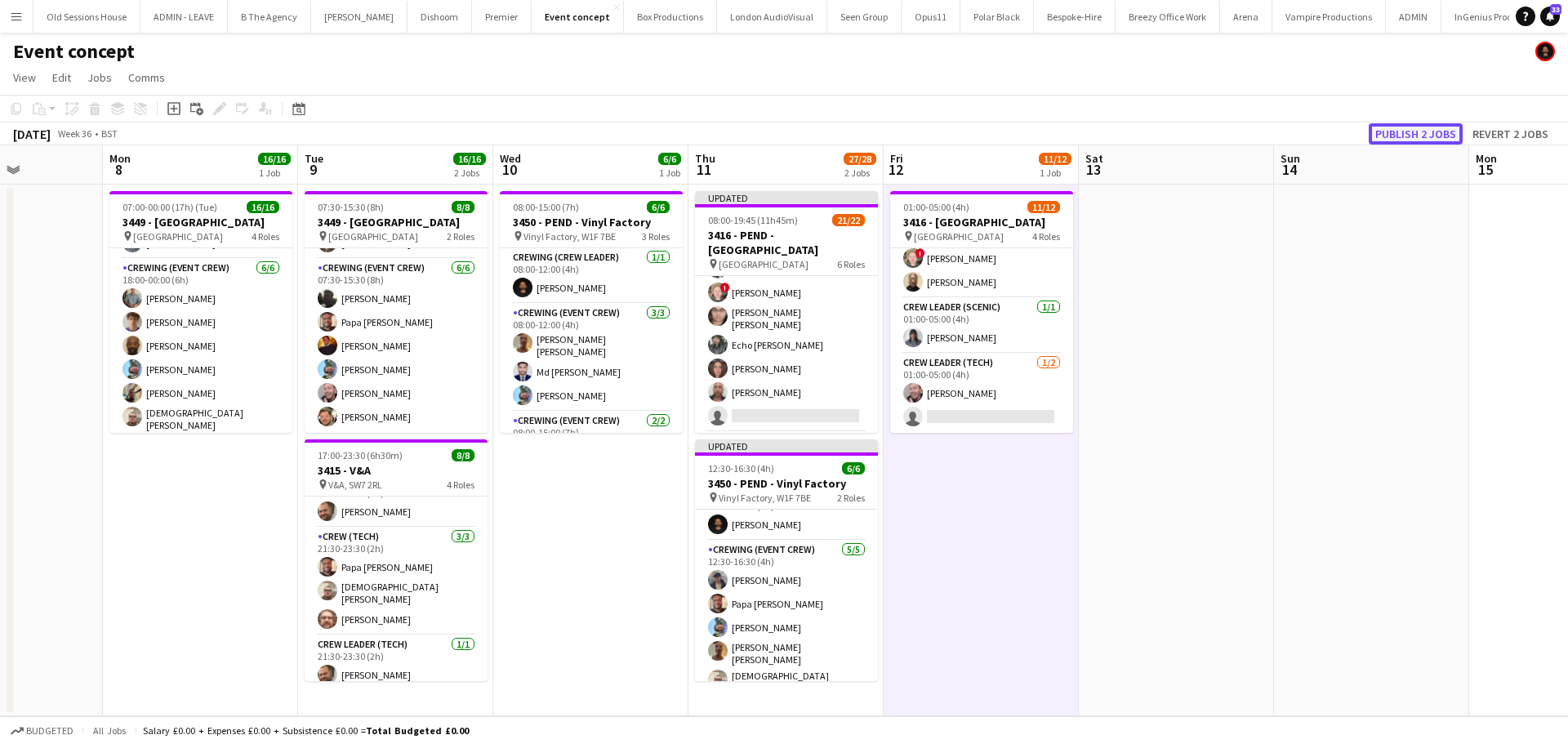
click at [1415, 135] on button "Publish 2 jobs" at bounding box center [1416, 133] width 94 height 22
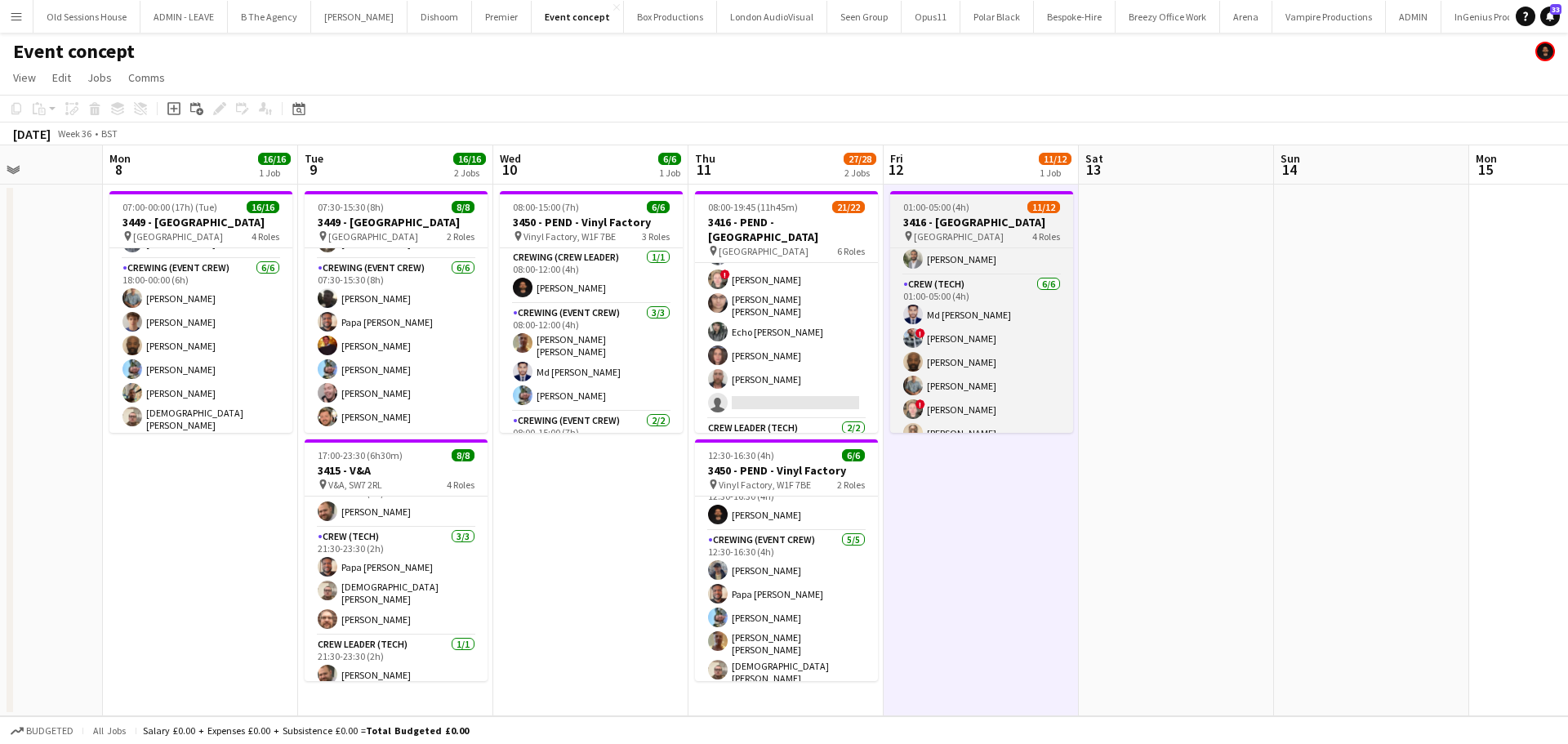
scroll to position [100, 0]
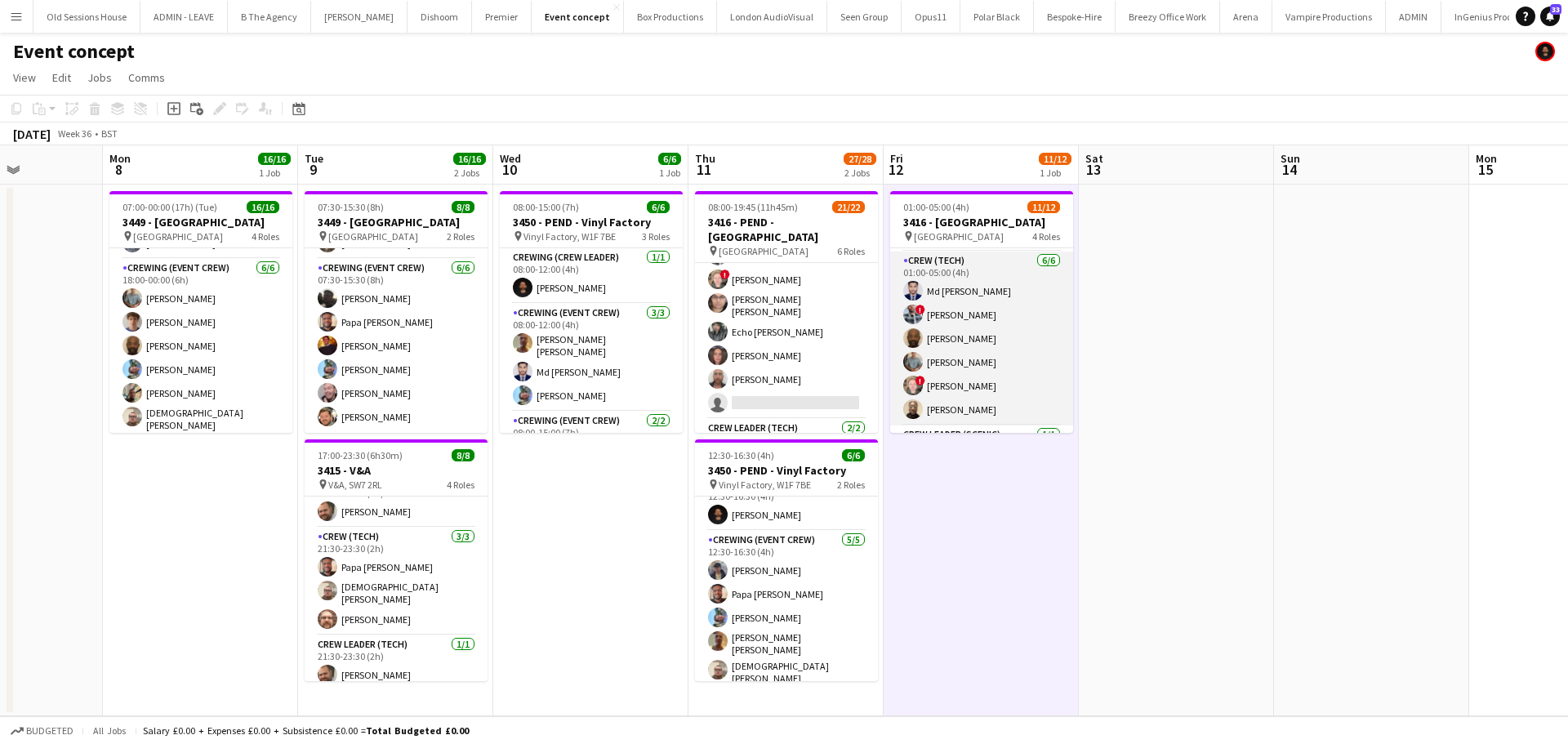
click at [1024, 320] on app-card-role "Crew (Tech) 6/6 01:00-05:00 (4h) Md Mosabbit Hridoy ! Kieran Brooks Kevin Olanr…" at bounding box center [981, 338] width 183 height 174
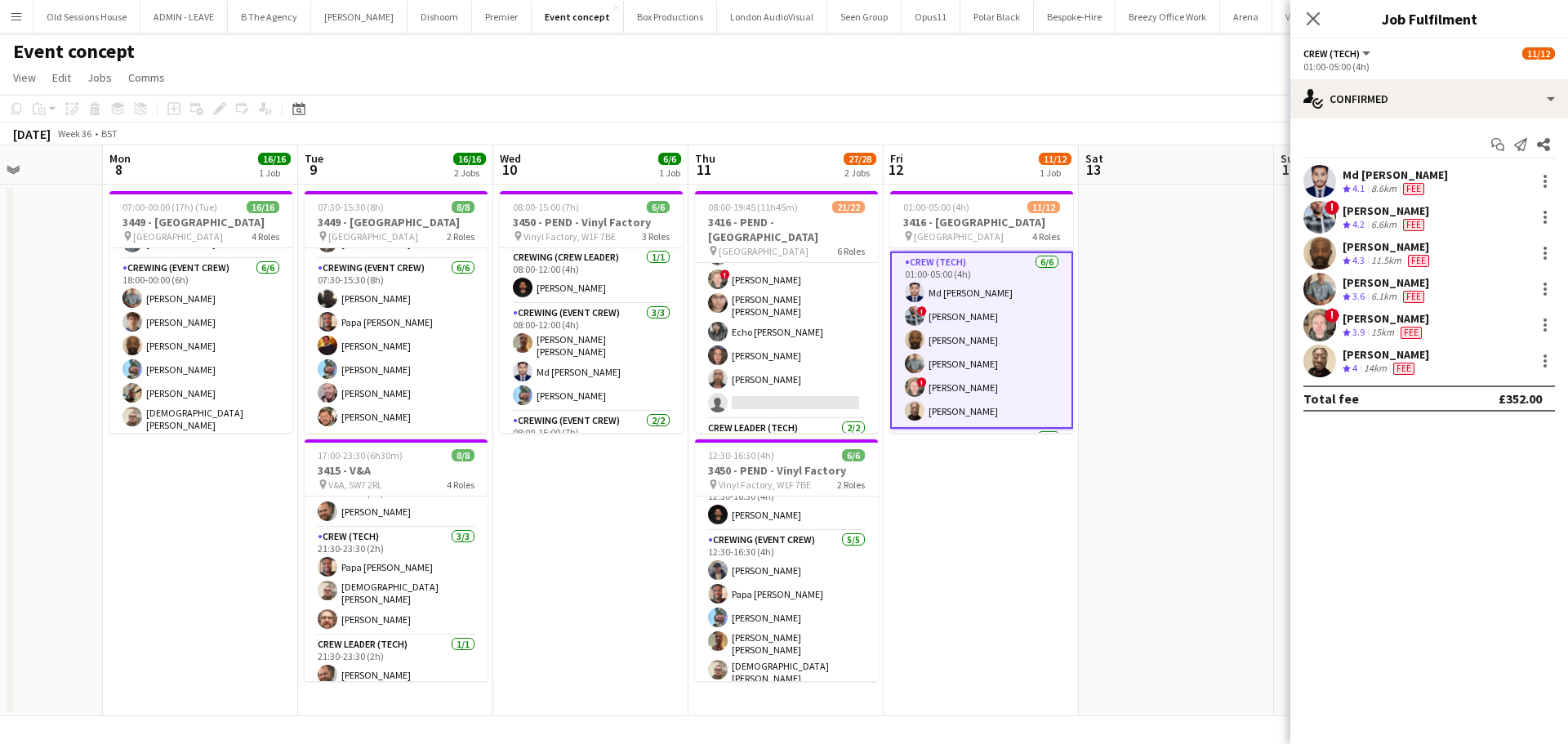
drag, startPoint x: 990, startPoint y: 530, endPoint x: 969, endPoint y: 497, distance: 39.1
click at [991, 528] on app-date-cell "01:00-05:00 (4h) 11/12 3416 - Natural History Museum pin Natural History Museum…" at bounding box center [981, 450] width 195 height 532
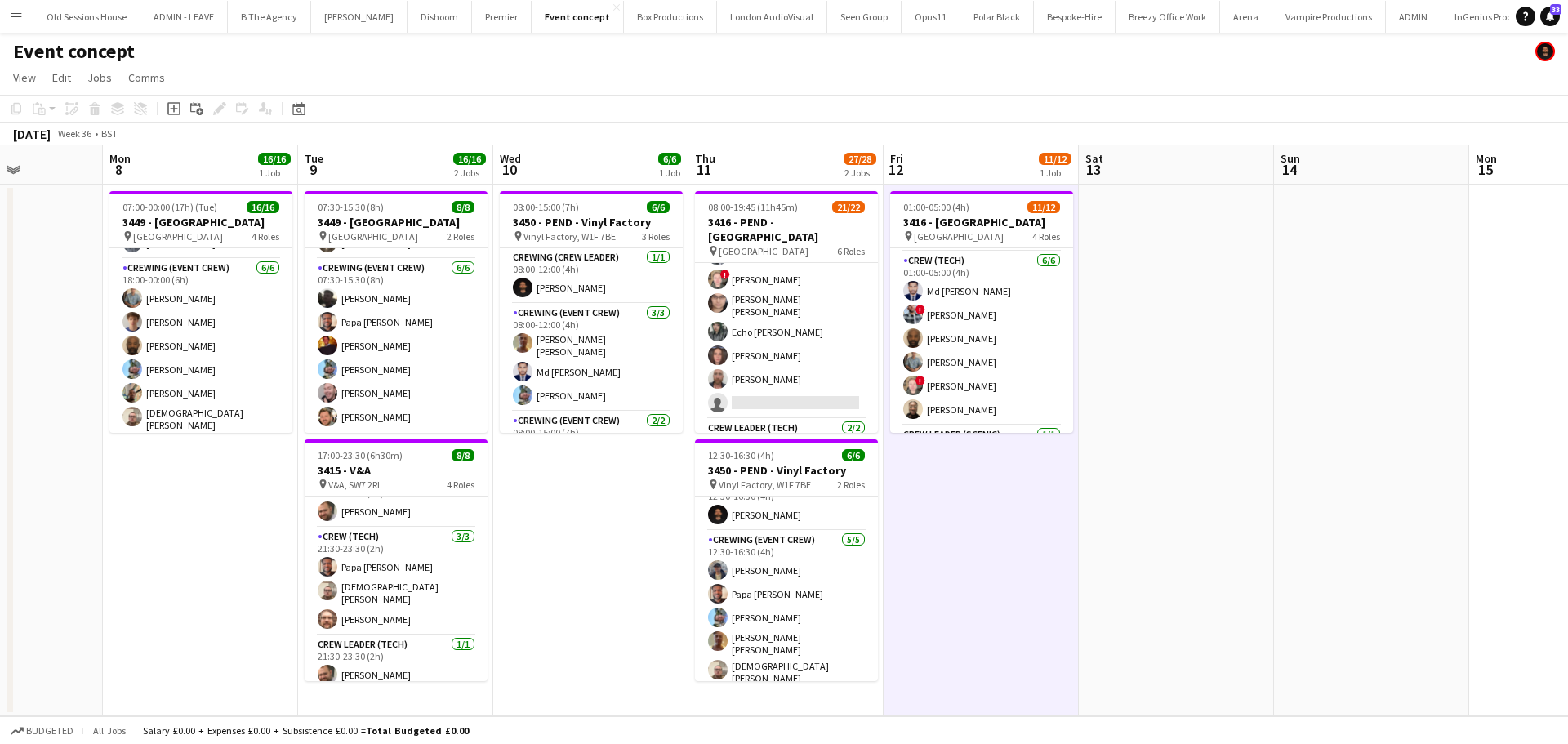
scroll to position [0, 677]
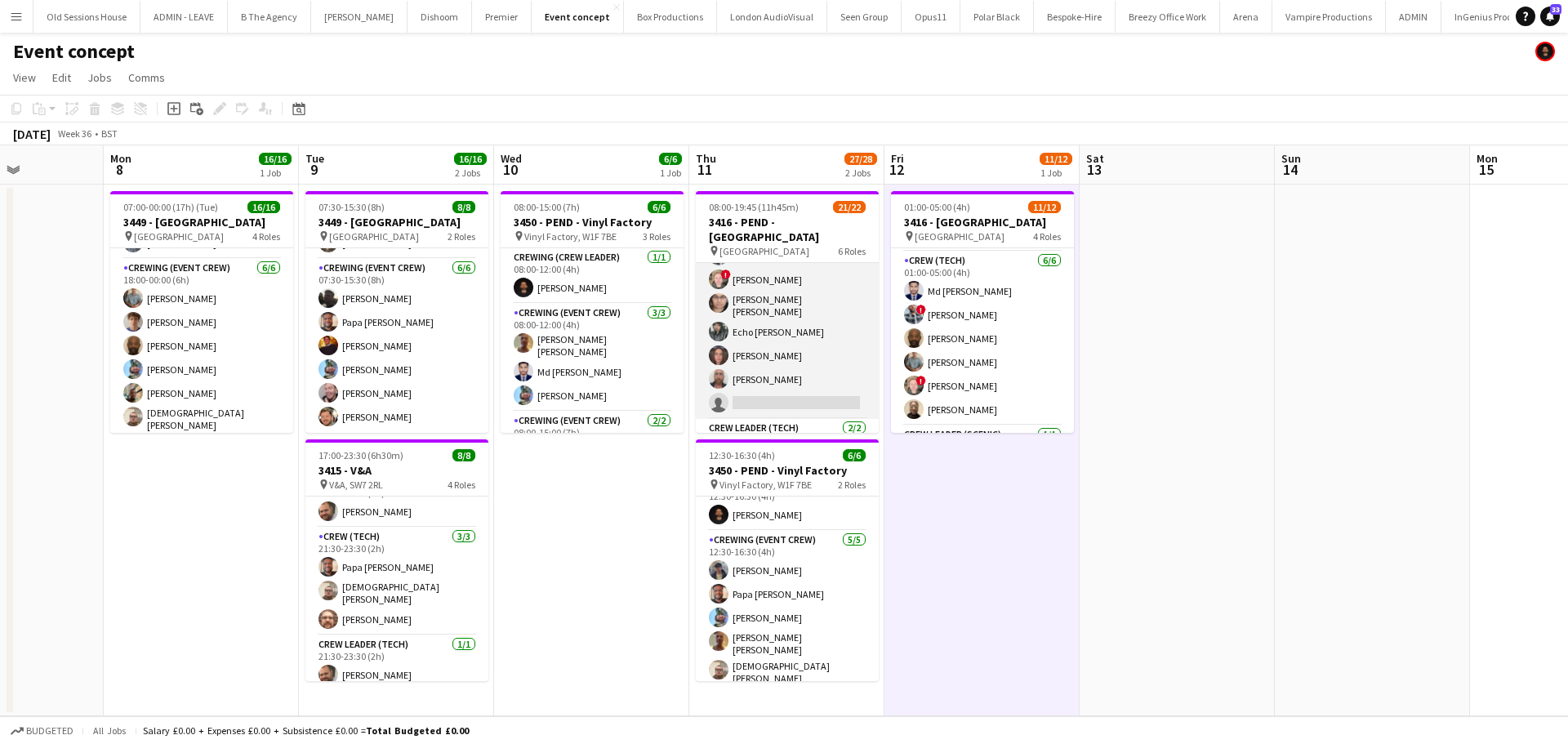
click at [789, 340] on app-card-role "Crew (Tech) 22I 5A 7/8 16:00-19:00 (3h) Md Mosabbit Hridoy ! Kieran Brooks ! Ca…" at bounding box center [787, 305] width 183 height 226
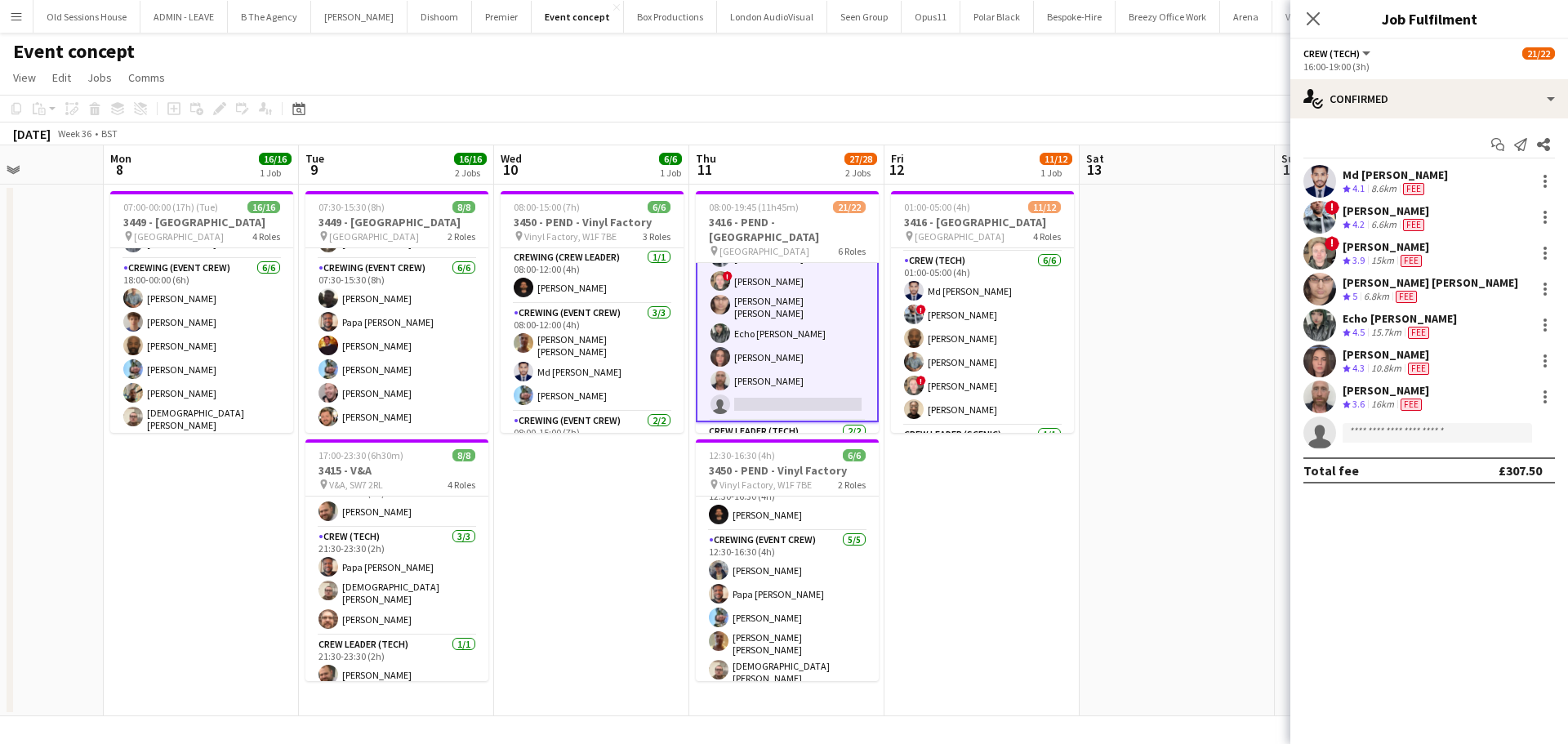
scroll to position [330, 0]
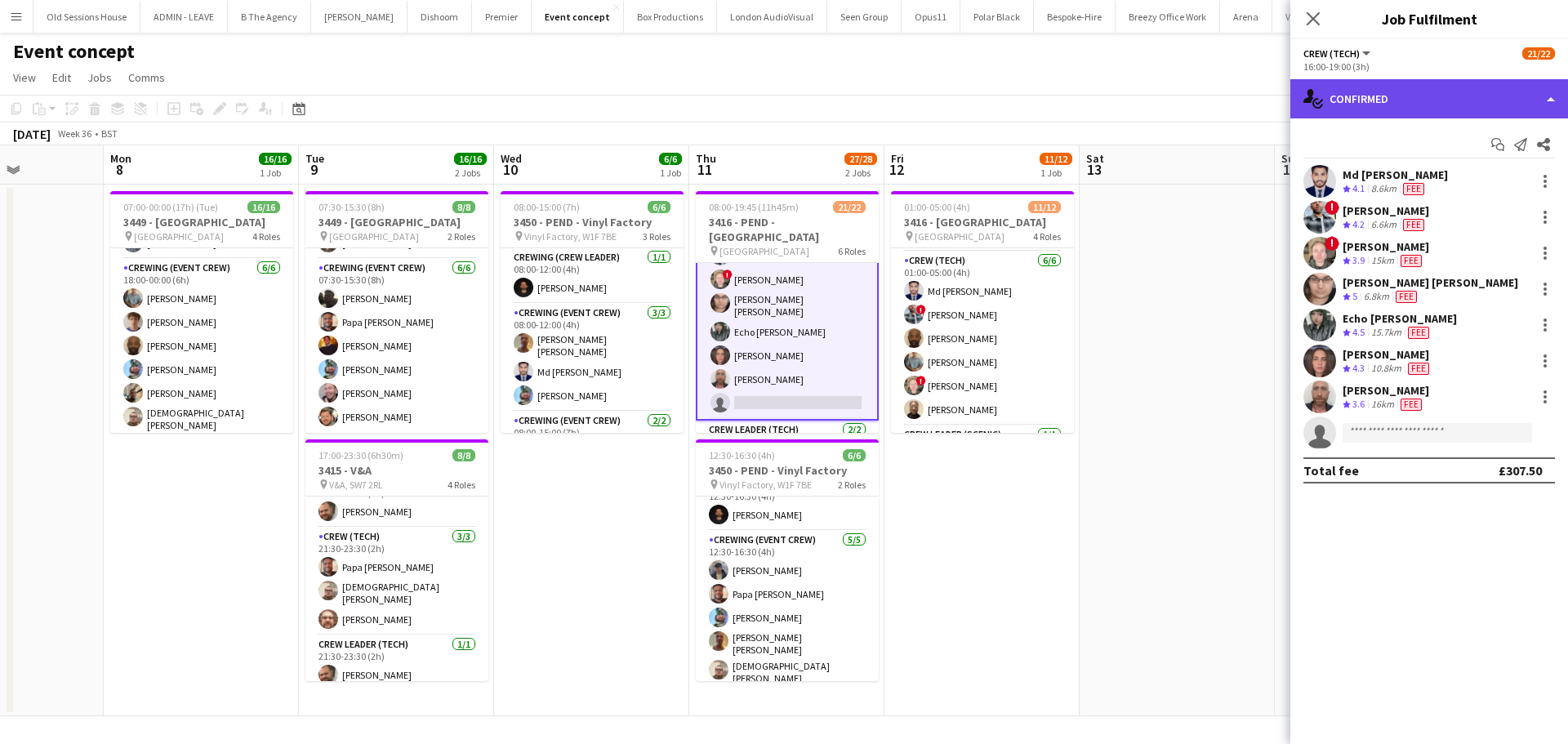
click at [1415, 107] on div "single-neutral-actions-check-2 Confirmed" at bounding box center [1429, 98] width 277 height 39
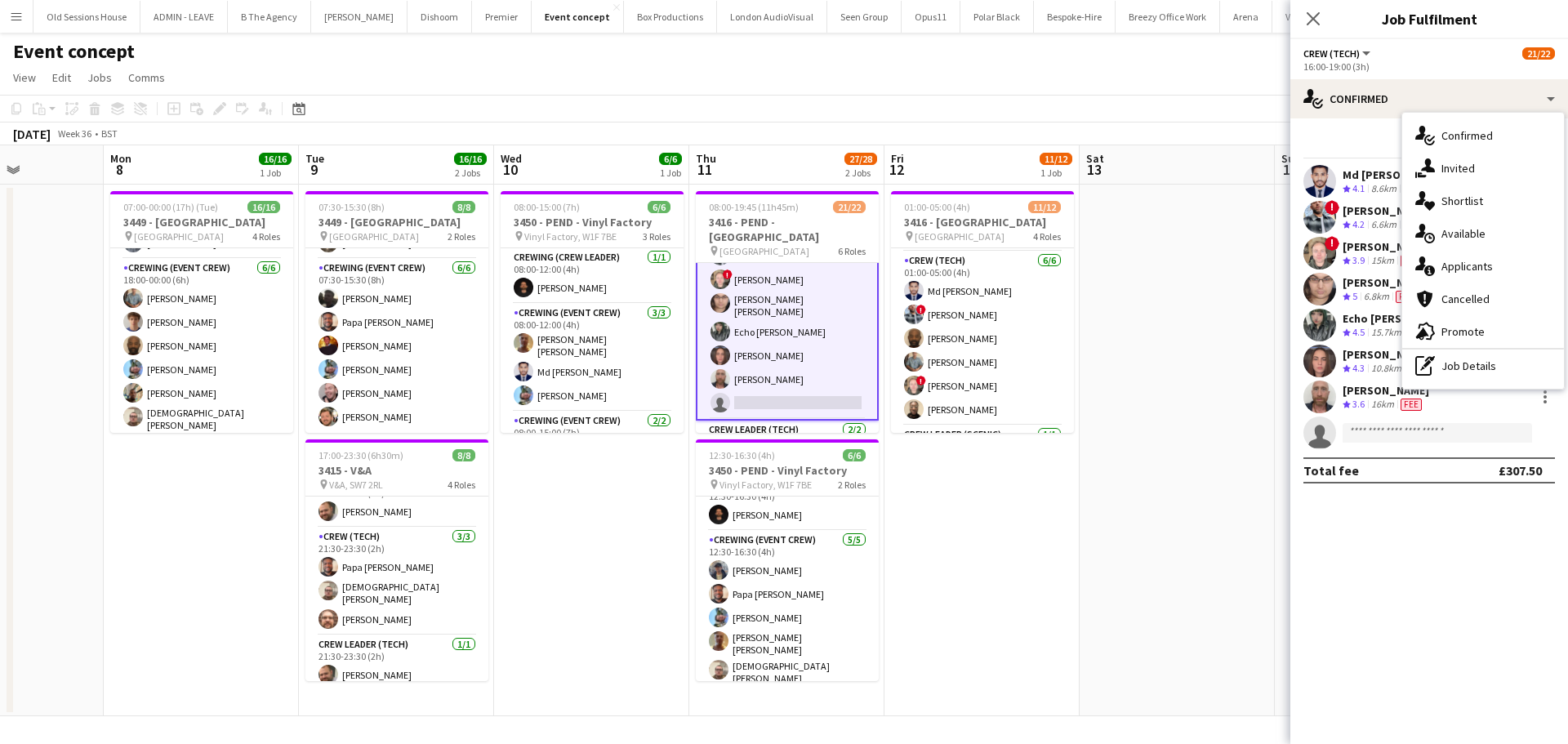
click at [1463, 232] on div "single-neutral-actions-upload Available" at bounding box center [1482, 234] width 162 height 33
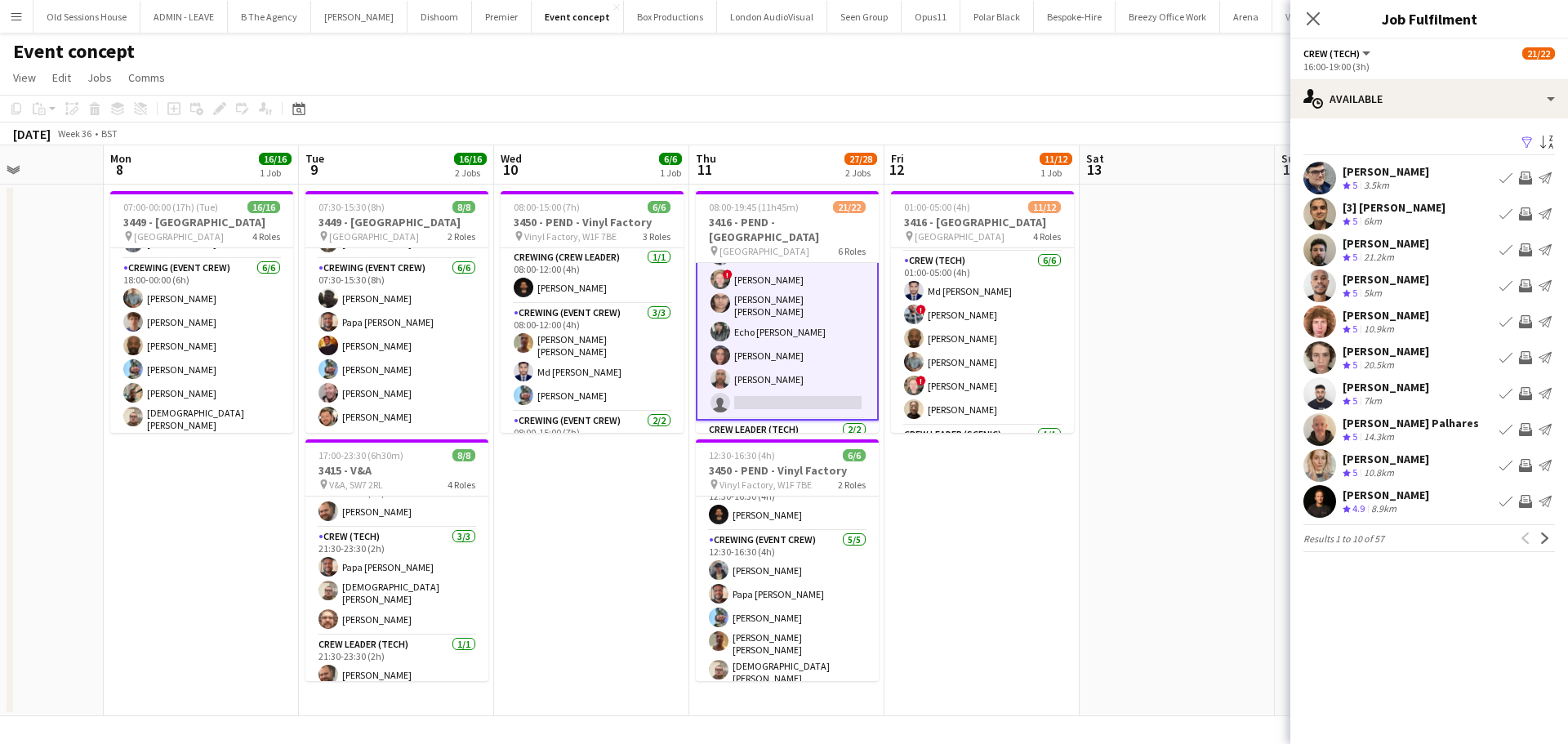
click at [1527, 285] on app-icon "Invite crew" at bounding box center [1525, 285] width 13 height 13
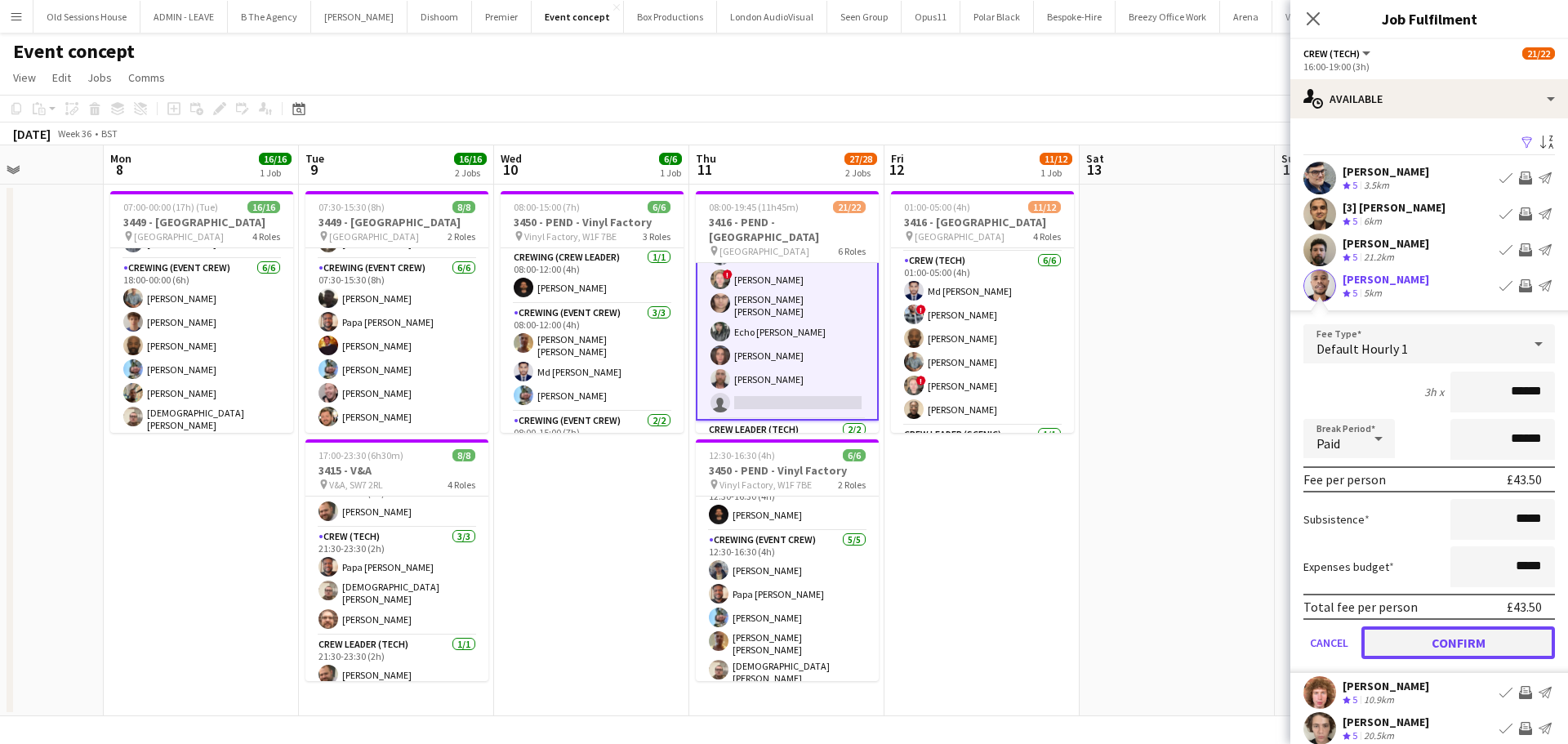
click at [1425, 647] on button "Confirm" at bounding box center [1457, 643] width 193 height 33
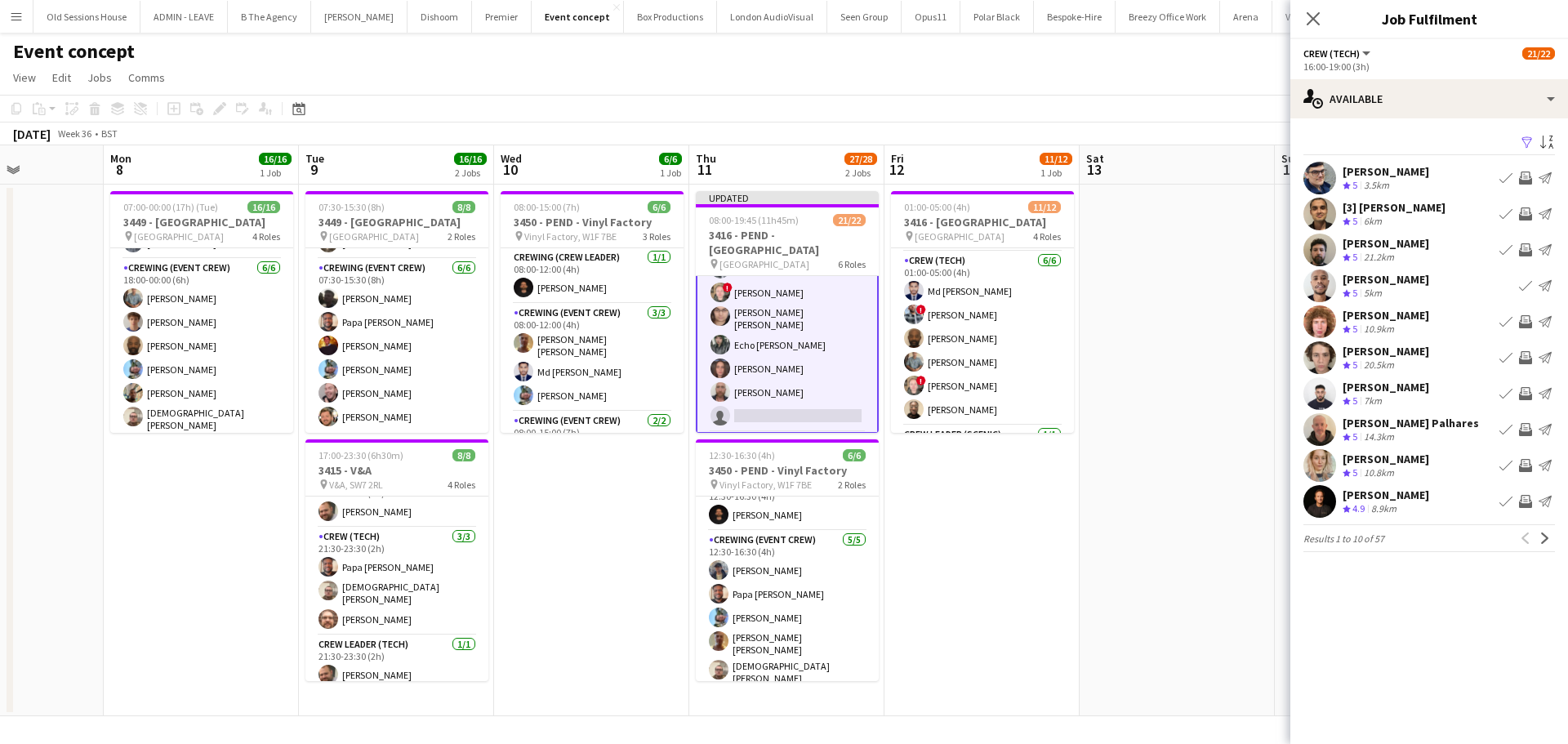
drag, startPoint x: 1523, startPoint y: 318, endPoint x: 1505, endPoint y: 338, distance: 26.9
click at [1523, 319] on app-icon "Invite crew" at bounding box center [1525, 321] width 13 height 13
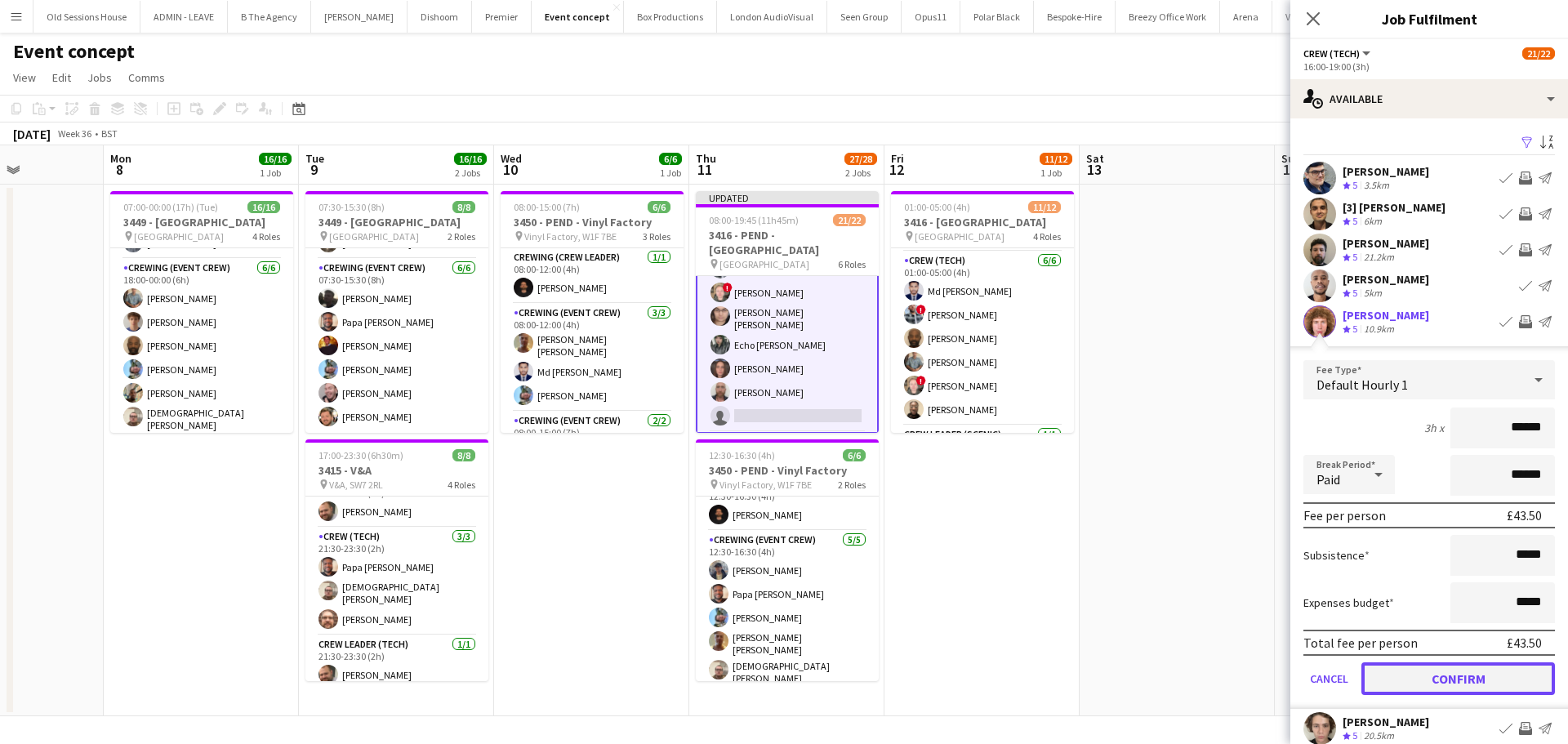
click at [1414, 672] on button "Confirm" at bounding box center [1457, 678] width 193 height 33
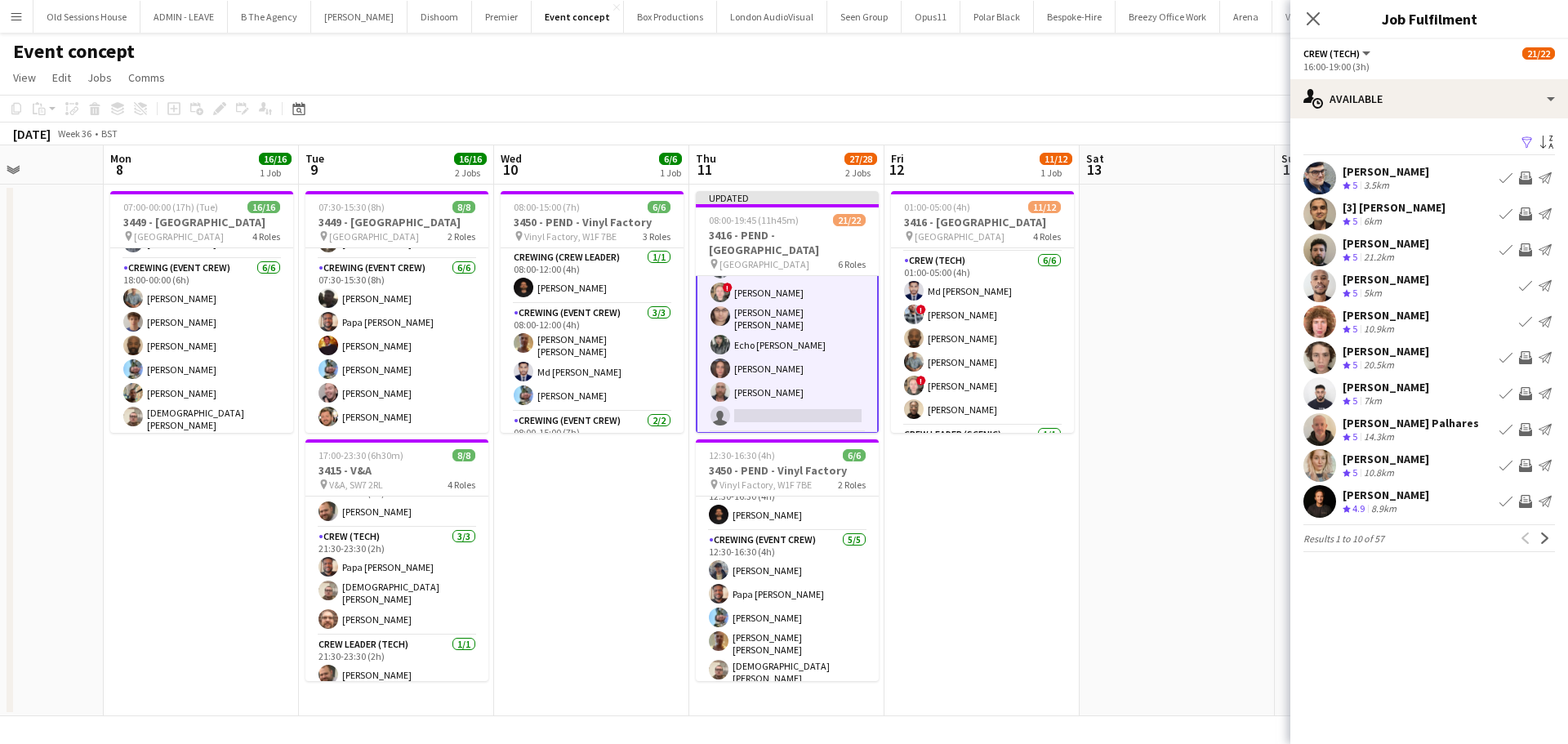
click at [1526, 358] on app-icon "Invite crew" at bounding box center [1525, 357] width 13 height 13
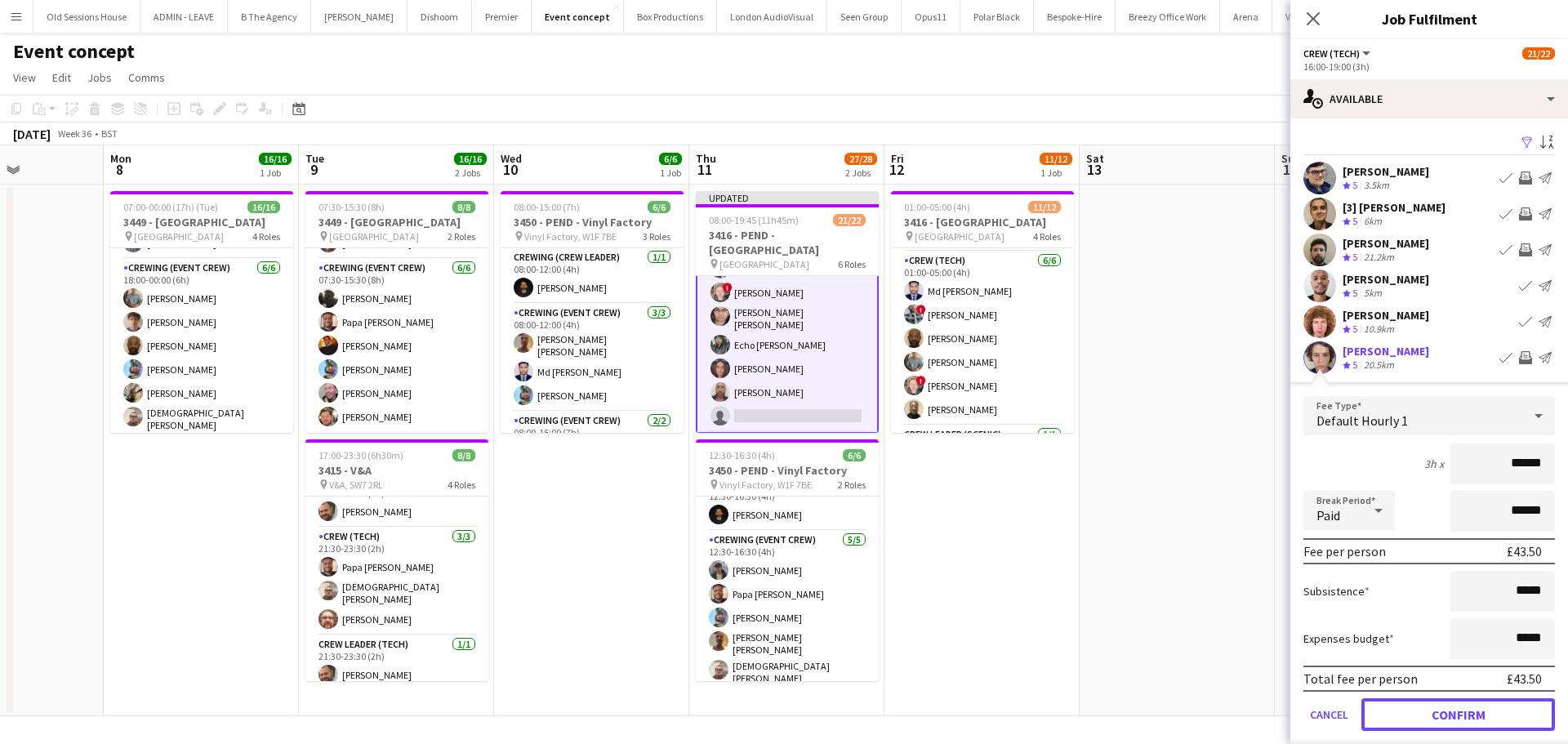
click at [1414, 708] on button "Confirm" at bounding box center [1457, 715] width 193 height 33
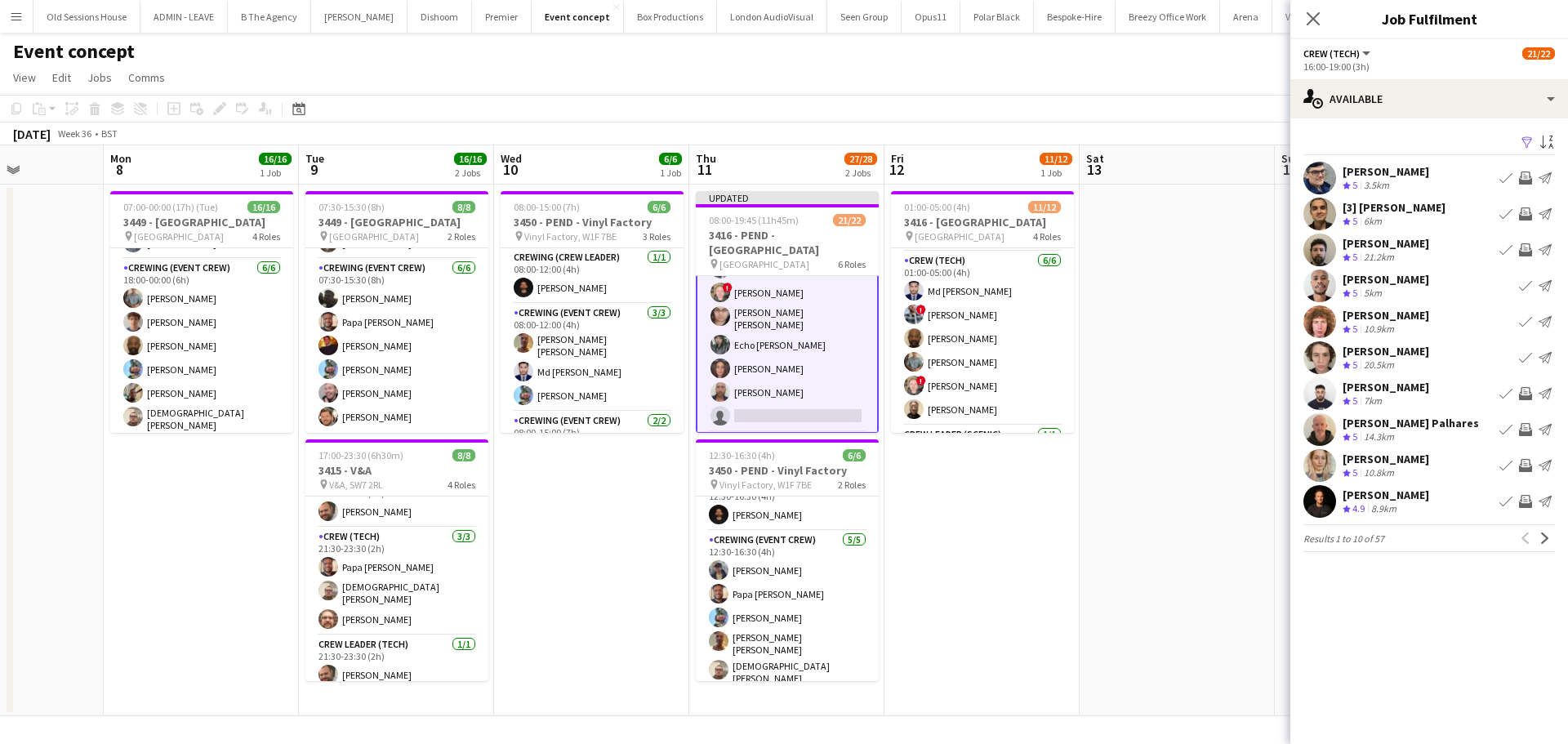
click at [1526, 391] on app-icon "Invite crew" at bounding box center [1525, 393] width 13 height 13
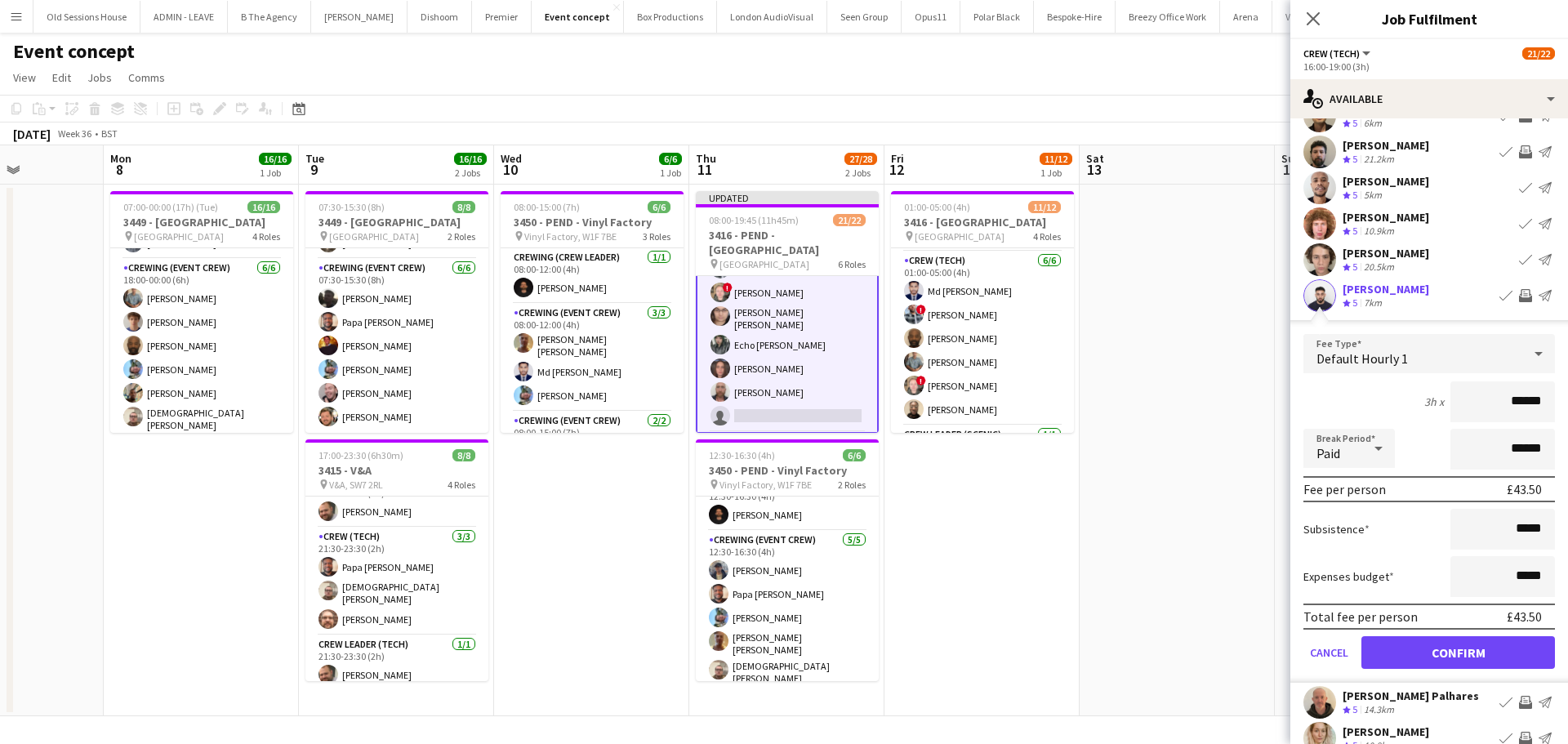
scroll to position [164, 0]
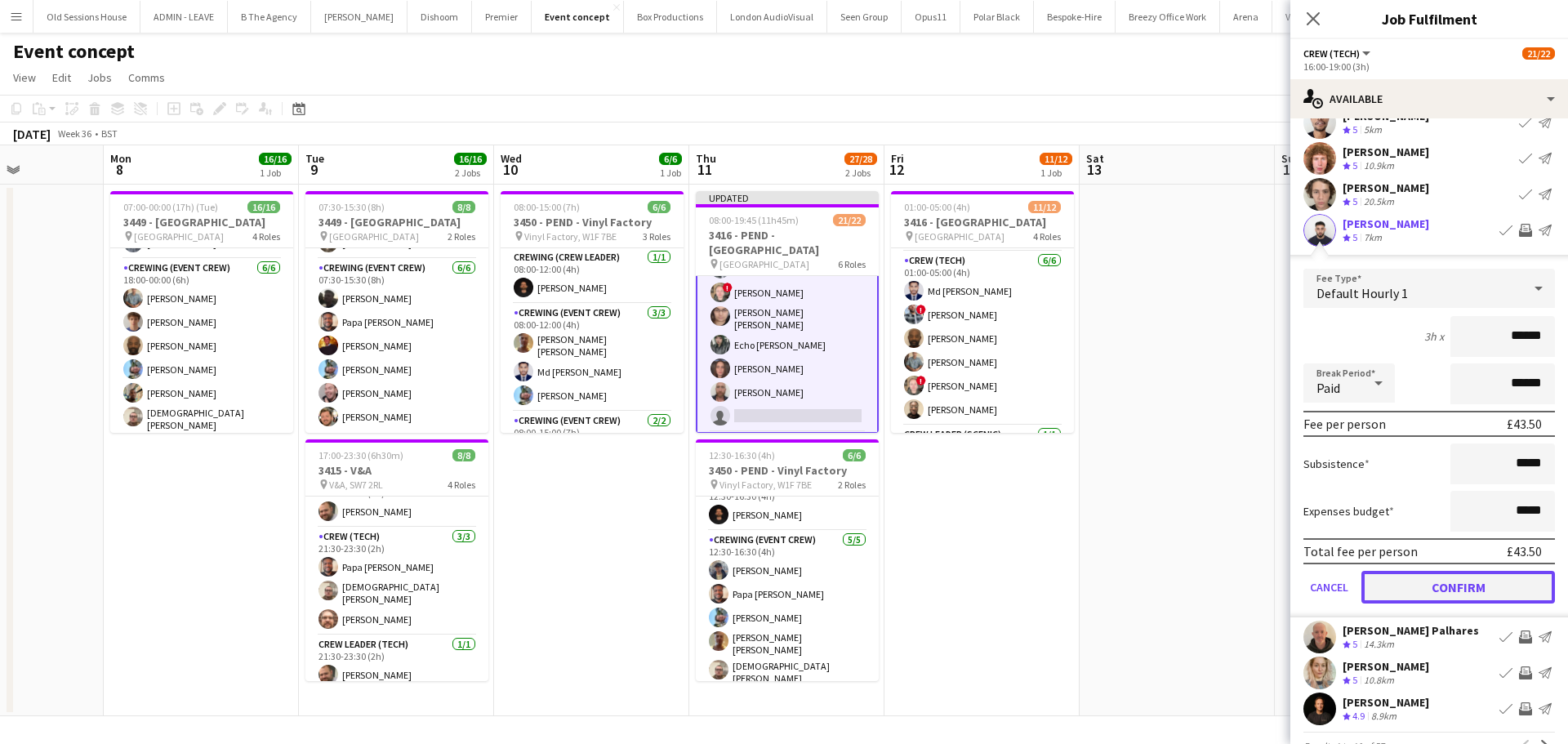
drag, startPoint x: 1436, startPoint y: 584, endPoint x: 1438, endPoint y: 566, distance: 18.1
click at [1436, 583] on button "Confirm" at bounding box center [1457, 587] width 193 height 33
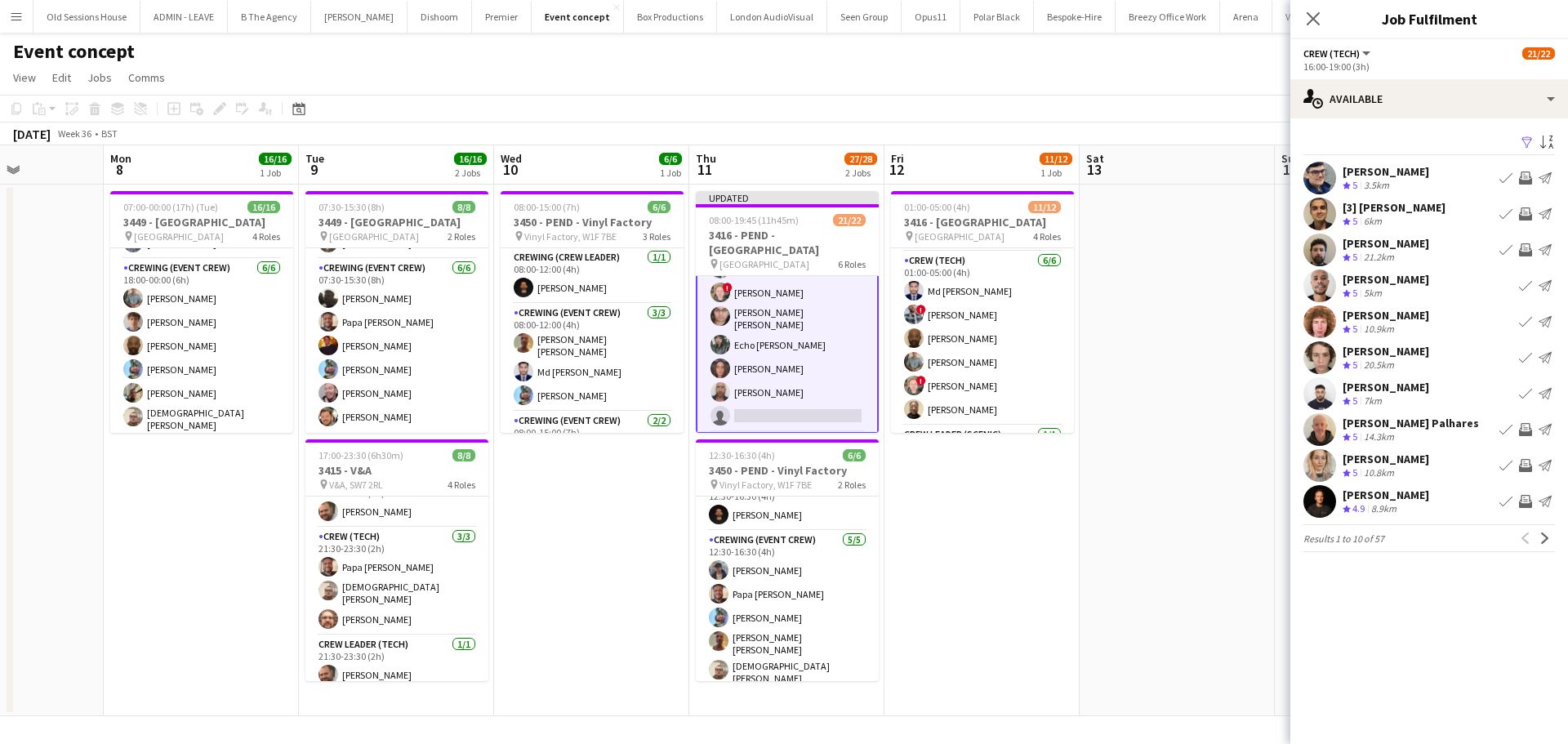
scroll to position [0, 0]
drag, startPoint x: 1524, startPoint y: 430, endPoint x: 1506, endPoint y: 445, distance: 23.4
click at [1524, 430] on app-icon "Invite crew" at bounding box center [1525, 429] width 13 height 13
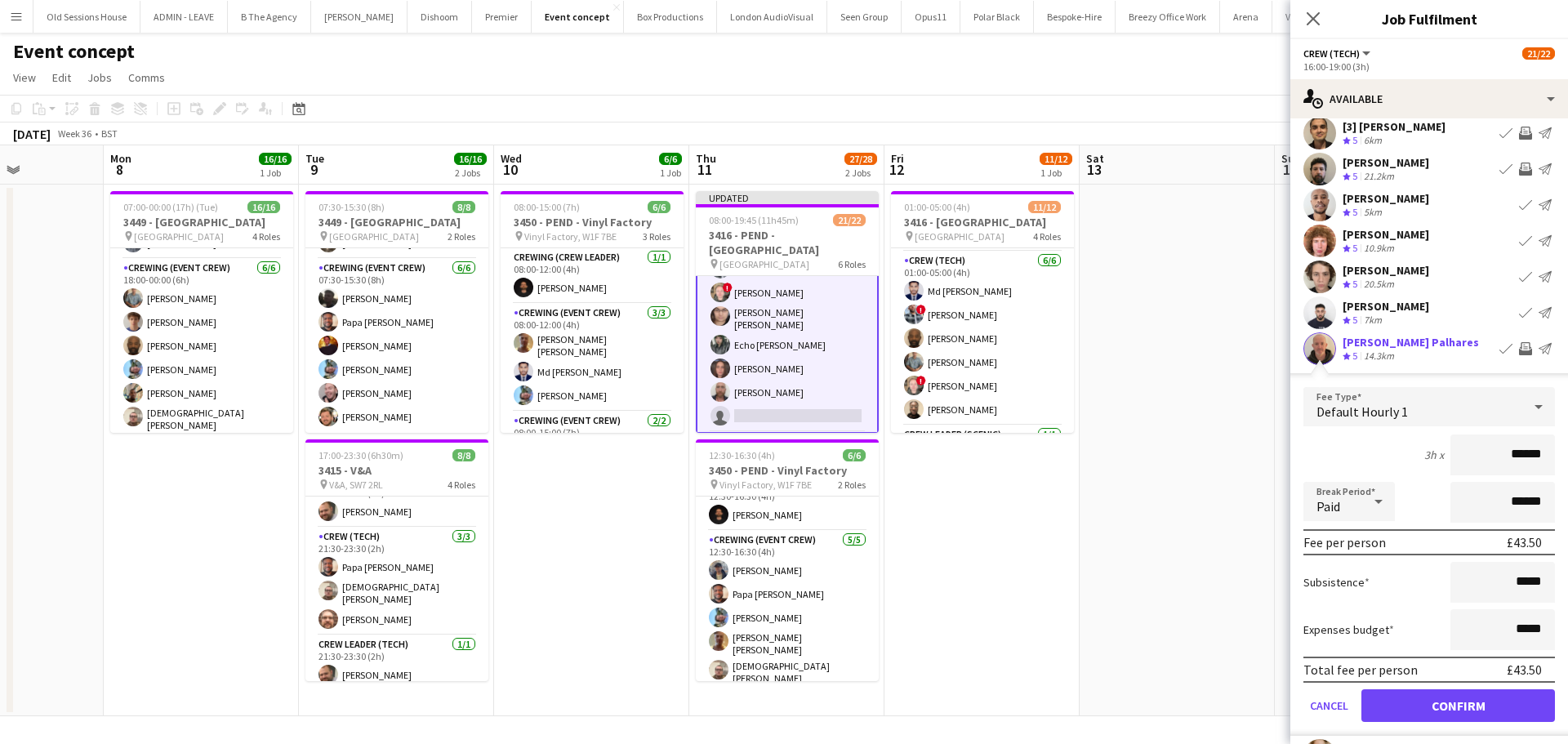
scroll to position [81, 0]
drag, startPoint x: 1399, startPoint y: 708, endPoint x: 1413, endPoint y: 663, distance: 47.1
click at [1400, 708] on button "Confirm" at bounding box center [1457, 705] width 193 height 33
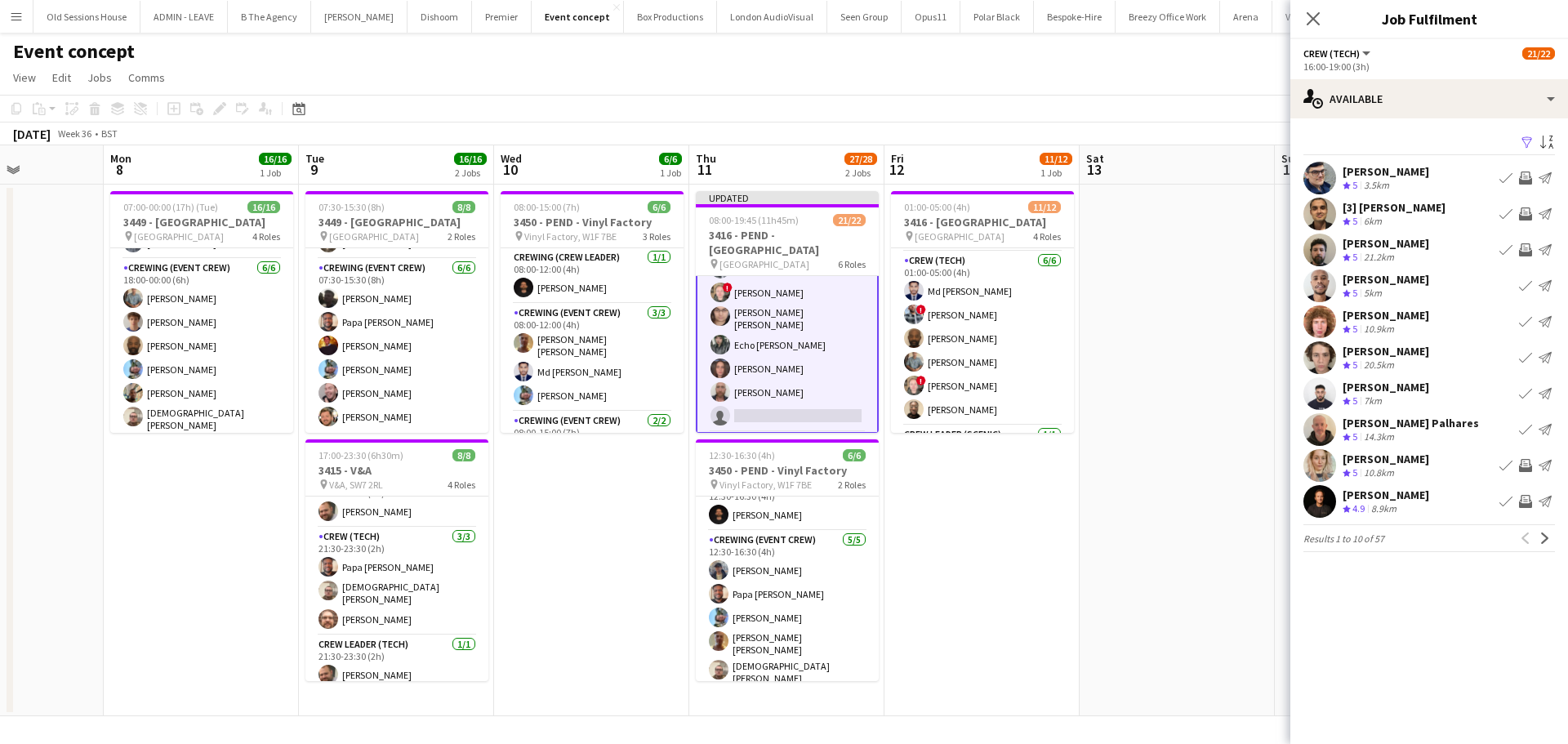
scroll to position [0, 0]
click at [1523, 463] on app-icon "Invite crew" at bounding box center [1525, 465] width 13 height 13
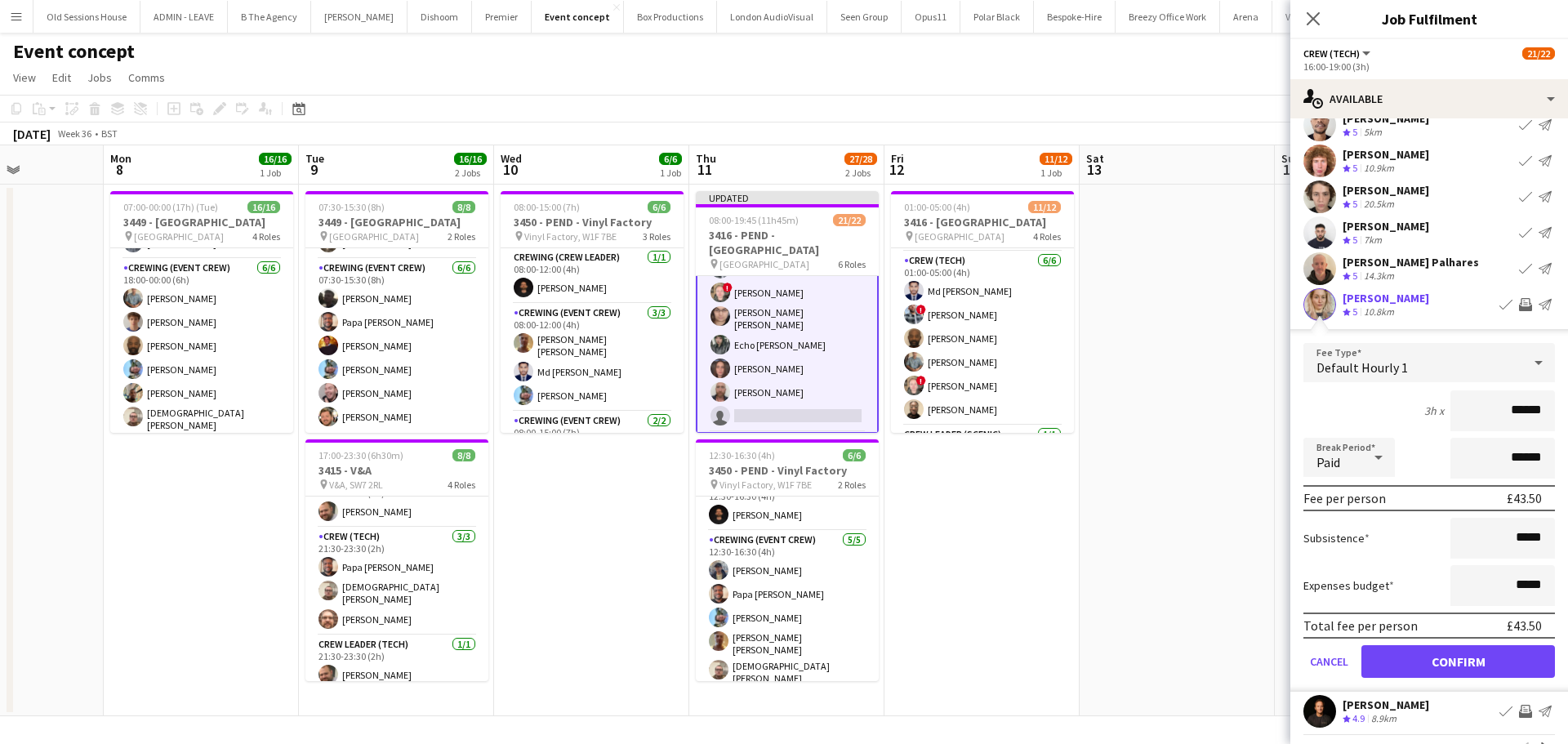
scroll to position [164, 0]
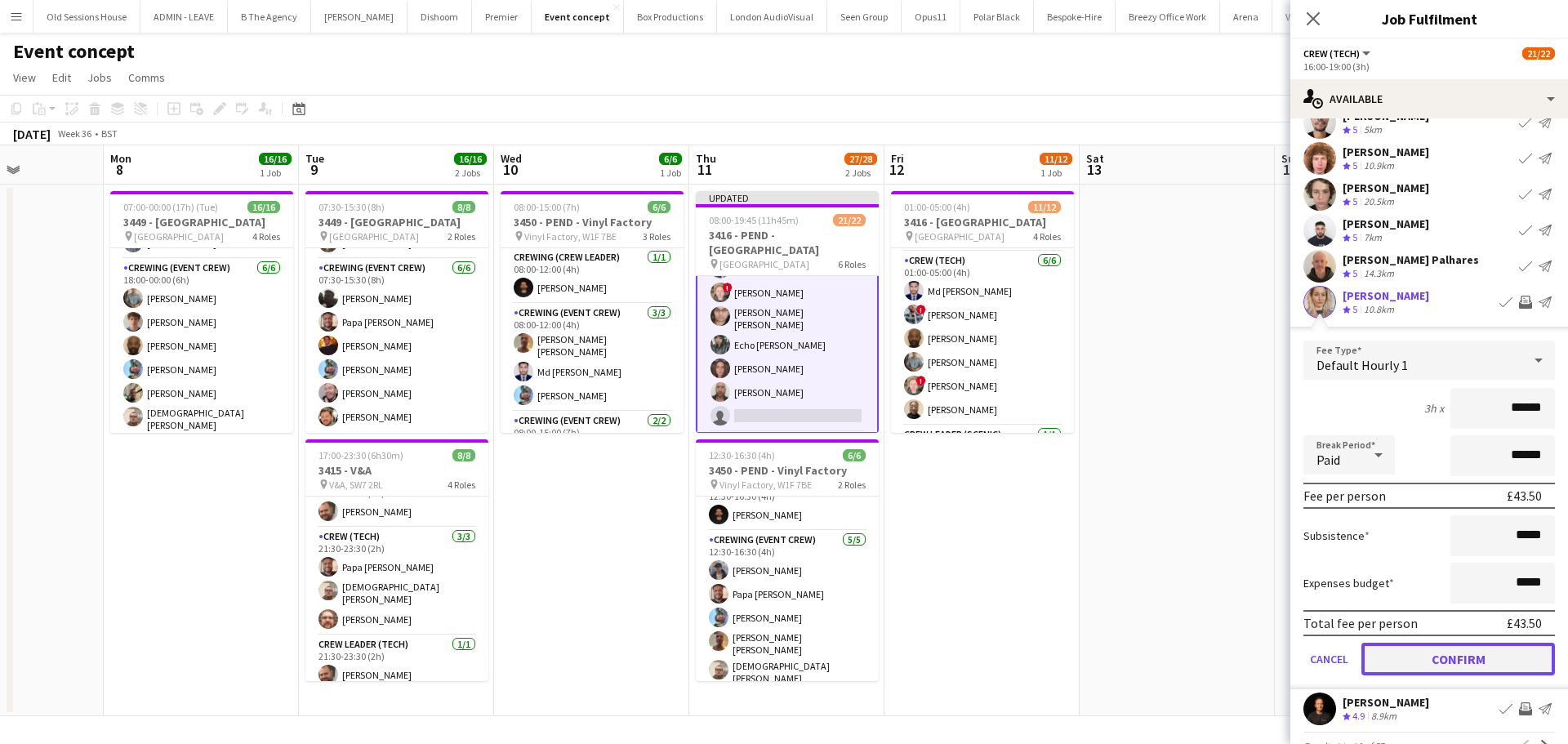
click at [1403, 666] on button "Confirm" at bounding box center [1457, 659] width 193 height 33
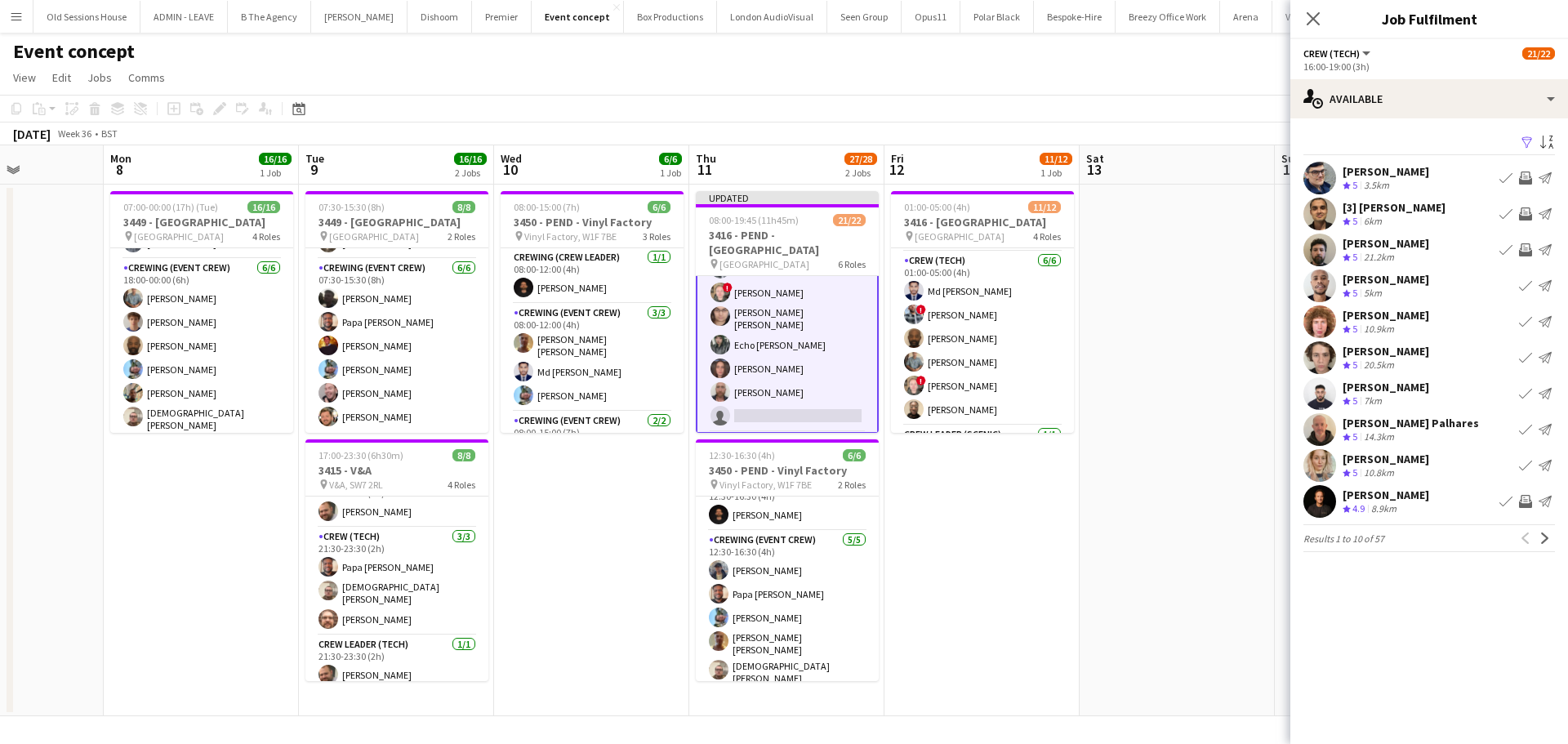
scroll to position [0, 0]
click at [1539, 547] on button "Next" at bounding box center [1545, 538] width 20 height 20
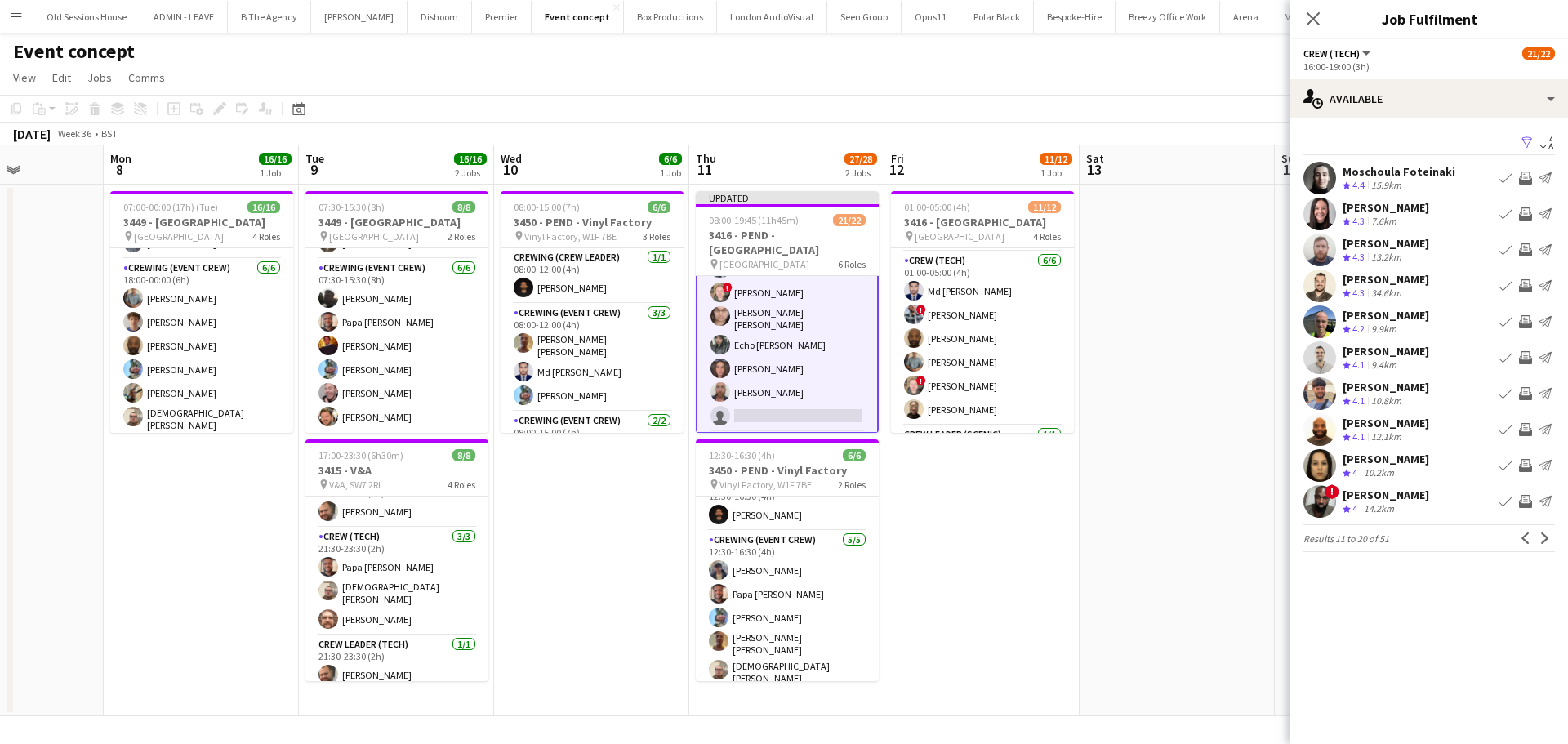
click at [1525, 177] on app-icon "Invite crew" at bounding box center [1525, 178] width 13 height 13
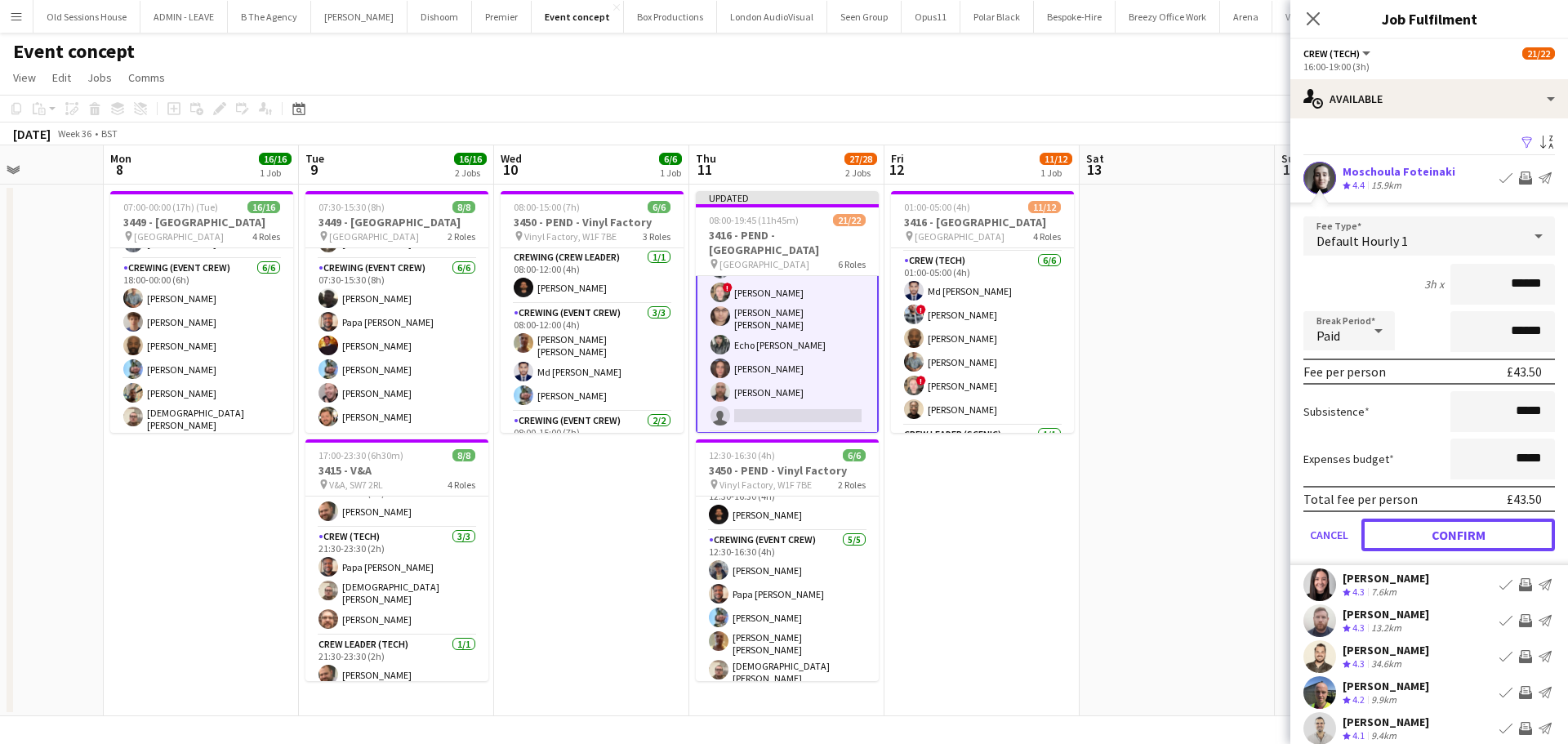
drag, startPoint x: 1421, startPoint y: 528, endPoint x: 1439, endPoint y: 439, distance: 90.8
click at [1421, 529] on button "Confirm" at bounding box center [1457, 535] width 193 height 33
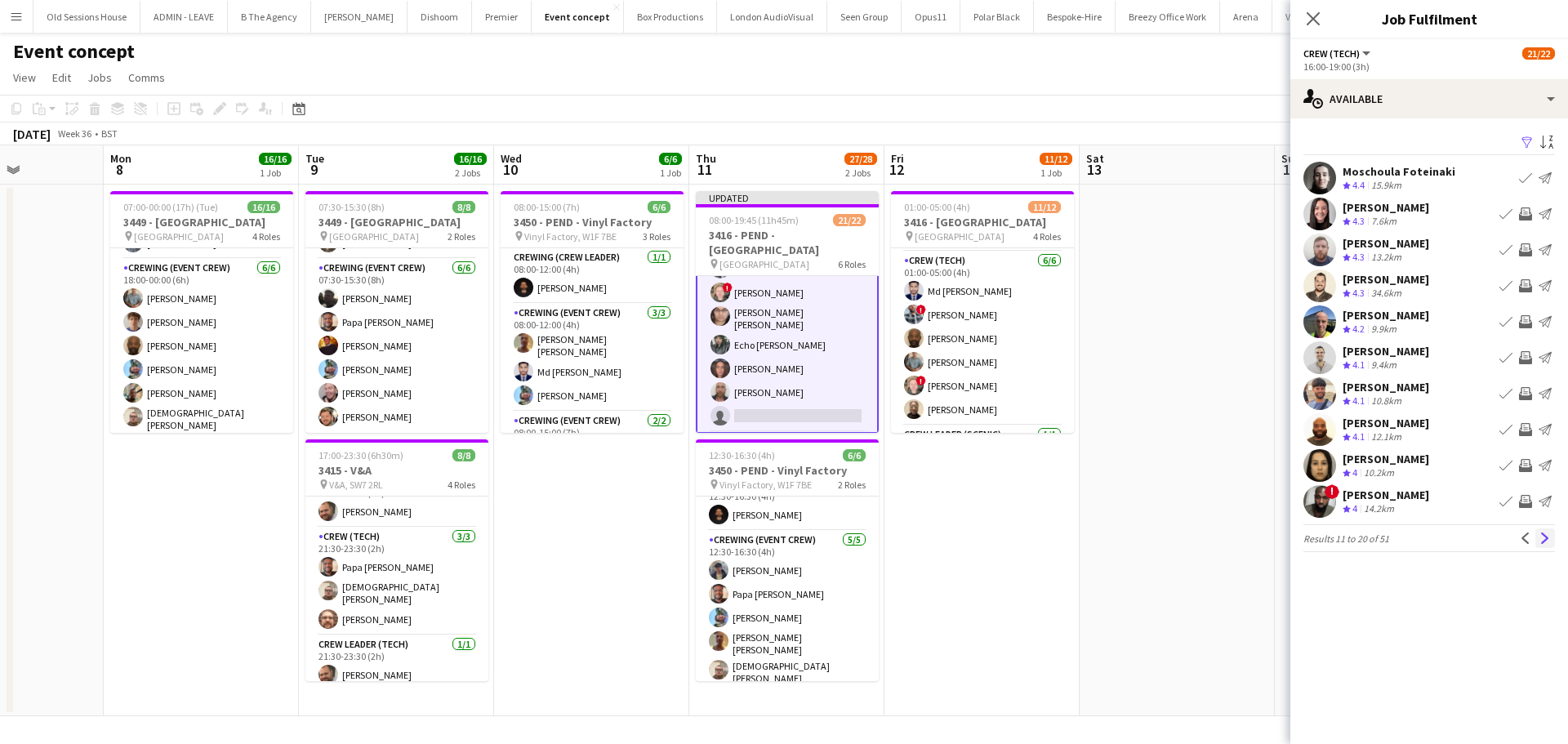
click at [1545, 539] on app-icon "Next" at bounding box center [1545, 538] width 11 height 11
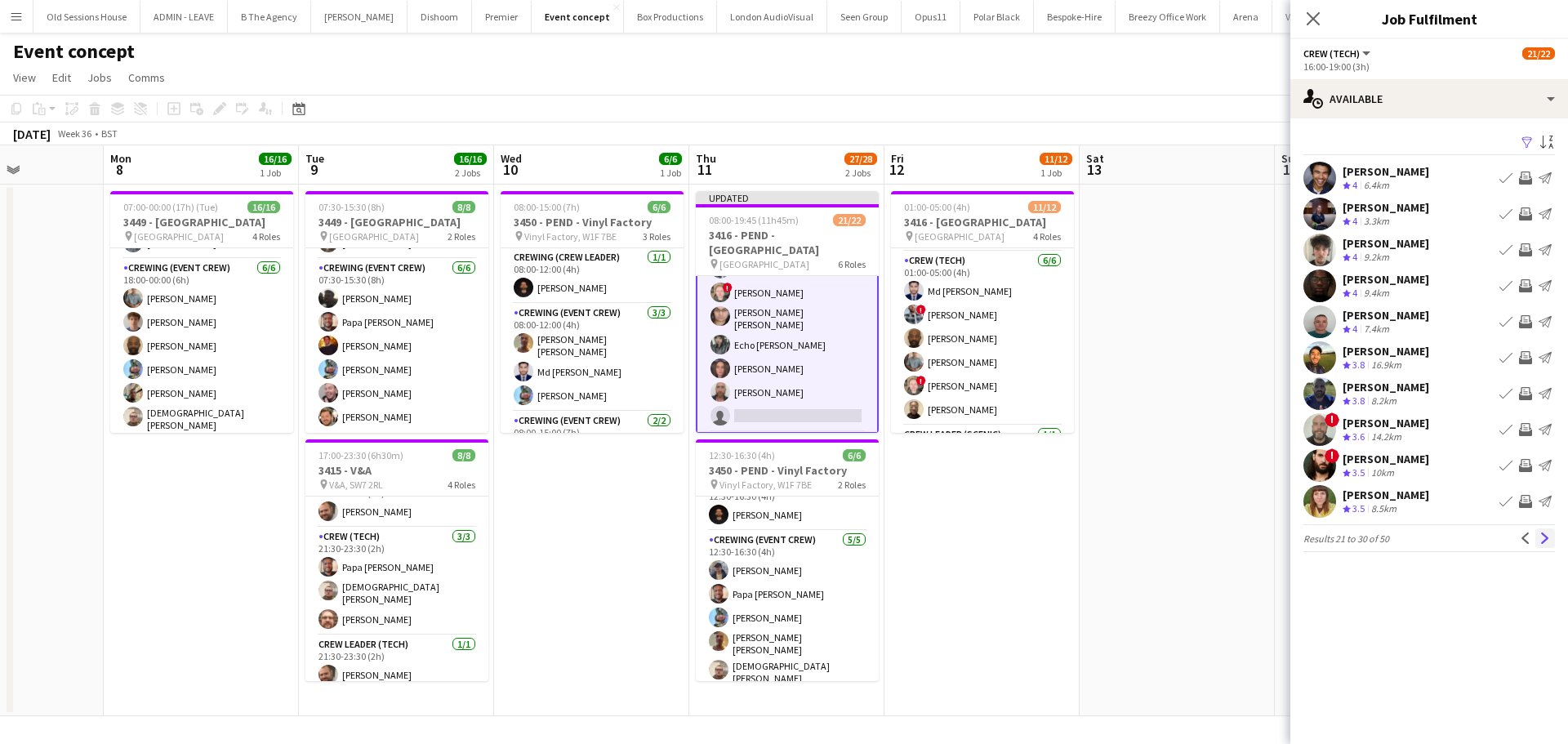
click at [1545, 534] on app-icon "Next" at bounding box center [1545, 538] width 11 height 11
click at [1542, 539] on app-icon "Next" at bounding box center [1545, 538] width 11 height 11
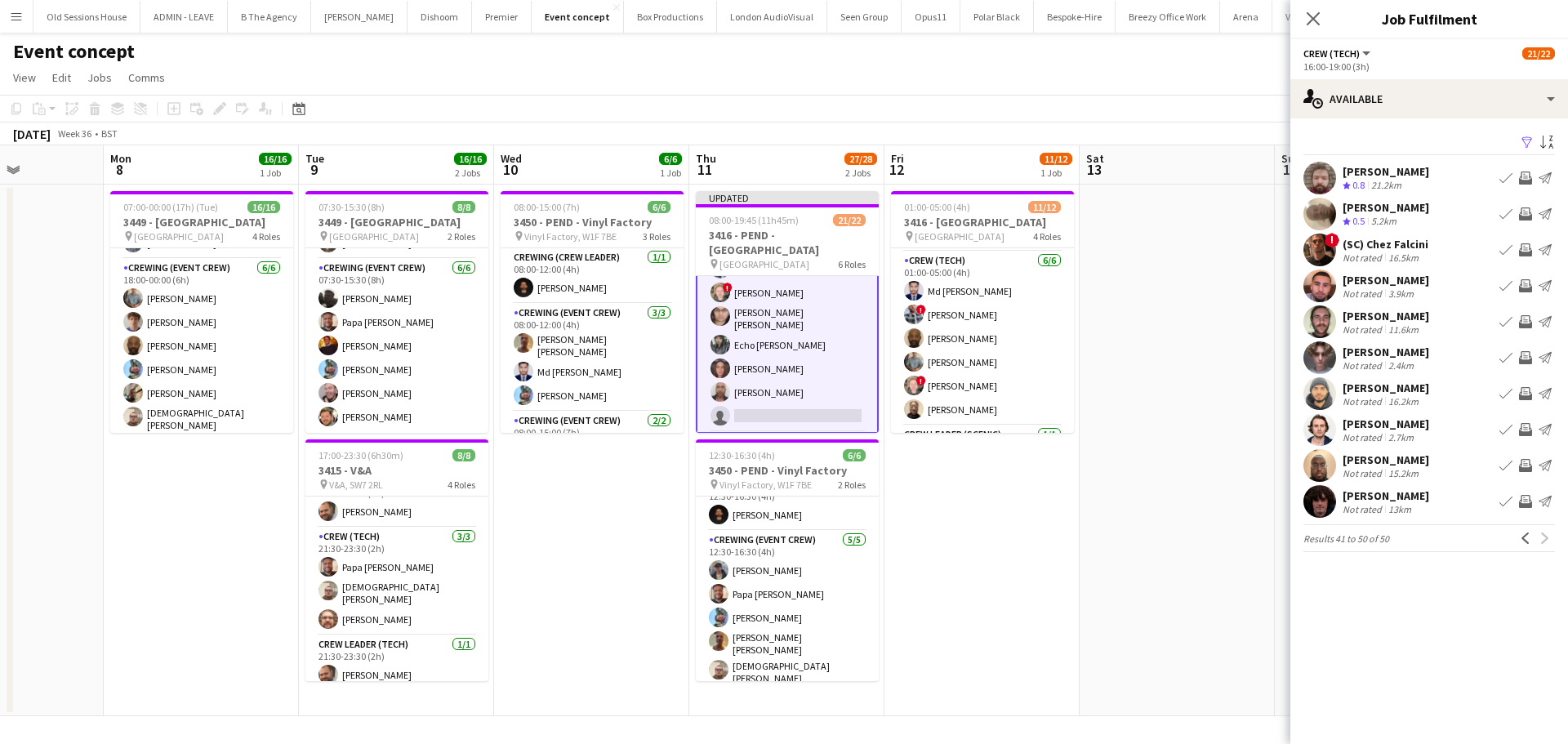
click at [962, 531] on app-date-cell "01:00-05:00 (4h) 11/12 3416 - Natural History Museum pin Natural History Museum…" at bounding box center [982, 450] width 195 height 532
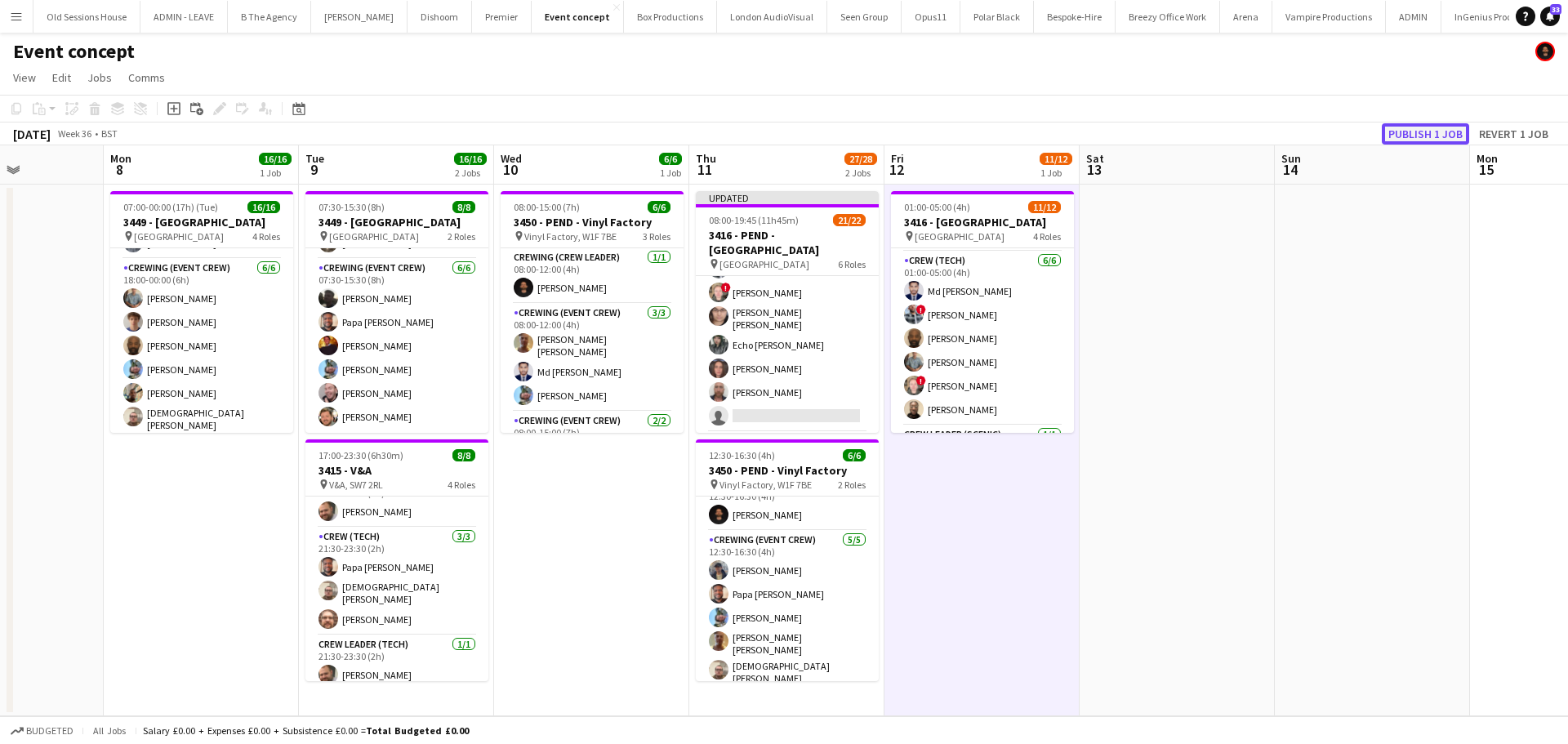
click at [1422, 136] on button "Publish 1 job" at bounding box center [1425, 133] width 87 height 22
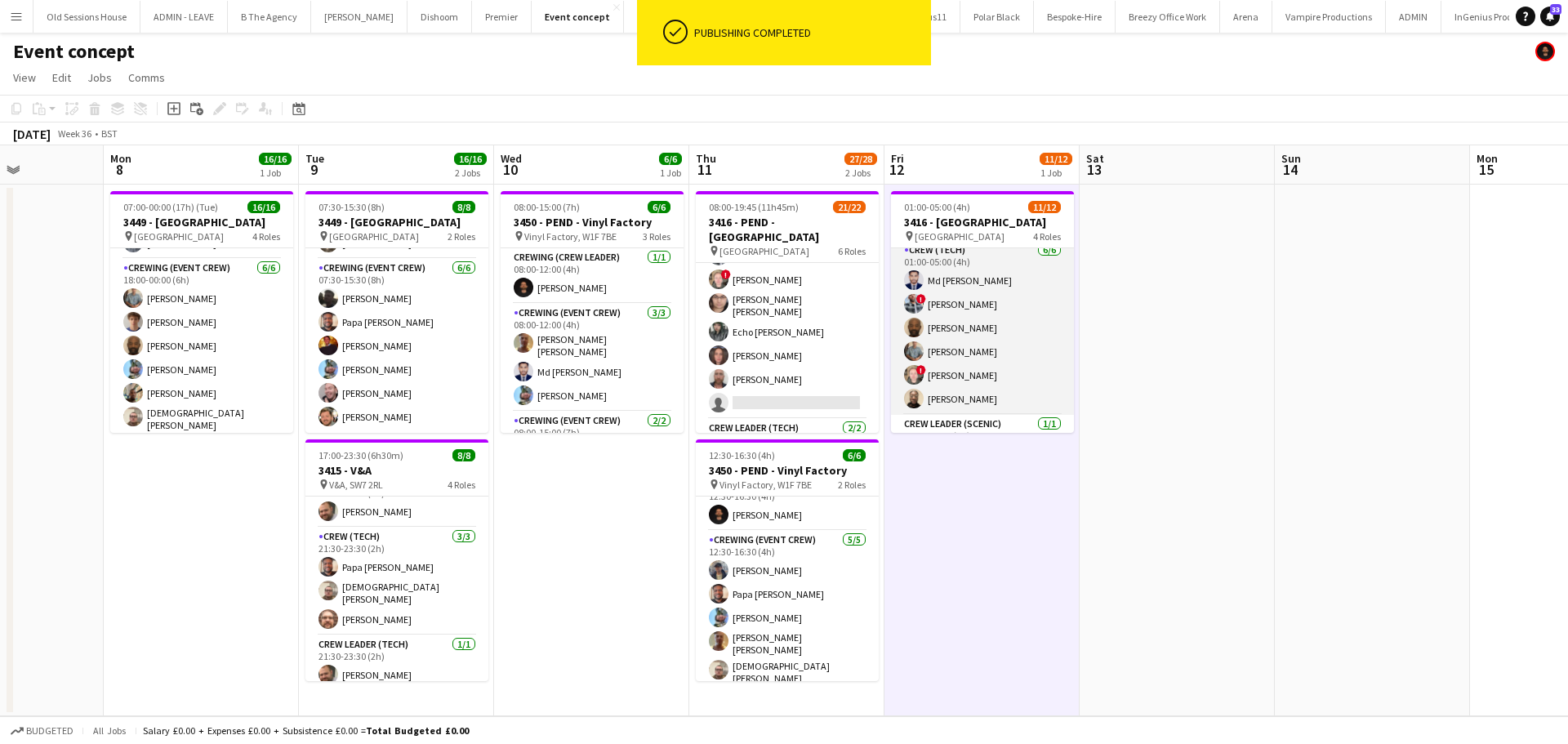
scroll to position [104, 0]
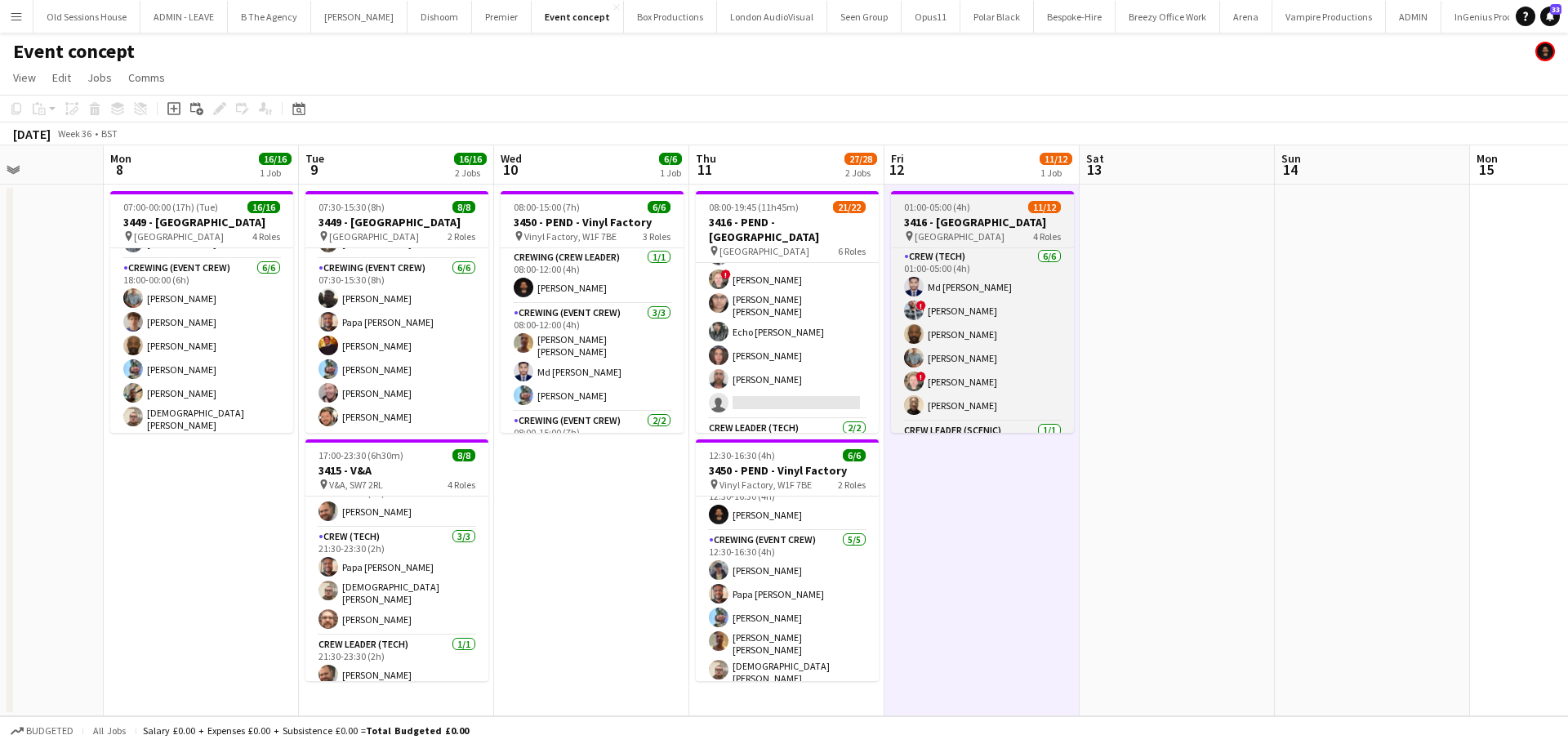
click at [957, 233] on span "Natural History Museum, SW7 5BD" at bounding box center [960, 236] width 90 height 12
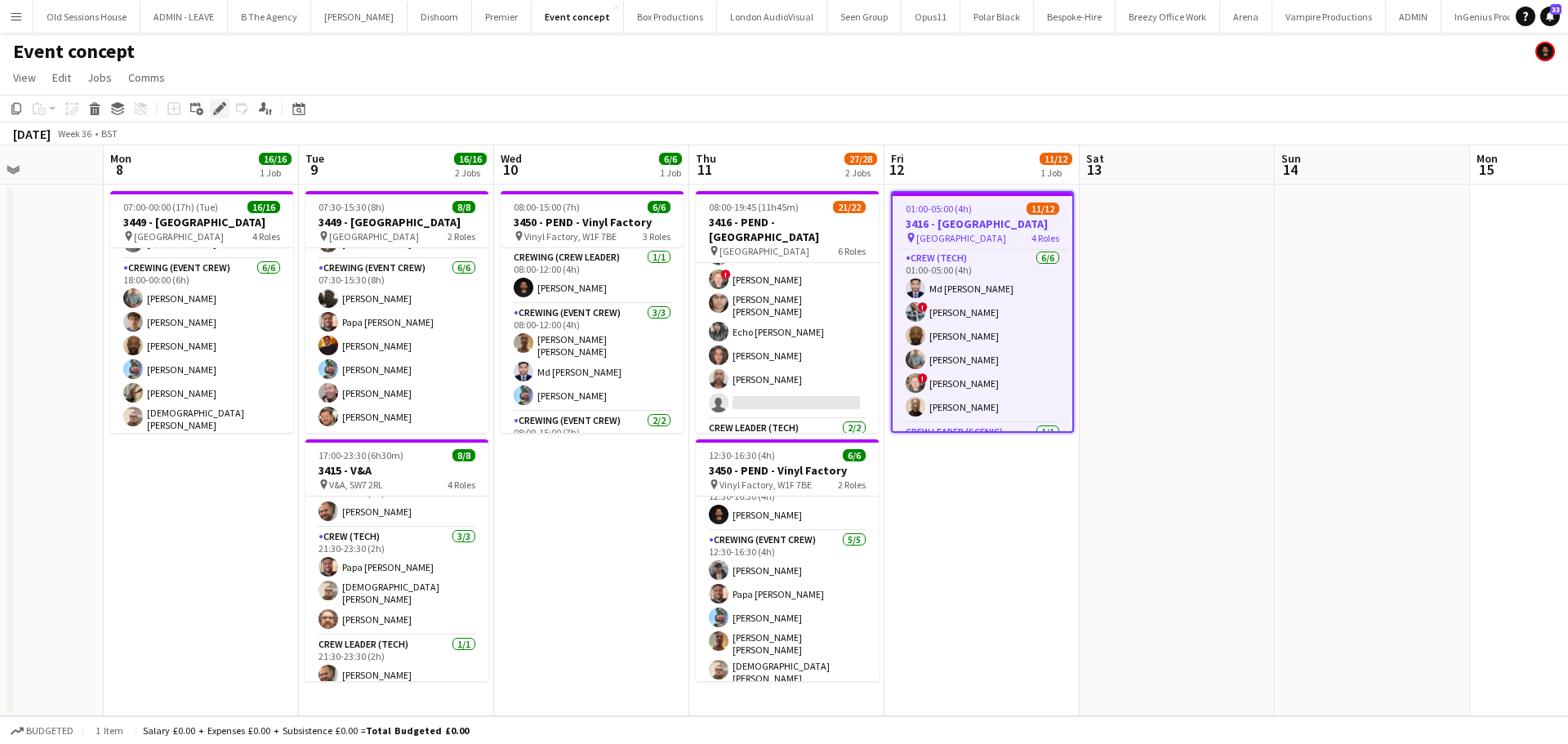
click at [217, 107] on icon "Edit" at bounding box center [219, 108] width 13 height 13
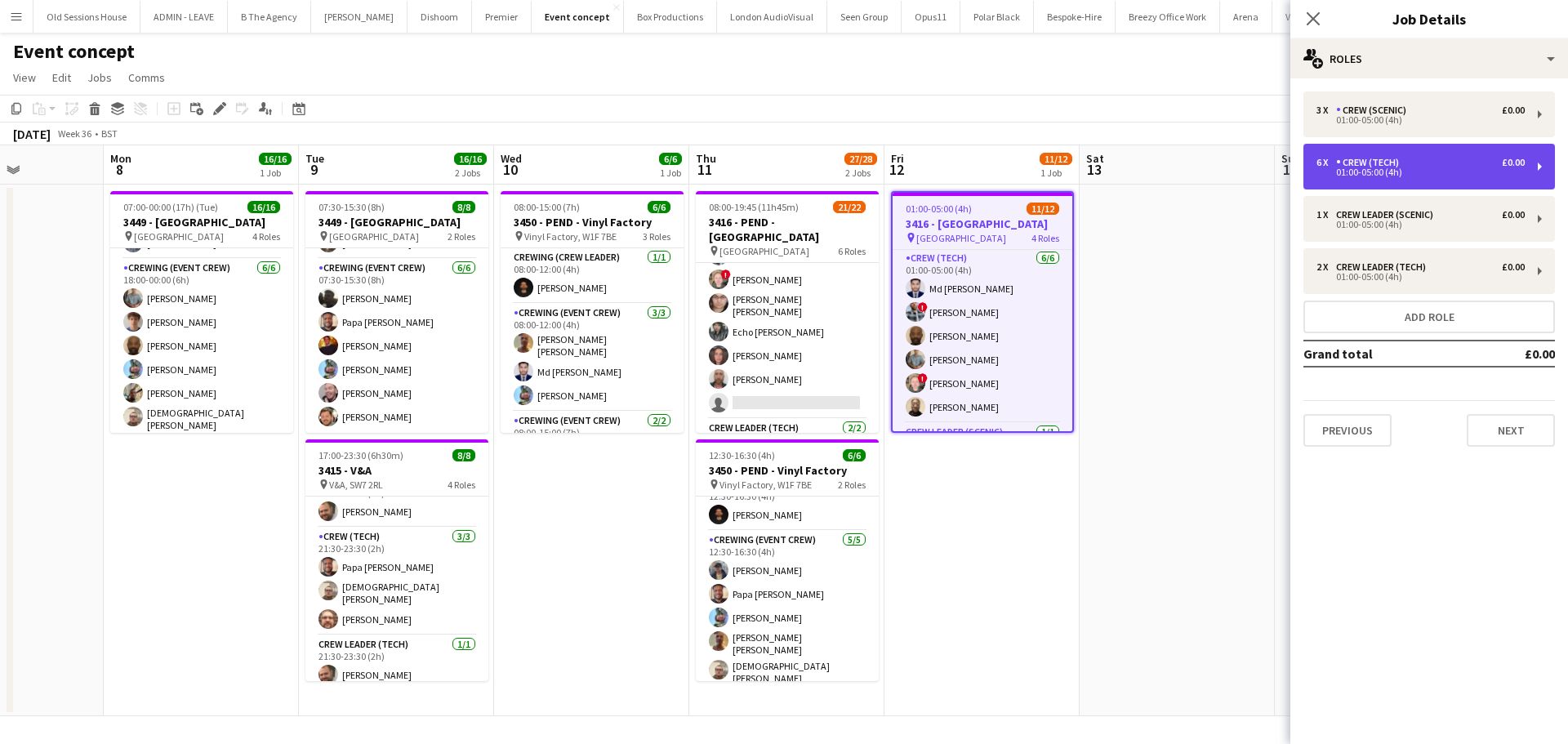
click at [1402, 164] on div "Crew (Tech)" at bounding box center [1370, 162] width 69 height 11
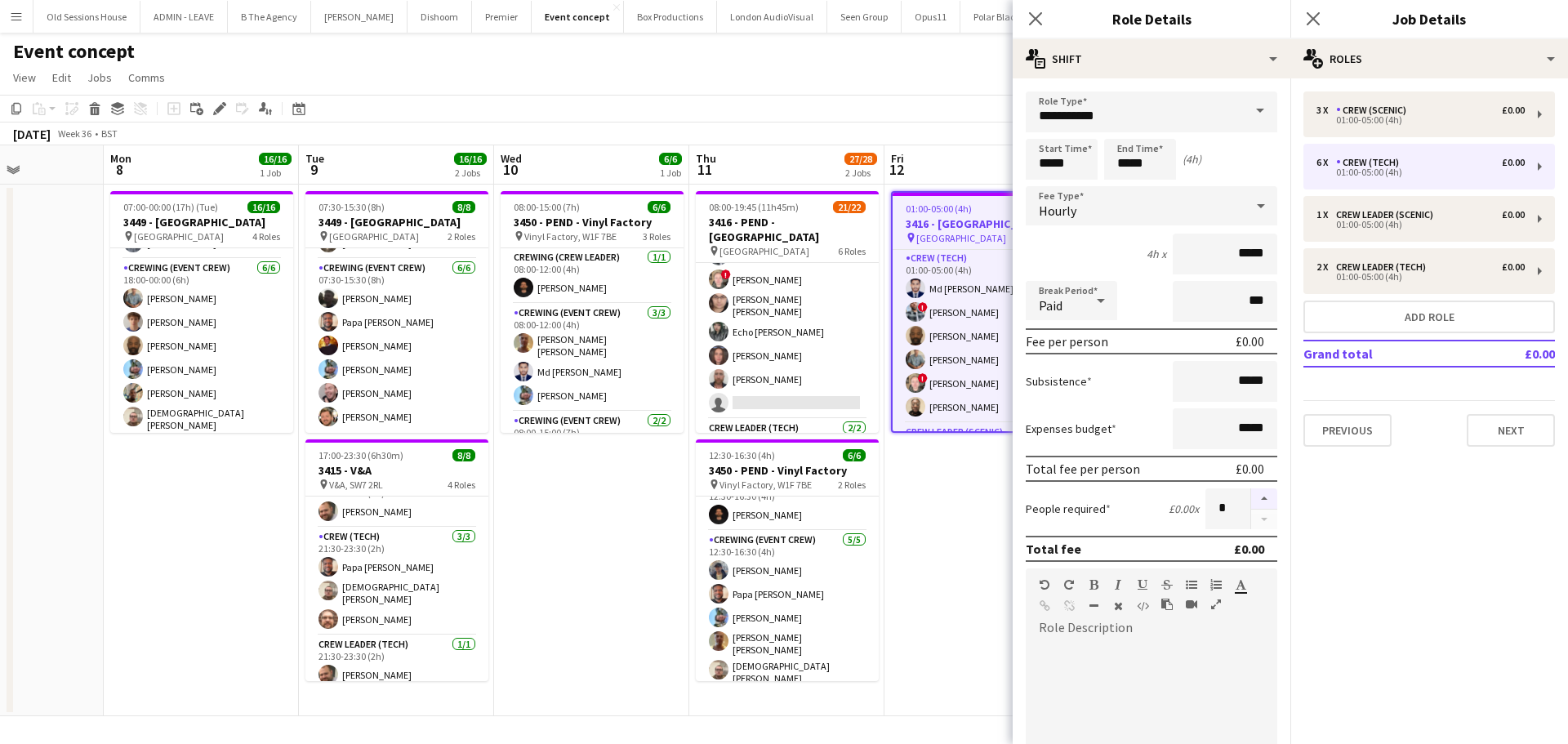
click at [1251, 494] on button "button" at bounding box center [1264, 499] width 26 height 22
type input "*"
click at [948, 515] on app-date-cell "01:00-05:00 (4h) 11/12 3416 - Natural History Museum pin Natural History Museum…" at bounding box center [982, 450] width 195 height 532
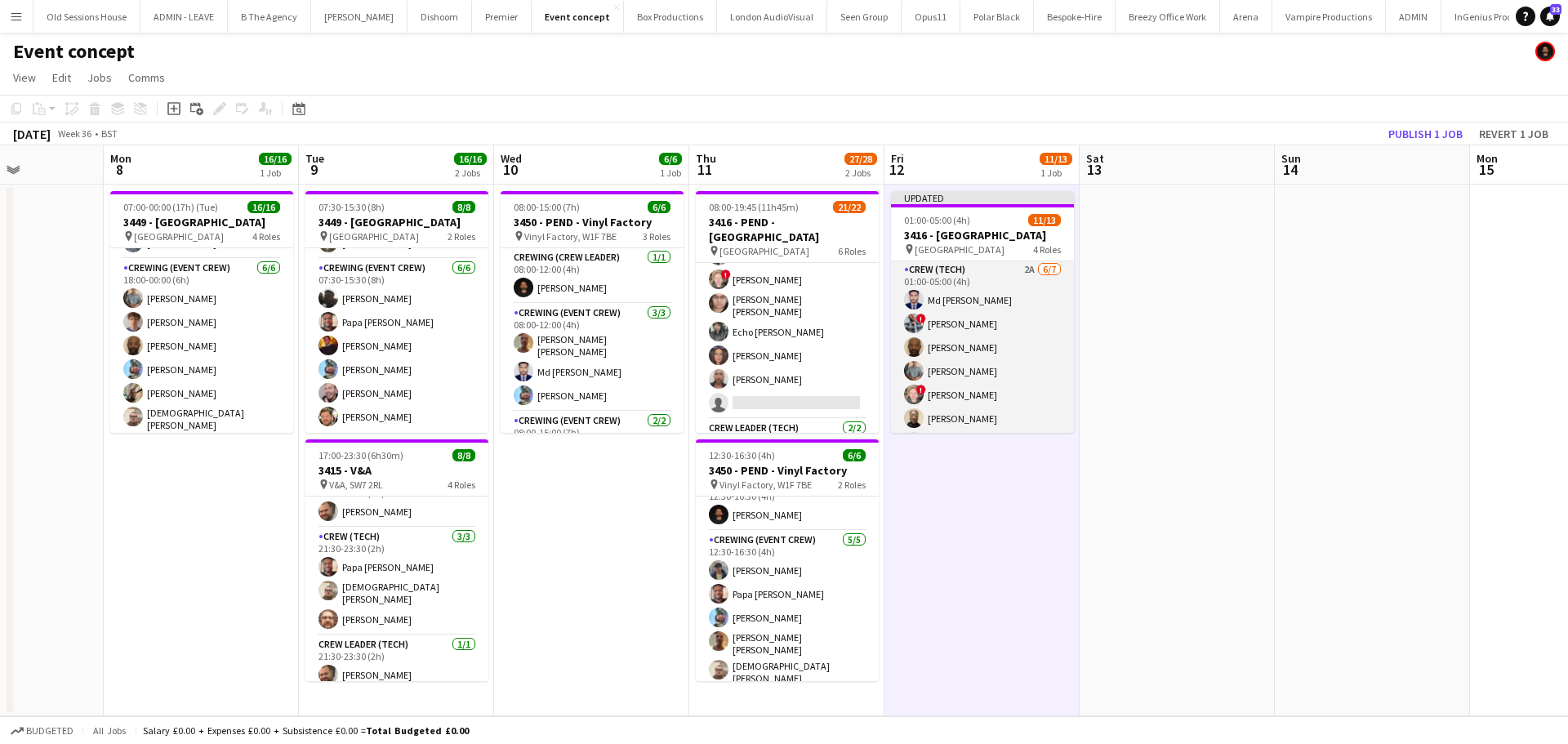
click at [1008, 349] on app-card-role "Crew (Tech) 2A 6/7 01:00-05:00 (4h) Md Mosabbit Hridoy ! Kieran Brooks Kevin Ol…" at bounding box center [982, 359] width 183 height 197
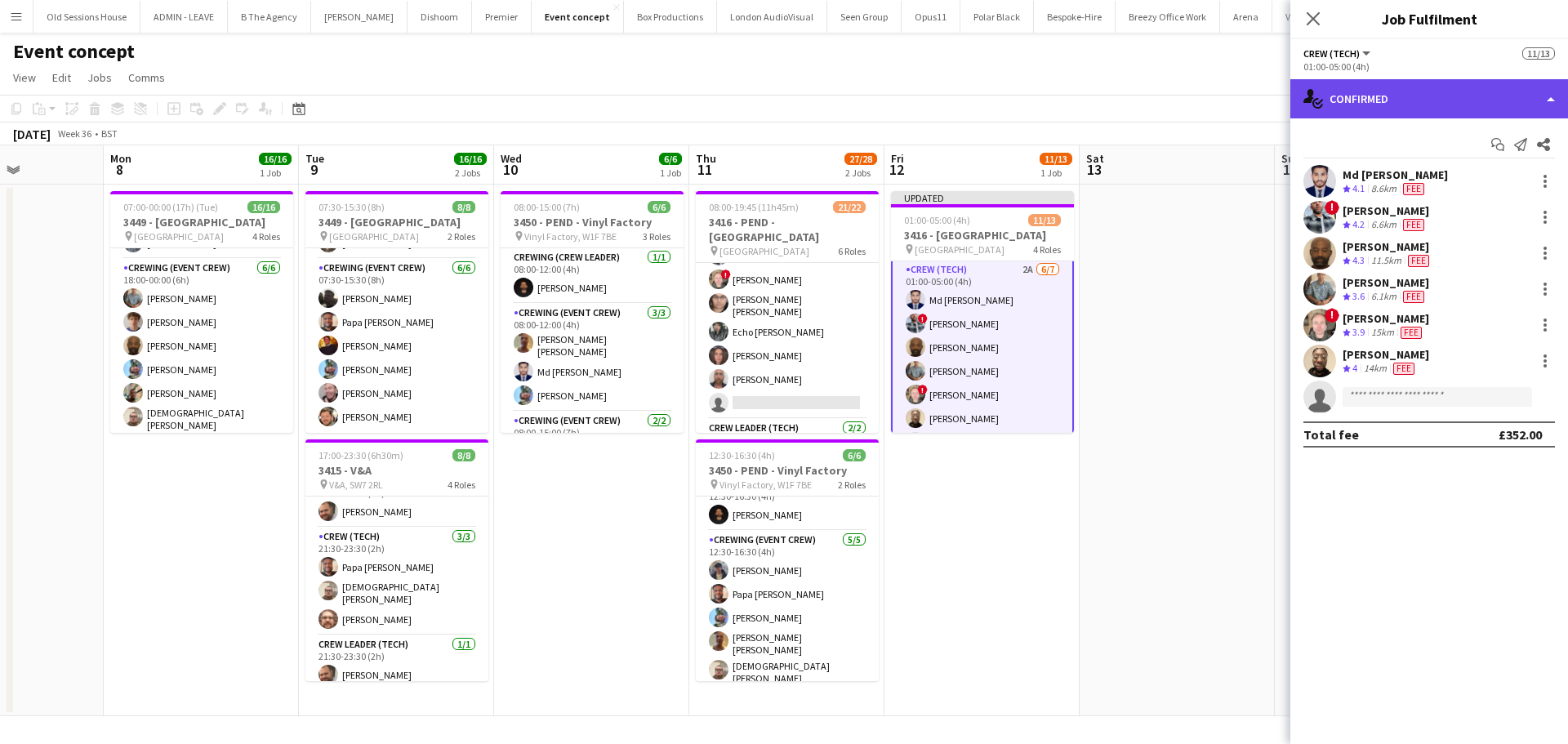
click at [1376, 83] on div "single-neutral-actions-check-2 Confirmed" at bounding box center [1429, 98] width 277 height 39
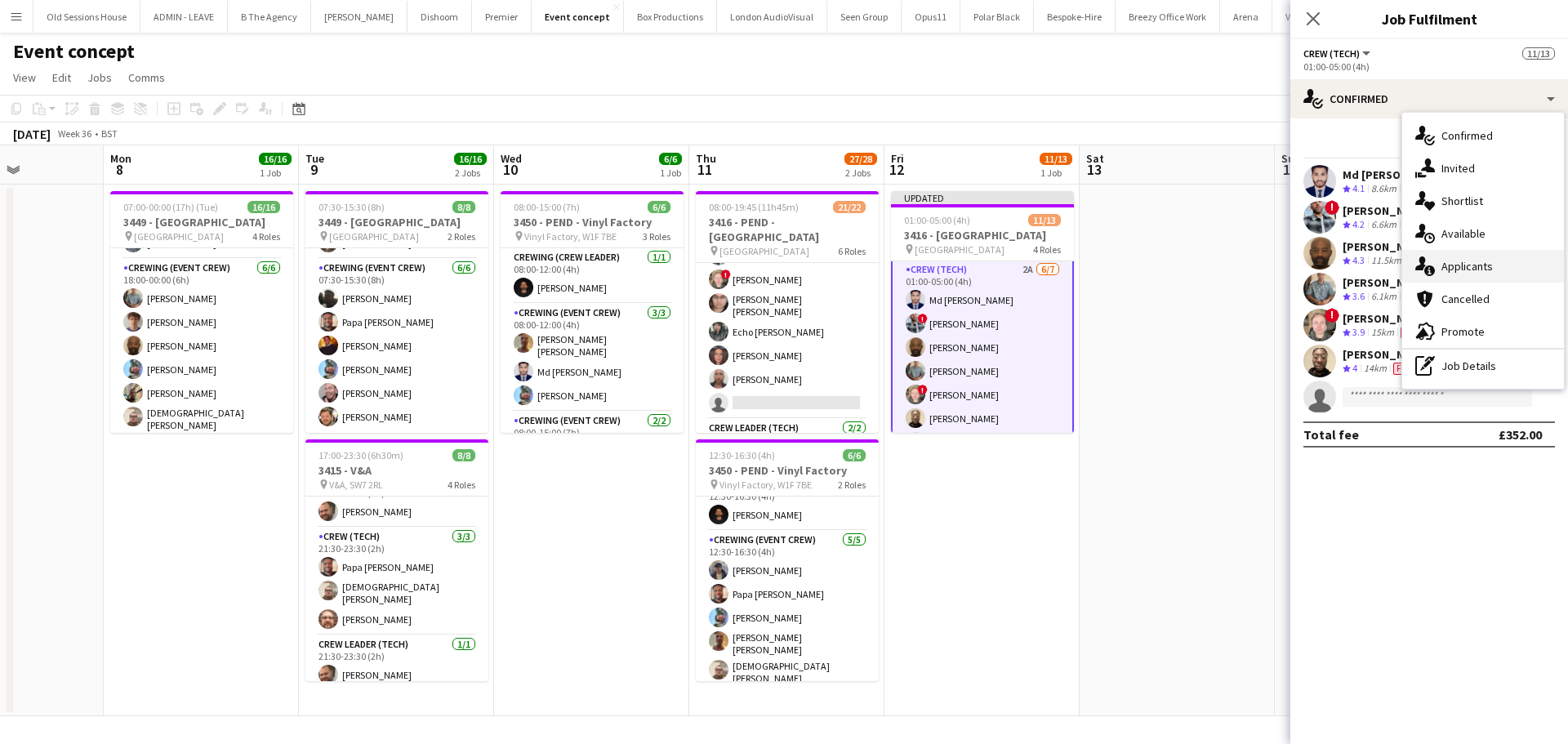
click at [1465, 263] on div "single-neutral-actions-information Applicants" at bounding box center [1482, 266] width 162 height 33
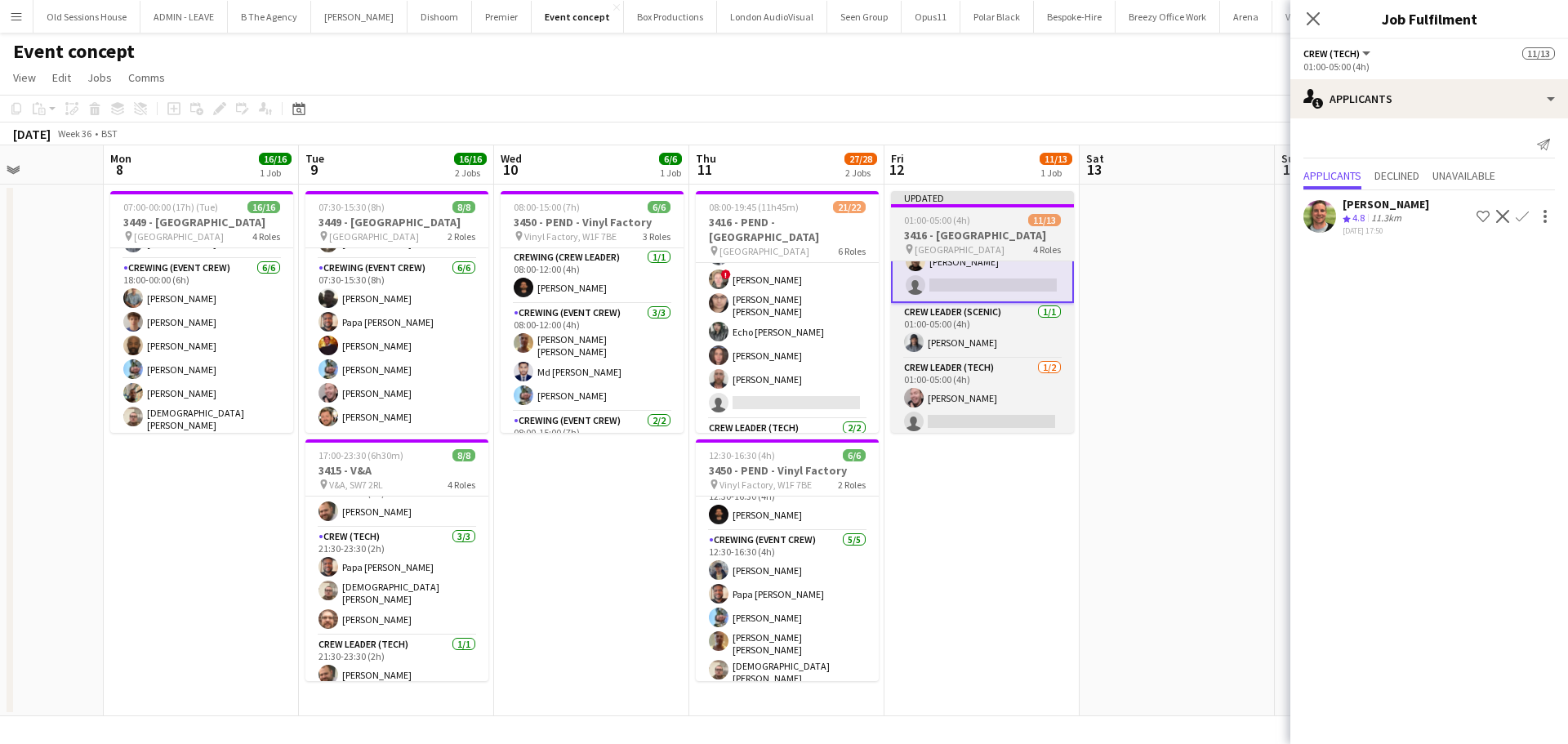
scroll to position [267, 0]
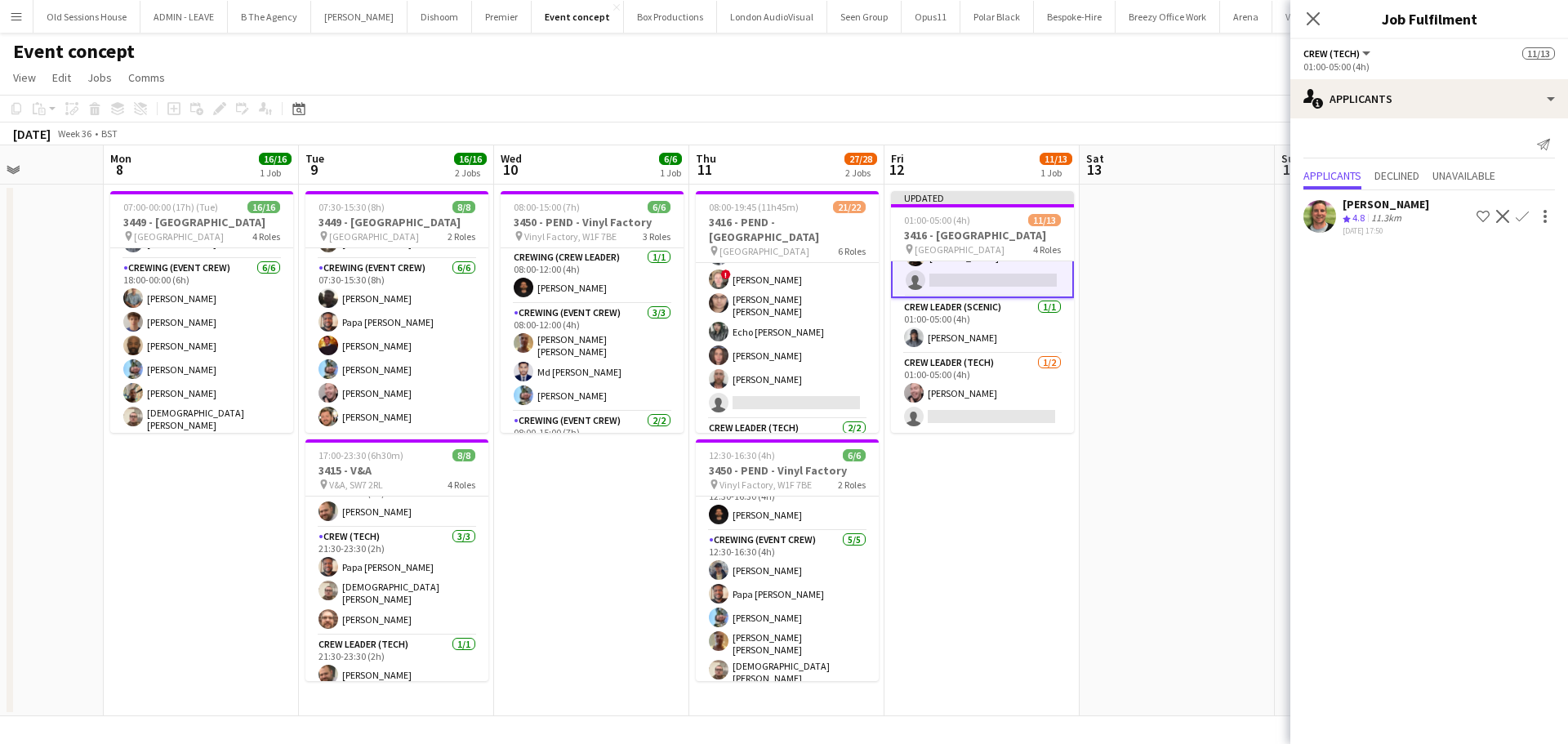
click at [1020, 504] on app-date-cell "Updated 01:00-05:00 (4h) 11/13 3416 - Natural History Museum pin Natural Histor…" at bounding box center [982, 450] width 195 height 532
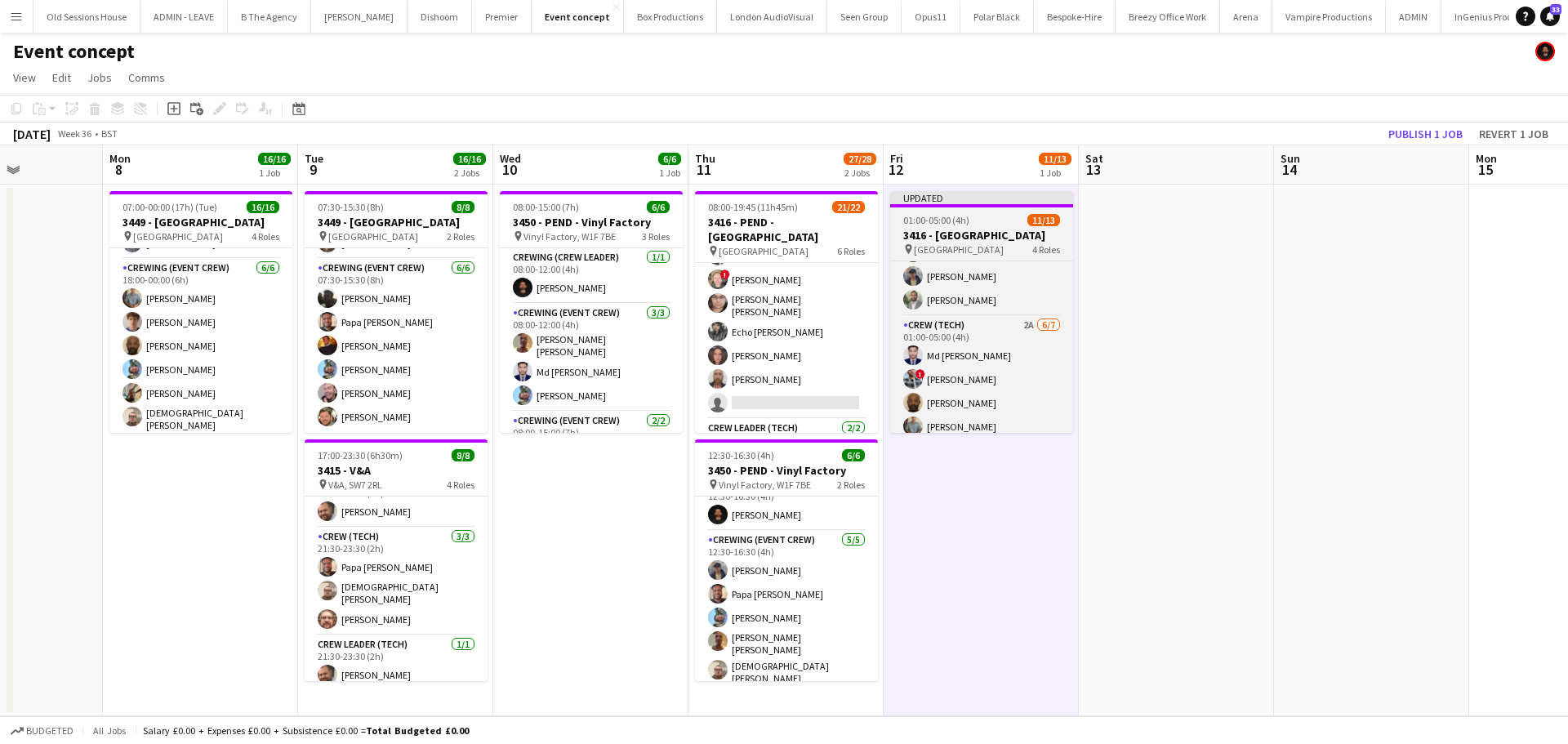
scroll to position [0, 0]
click at [951, 240] on h3 "3416 - [GEOGRAPHIC_DATA]" at bounding box center [981, 235] width 183 height 15
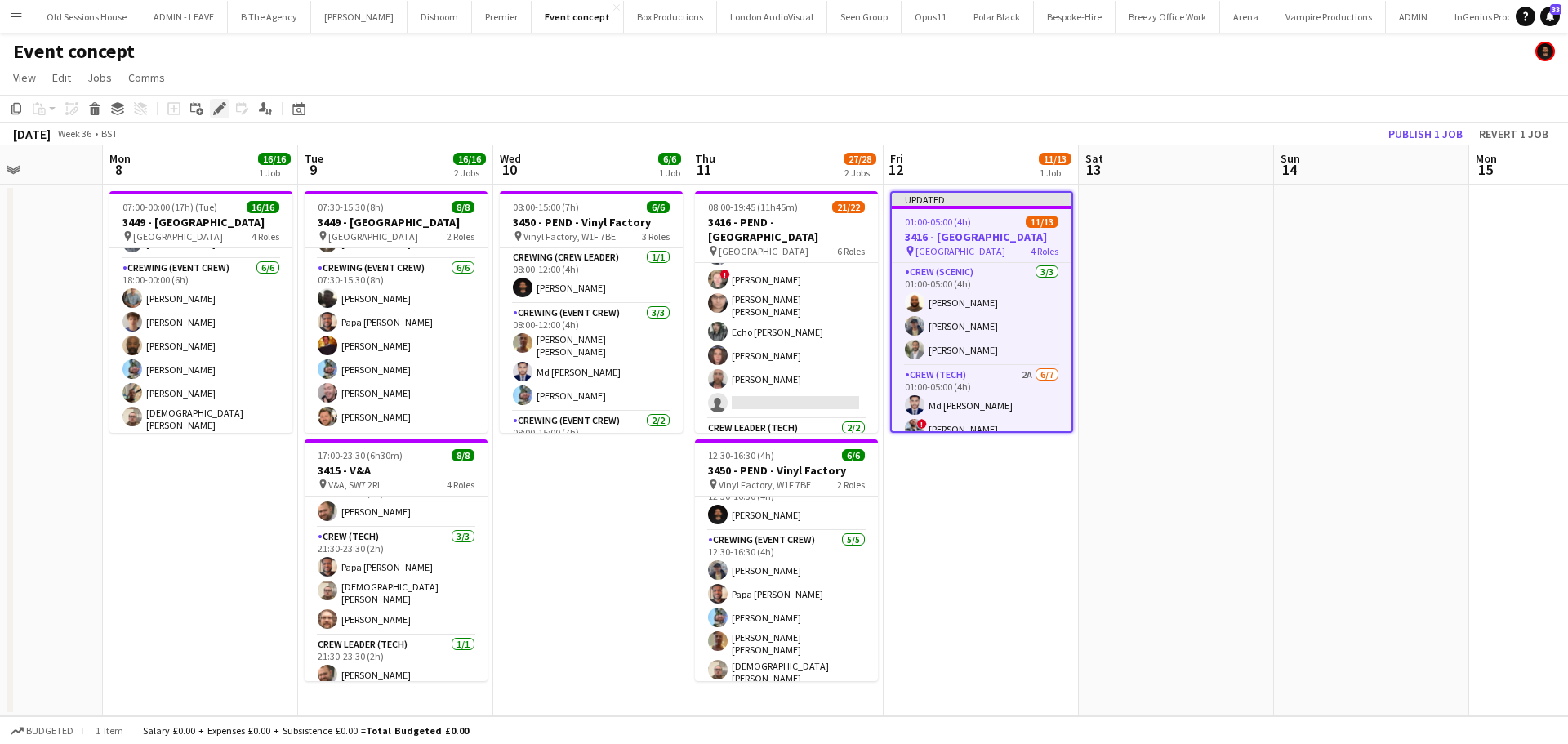
click at [213, 109] on icon "Edit" at bounding box center [219, 108] width 13 height 13
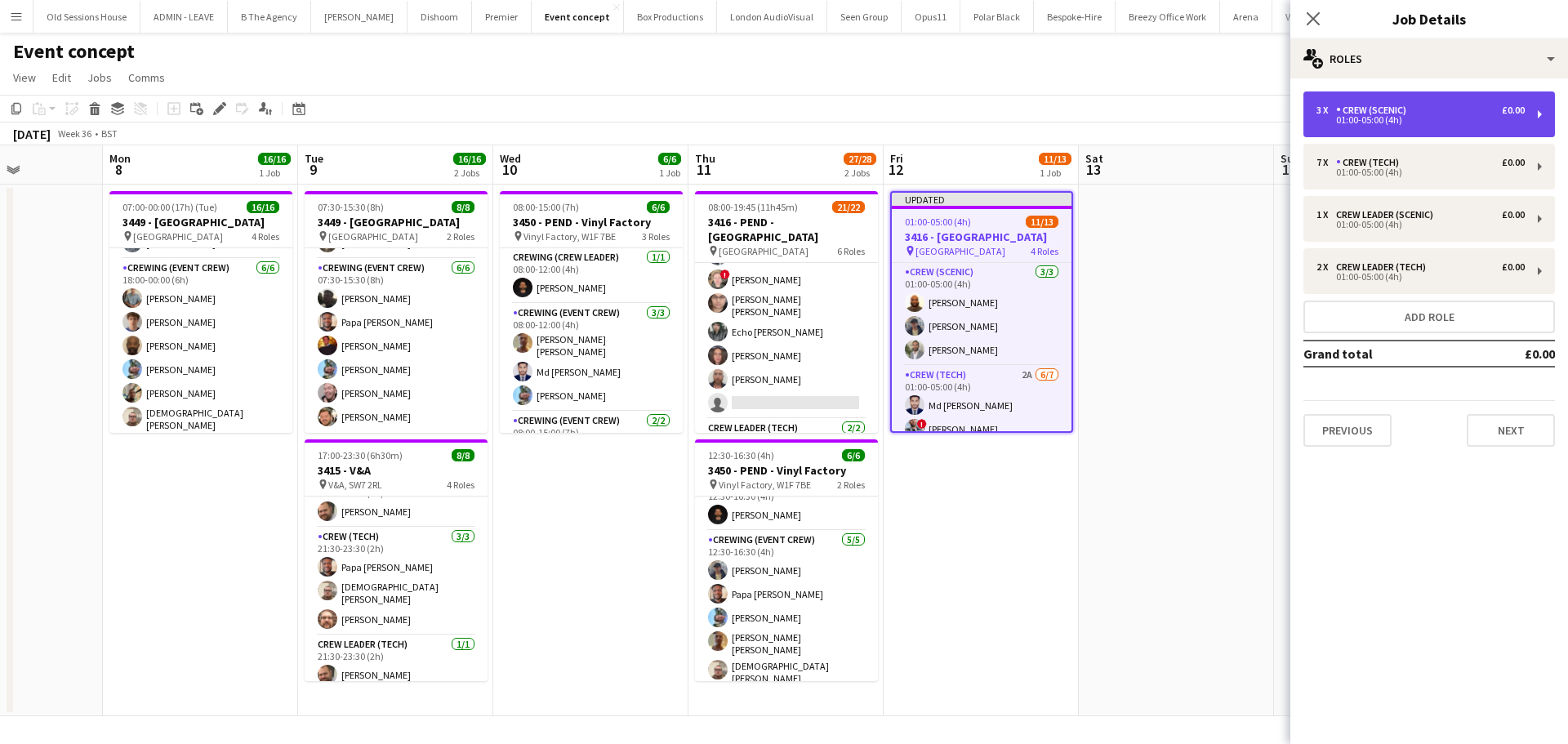
click at [1429, 116] on div "01:00-05:00 (4h)" at bounding box center [1420, 120] width 208 height 8
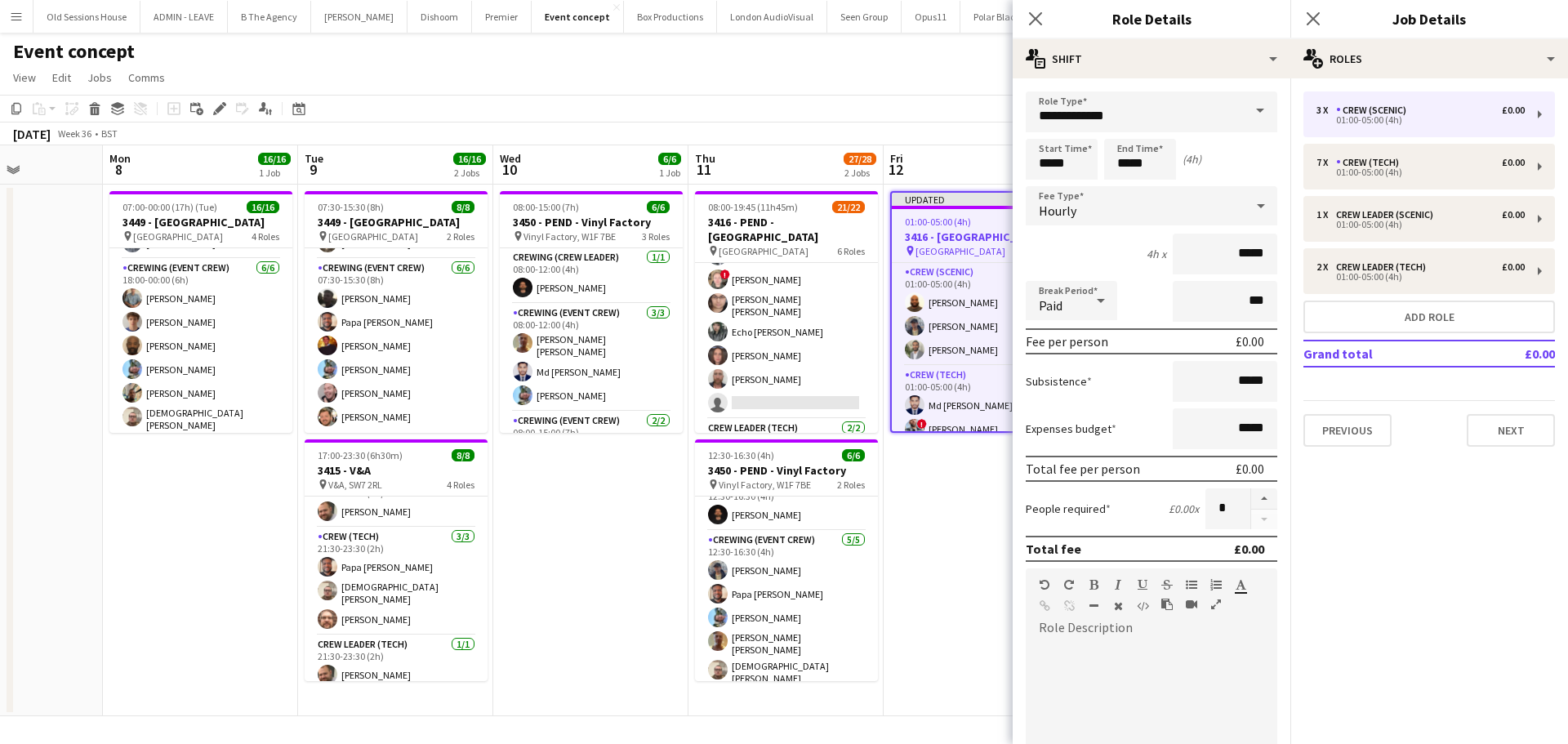
drag, startPoint x: 1247, startPoint y: 500, endPoint x: 1133, endPoint y: 500, distance: 114.0
click at [1251, 498] on button "button" at bounding box center [1264, 499] width 26 height 22
type input "*"
click at [945, 516] on app-date-cell "Updated 01:00-05:00 (4h) 11/13 3416 - Natural History Museum pin Natural Histor…" at bounding box center [981, 450] width 195 height 532
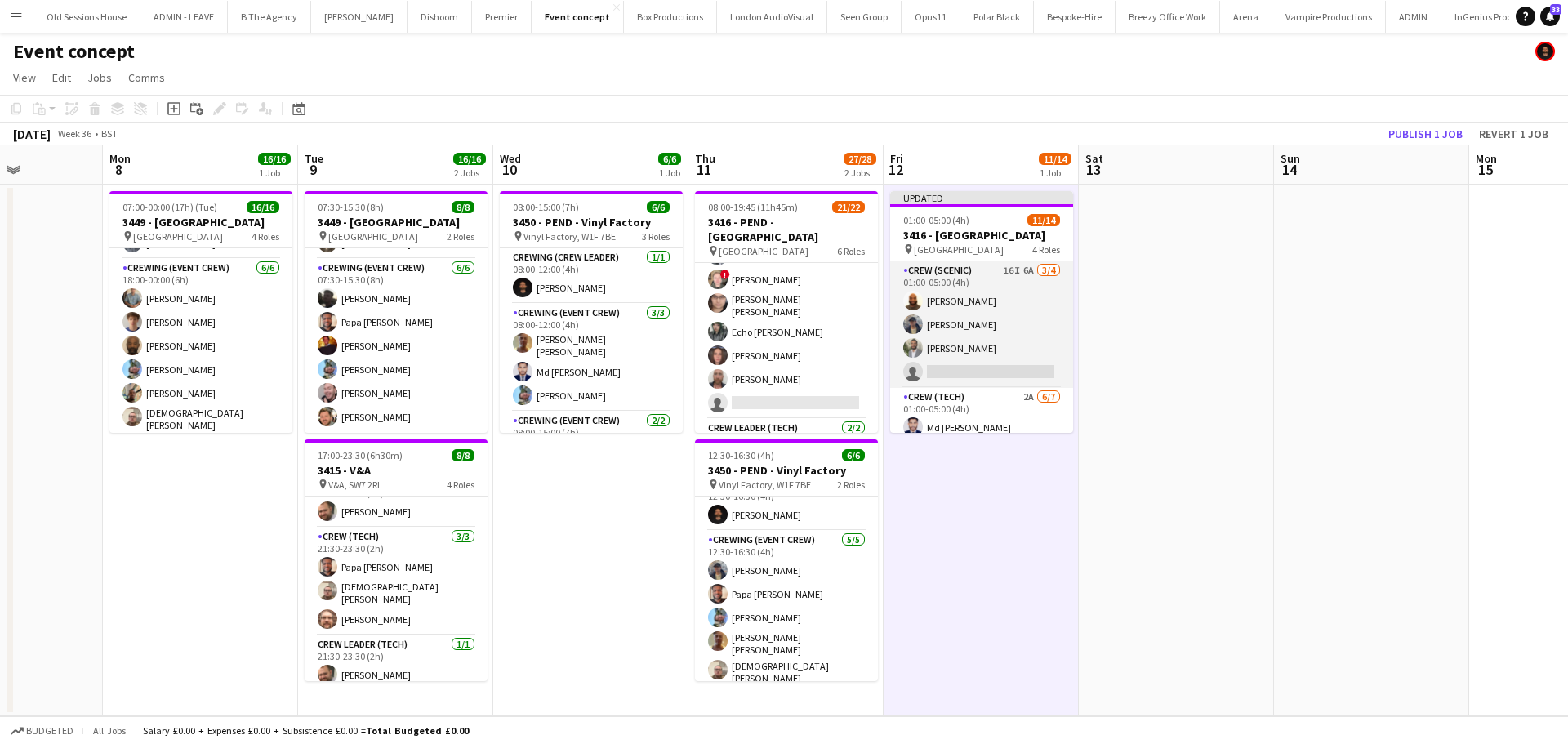
click at [973, 305] on app-card-role "Crew (Scenic) 16I 6A 3/4 01:00-05:00 (4h) Mark Dear William Connor Kian Chauhan…" at bounding box center [981, 325] width 183 height 126
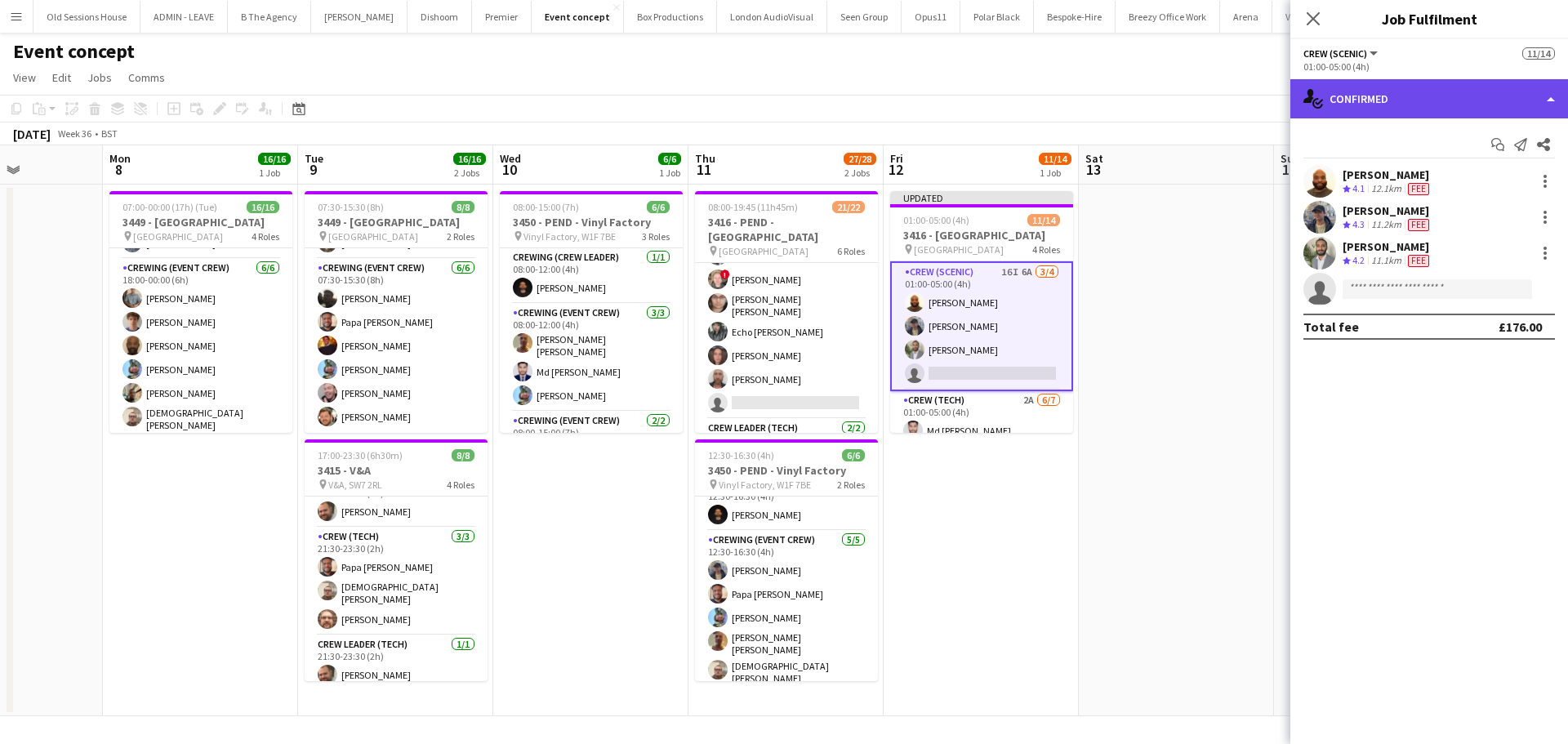
click at [1405, 109] on div "single-neutral-actions-check-2 Confirmed" at bounding box center [1429, 98] width 277 height 39
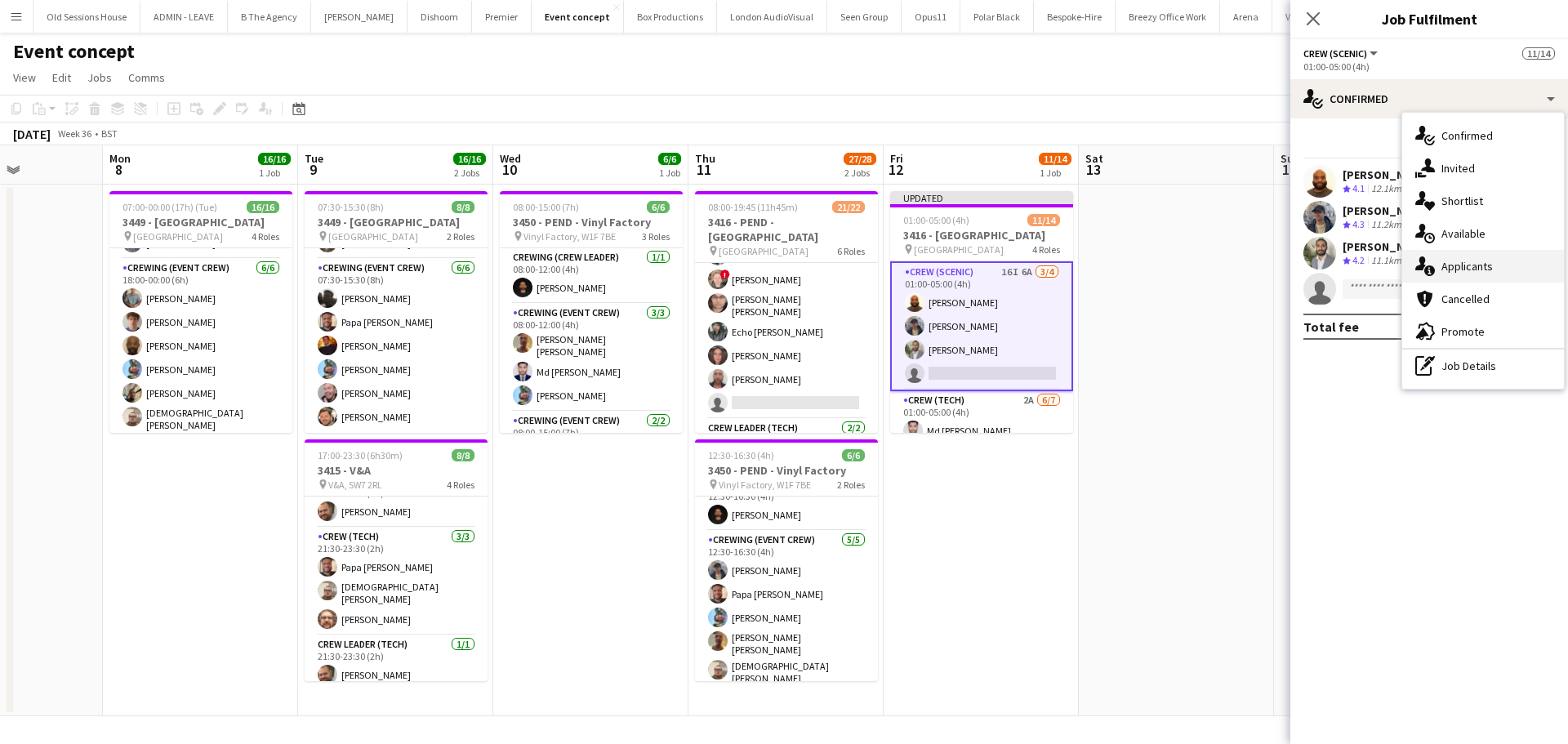
click at [1471, 278] on div "single-neutral-actions-information Applicants" at bounding box center [1482, 266] width 162 height 33
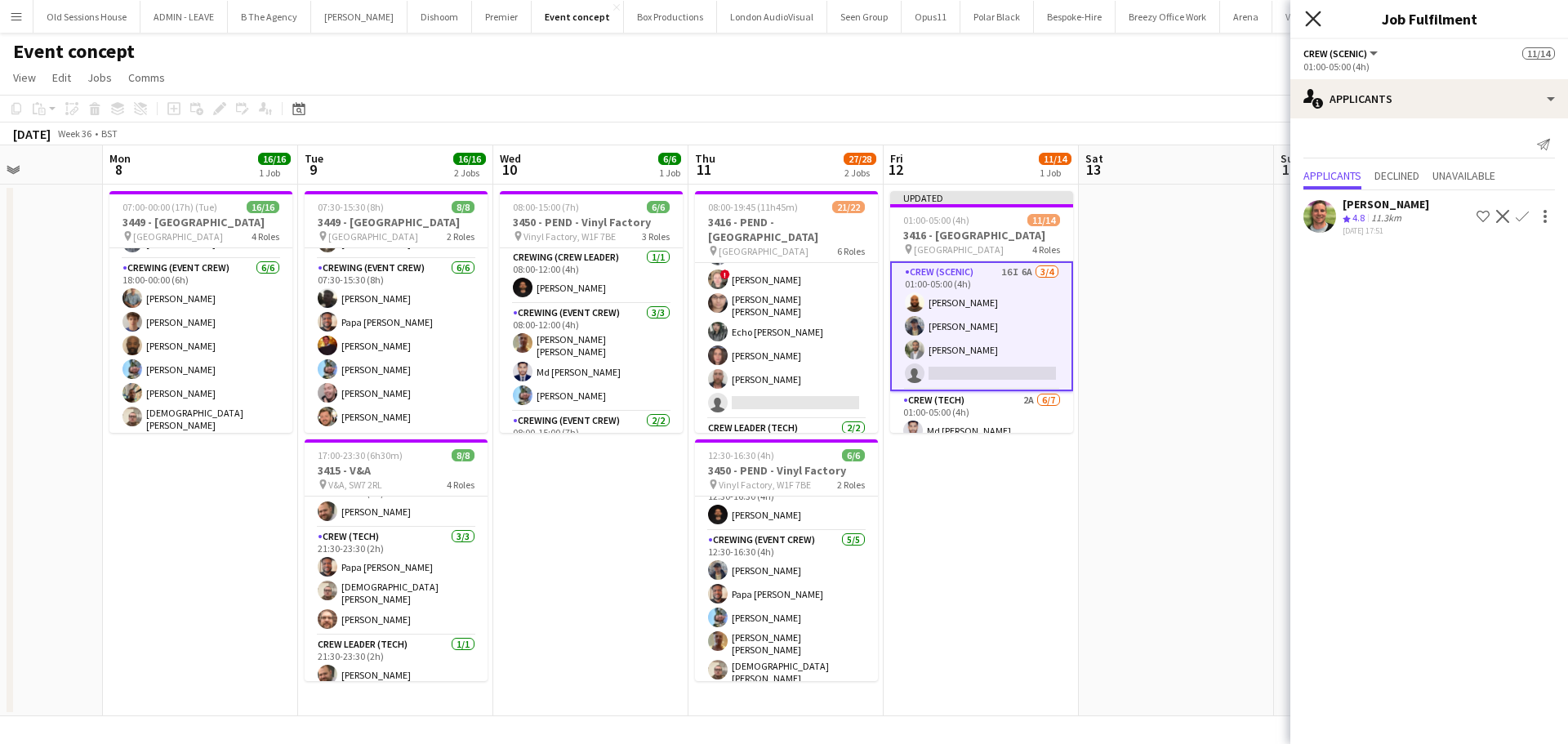
drag, startPoint x: 1315, startPoint y: 22, endPoint x: 1266, endPoint y: 49, distance: 55.9
click at [1315, 21] on icon at bounding box center [1312, 18] width 13 height 13
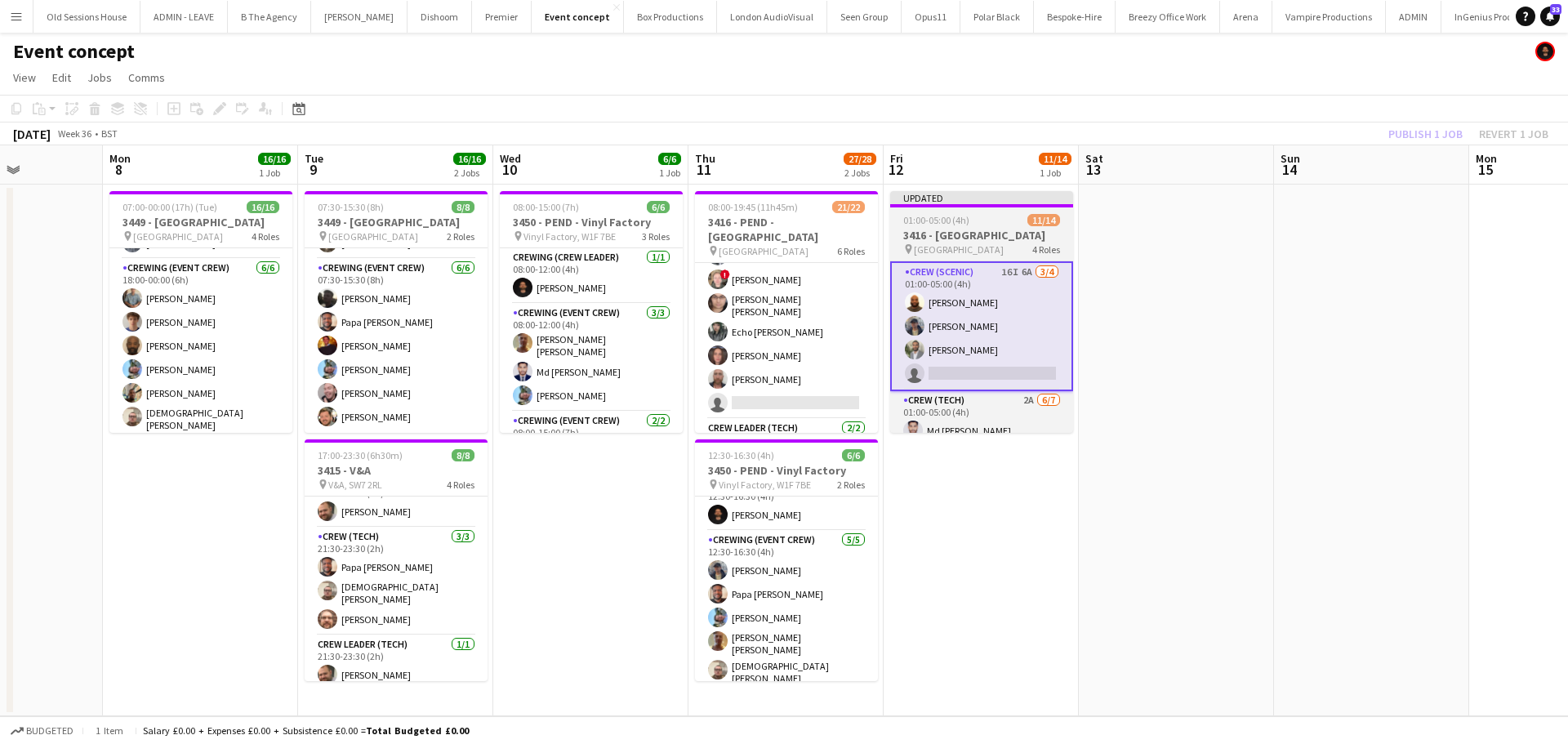
click at [944, 245] on span "Natural History Museum, SW7 5BD" at bounding box center [959, 249] width 90 height 12
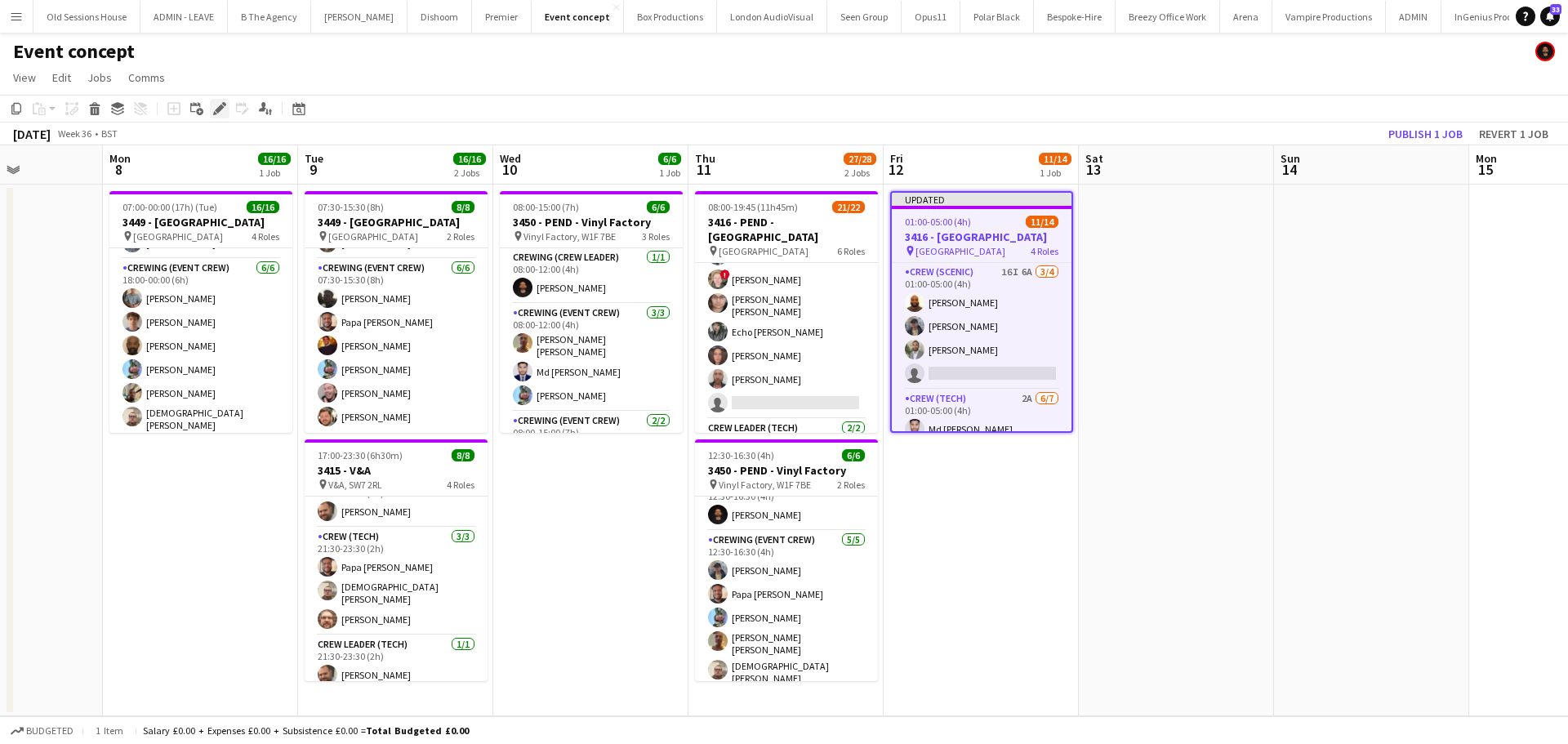
click at [222, 113] on icon "Edit" at bounding box center [219, 108] width 13 height 13
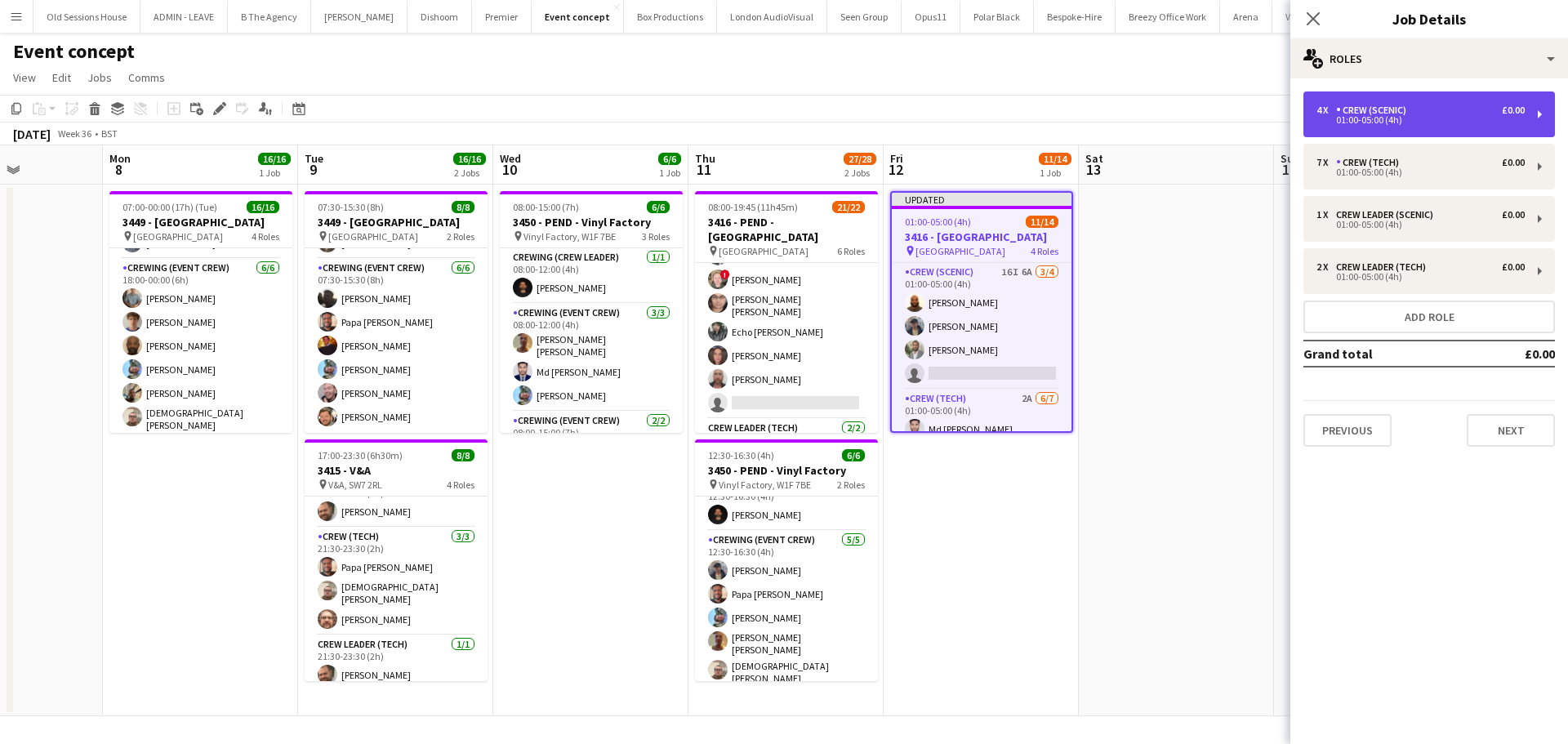
click at [1387, 113] on div "Crew (Scenic)" at bounding box center [1374, 110] width 77 height 11
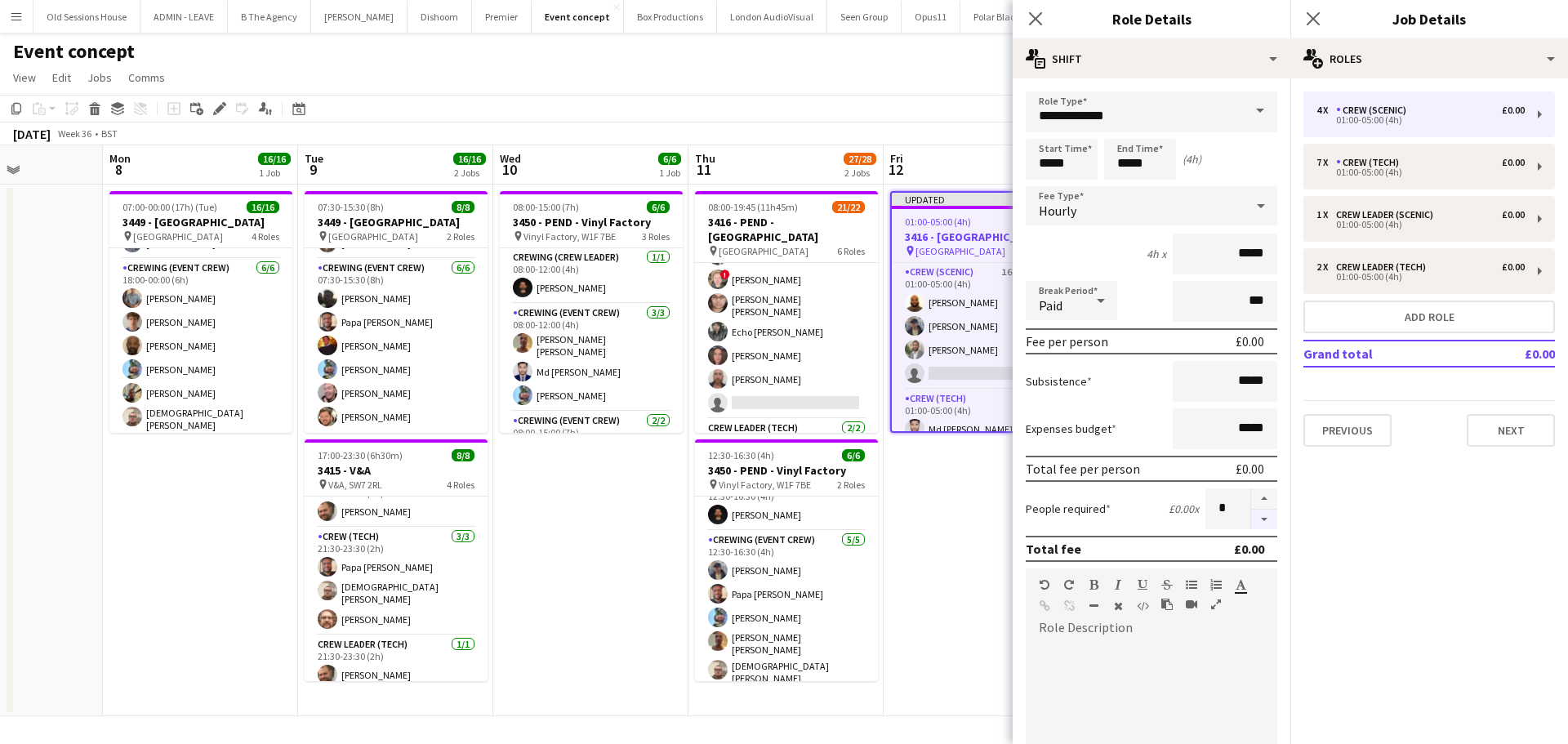
click at [1252, 523] on button "button" at bounding box center [1264, 520] width 26 height 21
type input "*"
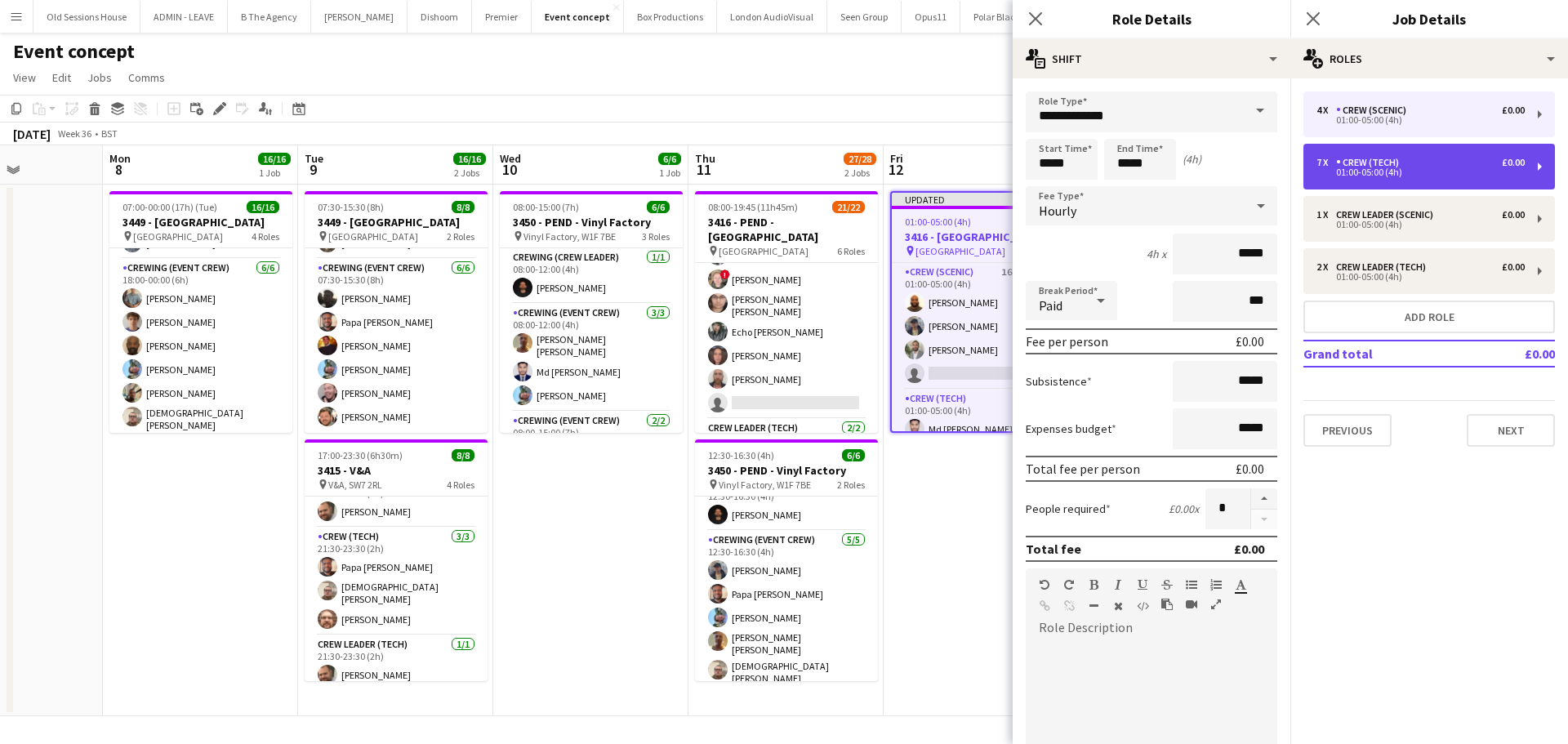
click at [1385, 168] on div "01:00-05:00 (4h)" at bounding box center [1420, 171] width 208 height 8
type input "**********"
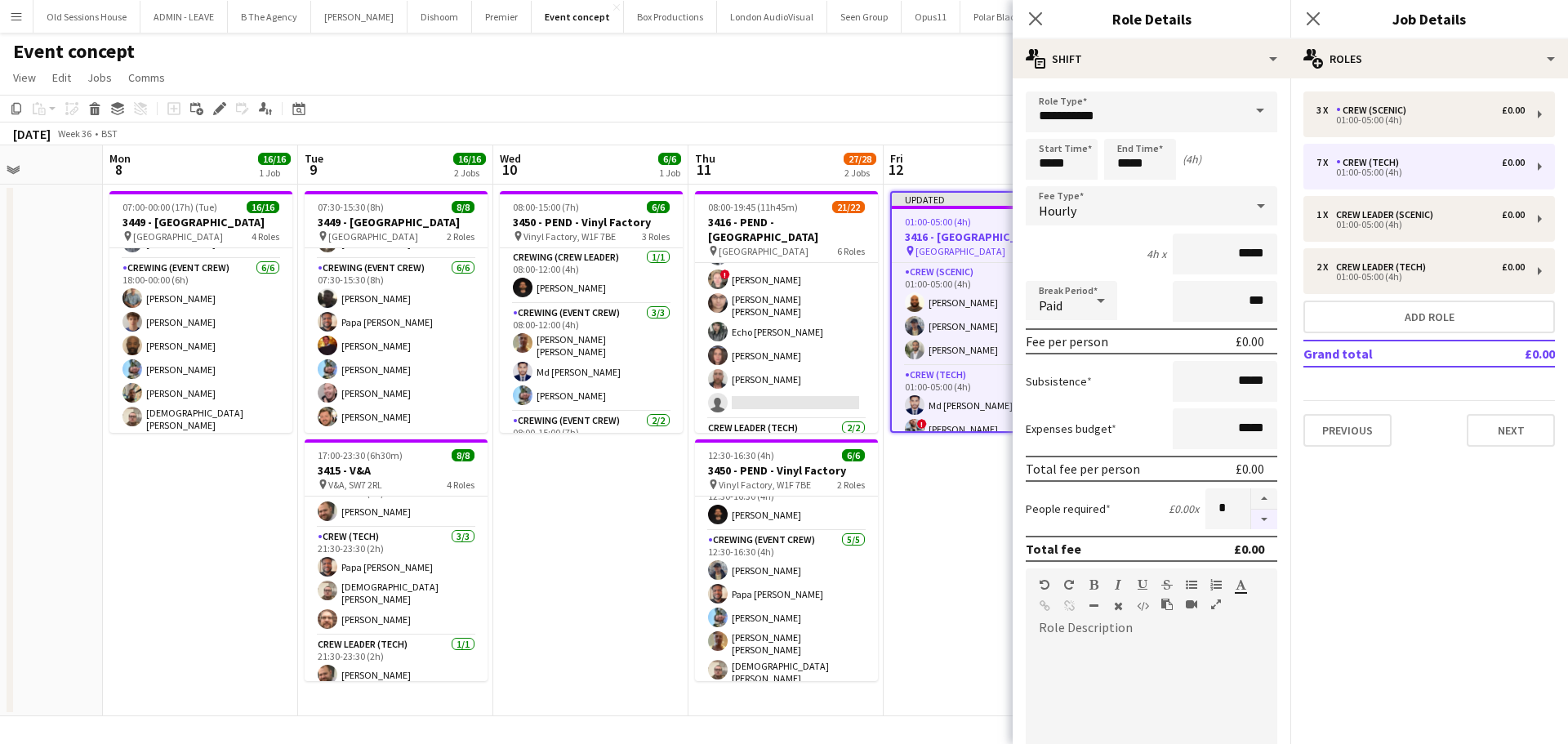
click at [1251, 526] on button "button" at bounding box center [1264, 520] width 26 height 21
type input "*"
click at [1033, 19] on icon "Close pop-in" at bounding box center [1035, 18] width 16 height 16
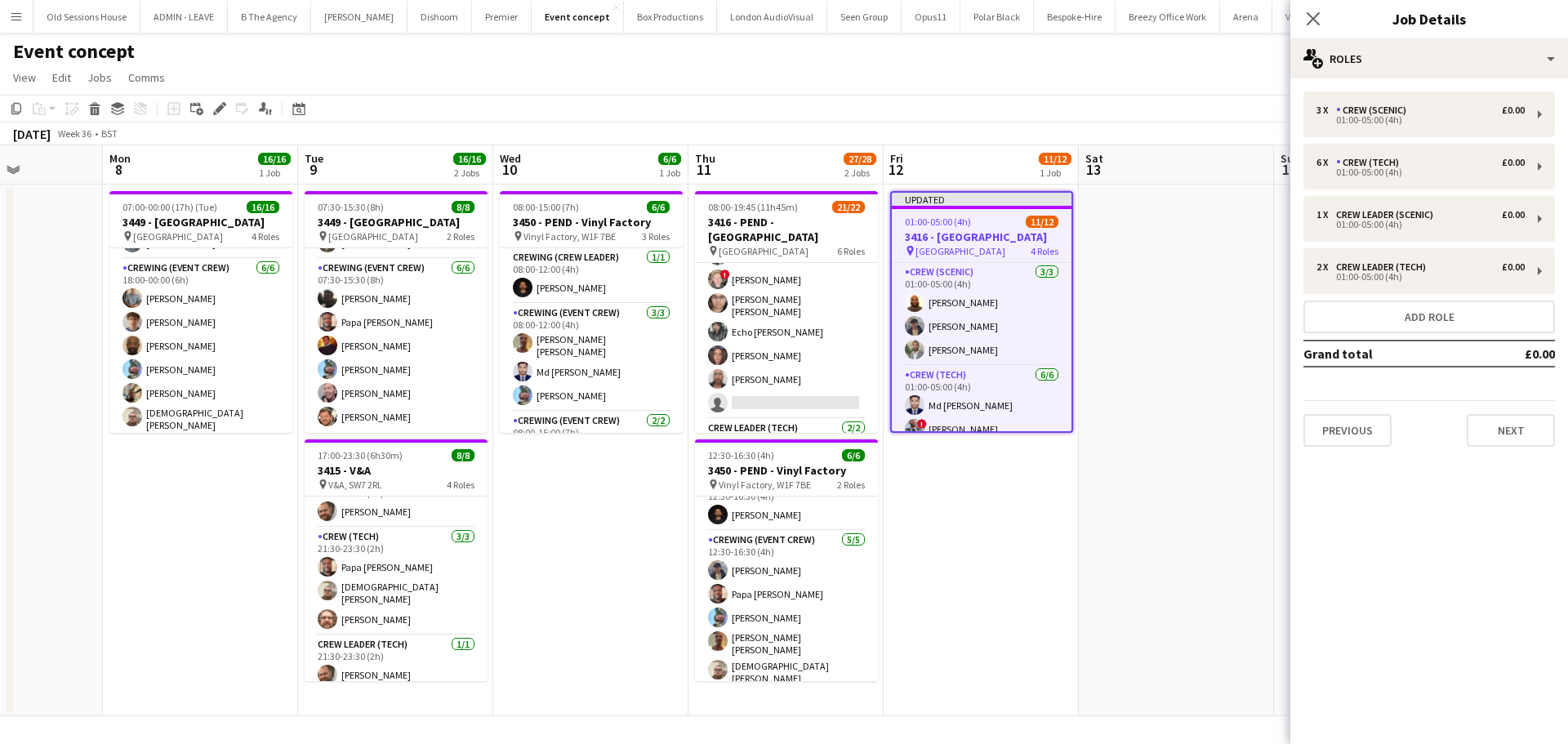
drag, startPoint x: 992, startPoint y: 488, endPoint x: 1111, endPoint y: 322, distance: 204.2
click at [991, 489] on app-date-cell "Updated 01:00-05:00 (4h) 11/12 3416 - Natural History Museum pin Natural Histor…" at bounding box center [981, 450] width 195 height 532
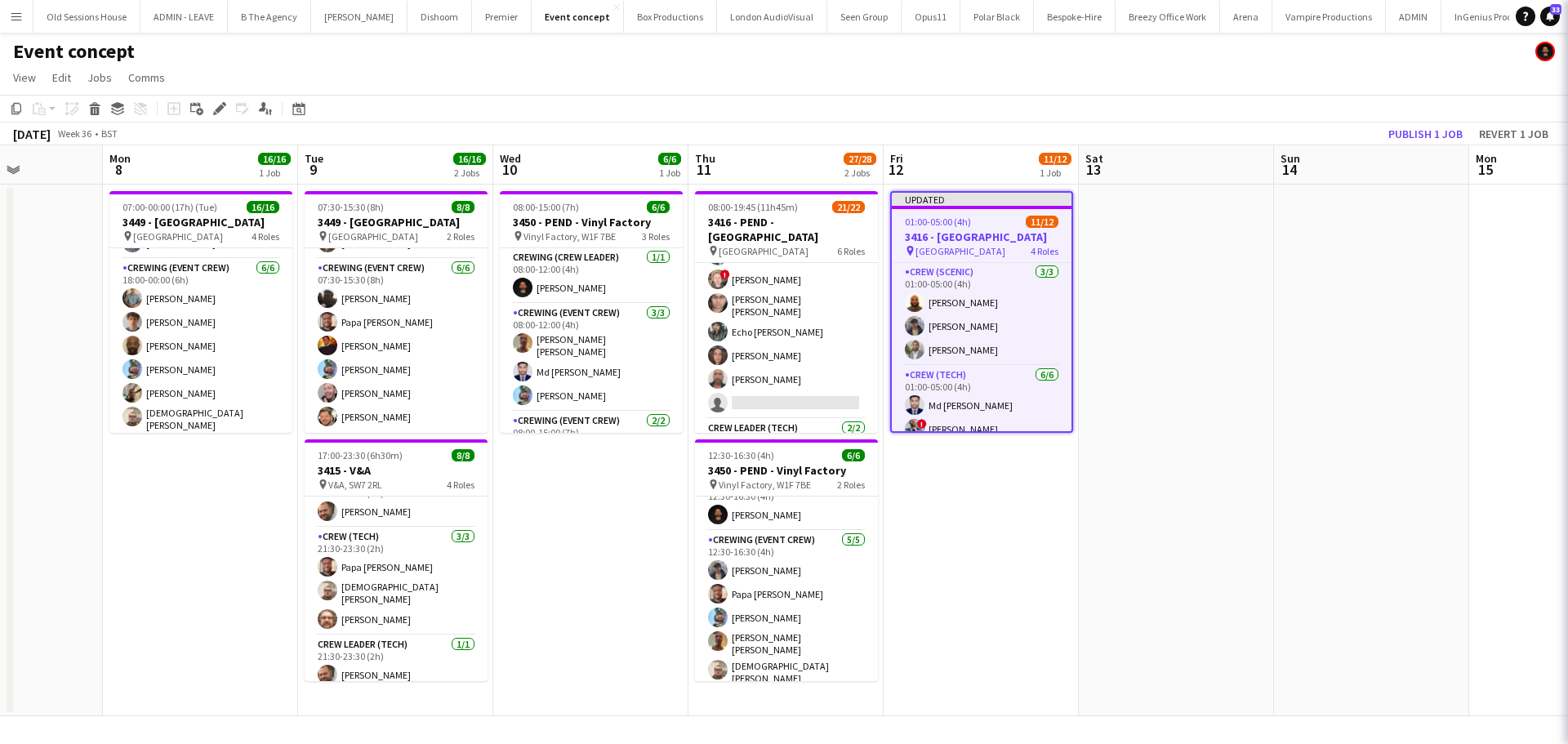
scroll to position [0, 678]
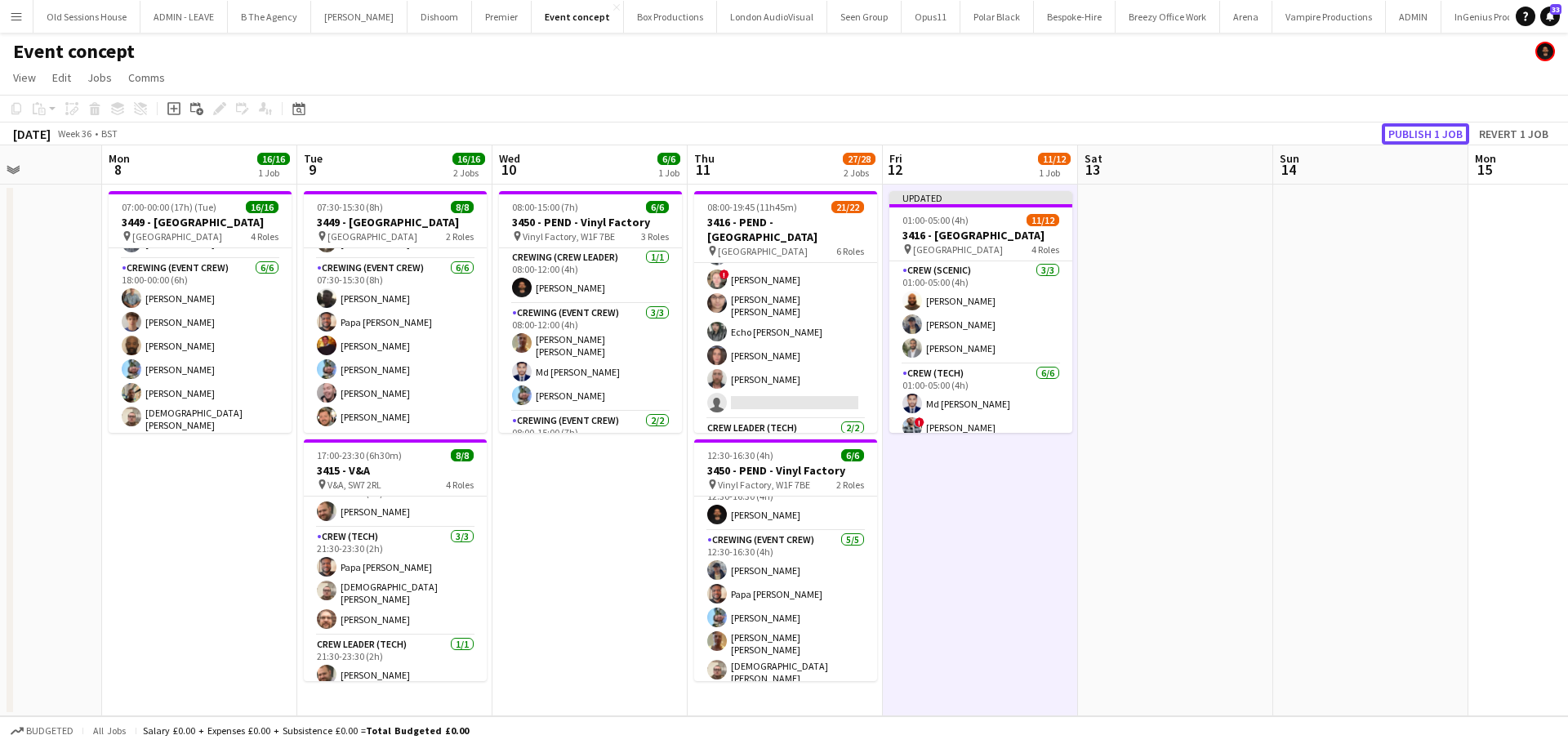
click at [1406, 132] on button "Publish 1 job" at bounding box center [1425, 133] width 87 height 22
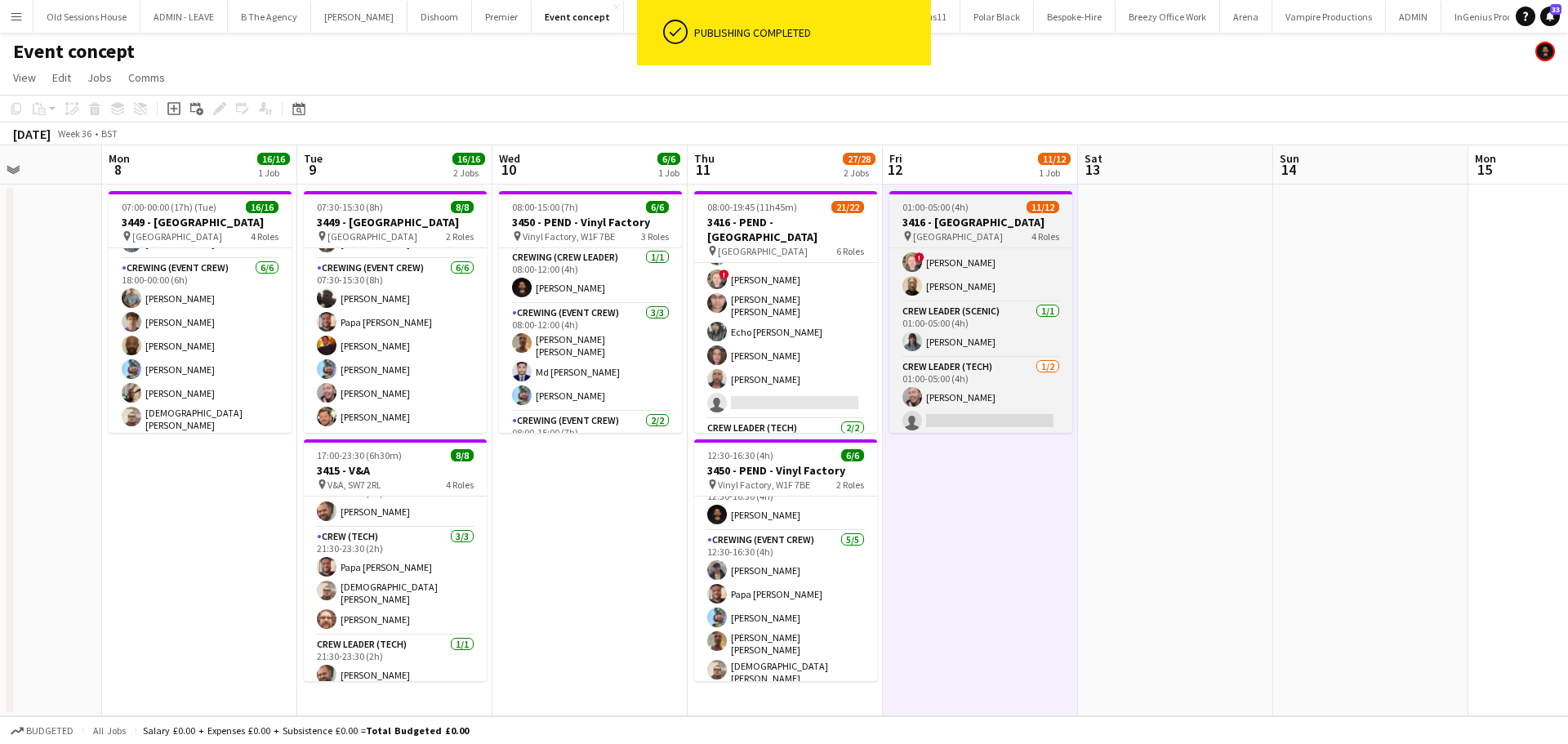
scroll to position [227, 0]
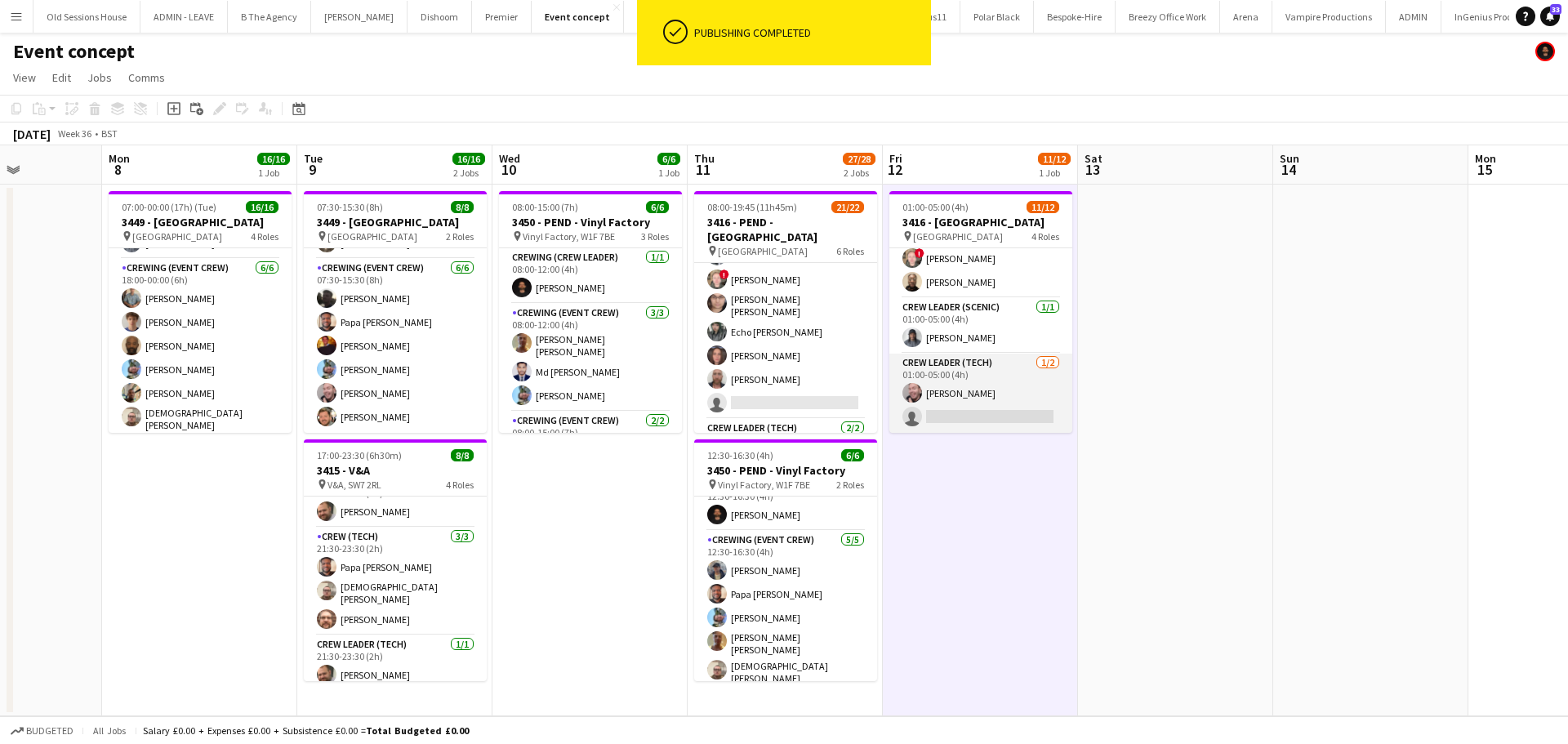
click at [995, 404] on app-card-role "Crew Leader (Tech) 1/2 01:00-05:00 (4h) Eldon Taylor single-neutral-actions" at bounding box center [980, 392] width 183 height 79
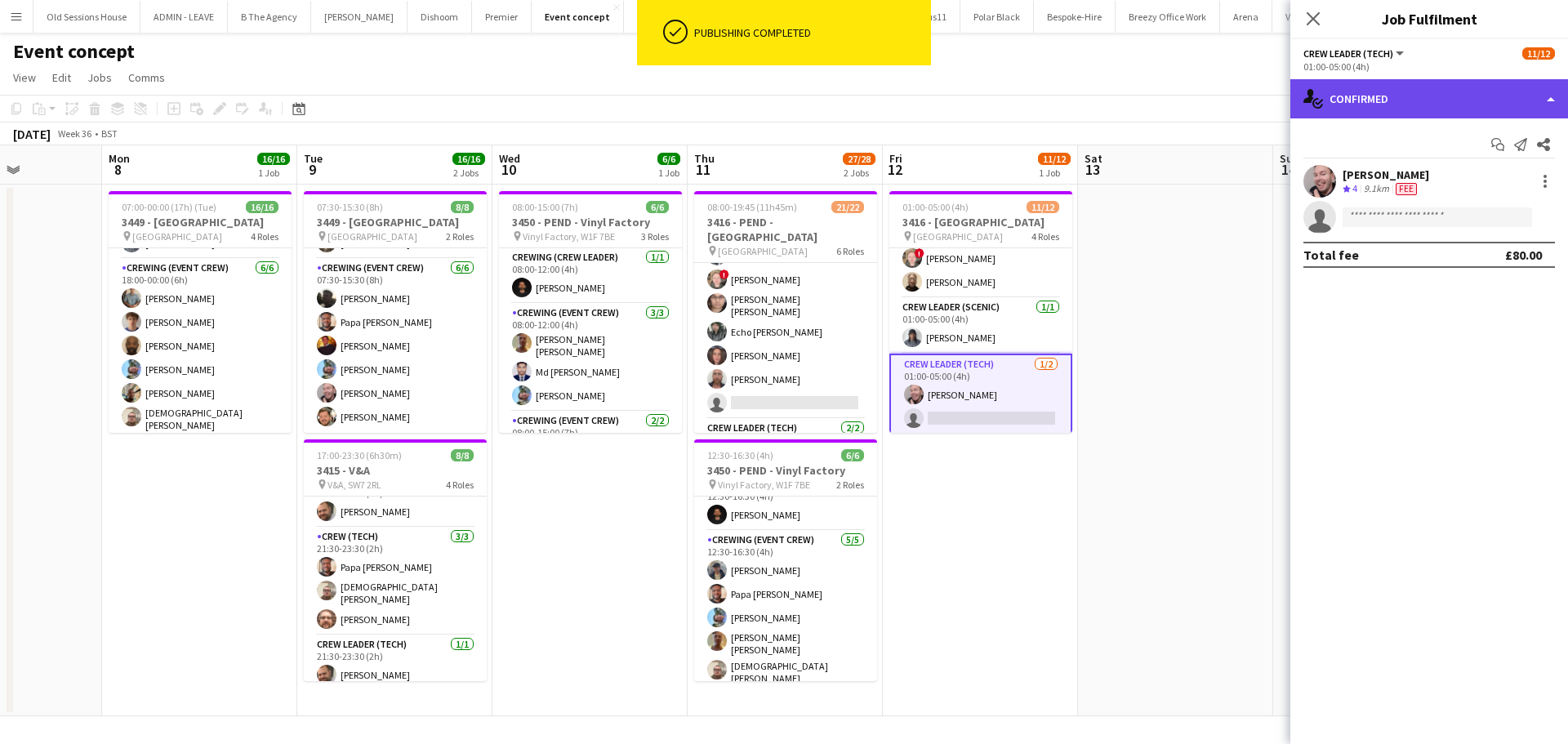
click at [1370, 104] on div "single-neutral-actions-check-2 Confirmed" at bounding box center [1429, 98] width 277 height 39
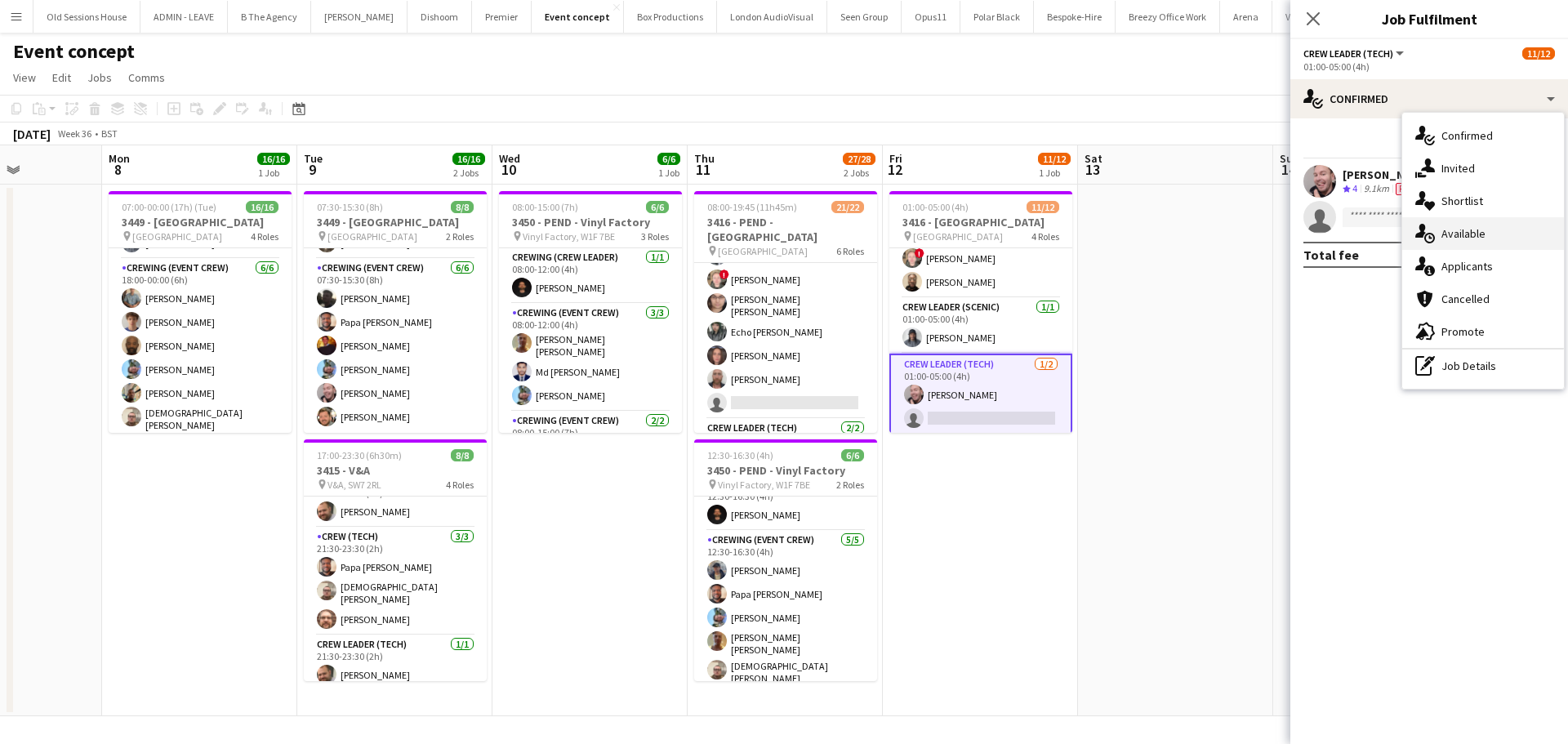
click at [1456, 232] on div "single-neutral-actions-upload Available" at bounding box center [1482, 234] width 162 height 33
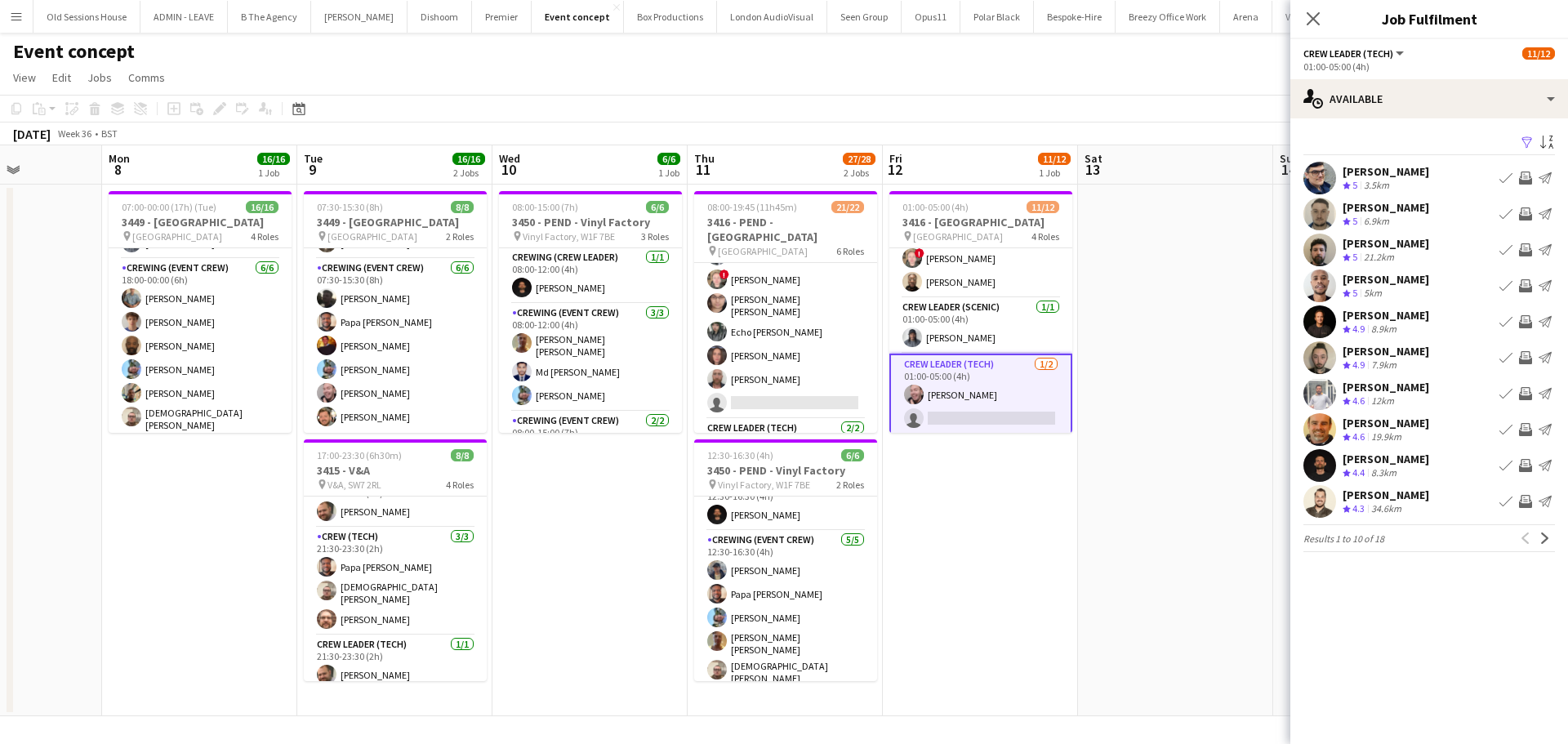
click at [1519, 357] on app-icon "Invite crew" at bounding box center [1525, 357] width 13 height 13
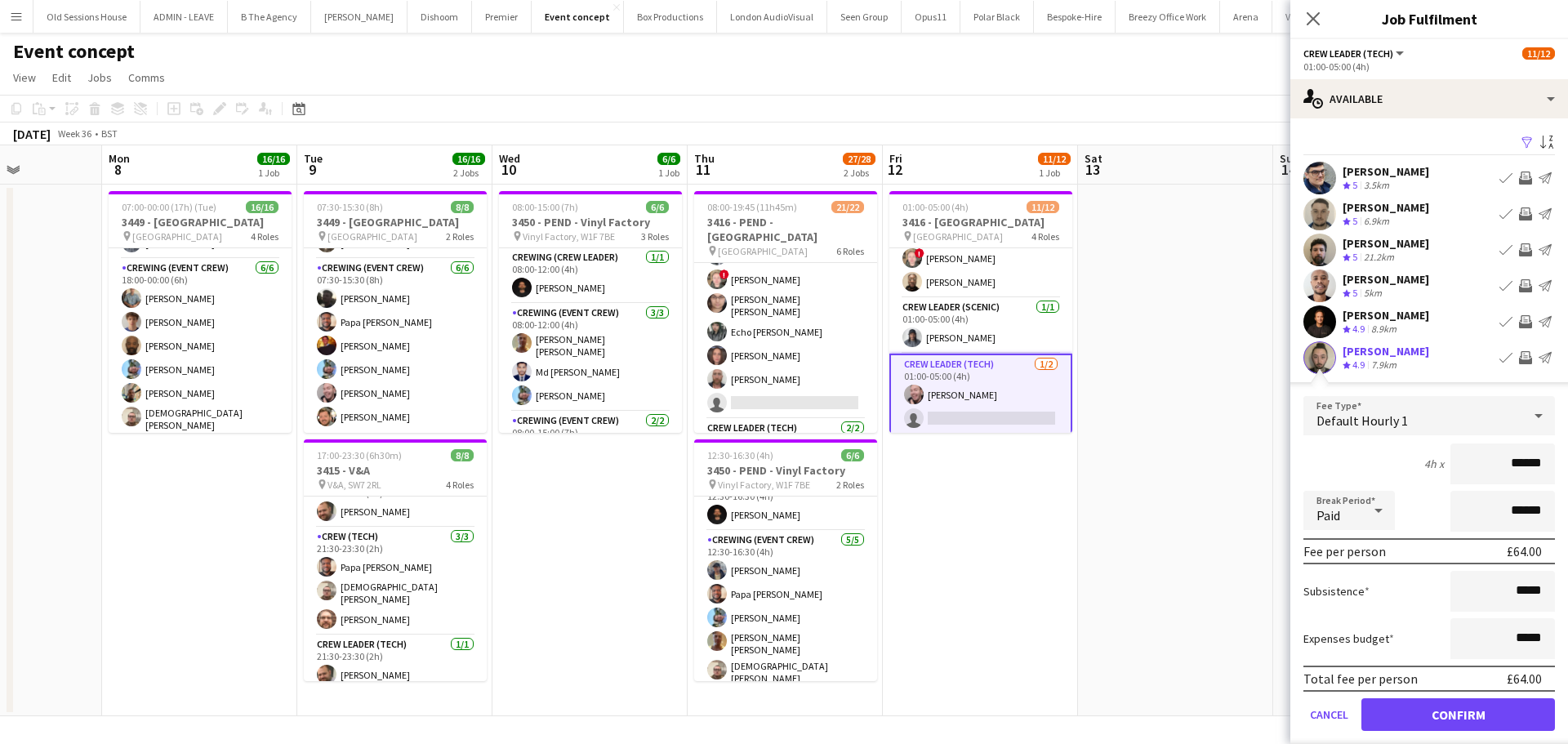
drag, startPoint x: 1529, startPoint y: 461, endPoint x: 1376, endPoint y: 468, distance: 153.2
click at [1377, 469] on div "4h x ******" at bounding box center [1429, 463] width 251 height 41
type input "***"
click at [1364, 462] on div "4h x ***" at bounding box center [1429, 463] width 251 height 41
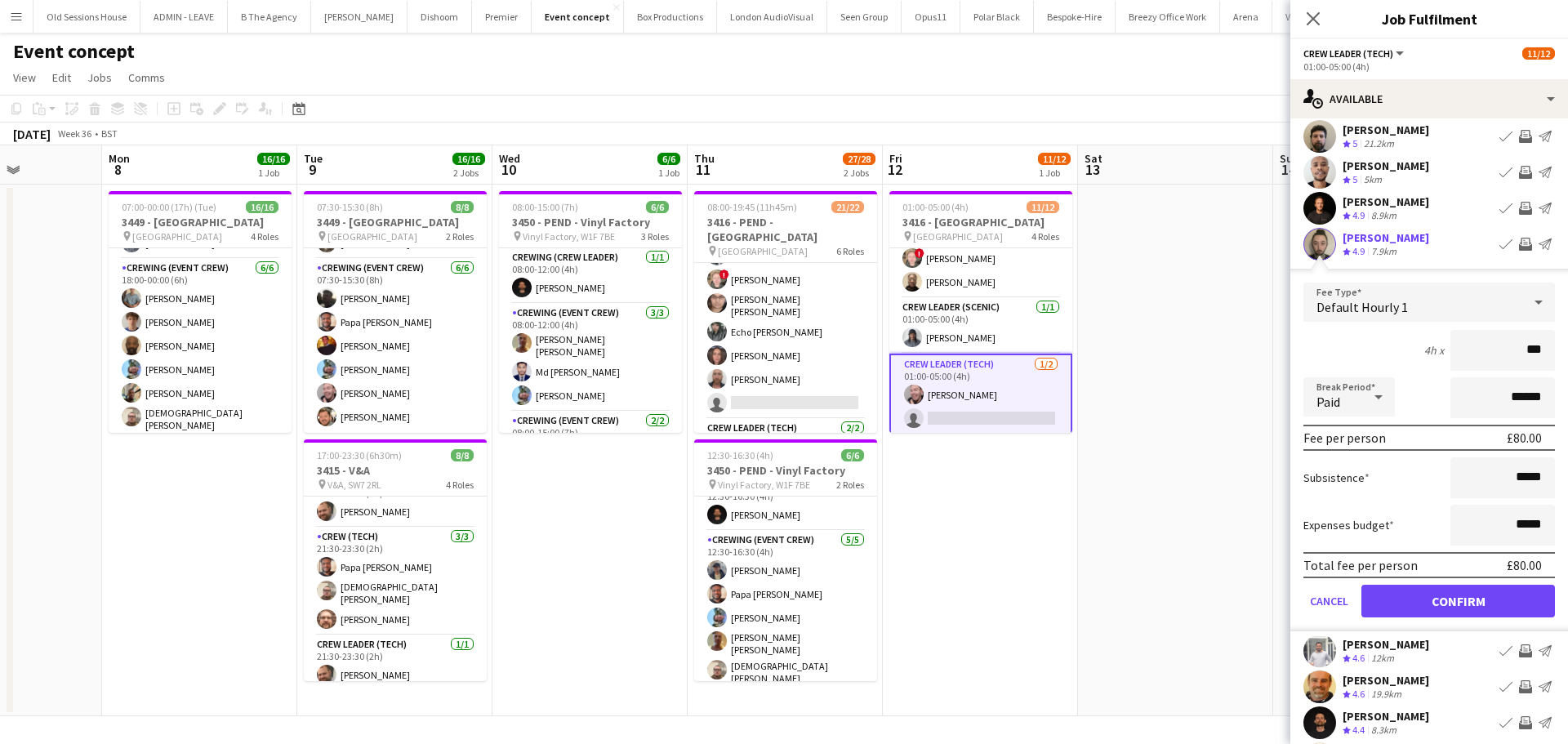
scroll to position [164, 0]
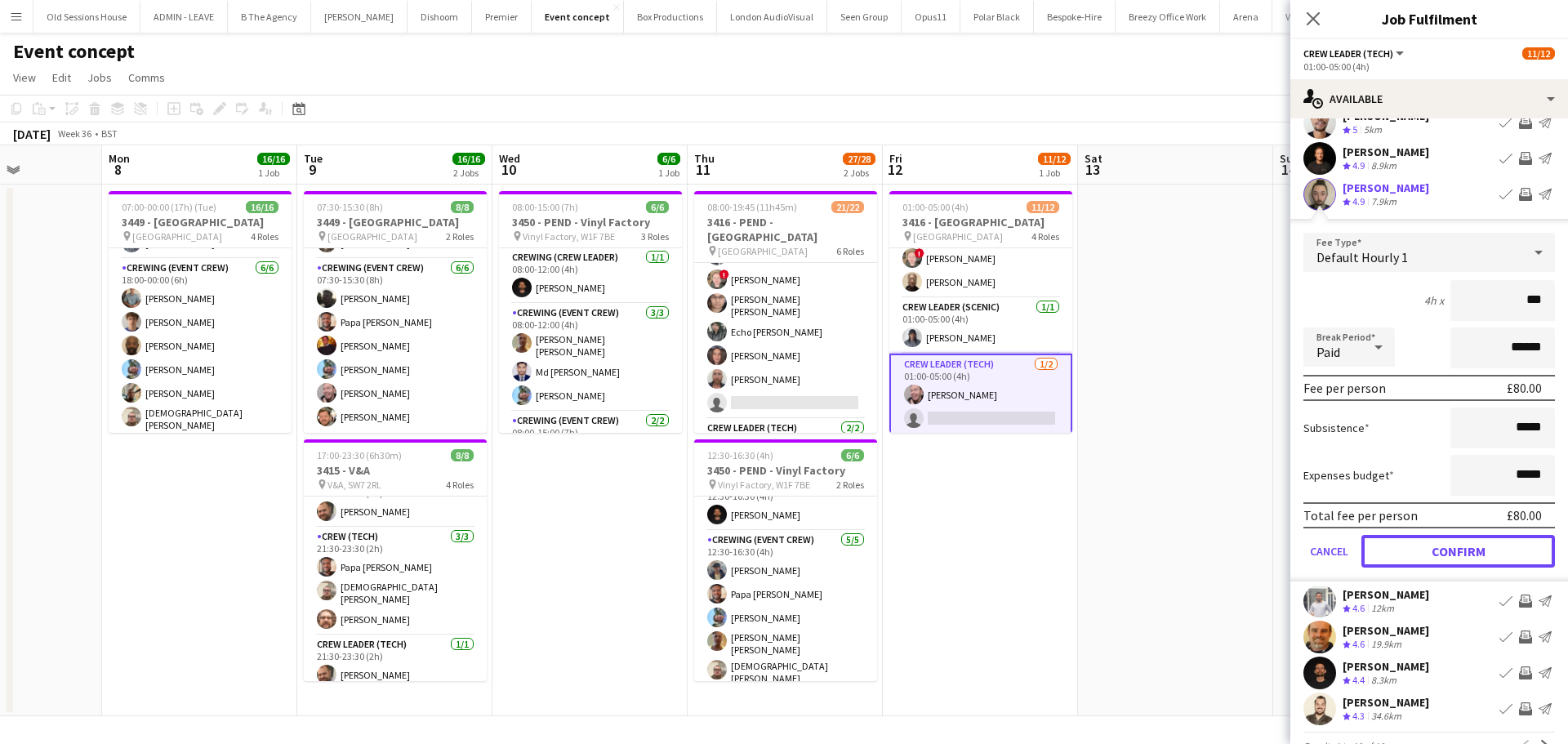
click at [1424, 549] on button "Confirm" at bounding box center [1457, 551] width 193 height 33
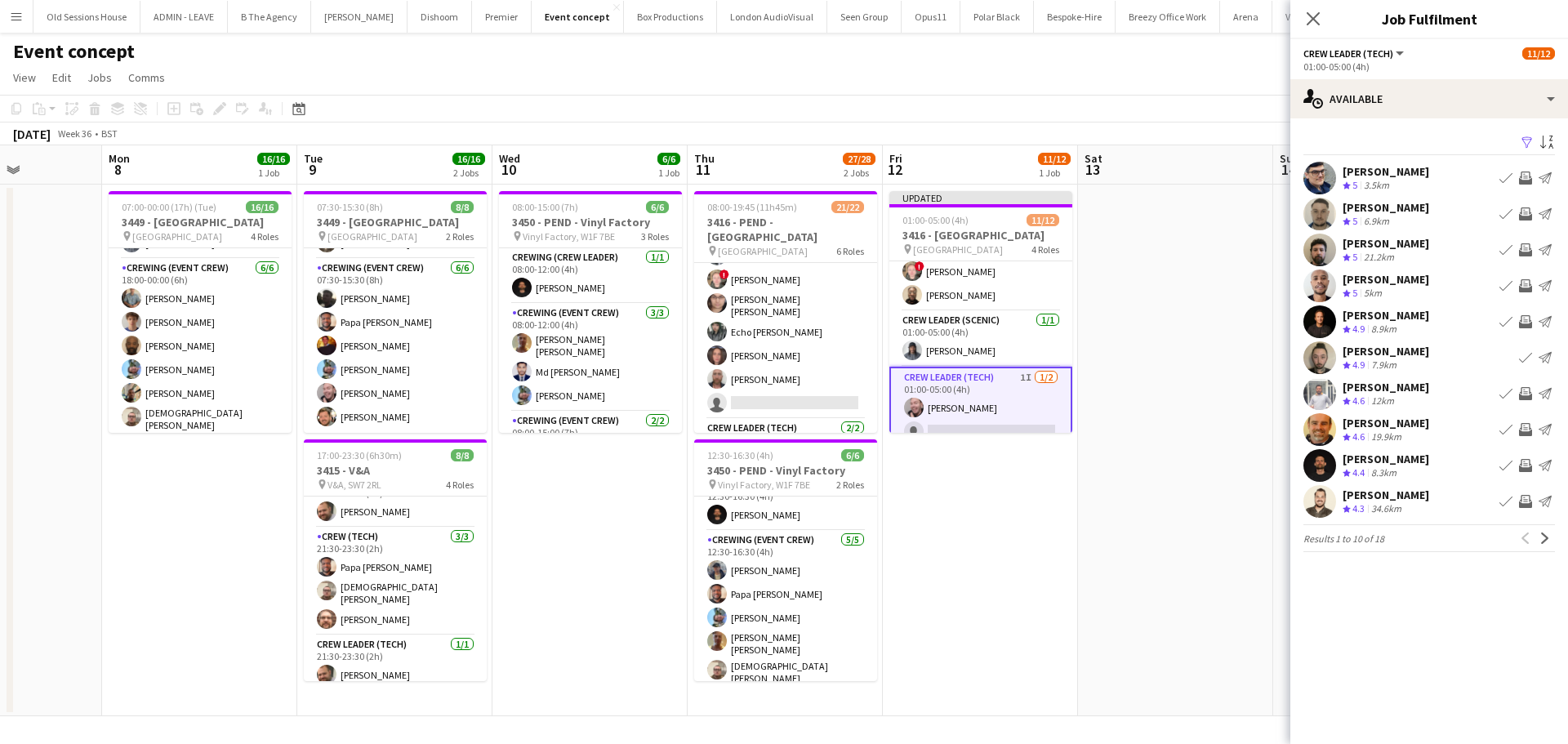
scroll to position [0, 0]
click at [1522, 394] on app-icon "Invite crew" at bounding box center [1525, 393] width 13 height 13
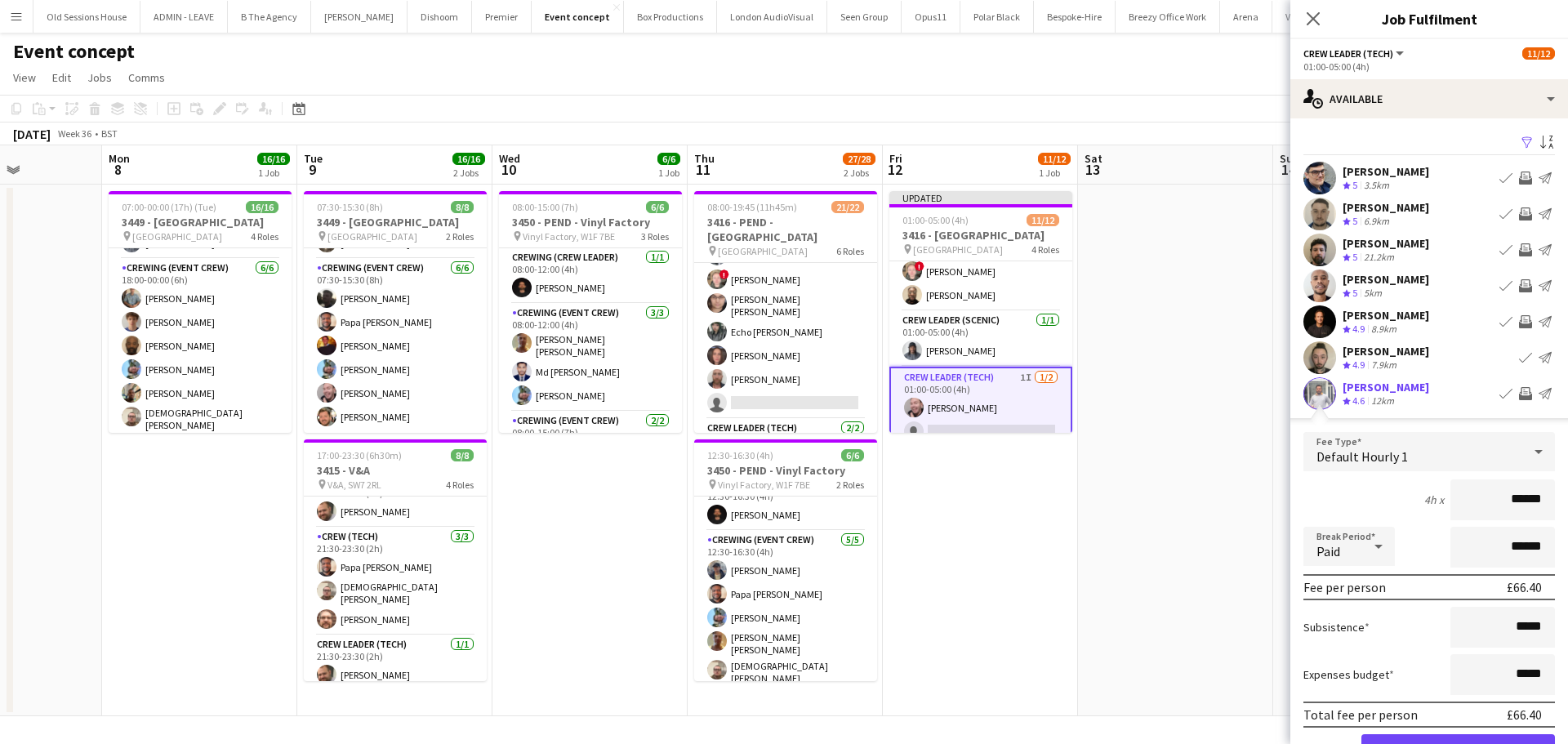
drag, startPoint x: 1539, startPoint y: 503, endPoint x: 1429, endPoint y: 501, distance: 110.0
click at [1433, 503] on div "4h x ******" at bounding box center [1429, 499] width 251 height 41
type input "***"
click at [1377, 482] on div "4h x ***" at bounding box center [1429, 499] width 251 height 41
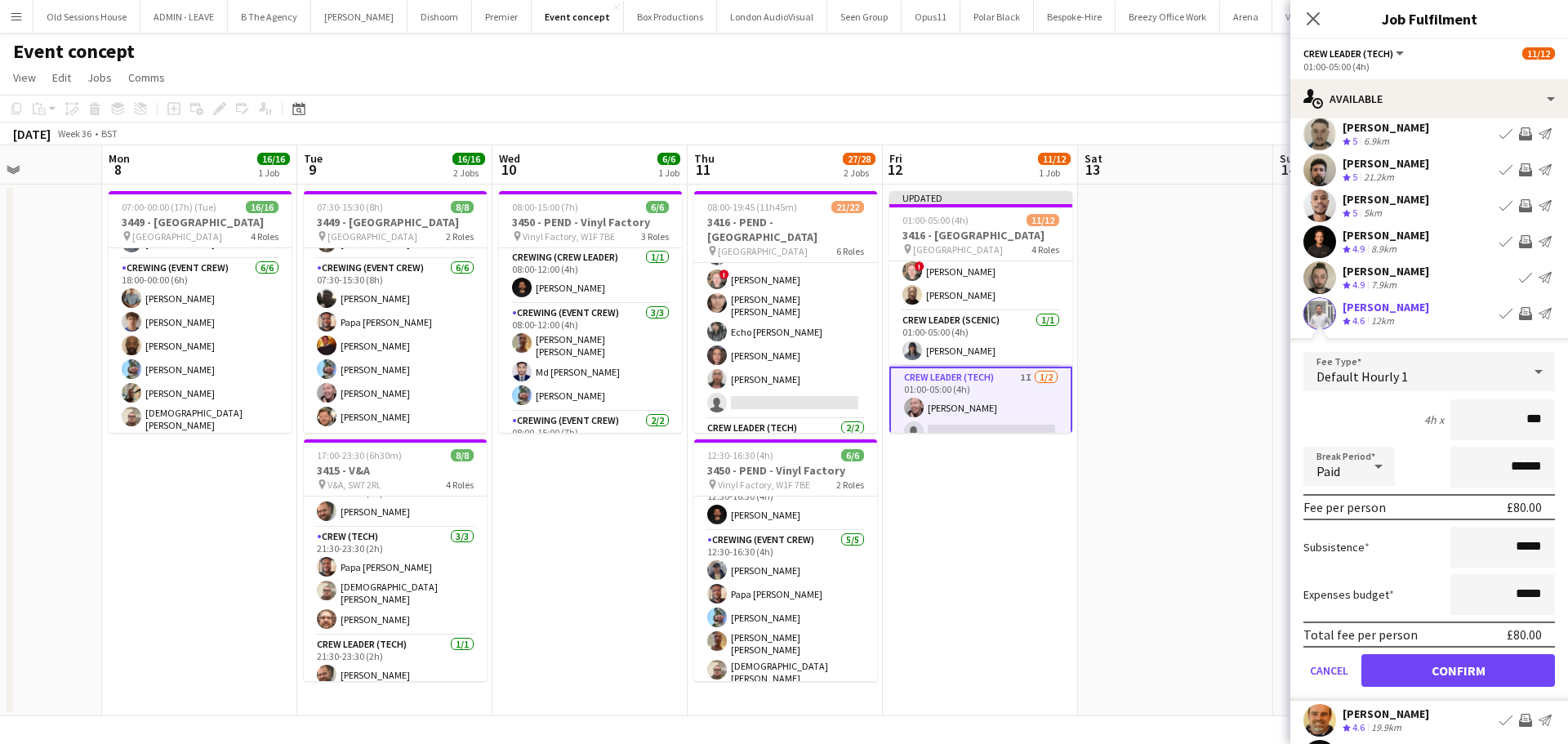
scroll to position [81, 0]
drag, startPoint x: 1395, startPoint y: 672, endPoint x: 1398, endPoint y: 653, distance: 19.2
click at [1394, 672] on button "Confirm" at bounding box center [1457, 669] width 193 height 33
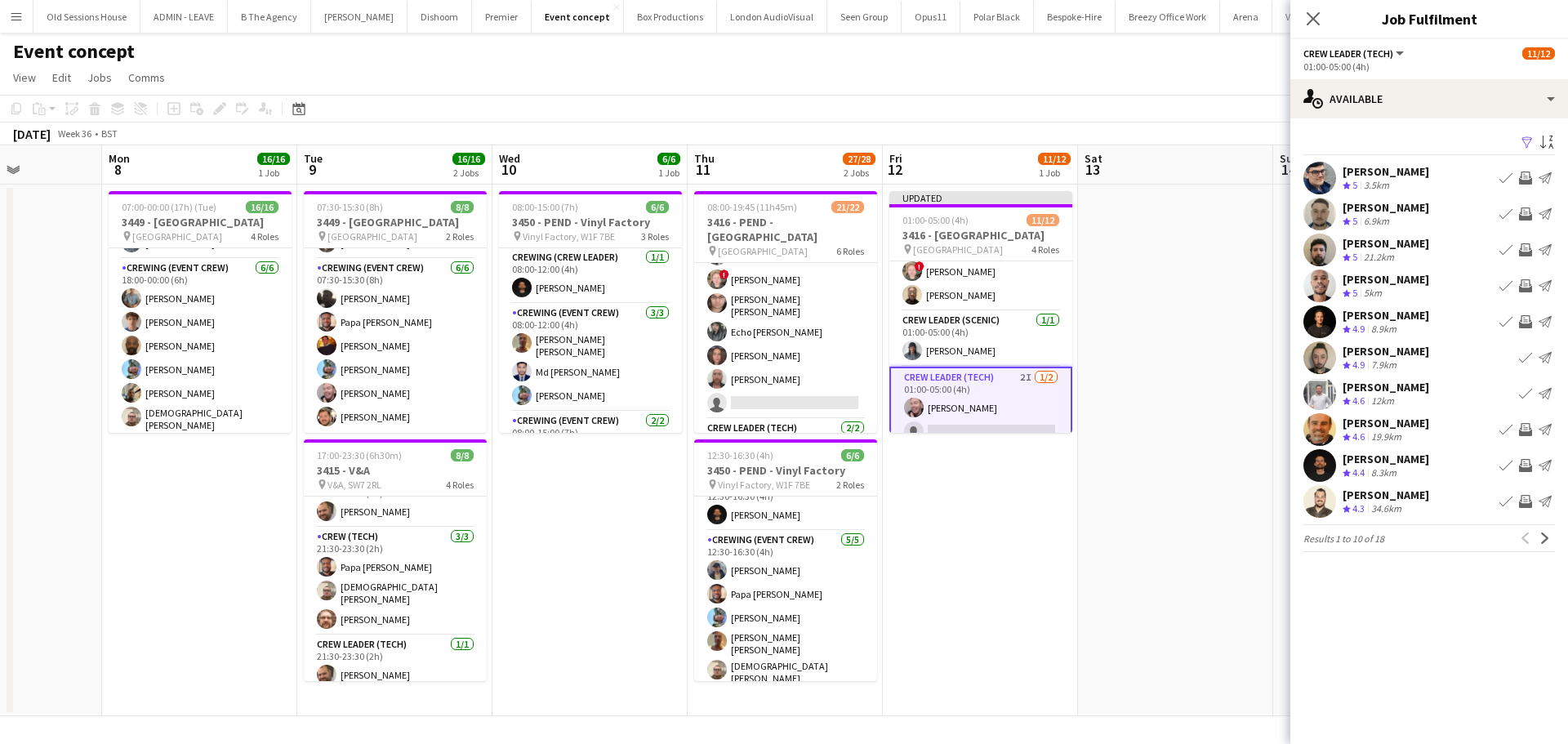
scroll to position [0, 0]
click at [1527, 502] on app-icon "Invite crew" at bounding box center [1525, 501] width 13 height 13
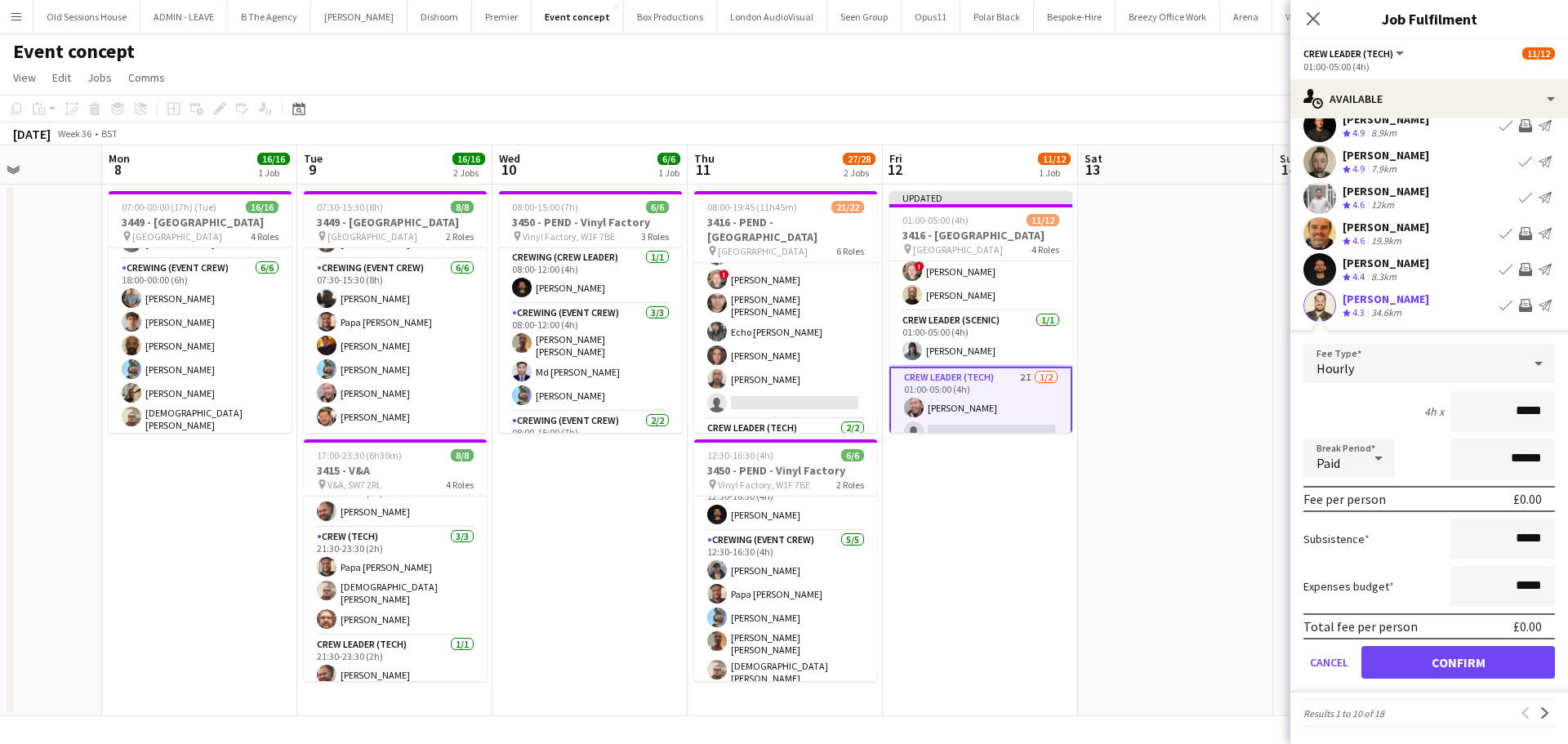
scroll to position [198, 0]
click at [1426, 664] on button "Confirm" at bounding box center [1457, 660] width 193 height 33
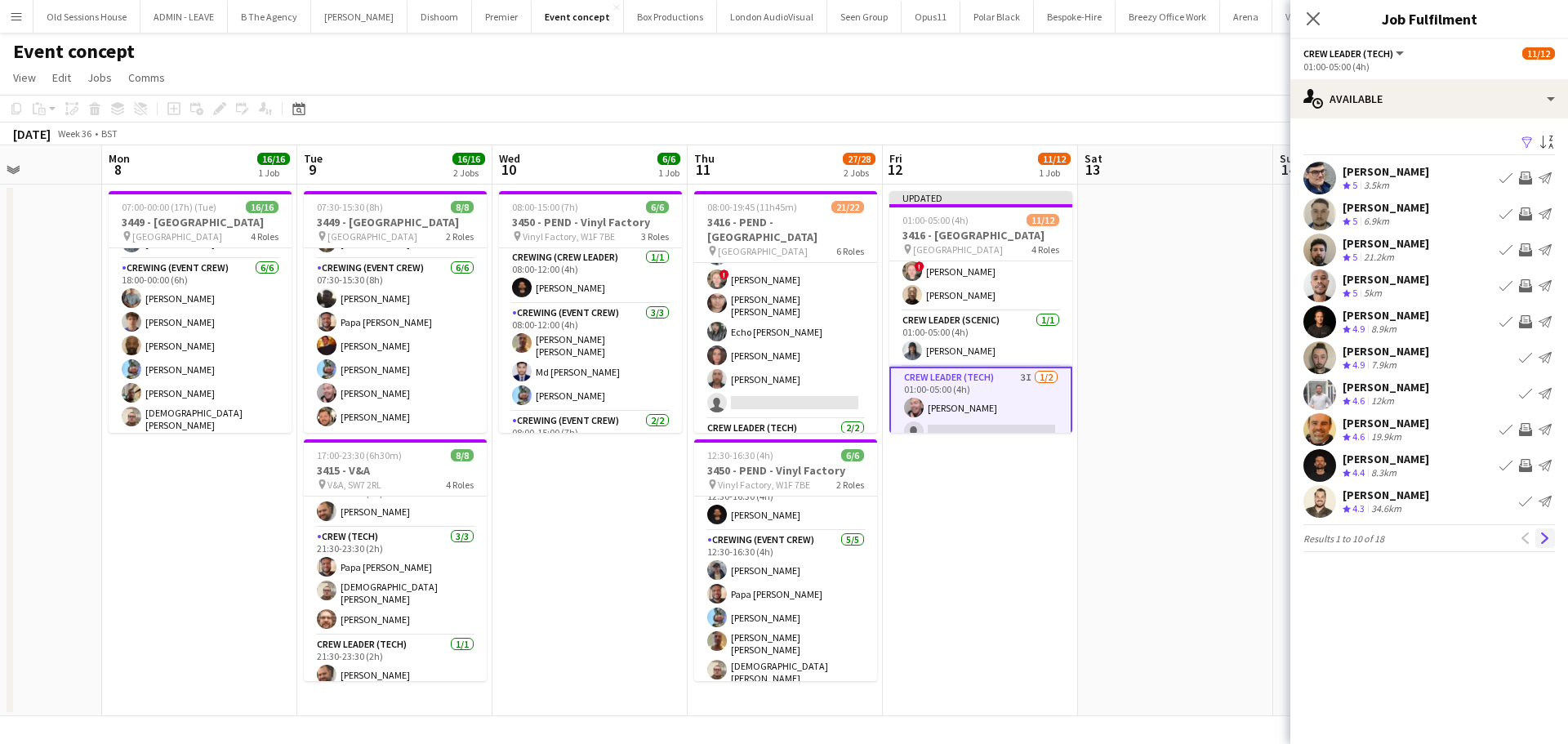
click at [1545, 536] on app-icon "Next" at bounding box center [1545, 538] width 11 height 11
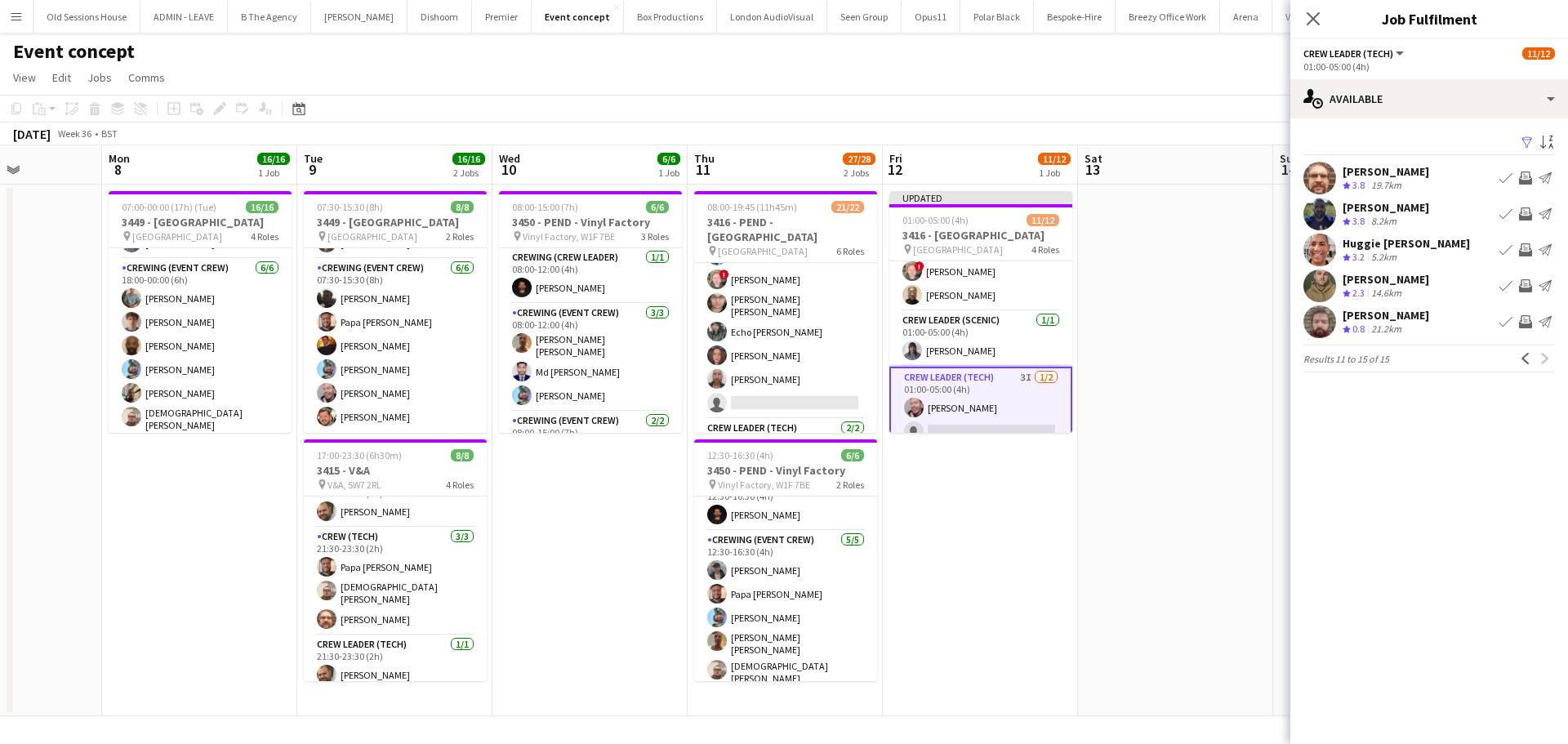
click at [1525, 178] on app-icon "Invite crew" at bounding box center [1525, 178] width 13 height 13
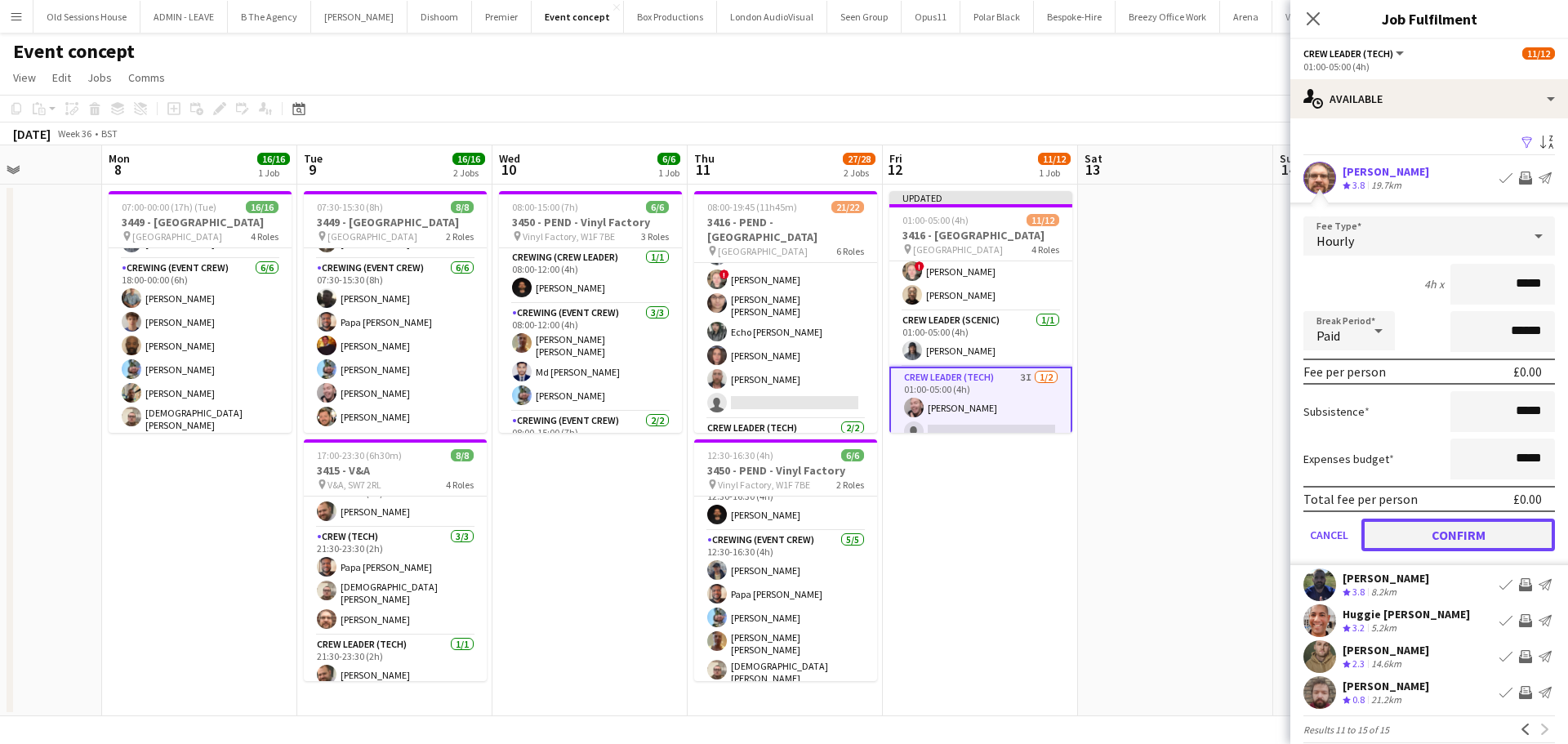
click at [1413, 529] on button "Confirm" at bounding box center [1457, 535] width 193 height 33
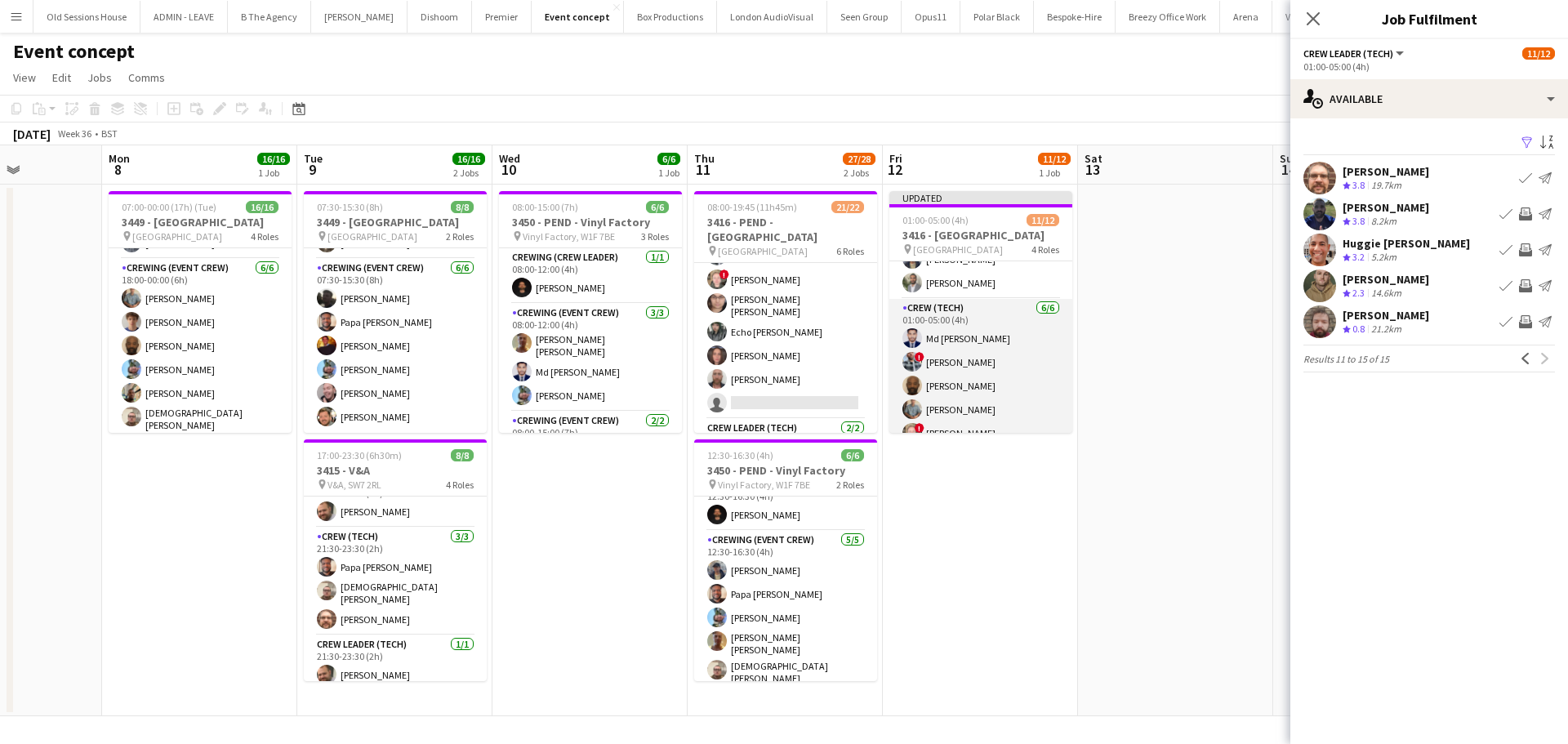
scroll to position [64, 0]
click at [998, 367] on app-card-role "Crew (Tech) 6/6 01:00-05:00 (4h) Md Mosabbit Hridoy ! Kieran Brooks Kevin Olanr…" at bounding box center [980, 387] width 183 height 174
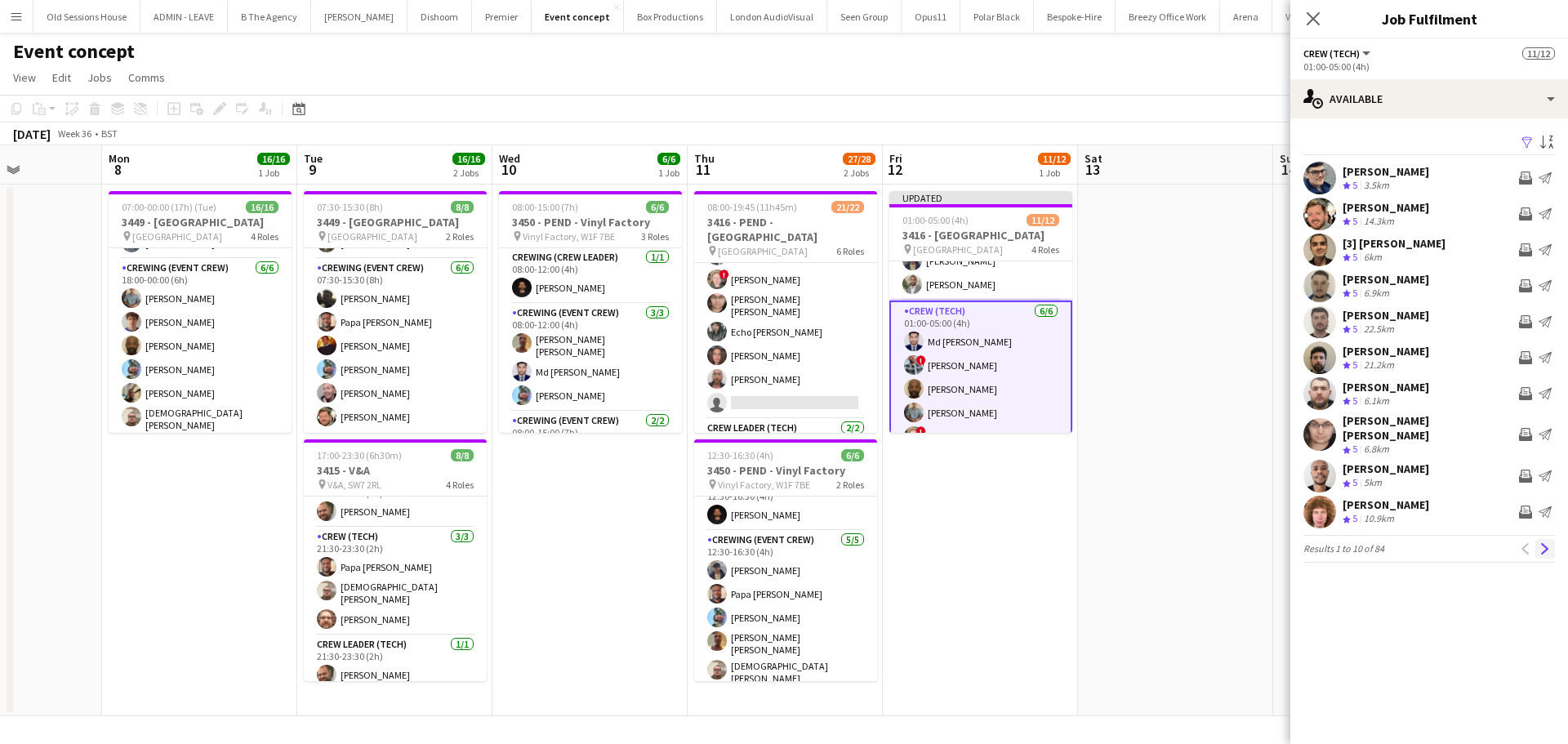
click at [1552, 539] on button "Next" at bounding box center [1545, 548] width 20 height 20
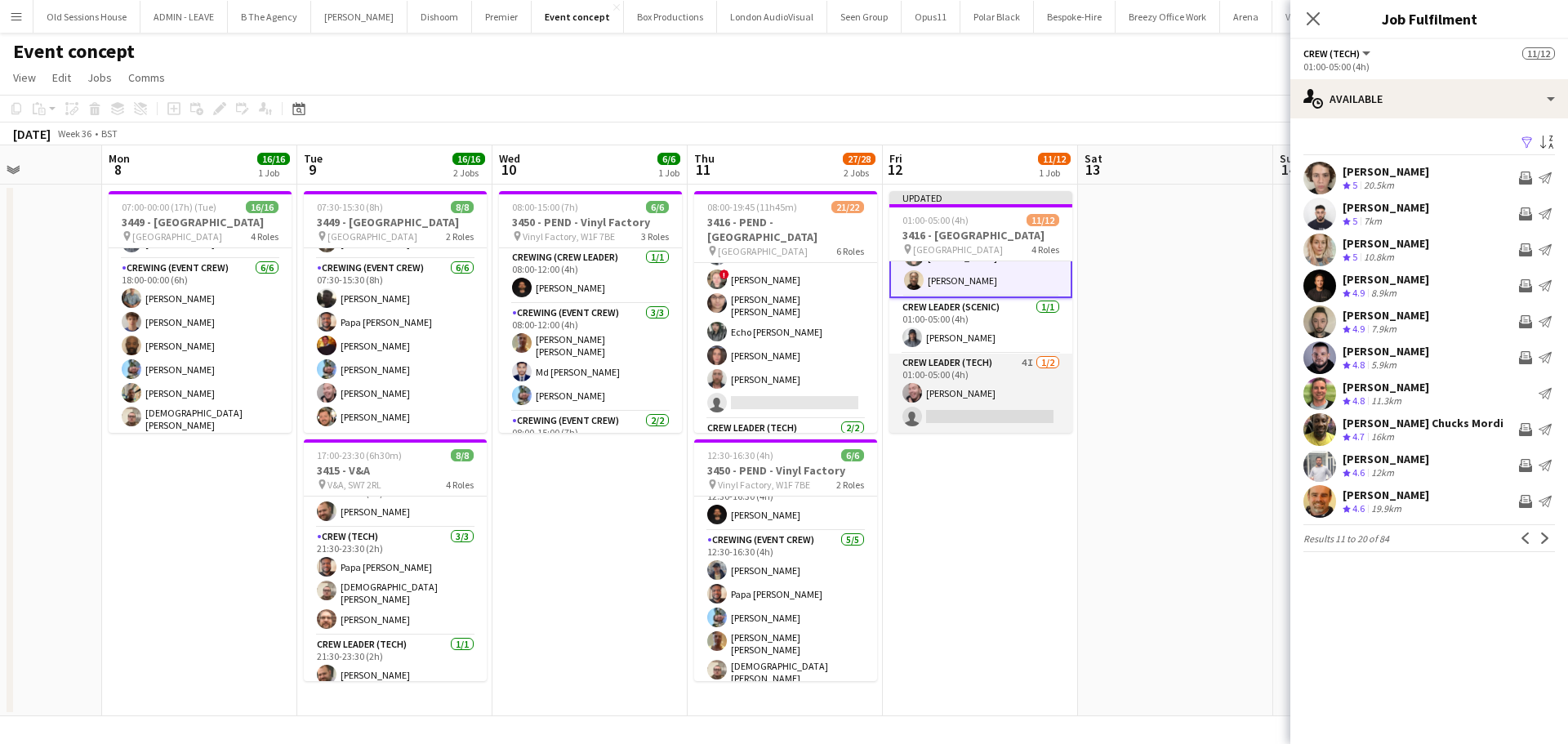
click at [974, 396] on app-card-role "Crew Leader (Tech) 4I 1/2 01:00-05:00 (4h) Eldon Taylor single-neutral-actions" at bounding box center [980, 392] width 183 height 79
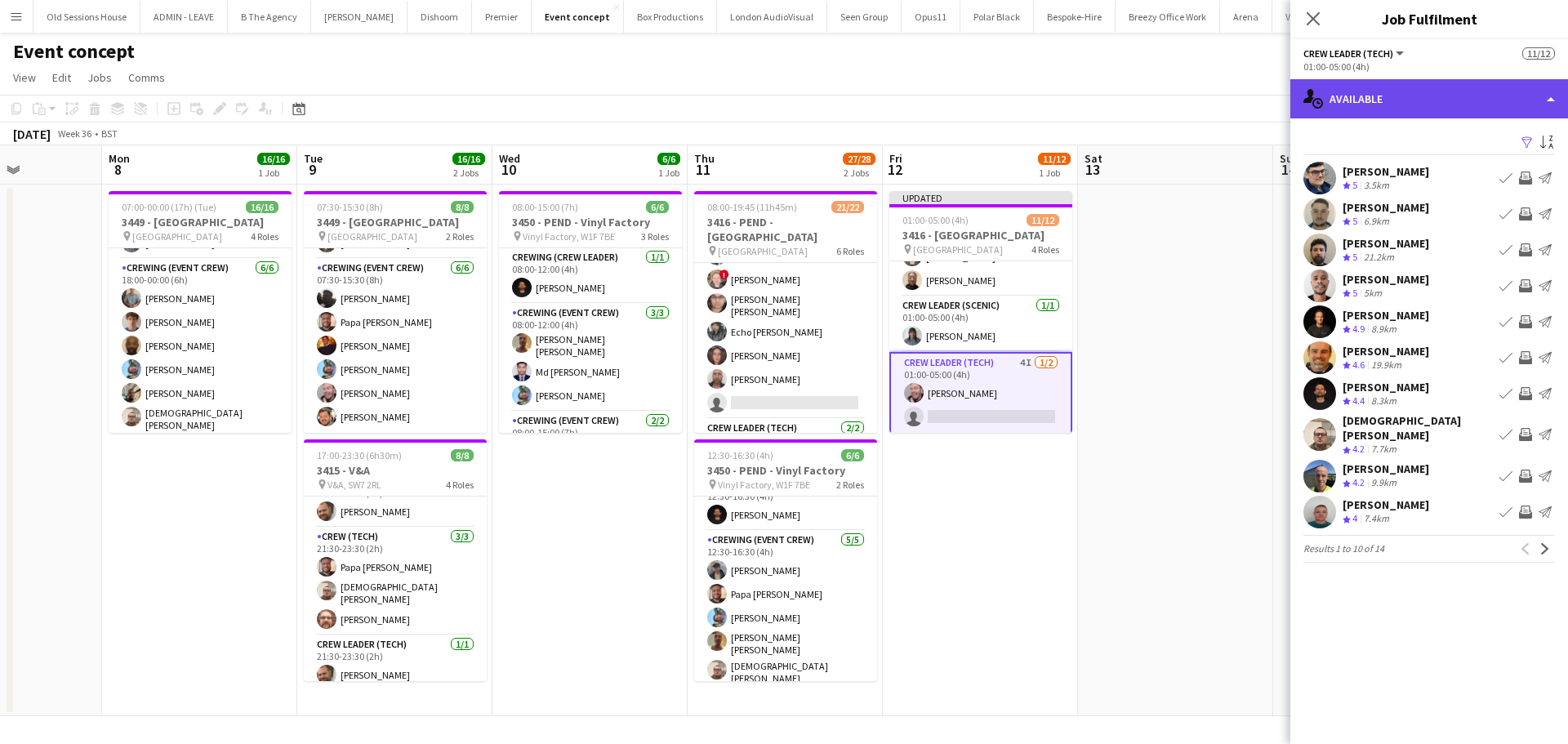
click at [1410, 97] on div "single-neutral-actions-upload Available" at bounding box center [1429, 98] width 277 height 39
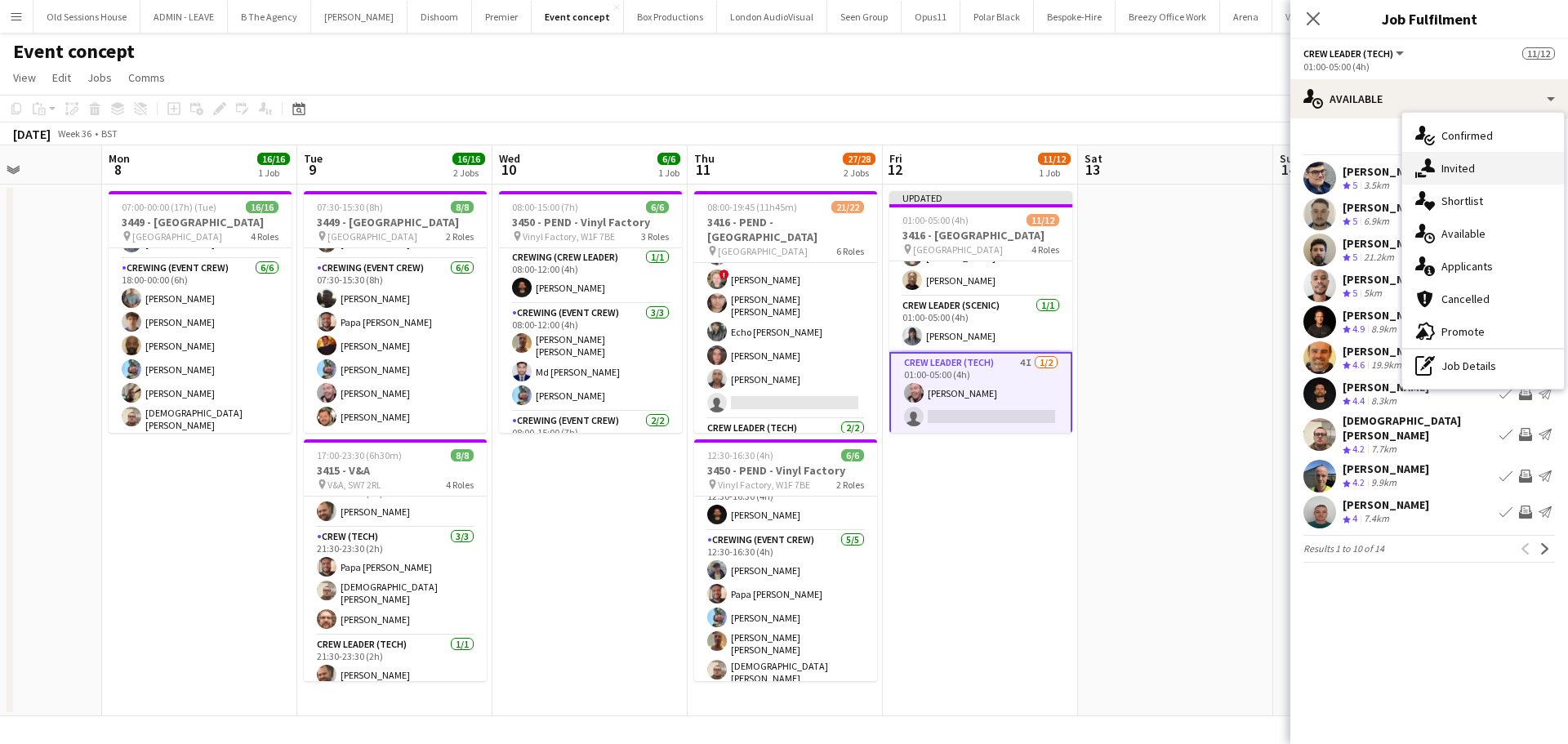
click at [1449, 172] on div "single-neutral-actions-share-1 Invited" at bounding box center [1482, 168] width 162 height 33
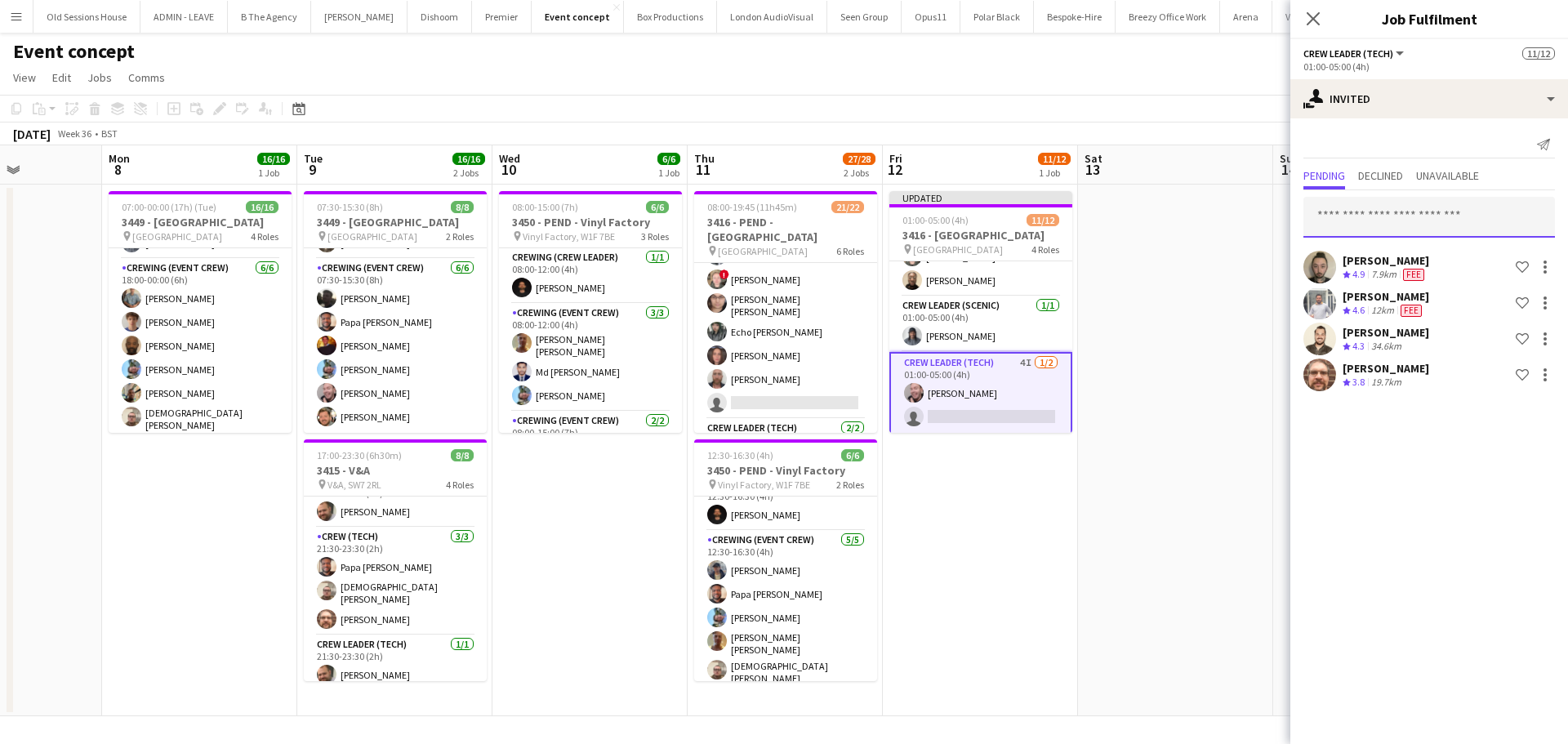
click at [1343, 220] on input "text" at bounding box center [1429, 217] width 251 height 41
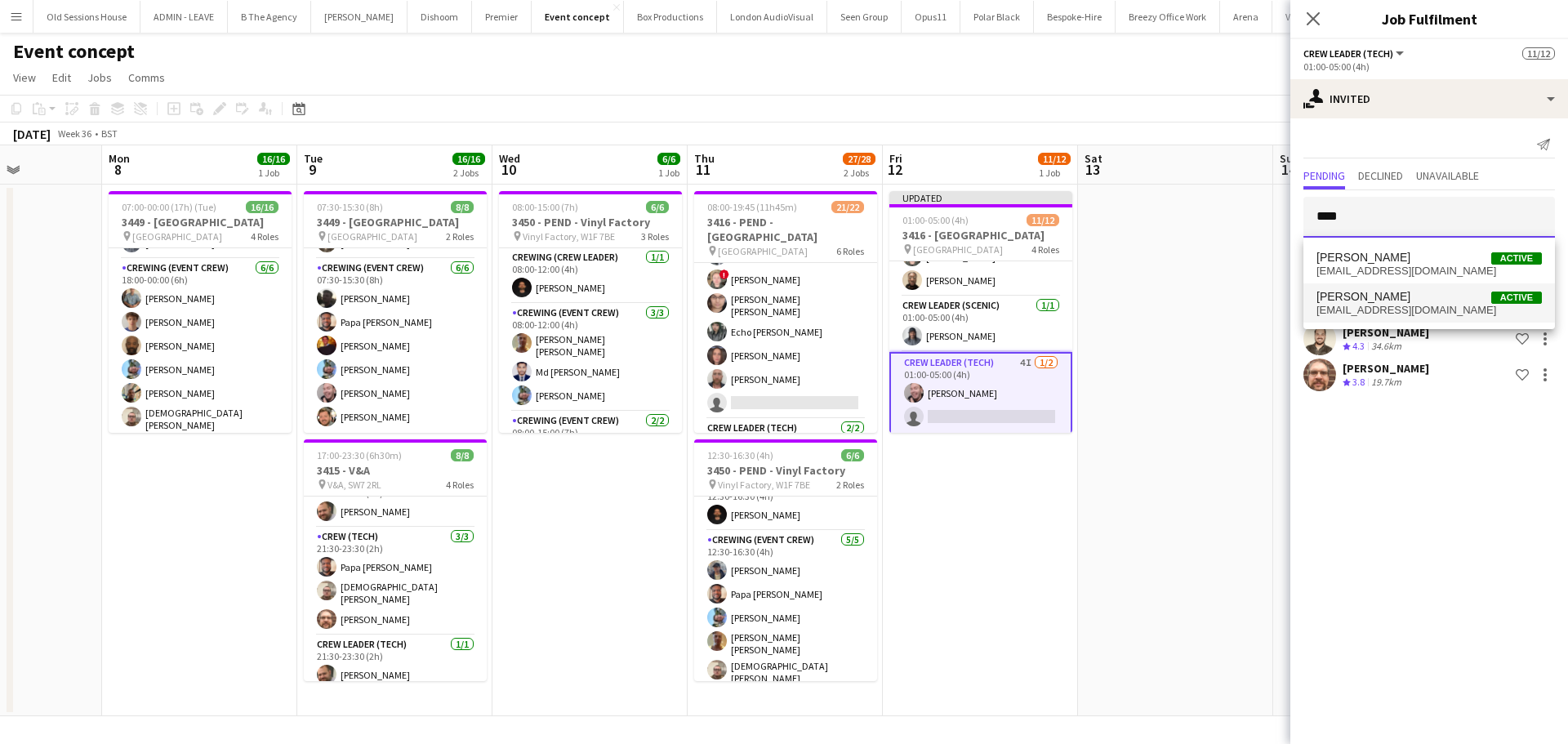
type input "****"
click at [1335, 308] on span "fiskymusic01@gmail.com" at bounding box center [1429, 310] width 225 height 13
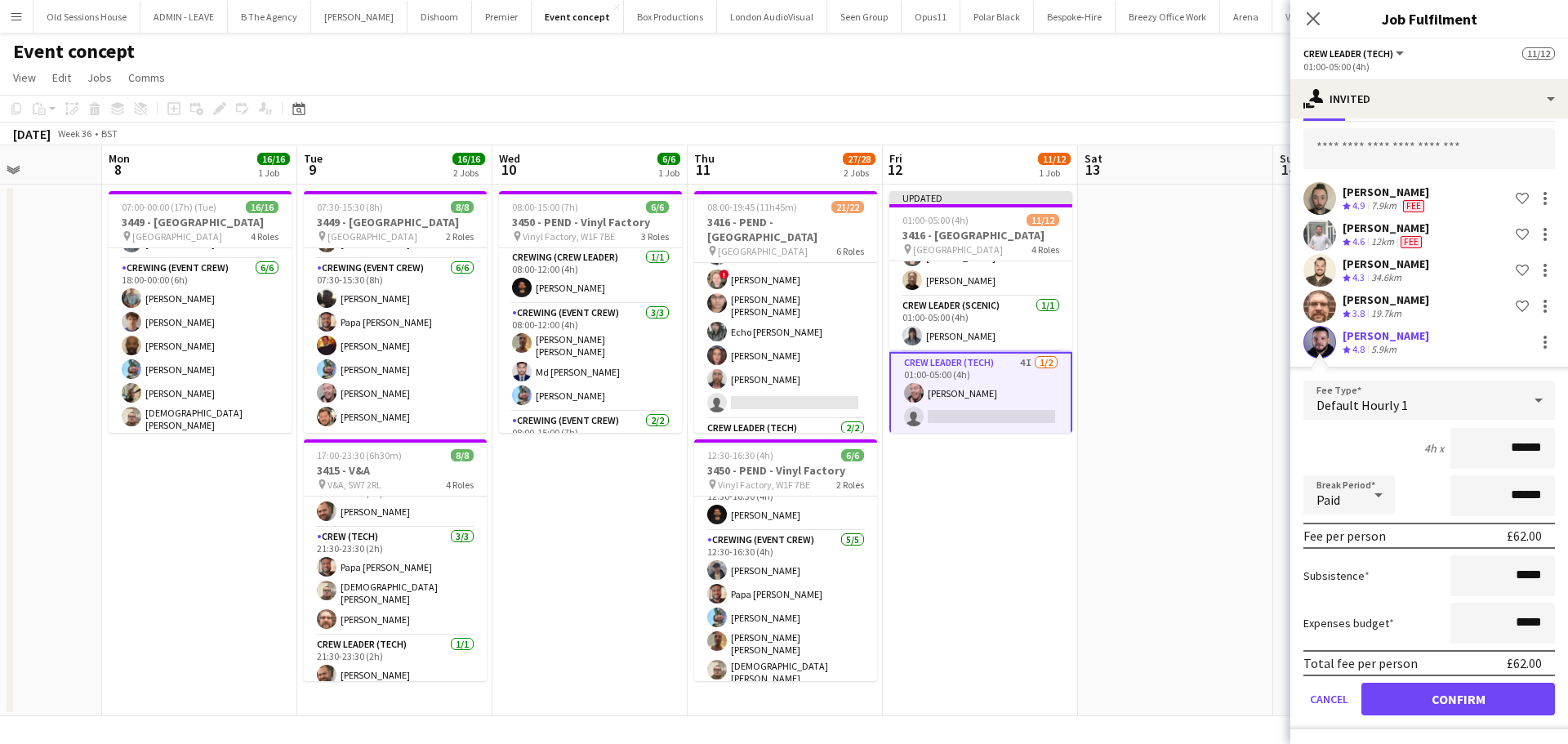
scroll to position [70, 0]
drag, startPoint x: 1532, startPoint y: 449, endPoint x: 1403, endPoint y: 457, distance: 129.2
click at [1403, 457] on div "4h x ******" at bounding box center [1429, 446] width 251 height 41
type input "***"
click at [1389, 456] on div "4h x ***" at bounding box center [1429, 446] width 251 height 41
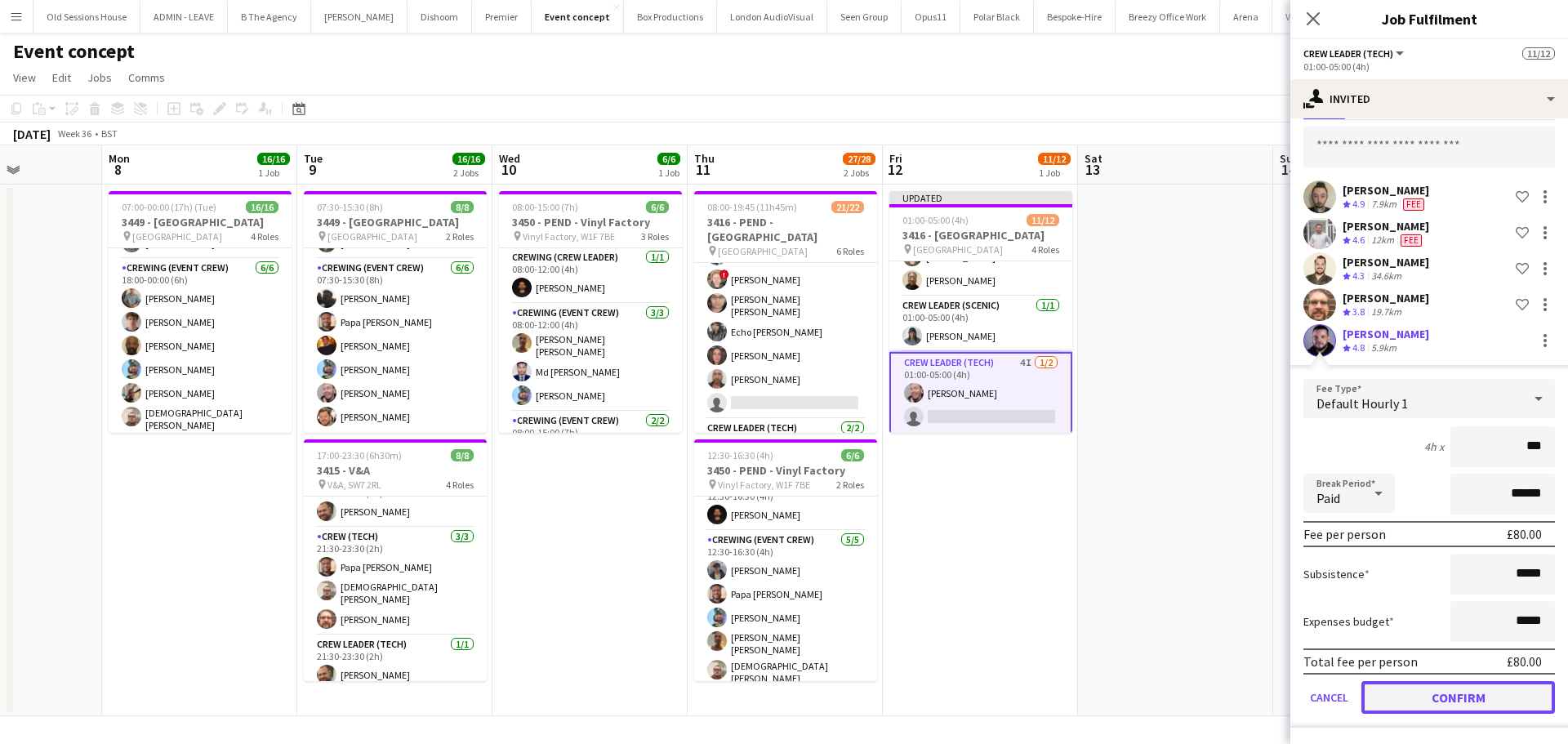
drag, startPoint x: 1415, startPoint y: 689, endPoint x: 1216, endPoint y: 533, distance: 252.9
click at [1414, 690] on button "Confirm" at bounding box center [1457, 697] width 193 height 33
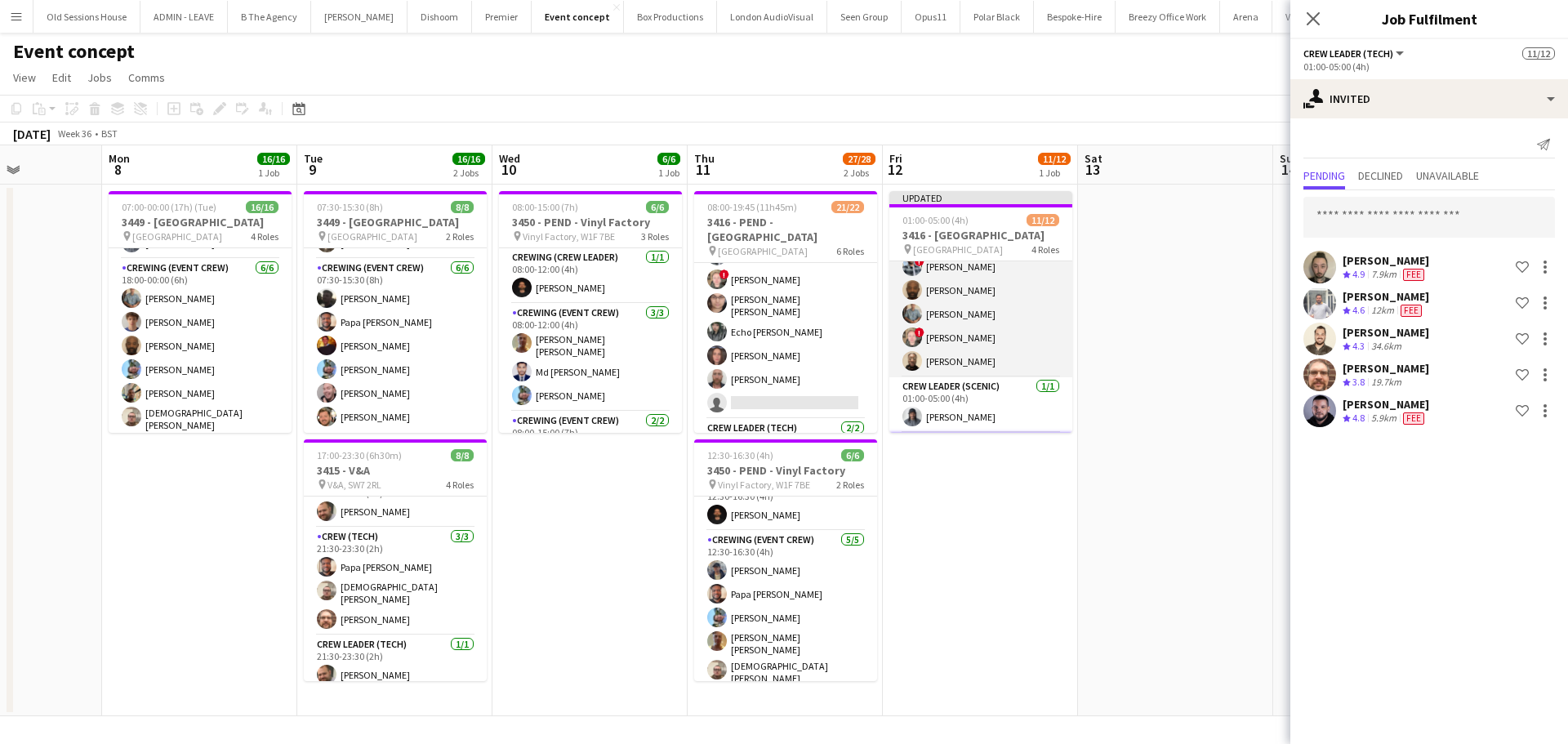
scroll to position [160, 0]
drag, startPoint x: 985, startPoint y: 328, endPoint x: 1154, endPoint y: 306, distance: 170.4
click at [986, 327] on app-card-role "Crew (Tech) 6/6 01:00-05:00 (4h) Md Mosabbit Hridoy ! Kieran Brooks Kevin Olanr…" at bounding box center [980, 291] width 183 height 174
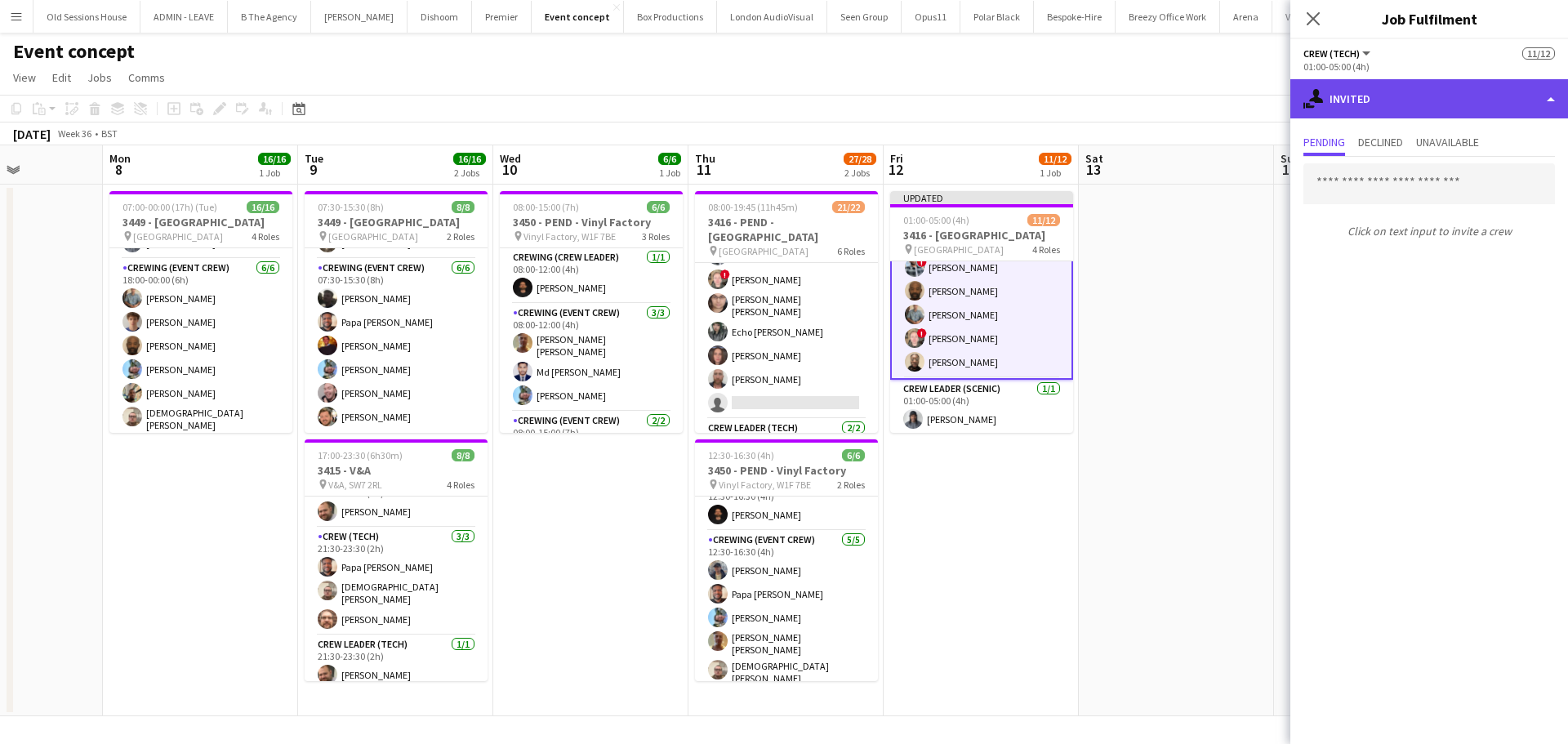
click at [1441, 109] on div "single-neutral-actions-share-1 Invited" at bounding box center [1429, 98] width 277 height 39
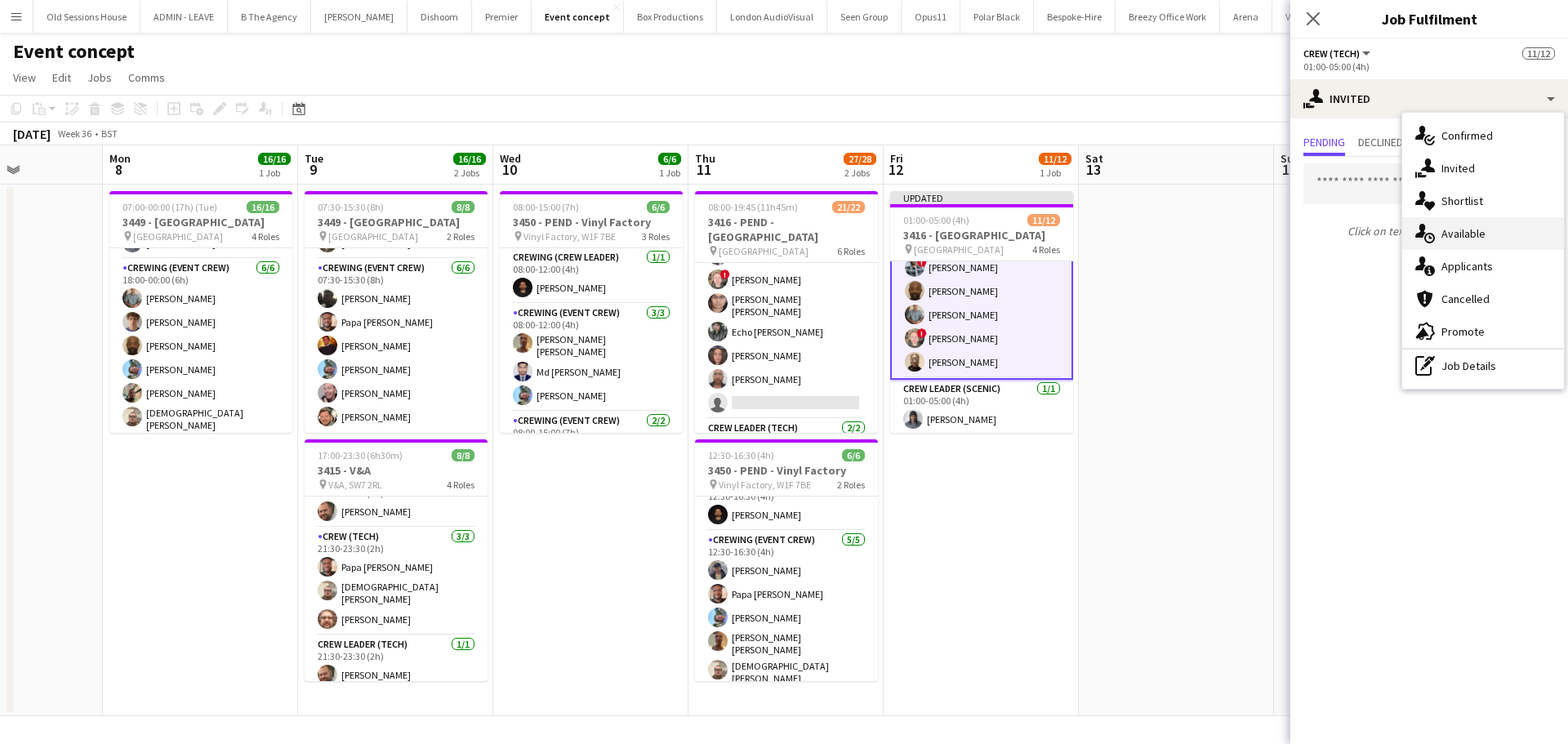
click at [1464, 237] on div "single-neutral-actions-upload Available" at bounding box center [1482, 234] width 162 height 33
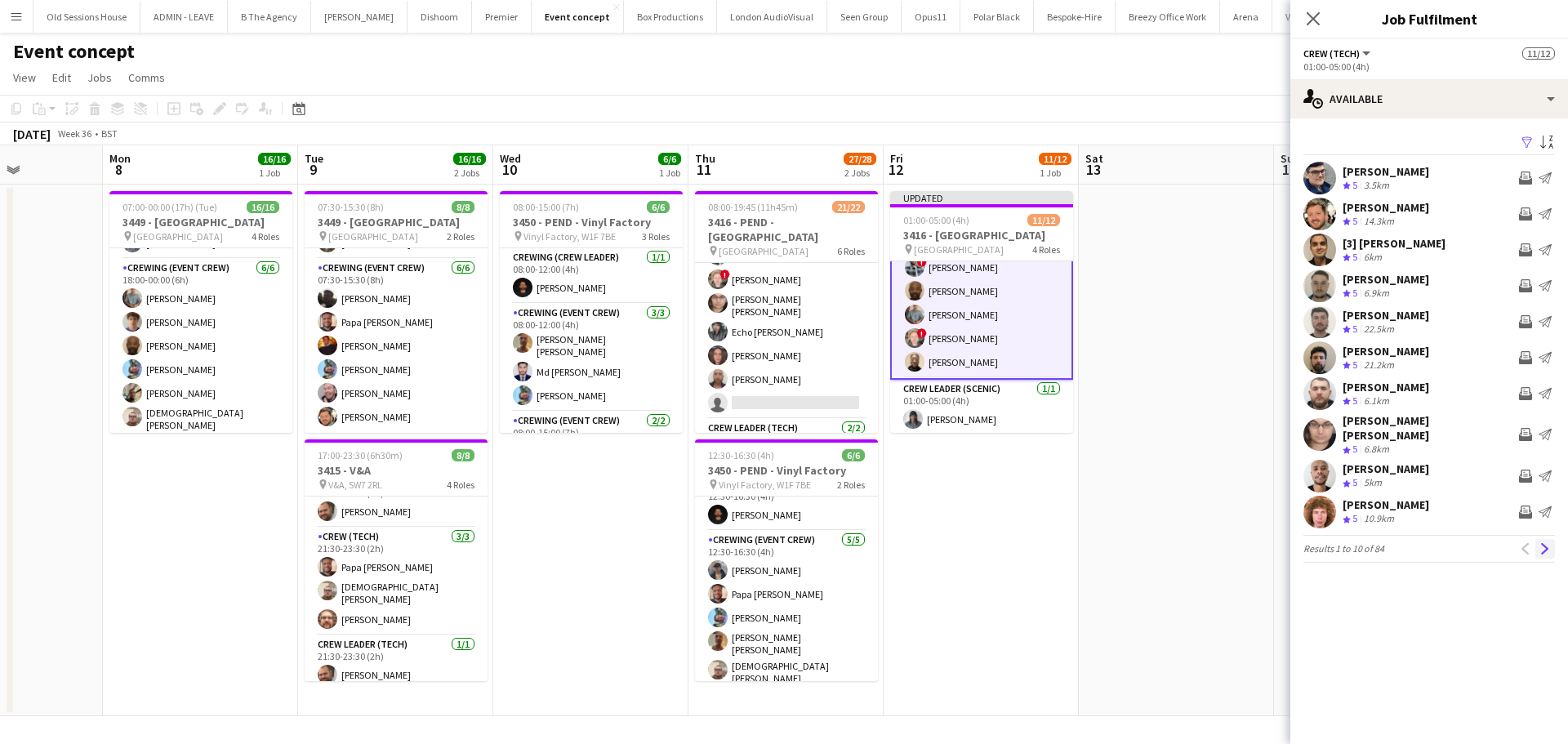
click at [1547, 543] on app-icon "Next" at bounding box center [1545, 548] width 11 height 11
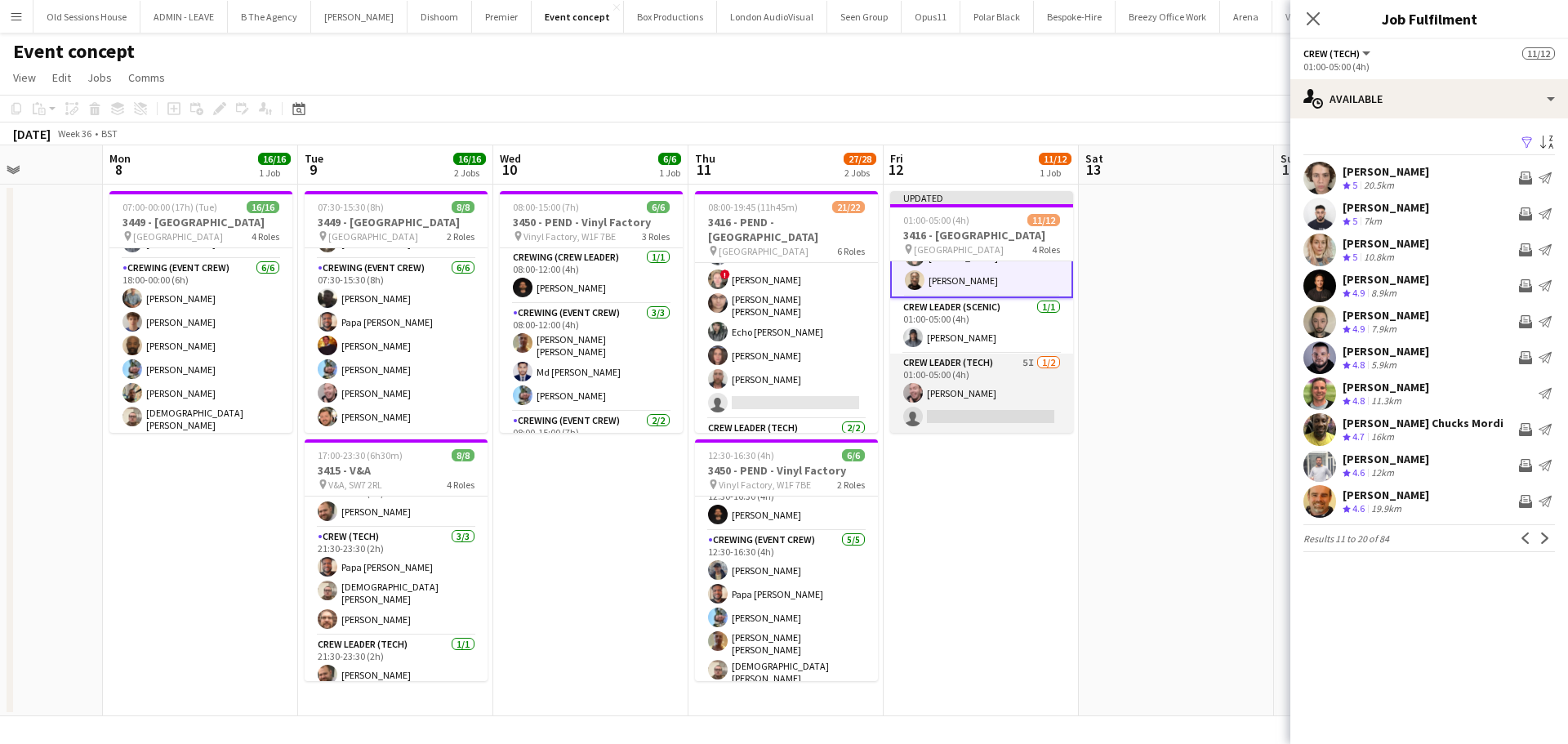
click at [979, 404] on app-card-role "Crew Leader (Tech) 5I 1/2 01:00-05:00 (4h) Eldon Taylor single-neutral-actions" at bounding box center [981, 392] width 183 height 79
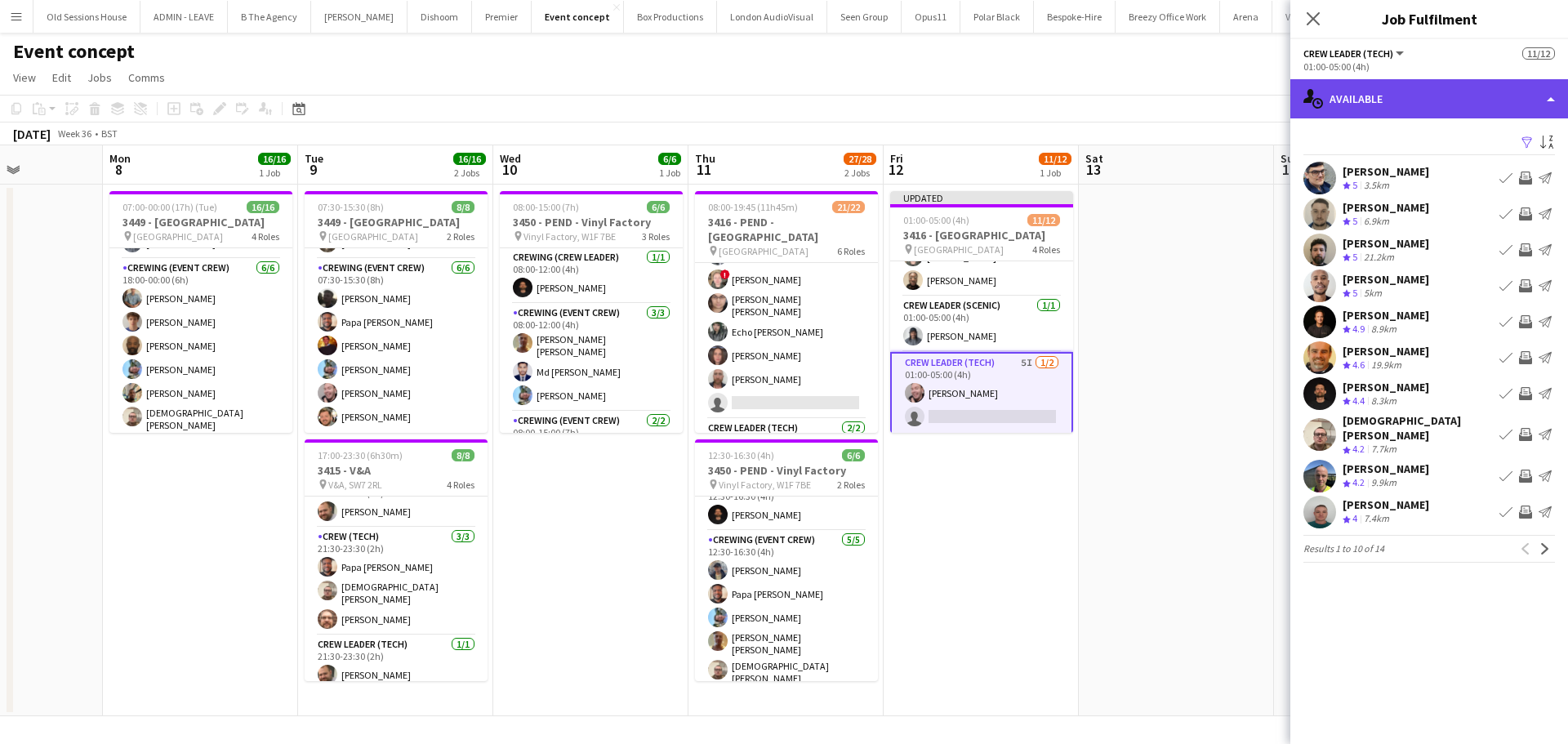
click at [1414, 105] on div "single-neutral-actions-upload Available" at bounding box center [1429, 98] width 277 height 39
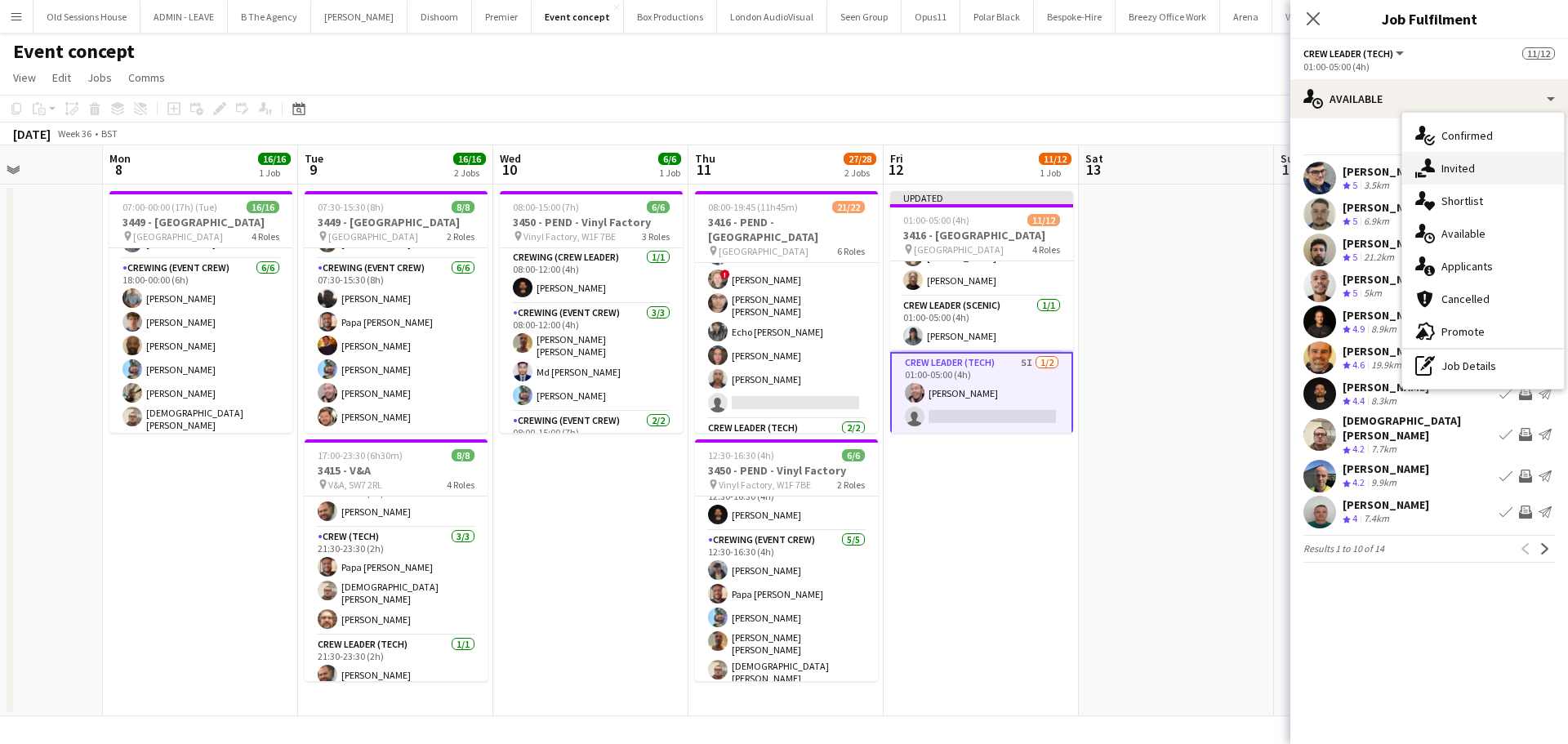
click at [1443, 178] on div "single-neutral-actions-share-1 Invited" at bounding box center [1482, 168] width 162 height 33
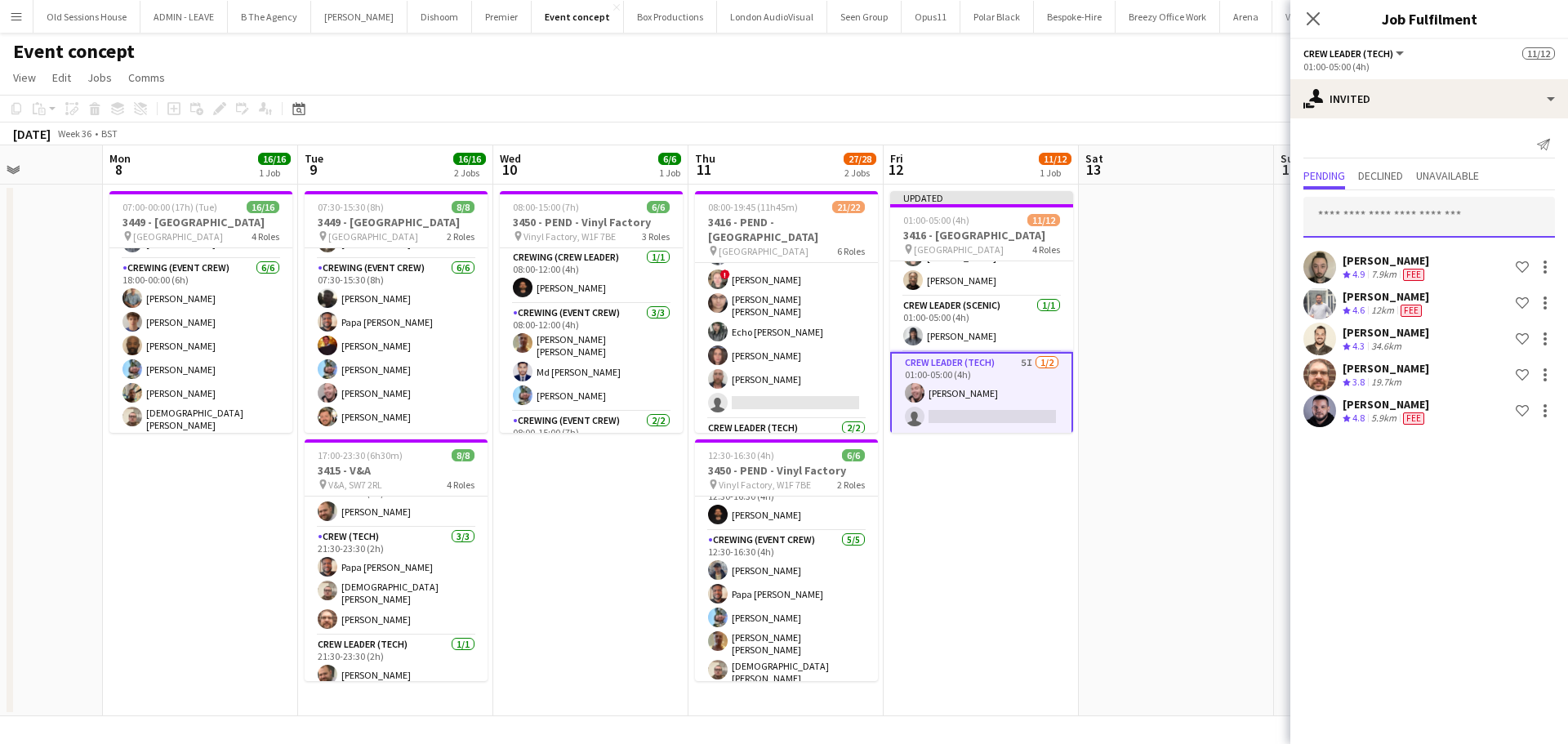
click at [1370, 233] on input "text" at bounding box center [1429, 217] width 251 height 41
type input "***"
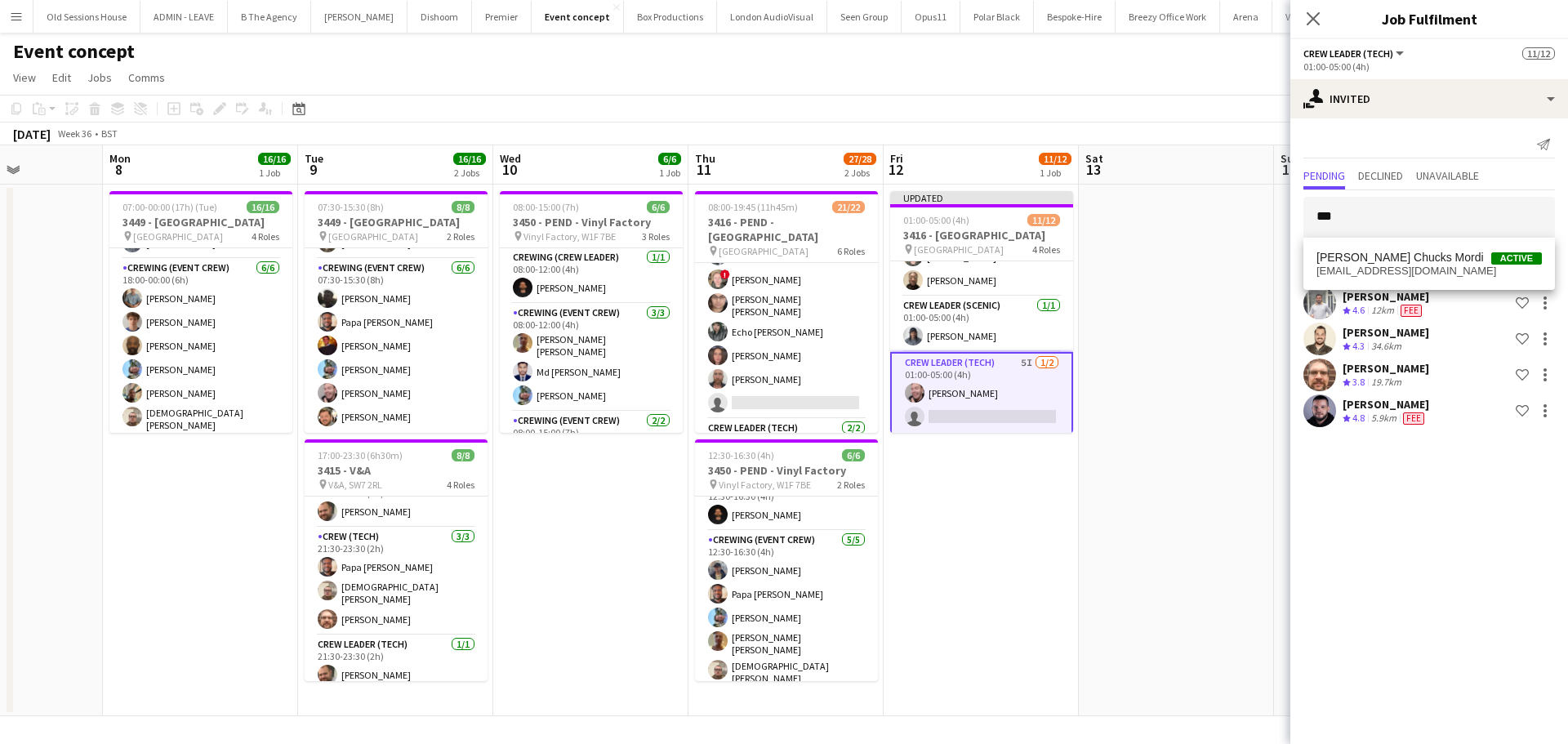
click at [1356, 257] on span "Alphonsus Chucks Mordi" at bounding box center [1399, 257] width 167 height 14
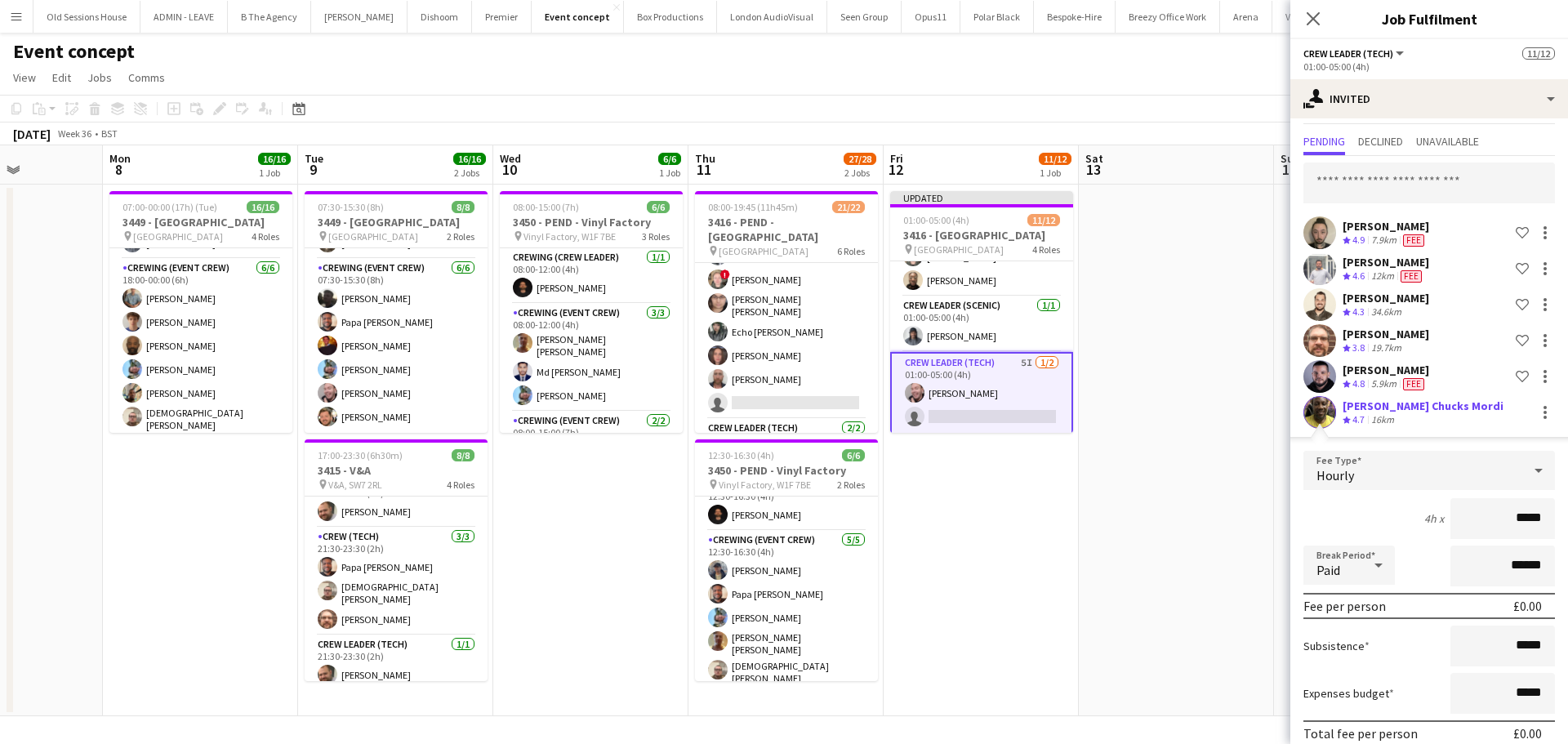
scroll to position [107, 0]
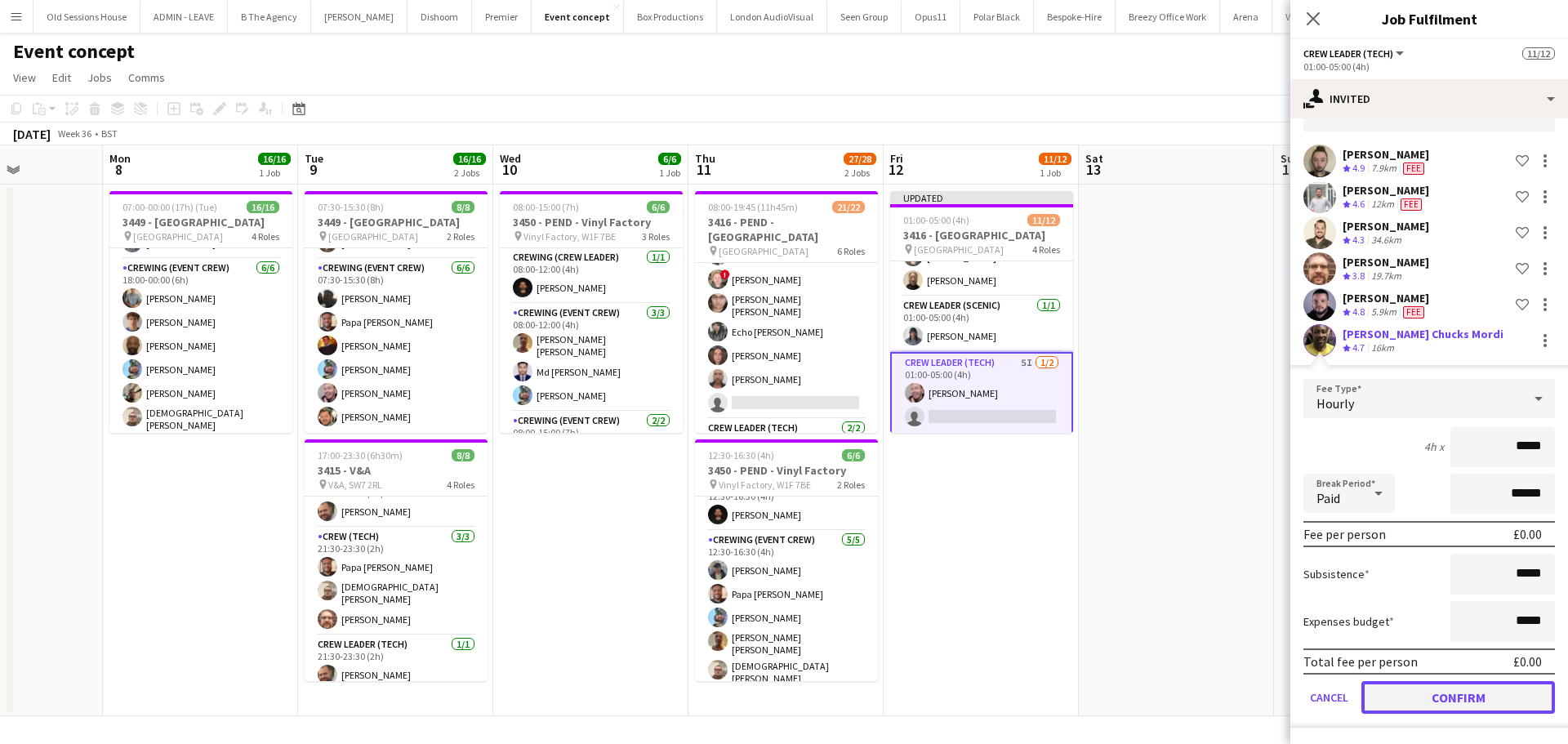
click at [1404, 701] on button "Confirm" at bounding box center [1457, 697] width 193 height 33
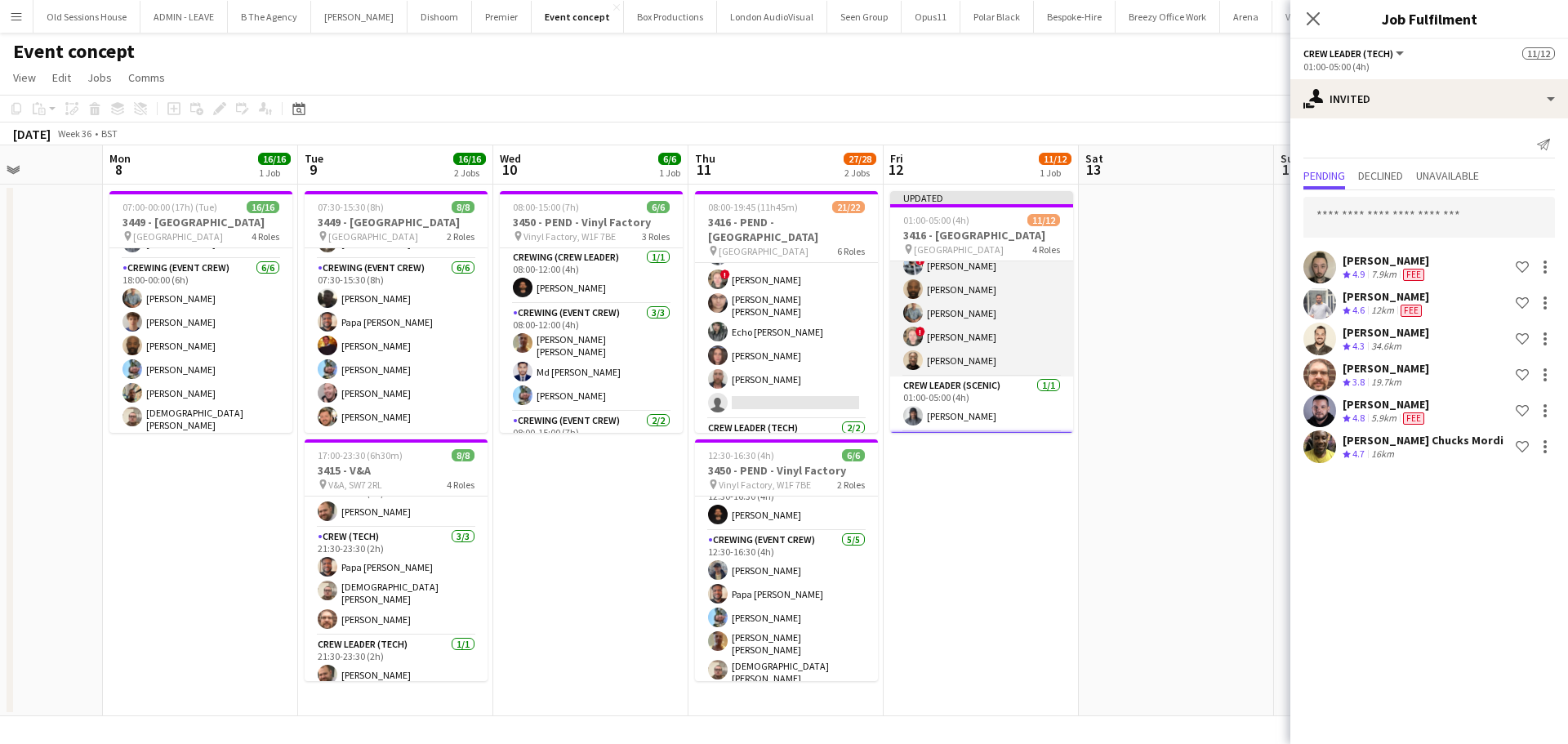
scroll to position [160, 0]
drag, startPoint x: 992, startPoint y: 320, endPoint x: 1131, endPoint y: 293, distance: 141.6
click at [994, 320] on app-card-role "Crew (Tech) 6/6 01:00-05:00 (4h) Md Mosabbit Hridoy ! Kieran Brooks Kevin Olanr…" at bounding box center [981, 291] width 183 height 174
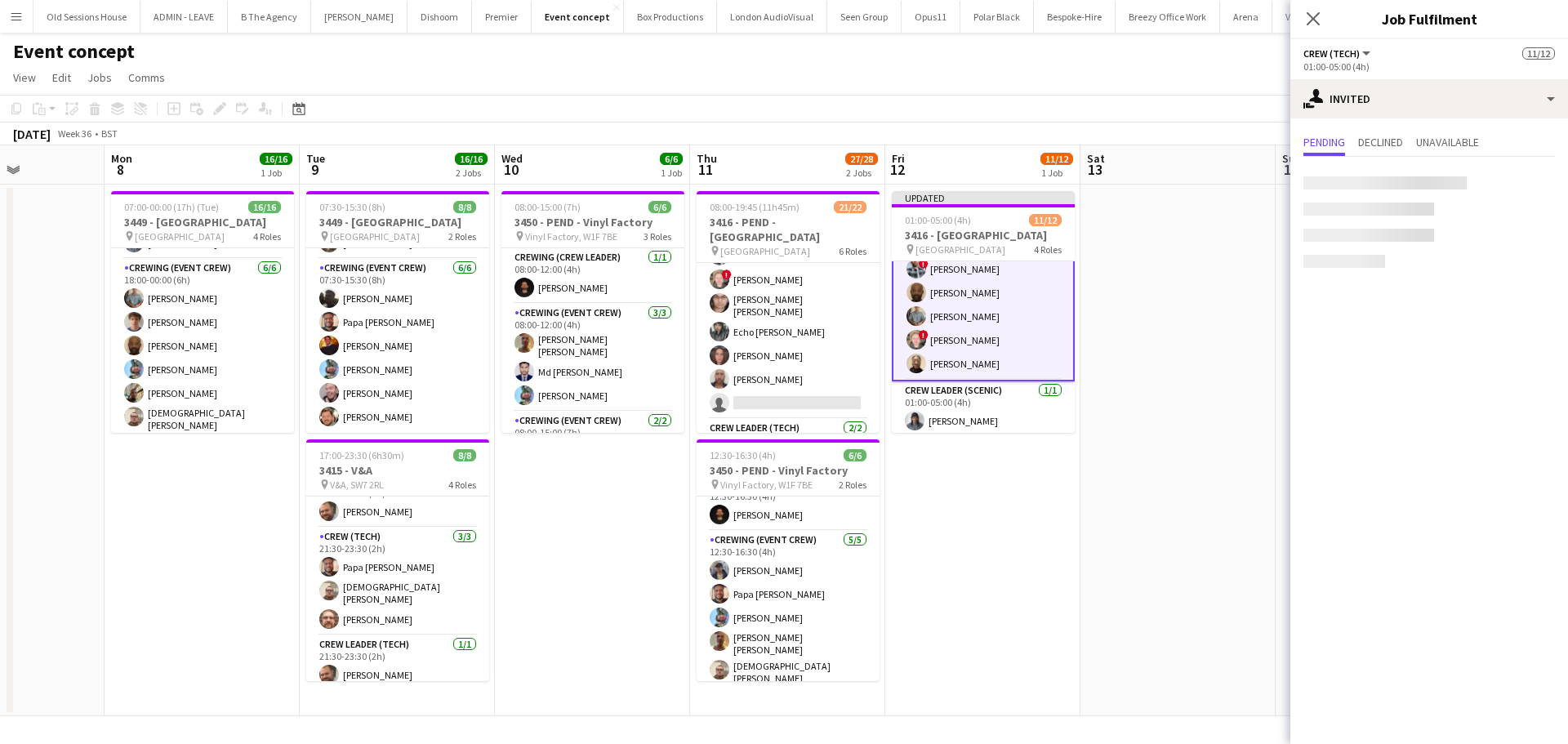
scroll to position [162, 0]
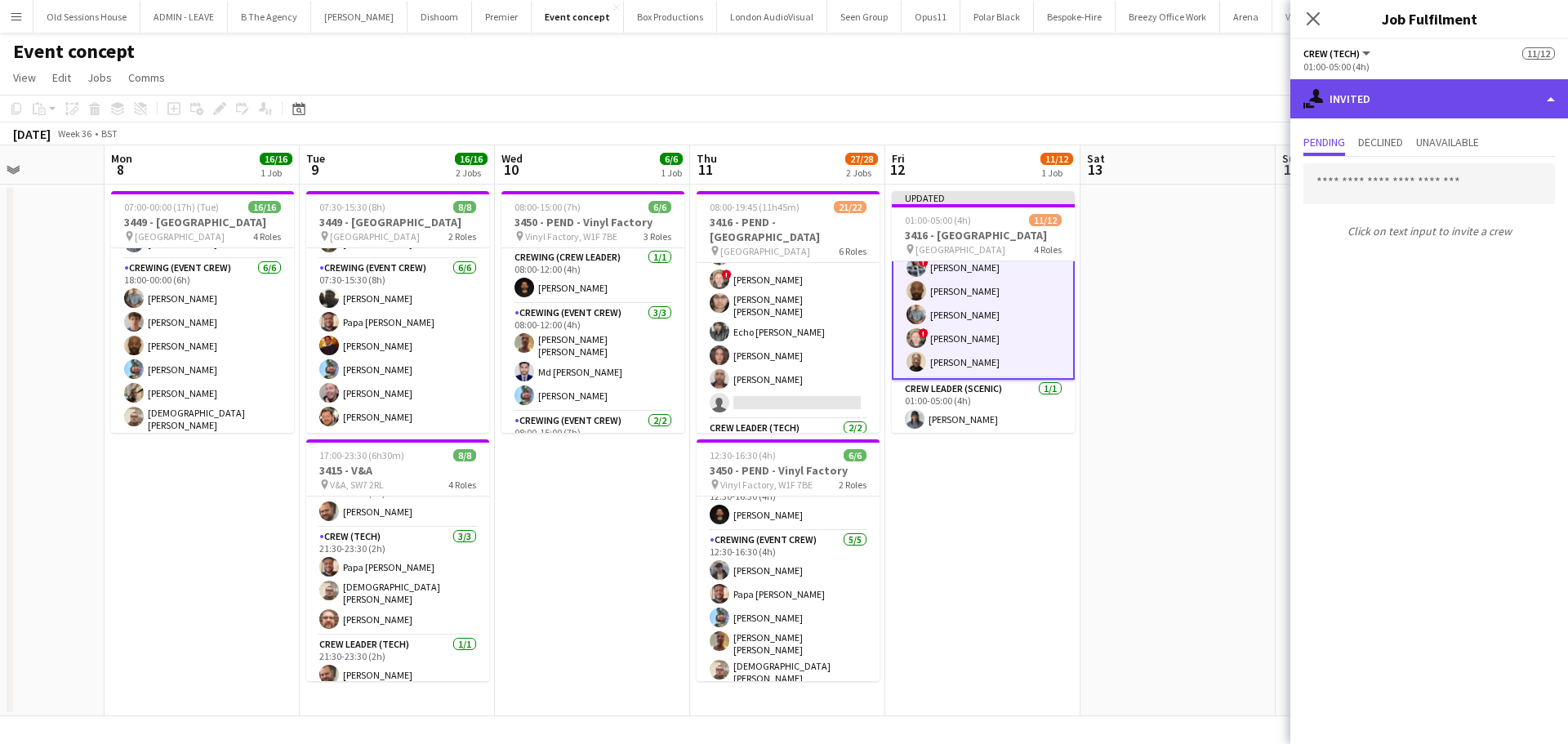
click at [1409, 107] on div "single-neutral-actions-share-1 Invited" at bounding box center [1429, 98] width 277 height 39
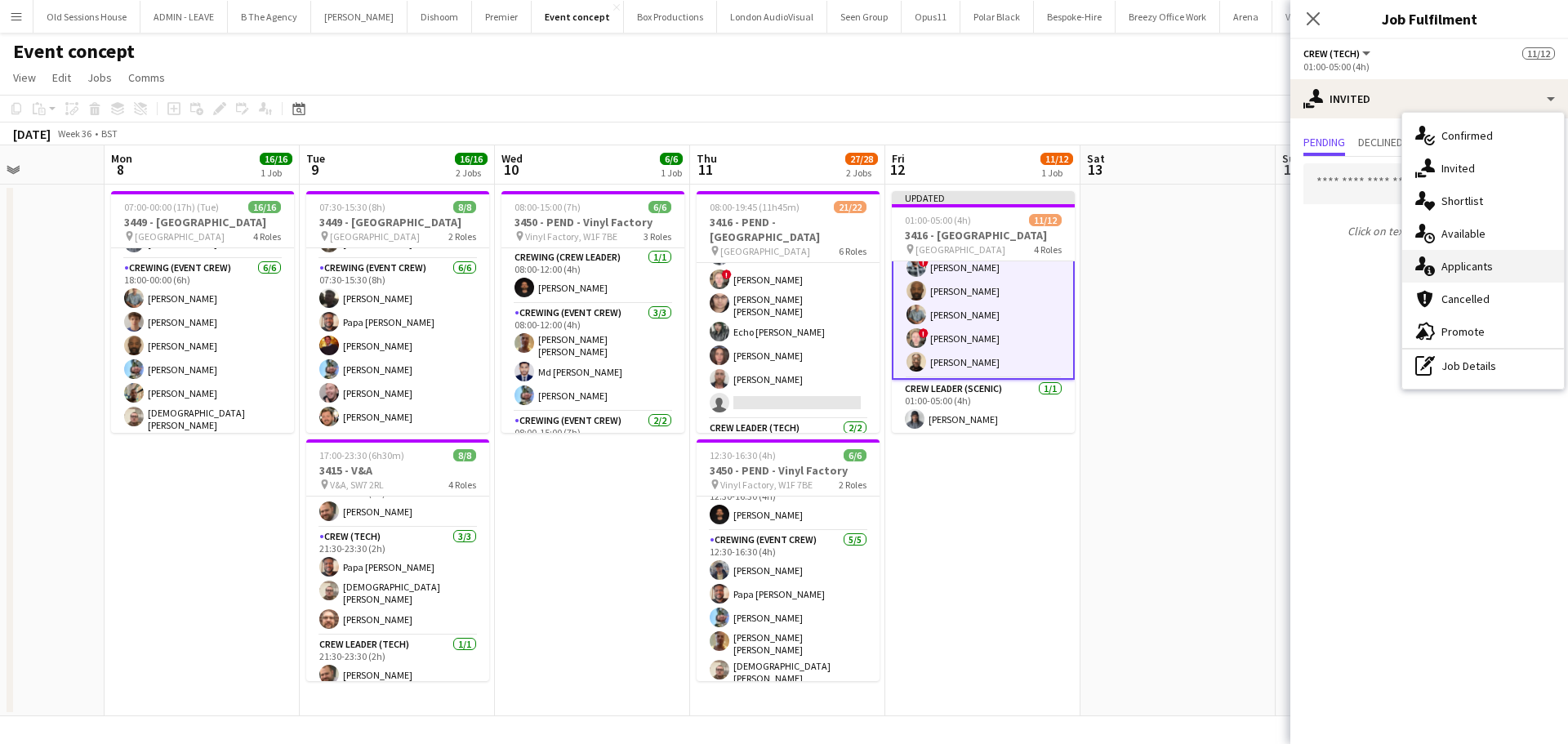
click at [1487, 268] on div "single-neutral-actions-information Applicants" at bounding box center [1482, 266] width 162 height 33
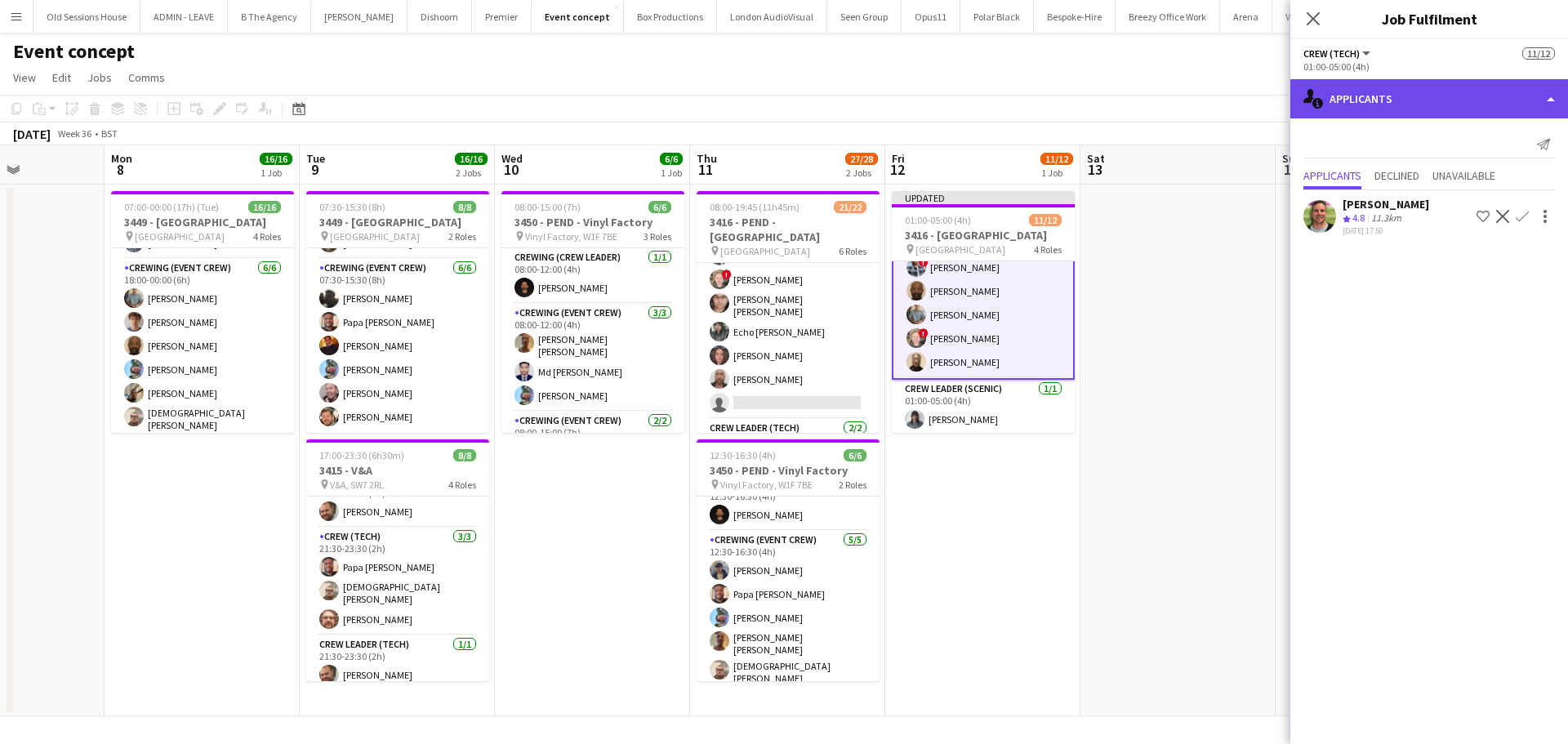
click at [1379, 103] on div "single-neutral-actions-information Applicants" at bounding box center [1429, 98] width 277 height 39
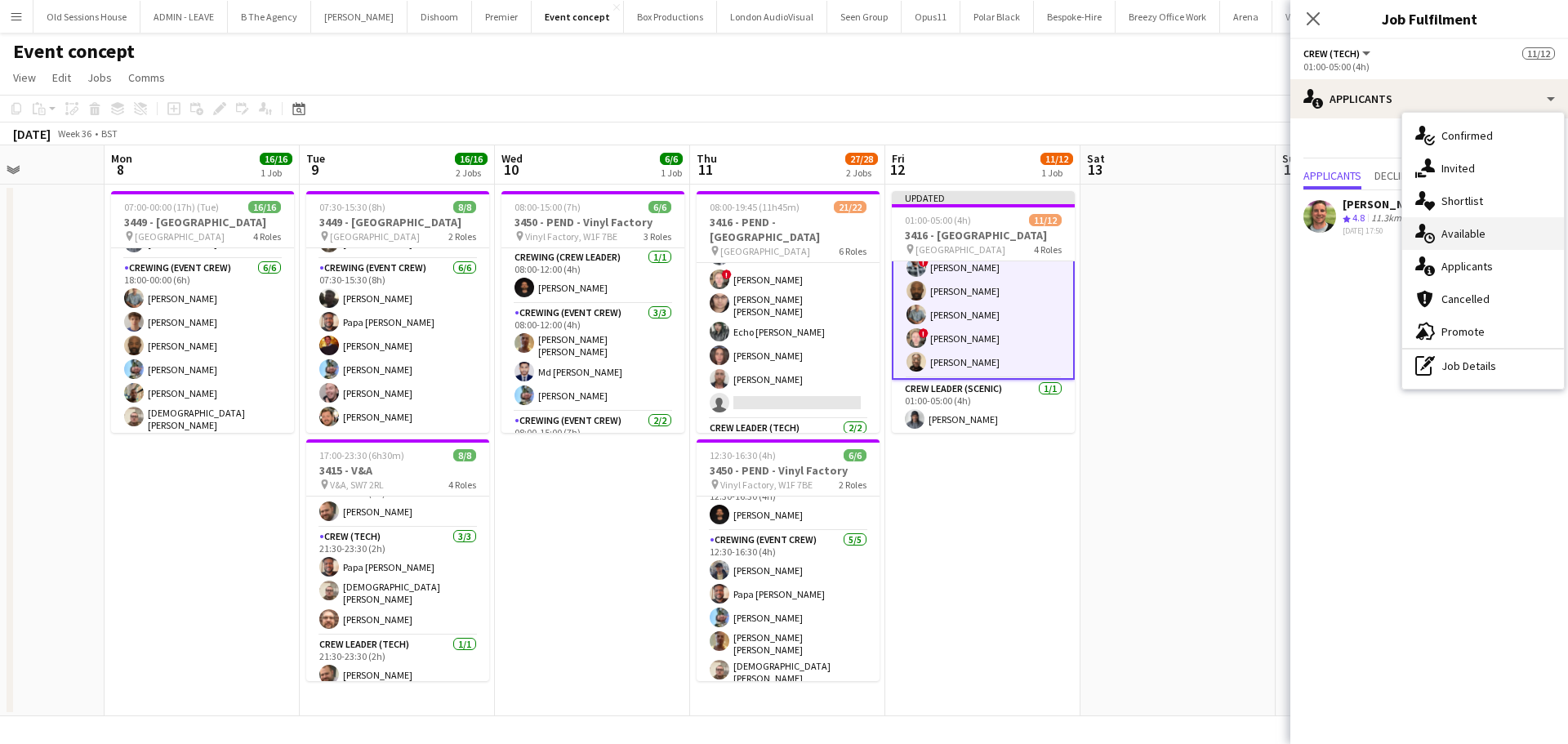
click at [1458, 239] on div "single-neutral-actions-upload Available" at bounding box center [1482, 234] width 162 height 33
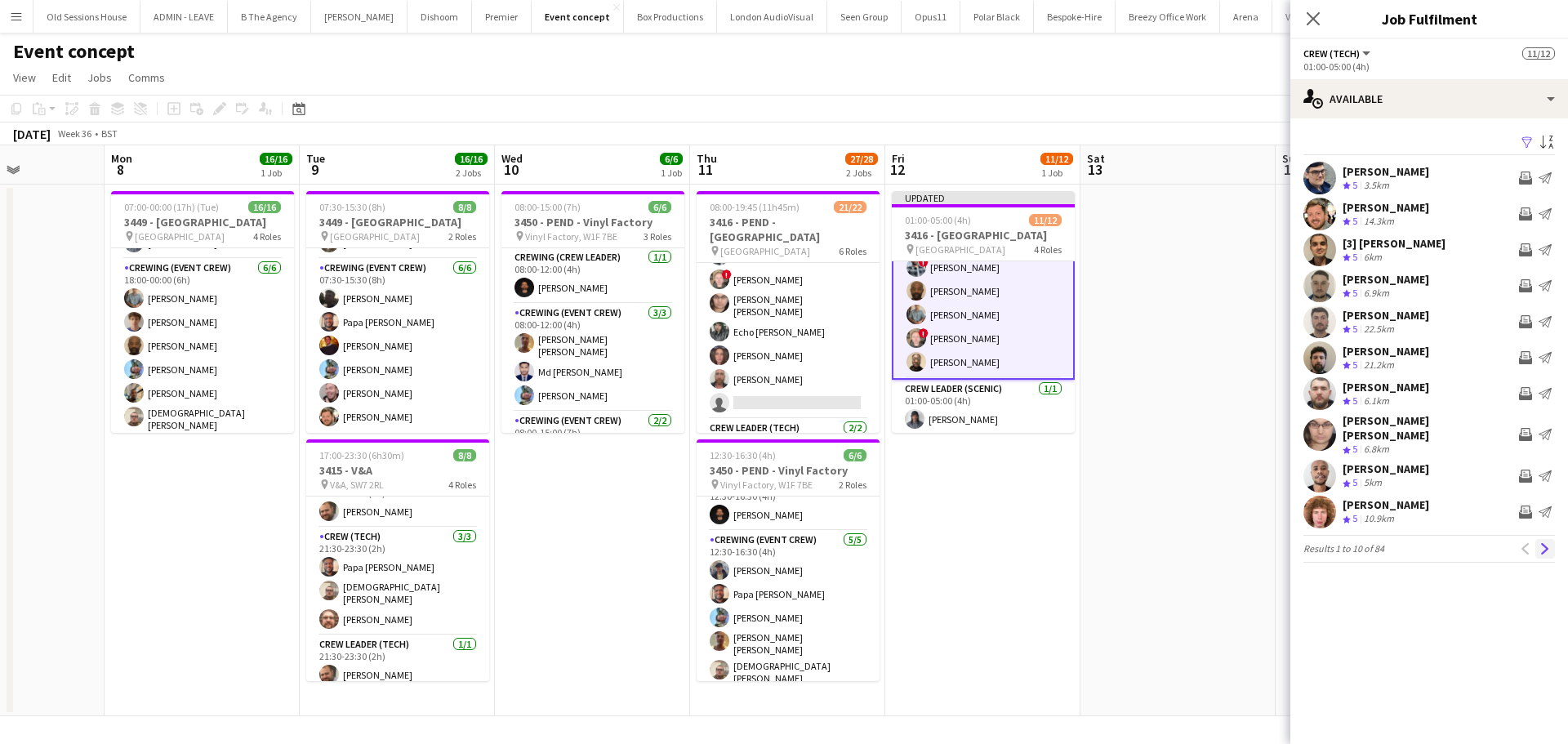
click at [1539, 543] on app-icon "Next" at bounding box center [1545, 548] width 11 height 11
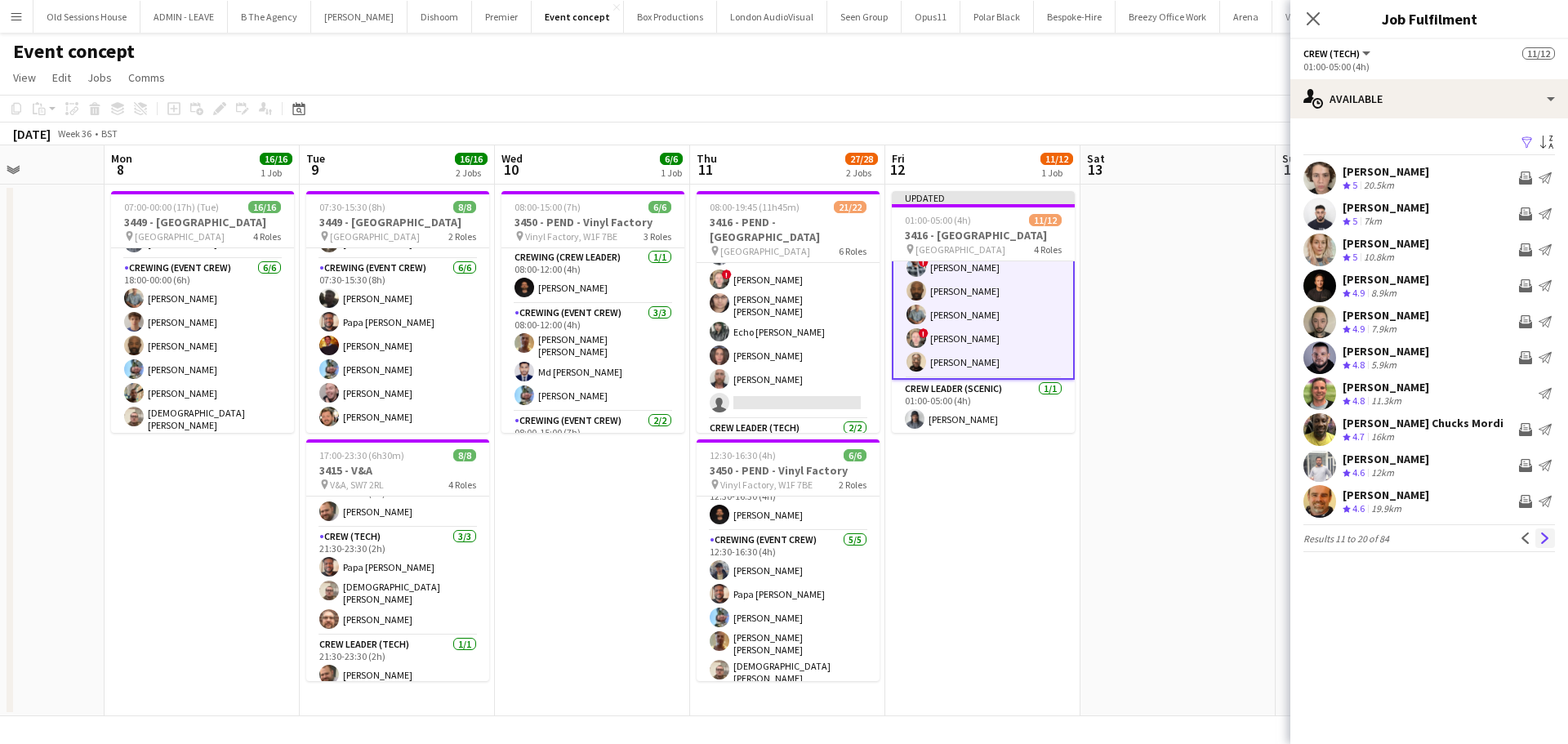
click at [1544, 538] on app-icon "Next" at bounding box center [1545, 538] width 11 height 11
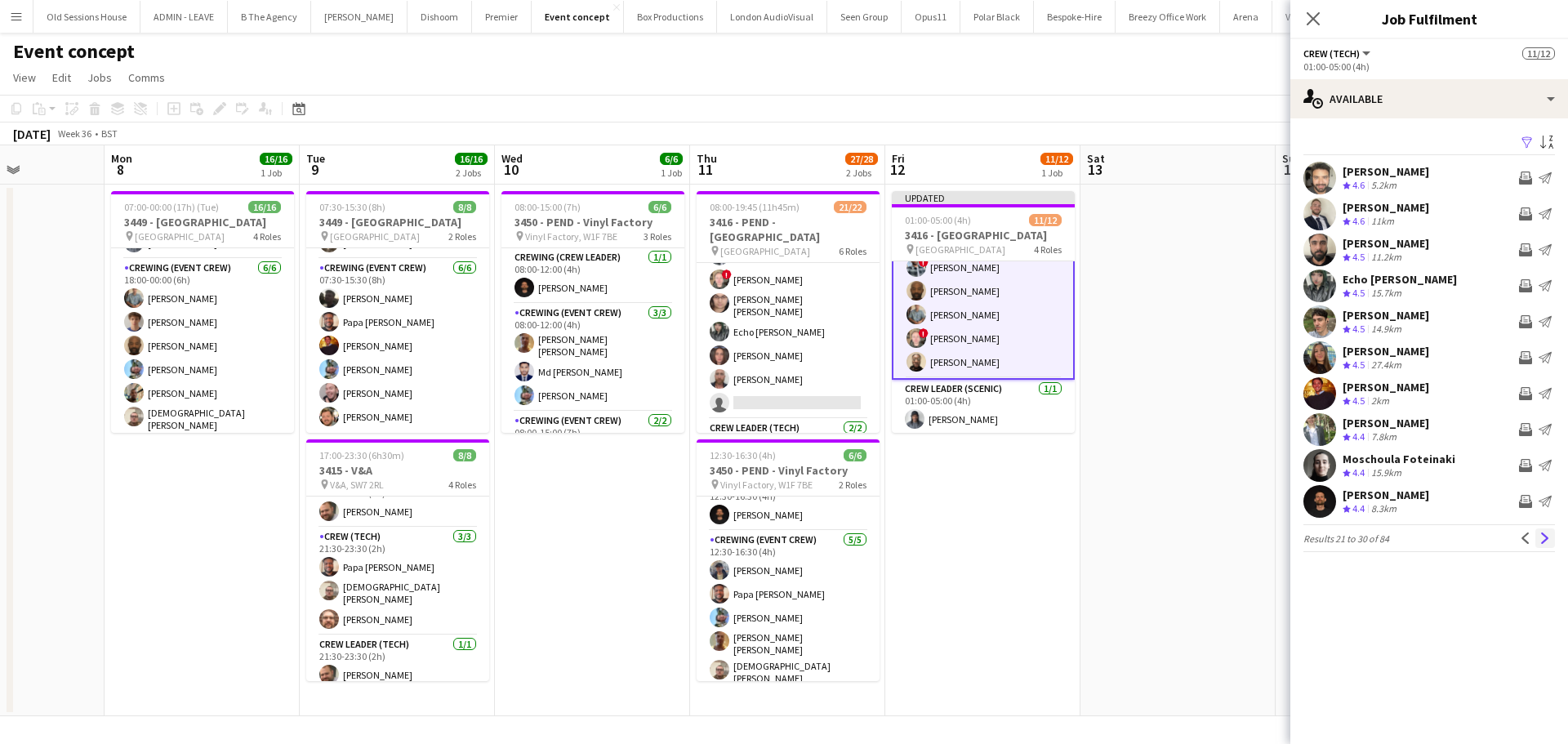
click at [1543, 542] on app-icon "Next" at bounding box center [1545, 538] width 11 height 11
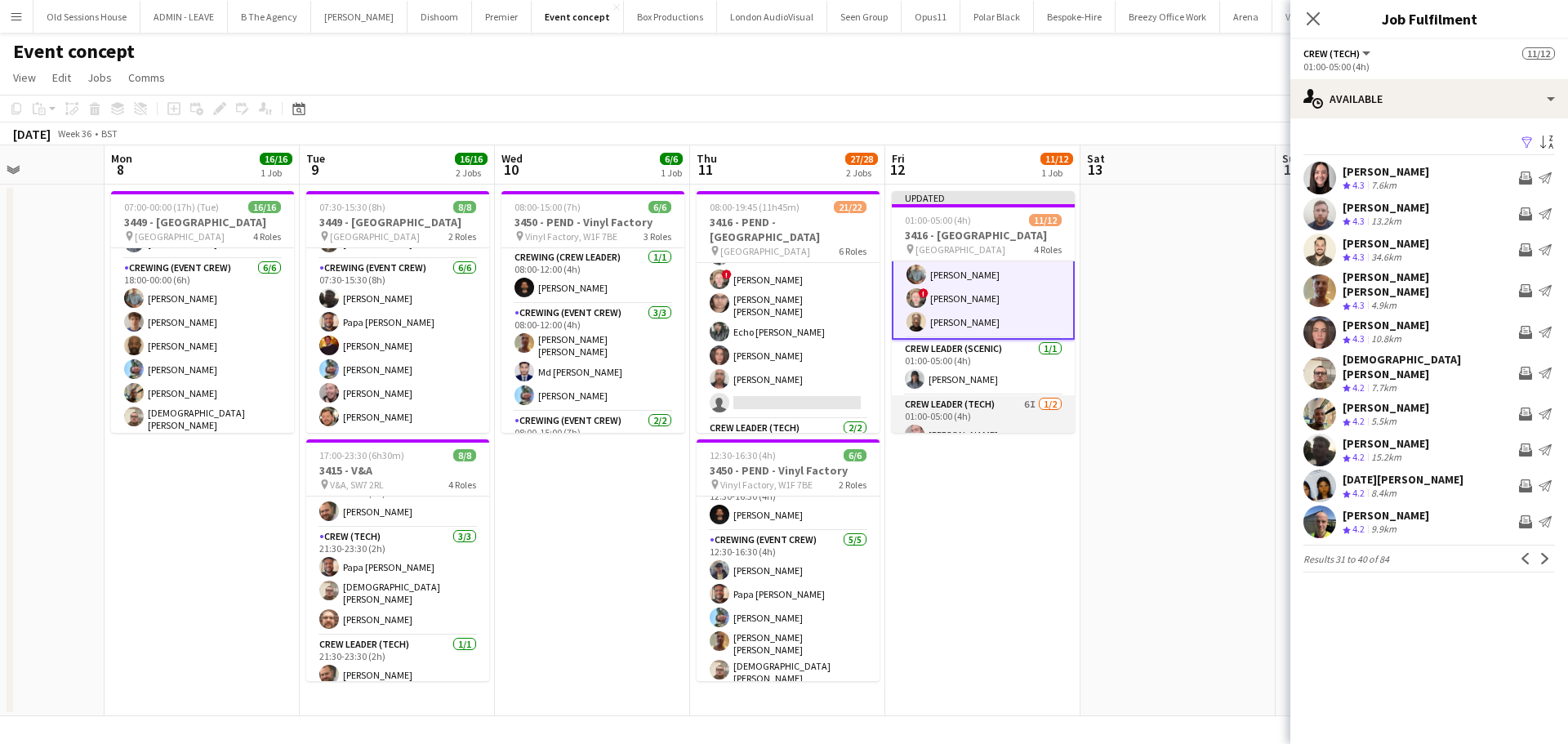
scroll to position [243, 0]
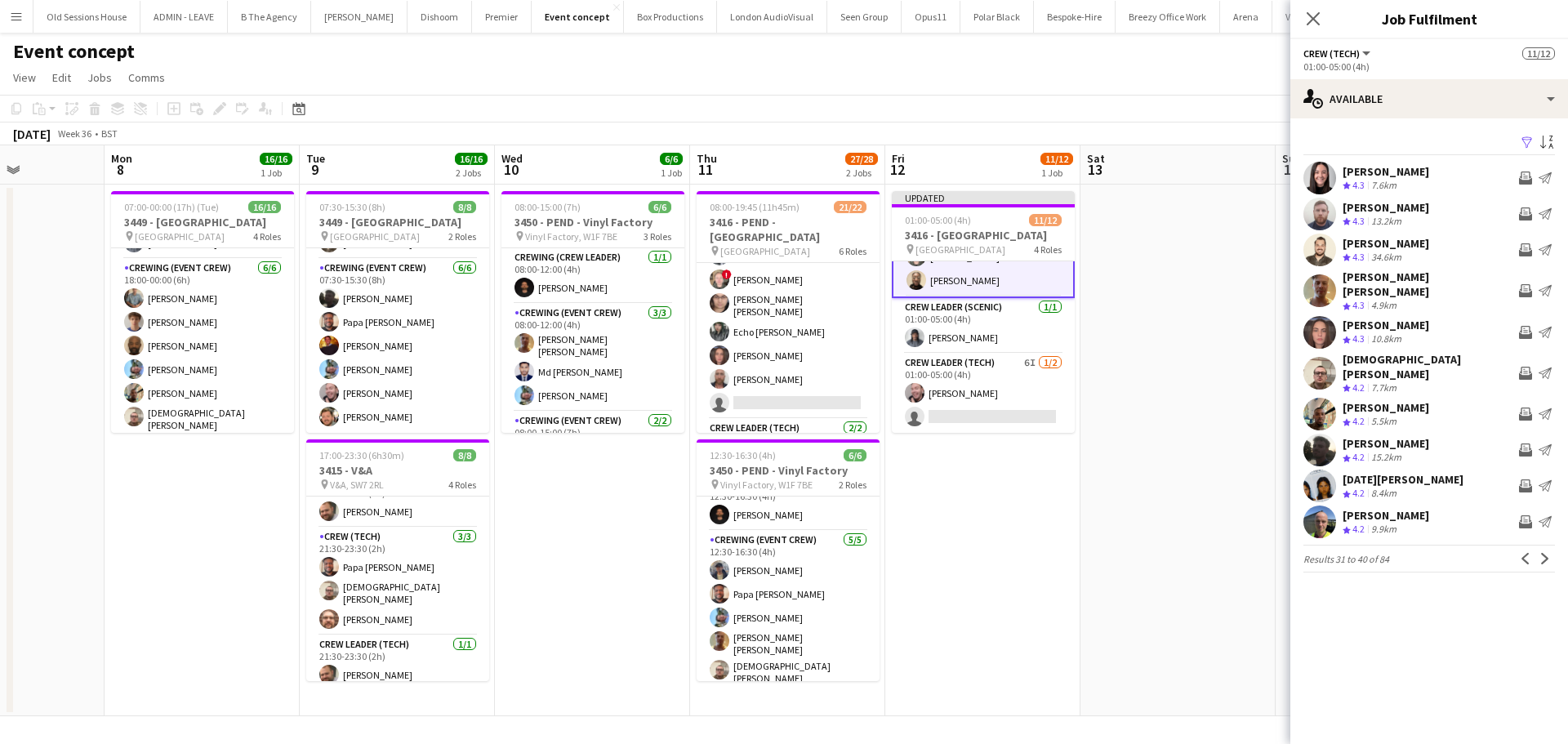
drag, startPoint x: 965, startPoint y: 401, endPoint x: 1068, endPoint y: 360, distance: 110.9
click at [967, 400] on app-card-role "Crew Leader (Tech) 6I 1/2 01:00-05:00 (4h) Eldon Taylor single-neutral-actions" at bounding box center [982, 392] width 183 height 79
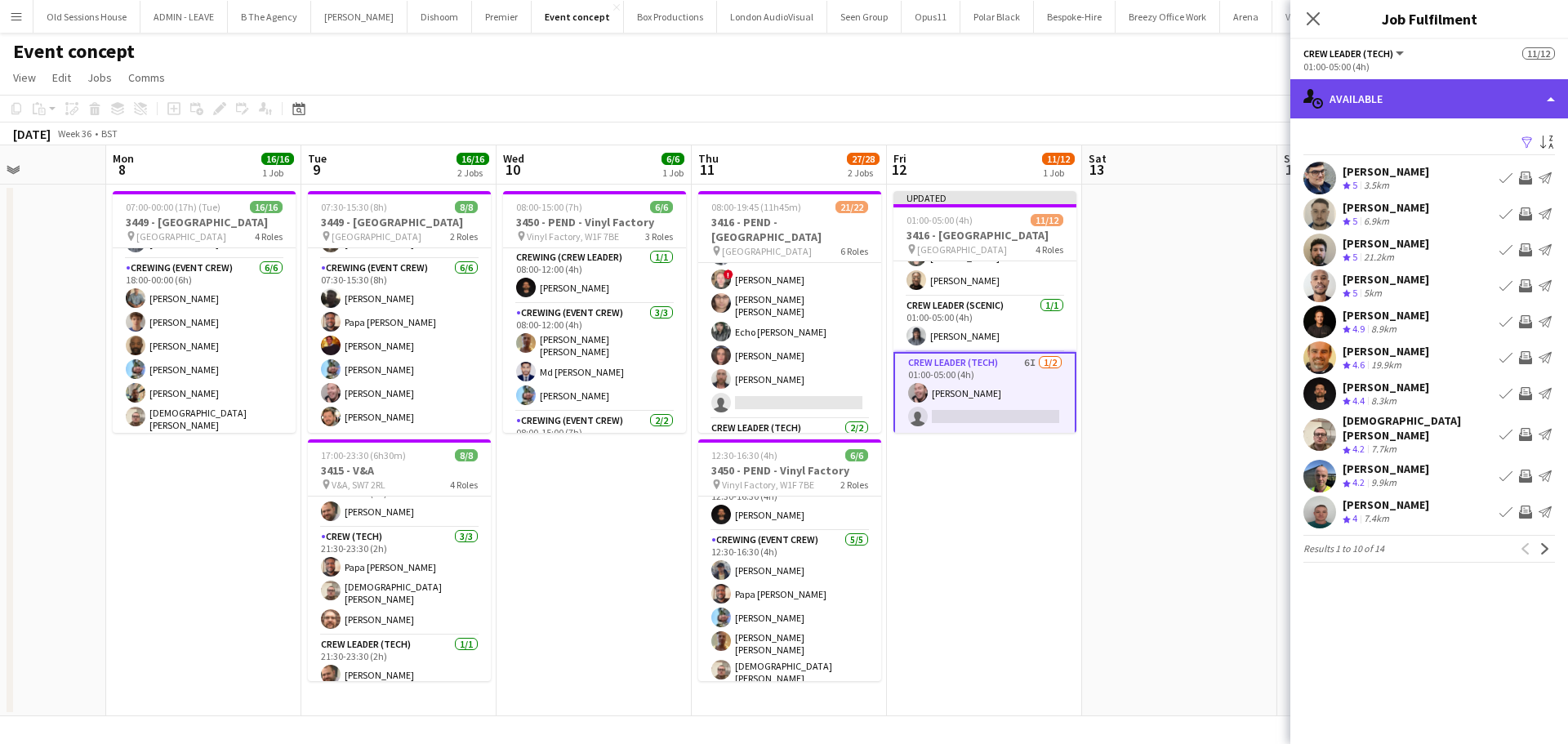
click at [1373, 100] on div "single-neutral-actions-upload Available" at bounding box center [1429, 98] width 277 height 39
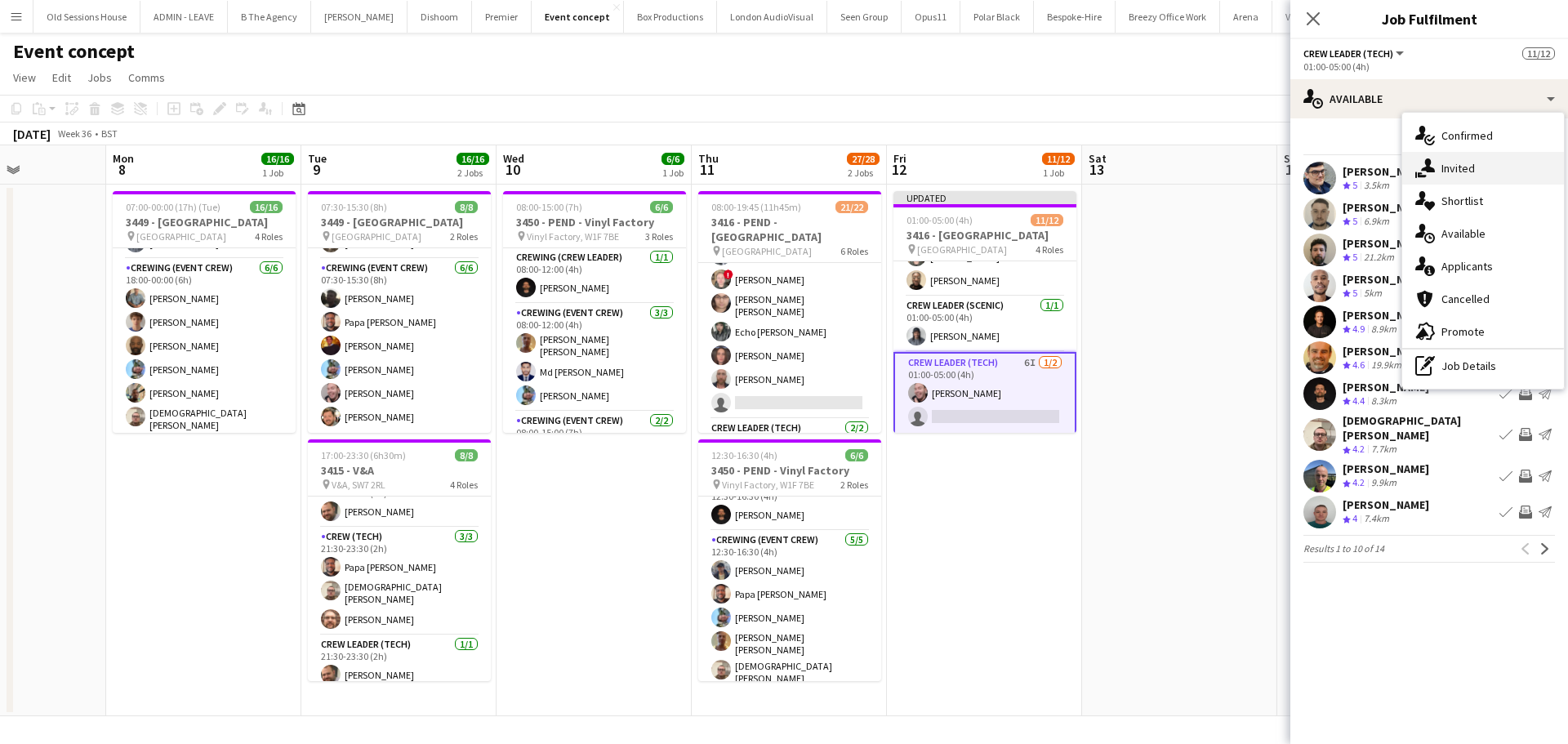
click at [1443, 169] on div "single-neutral-actions-share-1 Invited" at bounding box center [1482, 168] width 162 height 33
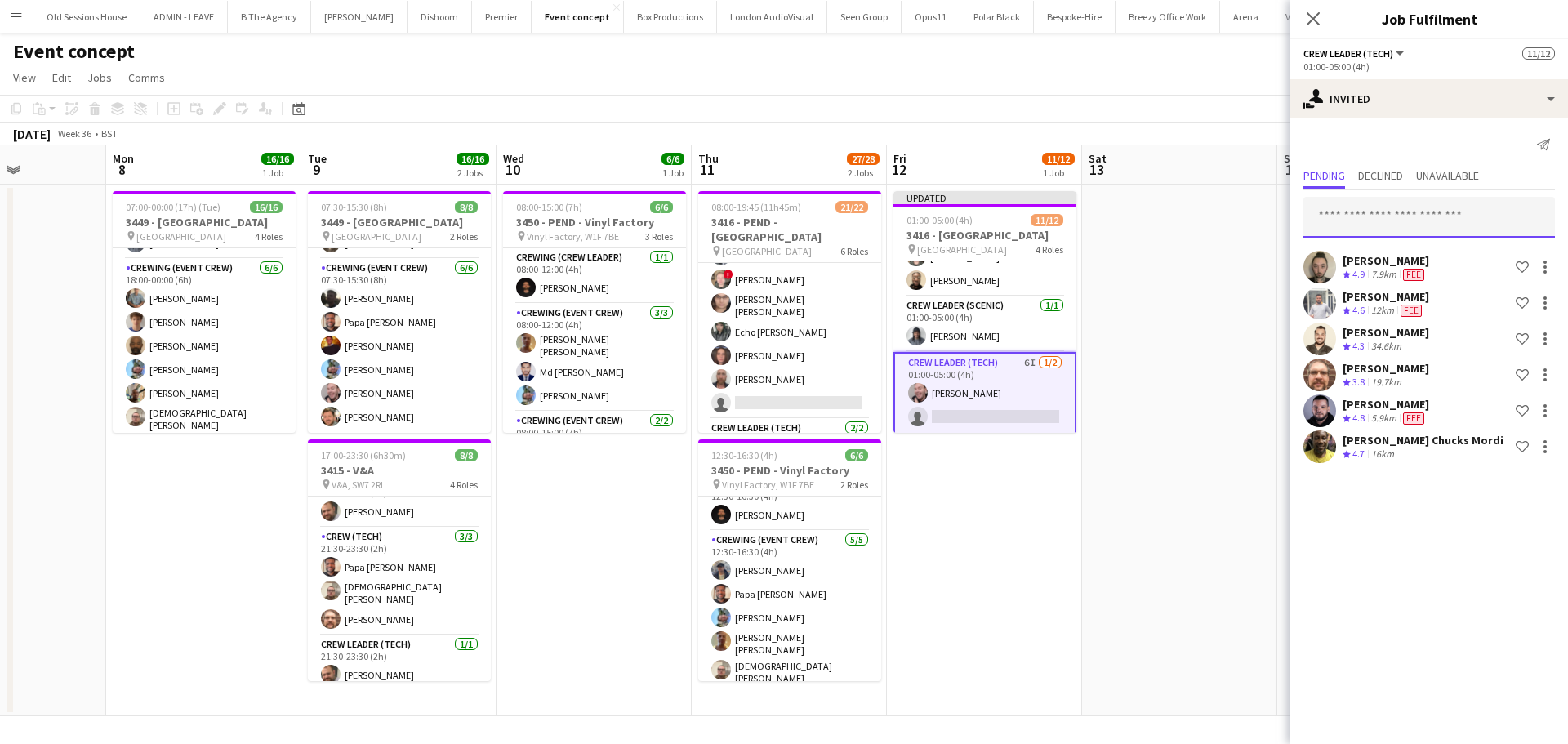
click at [1351, 222] on input "text" at bounding box center [1429, 217] width 251 height 41
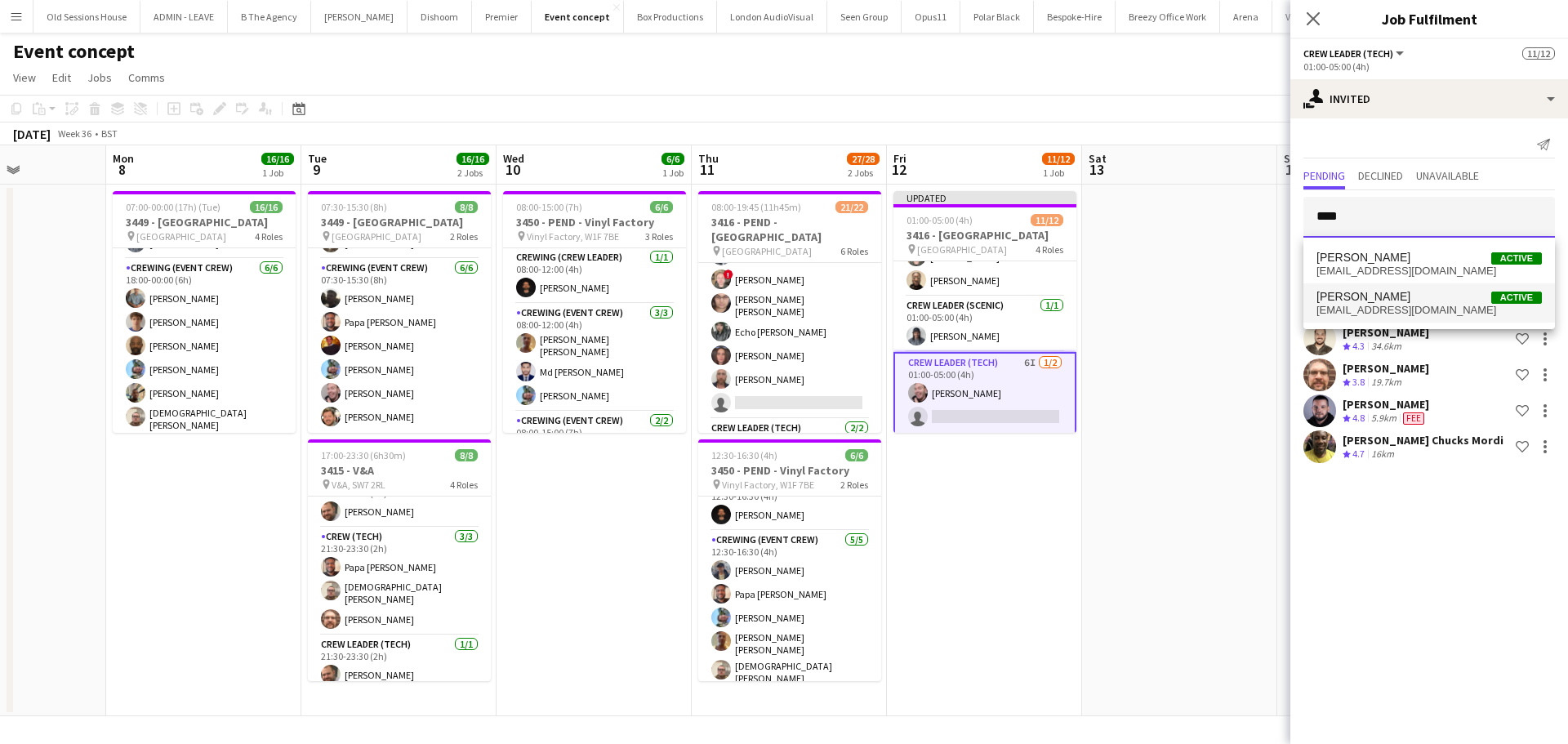
type input "****"
click at [1357, 298] on span "John Vidal" at bounding box center [1363, 297] width 94 height 14
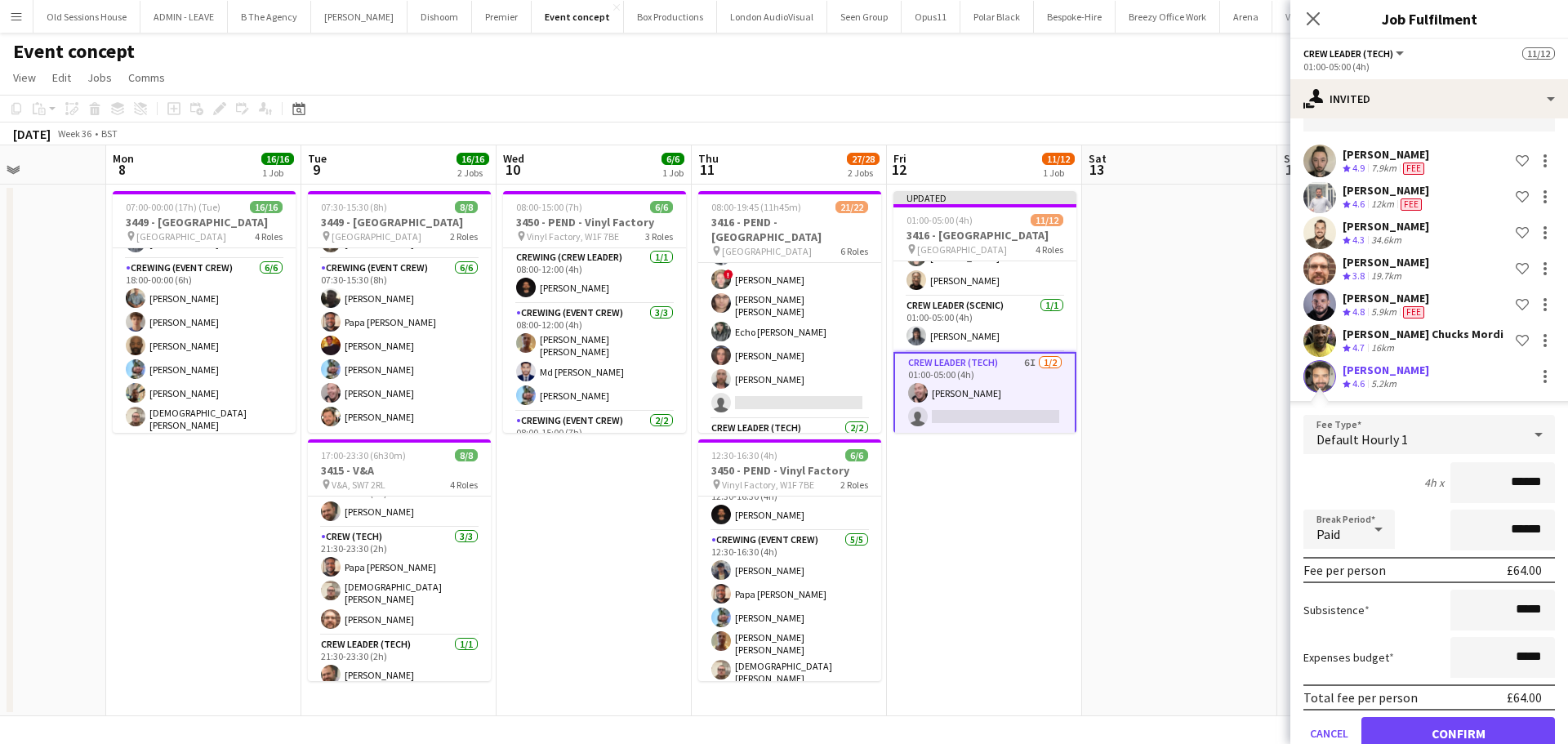
scroll to position [142, 0]
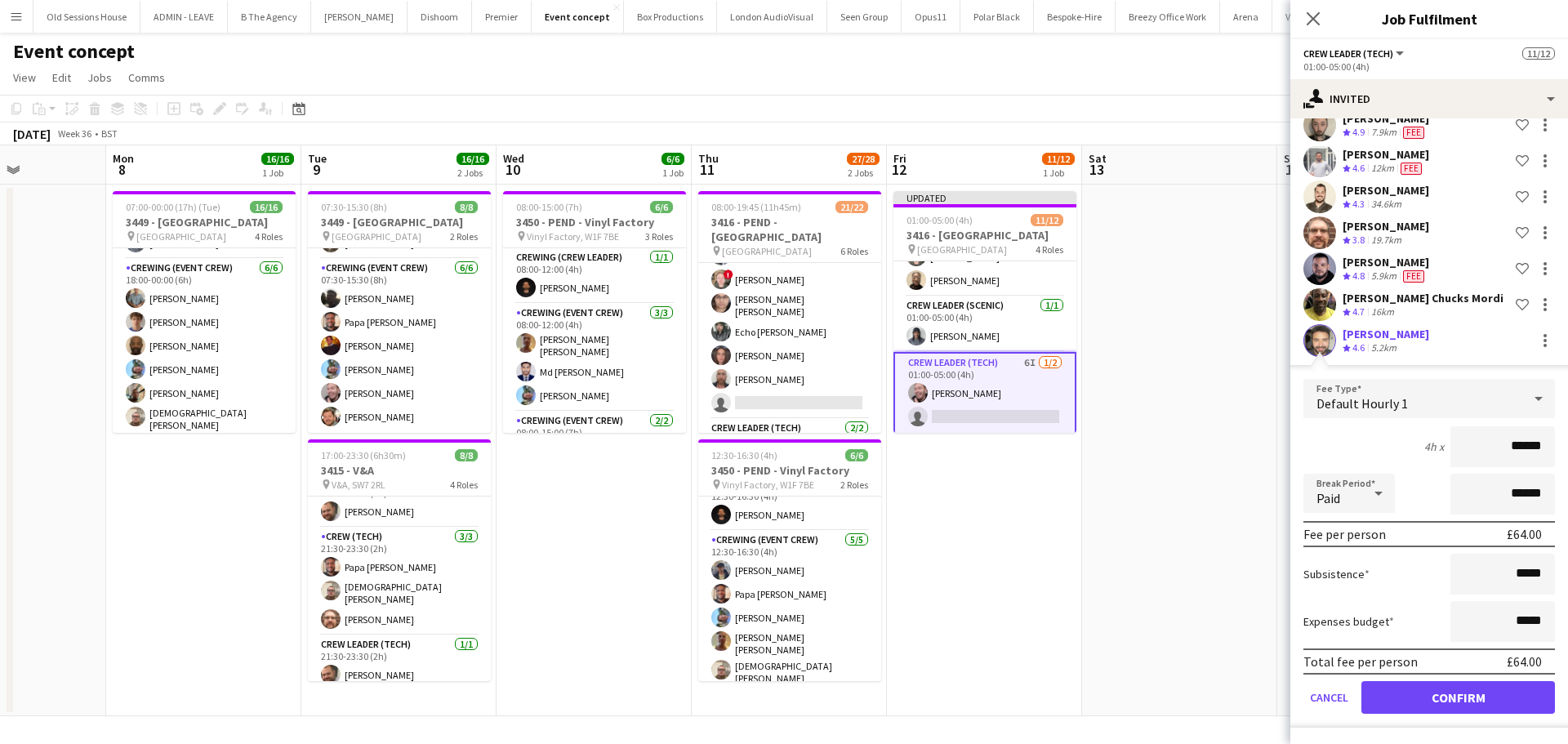
drag, startPoint x: 1530, startPoint y: 445, endPoint x: 1416, endPoint y: 448, distance: 114.0
click at [1416, 448] on div "4h x ******" at bounding box center [1429, 446] width 251 height 41
type input "***"
click at [1394, 446] on div "4h x ***" at bounding box center [1429, 446] width 251 height 41
click at [1402, 699] on button "Confirm" at bounding box center [1457, 697] width 193 height 33
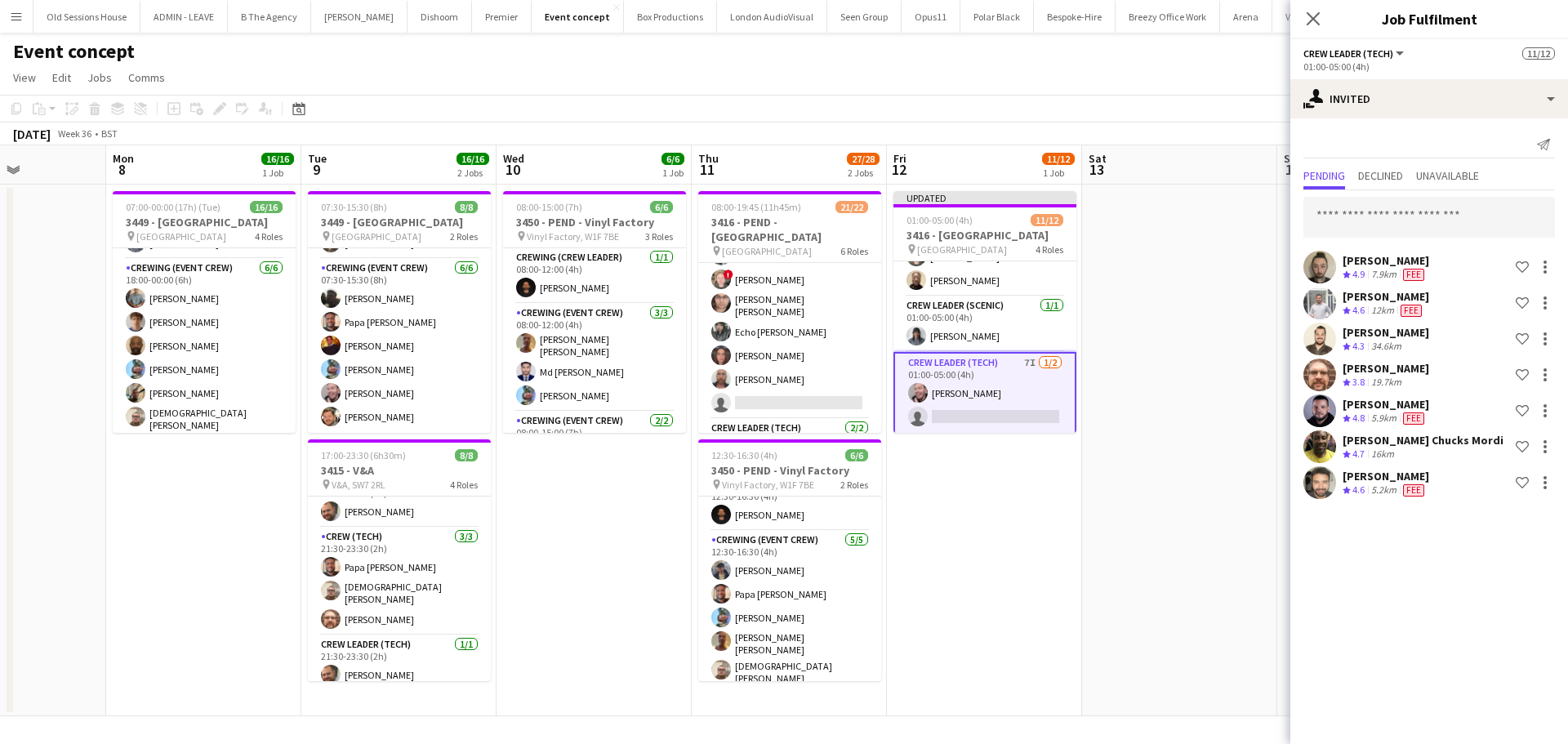
scroll to position [0, 0]
click at [972, 514] on app-date-cell "Updated 01:00-05:00 (4h) 11/12 3416 - Natural History Museum pin Natural Histor…" at bounding box center [984, 450] width 195 height 532
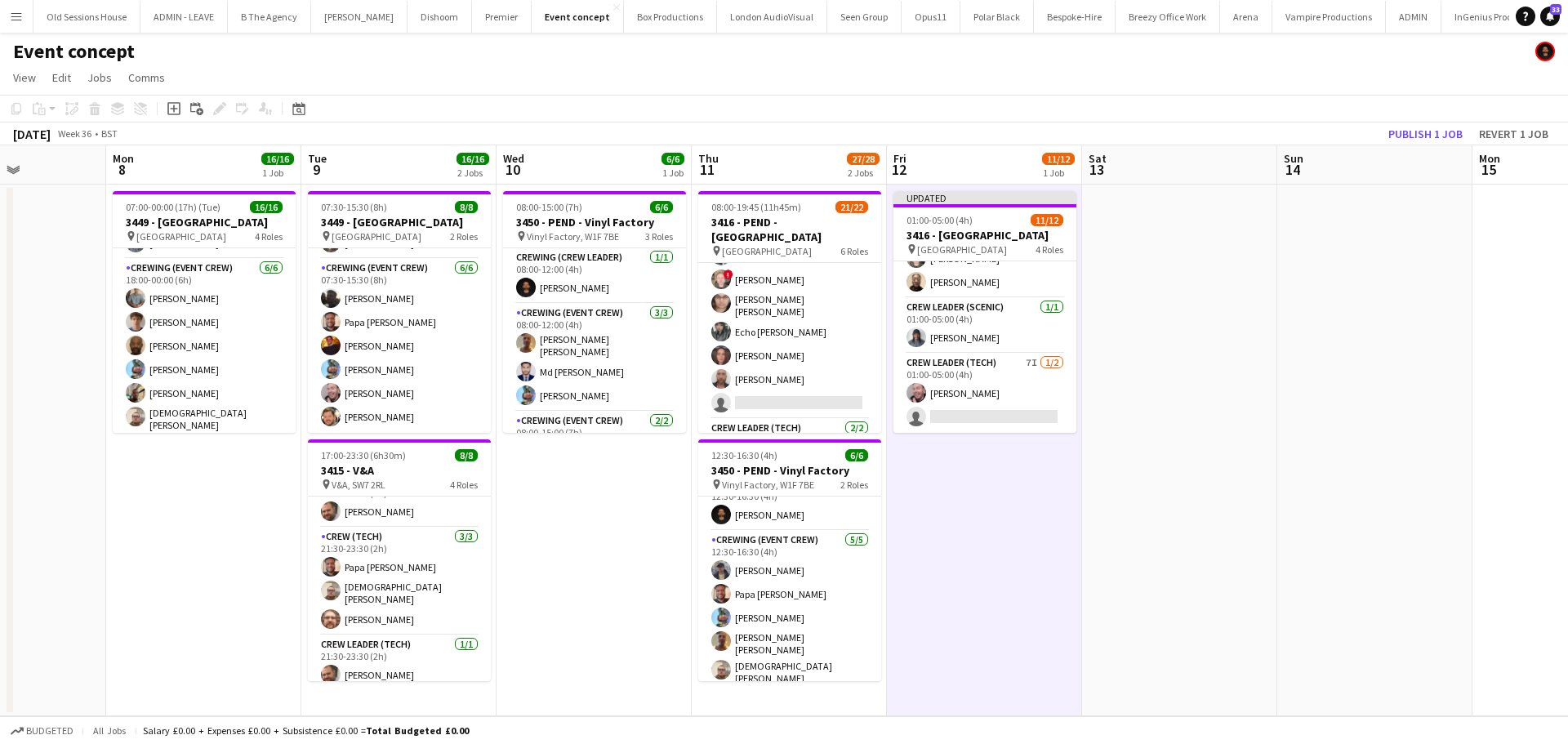
scroll to position [240, 0]
click at [1423, 135] on button "Publish 1 job" at bounding box center [1425, 133] width 87 height 22
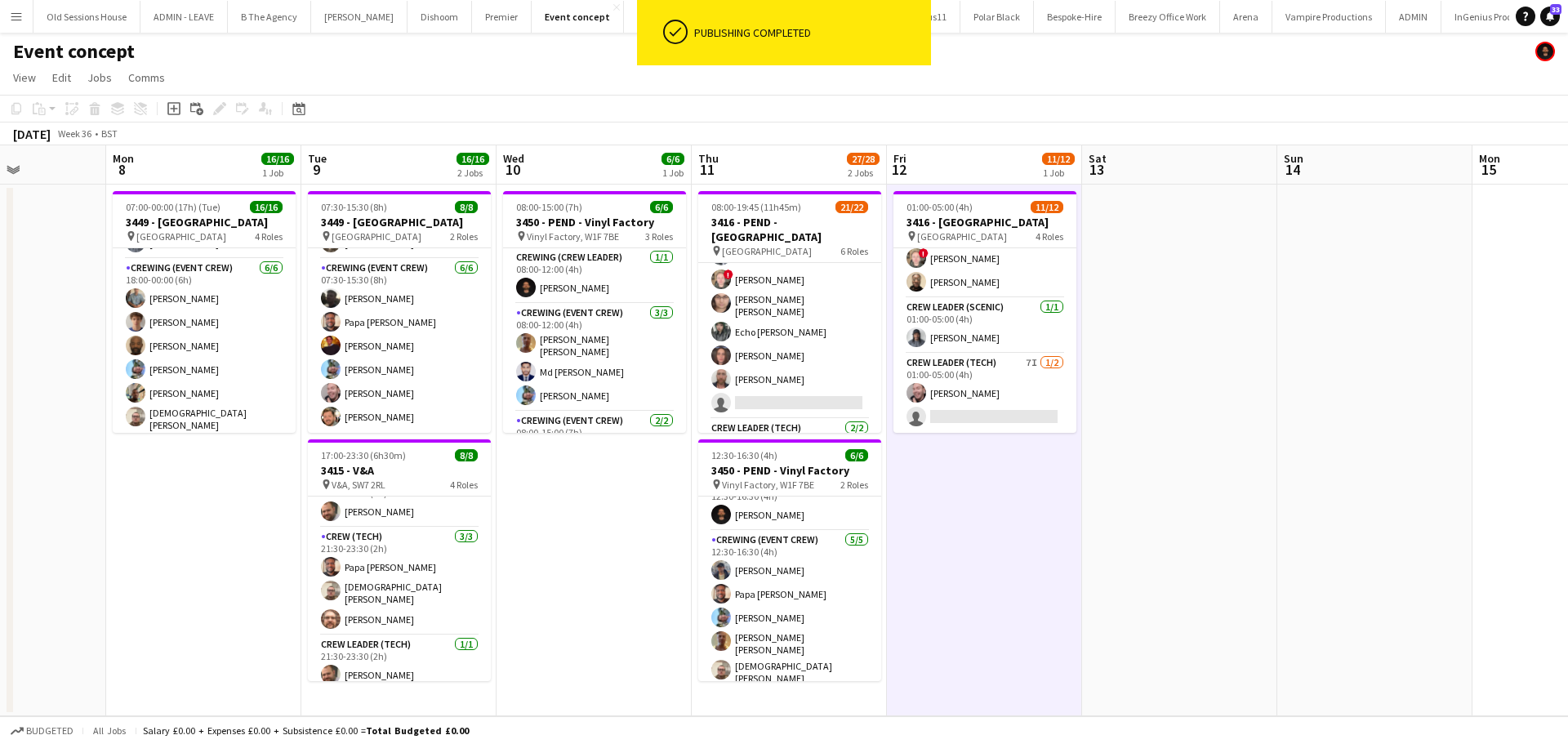
scroll to position [227, 0]
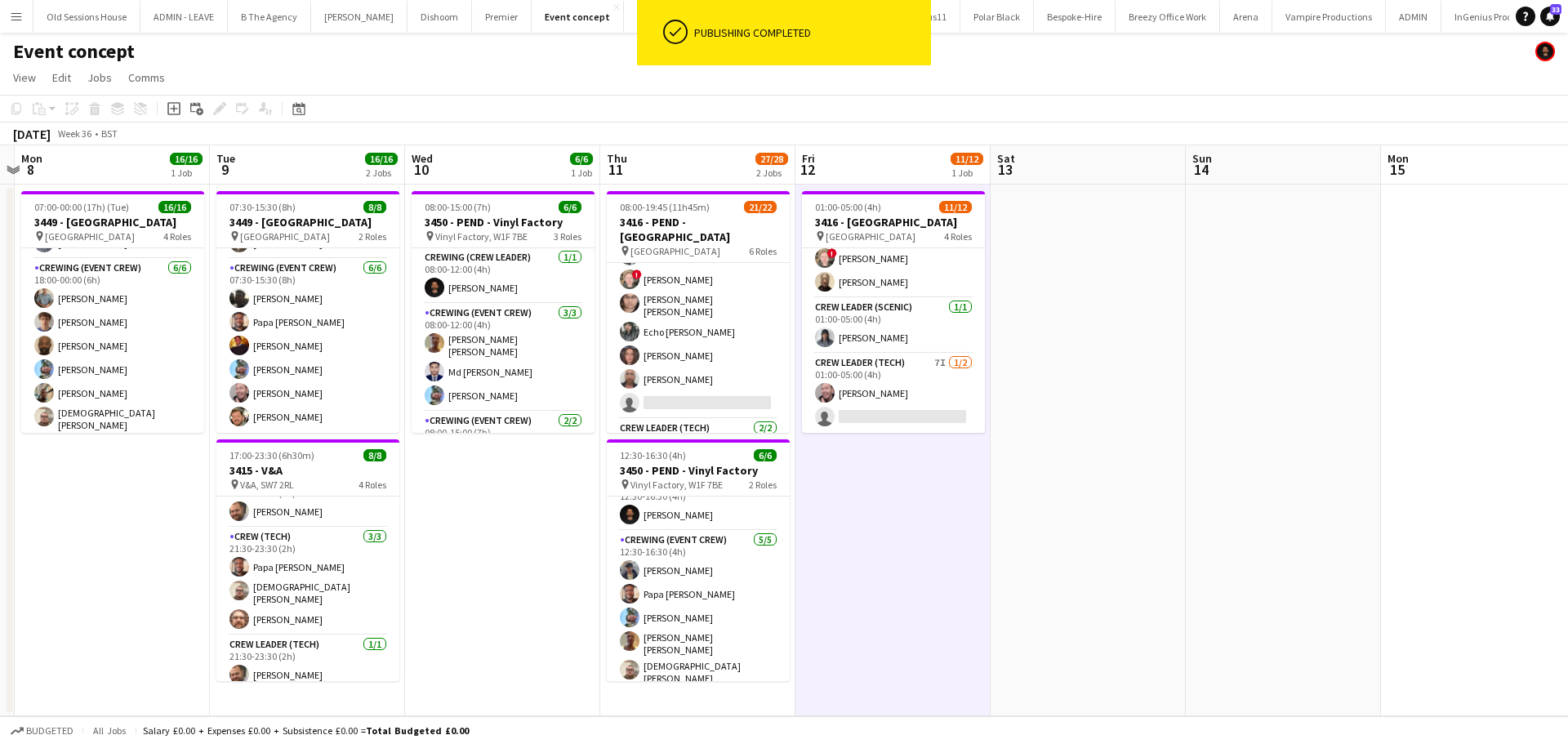
drag, startPoint x: 1286, startPoint y: 393, endPoint x: 1186, endPoint y: 411, distance: 101.6
click at [1187, 411] on app-calendar-viewport "Thu 4 16/16 1 Job Fri 5 6/6 1 Job Sat 6 Sun 7 Mon 8 16/16 1 Job Tue 9 16/16 2 J…" at bounding box center [784, 430] width 1568 height 571
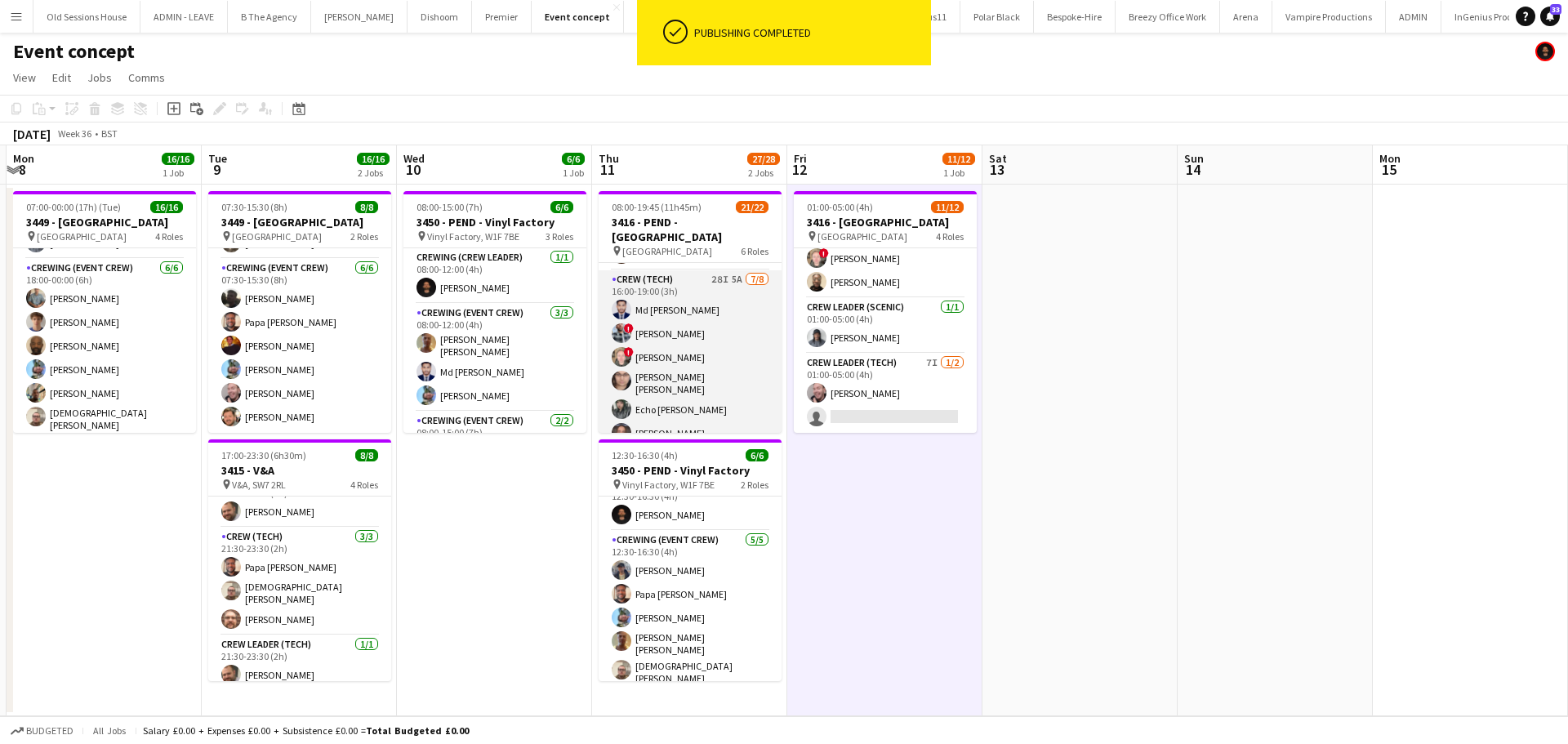
scroll to position [247, 0]
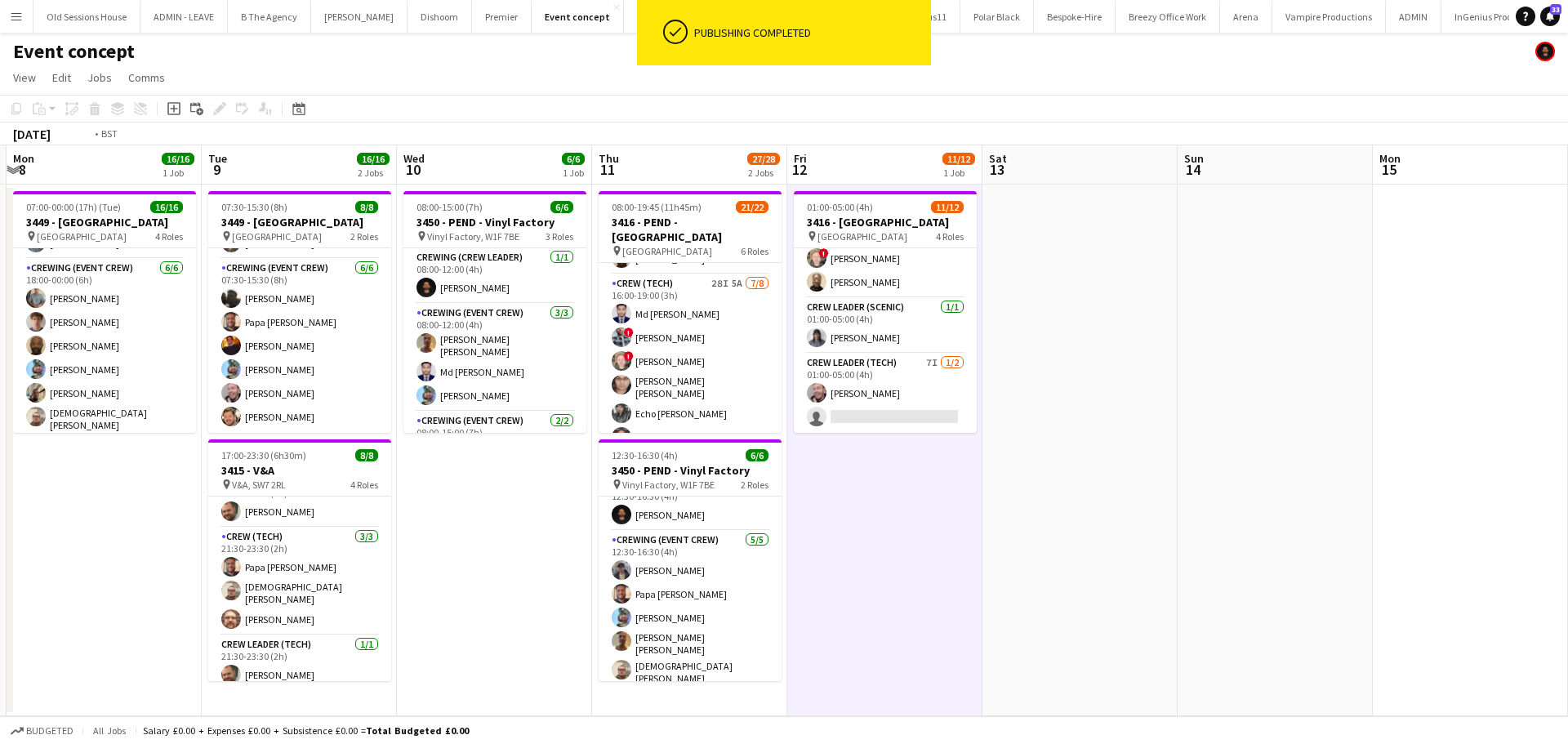
click at [850, 442] on app-calendar-viewport "Thu 4 16/16 1 Job Fri 5 6/6 1 Job Sat 6 Sun 7 Mon 8 16/16 1 Job Tue 9 16/16 2 J…" at bounding box center [784, 430] width 1568 height 571
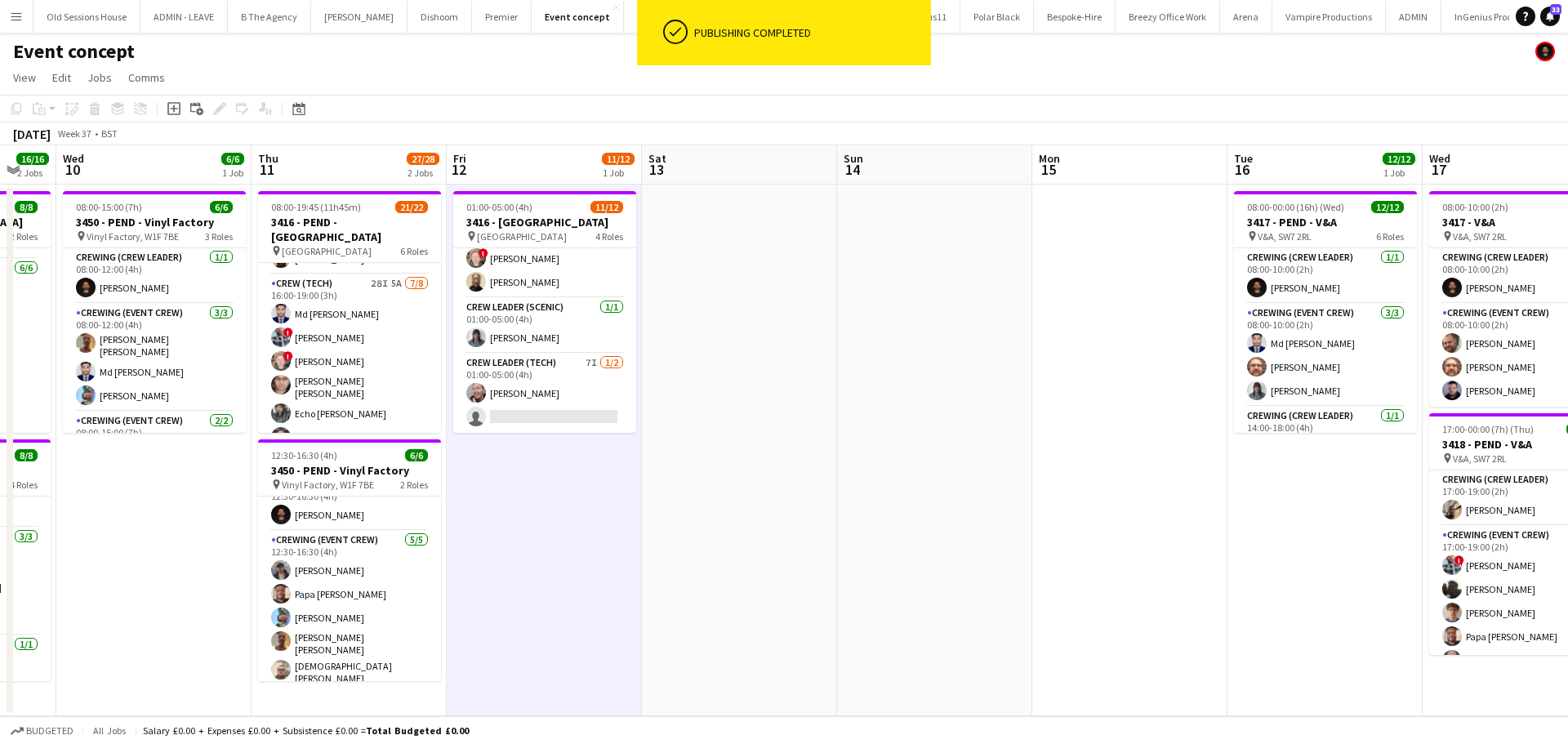
drag, startPoint x: 891, startPoint y: 434, endPoint x: 646, endPoint y: 404, distance: 246.8
click at [647, 404] on app-calendar-viewport "Sat 6 Sun 7 Mon 8 16/16 1 Job Tue 9 16/16 2 Jobs Wed 10 6/6 1 Job Thu 11 27/28 …" at bounding box center [784, 430] width 1568 height 571
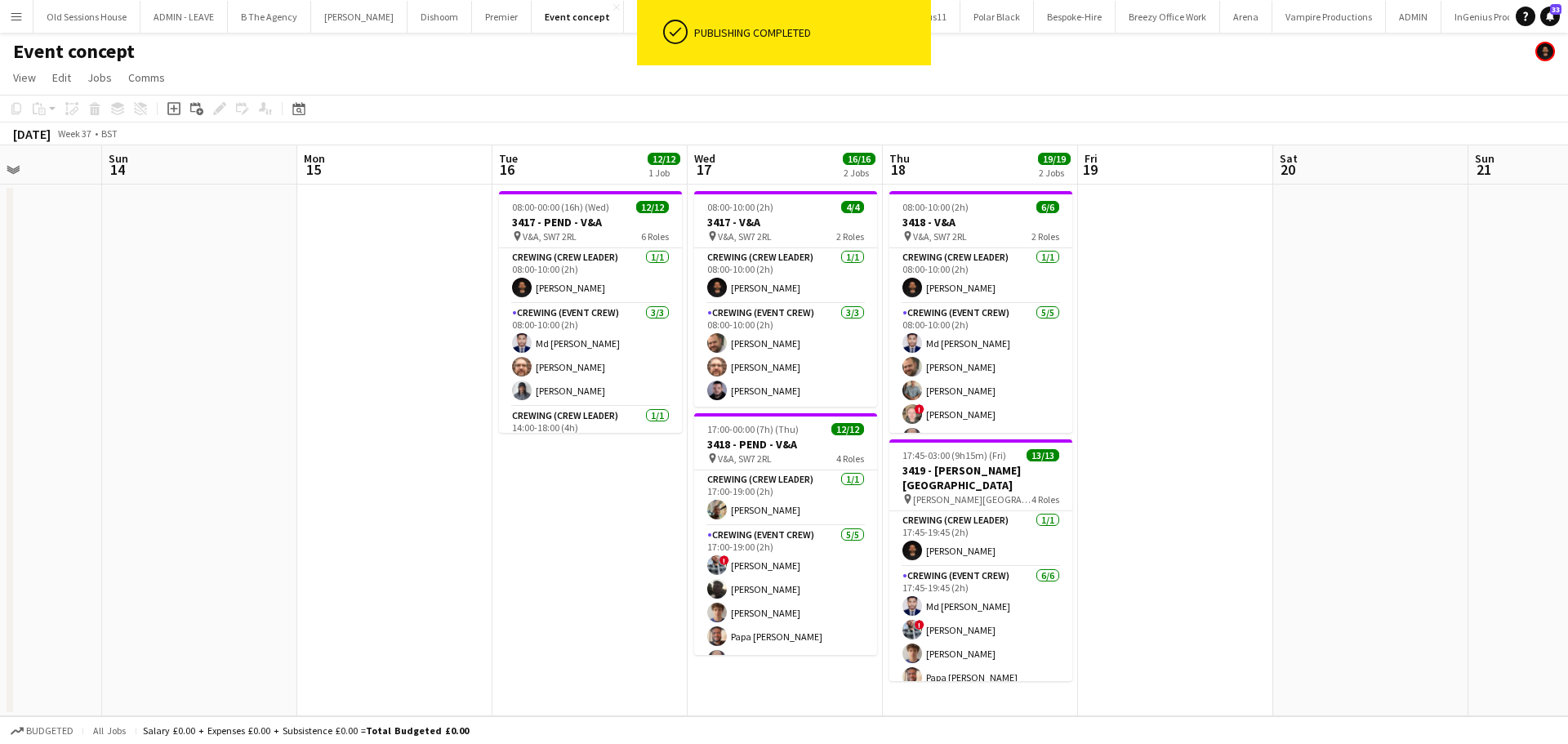
drag, startPoint x: 351, startPoint y: 508, endPoint x: 135, endPoint y: 508, distance: 216.0
click at [119, 508] on app-calendar-viewport "Wed 10 6/6 1 Job Thu 11 27/28 2 Jobs Fri 12 11/12 1 Job Sat 13 Sun 14 Mon 15 Tu…" at bounding box center [784, 430] width 1568 height 571
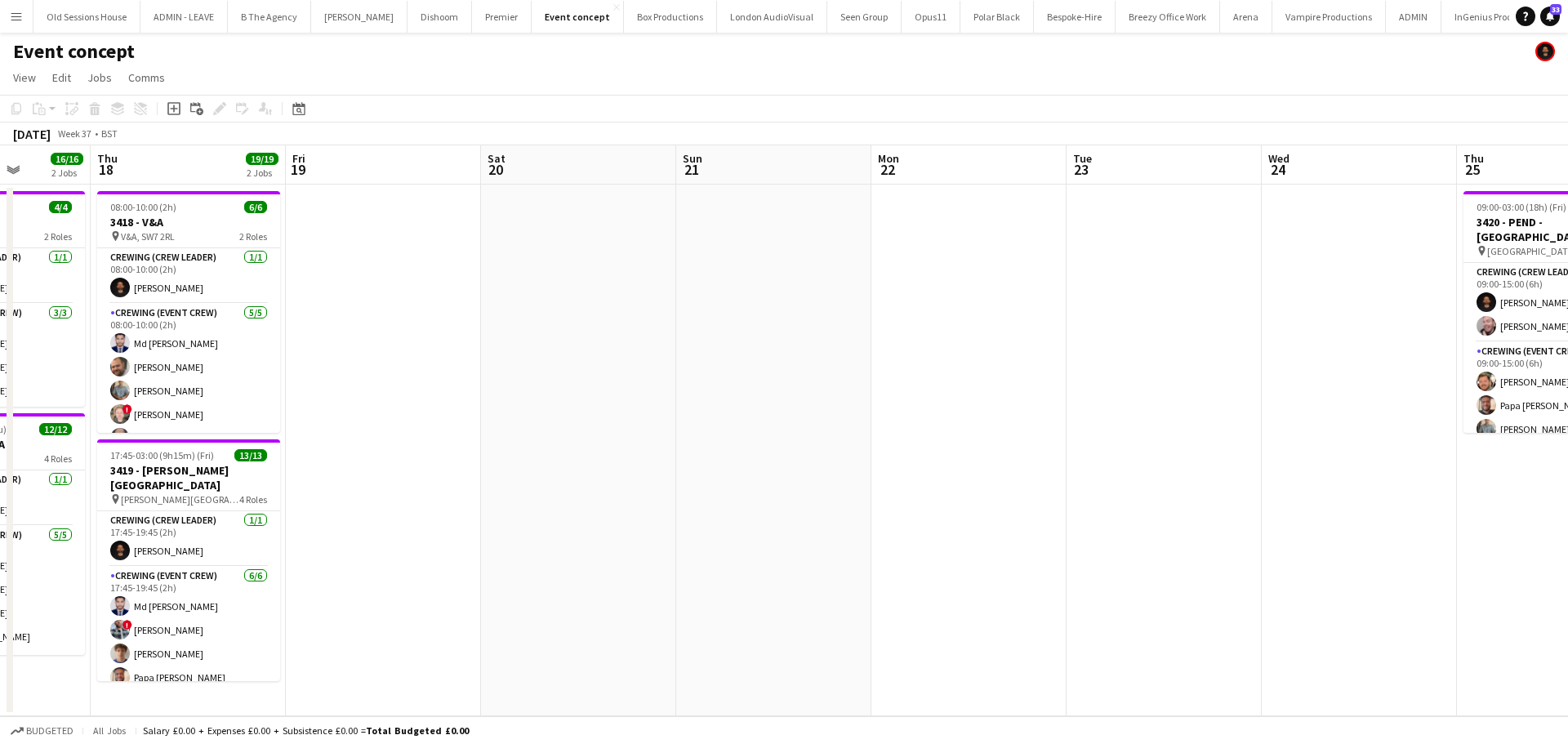
drag, startPoint x: 1176, startPoint y: 417, endPoint x: 250, endPoint y: 435, distance: 926.2
click at [250, 435] on app-calendar-viewport "Sun 14 Mon 15 Tue 16 12/12 1 Job Wed 17 16/16 2 Jobs Thu 18 19/19 2 Jobs Fri 19…" at bounding box center [784, 430] width 1568 height 571
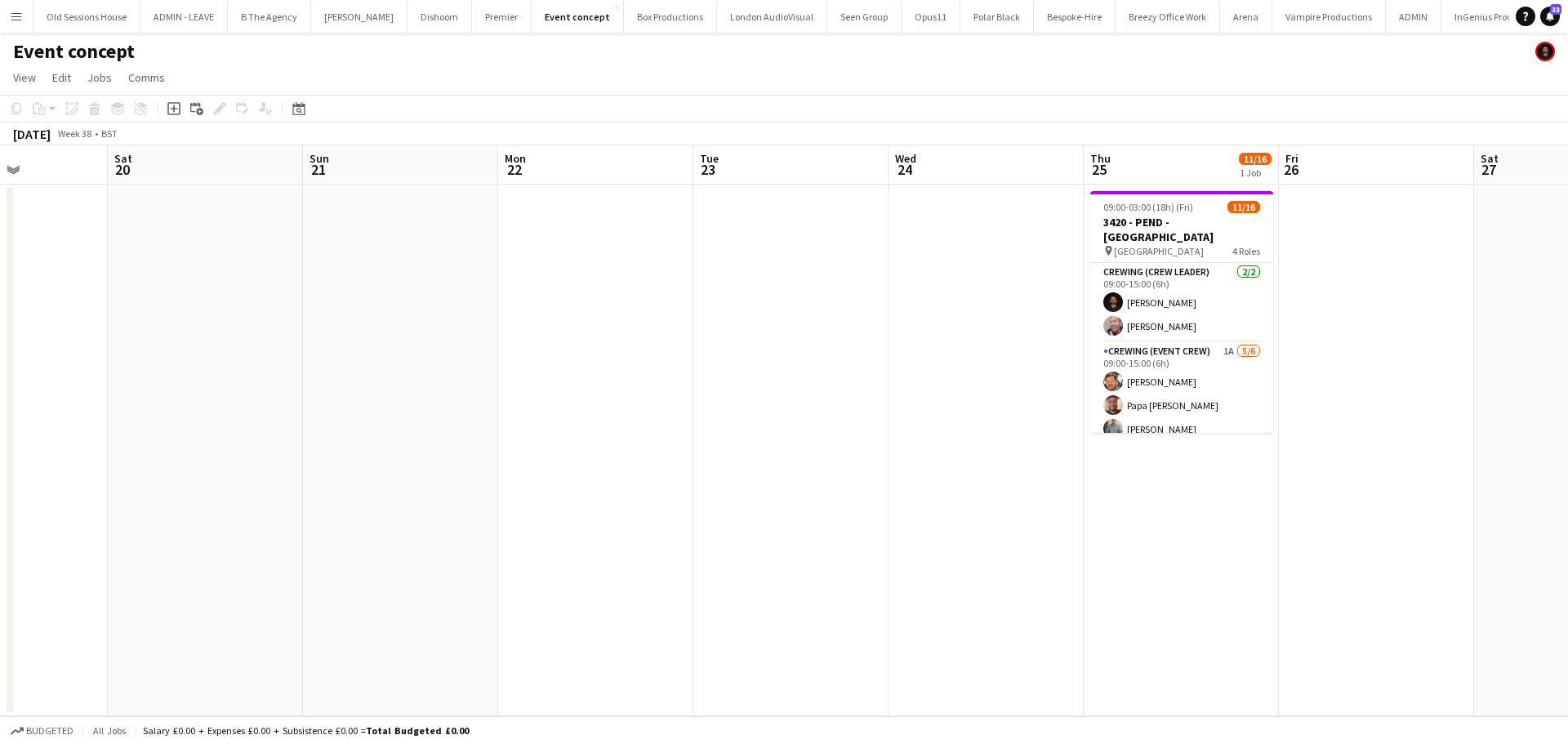
drag, startPoint x: 812, startPoint y: 438, endPoint x: 448, endPoint y: 454, distance: 364.4
click at [451, 455] on app-calendar-viewport "Tue 16 12/12 1 Job Wed 17 16/16 2 Jobs Thu 18 19/19 2 Jobs Fri 19 Sat 20 Sun 21…" at bounding box center [784, 430] width 1568 height 571
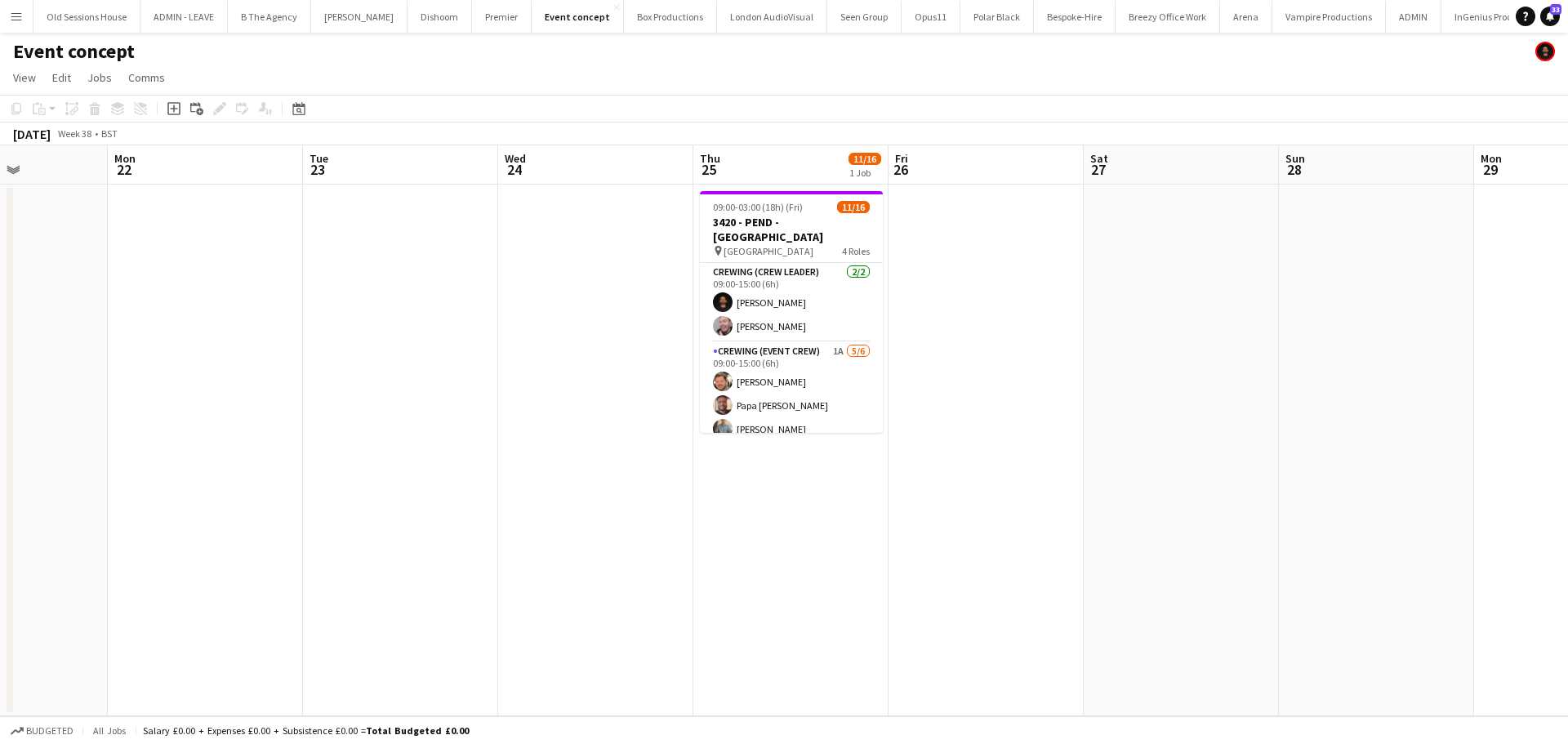
scroll to position [0, 676]
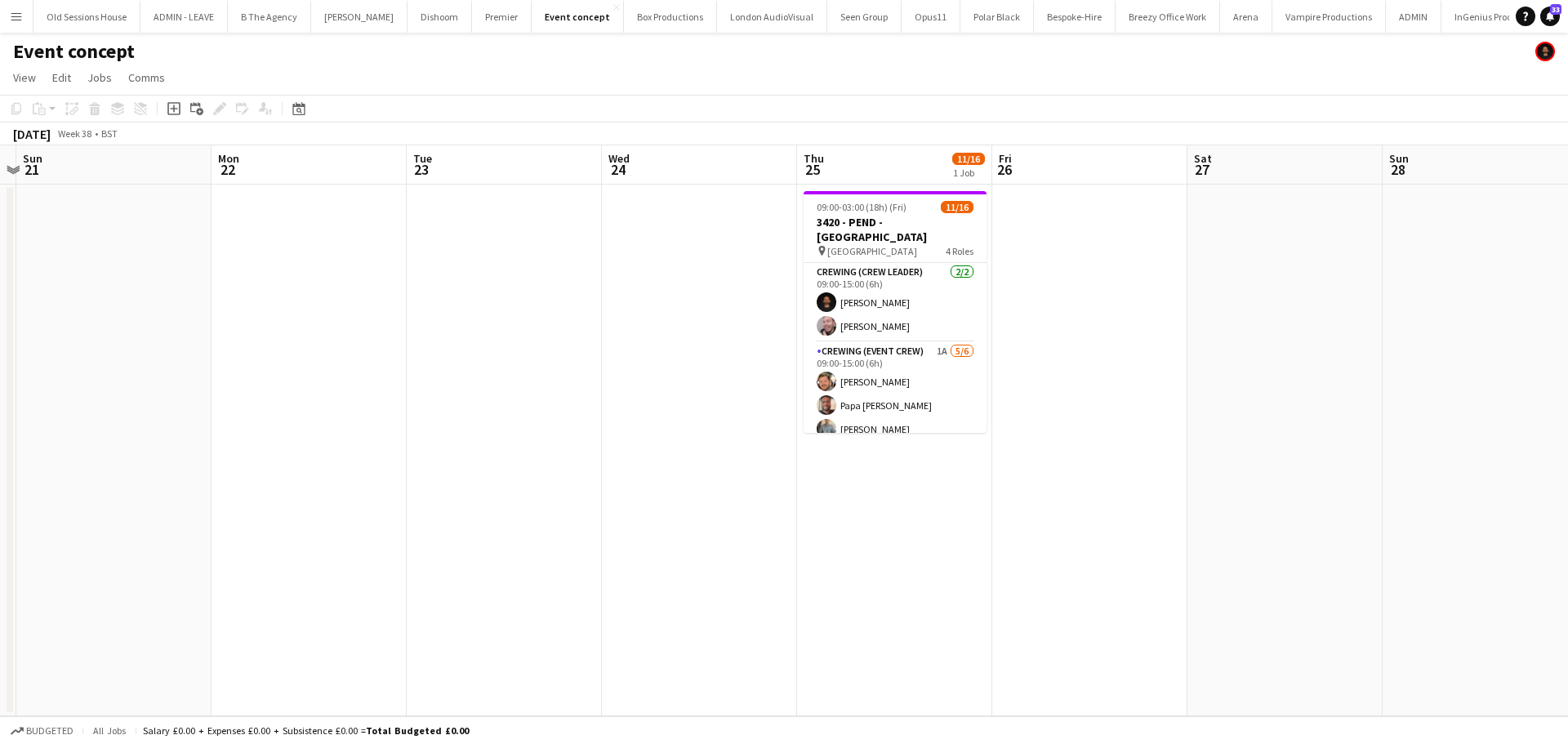
drag, startPoint x: 427, startPoint y: 421, endPoint x: 484, endPoint y: 416, distance: 57.2
click at [544, 407] on app-calendar-viewport "Thu 18 19/19 2 Jobs Fri 19 Sat 20 Sun 21 Mon 22 Tue 23 Wed 24 Thu 25 11/16 1 Jo…" at bounding box center [784, 430] width 1568 height 571
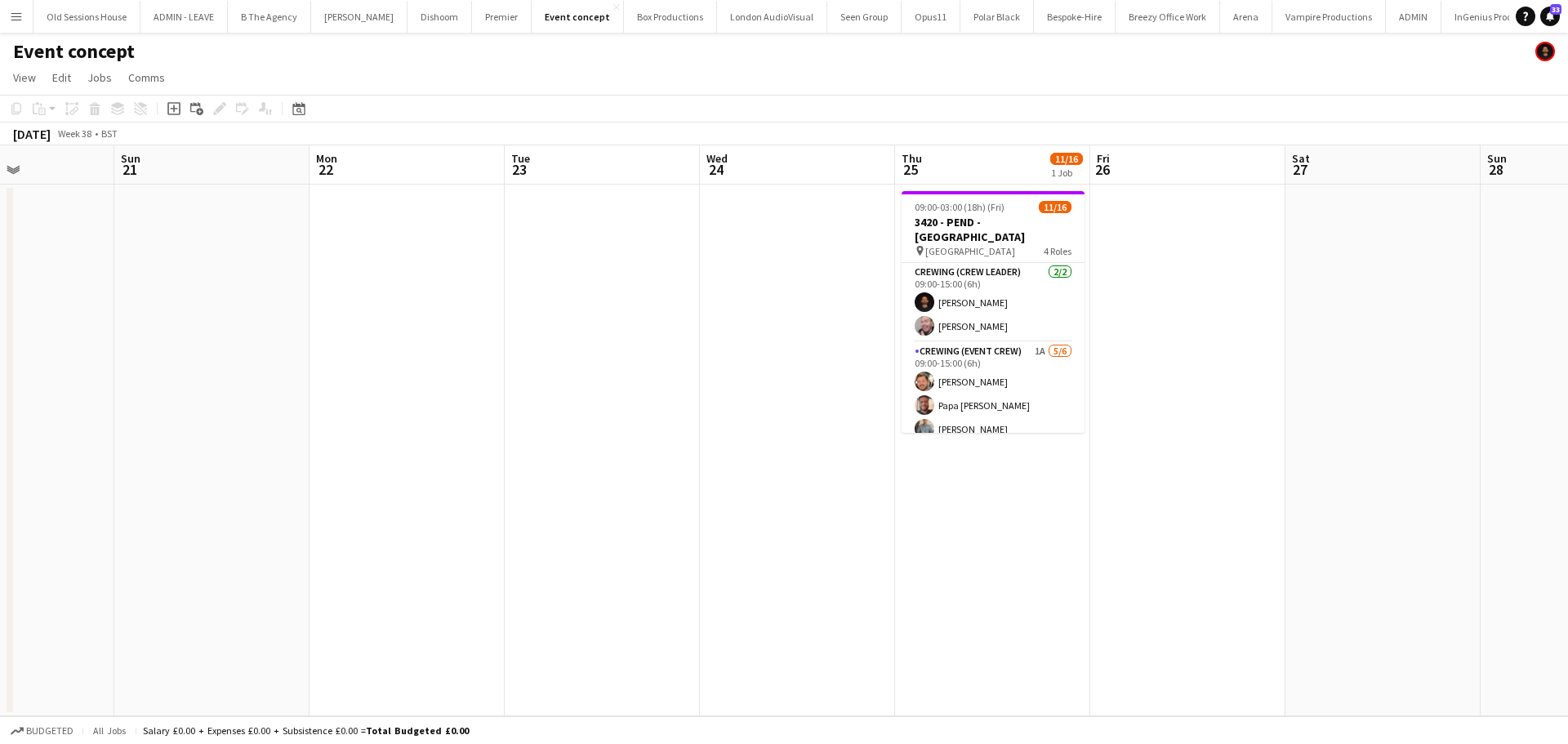
drag, startPoint x: 450, startPoint y: 430, endPoint x: 1100, endPoint y: 429, distance: 650.0
click at [1100, 429] on app-calendar-viewport "Thu 18 19/19 2 Jobs Fri 19 Sat 20 Sun 21 Mon 22 Tue 23 Wed 24 Thu 25 11/16 1 Jo…" at bounding box center [784, 430] width 1568 height 571
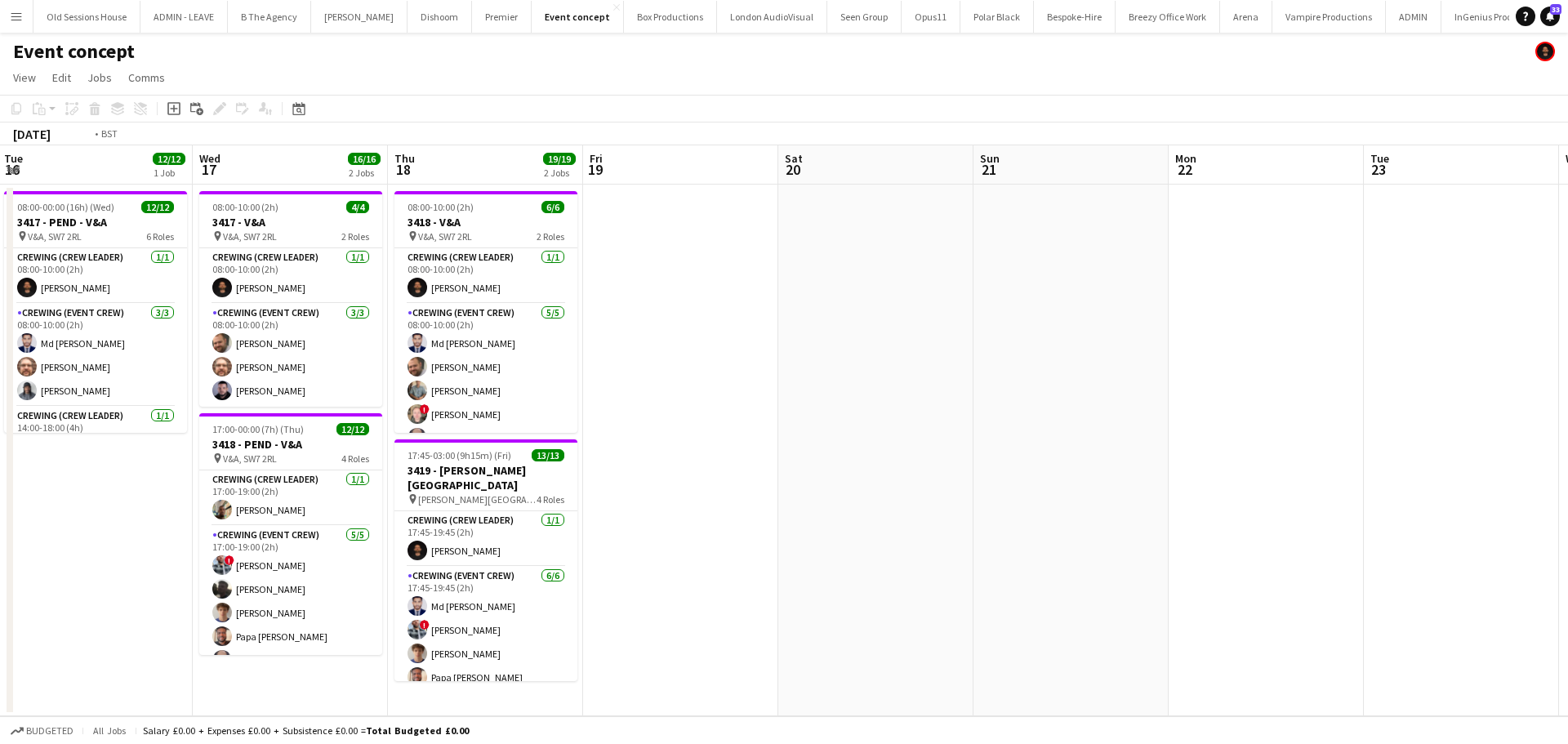
drag, startPoint x: 1165, startPoint y: 451, endPoint x: 1291, endPoint y: 449, distance: 126.0
click at [1292, 450] on app-calendar-viewport "Sun 14 Mon 15 Tue 16 12/12 1 Job Wed 17 16/16 2 Jobs Thu 18 19/19 2 Jobs Fri 19…" at bounding box center [784, 430] width 1568 height 571
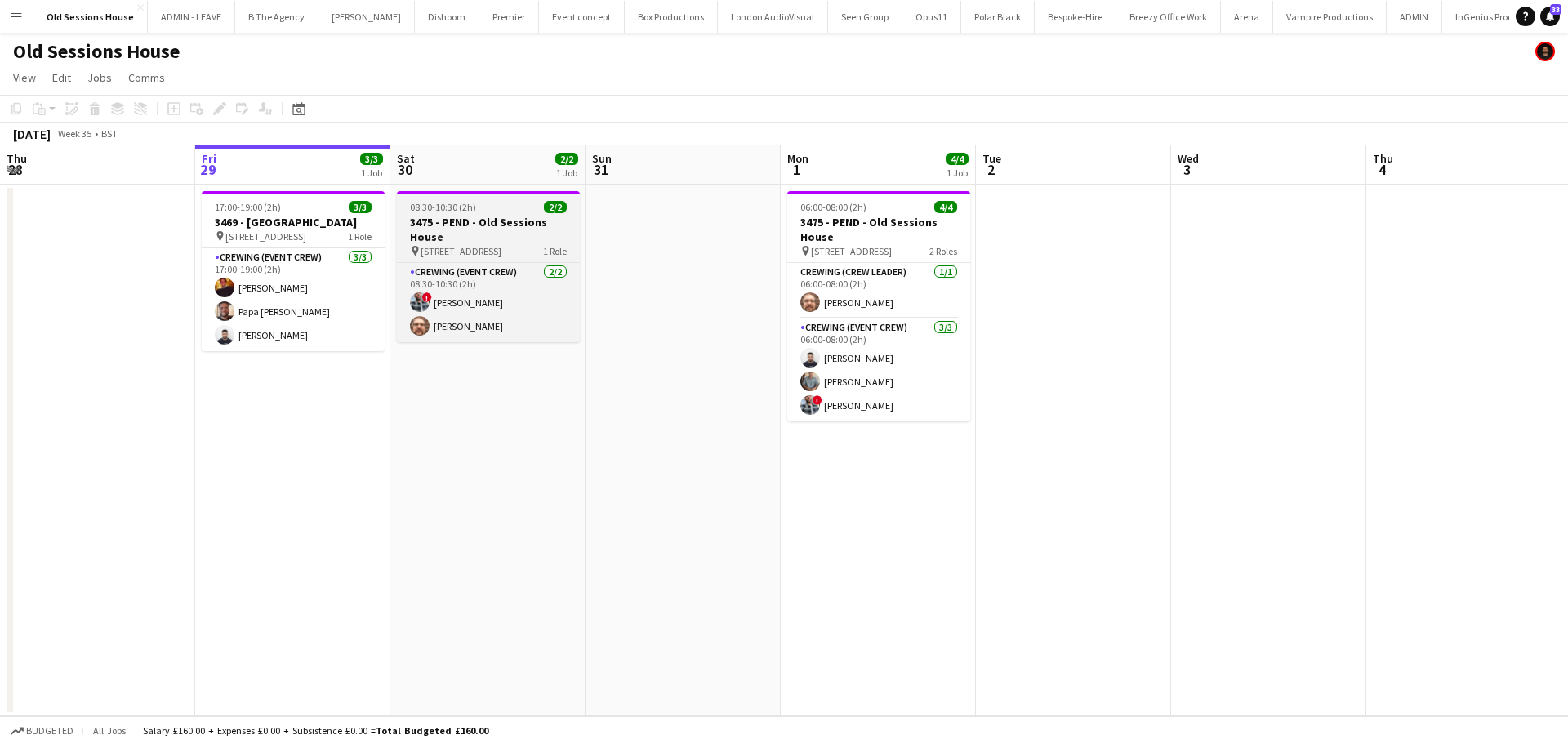
click at [477, 214] on app-job-card "08:30-10:30 (2h) 2/2 3475 - PEND - Old Sessions House pin Old Sessions House, E…" at bounding box center [488, 267] width 183 height 151
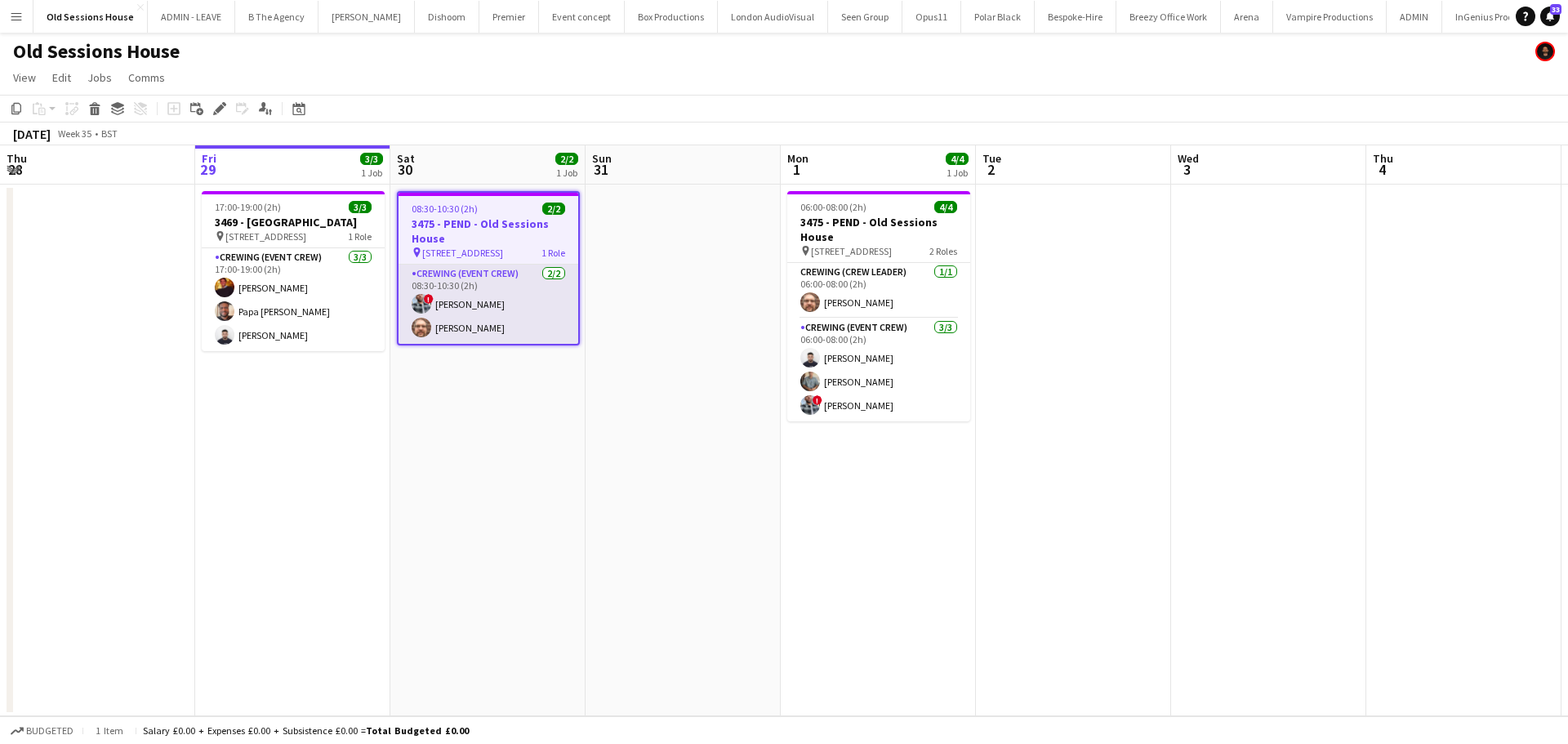
click at [457, 297] on app-card-role "Crewing (Event Crew) [DATE] 08:30-10:30 (2h) ! [PERSON_NAME] [PERSON_NAME]" at bounding box center [488, 303] width 179 height 79
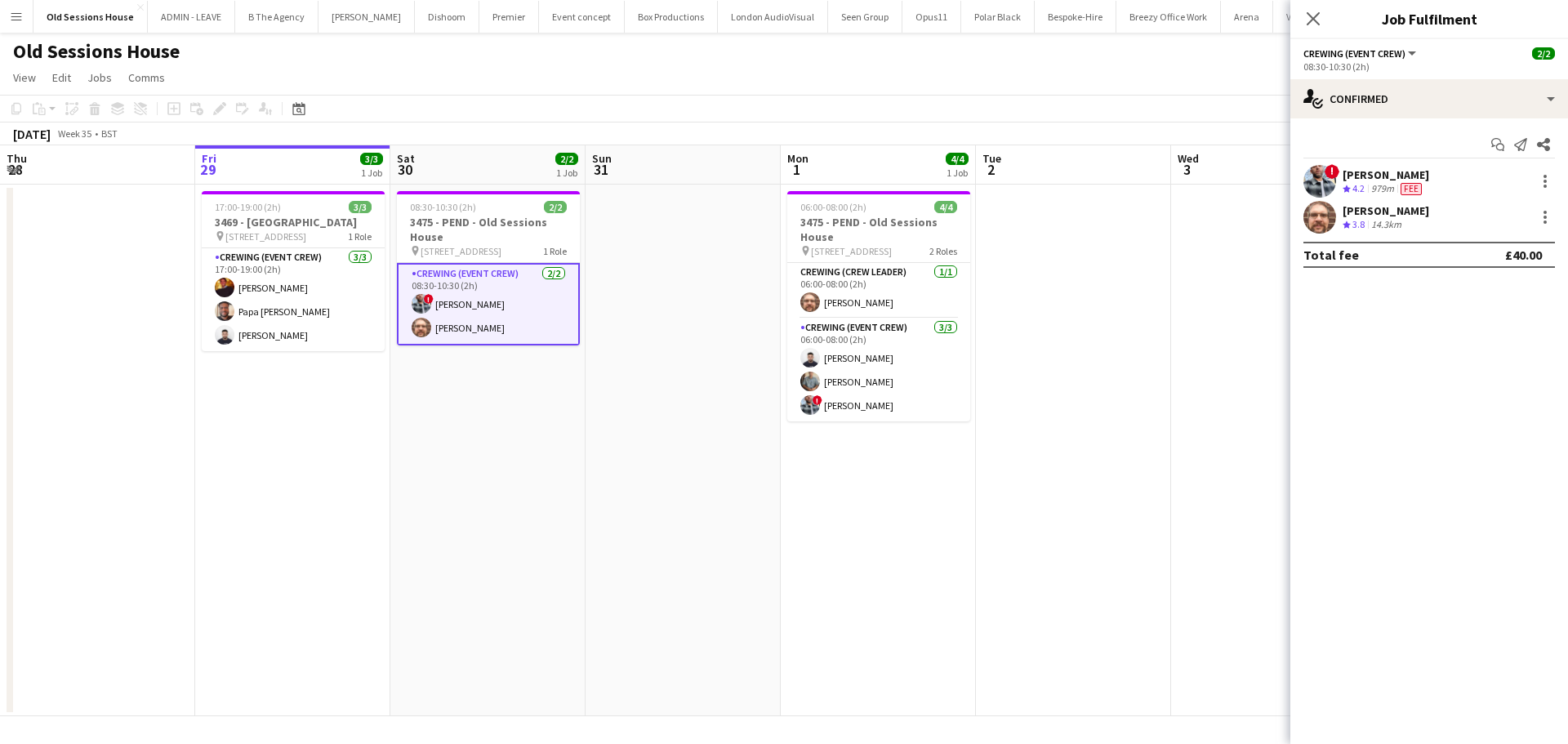
click at [1362, 173] on div "[PERSON_NAME]" at bounding box center [1386, 174] width 87 height 15
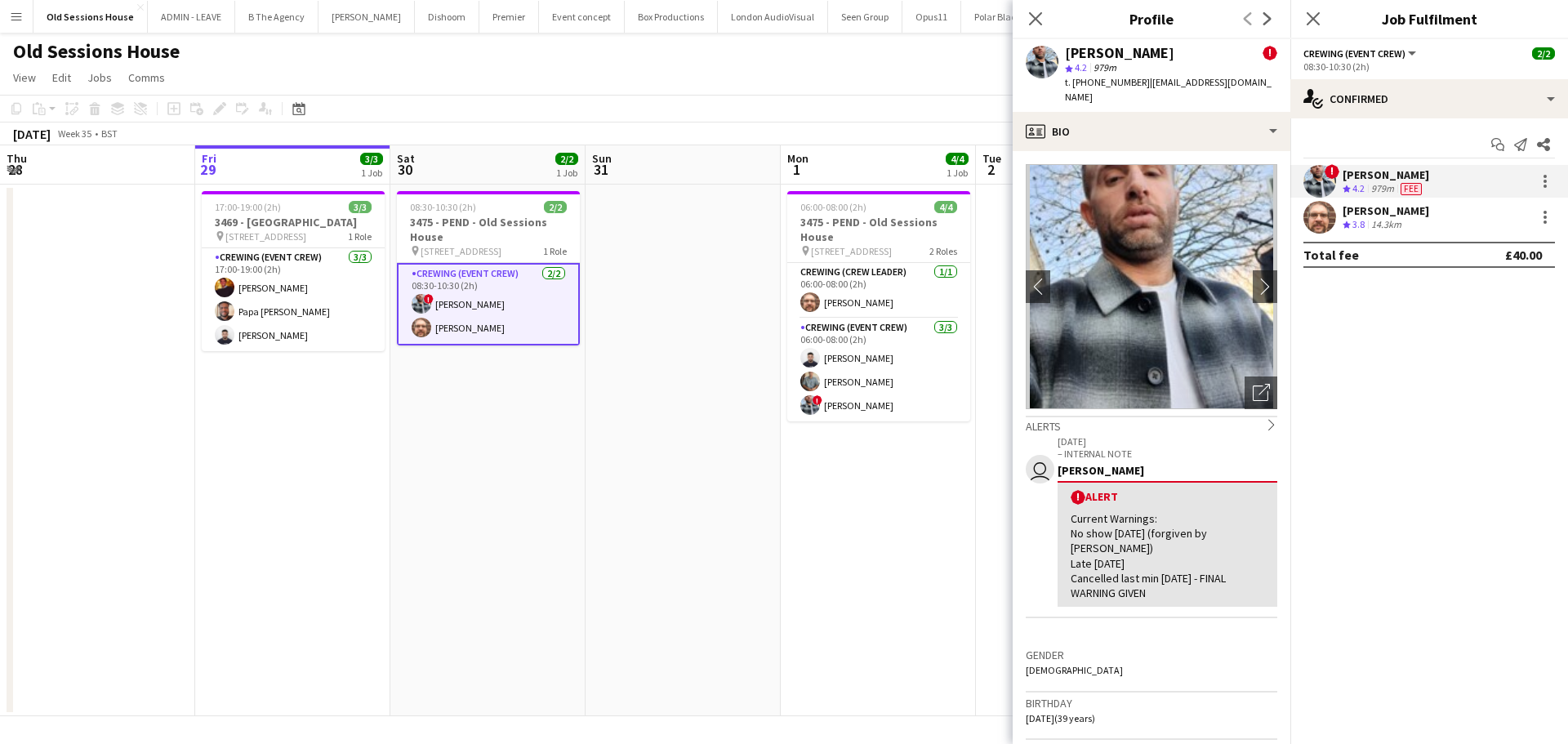
drag, startPoint x: 1169, startPoint y: 54, endPoint x: 1053, endPoint y: 49, distance: 116.1
click at [1052, 49] on div "[PERSON_NAME] ! star 4.2 979m t. [PHONE_NUMBER] | [EMAIL_ADDRESS][DOMAIN_NAME]" at bounding box center [1151, 75] width 277 height 73
copy div "[PERSON_NAME]"
drag, startPoint x: 1384, startPoint y: 209, endPoint x: 1313, endPoint y: 191, distance: 73.2
click at [1383, 208] on div "[PERSON_NAME]" at bounding box center [1386, 210] width 87 height 15
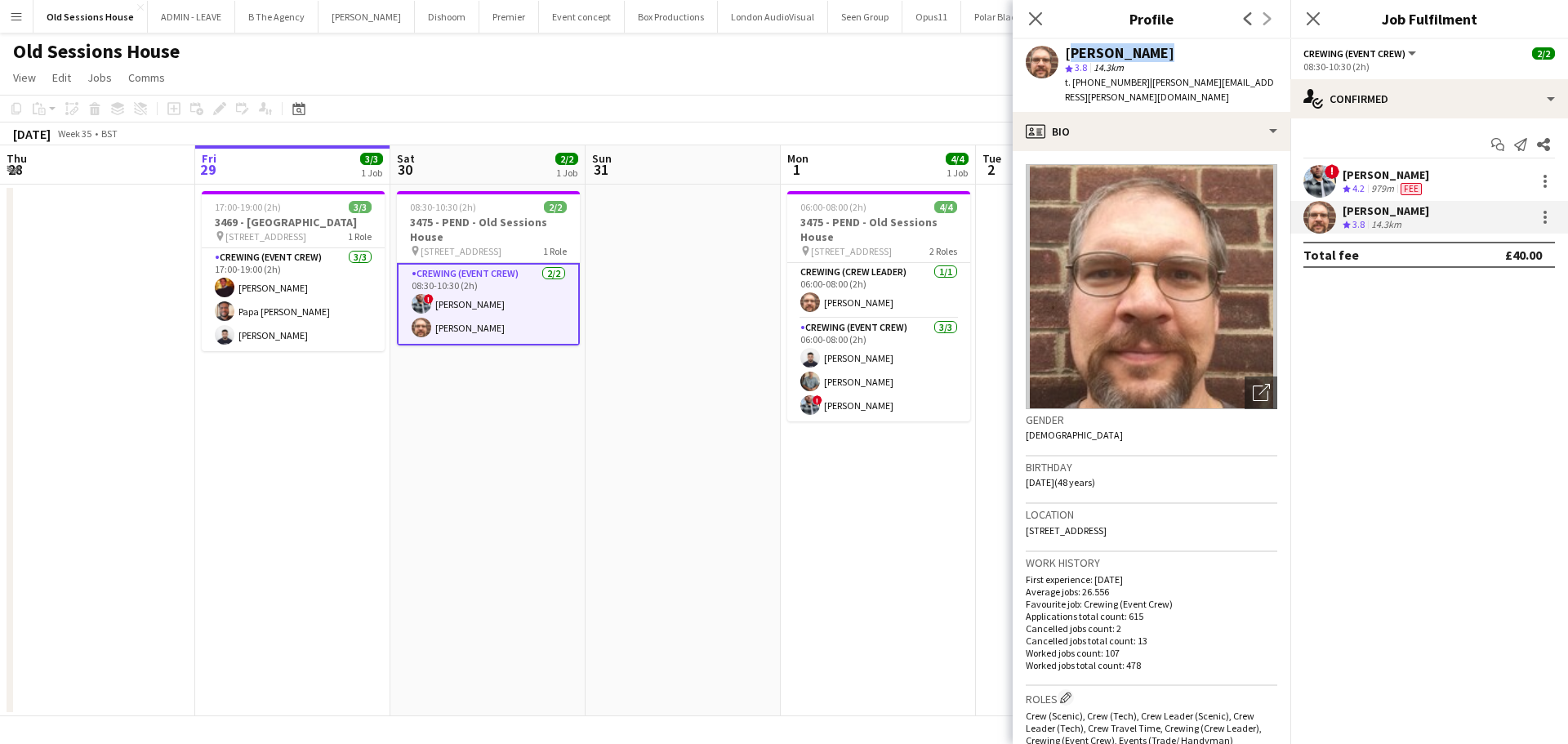
drag, startPoint x: 1144, startPoint y: 49, endPoint x: 1081, endPoint y: 49, distance: 63.0
click at [1066, 46] on div "[PERSON_NAME]" at bounding box center [1170, 53] width 212 height 15
copy div "[PERSON_NAME]"
drag, startPoint x: 1072, startPoint y: 82, endPoint x: 1134, endPoint y: 83, distance: 62.0
click at [1134, 83] on span "t. [PHONE_NUMBER]" at bounding box center [1107, 82] width 85 height 12
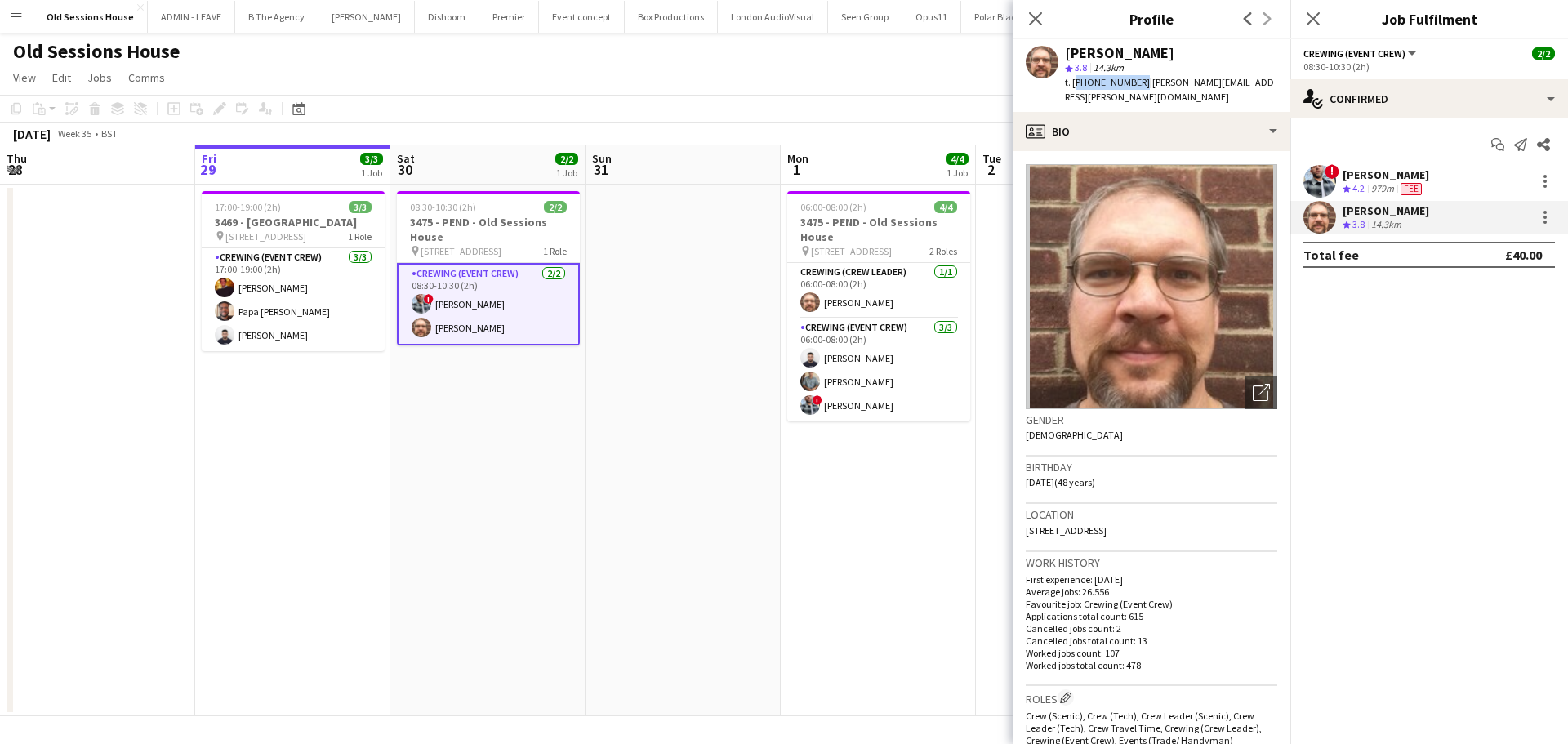
copy span "[PHONE_NUMBER]"
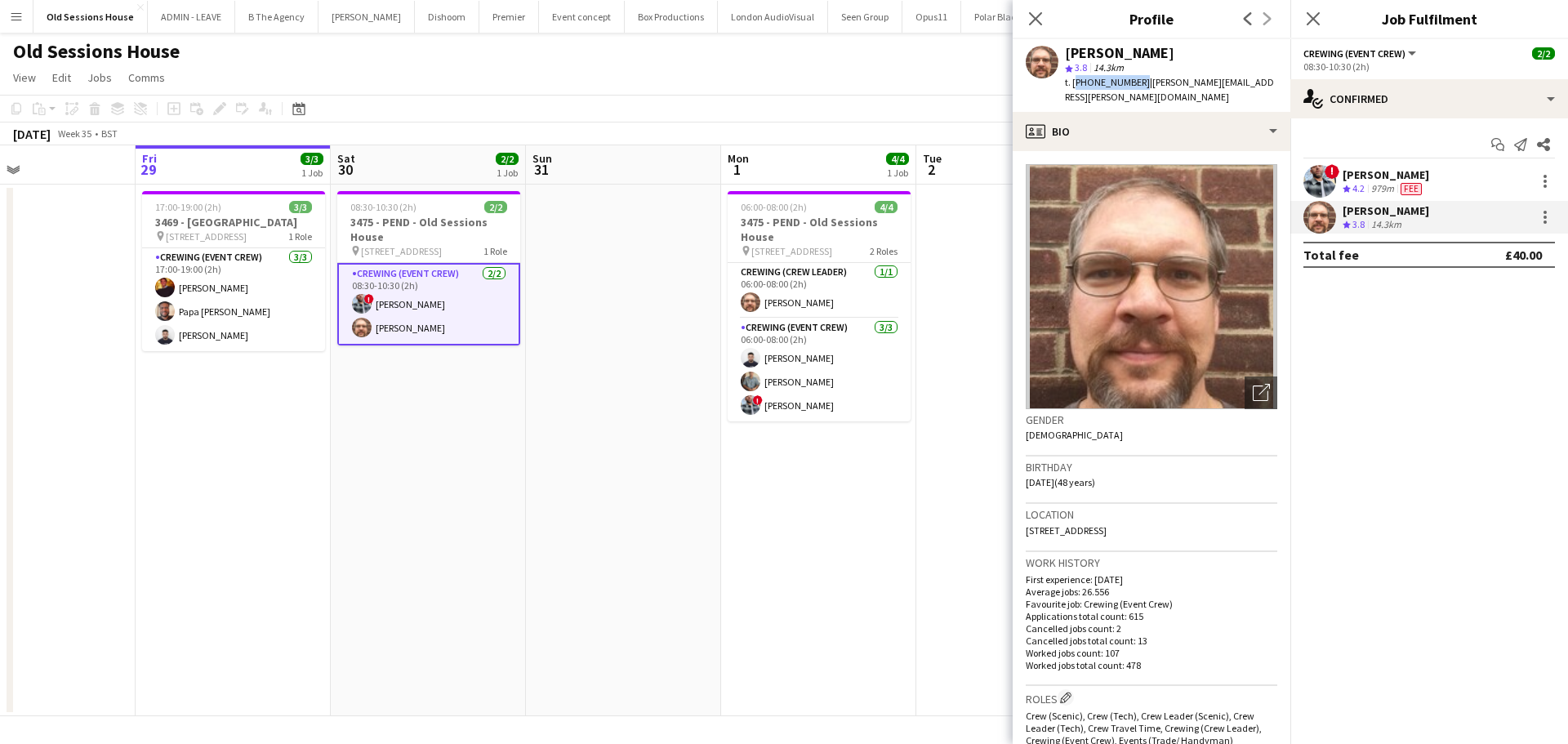
drag, startPoint x: 700, startPoint y: 463, endPoint x: 722, endPoint y: 404, distance: 63.0
click at [693, 457] on app-calendar-viewport "Tue 26 4/4 1 Job Wed 27 Thu 28 Fri 29 3/3 1 Job Sat 30 2/2 1 Job Sun 31 Mon 1 4…" at bounding box center [784, 430] width 1568 height 571
click at [831, 287] on app-card-role "Crewing (Crew Leader) [DATE] 06:00-08:00 (2h) [PERSON_NAME]" at bounding box center [819, 290] width 183 height 55
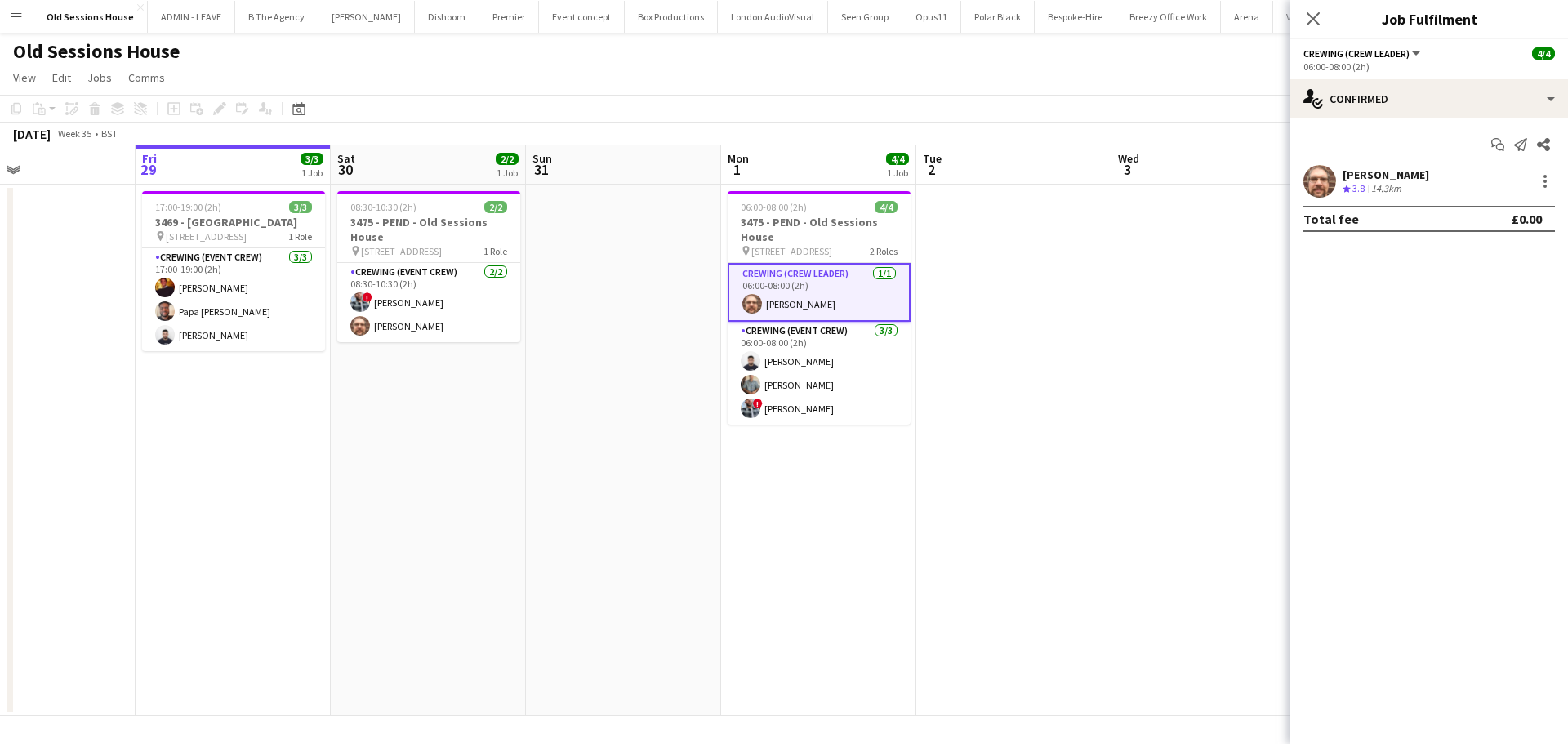
drag, startPoint x: 1366, startPoint y: 171, endPoint x: 1107, endPoint y: 120, distance: 264.0
click at [1366, 170] on div "[PERSON_NAME]" at bounding box center [1386, 174] width 87 height 15
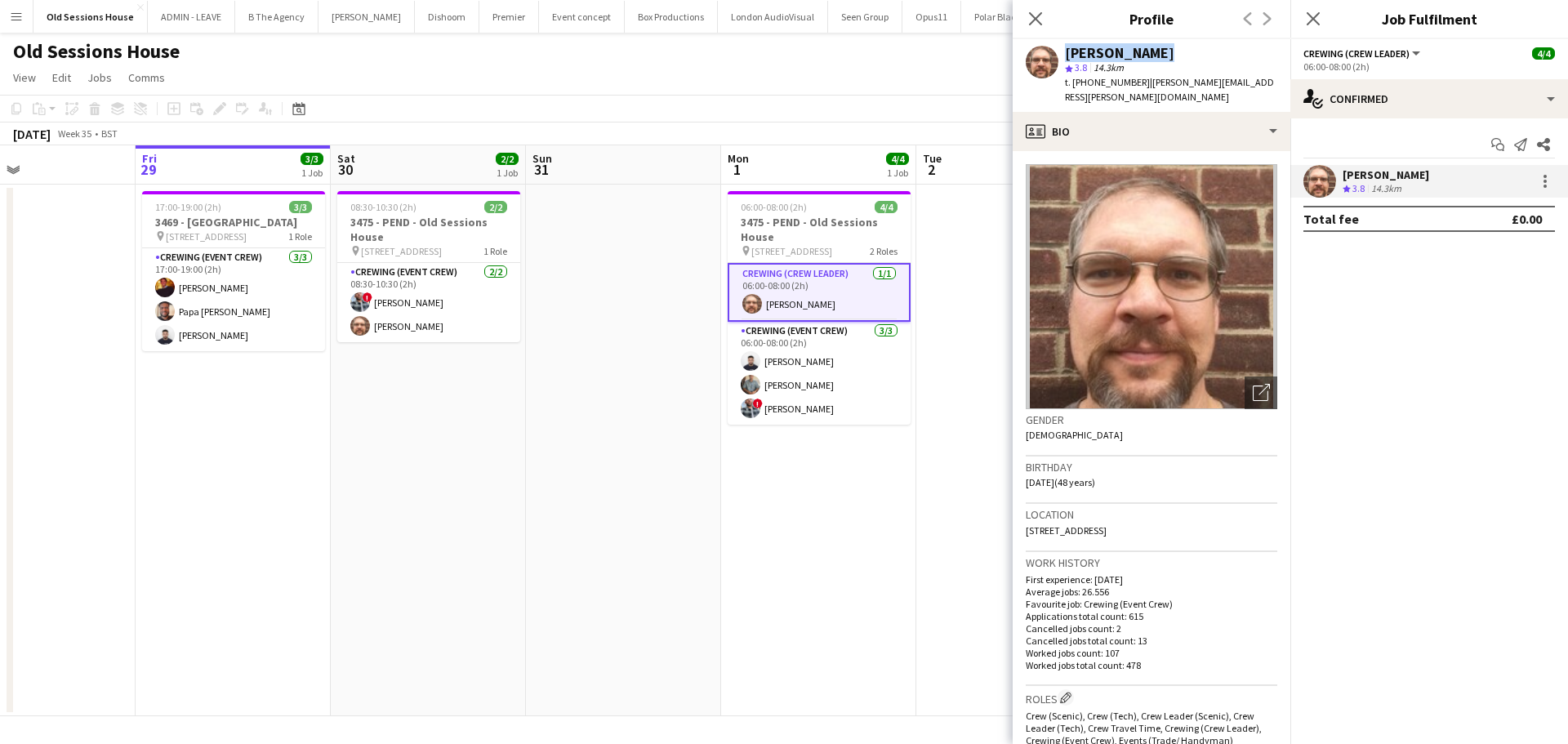
drag, startPoint x: 1152, startPoint y: 50, endPoint x: 1079, endPoint y: 55, distance: 73.2
click at [1062, 53] on div "[PERSON_NAME] star 3.8 14.3km t. [PHONE_NUMBER] | [PERSON_NAME][EMAIL_ADDRESS][…" at bounding box center [1151, 75] width 277 height 73
copy div "[PERSON_NAME]"
drag, startPoint x: 816, startPoint y: 398, endPoint x: 1218, endPoint y: 290, distance: 416.3
click at [816, 398] on app-card-role "Crewing (Event Crew) [DATE] 06:00-08:00 (2h) [PERSON_NAME] [PERSON_NAME] ! [PER…" at bounding box center [819, 372] width 183 height 103
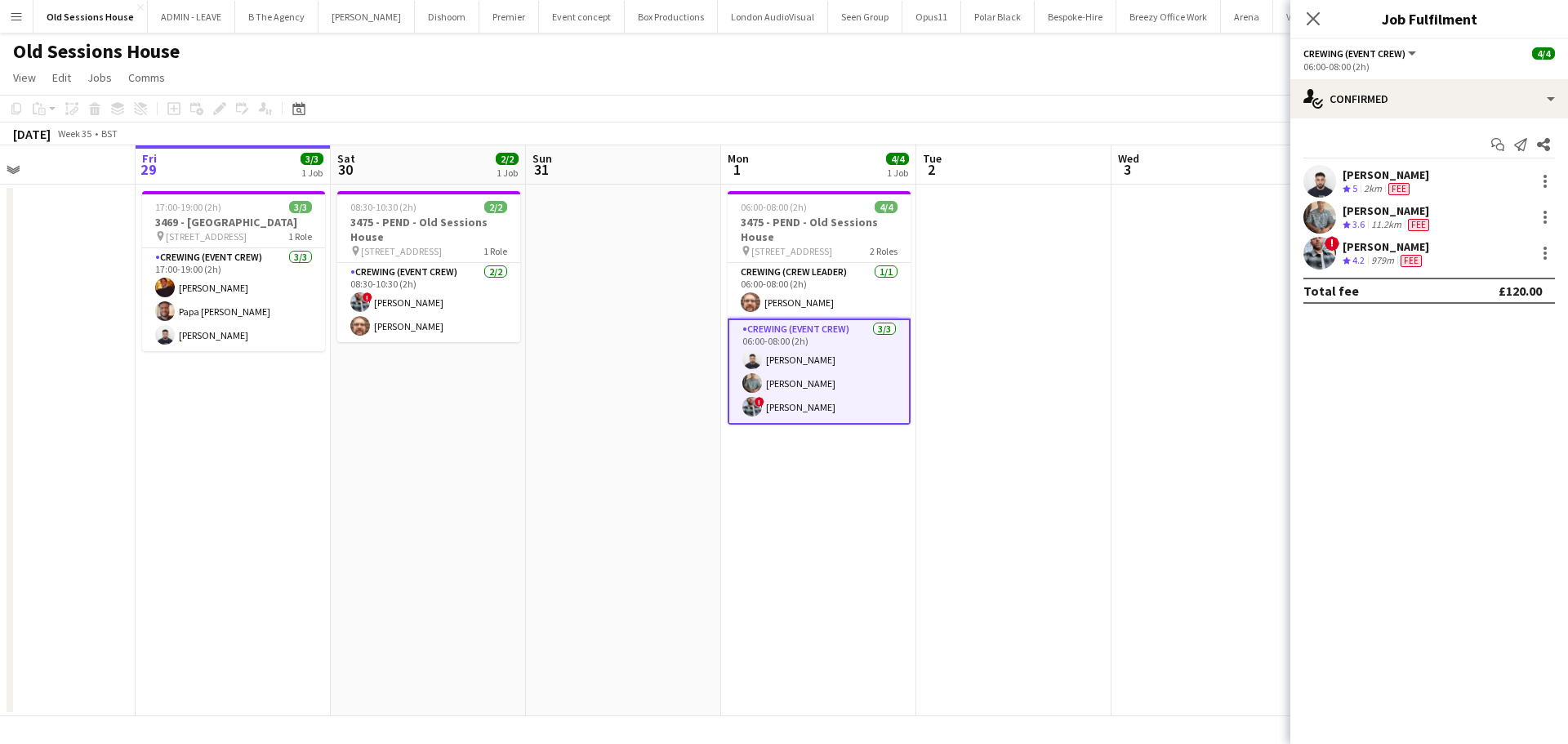
click at [1384, 174] on div "[PERSON_NAME]" at bounding box center [1386, 174] width 87 height 15
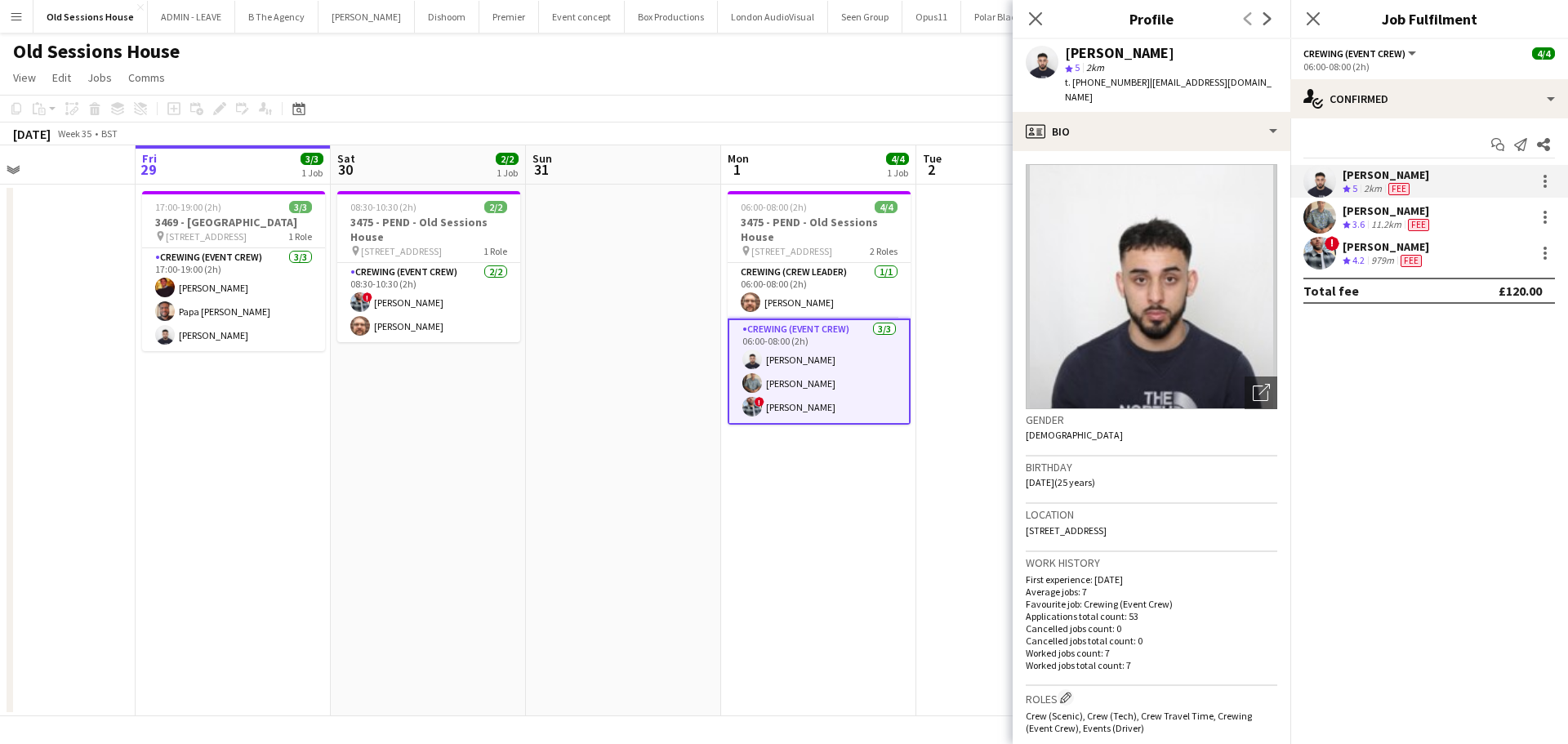
drag, startPoint x: 1065, startPoint y: 54, endPoint x: 1170, endPoint y: 59, distance: 105.1
click at [1176, 59] on div "[PERSON_NAME]" at bounding box center [1170, 53] width 212 height 15
copy div "[PERSON_NAME]"
drag, startPoint x: 1362, startPoint y: 204, endPoint x: 1300, endPoint y: 173, distance: 69.3
click at [1362, 204] on div "[PERSON_NAME]" at bounding box center [1388, 210] width 90 height 15
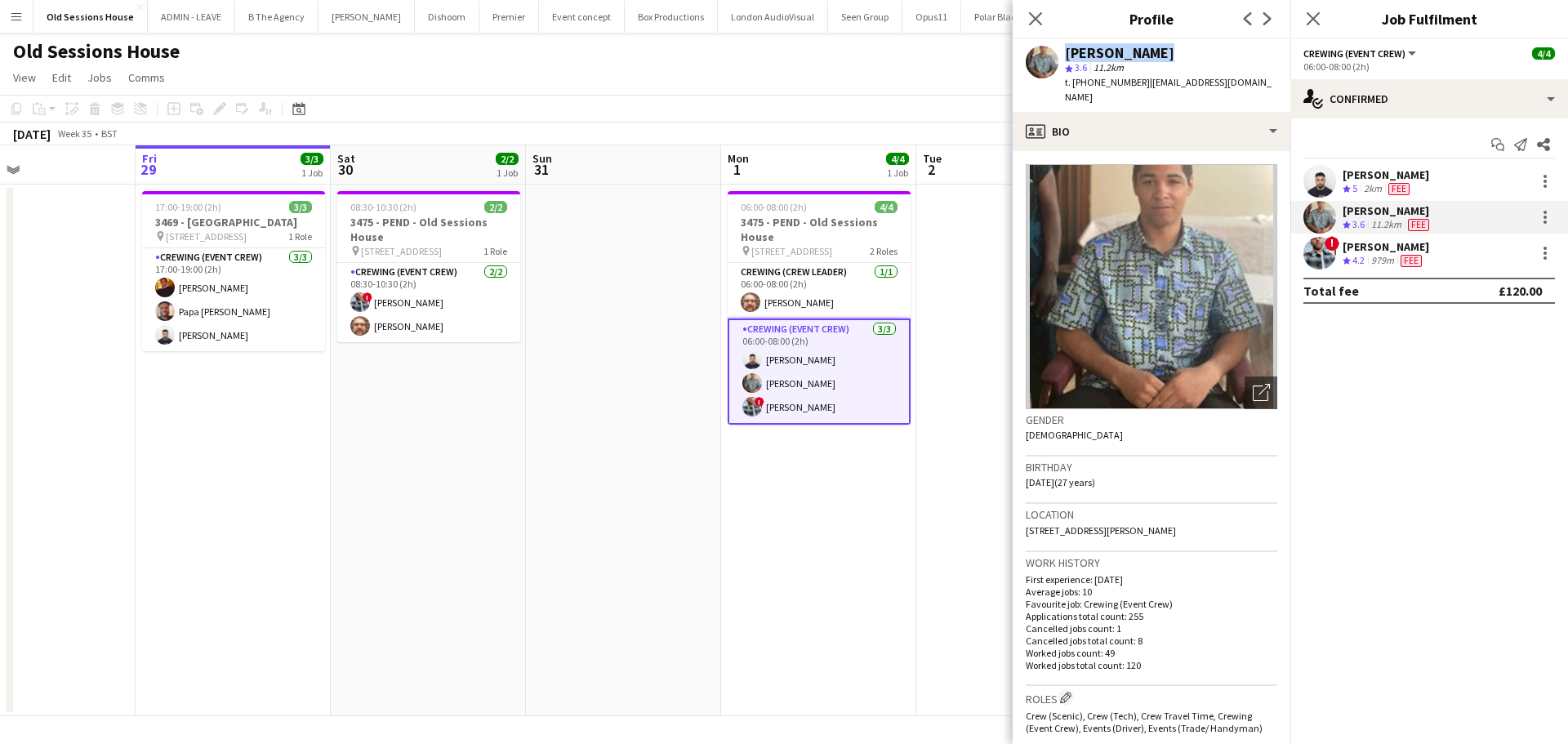
drag, startPoint x: 1059, startPoint y: 53, endPoint x: 1130, endPoint y: 53, distance: 71.0
click at [1166, 53] on div "[PERSON_NAME] star 3.6 11.2km t. [PHONE_NUMBER] | [EMAIL_ADDRESS][DOMAIN_NAME]" at bounding box center [1151, 75] width 277 height 73
copy div "[PERSON_NAME]"
click at [1390, 237] on div "! [PERSON_NAME] Crew rating 4.2 979m Fee" at bounding box center [1429, 253] width 277 height 33
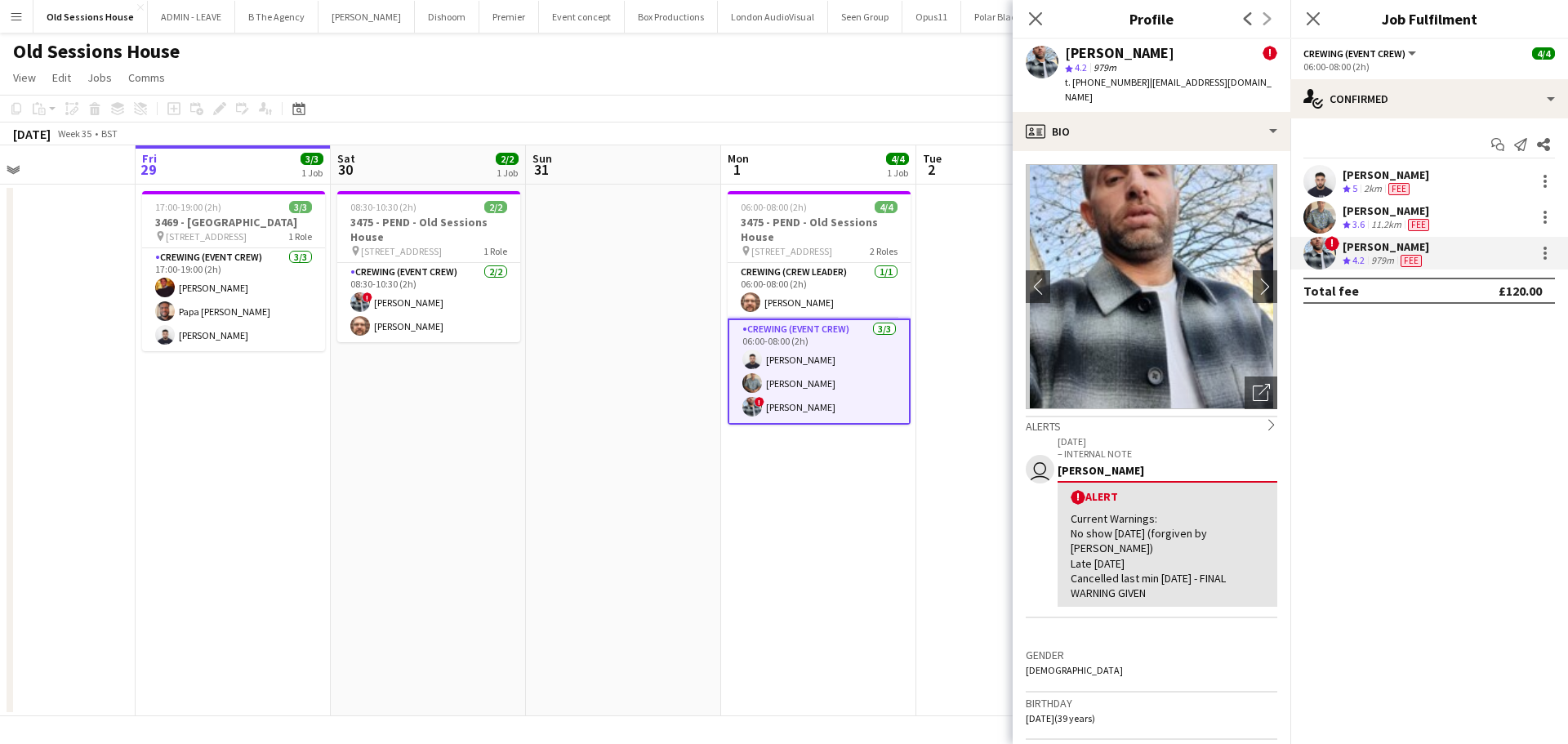
drag, startPoint x: 1106, startPoint y: 51, endPoint x: 1158, endPoint y: 51, distance: 52.0
click at [1166, 51] on div "[PERSON_NAME] !" at bounding box center [1170, 53] width 212 height 15
copy div "[PERSON_NAME]"
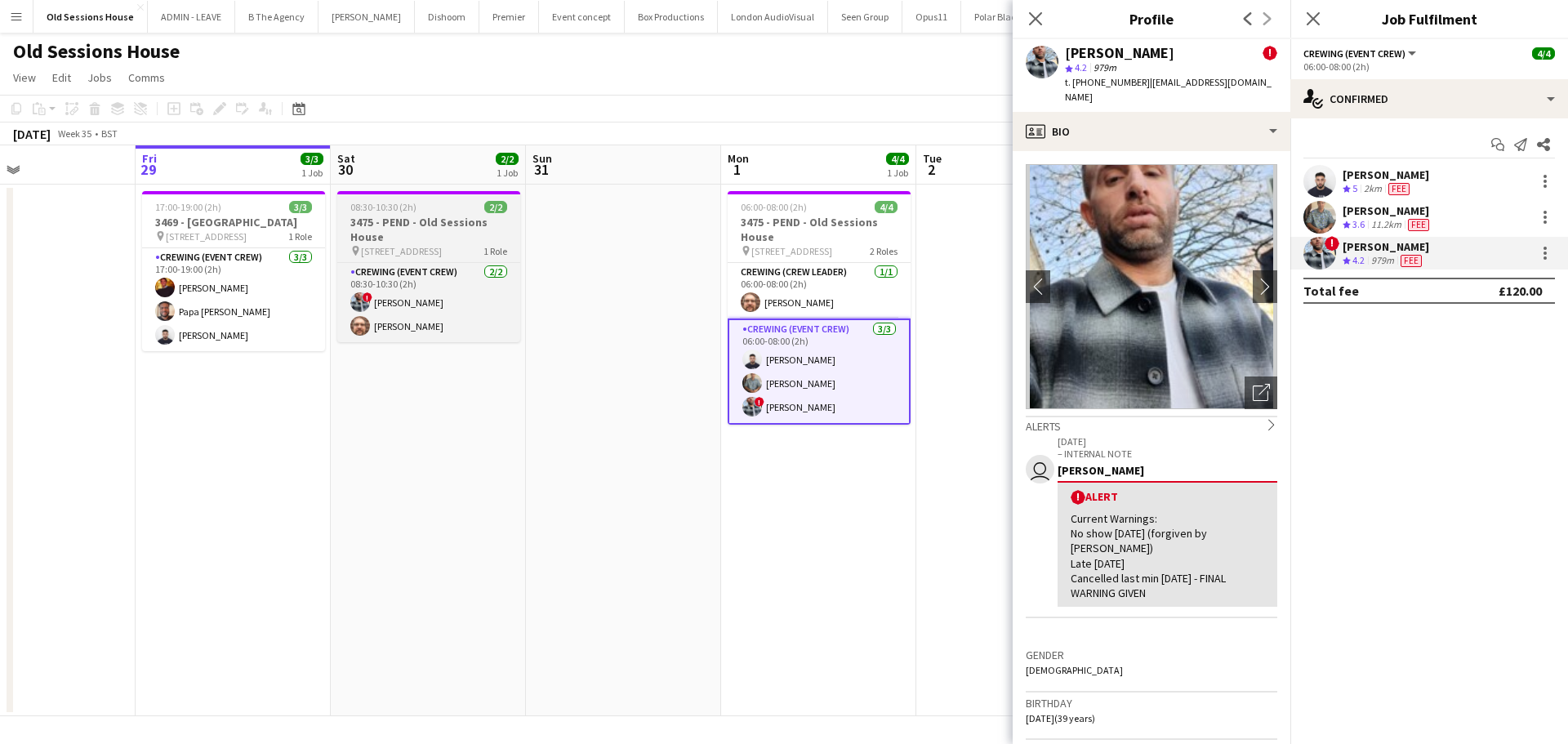
drag, startPoint x: 424, startPoint y: 227, endPoint x: 442, endPoint y: 223, distance: 18.4
click at [424, 227] on h3 "3475 - PEND - Old Sessions House" at bounding box center [428, 230] width 183 height 29
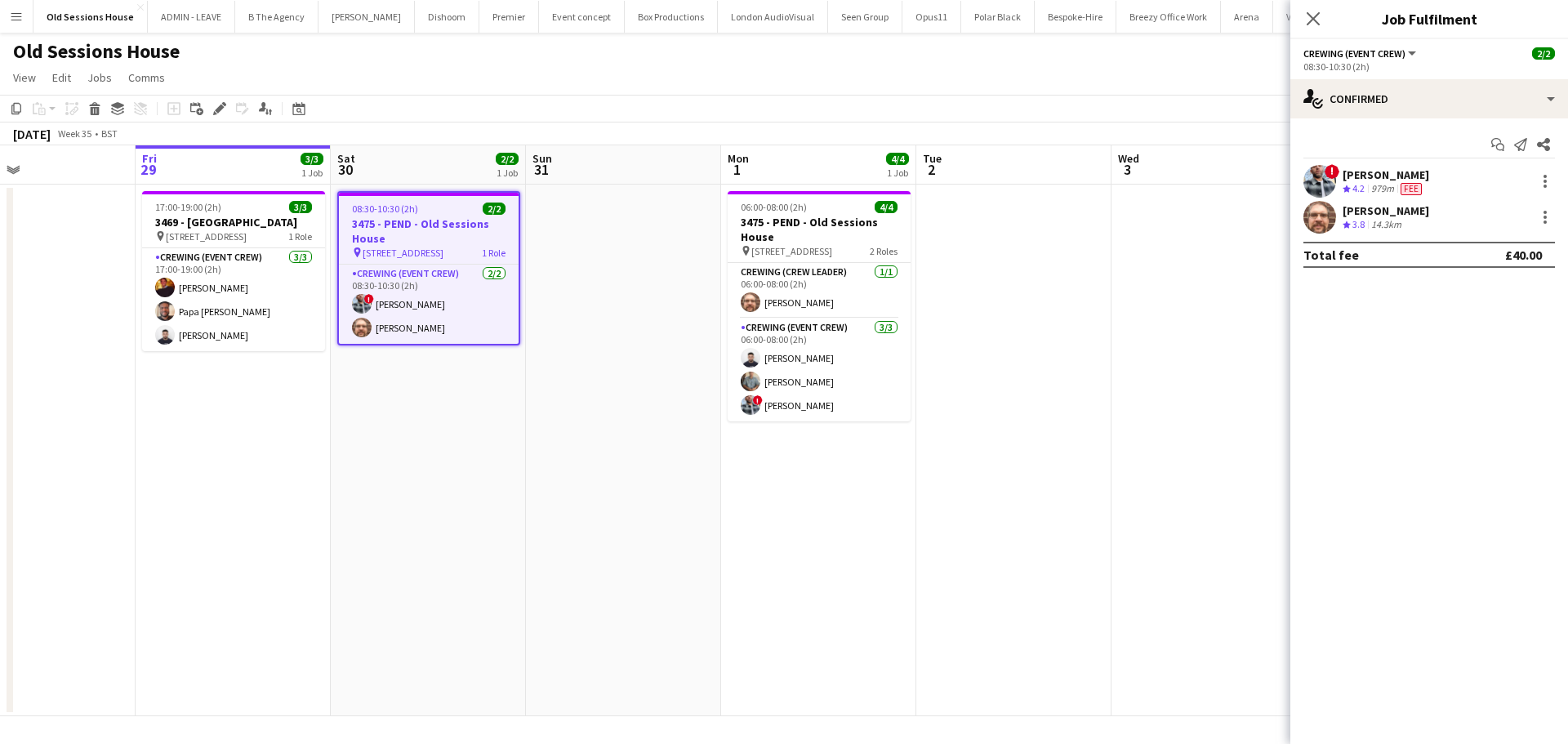
drag, startPoint x: 1315, startPoint y: 23, endPoint x: 938, endPoint y: 133, distance: 392.7
click at [1316, 23] on icon "Close pop-in" at bounding box center [1312, 18] width 13 height 13
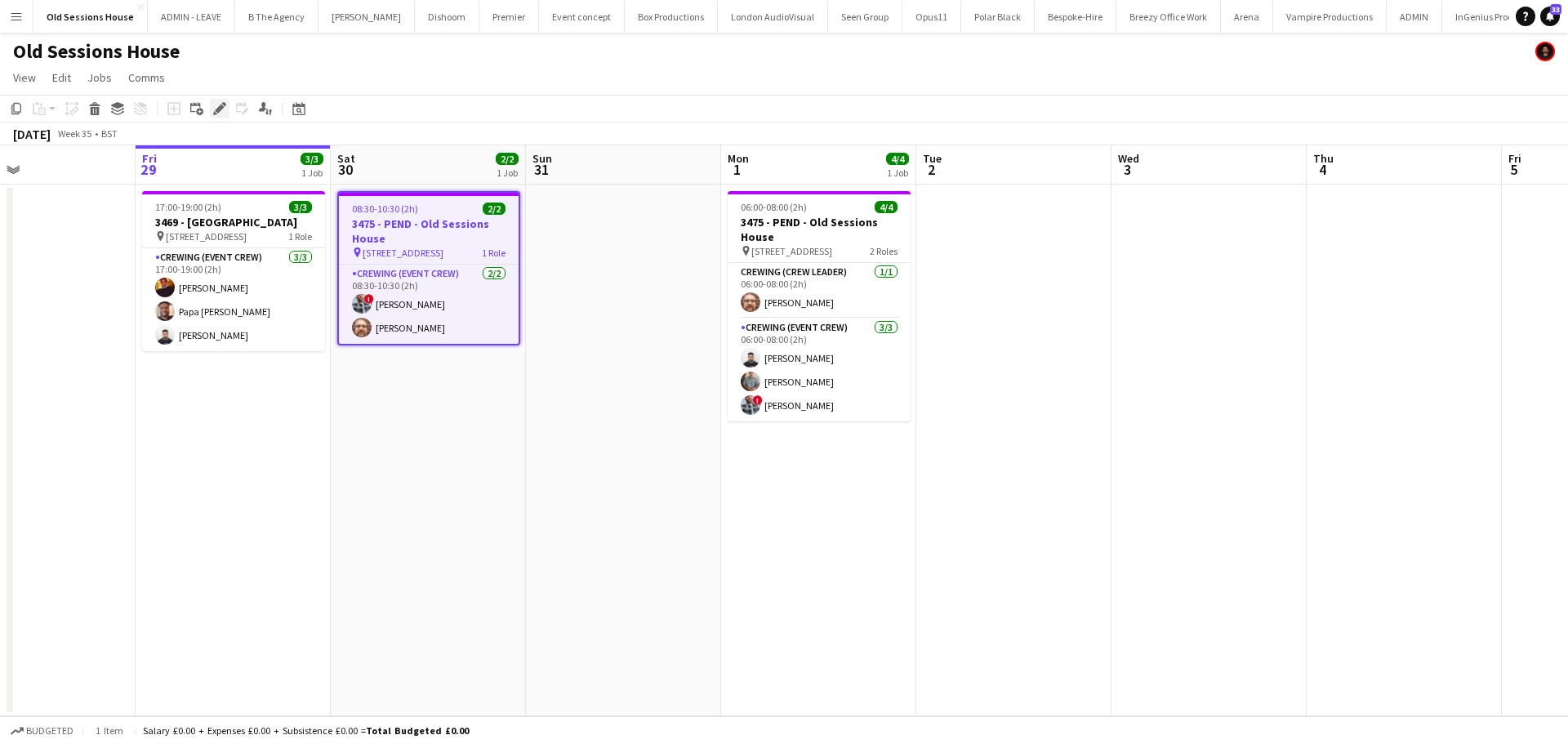
click at [217, 107] on icon "Edit" at bounding box center [219, 108] width 13 height 13
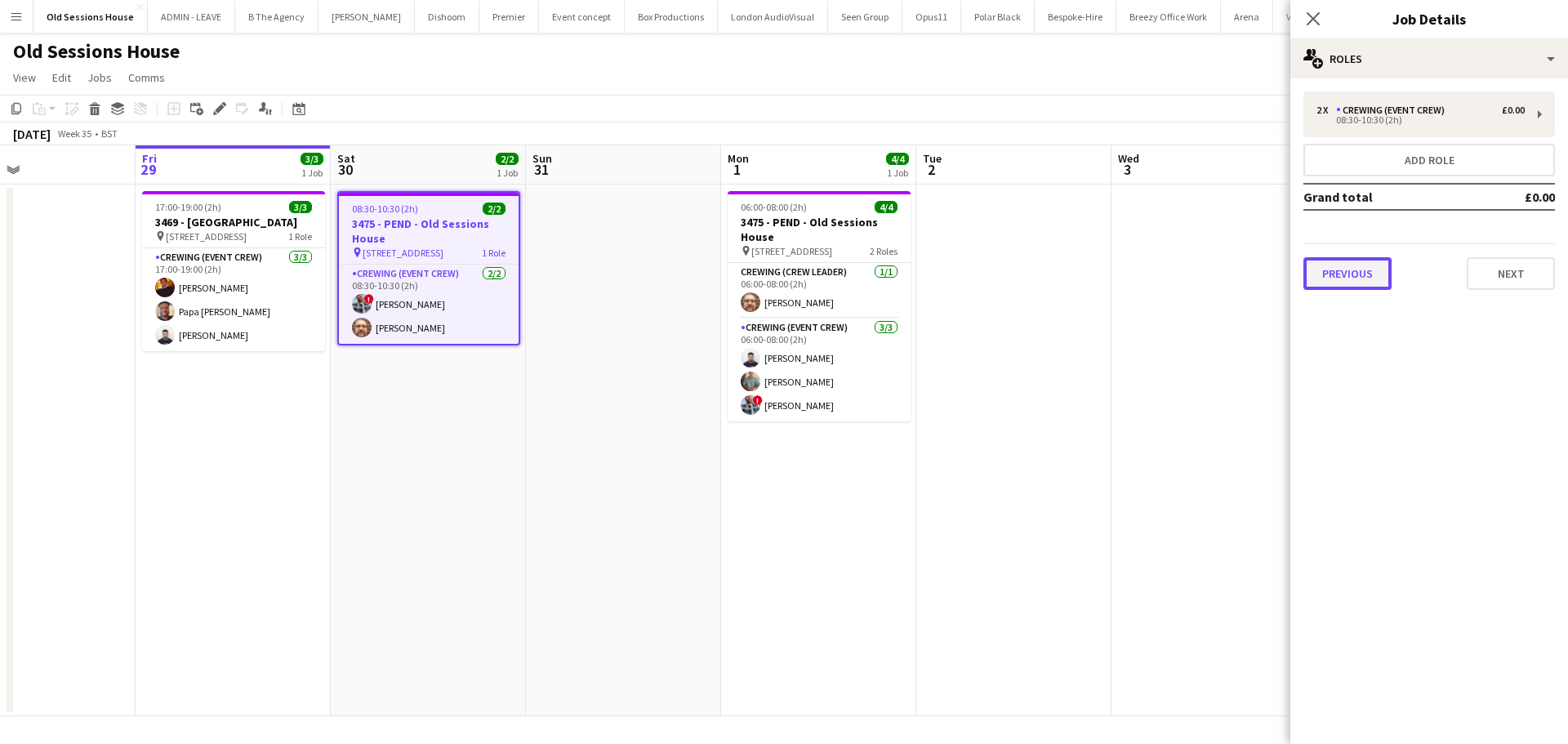
click at [1374, 270] on button "Previous" at bounding box center [1347, 274] width 88 height 33
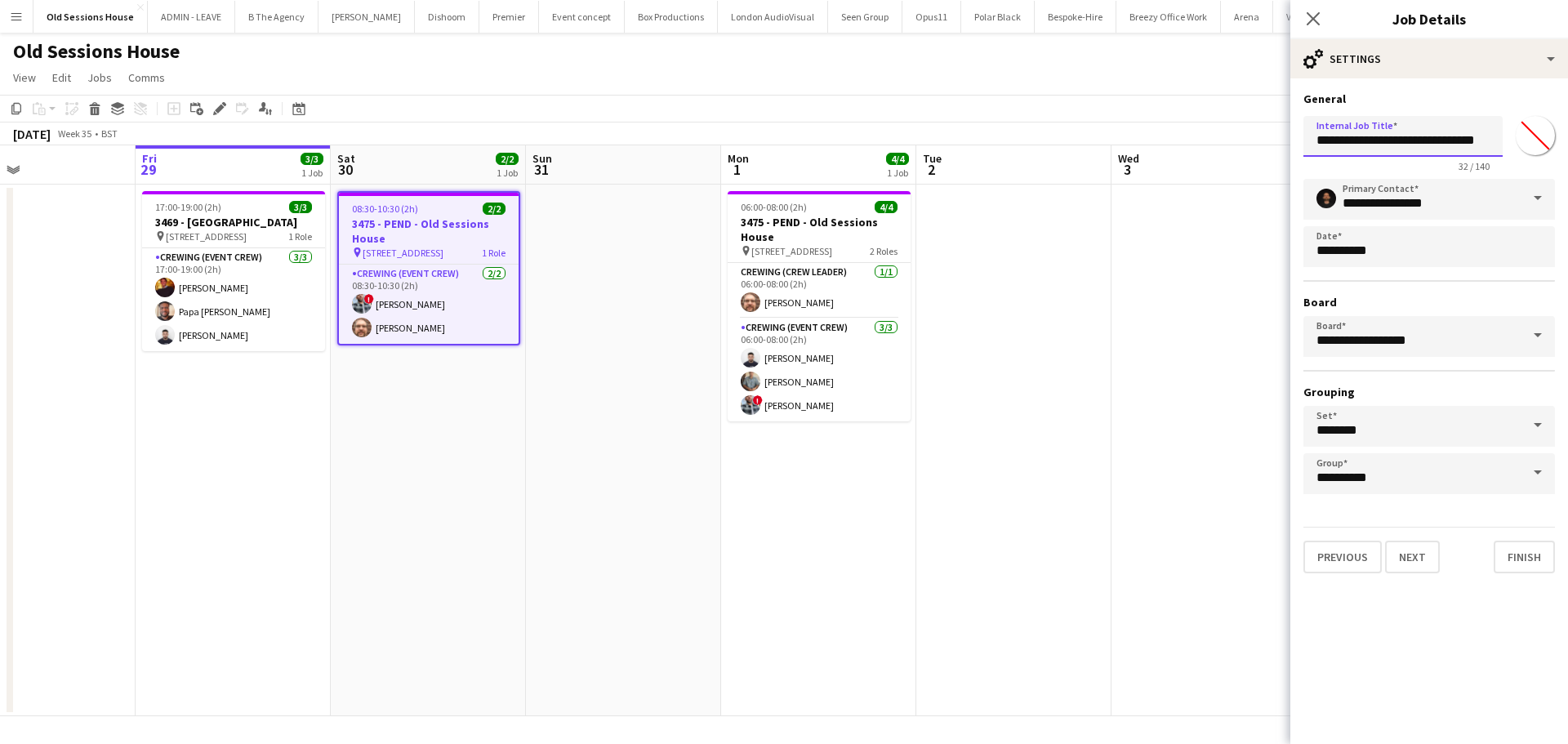
drag, startPoint x: 1382, startPoint y: 143, endPoint x: 1341, endPoint y: 148, distance: 41.3
click at [1341, 148] on input "**********" at bounding box center [1403, 136] width 199 height 41
type input "**********"
click at [587, 495] on app-date-cell at bounding box center [623, 450] width 195 height 532
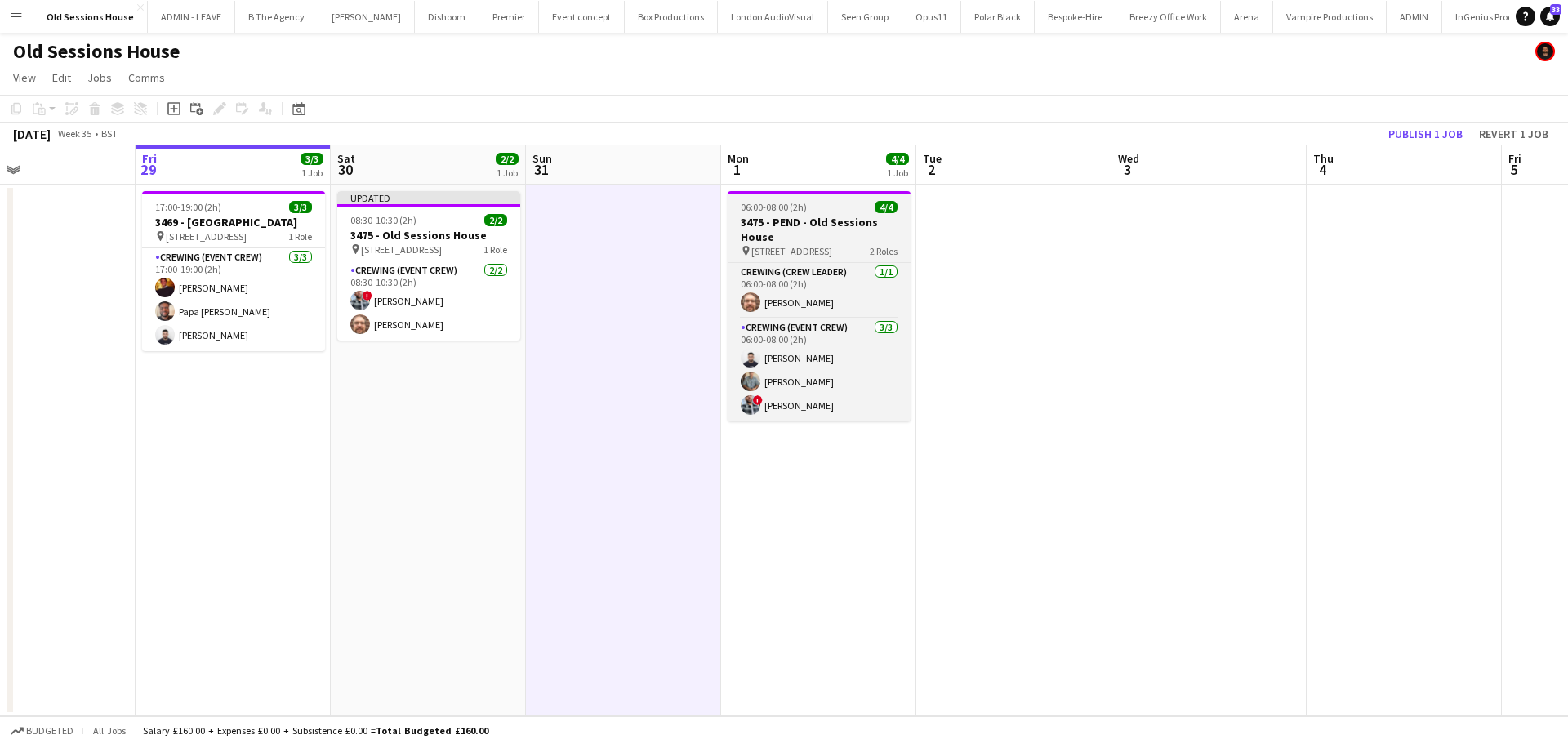
click at [817, 205] on div "06:00-08:00 (2h) 4/4" at bounding box center [819, 207] width 183 height 12
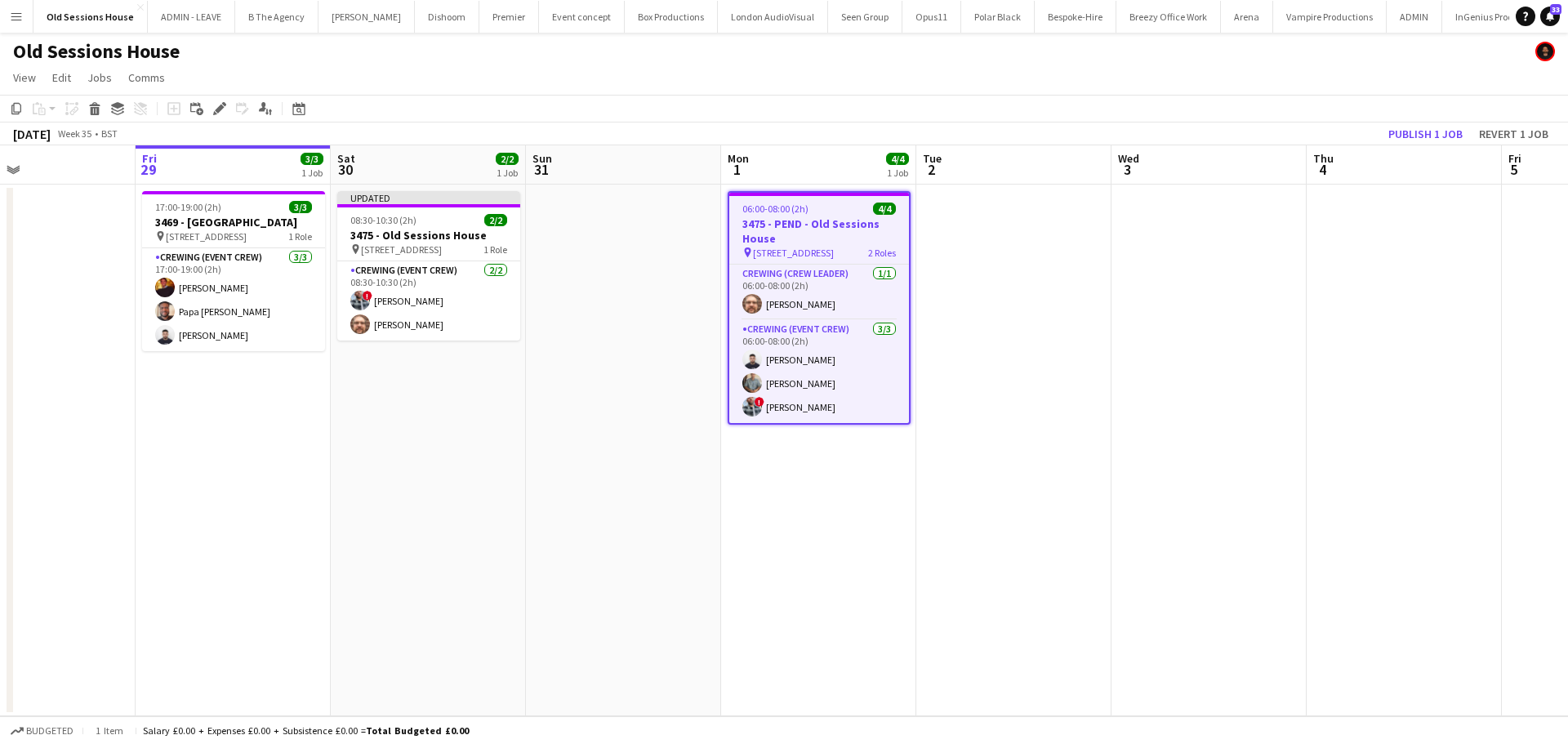
click at [221, 109] on icon at bounding box center [219, 109] width 9 height 9
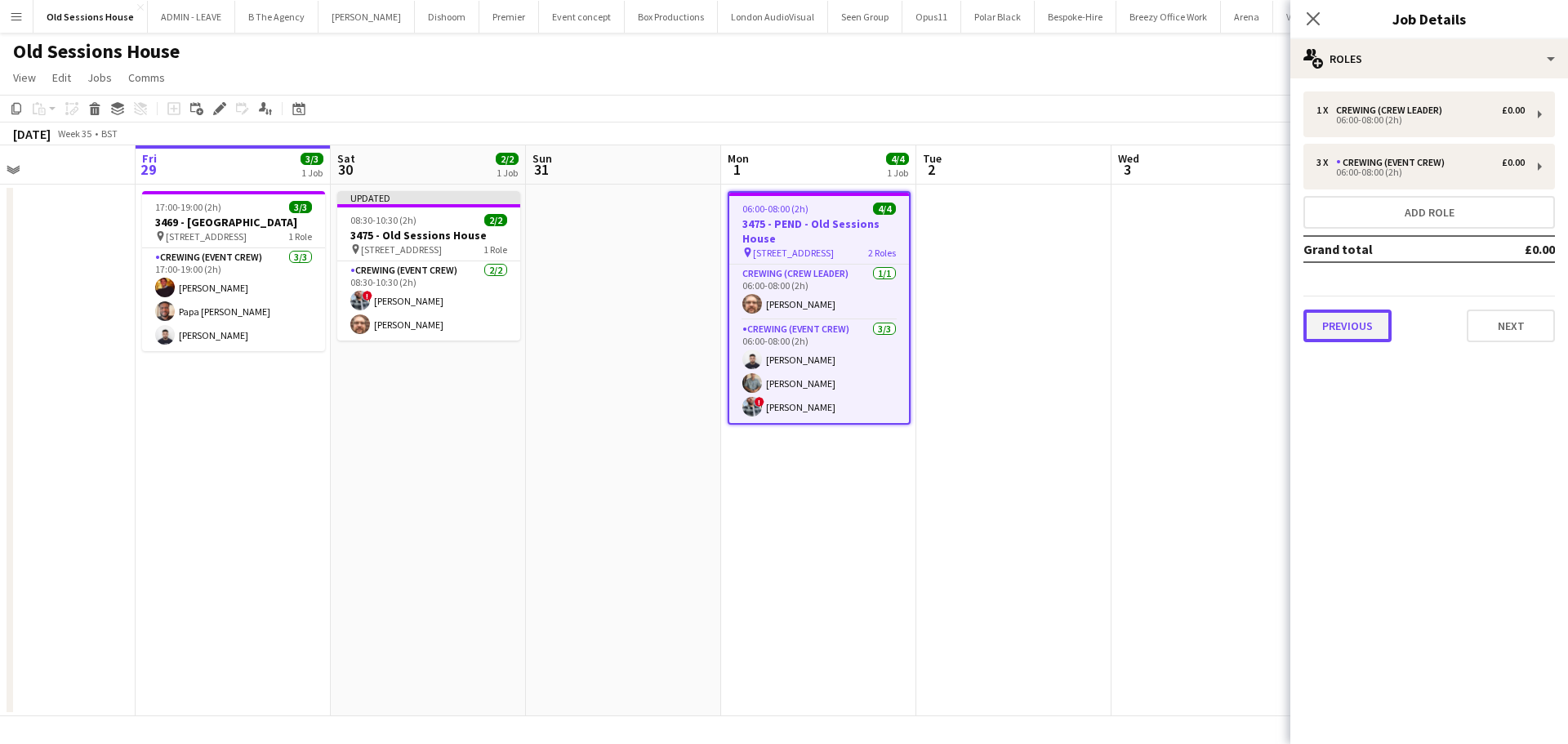
click at [1332, 320] on button "Previous" at bounding box center [1347, 326] width 88 height 33
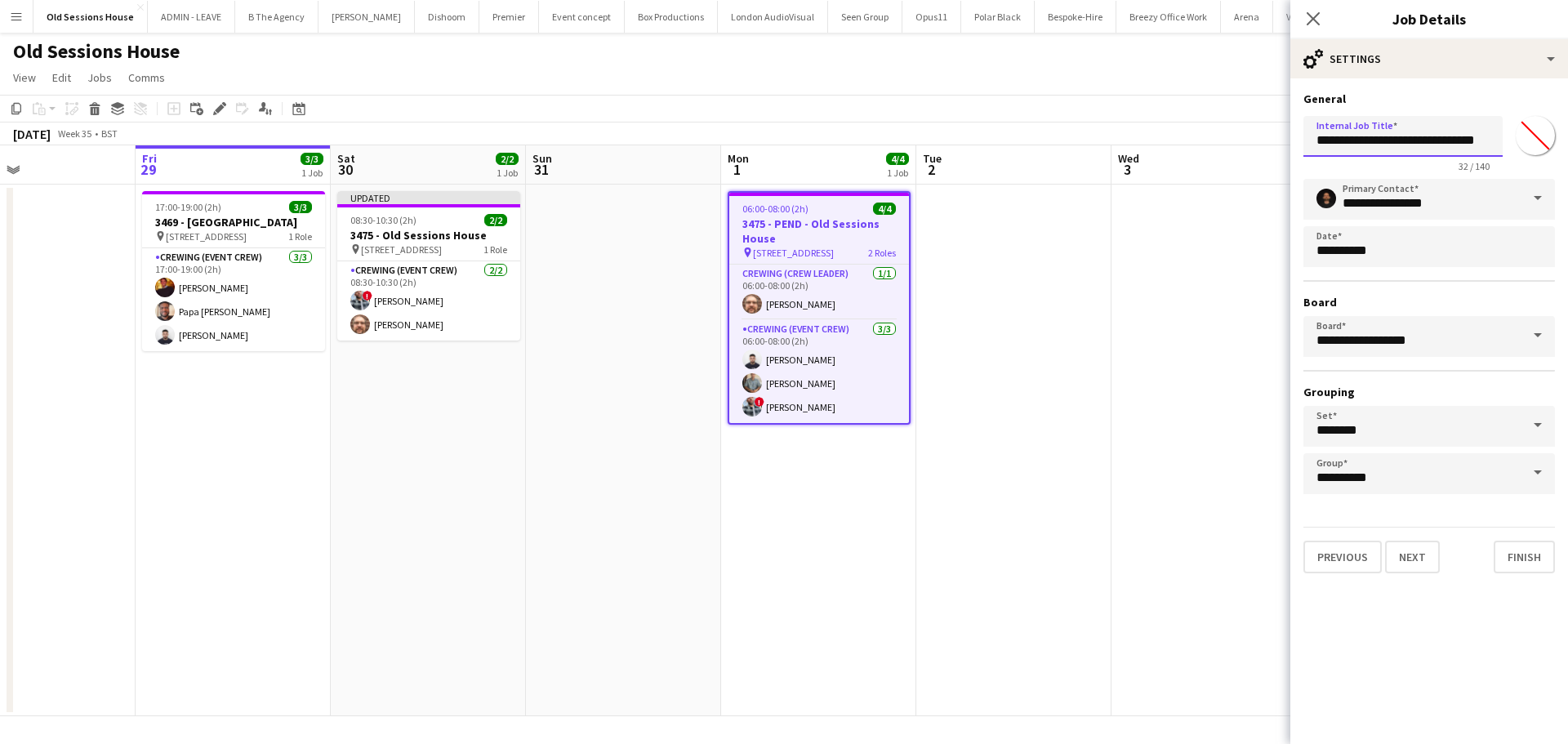
drag, startPoint x: 1381, startPoint y: 143, endPoint x: 1343, endPoint y: 139, distance: 38.2
click at [1343, 139] on input "**********" at bounding box center [1403, 136] width 199 height 41
type input "**********"
click at [802, 576] on app-date-cell "06:00-08:00 (2h) 4/4 3475 - PEND - Old Sessions House pin Old Sessions House, E…" at bounding box center [818, 450] width 195 height 532
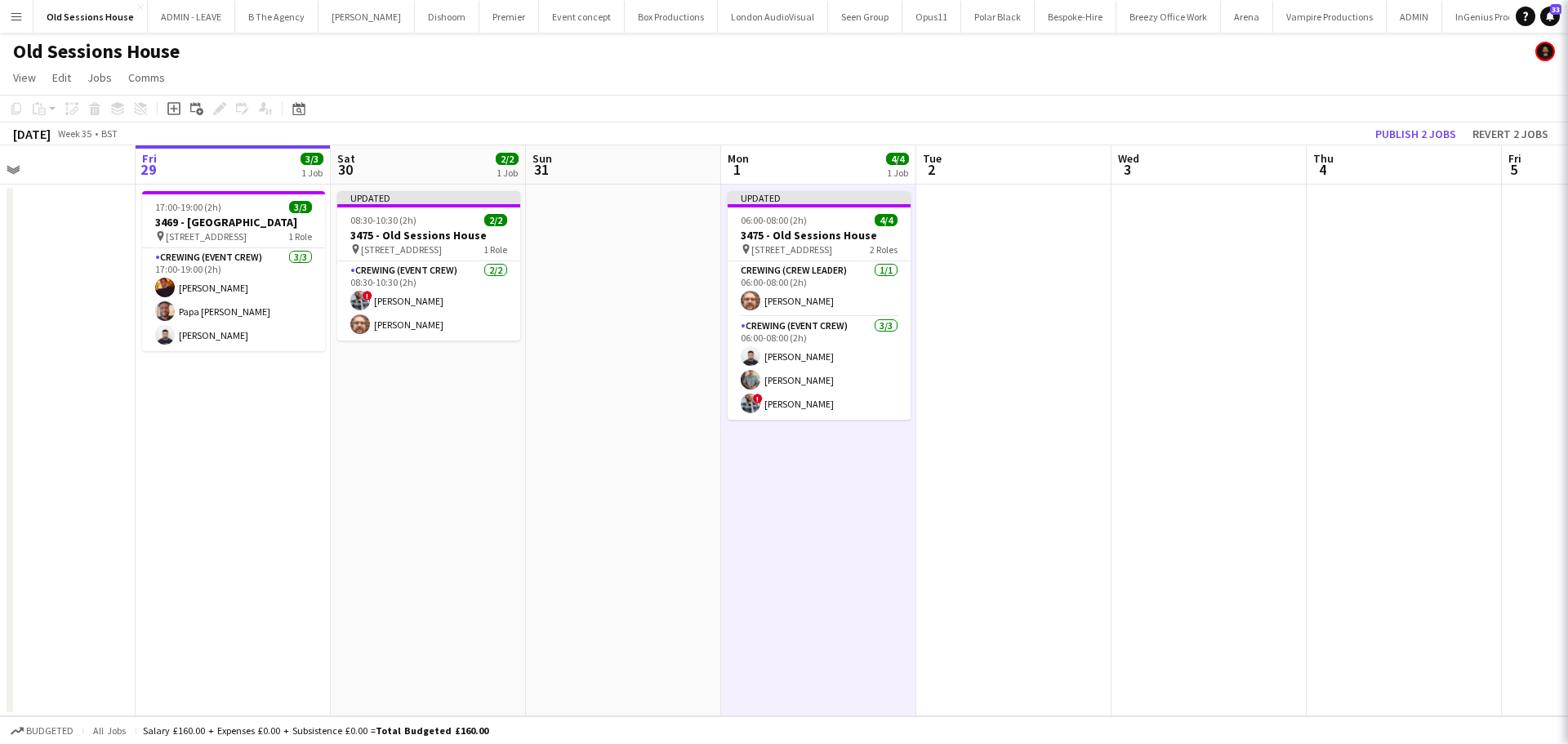
scroll to position [0, 449]
click at [1426, 139] on button "Publish 2 jobs" at bounding box center [1416, 133] width 94 height 22
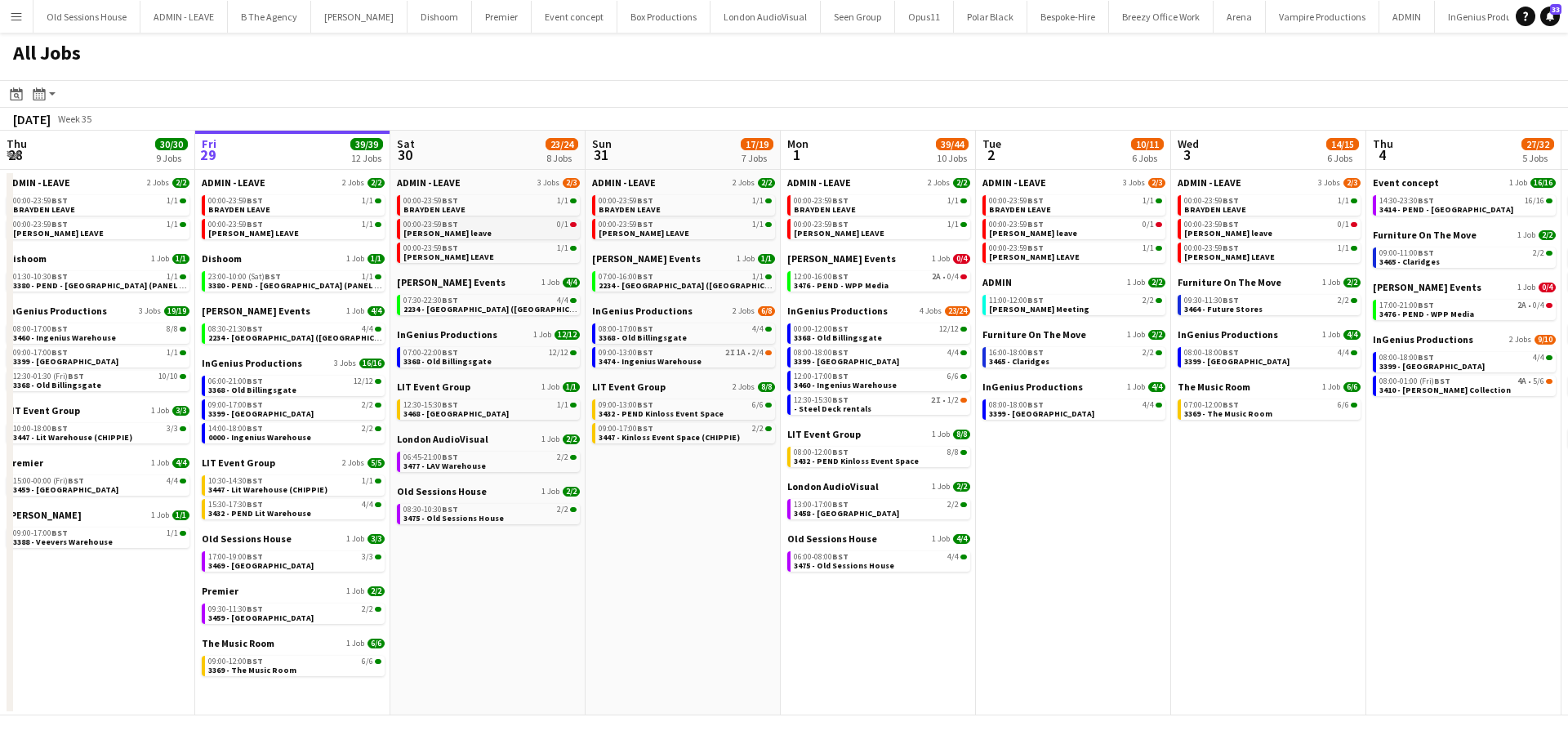
click at [432, 227] on span "00:00-23:59 BST" at bounding box center [431, 223] width 55 height 8
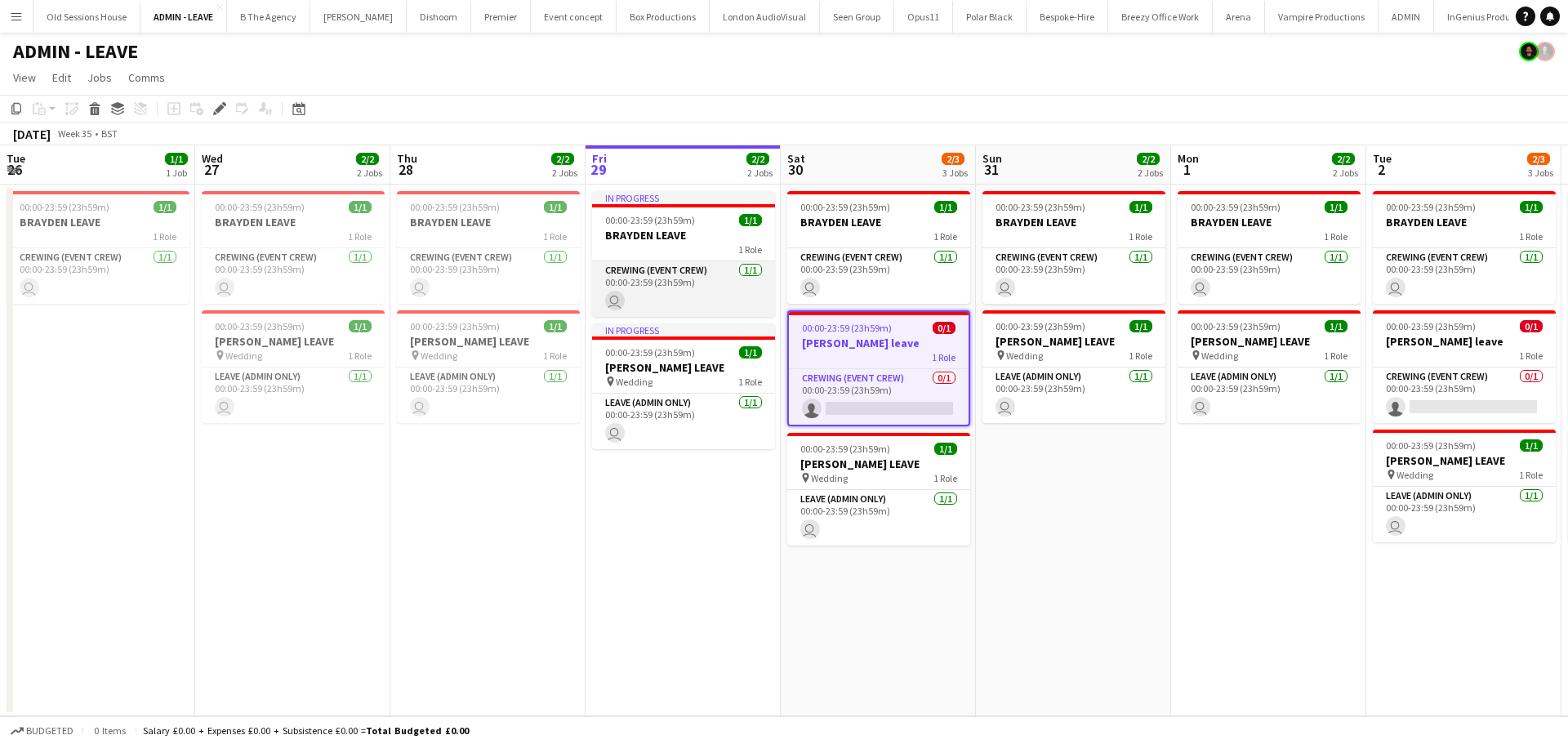
scroll to position [0, 561]
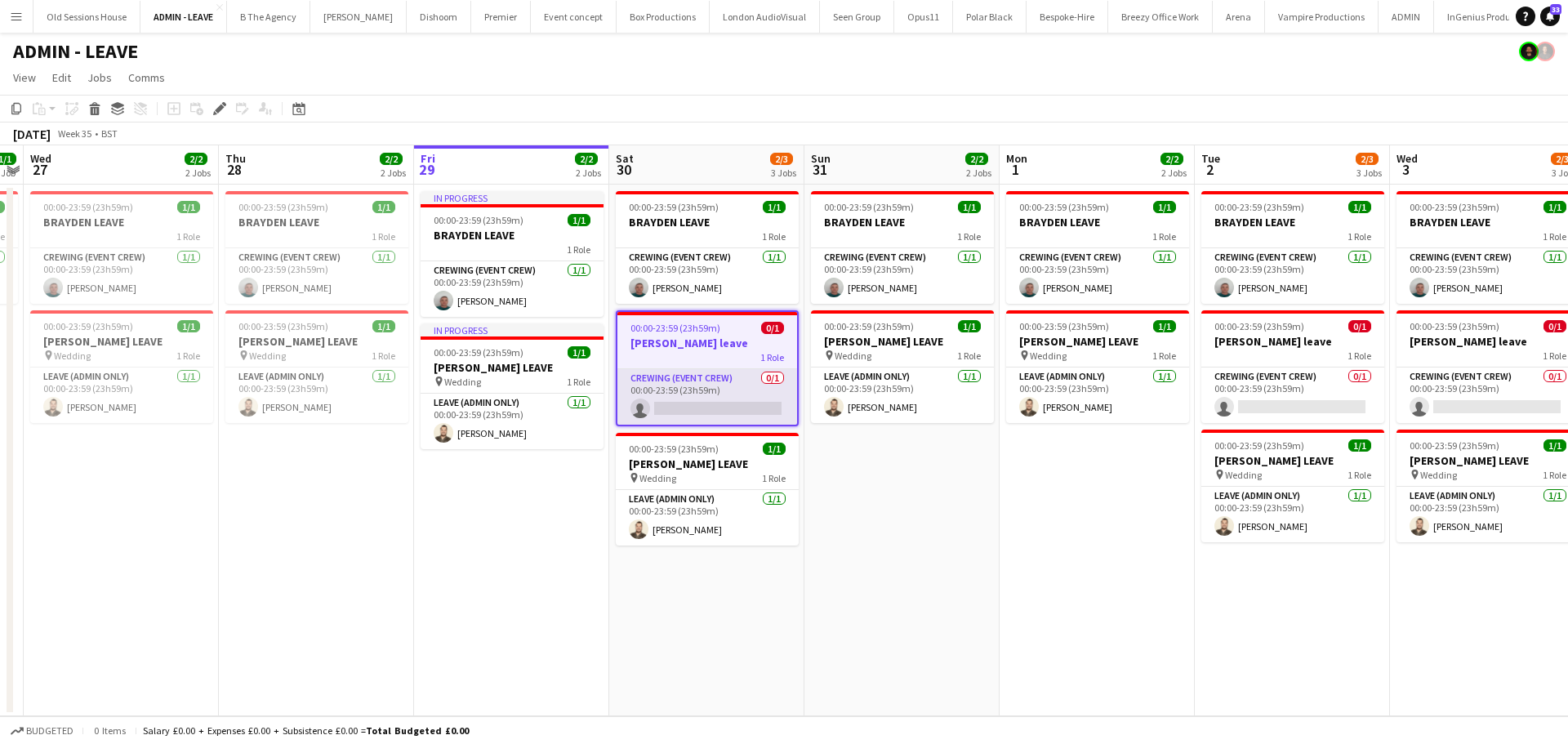
click at [697, 398] on app-card-role "Crewing (Event Crew) 0/1 00:00-23:59 (23h59m) single-neutral-actions" at bounding box center [707, 397] width 179 height 55
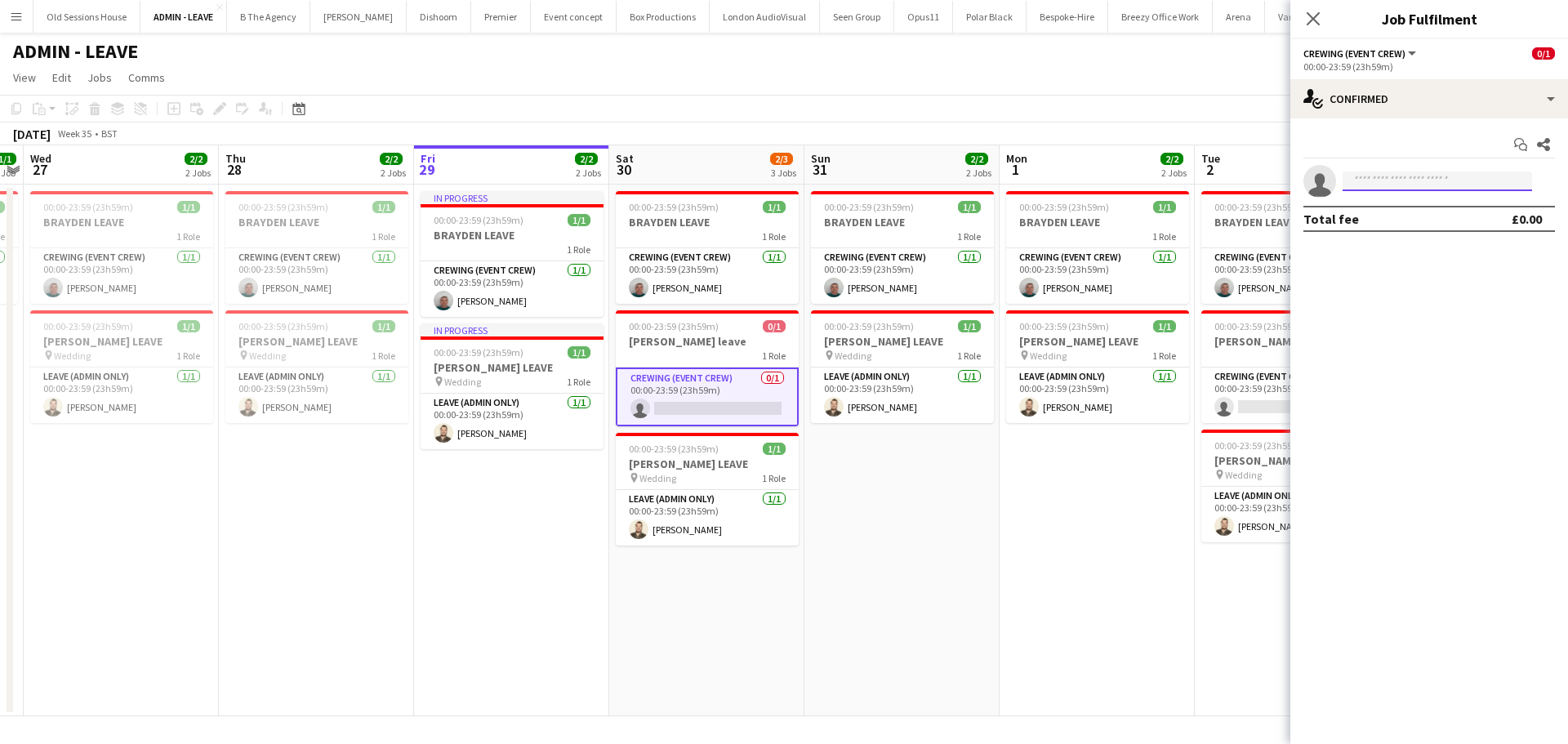
click at [1373, 179] on input at bounding box center [1437, 181] width 190 height 20
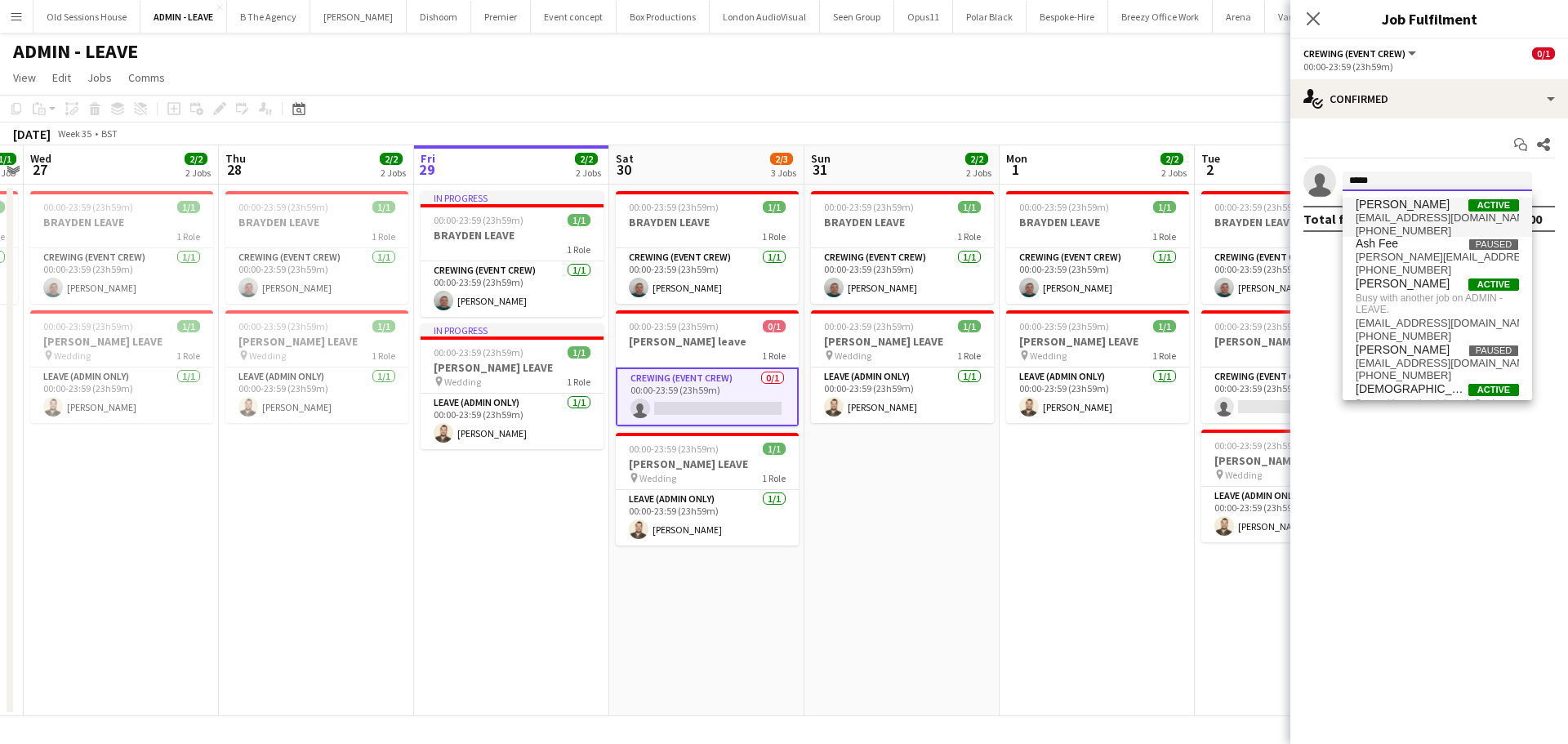
type input "*****"
click at [1411, 212] on span "chrisames385@gmail.com" at bounding box center [1437, 217] width 164 height 13
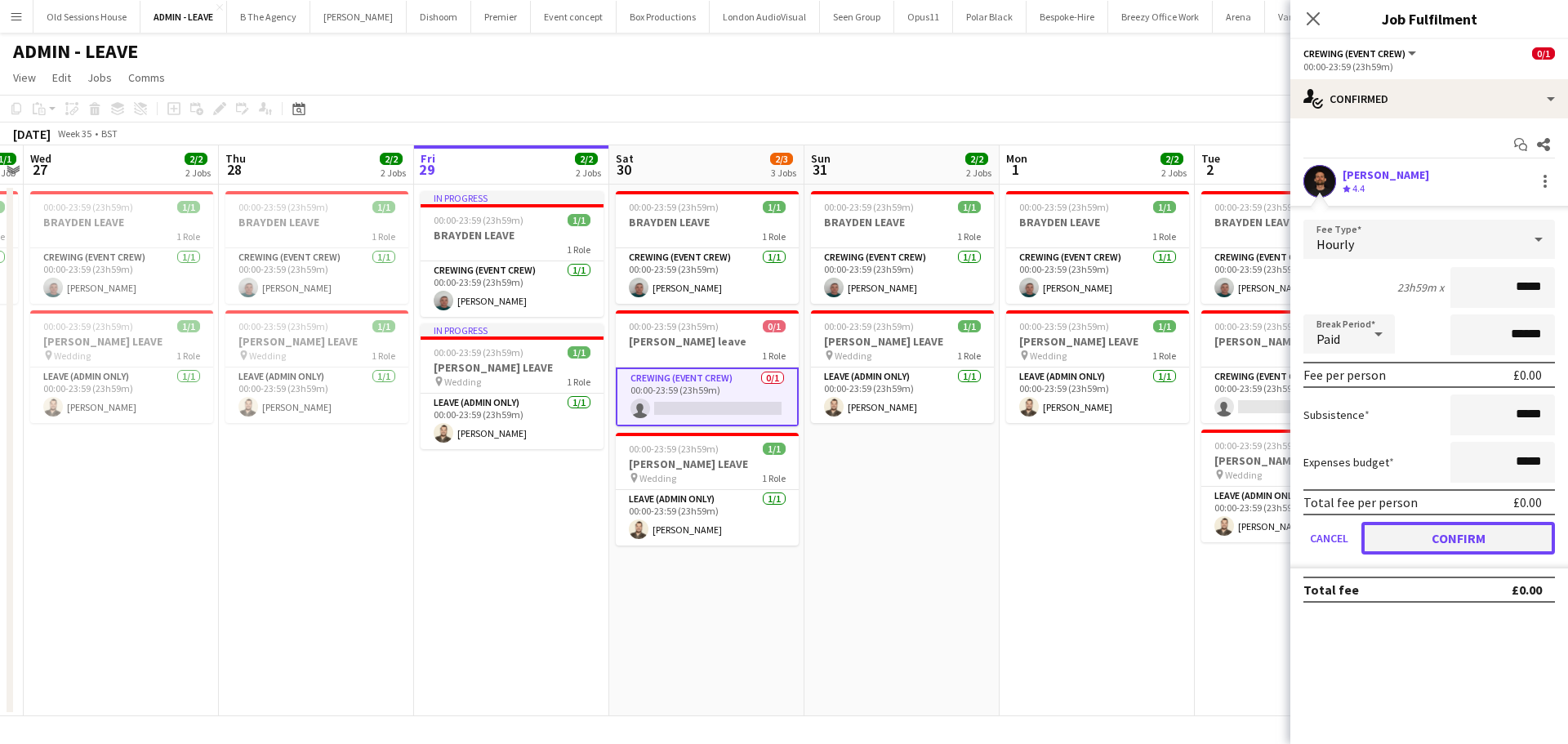
click at [1435, 536] on button "Confirm" at bounding box center [1457, 538] width 193 height 33
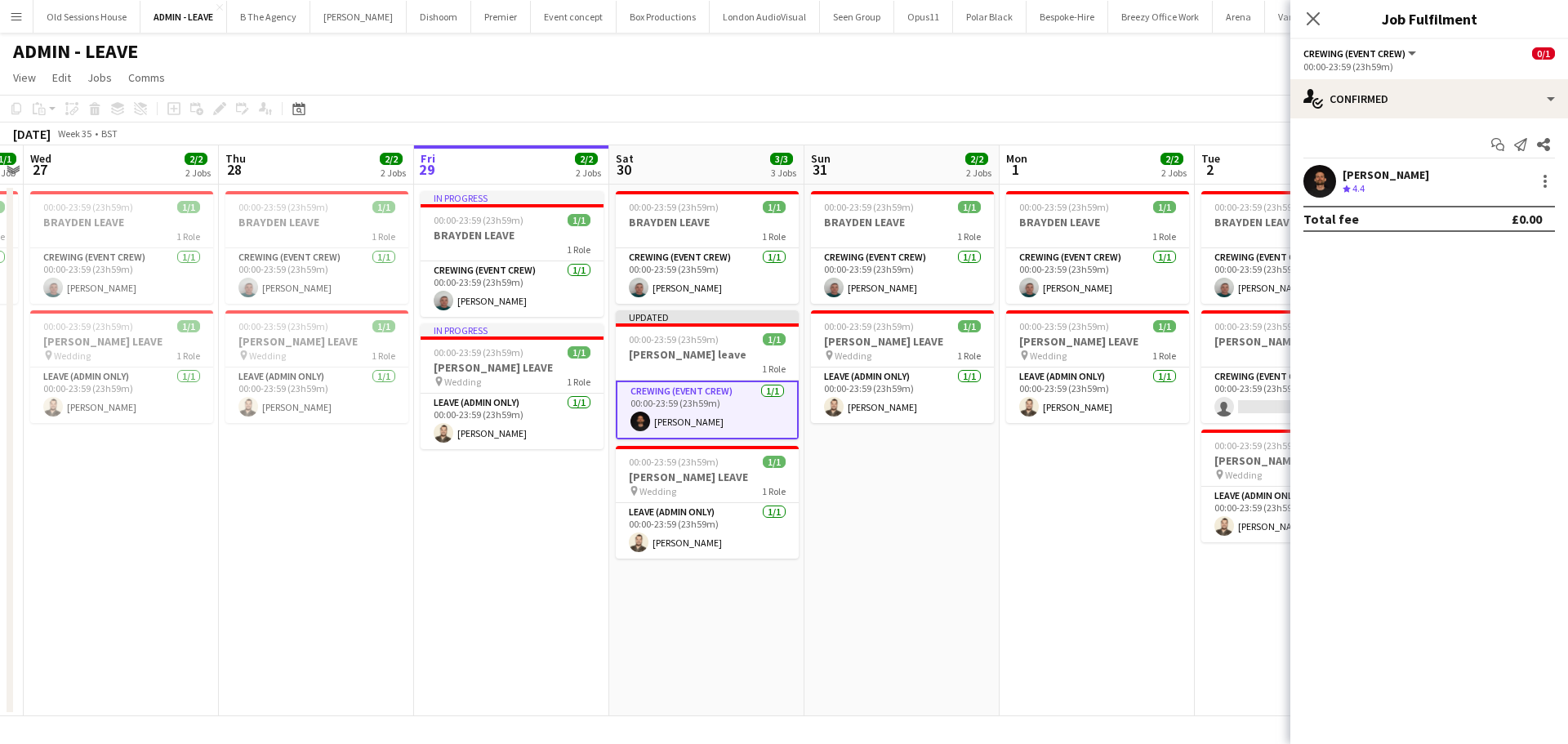
click at [677, 640] on app-date-cell "00:00-23:59 (23h59m) 1/1 BRAYDEN LEAVE 1 Role Crewing (Event Crew) 1/1 00:00-23…" at bounding box center [706, 450] width 195 height 532
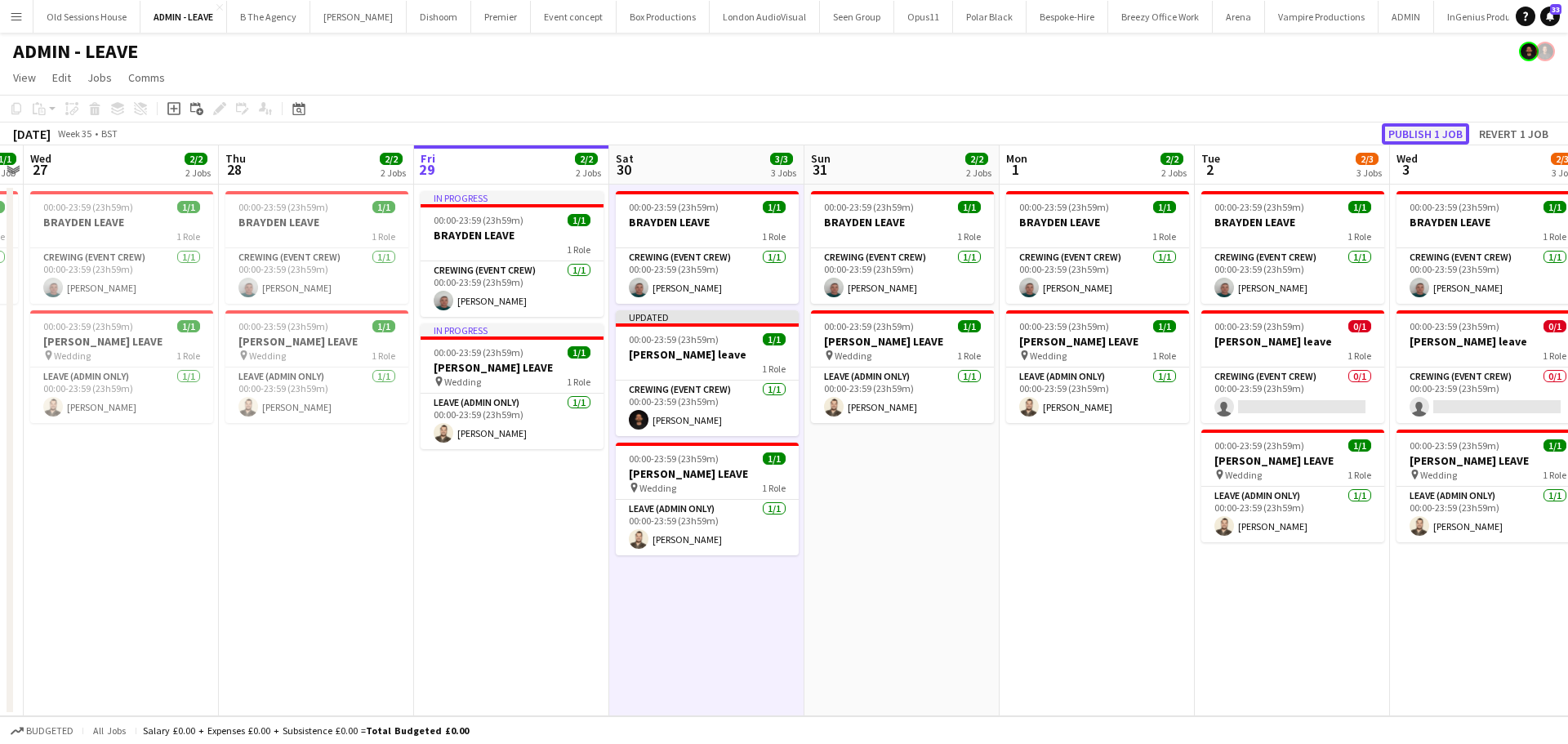
click at [1410, 137] on button "Publish 1 job" at bounding box center [1425, 133] width 87 height 22
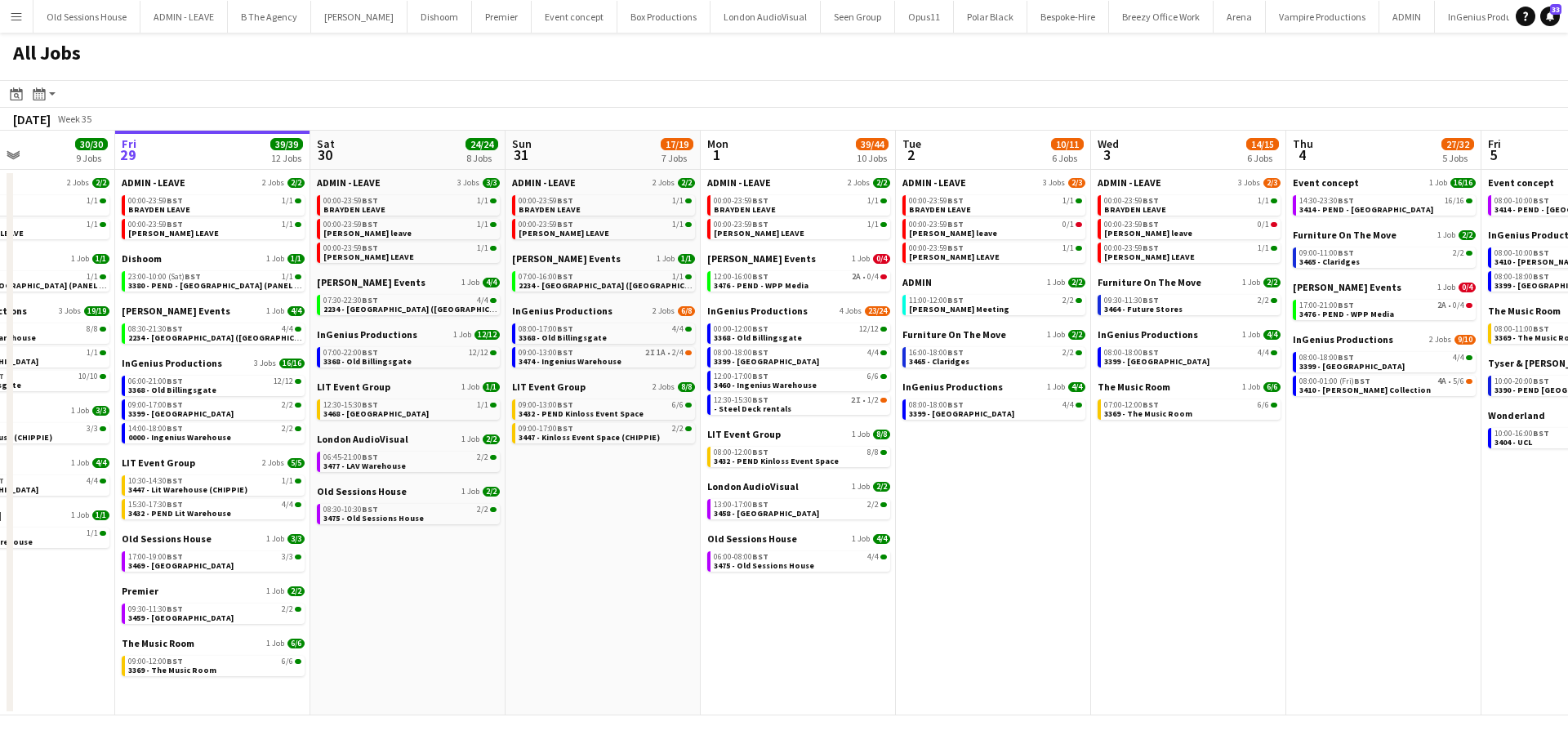
drag, startPoint x: 696, startPoint y: 547, endPoint x: 612, endPoint y: 545, distance: 84.0
click at [614, 547] on app-calendar-viewport "Tue 26 25/25 9 Jobs Wed 27 12/13 8 Jobs Thu 28 30/30 9 Jobs Fri 29 39/39 12 Job…" at bounding box center [784, 423] width 1568 height 585
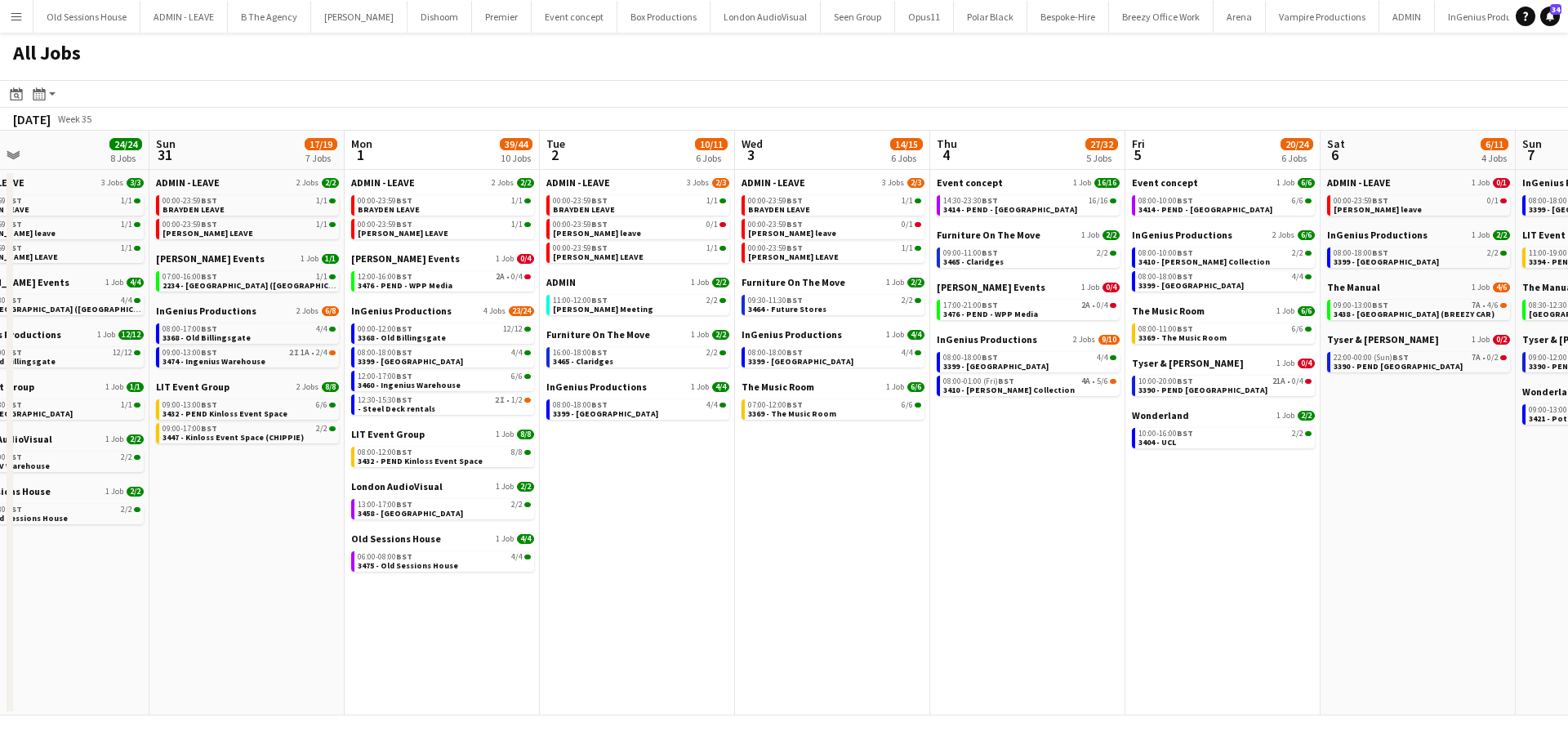
drag, startPoint x: 1142, startPoint y: 492, endPoint x: 785, endPoint y: 523, distance: 358.3
click at [785, 523] on app-calendar-viewport "Tue 26 25/25 9 Jobs Wed 27 12/13 8 Jobs Thu 28 30/30 9 Jobs Fri 29 39/39 12 Job…" at bounding box center [784, 423] width 1568 height 585
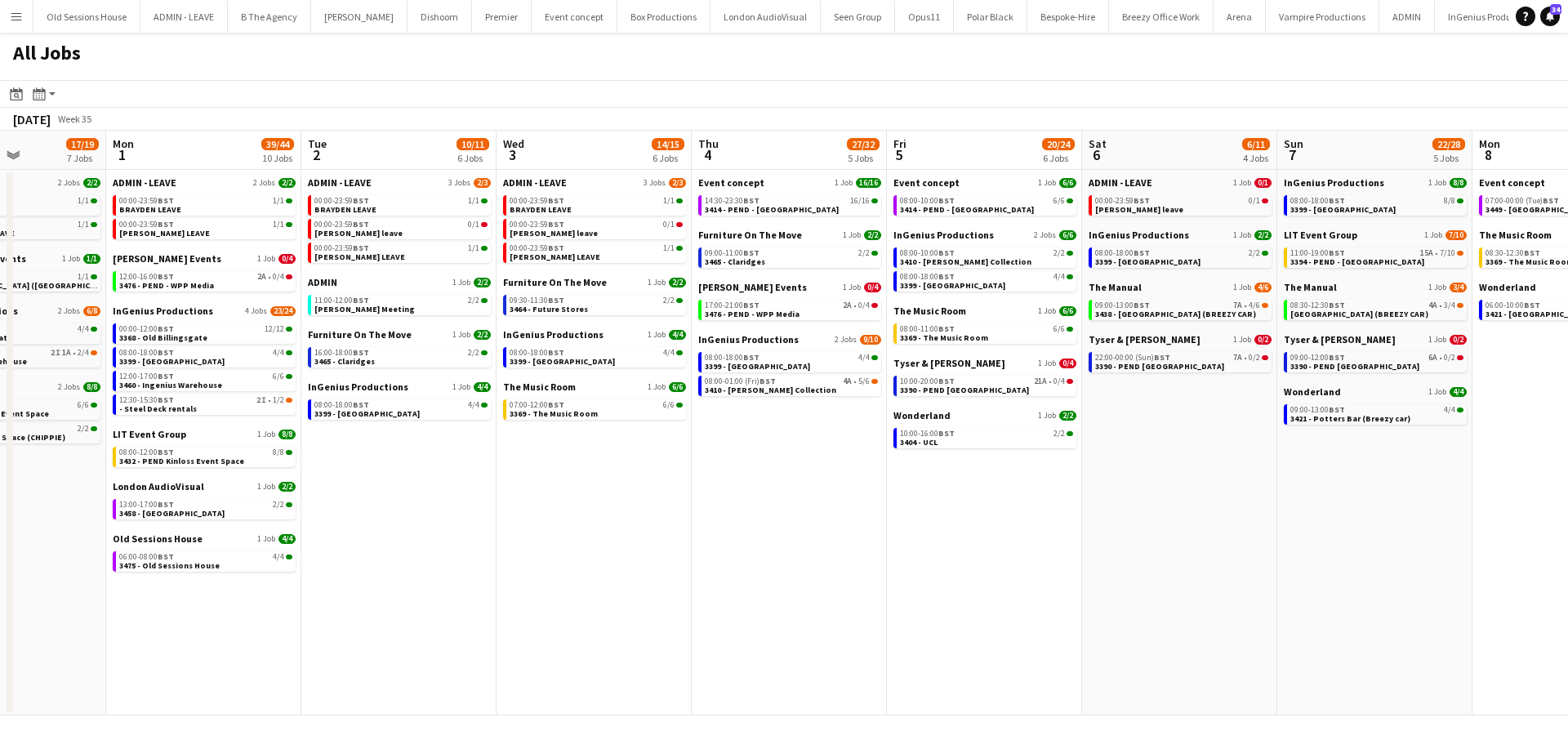
scroll to position [0, 703]
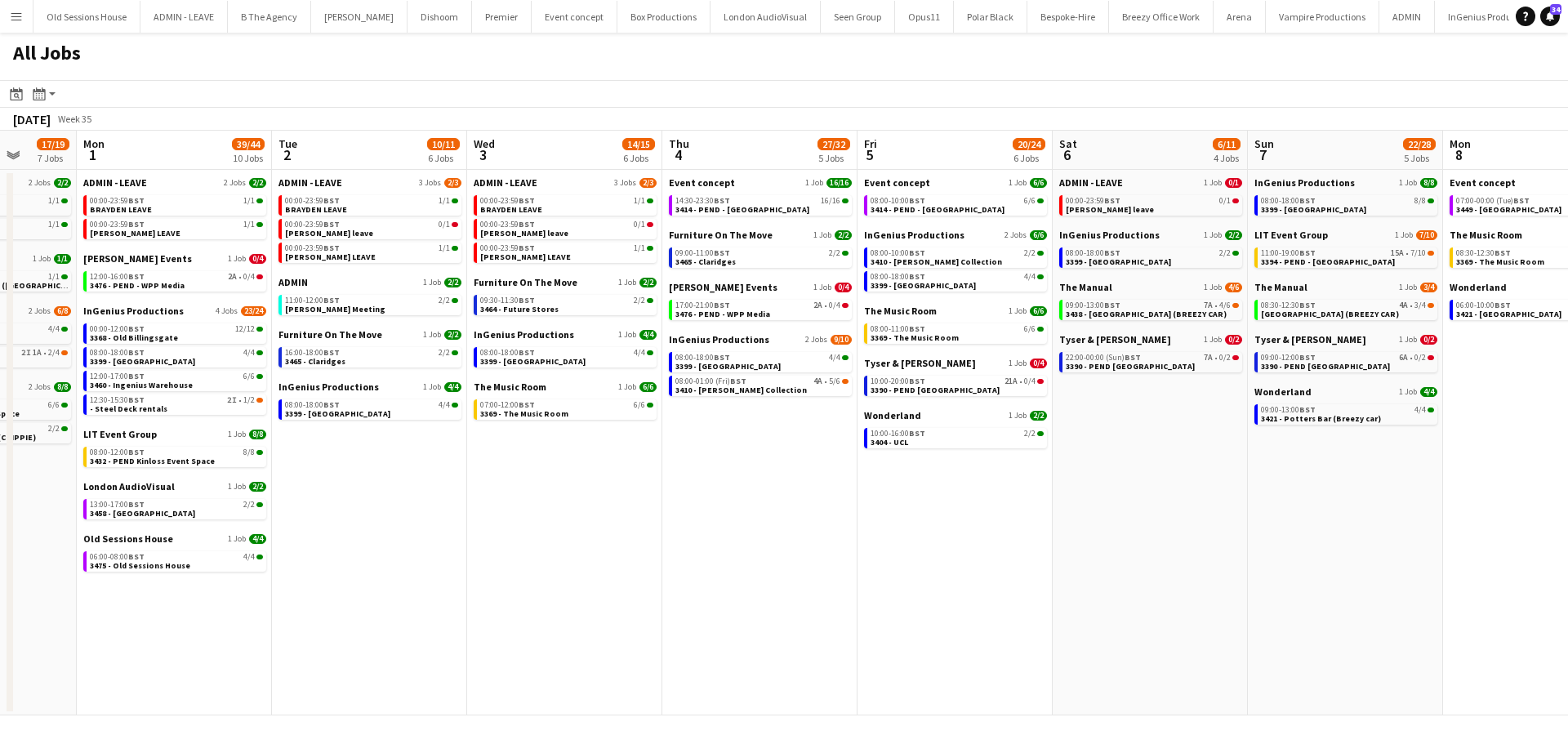
drag, startPoint x: 939, startPoint y: 519, endPoint x: 742, endPoint y: 519, distance: 197.0
click at [747, 521] on app-calendar-viewport "Thu 28 30/30 9 Jobs Fri 29 39/39 12 Jobs Sat 30 24/24 8 Jobs Sun 31 17/19 7 Job…" at bounding box center [784, 423] width 1568 height 585
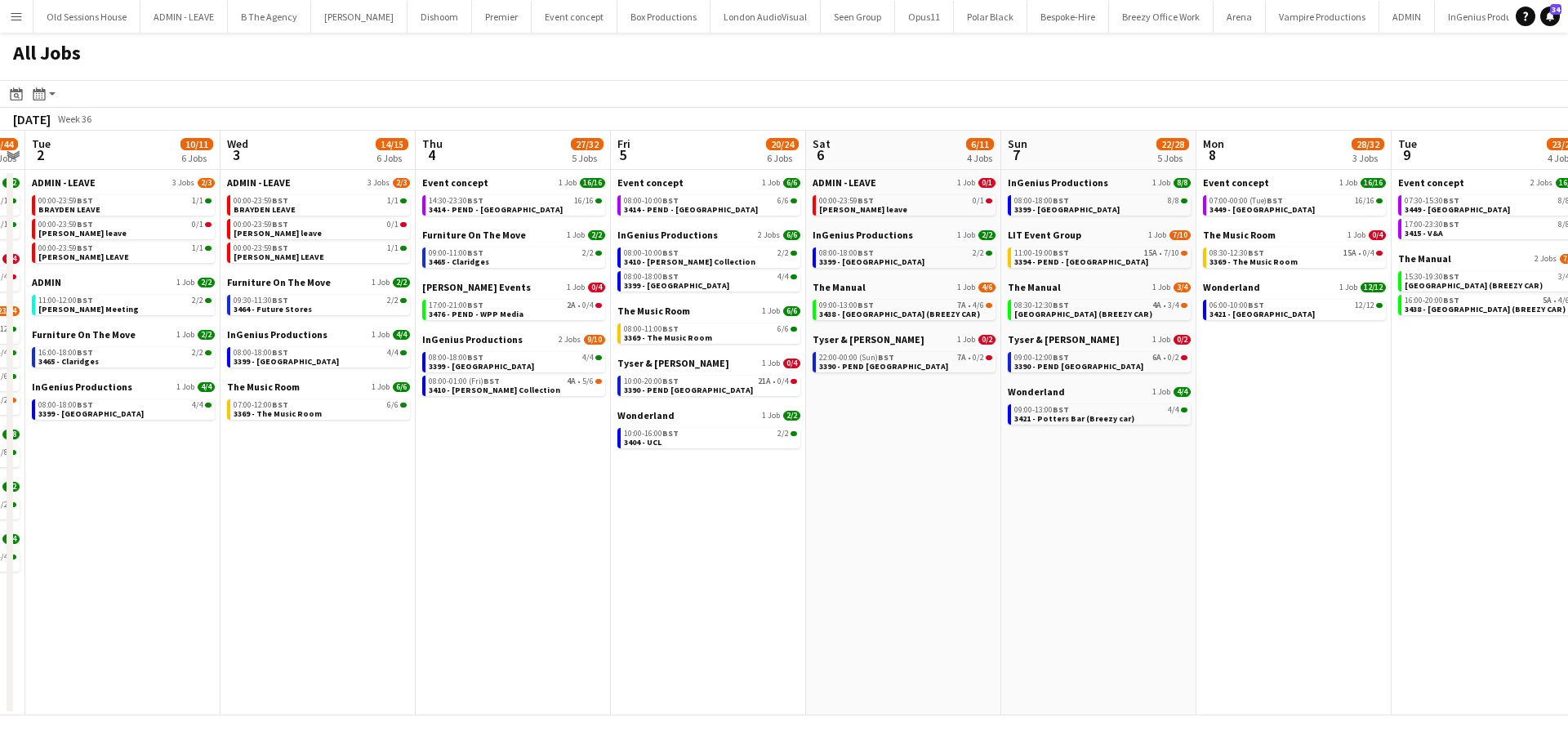
drag, startPoint x: 1132, startPoint y: 504, endPoint x: 886, endPoint y: 526, distance: 247.0
click at [886, 526] on app-calendar-viewport "Sat 30 24/24 8 Jobs Sun 31 17/19 7 Jobs Mon 1 39/44 10 Jobs Tue 2 10/11 6 Jobs …" at bounding box center [784, 423] width 1568 height 585
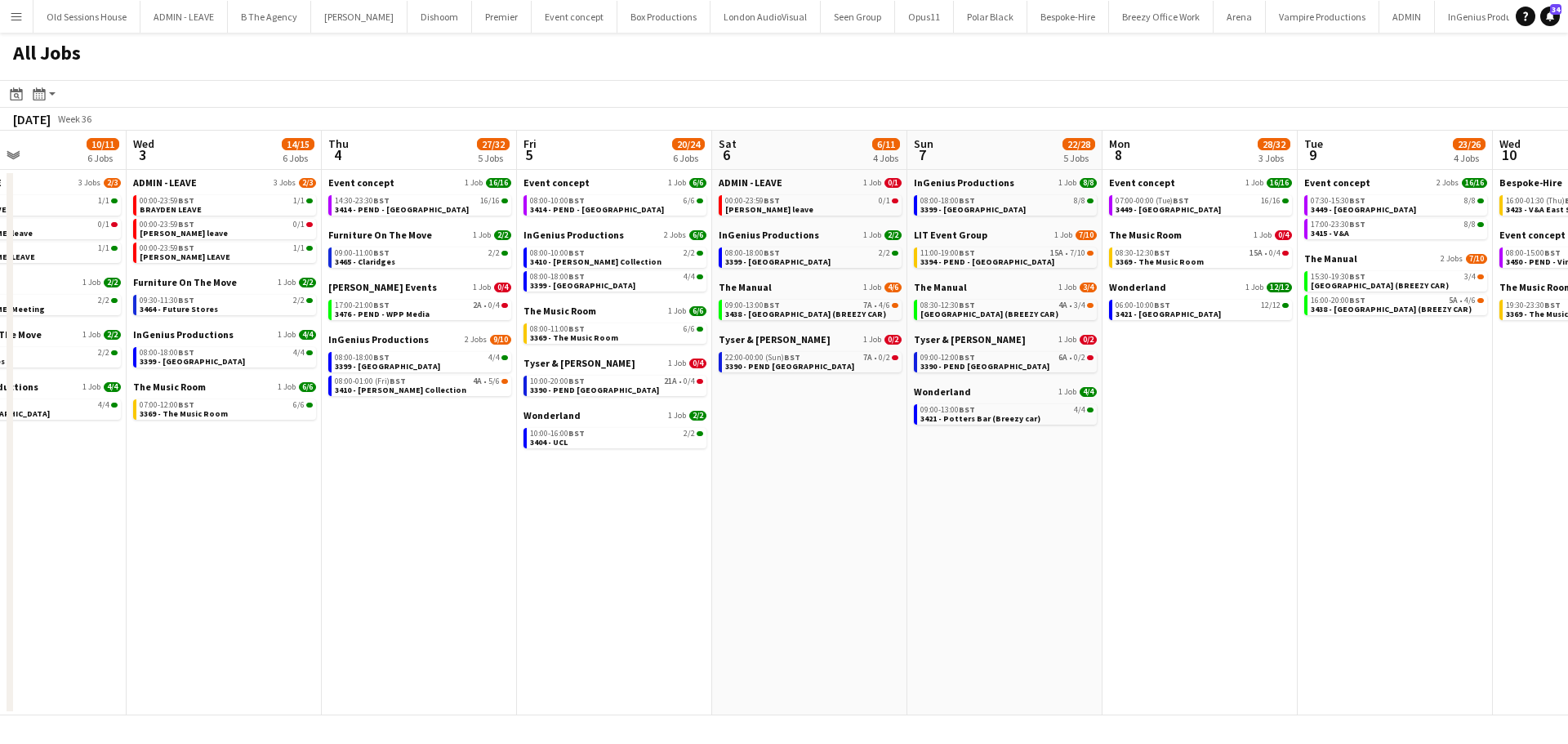
scroll to position [0, 709]
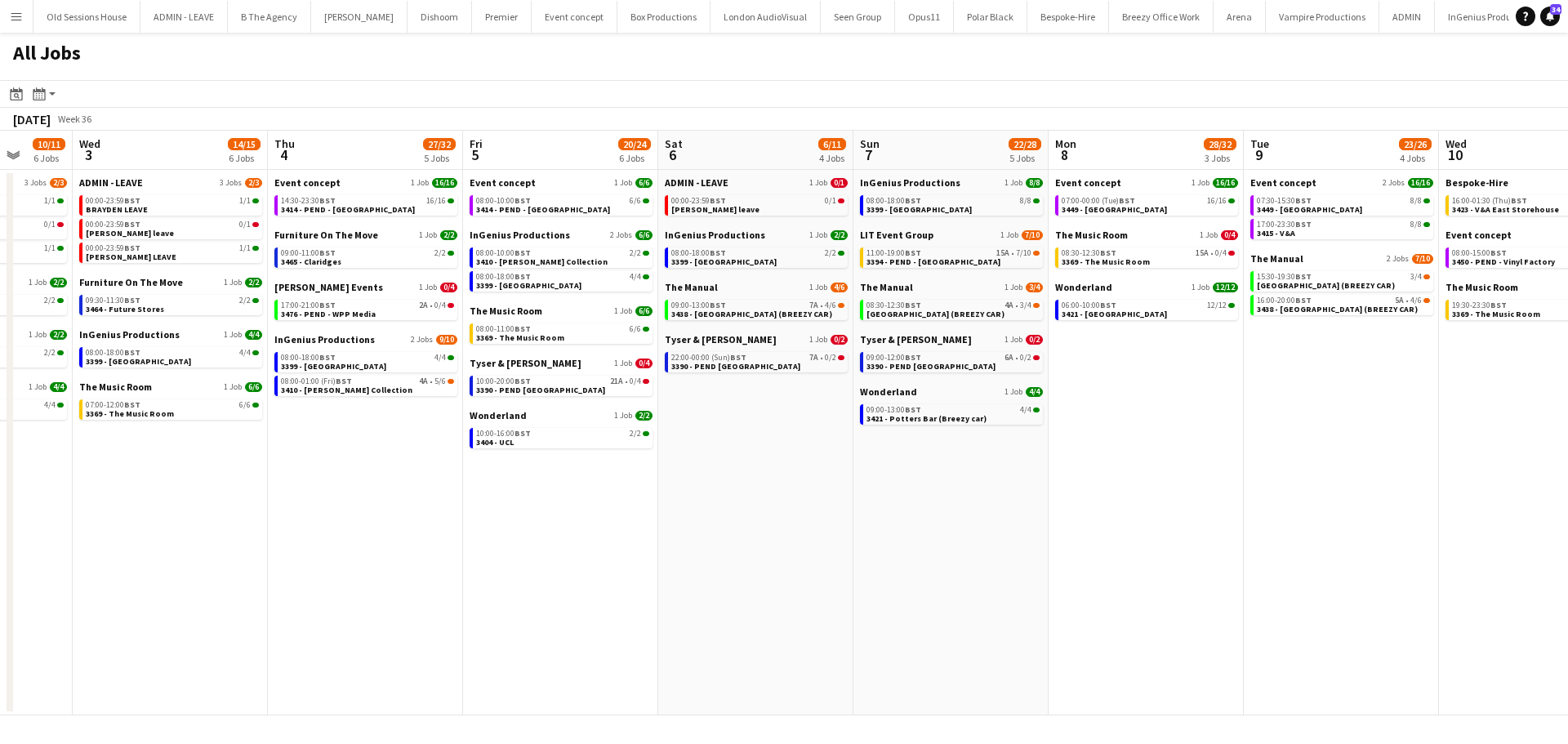
drag, startPoint x: 834, startPoint y: 526, endPoint x: 788, endPoint y: 530, distance: 46.2
click at [791, 531] on app-calendar-viewport "Sat 30 24/24 8 Jobs Sun 31 17/19 7 Jobs Mon 1 39/44 10 Jobs Tue 2 10/11 6 Jobs …" at bounding box center [784, 423] width 1568 height 585
